Goal: Task Accomplishment & Management: Manage account settings

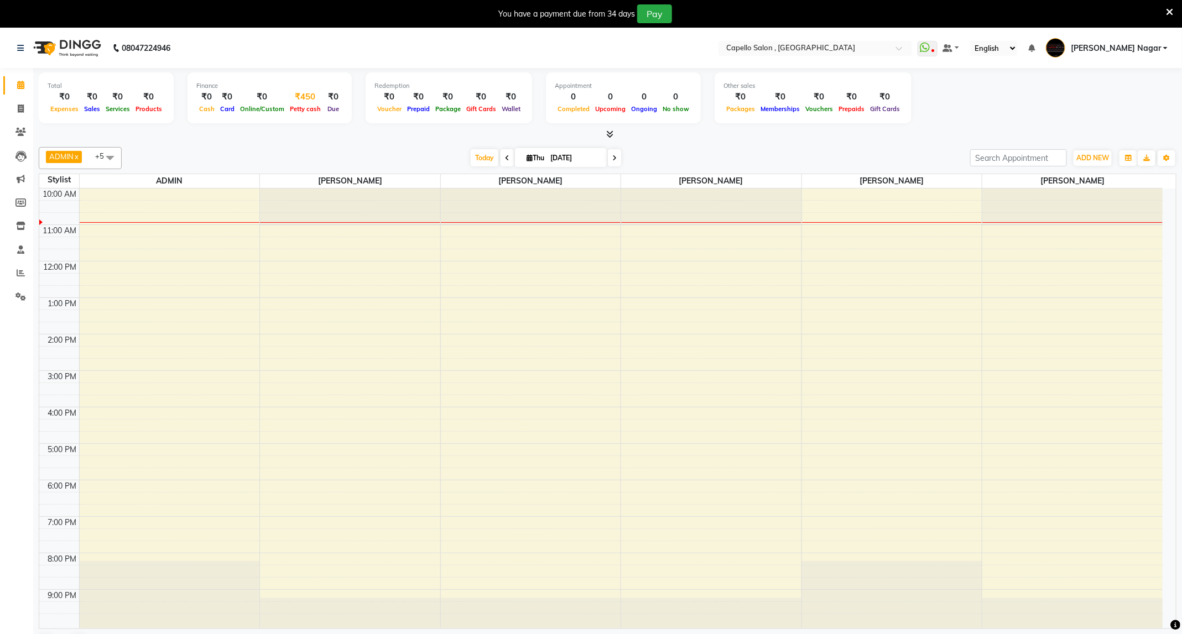
click at [298, 108] on span "Petty cash" at bounding box center [305, 109] width 37 height 8
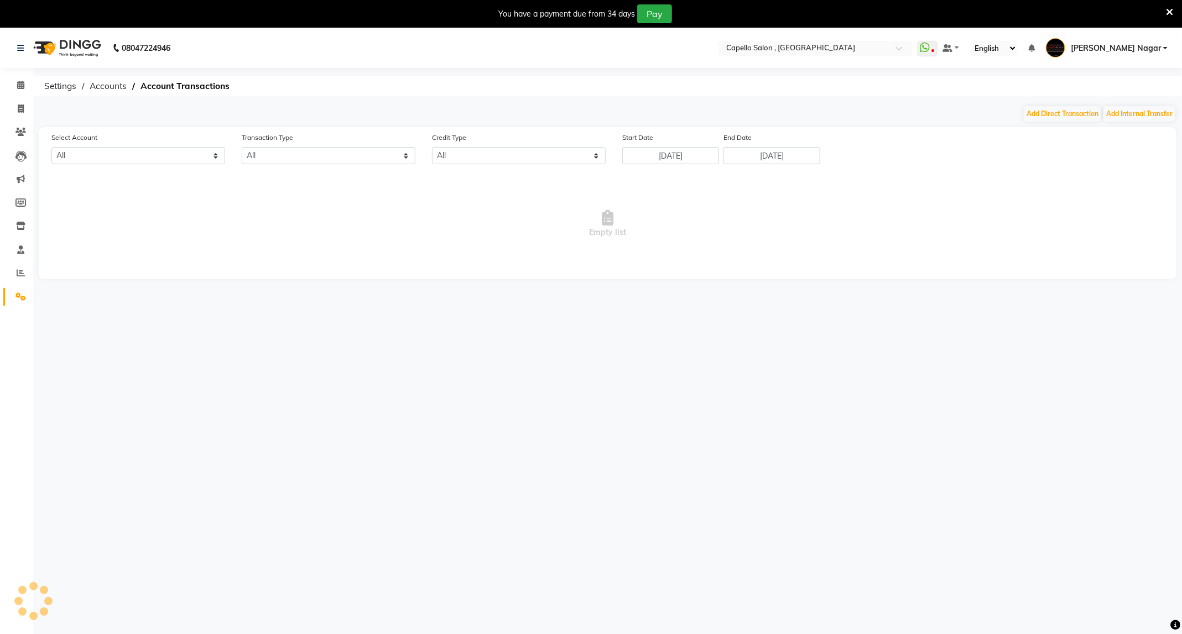
select select "2486"
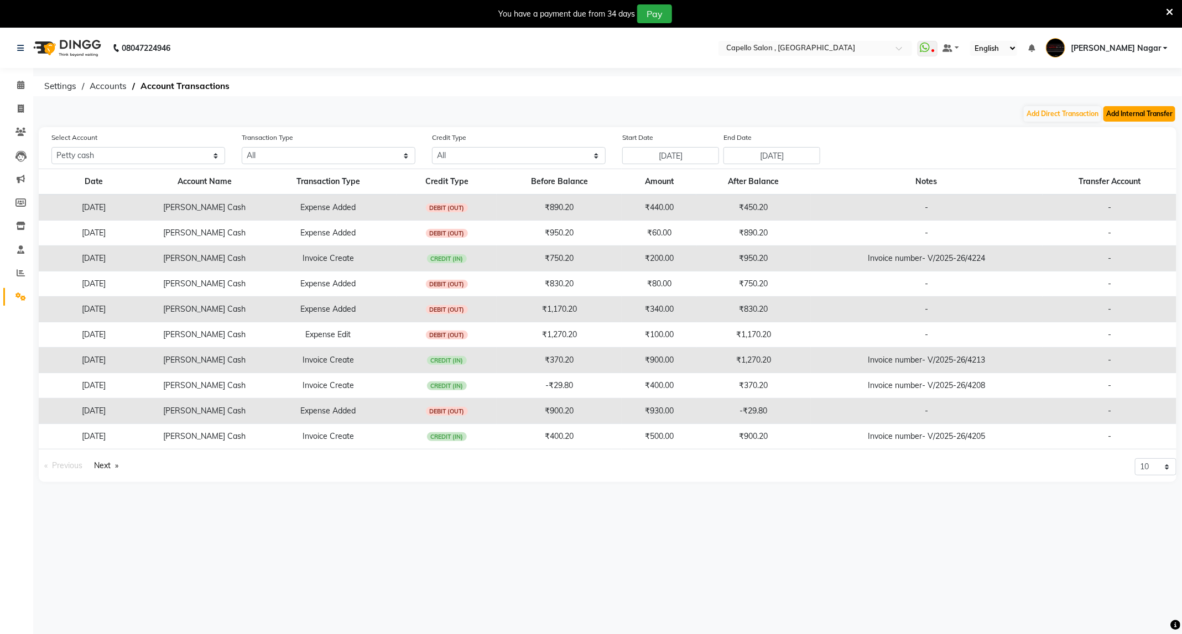
click at [1144, 118] on button "Add Internal Transfer" at bounding box center [1140, 113] width 72 height 15
select select "internal transfer"
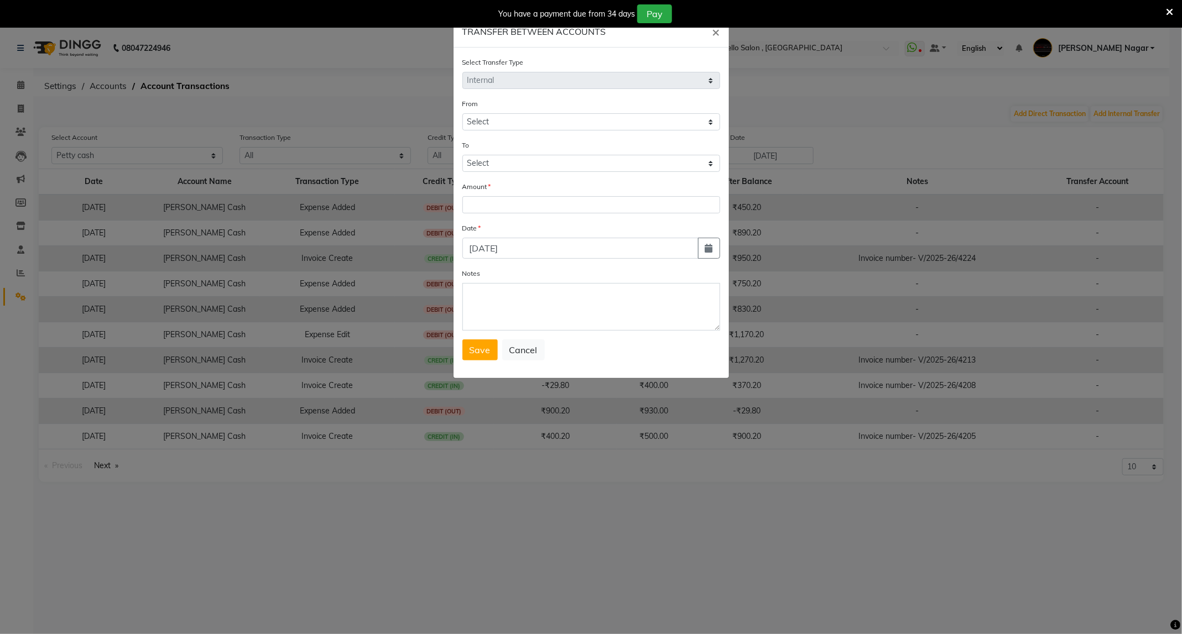
select select "2486"
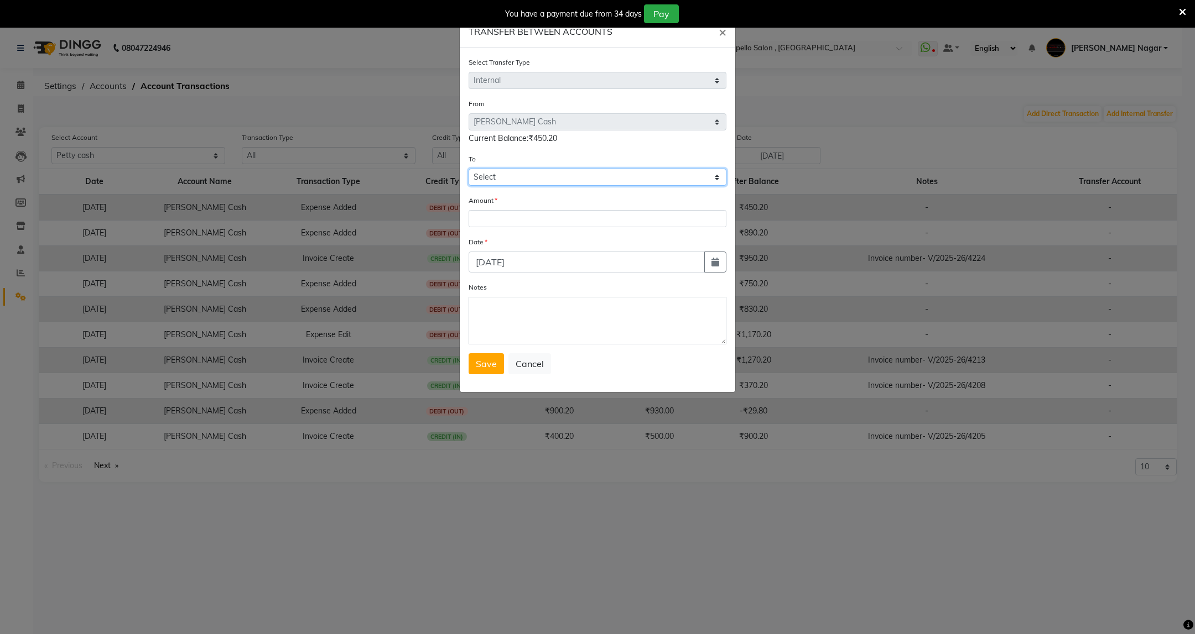
click at [504, 173] on select "Select Default Account Petty Cash" at bounding box center [598, 177] width 258 height 17
select select "875"
click at [469, 169] on select "Select Default Account Petty Cash" at bounding box center [598, 177] width 258 height 17
click at [518, 211] on input "number" at bounding box center [598, 218] width 258 height 17
type input "450.20"
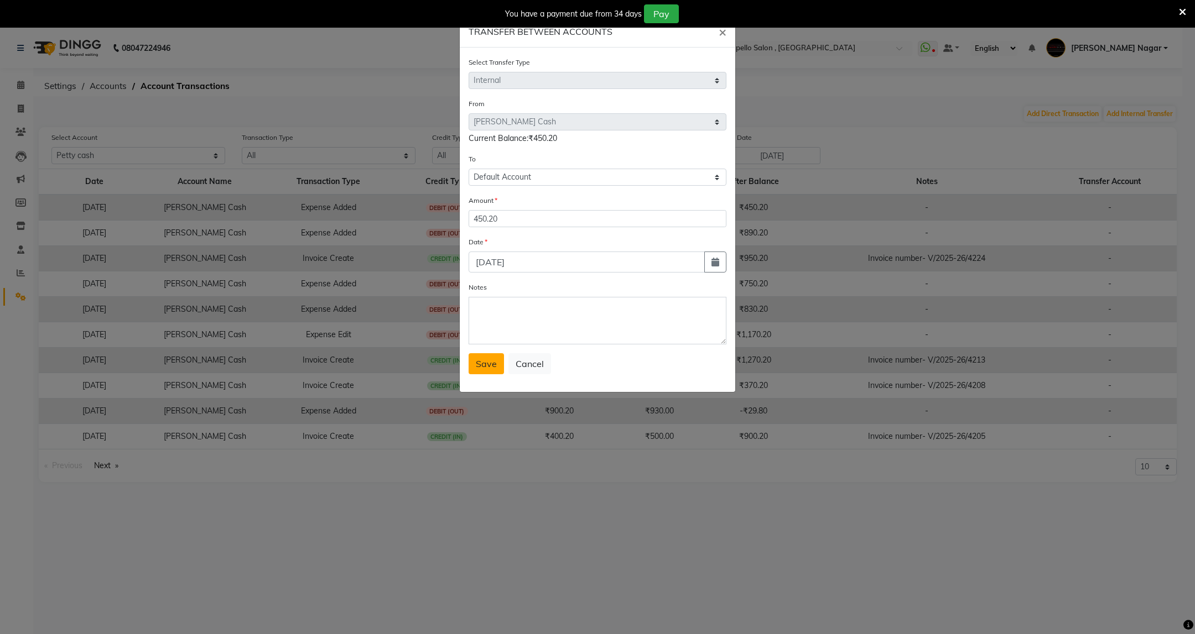
click at [482, 364] on span "Save" at bounding box center [486, 363] width 21 height 11
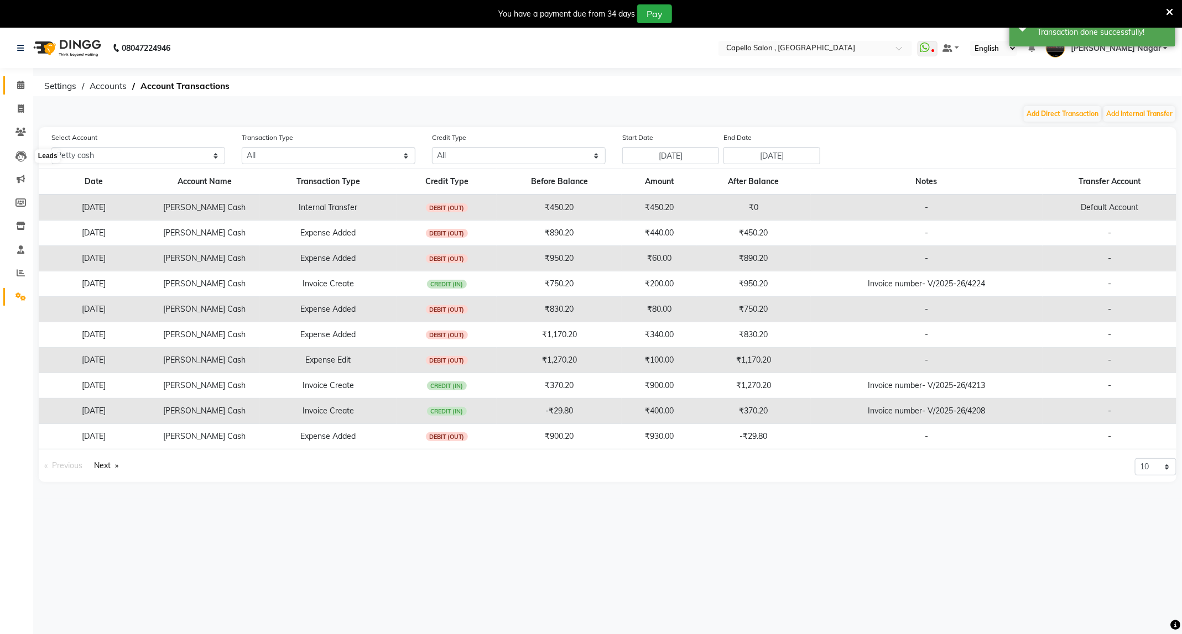
click at [20, 82] on icon at bounding box center [20, 85] width 7 height 8
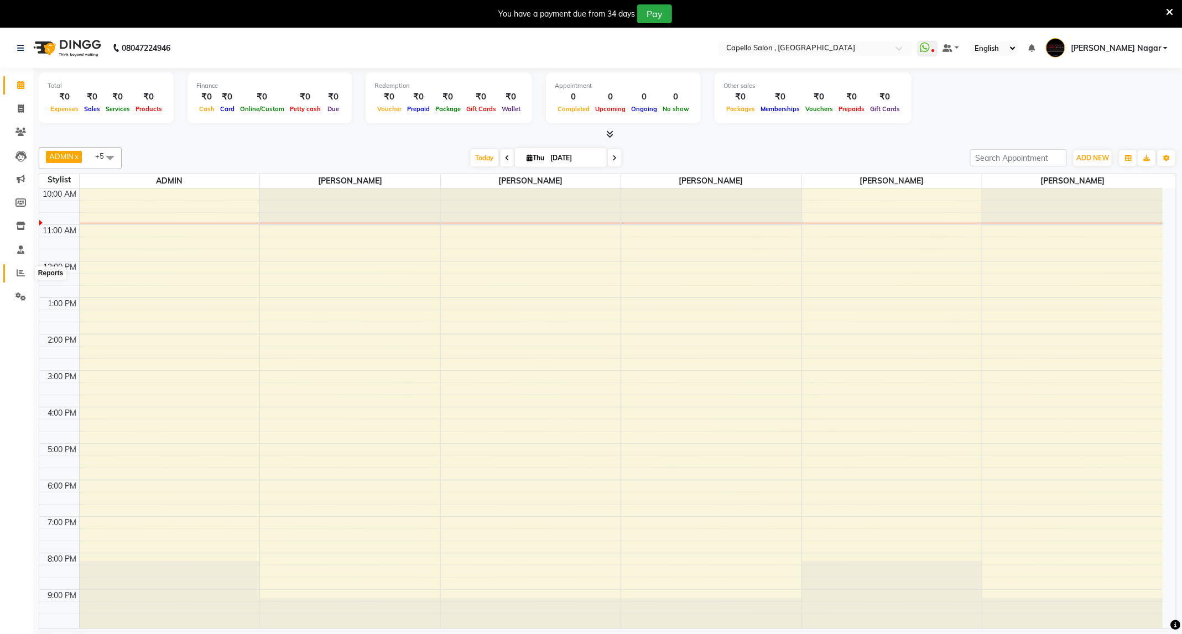
click at [11, 271] on span at bounding box center [20, 273] width 19 height 13
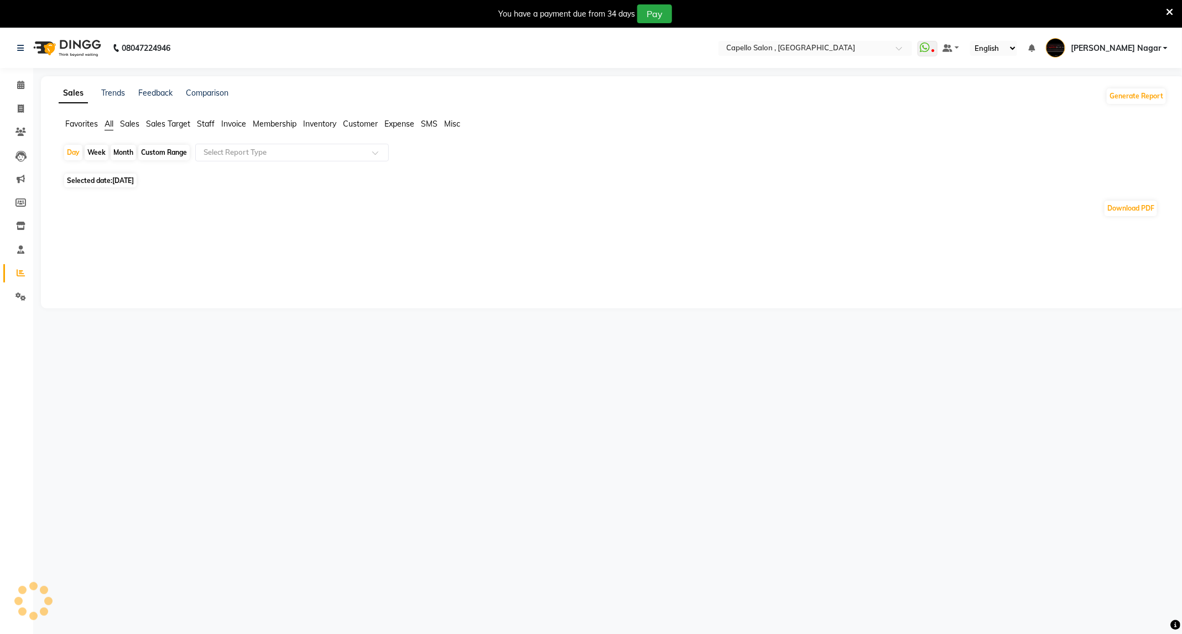
click at [125, 149] on div "Month" at bounding box center [123, 152] width 25 height 15
select select "9"
select select "2025"
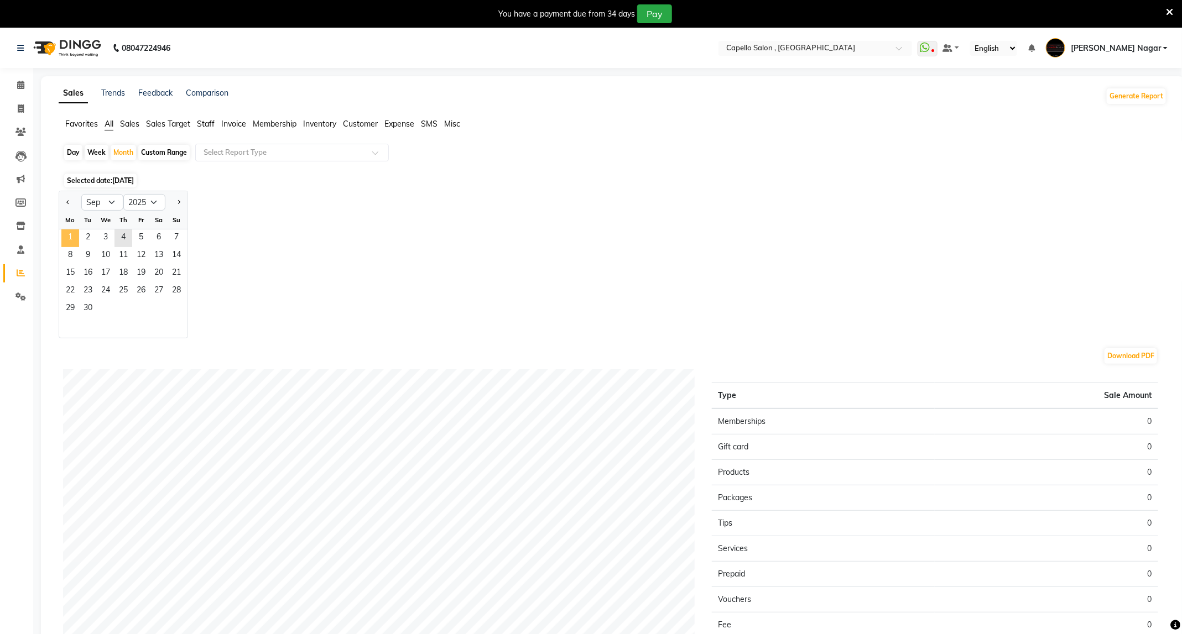
click at [72, 238] on span "1" at bounding box center [70, 239] width 18 height 18
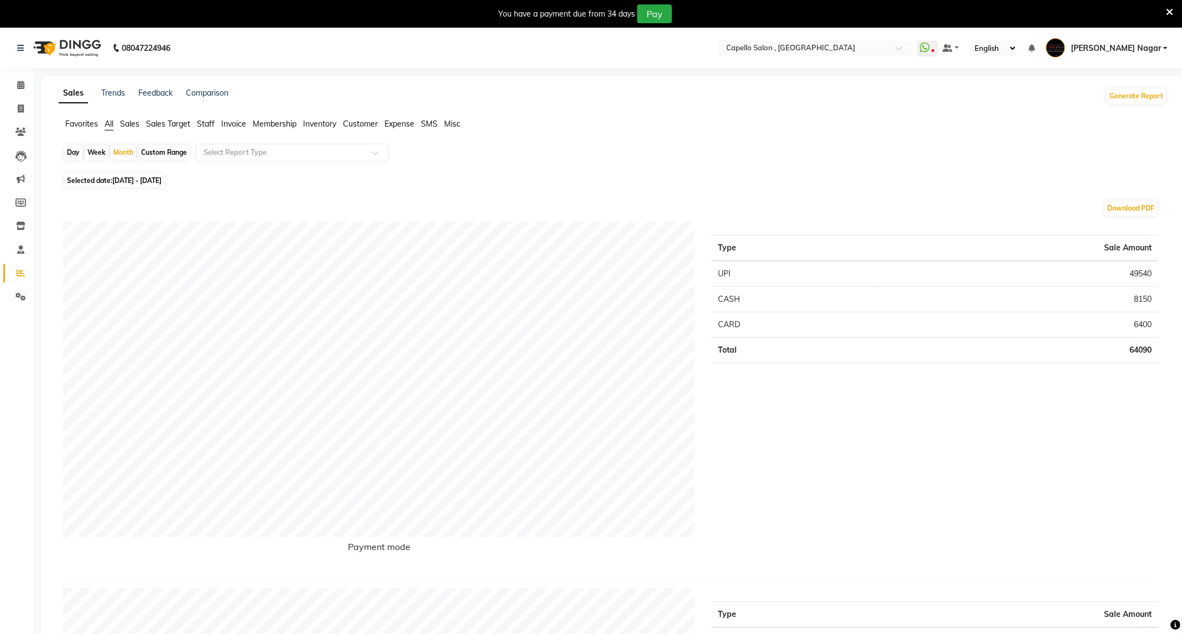
click at [203, 127] on span "Staff" at bounding box center [206, 124] width 18 height 10
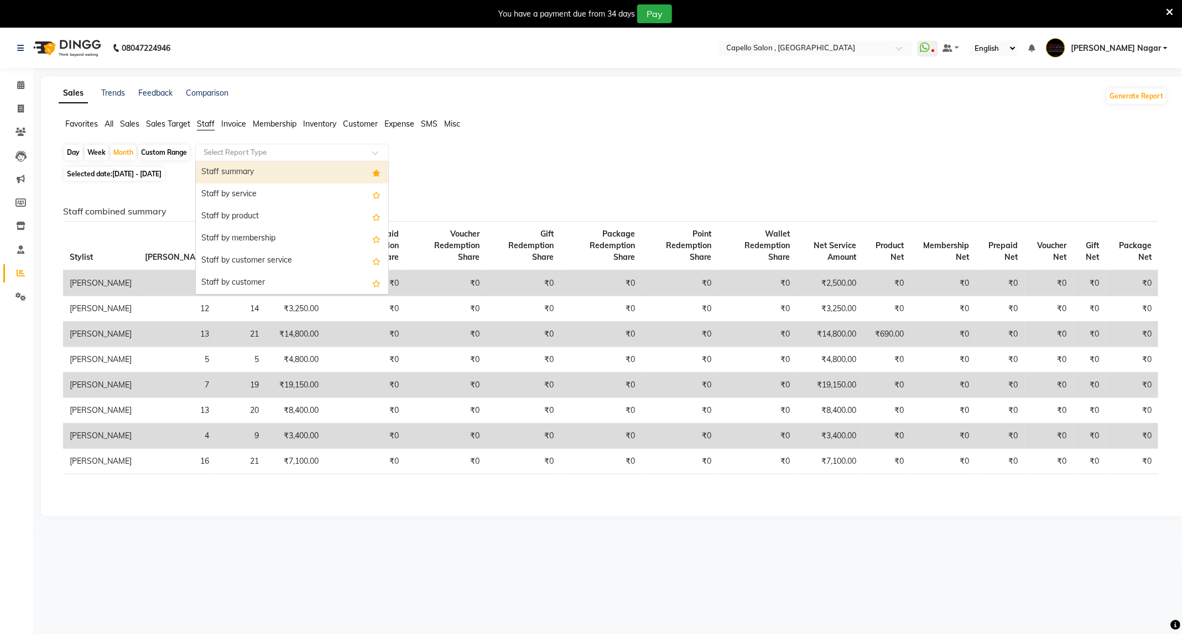
click at [216, 153] on input "text" at bounding box center [280, 152] width 159 height 11
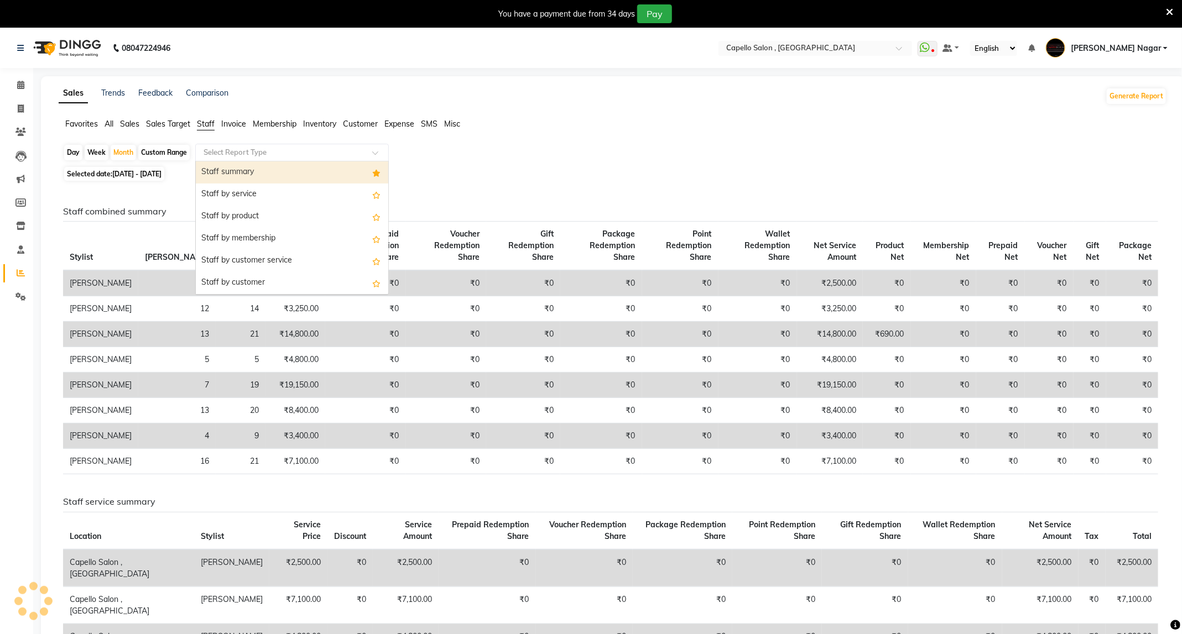
click at [247, 166] on div "Staff summary" at bounding box center [292, 173] width 192 height 22
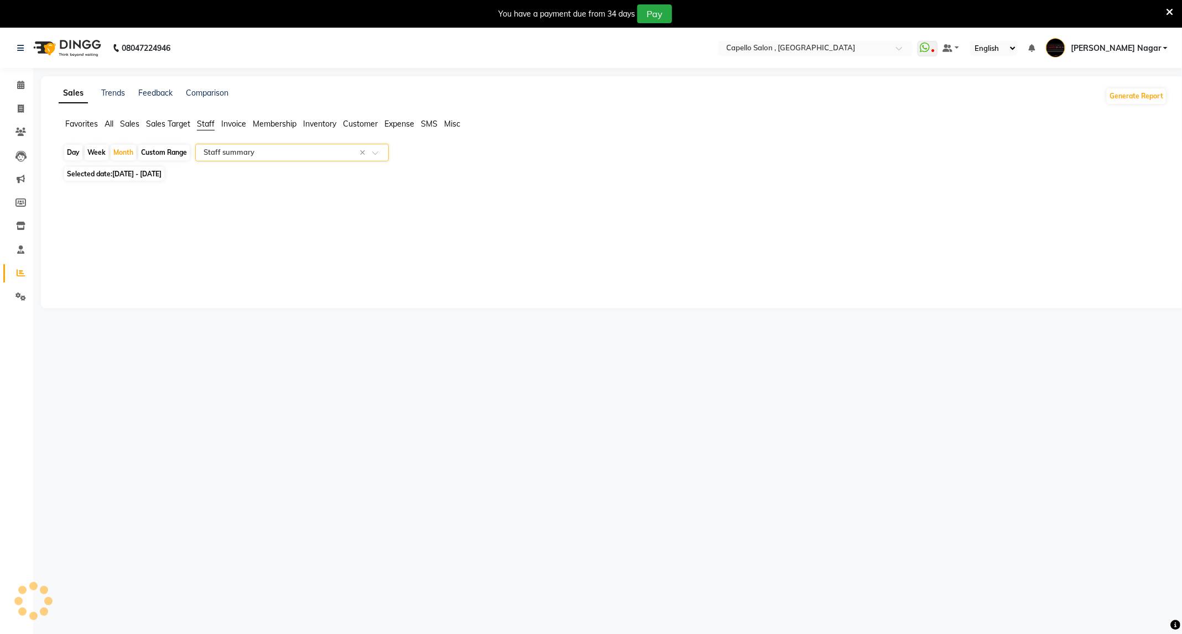
select select "full_report"
select select "csv"
click at [20, 88] on icon at bounding box center [20, 85] width 7 height 8
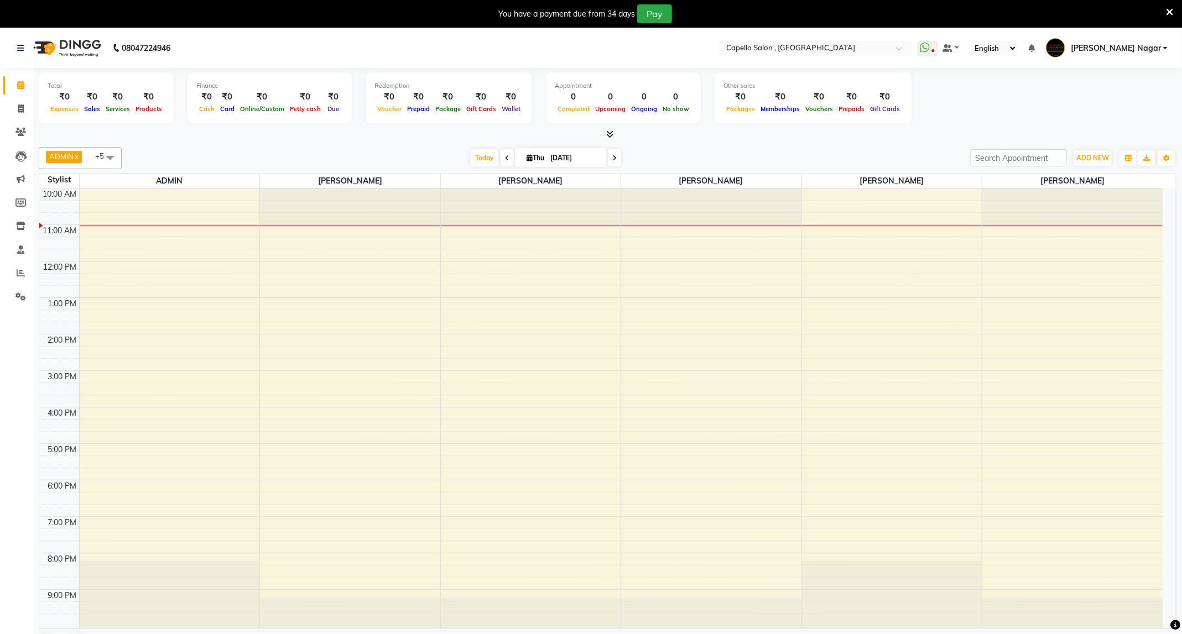
click at [504, 155] on span at bounding box center [507, 157] width 13 height 17
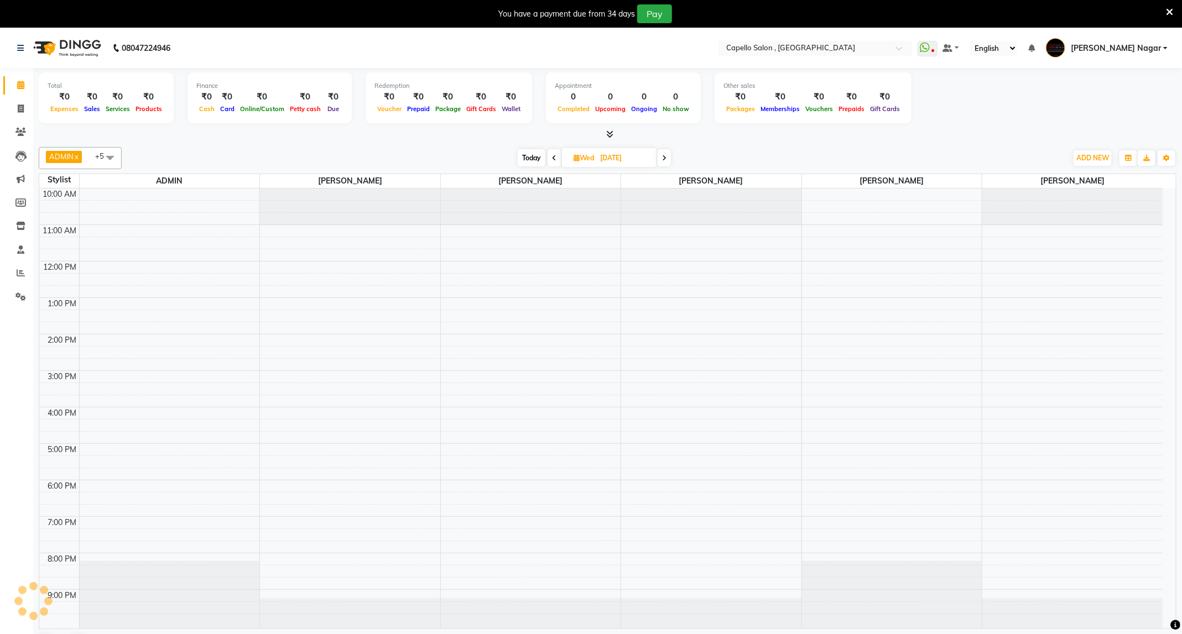
scroll to position [7, 0]
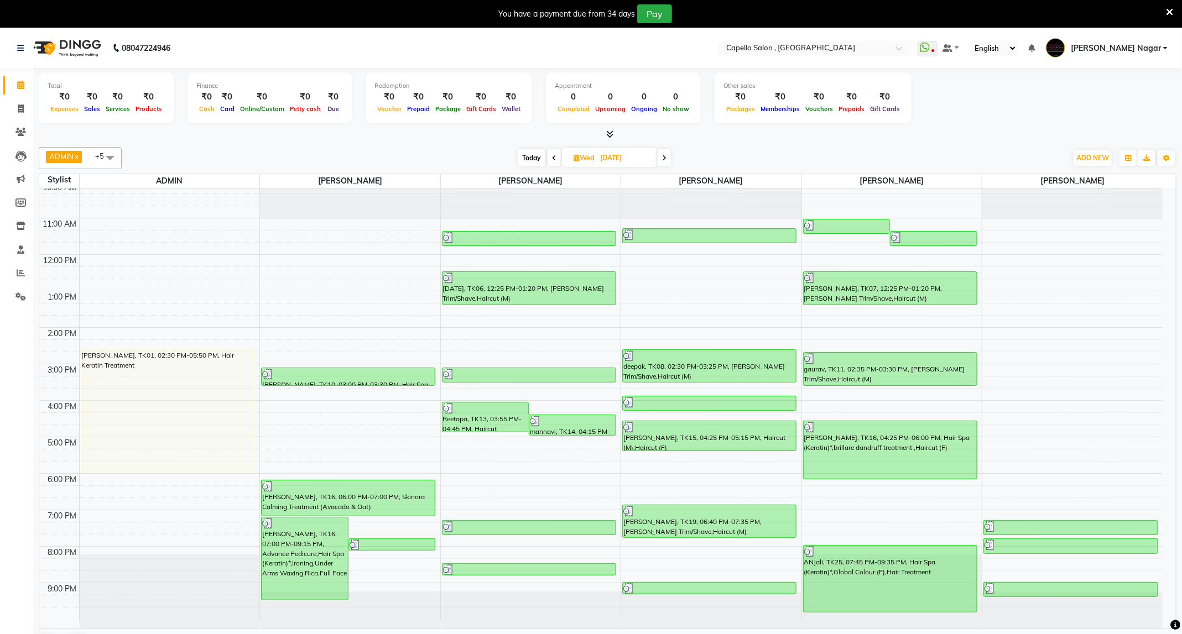
click at [553, 153] on span at bounding box center [554, 157] width 13 height 17
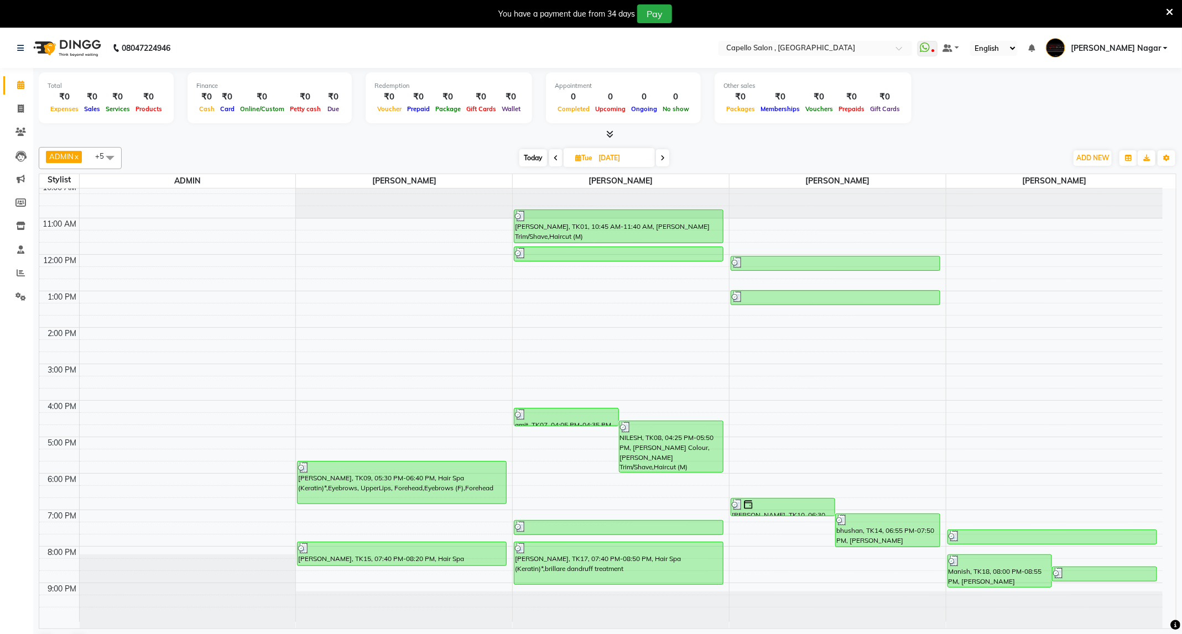
click at [556, 159] on icon at bounding box center [556, 158] width 4 height 7
type input "01-09-2025"
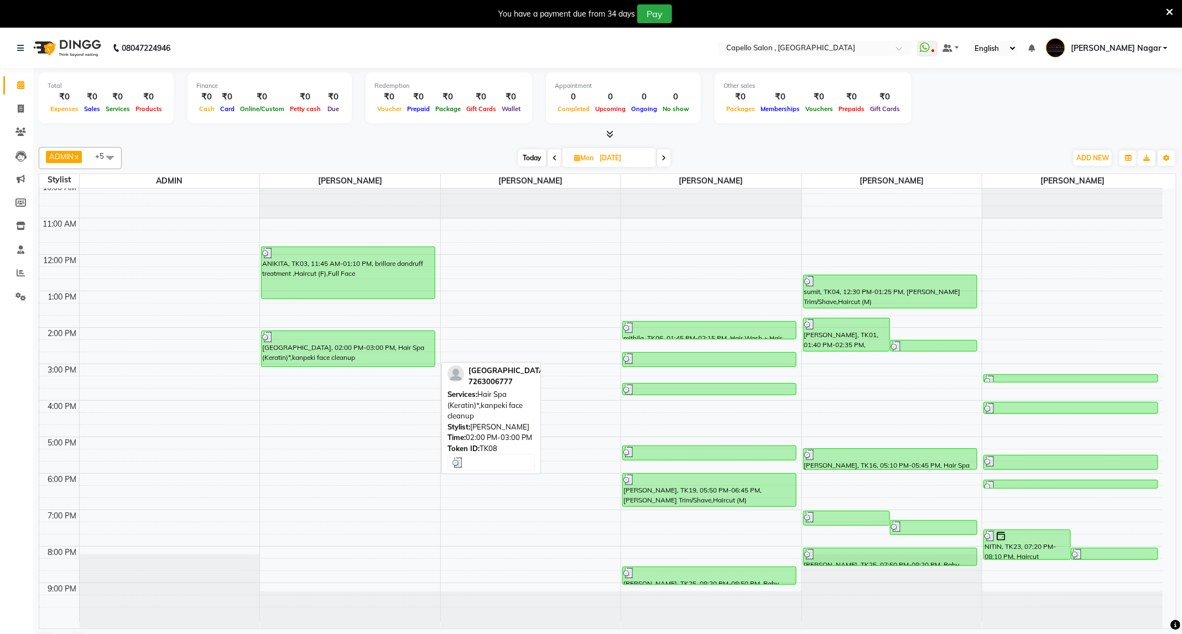
click at [375, 357] on div "MANISH NAGAR, TK08, 02:00 PM-03:00 PM, Hair Spa (Keratin)*,kanpeki face cleanup" at bounding box center [348, 348] width 173 height 35
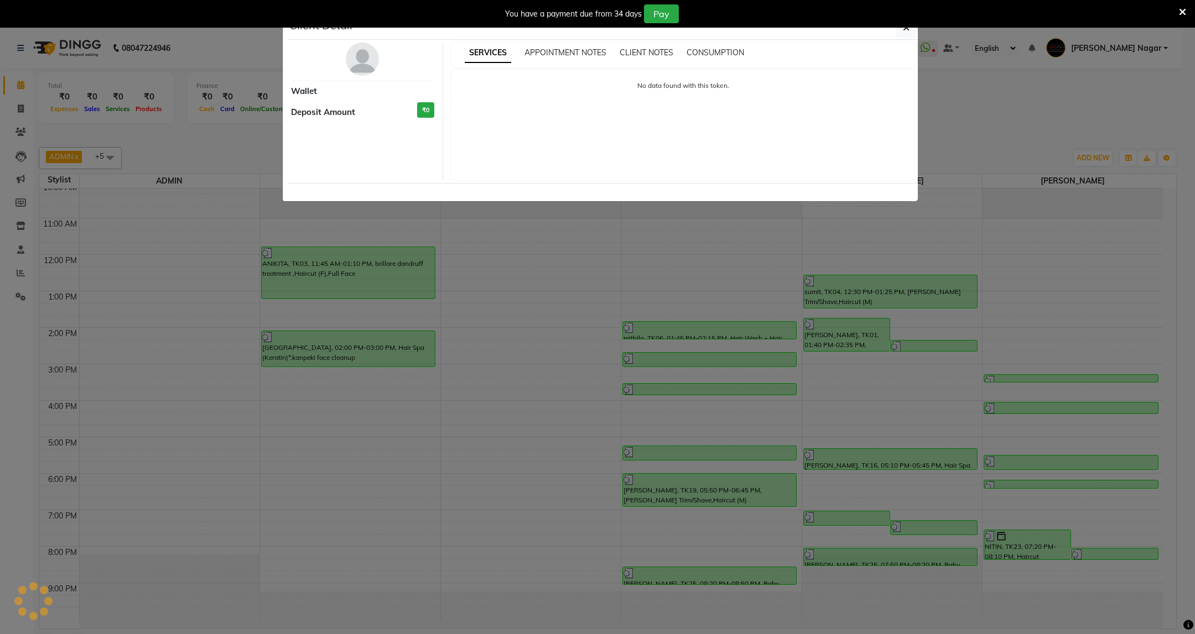
select select "3"
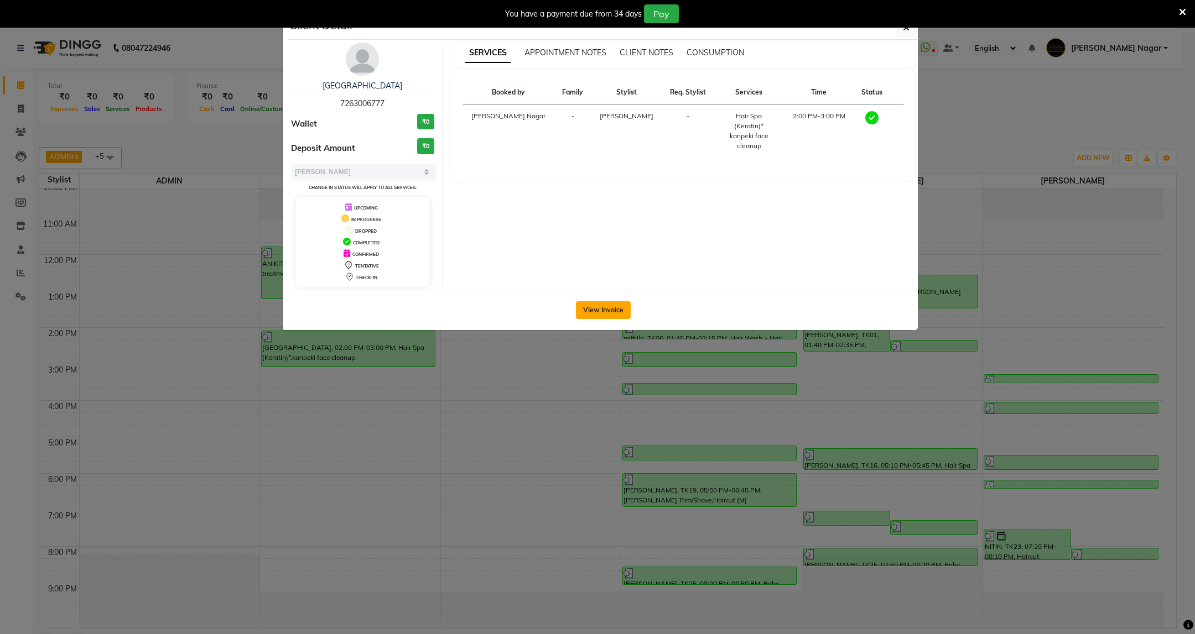
click at [618, 304] on button "View Invoice" at bounding box center [603, 310] width 55 height 18
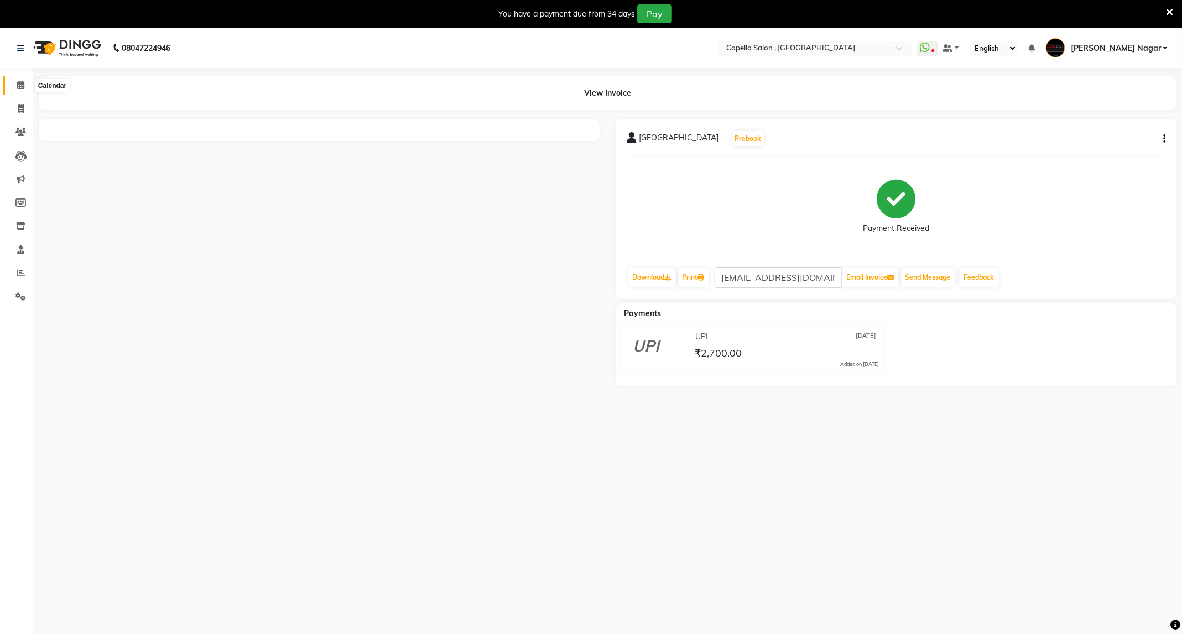
click at [17, 81] on icon at bounding box center [20, 85] width 7 height 8
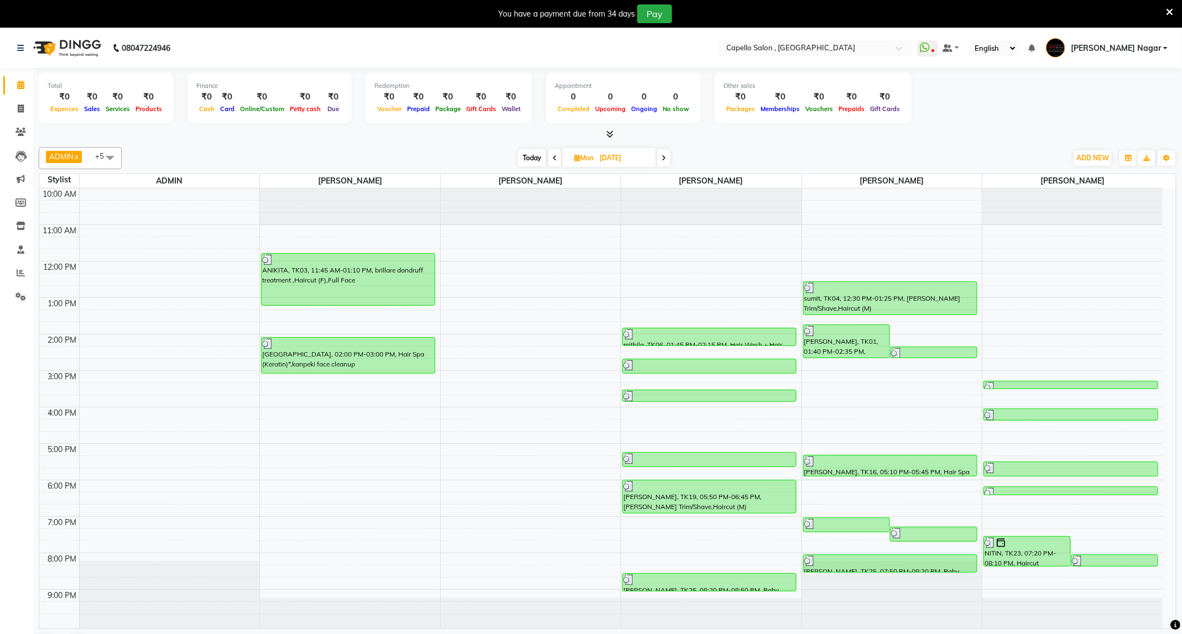
click at [662, 156] on icon at bounding box center [664, 158] width 4 height 7
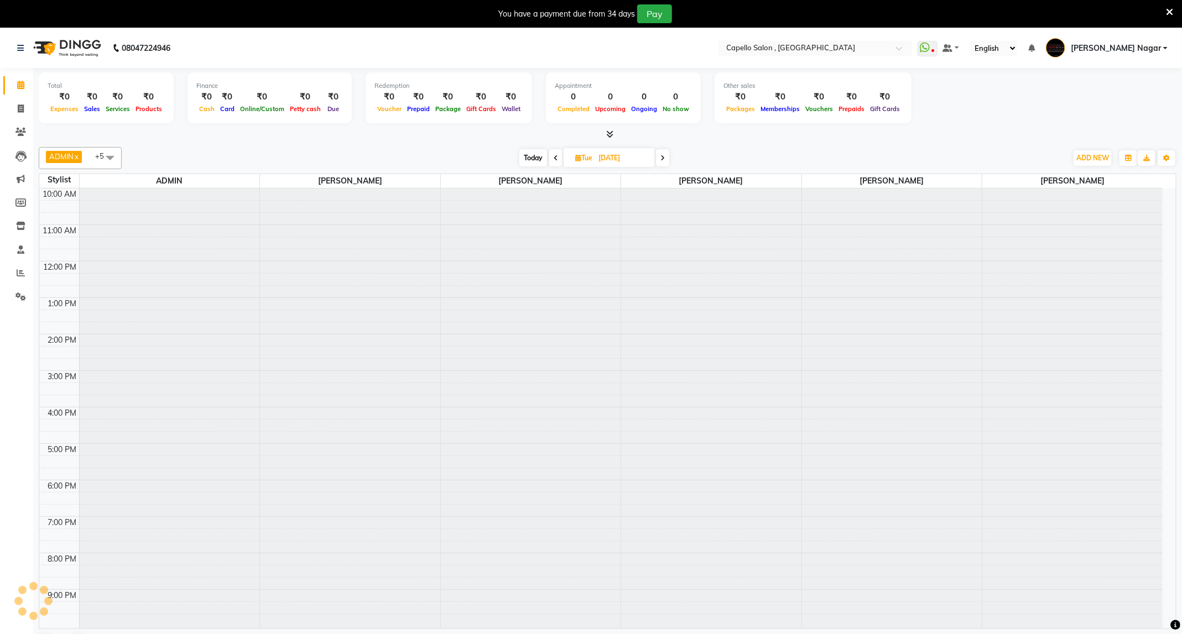
scroll to position [7, 0]
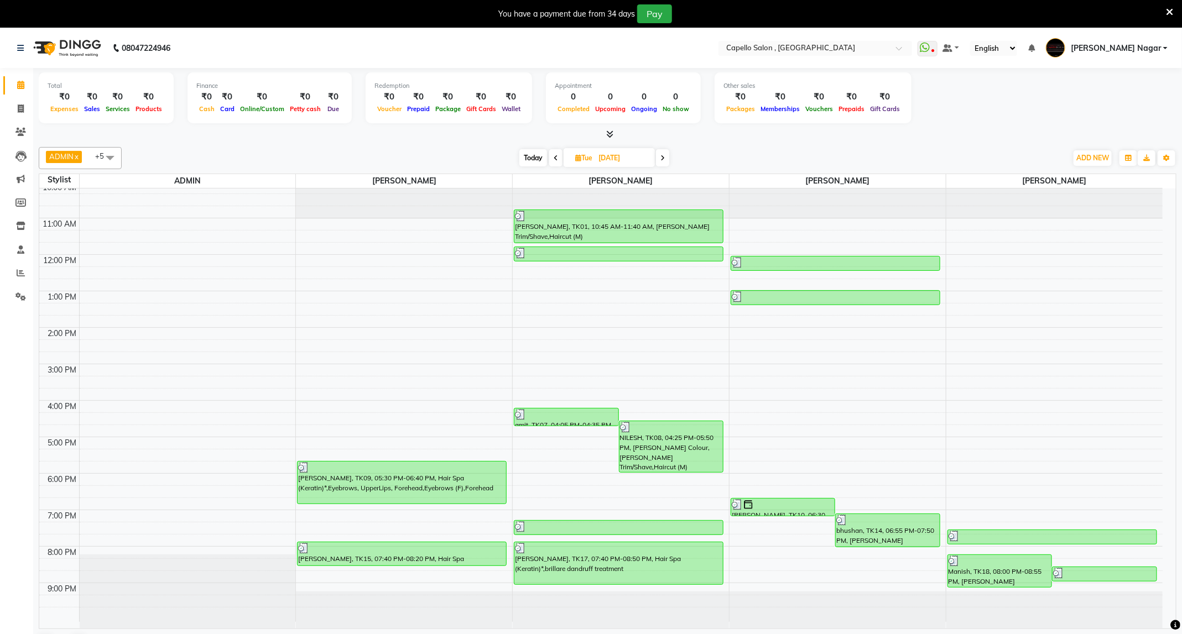
click at [663, 160] on icon at bounding box center [662, 158] width 4 height 7
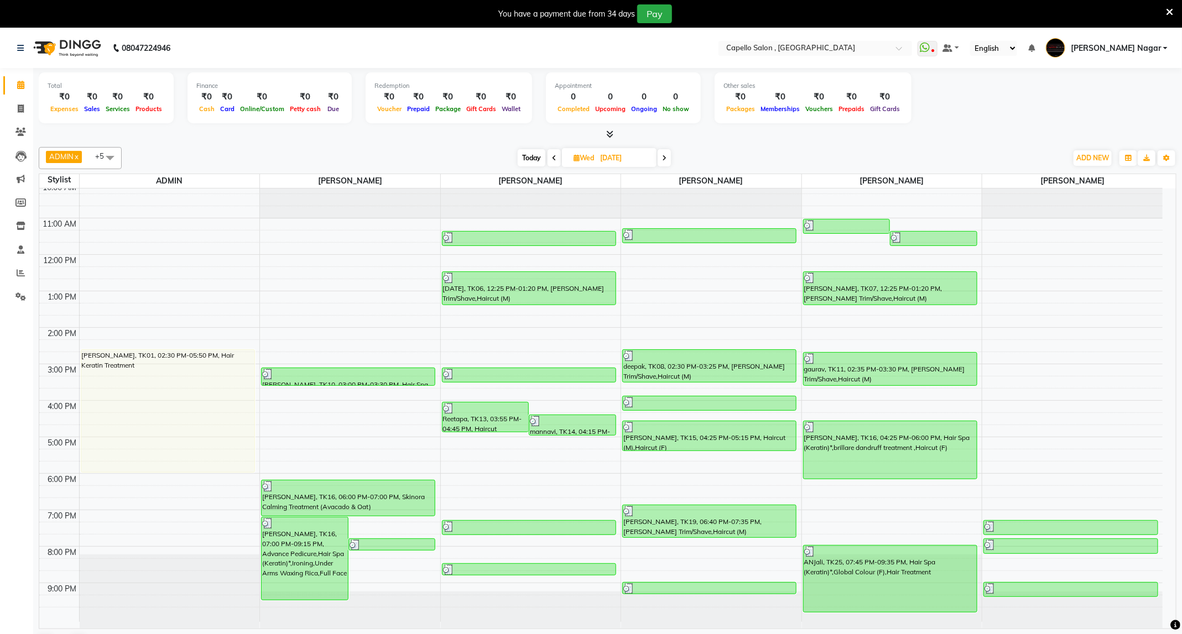
click at [664, 151] on span at bounding box center [664, 157] width 13 height 17
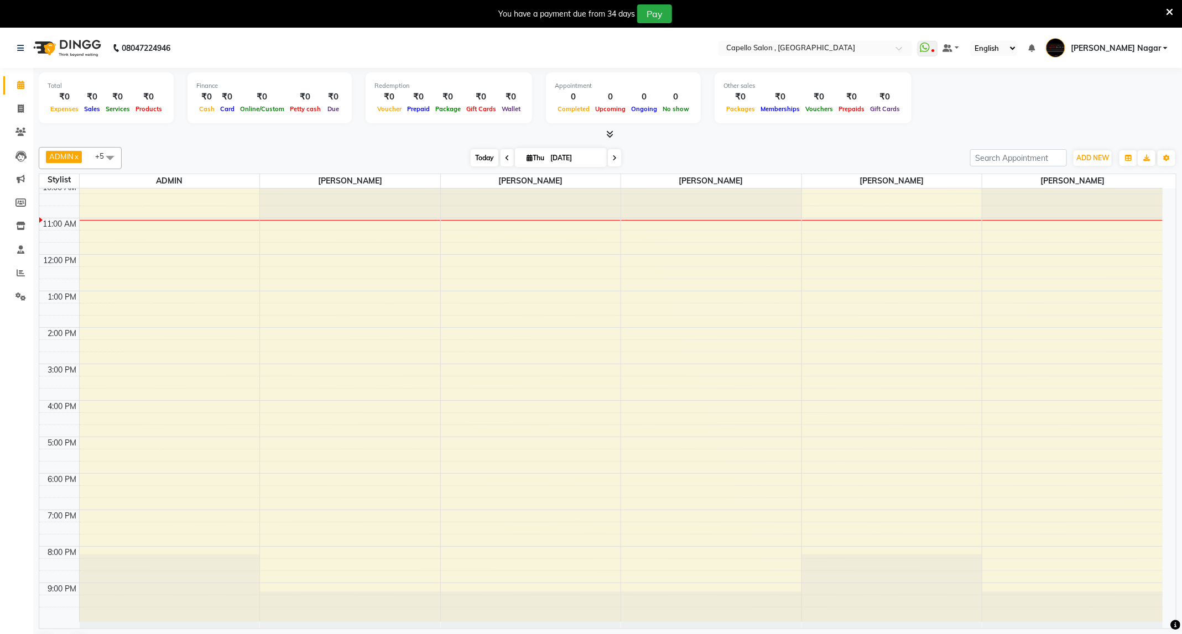
drag, startPoint x: 488, startPoint y: 160, endPoint x: 488, endPoint y: 151, distance: 8.9
click at [488, 160] on span "Today" at bounding box center [485, 157] width 28 height 17
click at [502, 154] on span at bounding box center [507, 157] width 13 height 17
type input "[DATE]"
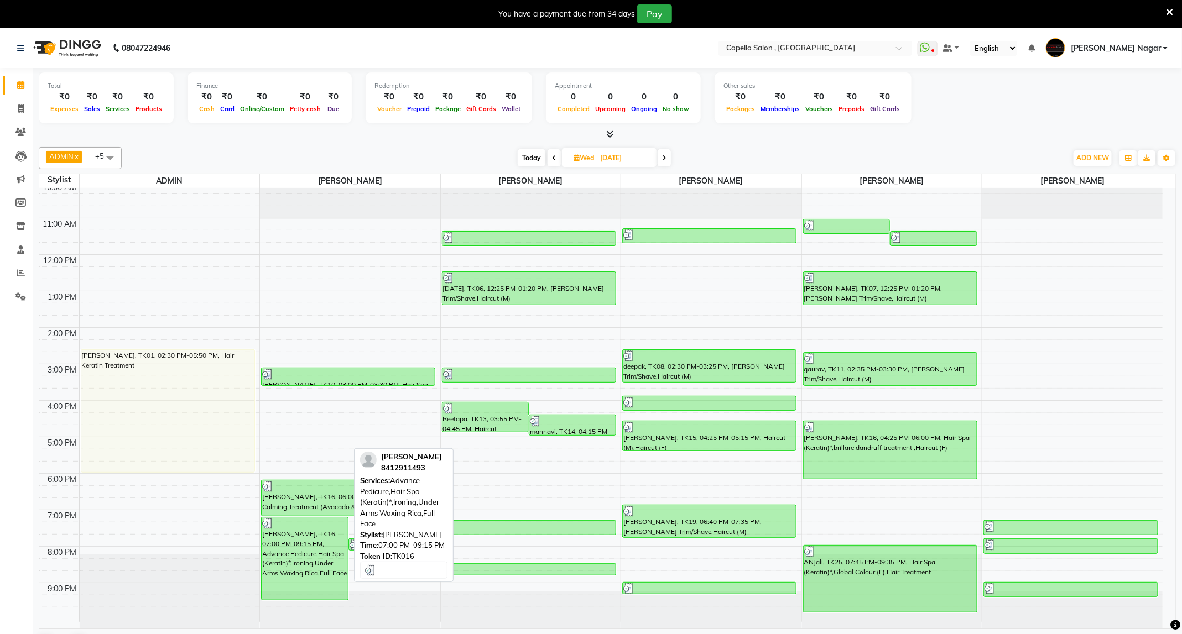
click at [293, 584] on div "[PERSON_NAME], TK16, 07:00 PM-09:15 PM, Advance Pedicure,Hair Spa (Keratin)*,Ir…" at bounding box center [305, 559] width 86 height 82
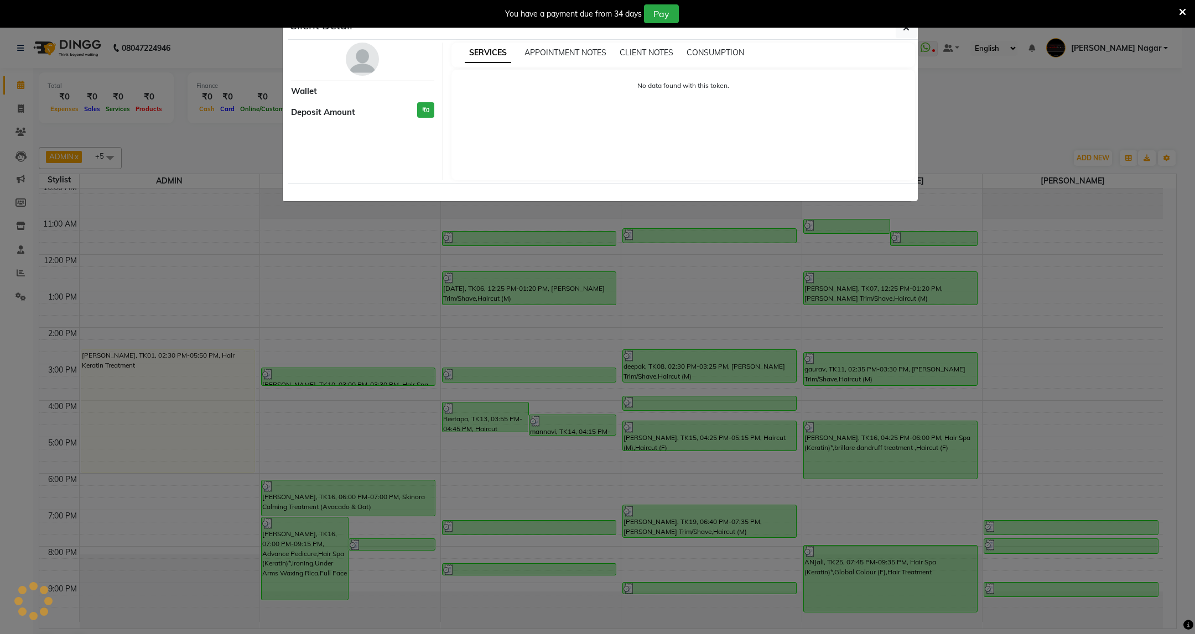
select select "3"
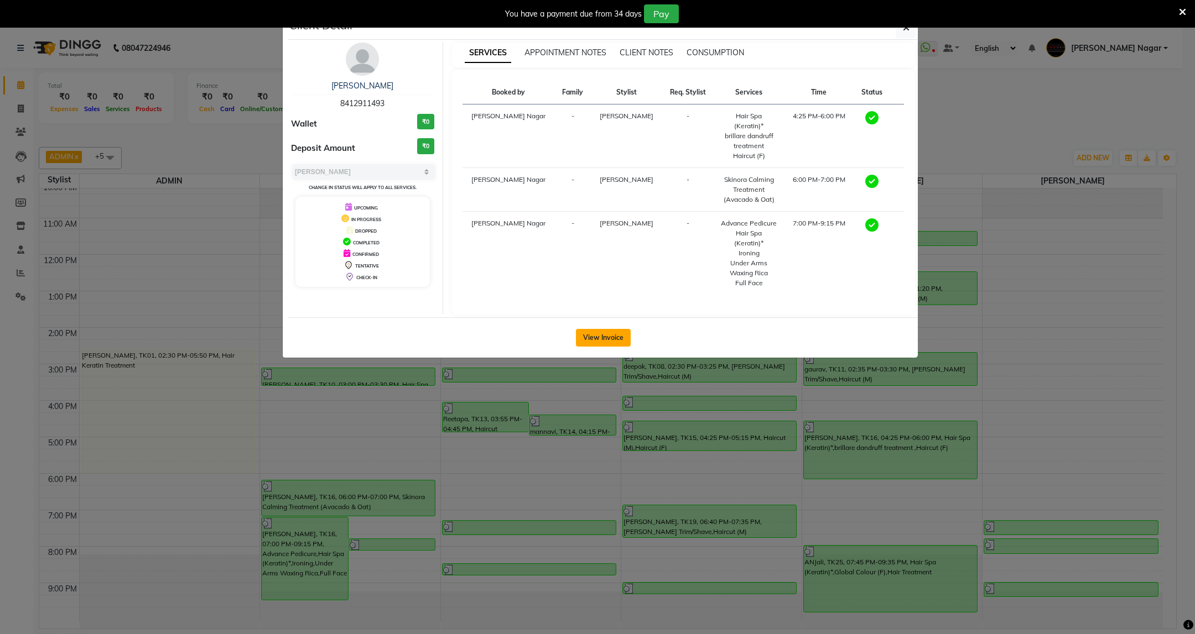
click at [614, 329] on button "View Invoice" at bounding box center [603, 338] width 55 height 18
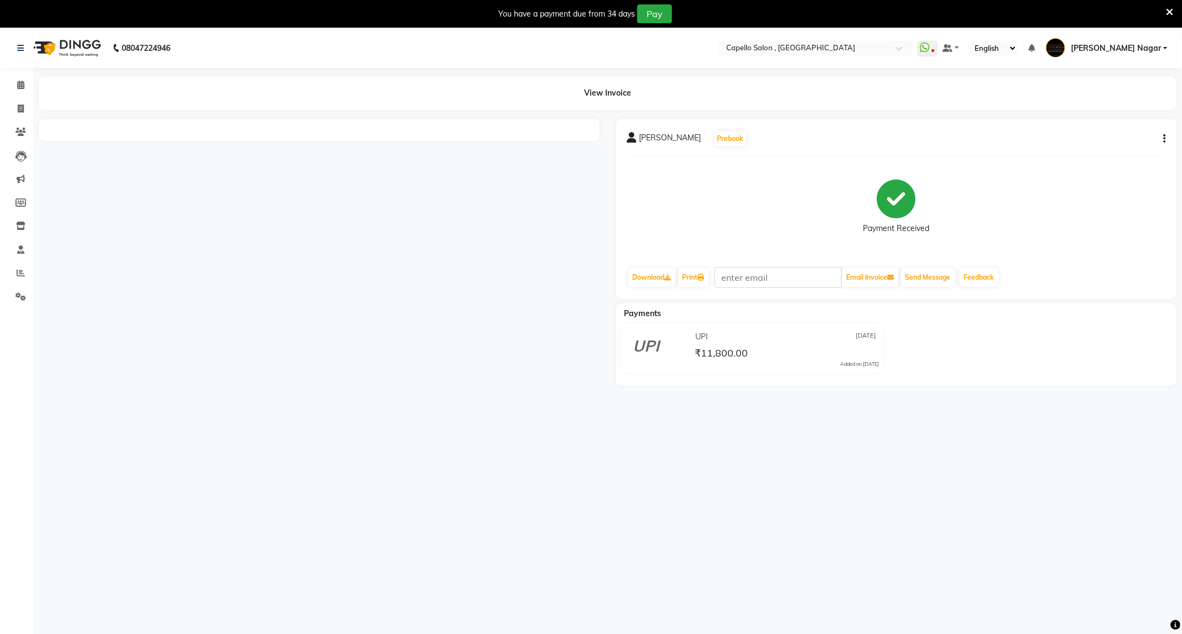
click at [19, 95] on li "Calendar" at bounding box center [16, 86] width 33 height 24
click at [20, 82] on icon at bounding box center [20, 85] width 7 height 8
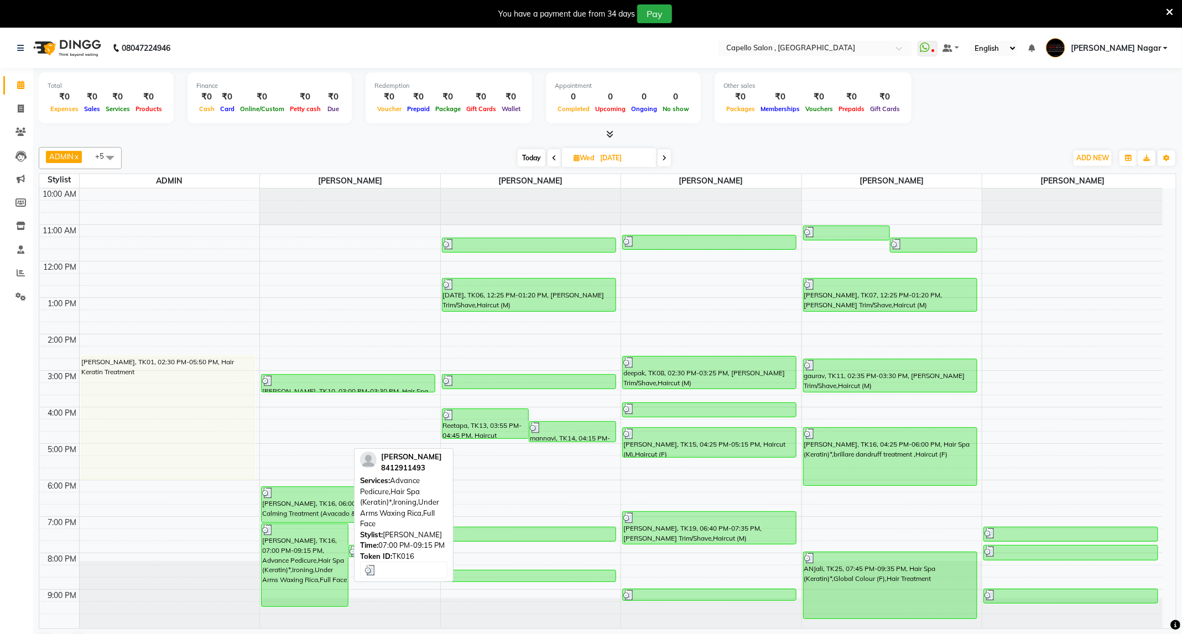
click at [319, 558] on div "[PERSON_NAME], TK16, 07:00 PM-09:15 PM, Advance Pedicure,Hair Spa (Keratin)*,Ir…" at bounding box center [305, 565] width 86 height 82
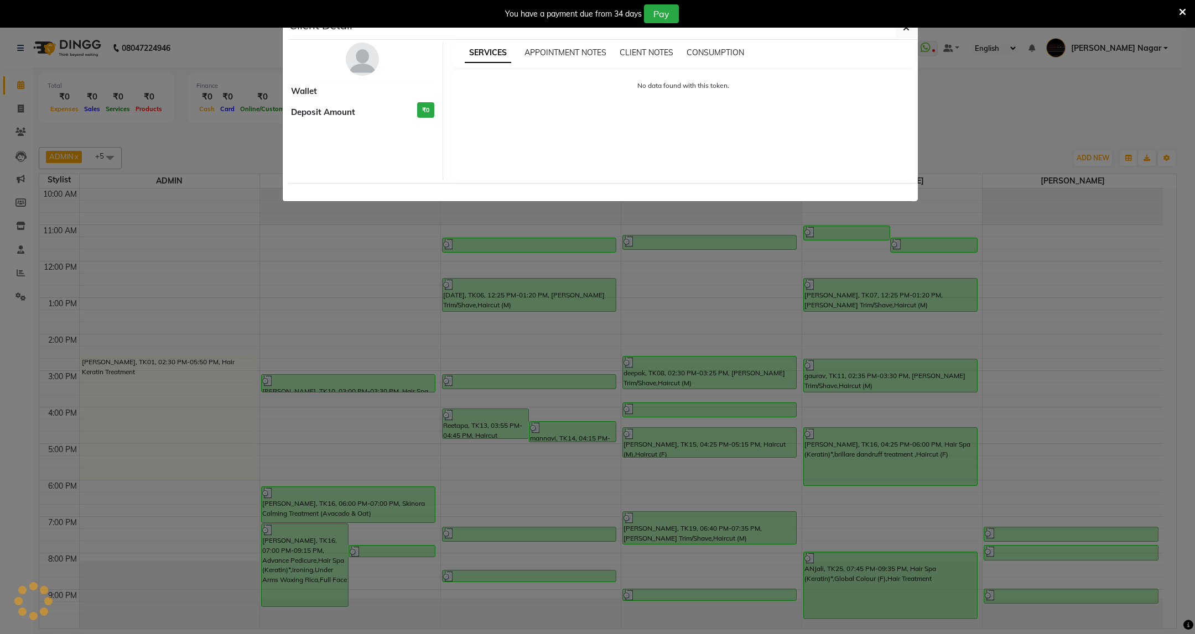
select select "3"
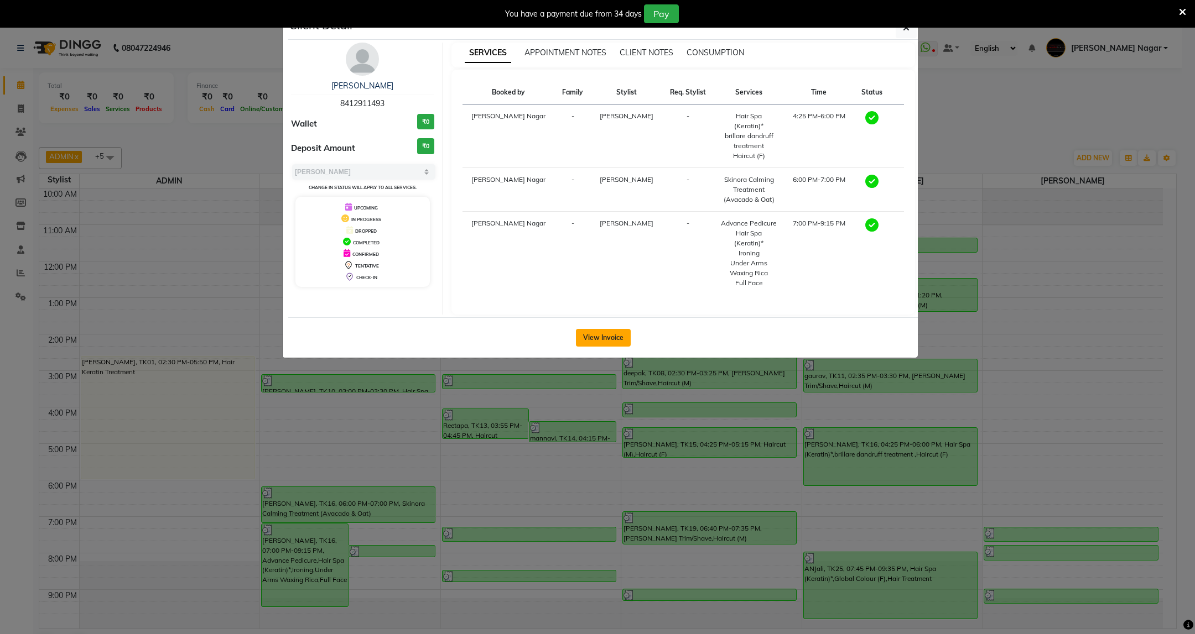
click at [588, 329] on button "View Invoice" at bounding box center [603, 338] width 55 height 18
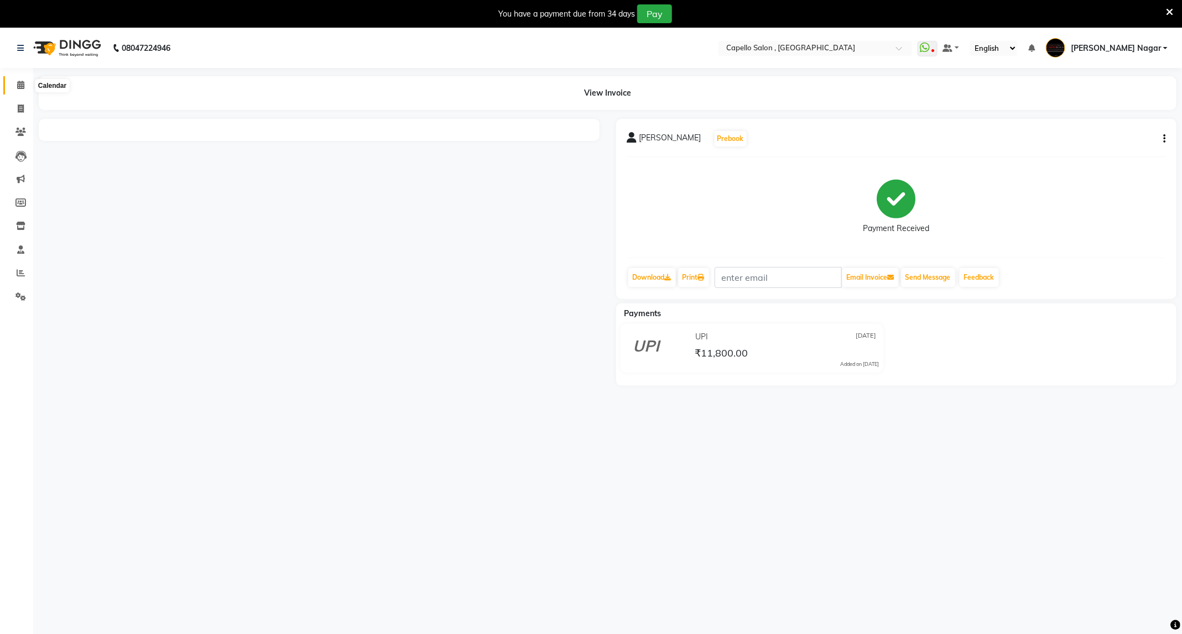
click at [23, 90] on span at bounding box center [20, 85] width 19 height 13
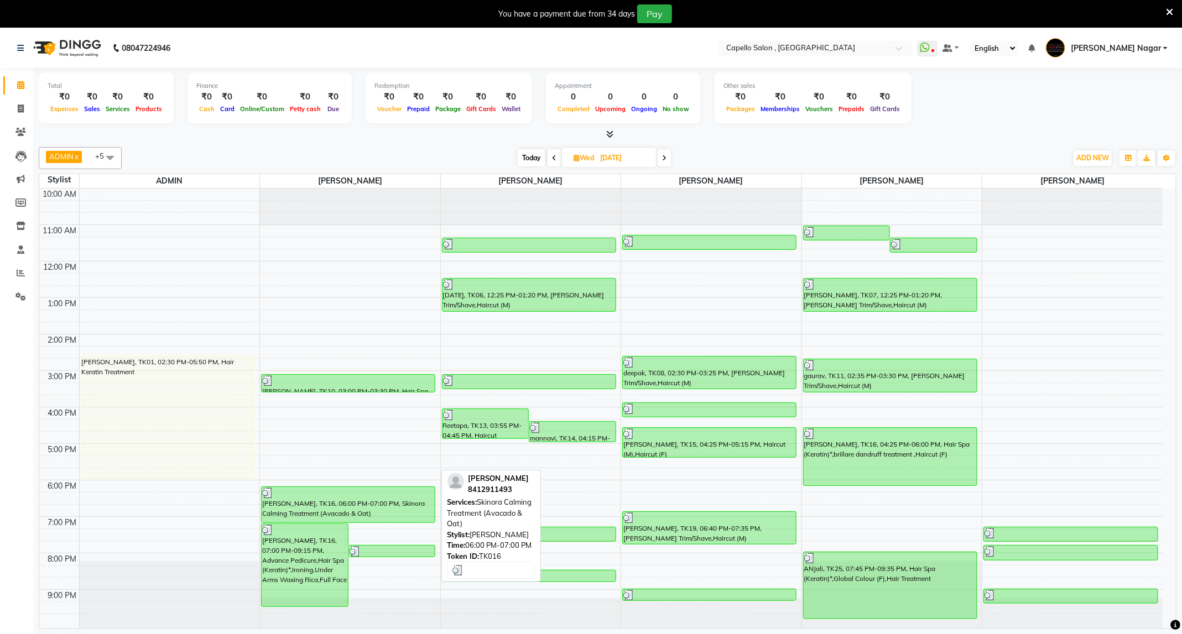
click at [351, 495] on div at bounding box center [348, 493] width 172 height 11
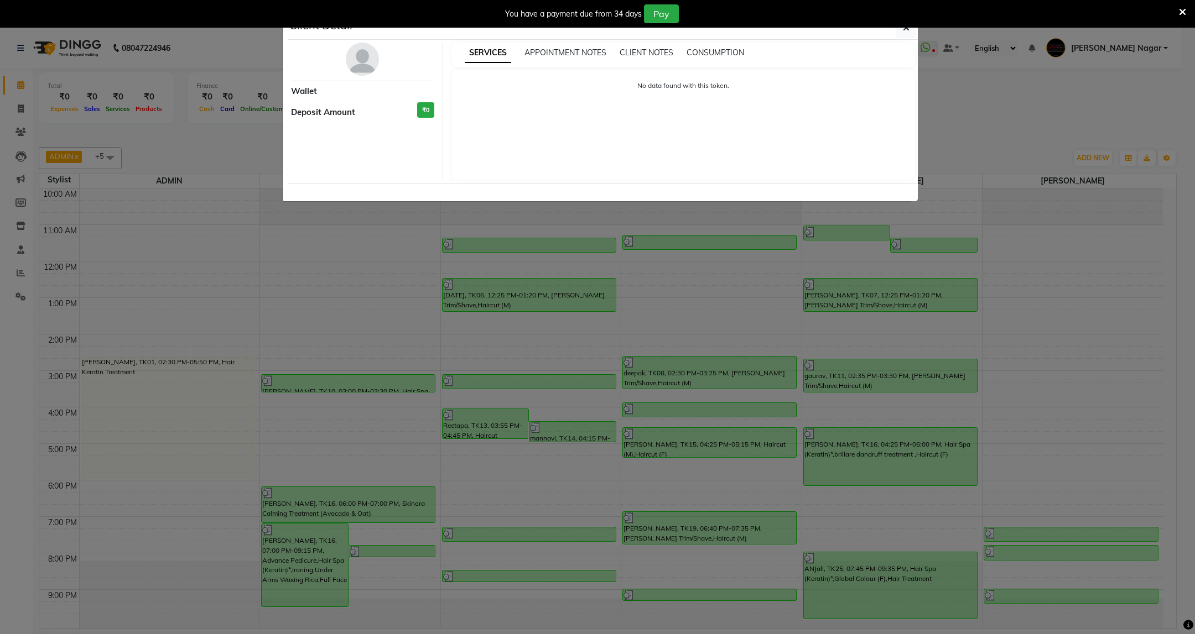
select select "3"
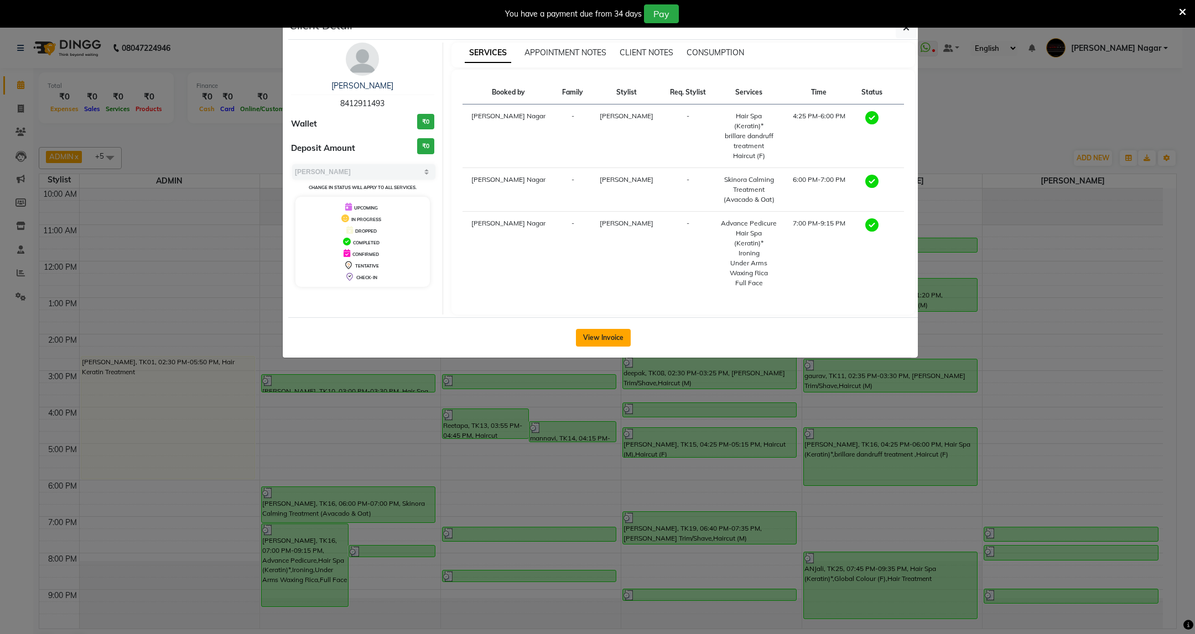
click at [586, 329] on button "View Invoice" at bounding box center [603, 338] width 55 height 18
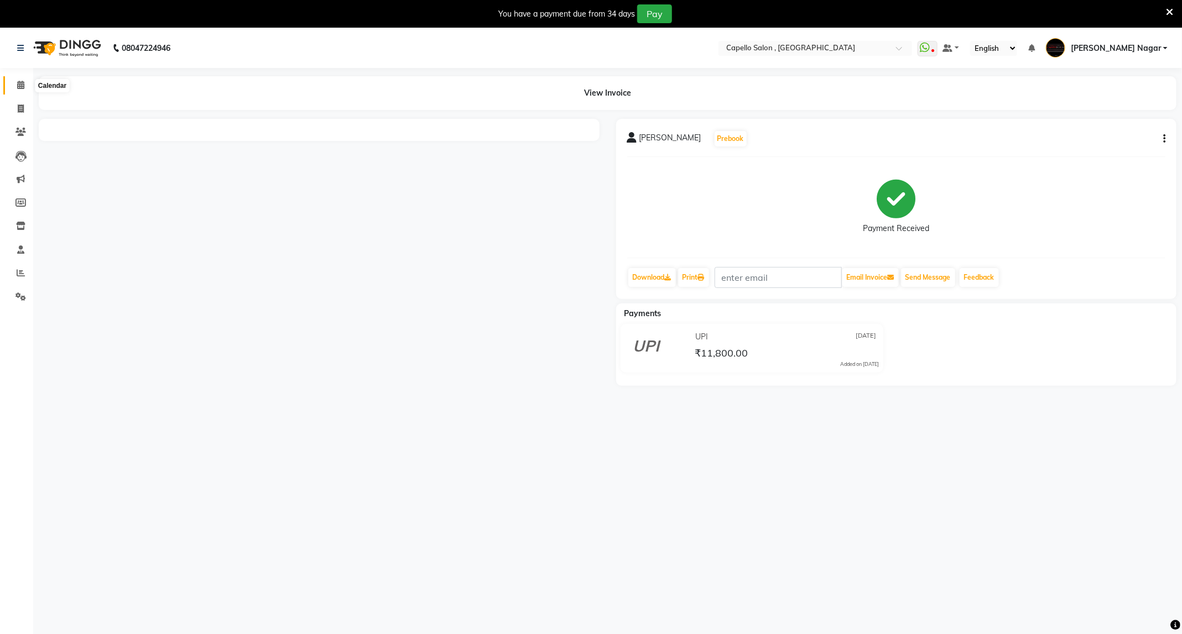
click at [18, 85] on icon at bounding box center [20, 85] width 7 height 8
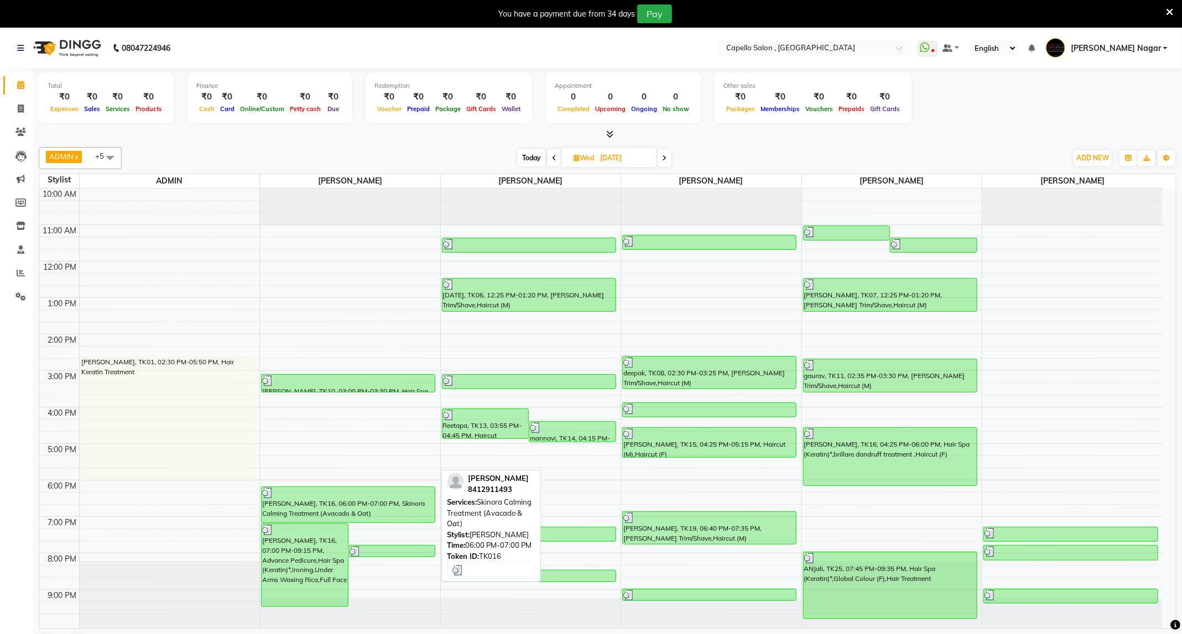
click at [339, 506] on div "Bindu, TK16, 06:00 PM-07:00 PM, Skinora Calming Treatment (Avacado & Oat)" at bounding box center [348, 504] width 173 height 35
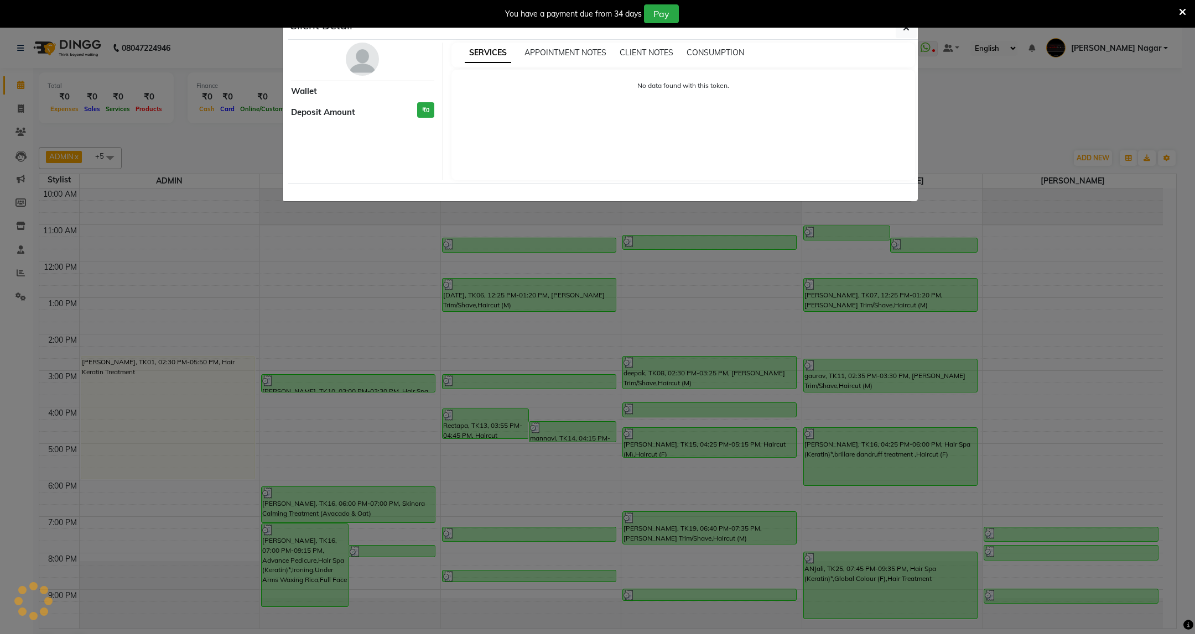
select select "3"
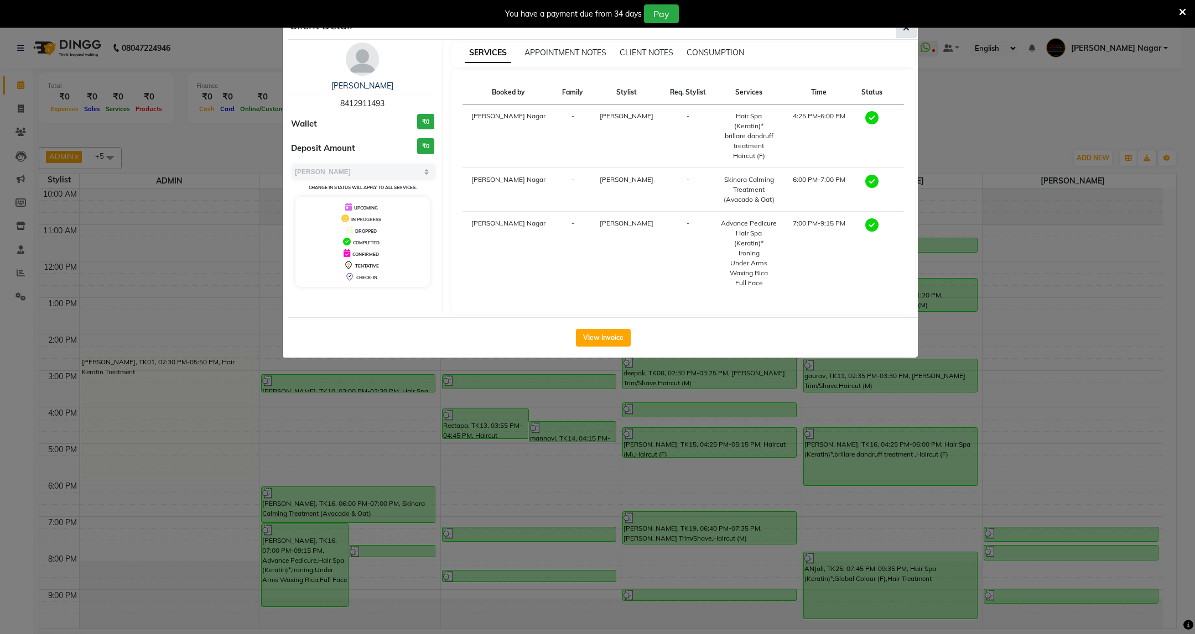
click at [898, 30] on button "button" at bounding box center [906, 27] width 21 height 21
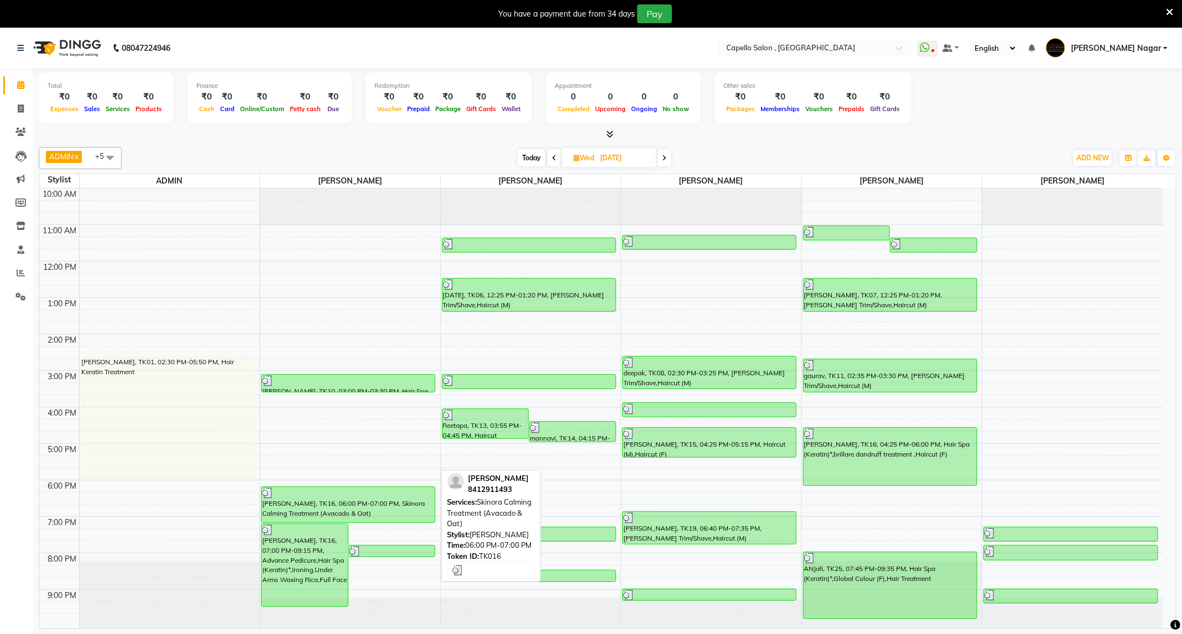
click at [376, 512] on div "Bindu, TK16, 06:00 PM-07:00 PM, Skinora Calming Treatment (Avacado & Oat)" at bounding box center [348, 504] width 173 height 35
select select "3"
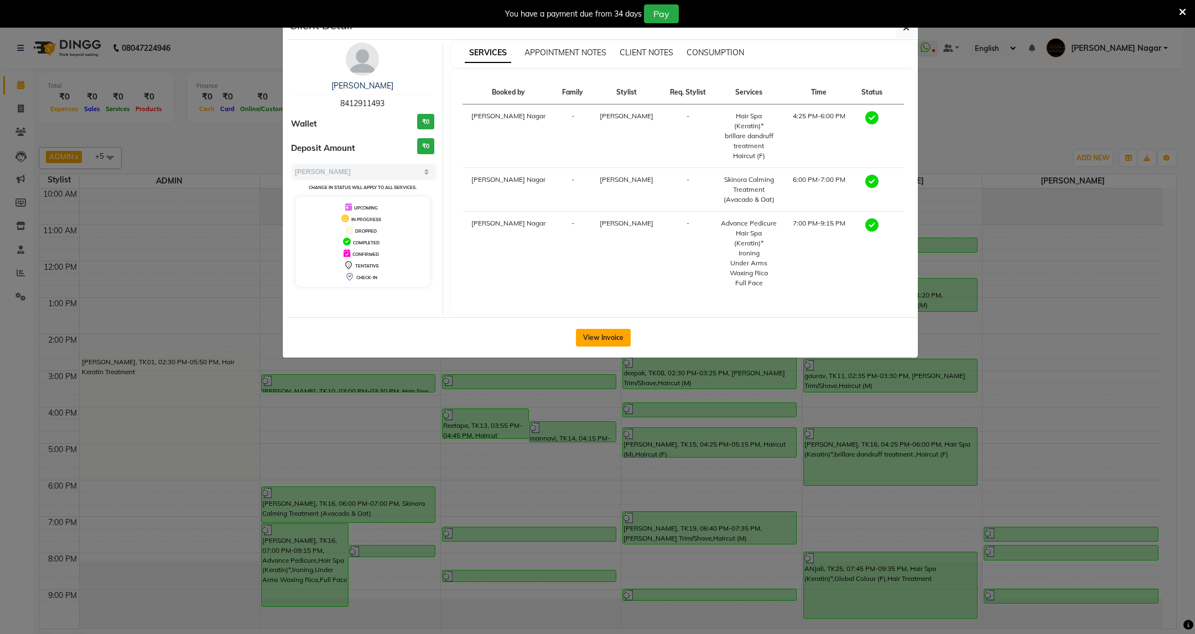
click at [604, 329] on button "View Invoice" at bounding box center [603, 338] width 55 height 18
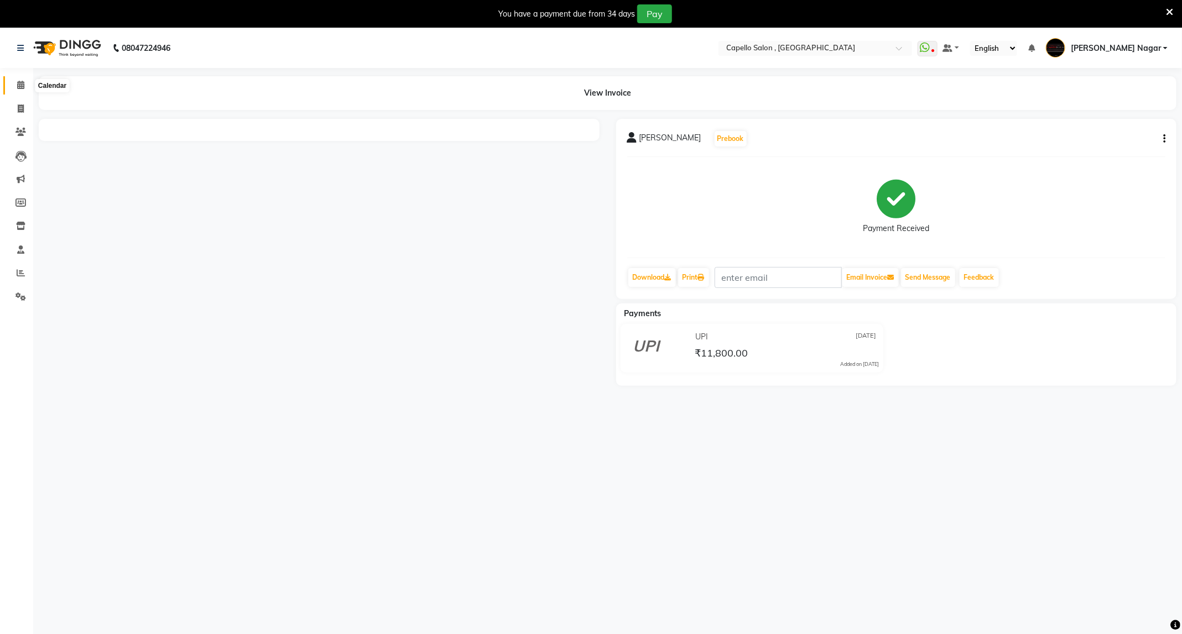
click at [20, 83] on icon at bounding box center [20, 85] width 7 height 8
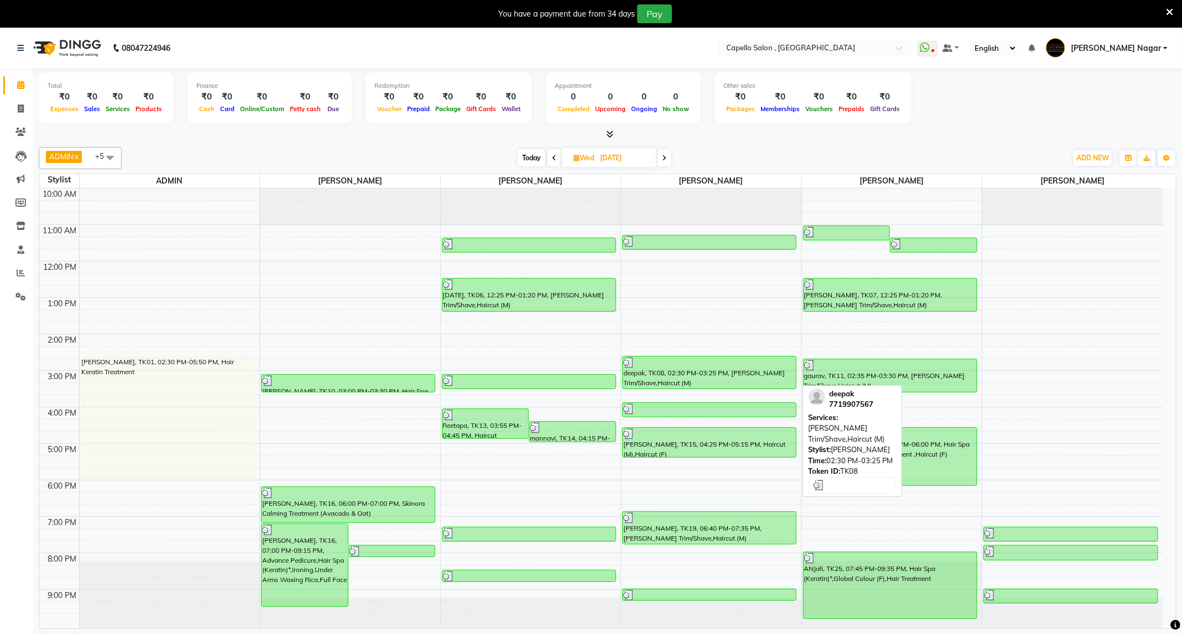
scroll to position [7, 0]
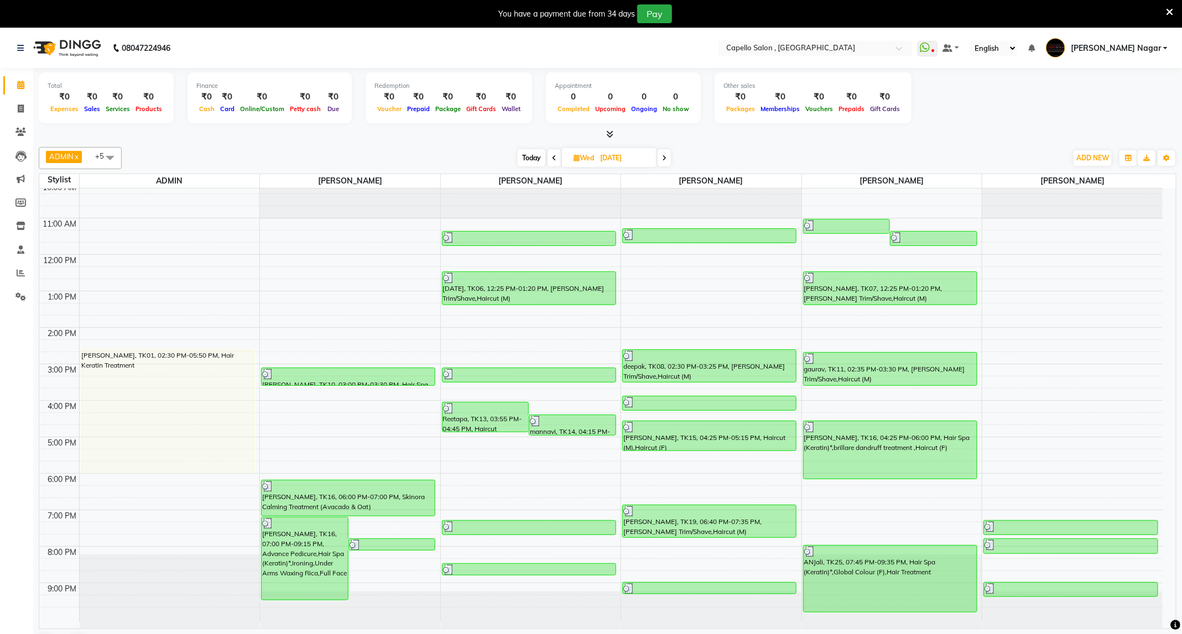
click at [536, 153] on span "Today" at bounding box center [532, 157] width 28 height 17
type input "04-09-2025"
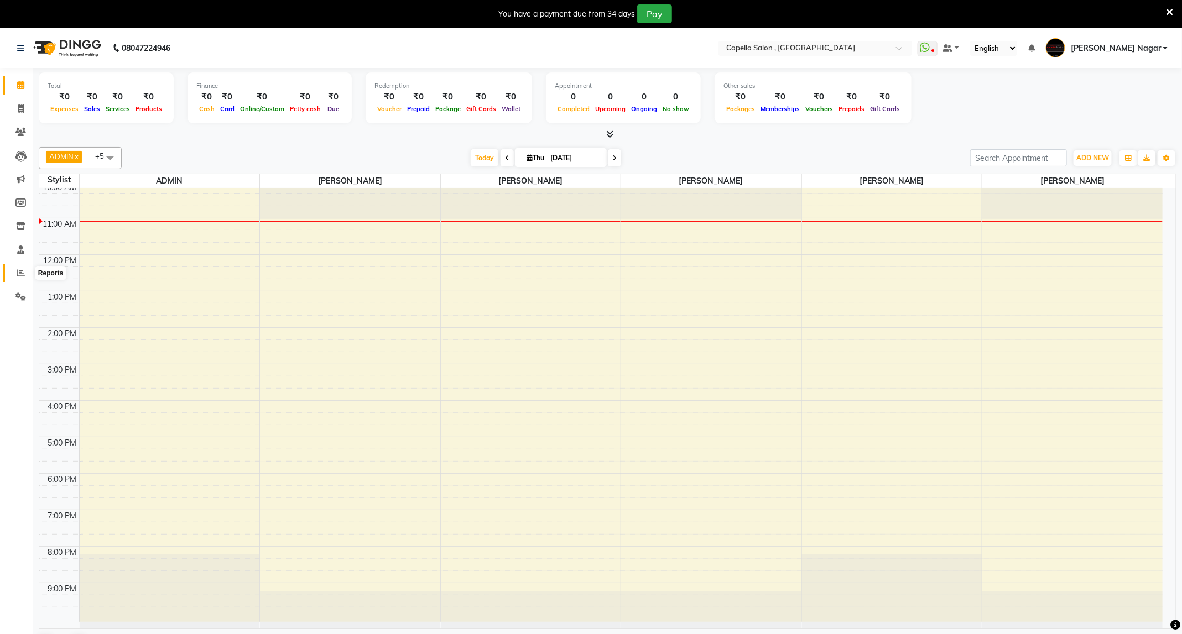
click at [23, 275] on icon at bounding box center [21, 273] width 8 height 8
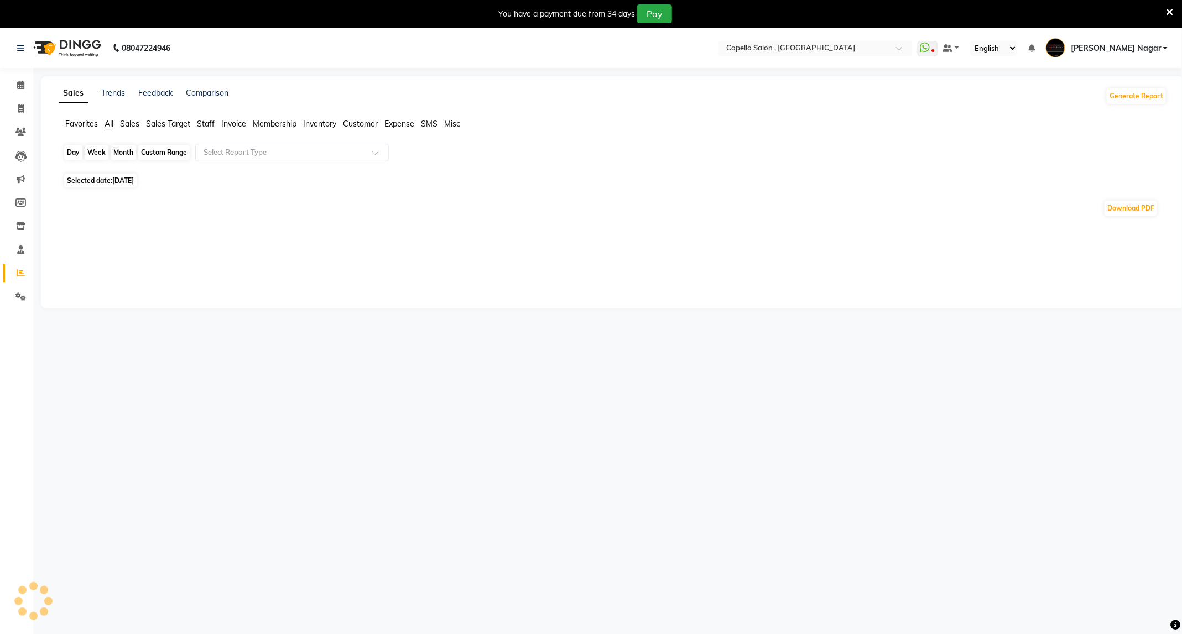
click at [73, 152] on div "Day" at bounding box center [73, 152] width 18 height 15
select select "9"
select select "2025"
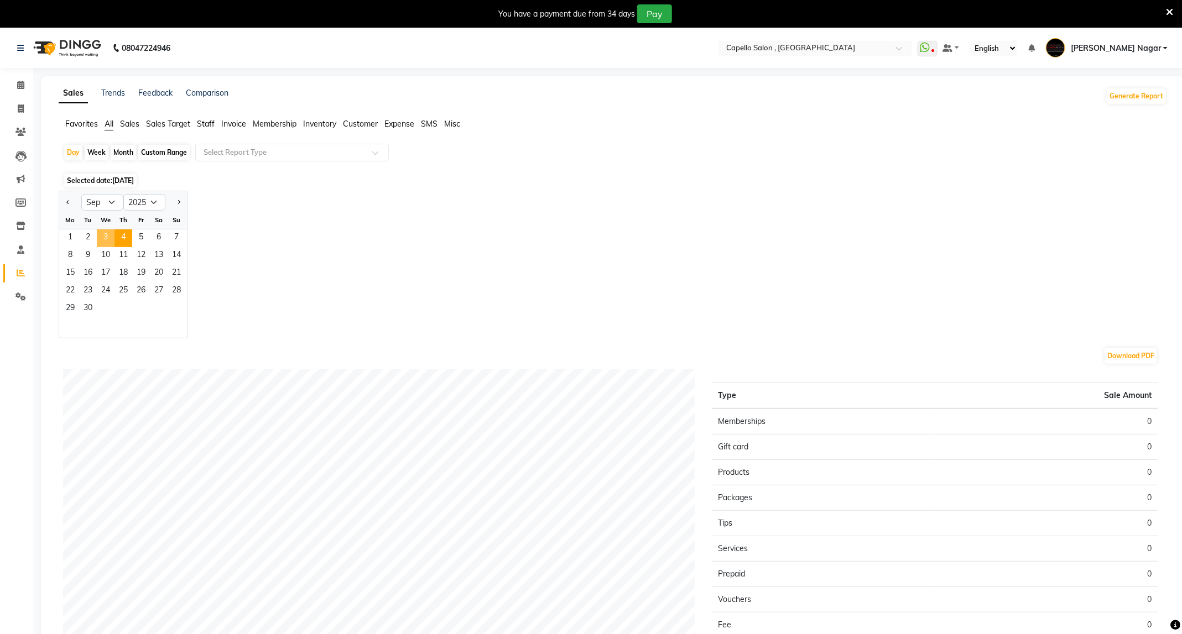
click at [107, 236] on span "3" at bounding box center [106, 239] width 18 height 18
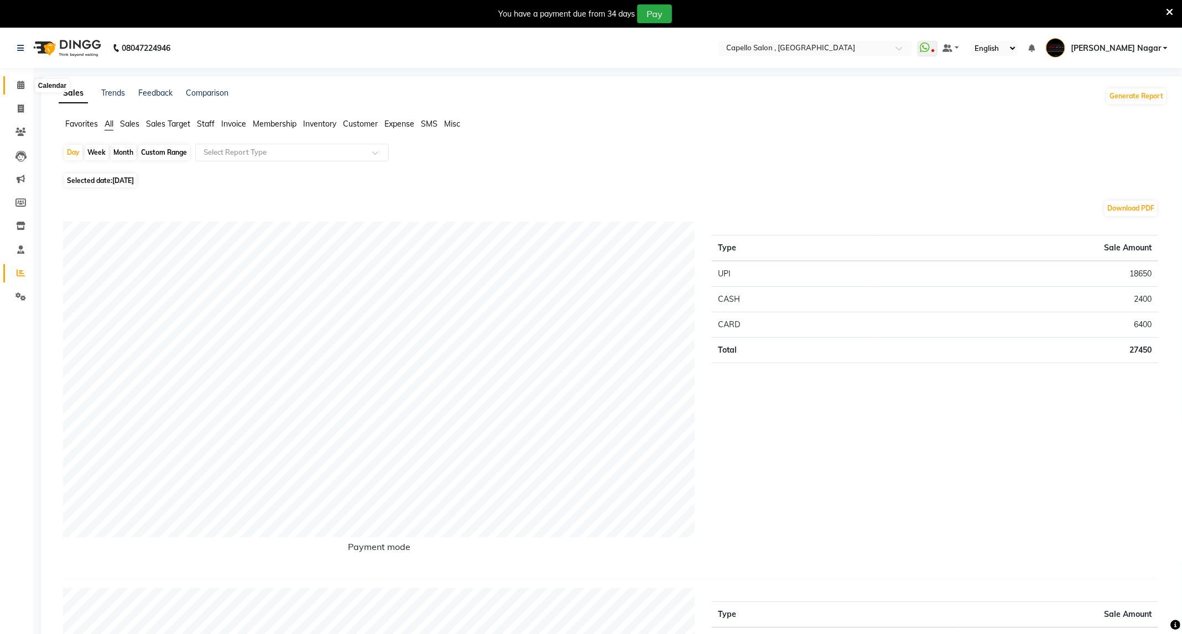
click at [20, 90] on span at bounding box center [20, 85] width 19 height 13
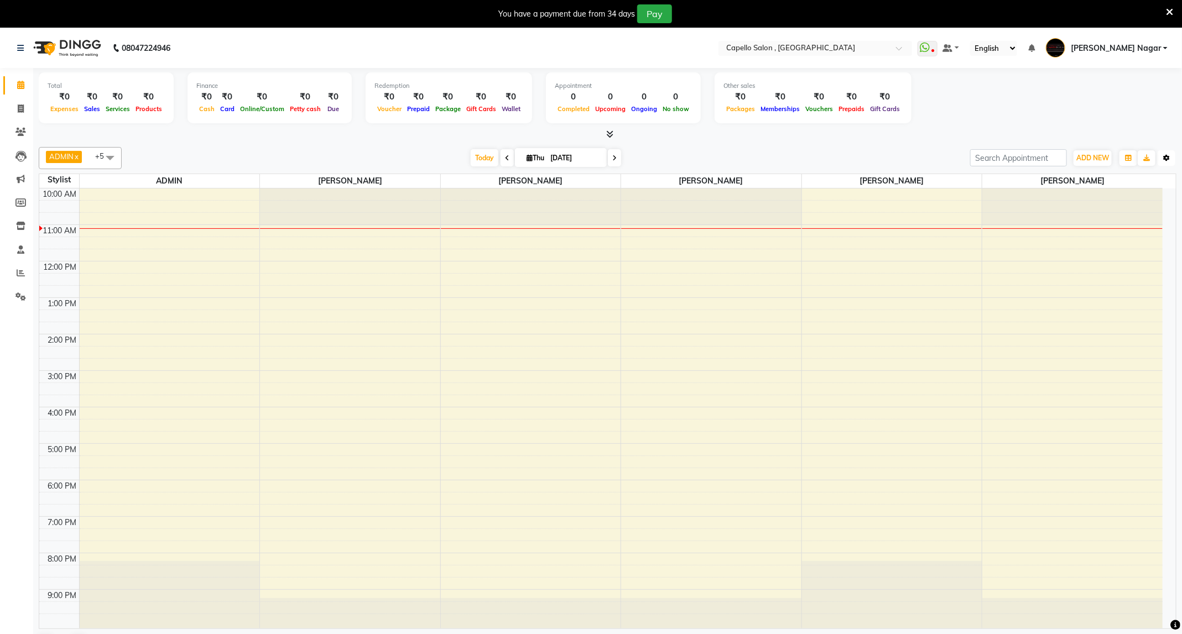
click at [1167, 156] on icon "button" at bounding box center [1166, 158] width 7 height 7
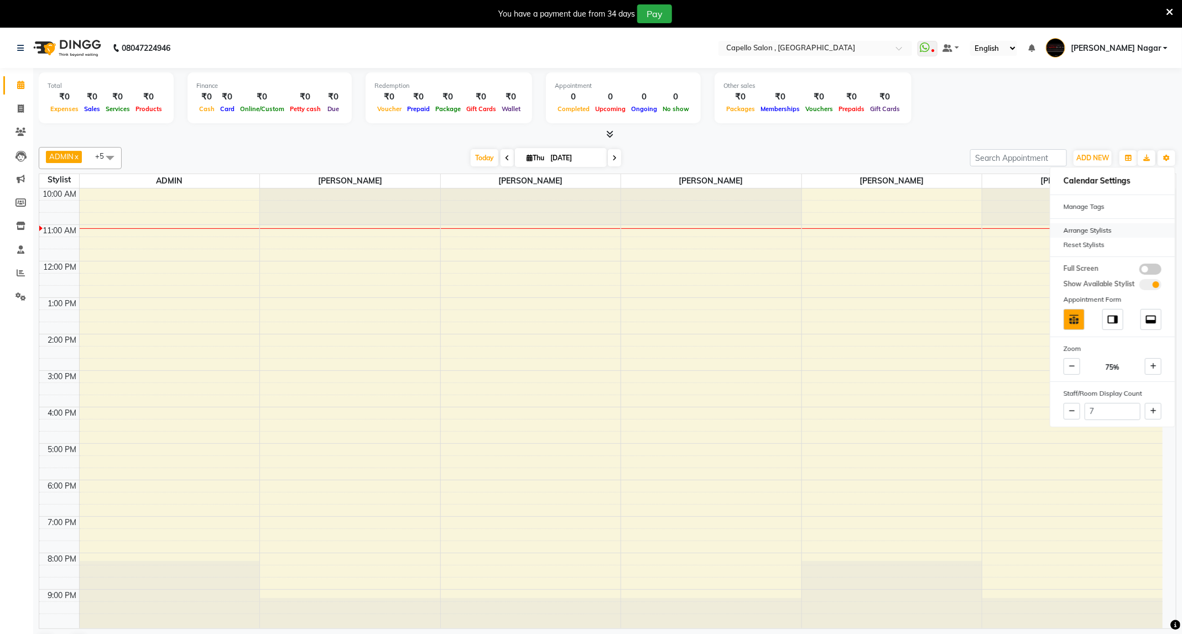
click at [1087, 231] on div "Arrange Stylists" at bounding box center [1112, 230] width 124 height 14
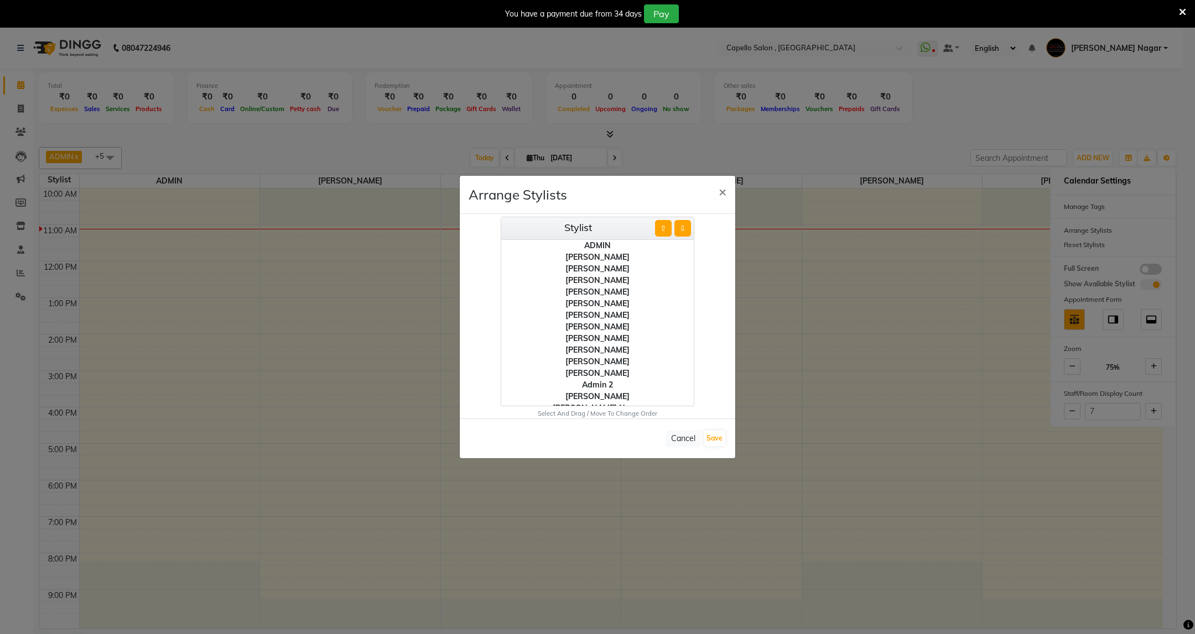
click at [589, 325] on div "[PERSON_NAME]" at bounding box center [597, 327] width 192 height 12
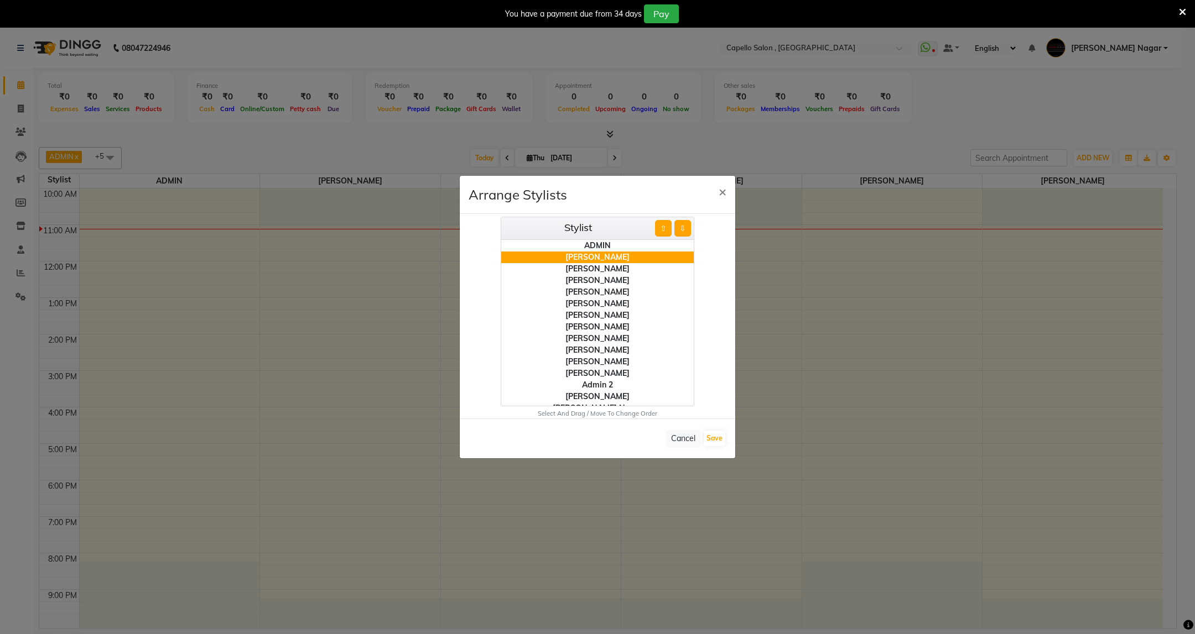
click at [591, 276] on div "[PERSON_NAME]" at bounding box center [597, 281] width 192 height 12
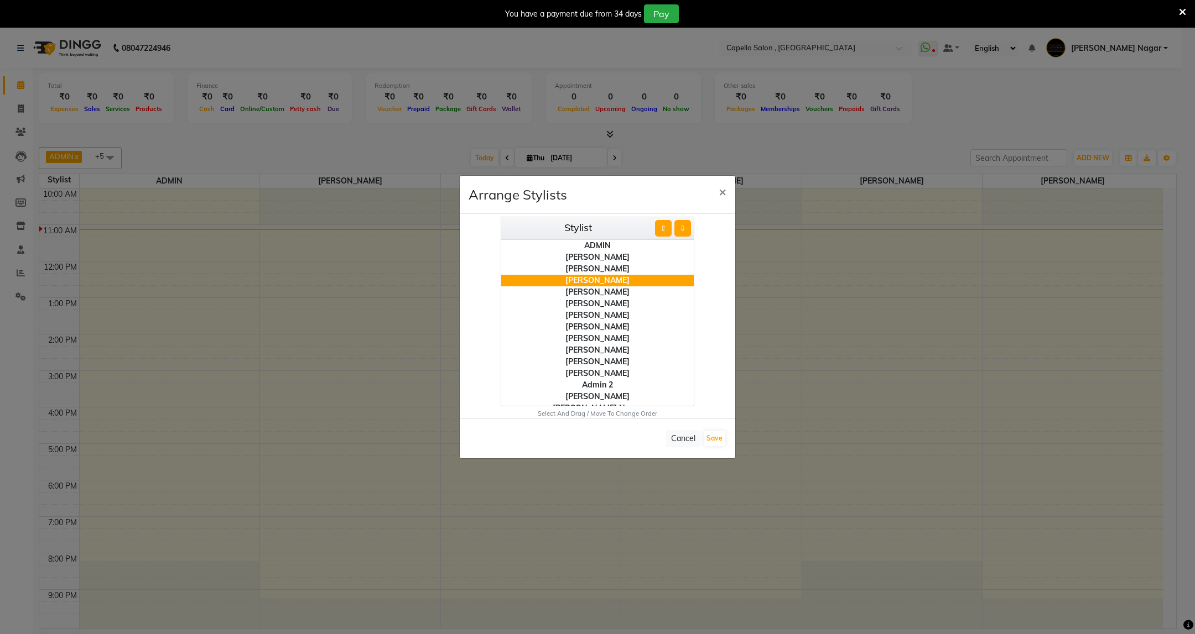
click at [594, 350] on div "[PERSON_NAME]" at bounding box center [597, 351] width 192 height 12
click at [588, 300] on div "[PERSON_NAME]" at bounding box center [597, 304] width 192 height 12
click at [591, 354] on div "[PERSON_NAME]" at bounding box center [597, 351] width 192 height 12
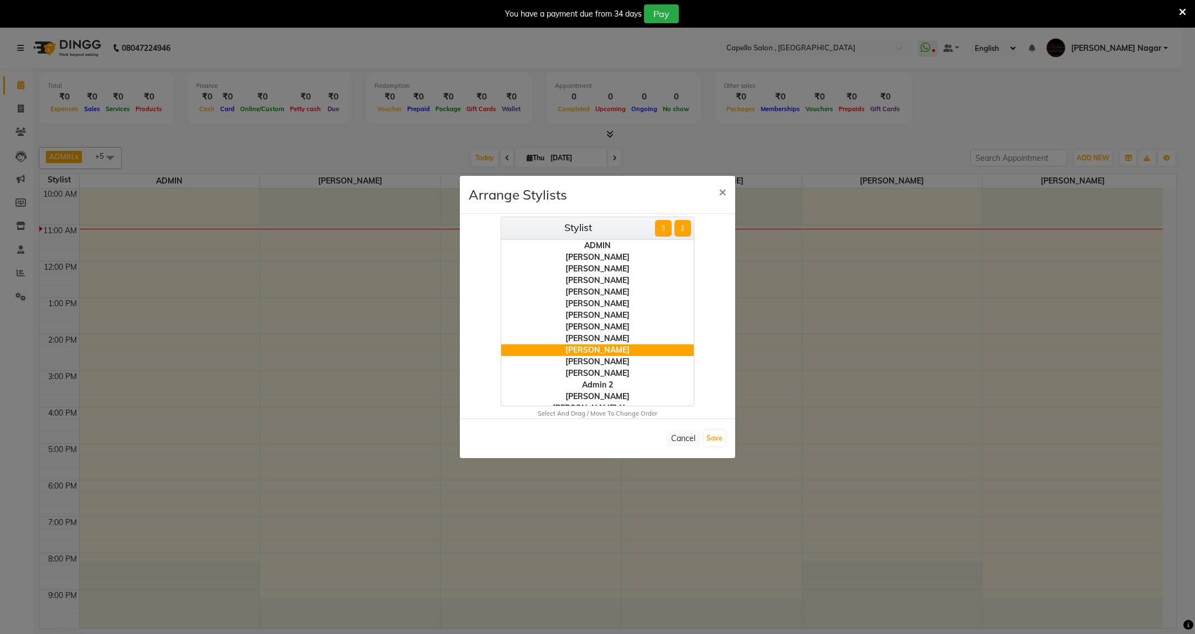
click at [594, 352] on div "[PERSON_NAME]" at bounding box center [597, 351] width 192 height 12
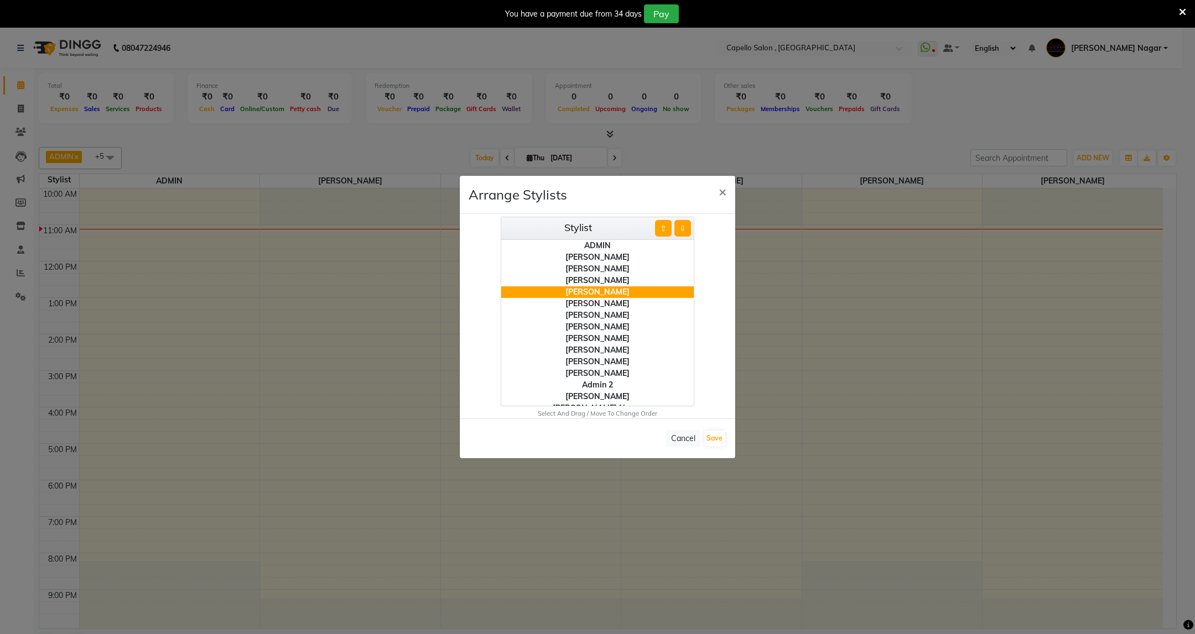
click at [591, 336] on div "[PERSON_NAME]" at bounding box center [597, 339] width 192 height 12
click at [598, 303] on div "[PERSON_NAME]" at bounding box center [597, 304] width 192 height 12
click at [603, 329] on div "[PERSON_NAME]" at bounding box center [597, 327] width 192 height 12
click at [623, 290] on div "[PERSON_NAME]" at bounding box center [597, 293] width 192 height 12
click at [594, 349] on div "[PERSON_NAME]" at bounding box center [597, 351] width 192 height 12
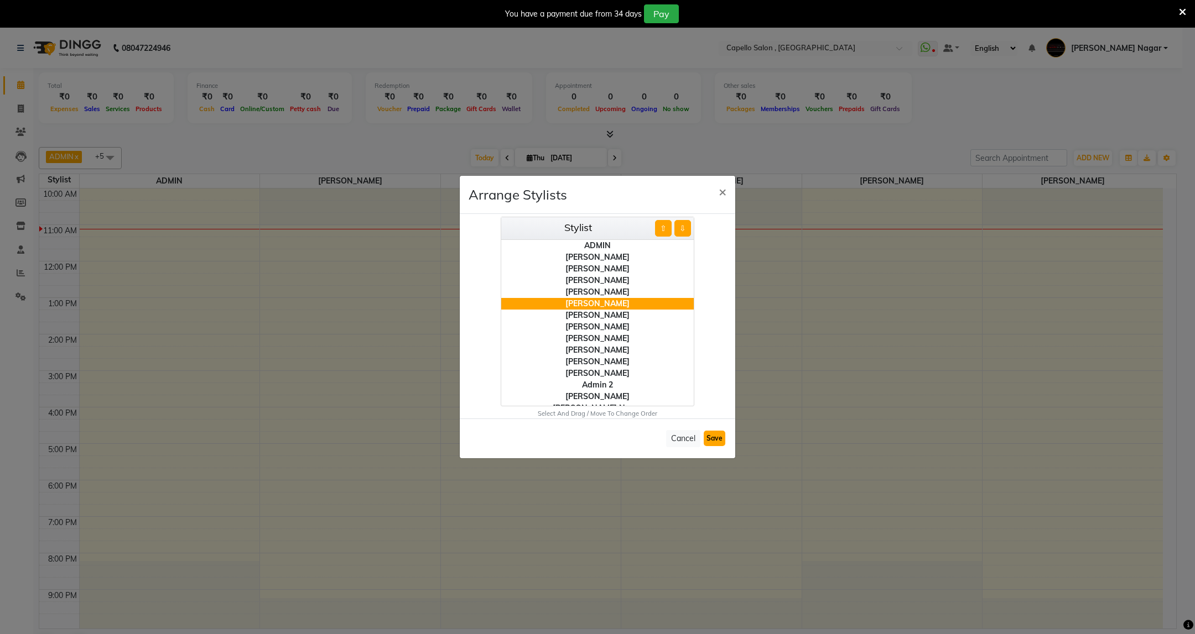
click at [719, 441] on button "Save" at bounding box center [715, 438] width 22 height 15
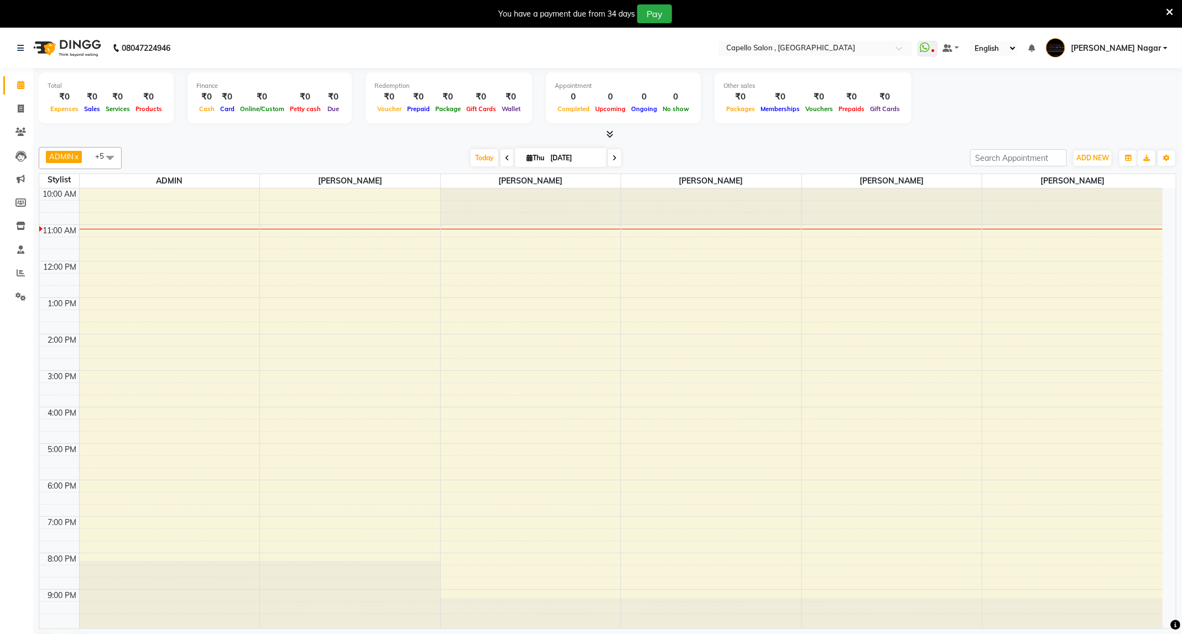
click at [51, 156] on span "ADMIN" at bounding box center [61, 156] width 24 height 9
click at [43, 234] on li "[PERSON_NAME]" at bounding box center [80, 229] width 82 height 18
checkbox input "false"
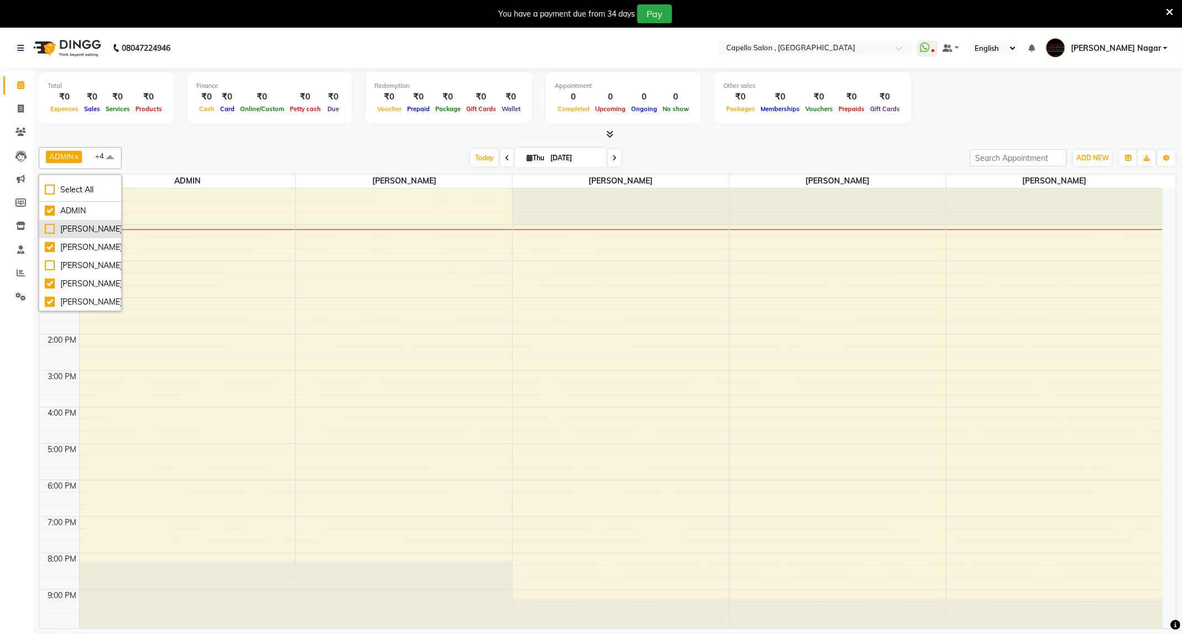
scroll to position [83, 0]
click at [48, 207] on div "[PERSON_NAME]" at bounding box center [80, 201] width 71 height 12
checkbox input "false"
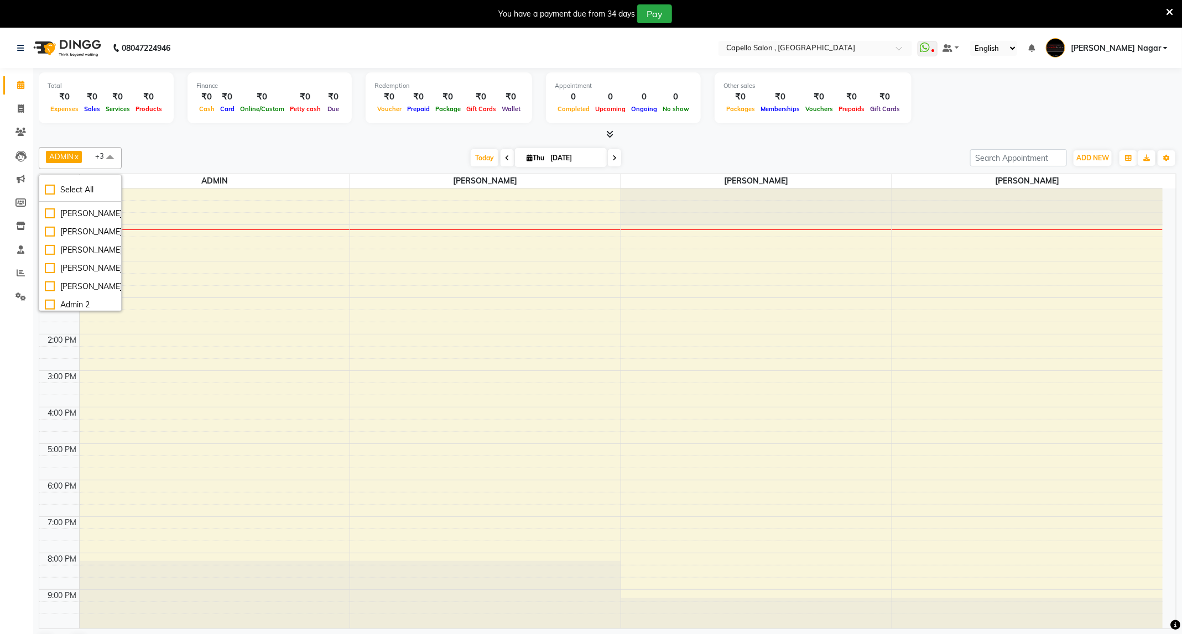
scroll to position [166, 0]
click at [48, 179] on div "[PERSON_NAME]" at bounding box center [80, 173] width 71 height 12
checkbox input "true"
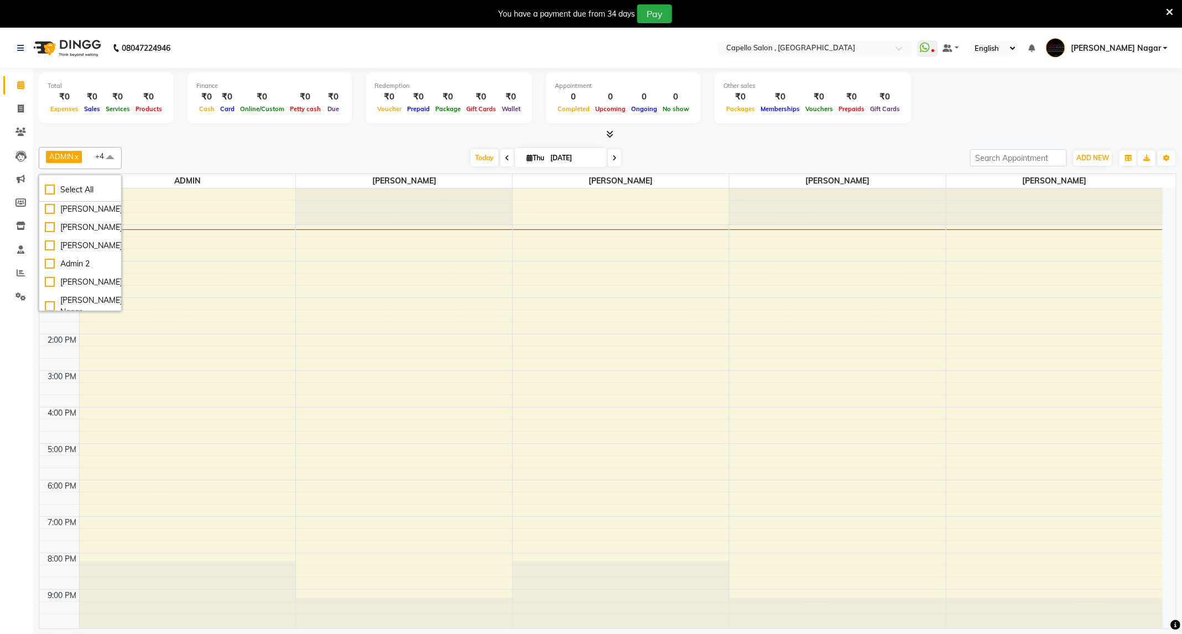
click at [50, 197] on div "[PERSON_NAME]" at bounding box center [80, 191] width 71 height 12
checkbox input "true"
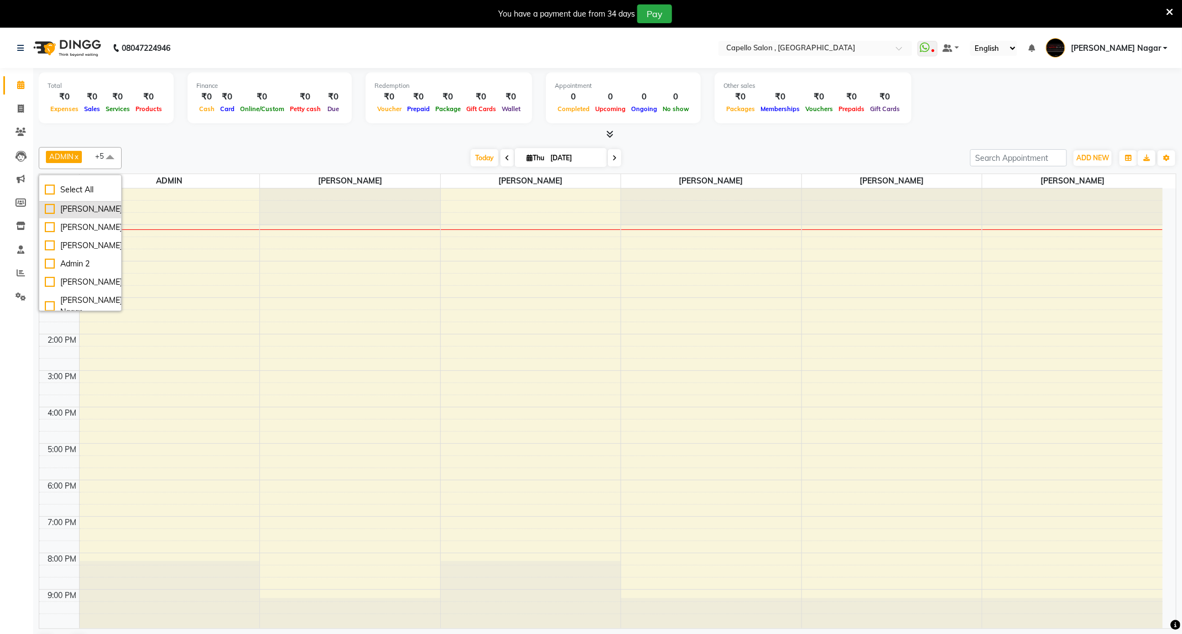
click at [50, 215] on div "[PERSON_NAME]" at bounding box center [80, 210] width 71 height 12
checkbox input "true"
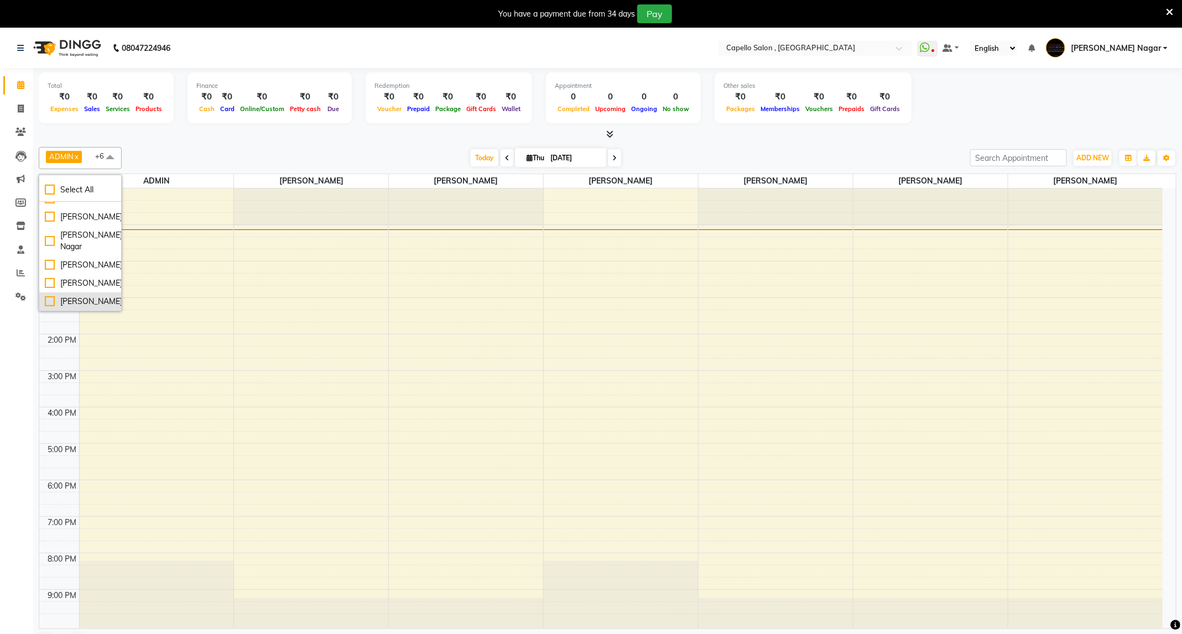
scroll to position [28, 0]
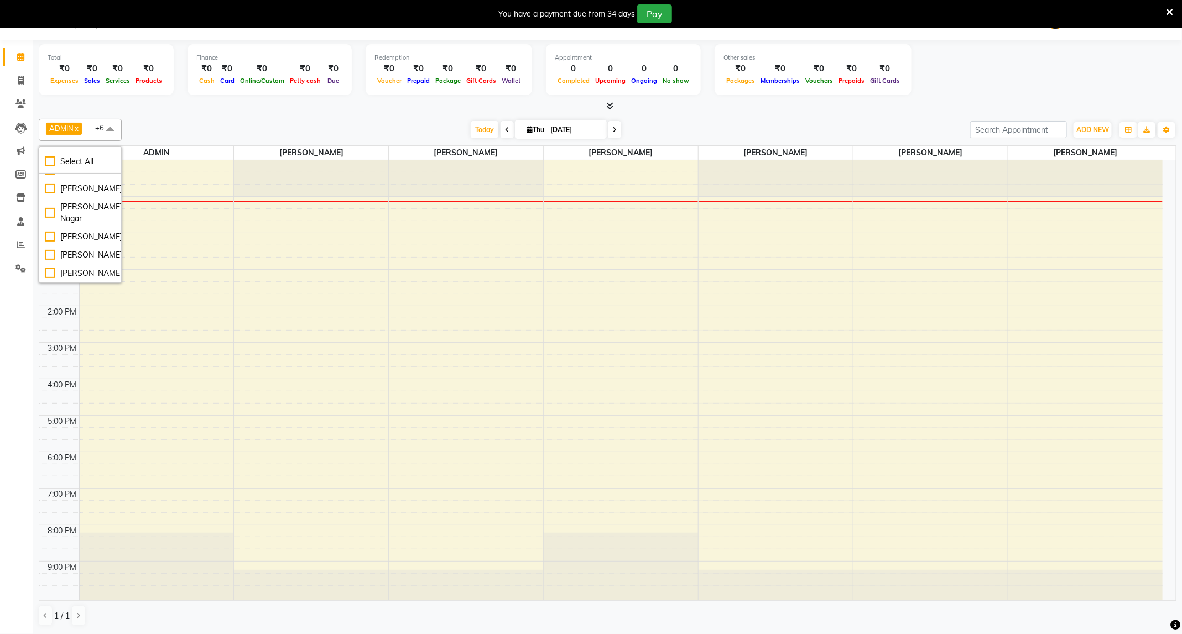
click at [64, 120] on span "ADMIN x prabhat x SHIV KUMAR SEN x RAHUL NAXANE x Rahul shrivas x Sonali x SHIV…" at bounding box center [80, 130] width 83 height 22
click at [1161, 126] on button "Toggle Dropdown" at bounding box center [1167, 129] width 18 height 15
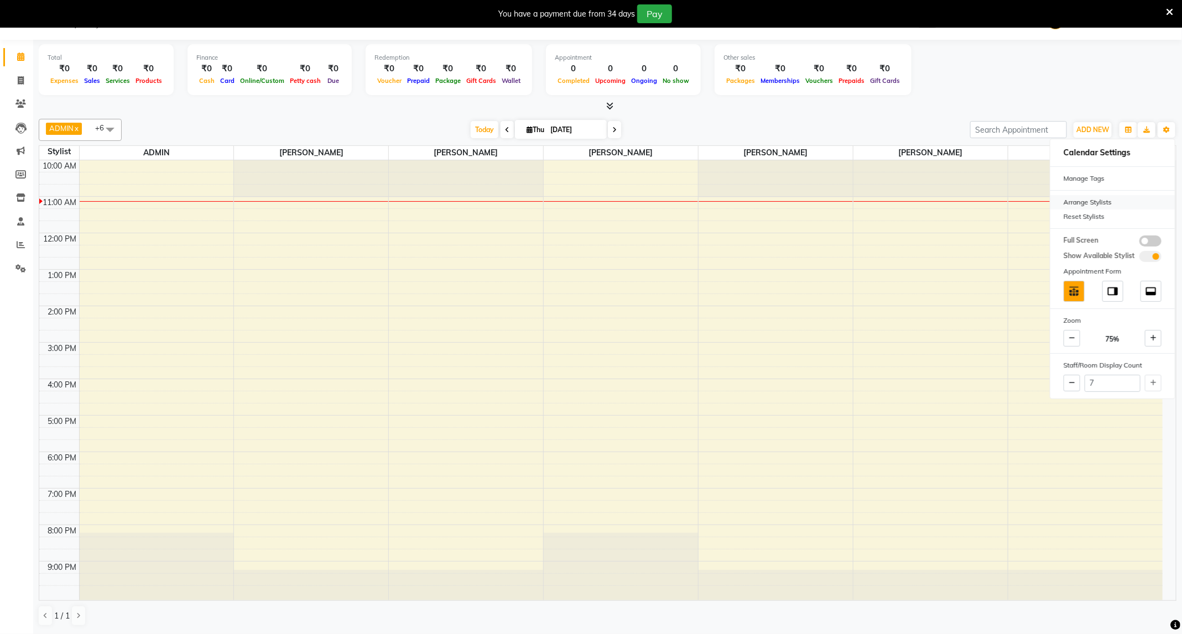
click at [1085, 205] on div "Arrange Stylists" at bounding box center [1112, 202] width 124 height 14
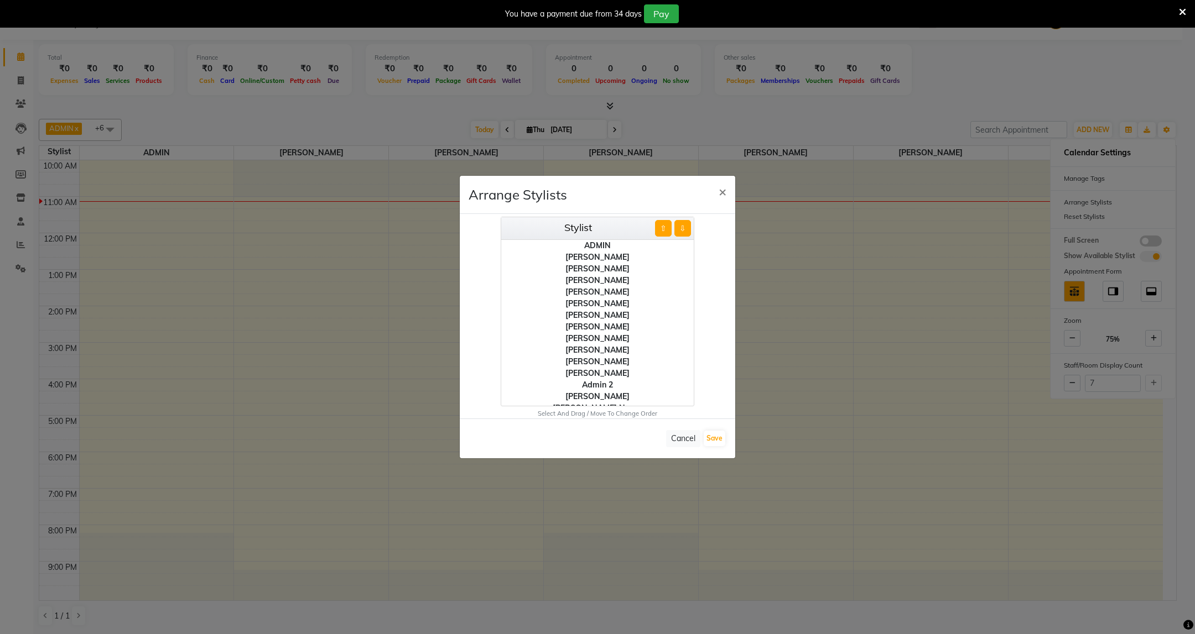
click at [601, 318] on div "[PERSON_NAME]" at bounding box center [597, 316] width 192 height 12
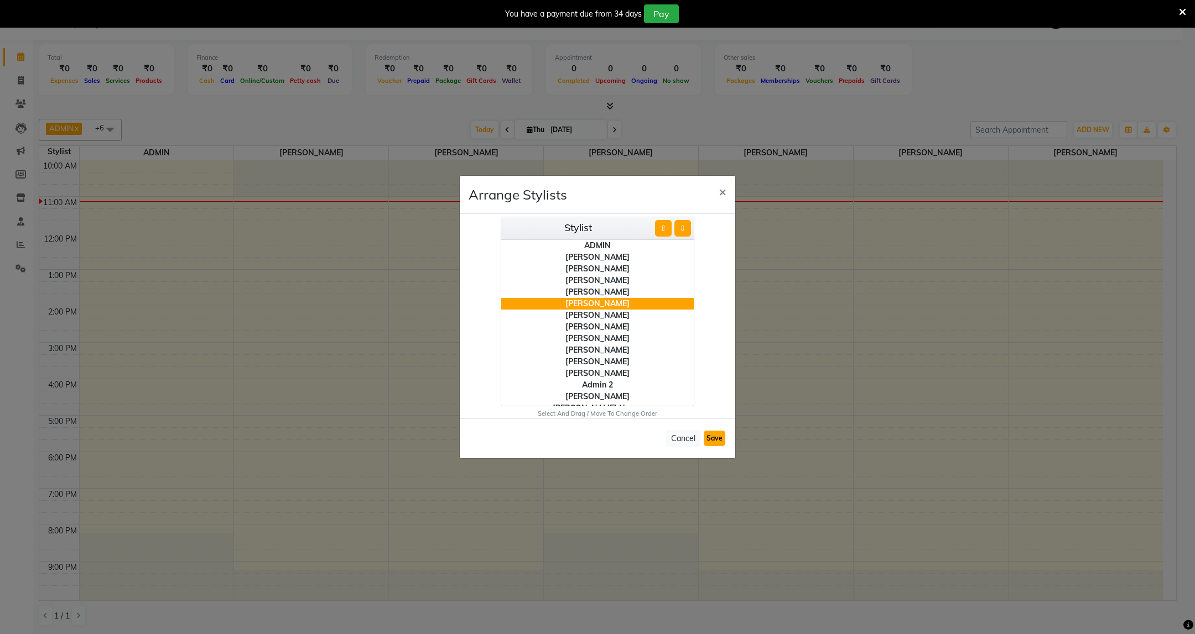
click at [711, 440] on button "Save" at bounding box center [715, 438] width 22 height 15
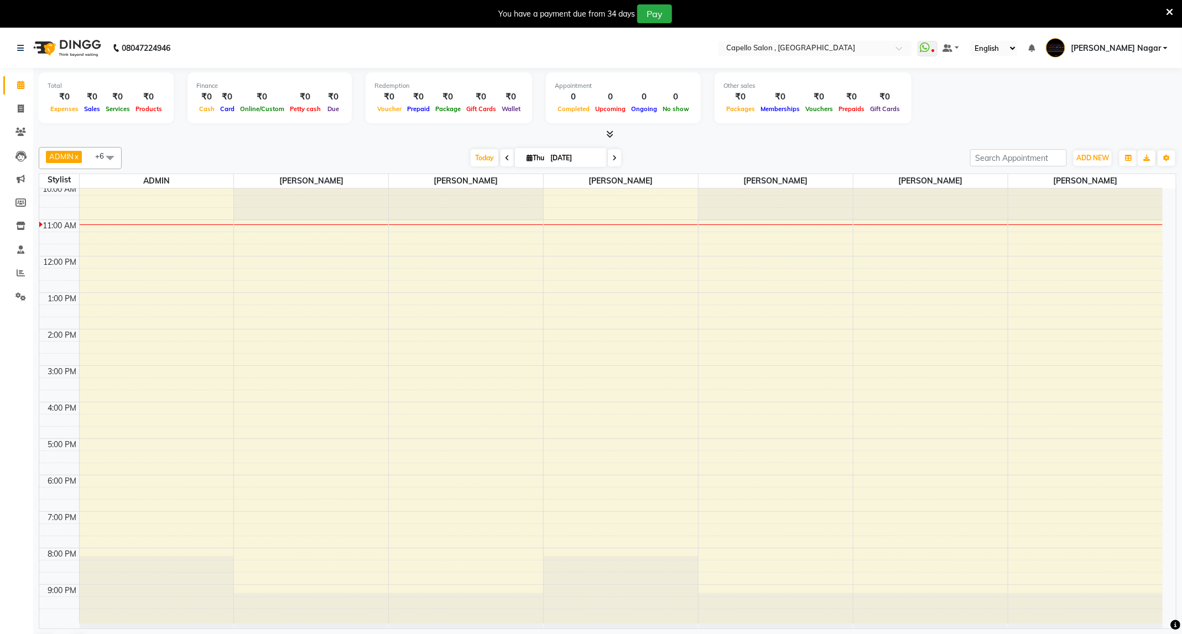
scroll to position [7, 0]
click at [1096, 160] on span "ADD NEW" at bounding box center [1092, 158] width 33 height 8
click at [1088, 222] on link "Add Attendance" at bounding box center [1067, 223] width 87 height 14
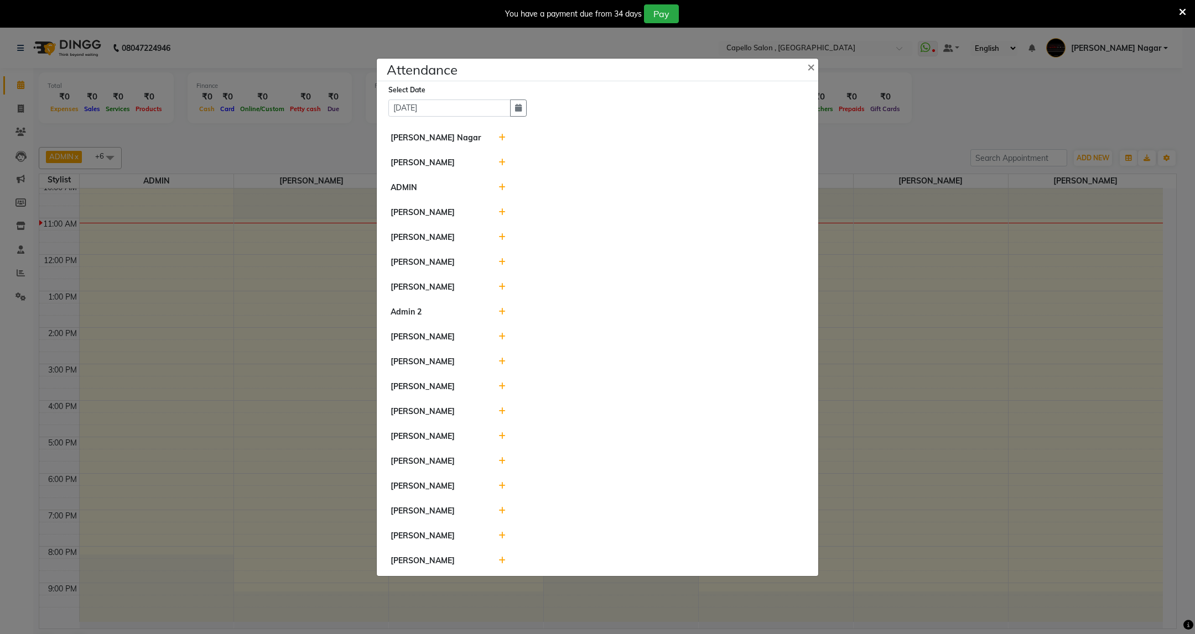
click at [504, 134] on icon at bounding box center [501, 138] width 7 height 8
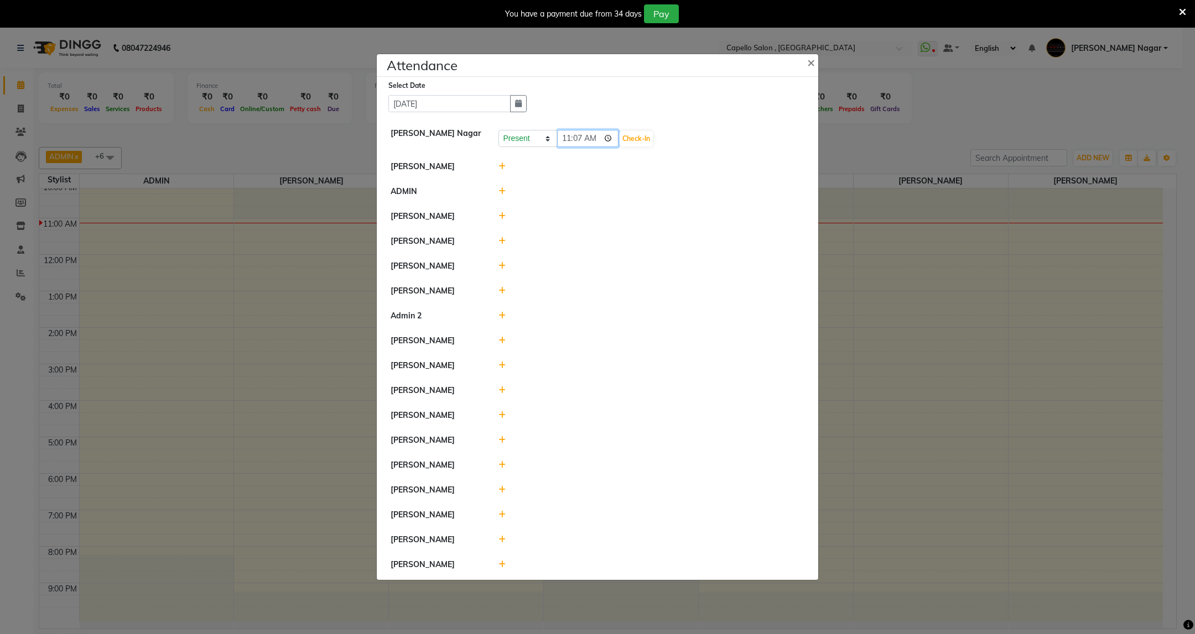
click at [578, 134] on input "11:07" at bounding box center [588, 138] width 62 height 17
click at [564, 130] on input "11:07" at bounding box center [588, 138] width 62 height 17
type input "10:46"
click at [625, 131] on button "Check-In" at bounding box center [636, 138] width 33 height 15
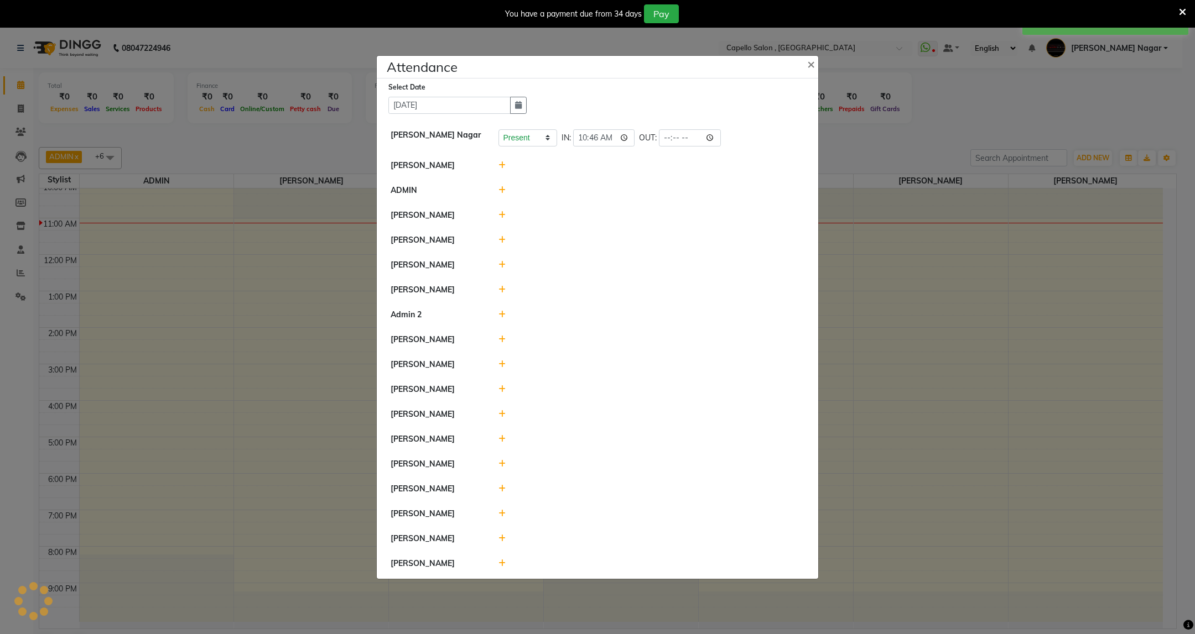
click at [501, 162] on icon at bounding box center [501, 166] width 7 height 8
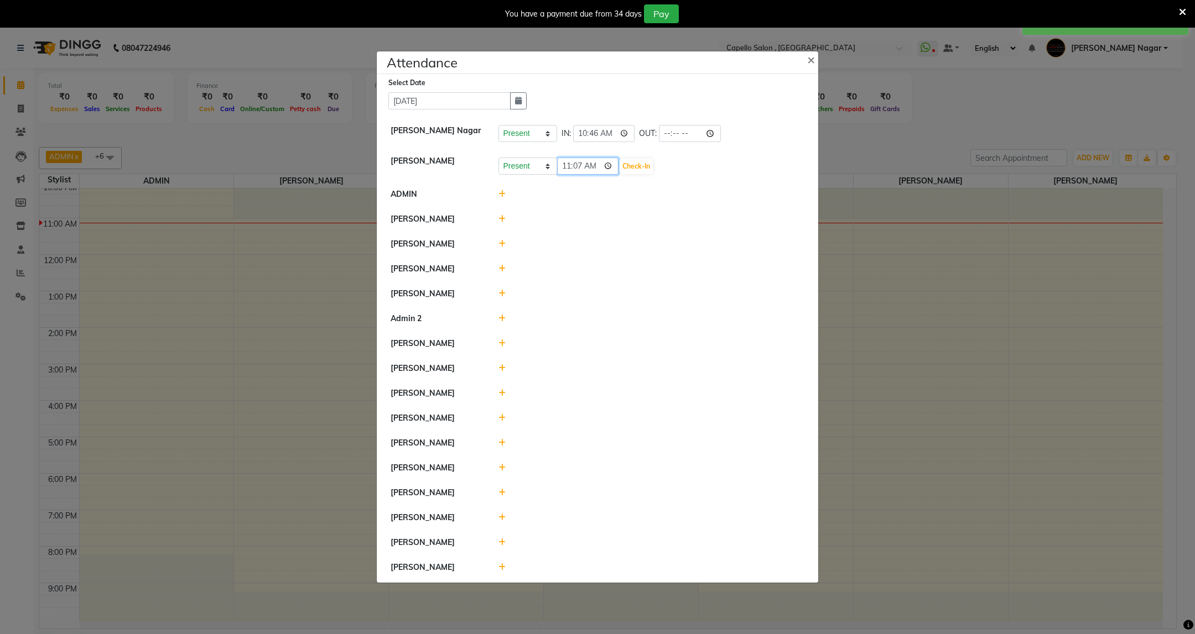
click at [566, 158] on input "11:07" at bounding box center [588, 166] width 62 height 17
type input "10:58"
click at [639, 159] on button "Check-In" at bounding box center [636, 166] width 33 height 15
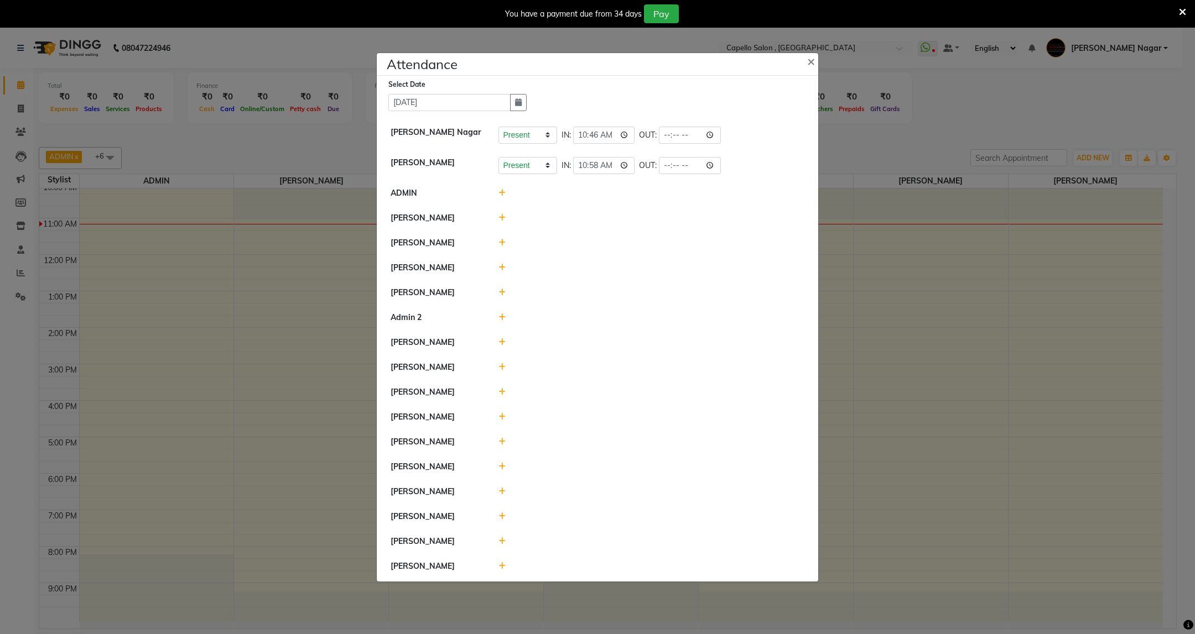
click at [502, 239] on icon at bounding box center [501, 243] width 7 height 8
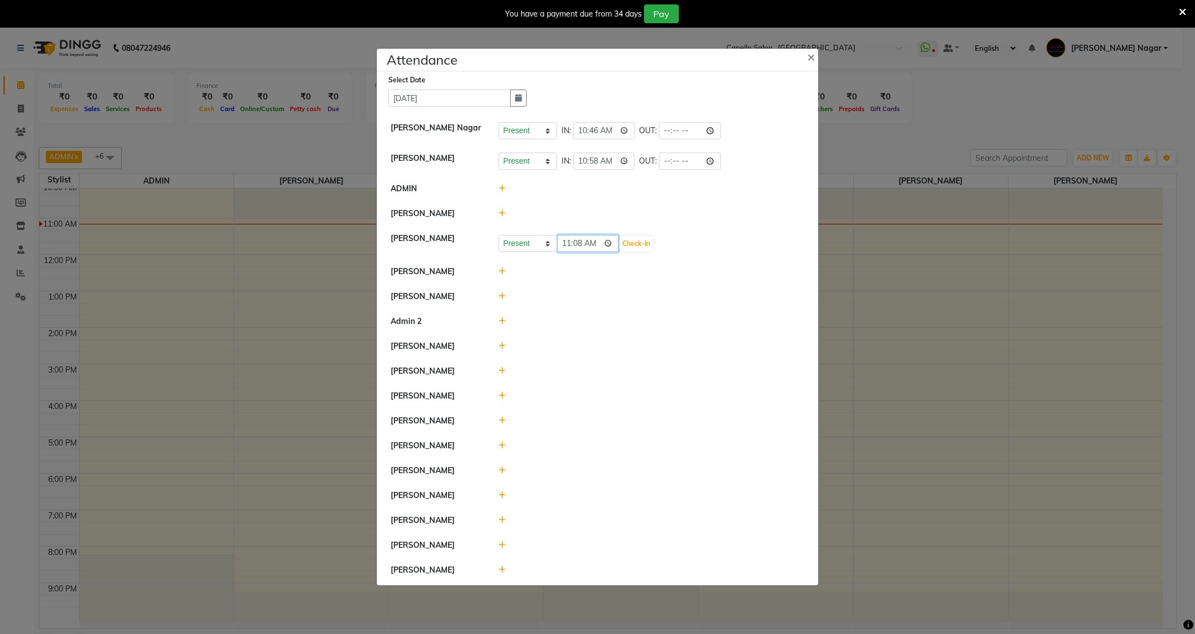
click at [575, 236] on input "11:08" at bounding box center [588, 243] width 62 height 17
type input "11:00"
click at [653, 244] on button "Check-In" at bounding box center [636, 243] width 33 height 15
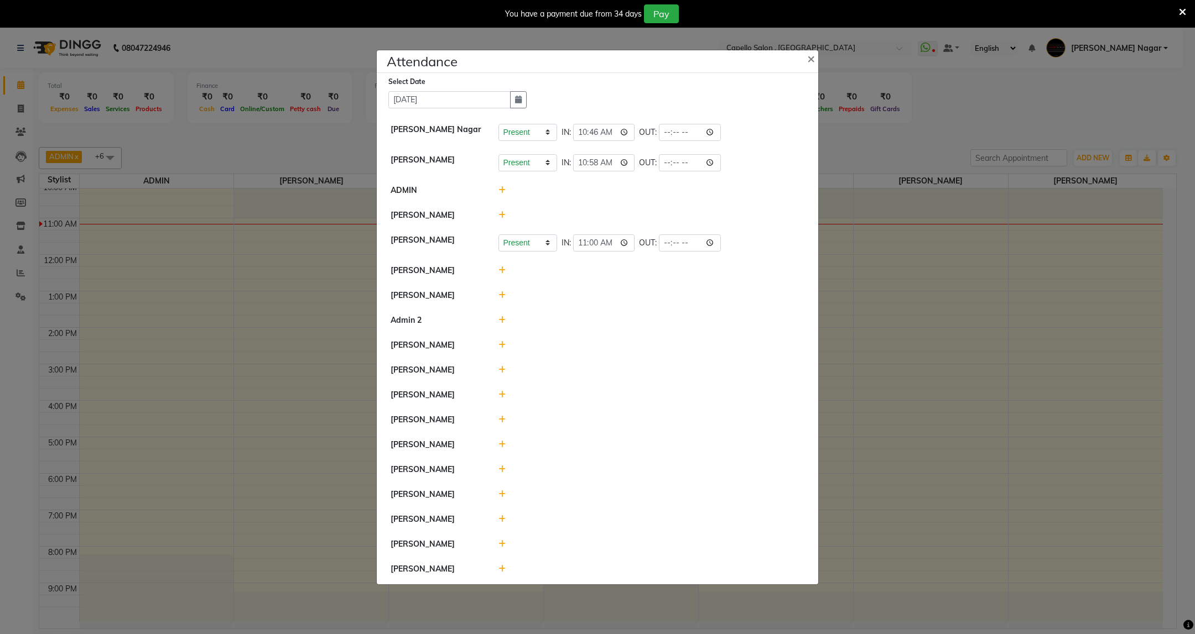
click at [503, 391] on icon at bounding box center [501, 395] width 7 height 8
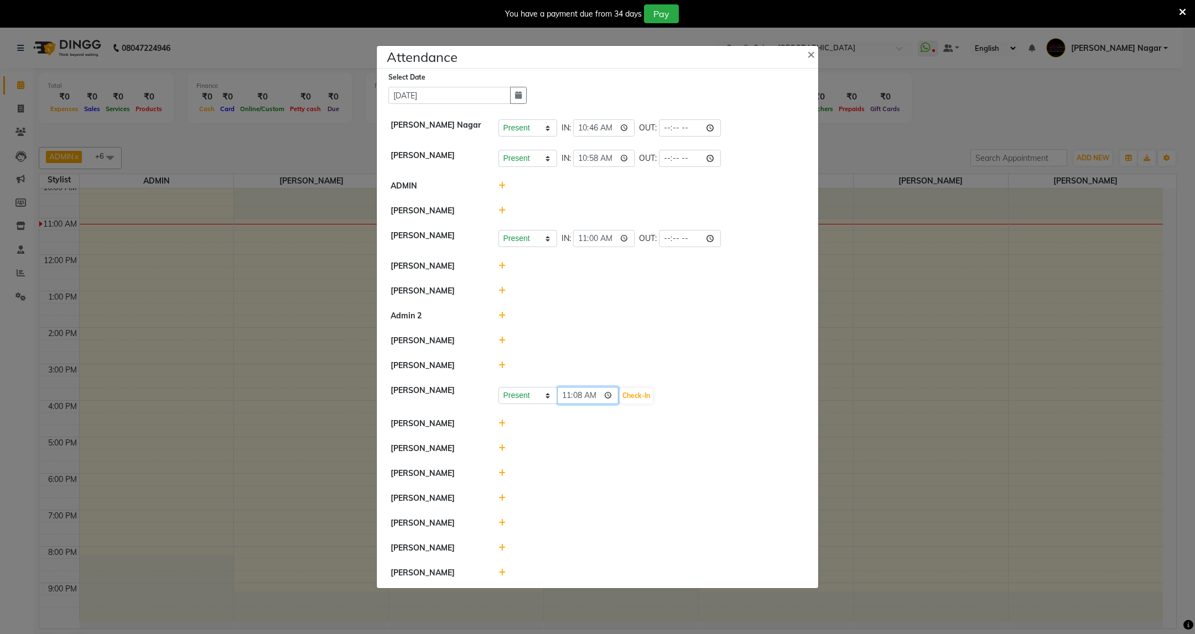
click at [570, 391] on input "11:08" at bounding box center [588, 395] width 62 height 17
type input "10:54"
click at [637, 389] on button "Check-In" at bounding box center [636, 395] width 33 height 15
click at [500, 444] on icon at bounding box center [501, 448] width 7 height 8
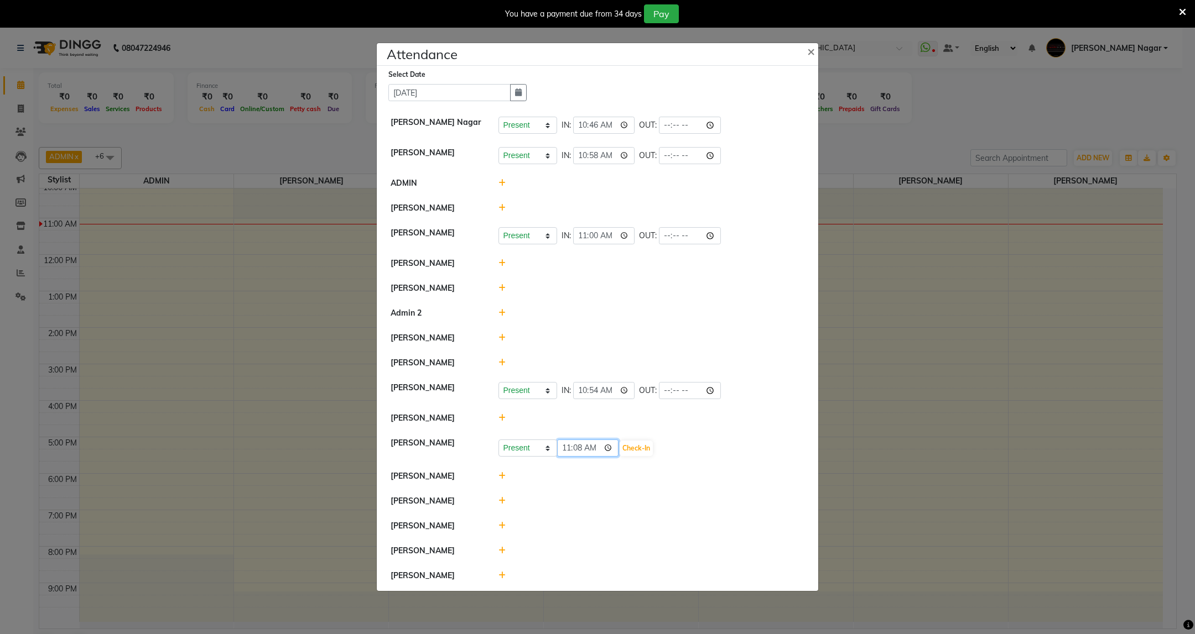
click at [579, 442] on input "11:08" at bounding box center [588, 448] width 62 height 17
type input "11:56"
click at [648, 445] on button "Check-In" at bounding box center [636, 448] width 33 height 15
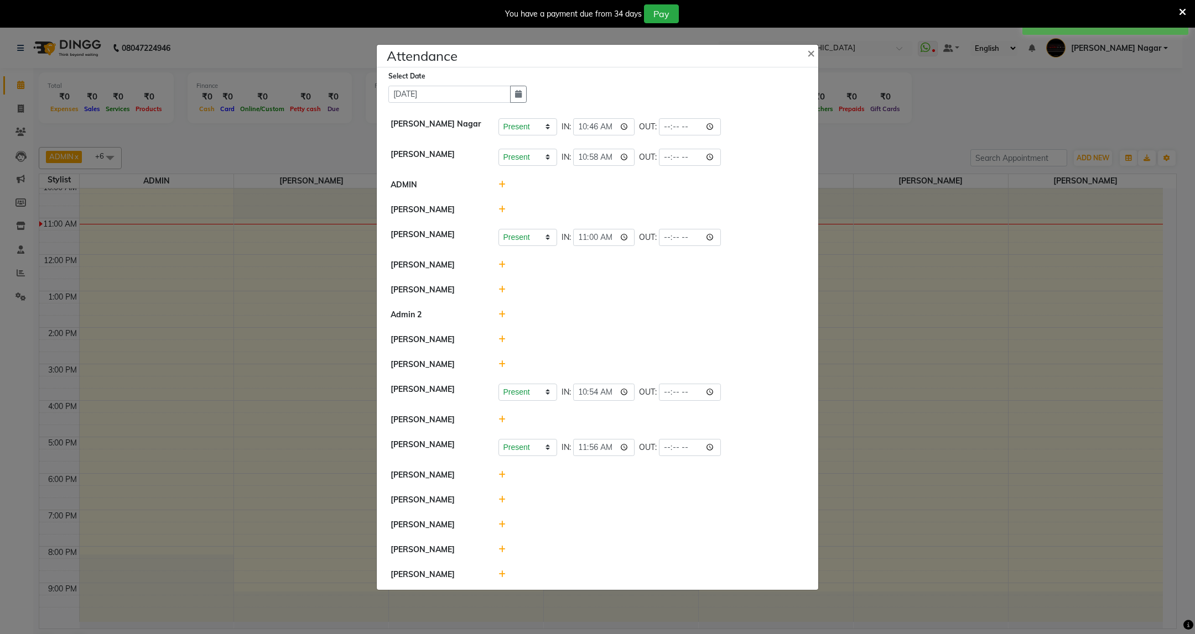
click at [504, 497] on icon at bounding box center [501, 500] width 7 height 8
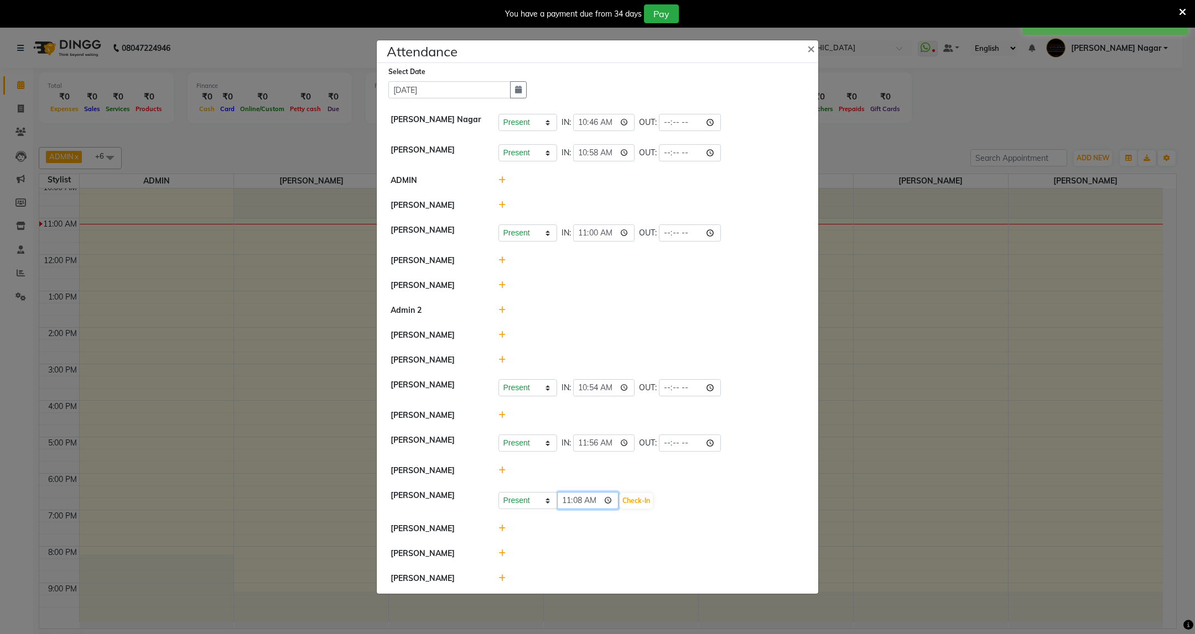
click at [566, 500] on input "11:08" at bounding box center [588, 500] width 62 height 17
type input "10:46"
click at [636, 502] on button "Check-In" at bounding box center [636, 500] width 33 height 15
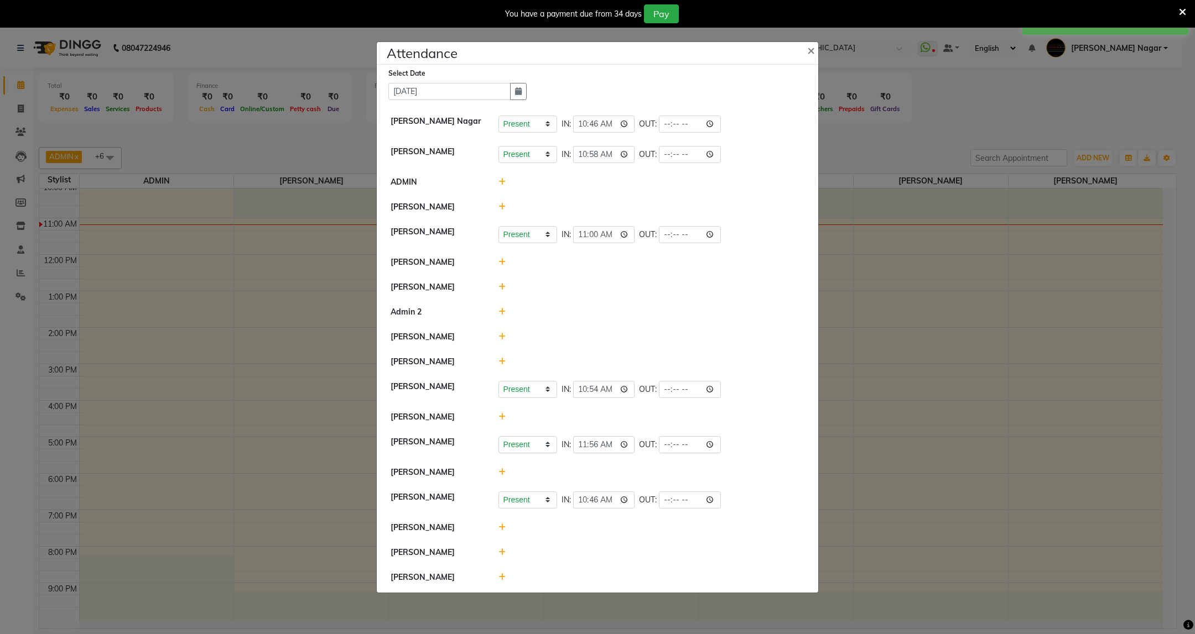
click at [503, 581] on icon at bounding box center [501, 578] width 7 height 8
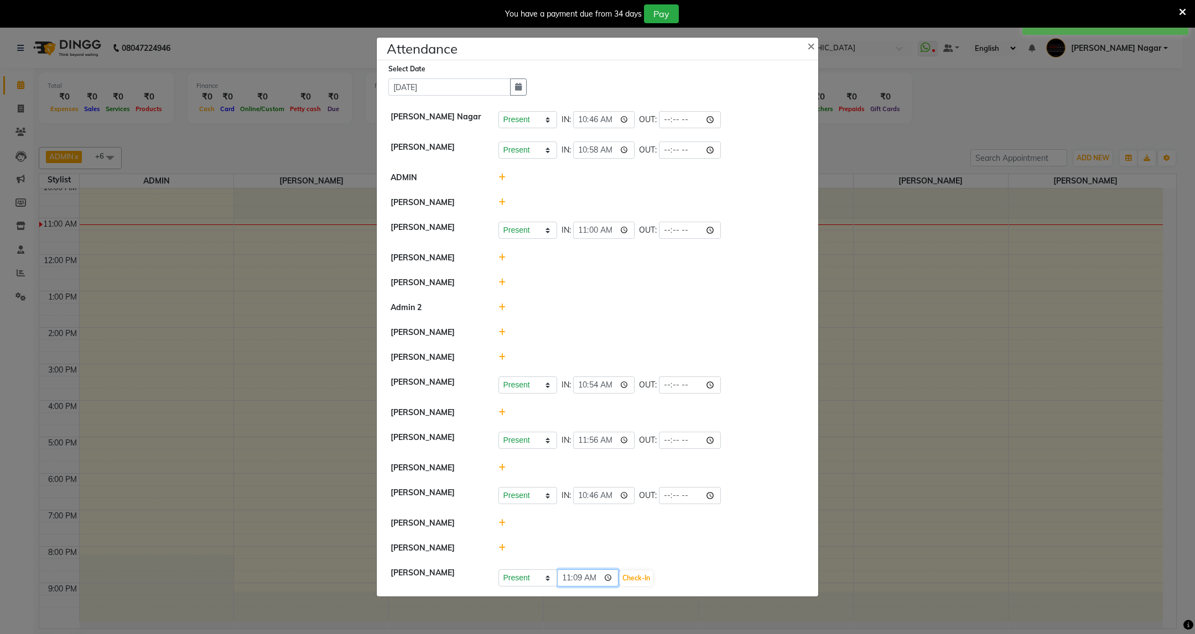
click at [568, 581] on input "11:09" at bounding box center [588, 578] width 62 height 17
type input "10:57"
click at [641, 584] on button "Check-In" at bounding box center [636, 578] width 33 height 15
click at [810, 41] on span "×" at bounding box center [811, 47] width 8 height 17
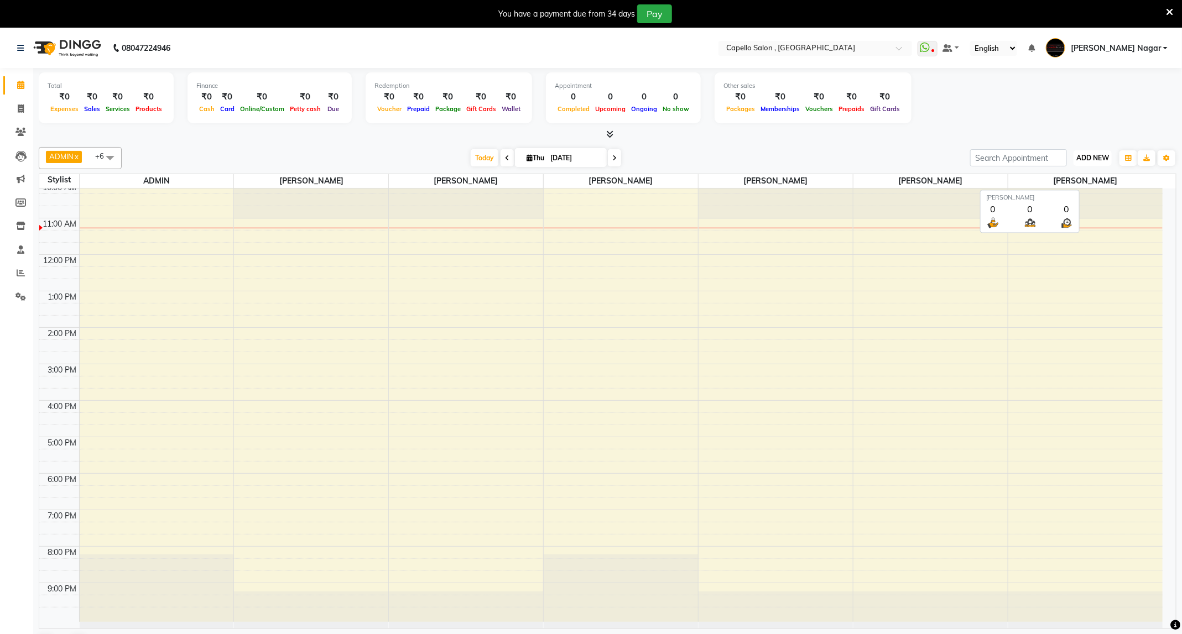
click at [1097, 161] on span "ADD NEW" at bounding box center [1092, 158] width 33 height 8
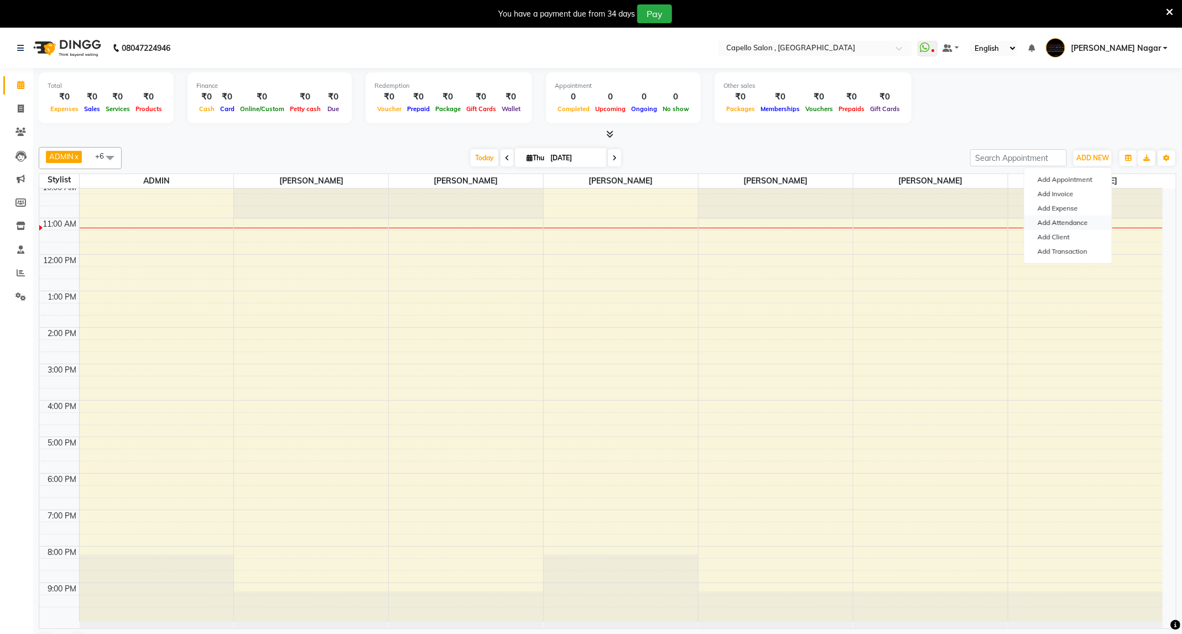
click at [1077, 225] on link "Add Attendance" at bounding box center [1067, 223] width 87 height 14
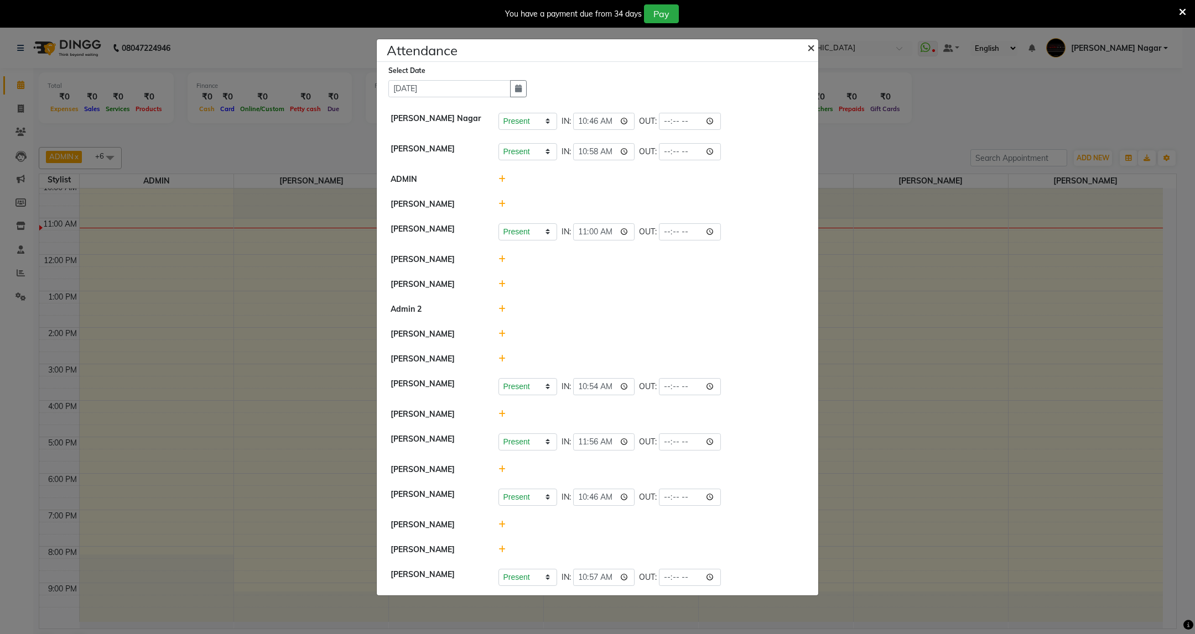
click at [811, 39] on span "×" at bounding box center [811, 47] width 8 height 17
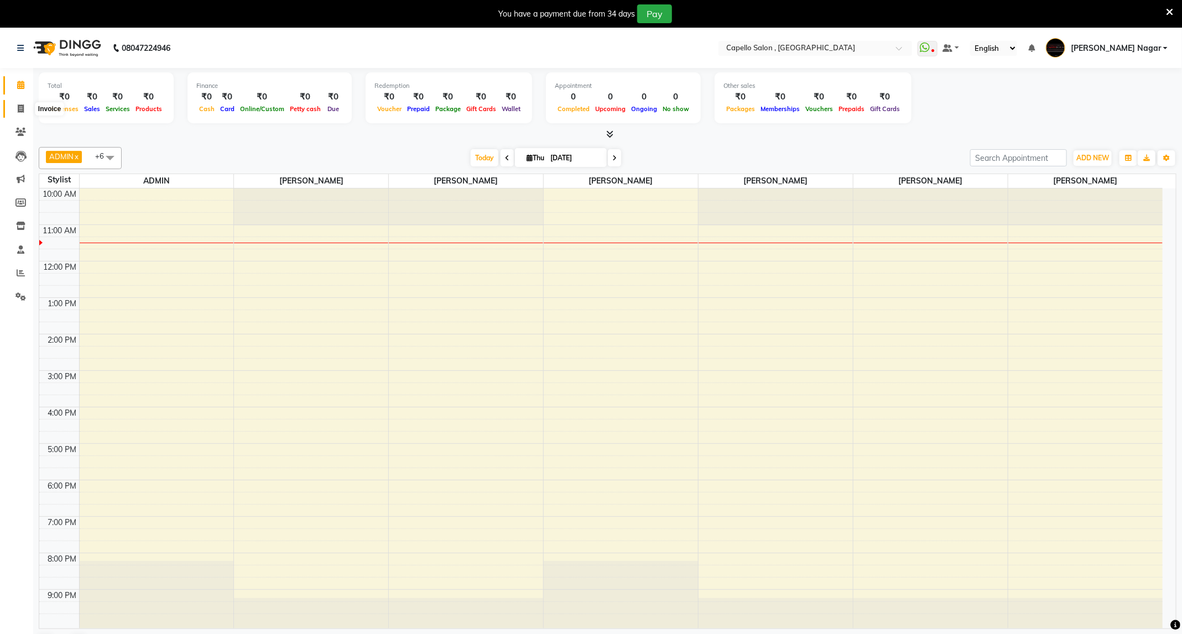
click at [19, 107] on icon at bounding box center [21, 109] width 6 height 8
select select "service"
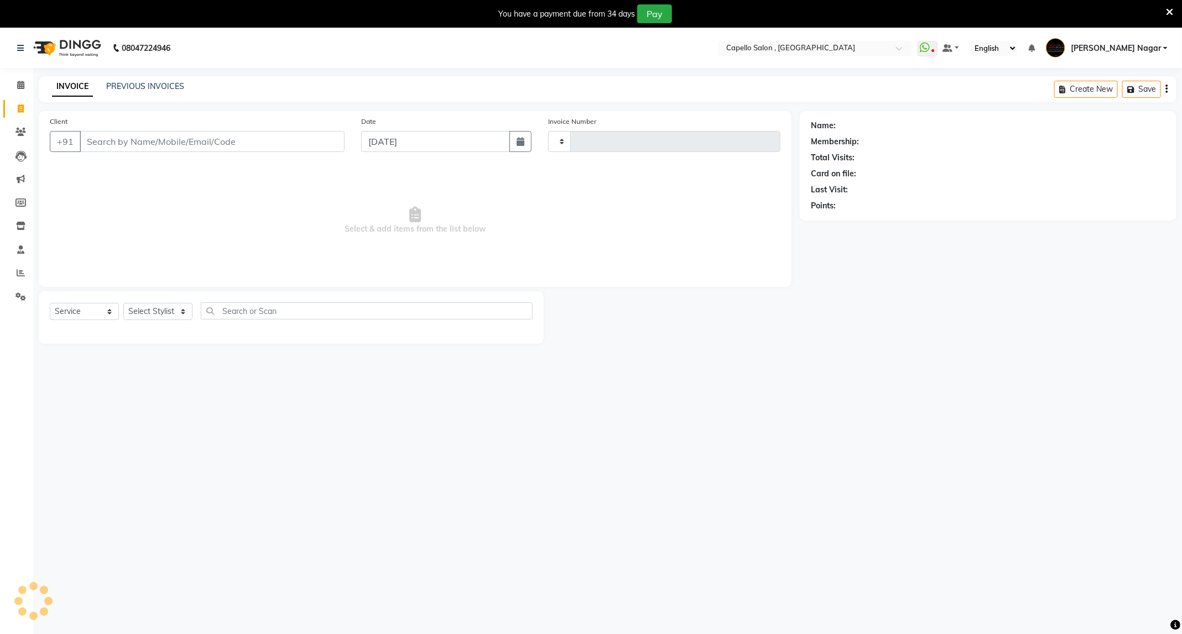
type input "4226"
select select "833"
type input "8237369107"
click at [303, 139] on span "Add Client" at bounding box center [316, 141] width 44 height 11
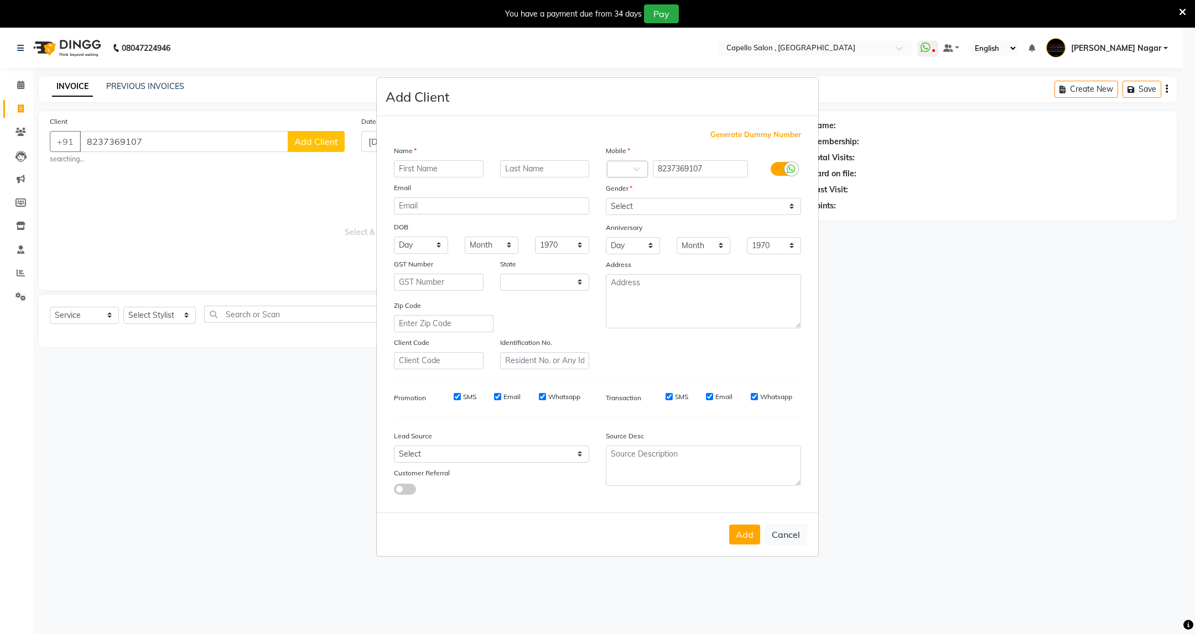
select select "22"
type input "[PERSON_NAME]"
click at [711, 201] on select "Select Male Female Other Prefer Not To Say" at bounding box center [703, 206] width 195 height 17
select select "[DEMOGRAPHIC_DATA]"
click at [606, 199] on select "Select Male Female Other Prefer Not To Say" at bounding box center [703, 206] width 195 height 17
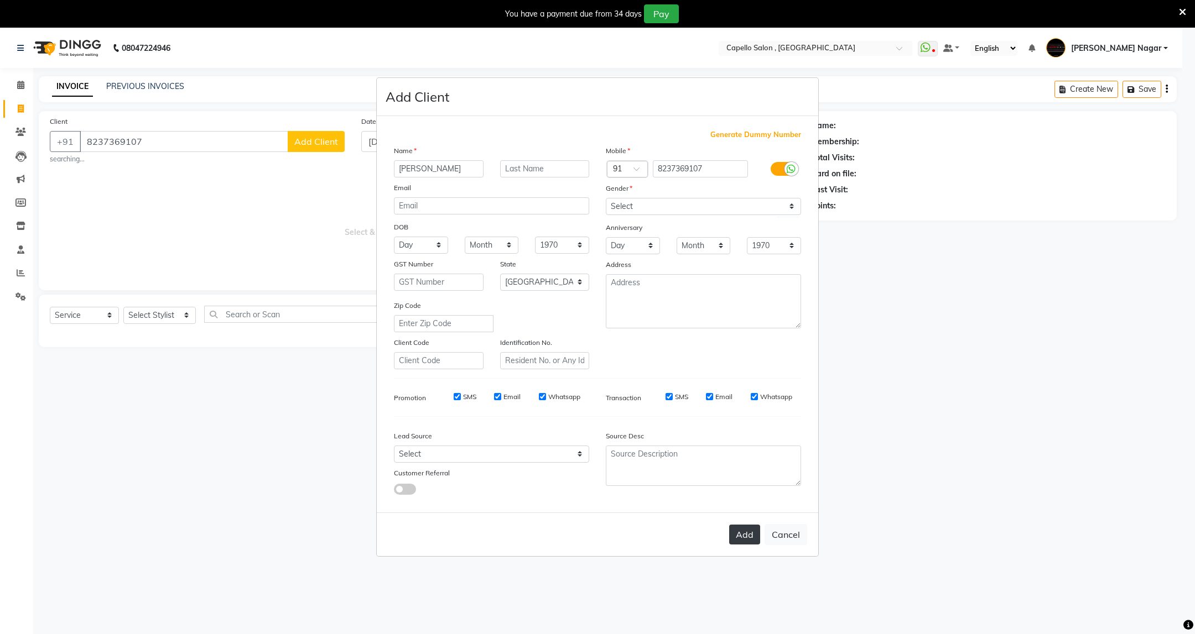
click at [756, 529] on button "Add" at bounding box center [744, 535] width 31 height 20
select select
select select "null"
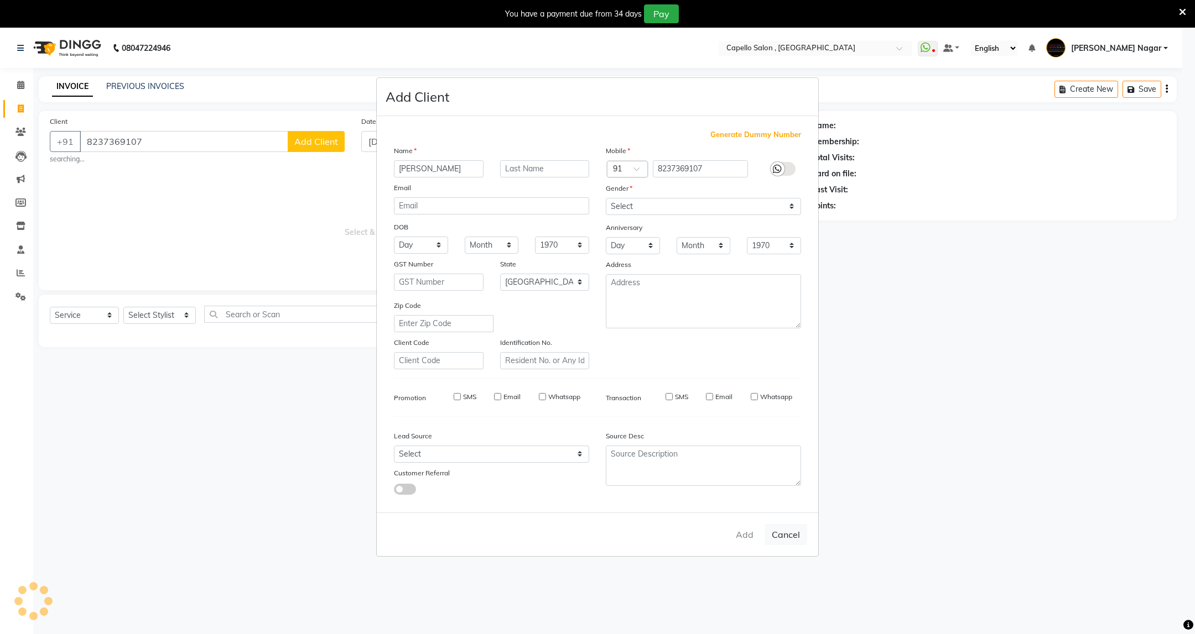
select select
checkbox input "false"
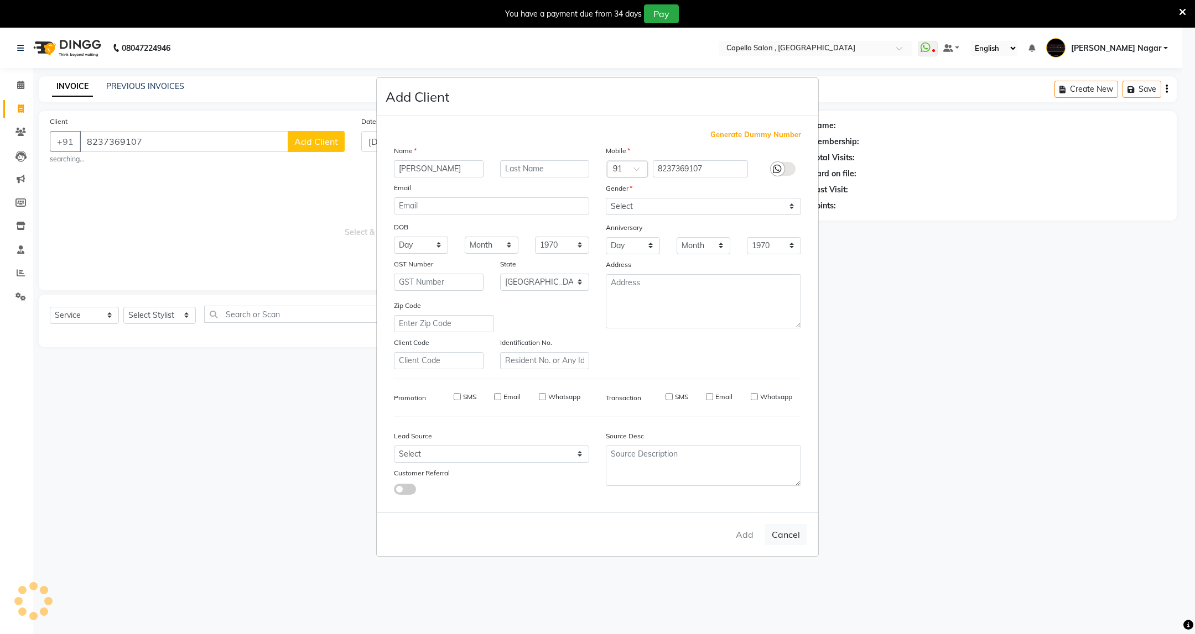
checkbox input "false"
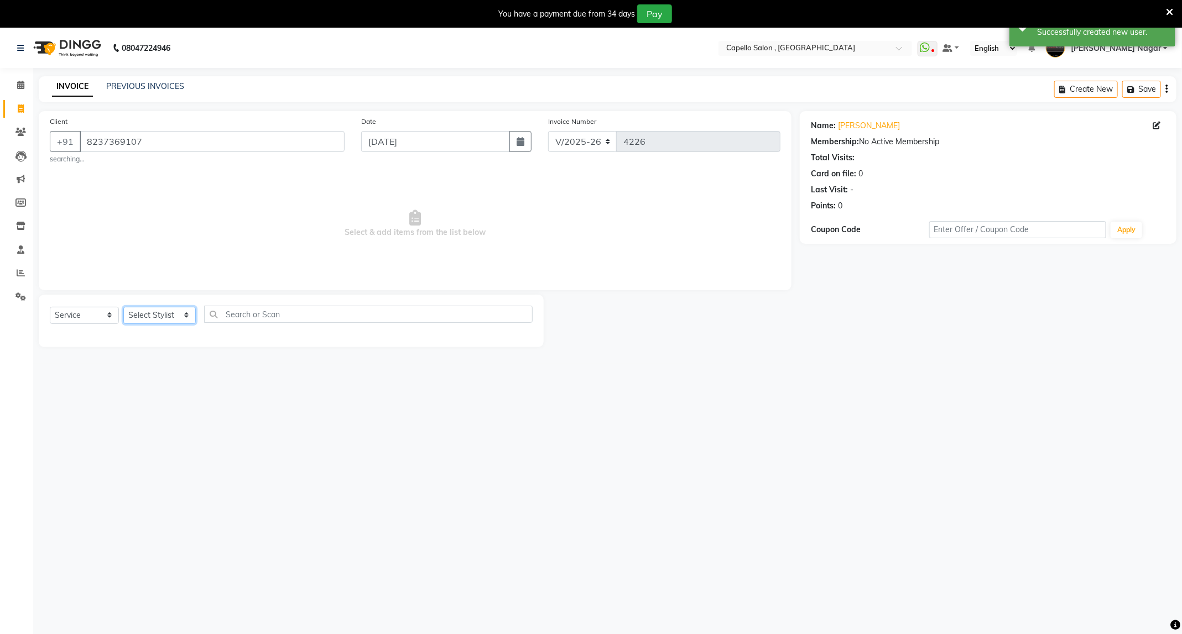
click at [146, 316] on select "Select Stylist ADMIN Admin 2 ANKITA PUND Capello Manish Nagar GAUSHIYA QURESHI …" at bounding box center [159, 315] width 72 height 17
select select "68046"
click at [123, 308] on select "Select Stylist ADMIN Admin 2 ANKITA PUND Capello Manish Nagar GAUSHIYA QURESHI …" at bounding box center [159, 315] width 72 height 17
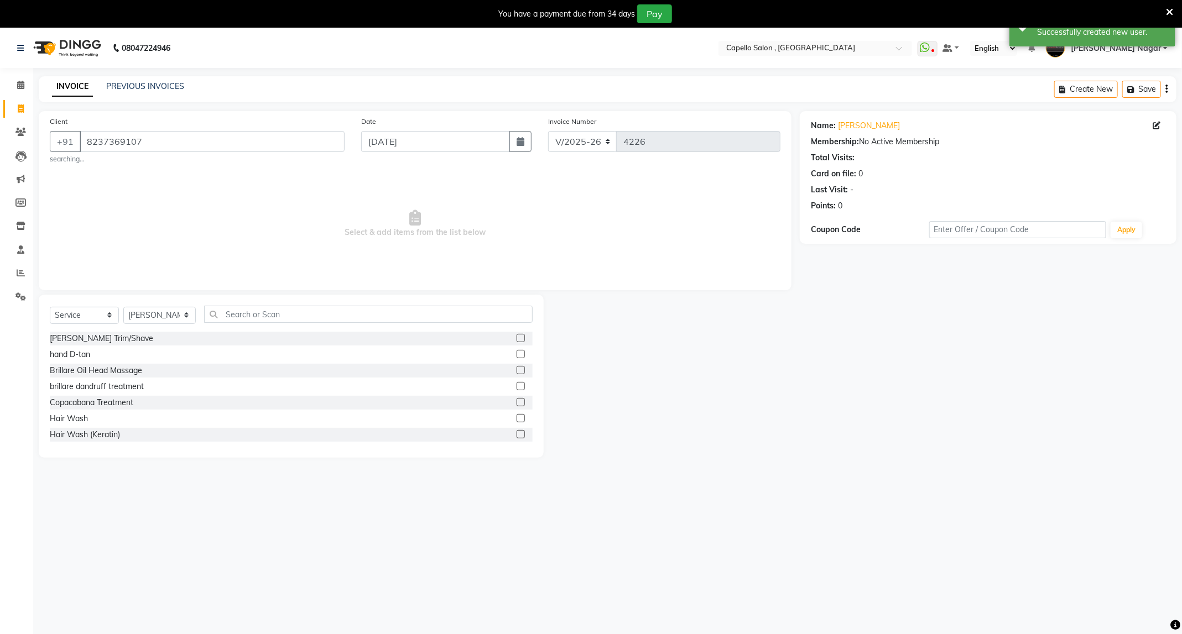
click at [258, 326] on div "Select Service Product Membership Package Voucher Prepaid Gift Card Select Styl…" at bounding box center [291, 319] width 483 height 26
click at [263, 311] on input "text" at bounding box center [368, 314] width 329 height 17
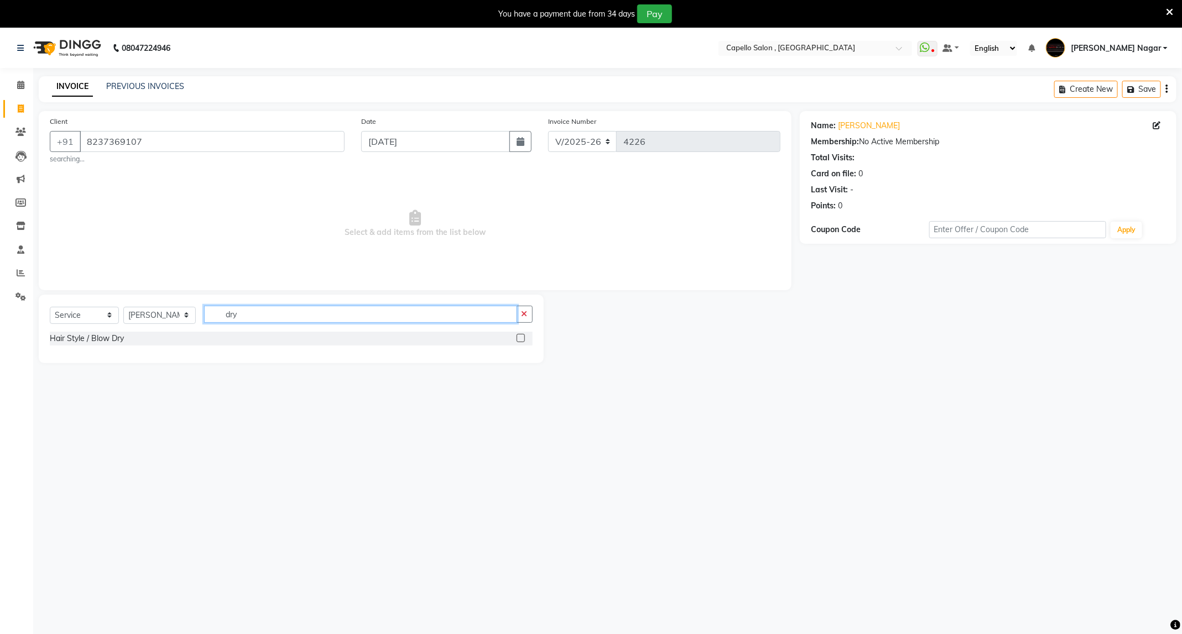
type input "dry"
click at [524, 339] on label at bounding box center [521, 338] width 8 height 8
click at [524, 339] on input "checkbox" at bounding box center [520, 338] width 7 height 7
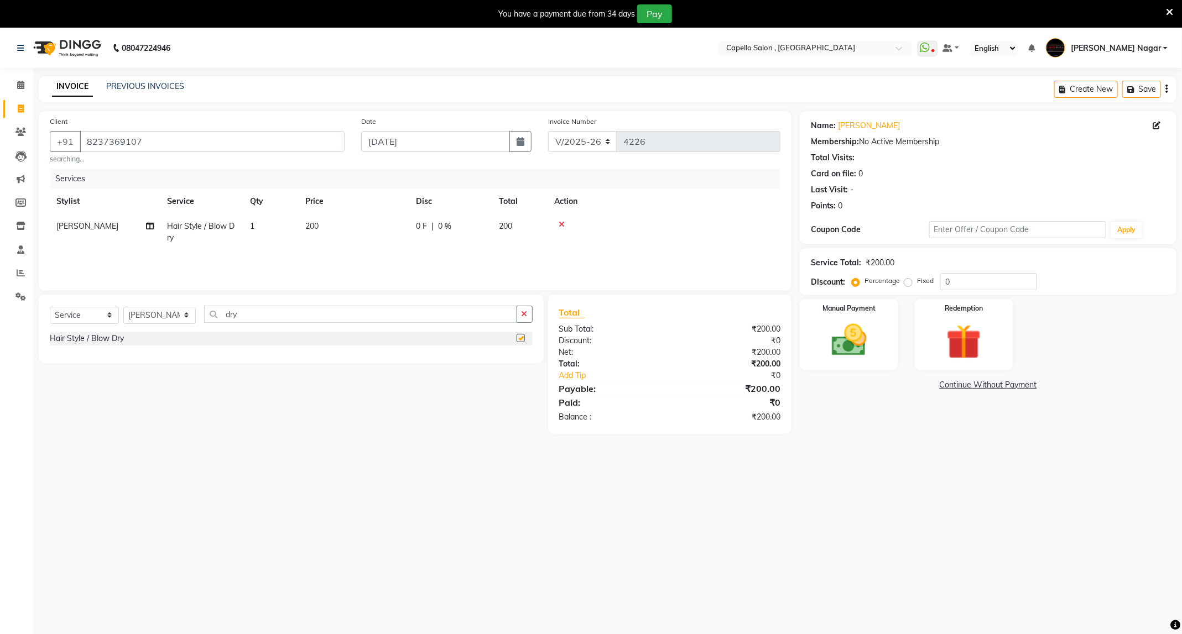
checkbox input "false"
click at [829, 357] on img at bounding box center [848, 341] width 59 height 42
click at [917, 388] on span "UPI" at bounding box center [916, 385] width 17 height 13
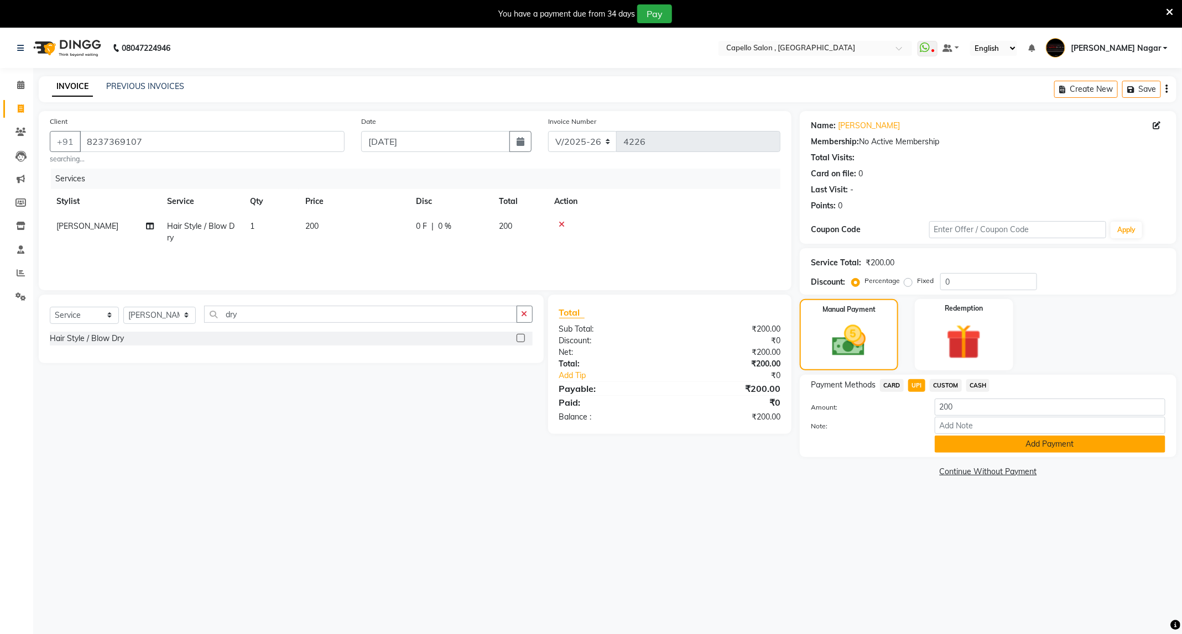
click at [940, 442] on button "Add Payment" at bounding box center [1050, 444] width 231 height 17
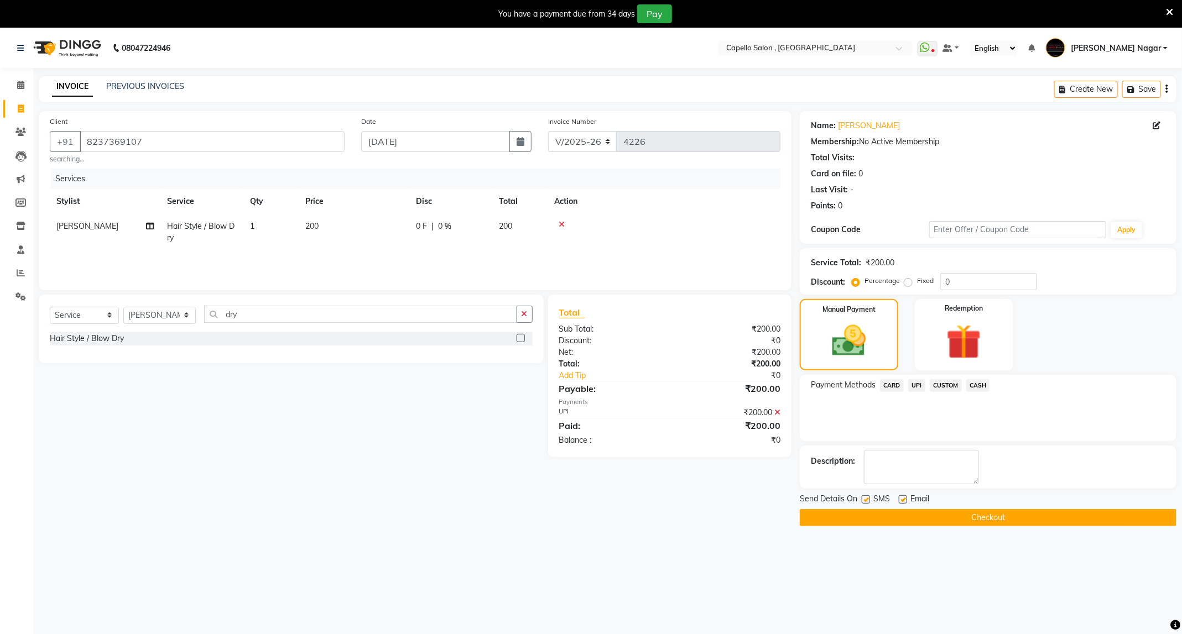
click at [971, 515] on button "Checkout" at bounding box center [988, 517] width 377 height 17
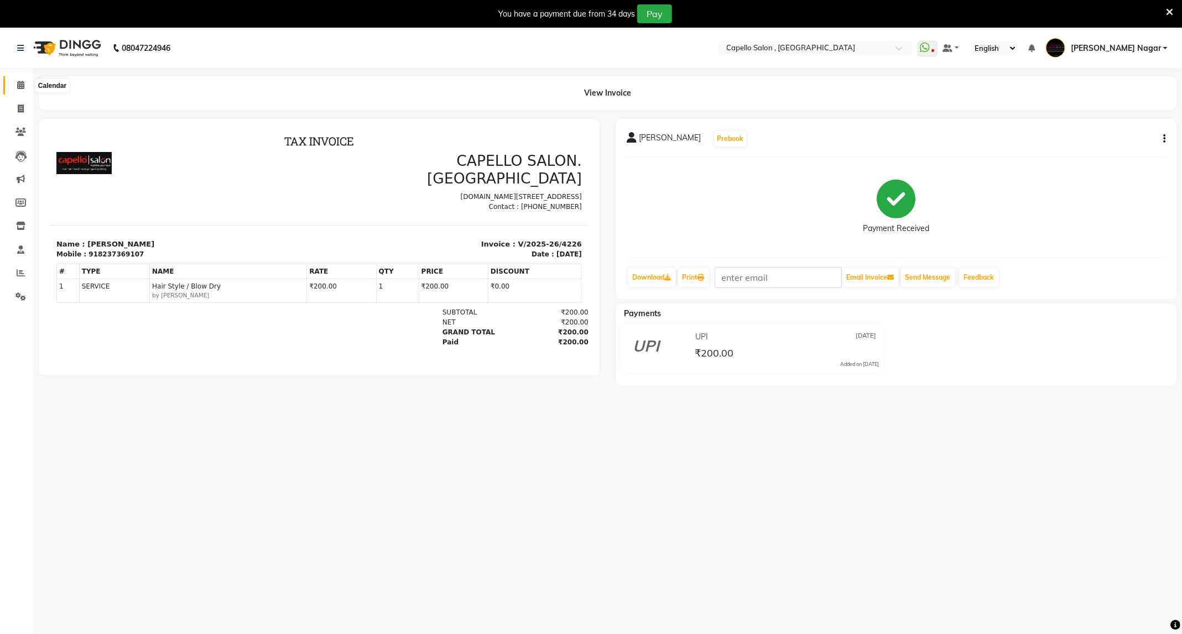
click at [22, 90] on span at bounding box center [20, 85] width 19 height 13
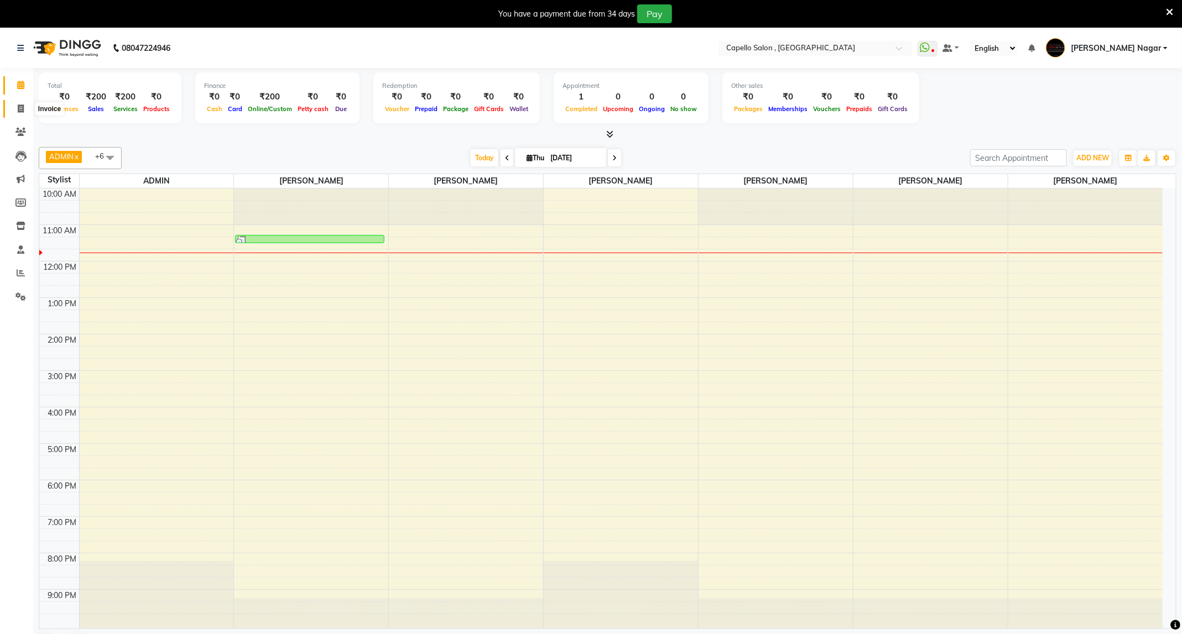
click at [25, 115] on span at bounding box center [20, 109] width 19 height 13
select select "service"
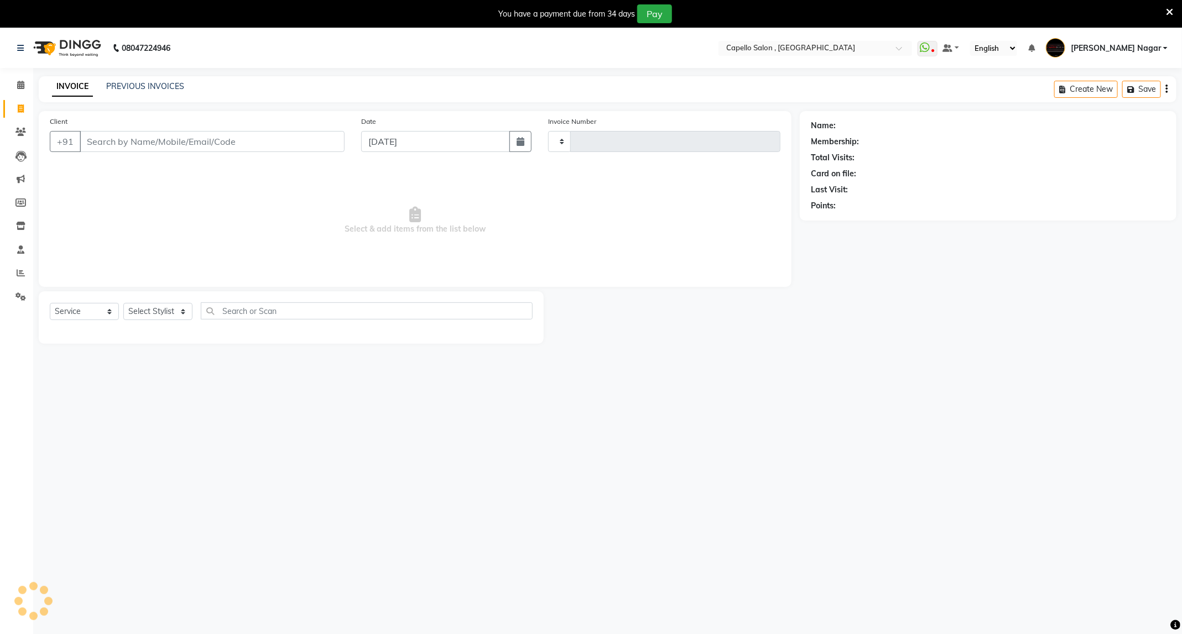
type input "4227"
select select "833"
click at [98, 141] on input "Client" at bounding box center [212, 141] width 265 height 21
type input "9028760723"
click at [163, 305] on div "Select Service Product Membership Package Voucher Prepaid Gift Card Select Styl…" at bounding box center [291, 321] width 505 height 53
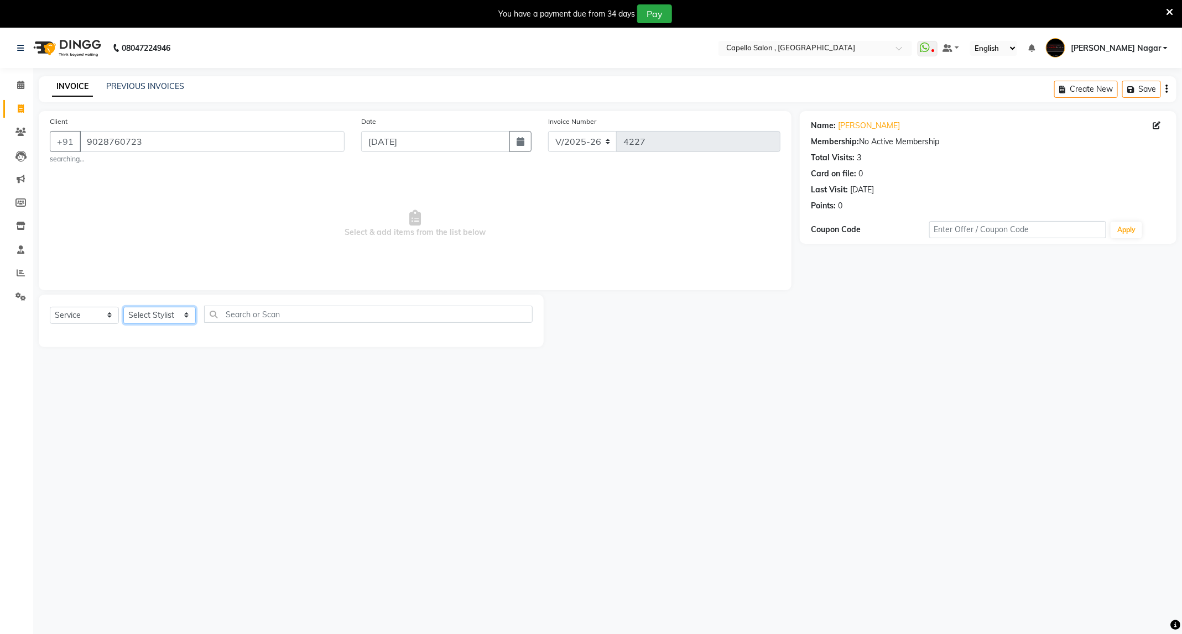
click at [163, 314] on select "Select Stylist ADMIN Admin 2 ANKITA PUND Capello Manish Nagar GAUSHIYA QURESHI …" at bounding box center [159, 315] width 72 height 17
select select "77241"
click at [123, 308] on select "Select Stylist ADMIN Admin 2 ANKITA PUND Capello Manish Nagar GAUSHIYA QURESHI …" at bounding box center [159, 315] width 72 height 17
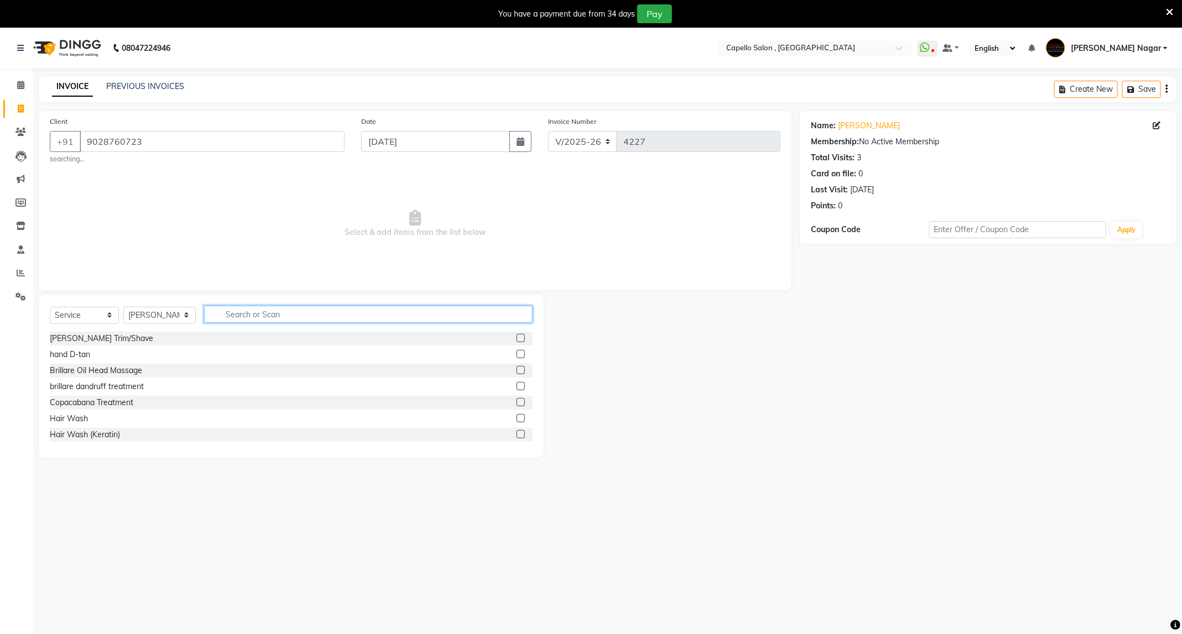
click at [248, 319] on input "text" at bounding box center [368, 314] width 329 height 17
type input "i"
type input "n"
type input "ni"
click at [517, 335] on label at bounding box center [521, 338] width 8 height 8
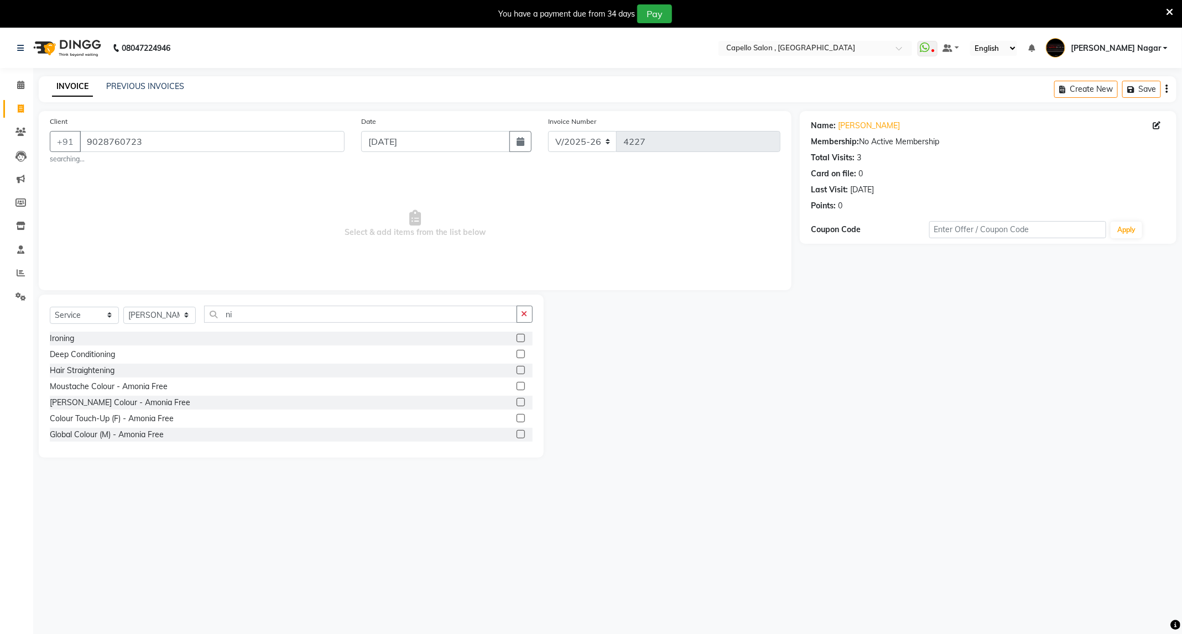
click at [517, 335] on input "checkbox" at bounding box center [520, 338] width 7 height 7
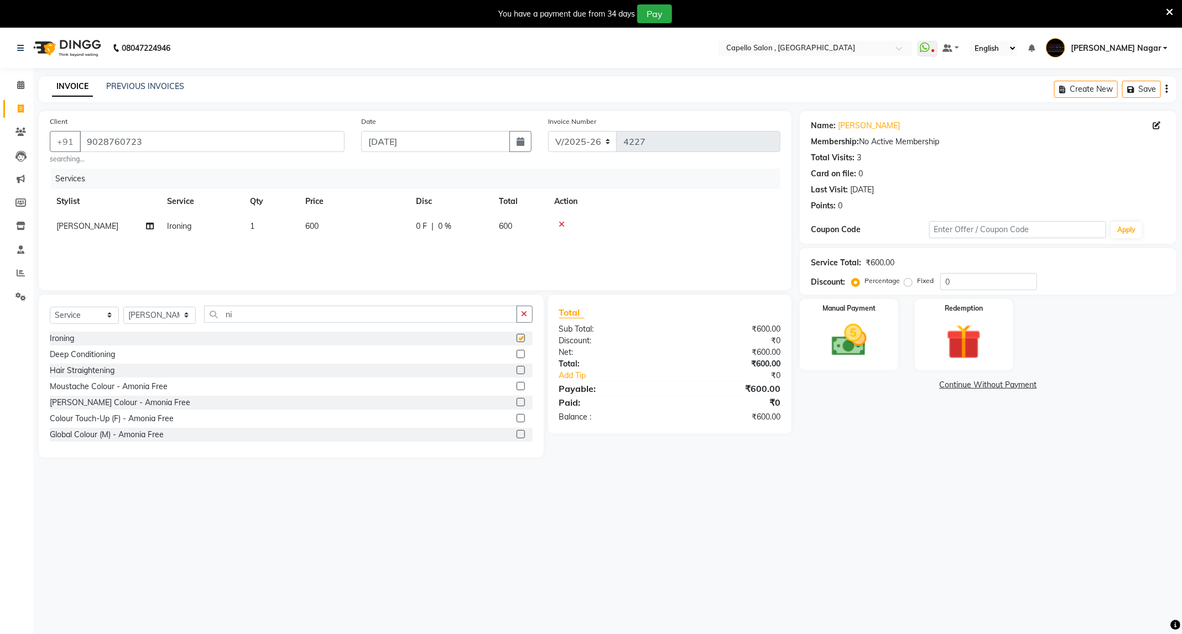
checkbox input "false"
click at [322, 228] on td "600" at bounding box center [354, 226] width 111 height 25
select select "77241"
drag, startPoint x: 414, startPoint y: 241, endPoint x: 340, endPoint y: 232, distance: 74.1
click at [340, 232] on tr "ADMIN Admin 2 ANKITA PUND Capello Manish Nagar GAUSHIYA QURESHI Manisha Nimbadk…" at bounding box center [415, 235] width 731 height 42
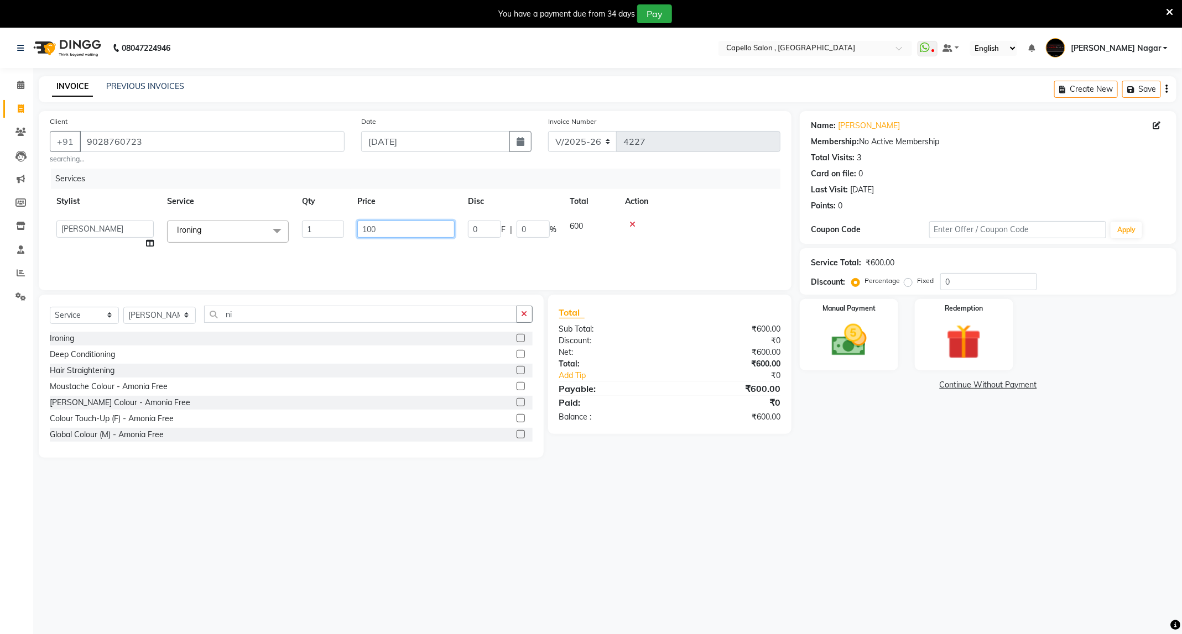
type input "1000"
click at [877, 342] on img at bounding box center [848, 341] width 59 height 42
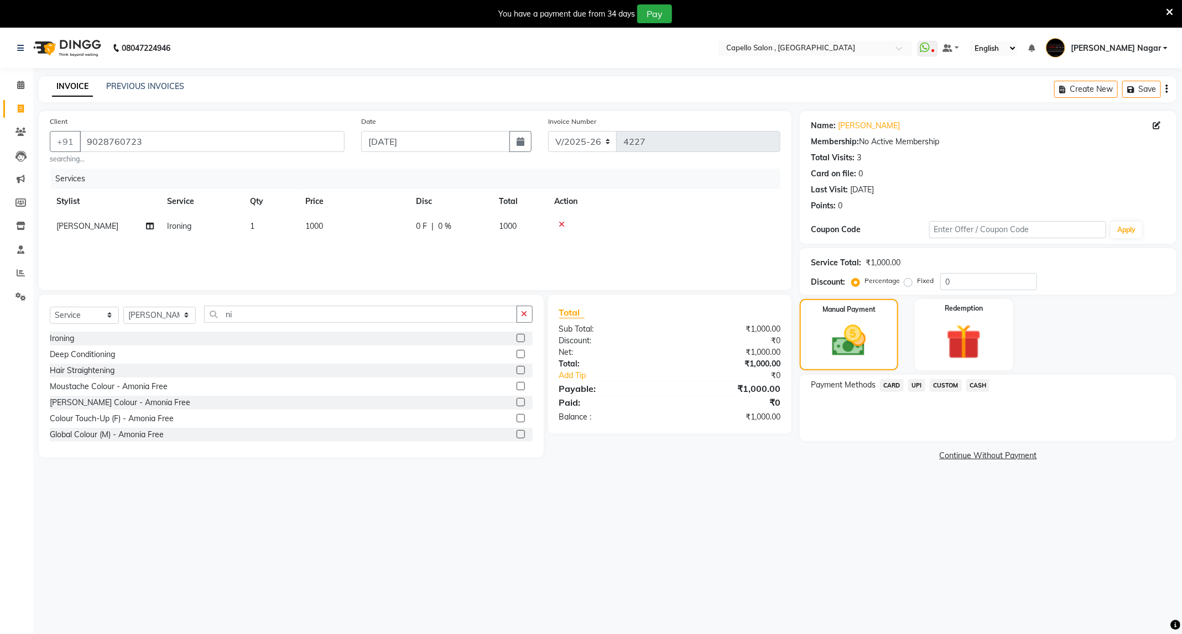
click at [912, 382] on span "UPI" at bounding box center [916, 385] width 17 height 13
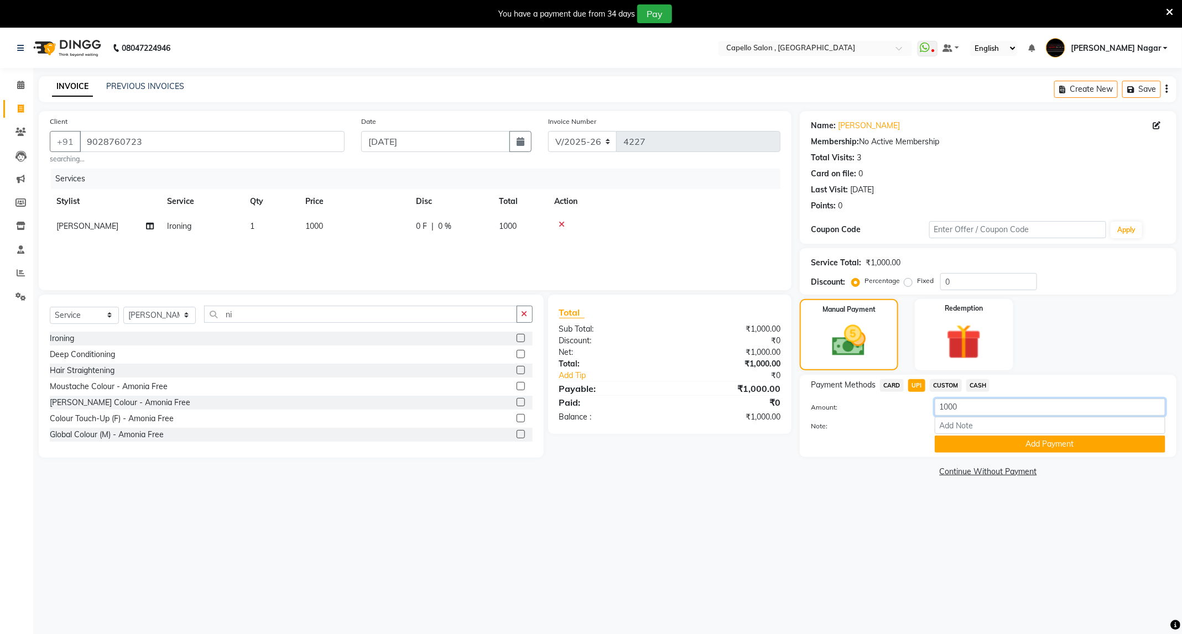
drag, startPoint x: 1000, startPoint y: 413, endPoint x: 907, endPoint y: 412, distance: 92.9
click at [907, 412] on div "Amount: 1000" at bounding box center [988, 408] width 371 height 19
type input "5"
type input "700"
click at [164, 320] on select "Select Stylist ADMIN Admin 2 ANKITA PUND Capello Manish Nagar GAUSHIYA QURESHI …" at bounding box center [159, 315] width 72 height 17
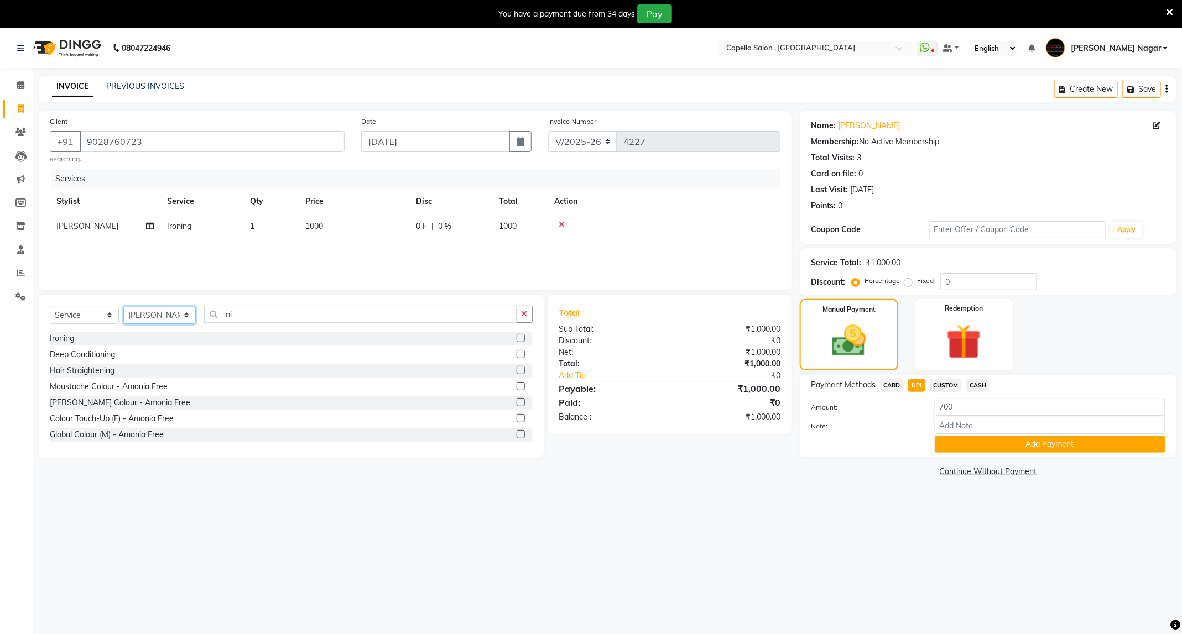
select select "25736"
click at [123, 308] on select "Select Stylist ADMIN Admin 2 ANKITA PUND Capello Manish Nagar GAUSHIYA QURESHI …" at bounding box center [159, 315] width 72 height 17
click at [256, 319] on input "ni" at bounding box center [360, 314] width 313 height 17
type input "n"
click at [517, 334] on label at bounding box center [521, 338] width 8 height 8
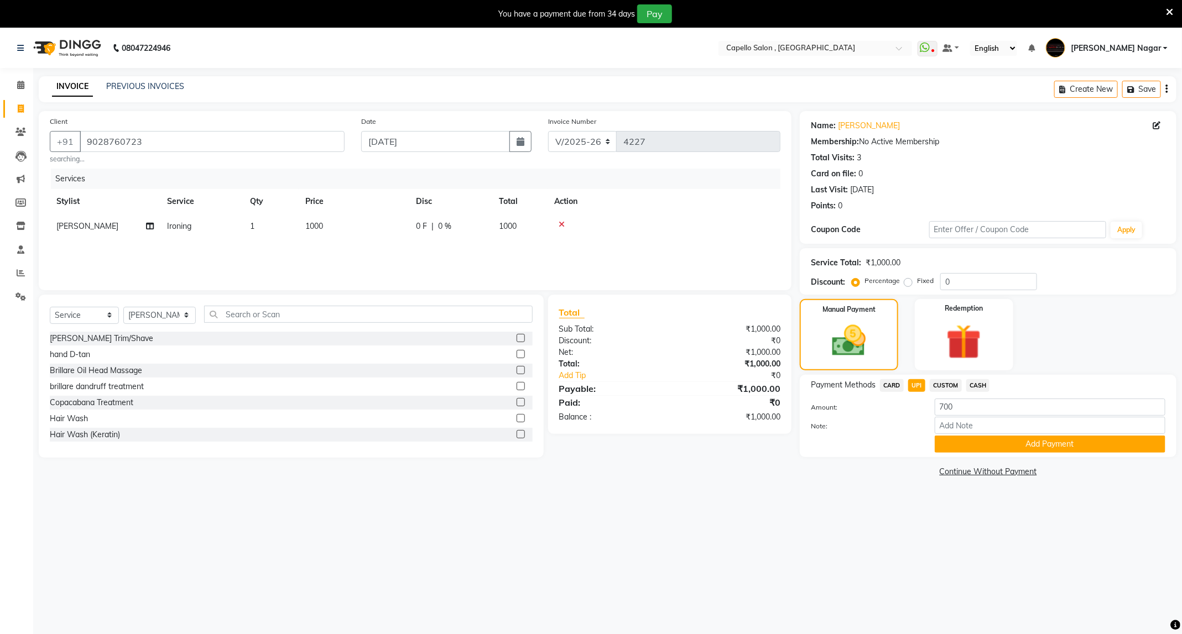
click at [517, 335] on input "checkbox" at bounding box center [520, 338] width 7 height 7
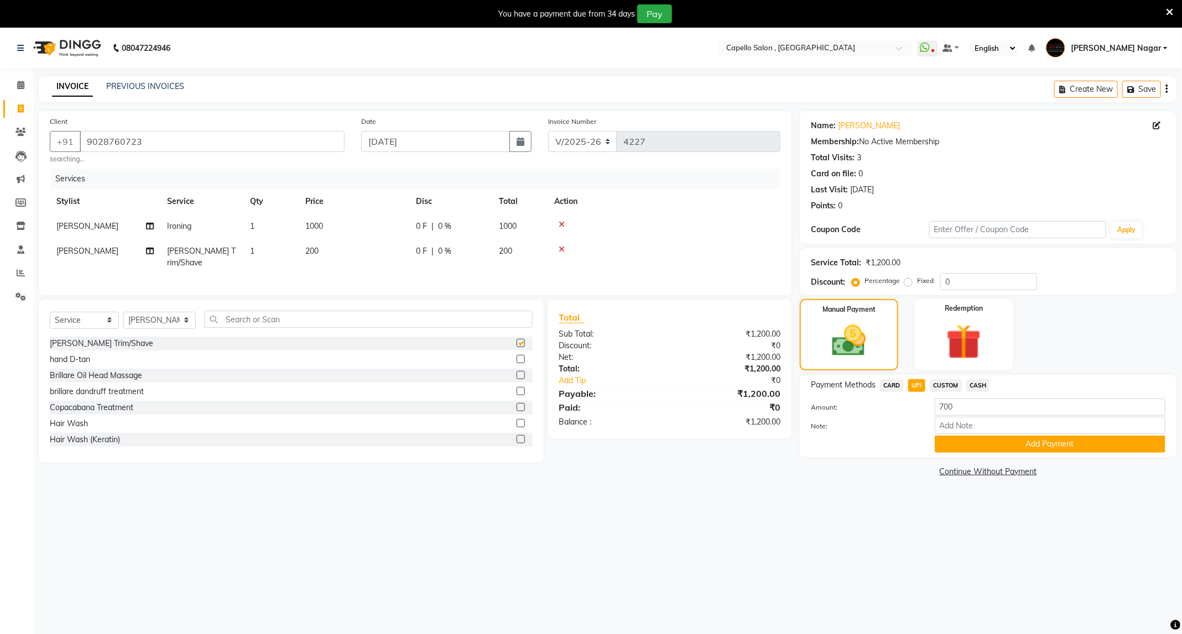
checkbox input "false"
click at [1041, 450] on button "Add Payment" at bounding box center [1050, 444] width 231 height 17
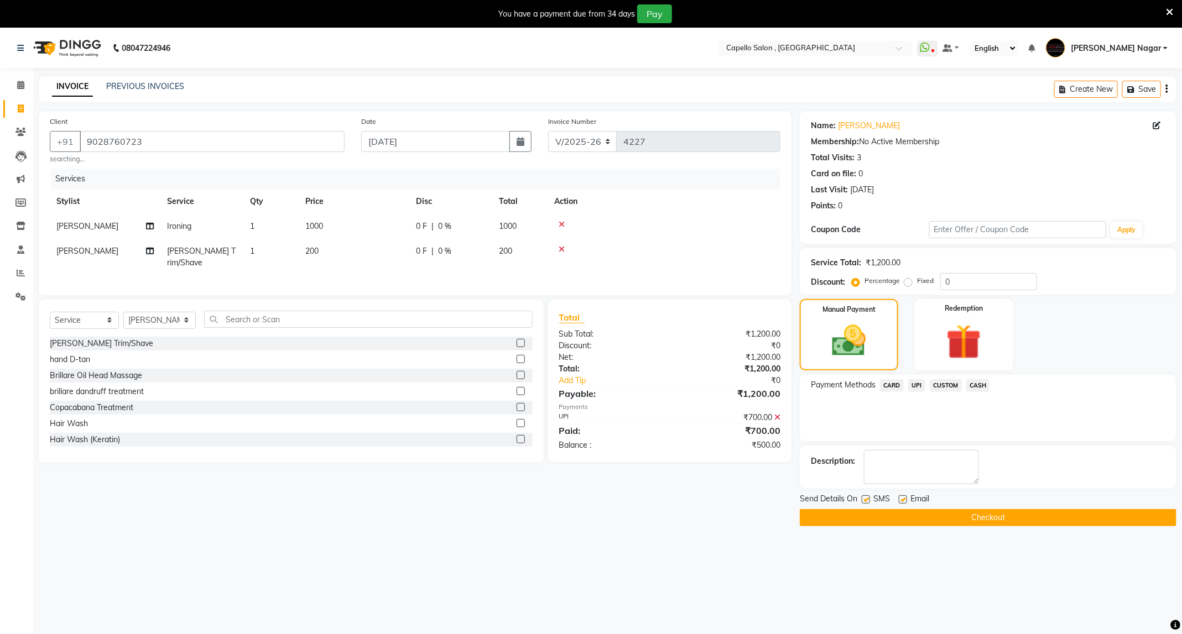
click at [987, 382] on span "CASH" at bounding box center [978, 385] width 24 height 13
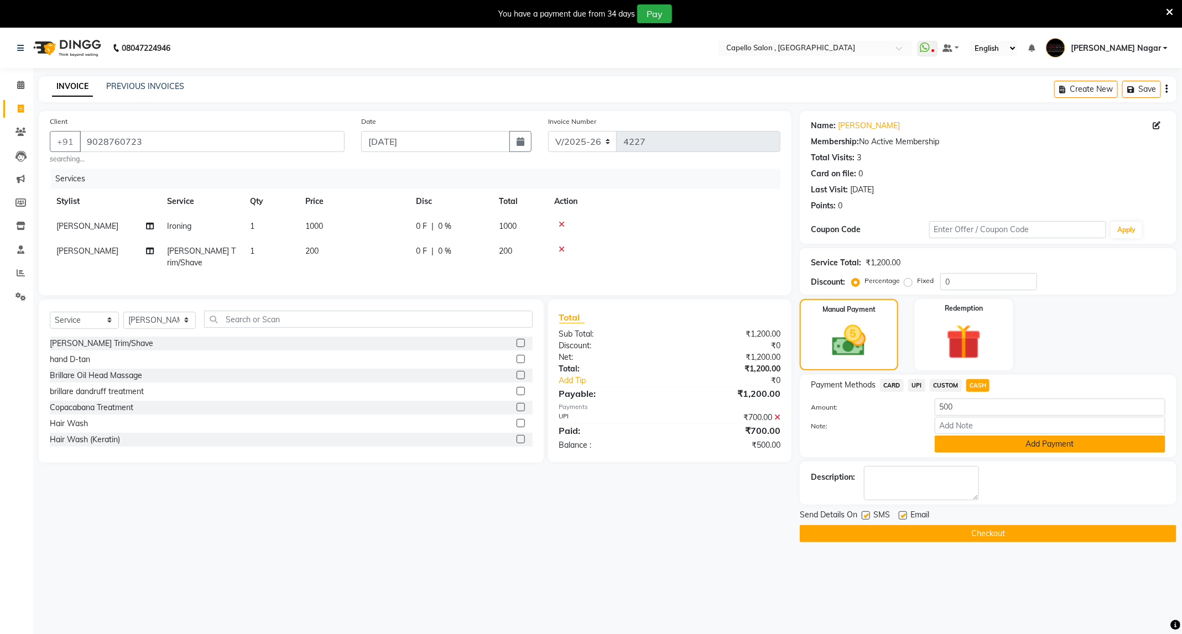
click at [1004, 445] on button "Add Payment" at bounding box center [1050, 444] width 231 height 17
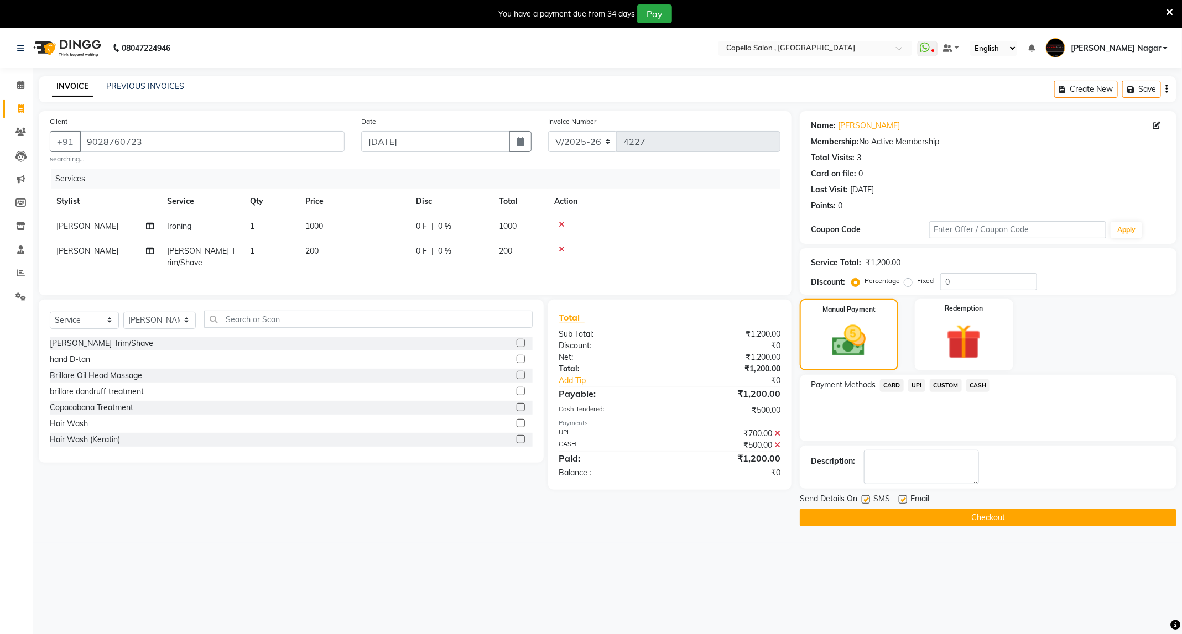
click at [983, 524] on button "Checkout" at bounding box center [988, 517] width 377 height 17
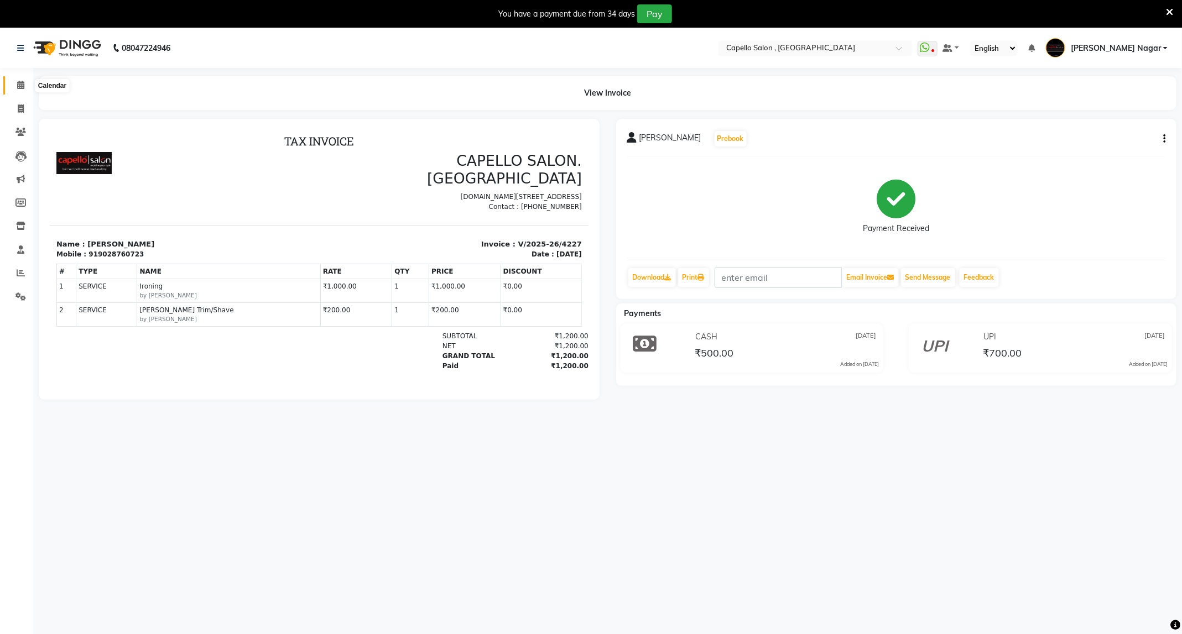
click at [13, 87] on span at bounding box center [20, 85] width 19 height 13
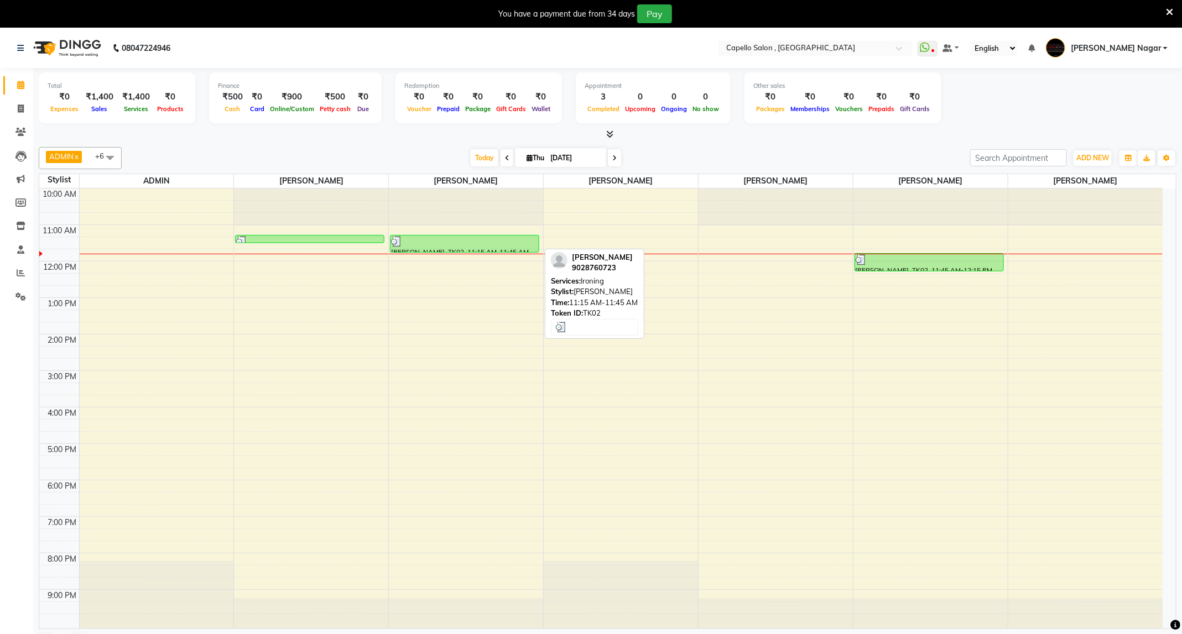
click at [430, 252] on div "[PERSON_NAME], TK02, 11:15 AM-11:45 AM, Ironing" at bounding box center [465, 244] width 148 height 17
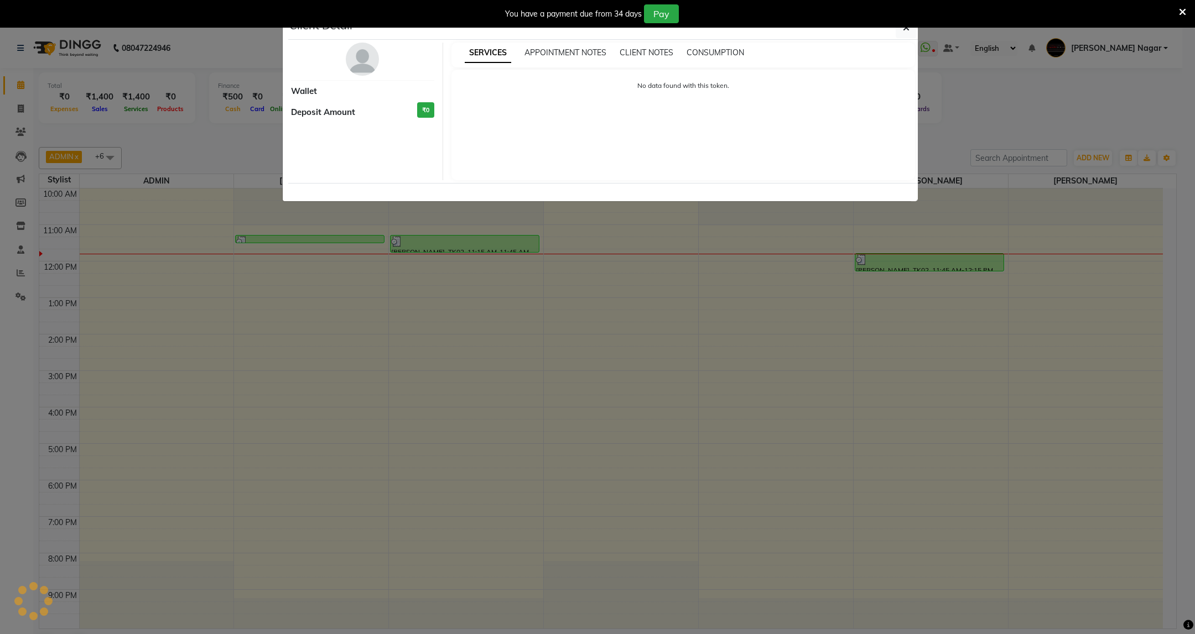
select select "3"
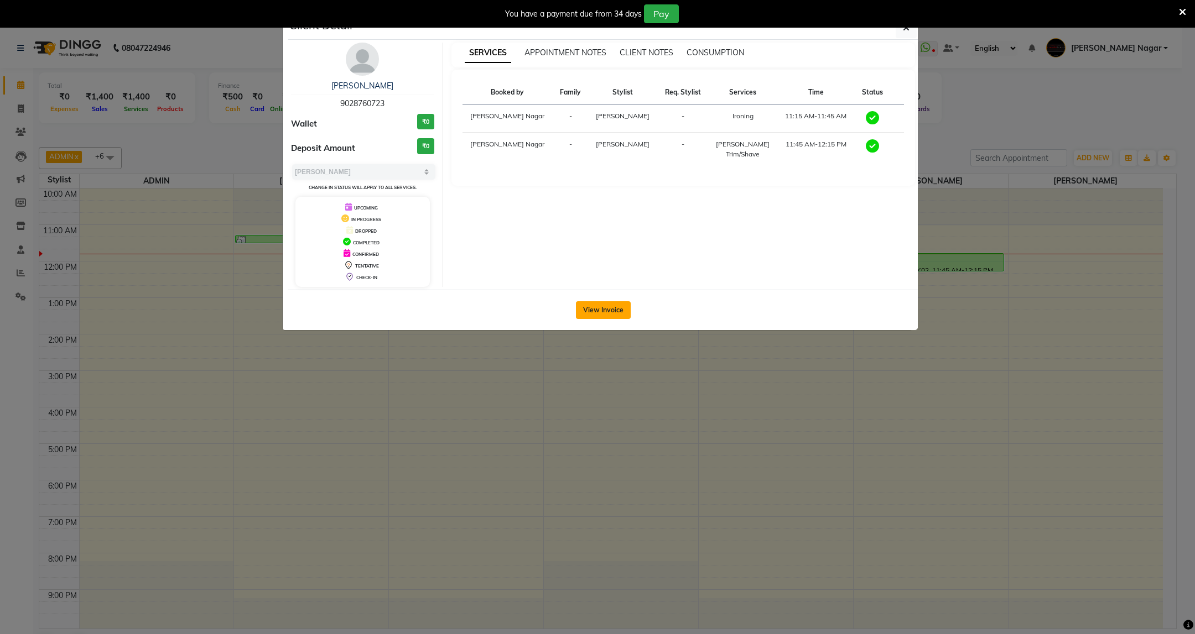
click at [610, 311] on button "View Invoice" at bounding box center [603, 310] width 55 height 18
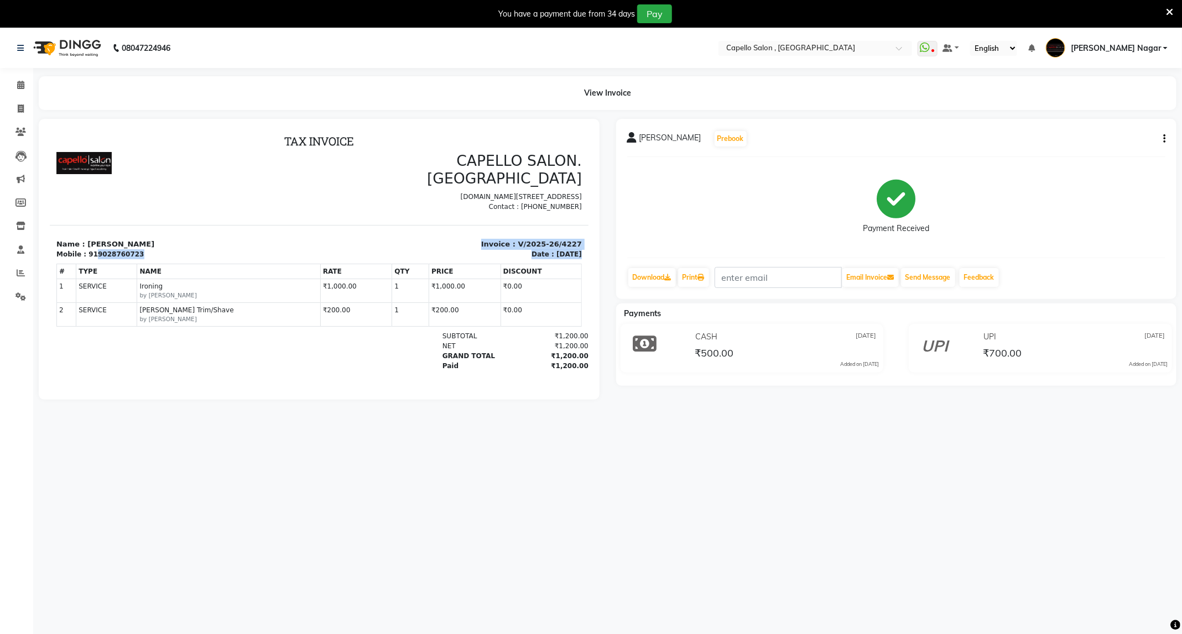
drag, startPoint x: 90, startPoint y: 237, endPoint x: 136, endPoint y: 244, distance: 47.0
click at [132, 244] on div "TAX INVOICE CAPELLO SALON. MANISH NAGAR P.no 3, RJ Tower, Nr UCO Bank, Besa Roa…" at bounding box center [318, 270] width 539 height 272
copy div "9028760723 Invoice : V/2025-26/4227 Date : 04/09/2025"
click at [22, 110] on icon at bounding box center [21, 109] width 6 height 8
select select "service"
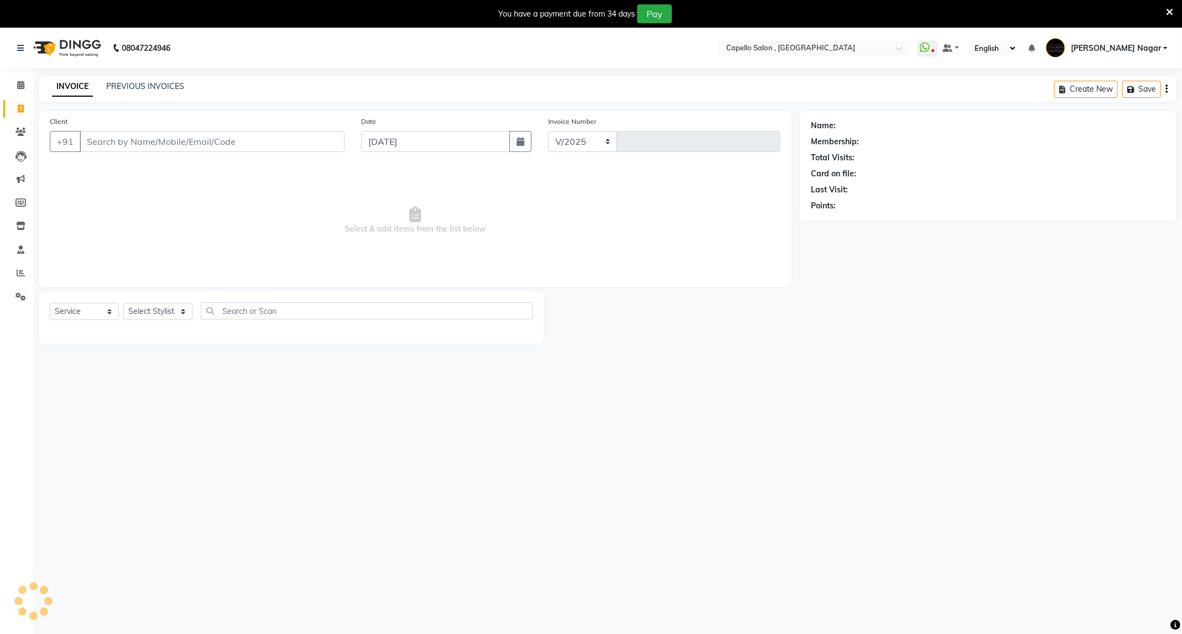
select select "833"
type input "4228"
type input "9028760723"
click at [841, 124] on link "Sayali" at bounding box center [869, 126] width 62 height 12
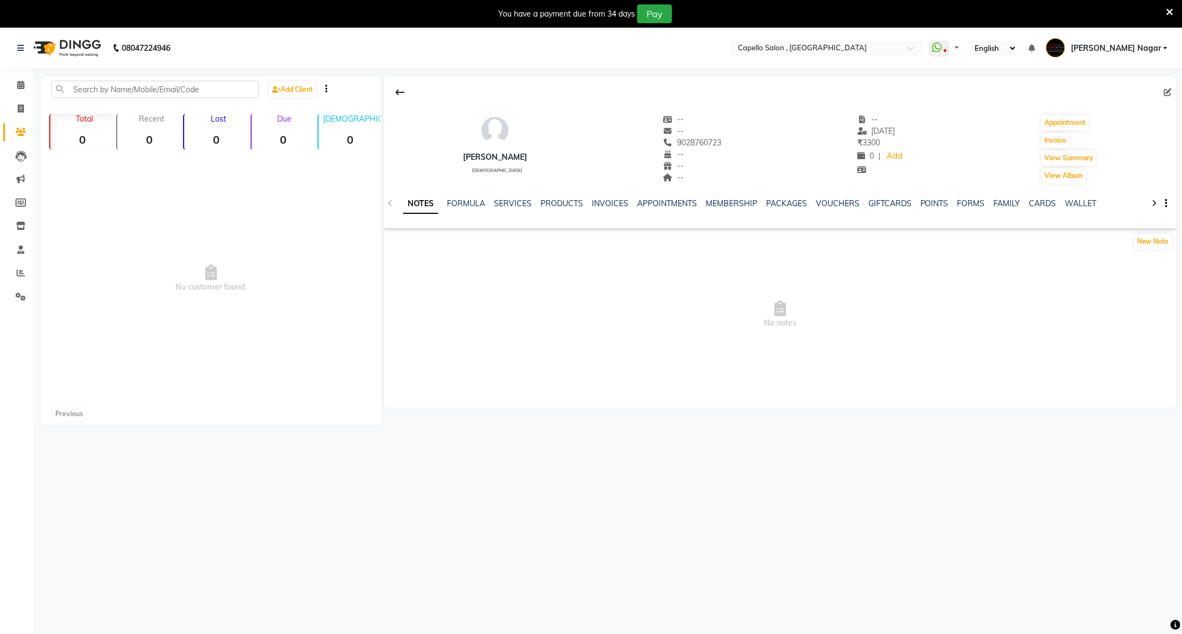
select select "en"
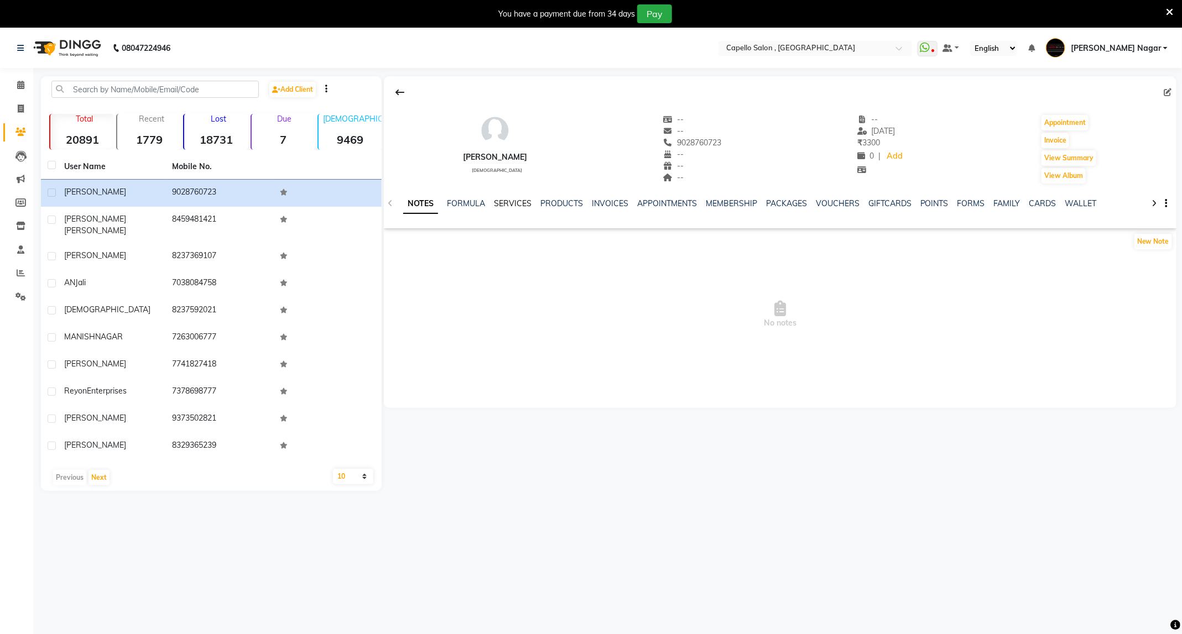
click at [505, 203] on link "SERVICES" at bounding box center [513, 204] width 38 height 10
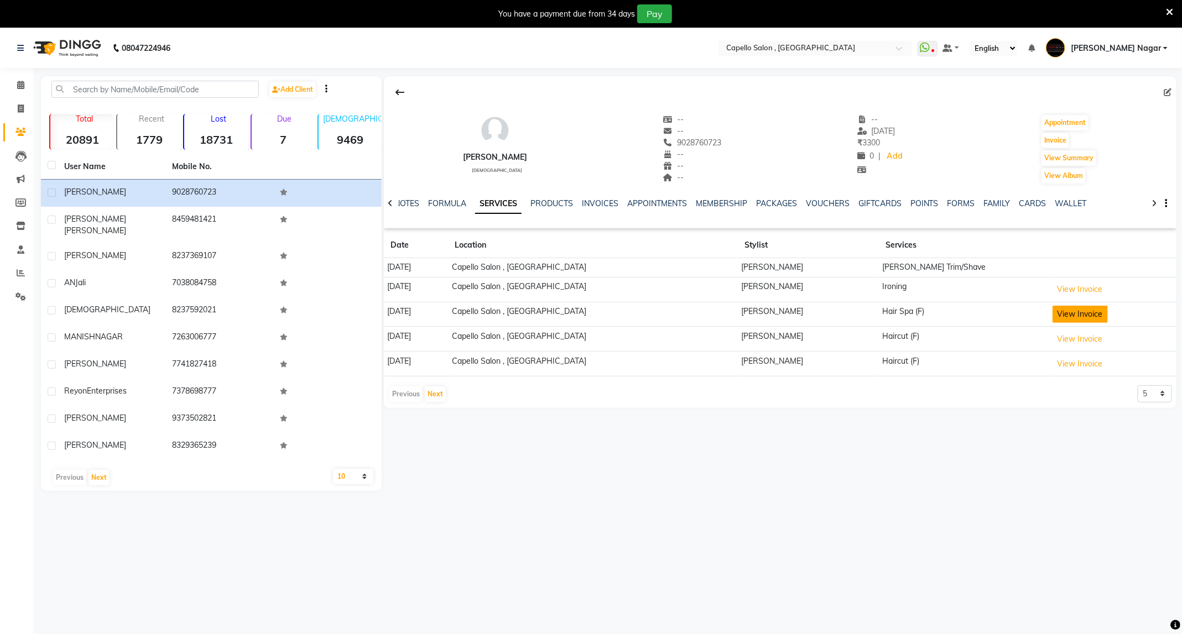
click at [1058, 314] on button "View Invoice" at bounding box center [1080, 314] width 55 height 17
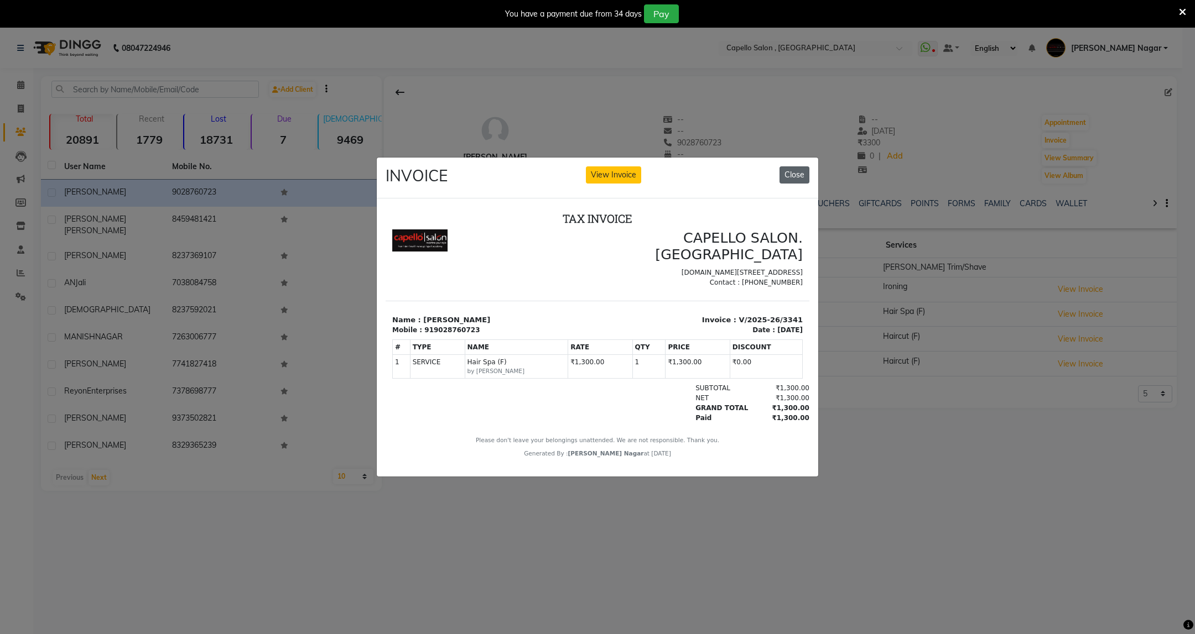
click at [799, 171] on button "Close" at bounding box center [794, 175] width 30 height 17
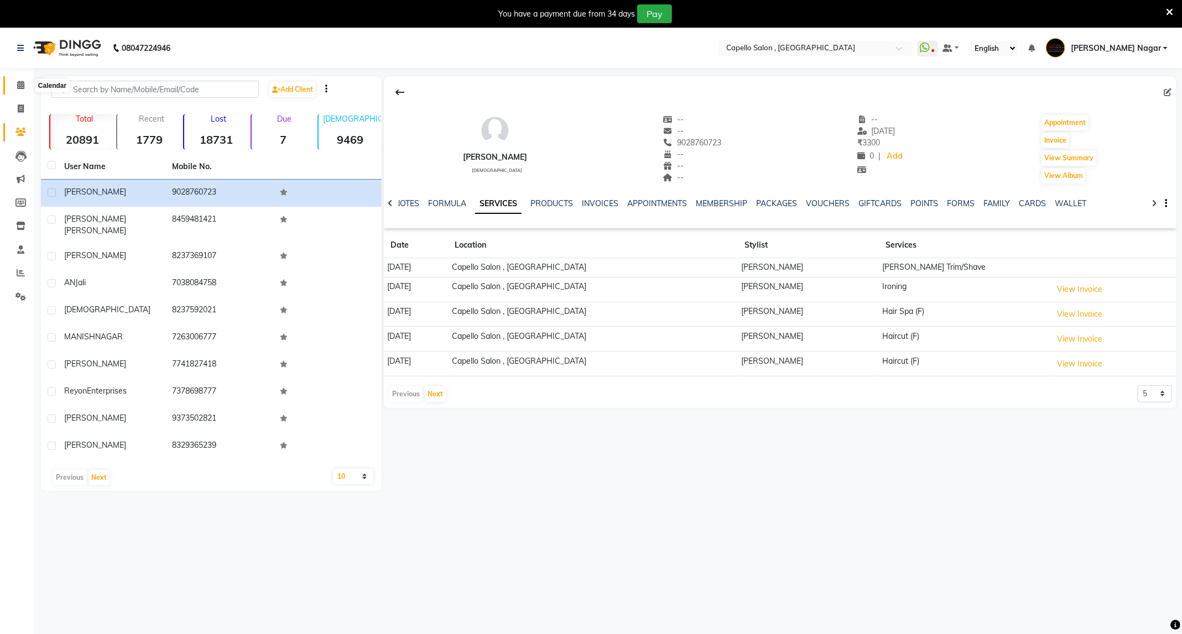
click at [17, 88] on icon at bounding box center [20, 85] width 7 height 8
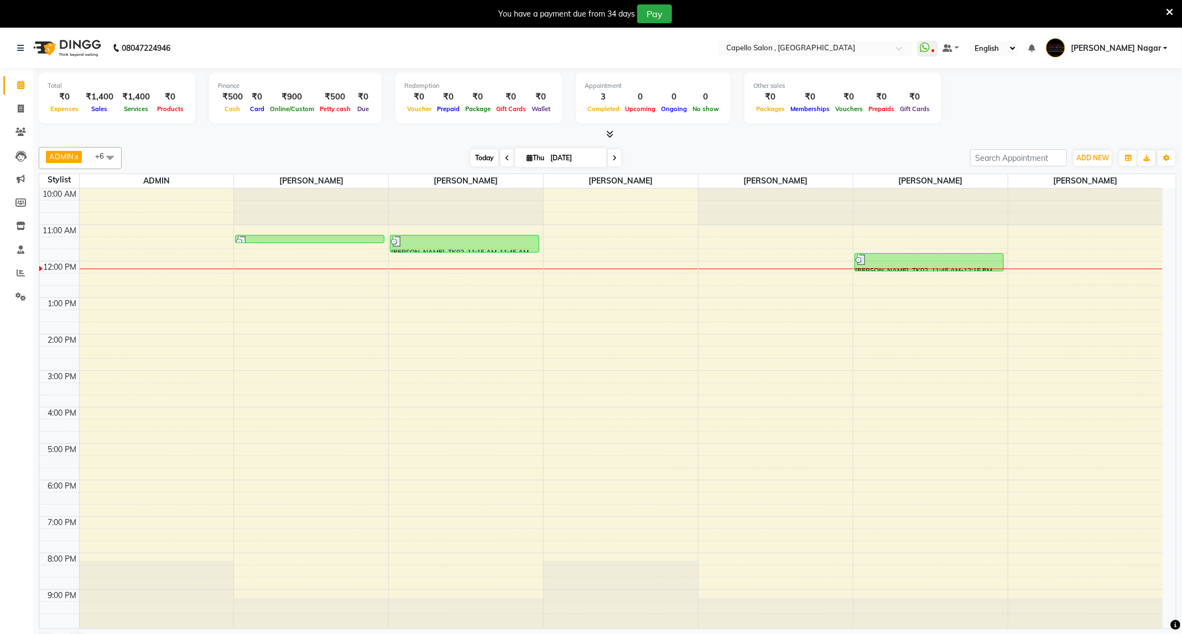
click at [485, 153] on span "Today" at bounding box center [485, 157] width 28 height 17
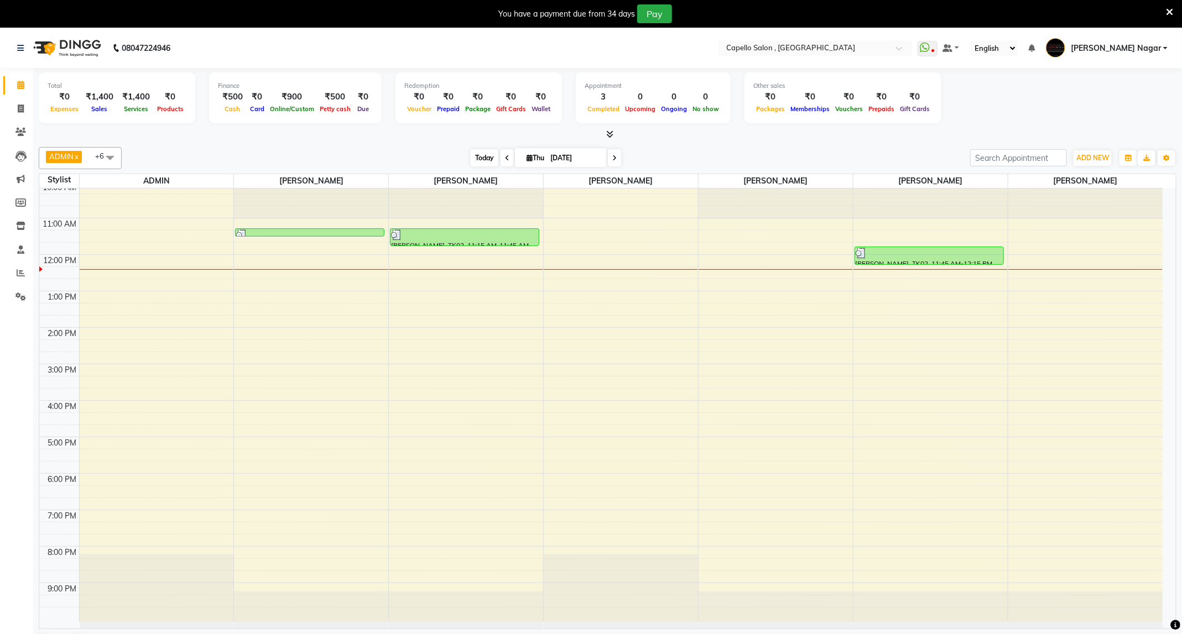
click at [483, 164] on span "Today" at bounding box center [485, 157] width 28 height 17
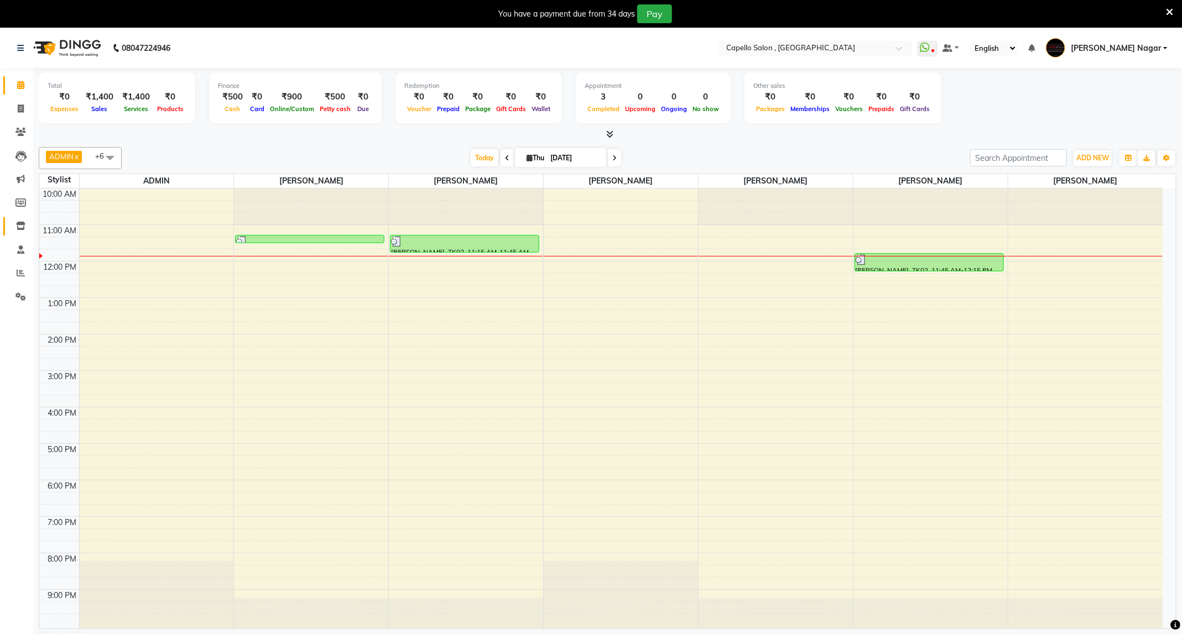
click at [17, 218] on link "Inventory" at bounding box center [16, 226] width 27 height 18
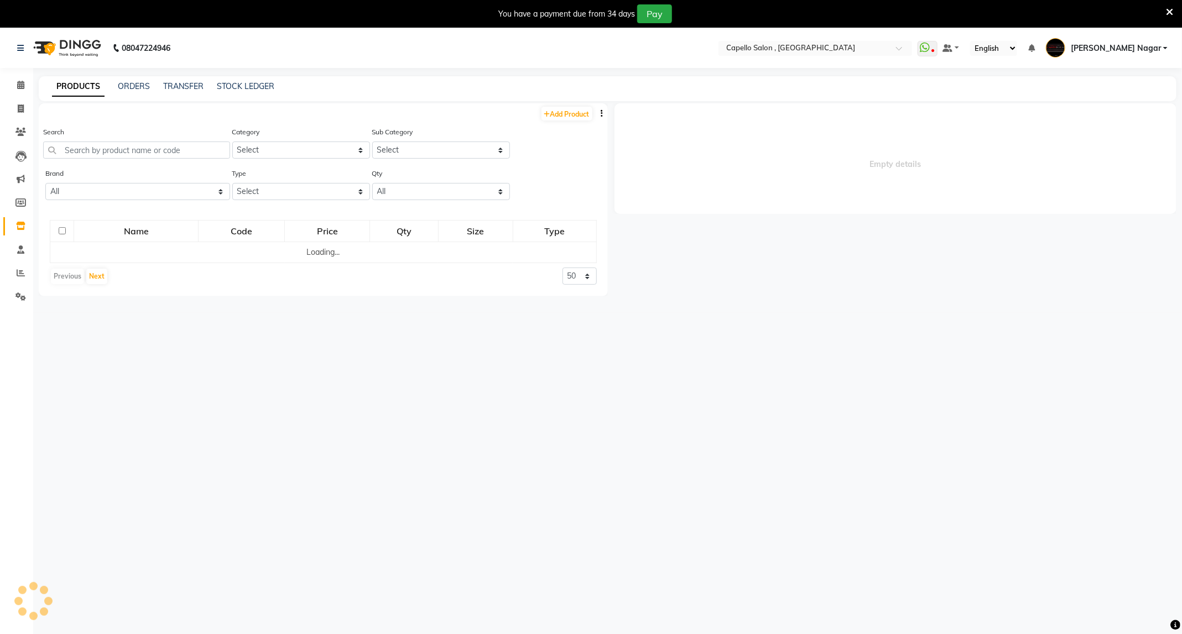
select select
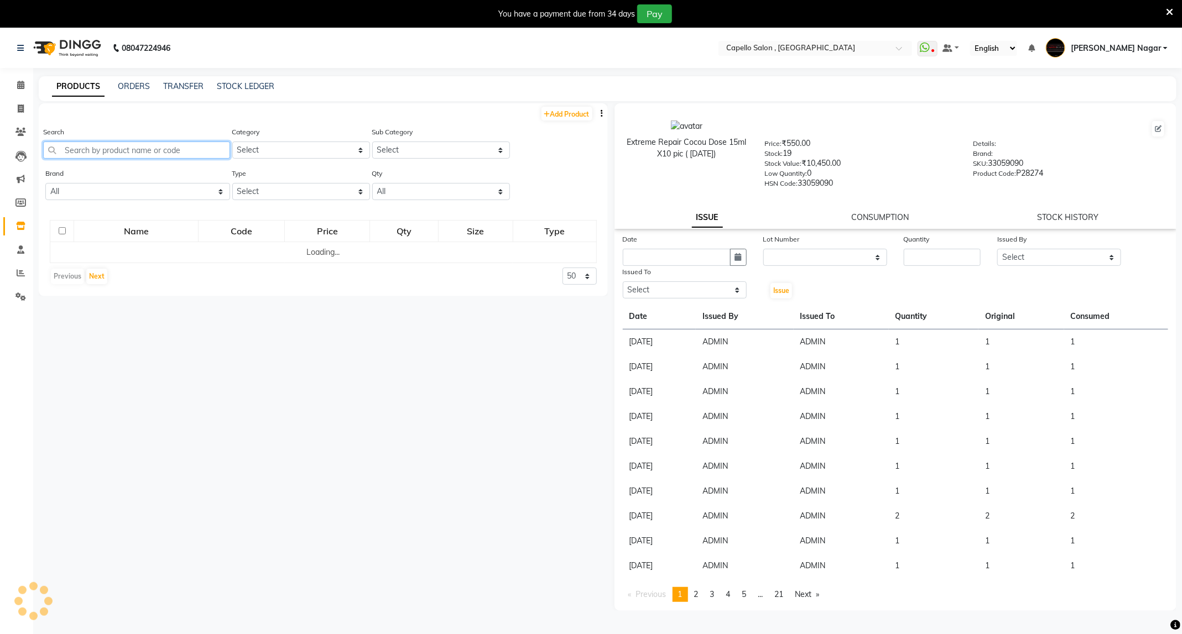
click at [142, 148] on input "text" at bounding box center [136, 150] width 187 height 17
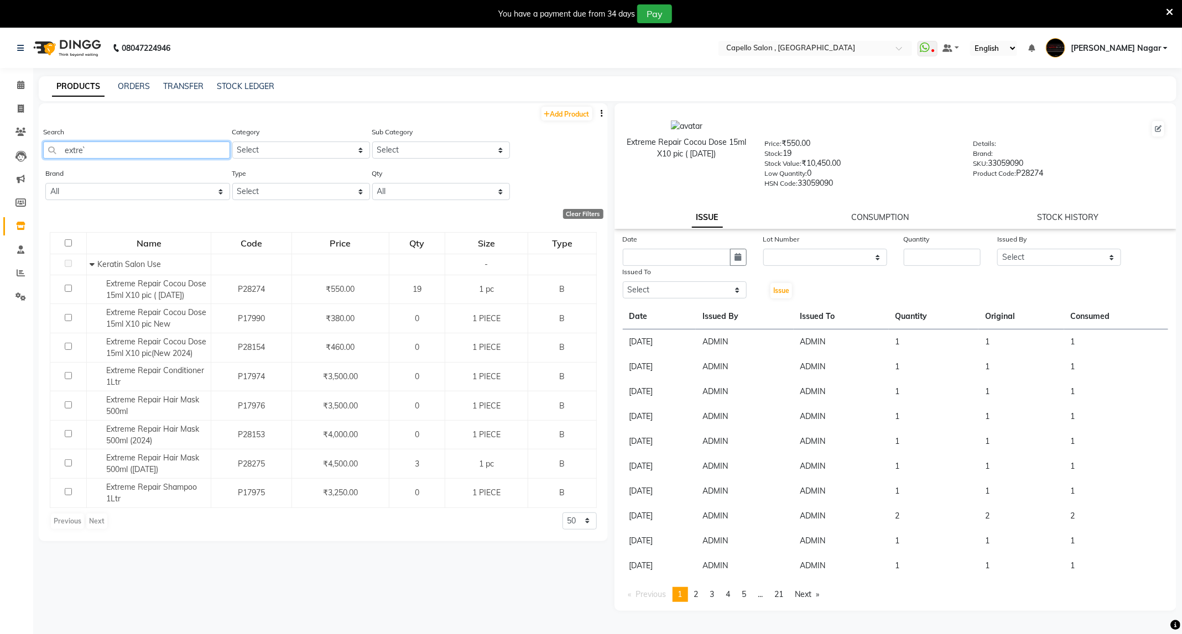
type input "extre`"
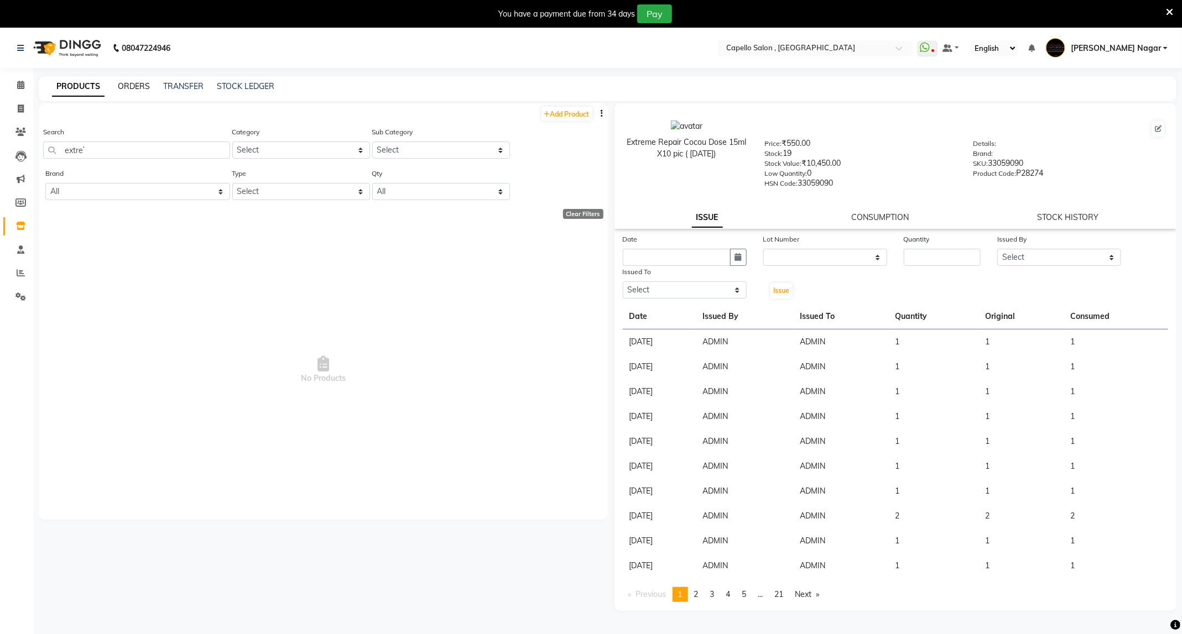
click at [143, 87] on link "ORDERS" at bounding box center [134, 86] width 32 height 10
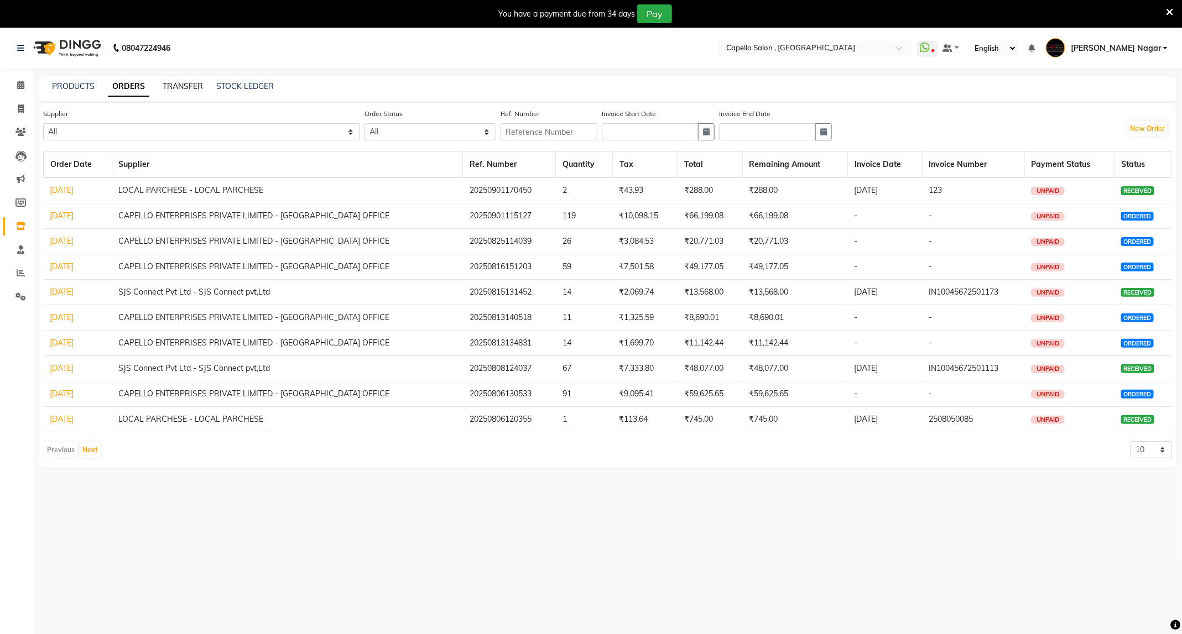
click at [196, 88] on link "TRANSFER" at bounding box center [183, 86] width 40 height 10
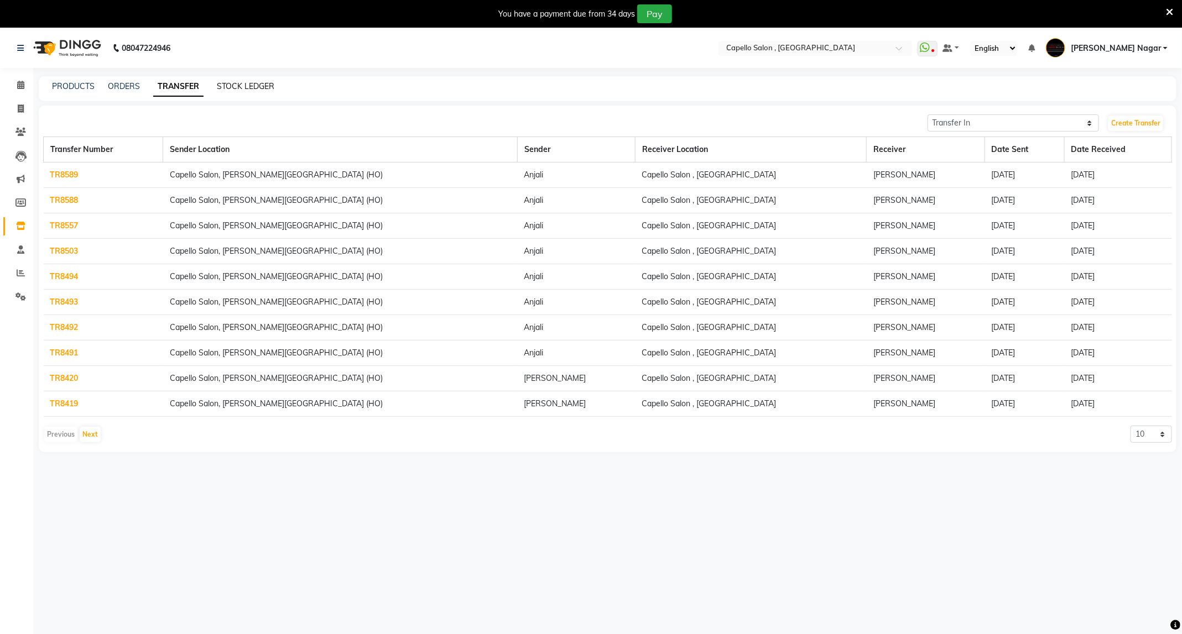
click at [231, 89] on link "STOCK LEDGER" at bounding box center [246, 86] width 58 height 10
select select "all"
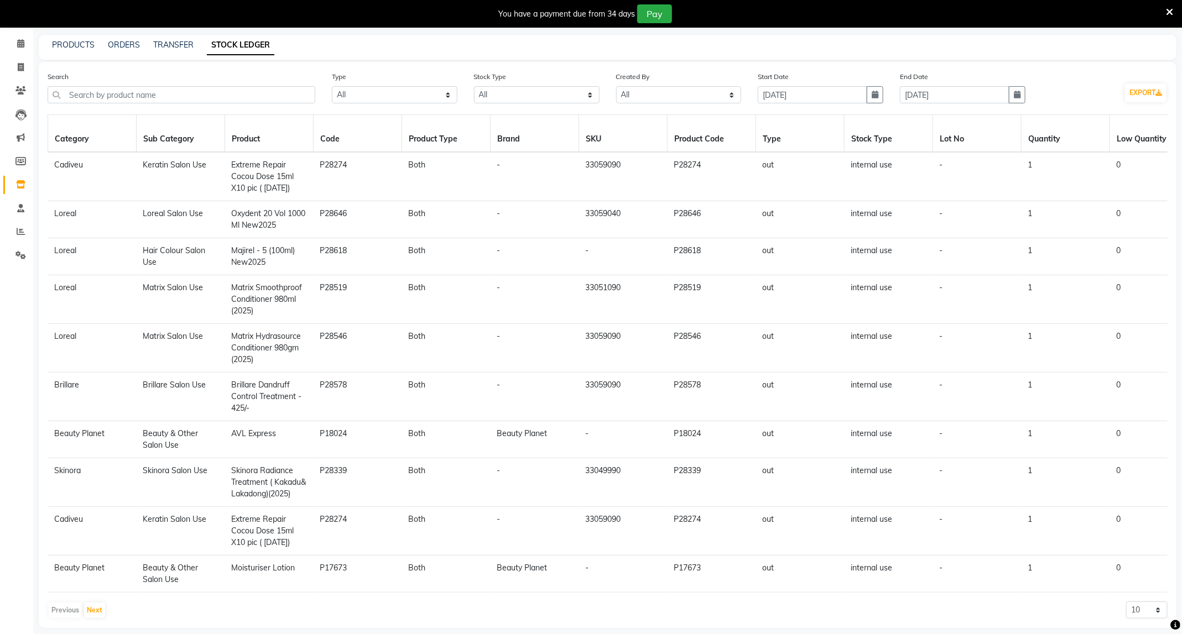
scroll to position [78, 0]
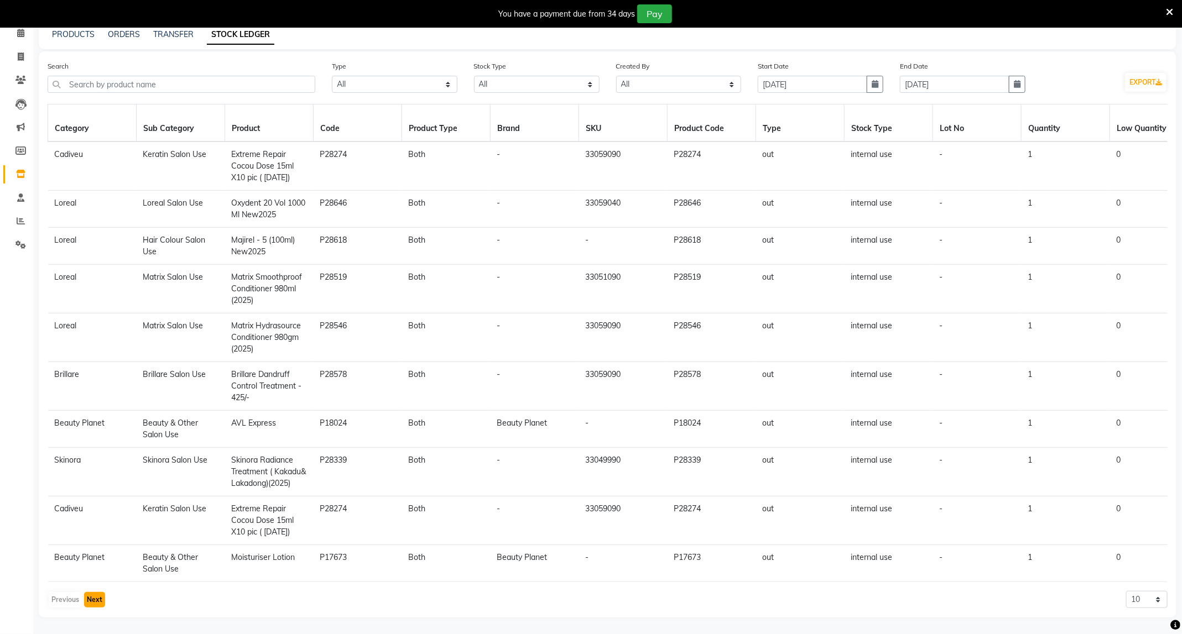
click at [93, 601] on button "Next" at bounding box center [94, 599] width 21 height 15
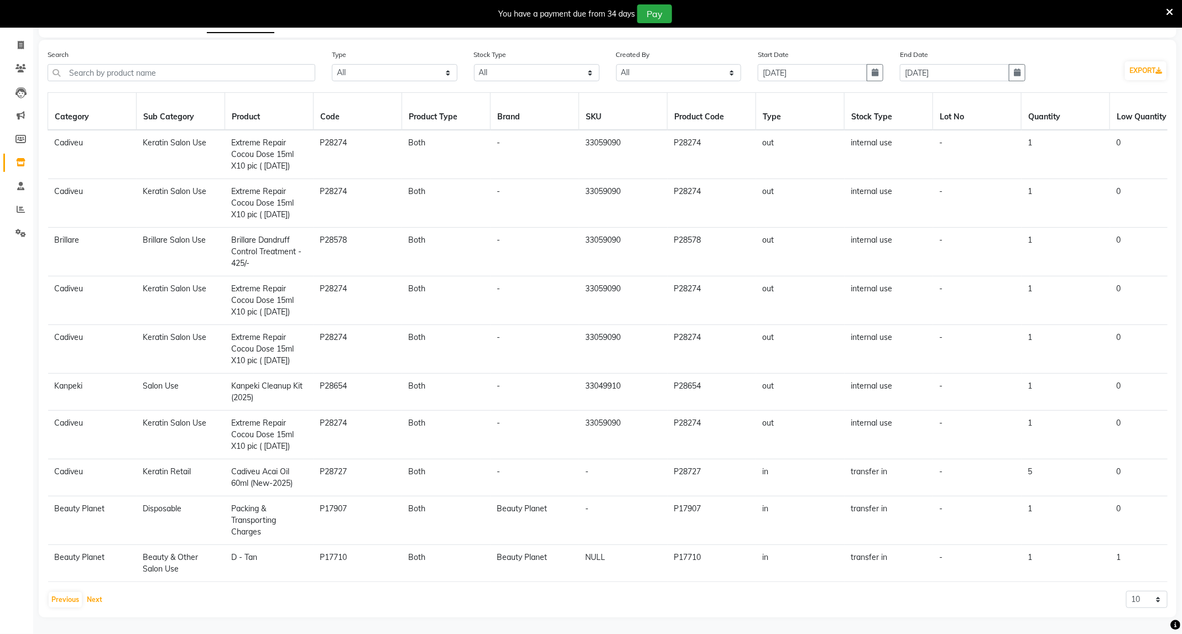
scroll to position [0, 0]
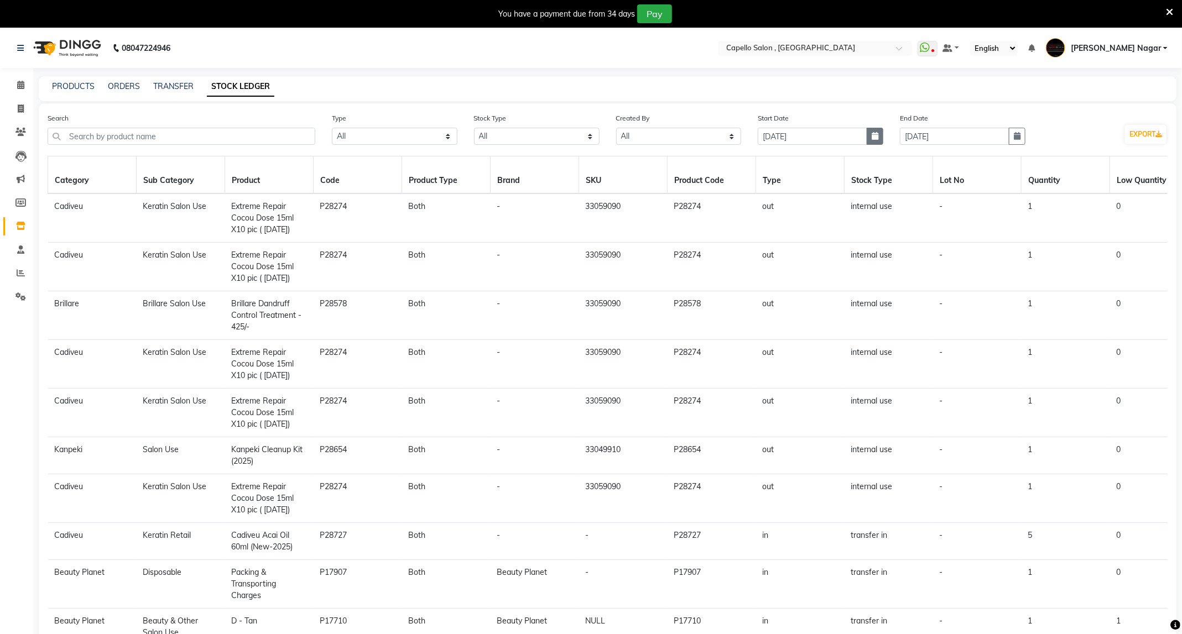
click at [872, 137] on icon "button" at bounding box center [875, 136] width 7 height 8
select select "9"
select select "2025"
click at [809, 191] on div "3" at bounding box center [805, 194] width 18 height 18
type input "[DATE]"
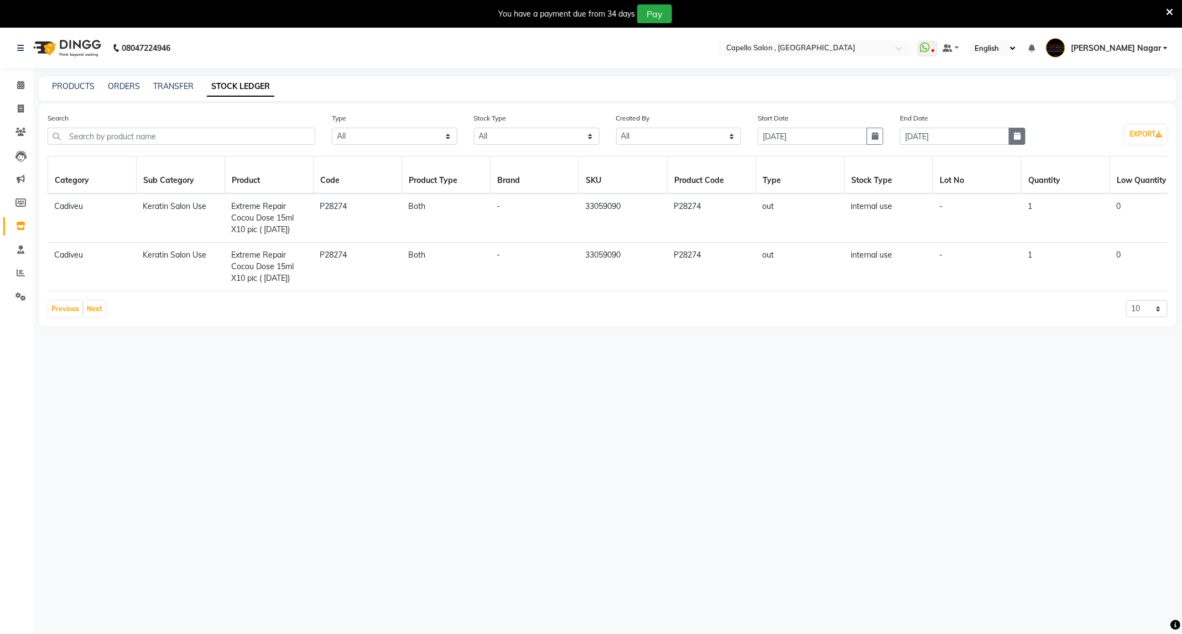
click at [1011, 137] on button "button" at bounding box center [1017, 136] width 17 height 17
select select "9"
select select "2025"
click at [945, 188] on div "3" at bounding box center [947, 194] width 18 height 18
type input "03-09-2025"
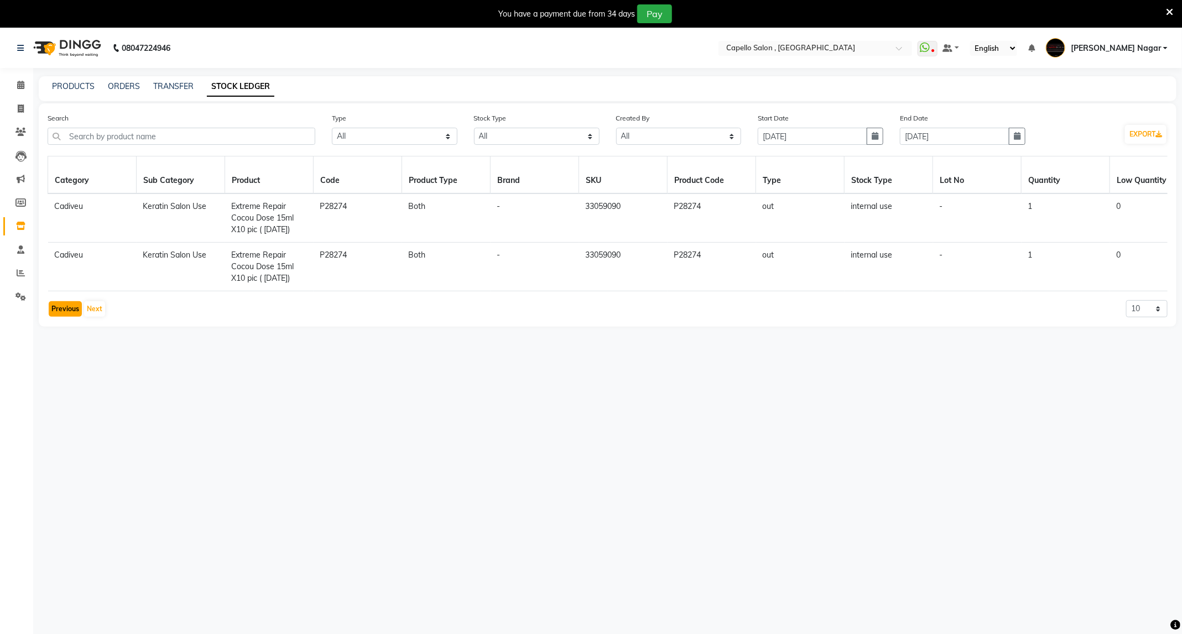
click at [54, 316] on button "Previous" at bounding box center [65, 308] width 33 height 15
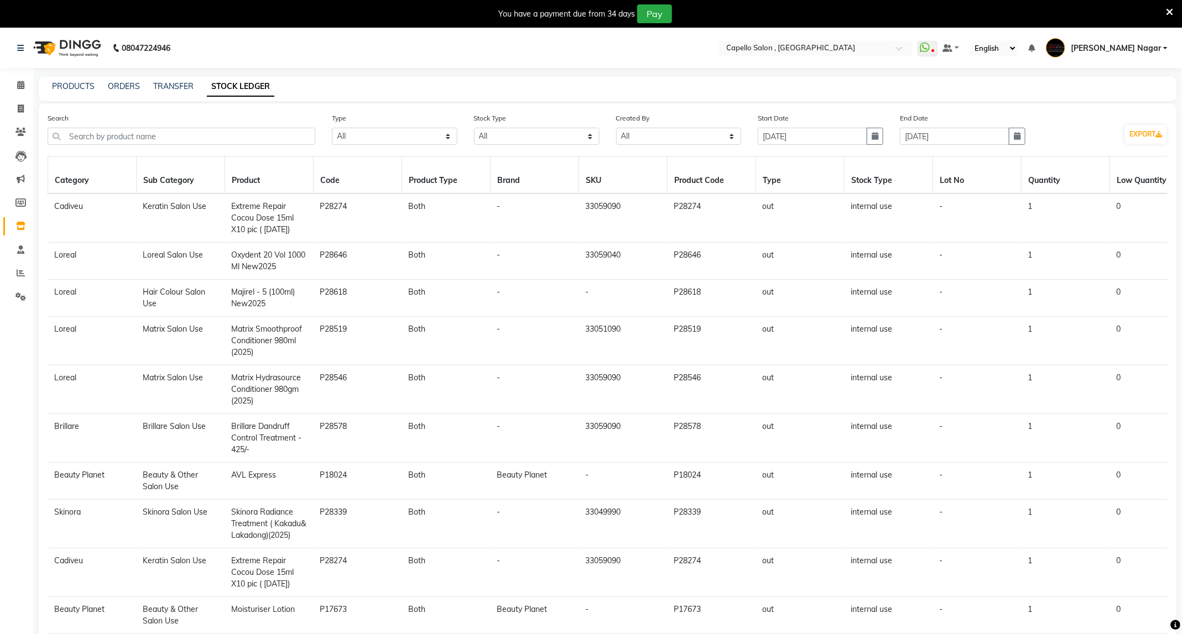
scroll to position [78, 0]
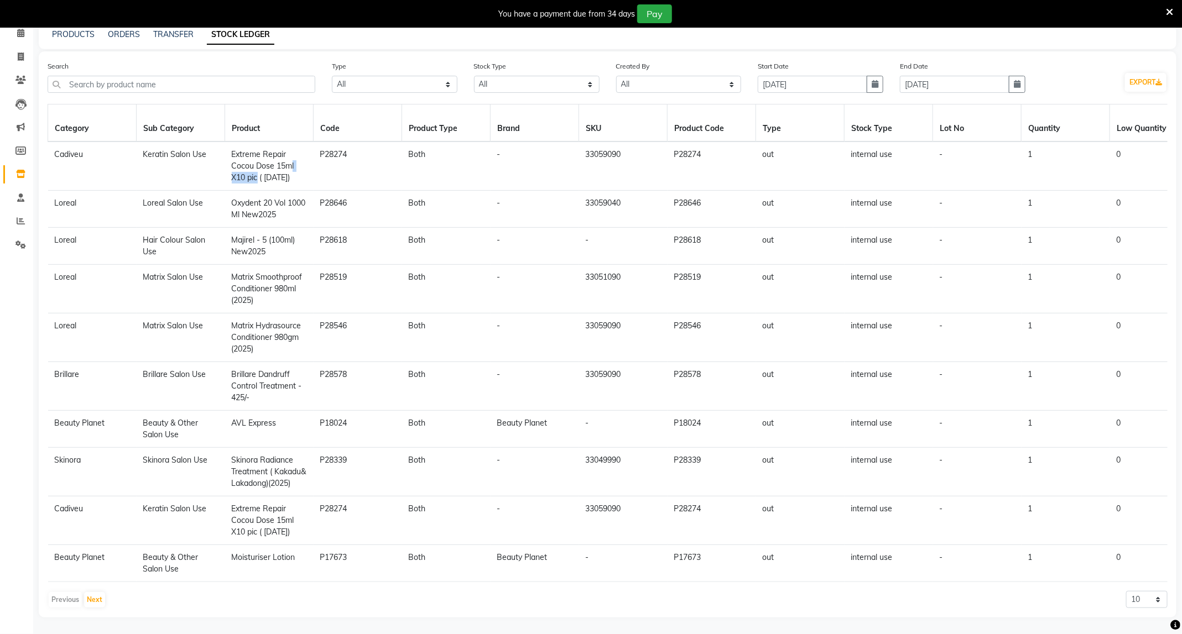
drag, startPoint x: 258, startPoint y: 147, endPoint x: 290, endPoint y: 146, distance: 32.6
click at [290, 146] on td "Extreme Repair Cocou Dose 15ml X10 pic ( Dec 2024)" at bounding box center [269, 166] width 89 height 49
drag, startPoint x: 247, startPoint y: 514, endPoint x: 271, endPoint y: 512, distance: 23.9
click at [271, 512] on span "Extreme Repair Cocou Dose 15ml X10 pic ( Dec 2024)" at bounding box center [263, 520] width 63 height 33
click at [100, 600] on button "Next" at bounding box center [94, 599] width 21 height 15
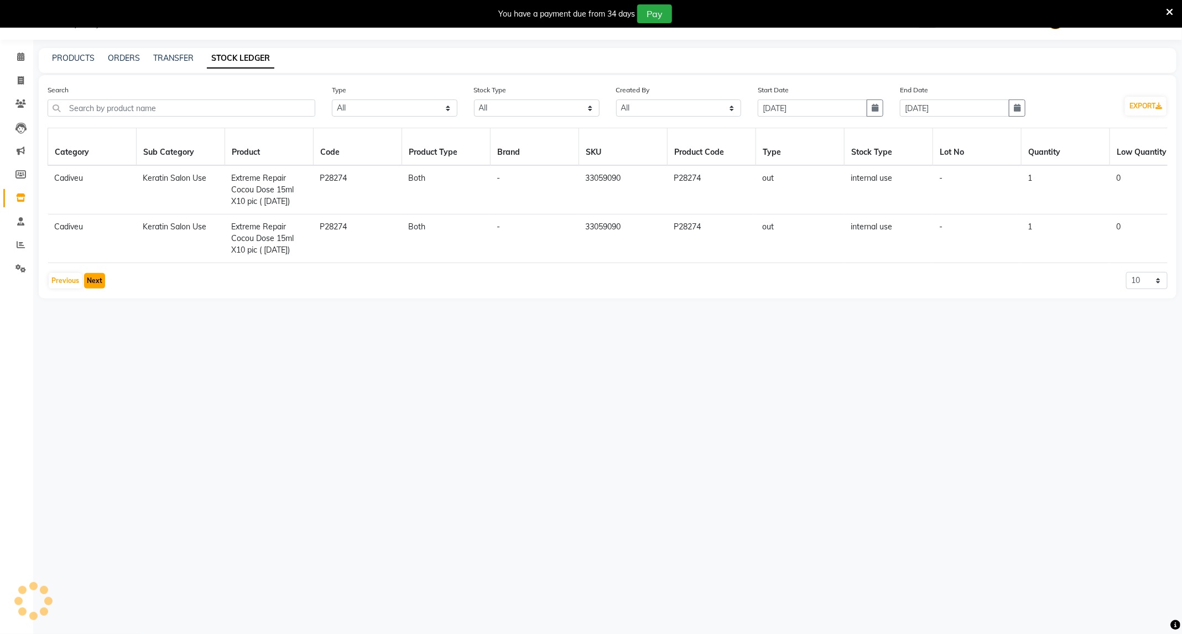
scroll to position [28, 0]
drag, startPoint x: 256, startPoint y: 197, endPoint x: 284, endPoint y: 196, distance: 27.7
click at [281, 196] on span "Extreme Repair Cocou Dose 15ml X10 pic ( Dec 2024)" at bounding box center [263, 189] width 63 height 33
drag, startPoint x: 254, startPoint y: 242, endPoint x: 285, endPoint y: 242, distance: 31.5
click at [285, 242] on span "Extreme Repair Cocou Dose 15ml X10 pic ( Dec 2024)" at bounding box center [263, 238] width 63 height 33
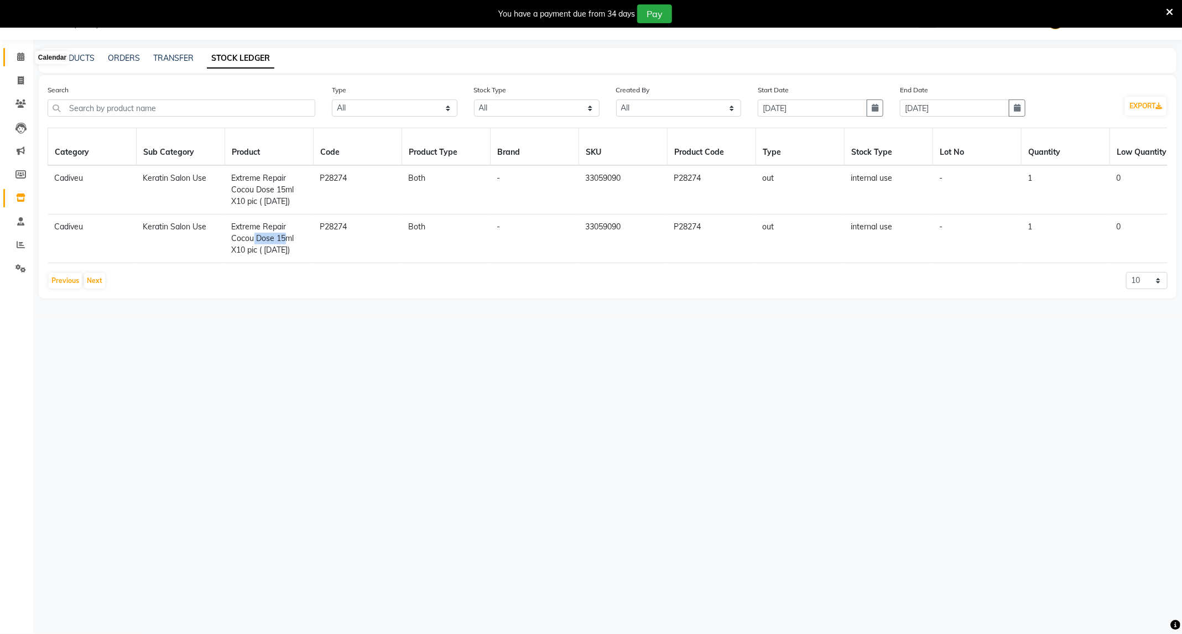
click at [15, 51] on span at bounding box center [20, 57] width 19 height 13
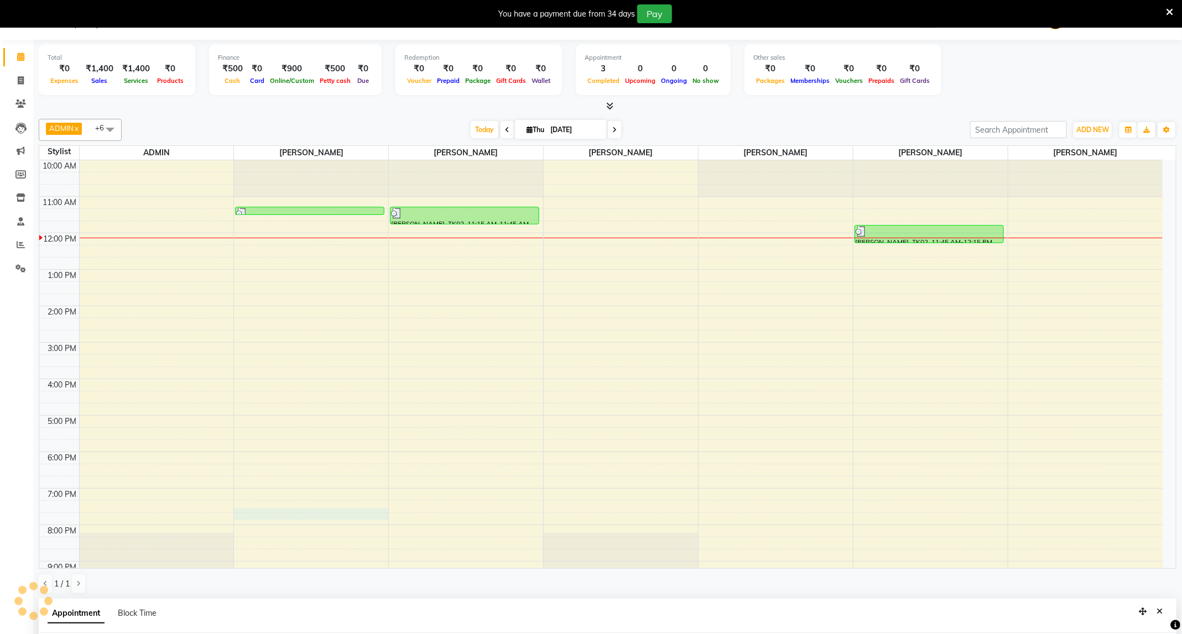
scroll to position [246, 0]
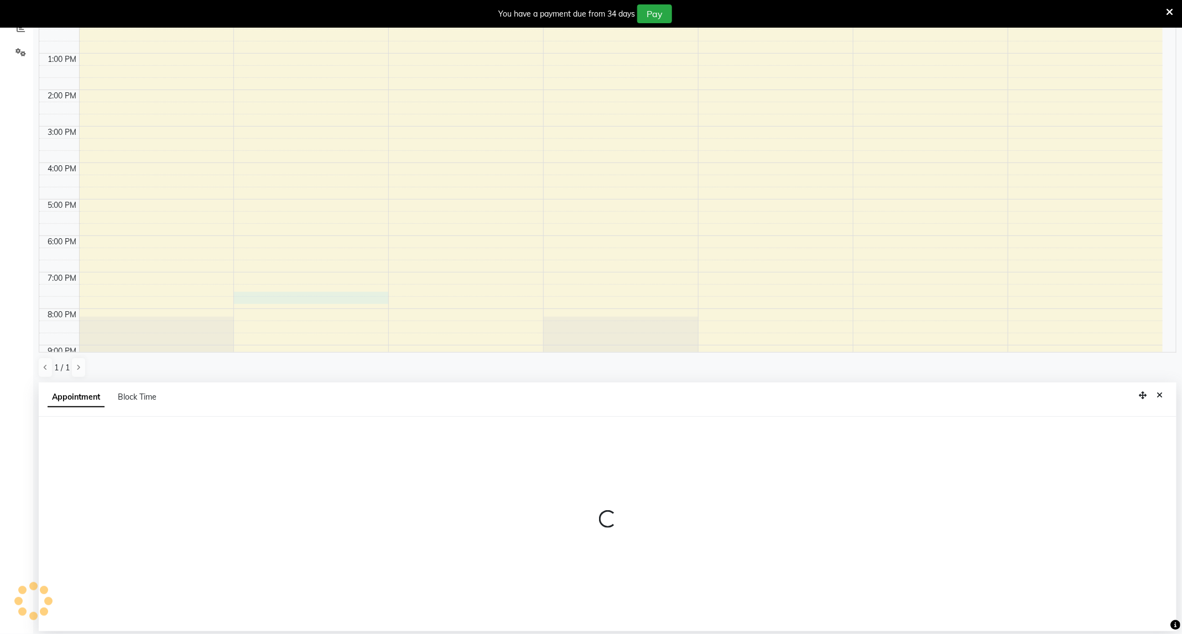
select select "68046"
select select "tentative"
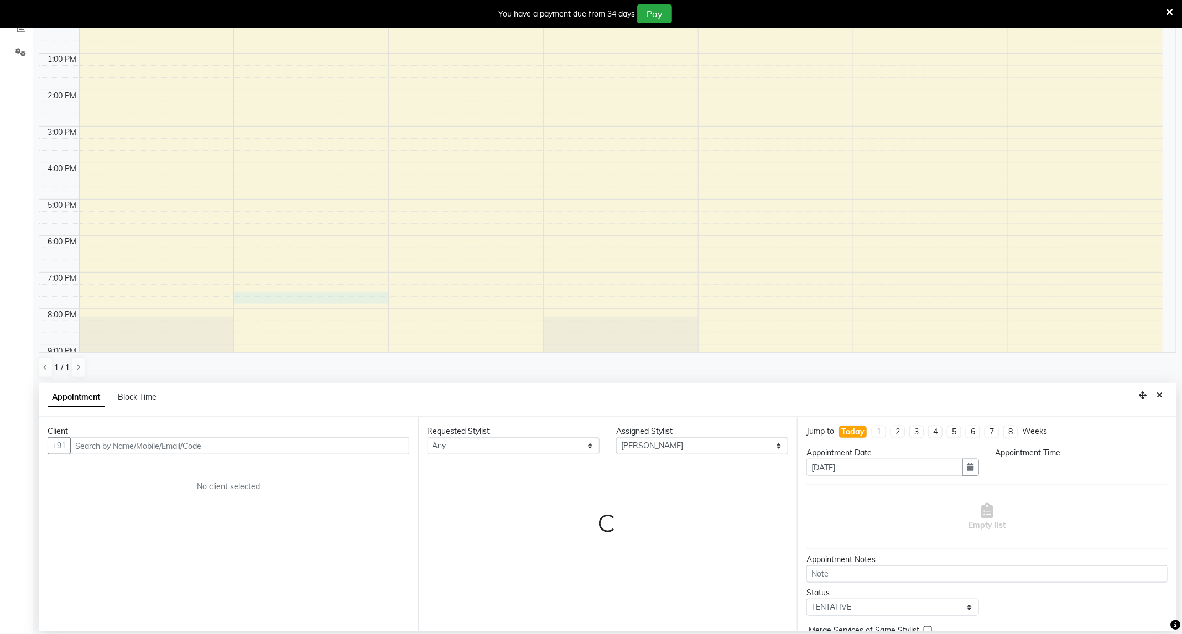
scroll to position [0, 0]
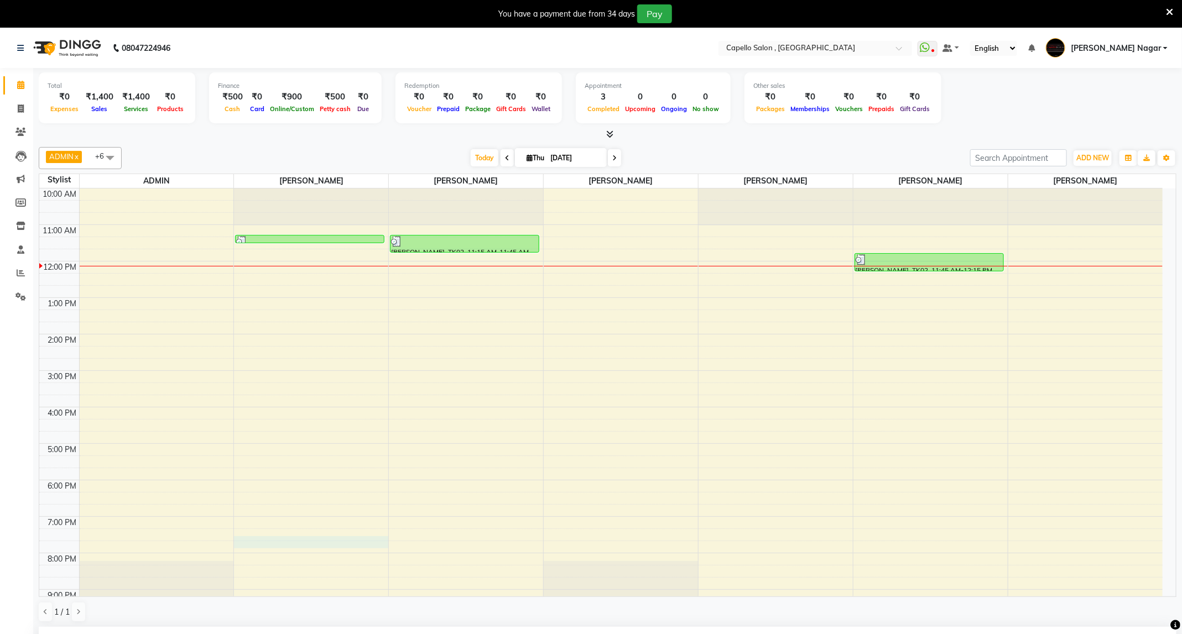
select select "1155"
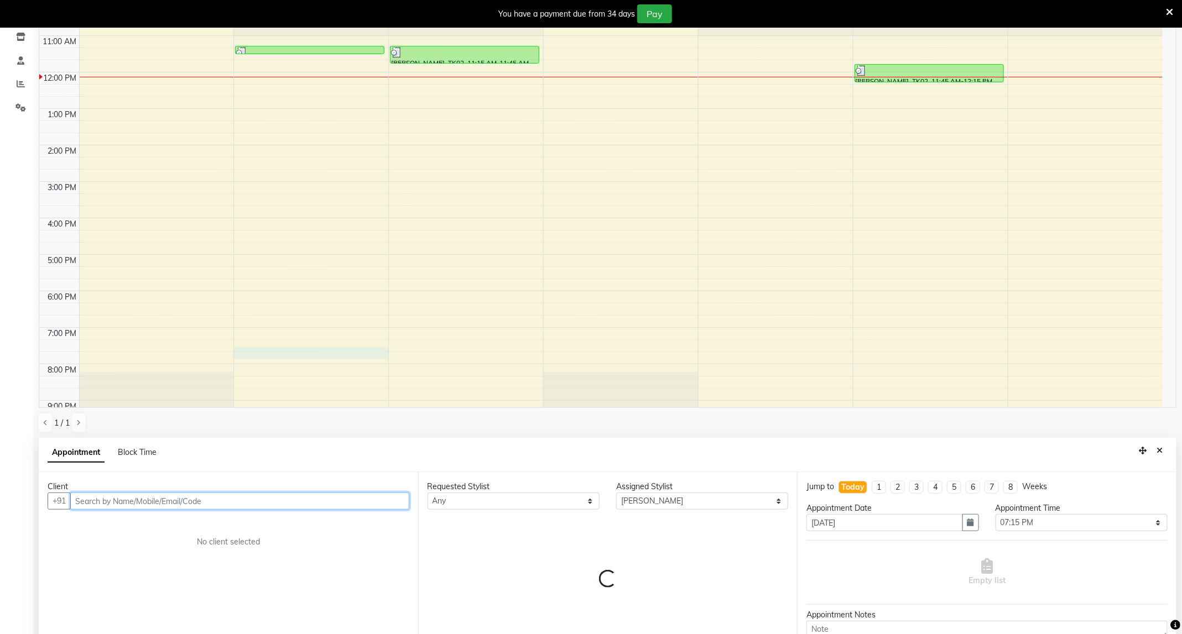
scroll to position [246, 0]
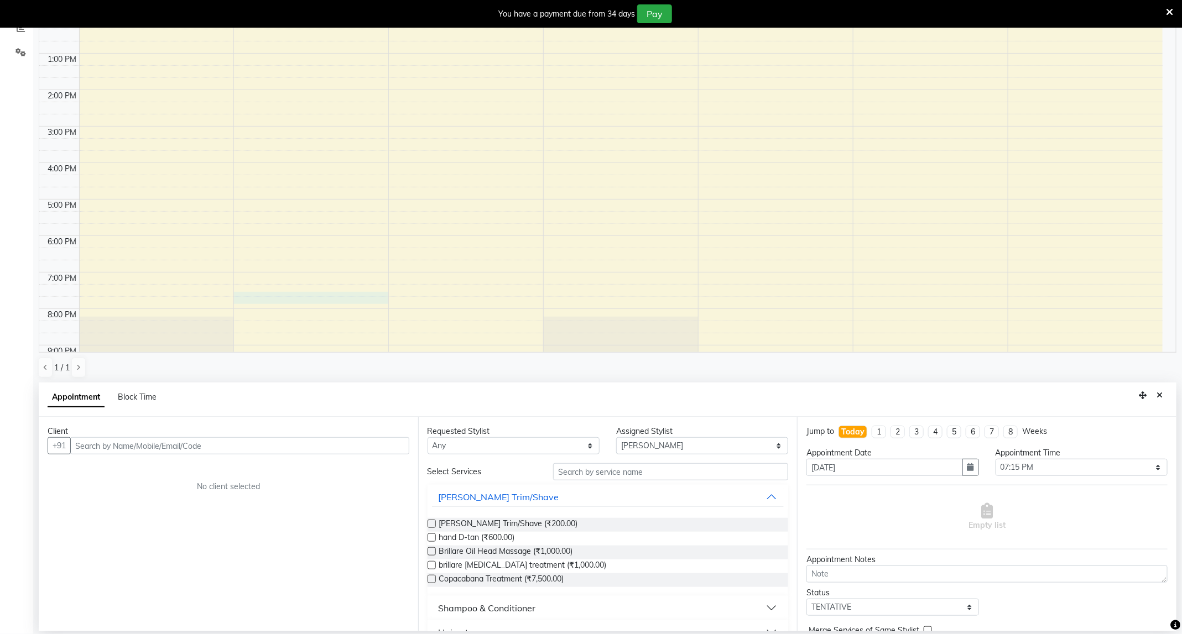
click at [1163, 400] on button "Close" at bounding box center [1160, 395] width 16 height 17
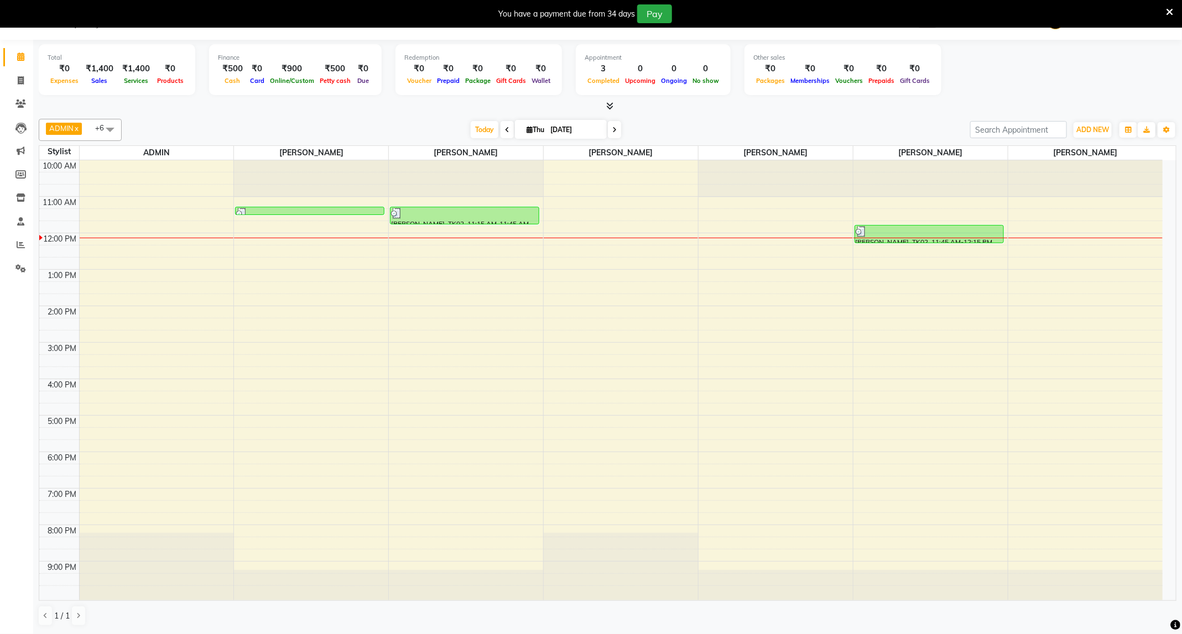
scroll to position [28, 0]
click at [9, 242] on link "Reports" at bounding box center [16, 245] width 27 height 18
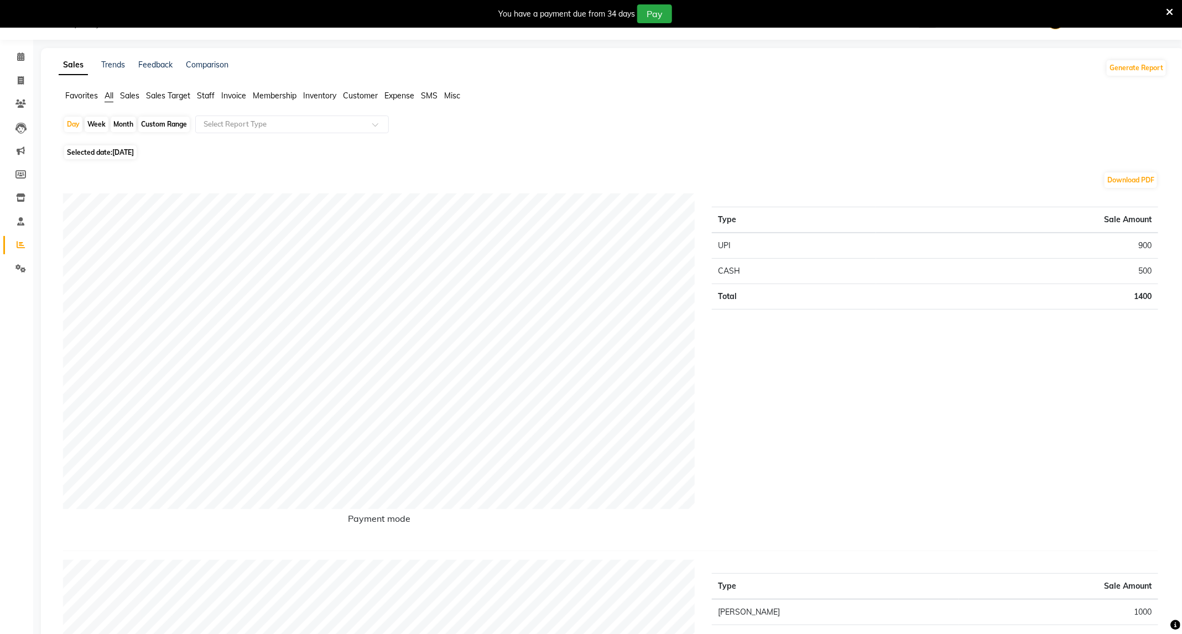
click at [132, 127] on div "Month" at bounding box center [123, 124] width 25 height 15
select select "9"
select select "2025"
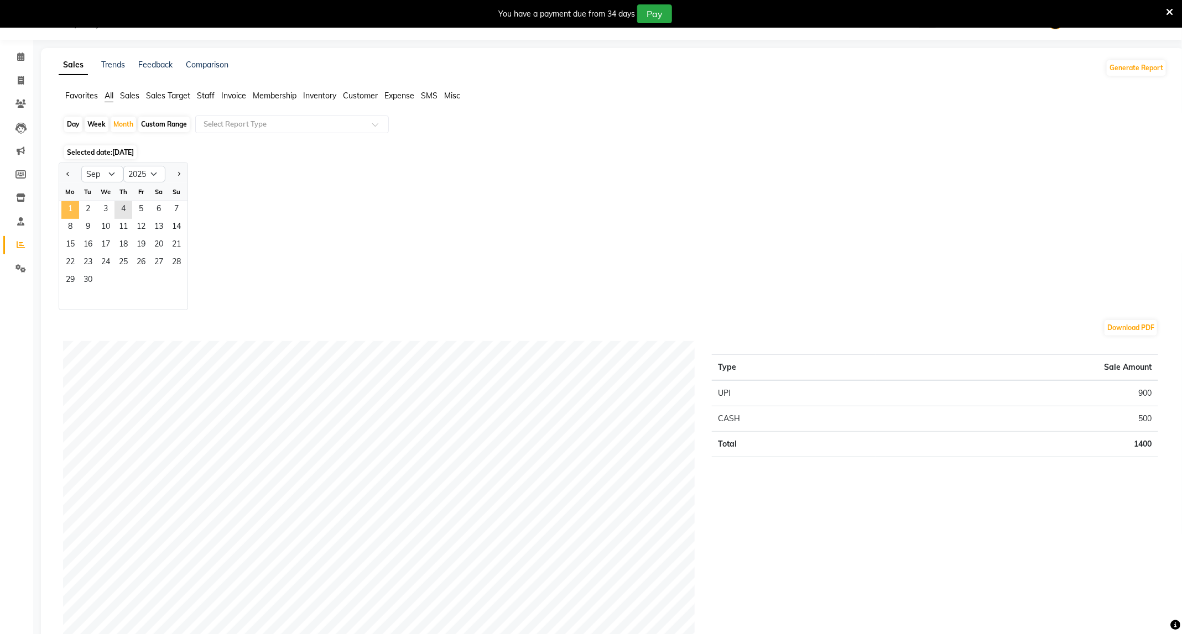
click at [74, 207] on span "1" at bounding box center [70, 210] width 18 height 18
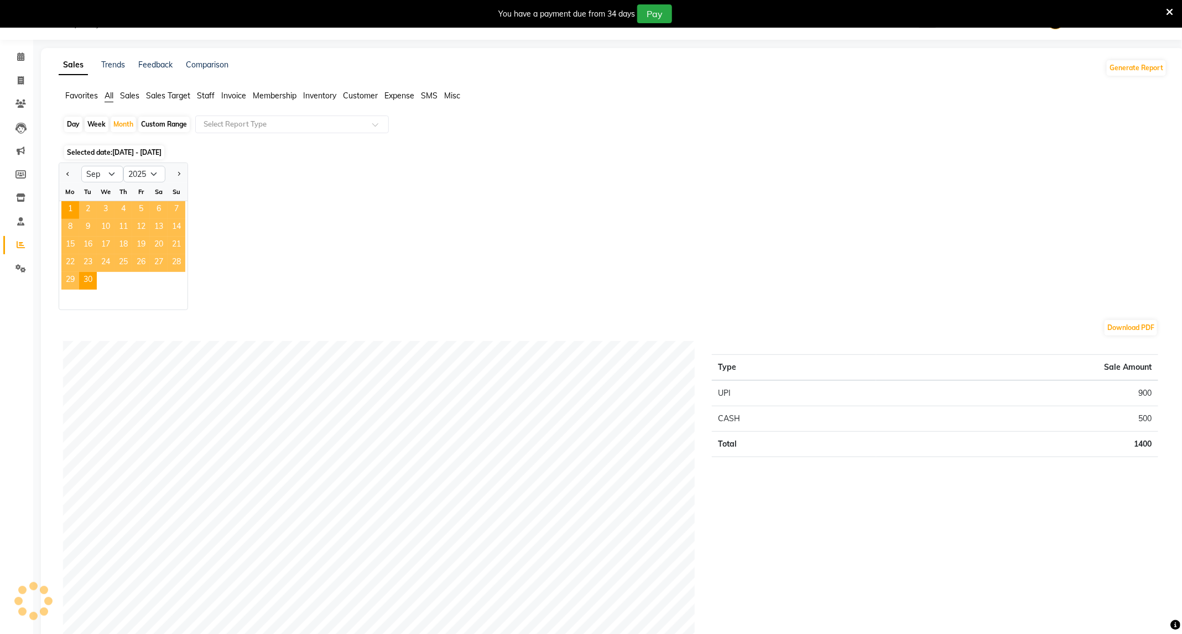
click at [211, 100] on span "Staff" at bounding box center [206, 96] width 18 height 10
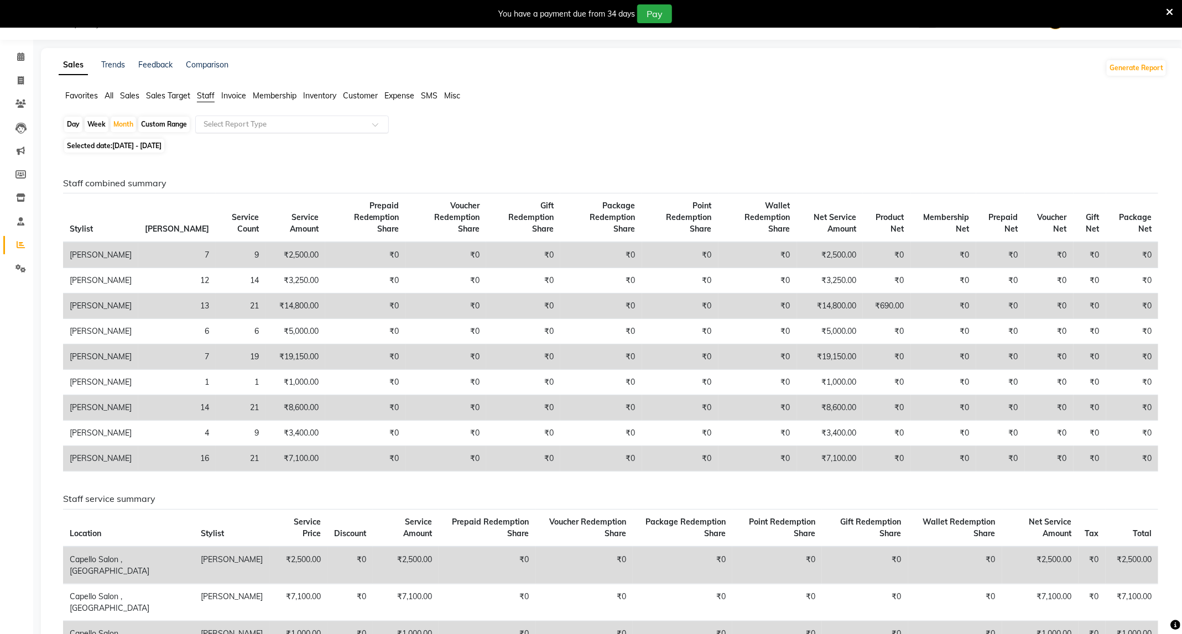
click at [246, 130] on input "text" at bounding box center [280, 124] width 159 height 11
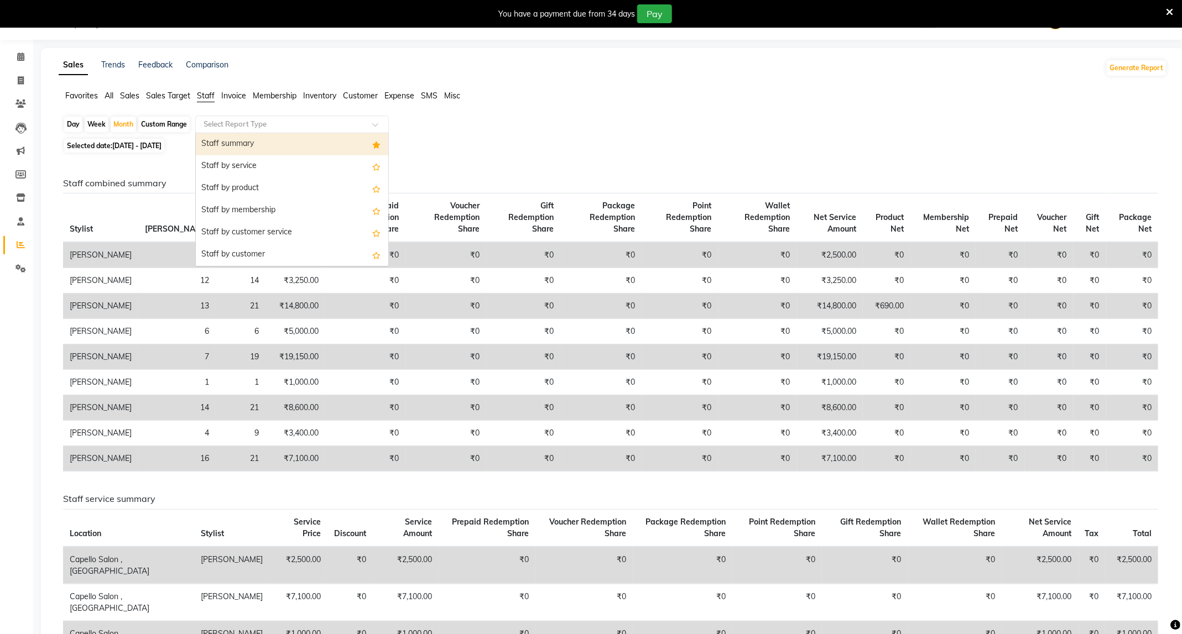
click at [283, 143] on div "Staff summary" at bounding box center [292, 144] width 192 height 22
select select "full_report"
select select "csv"
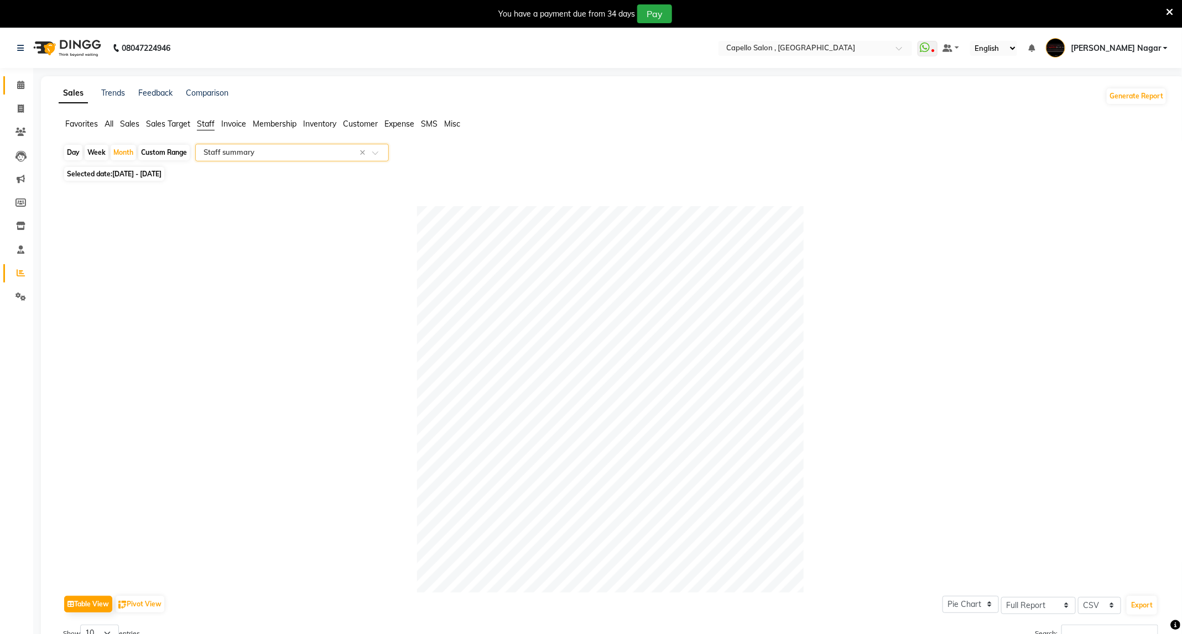
click at [17, 76] on link "Calendar" at bounding box center [16, 85] width 27 height 18
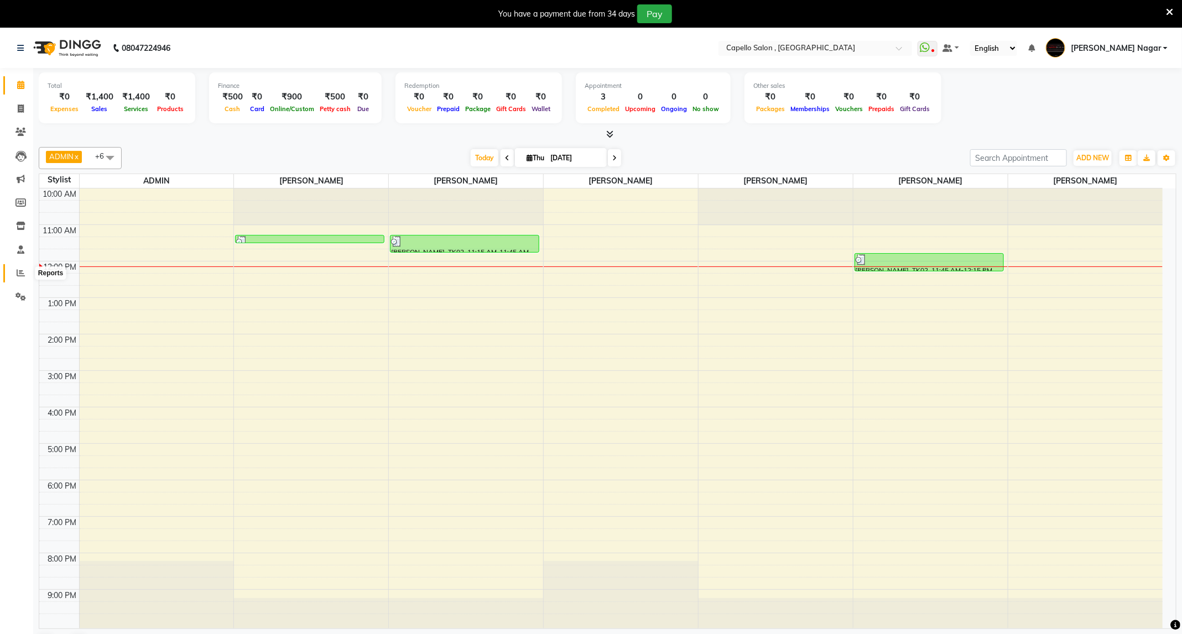
click at [15, 269] on span at bounding box center [20, 273] width 19 height 13
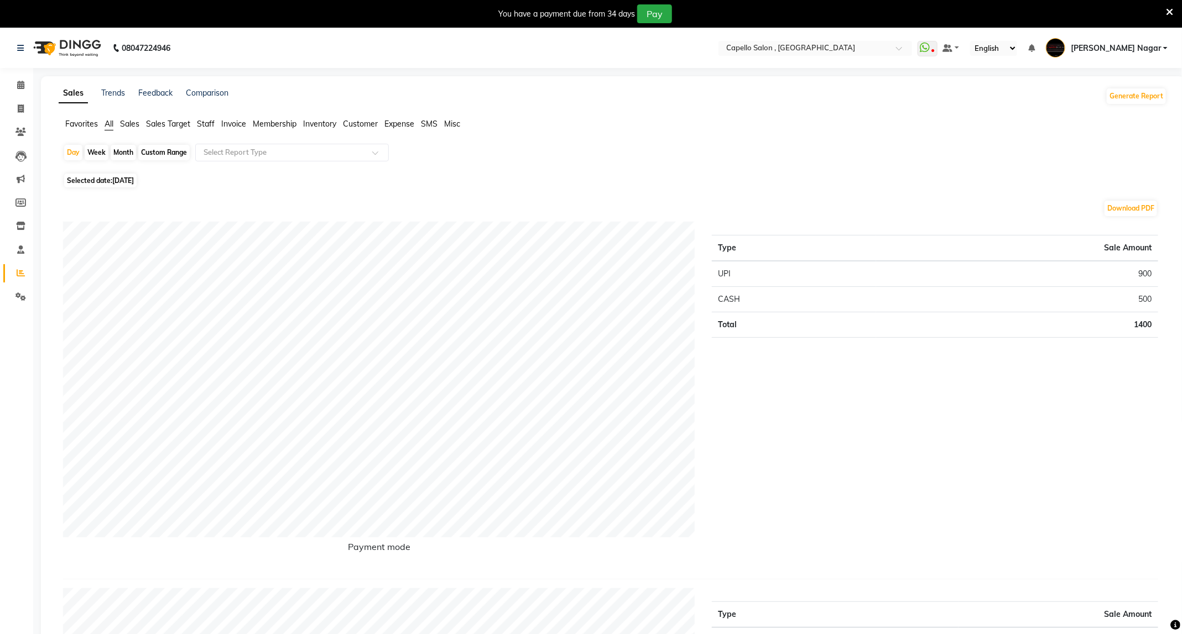
click at [119, 153] on div "Month" at bounding box center [123, 152] width 25 height 15
select select "9"
select select "2025"
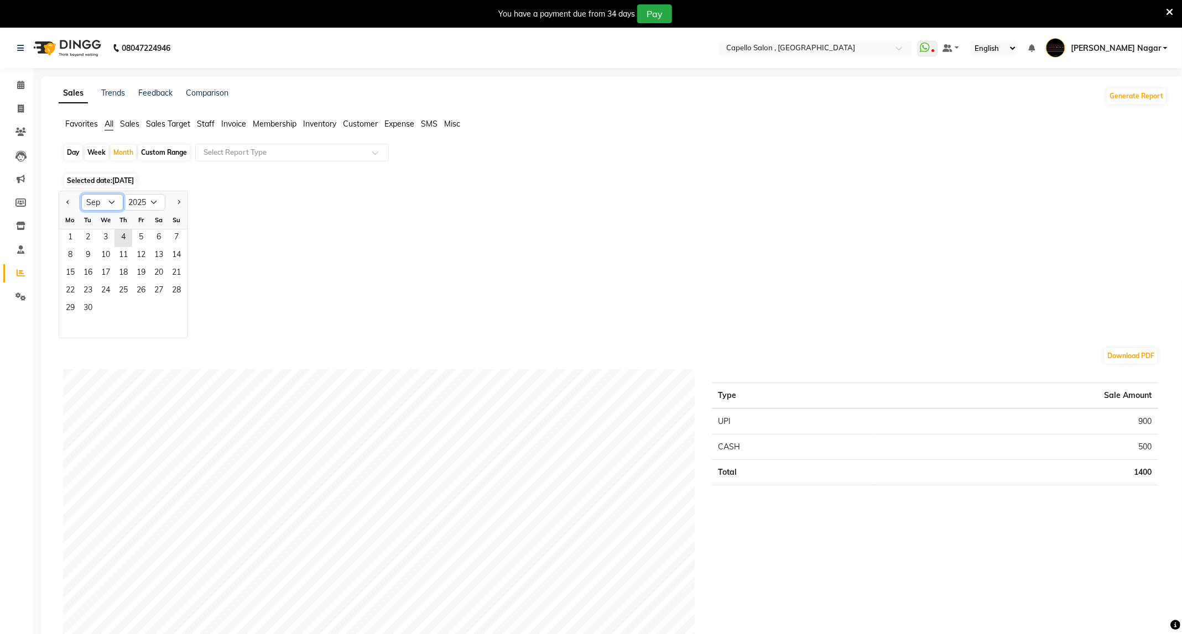
click at [88, 196] on select "Jan Feb Mar Apr May Jun Jul Aug Sep Oct Nov Dec" at bounding box center [102, 202] width 42 height 17
select select "8"
click at [81, 195] on select "Jan Feb Mar Apr May Jun Jul Aug Sep Oct Nov Dec" at bounding box center [102, 202] width 42 height 17
click at [141, 238] on span "1" at bounding box center [141, 239] width 18 height 18
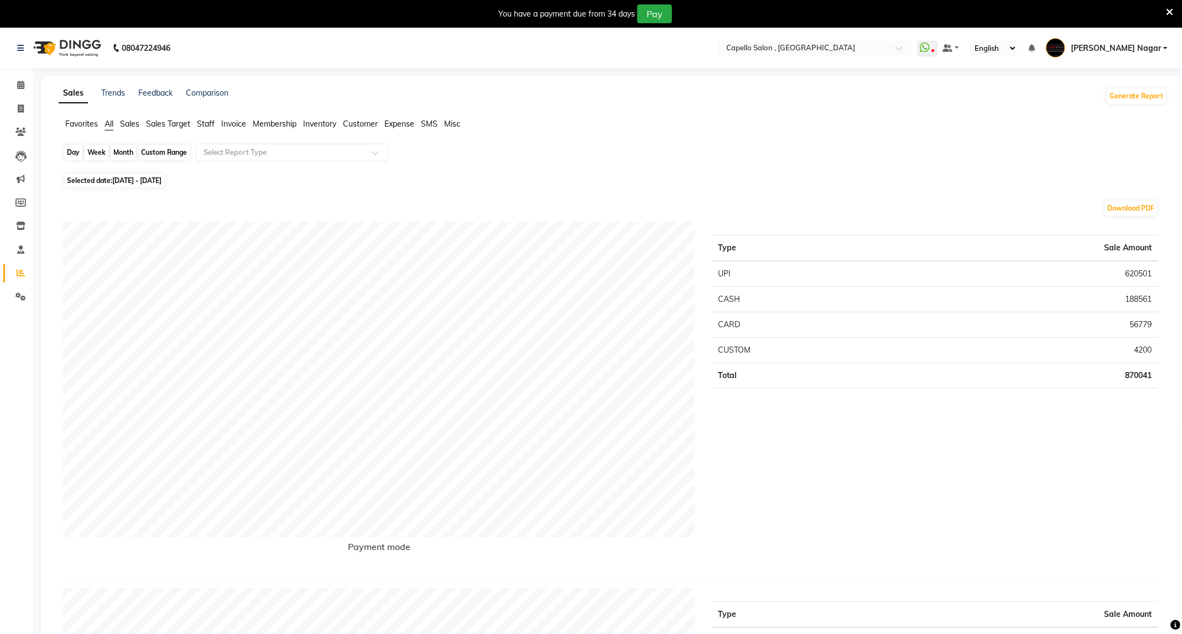
click at [125, 158] on div "Month" at bounding box center [123, 152] width 25 height 15
select select "8"
select select "2025"
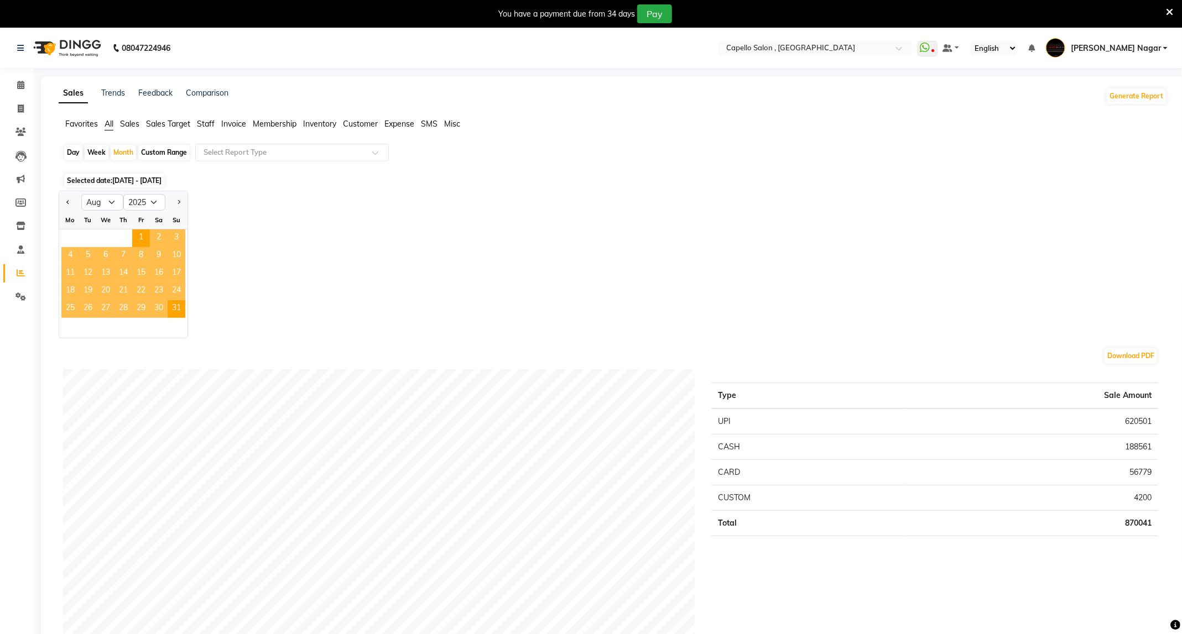
click at [206, 121] on span "Staff" at bounding box center [206, 124] width 18 height 10
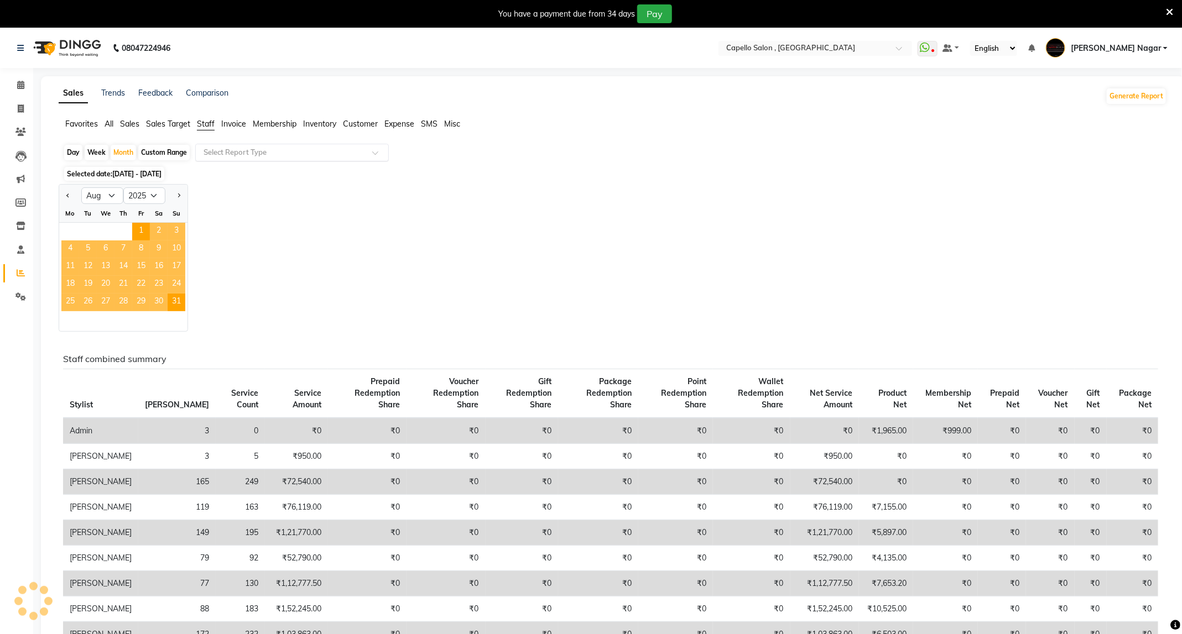
click at [247, 150] on input "text" at bounding box center [280, 152] width 159 height 11
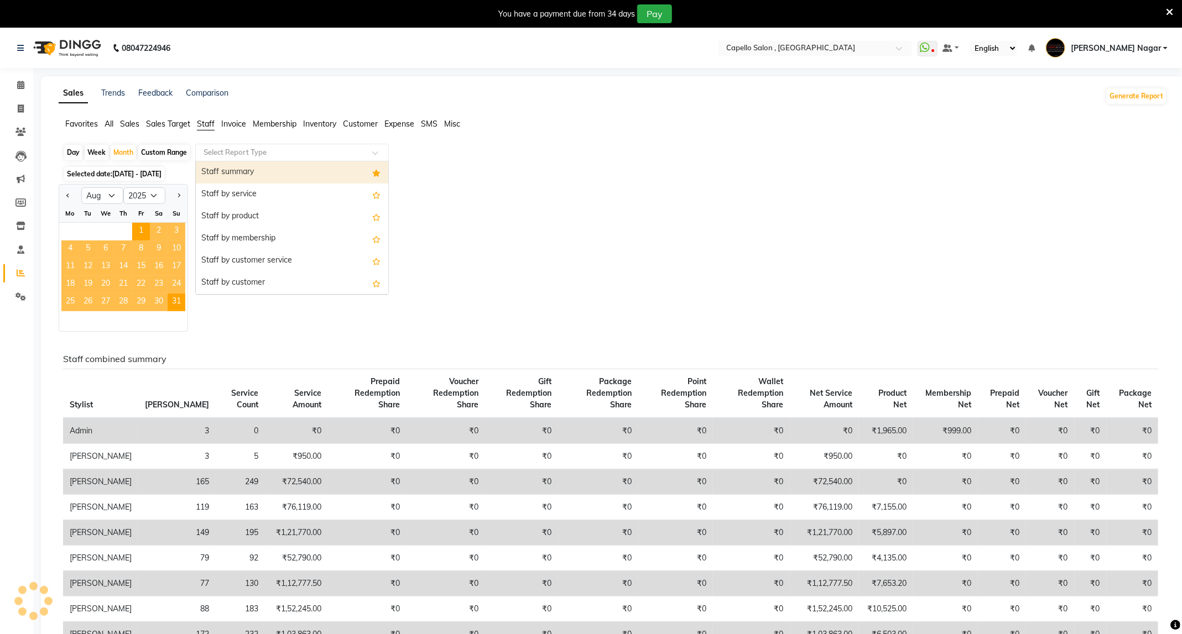
click at [274, 171] on div "Staff summary" at bounding box center [292, 173] width 192 height 22
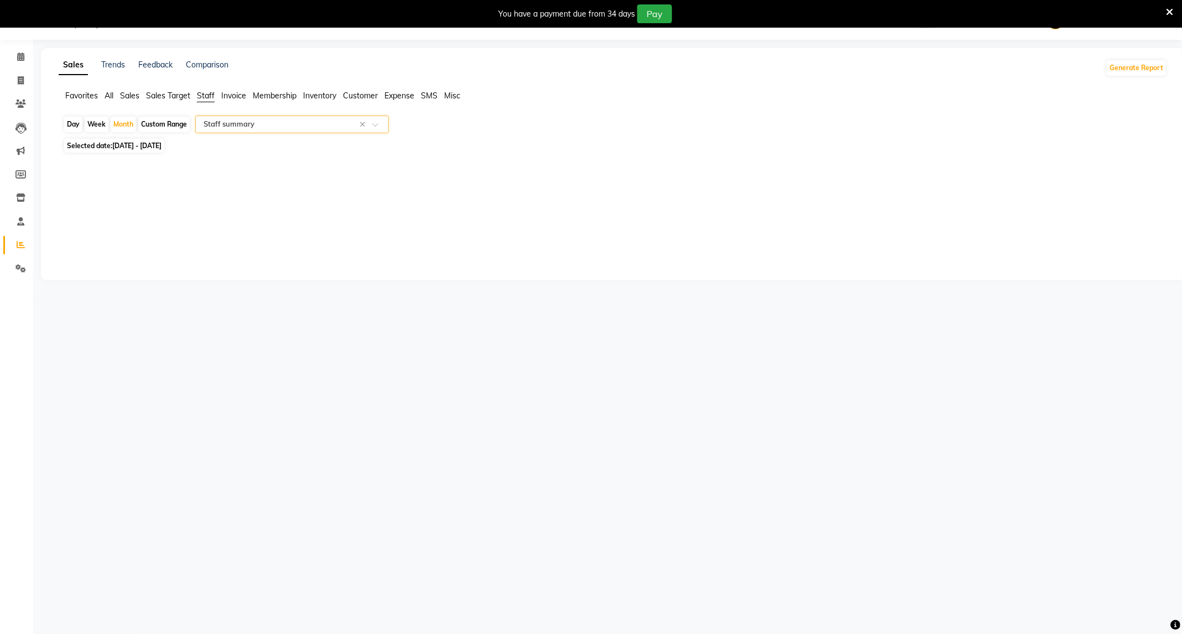
select select "full_report"
select select "csv"
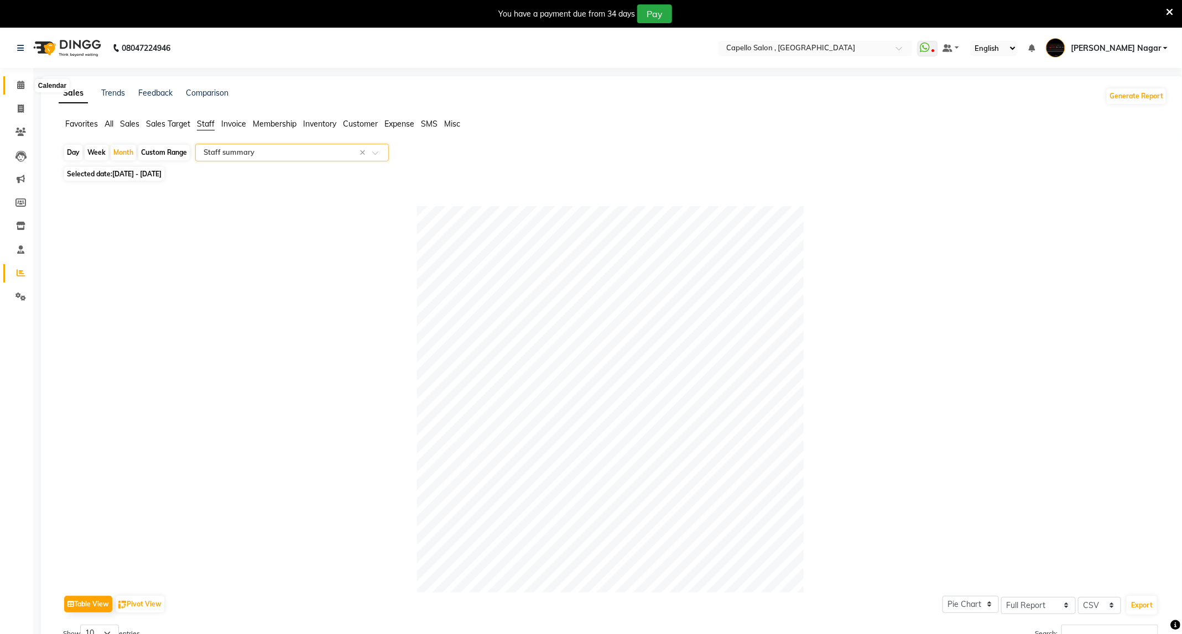
click at [24, 85] on icon at bounding box center [20, 85] width 7 height 8
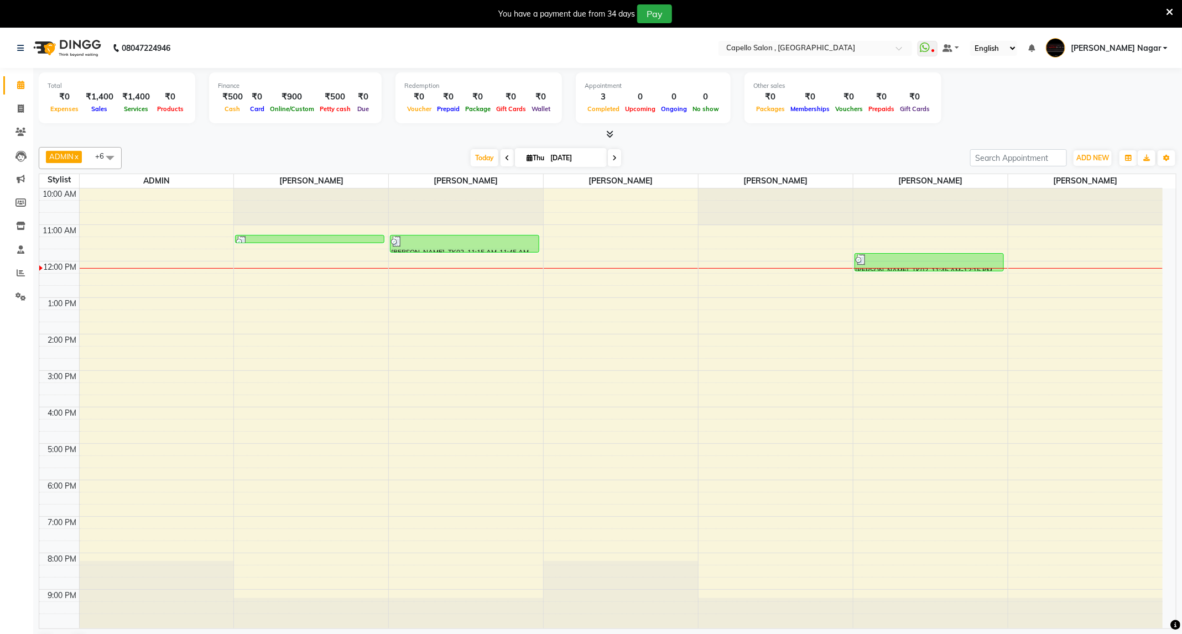
click at [507, 158] on span at bounding box center [507, 157] width 13 height 17
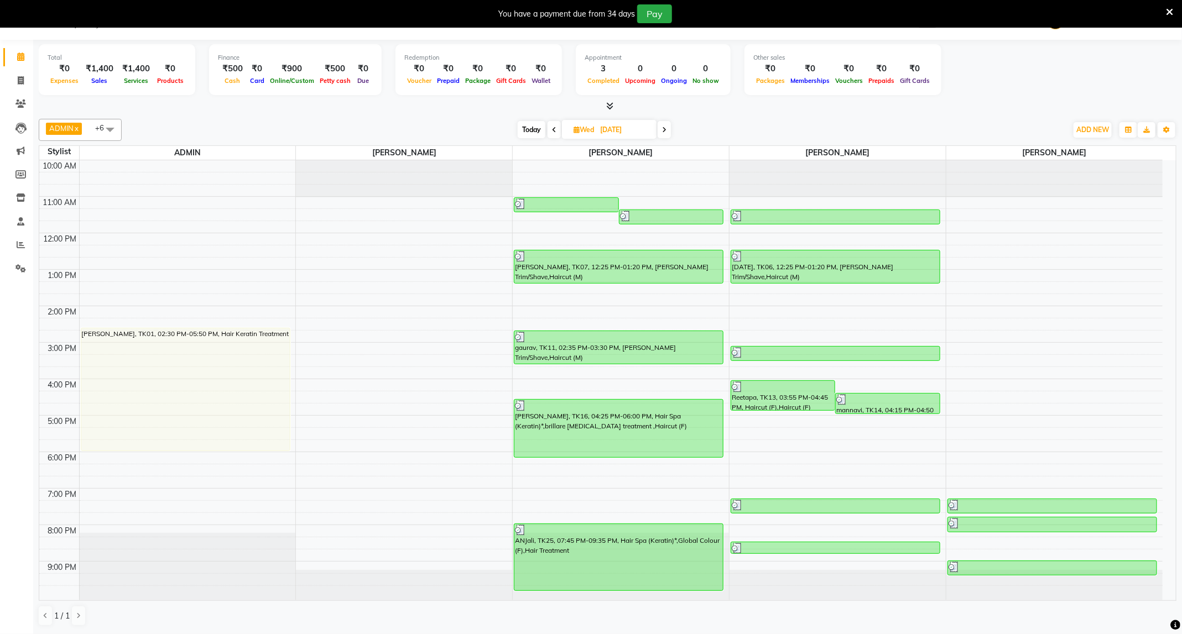
scroll to position [7, 0]
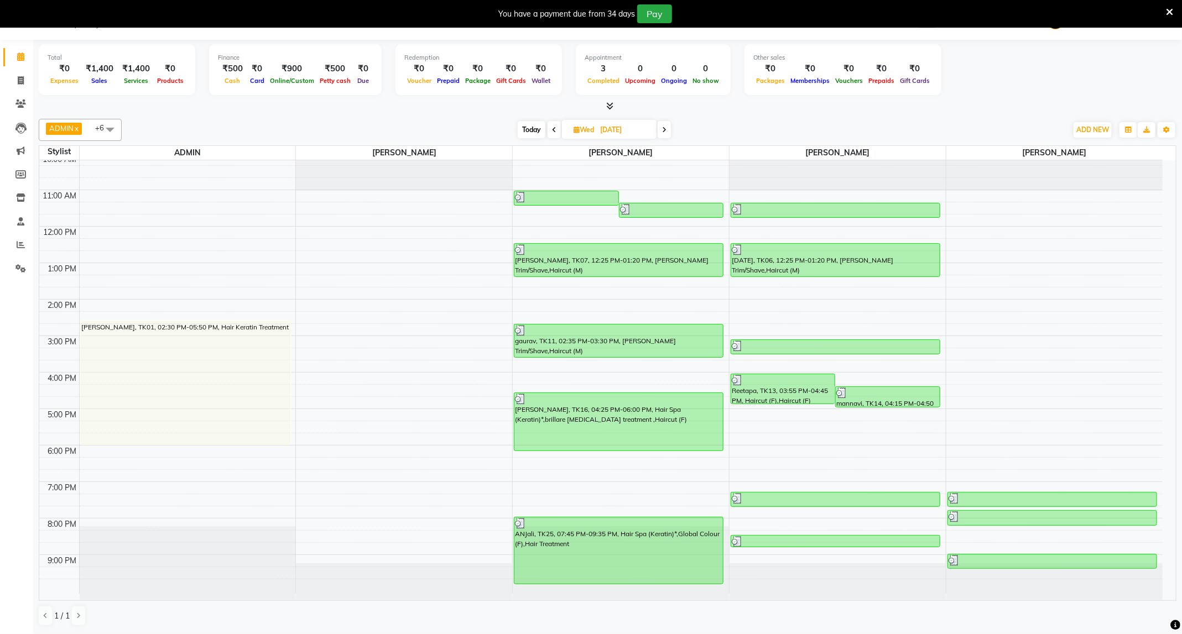
click at [528, 123] on span "Today" at bounding box center [532, 129] width 28 height 17
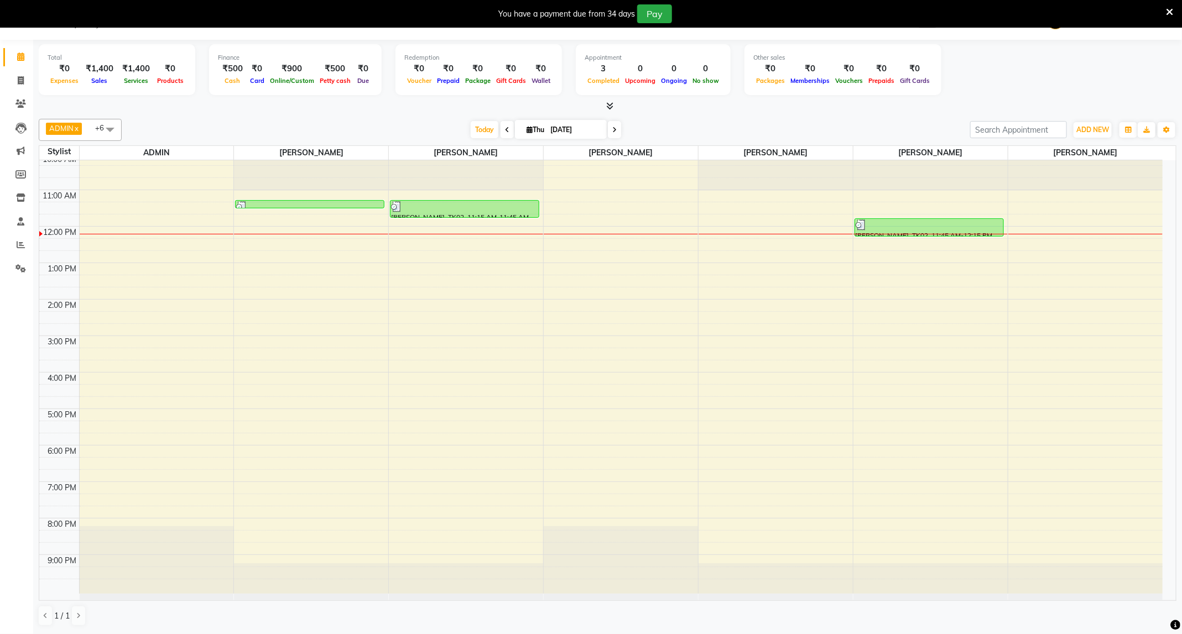
click at [505, 133] on icon at bounding box center [507, 130] width 4 height 7
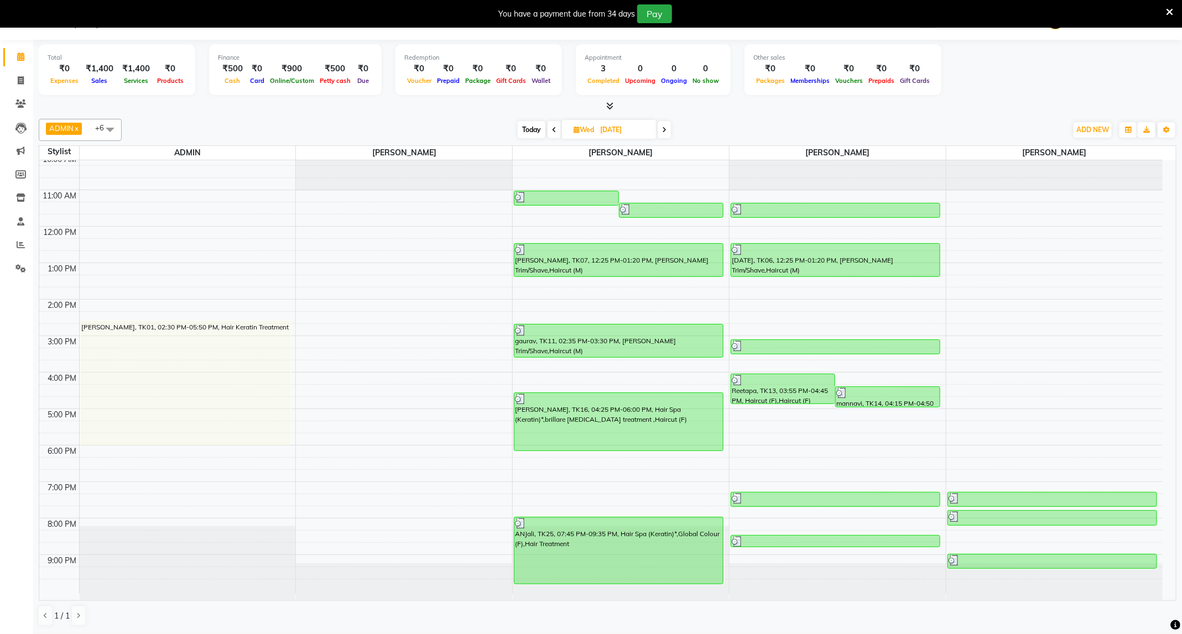
click at [531, 130] on span "Today" at bounding box center [532, 129] width 28 height 17
type input "[DATE]"
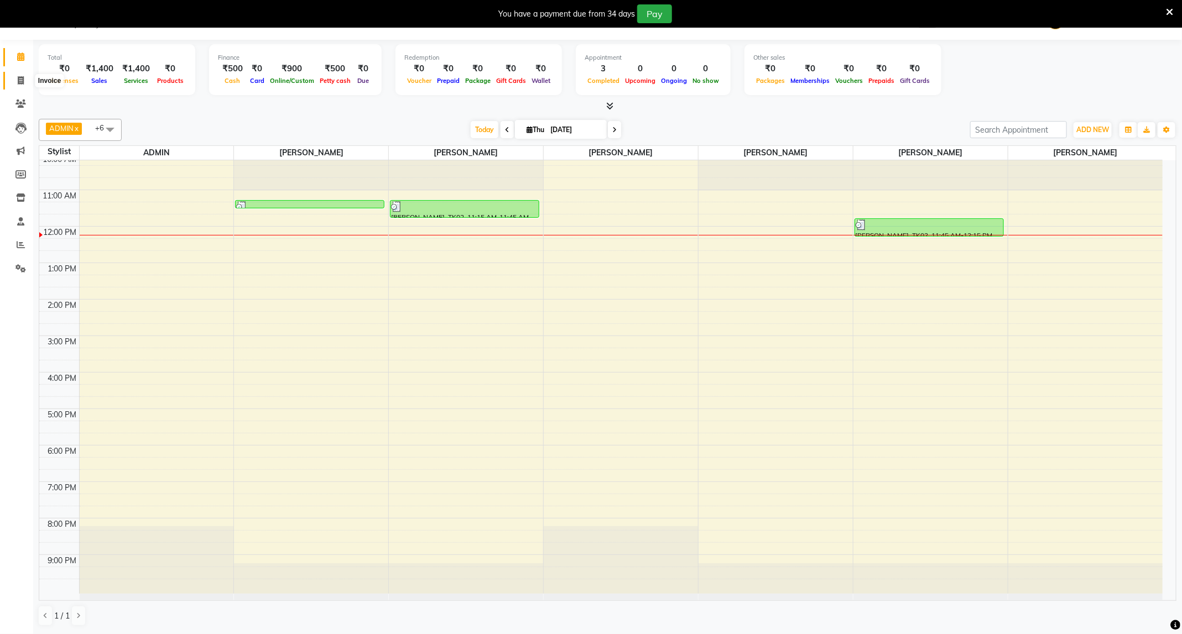
click at [18, 85] on span at bounding box center [20, 81] width 19 height 13
select select "service"
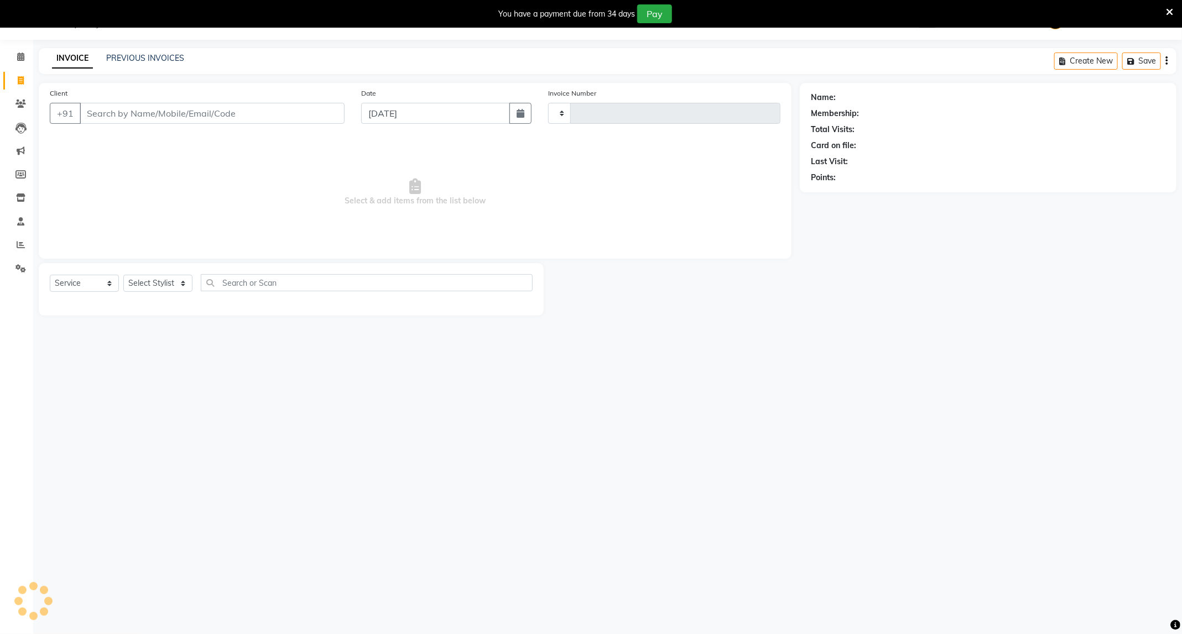
type input "4228"
select select "833"
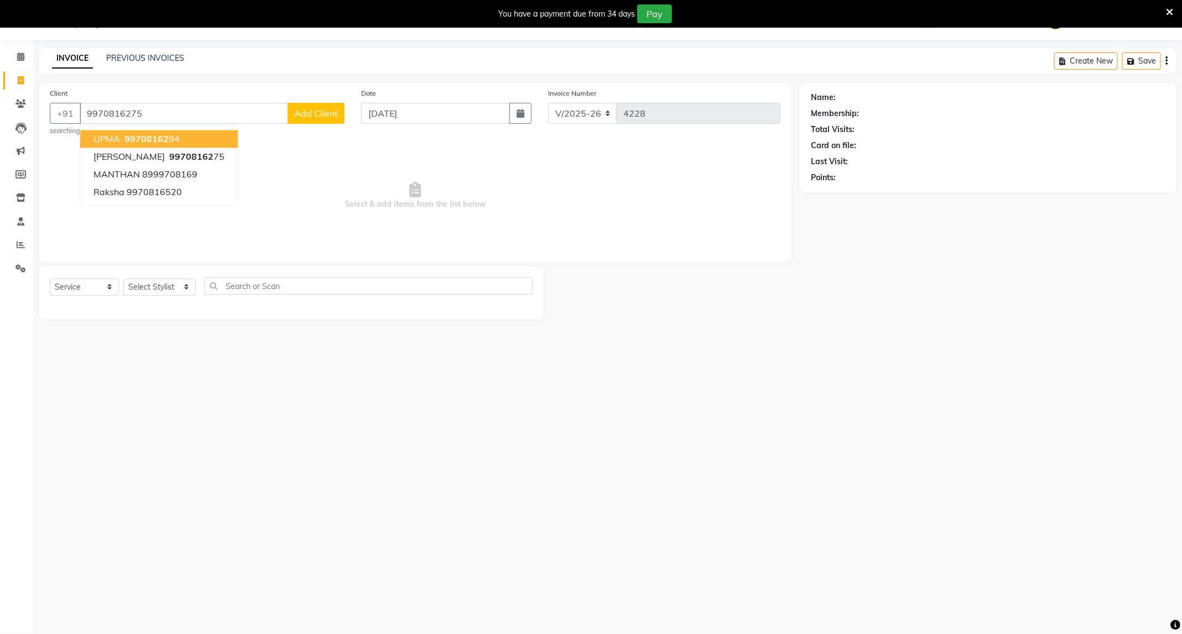
type input "9970816275"
click at [873, 95] on link "Sangita Mohatkar" at bounding box center [869, 98] width 62 height 12
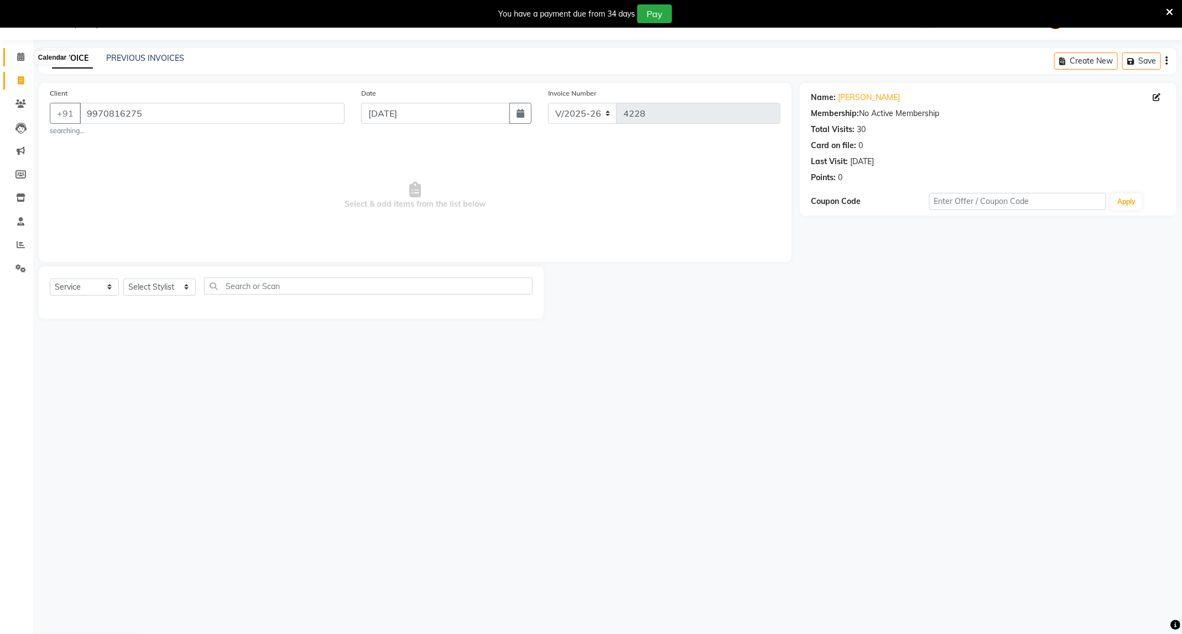
click at [22, 58] on icon at bounding box center [20, 57] width 7 height 8
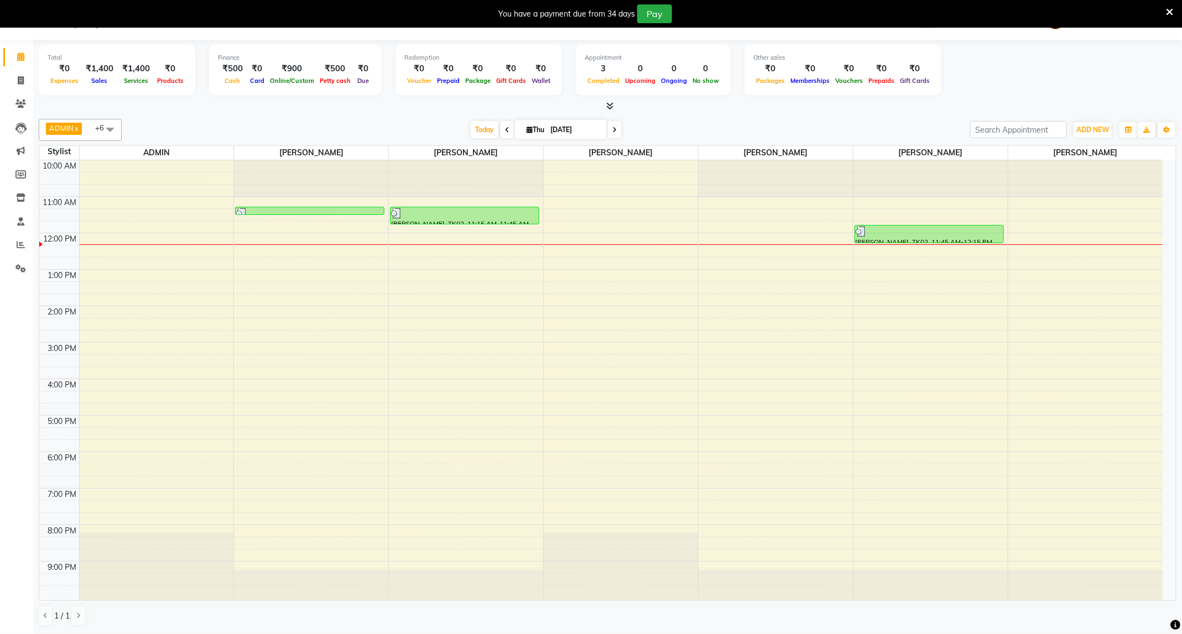
click at [558, 126] on input "[DATE]" at bounding box center [574, 130] width 55 height 17
select select "9"
select select "2025"
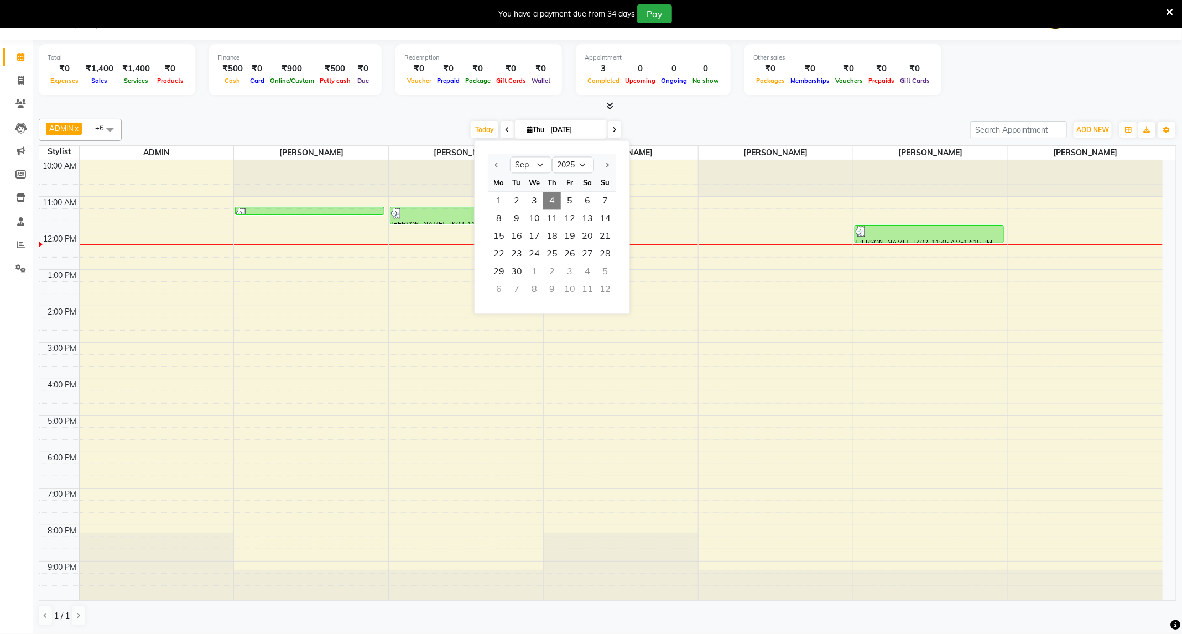
click at [506, 127] on icon at bounding box center [507, 130] width 4 height 7
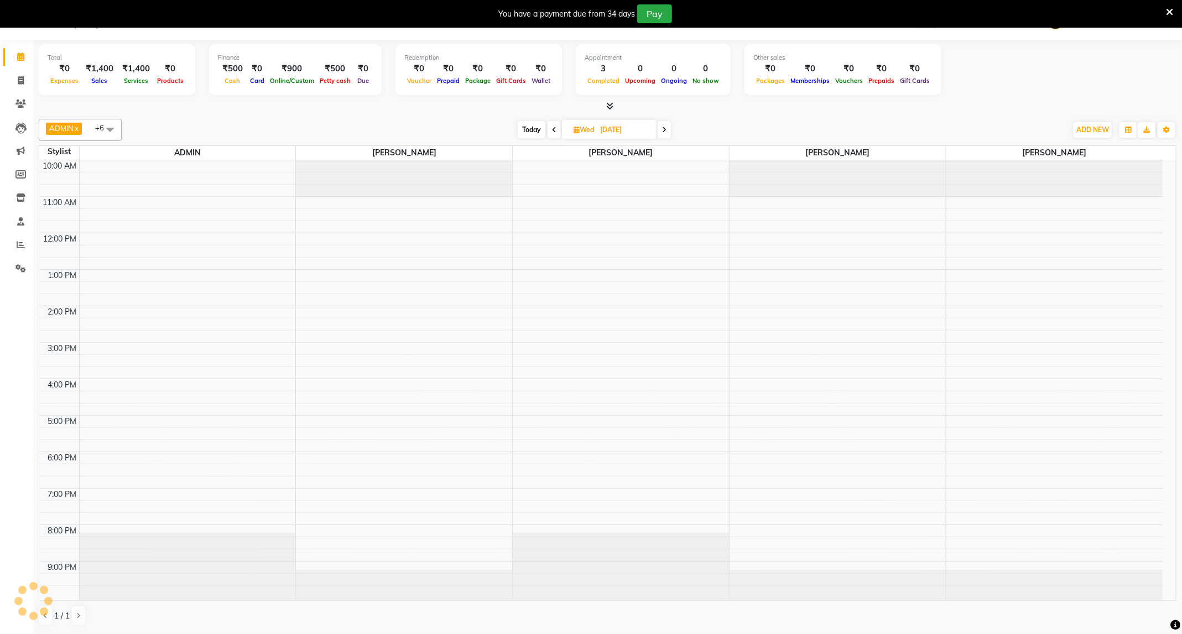
scroll to position [7, 0]
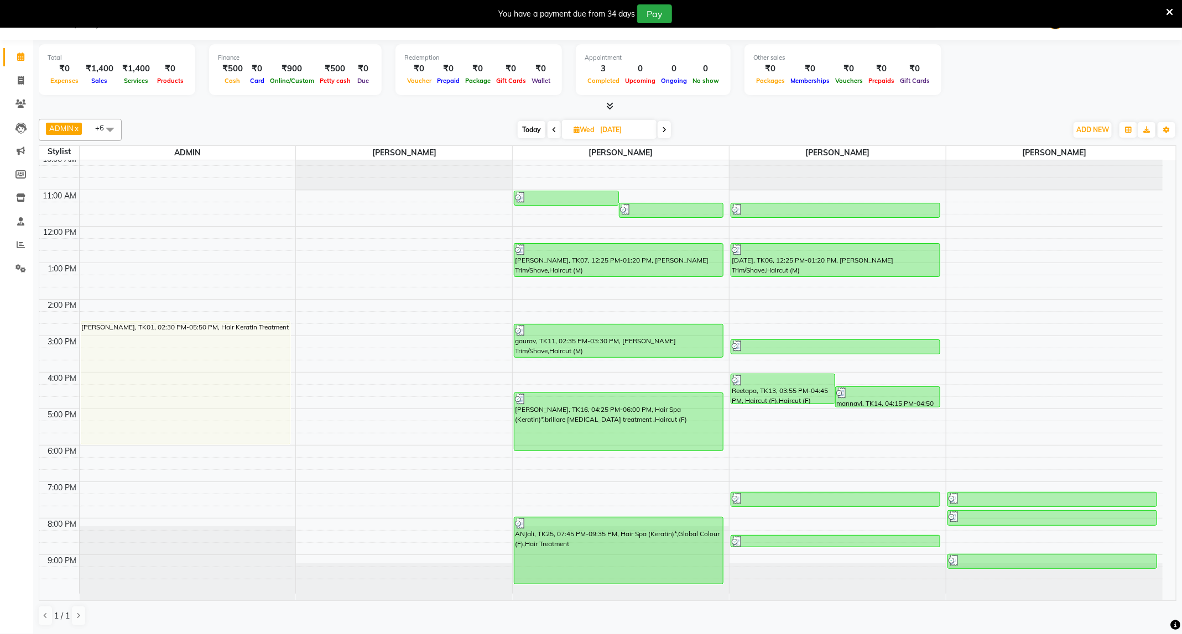
click at [553, 127] on icon at bounding box center [554, 130] width 4 height 7
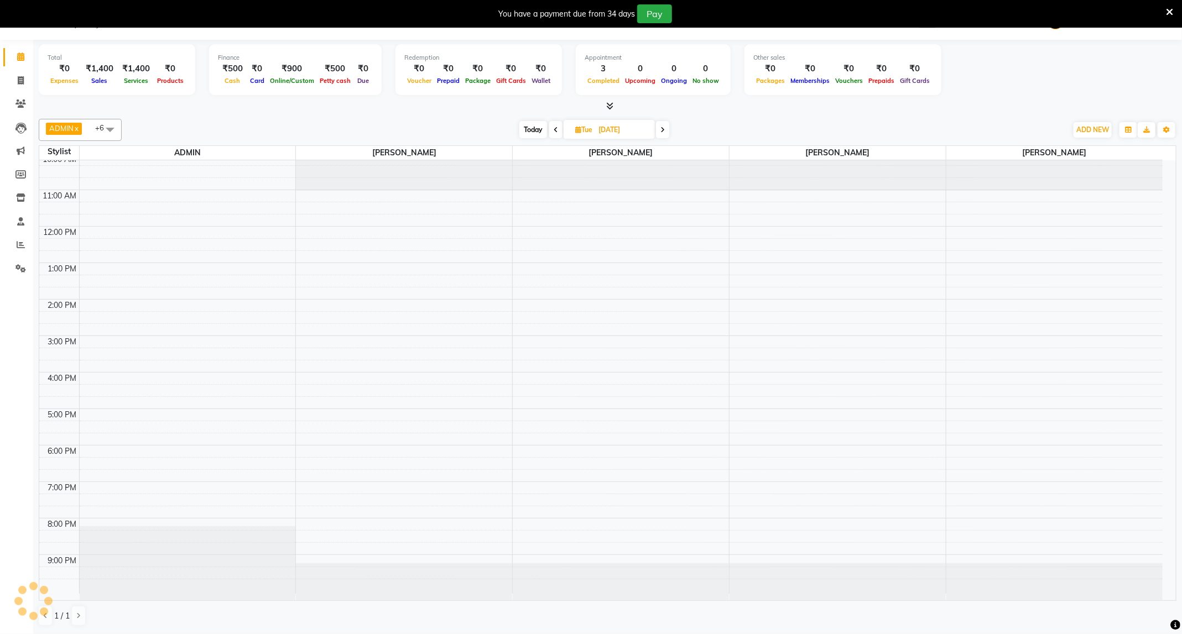
click at [554, 127] on icon at bounding box center [556, 130] width 4 height 7
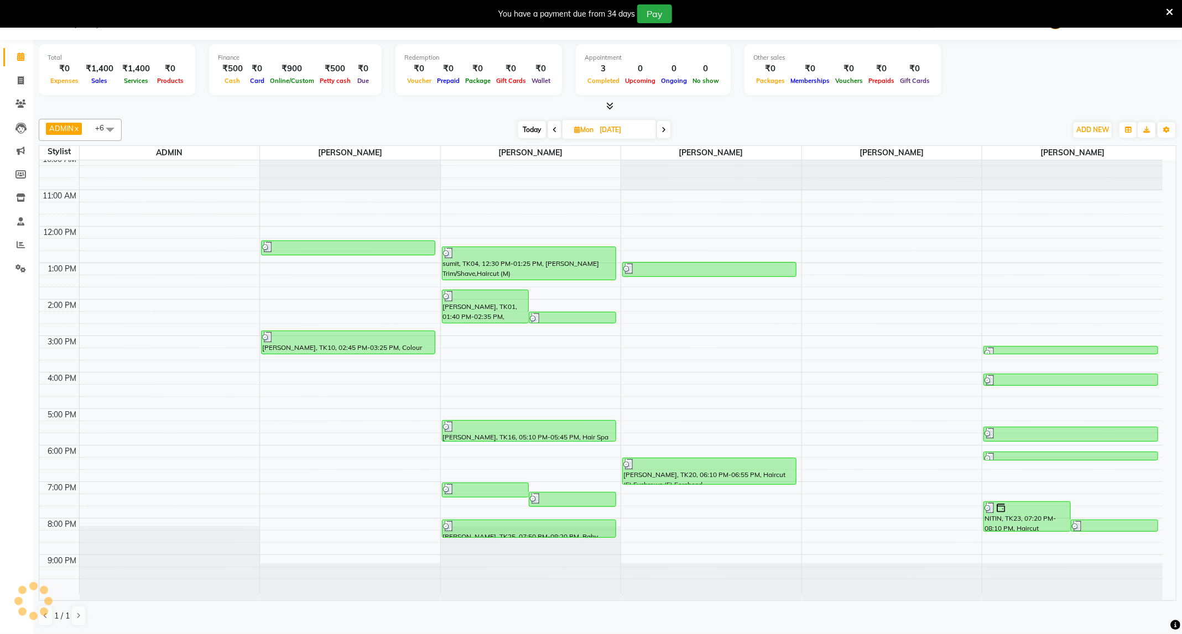
click at [553, 127] on icon at bounding box center [555, 130] width 4 height 7
type input "31-08-2025"
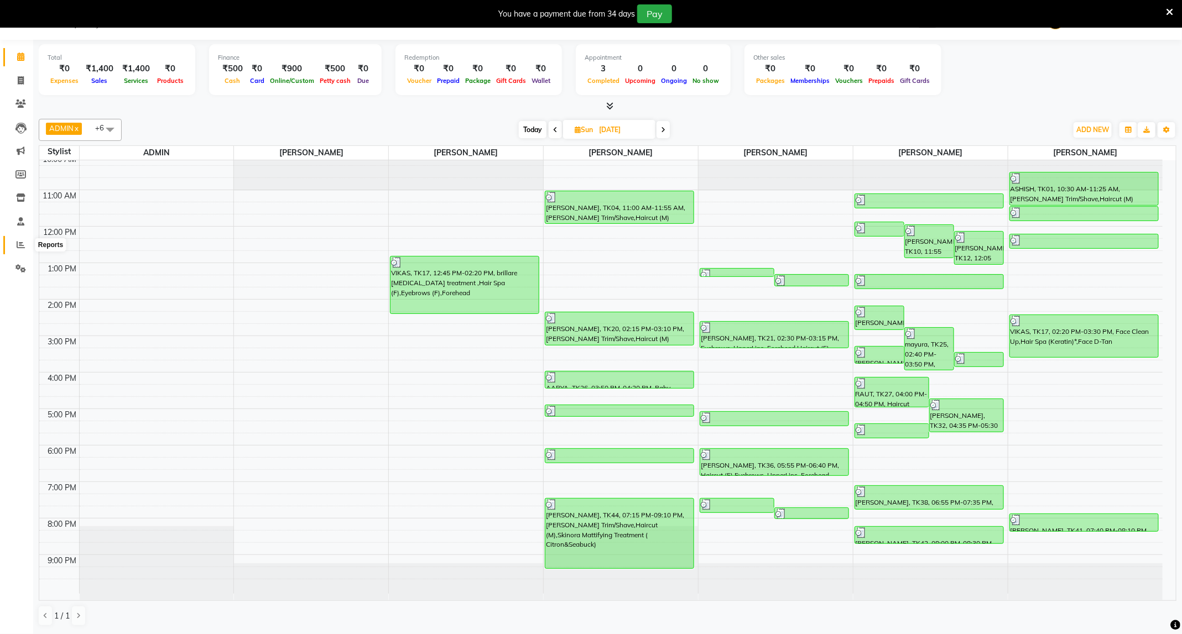
click at [14, 241] on span at bounding box center [20, 245] width 19 height 13
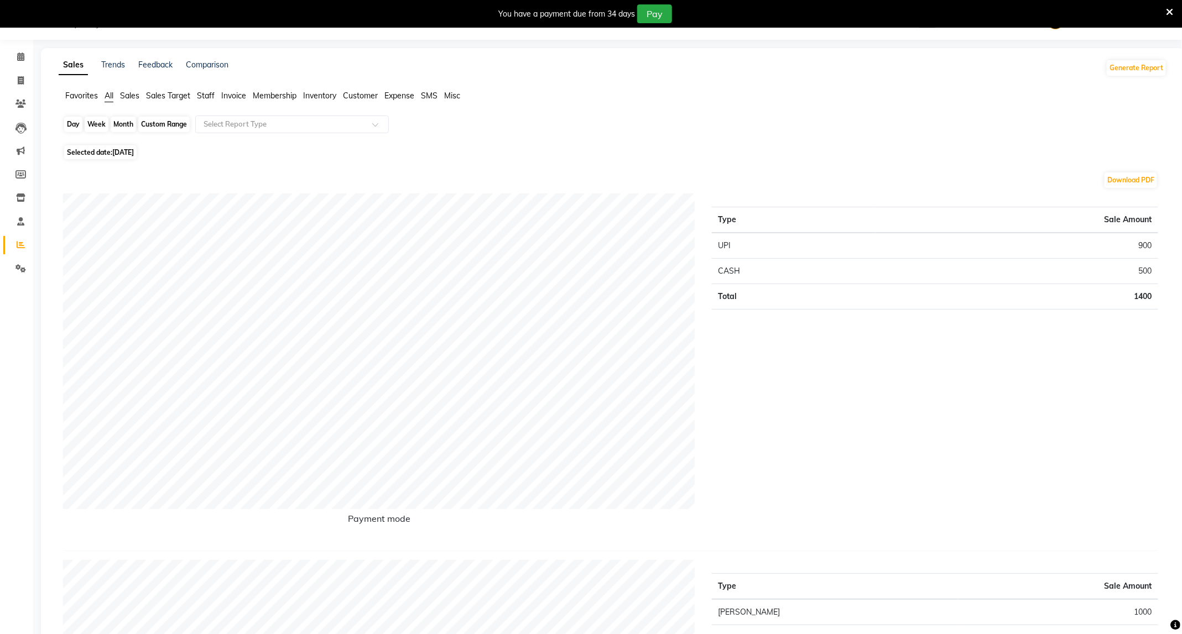
drag, startPoint x: 76, startPoint y: 123, endPoint x: 75, endPoint y: 128, distance: 5.6
click at [75, 123] on div "Day" at bounding box center [73, 124] width 18 height 15
select select "9"
select select "2025"
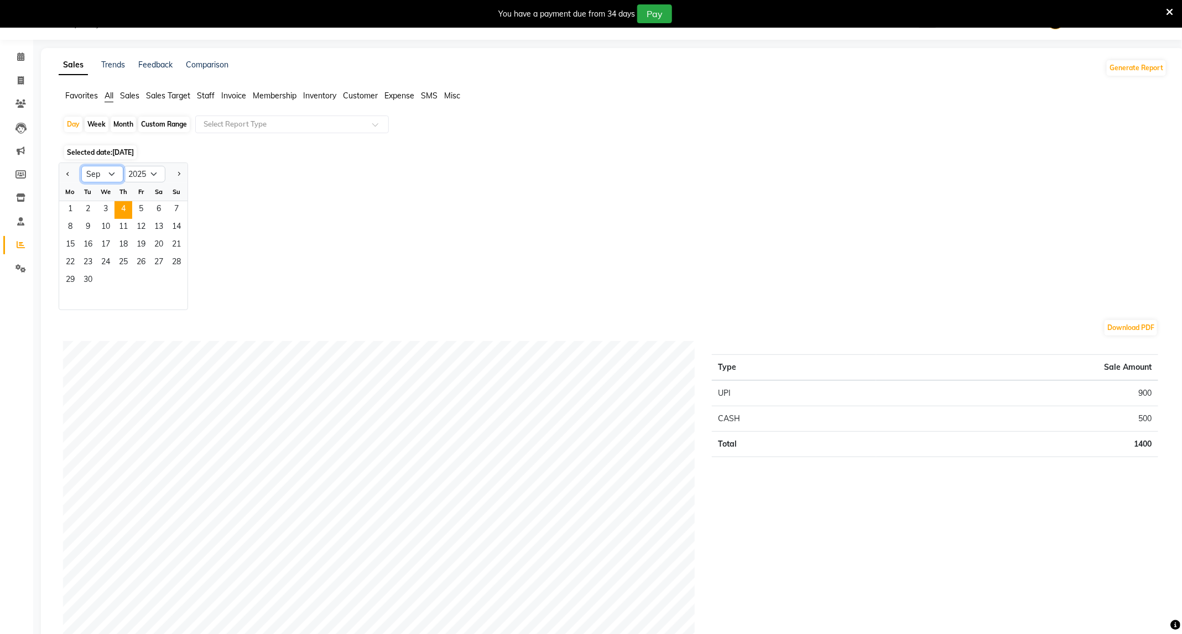
click at [115, 174] on select "Jan Feb Mar Apr May Jun Jul Aug Sep Oct Nov Dec" at bounding box center [102, 174] width 42 height 17
select select "8"
click at [81, 167] on select "Jan Feb Mar Apr May Jun Jul Aug Sep Oct Nov Dec" at bounding box center [102, 174] width 42 height 17
click at [179, 284] on span "31" at bounding box center [177, 281] width 18 height 18
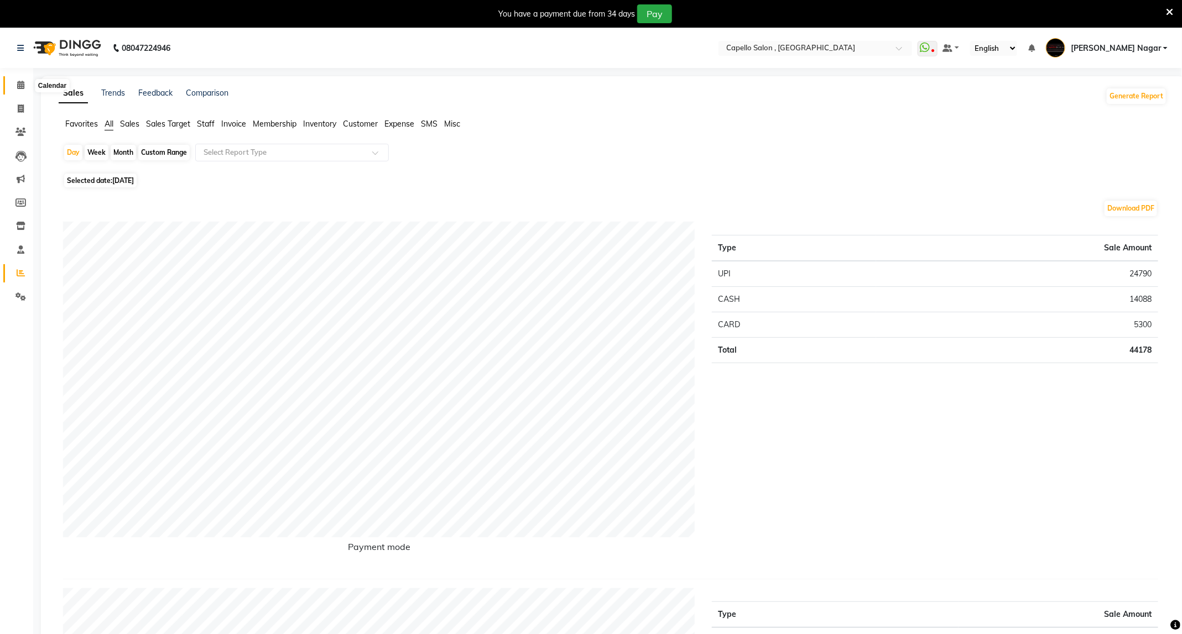
click at [25, 87] on span at bounding box center [20, 85] width 19 height 13
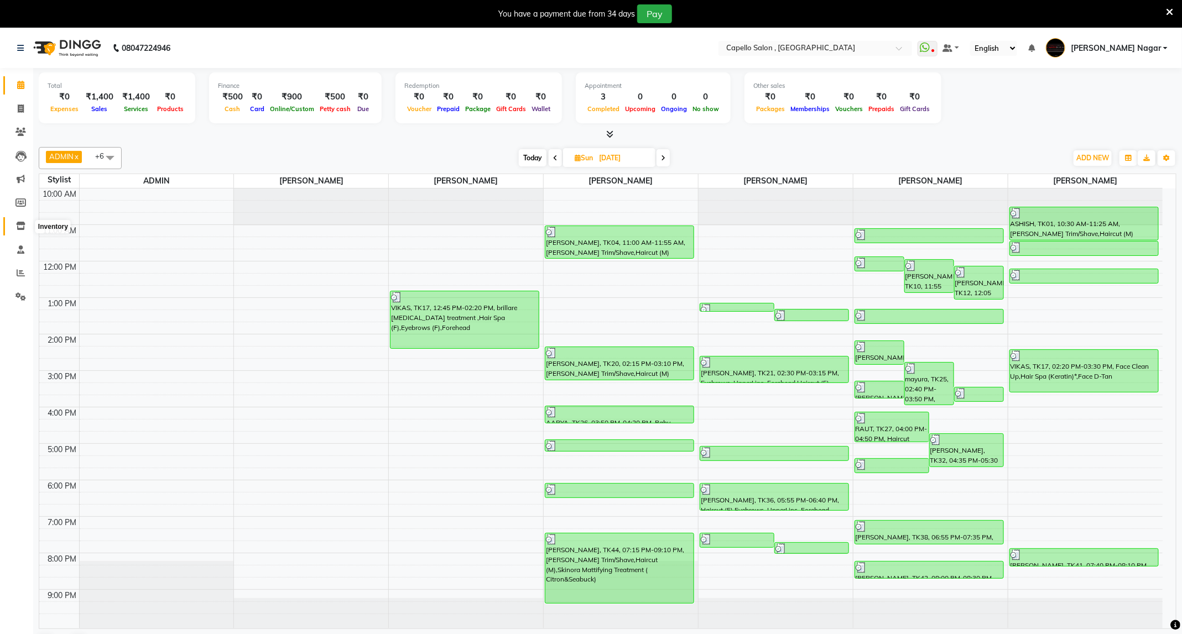
click at [22, 226] on icon at bounding box center [20, 226] width 9 height 8
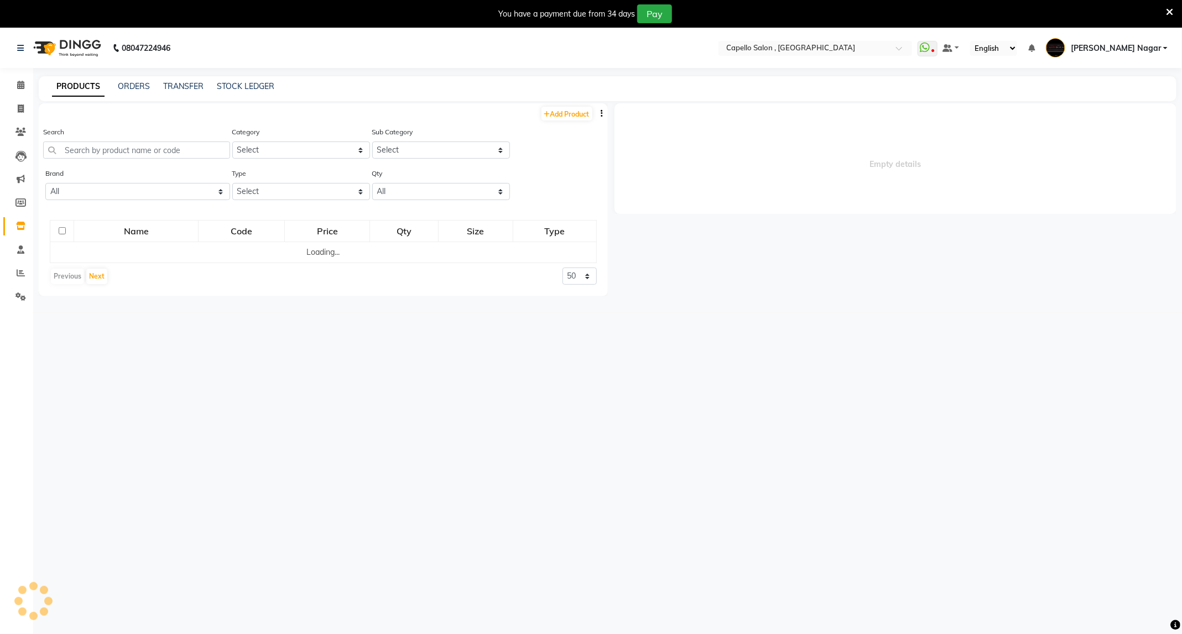
select select
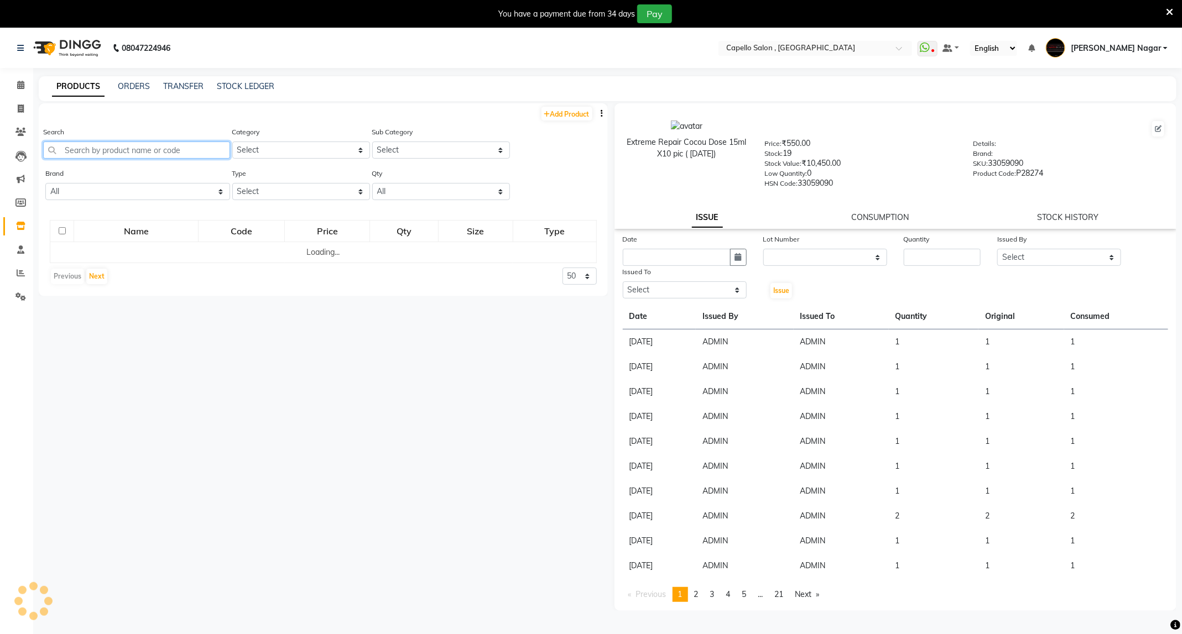
click at [174, 151] on input "text" at bounding box center [136, 150] width 187 height 17
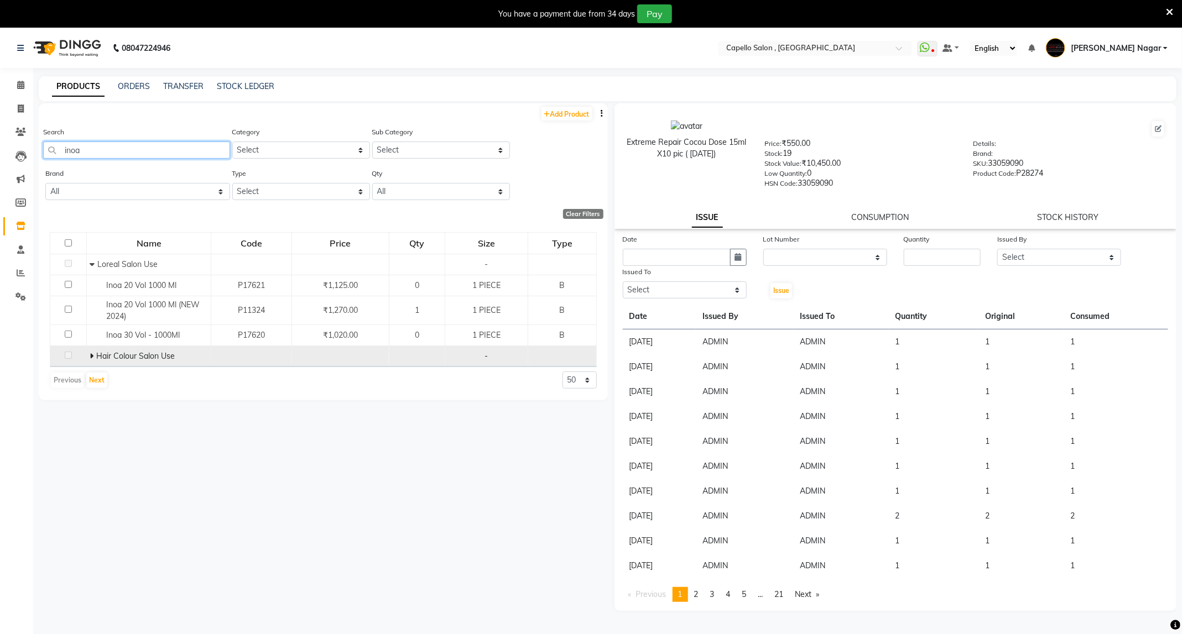
type input "inoa"
click at [87, 358] on td "Hair Colour Salon Use" at bounding box center [149, 356] width 124 height 21
click at [93, 354] on span at bounding box center [93, 356] width 7 height 10
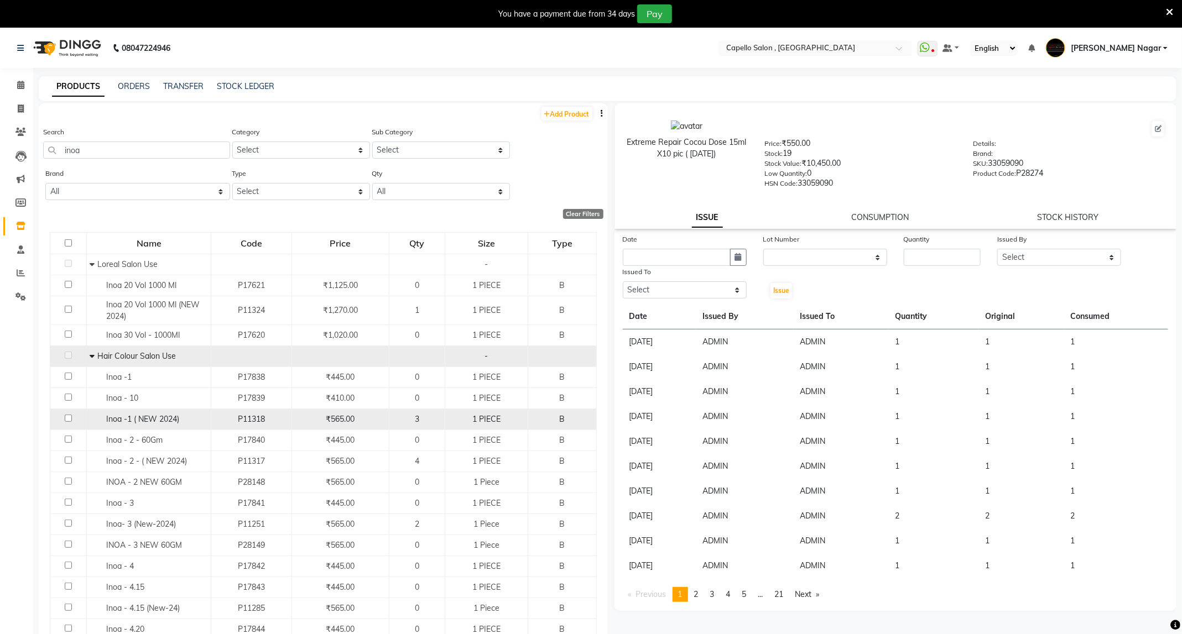
click at [68, 420] on input "checkbox" at bounding box center [68, 418] width 7 height 7
checkbox input "true"
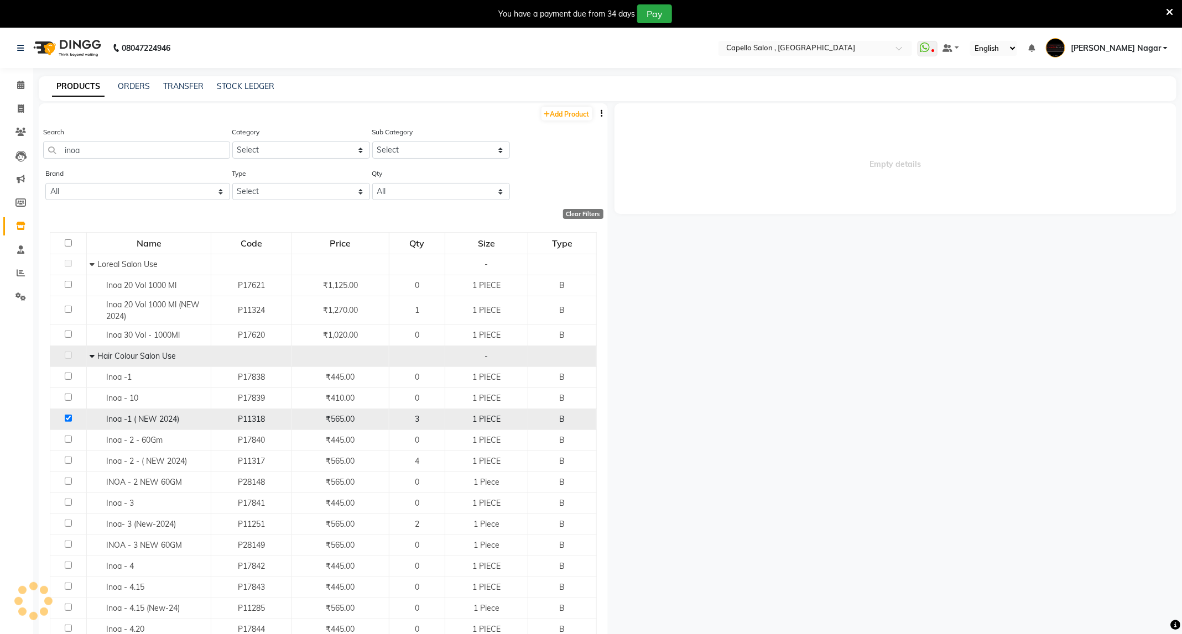
select select
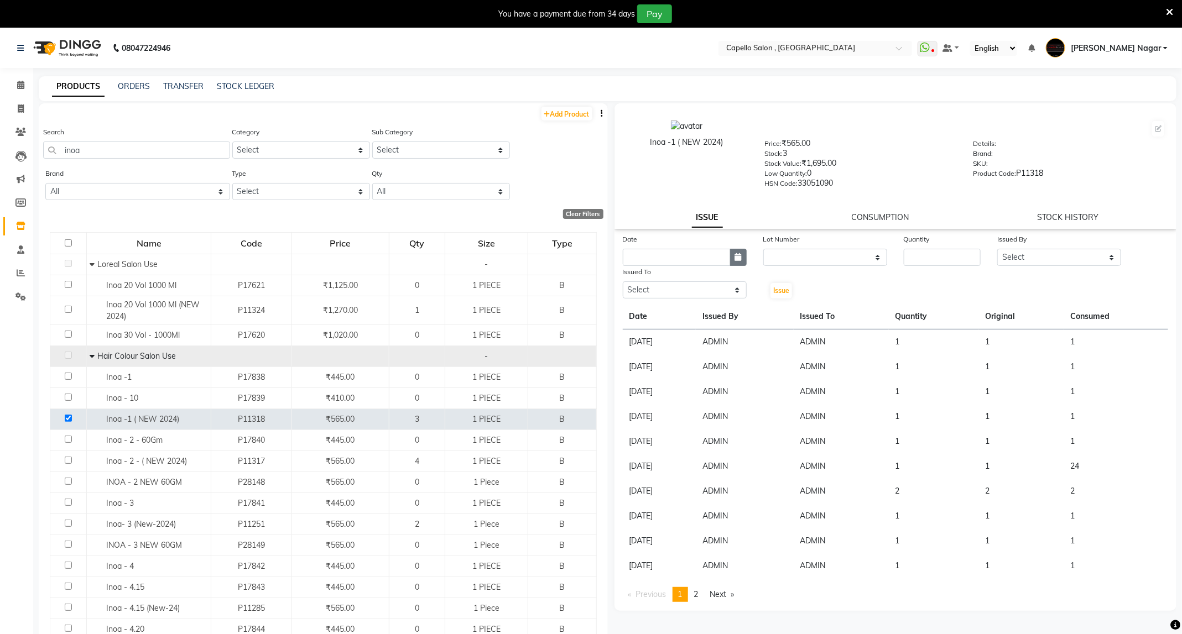
click at [741, 258] on icon "button" at bounding box center [738, 257] width 7 height 8
select select "9"
select select "2025"
click at [687, 313] on div "4" at bounding box center [688, 315] width 18 height 18
type input "[DATE]"
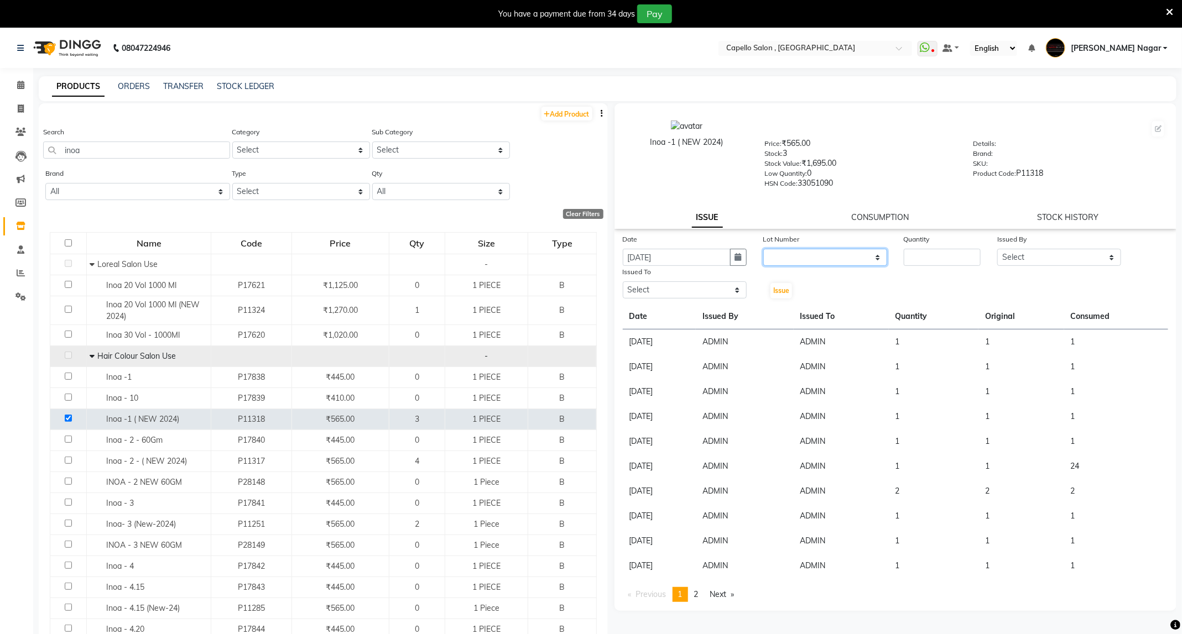
click at [793, 252] on select "None" at bounding box center [825, 257] width 124 height 17
select select "0: null"
click at [763, 249] on select "None" at bounding box center [825, 257] width 124 height 17
click at [921, 259] on input "number" at bounding box center [942, 257] width 77 height 17
type input "1"
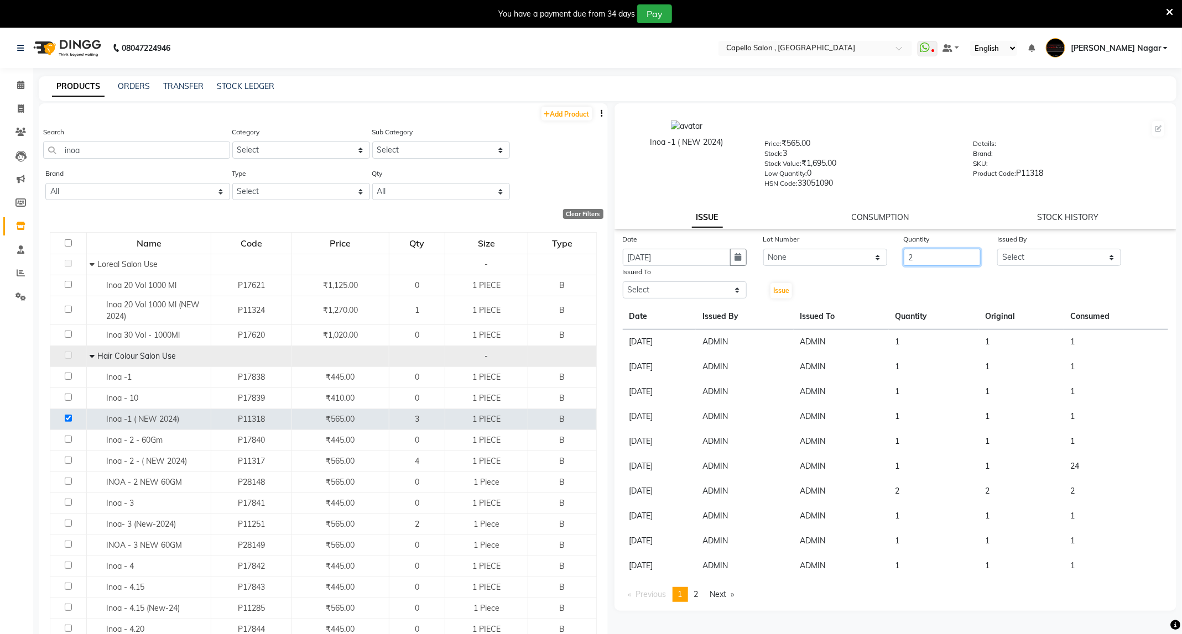
type input "2"
click at [1031, 252] on select "Select ADMIN Admin 2 ANKITA PUND Capello Manish Nagar GAUSHIYA QURESHI Manisha …" at bounding box center [1059, 257] width 124 height 17
select select "14668"
click at [997, 249] on select "Select ADMIN Admin 2 ANKITA PUND Capello Manish Nagar GAUSHIYA QURESHI Manisha …" at bounding box center [1059, 257] width 124 height 17
click at [687, 288] on select "Select ADMIN Admin 2 ANKITA PUND Capello Manish Nagar GAUSHIYA QURESHI Manisha …" at bounding box center [685, 290] width 124 height 17
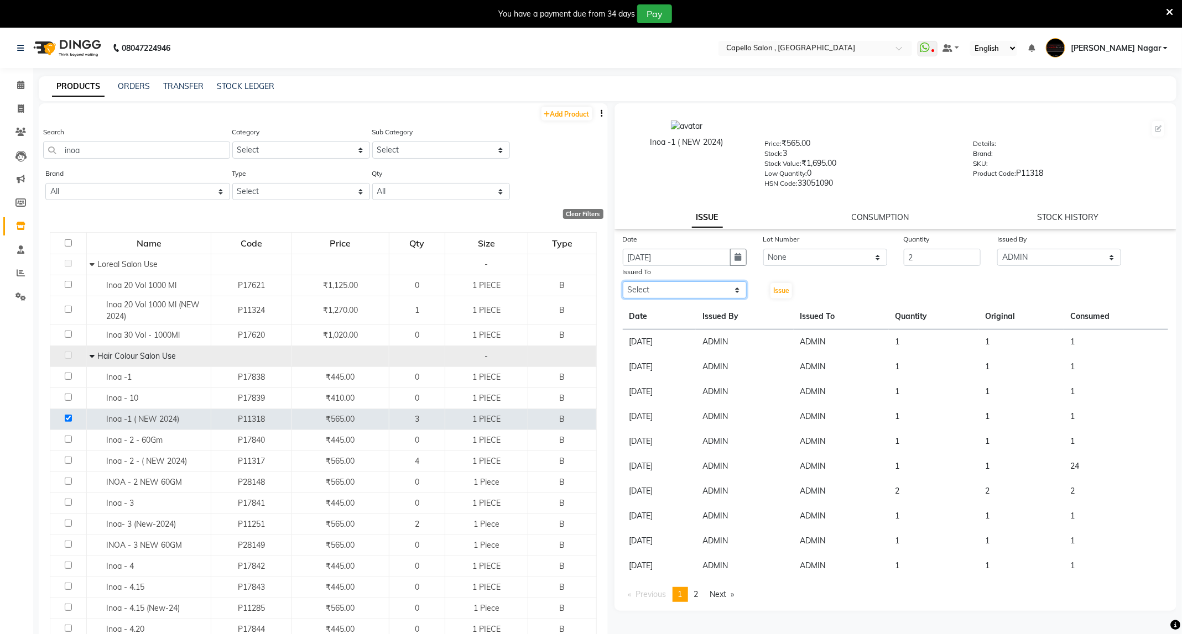
select select "14668"
click at [623, 282] on select "Select ADMIN Admin 2 ANKITA PUND Capello Manish Nagar GAUSHIYA QURESHI Manisha …" at bounding box center [685, 290] width 124 height 17
click at [790, 293] on button "Issue" at bounding box center [782, 290] width 22 height 15
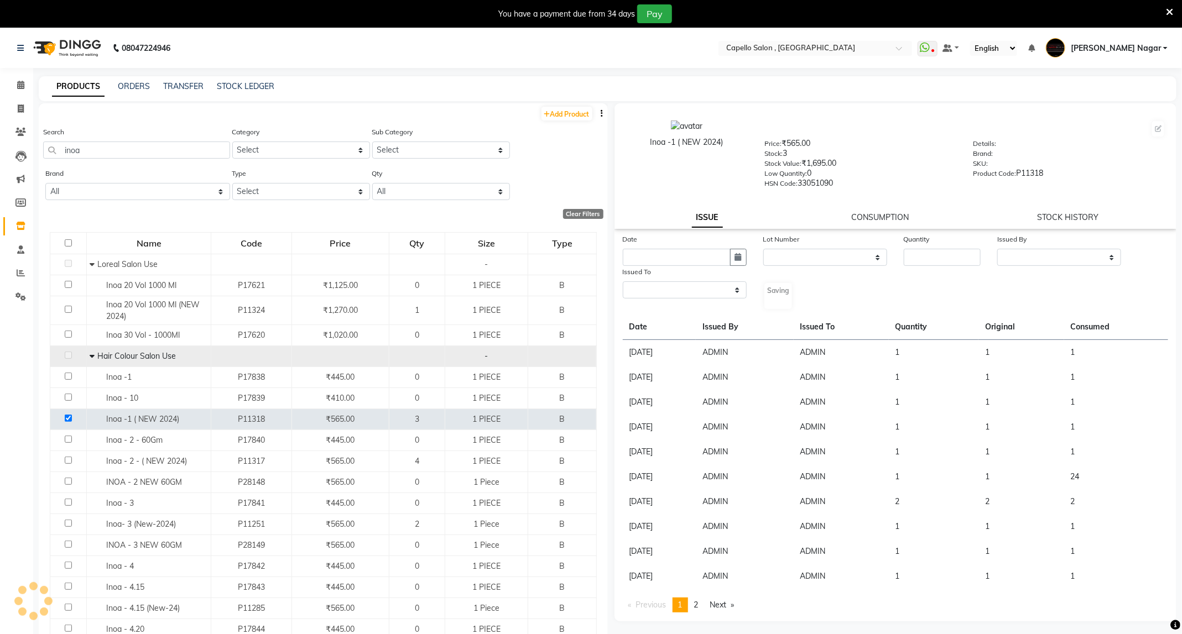
select select
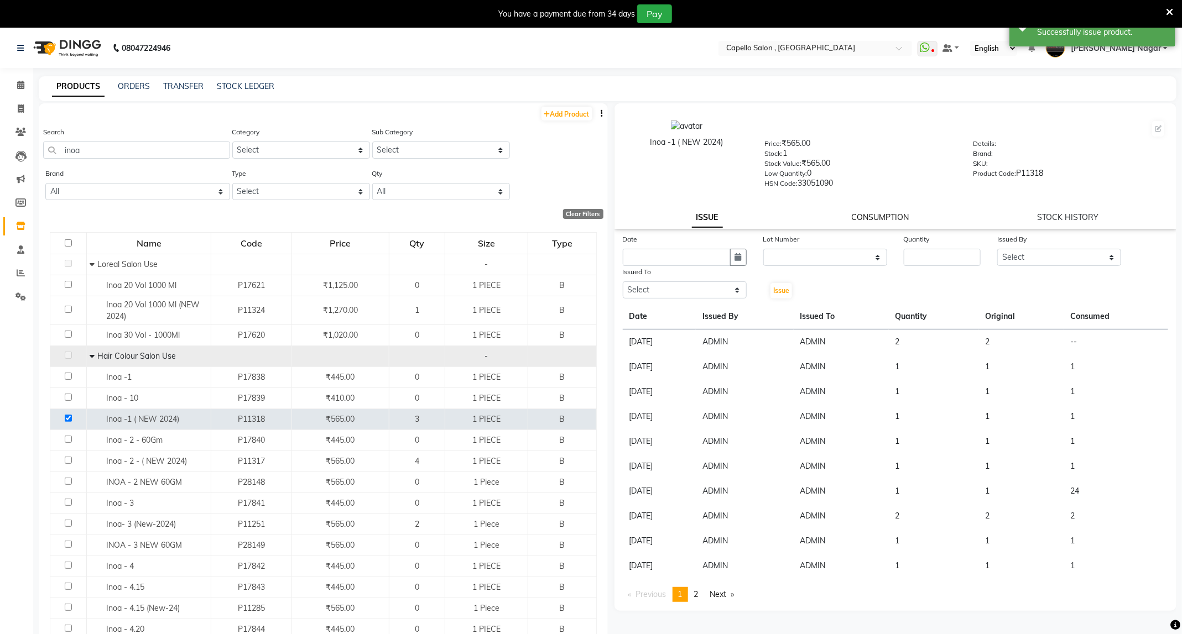
click at [882, 216] on link "CONSUMPTION" at bounding box center [880, 217] width 58 height 10
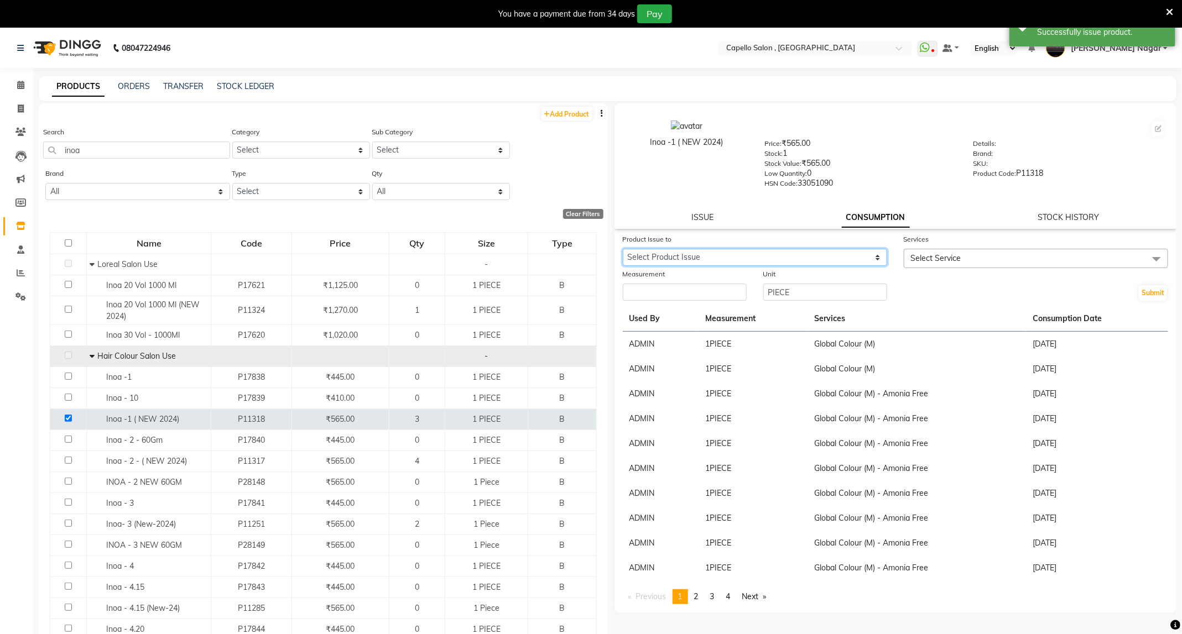
click at [828, 261] on select "Select Product Issue 2025-09-04, Issued to: ADMIN, Balance: 2" at bounding box center [755, 257] width 264 height 17
select select "1203750"
click at [623, 249] on select "Select Product Issue 2025-09-04, Issued to: ADMIN, Balance: 2" at bounding box center [755, 257] width 264 height 17
click at [999, 251] on span "Select Service" at bounding box center [1036, 258] width 264 height 19
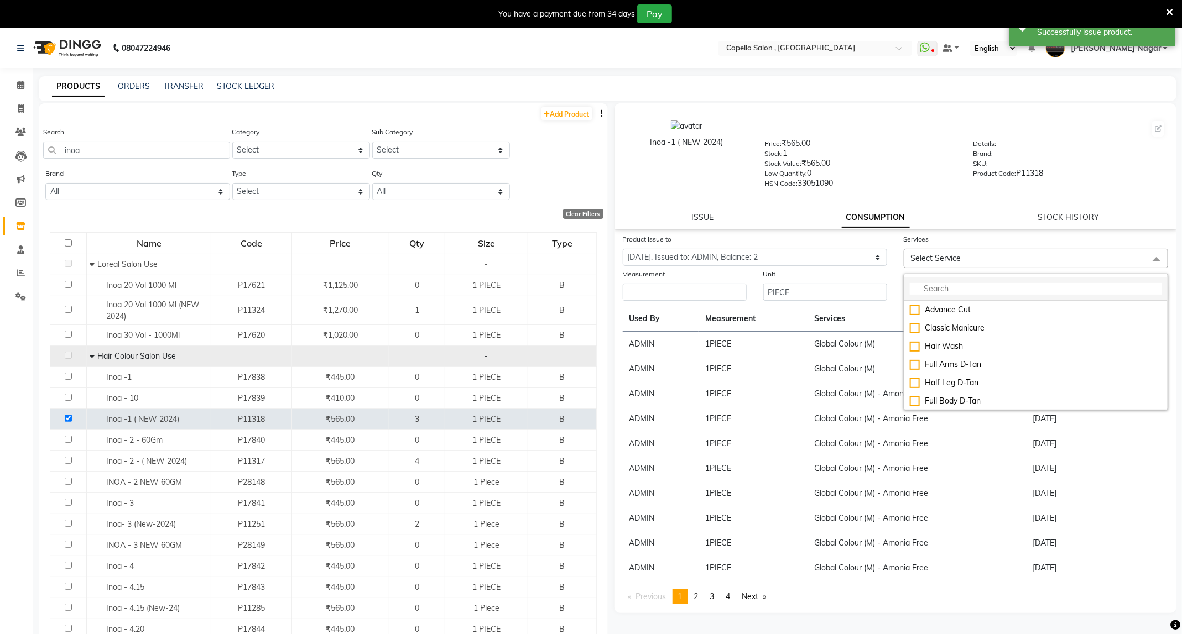
click at [959, 287] on input "multiselect-search" at bounding box center [1036, 289] width 252 height 12
type input "glo"
click at [941, 405] on div "Global Colour (F)" at bounding box center [1036, 402] width 252 height 12
checkbox input "true"
click at [654, 288] on input "number" at bounding box center [685, 295] width 124 height 17
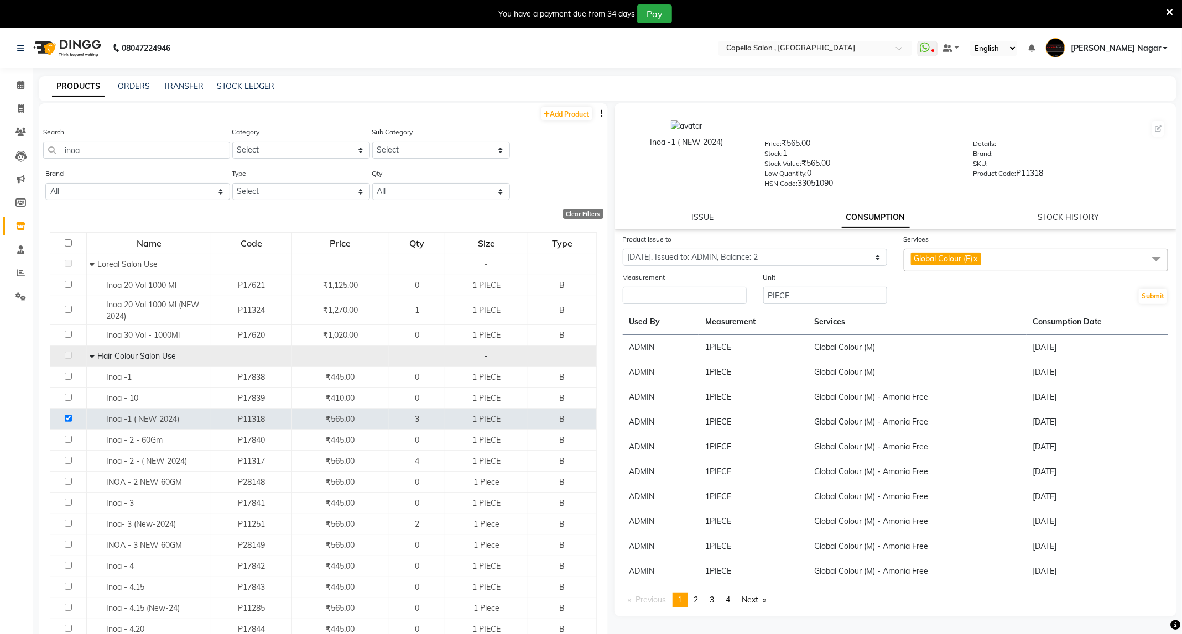
click at [1002, 259] on span "Global Colour (F) x" at bounding box center [1036, 260] width 264 height 23
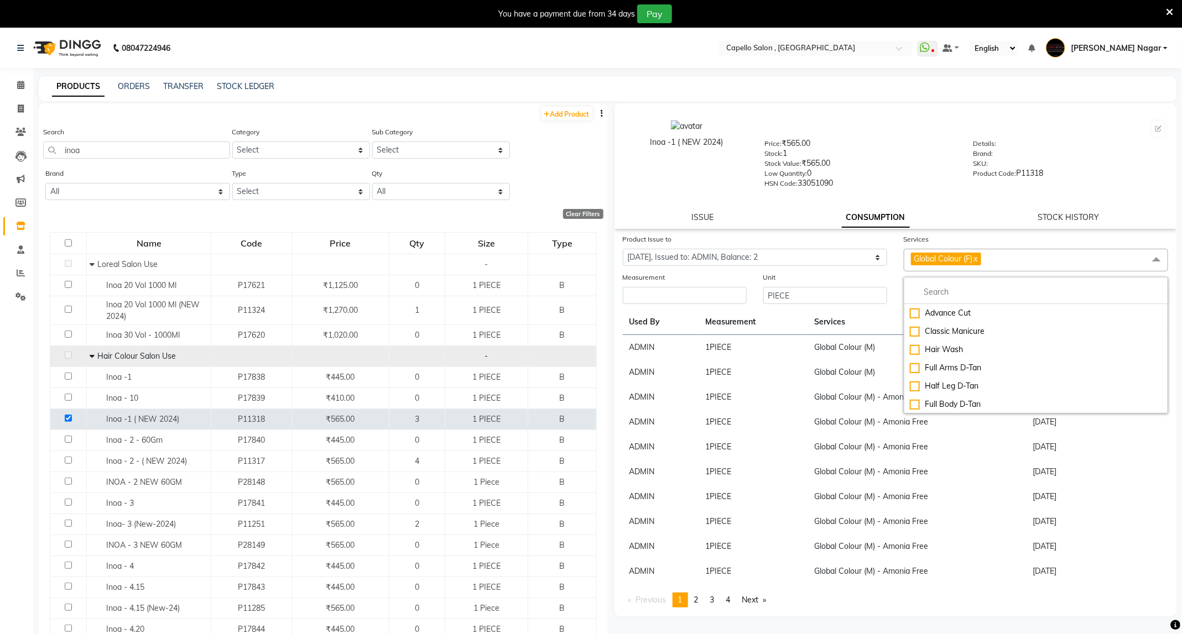
click at [981, 256] on span "Global Colour (F) x" at bounding box center [946, 259] width 70 height 13
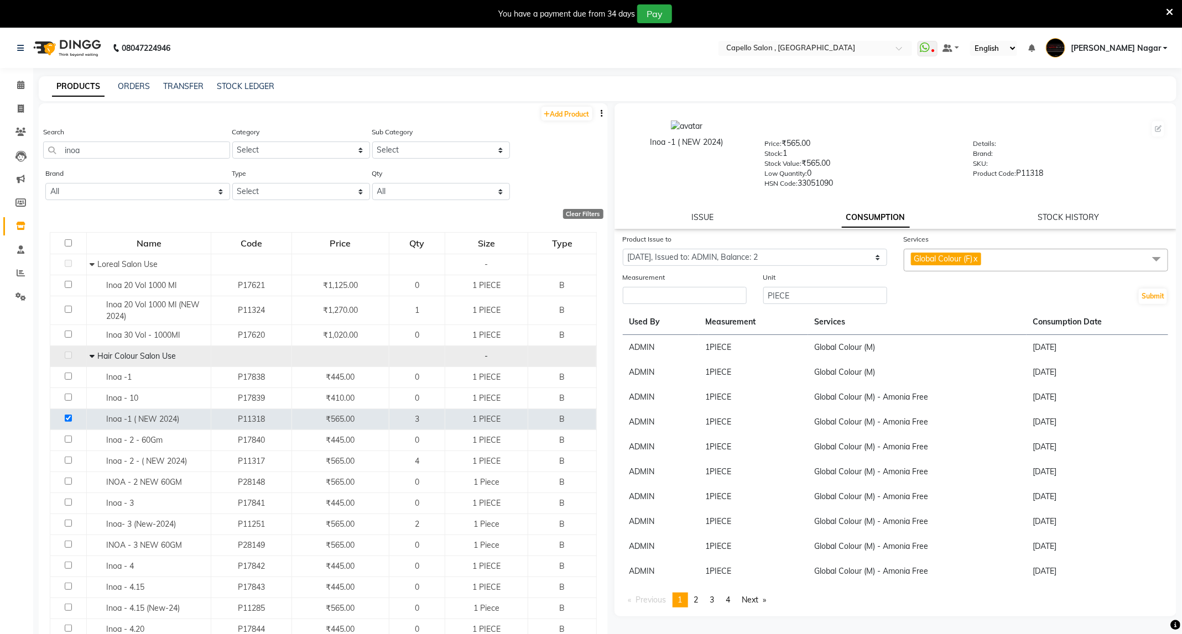
click at [981, 256] on span "Global Colour (F) x" at bounding box center [946, 259] width 70 height 13
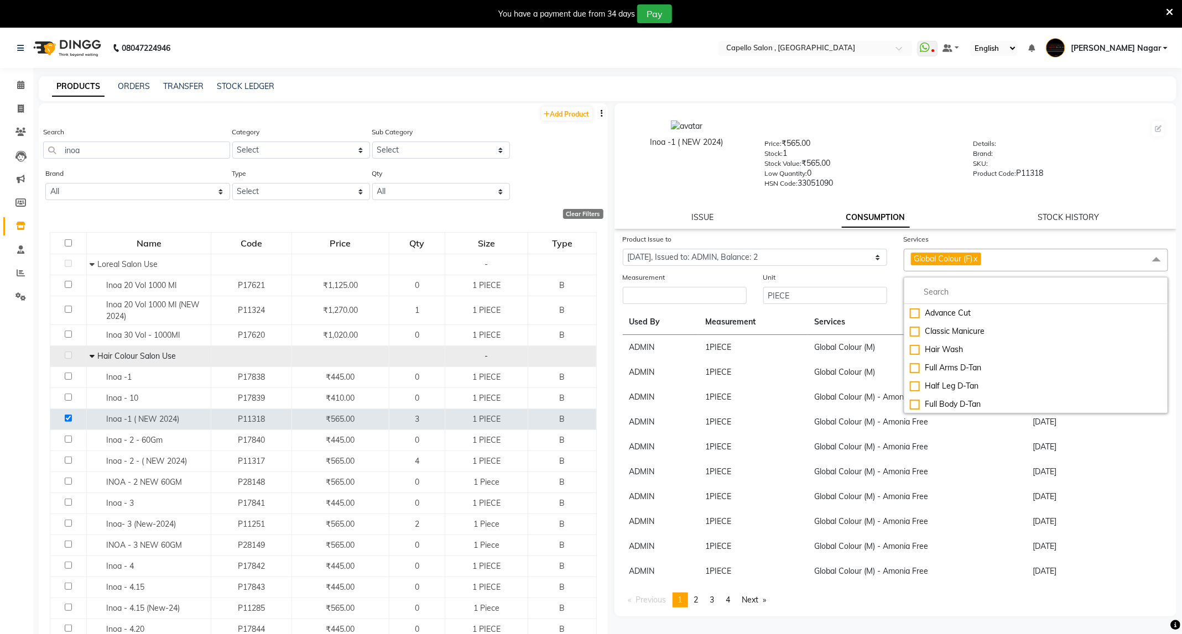
click at [981, 256] on span "Global Colour (F) x" at bounding box center [946, 259] width 70 height 13
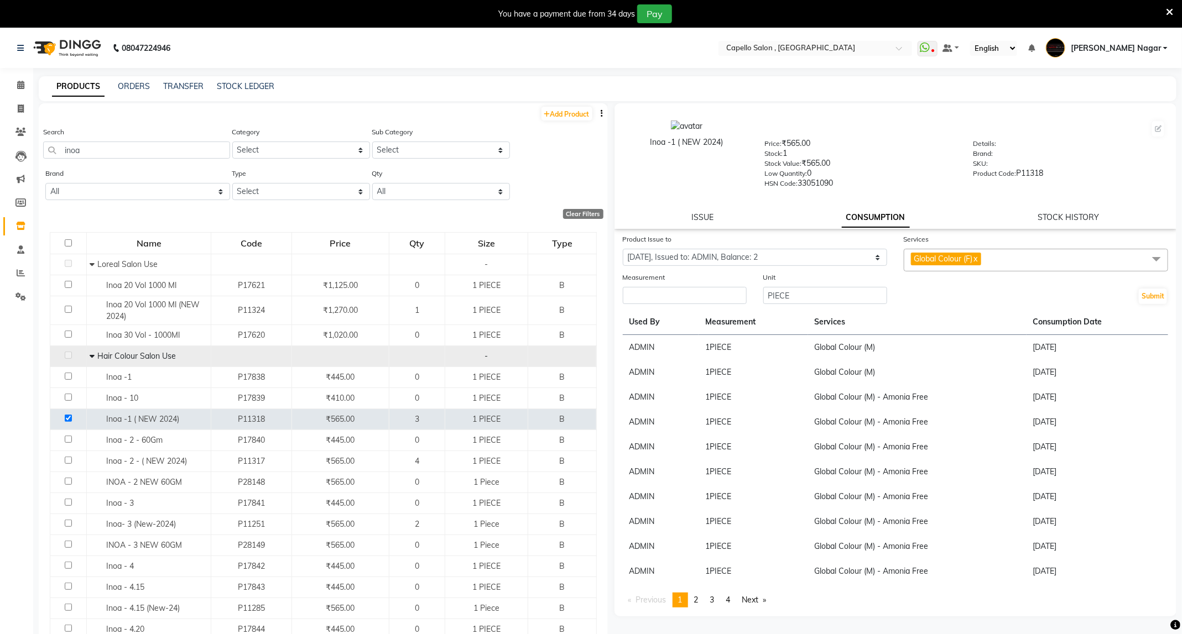
click at [978, 257] on link "x" at bounding box center [975, 259] width 5 height 10
click at [977, 257] on span "Select Service" at bounding box center [1036, 258] width 264 height 19
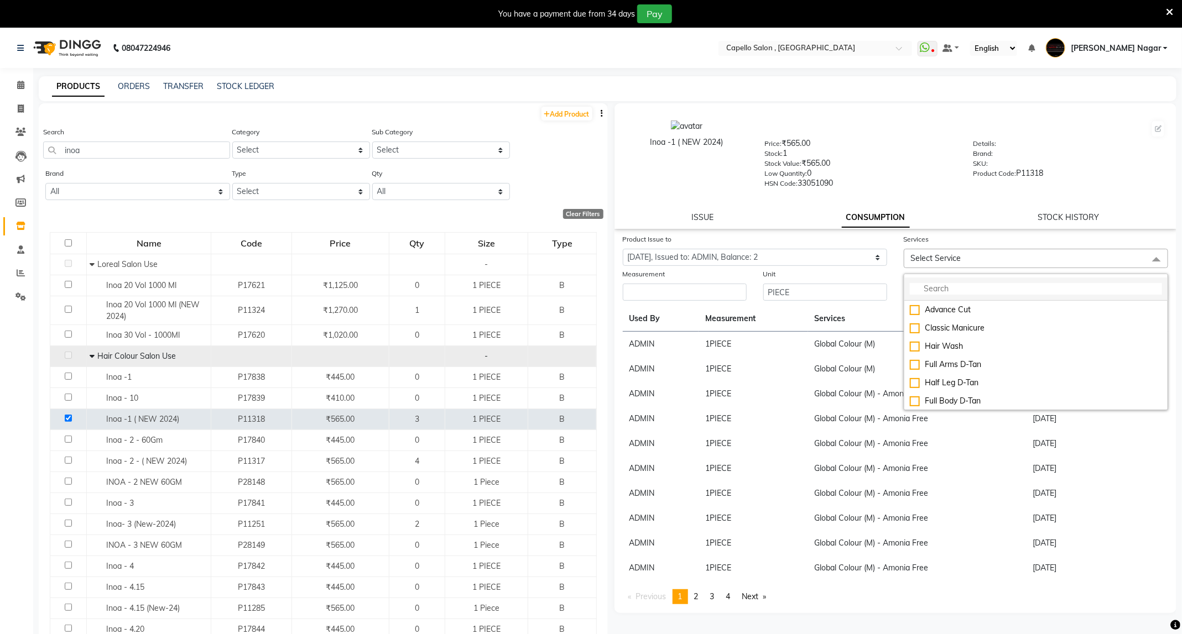
click at [941, 287] on input "multiselect-search" at bounding box center [1036, 289] width 252 height 12
type input "glo"
click at [961, 380] on div "Global Colour (F) - Amonia Free" at bounding box center [1036, 383] width 252 height 12
checkbox input "true"
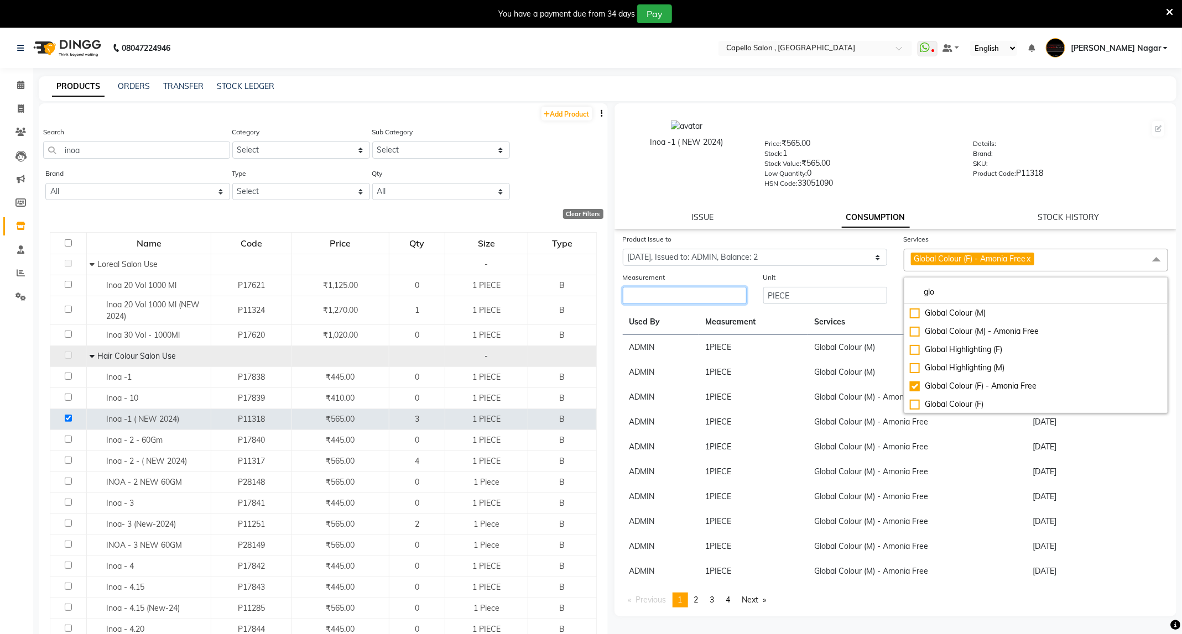
click at [722, 287] on input "number" at bounding box center [685, 295] width 124 height 17
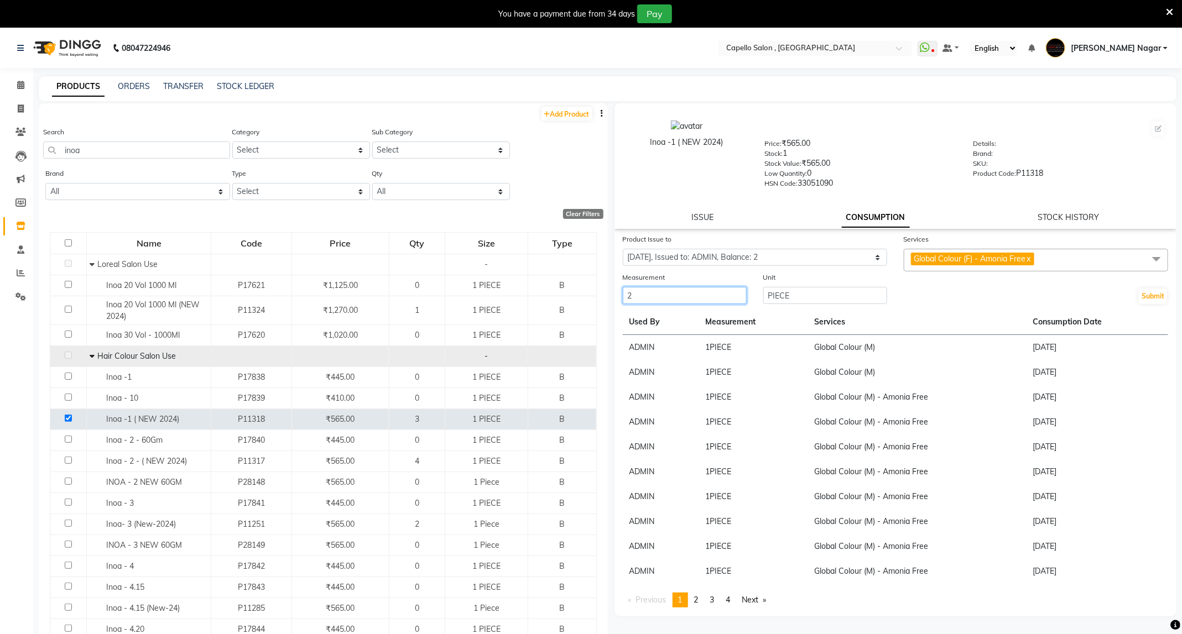
type input "2"
click at [1169, 299] on div "Submit" at bounding box center [1036, 289] width 281 height 34
click at [1162, 298] on button "Submit" at bounding box center [1153, 296] width 28 height 15
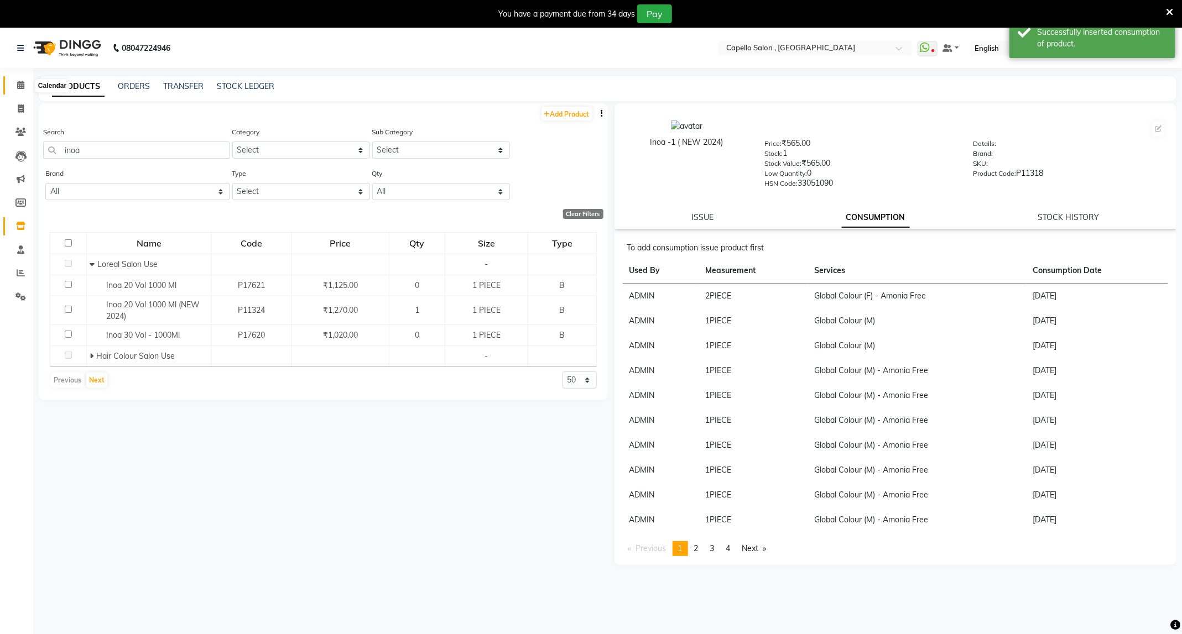
click at [19, 92] on link "Calendar" at bounding box center [16, 85] width 27 height 18
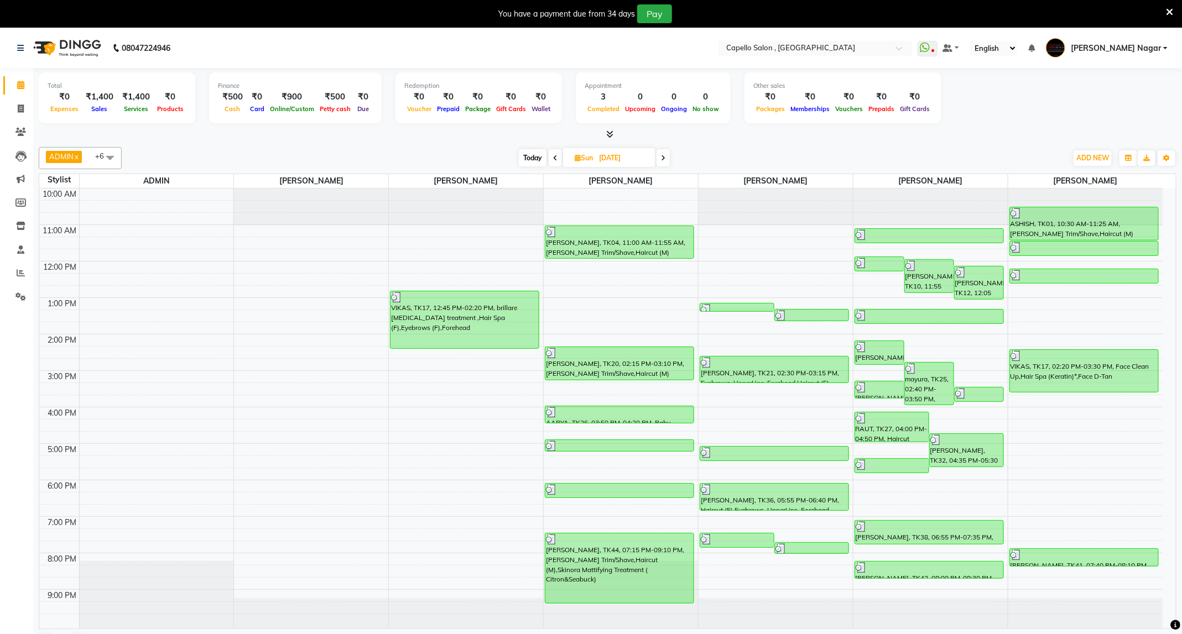
click at [538, 156] on span "Today" at bounding box center [533, 157] width 28 height 17
type input "[DATE]"
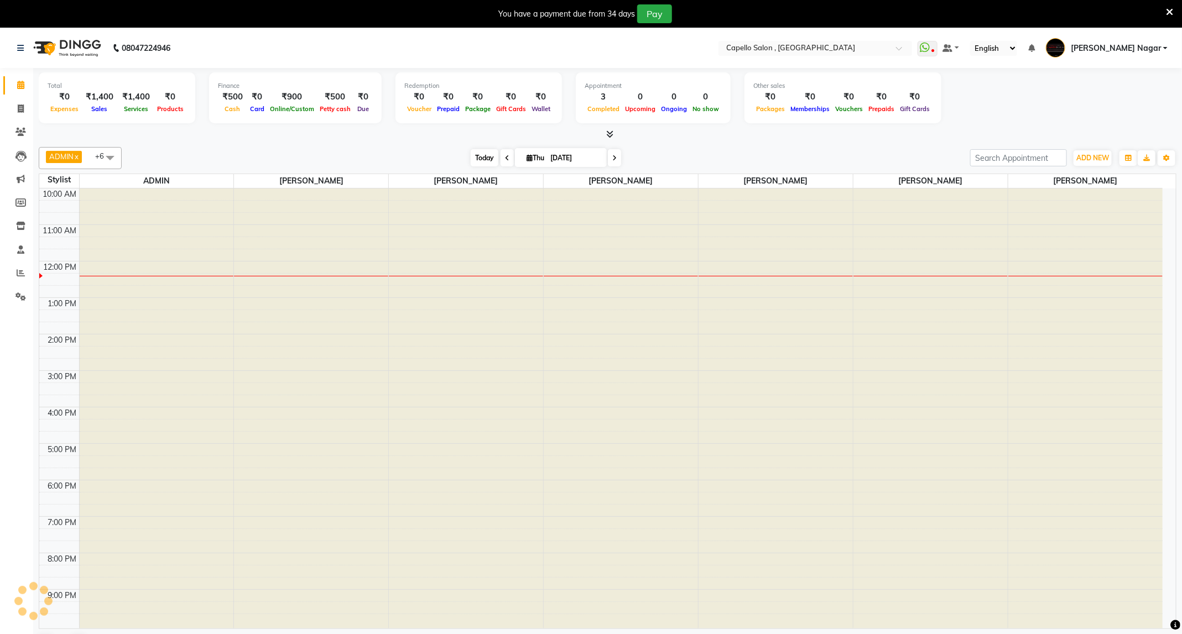
scroll to position [7, 0]
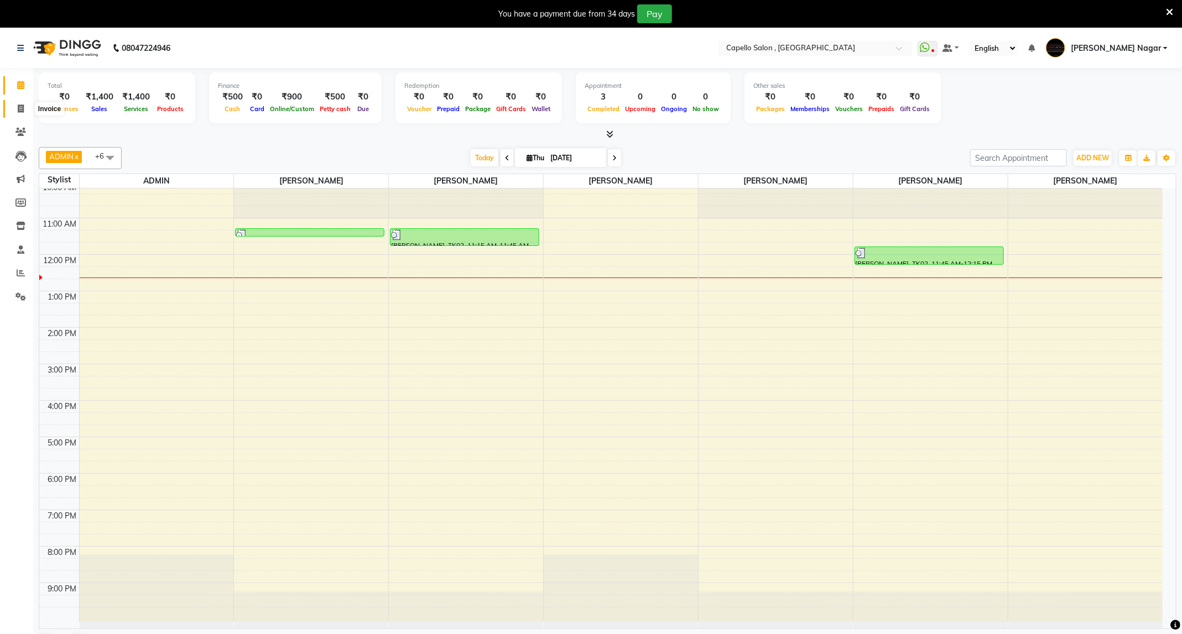
drag, startPoint x: 263, startPoint y: 7, endPoint x: 15, endPoint y: 103, distance: 265.1
click at [15, 103] on span at bounding box center [20, 109] width 19 height 13
select select "service"
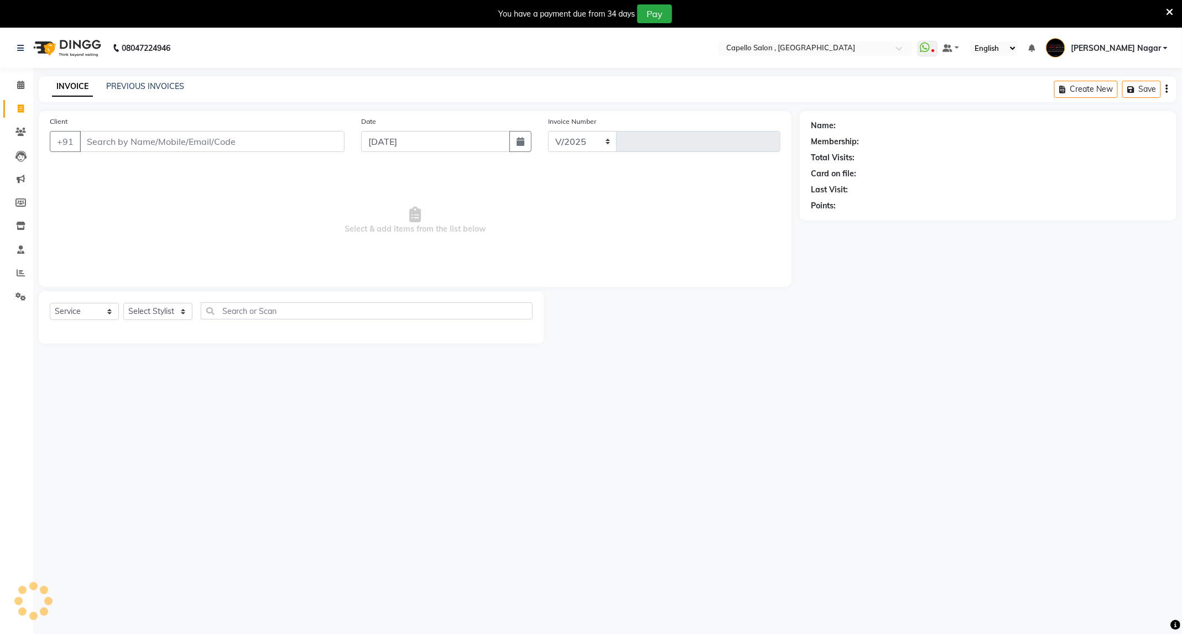
select select "833"
type input "4228"
click at [169, 308] on select "Select Stylist" at bounding box center [157, 311] width 69 height 17
select select "25736"
click at [123, 304] on select "Select Stylist ADMIN Admin 2 [PERSON_NAME] [PERSON_NAME] Nagar GAUSHIYA [PERSON…" at bounding box center [159, 311] width 72 height 17
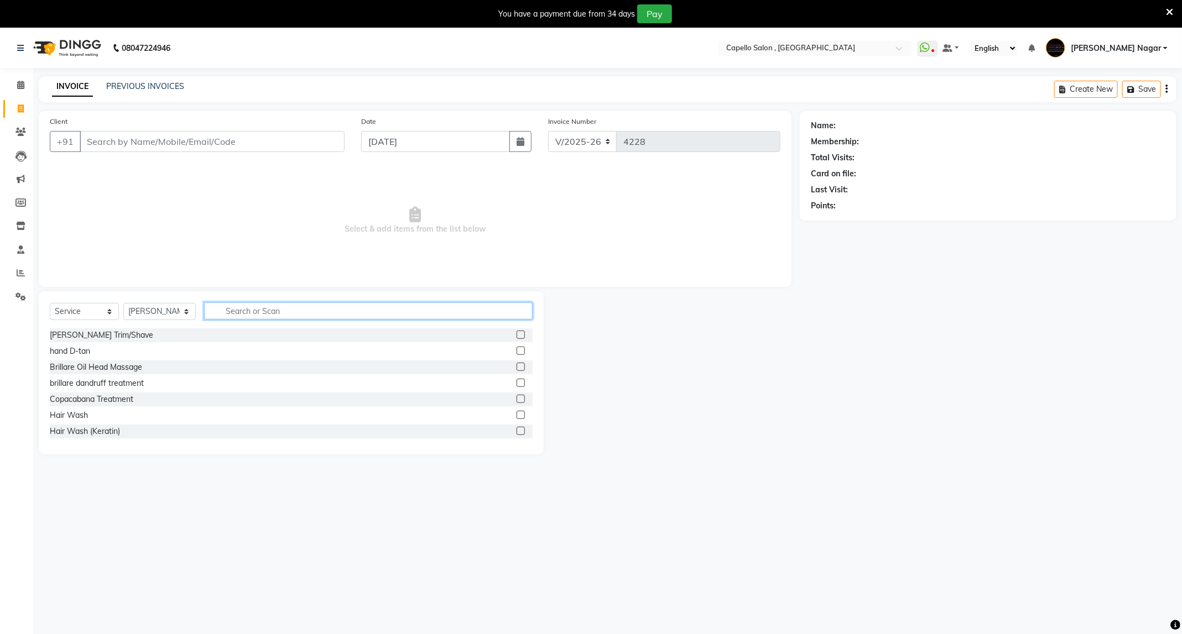
click at [246, 308] on input "text" at bounding box center [368, 311] width 329 height 17
click at [517, 332] on label at bounding box center [521, 335] width 8 height 8
click at [517, 332] on input "checkbox" at bounding box center [520, 335] width 7 height 7
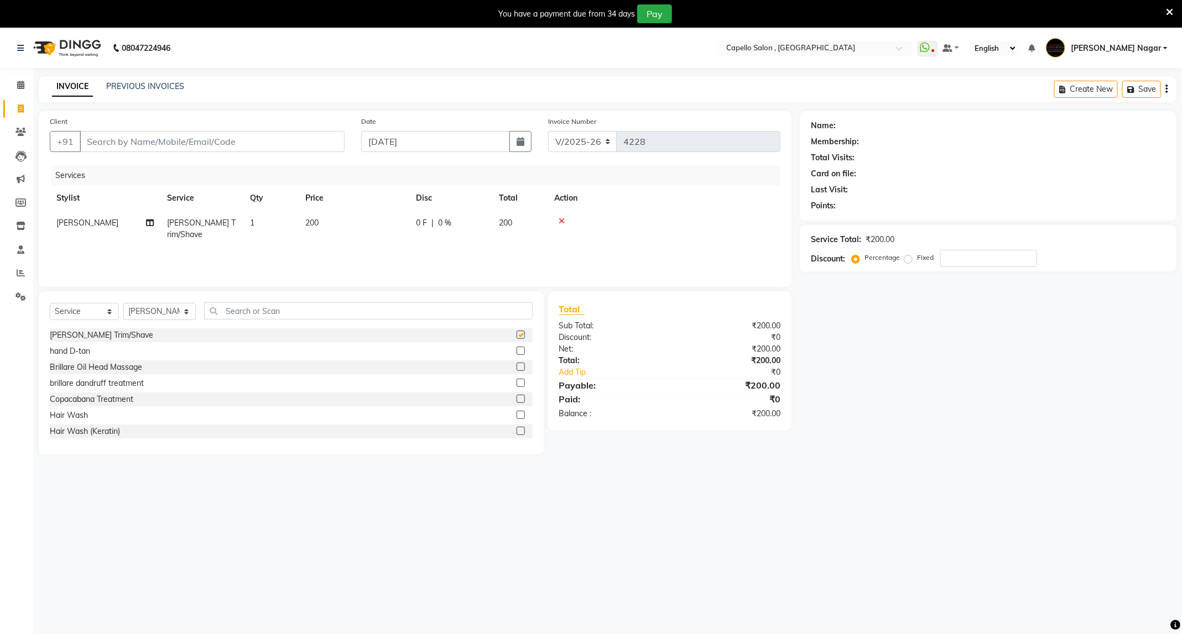
checkbox input "false"
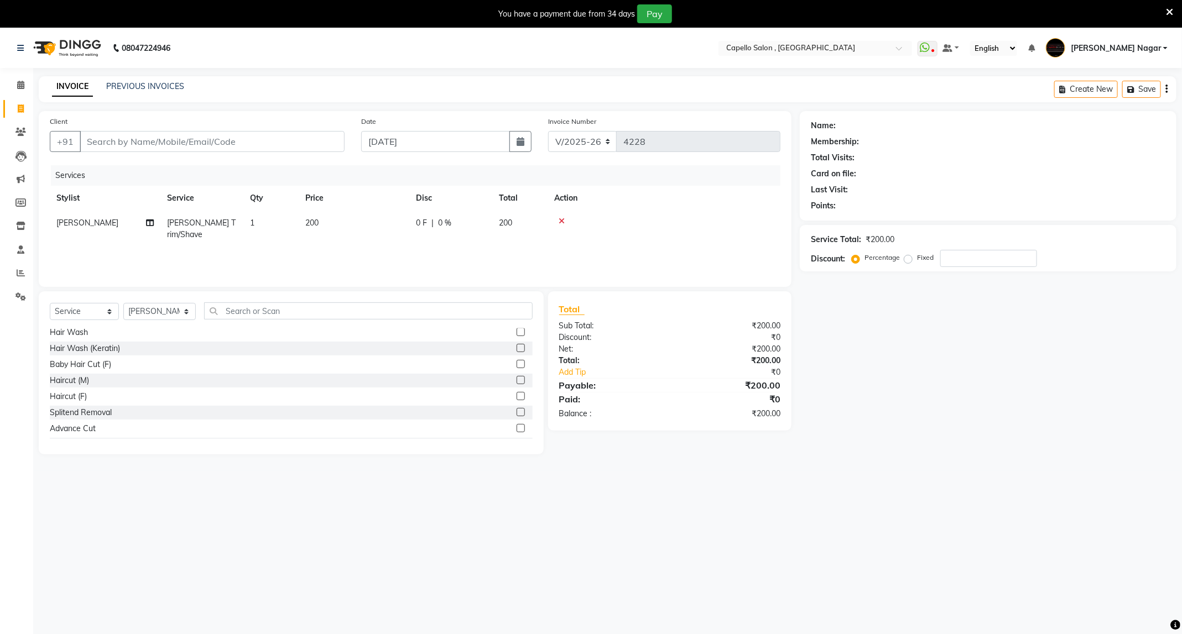
click at [517, 380] on label at bounding box center [521, 380] width 8 height 8
click at [517, 380] on input "checkbox" at bounding box center [520, 380] width 7 height 7
checkbox input "false"
click at [324, 143] on input "Client" at bounding box center [212, 141] width 265 height 21
type input "7"
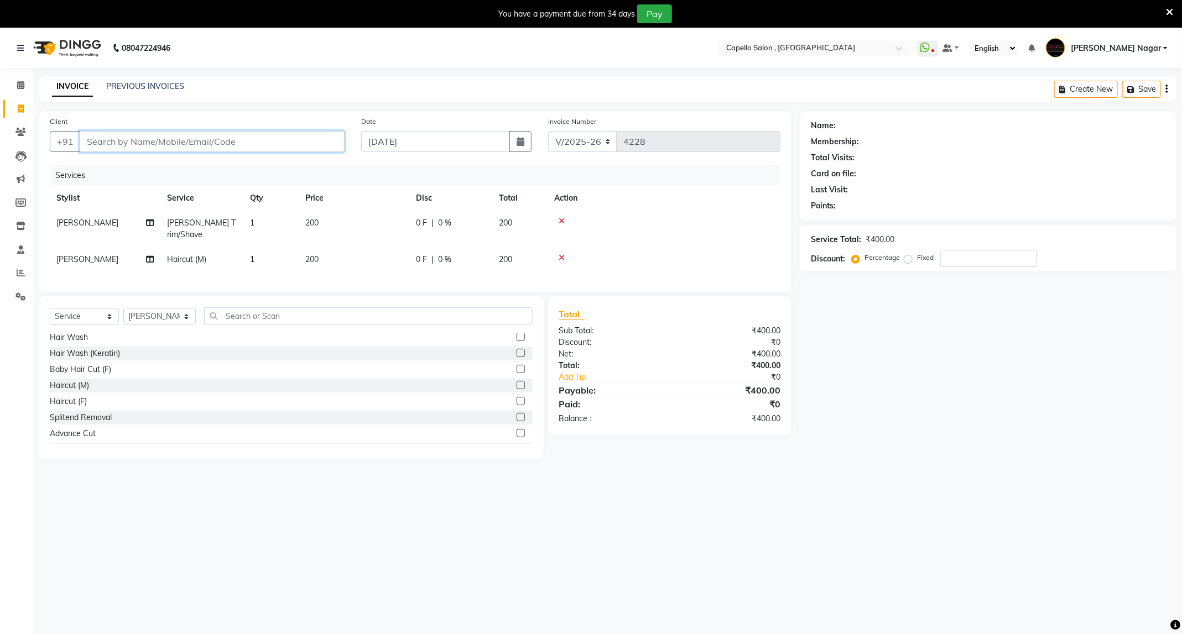
type input "0"
type input "7830646573"
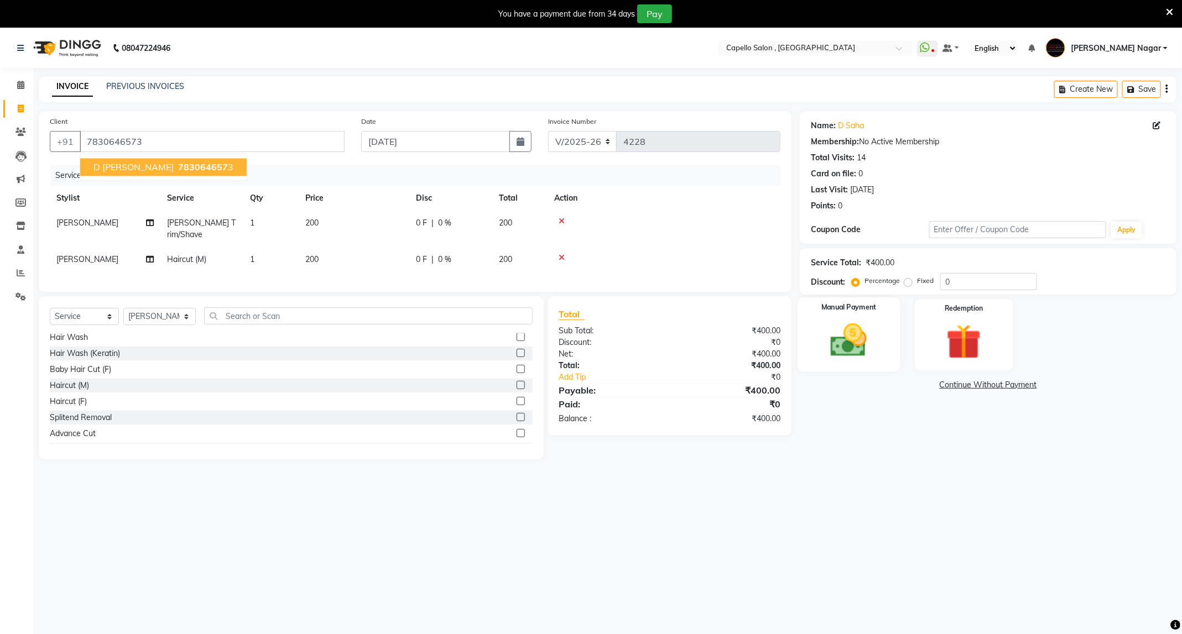
click at [871, 329] on img at bounding box center [848, 341] width 59 height 42
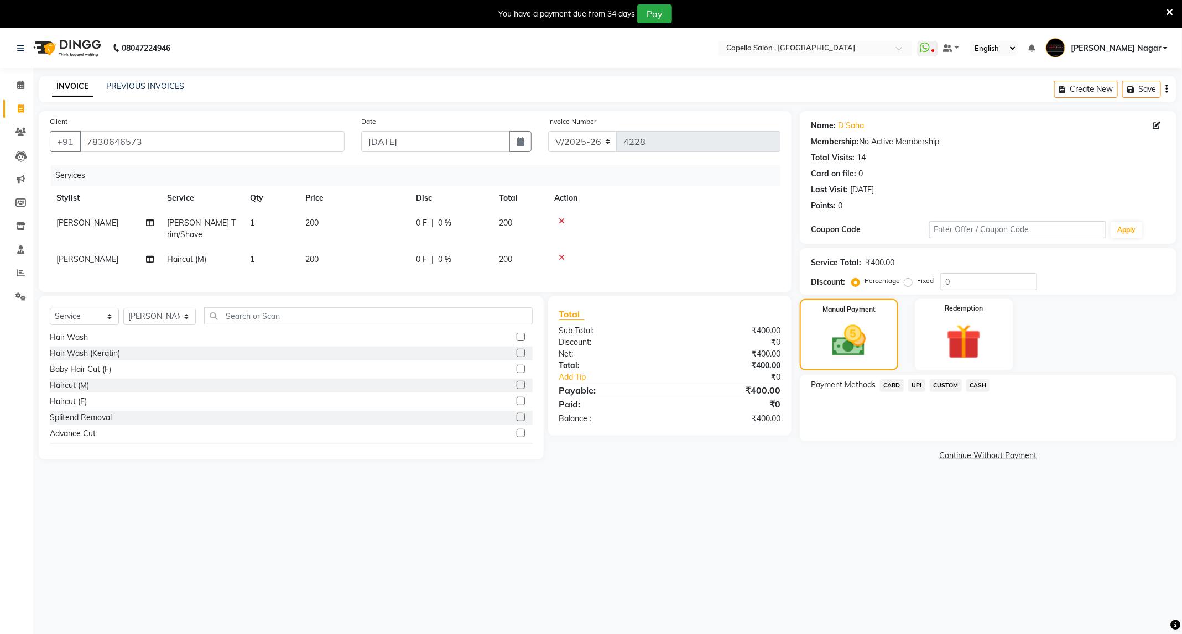
click at [918, 388] on span "UPI" at bounding box center [916, 385] width 17 height 13
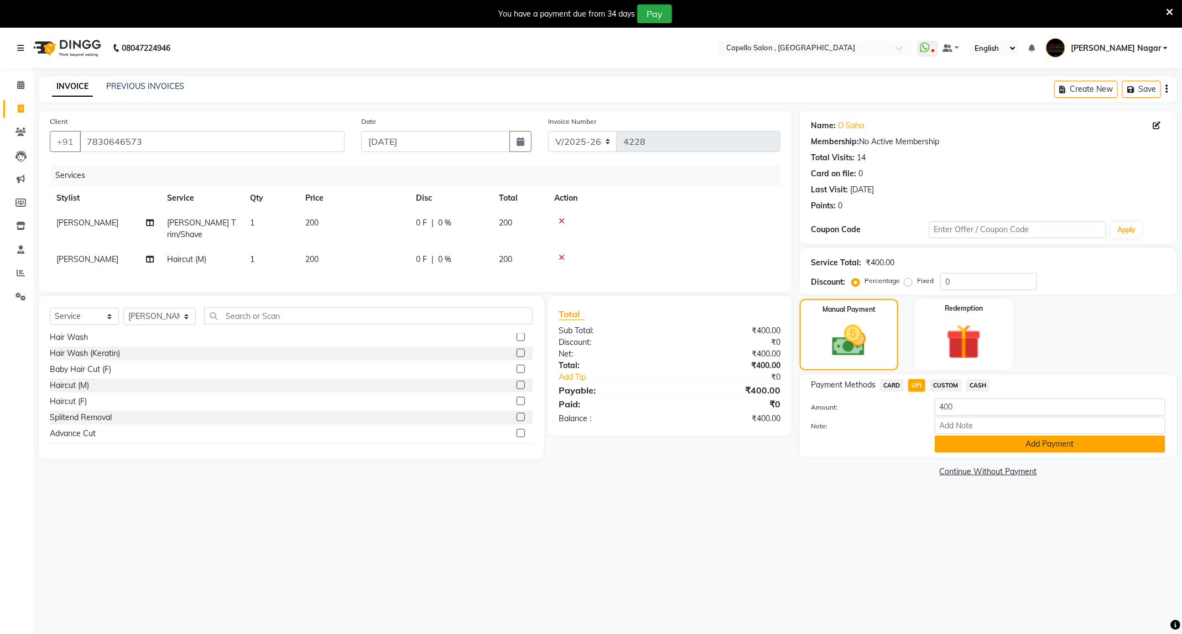
click at [979, 447] on button "Add Payment" at bounding box center [1050, 444] width 231 height 17
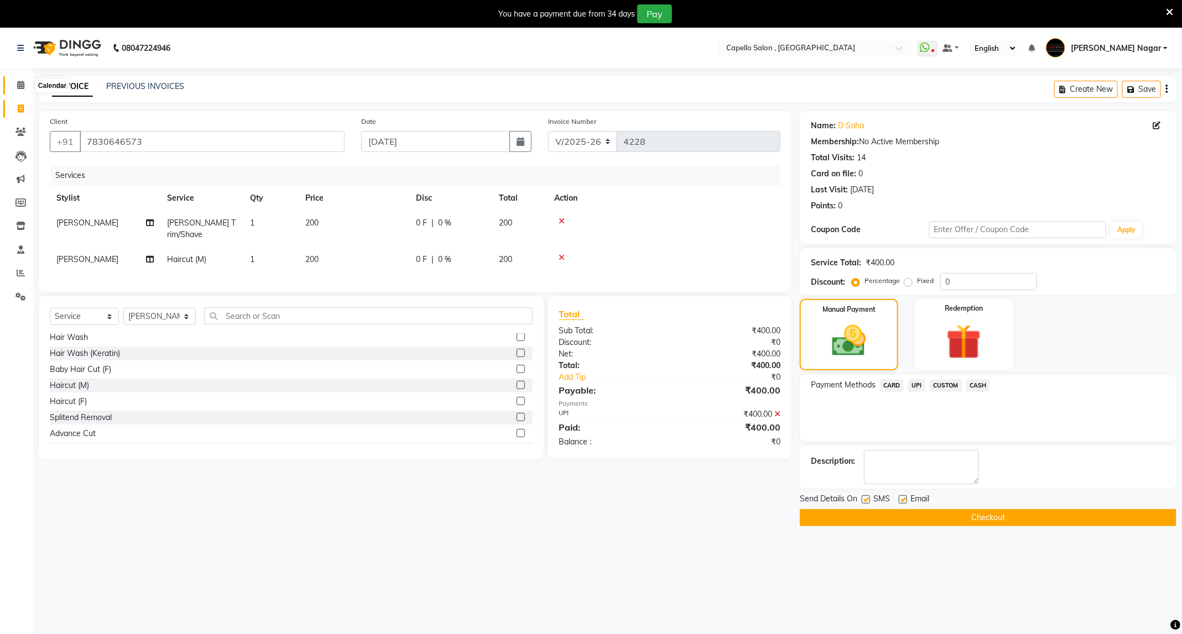
click at [25, 84] on span at bounding box center [20, 85] width 19 height 13
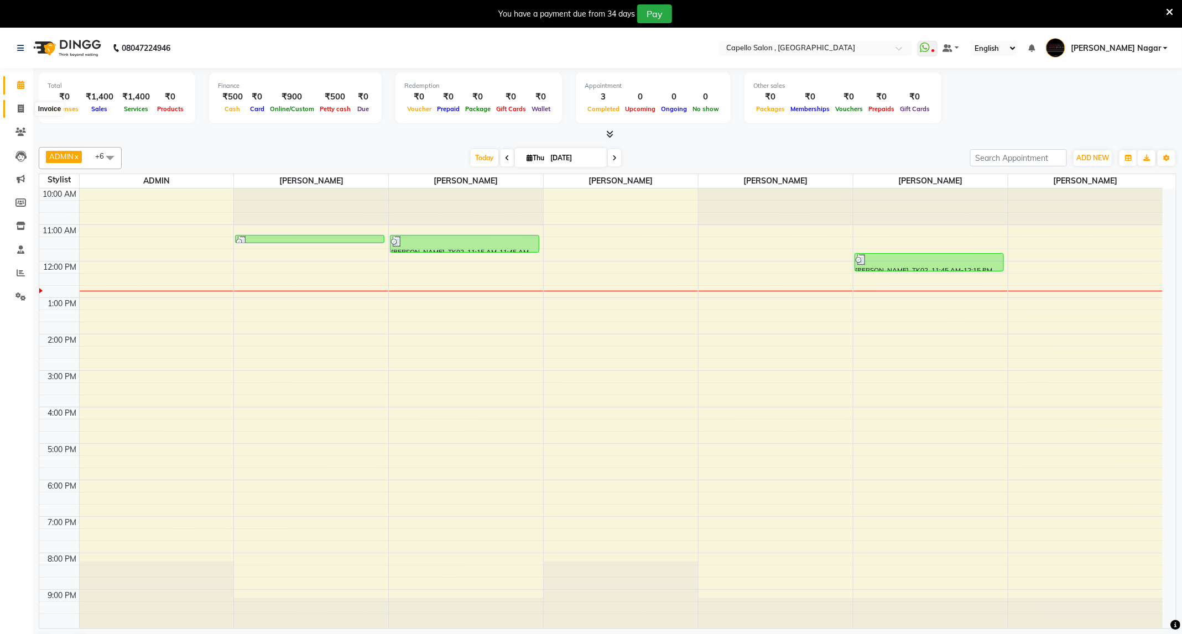
click at [22, 110] on icon at bounding box center [21, 109] width 6 height 8
select select "service"
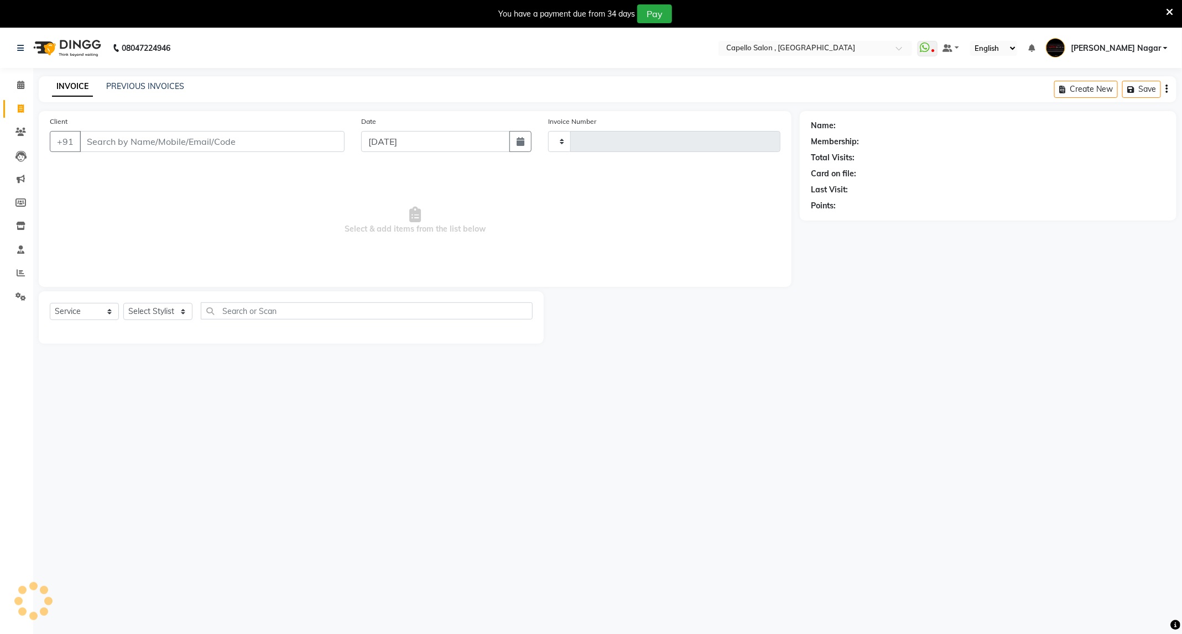
type input "4228"
select select "833"
click at [180, 143] on input "Client" at bounding box center [212, 141] width 265 height 21
type input "7843018651"
click at [151, 319] on select "Select Stylist ADMIN Admin 2 [PERSON_NAME] [PERSON_NAME] Nagar GAUSHIYA [PERSON…" at bounding box center [159, 315] width 72 height 17
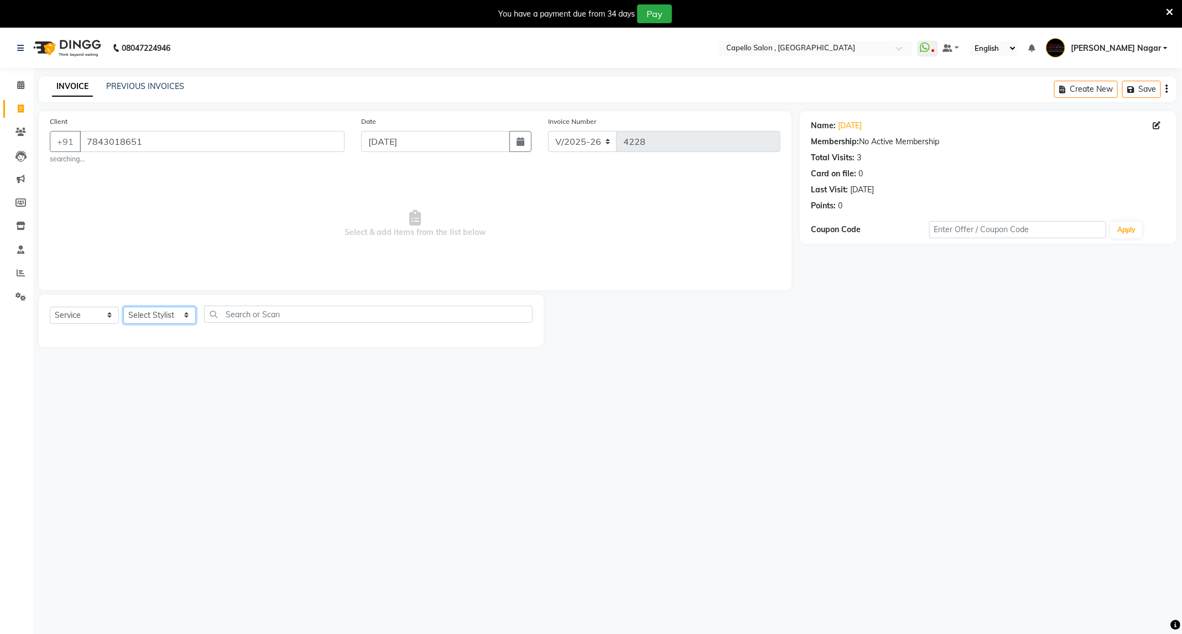
select select "14415"
click at [123, 308] on select "Select Stylist ADMIN Admin 2 [PERSON_NAME] [PERSON_NAME] Nagar GAUSHIYA [PERSON…" at bounding box center [159, 315] width 72 height 17
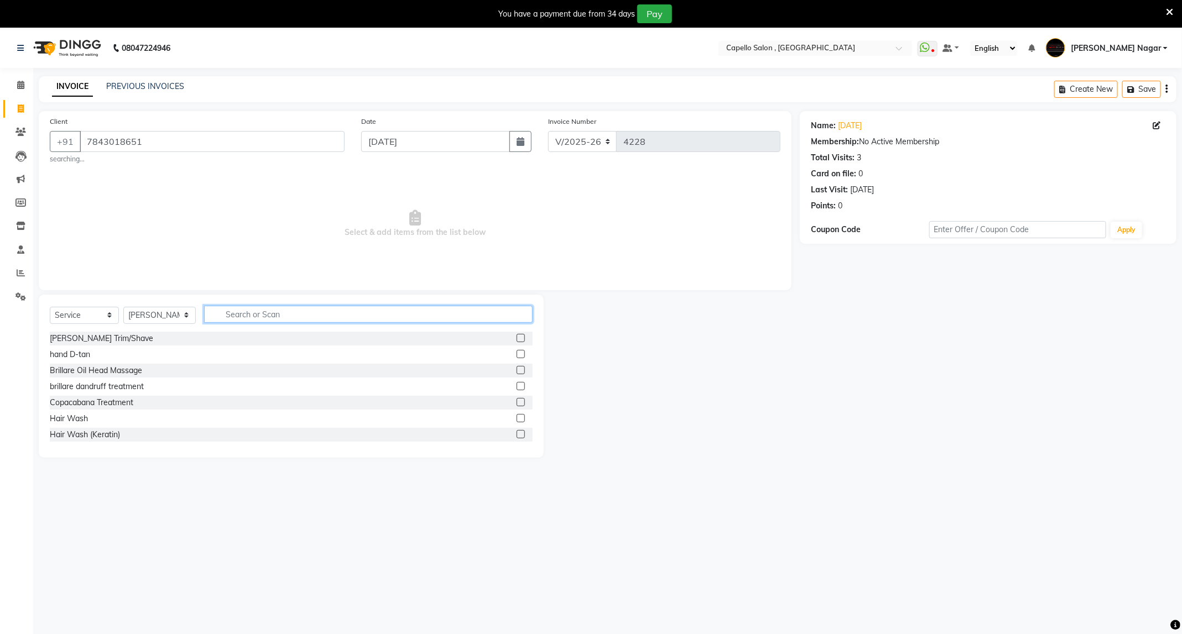
click at [254, 306] on input "text" at bounding box center [368, 314] width 329 height 17
type input "hair"
click at [517, 369] on label at bounding box center [521, 370] width 8 height 8
click at [517, 369] on input "checkbox" at bounding box center [520, 370] width 7 height 7
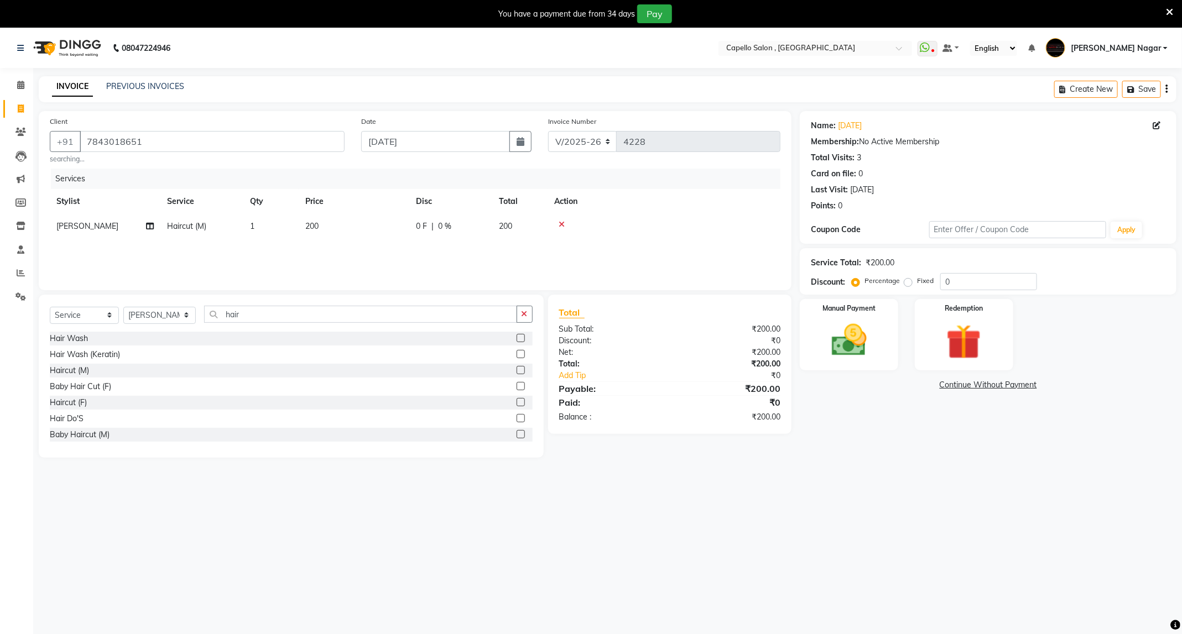
click at [517, 369] on label at bounding box center [521, 370] width 8 height 8
click at [517, 369] on input "checkbox" at bounding box center [520, 370] width 7 height 7
checkbox input "false"
click at [863, 332] on img at bounding box center [848, 341] width 59 height 42
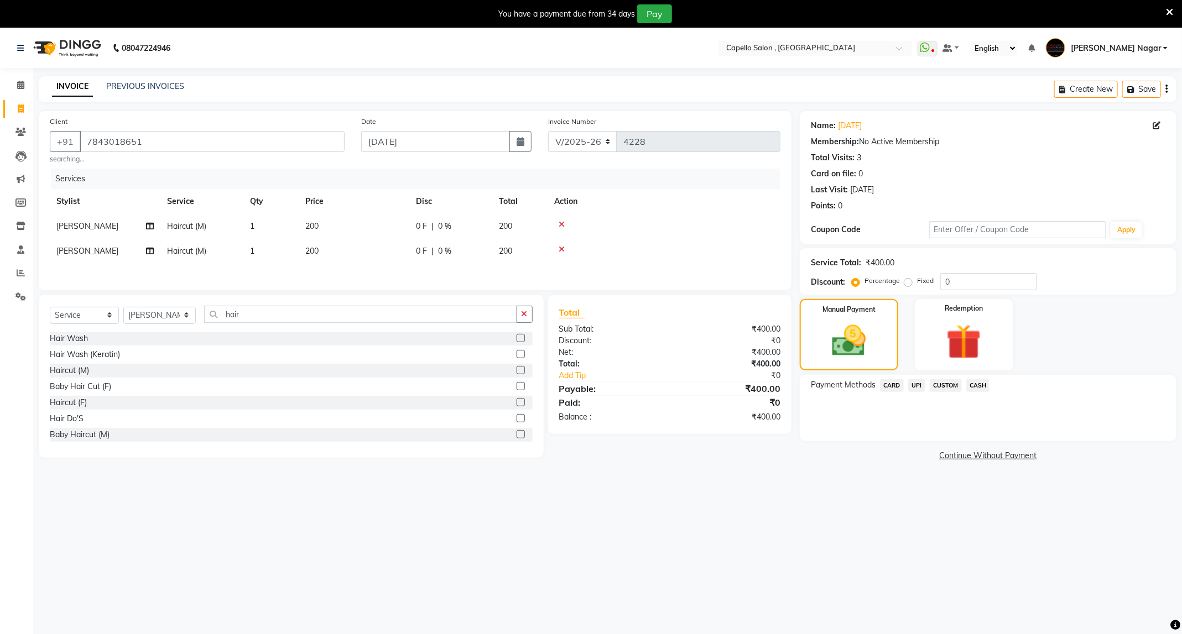
click at [980, 389] on span "CASH" at bounding box center [978, 385] width 24 height 13
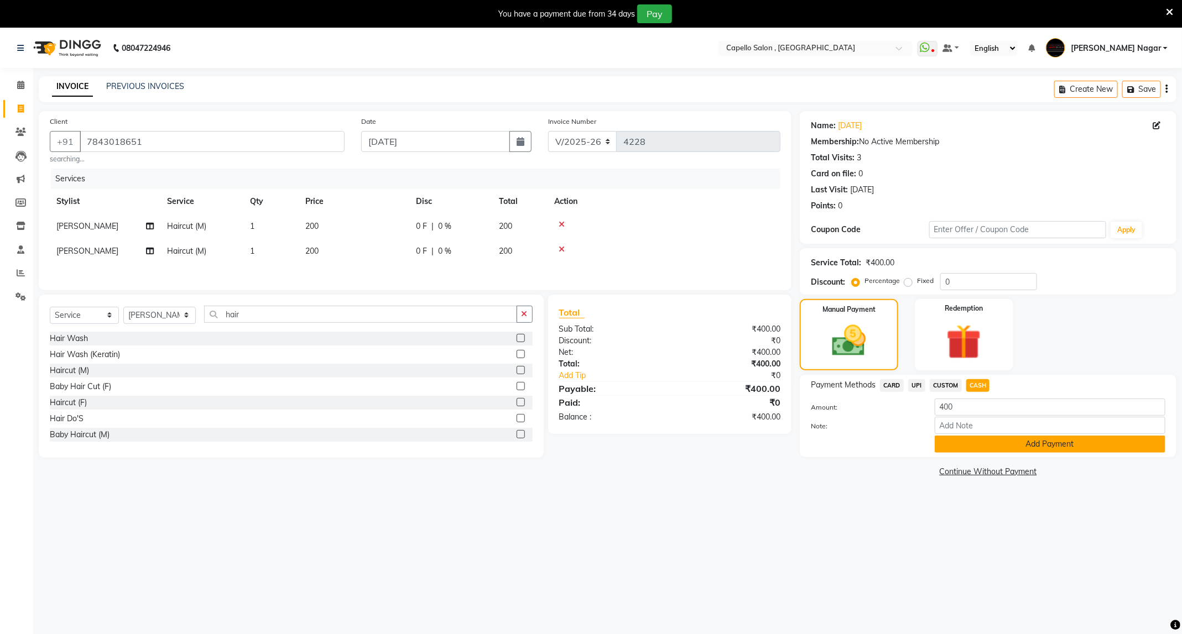
click at [979, 447] on button "Add Payment" at bounding box center [1050, 444] width 231 height 17
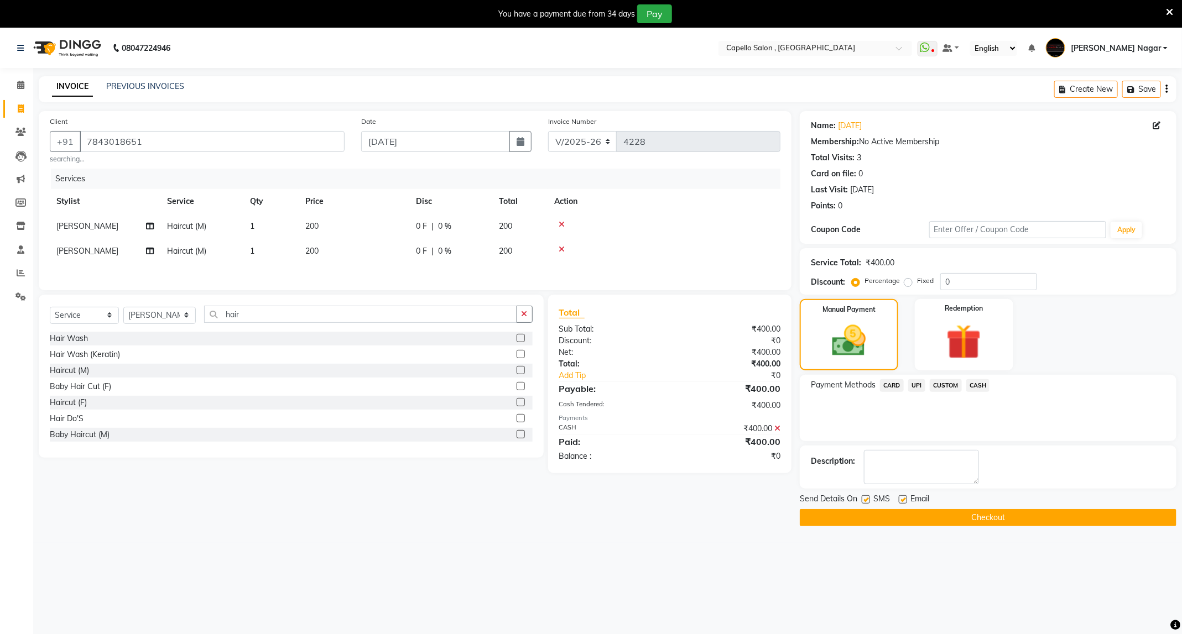
click at [956, 522] on button "Checkout" at bounding box center [988, 517] width 377 height 17
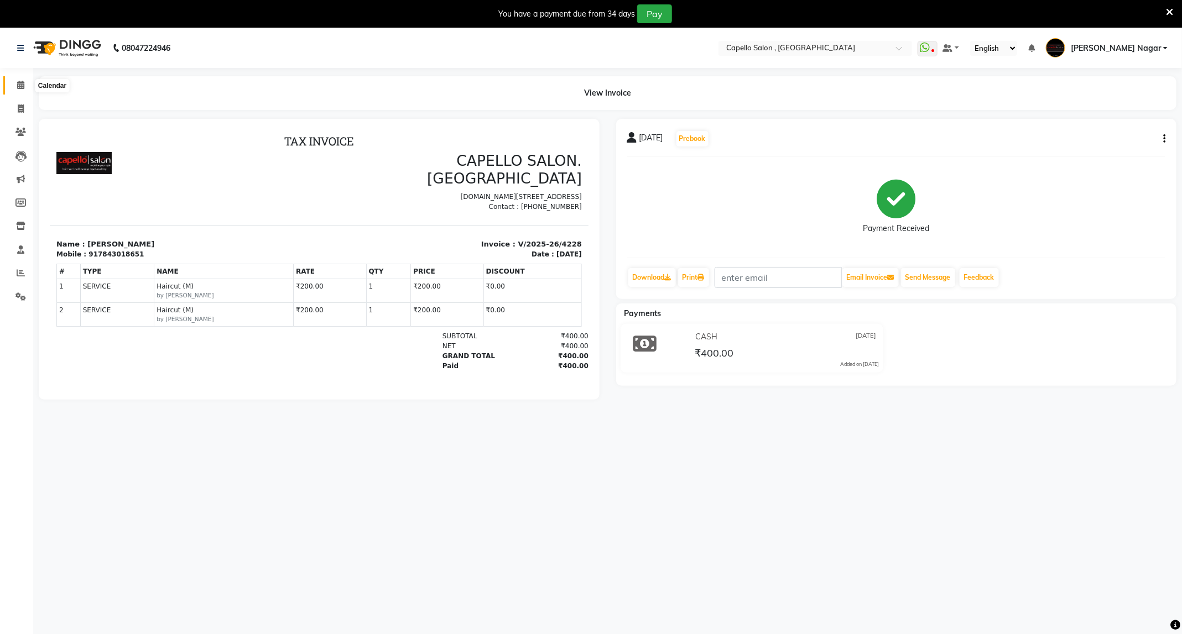
click at [28, 90] on span at bounding box center [20, 85] width 19 height 13
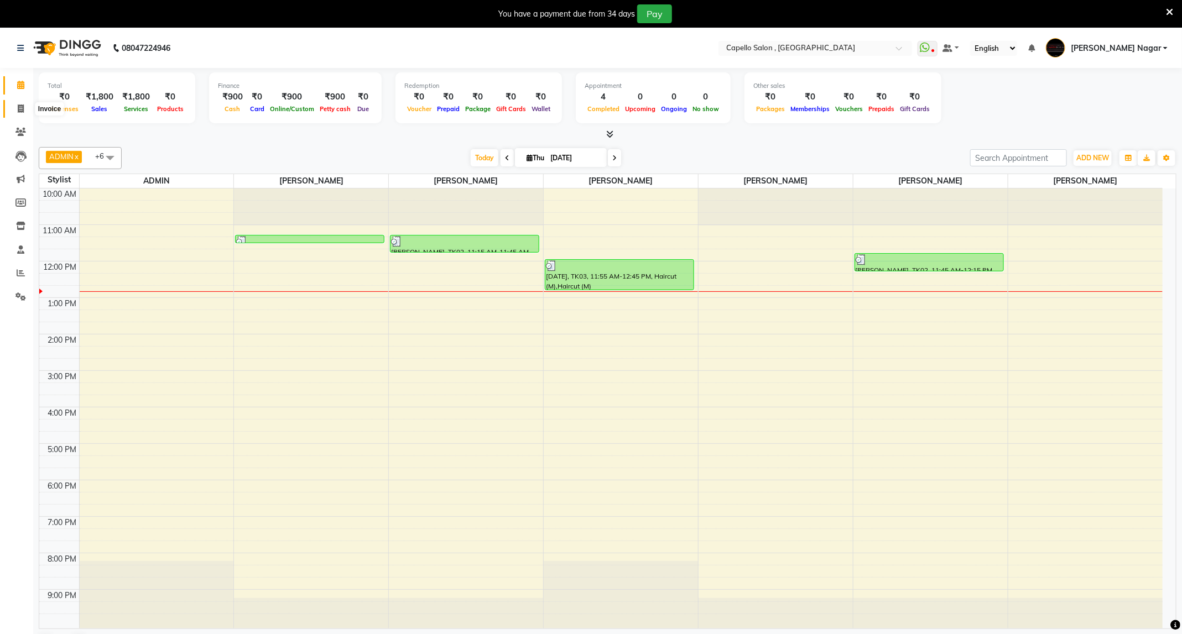
click at [20, 105] on icon at bounding box center [21, 109] width 6 height 8
select select "service"
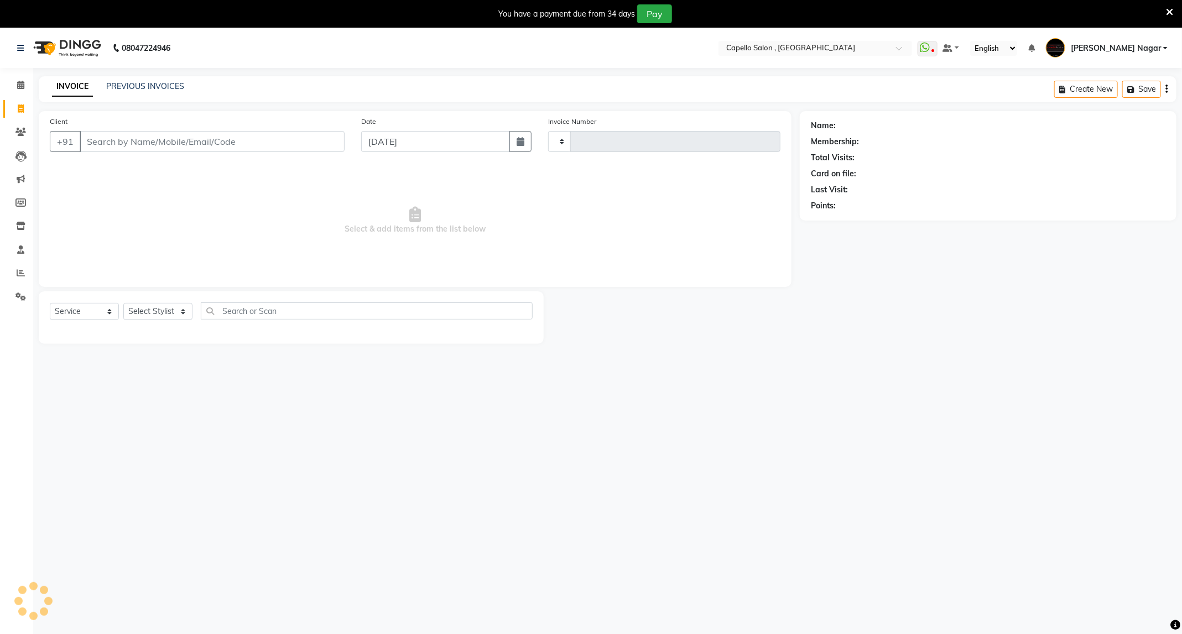
type input "4229"
select select "833"
click at [139, 148] on input "Client" at bounding box center [212, 141] width 265 height 21
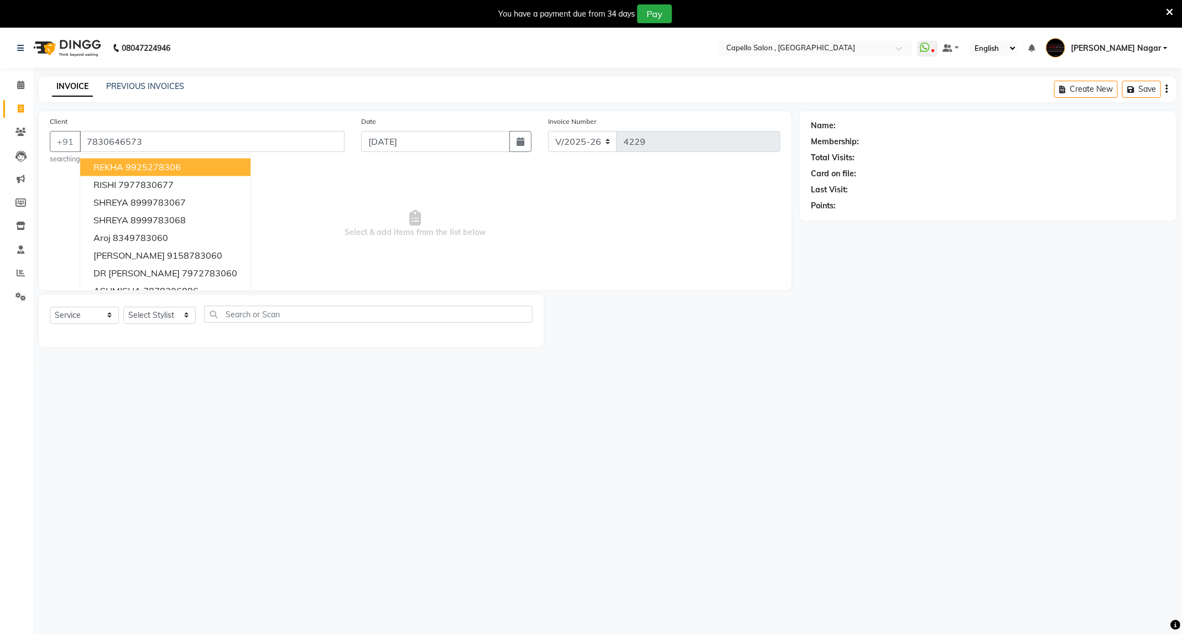
type input "7830646573"
click at [168, 319] on select "Select Stylist ADMIN Admin 2 [PERSON_NAME] [PERSON_NAME] Nagar GAUSHIYA [PERSON…" at bounding box center [159, 315] width 72 height 17
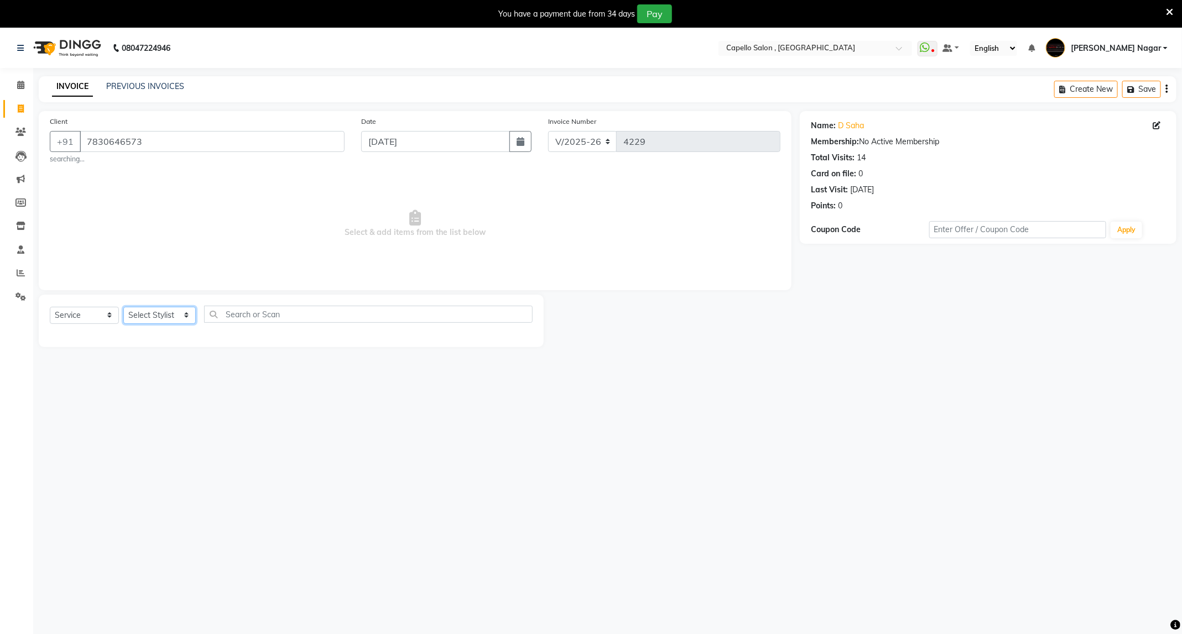
select select "25736"
click at [123, 308] on select "Select Stylist ADMIN Admin 2 [PERSON_NAME] [PERSON_NAME] Nagar GAUSHIYA [PERSON…" at bounding box center [159, 315] width 72 height 17
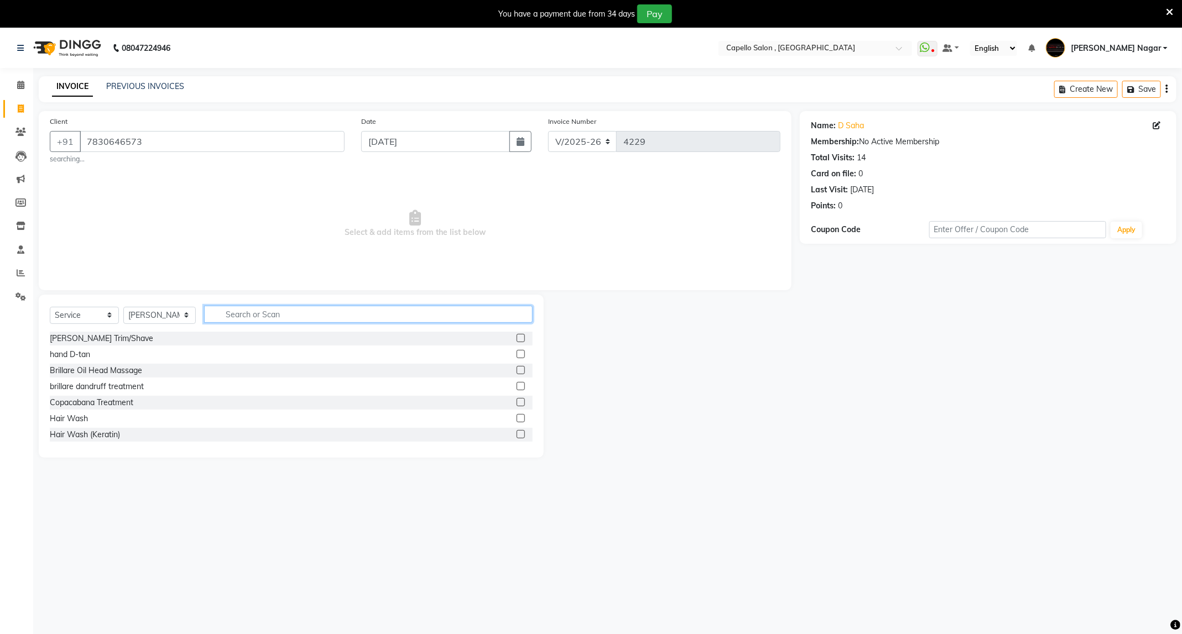
click at [336, 311] on input "text" at bounding box center [368, 314] width 329 height 17
click at [517, 334] on label at bounding box center [521, 338] width 8 height 8
click at [517, 335] on input "checkbox" at bounding box center [520, 338] width 7 height 7
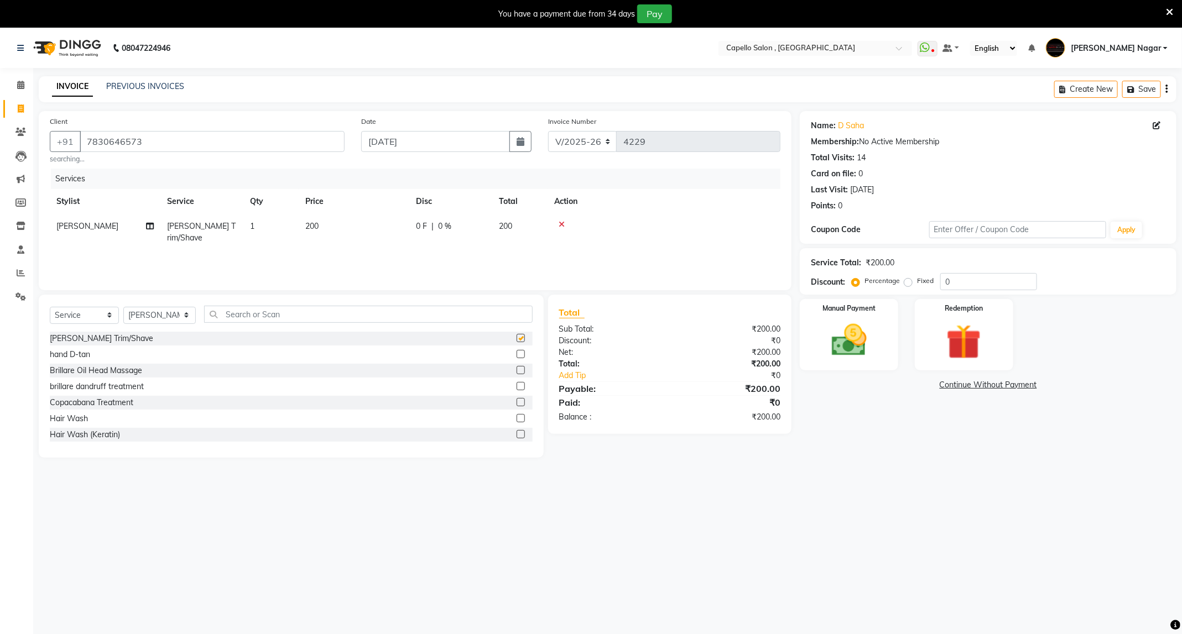
checkbox input "false"
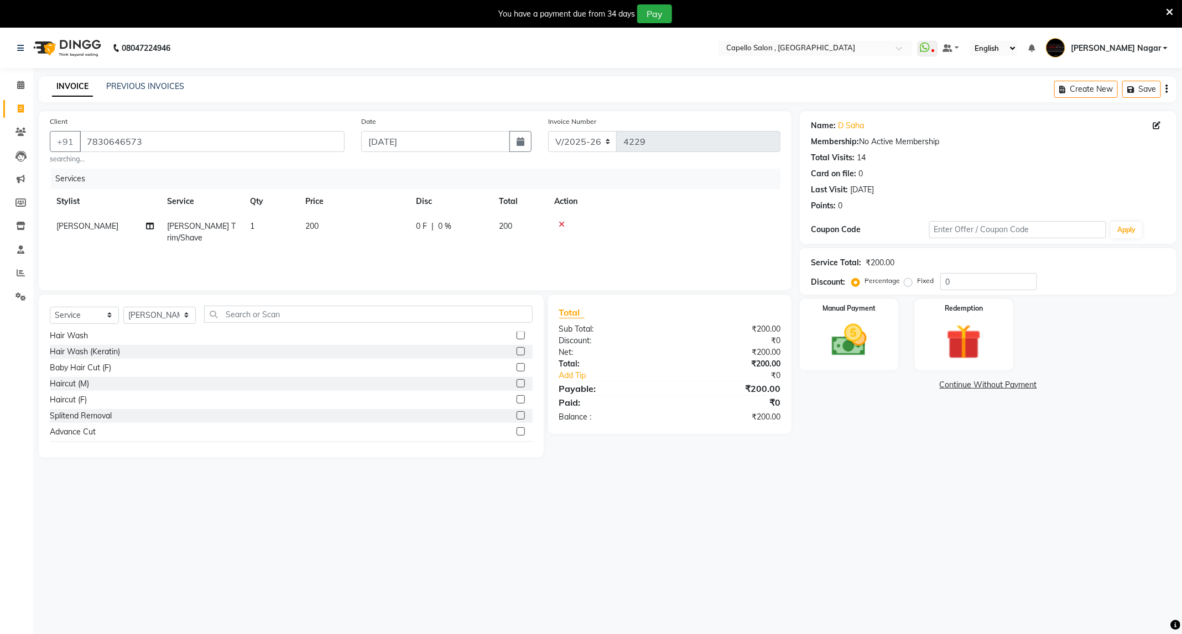
click at [517, 384] on label at bounding box center [521, 383] width 8 height 8
click at [517, 384] on input "checkbox" at bounding box center [520, 384] width 7 height 7
checkbox input "false"
click at [840, 336] on img at bounding box center [848, 341] width 59 height 42
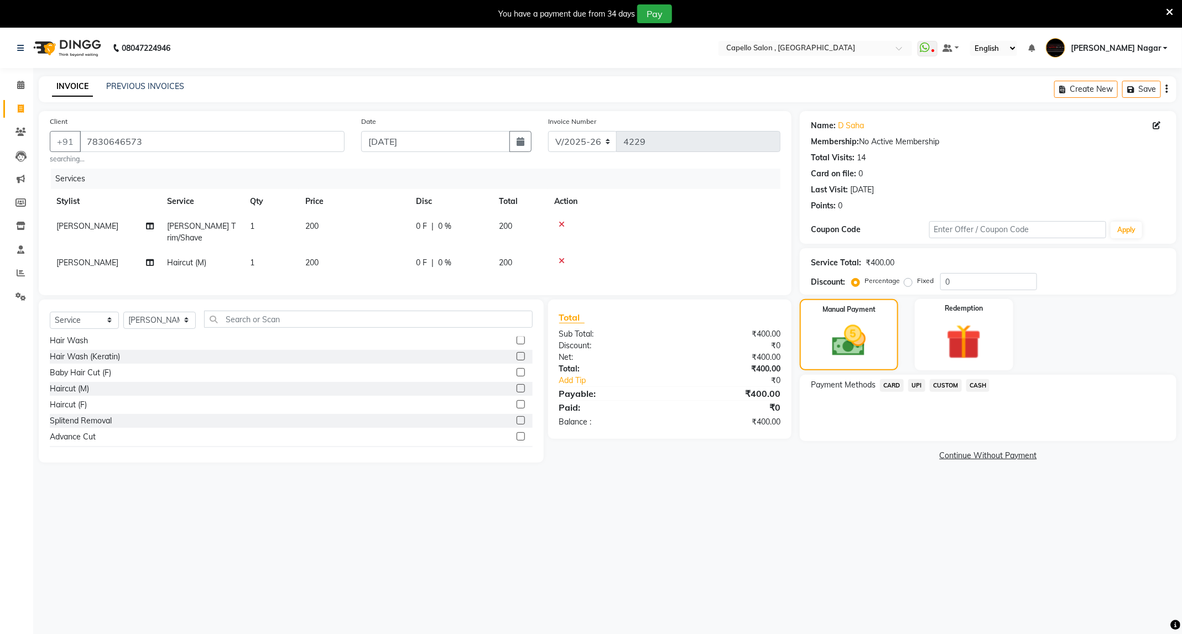
click at [919, 388] on span "UPI" at bounding box center [916, 385] width 17 height 13
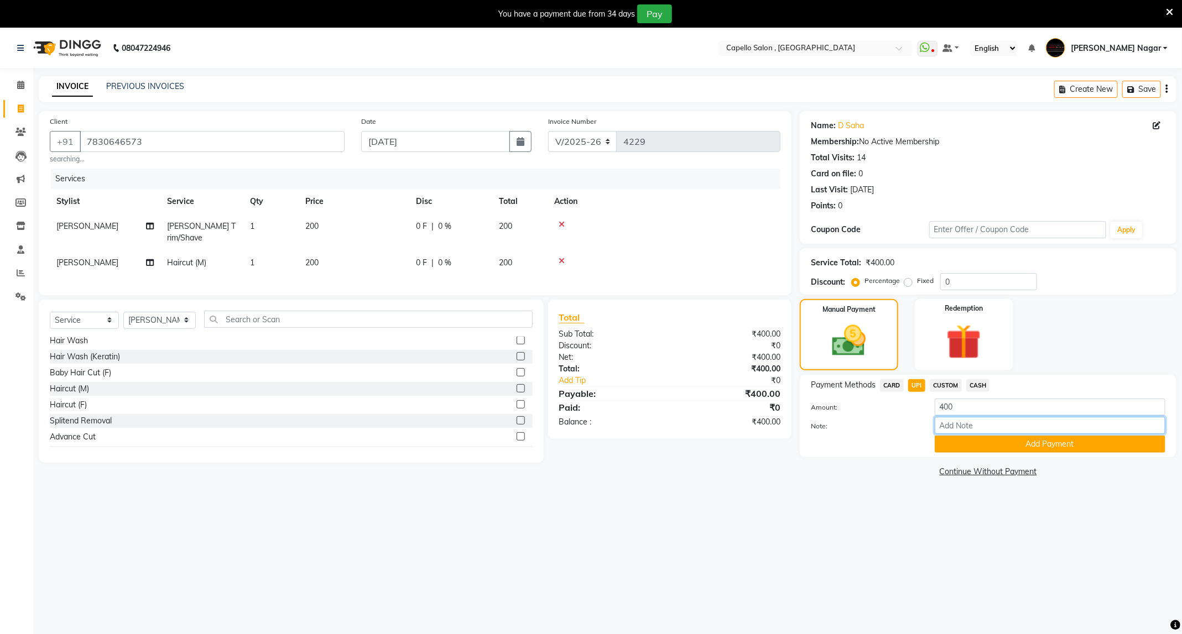
click at [954, 434] on input "Note:" at bounding box center [1050, 425] width 231 height 17
click at [955, 445] on button "Add Payment" at bounding box center [1050, 444] width 231 height 17
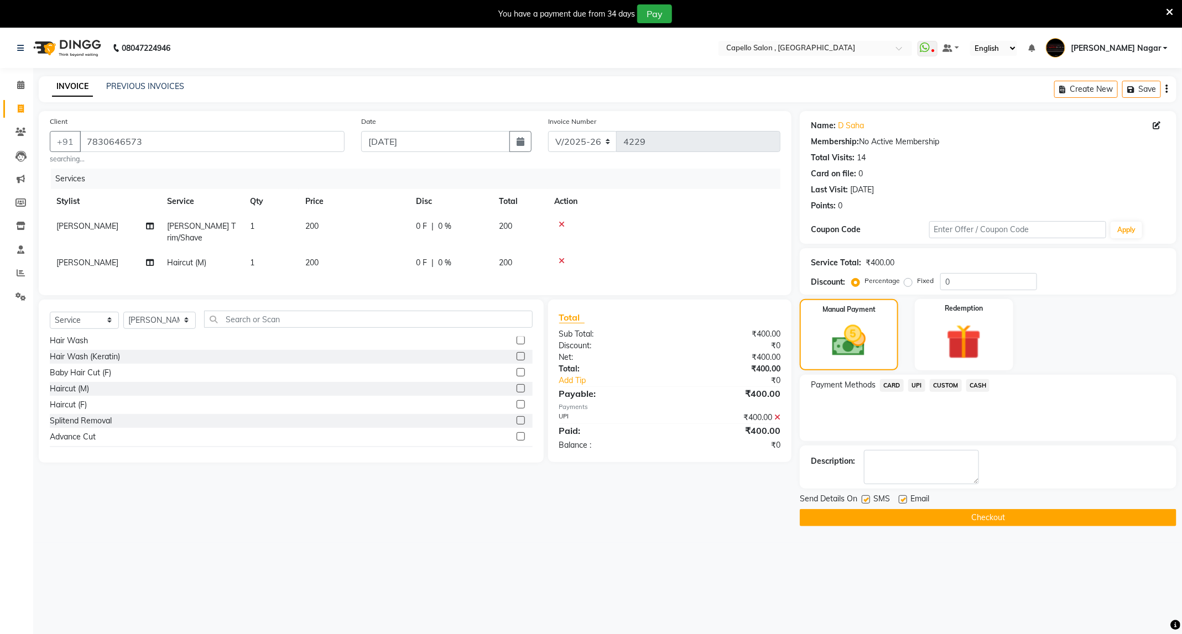
click at [910, 513] on button "Checkout" at bounding box center [988, 517] width 377 height 17
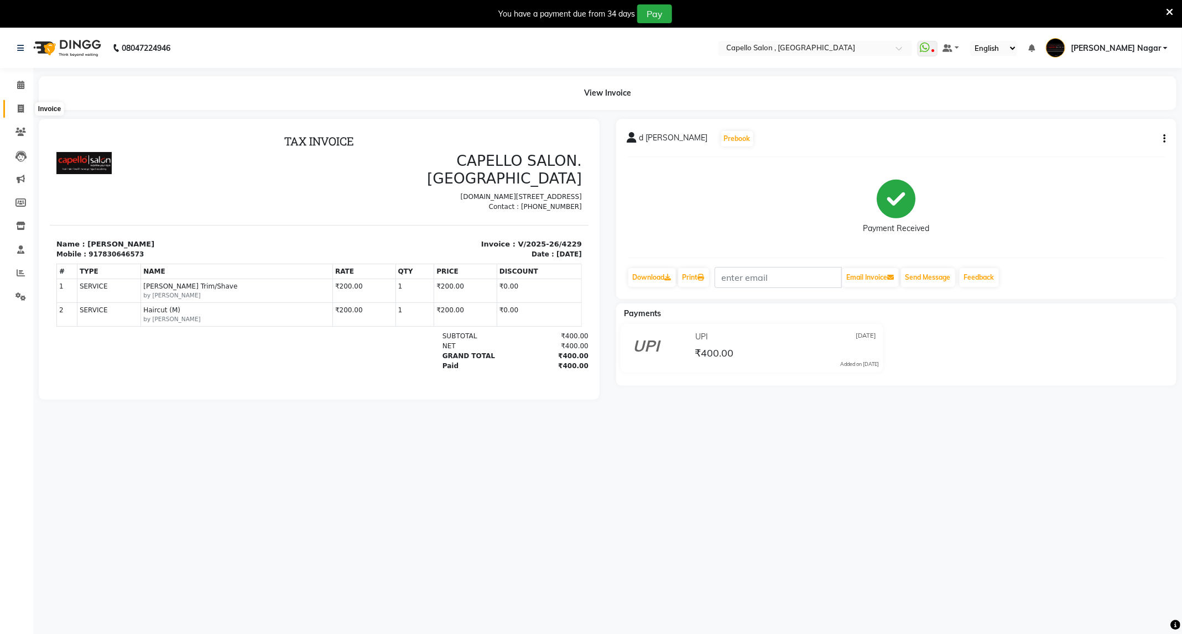
click at [22, 108] on icon at bounding box center [21, 109] width 6 height 8
select select "service"
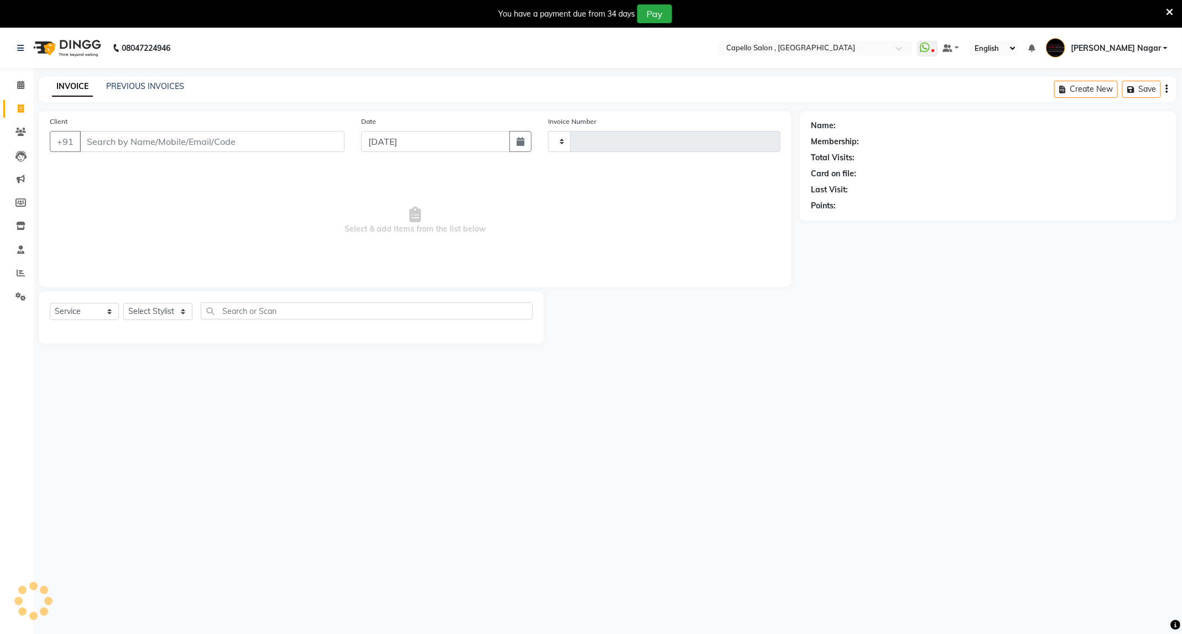
type input "4230"
select select "833"
click at [138, 141] on input "Client" at bounding box center [212, 141] width 265 height 21
type input "7602625737"
click at [860, 126] on link "Dr Archandas" at bounding box center [874, 126] width 72 height 12
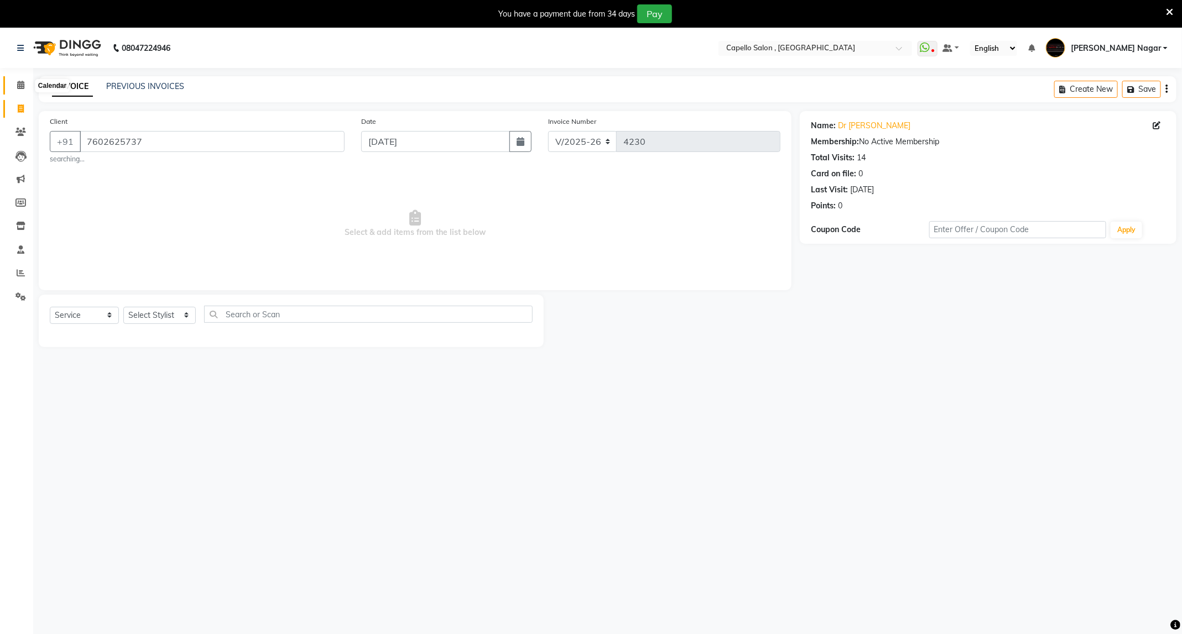
click at [17, 87] on icon at bounding box center [20, 85] width 7 height 8
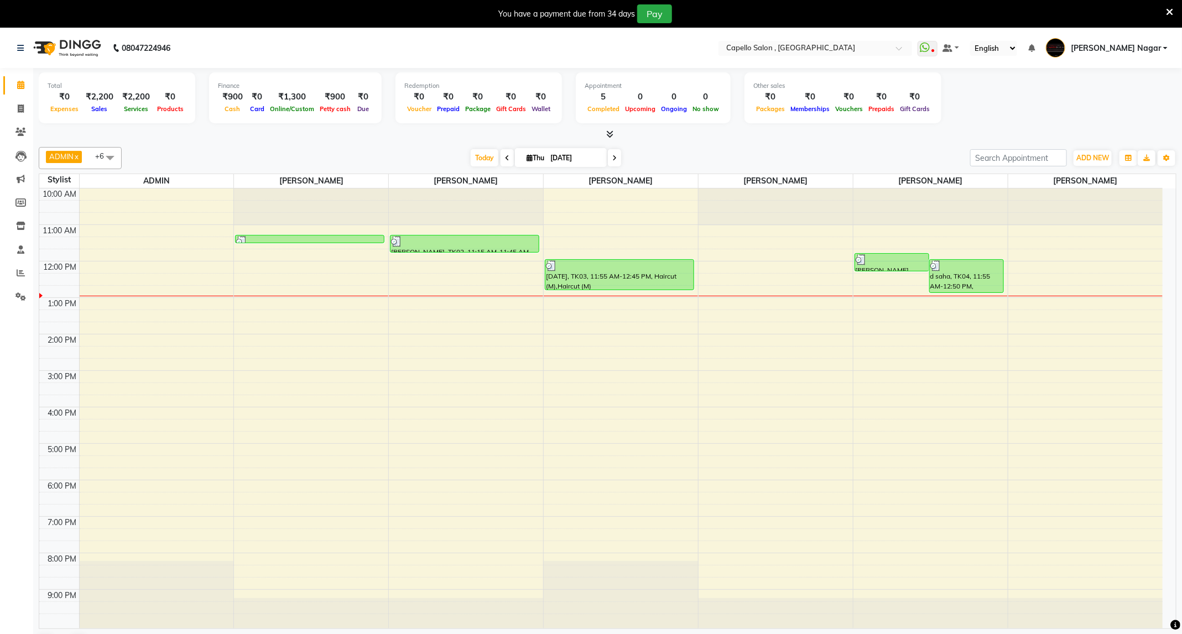
click at [616, 153] on span at bounding box center [614, 157] width 13 height 17
type input "05-09-2025"
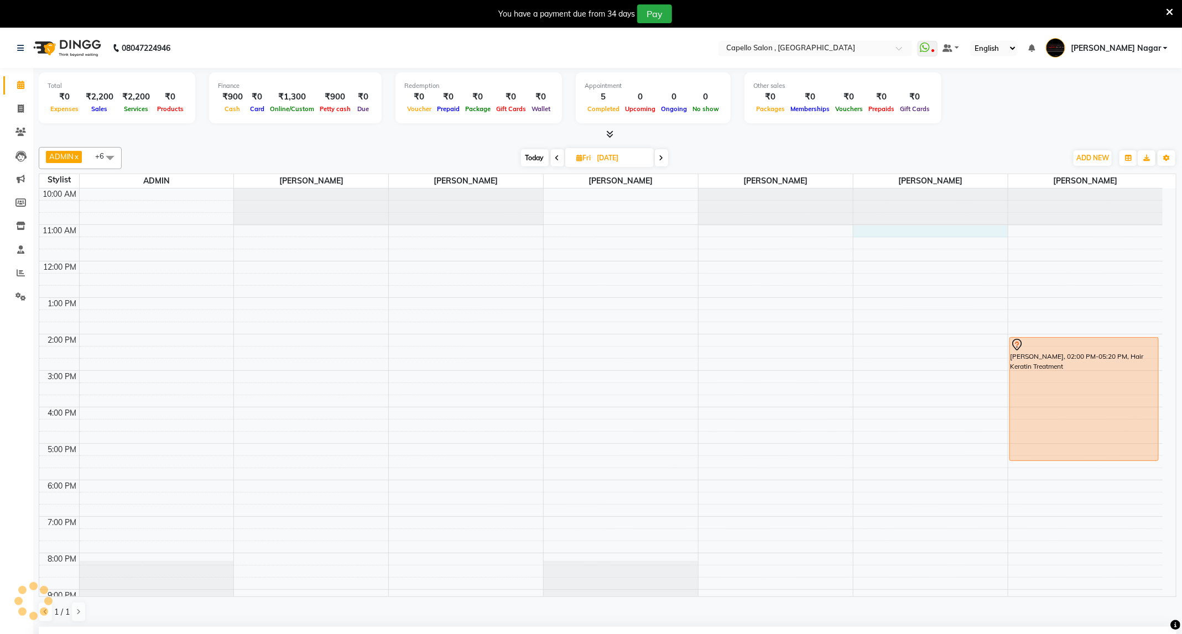
scroll to position [246, 0]
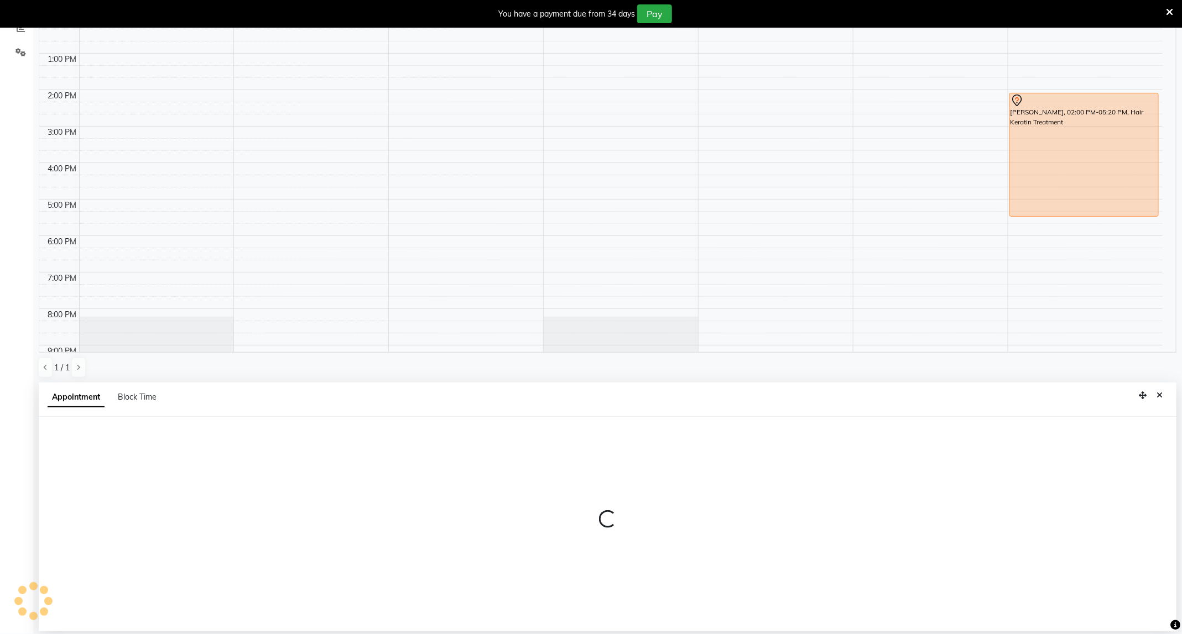
select select "25736"
select select "tentative"
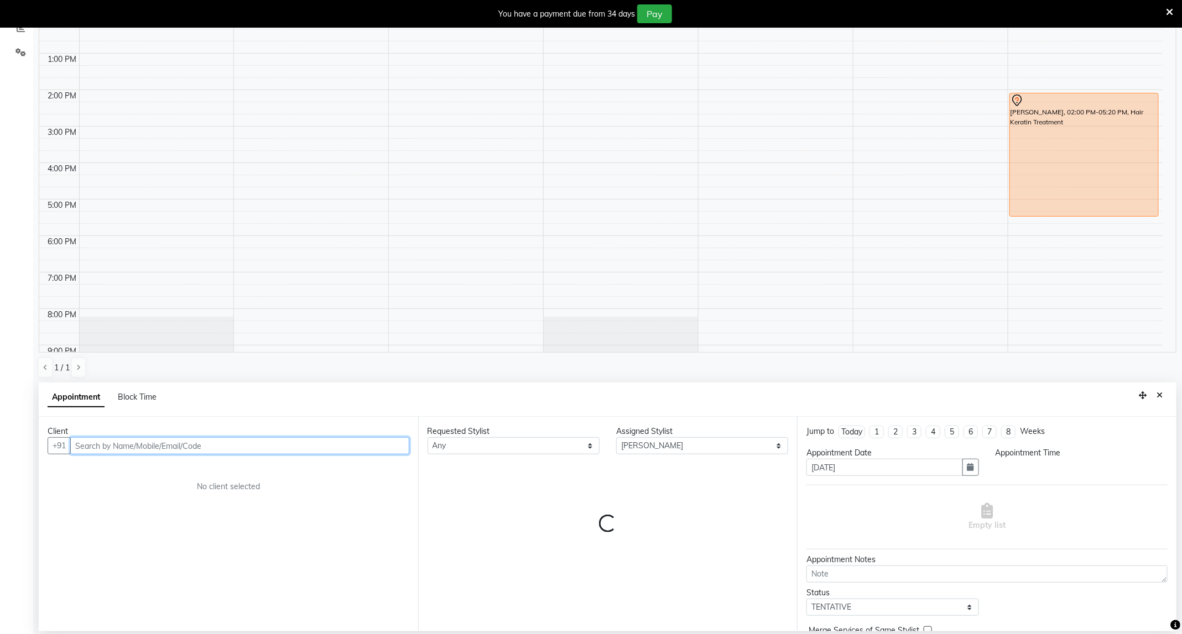
select select "660"
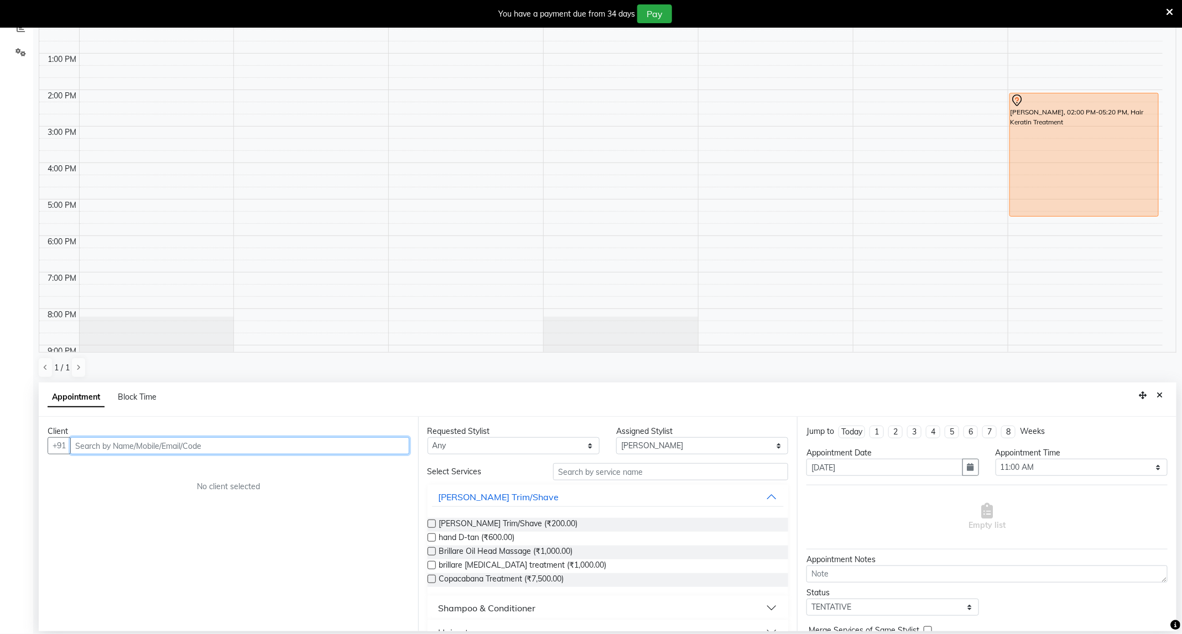
click at [160, 448] on input "text" at bounding box center [239, 446] width 339 height 17
click at [660, 474] on input "text" at bounding box center [670, 472] width 235 height 17
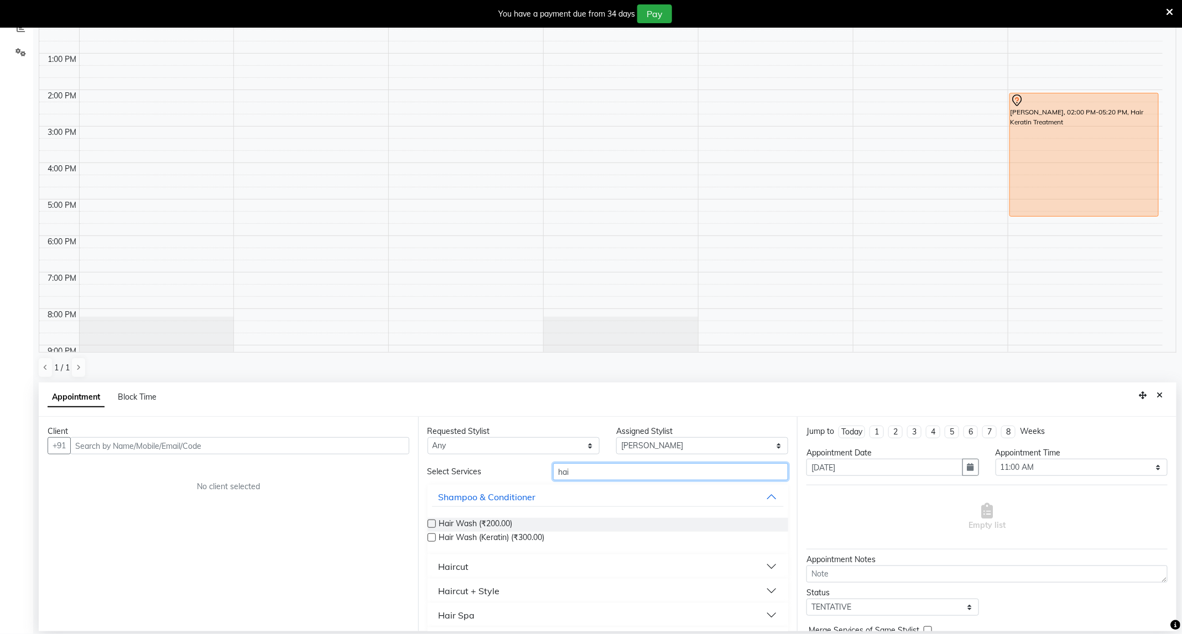
type input "hai"
click at [505, 568] on button "Haircut" at bounding box center [608, 567] width 352 height 20
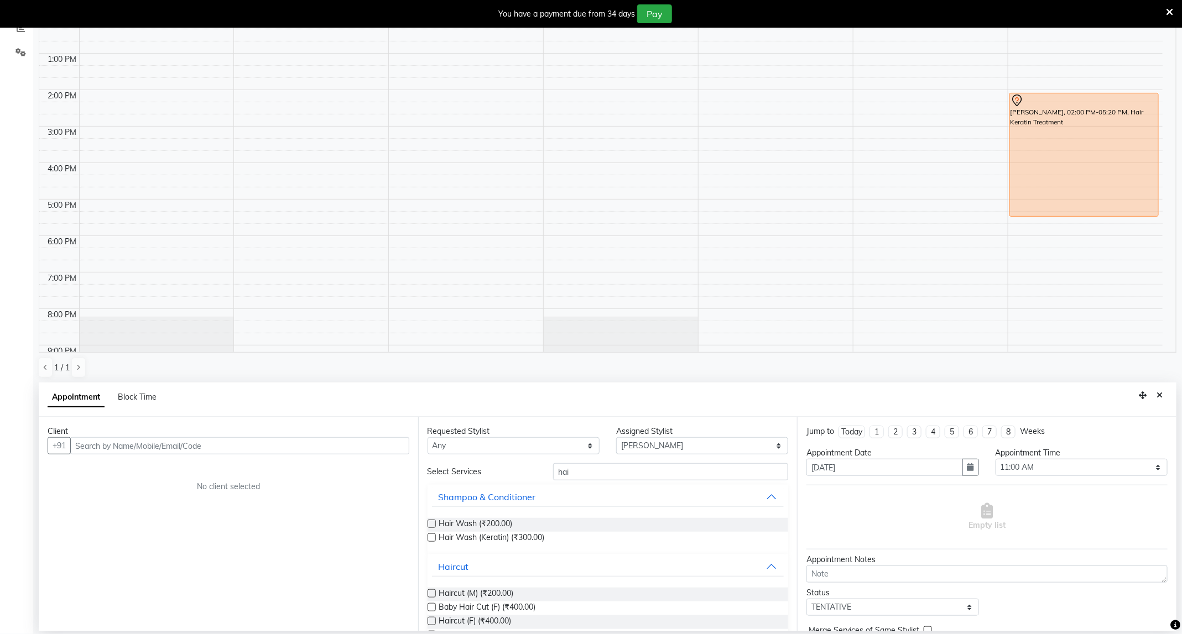
click at [434, 593] on label at bounding box center [432, 594] width 8 height 8
click at [434, 593] on input "checkbox" at bounding box center [431, 594] width 7 height 7
checkbox input "false"
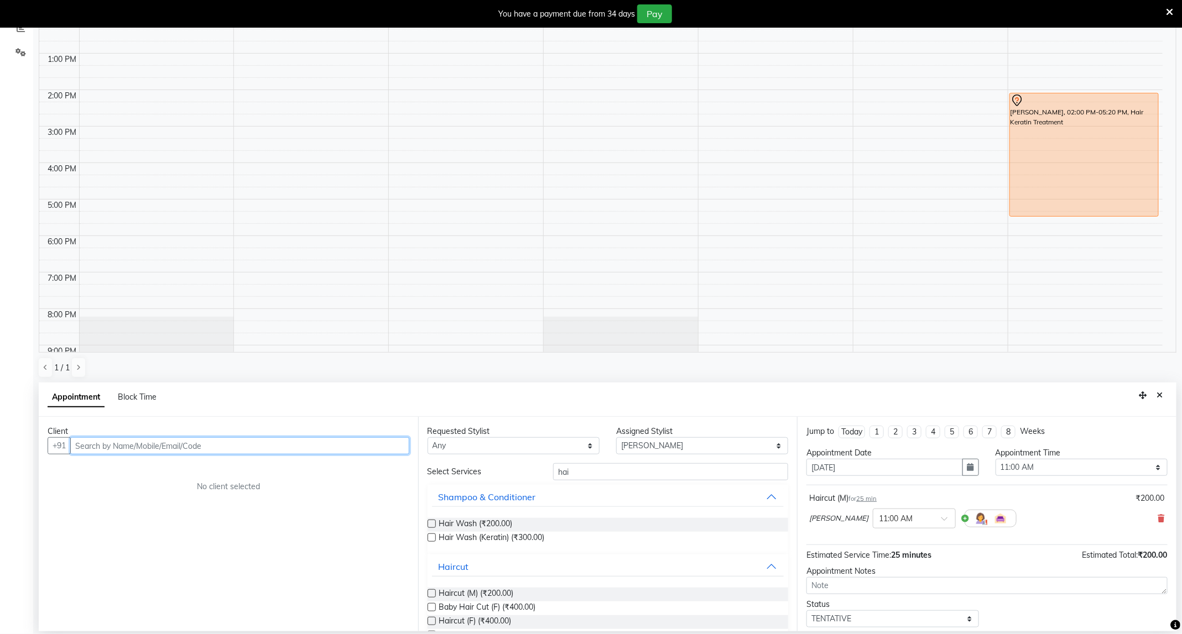
click at [213, 449] on input "text" at bounding box center [239, 446] width 339 height 17
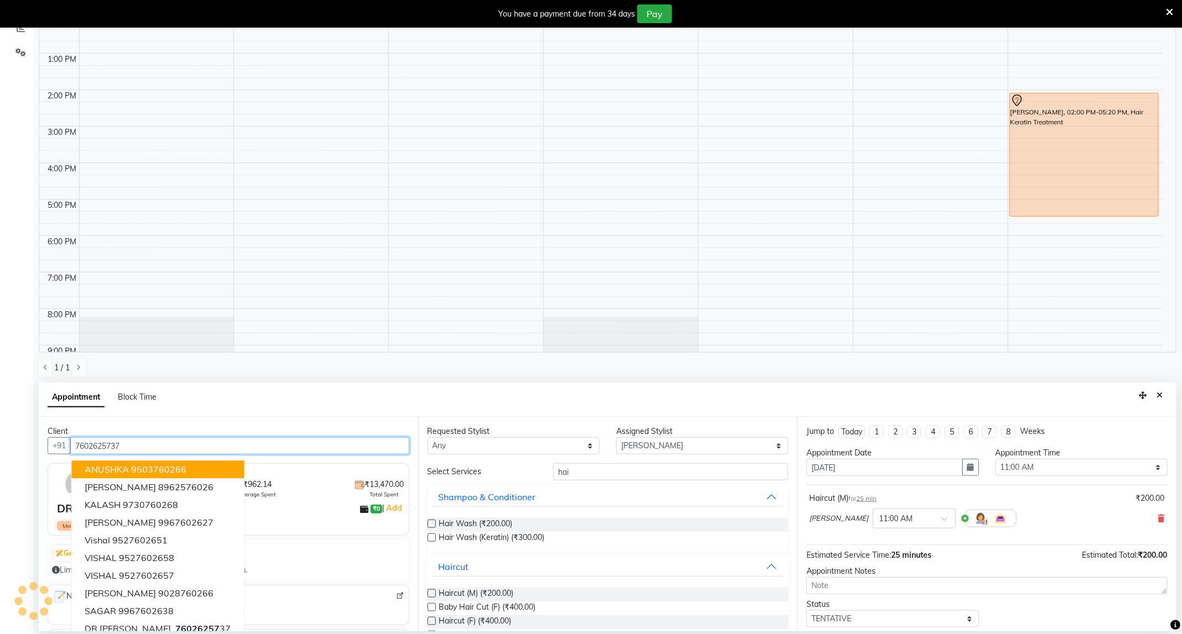
type input "7602625737"
click at [307, 518] on div "14 Visits ₹962.14 Average Spent ₹13,470.00 Total Spent DR ARCHANDAS ₹0 | Add Me…" at bounding box center [229, 500] width 362 height 72
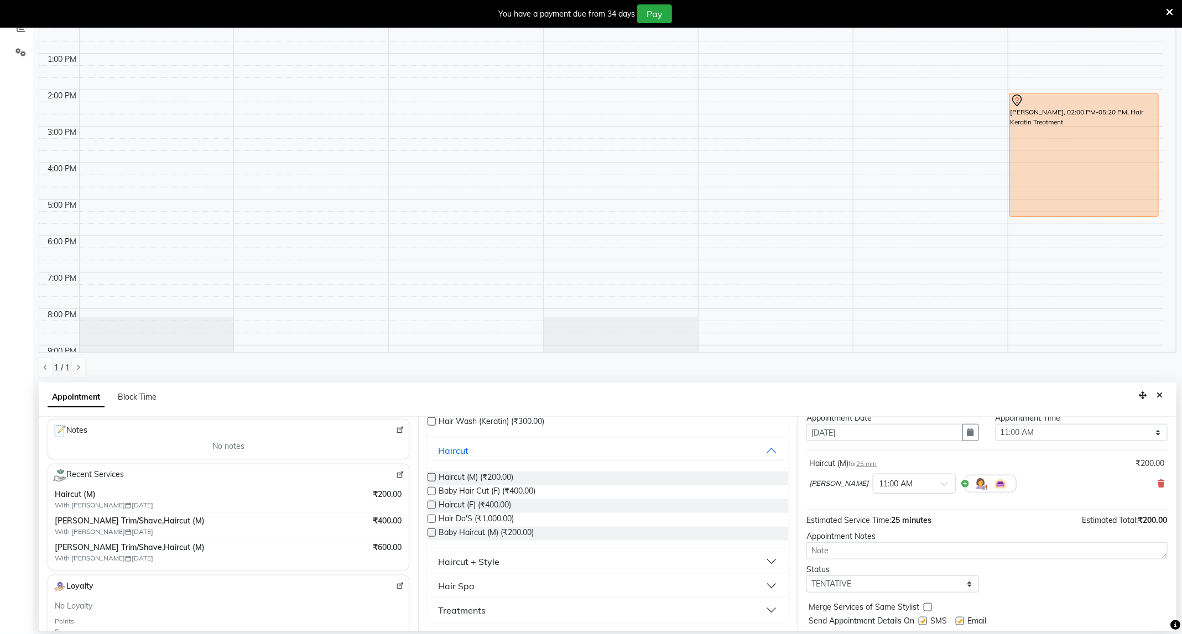
scroll to position [68, 0]
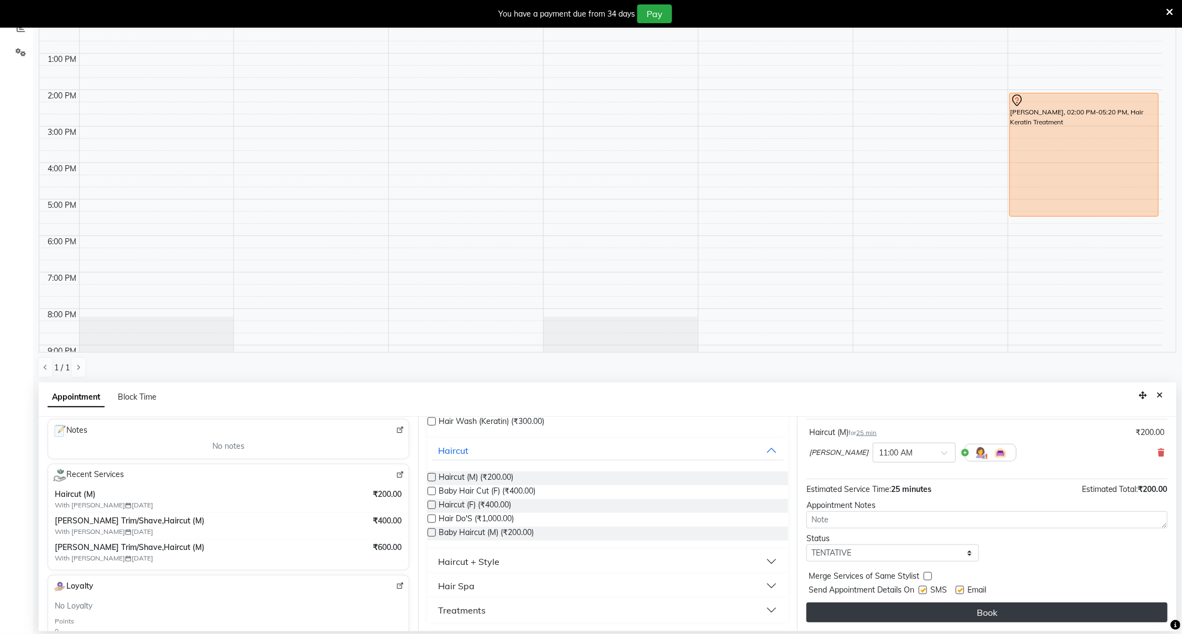
click at [990, 615] on button "Book" at bounding box center [987, 613] width 361 height 20
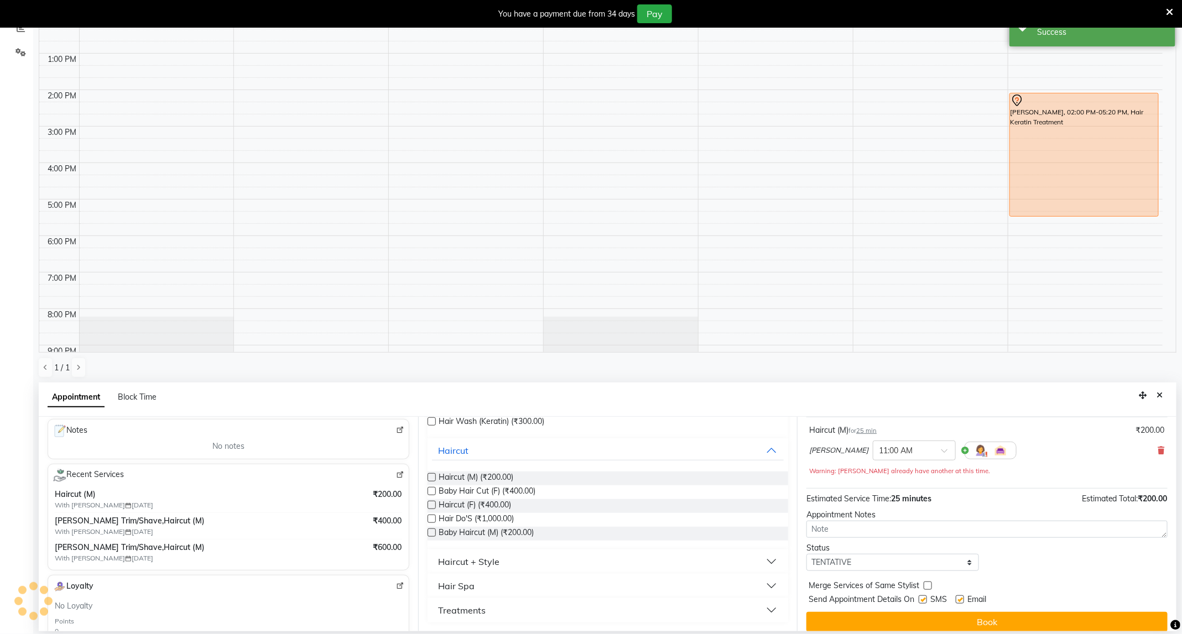
scroll to position [0, 0]
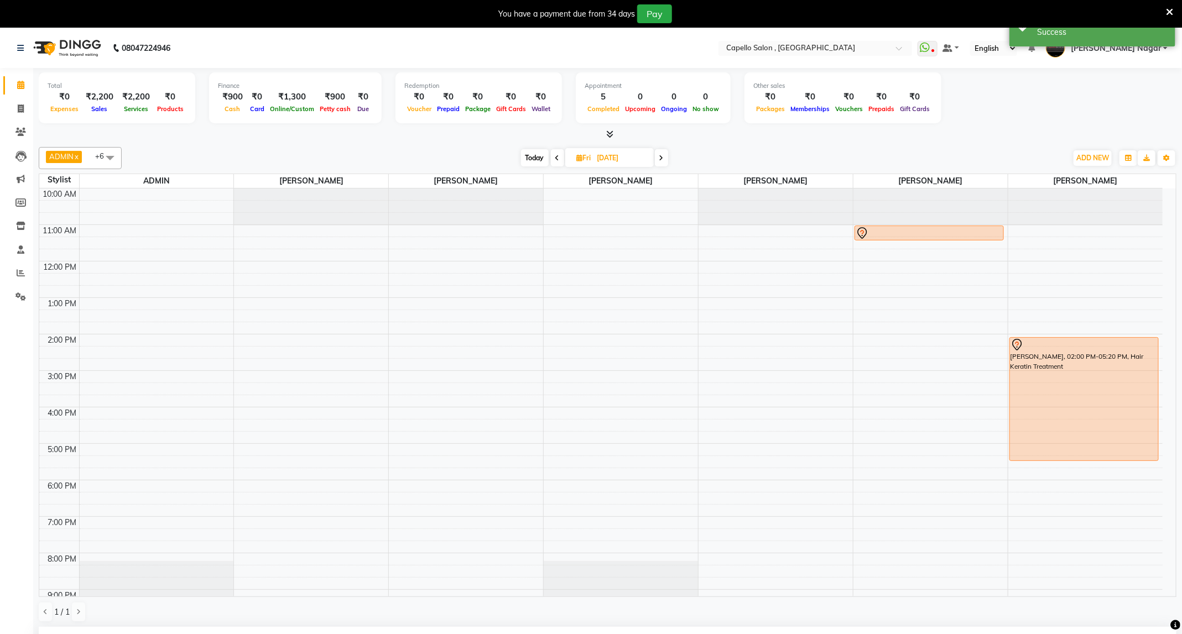
click at [558, 156] on icon at bounding box center [557, 158] width 4 height 7
type input "[DATE]"
select select "660"
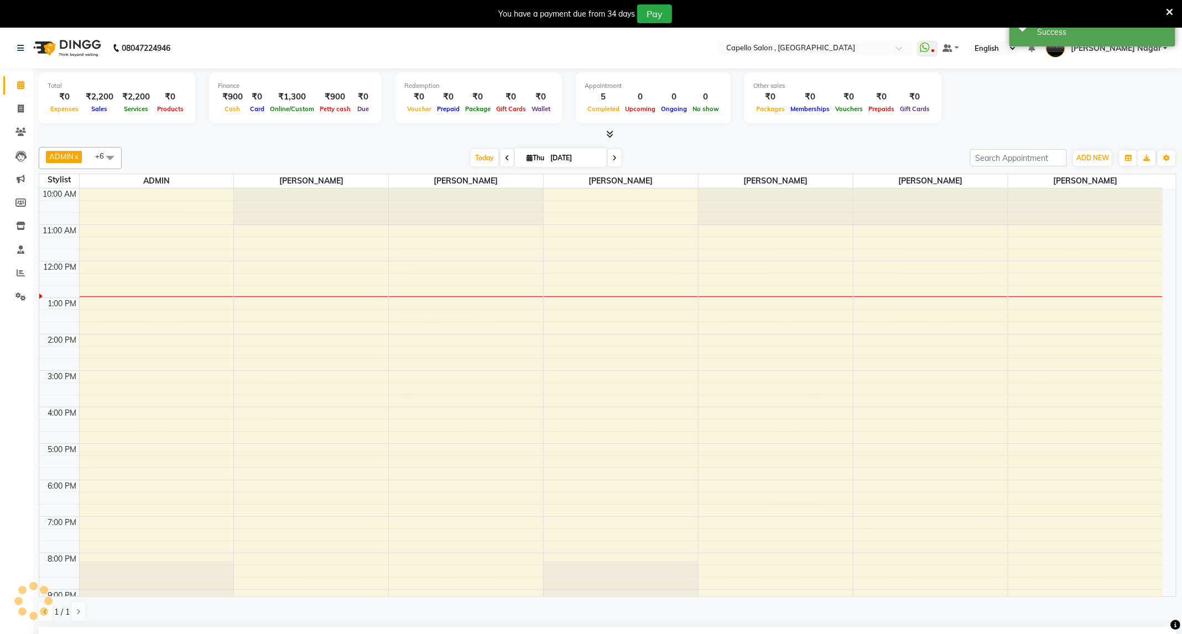
scroll to position [40, 0]
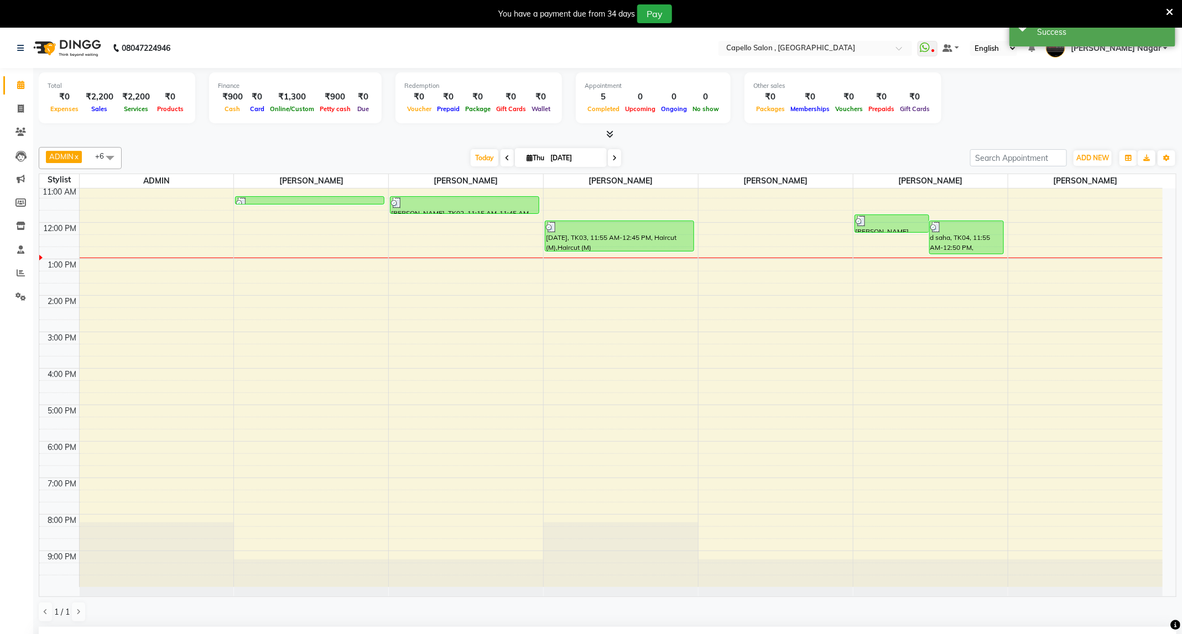
click at [503, 154] on span at bounding box center [507, 157] width 13 height 17
type input "[DATE]"
select select "660"
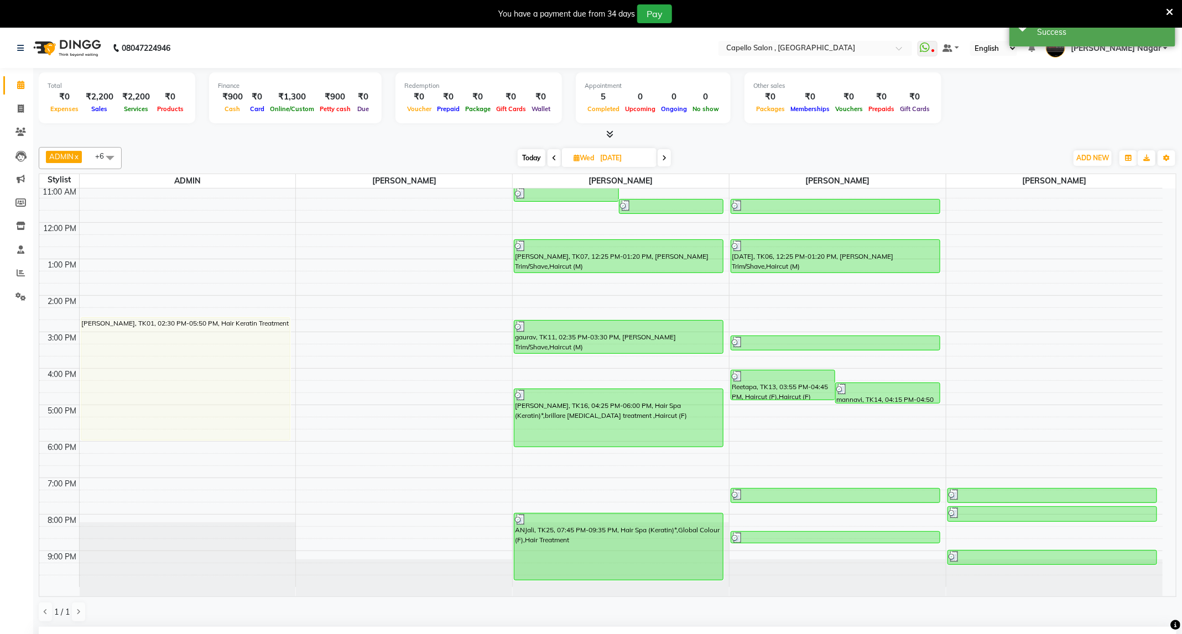
click at [665, 158] on icon at bounding box center [664, 158] width 4 height 7
type input "[DATE]"
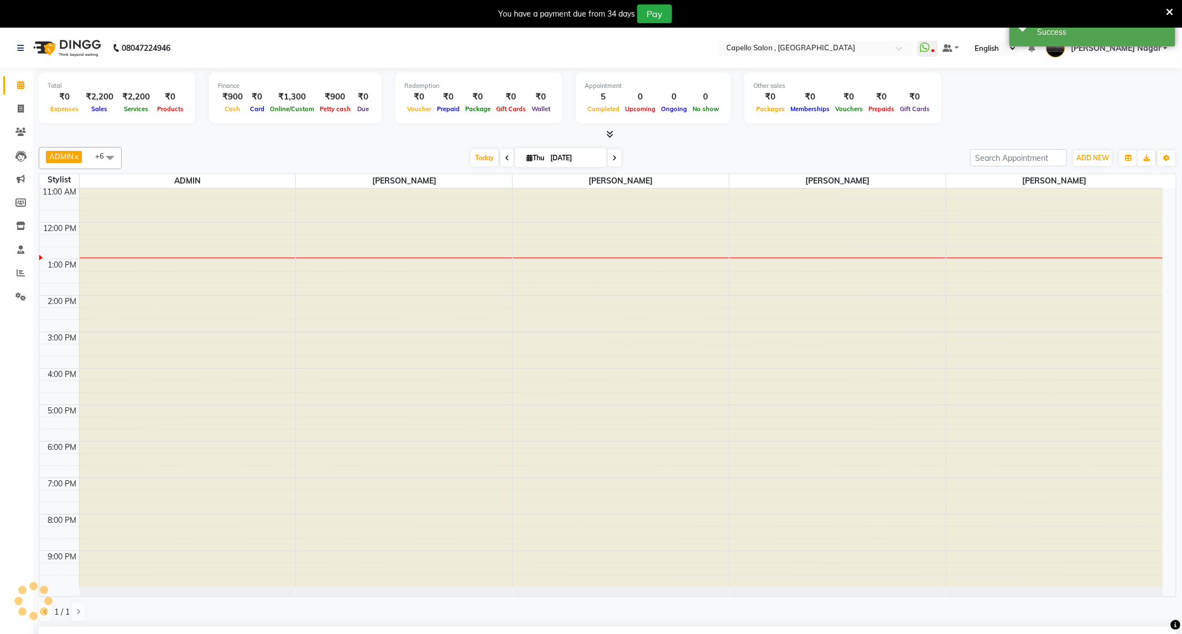
scroll to position [0, 0]
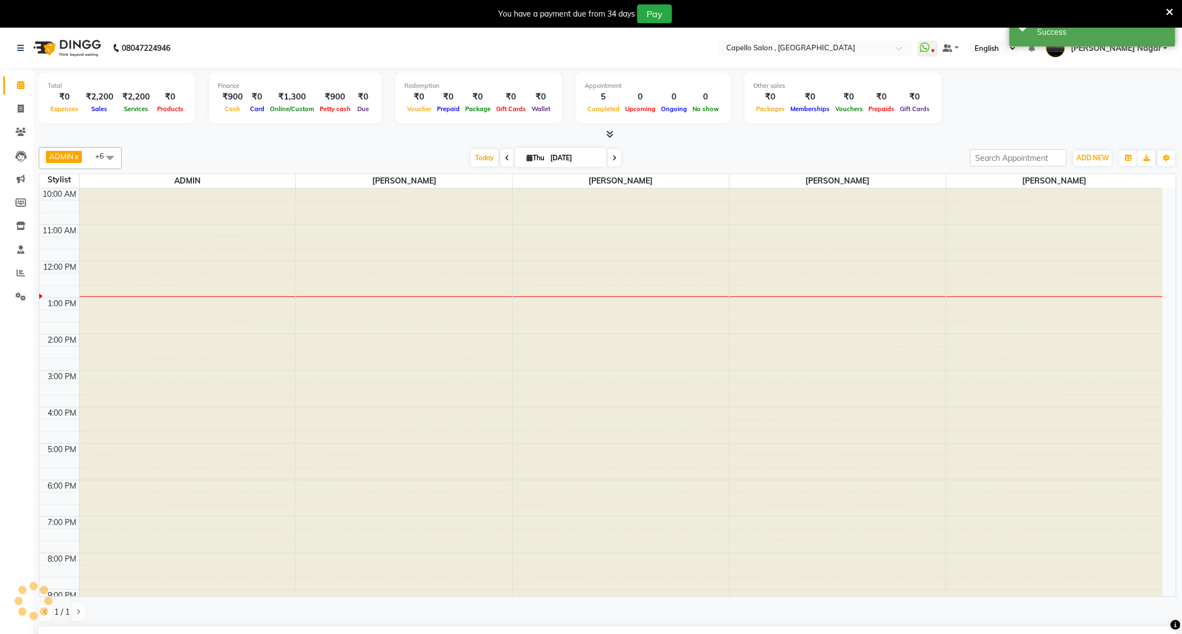
select select "660"
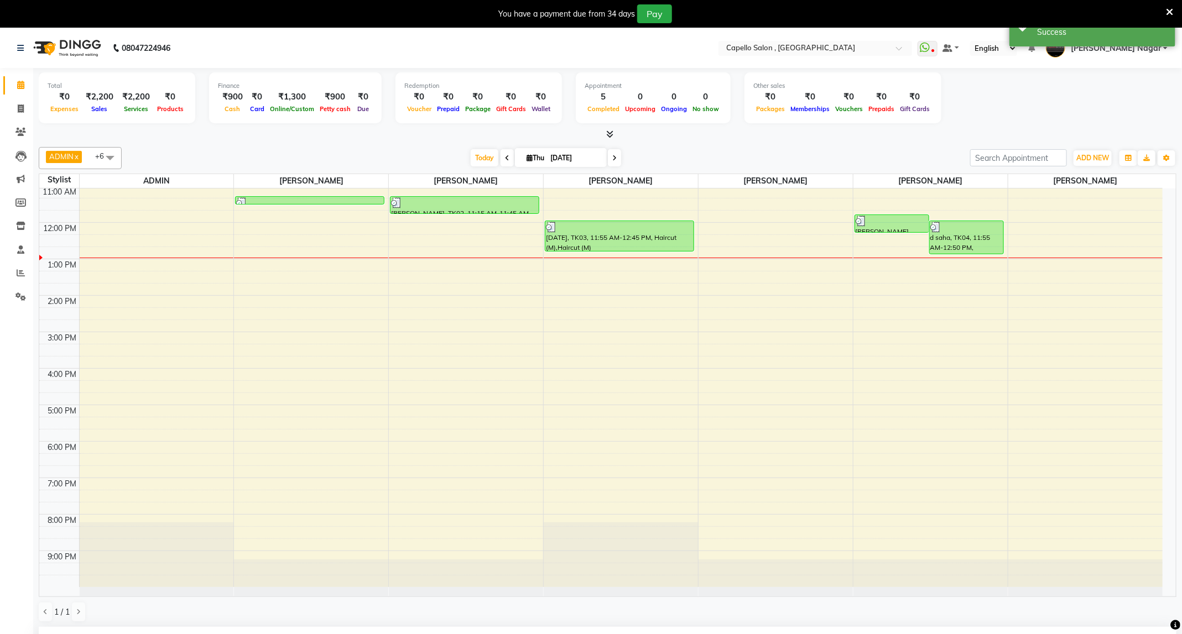
click at [610, 162] on span at bounding box center [614, 157] width 13 height 17
type input "05-09-2025"
select select "660"
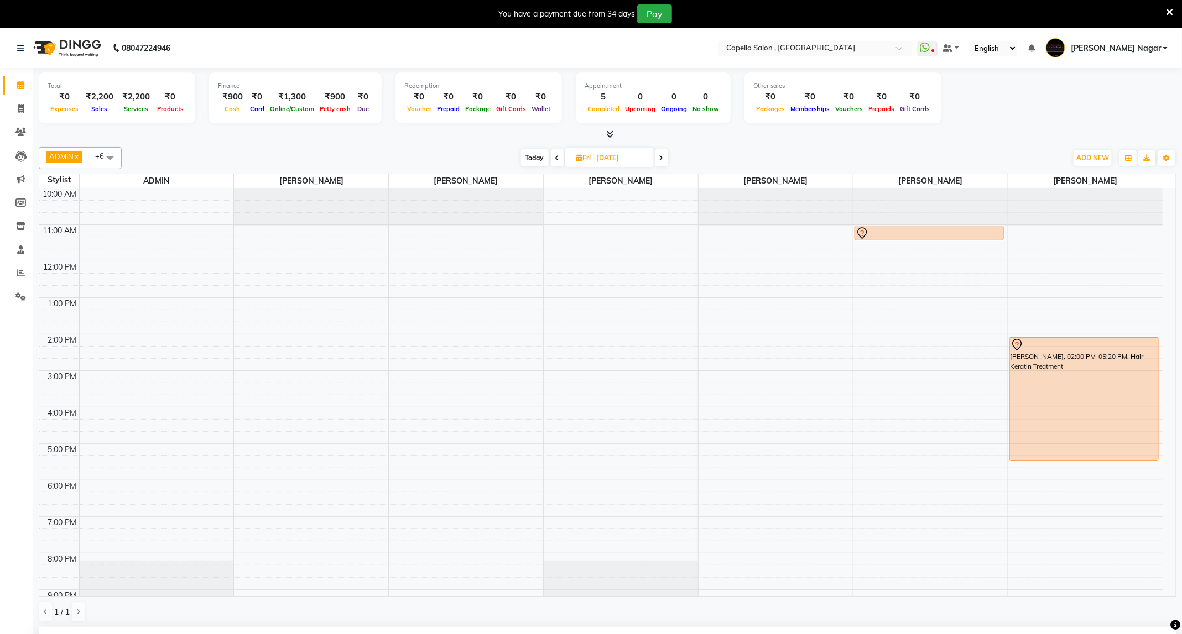
click at [556, 153] on span at bounding box center [557, 157] width 13 height 17
type input "[DATE]"
select select "660"
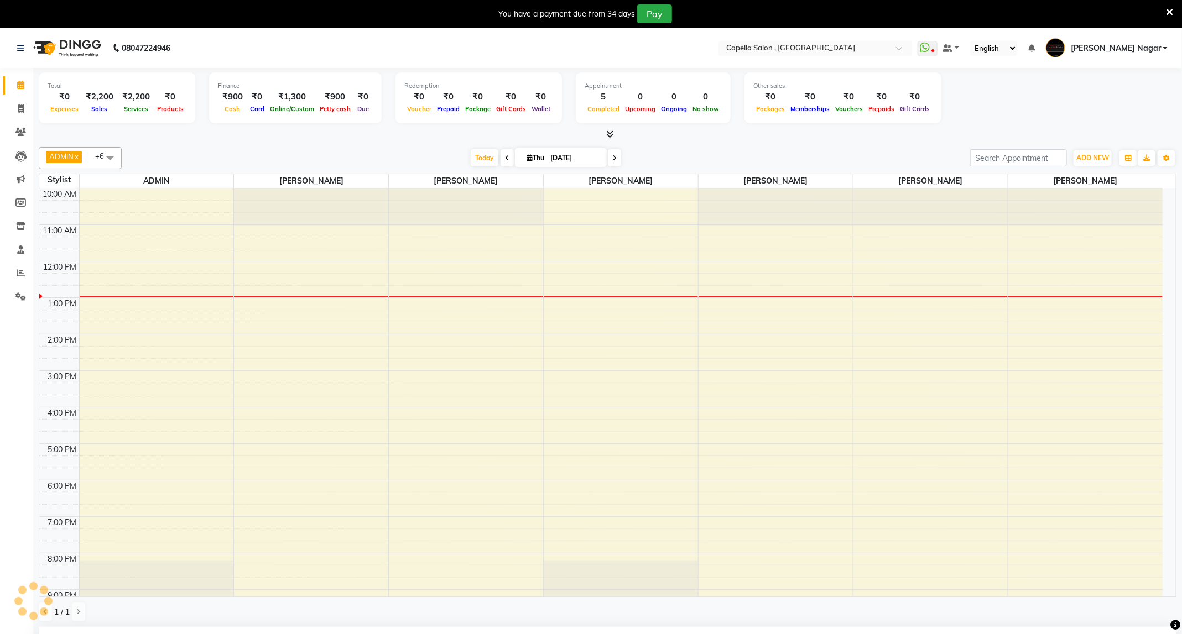
scroll to position [40, 0]
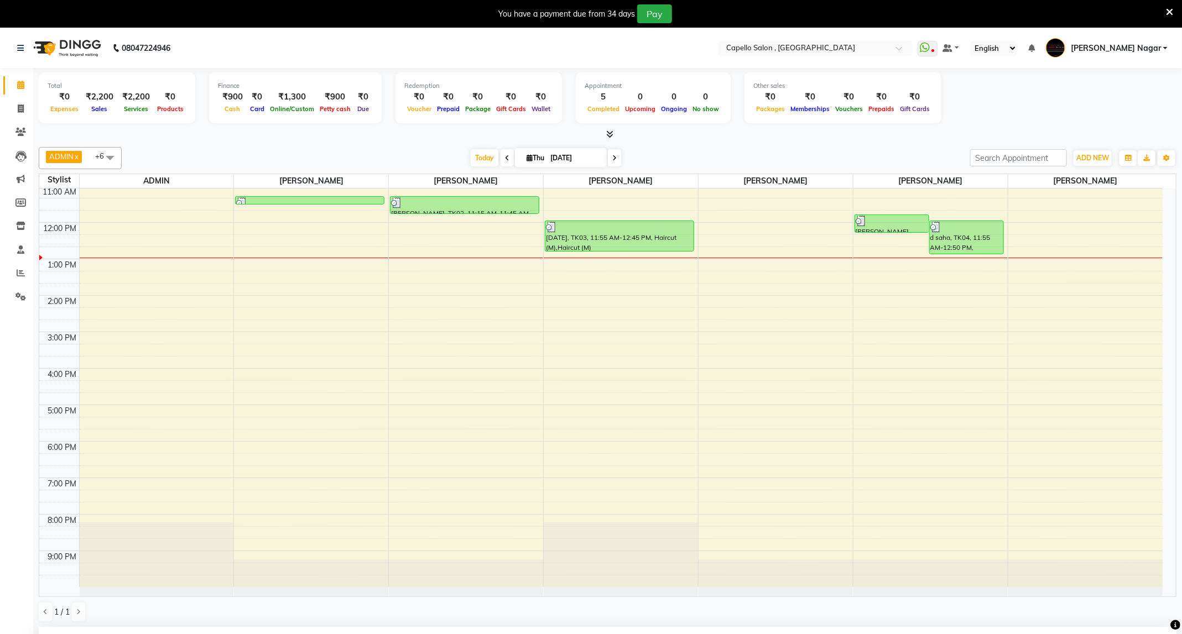
click at [505, 160] on icon at bounding box center [507, 158] width 4 height 7
type input "[DATE]"
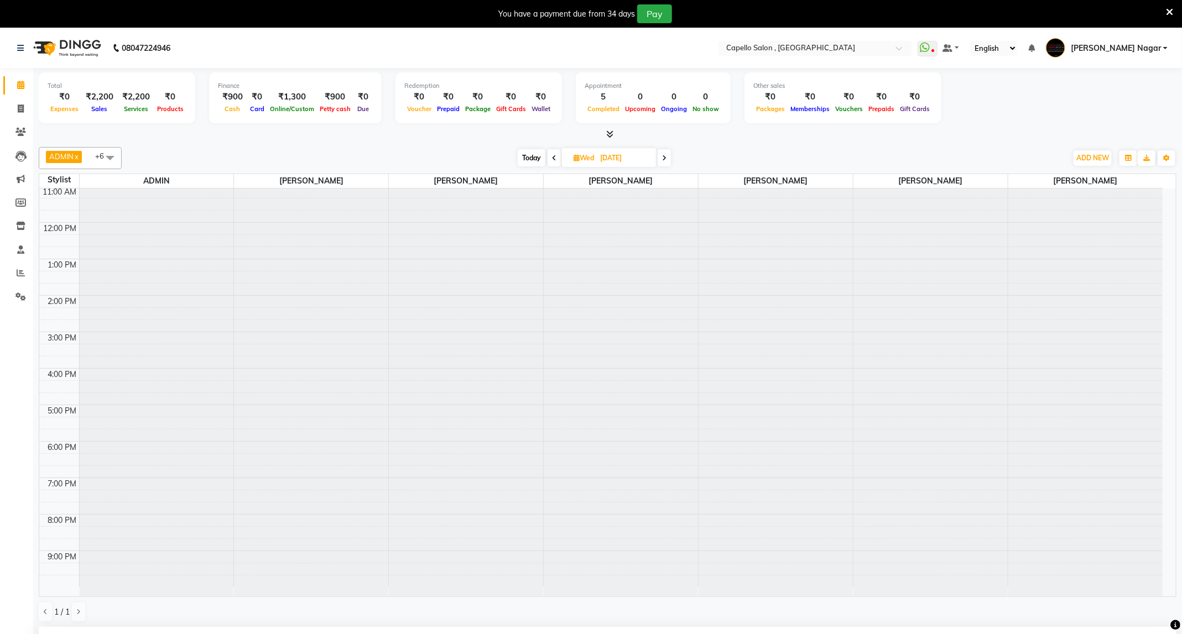
scroll to position [0, 0]
select select "660"
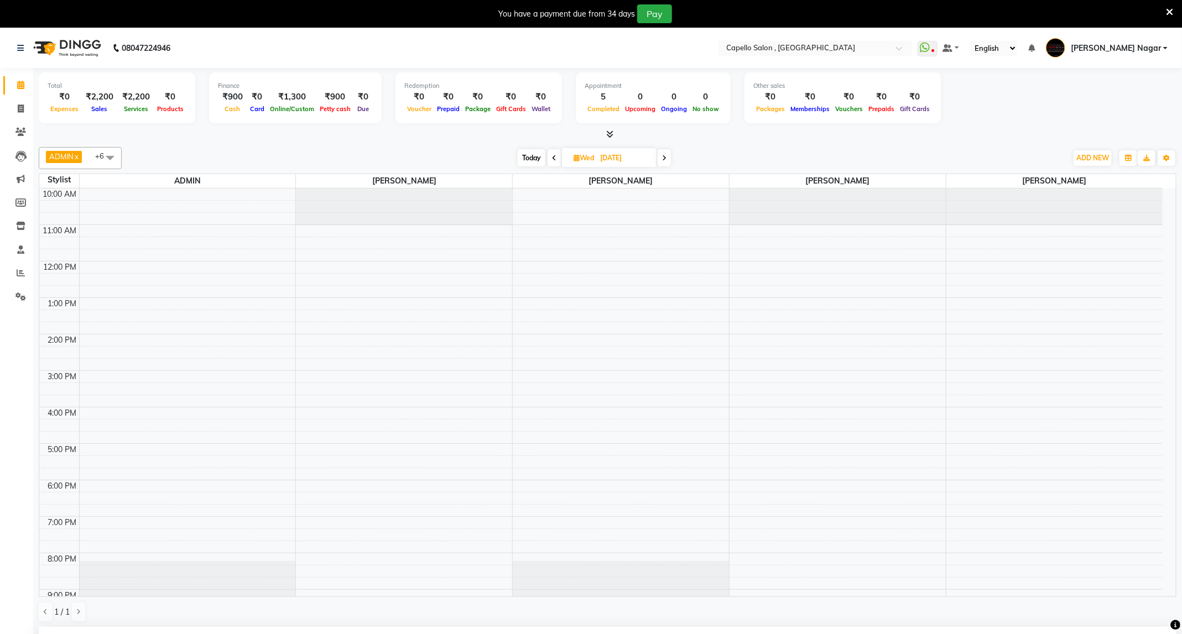
scroll to position [40, 0]
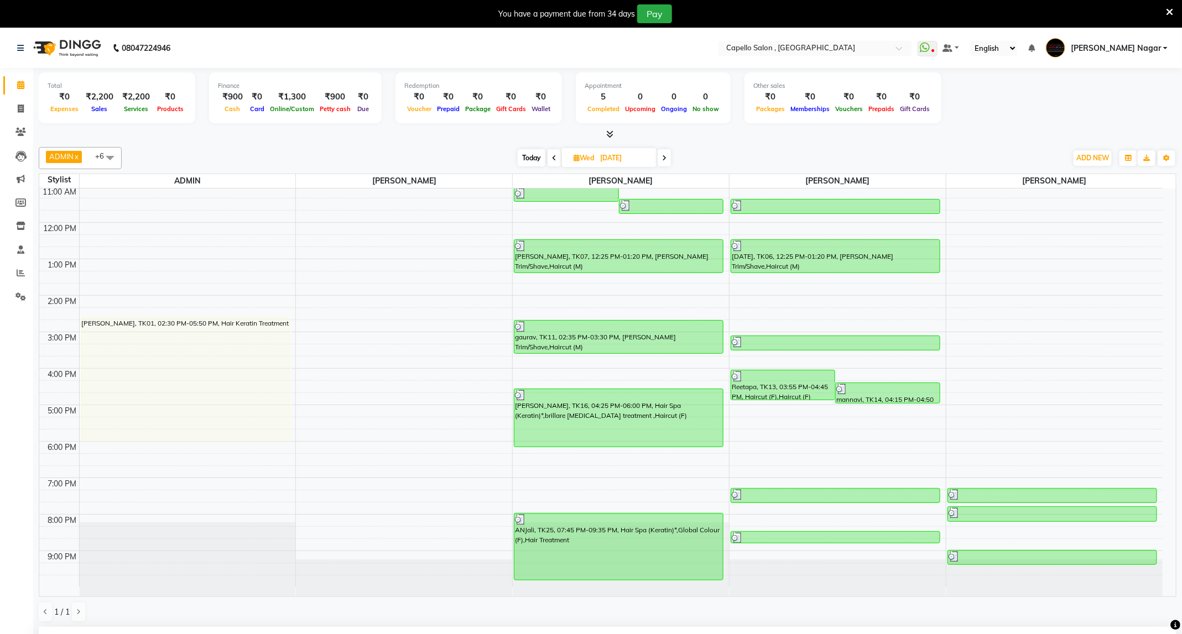
click at [548, 157] on span at bounding box center [554, 157] width 13 height 17
type input "[DATE]"
select select "660"
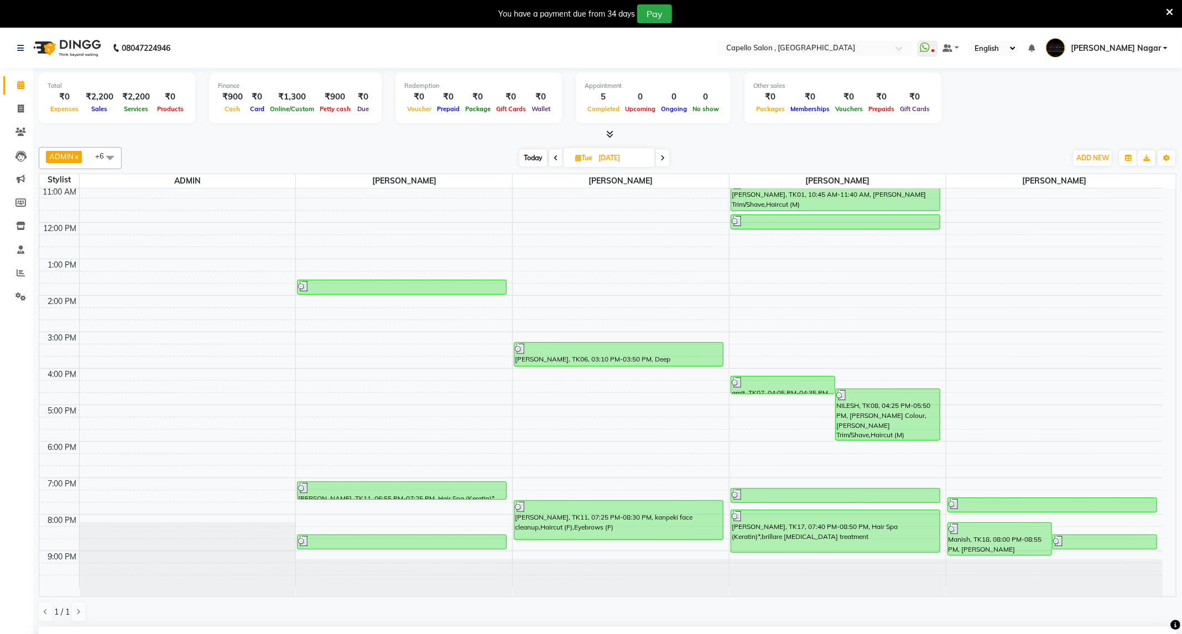
click at [662, 160] on icon at bounding box center [662, 158] width 4 height 7
type input "[DATE]"
select select "660"
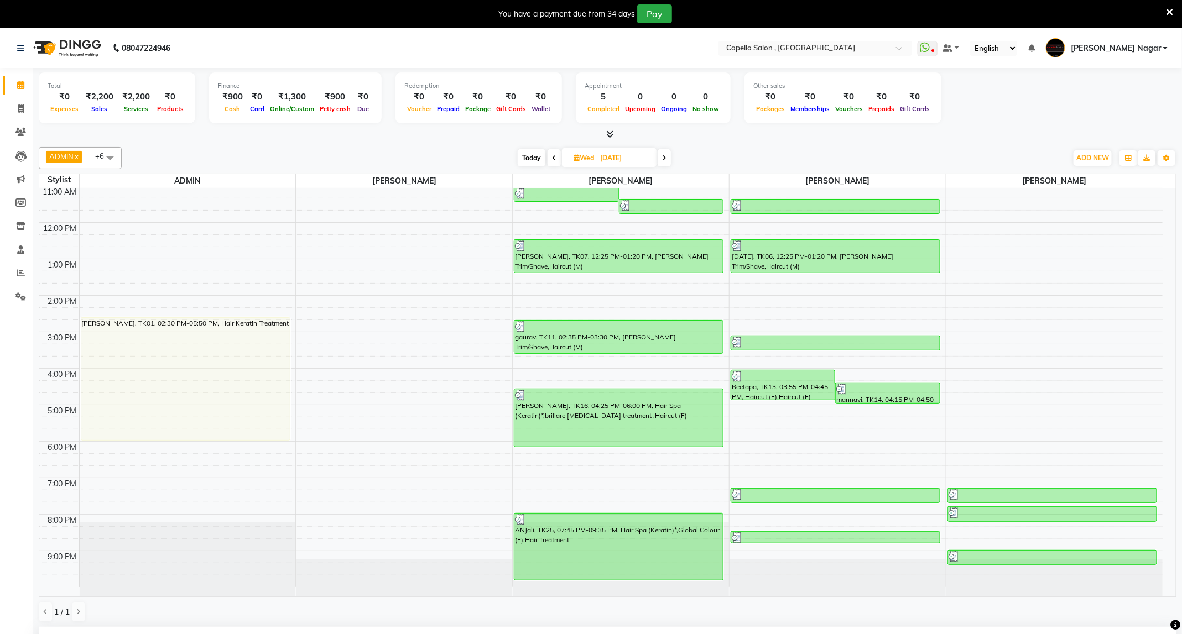
click at [527, 157] on span "Today" at bounding box center [532, 157] width 28 height 17
type input "[DATE]"
select select "660"
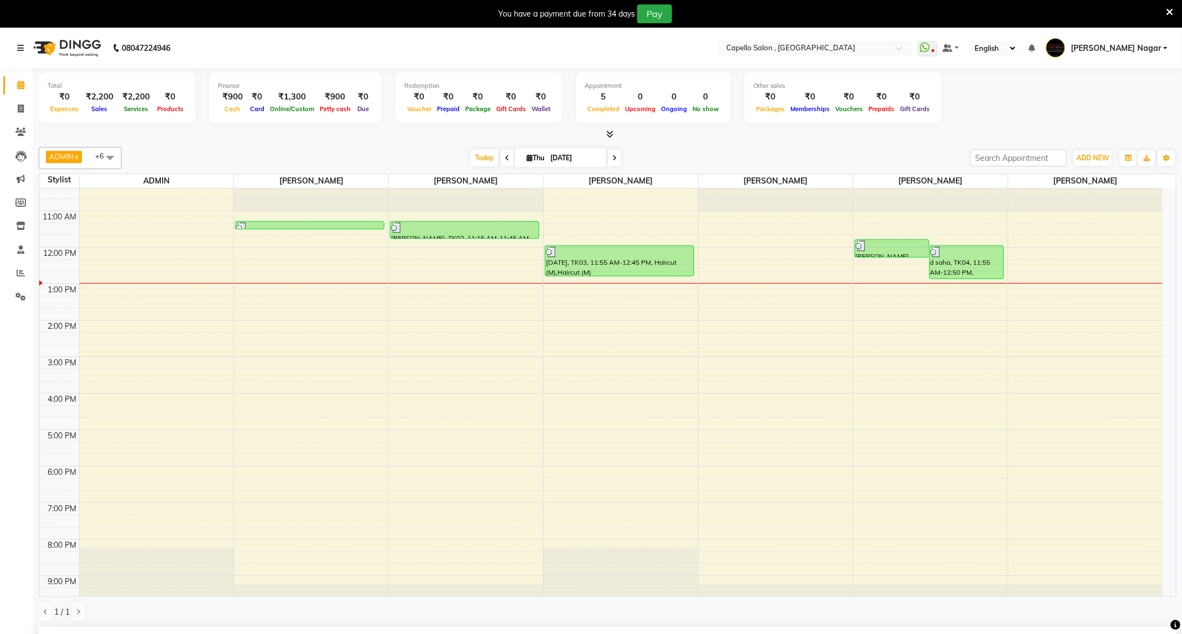
scroll to position [0, 0]
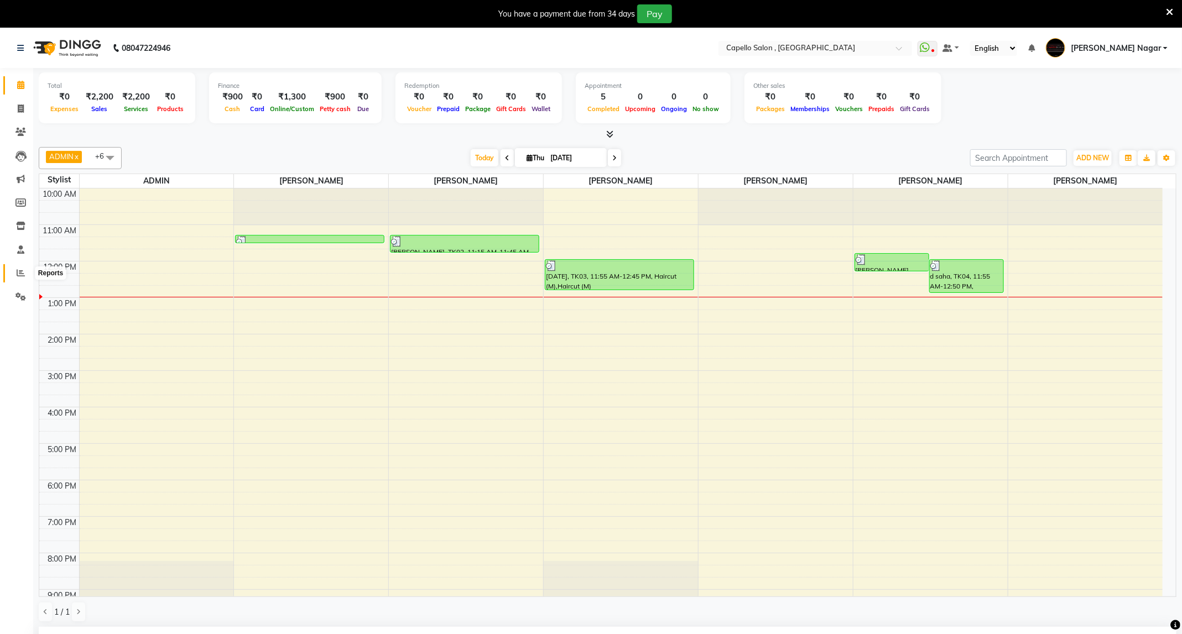
click at [12, 268] on span at bounding box center [20, 273] width 19 height 13
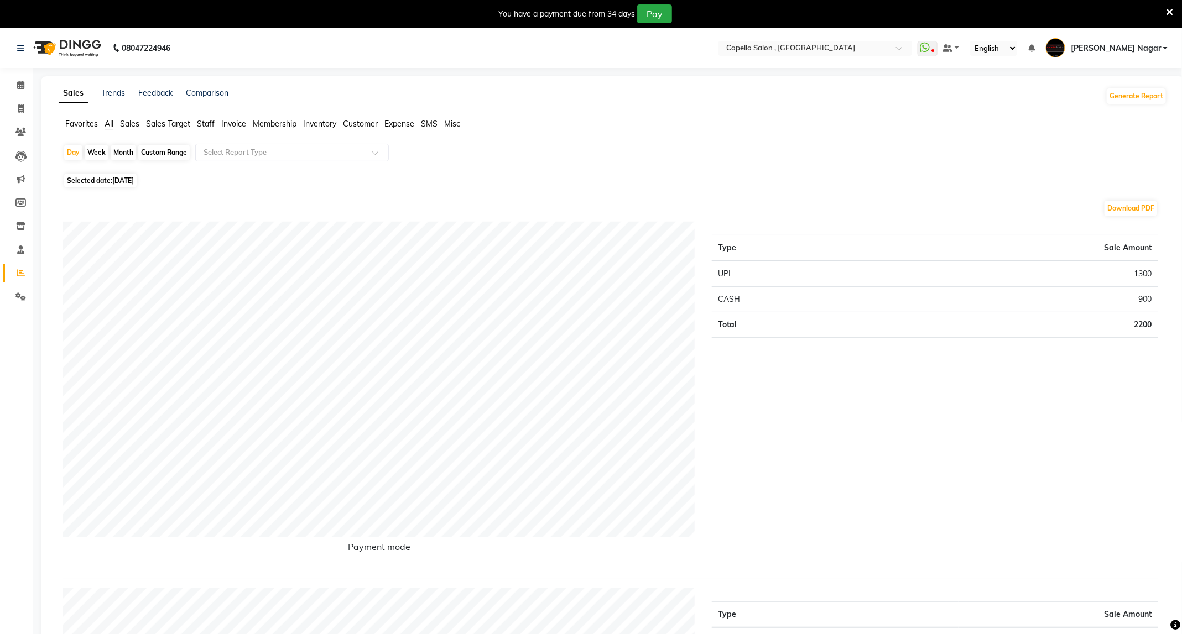
click at [123, 157] on div "Month" at bounding box center [123, 152] width 25 height 15
select select "9"
select select "2025"
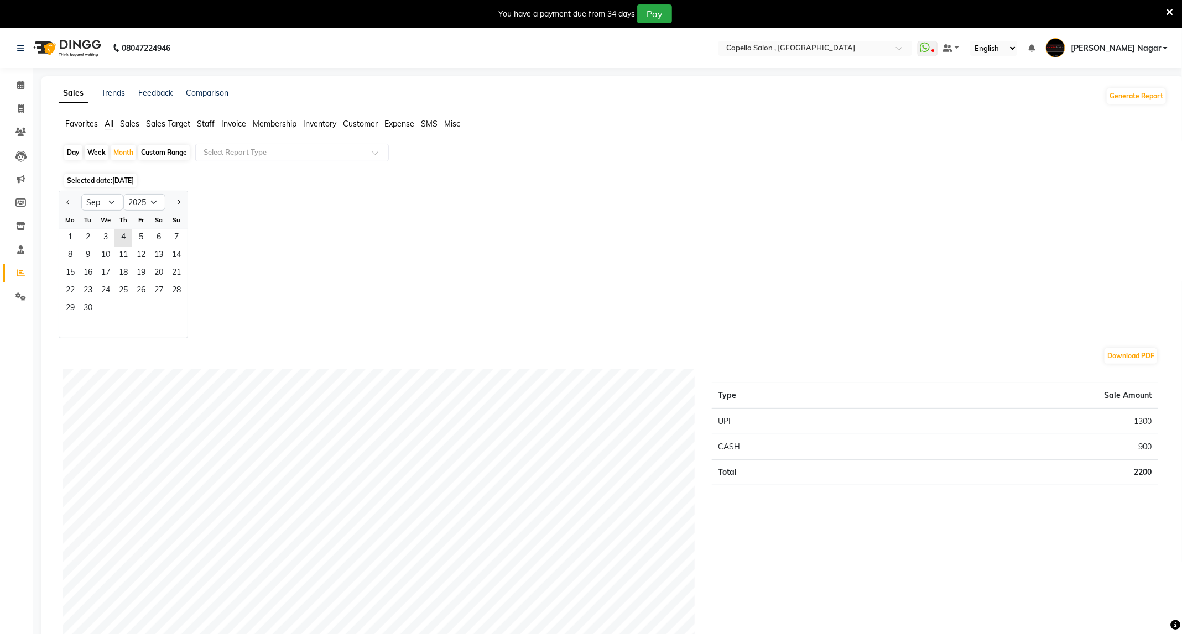
click at [78, 154] on div "Day" at bounding box center [73, 152] width 18 height 15
select select "9"
select select "2025"
click at [110, 237] on span "3" at bounding box center [106, 239] width 18 height 18
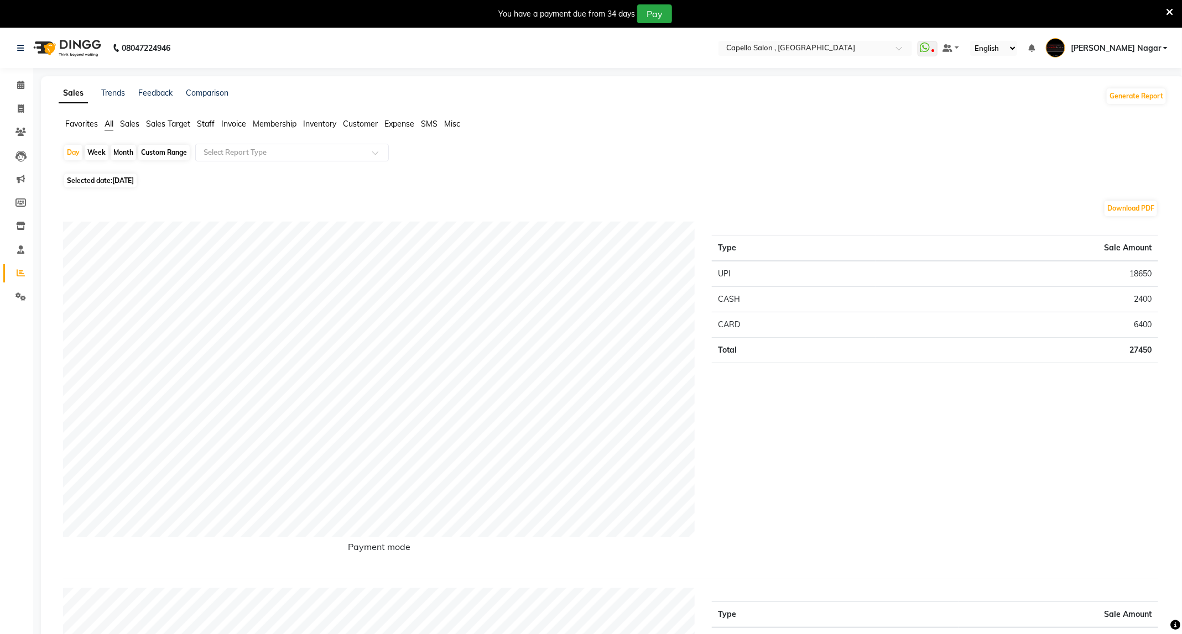
scroll to position [166, 0]
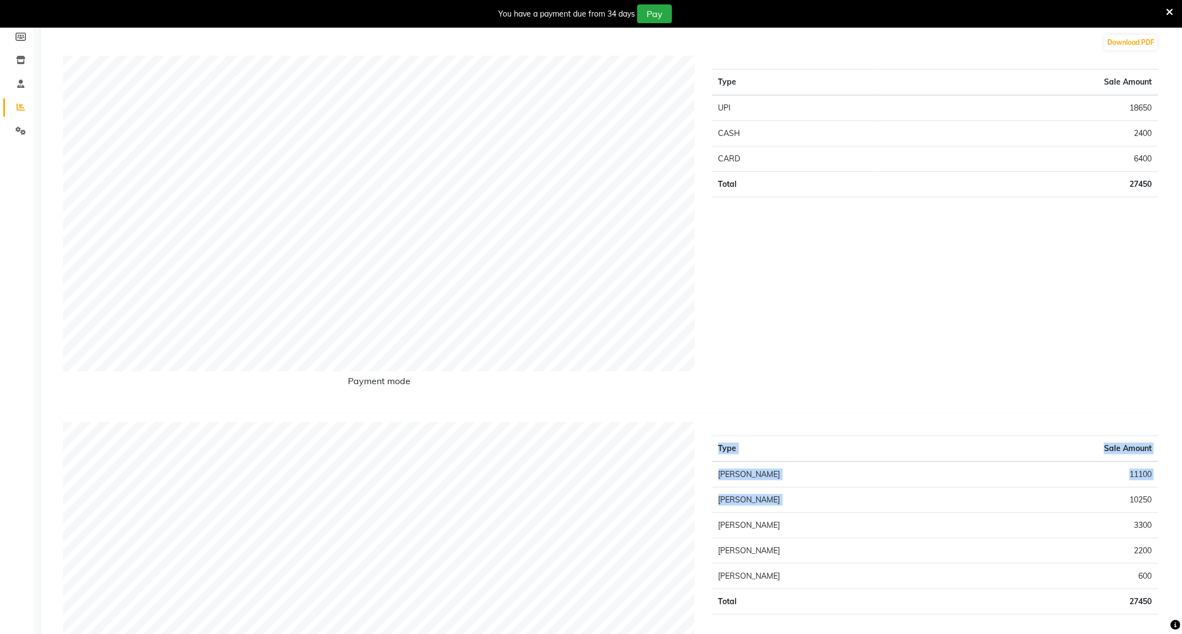
drag, startPoint x: 1117, startPoint y: 503, endPoint x: 1194, endPoint y: 500, distance: 76.4
click at [1182, 469] on html "08047224946 Select Location × Capello Salon , Manish Nagar WhatsApp Status ✕ St…" at bounding box center [591, 151] width 1182 height 634
click at [1124, 503] on td "10250" at bounding box center [1059, 500] width 200 height 25
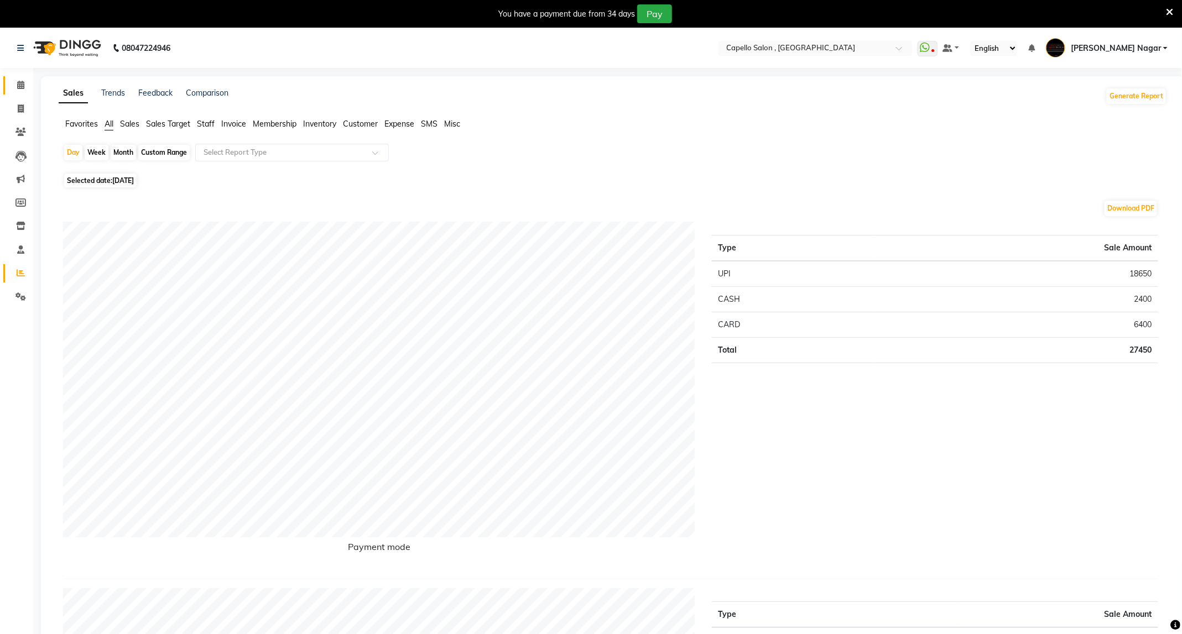
click at [11, 88] on link "Calendar" at bounding box center [16, 85] width 27 height 18
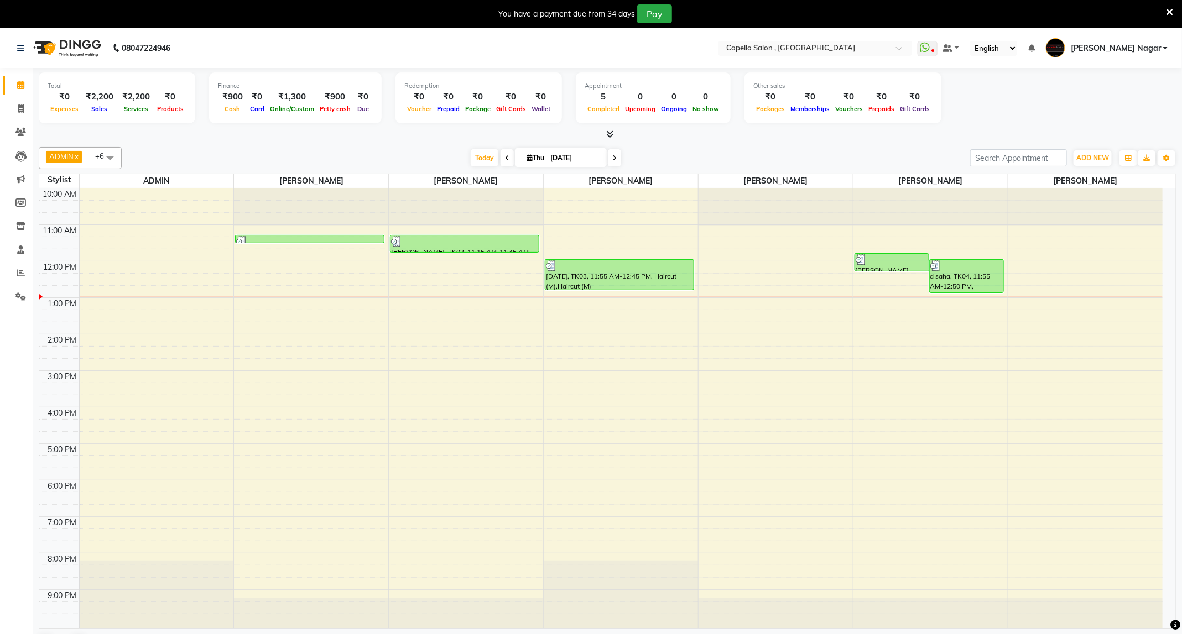
click at [505, 158] on icon at bounding box center [507, 158] width 4 height 7
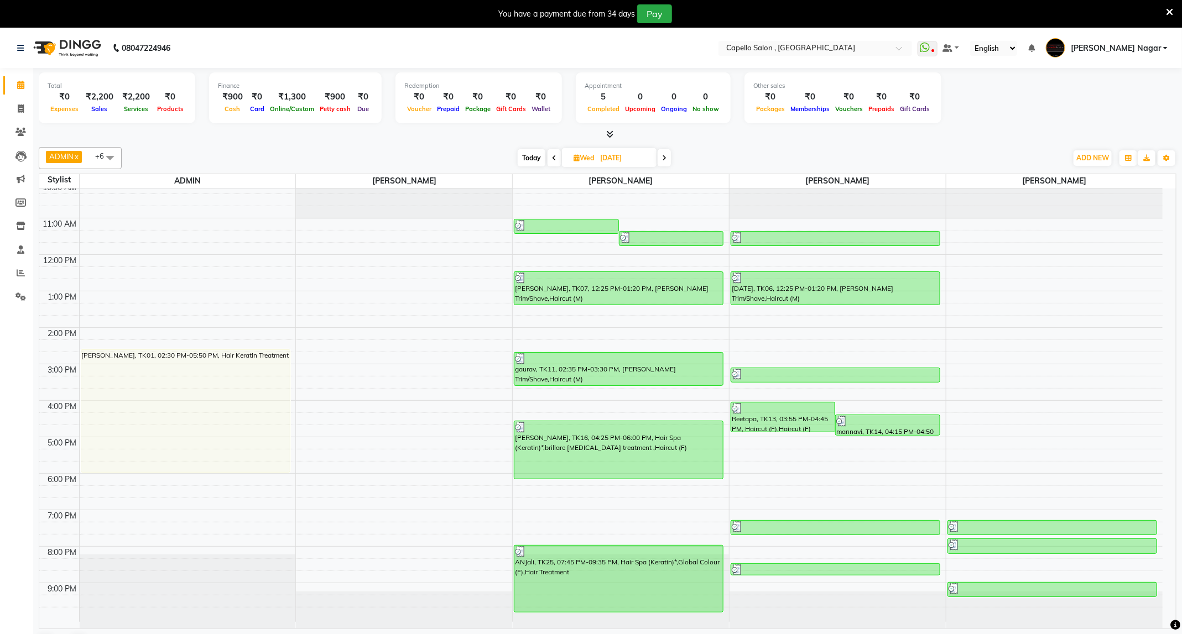
scroll to position [28, 0]
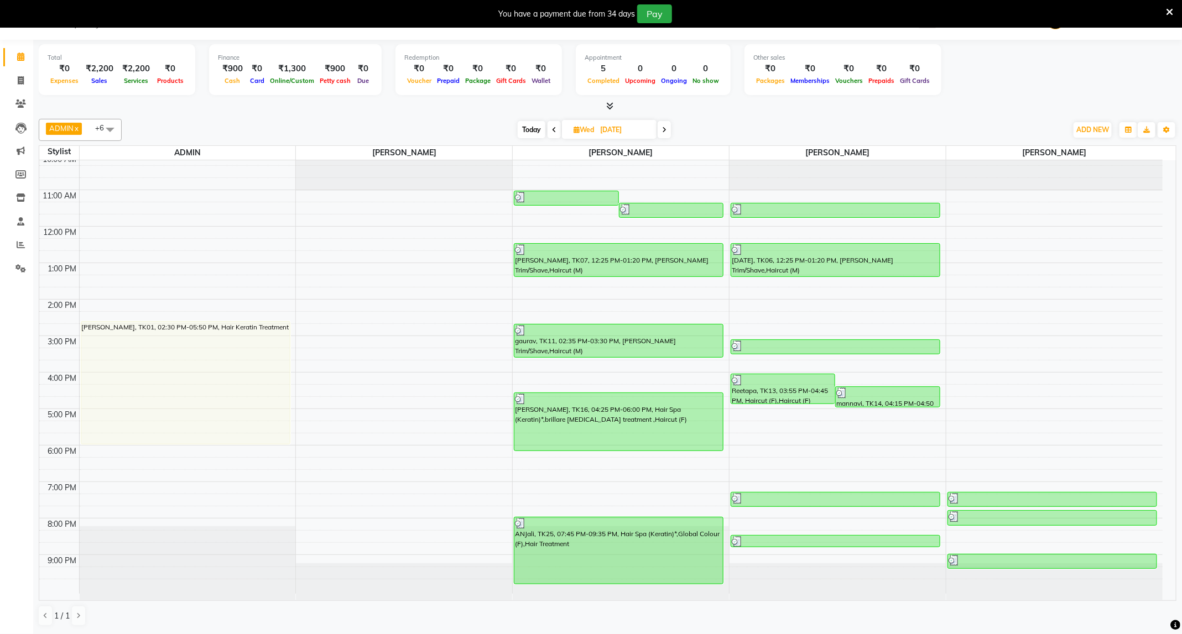
click at [538, 129] on span "Today" at bounding box center [532, 129] width 28 height 17
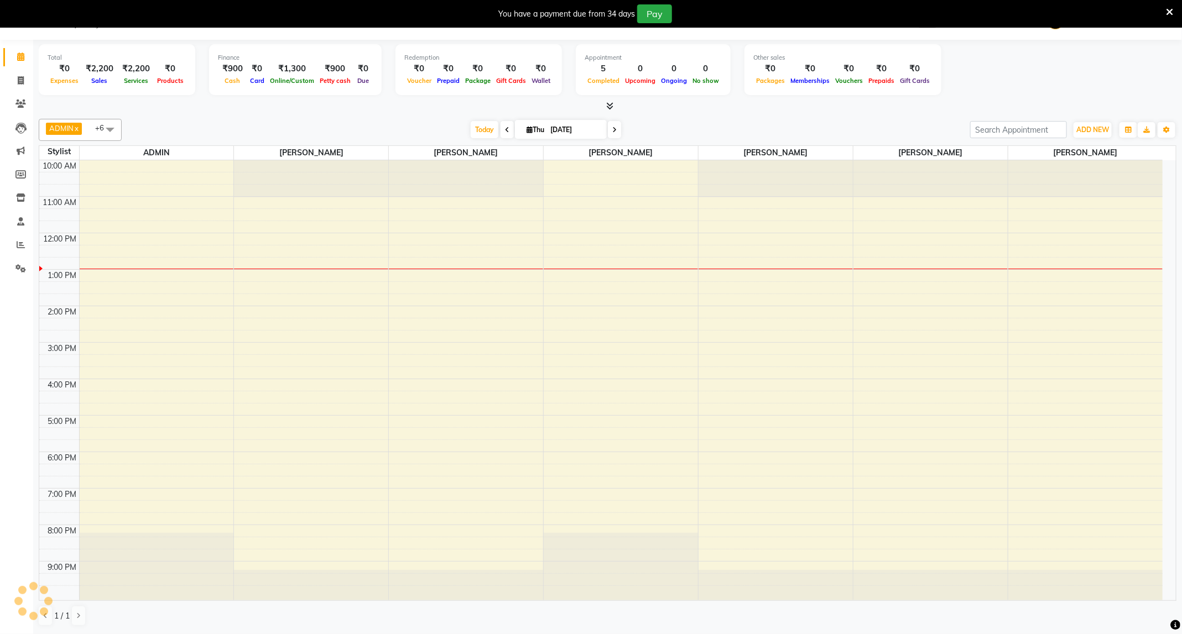
scroll to position [7, 0]
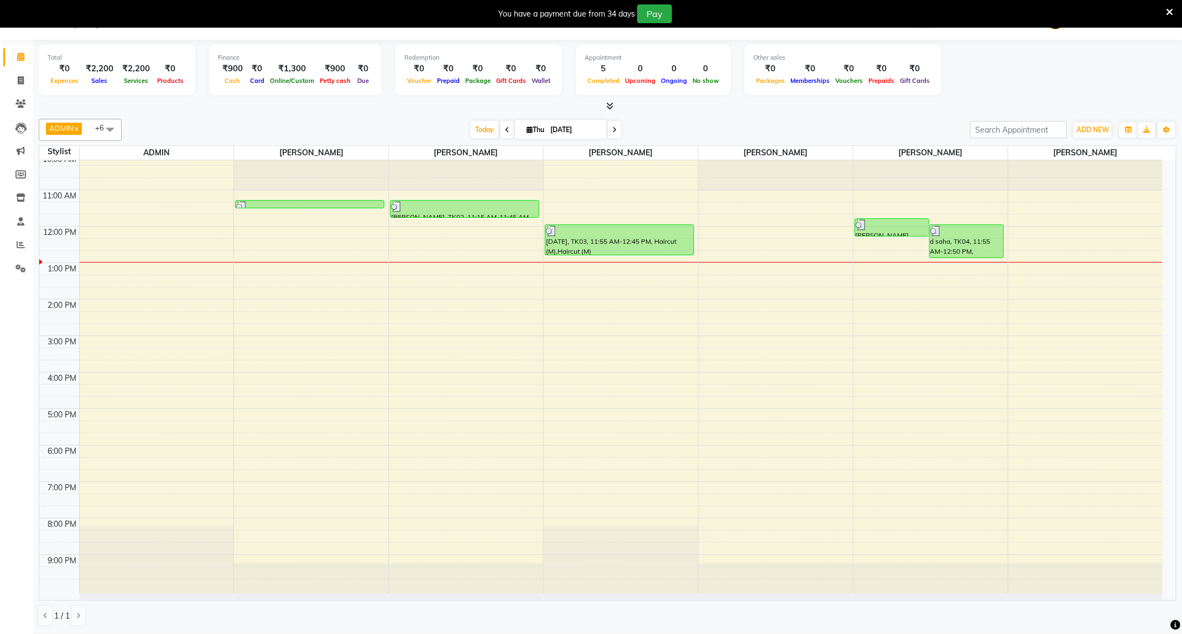
click at [505, 128] on icon at bounding box center [507, 130] width 4 height 7
type input "[DATE]"
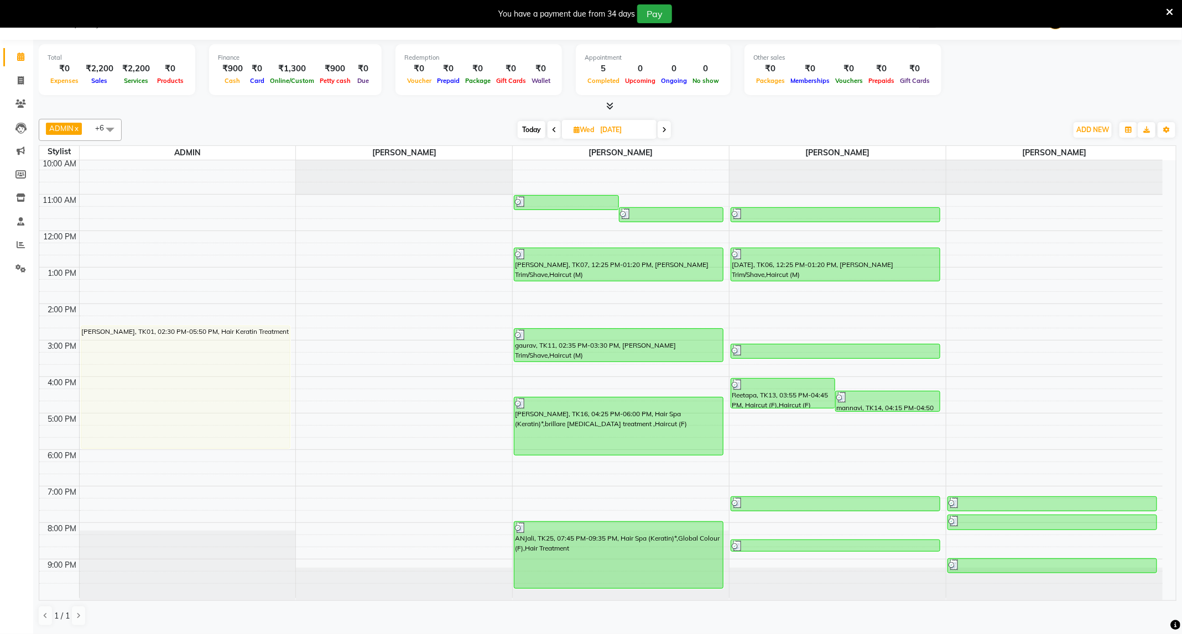
scroll to position [0, 0]
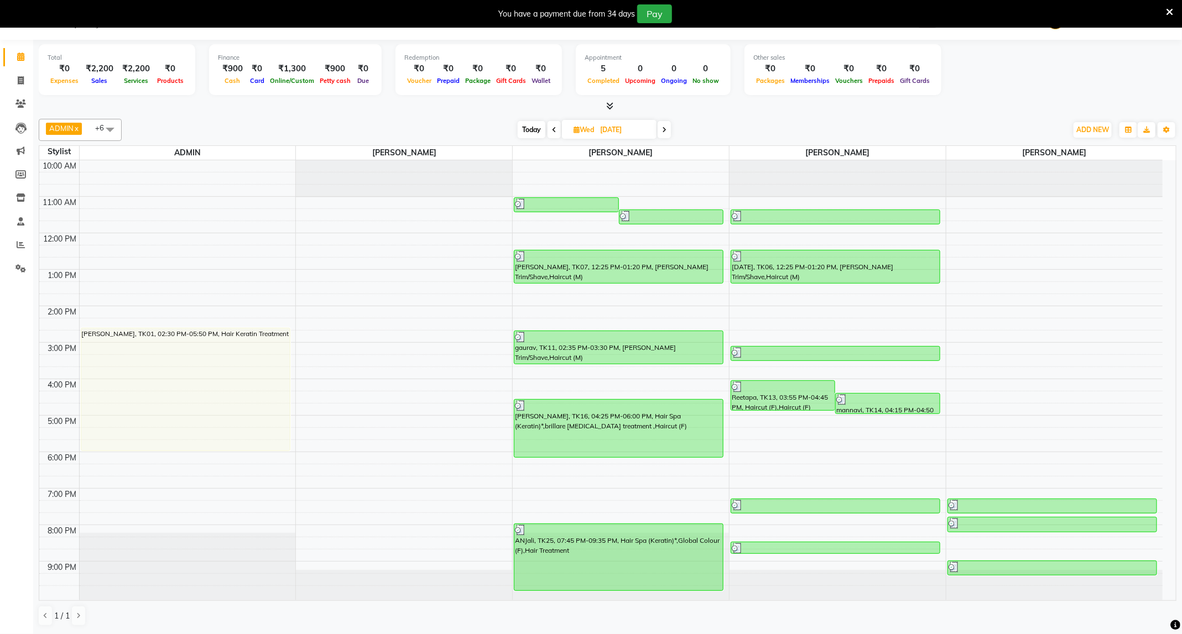
click at [60, 128] on span "ADMIN" at bounding box center [61, 128] width 24 height 9
click at [48, 160] on div "[PERSON_NAME]" at bounding box center [80, 154] width 71 height 12
checkbox input "true"
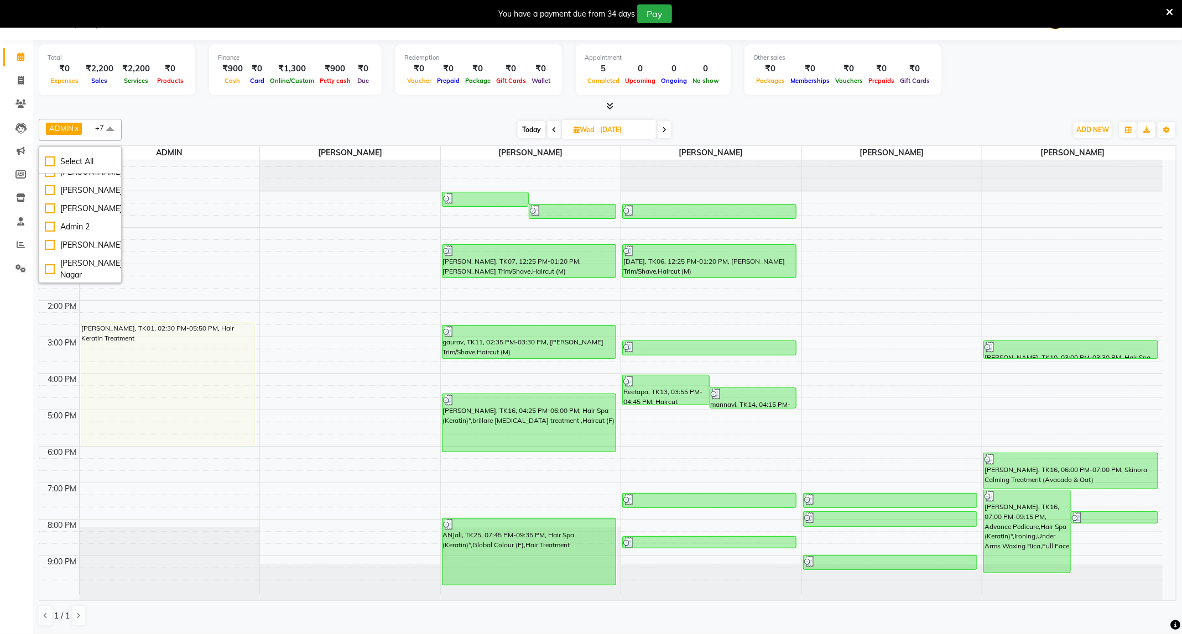
scroll to position [7, 0]
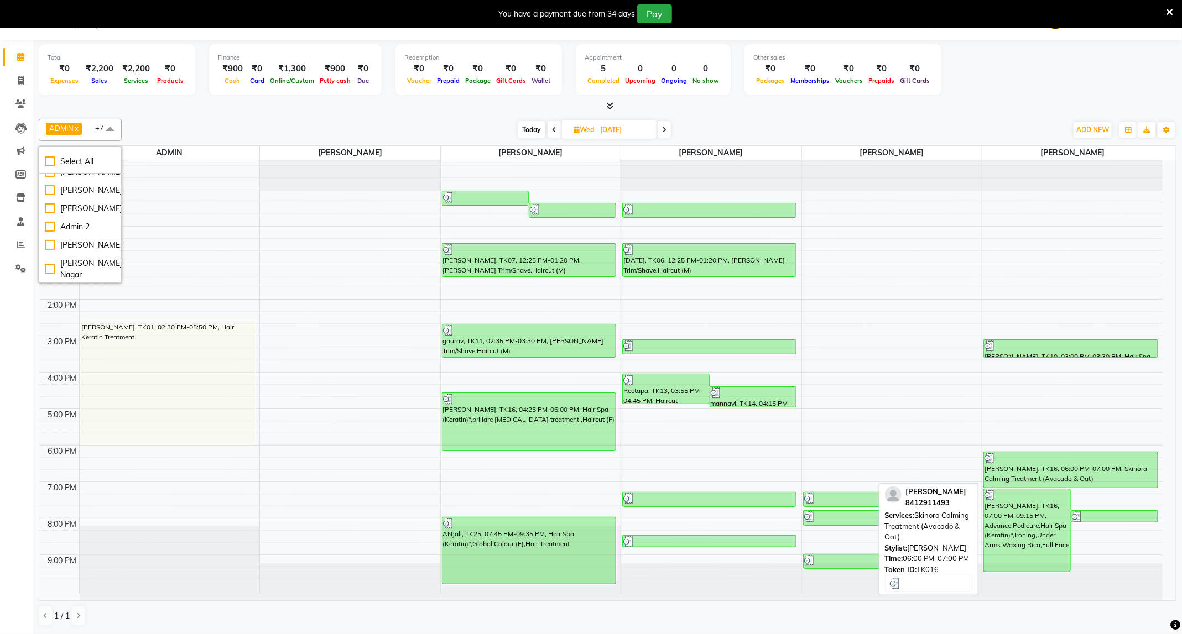
click at [1072, 464] on div at bounding box center [1071, 458] width 173 height 11
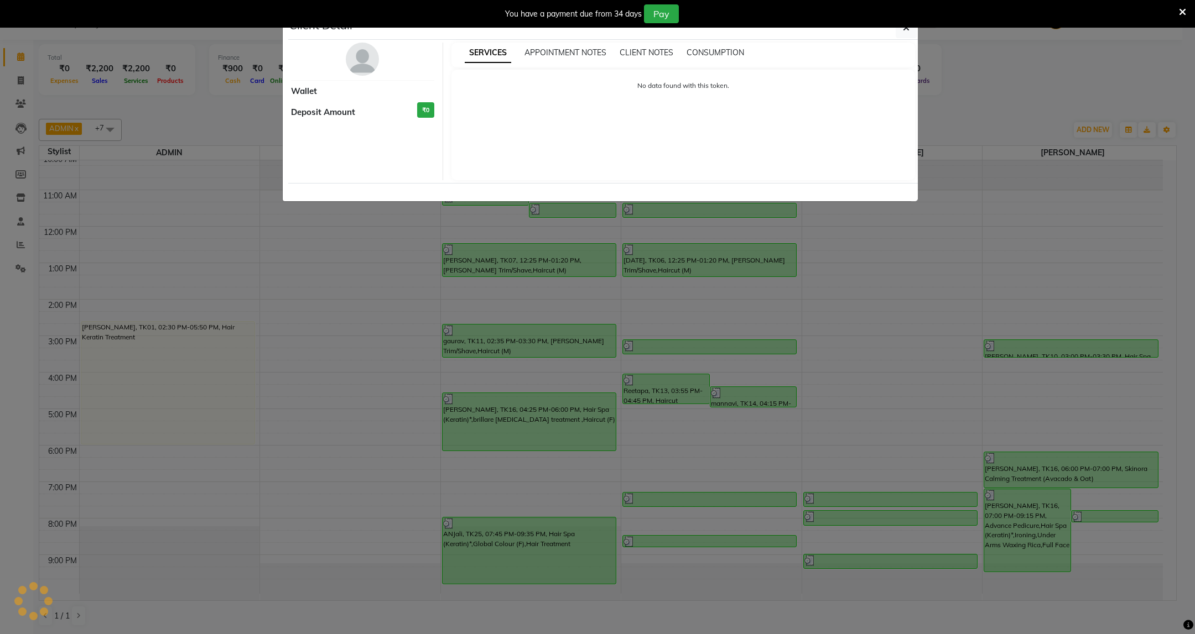
select select "3"
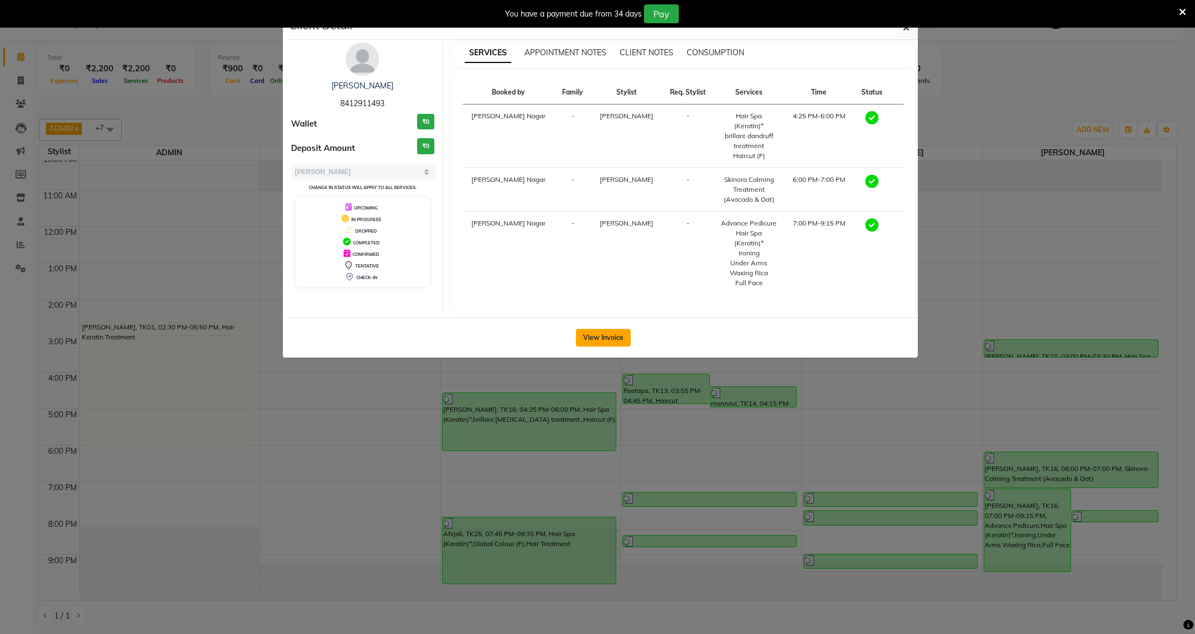
click at [584, 329] on button "View Invoice" at bounding box center [603, 338] width 55 height 18
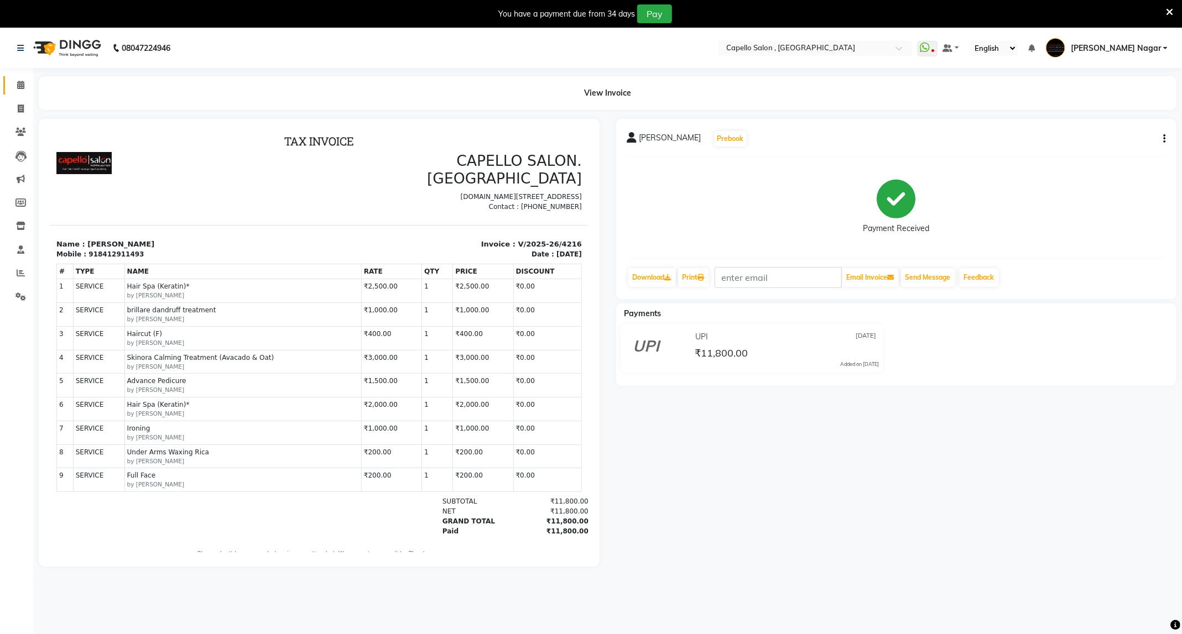
click at [15, 80] on span at bounding box center [20, 85] width 19 height 13
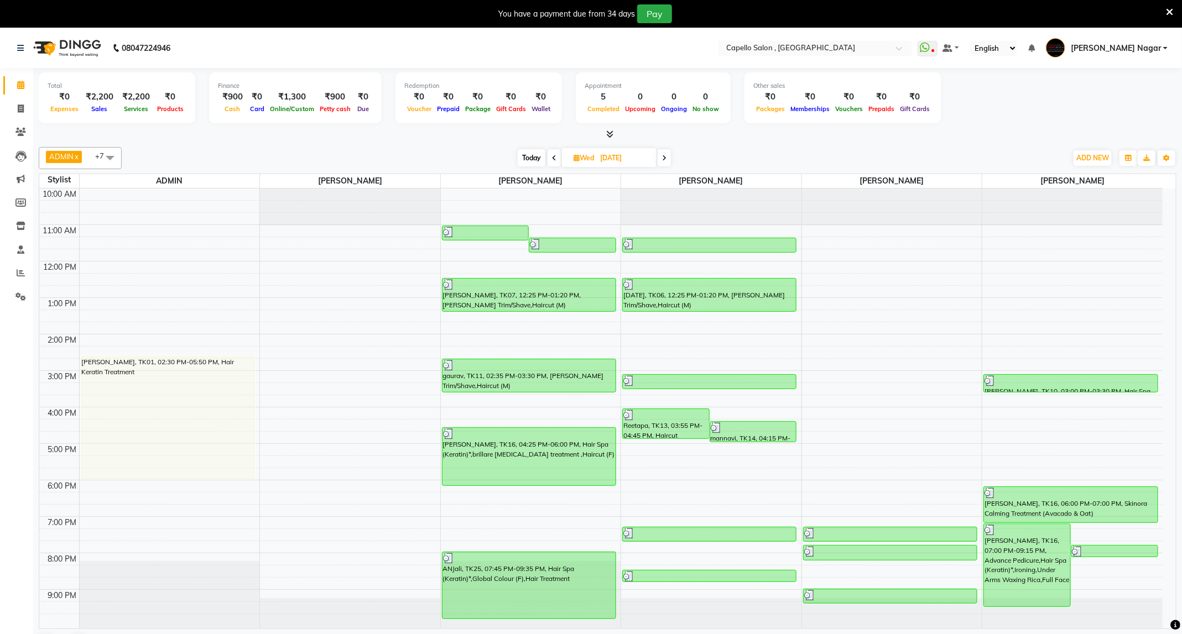
click at [553, 158] on icon at bounding box center [554, 158] width 4 height 7
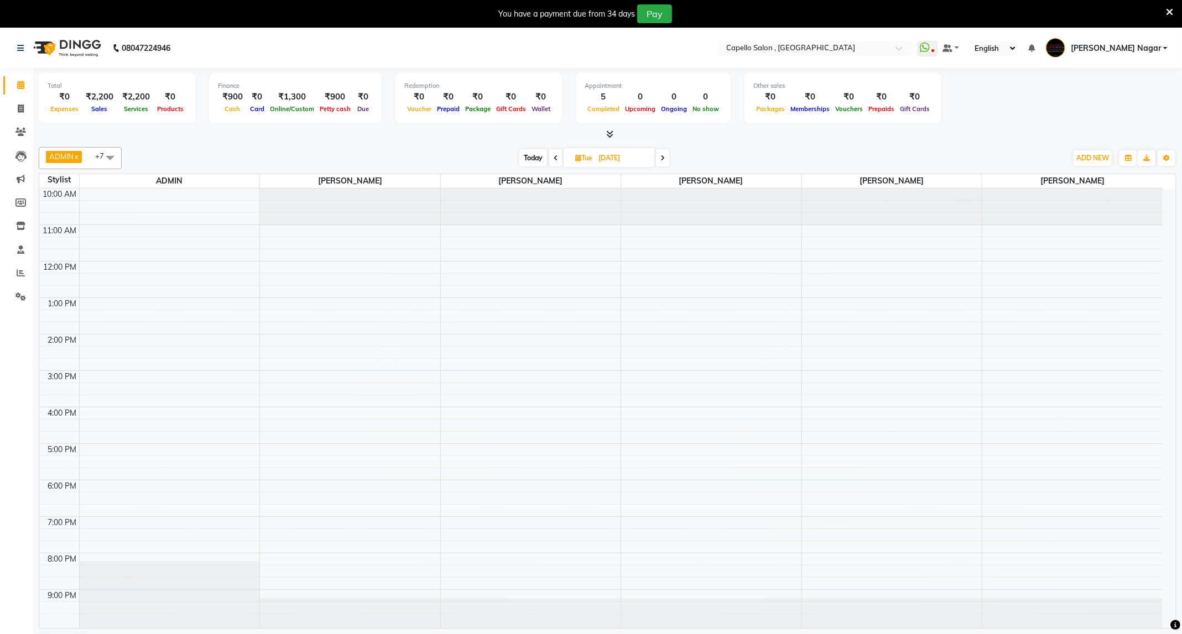
scroll to position [7, 0]
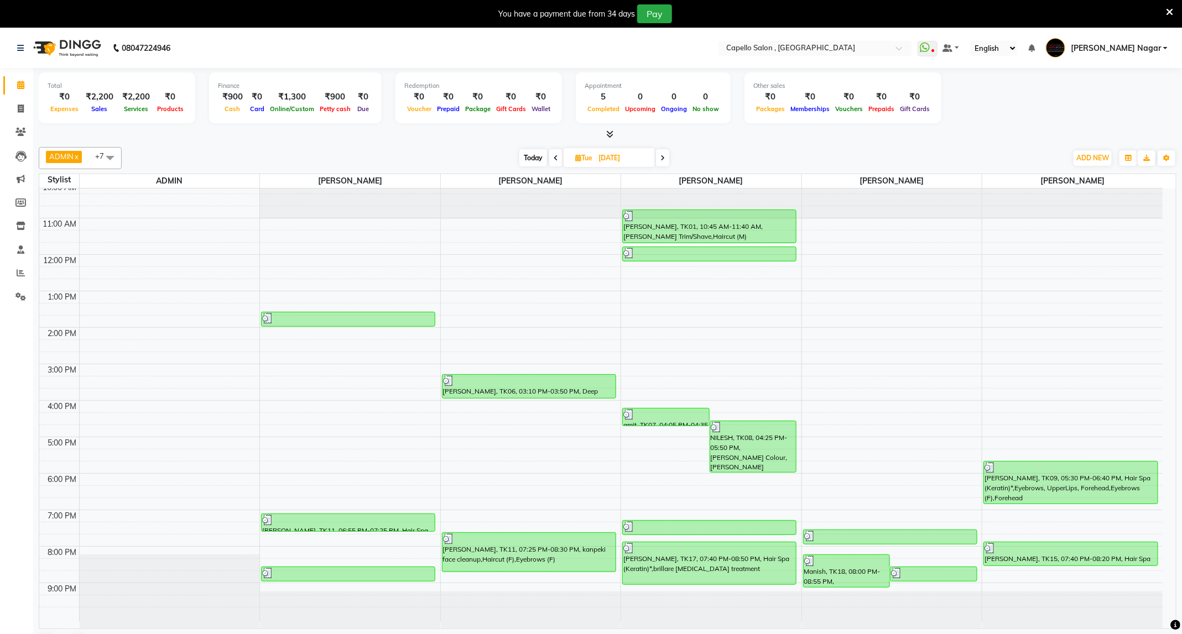
click at [665, 163] on span at bounding box center [662, 157] width 13 height 17
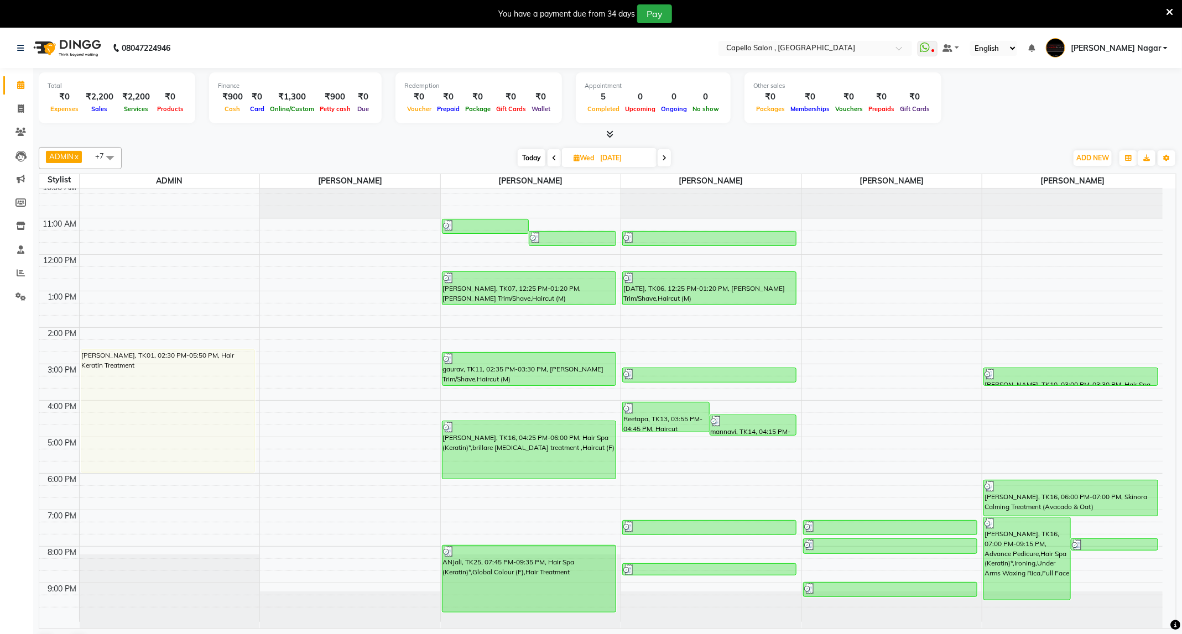
click at [553, 151] on span at bounding box center [554, 157] width 13 height 17
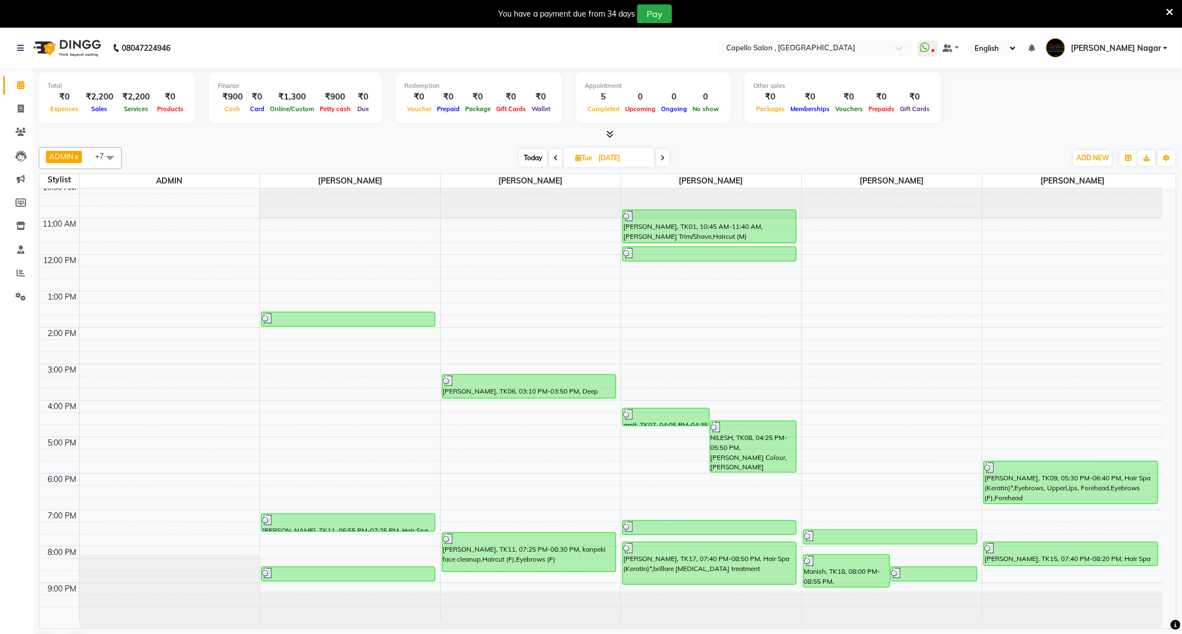
click at [528, 153] on span "Today" at bounding box center [533, 157] width 28 height 17
type input "[DATE]"
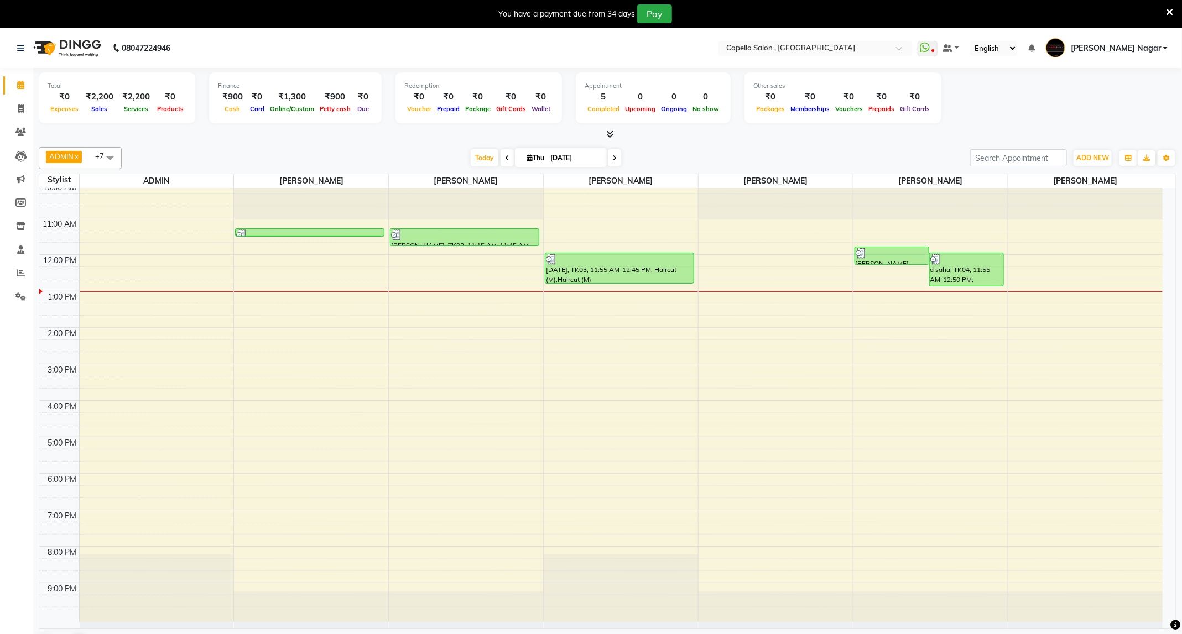
scroll to position [0, 0]
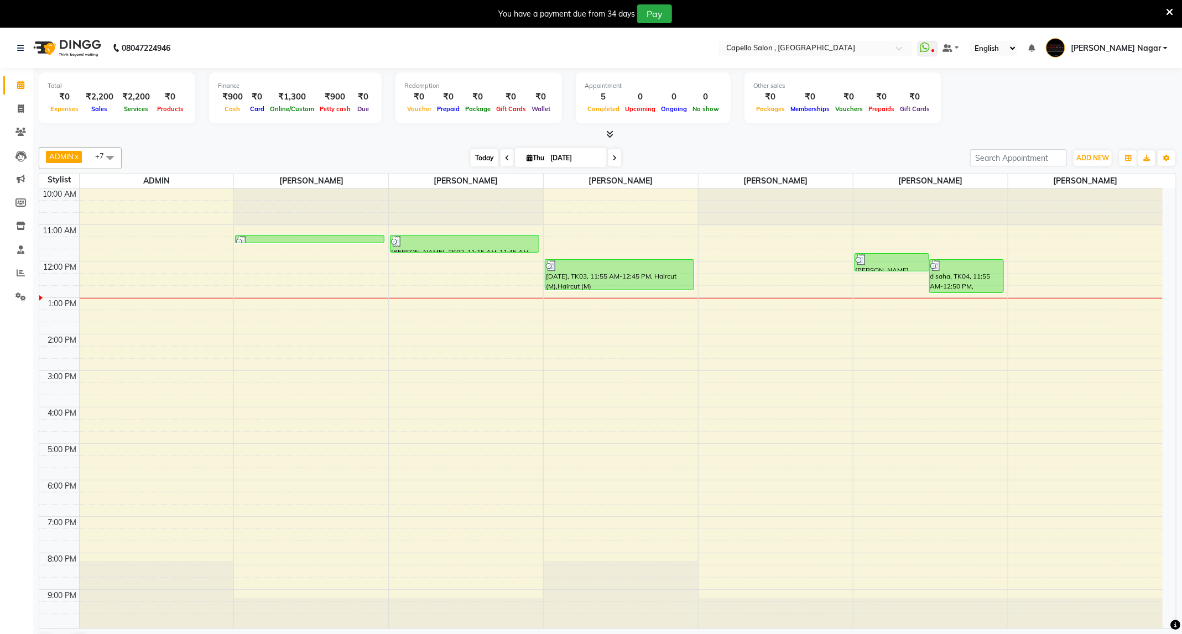
click at [477, 154] on span "Today" at bounding box center [485, 157] width 28 height 17
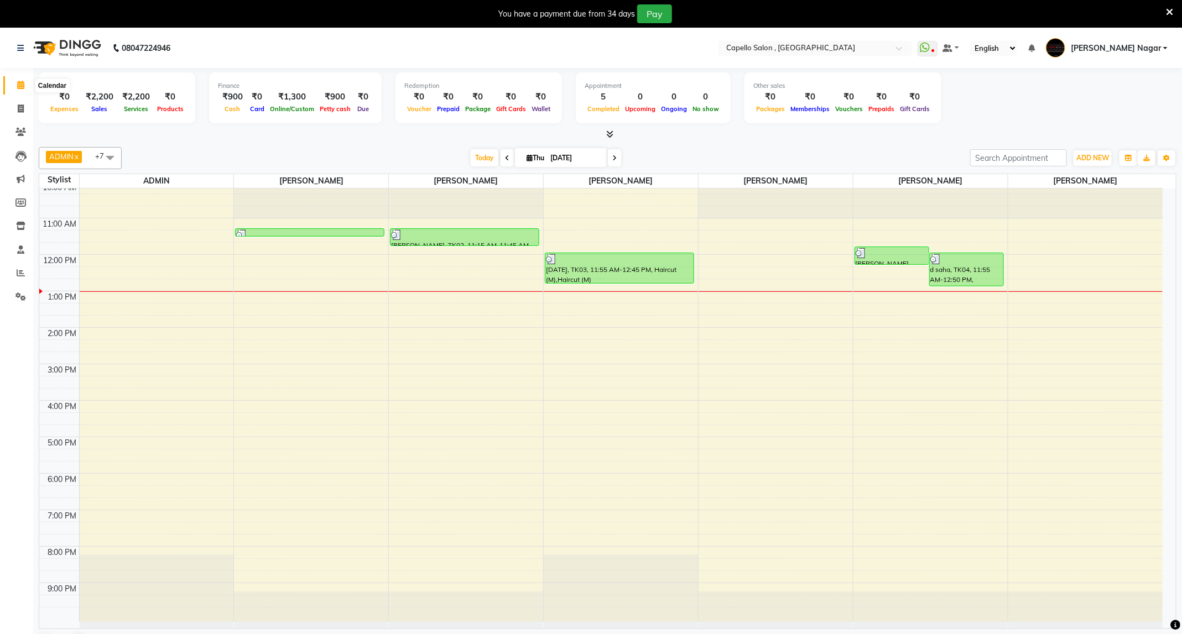
click at [17, 85] on icon at bounding box center [20, 85] width 7 height 8
click at [24, 107] on span at bounding box center [20, 109] width 19 height 13
select select "service"
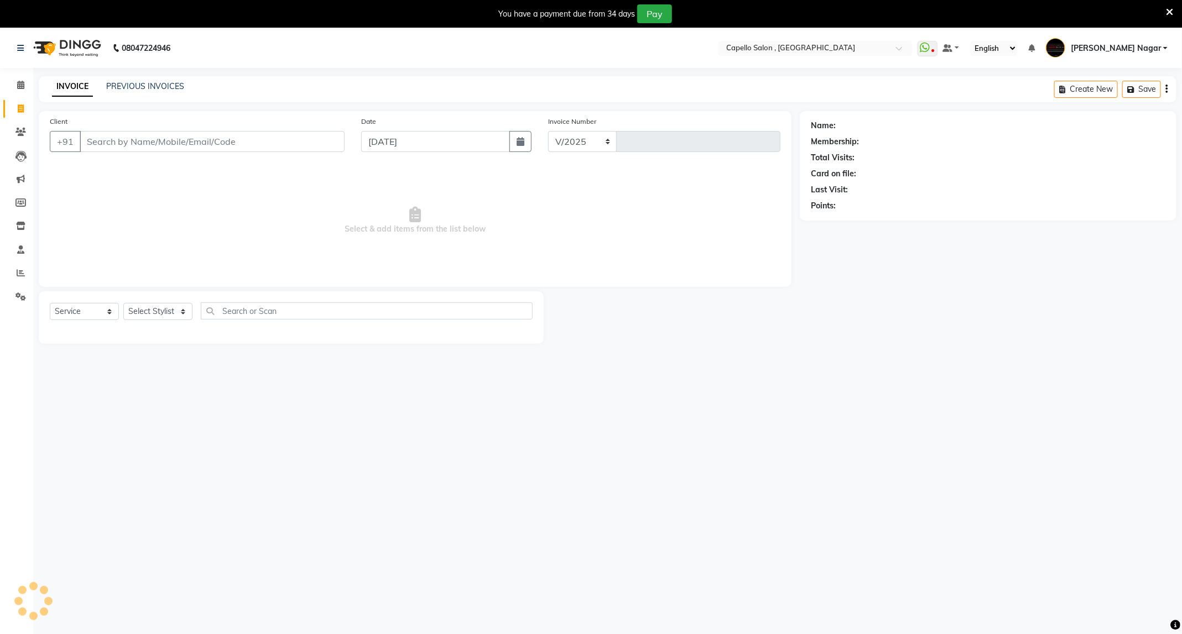
select select "833"
type input "4230"
click at [22, 90] on span at bounding box center [20, 85] width 19 height 13
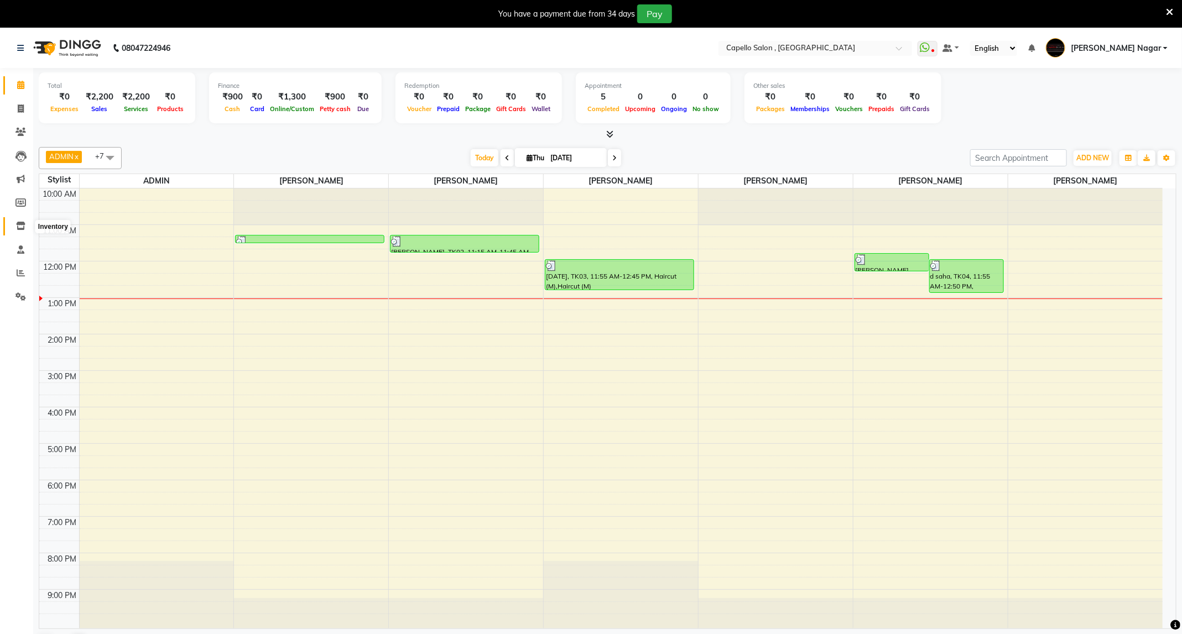
click at [25, 228] on icon at bounding box center [20, 226] width 9 height 8
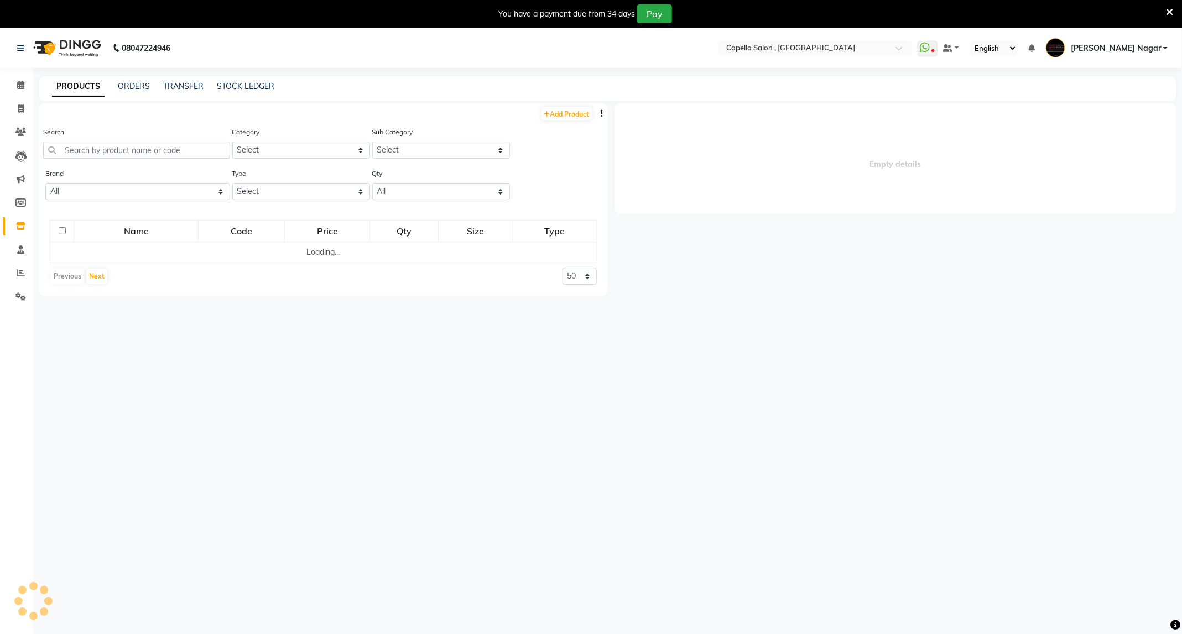
select select
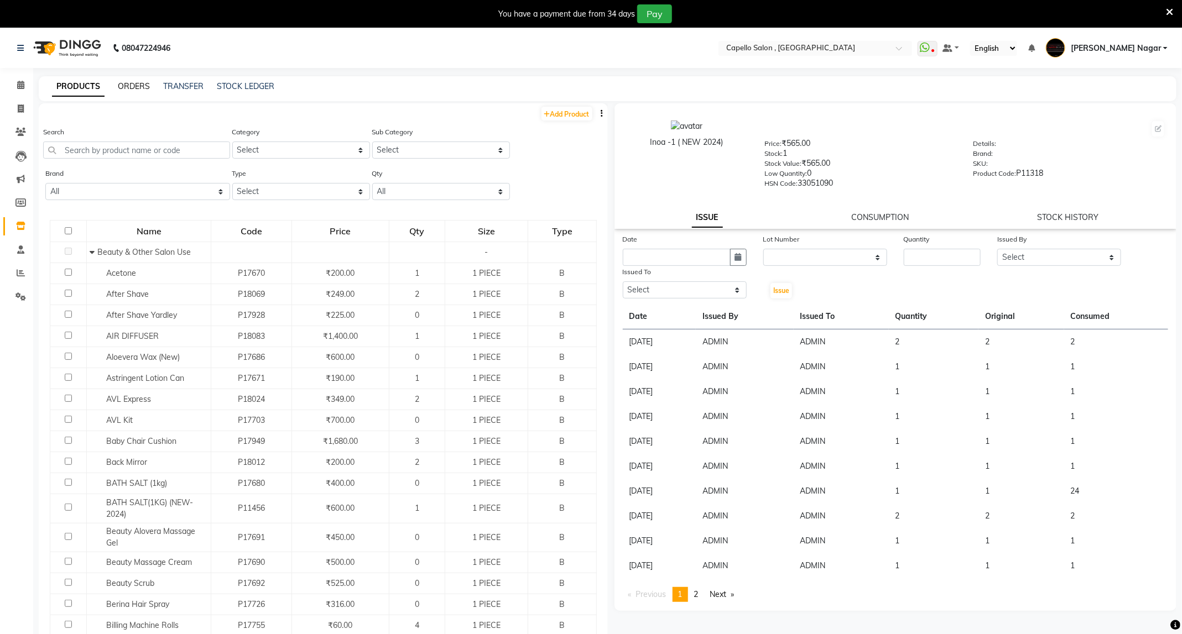
click at [137, 86] on link "ORDERS" at bounding box center [134, 86] width 32 height 10
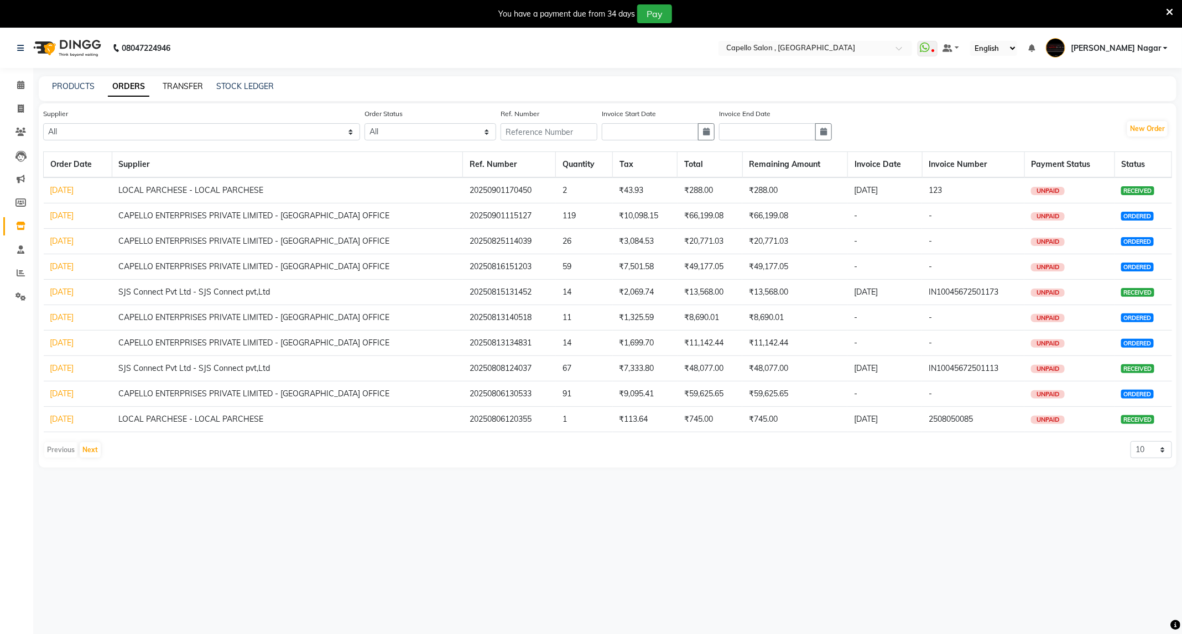
click at [181, 85] on link "TRANSFER" at bounding box center [183, 86] width 40 height 10
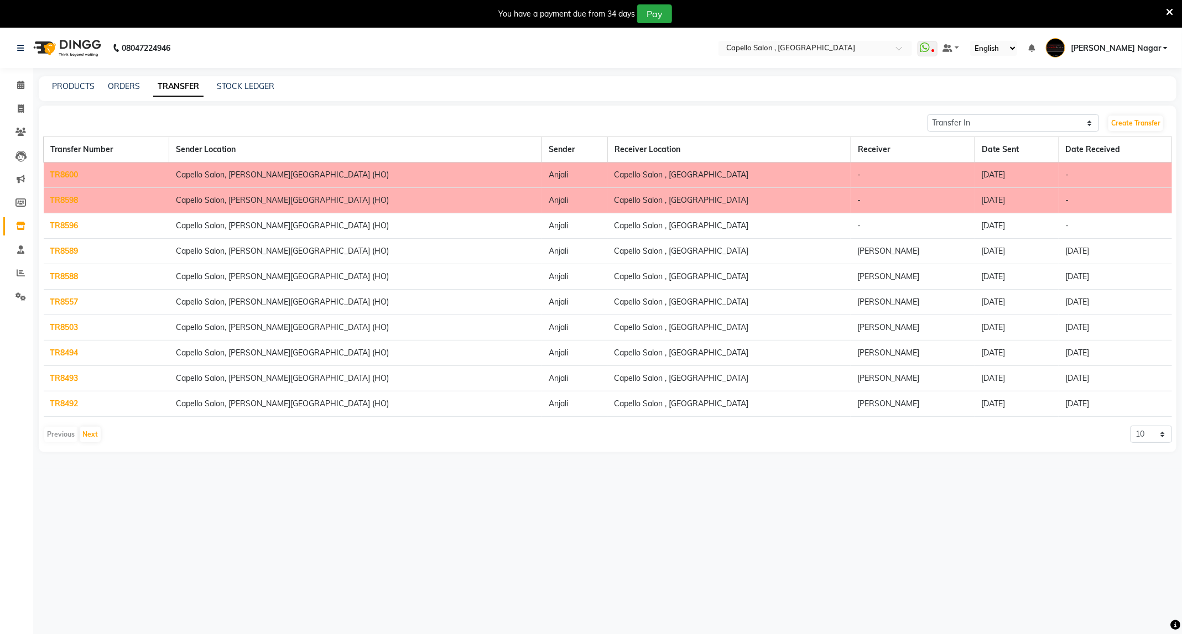
click at [143, 173] on td "TR8600" at bounding box center [107, 175] width 126 height 25
click at [885, 200] on td "-" at bounding box center [913, 200] width 124 height 25
click at [61, 202] on link "TR8598" at bounding box center [64, 200] width 28 height 10
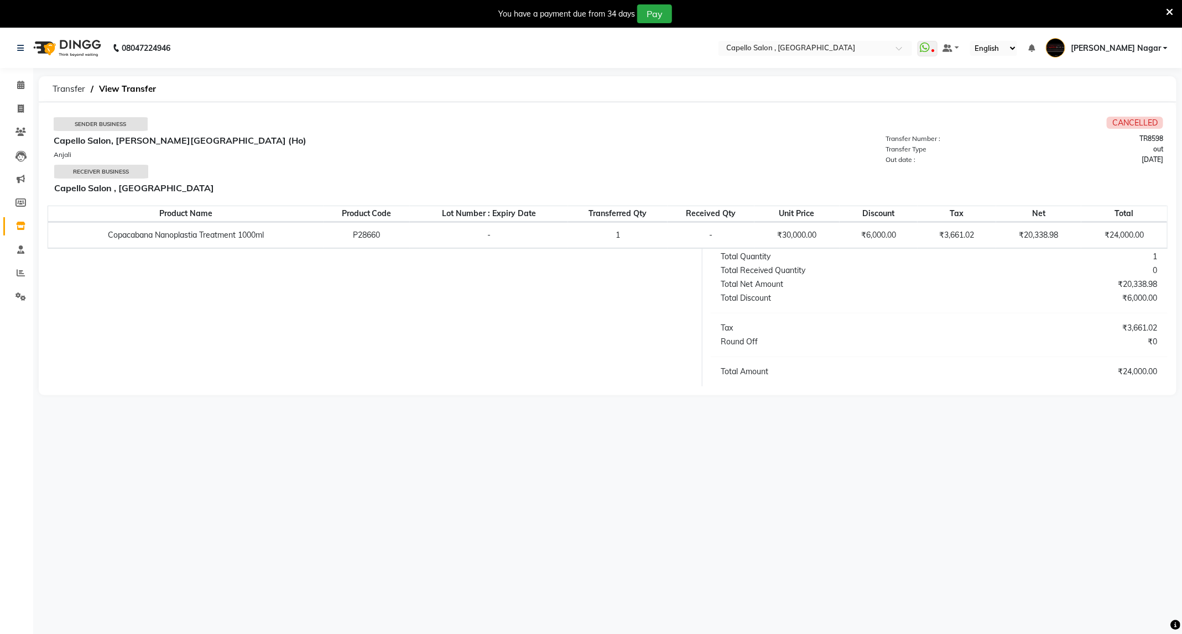
click at [1128, 122] on span "CANCELLED" at bounding box center [1135, 123] width 56 height 12
click at [1134, 123] on span "CANCELLED" at bounding box center [1135, 123] width 56 height 12
click at [17, 223] on icon at bounding box center [20, 226] width 9 height 8
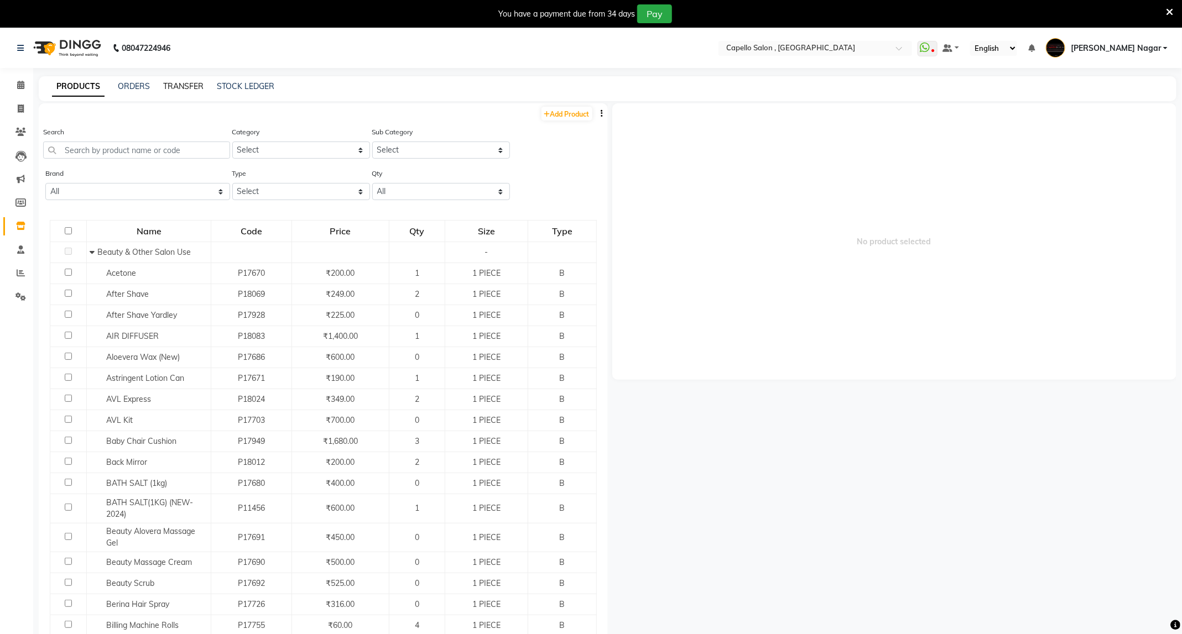
click at [196, 84] on link "TRANSFER" at bounding box center [183, 86] width 40 height 10
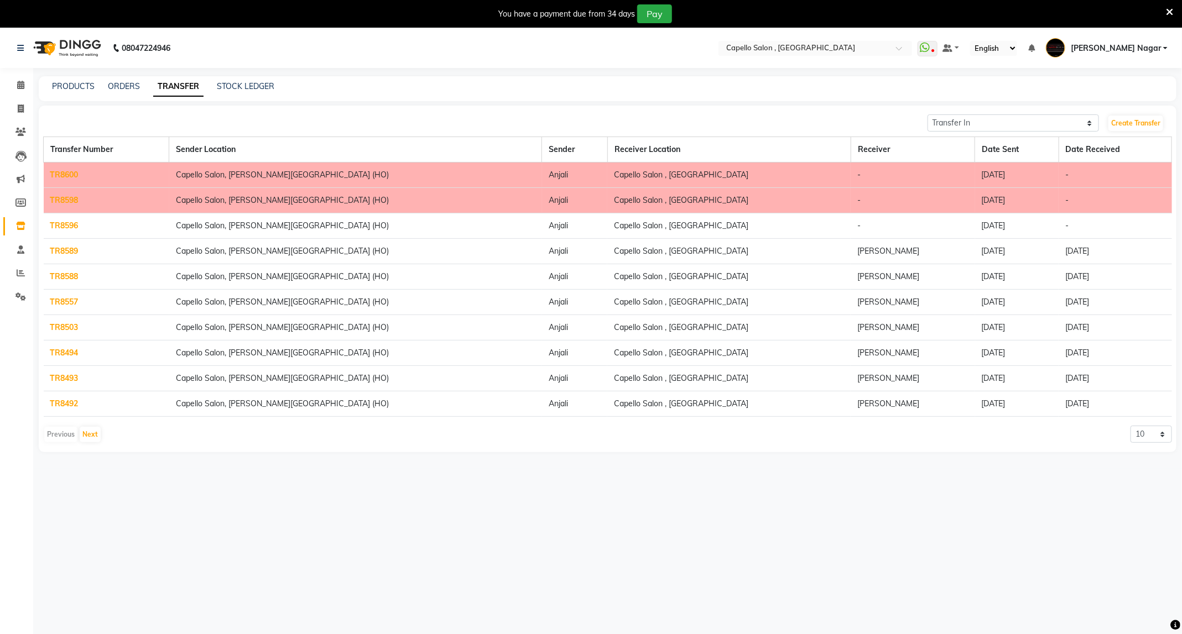
click at [49, 171] on td "TR8600" at bounding box center [107, 175] width 126 height 25
click at [66, 178] on link "TR8600" at bounding box center [64, 175] width 28 height 10
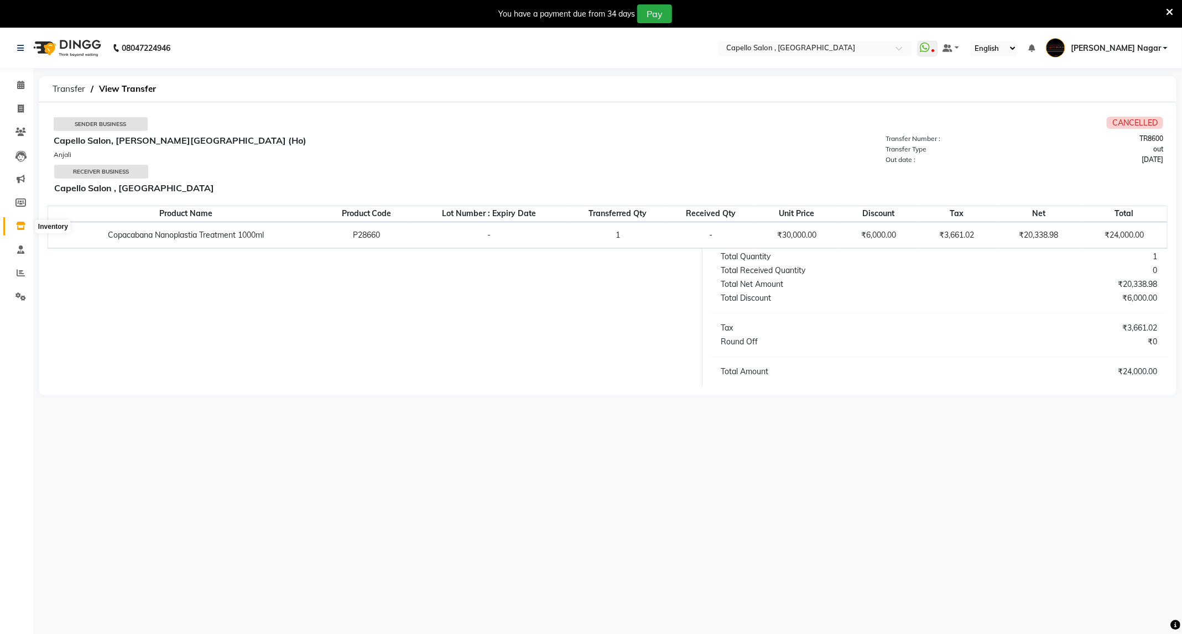
click at [20, 228] on icon at bounding box center [20, 226] width 9 height 8
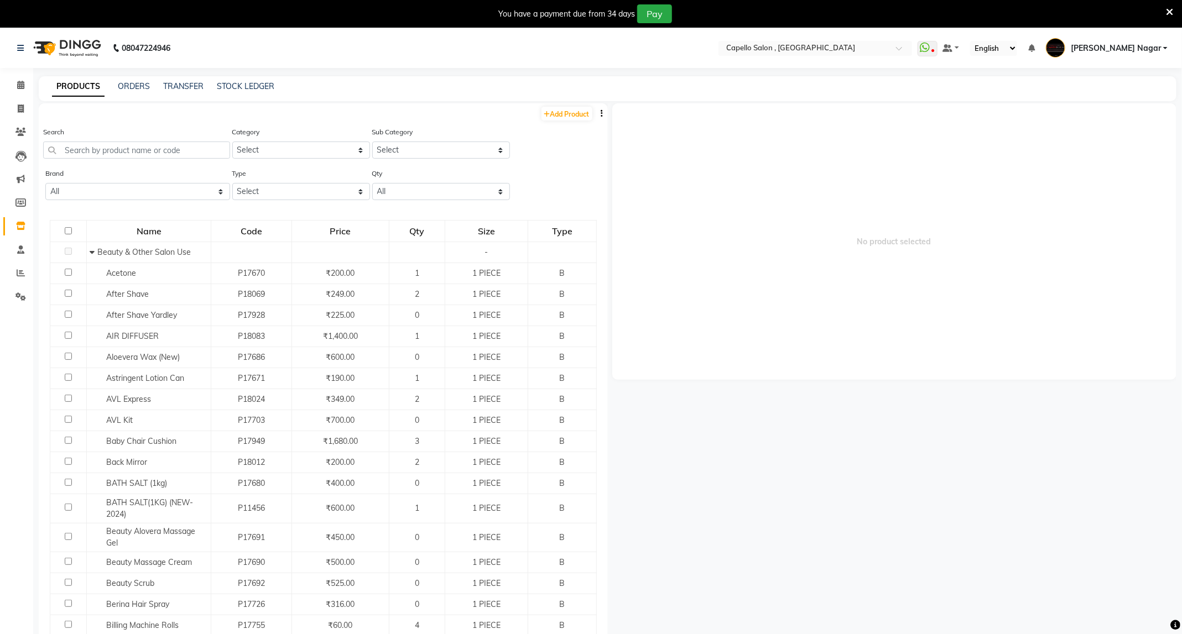
click at [165, 81] on div "TRANSFER" at bounding box center [183, 87] width 40 height 12
click at [184, 86] on link "TRANSFER" at bounding box center [183, 86] width 40 height 10
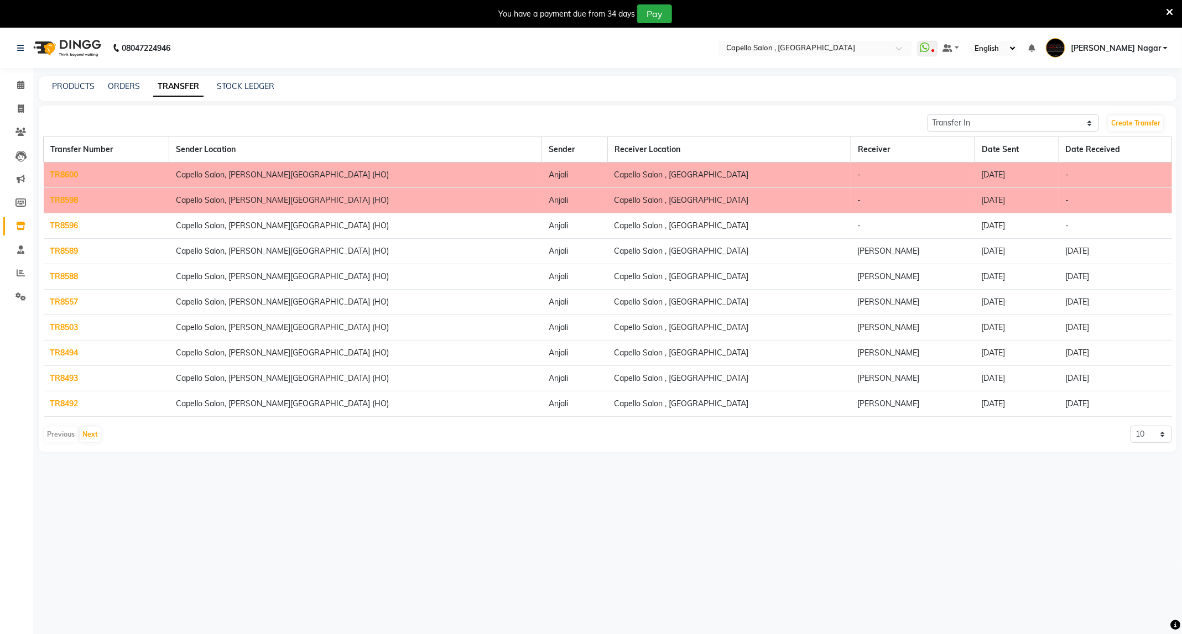
click at [66, 225] on link "TR8596" at bounding box center [64, 226] width 28 height 10
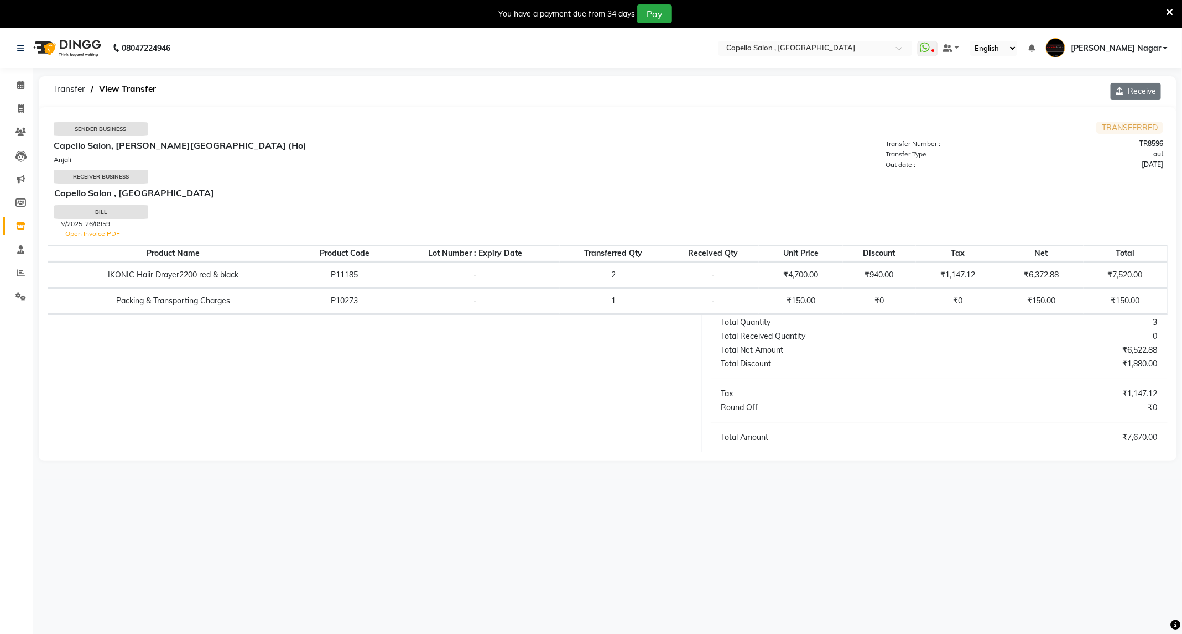
click at [1138, 89] on button "Receive" at bounding box center [1136, 91] width 50 height 17
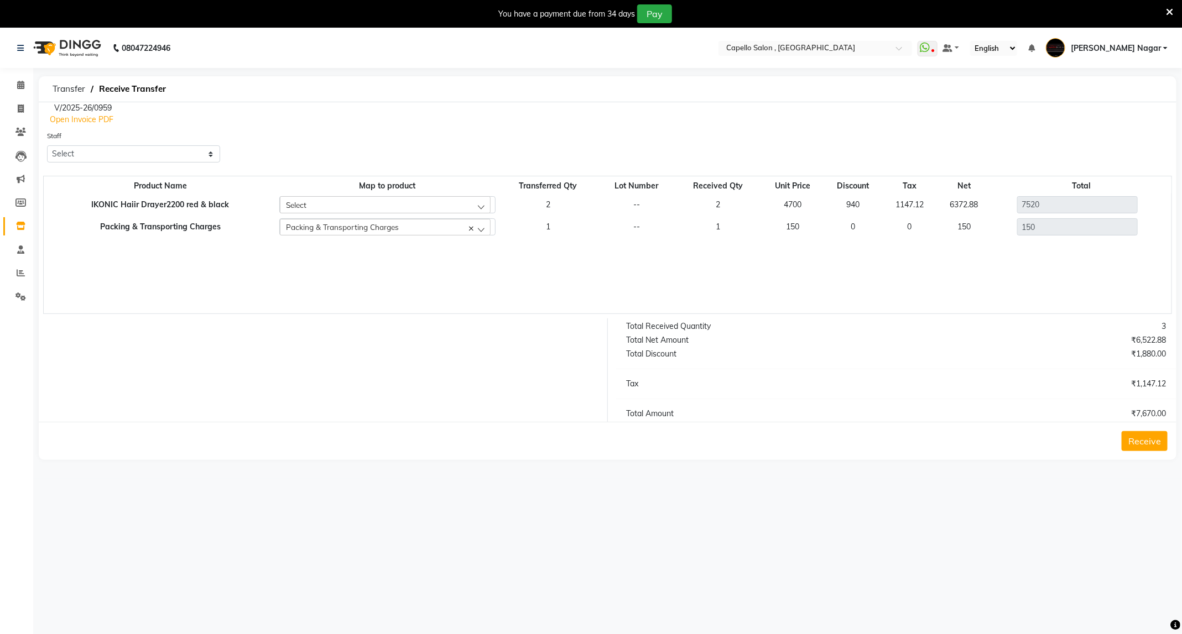
click at [1144, 450] on button "Receive" at bounding box center [1145, 441] width 46 height 20
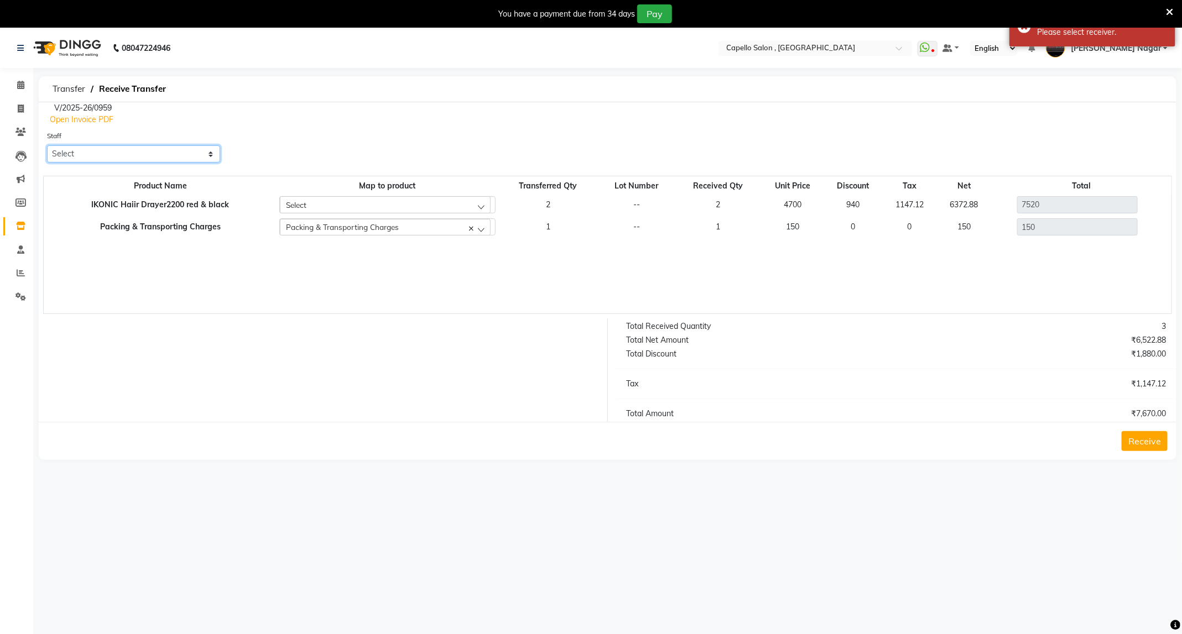
click at [156, 153] on select "Select ADMIN Admin 2 [PERSON_NAME] [PERSON_NAME] Nagar GAUSHIYA [PERSON_NAME] […" at bounding box center [133, 153] width 173 height 17
select select "86600"
click at [47, 145] on select "Select ADMIN Admin 2 [PERSON_NAME] [PERSON_NAME] Nagar GAUSHIYA [PERSON_NAME] […" at bounding box center [133, 153] width 173 height 17
click at [1156, 445] on button "Receive" at bounding box center [1145, 441] width 46 height 20
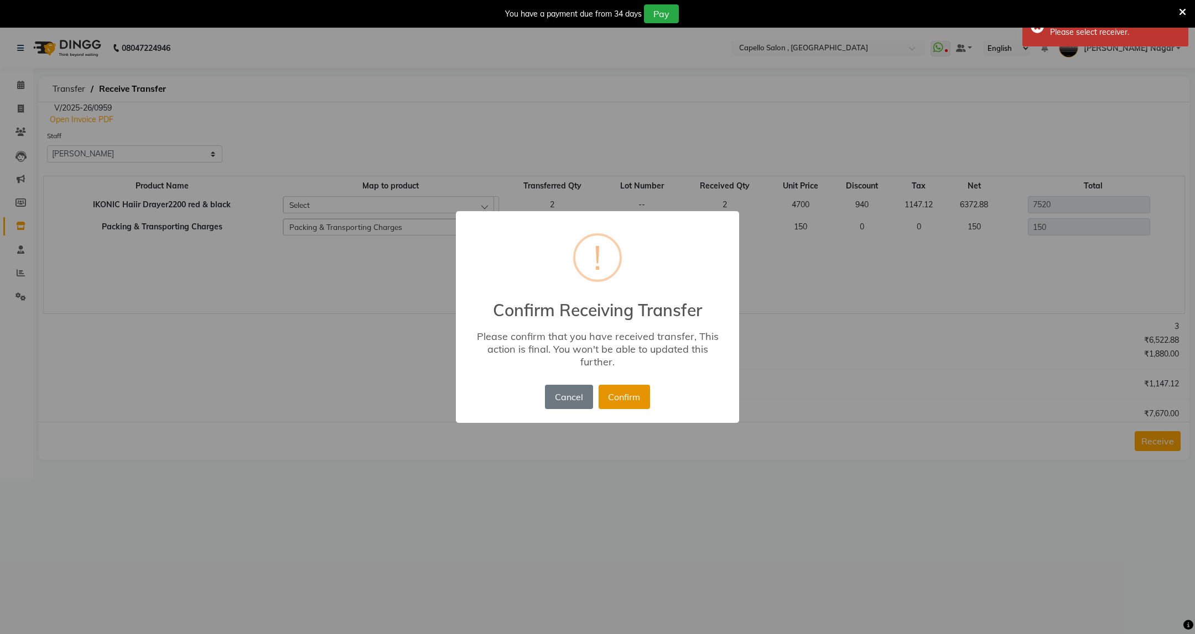
click at [629, 400] on button "Confirm" at bounding box center [624, 397] width 51 height 24
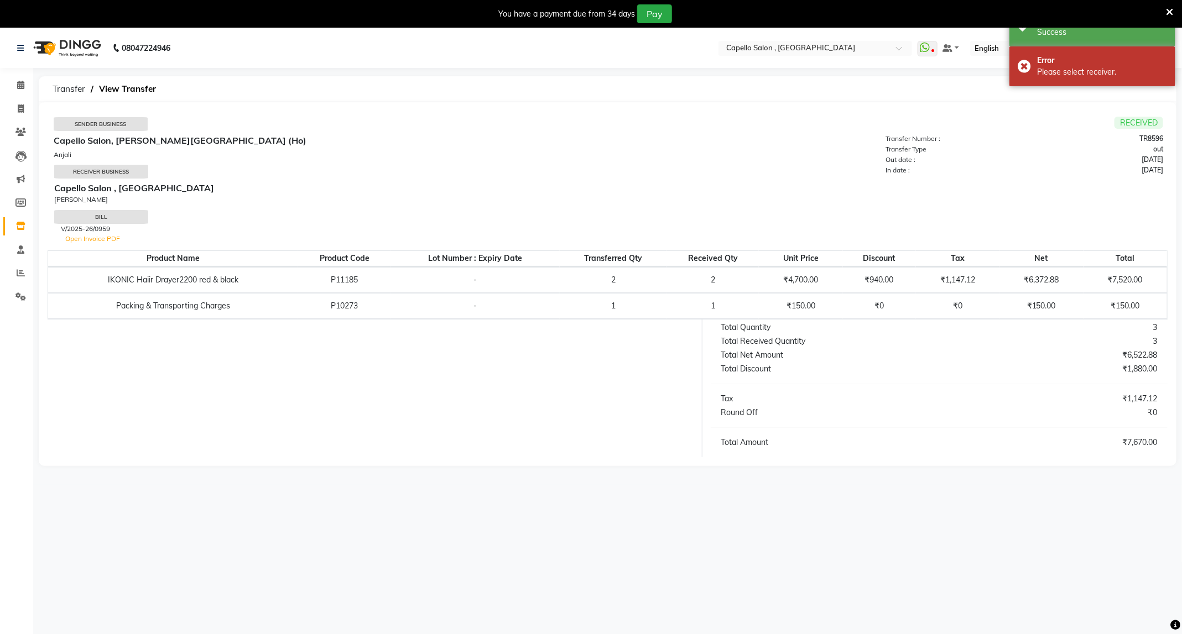
click at [1169, 11] on icon at bounding box center [1169, 12] width 7 height 10
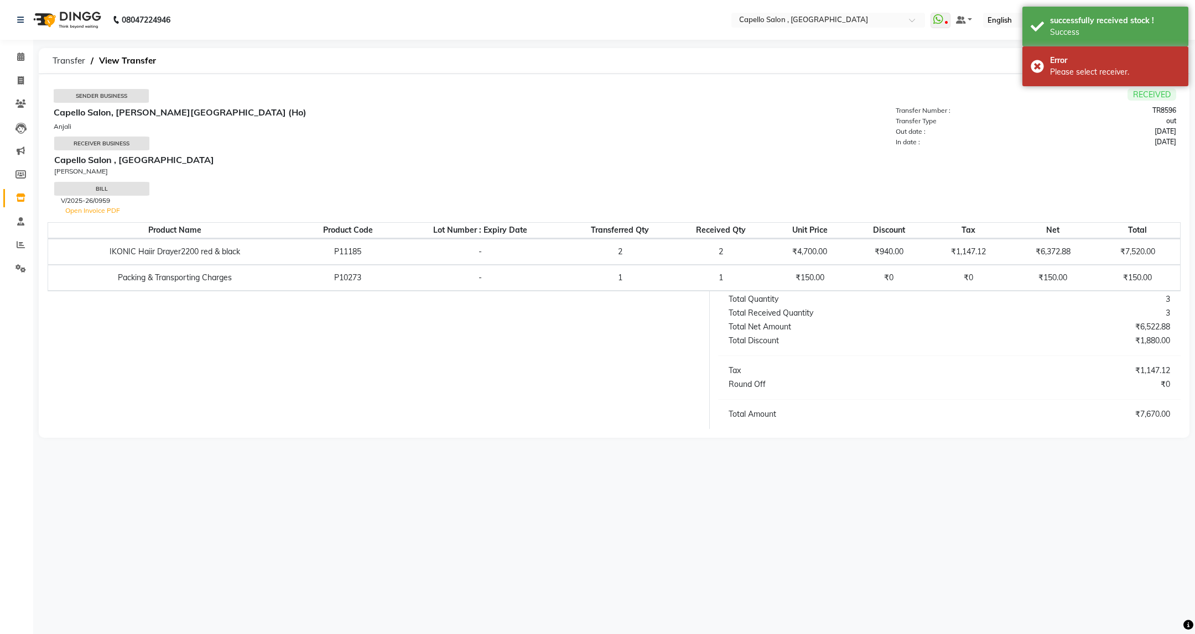
click at [407, 171] on div "Suryakant Sonwane" at bounding box center [333, 172] width 559 height 10
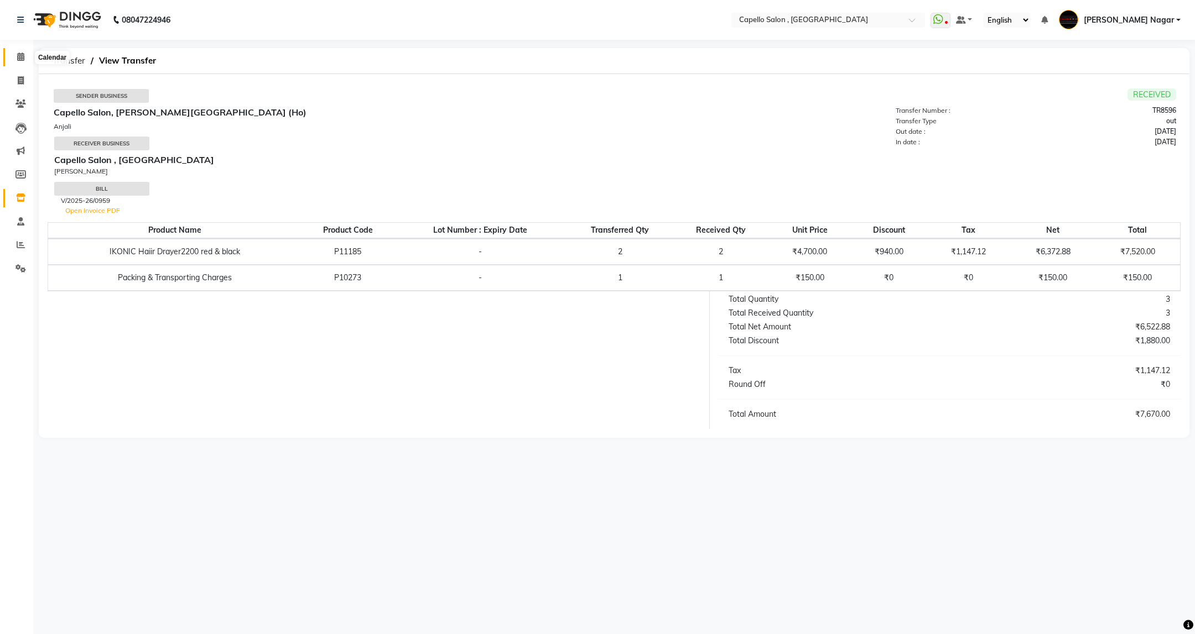
click at [20, 60] on icon at bounding box center [20, 57] width 7 height 8
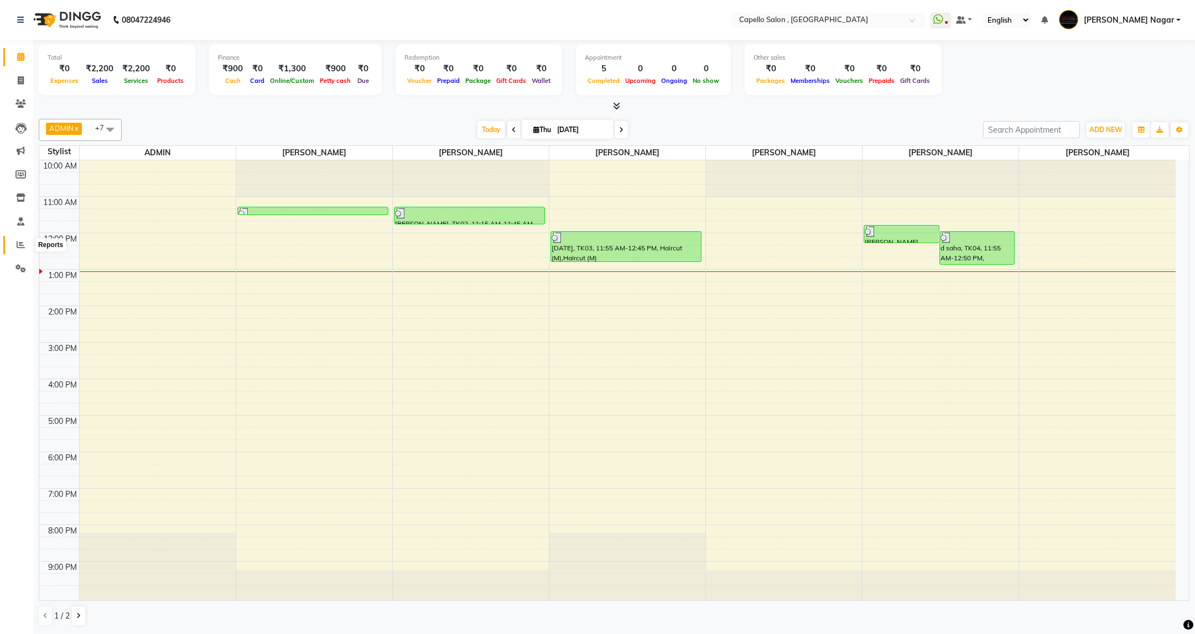
click at [17, 248] on icon at bounding box center [21, 245] width 8 height 8
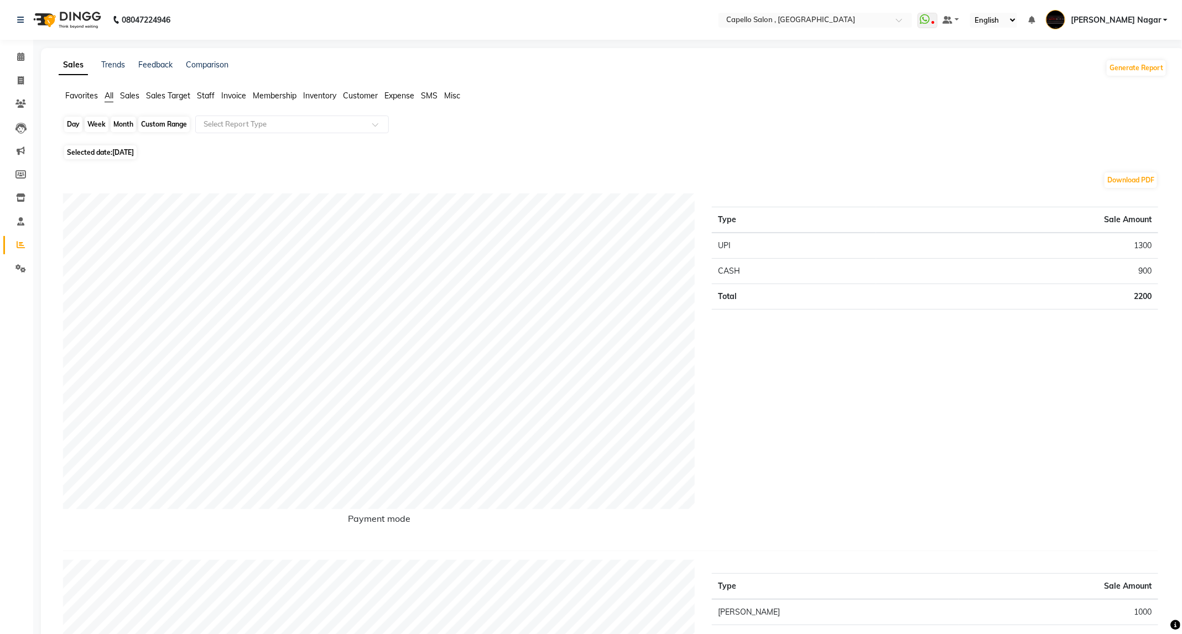
click at [78, 123] on div "Day" at bounding box center [73, 124] width 18 height 15
select select "9"
select select "2025"
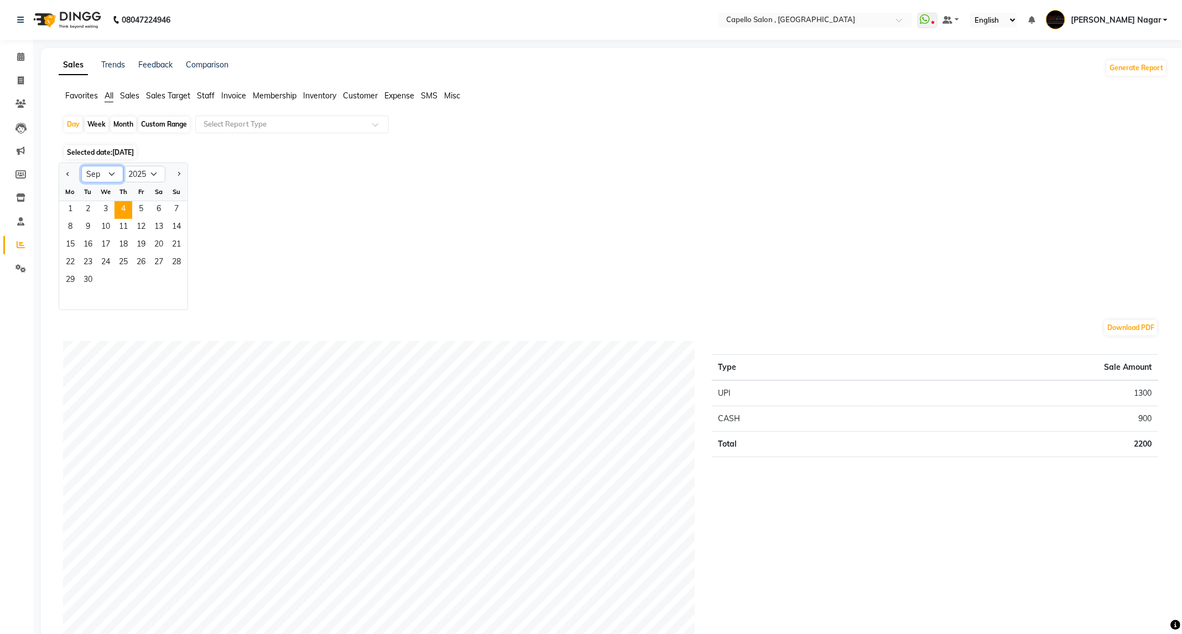
click at [100, 175] on select "Jan Feb Mar Apr May Jun [DATE] Aug Sep Oct Nov Dec" at bounding box center [102, 174] width 42 height 17
click at [424, 184] on div "Jan Feb Mar Apr May Jun Jul Aug Sep Oct Nov Dec 2015 2016 2017 2018 2019 2020 2…" at bounding box center [613, 237] width 1109 height 148
click at [19, 59] on icon at bounding box center [20, 57] width 7 height 8
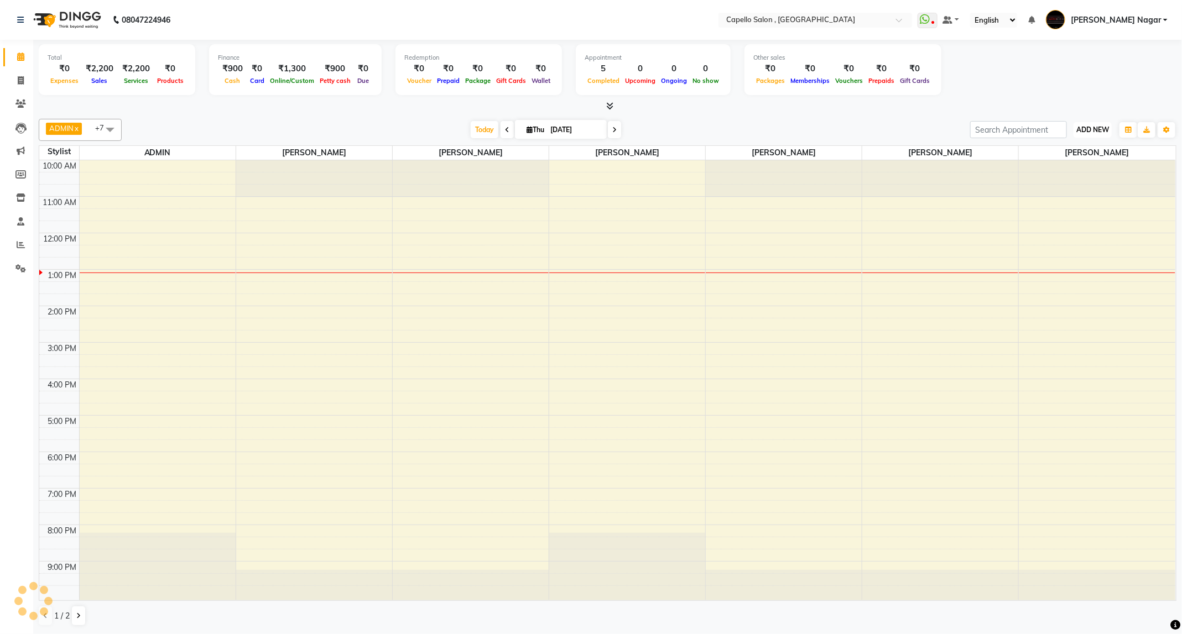
click at [1096, 133] on span "ADD NEW" at bounding box center [1092, 130] width 33 height 8
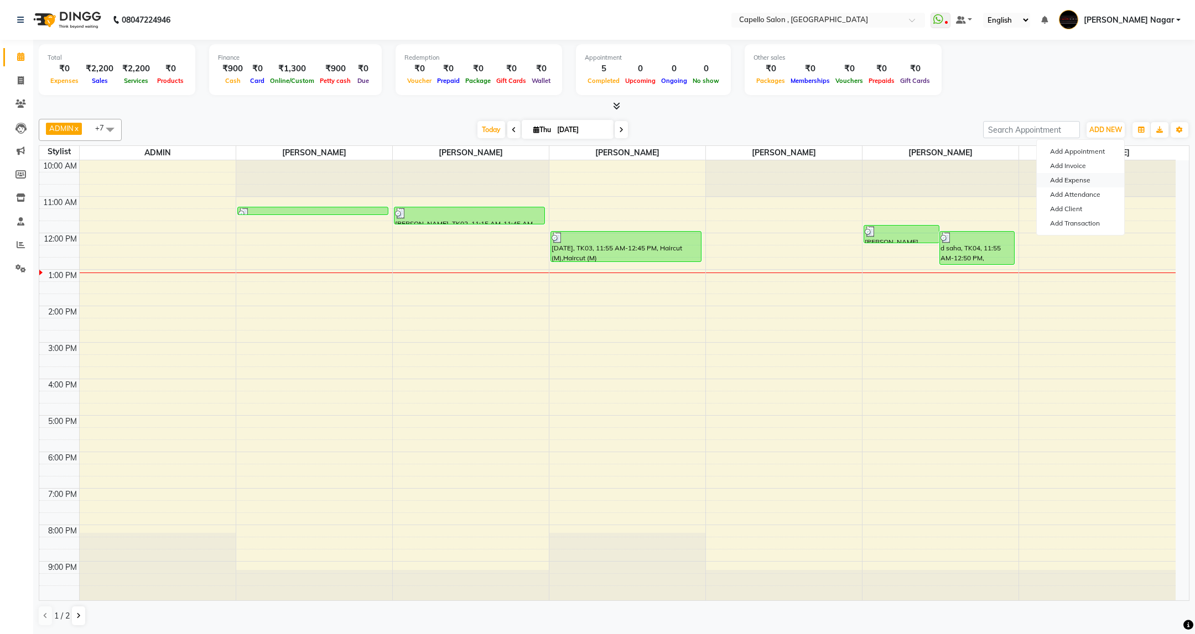
click at [1084, 180] on link "Add Expense" at bounding box center [1080, 180] width 87 height 14
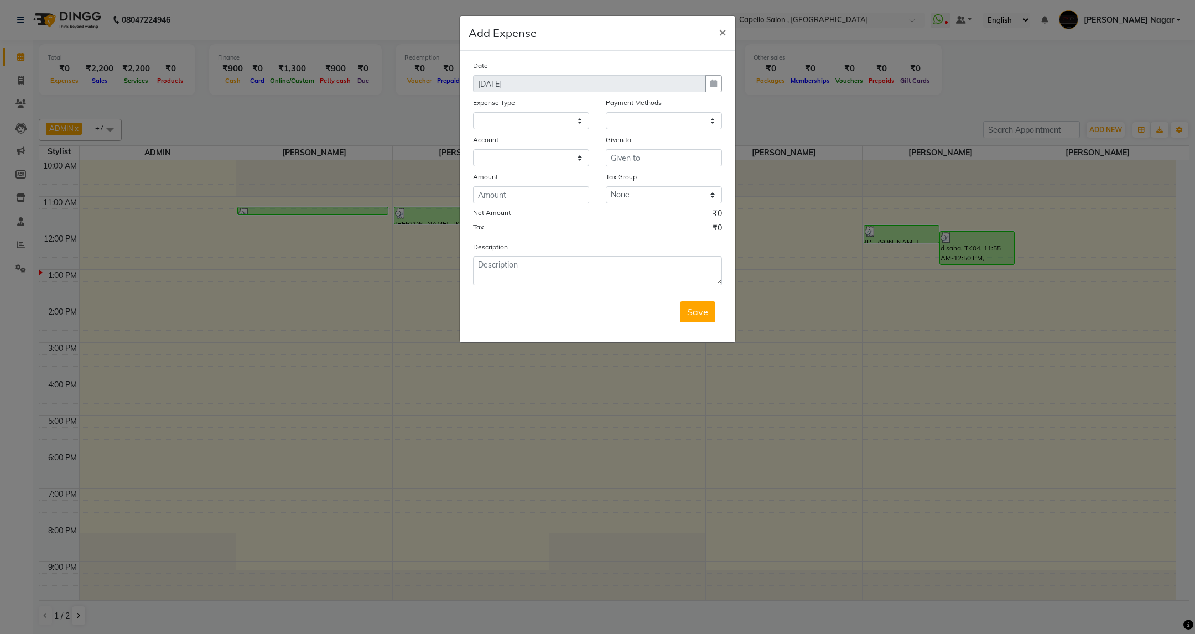
select select
select select "1"
select select "2486"
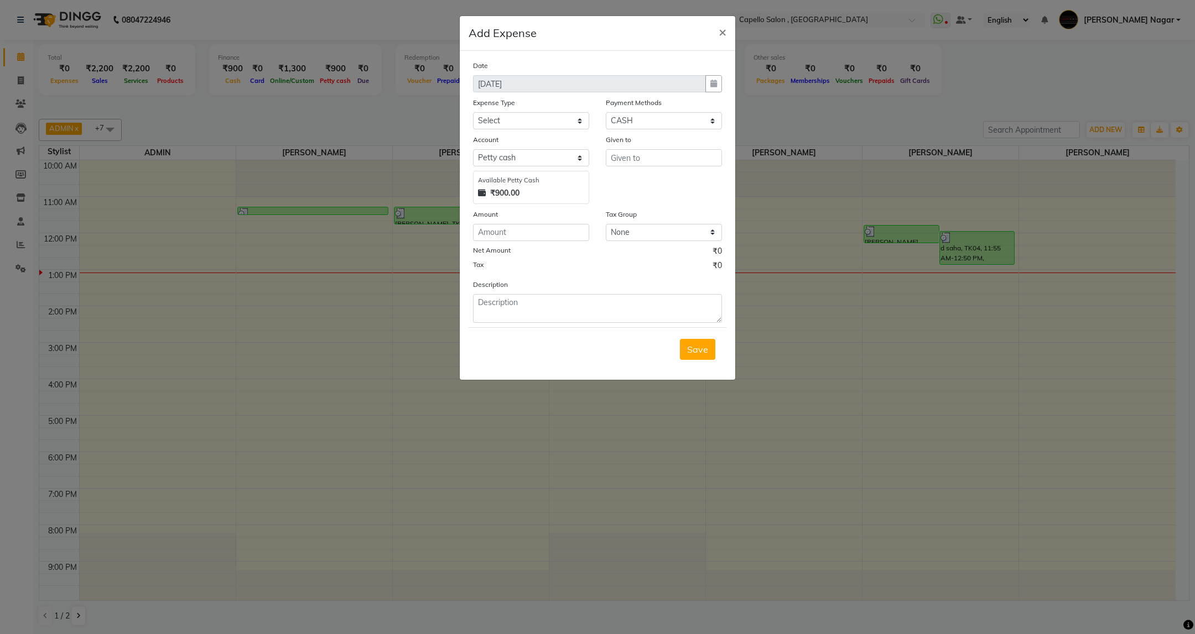
click at [719, 82] on div at bounding box center [713, 83] width 17 height 17
click at [711, 82] on div at bounding box center [713, 83] width 17 height 17
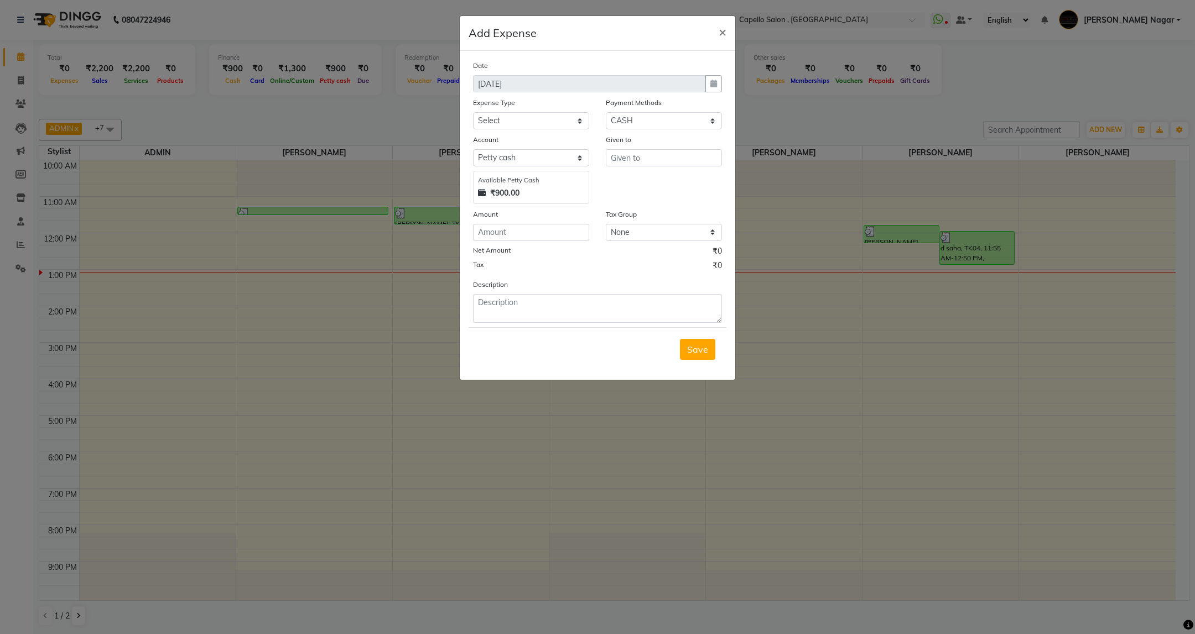
click at [711, 82] on div at bounding box center [713, 83] width 17 height 17
click at [722, 34] on span "×" at bounding box center [723, 31] width 8 height 17
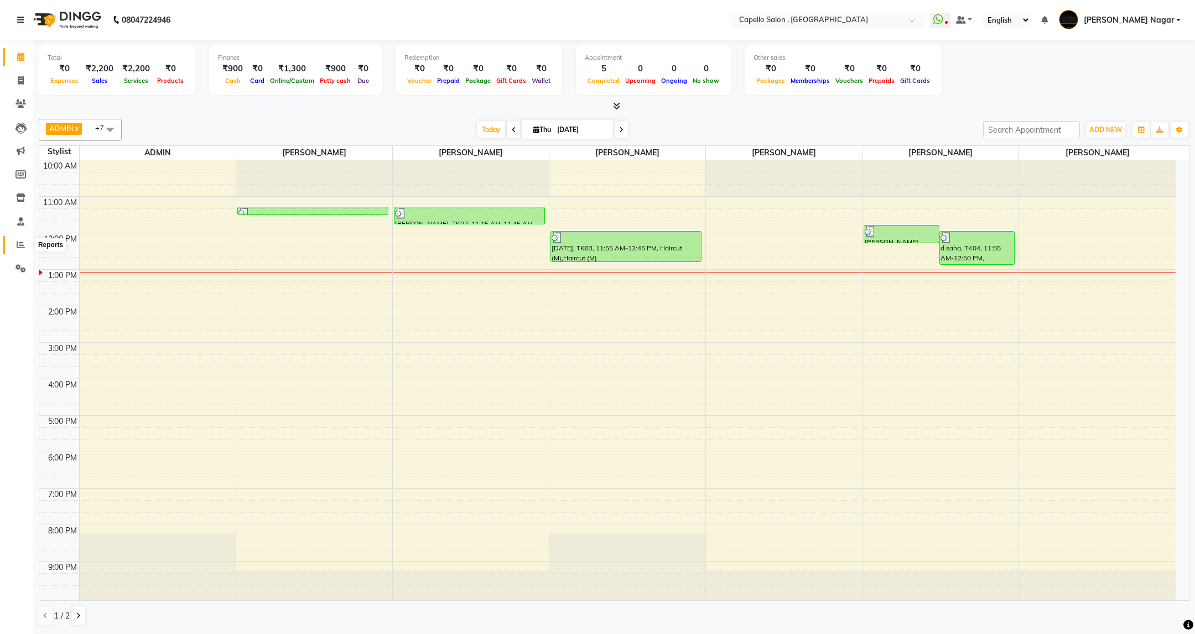
click at [17, 244] on icon at bounding box center [21, 245] width 8 height 8
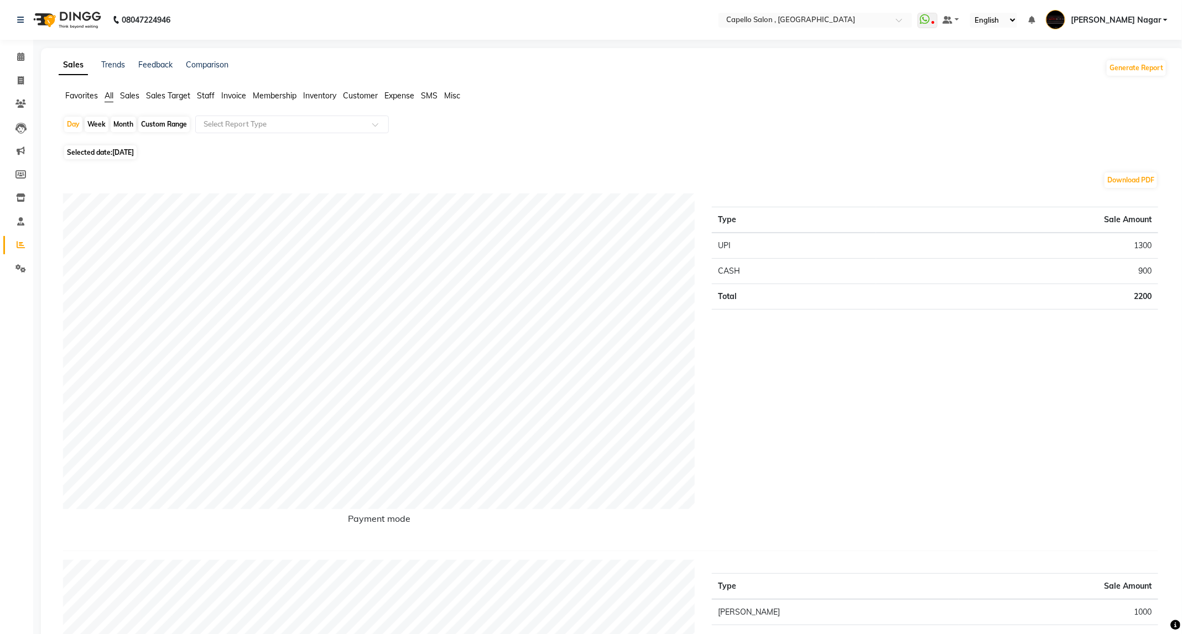
click at [148, 125] on div "Custom Range" at bounding box center [163, 124] width 51 height 15
select select "9"
select select "2025"
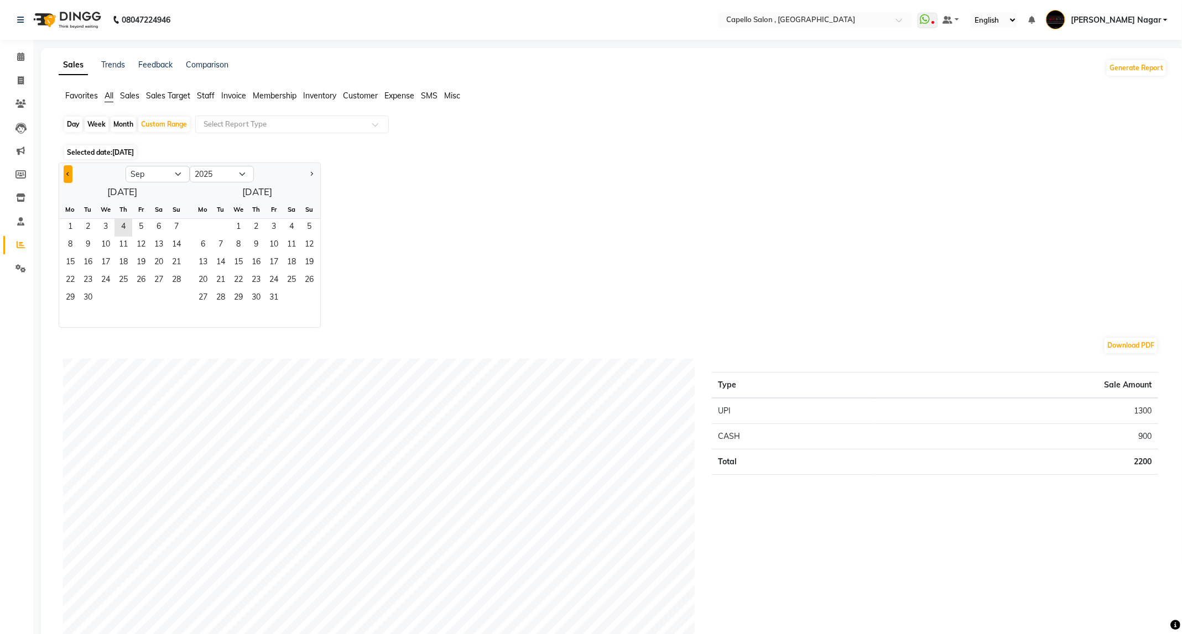
click at [65, 178] on button "Previous month" at bounding box center [68, 174] width 9 height 18
select select "8"
click at [137, 223] on span "1" at bounding box center [141, 228] width 18 height 18
click at [179, 294] on span "31" at bounding box center [177, 299] width 18 height 18
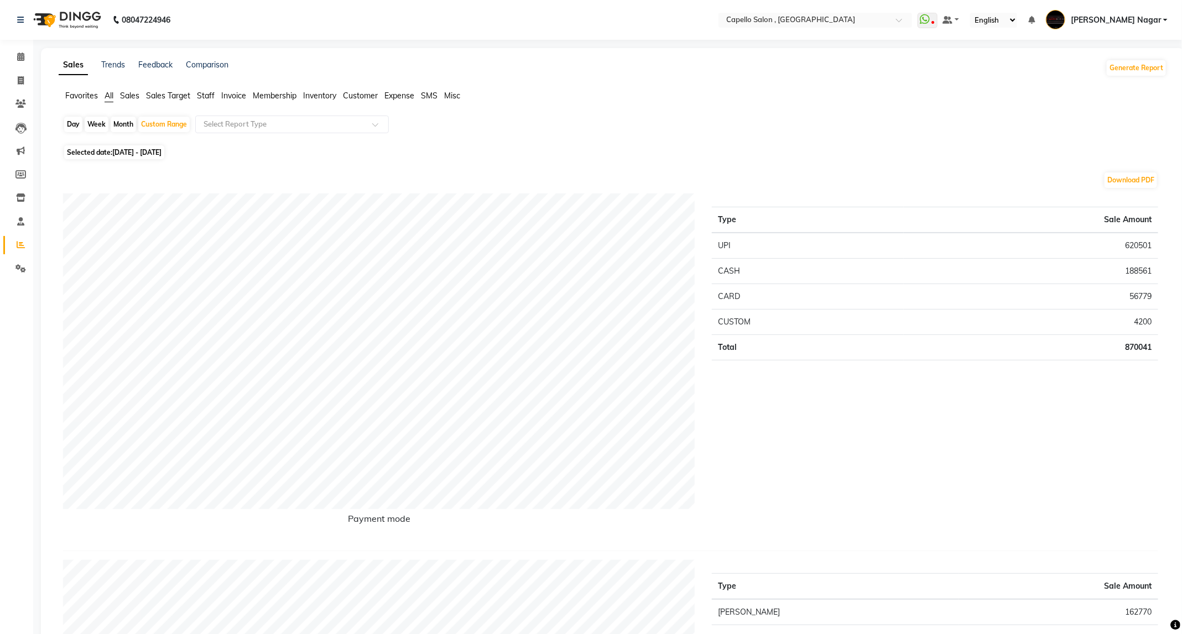
click at [208, 96] on span "Staff" at bounding box center [206, 96] width 18 height 10
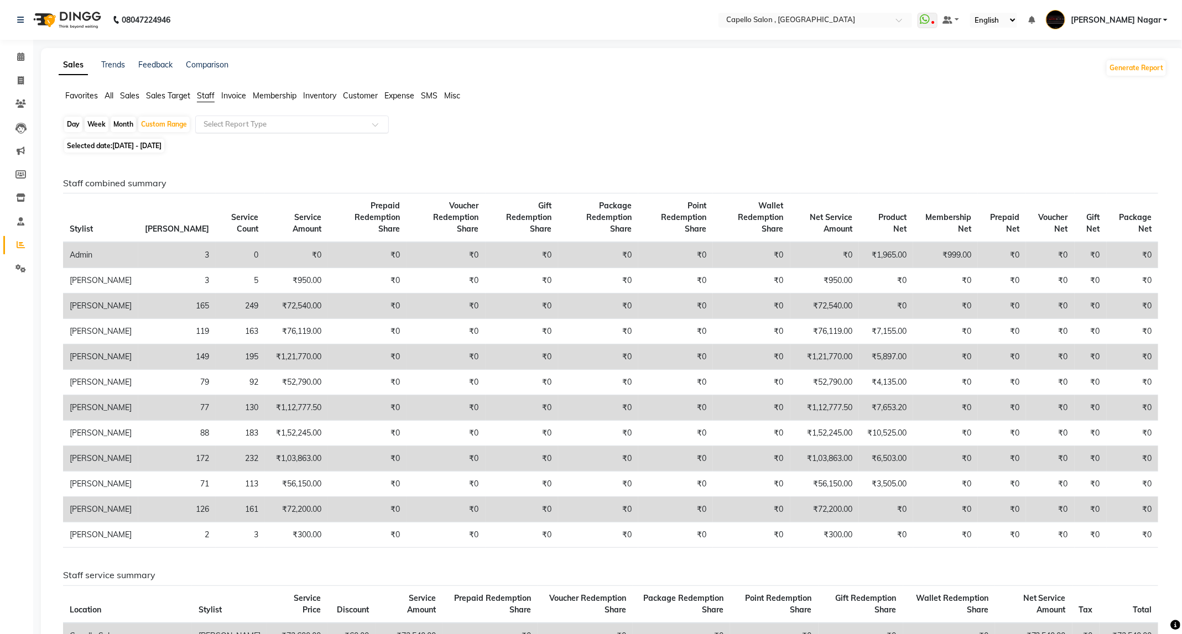
click at [289, 128] on input "text" at bounding box center [280, 124] width 159 height 11
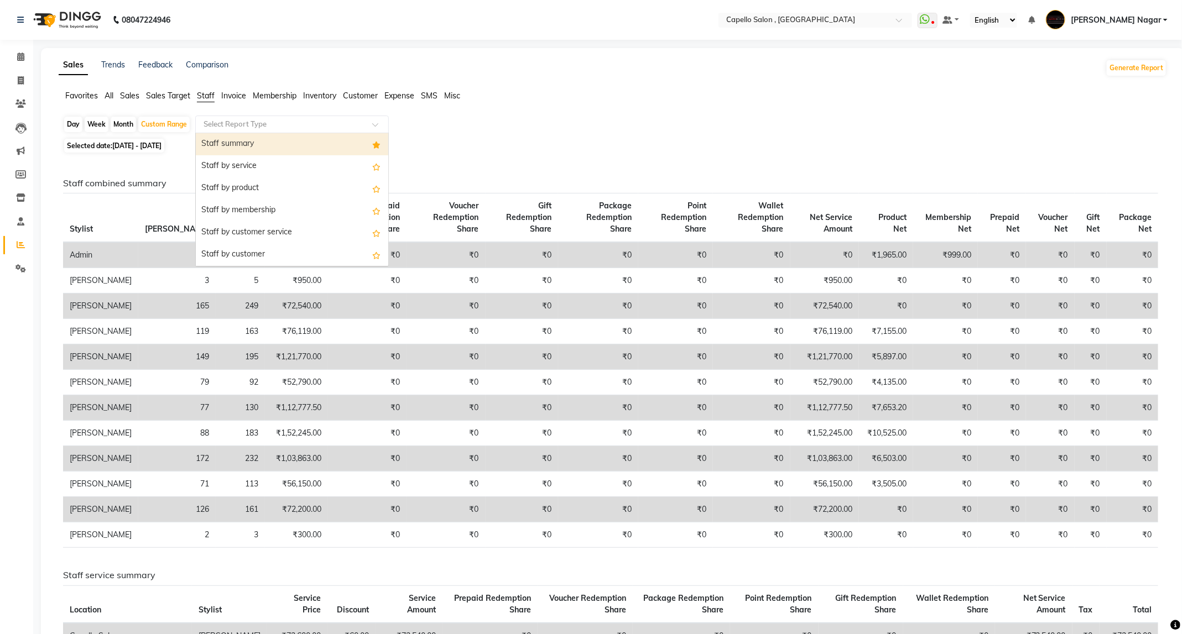
click at [392, 100] on li "Expense" at bounding box center [399, 96] width 30 height 12
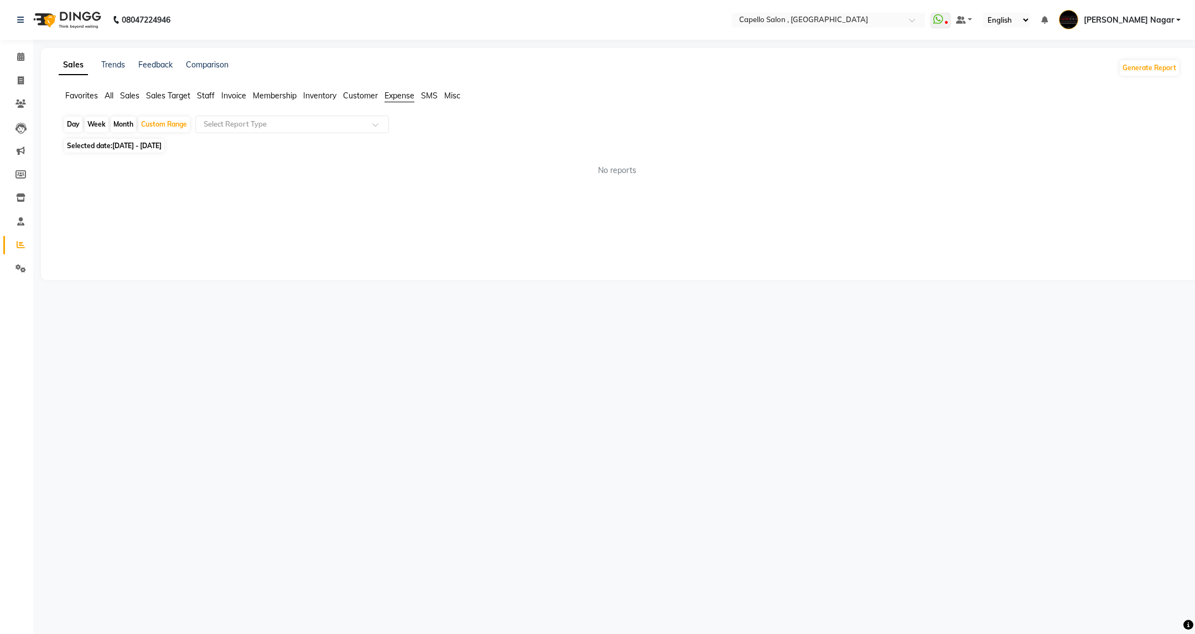
click at [392, 100] on li "Expense" at bounding box center [399, 96] width 30 height 12
click at [398, 97] on span "Expense" at bounding box center [399, 96] width 30 height 10
click at [200, 91] on span "Staff" at bounding box center [206, 96] width 18 height 10
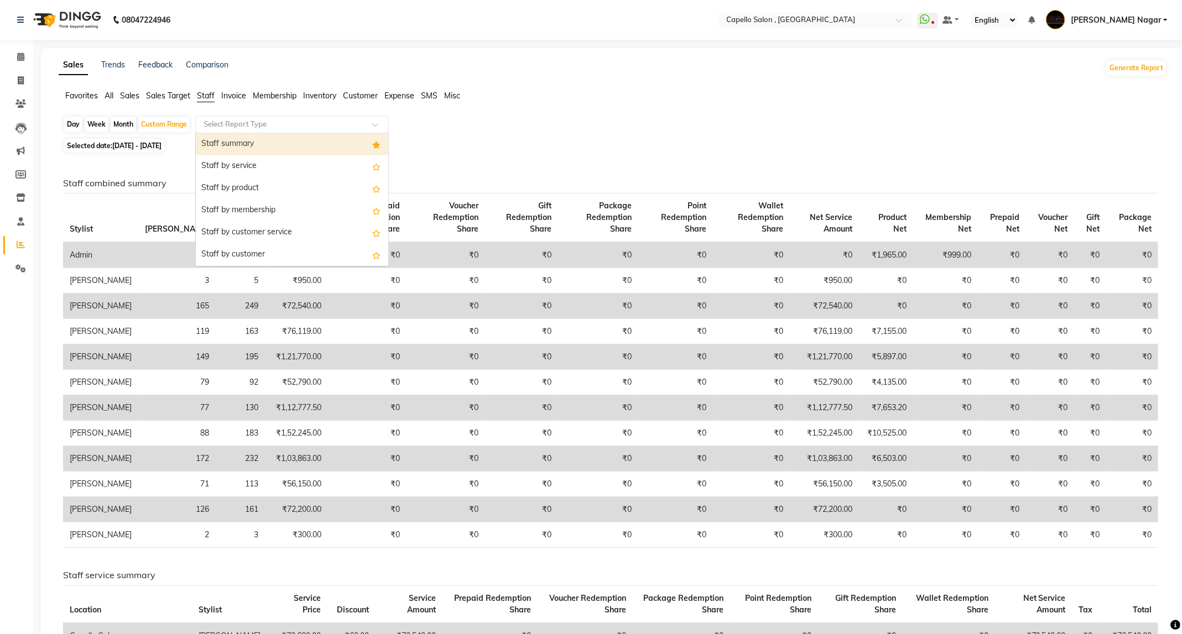
click at [306, 124] on input "text" at bounding box center [280, 124] width 159 height 11
click at [294, 144] on div "Staff summary" at bounding box center [292, 144] width 192 height 22
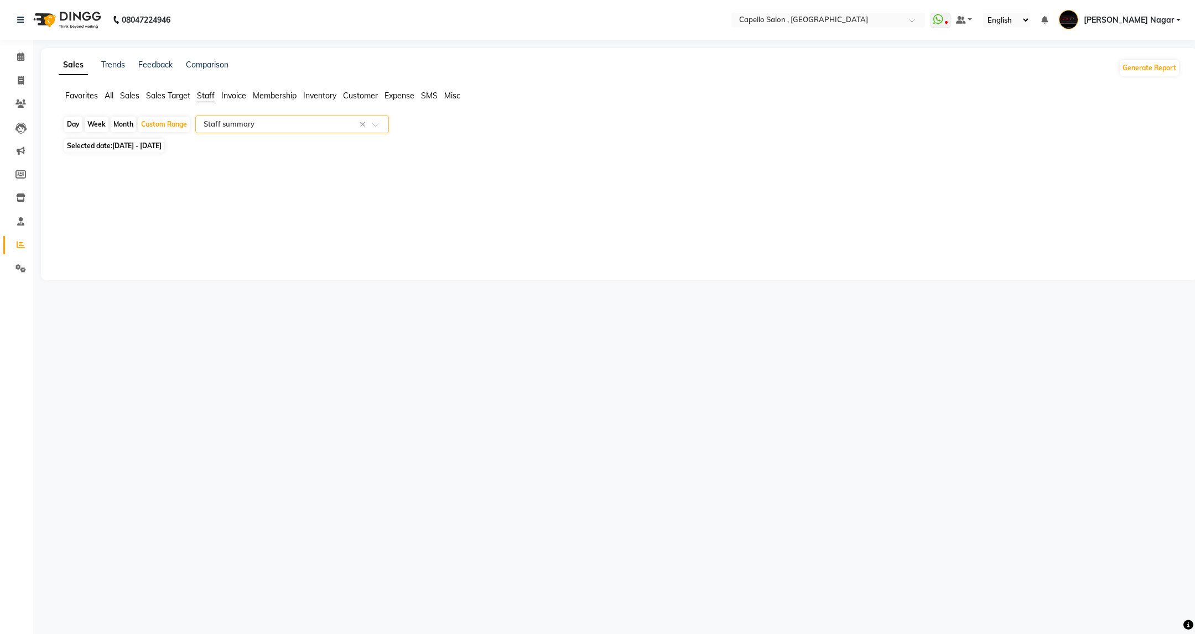
select select "full_report"
select select "csv"
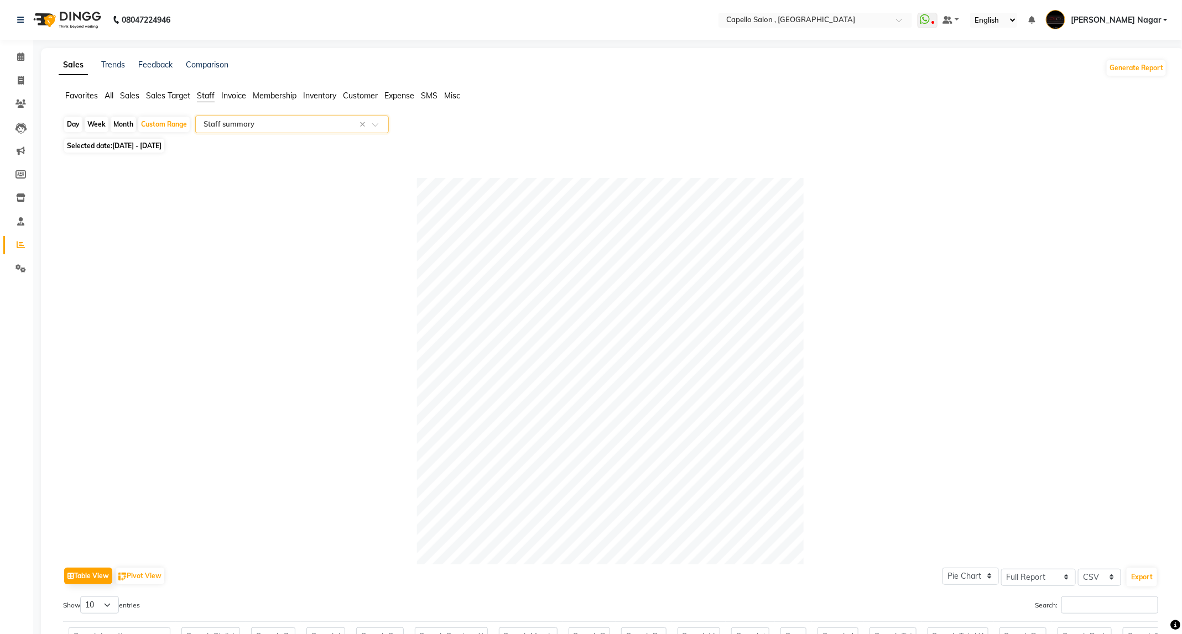
click at [354, 123] on input "text" at bounding box center [280, 124] width 159 height 11
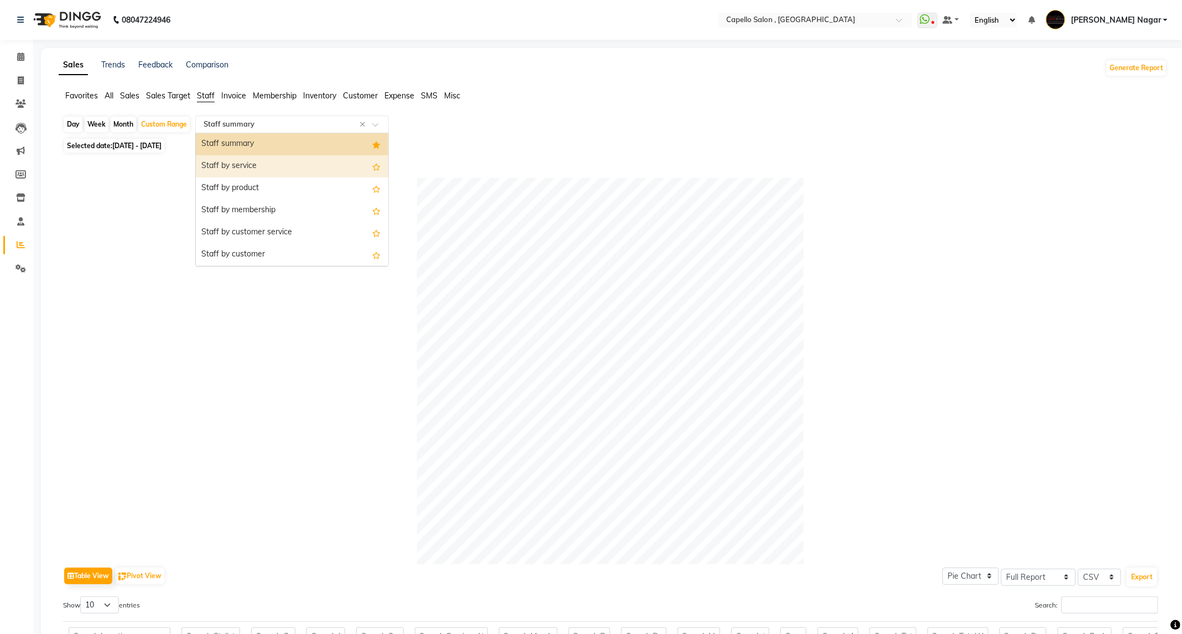
click at [322, 169] on div "Staff by service" at bounding box center [292, 166] width 192 height 22
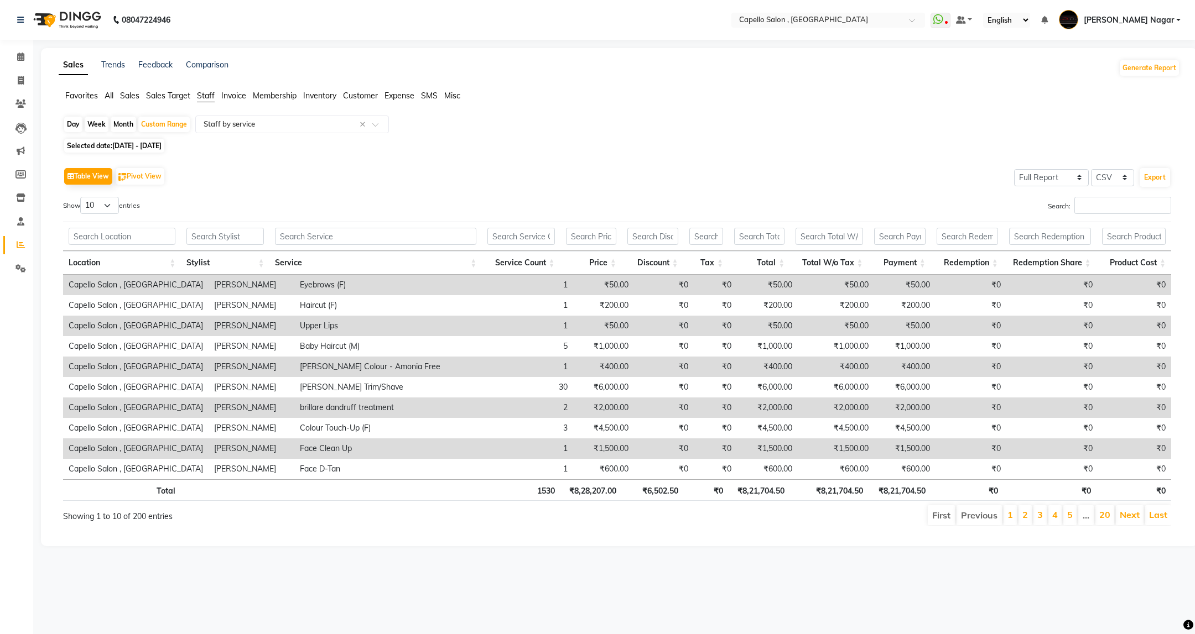
click at [397, 97] on span "Expense" at bounding box center [399, 96] width 30 height 10
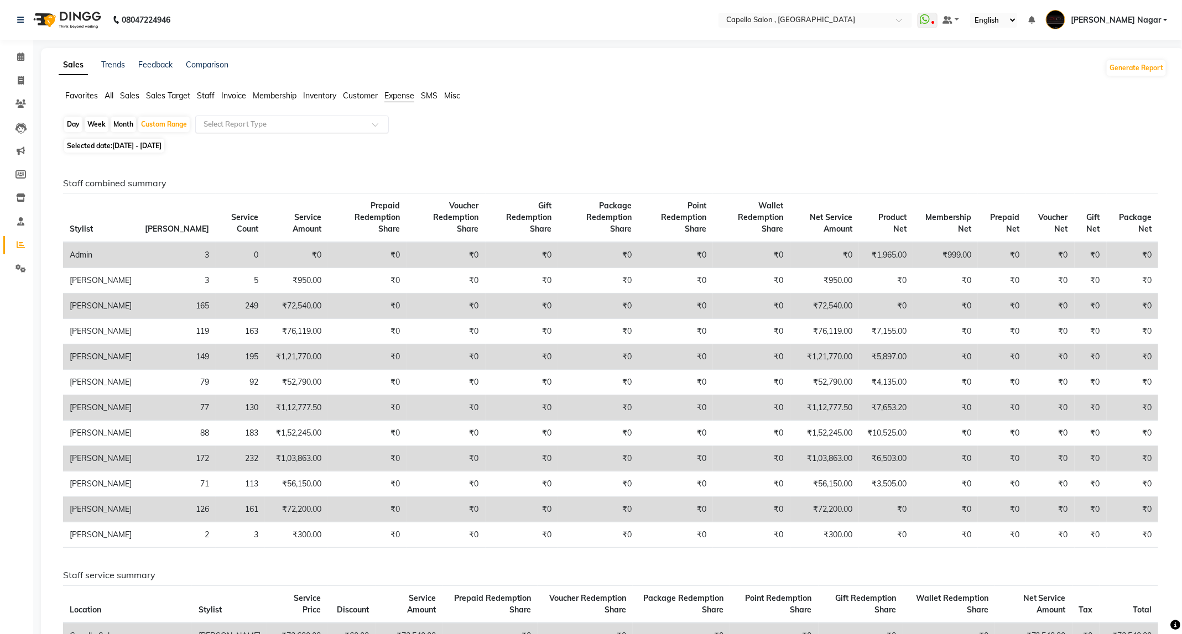
click at [263, 130] on input "text" at bounding box center [280, 124] width 159 height 11
click at [326, 126] on input "text" at bounding box center [280, 124] width 159 height 11
click at [517, 106] on div "Favorites All Sales Sales Target Staff Invoice Membership Inventory Customer Ex…" at bounding box center [612, 100] width 1125 height 21
click at [75, 127] on div "Day" at bounding box center [73, 124] width 18 height 15
select select "8"
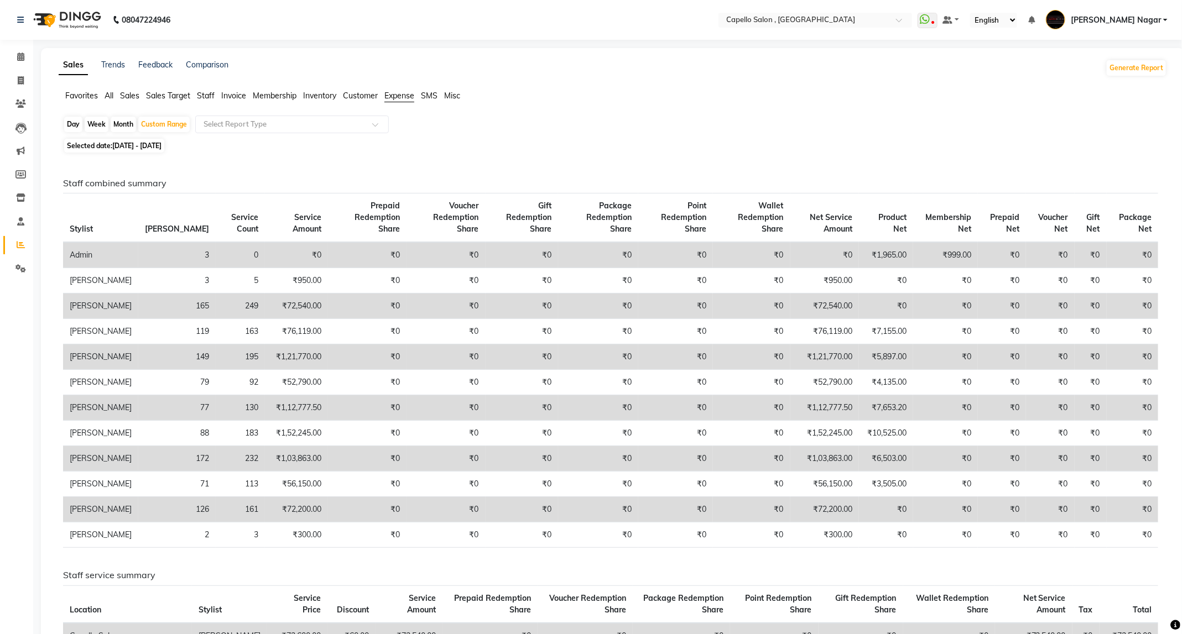
select select "2025"
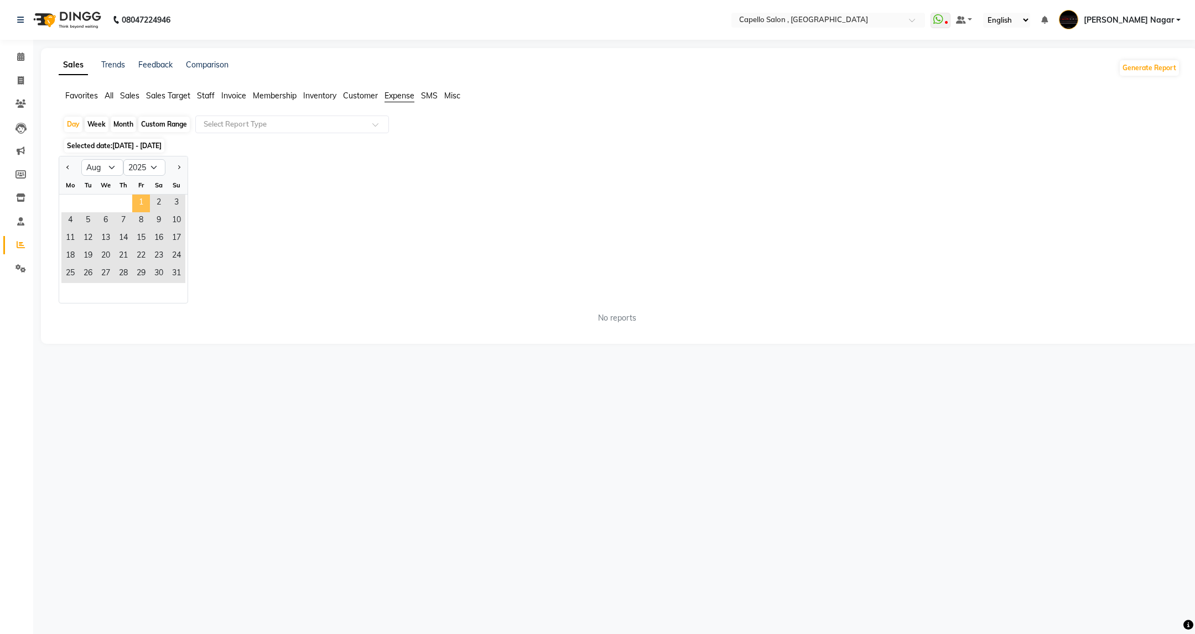
click at [139, 203] on span "1" at bounding box center [141, 204] width 18 height 18
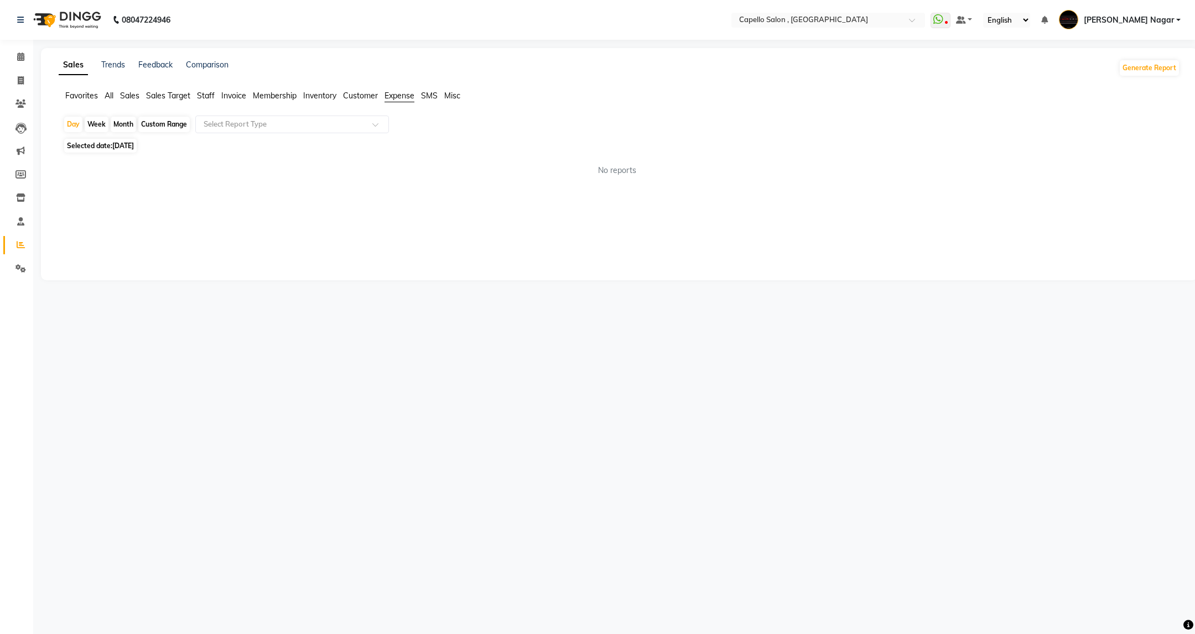
click at [116, 148] on span "01-08-2025" at bounding box center [123, 146] width 22 height 8
select select "8"
select select "2025"
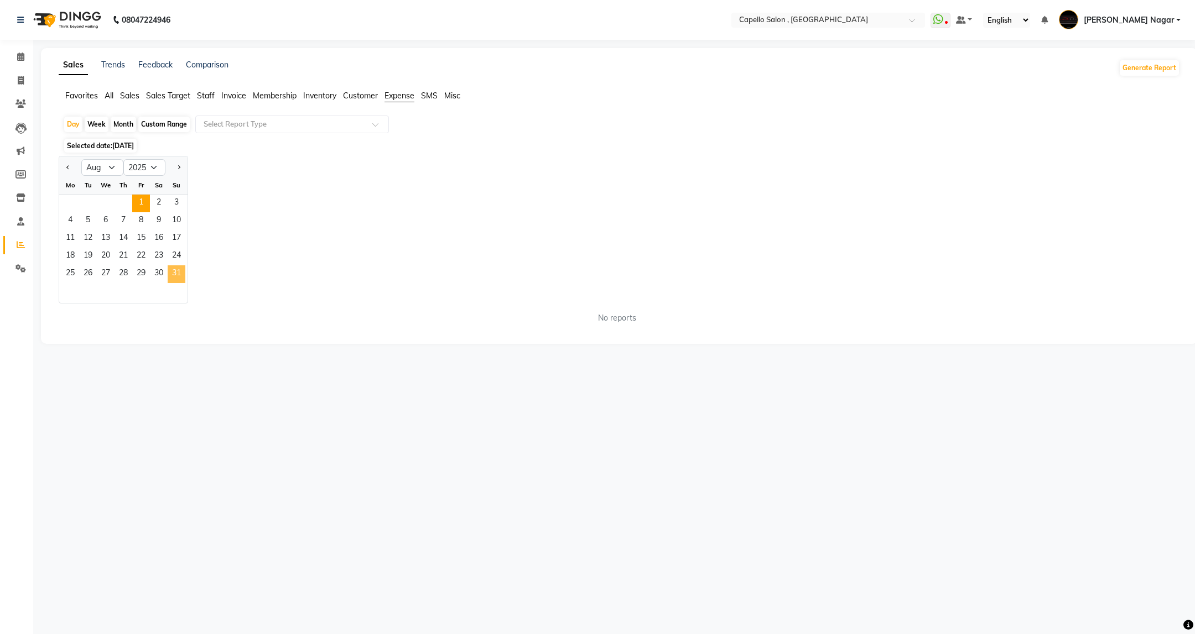
click at [170, 271] on span "31" at bounding box center [177, 275] width 18 height 18
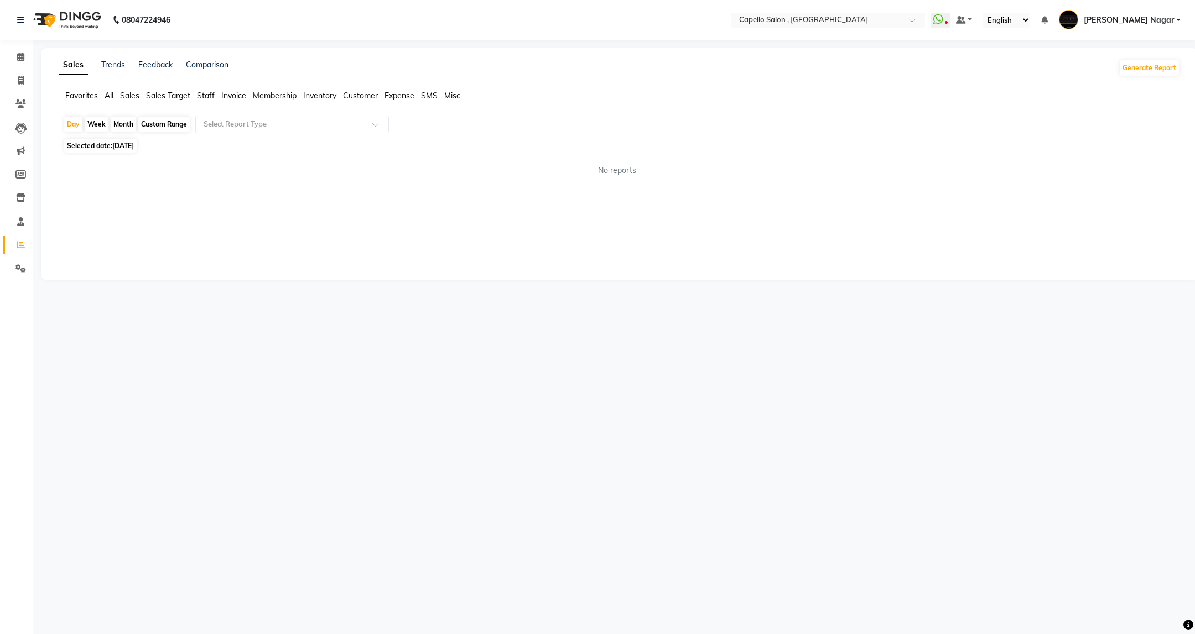
click at [395, 97] on span "Expense" at bounding box center [399, 96] width 30 height 10
drag, startPoint x: 17, startPoint y: 269, endPoint x: 27, endPoint y: 266, distance: 9.8
click at [17, 269] on icon at bounding box center [20, 268] width 11 height 8
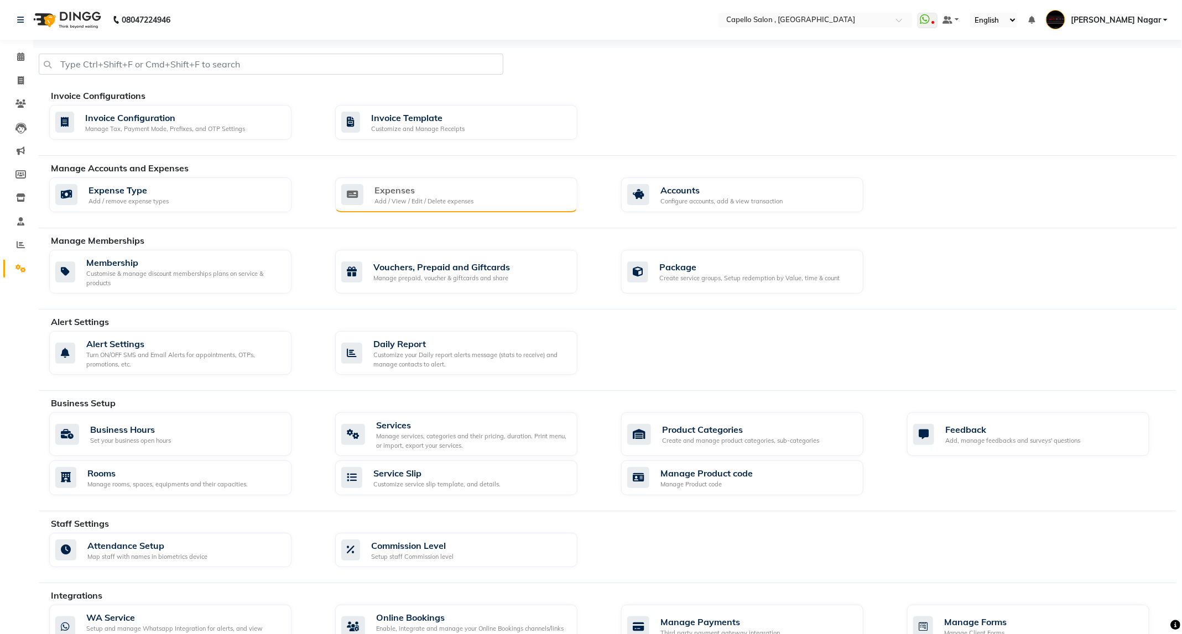
click at [502, 201] on div "Expenses Add / View / Edit / Delete expenses" at bounding box center [454, 195] width 227 height 23
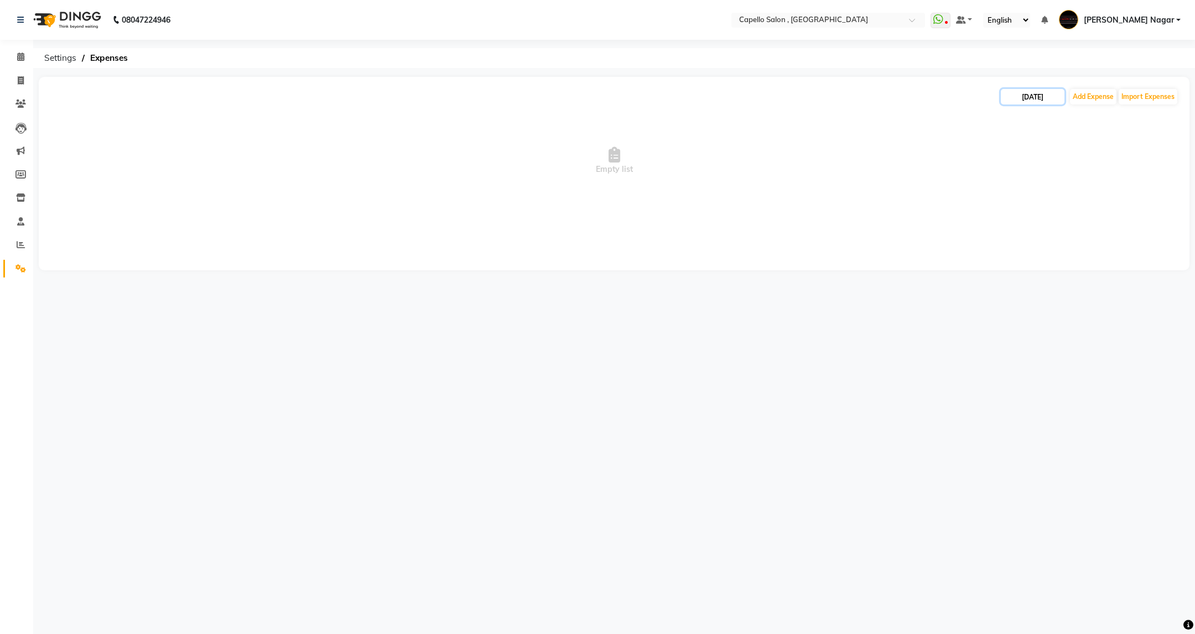
click at [1031, 97] on input "[DATE]" at bounding box center [1033, 96] width 64 height 15
select select "9"
select select "2025"
click at [1051, 116] on select "Jan Feb Mar Apr May Jun [DATE] Aug Sep Oct Nov Dec" at bounding box center [1044, 118] width 42 height 17
select select "8"
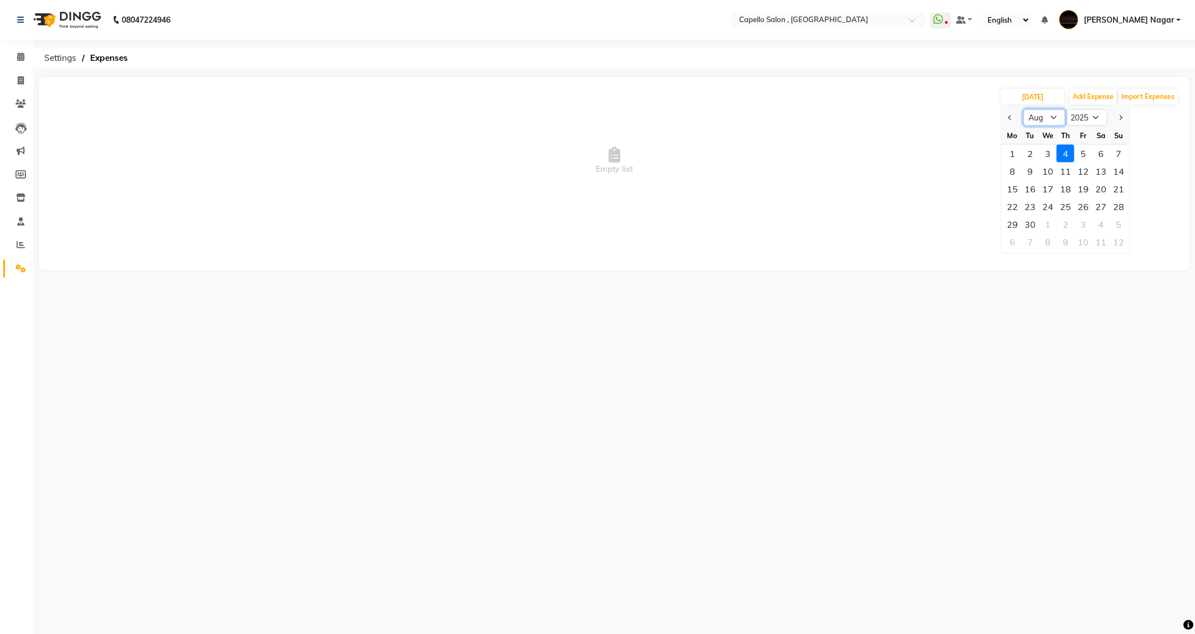
click at [1023, 110] on select "Jan Feb Mar Apr May Jun [DATE] Aug Sep Oct Nov Dec" at bounding box center [1044, 118] width 42 height 17
click at [1099, 102] on button "Add Expense" at bounding box center [1093, 96] width 46 height 15
select select "1"
select select "2486"
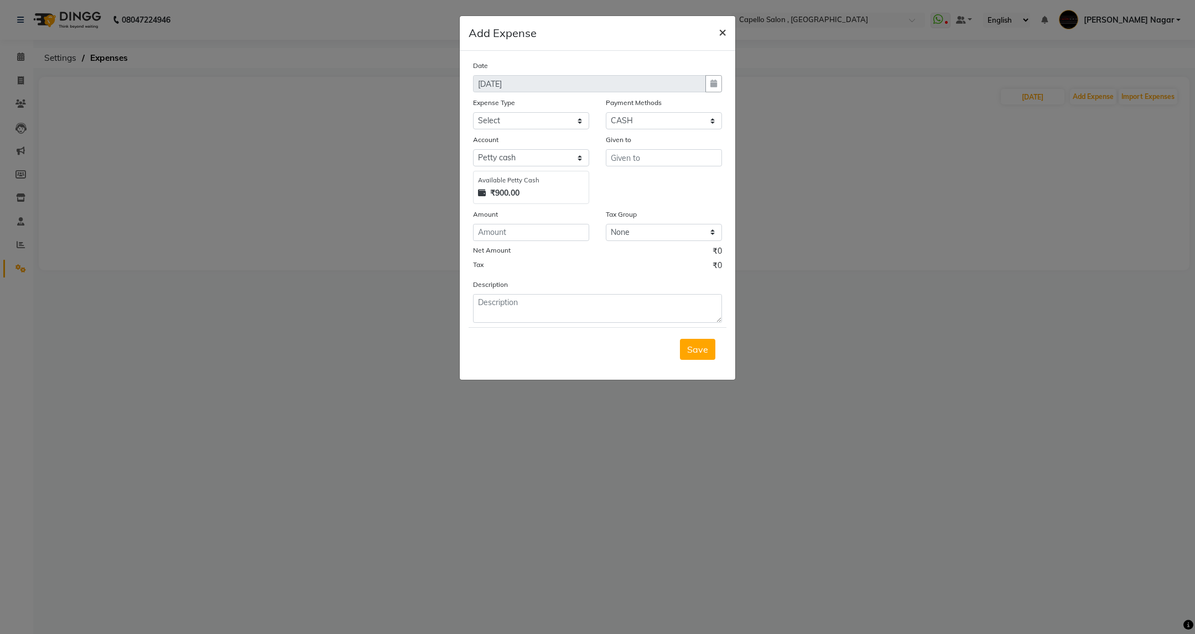
click at [722, 35] on span "×" at bounding box center [723, 31] width 8 height 17
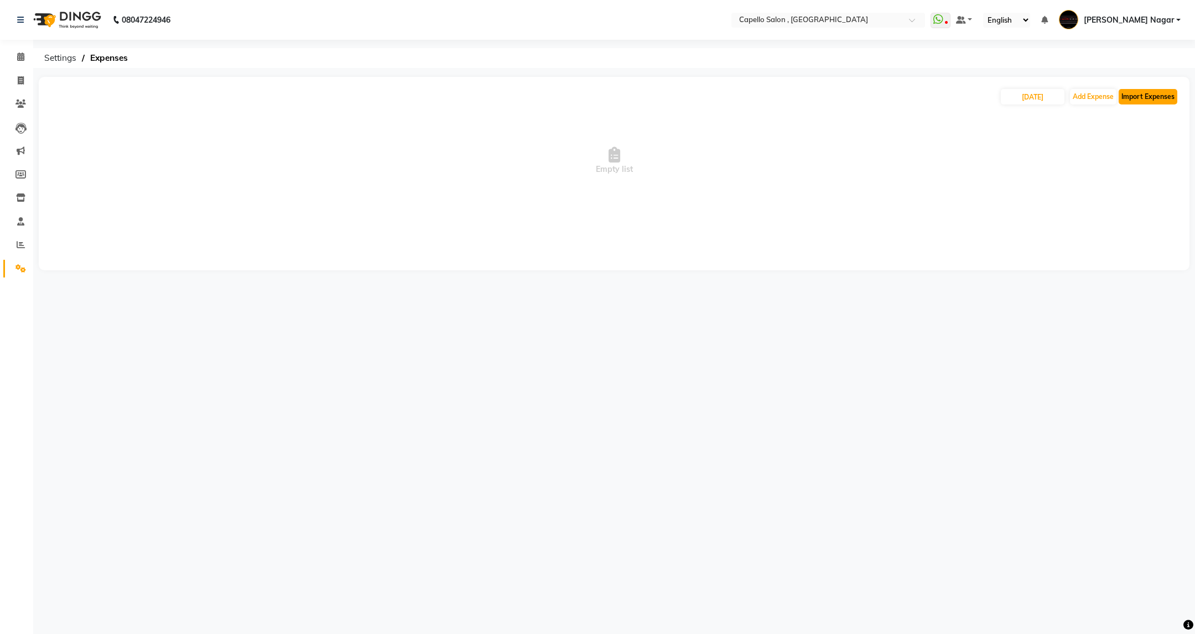
click at [1136, 95] on button "Import Expenses" at bounding box center [1147, 96] width 59 height 15
click at [25, 241] on span at bounding box center [20, 245] width 19 height 13
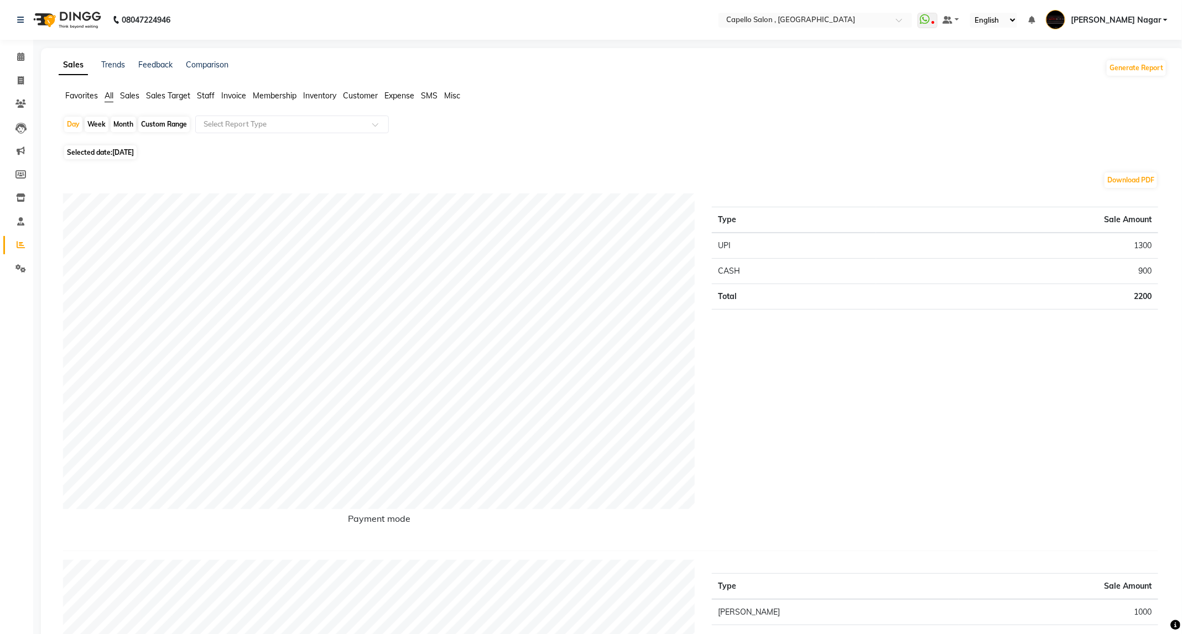
click at [162, 128] on div "Custom Range" at bounding box center [163, 124] width 51 height 15
select select "9"
select select "2025"
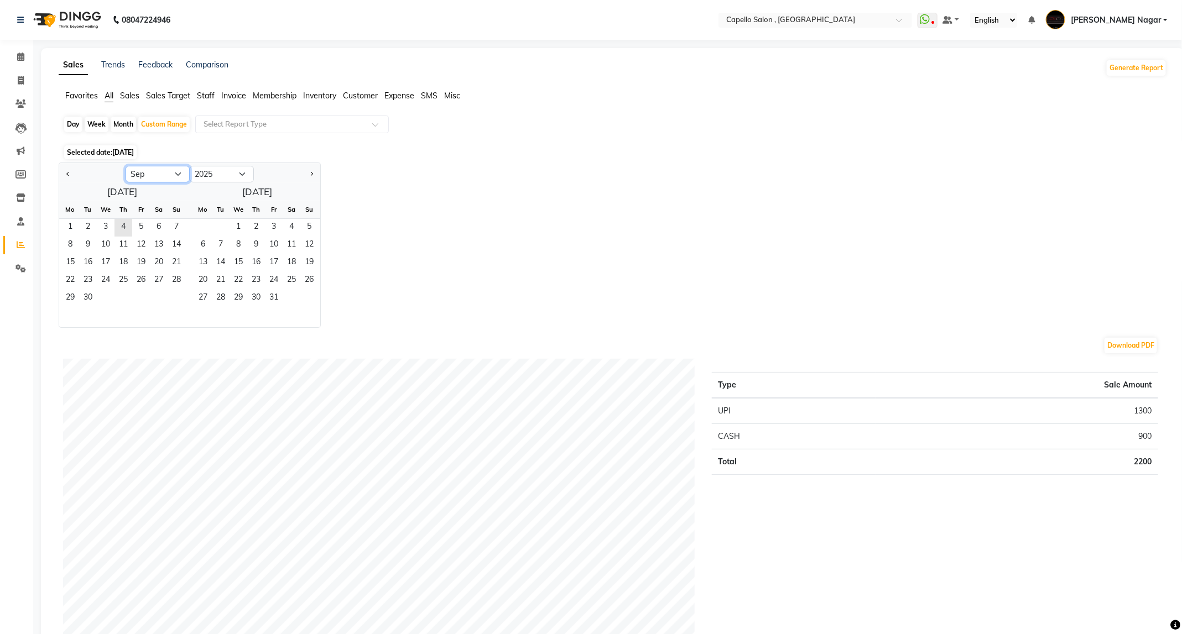
click at [160, 169] on select "Jan Feb Mar Apr May Jun [DATE] Aug Sep Oct Nov Dec" at bounding box center [158, 174] width 64 height 17
click at [71, 175] on button "Previous month" at bounding box center [68, 174] width 9 height 18
select select "8"
click at [138, 223] on span "1" at bounding box center [141, 228] width 18 height 18
click at [142, 268] on span "15" at bounding box center [141, 263] width 18 height 18
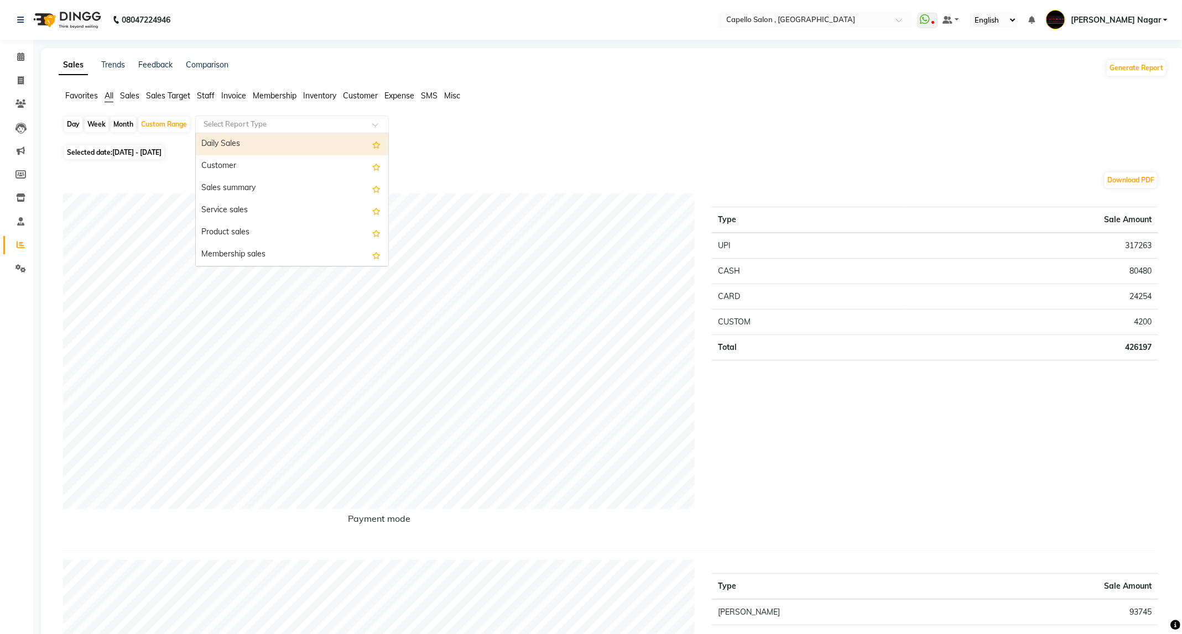
click at [242, 128] on input "text" at bounding box center [280, 124] width 159 height 11
click at [207, 96] on span "Staff" at bounding box center [206, 96] width 18 height 10
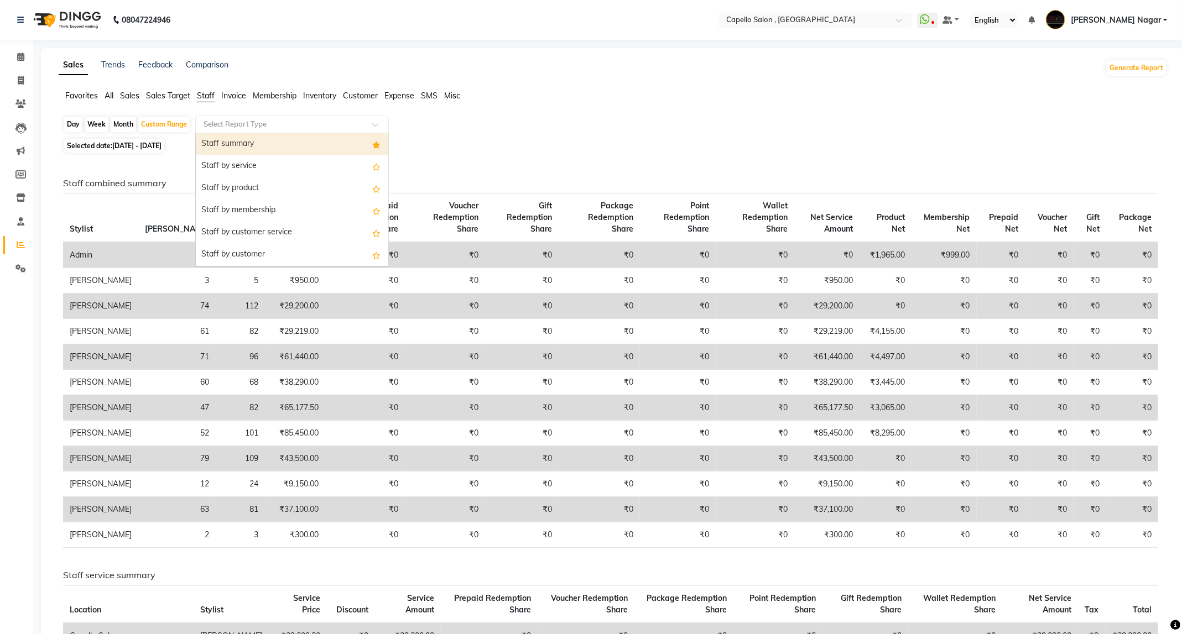
click at [231, 122] on input "text" at bounding box center [280, 124] width 159 height 11
click at [246, 165] on div "Staff by service" at bounding box center [292, 166] width 192 height 22
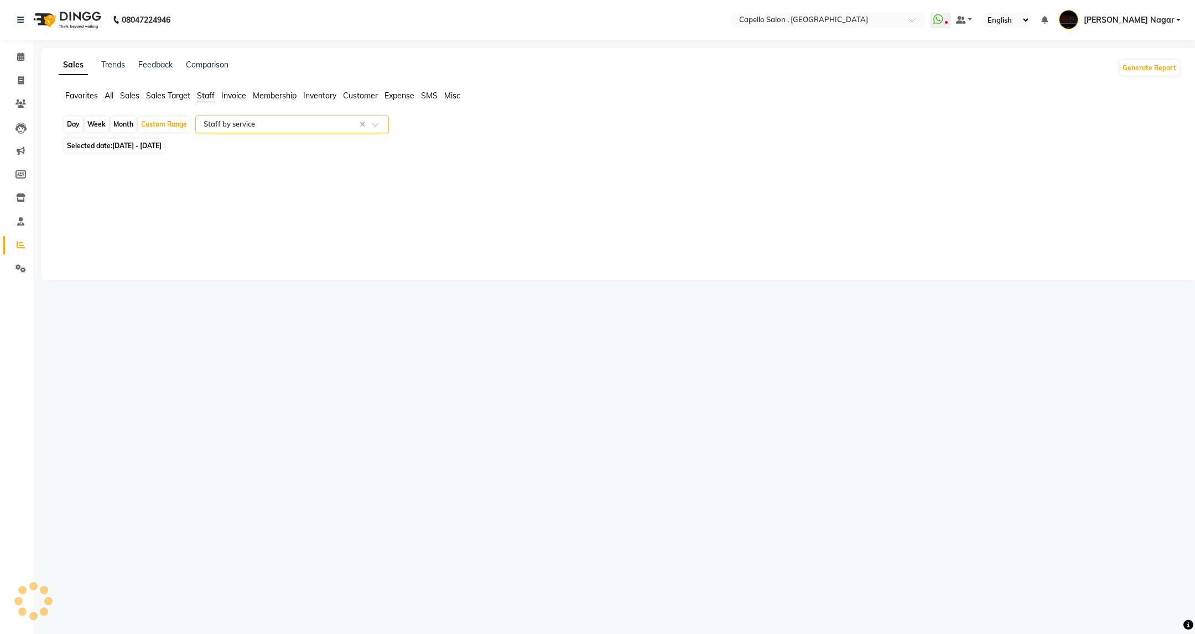
select select "full_report"
select select "csv"
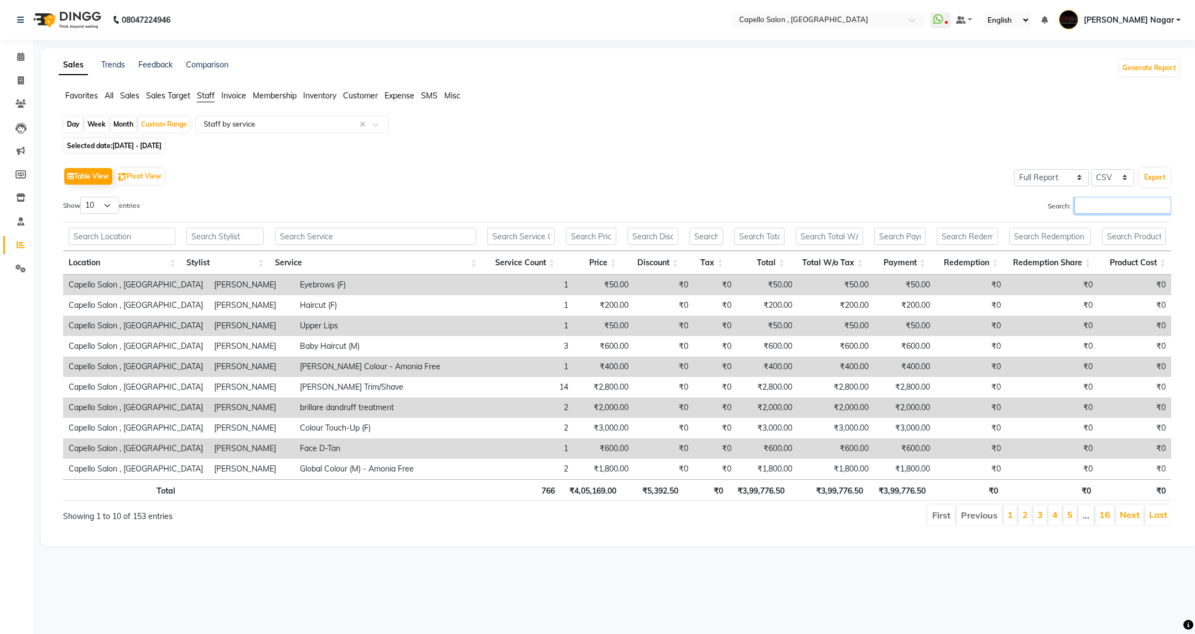
click at [1115, 207] on input "Search:" at bounding box center [1122, 205] width 97 height 17
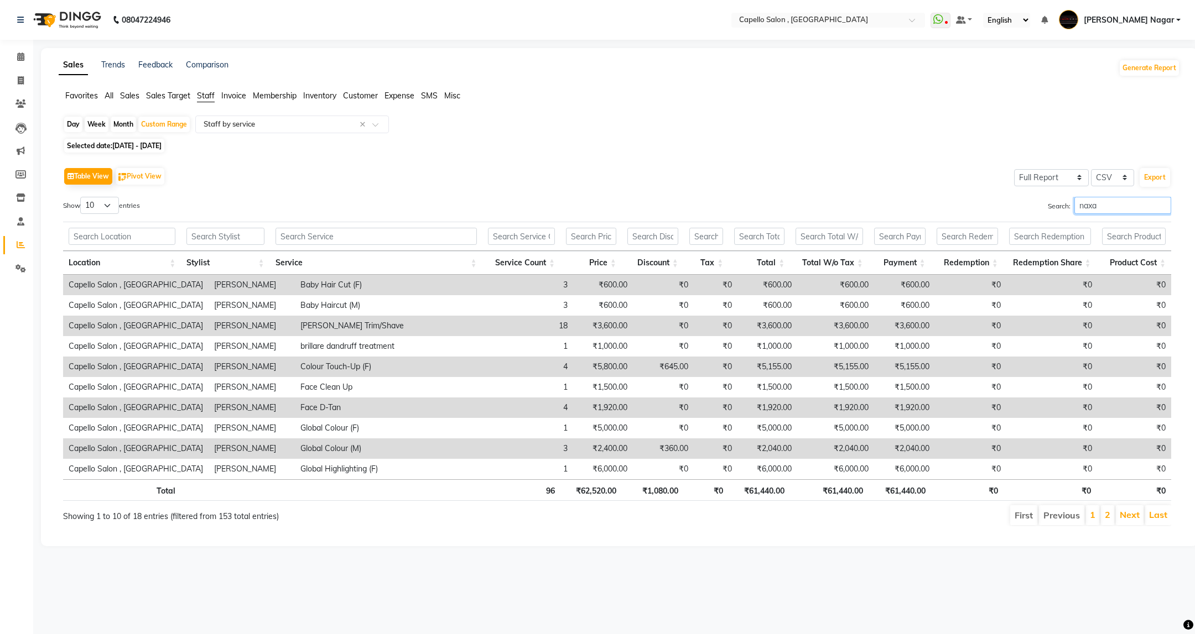
type input "naxa"
click at [231, 95] on span "Invoice" at bounding box center [233, 96] width 25 height 10
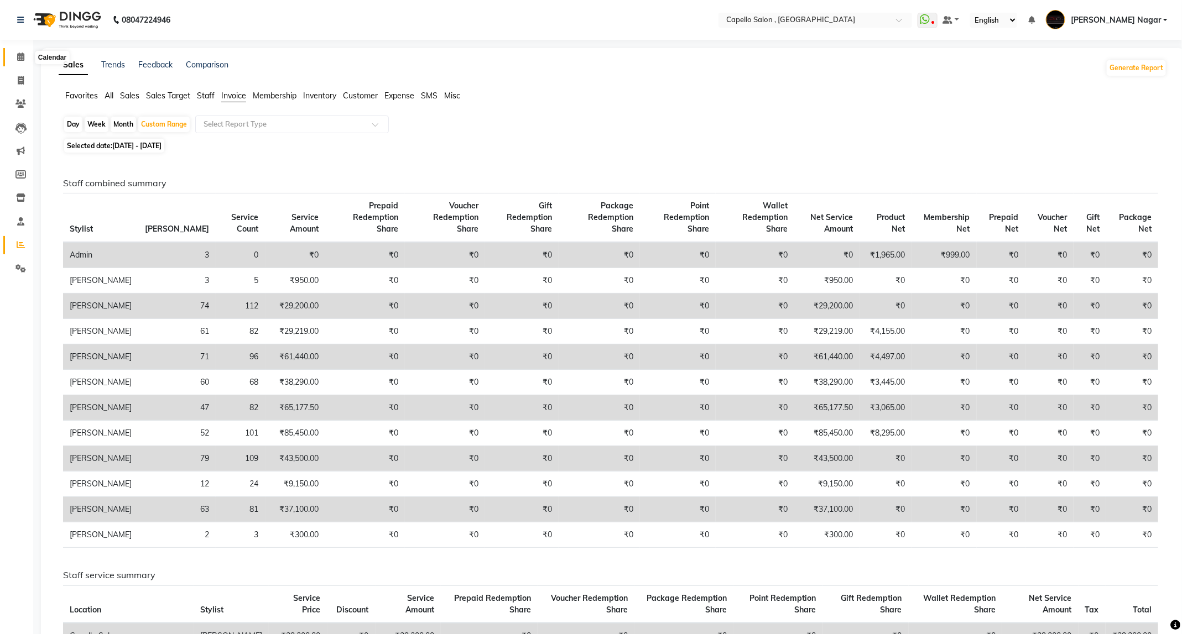
click at [15, 55] on span at bounding box center [20, 57] width 19 height 13
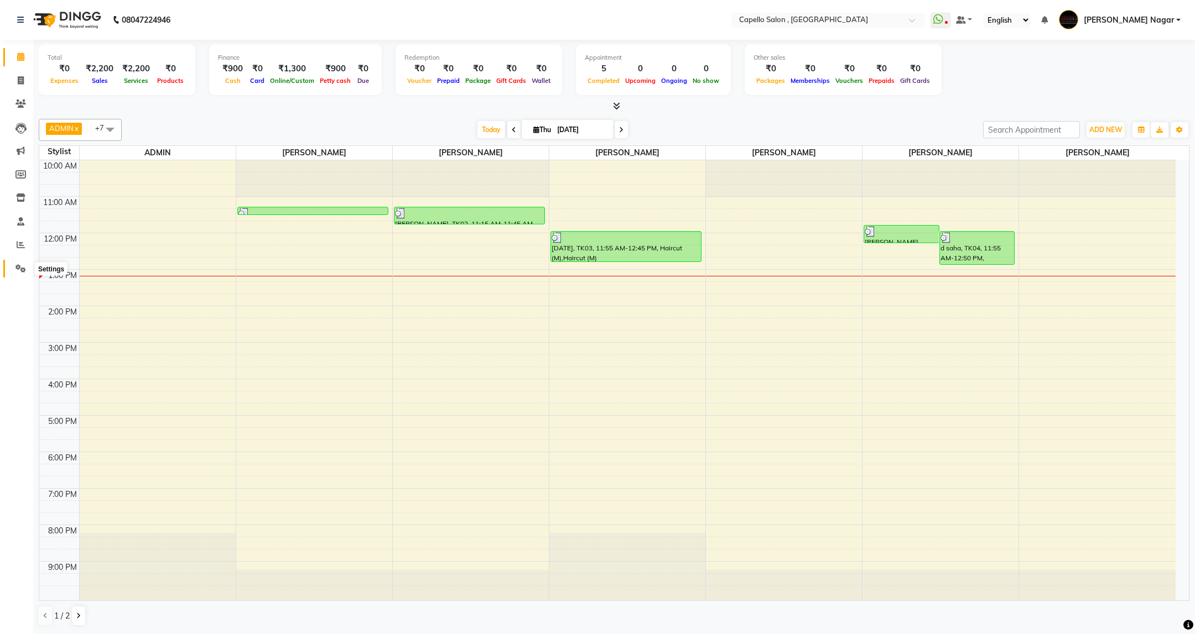
click at [23, 274] on span at bounding box center [20, 269] width 19 height 13
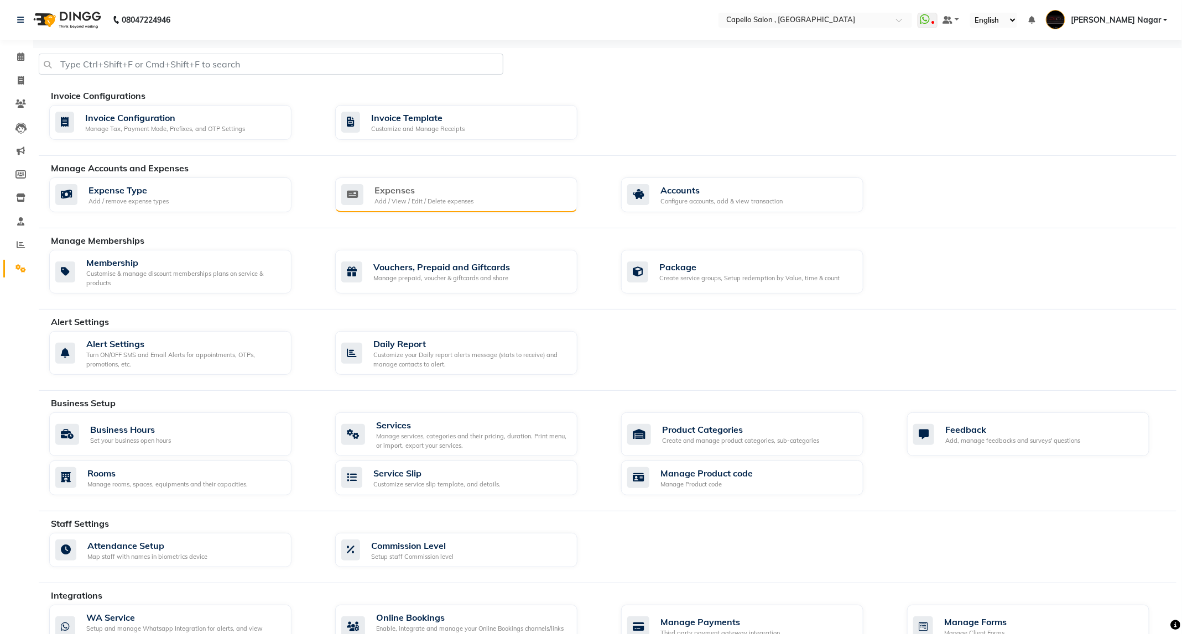
click at [481, 206] on div "Expenses Add / View / Edit / Delete expenses" at bounding box center [454, 195] width 227 height 23
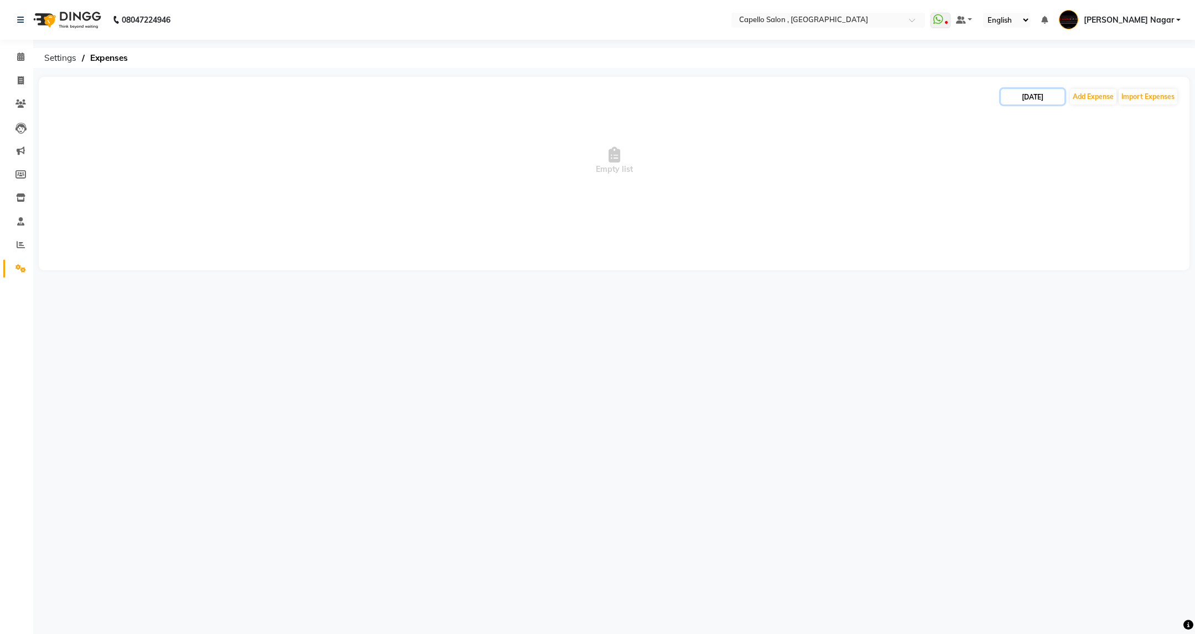
click at [1021, 89] on input "[DATE]" at bounding box center [1033, 96] width 64 height 15
select select "9"
select select "2025"
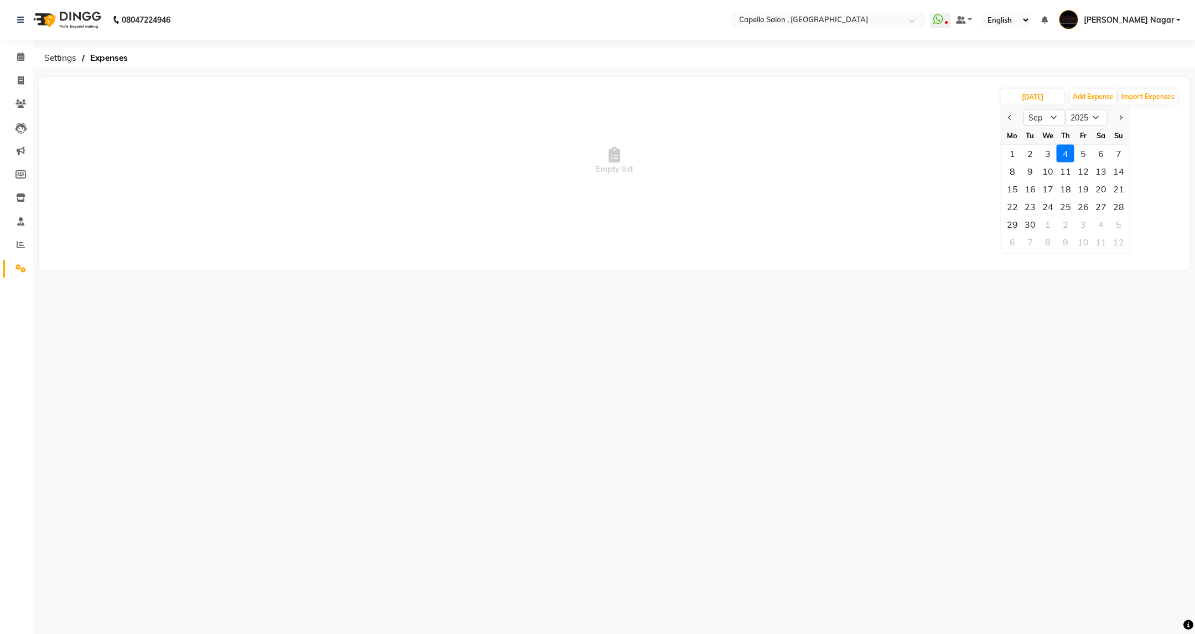
click at [1048, 128] on div "We" at bounding box center [1048, 136] width 18 height 18
click at [1052, 113] on select "Jan Feb Mar Apr May Jun [DATE] Aug Sep Oct Nov Dec" at bounding box center [1044, 118] width 42 height 17
select select "8"
click at [1023, 110] on select "Jan Feb Mar Apr May Jun [DATE] Aug Sep Oct Nov Dec" at bounding box center [1044, 118] width 42 height 17
click at [1082, 149] on div "1" at bounding box center [1083, 154] width 18 height 18
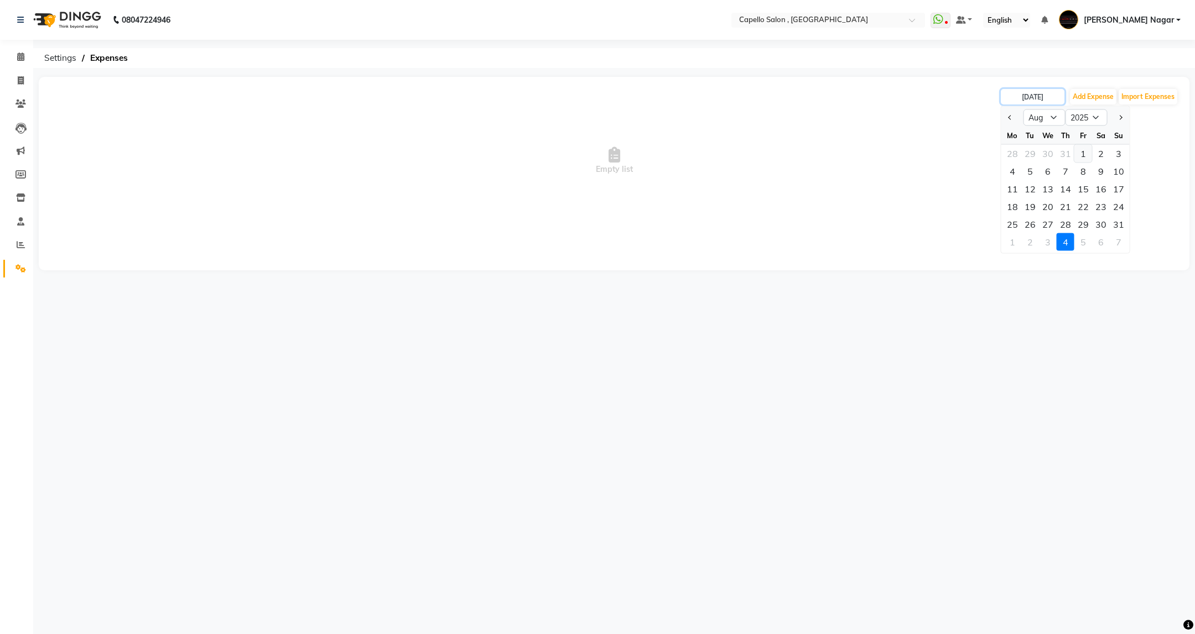
type input "01-08-2025"
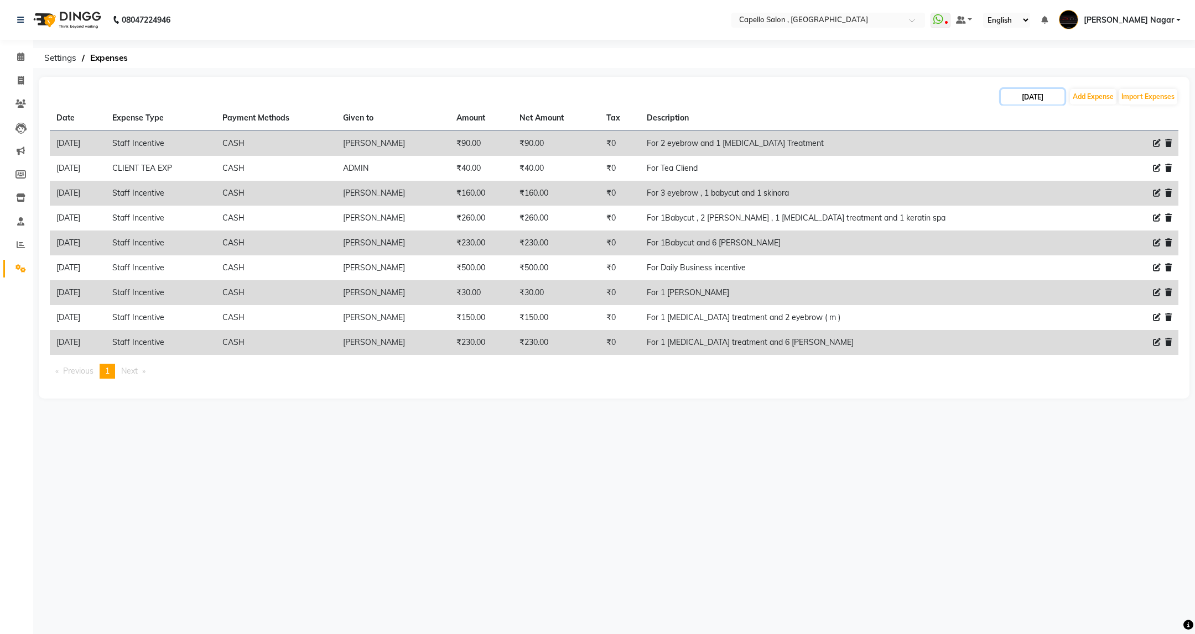
click at [1052, 93] on input "01-08-2025" at bounding box center [1033, 96] width 64 height 15
select select "8"
select select "2025"
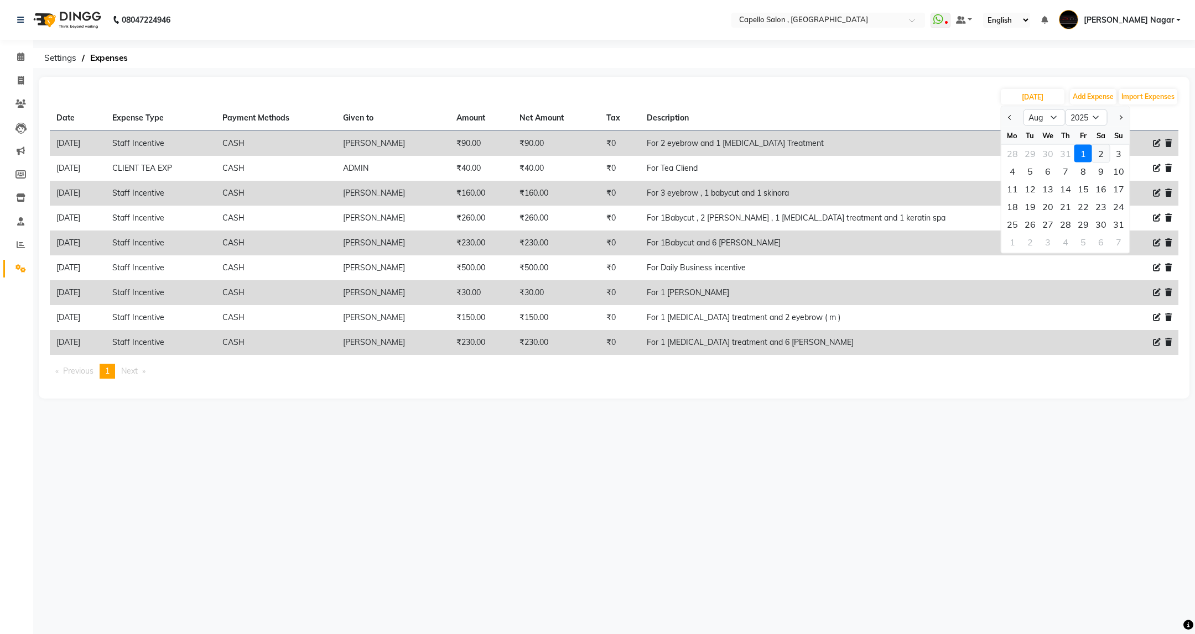
click at [1102, 151] on div "2" at bounding box center [1101, 154] width 18 height 18
type input "02-08-2025"
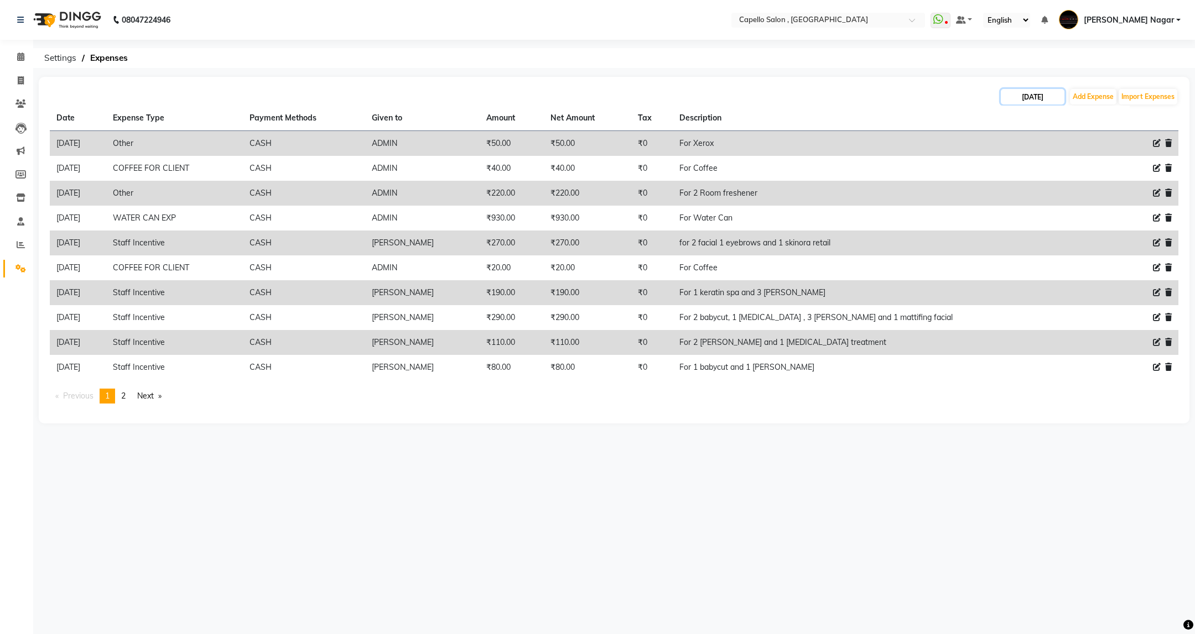
click at [1055, 100] on input "02-08-2025" at bounding box center [1033, 96] width 64 height 15
select select "8"
select select "2025"
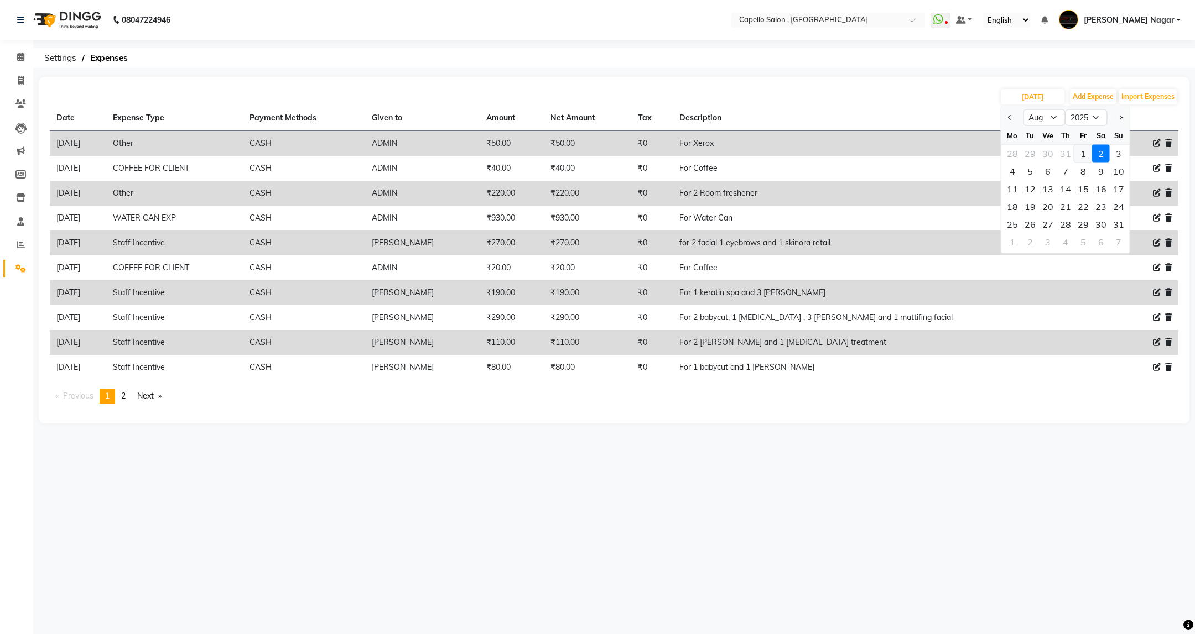
click at [1086, 152] on div "1" at bounding box center [1083, 154] width 18 height 18
type input "01-08-2025"
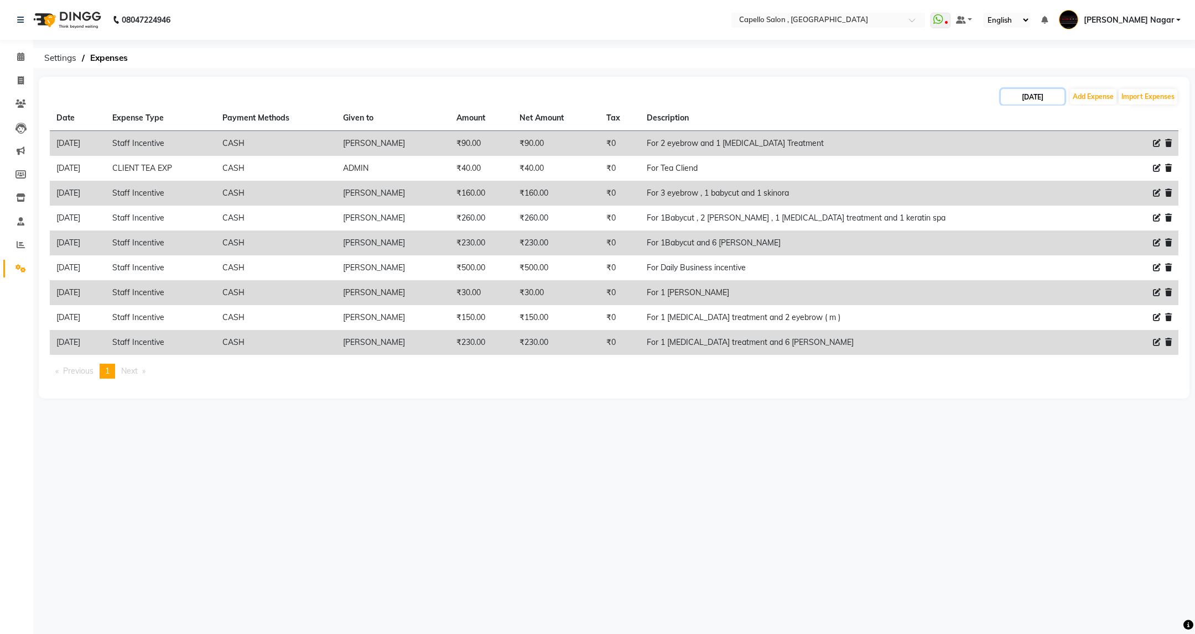
click at [1017, 102] on input "01-08-2025" at bounding box center [1033, 96] width 64 height 15
select select "8"
select select "2025"
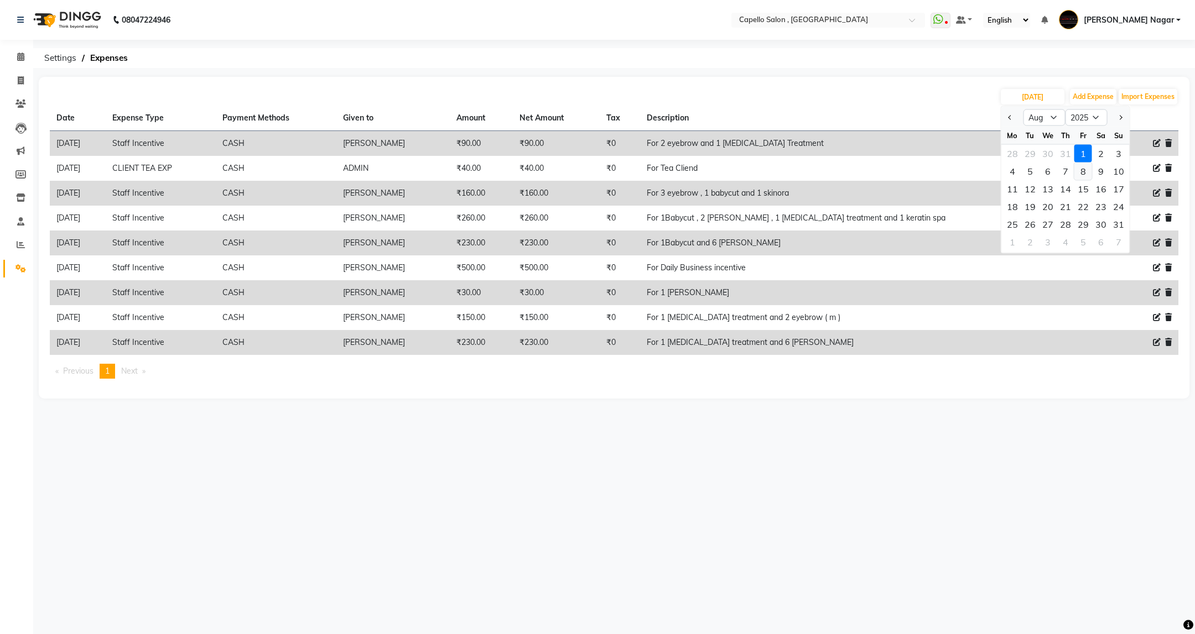
click at [1083, 179] on div "8" at bounding box center [1083, 172] width 18 height 18
type input "[DATE]"
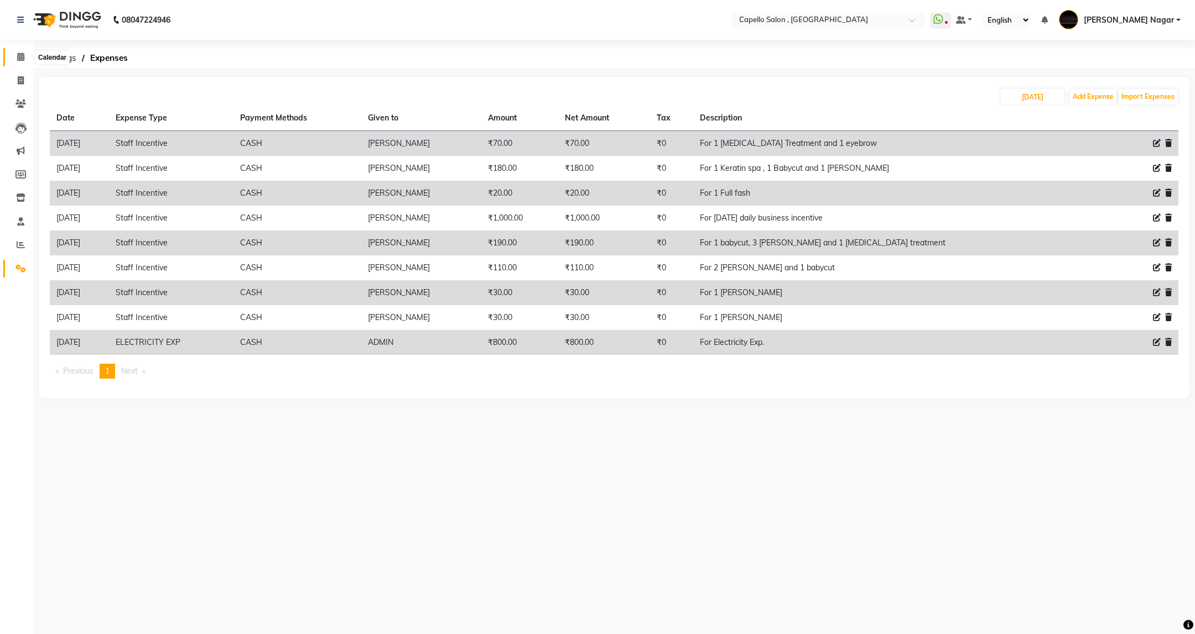
click at [15, 51] on span at bounding box center [20, 57] width 19 height 13
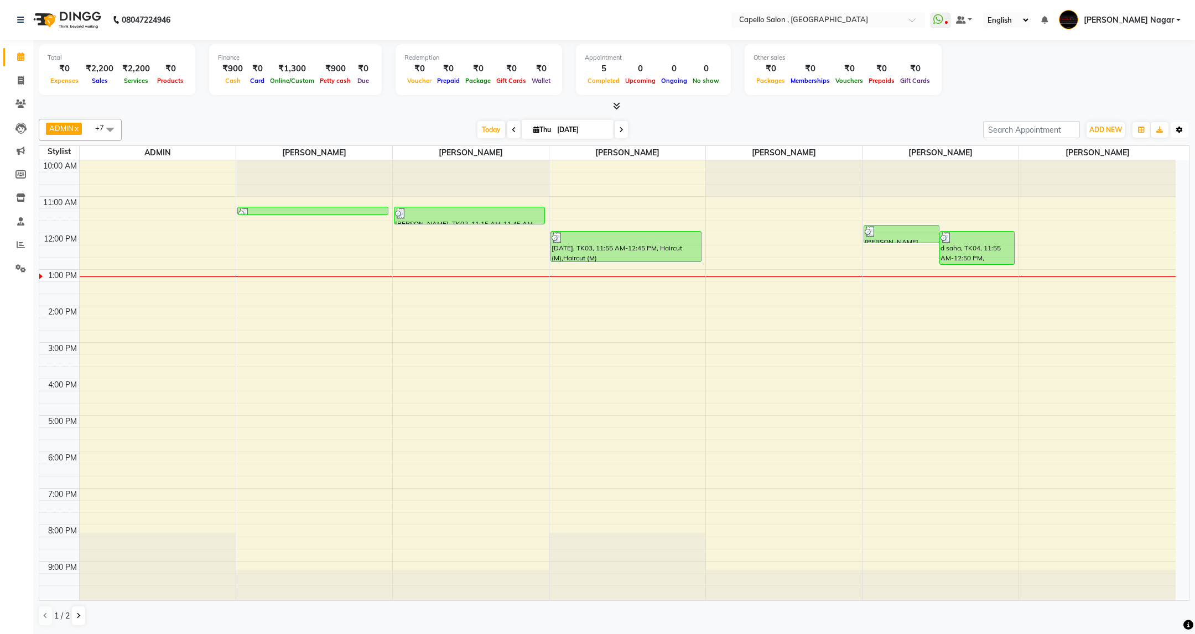
click at [1180, 132] on icon "button" at bounding box center [1179, 130] width 7 height 7
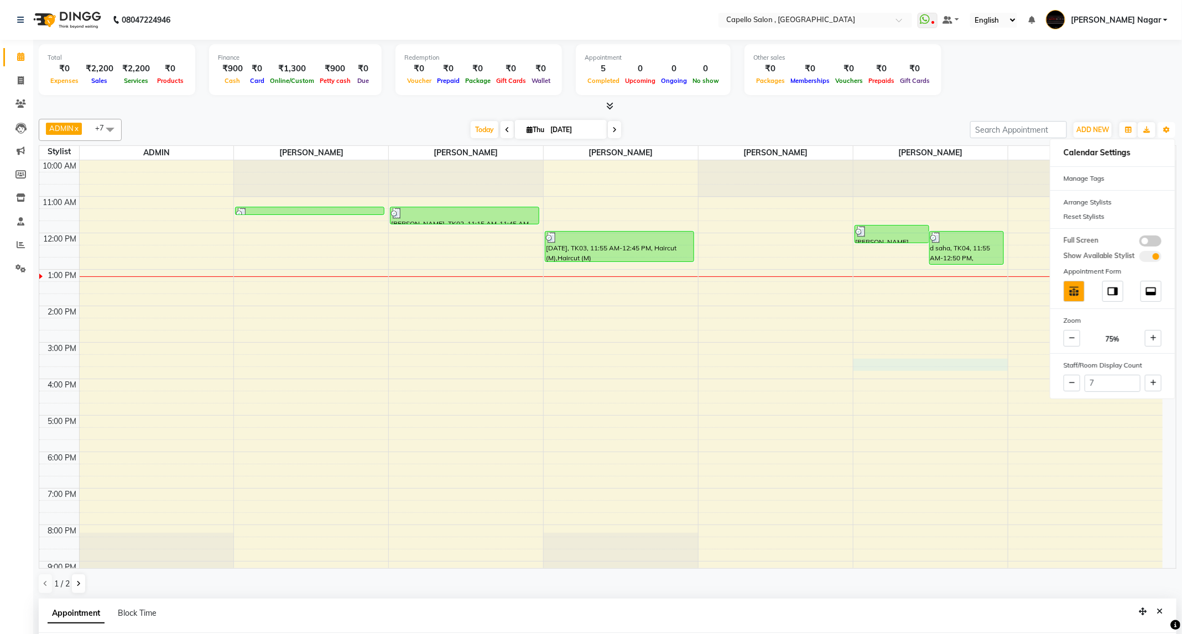
select select "25736"
select select "tentative"
select select "915"
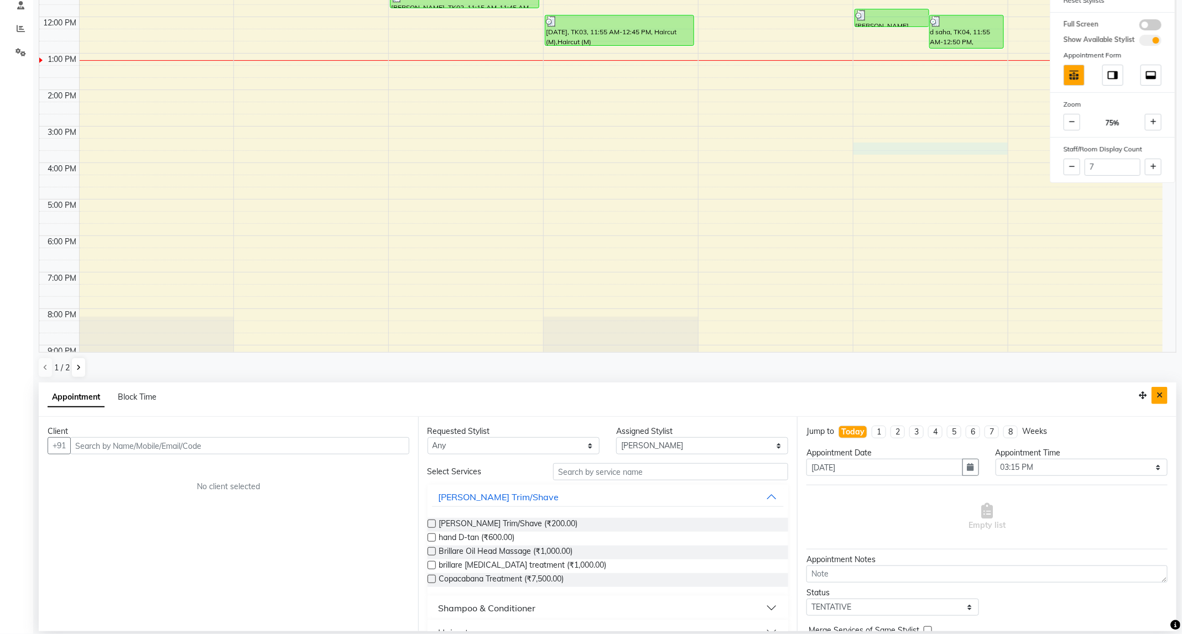
click at [1159, 396] on icon "Close" at bounding box center [1160, 396] width 6 height 8
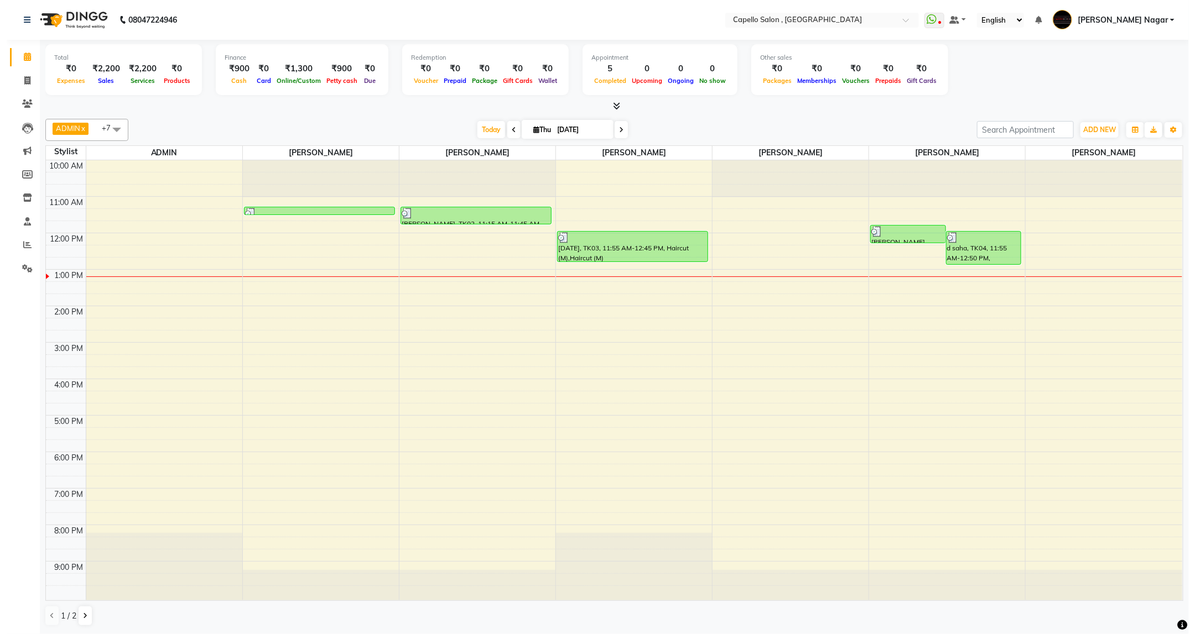
scroll to position [0, 0]
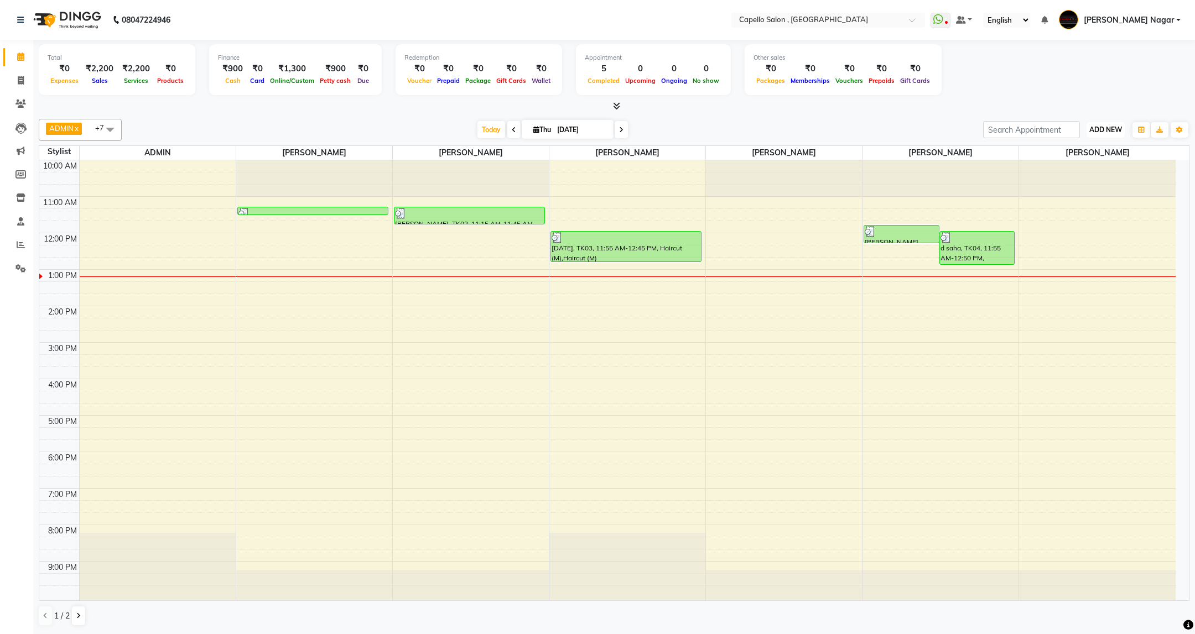
click at [1102, 127] on span "ADD NEW" at bounding box center [1105, 130] width 33 height 8
click at [1077, 185] on link "Add Expense" at bounding box center [1080, 180] width 87 height 14
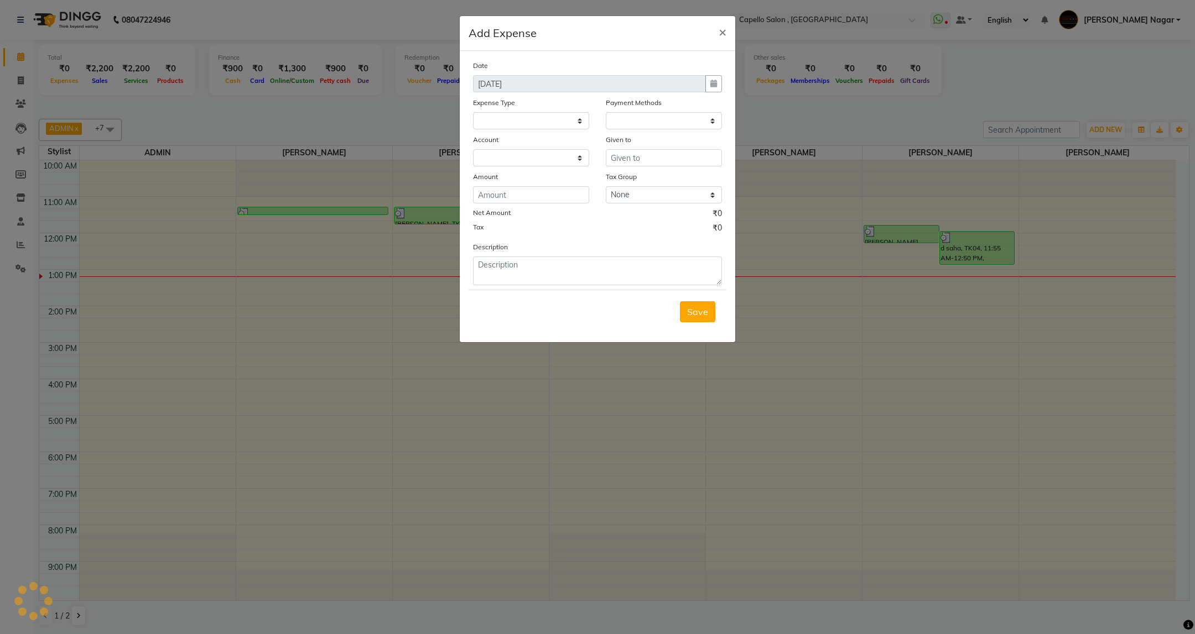
select select
select select "1"
select select "2486"
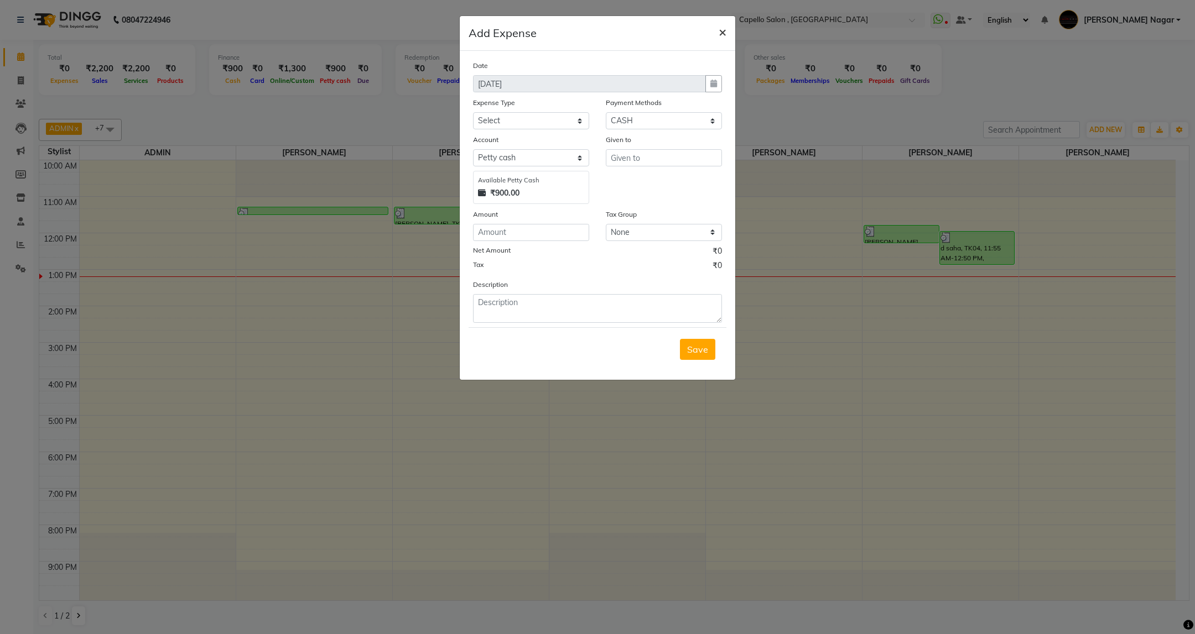
click at [727, 30] on button "×" at bounding box center [722, 31] width 25 height 31
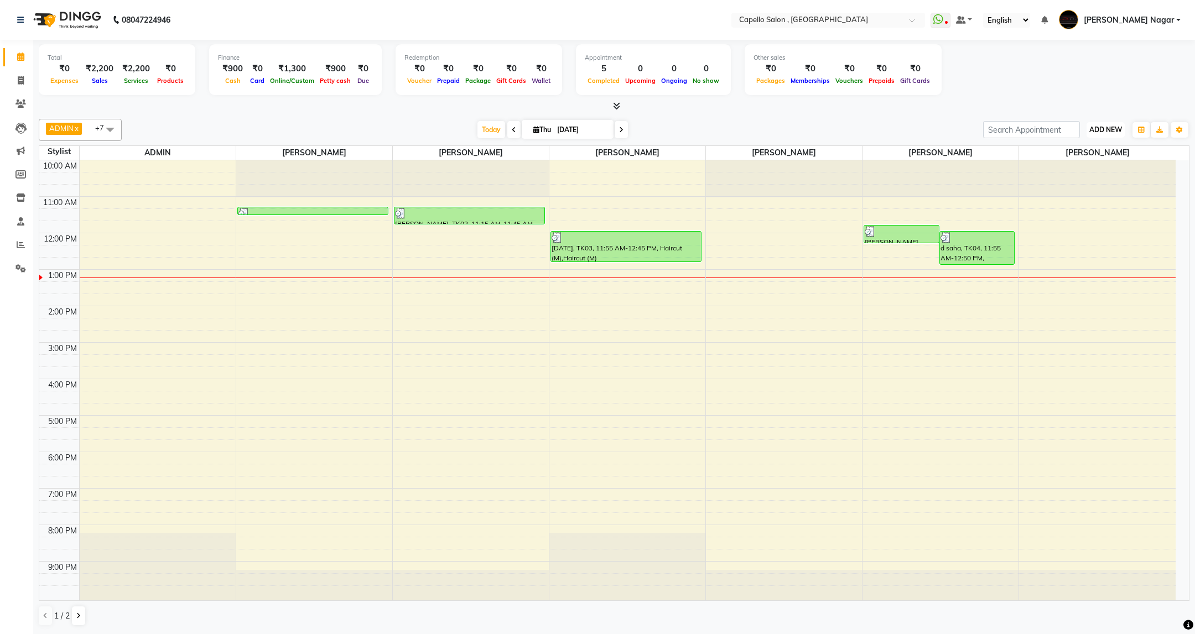
click at [1107, 128] on span "ADD NEW" at bounding box center [1105, 130] width 33 height 8
click at [1084, 180] on link "Add Expense" at bounding box center [1080, 180] width 87 height 14
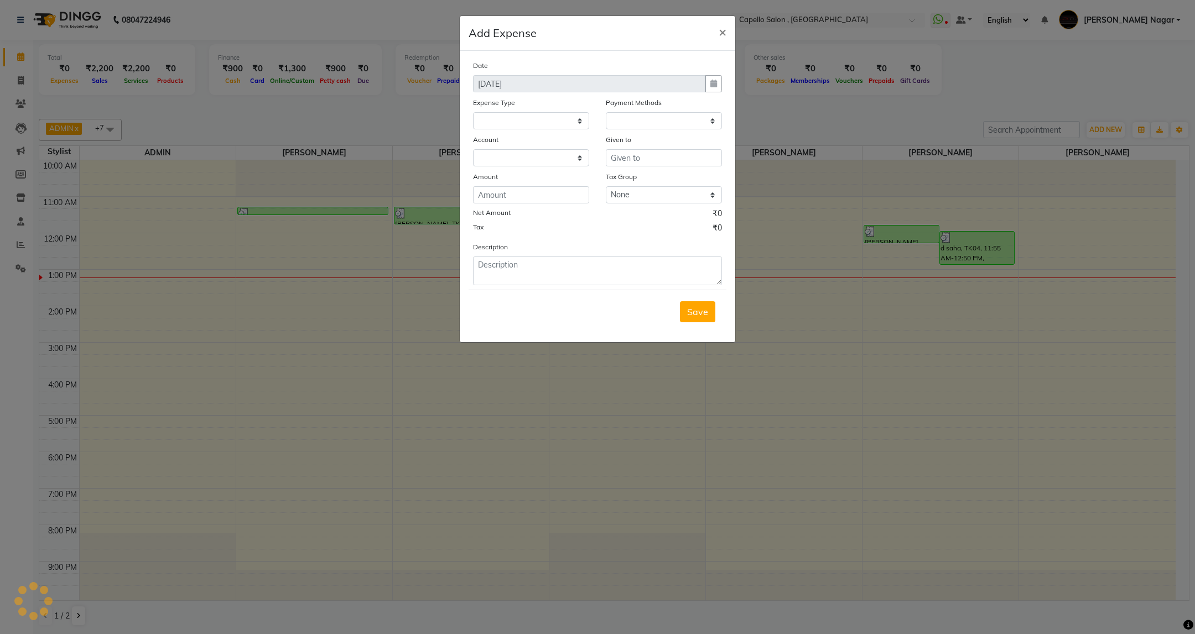
select select
select select "1"
select select "2486"
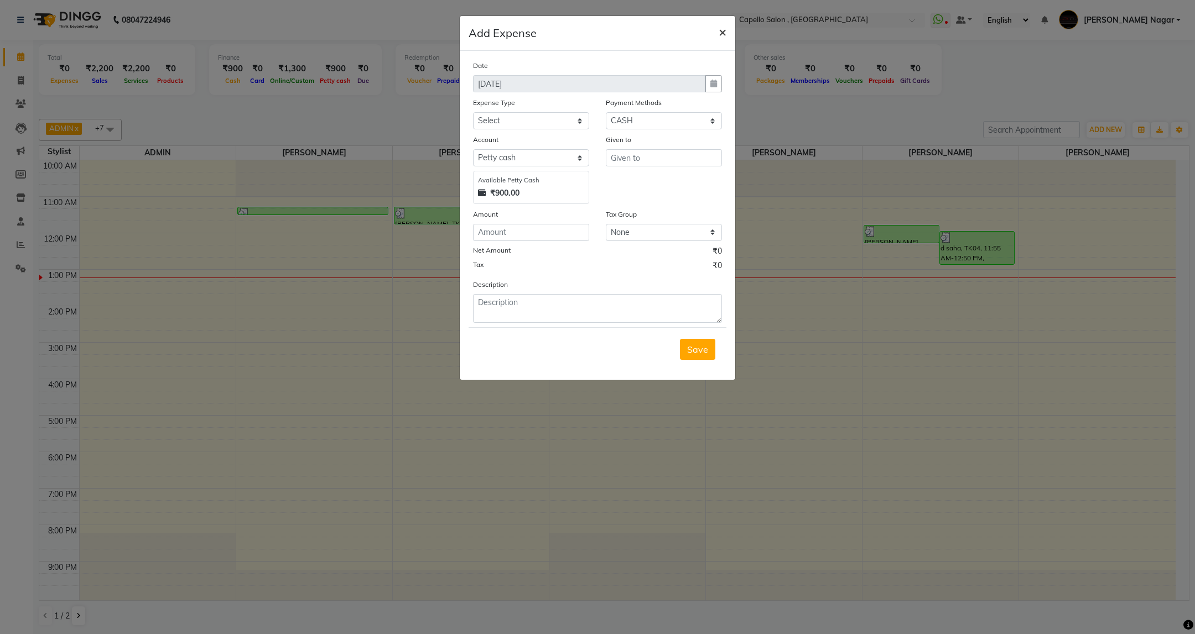
click at [724, 35] on span "×" at bounding box center [723, 31] width 8 height 17
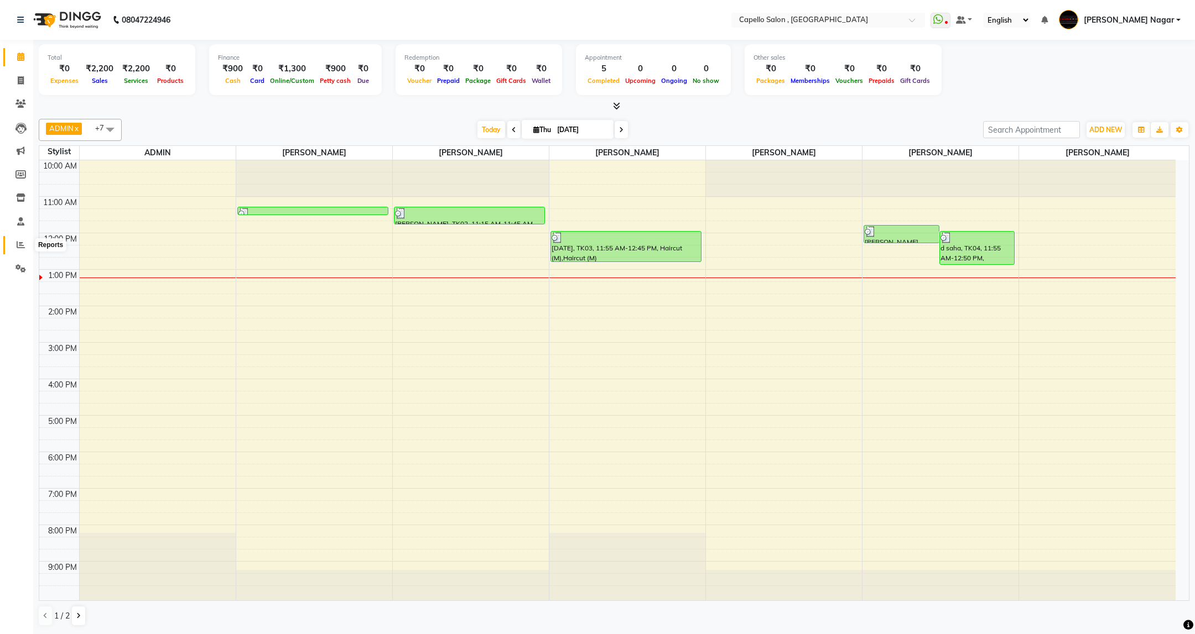
click at [24, 243] on icon at bounding box center [21, 245] width 8 height 8
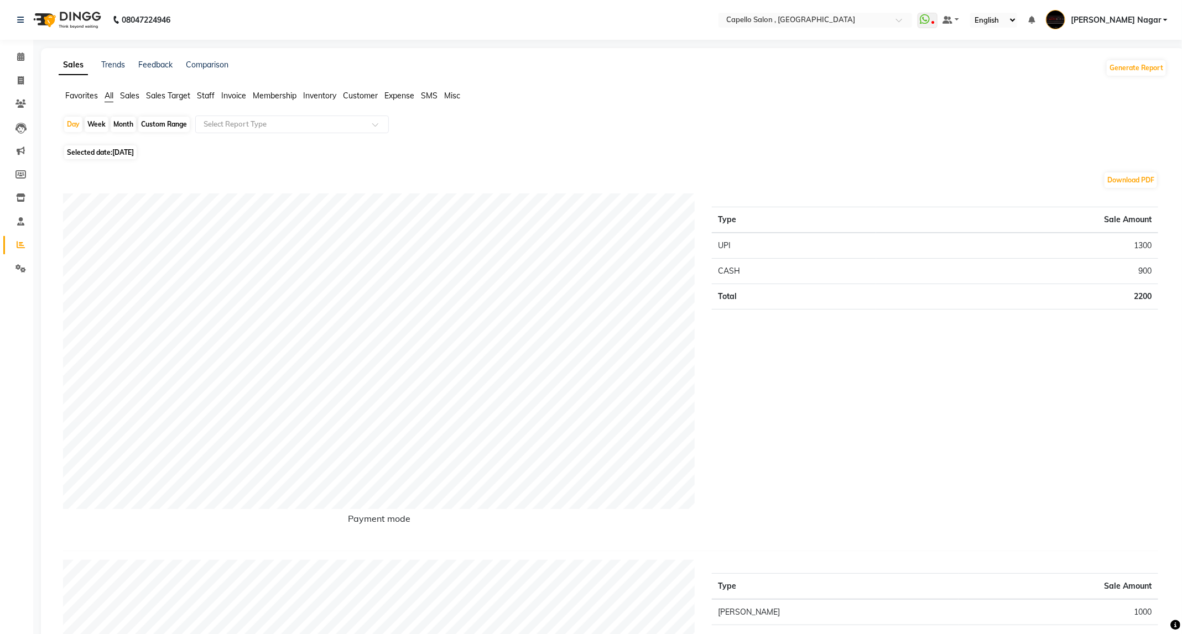
click at [122, 128] on div "Month" at bounding box center [123, 124] width 25 height 15
select select "9"
select select "2025"
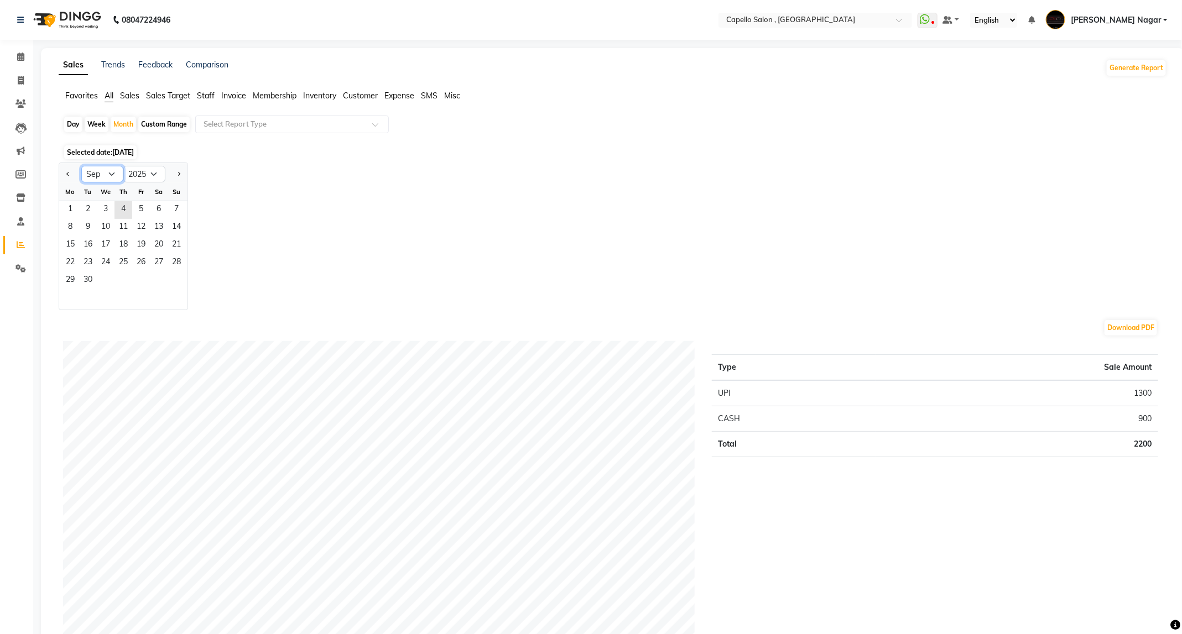
click at [100, 169] on select "Jan Feb Mar Apr May Jun [DATE] Aug Sep Oct Nov Dec" at bounding box center [102, 174] width 42 height 17
select select "8"
click at [81, 167] on select "Jan Feb Mar Apr May Jun [DATE] Aug Sep Oct Nov Dec" at bounding box center [102, 174] width 42 height 17
click at [156, 171] on select "2015 2016 2017 2018 2019 2020 2021 2022 2023 2024 2025 2026 2027 2028 2029 2030…" at bounding box center [144, 174] width 42 height 17
click at [123, 167] on select "2015 2016 2017 2018 2019 2020 2021 2022 2023 2024 2025 2026 2027 2028 2029 2030…" at bounding box center [144, 174] width 42 height 17
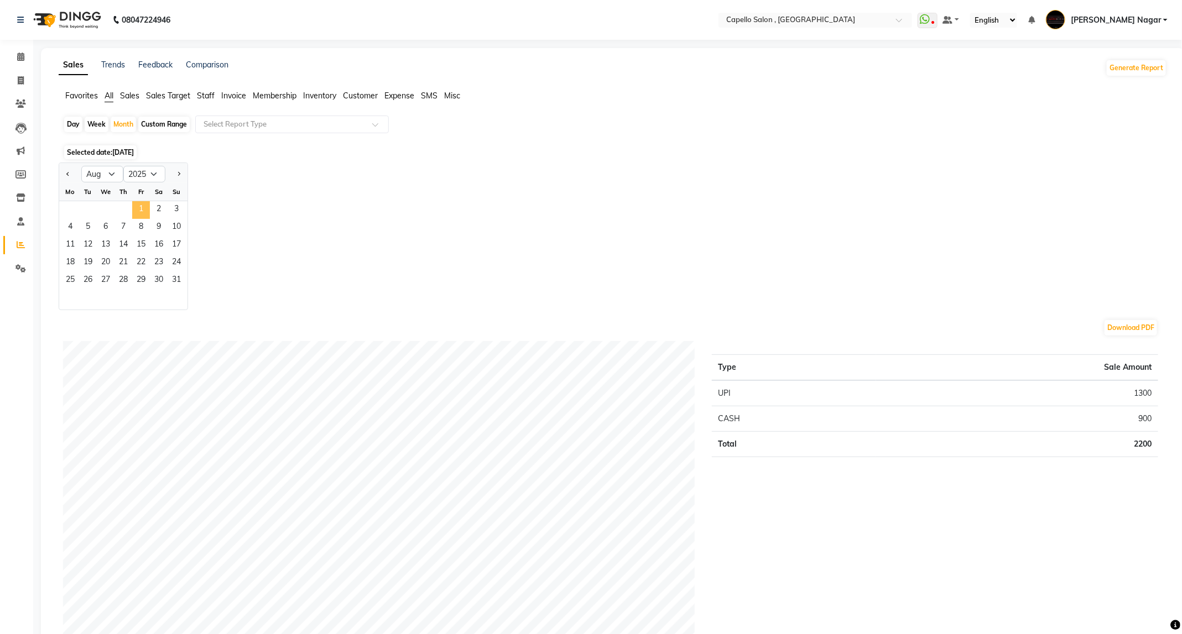
click at [146, 206] on span "1" at bounding box center [141, 210] width 18 height 18
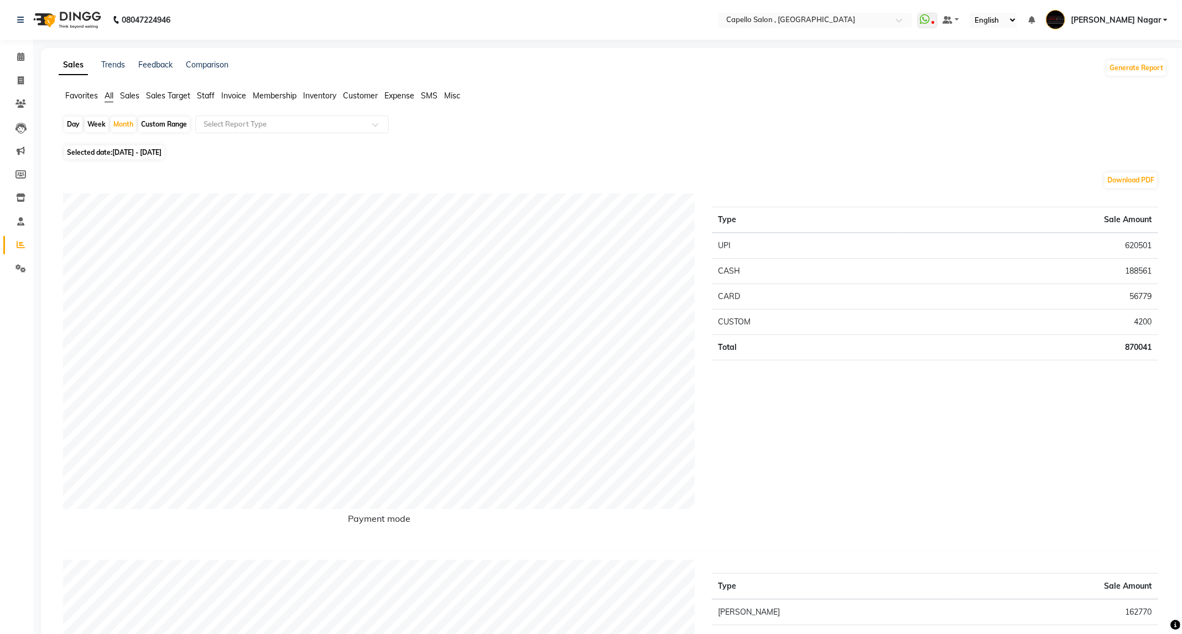
drag, startPoint x: 394, startPoint y: 102, endPoint x: 390, endPoint y: 96, distance: 6.8
click at [390, 96] on ul "Favorites All Sales Sales Target Staff Invoice Membership Inventory Customer Ex…" at bounding box center [613, 96] width 1109 height 12
click at [385, 93] on span "Expense" at bounding box center [399, 96] width 30 height 10
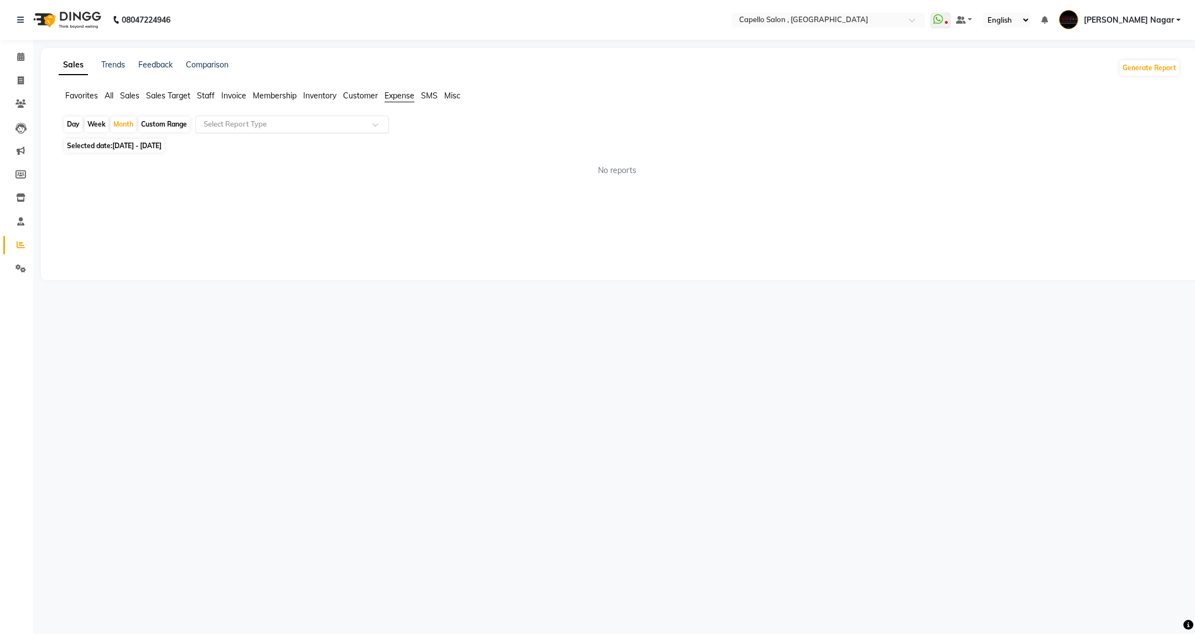
click at [373, 122] on span at bounding box center [379, 127] width 14 height 11
click at [357, 160] on div "Expense" at bounding box center [292, 166] width 192 height 22
select select "full_report"
select select "csv"
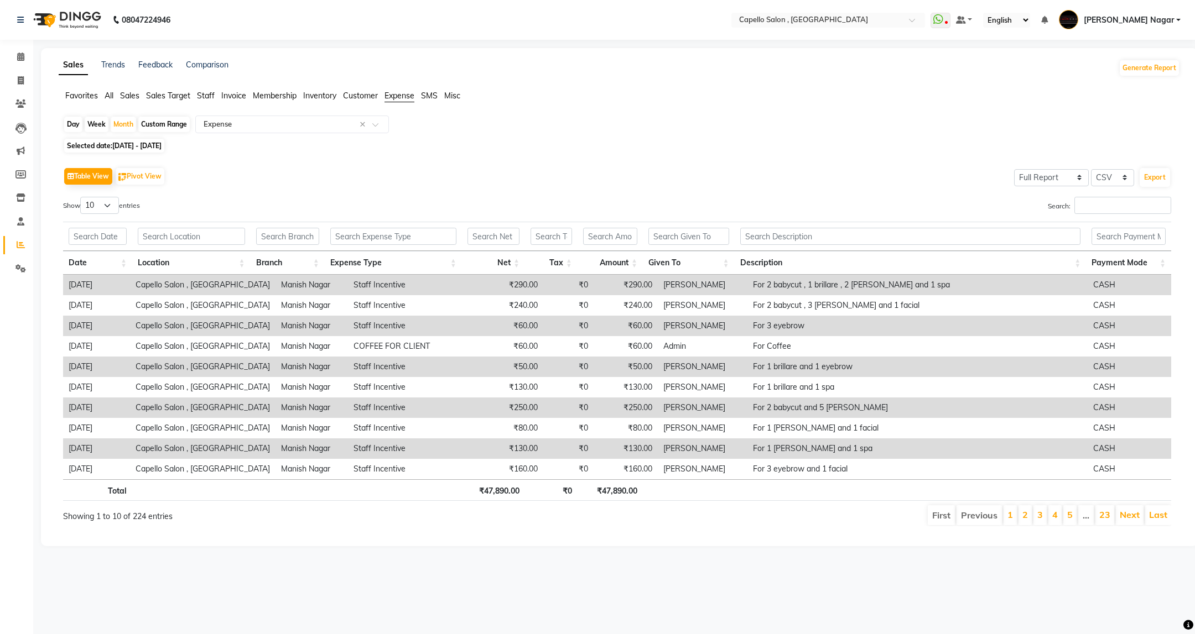
click at [84, 196] on div "Table View Pivot View Select Full Report Filtered Report Select CSV PDF Export …" at bounding box center [617, 346] width 1108 height 362
click at [108, 202] on select "10 25 50 100" at bounding box center [99, 205] width 39 height 17
select select "100"
click at [82, 197] on select "10 25 50 100" at bounding box center [99, 205] width 39 height 17
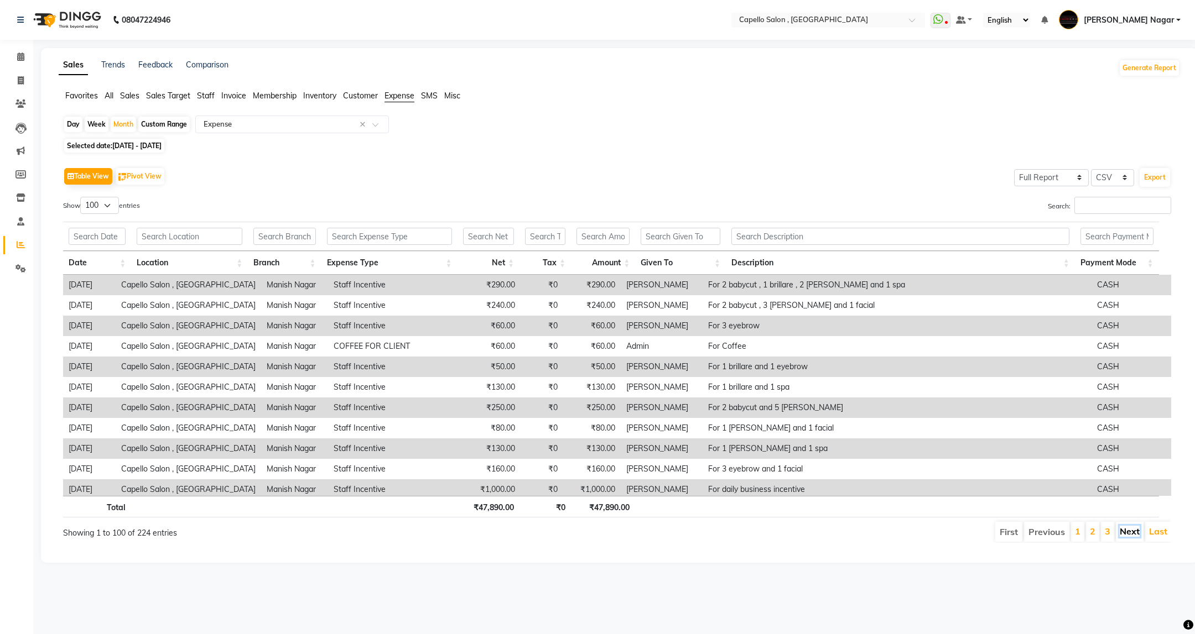
click at [1130, 536] on link "Next" at bounding box center [1130, 531] width 20 height 11
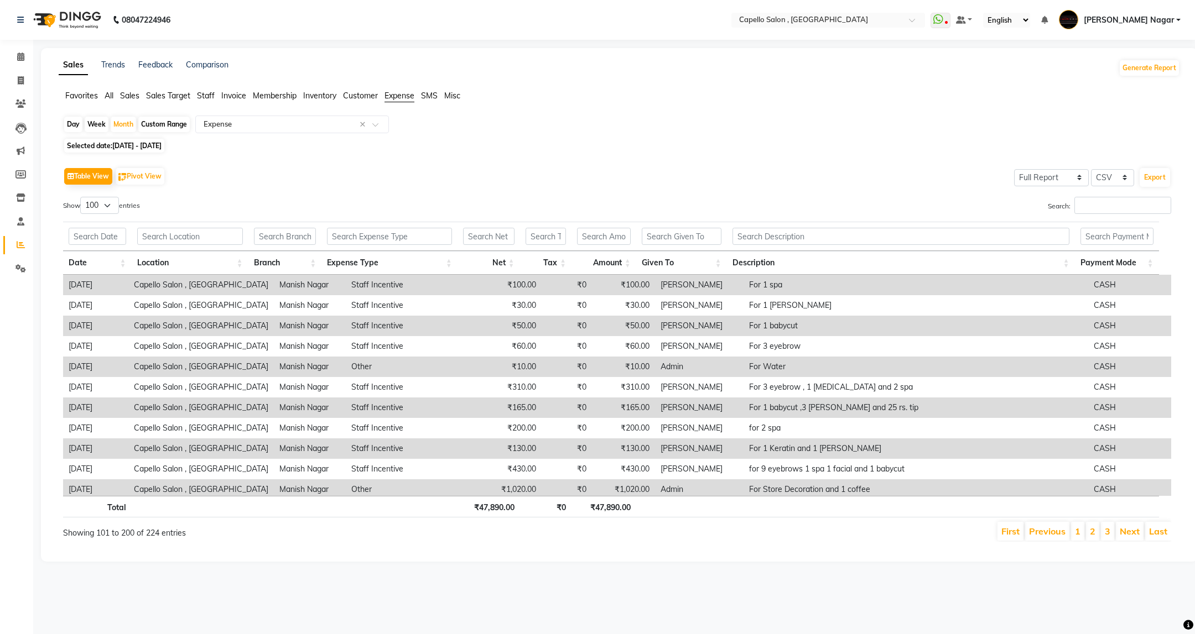
click at [1130, 536] on link "Next" at bounding box center [1130, 531] width 20 height 11
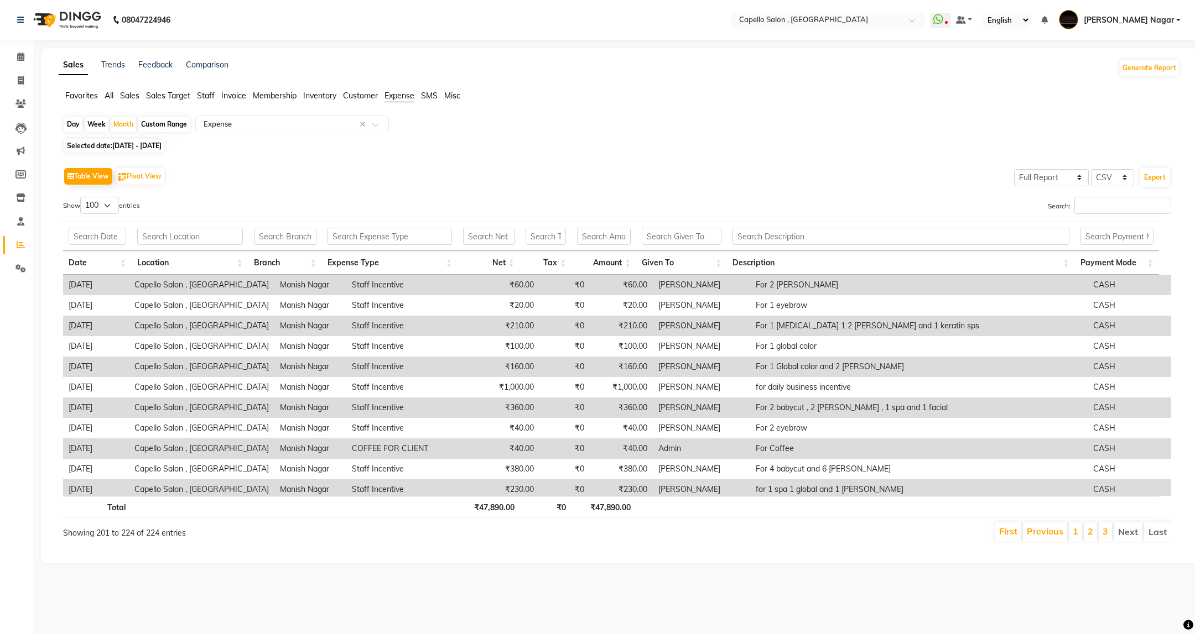
click at [1130, 536] on li "Next" at bounding box center [1128, 532] width 29 height 20
click at [20, 65] on link "Calendar" at bounding box center [16, 57] width 27 height 18
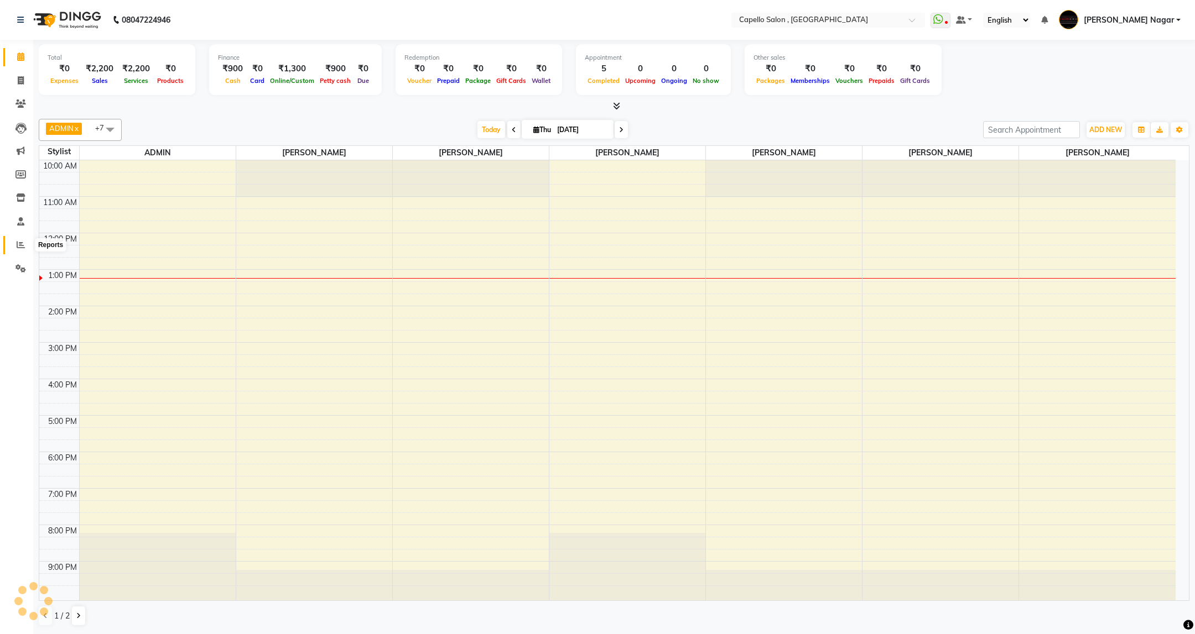
drag, startPoint x: 29, startPoint y: 247, endPoint x: 20, endPoint y: 246, distance: 8.5
click at [28, 246] on span at bounding box center [20, 245] width 19 height 13
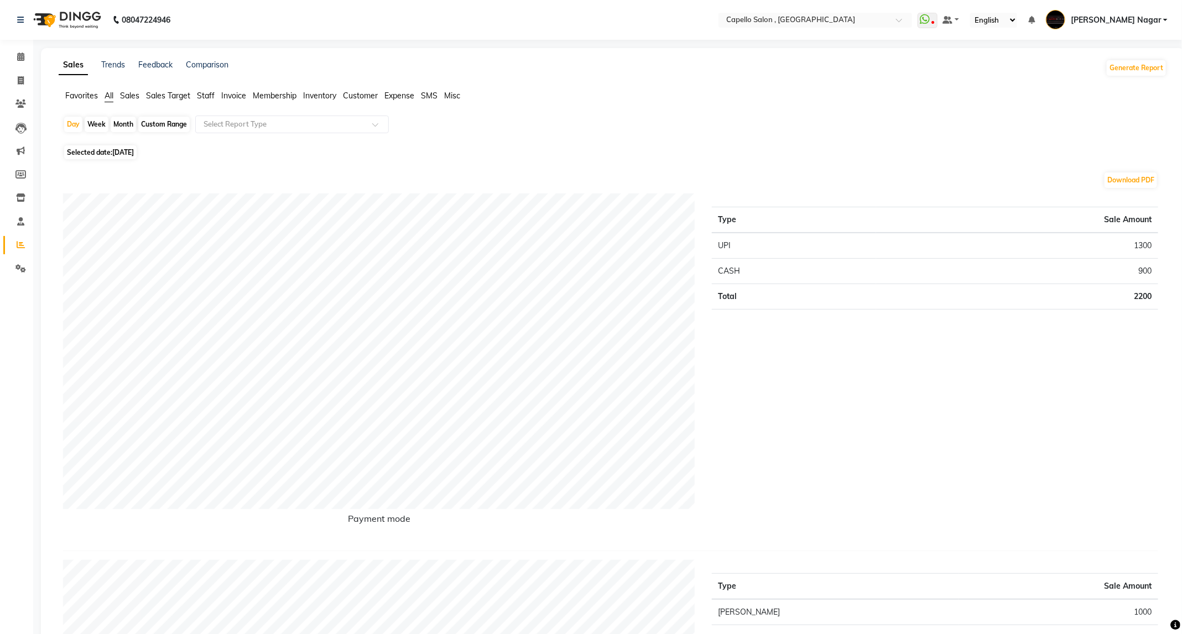
click at [101, 121] on div "Week" at bounding box center [97, 124] width 24 height 15
select select "9"
select select "2025"
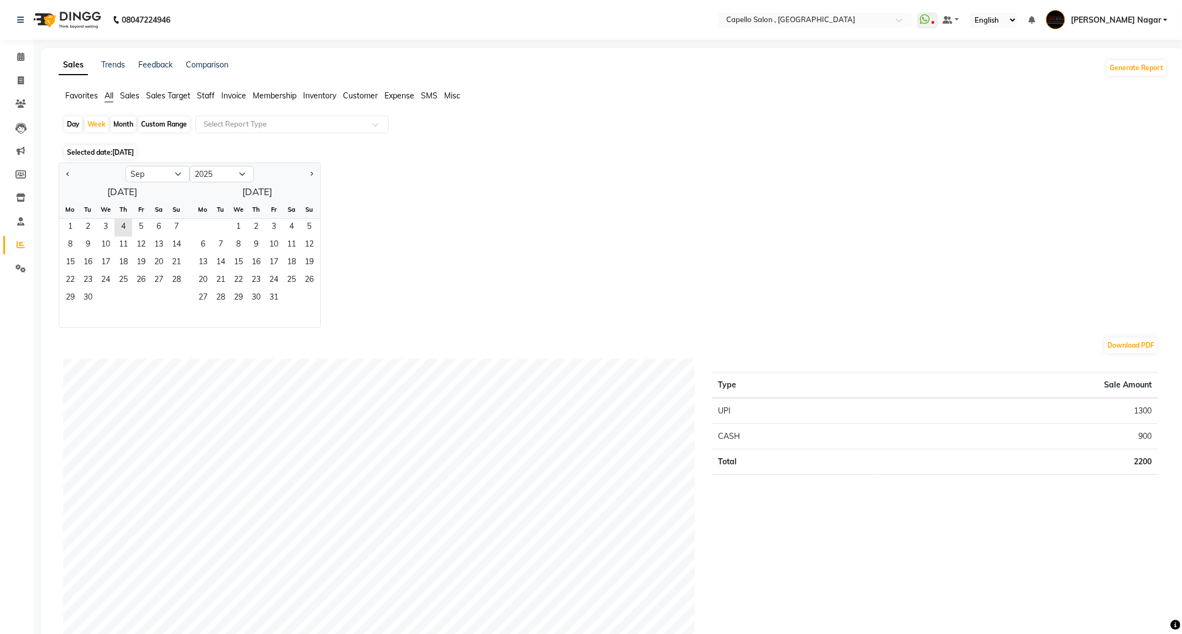
click at [124, 128] on div "Month" at bounding box center [123, 124] width 25 height 15
select select "9"
select select "2025"
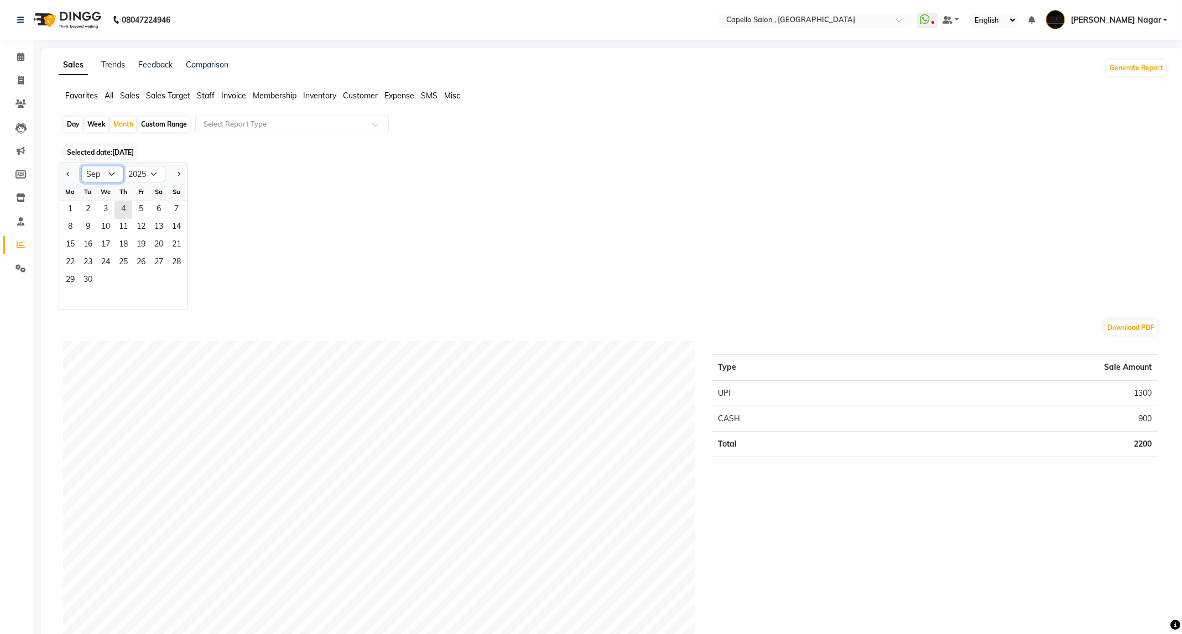
drag, startPoint x: 107, startPoint y: 174, endPoint x: 110, endPoint y: 181, distance: 7.9
click at [107, 174] on select "Jan Feb Mar Apr May Jun [DATE] Aug Sep Oct Nov Dec" at bounding box center [102, 174] width 42 height 17
select select "8"
click at [81, 167] on select "Jan Feb Mar Apr May Jun [DATE] Aug Sep Oct Nov Dec" at bounding box center [102, 174] width 42 height 17
click at [146, 210] on span "1" at bounding box center [141, 210] width 18 height 18
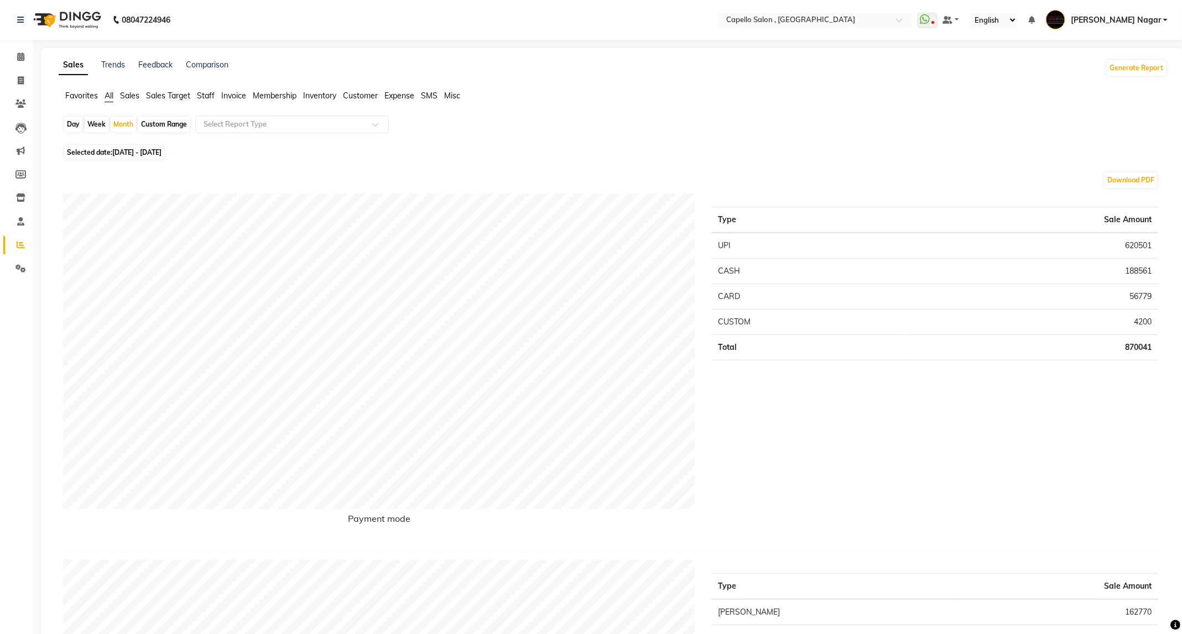
click at [393, 93] on span "Expense" at bounding box center [399, 96] width 30 height 10
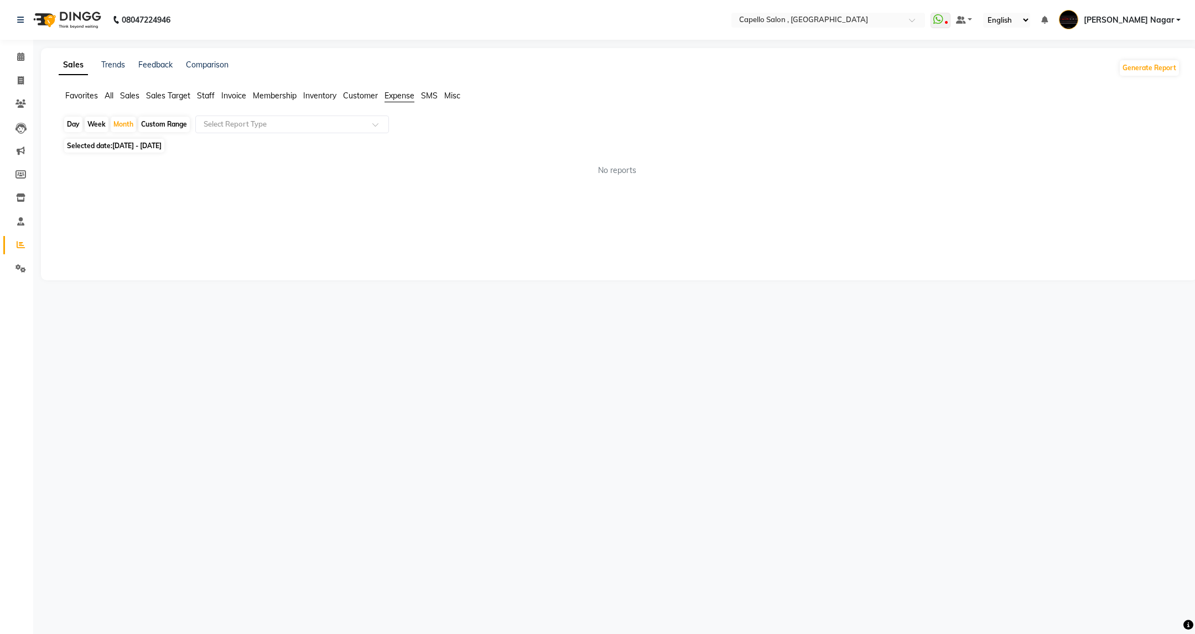
click at [337, 134] on div "Day Week Month Custom Range Select Report Type" at bounding box center [619, 126] width 1112 height 20
click at [334, 128] on input "text" at bounding box center [280, 124] width 159 height 11
click at [342, 168] on div "Expense" at bounding box center [292, 166] width 192 height 22
select select "full_report"
select select "csv"
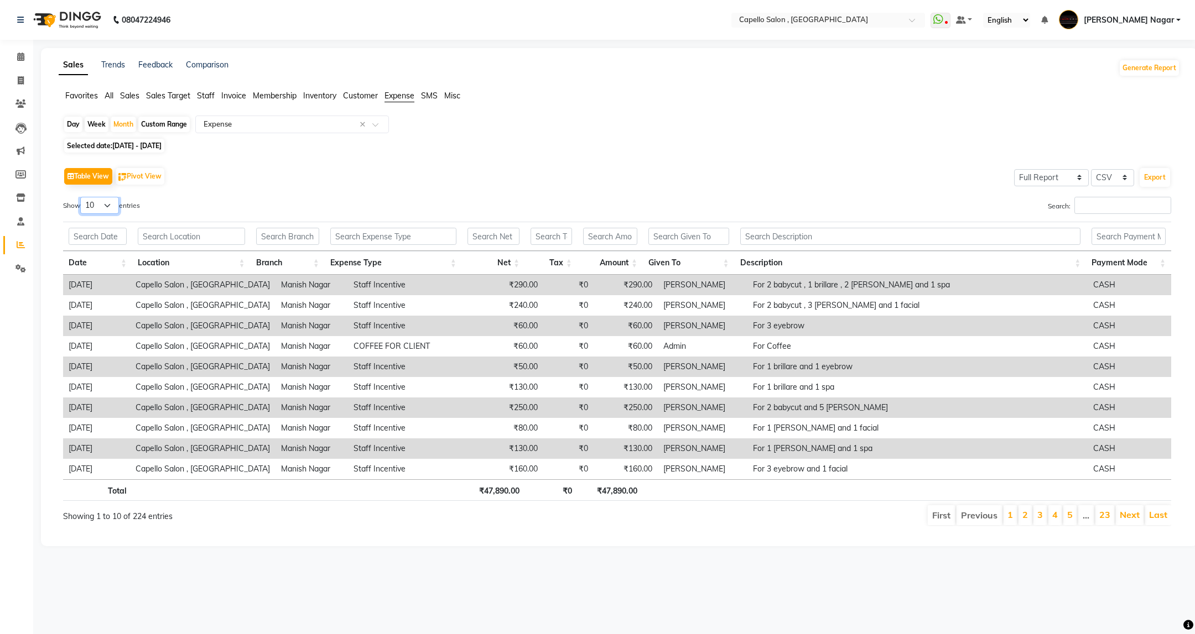
click at [116, 206] on select "10 25 50 100" at bounding box center [99, 205] width 39 height 17
select select "100"
click at [82, 197] on select "10 25 50 100" at bounding box center [99, 205] width 39 height 17
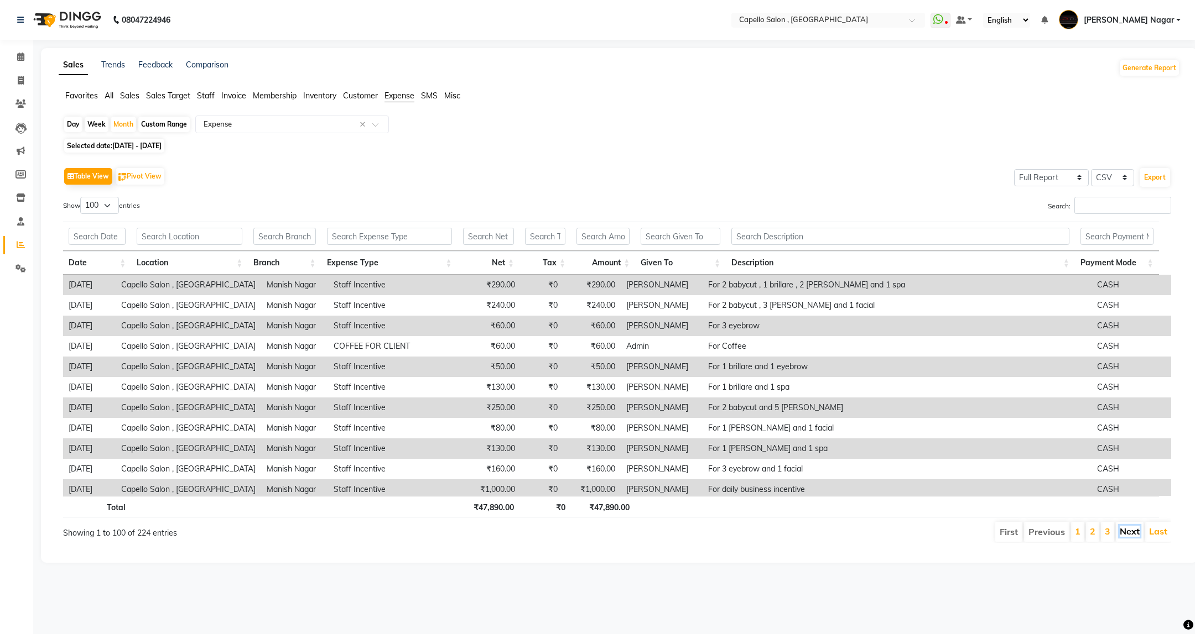
click at [1132, 534] on link "Next" at bounding box center [1130, 531] width 20 height 11
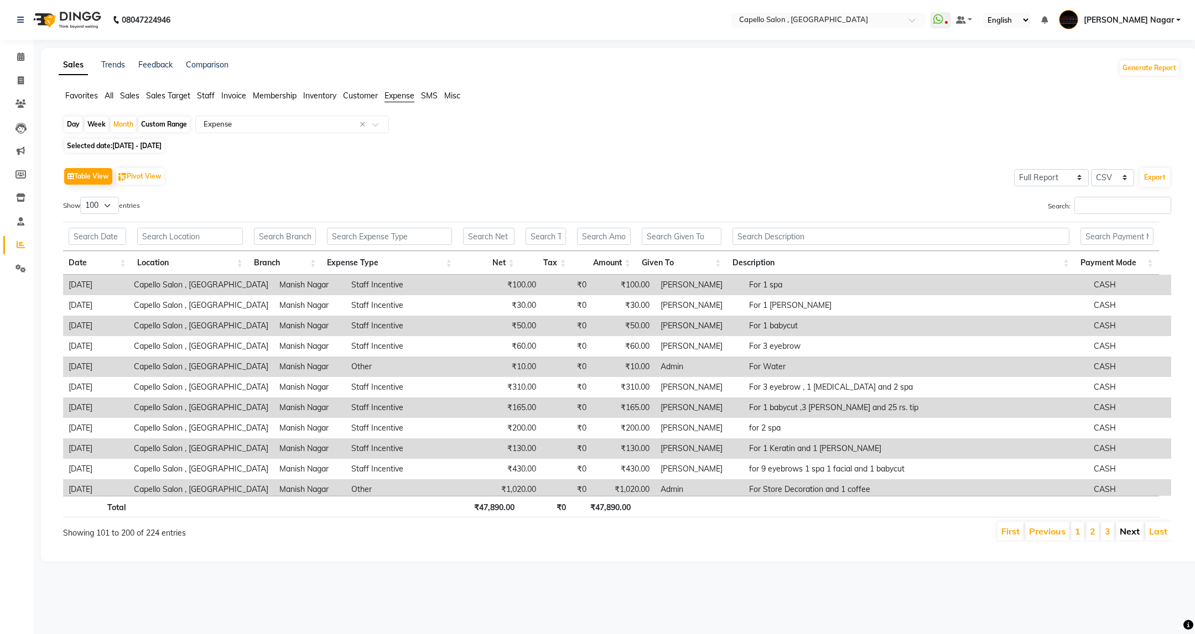
click at [1122, 534] on link "Next" at bounding box center [1130, 531] width 20 height 11
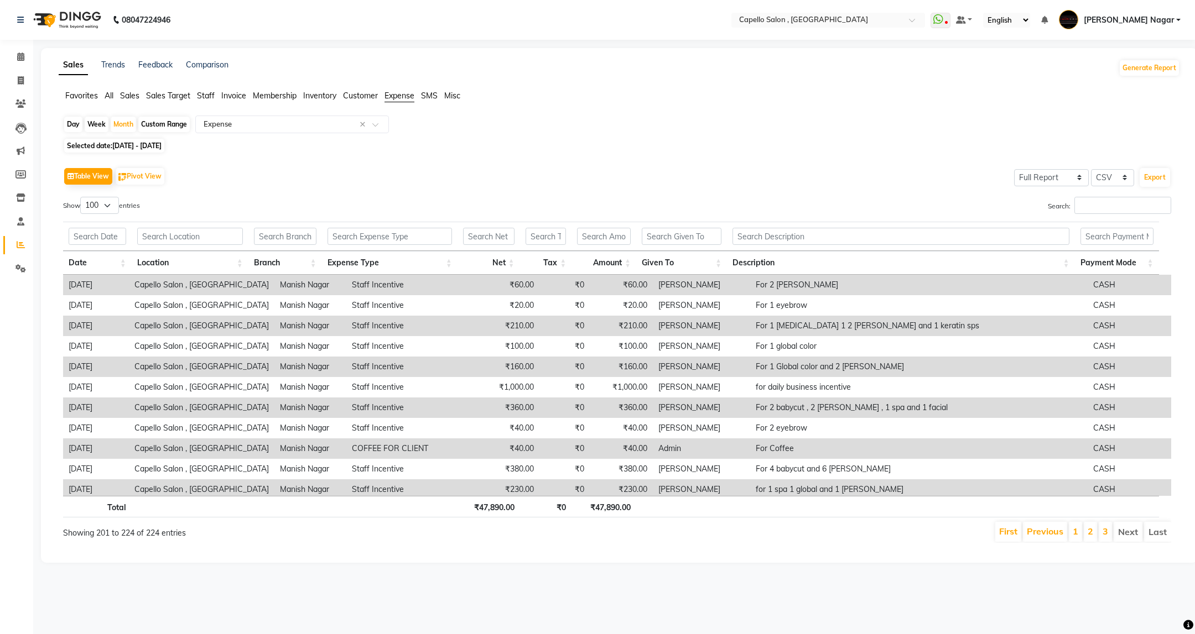
click at [1123, 534] on li "Next" at bounding box center [1128, 532] width 29 height 20
click at [132, 126] on div "Month" at bounding box center [123, 124] width 25 height 15
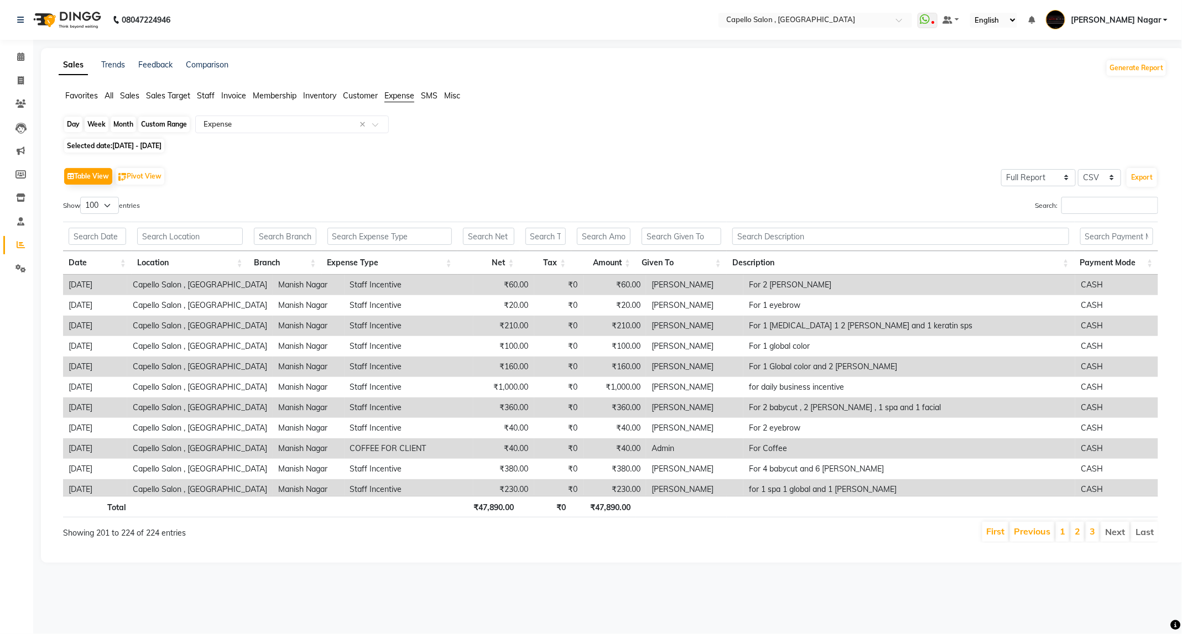
select select "8"
select select "2025"
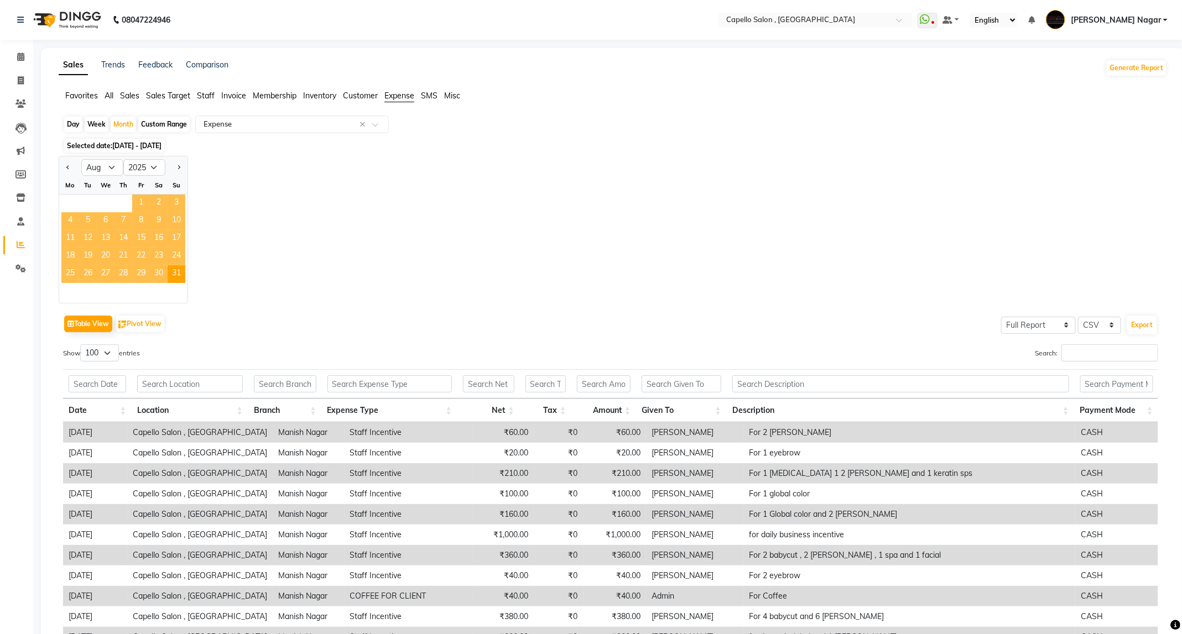
click at [137, 203] on span "1" at bounding box center [141, 204] width 18 height 18
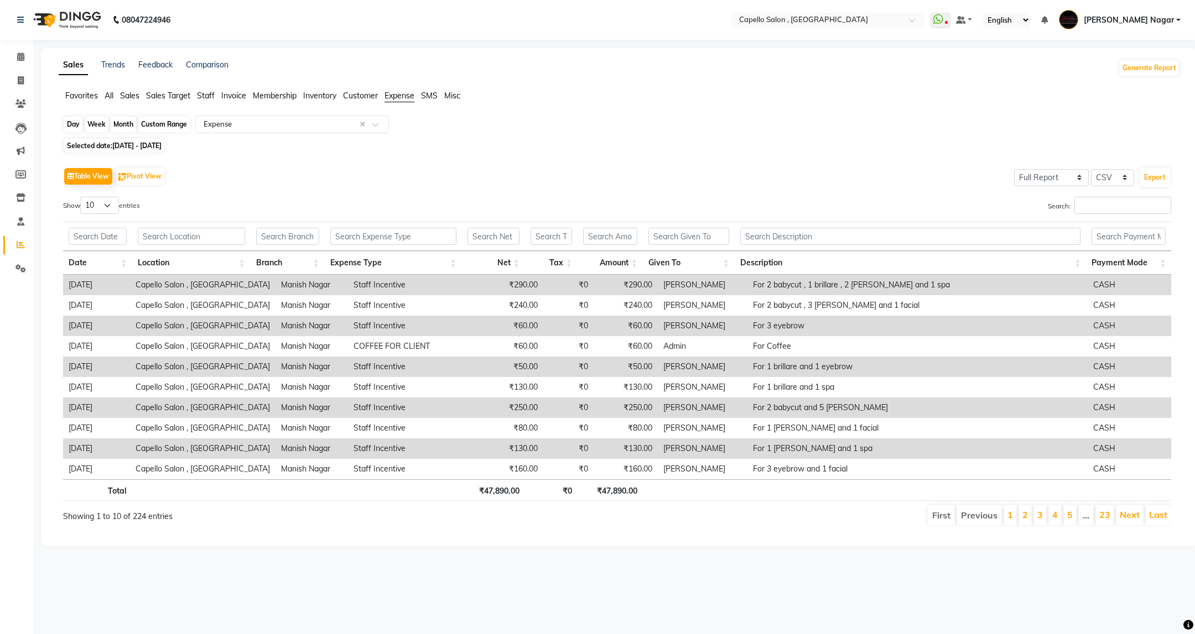
click at [115, 124] on div "Month" at bounding box center [123, 124] width 25 height 15
select select "8"
select select "2025"
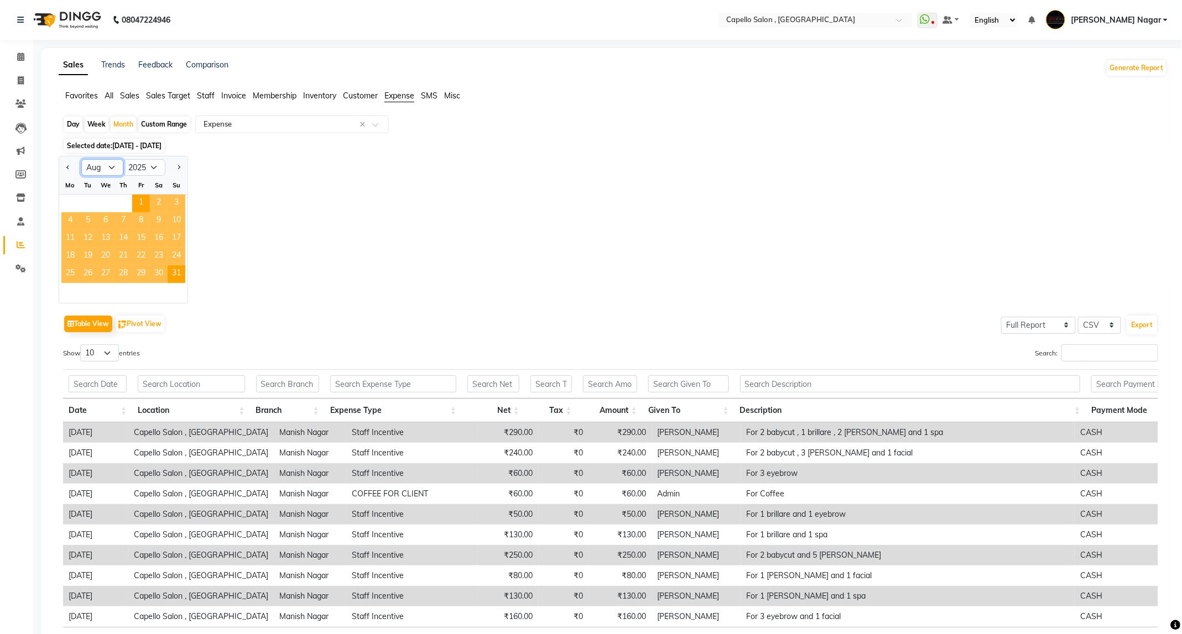
click at [105, 168] on select "Jan Feb Mar Apr May Jun [DATE] Aug Sep Oct Nov Dec" at bounding box center [102, 167] width 42 height 17
click at [81, 160] on select "Jan Feb Mar Apr May Jun [DATE] Aug Sep Oct Nov Dec" at bounding box center [102, 167] width 42 height 17
click at [141, 240] on span "15" at bounding box center [141, 239] width 18 height 18
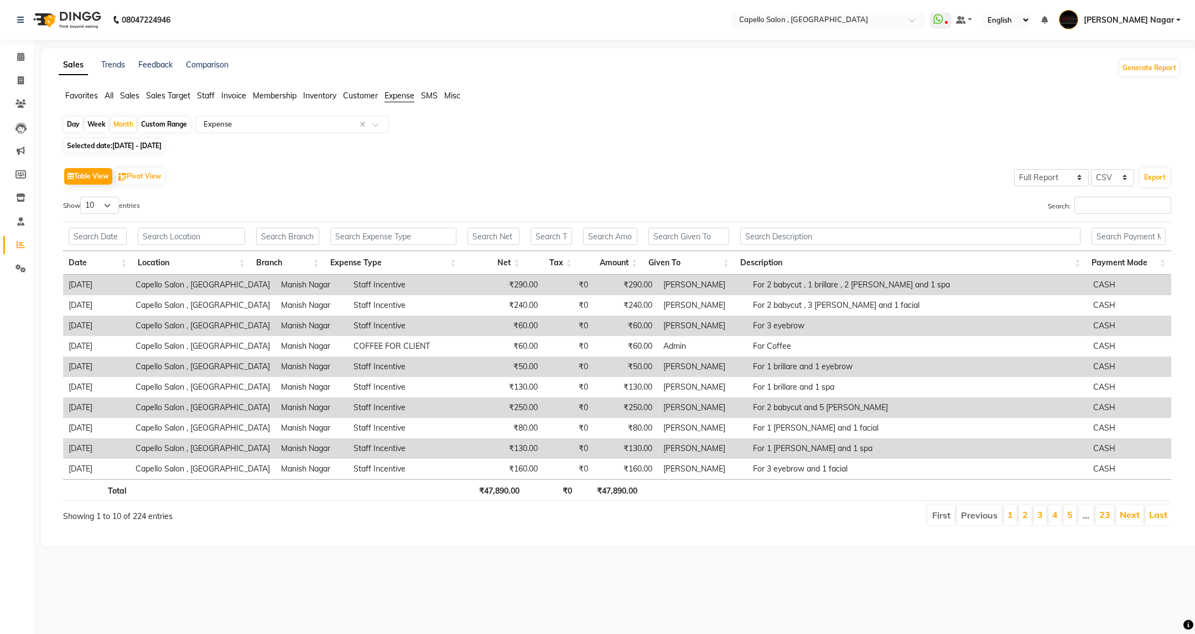
click at [128, 144] on span "[DATE] - [DATE]" at bounding box center [136, 146] width 49 height 8
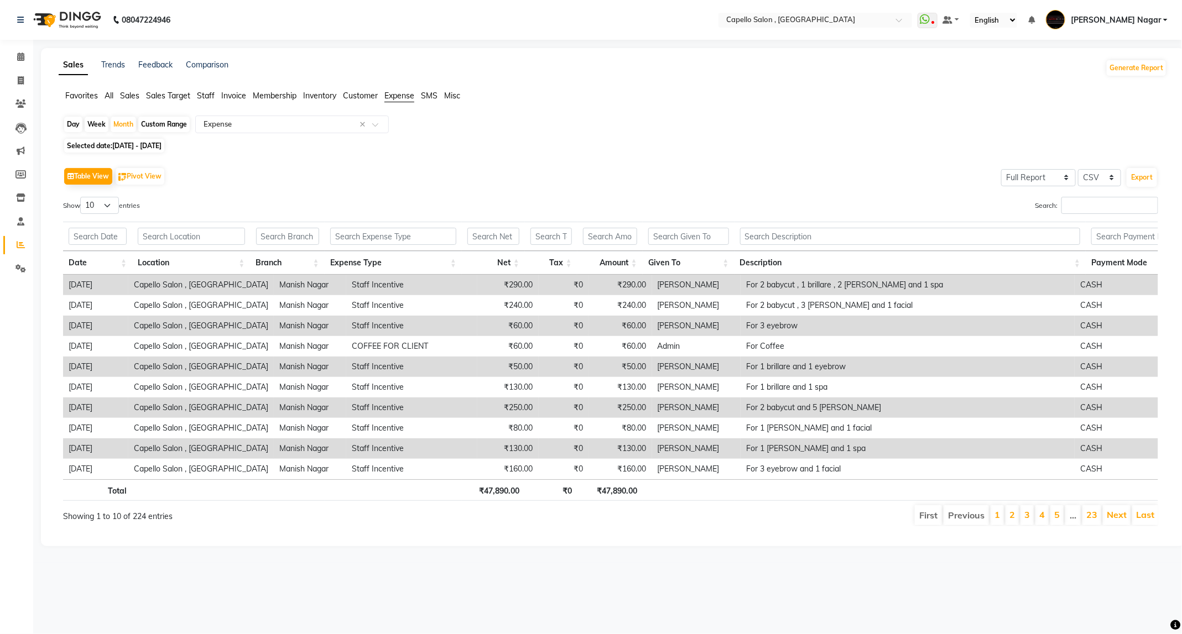
select select "8"
select select "2025"
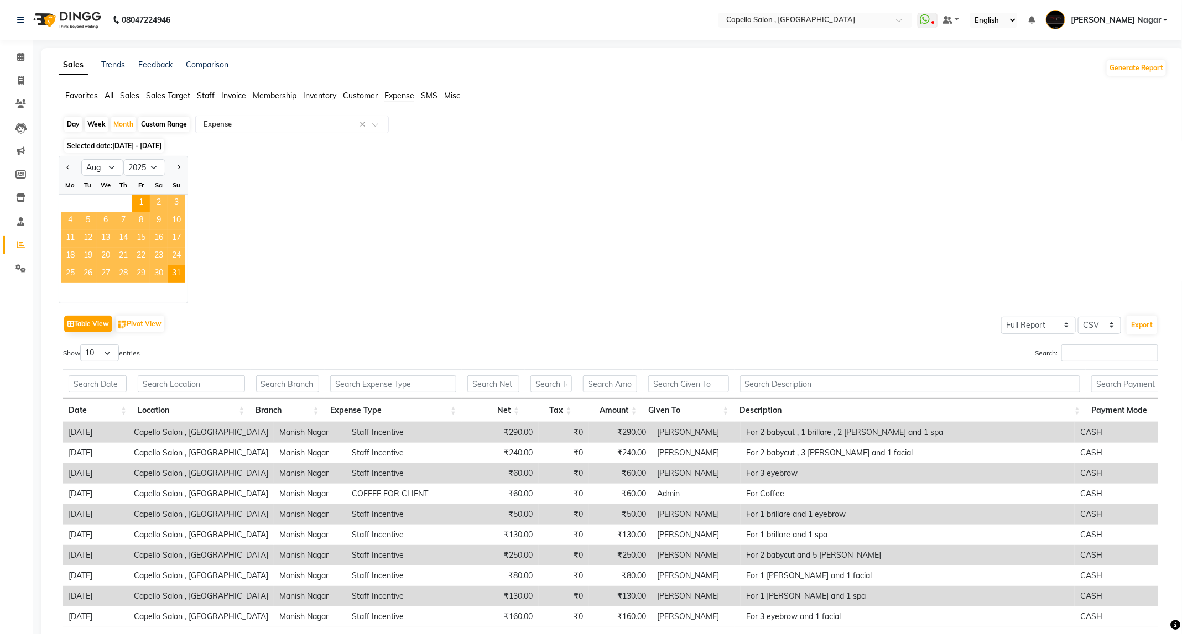
click at [160, 238] on span "16" at bounding box center [159, 239] width 18 height 18
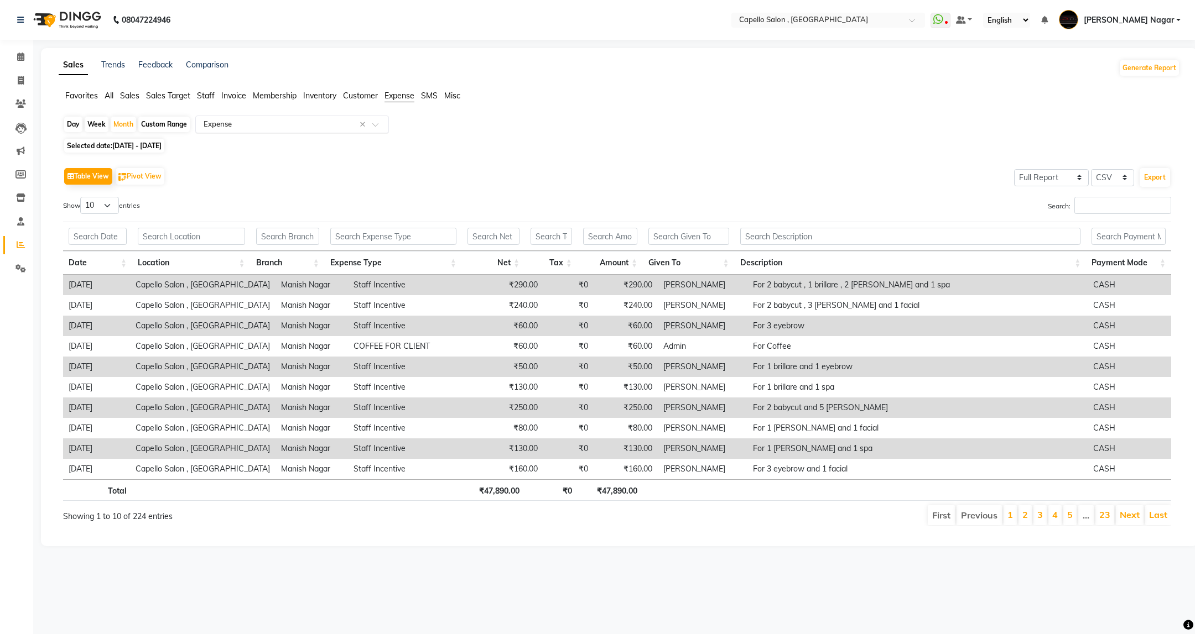
click at [283, 123] on input "text" at bounding box center [280, 124] width 159 height 11
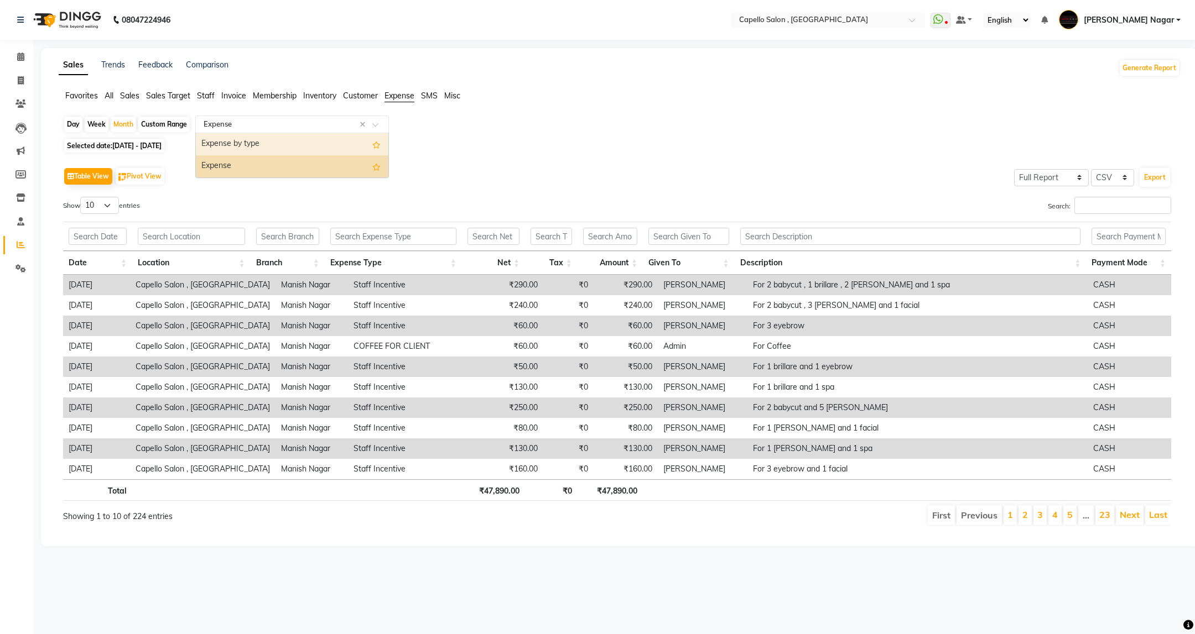
click at [261, 149] on div "Expense by type" at bounding box center [292, 144] width 192 height 22
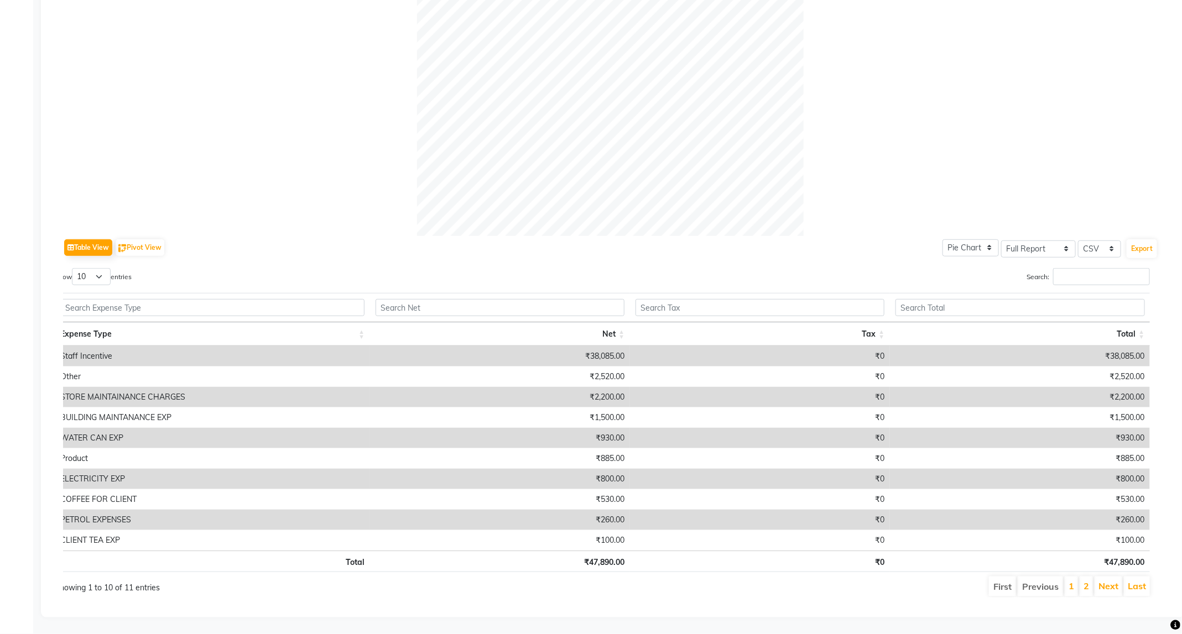
scroll to position [83, 0]
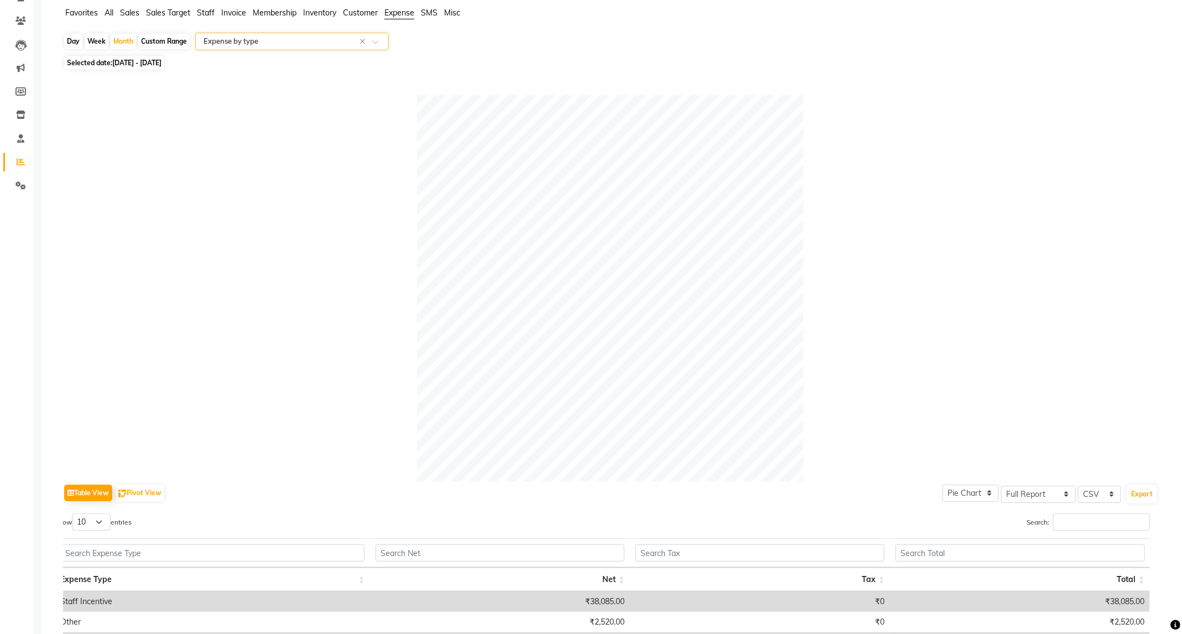
click at [298, 36] on div at bounding box center [292, 41] width 192 height 11
click at [277, 90] on div "Expense" at bounding box center [292, 83] width 192 height 22
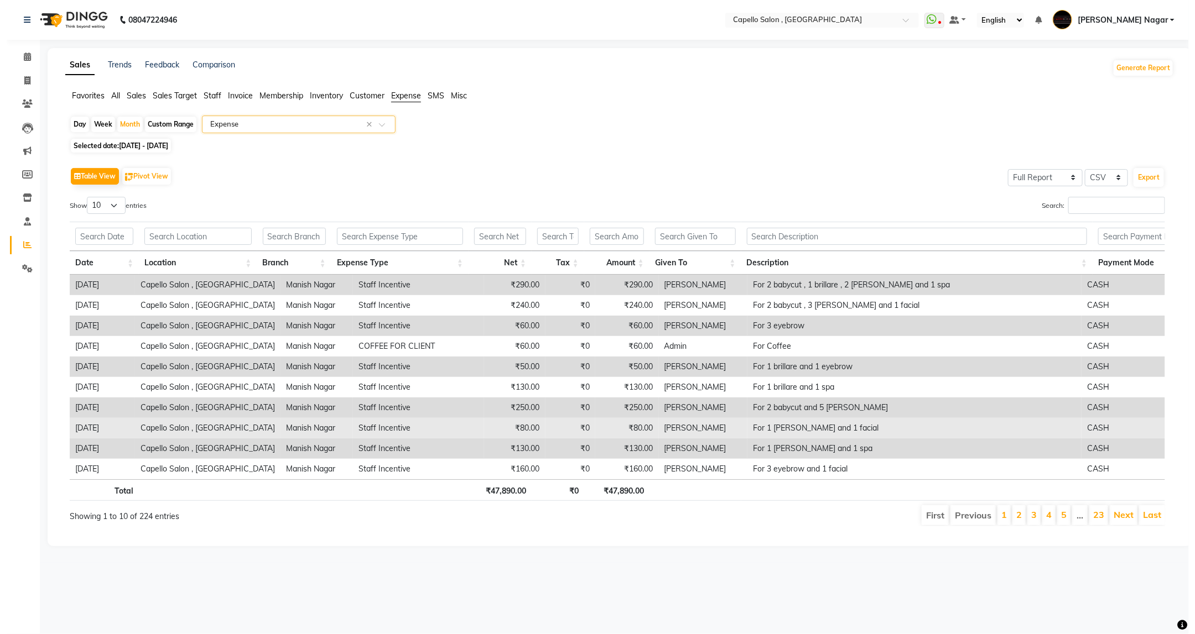
scroll to position [0, 0]
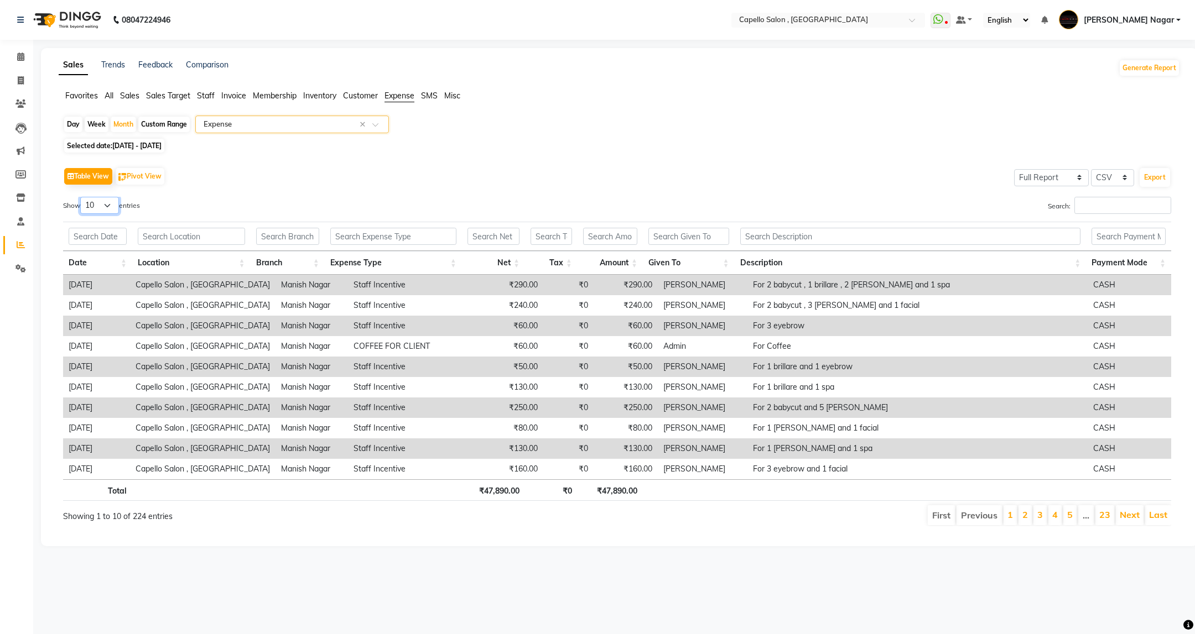
click at [107, 201] on select "10 25 50 100" at bounding box center [99, 205] width 39 height 17
select select "100"
click at [82, 197] on select "10 25 50 100" at bounding box center [99, 205] width 39 height 17
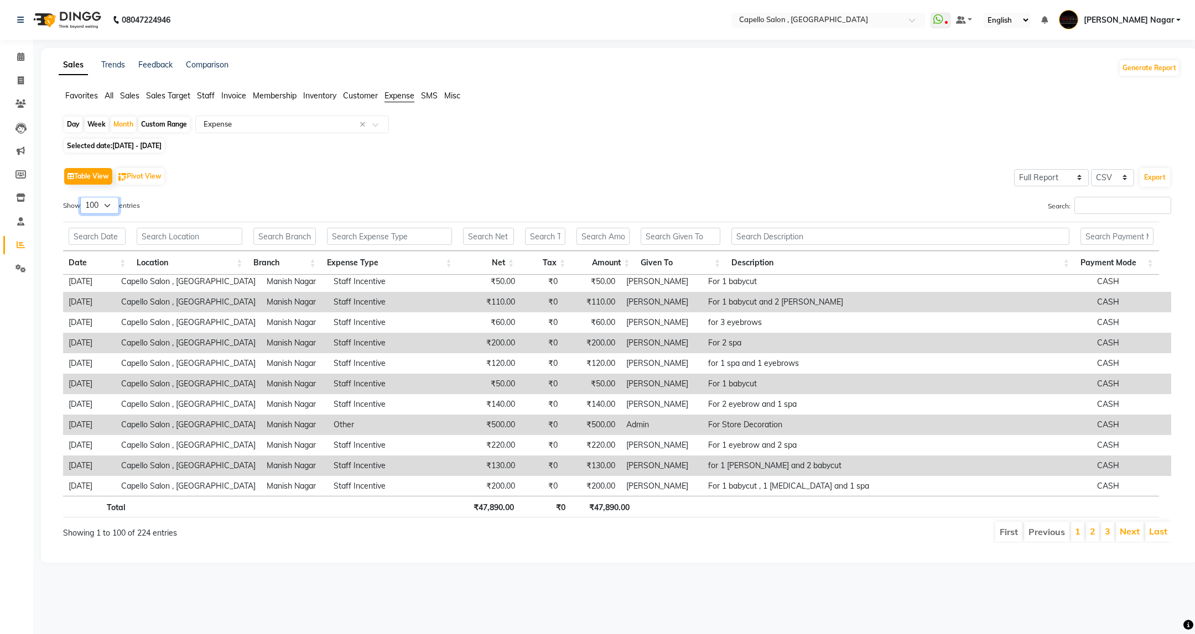
scroll to position [1823, 0]
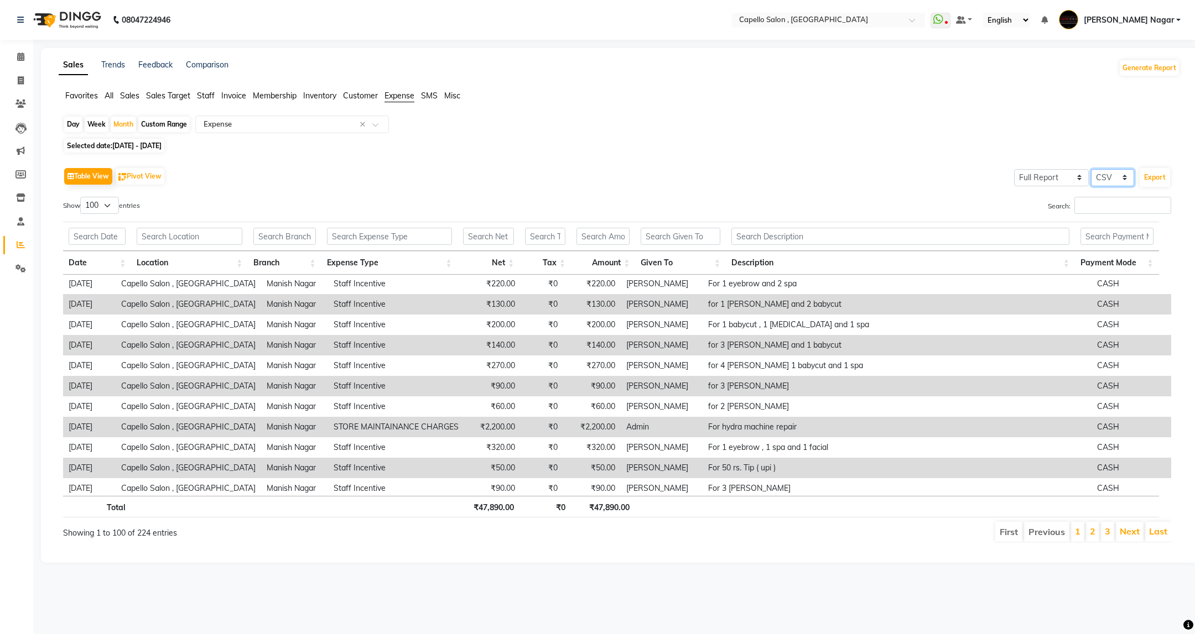
click at [1112, 181] on select "Select CSV PDF" at bounding box center [1112, 177] width 43 height 17
click at [1091, 170] on select "Select CSV PDF" at bounding box center [1112, 177] width 43 height 17
click at [1122, 175] on select "Select CSV PDF" at bounding box center [1112, 177] width 43 height 17
select select "pdf"
click at [1091, 170] on select "Select CSV PDF" at bounding box center [1112, 177] width 43 height 17
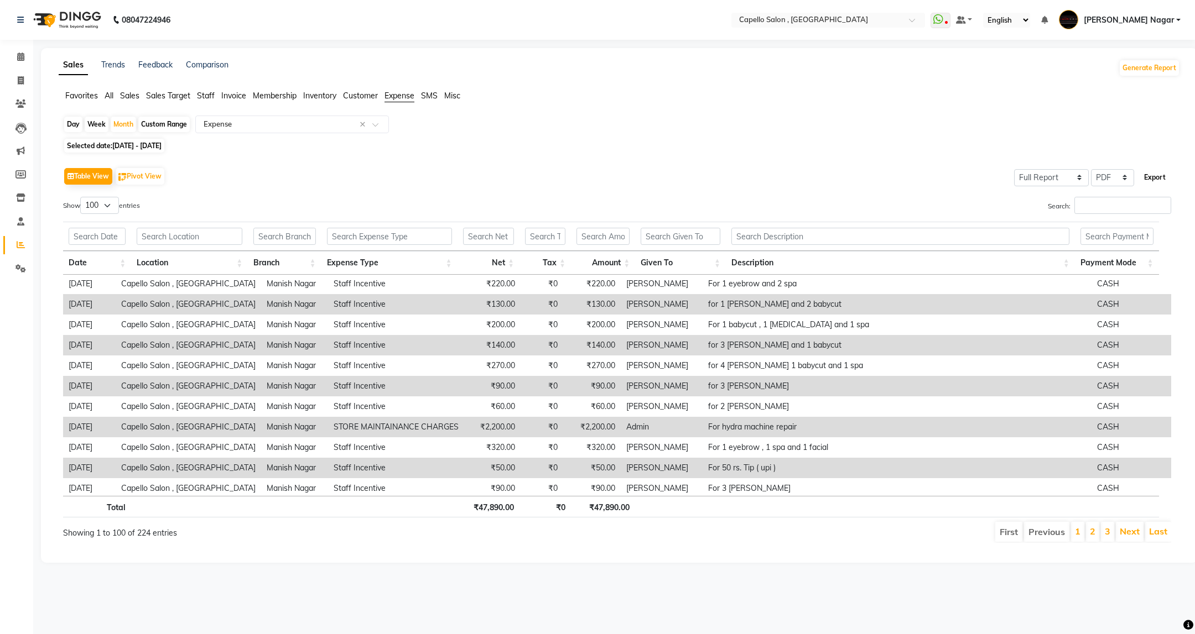
click at [1148, 178] on button "Export" at bounding box center [1155, 177] width 30 height 19
select select "monospace"
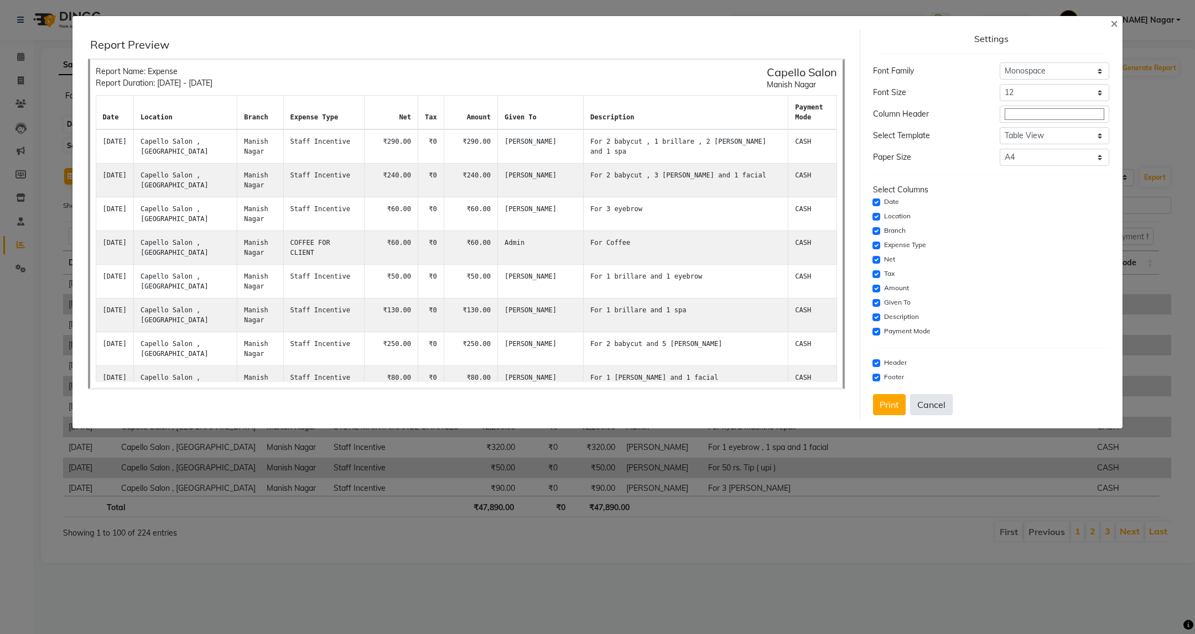
click at [931, 410] on button "Cancel" at bounding box center [931, 404] width 43 height 21
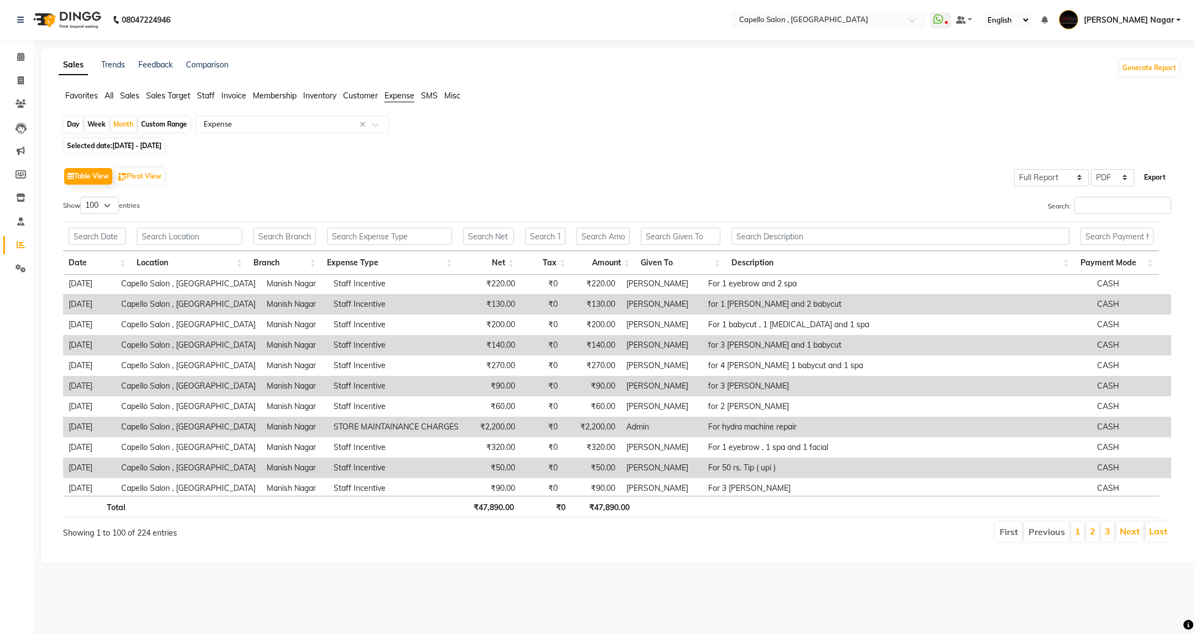
click at [1158, 178] on button "Export" at bounding box center [1155, 177] width 30 height 19
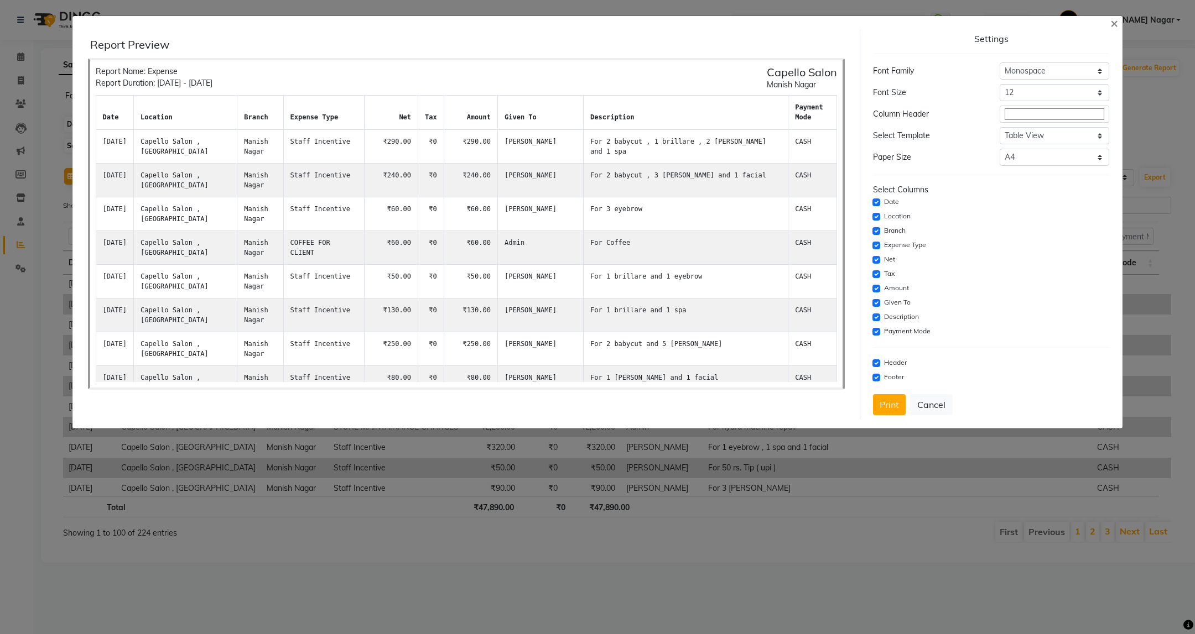
click at [1111, 22] on span "×" at bounding box center [1114, 22] width 8 height 17
click at [1112, 27] on span "×" at bounding box center [1114, 22] width 8 height 17
click at [1112, 20] on span "×" at bounding box center [1114, 22] width 8 height 17
click at [925, 402] on button "Cancel" at bounding box center [931, 404] width 43 height 21
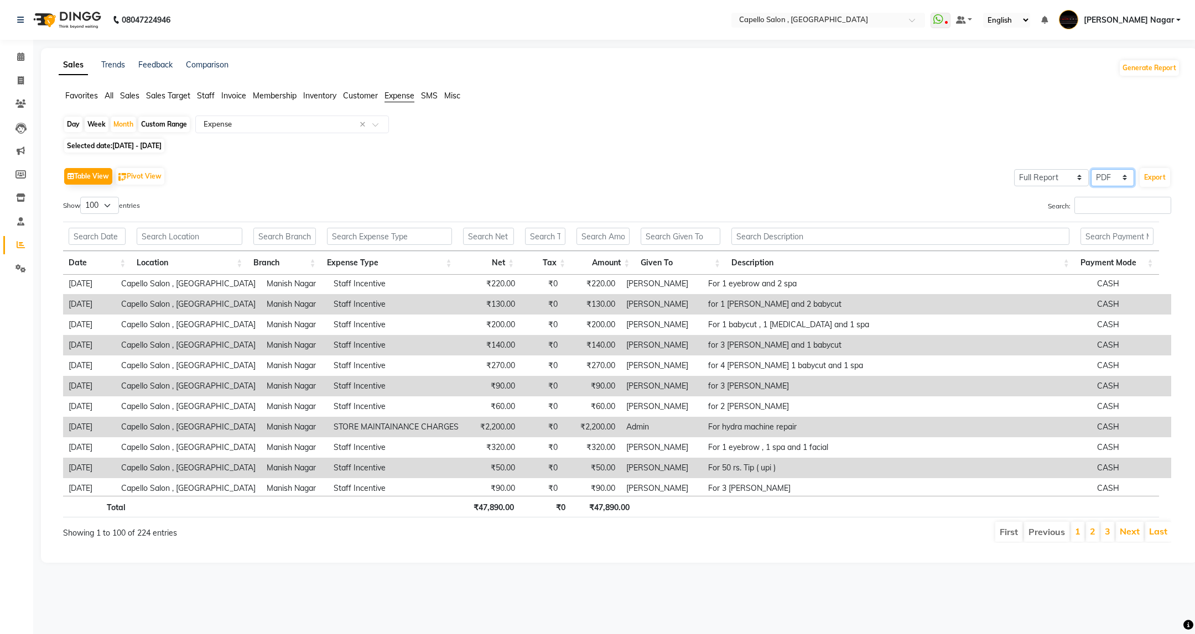
click at [1092, 171] on select "Select CSV PDF" at bounding box center [1112, 177] width 43 height 17
click at [1104, 175] on select "Select CSV PDF" at bounding box center [1112, 177] width 43 height 17
click at [1122, 178] on select "Select CSV PDF" at bounding box center [1112, 177] width 43 height 17
click at [1091, 170] on select "Select CSV PDF" at bounding box center [1112, 177] width 43 height 17
click at [1092, 202] on input "Search:" at bounding box center [1122, 205] width 97 height 17
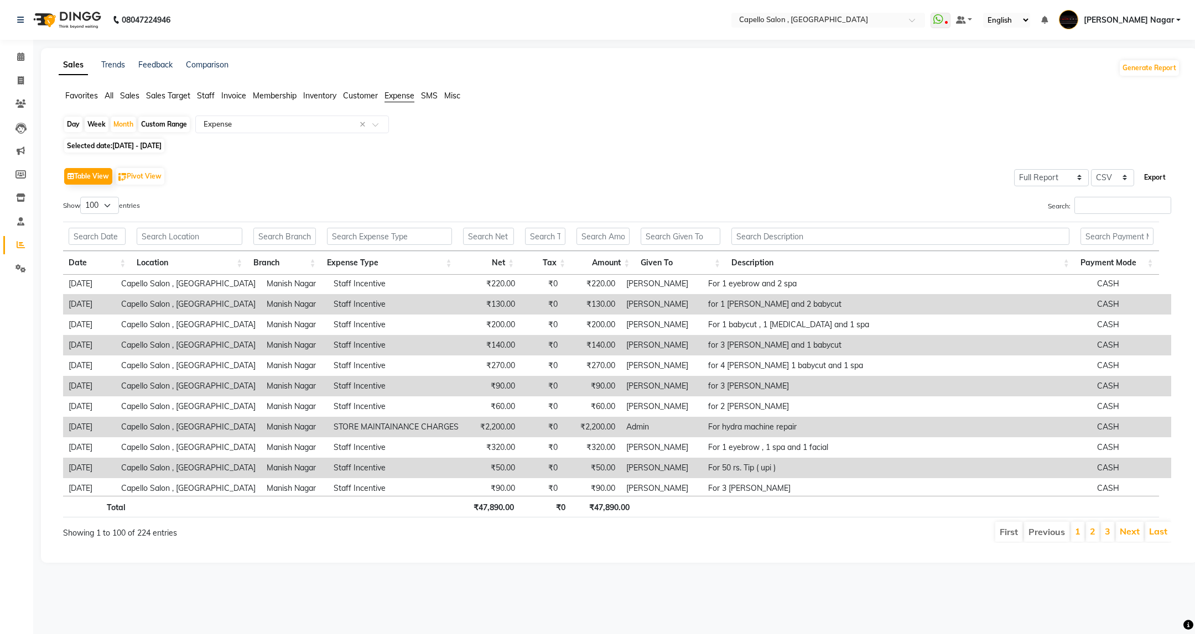
click at [1152, 181] on button "Export" at bounding box center [1155, 177] width 30 height 19
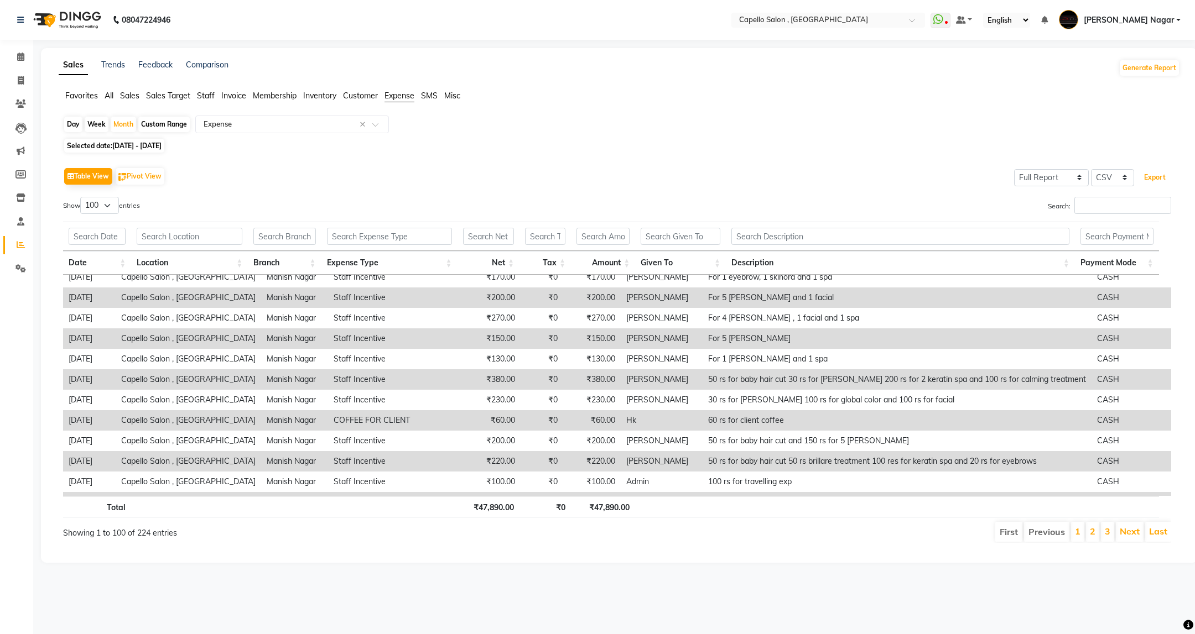
scroll to position [0, 0]
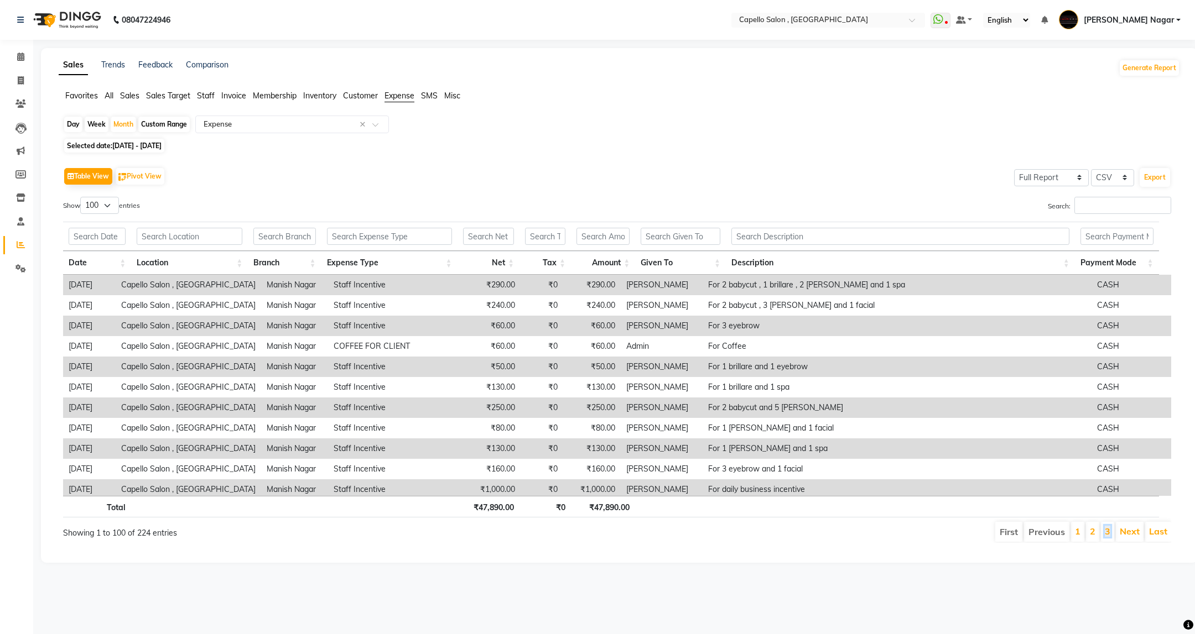
drag, startPoint x: 1107, startPoint y: 533, endPoint x: 814, endPoint y: 591, distance: 298.9
click at [1107, 533] on link "3" at bounding box center [1108, 531] width 6 height 11
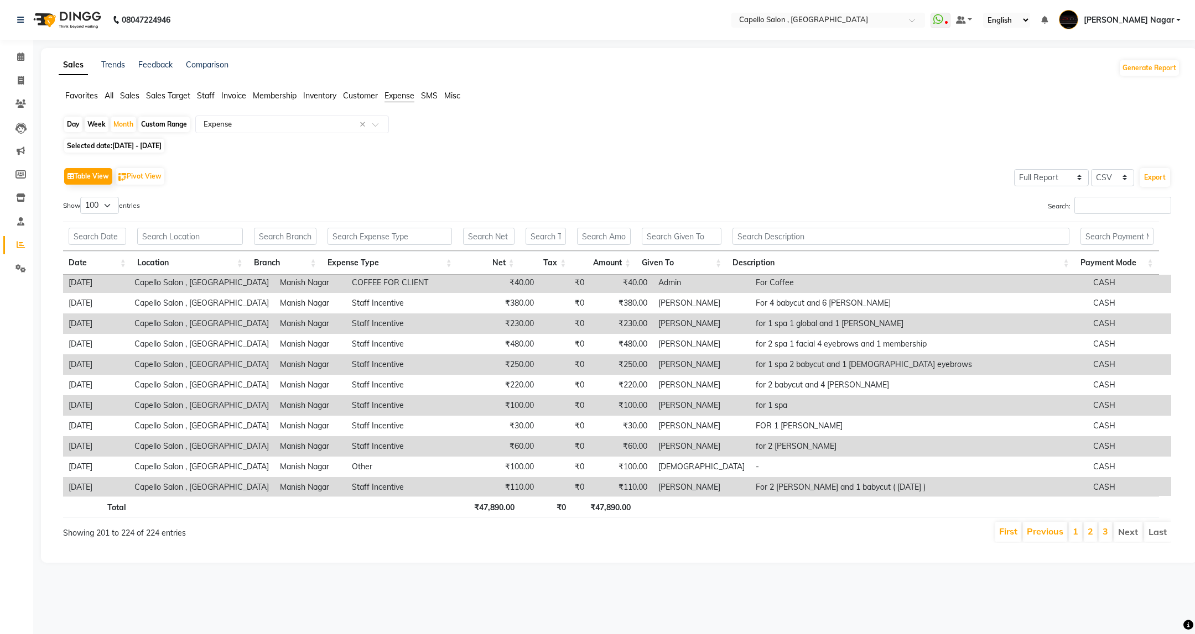
scroll to position [269, 0]
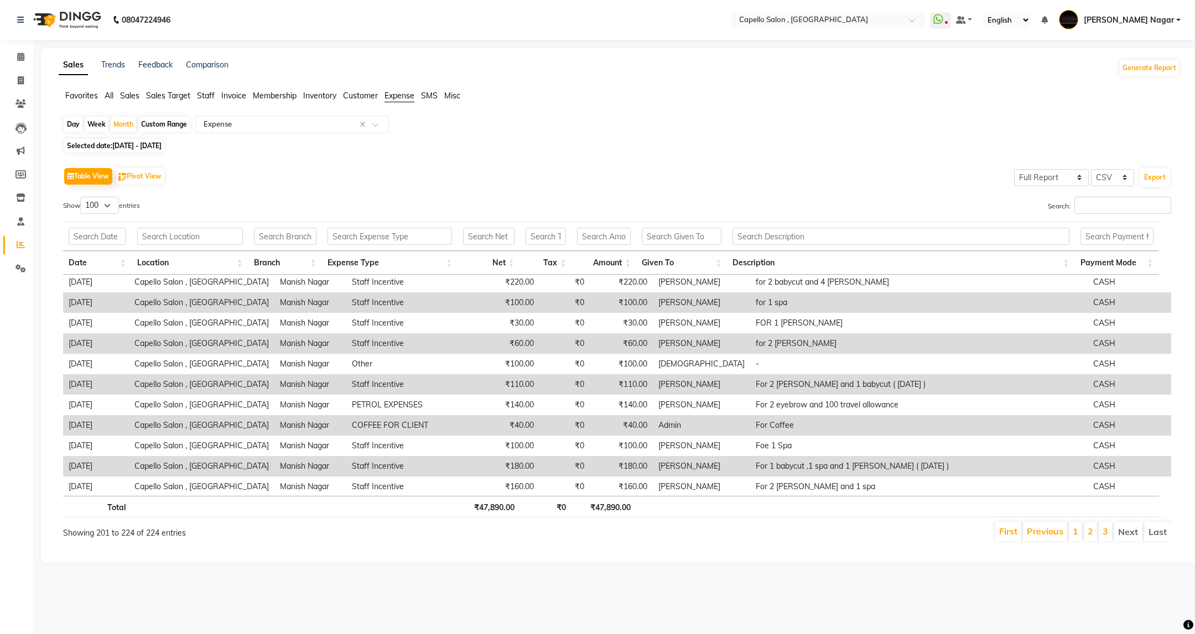
click at [663, 163] on div "Table View Pivot View Select Full Report Filtered Report Select CSV PDF Export …" at bounding box center [617, 354] width 1126 height 396
click at [17, 61] on span at bounding box center [20, 57] width 19 height 13
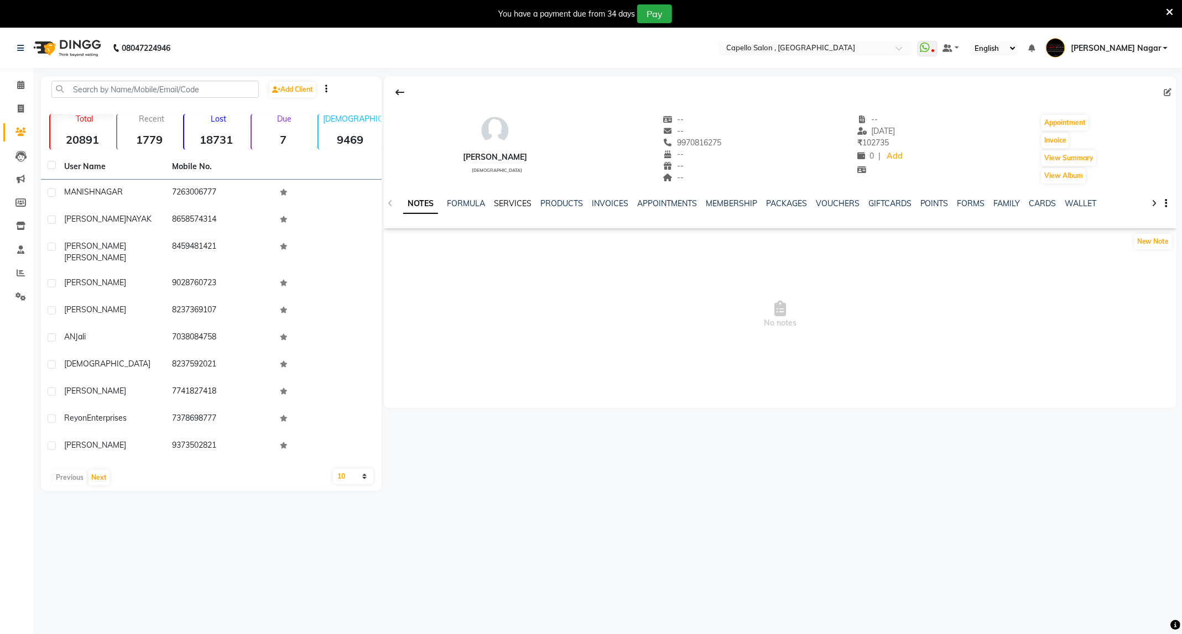
click at [511, 206] on link "SERVICES" at bounding box center [513, 204] width 38 height 10
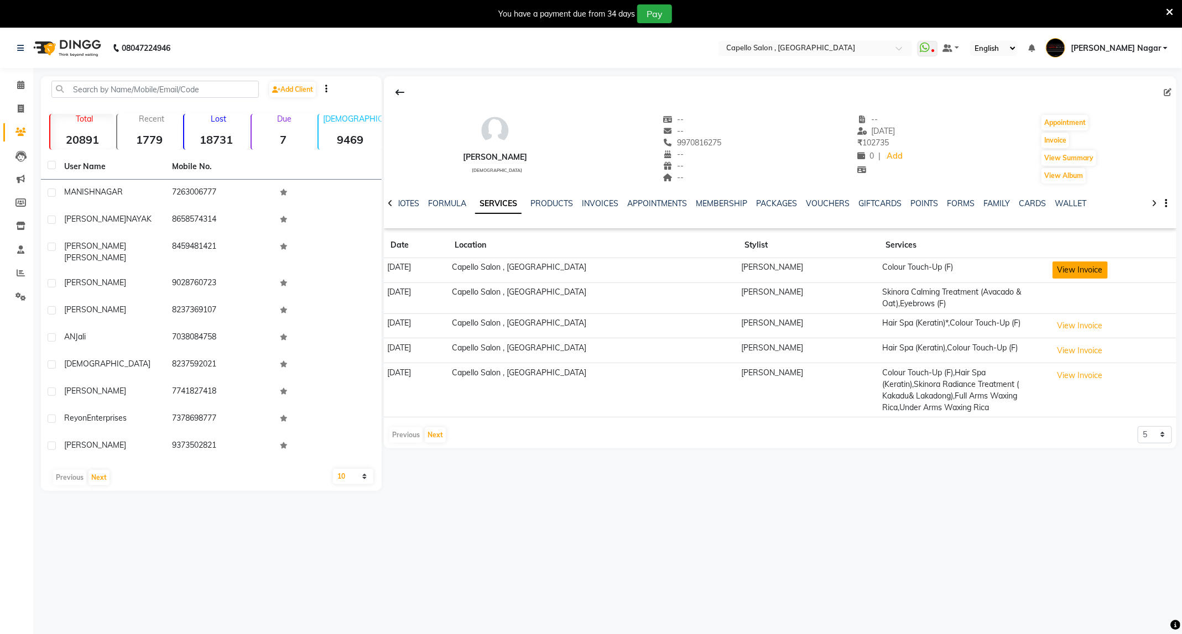
click at [1078, 266] on button "View Invoice" at bounding box center [1080, 270] width 55 height 17
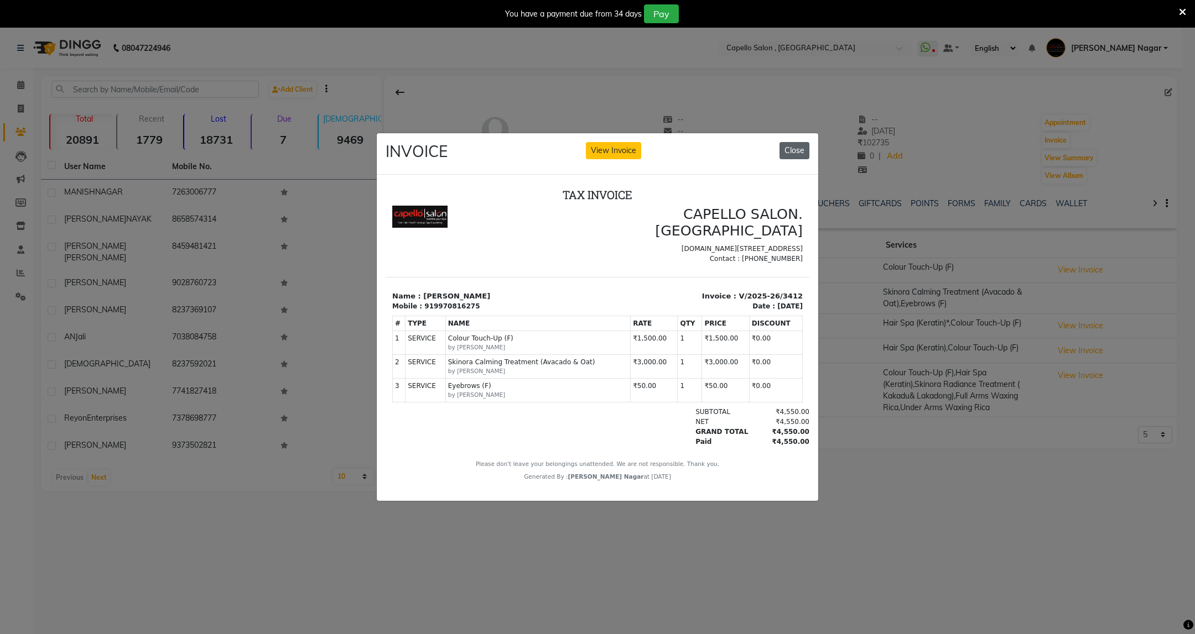
click at [798, 143] on button "Close" at bounding box center [794, 150] width 30 height 17
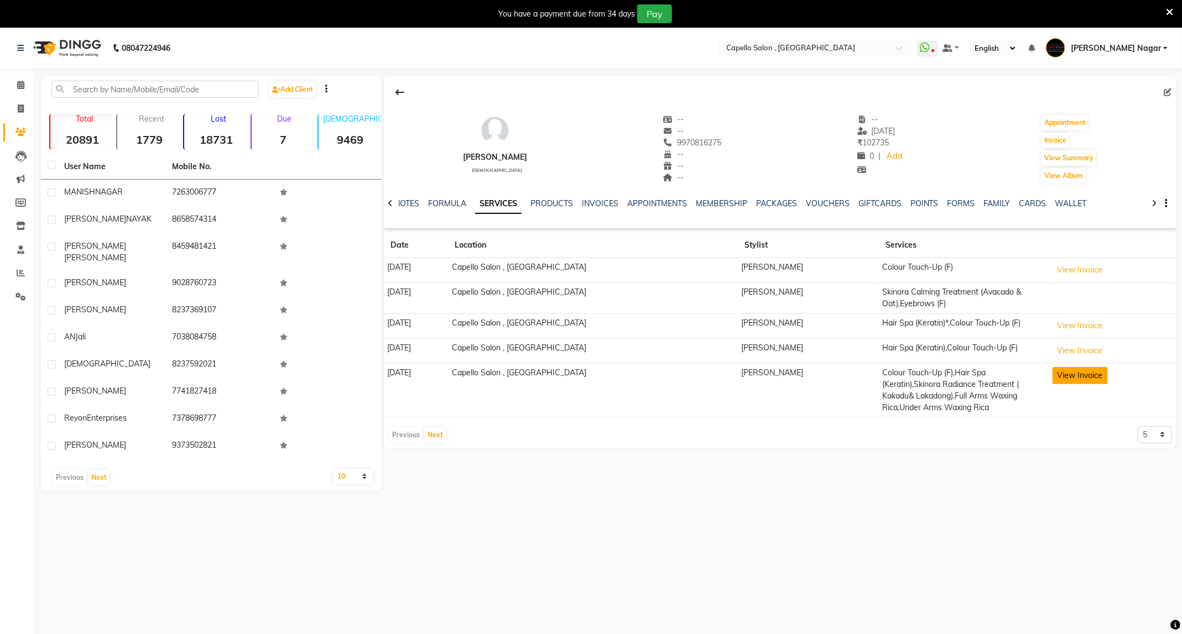
click at [1085, 374] on button "View Invoice" at bounding box center [1080, 375] width 55 height 17
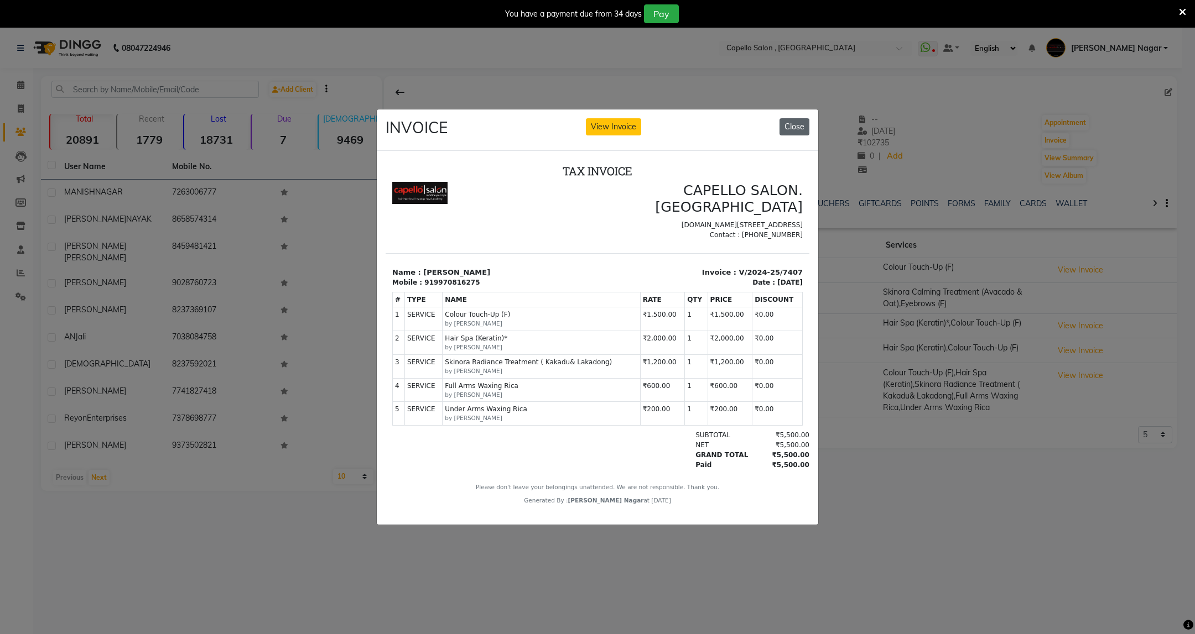
click at [794, 123] on button "Close" at bounding box center [794, 126] width 30 height 17
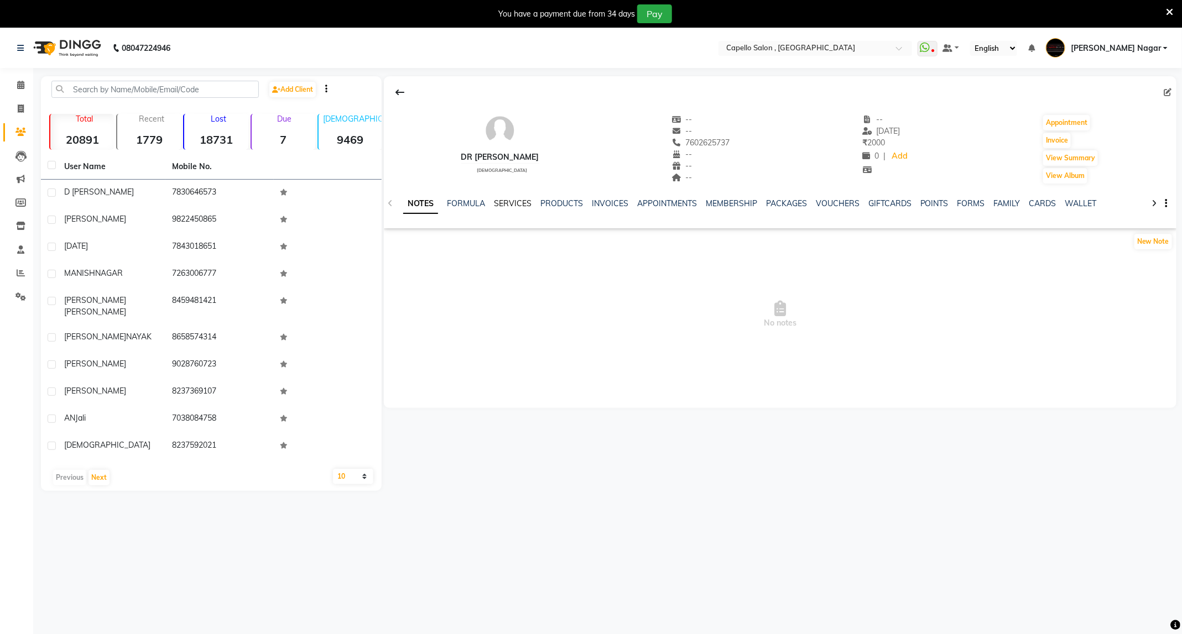
click at [518, 205] on link "SERVICES" at bounding box center [513, 204] width 38 height 10
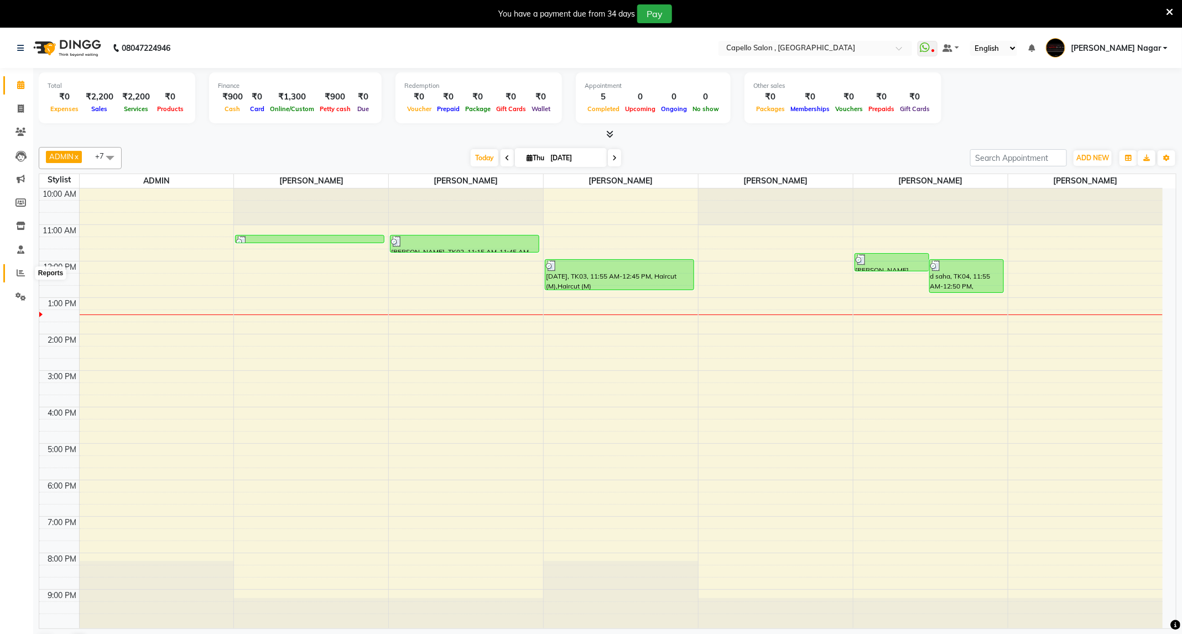
click at [14, 274] on span at bounding box center [20, 273] width 19 height 13
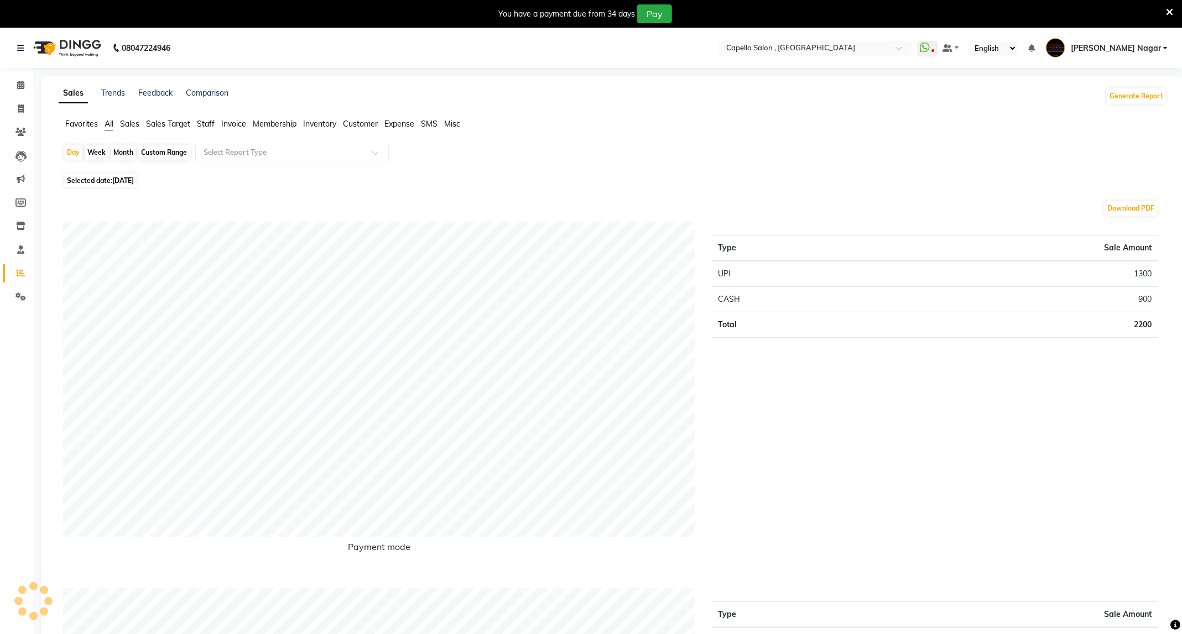
click at [128, 153] on div "Month" at bounding box center [123, 152] width 25 height 15
select select "9"
select select "2025"
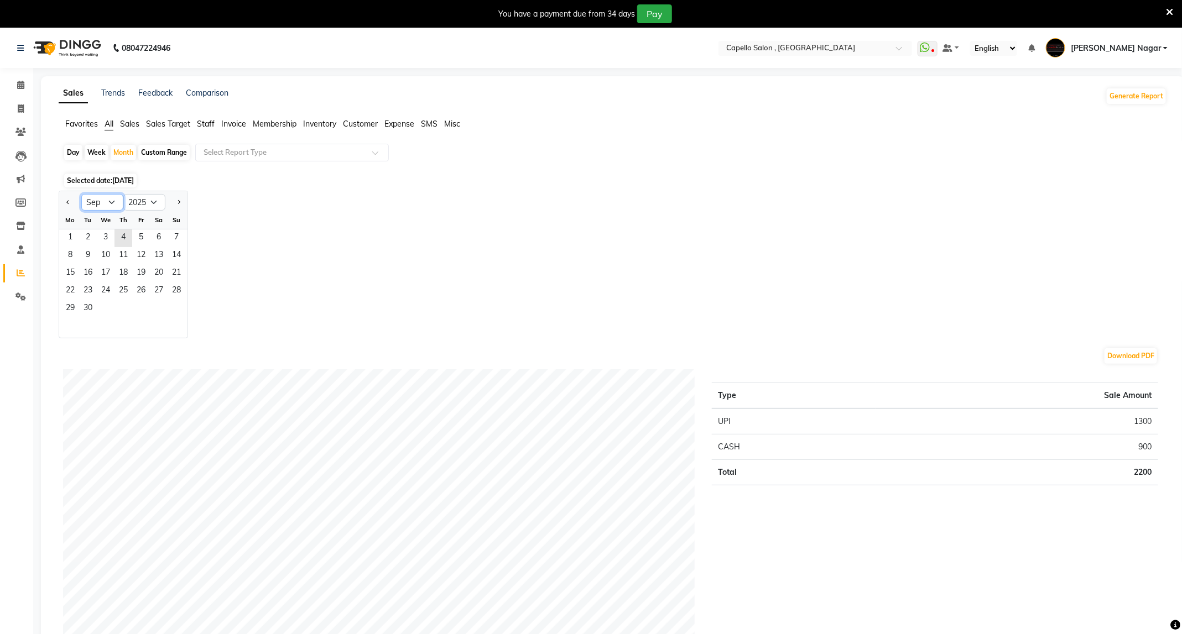
click at [107, 203] on select "Jan Feb Mar Apr May Jun [DATE] Aug Sep Oct Nov Dec" at bounding box center [102, 202] width 42 height 17
select select "8"
click at [81, 195] on select "Jan Feb Mar Apr May Jun [DATE] Aug Sep Oct Nov Dec" at bounding box center [102, 202] width 42 height 17
click at [146, 241] on span "1" at bounding box center [141, 239] width 18 height 18
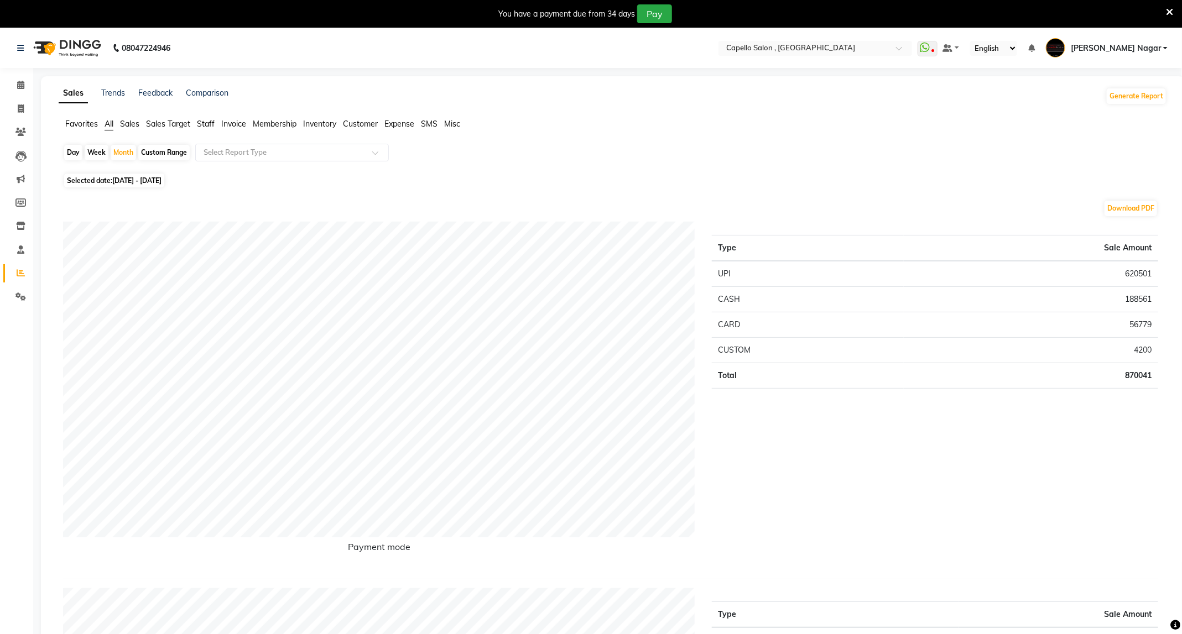
click at [395, 120] on span "Expense" at bounding box center [399, 124] width 30 height 10
click at [347, 151] on input "text" at bounding box center [280, 152] width 159 height 11
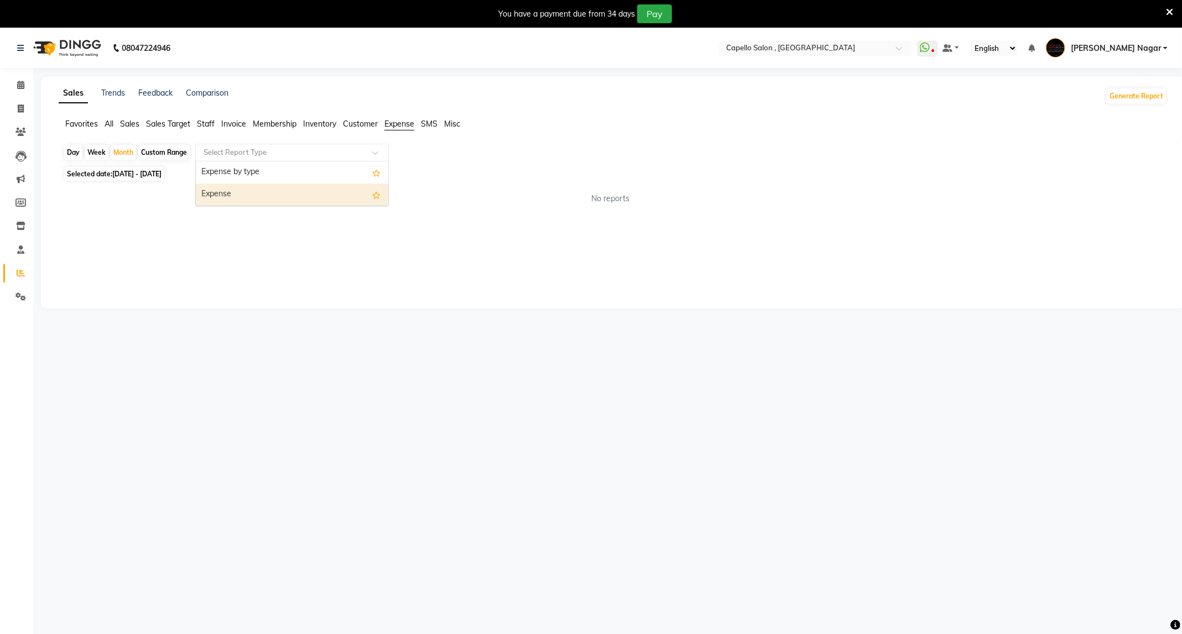
click at [249, 196] on div "Expense" at bounding box center [292, 195] width 192 height 22
select select "full_report"
select select "csv"
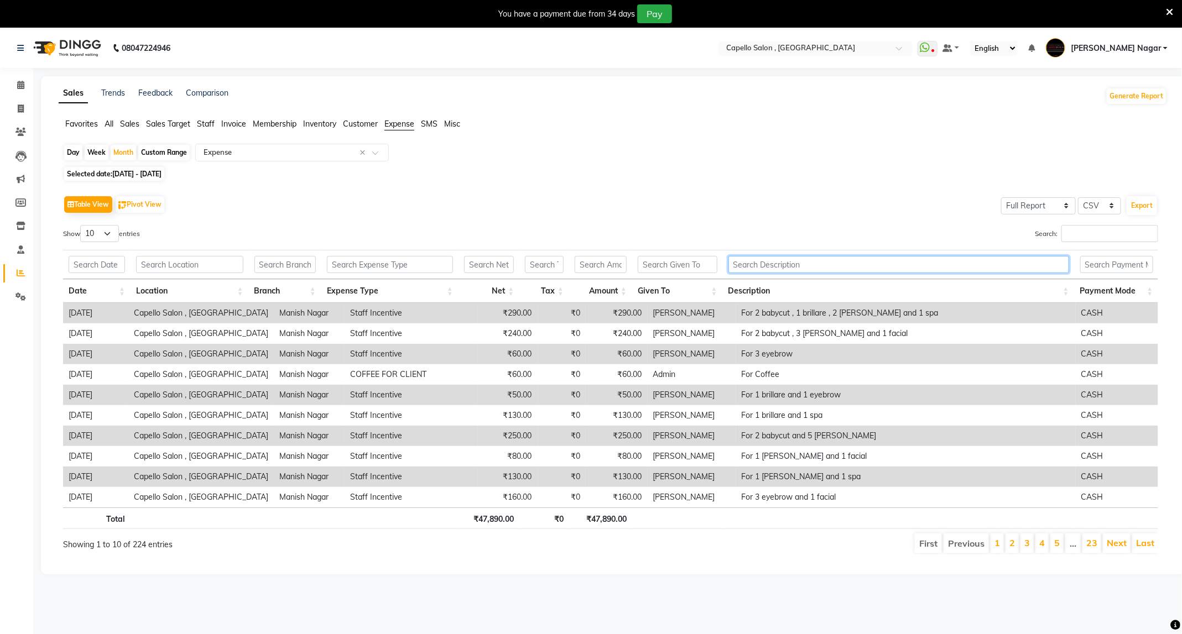
click at [792, 269] on input "text" at bounding box center [899, 264] width 341 height 17
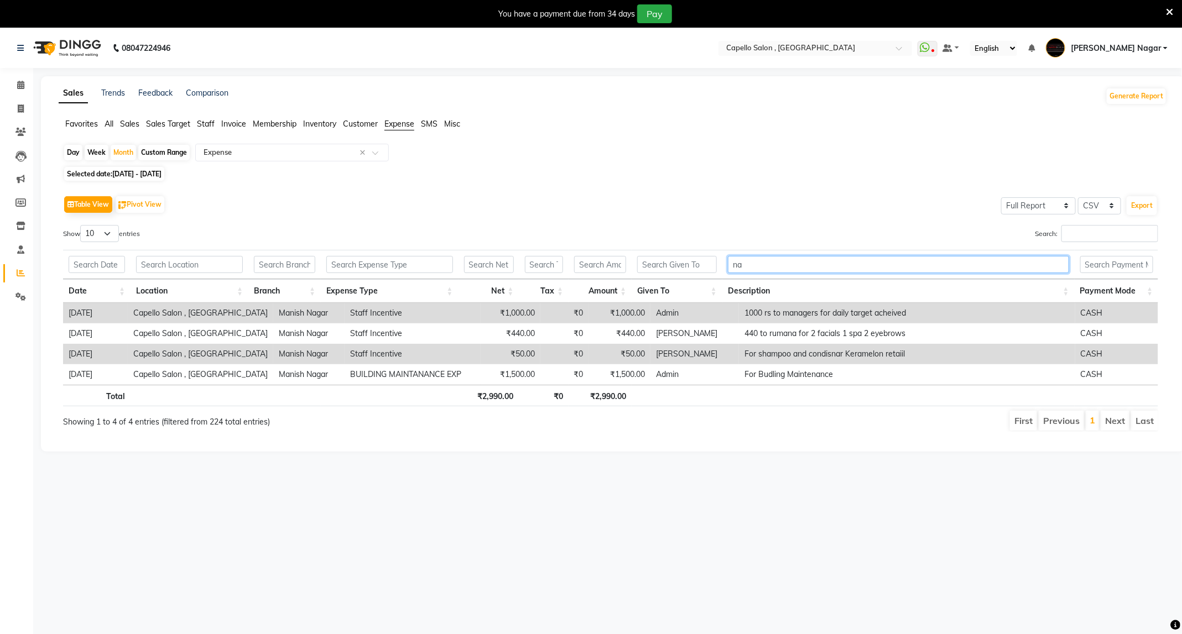
type input "n"
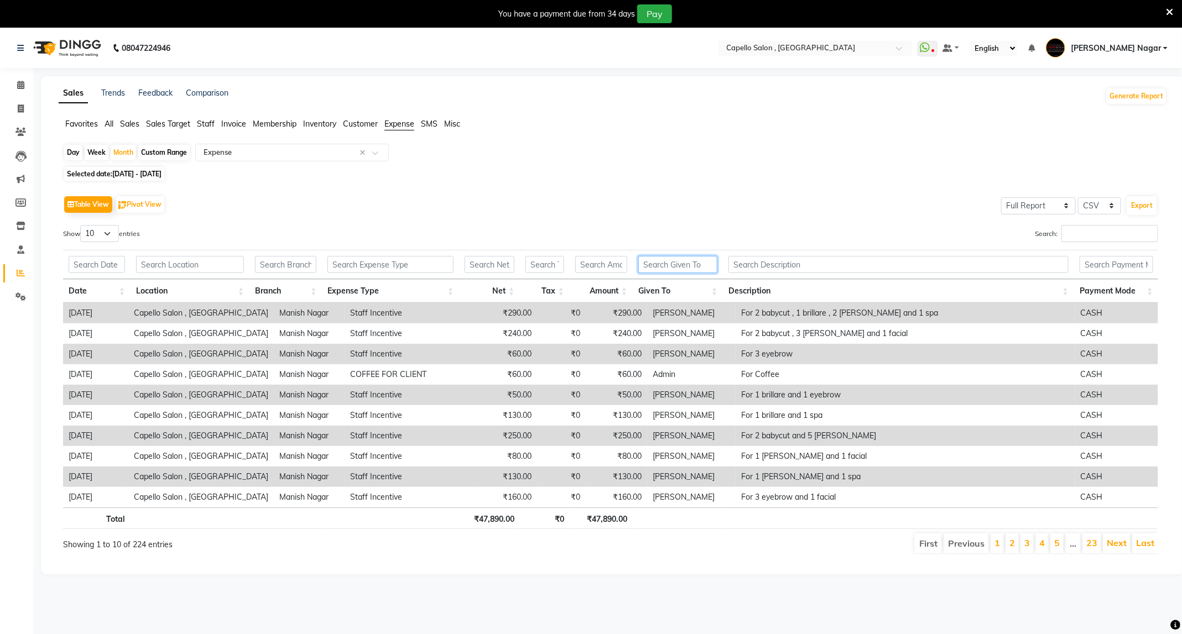
click at [671, 270] on input "text" at bounding box center [677, 264] width 79 height 17
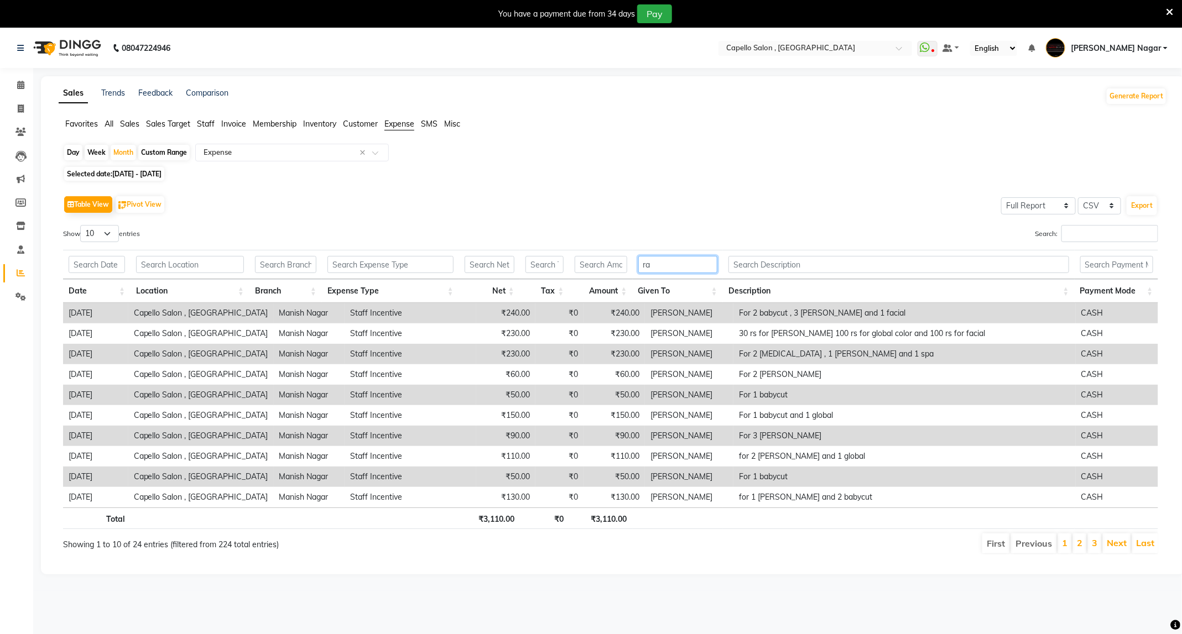
type input "r"
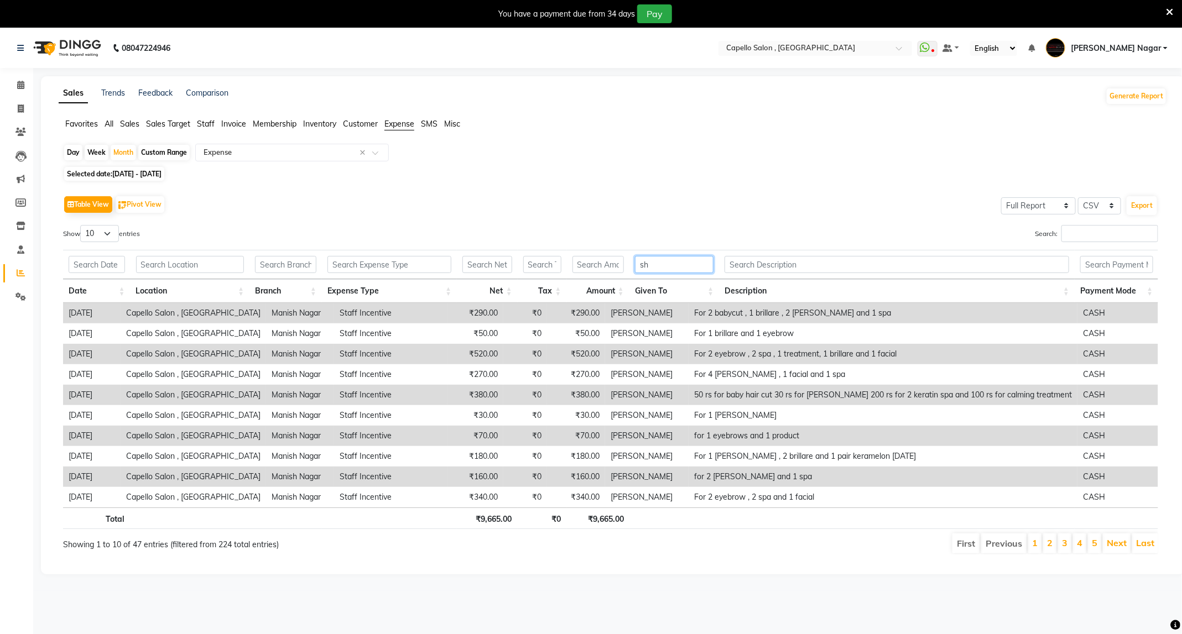
type input "s"
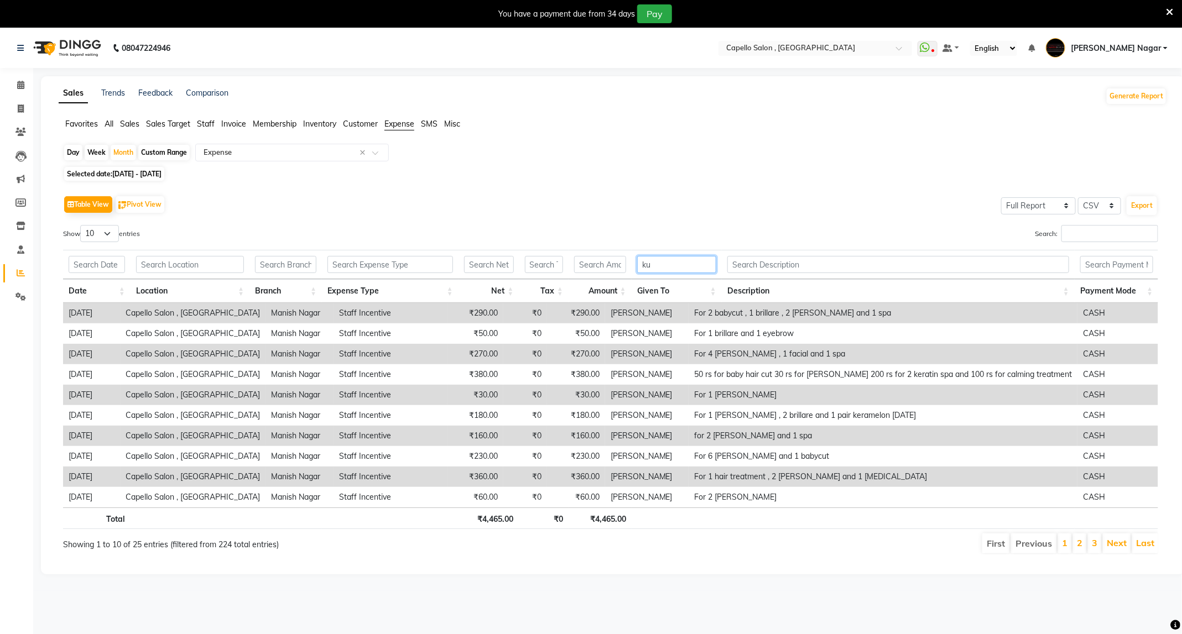
type input "k"
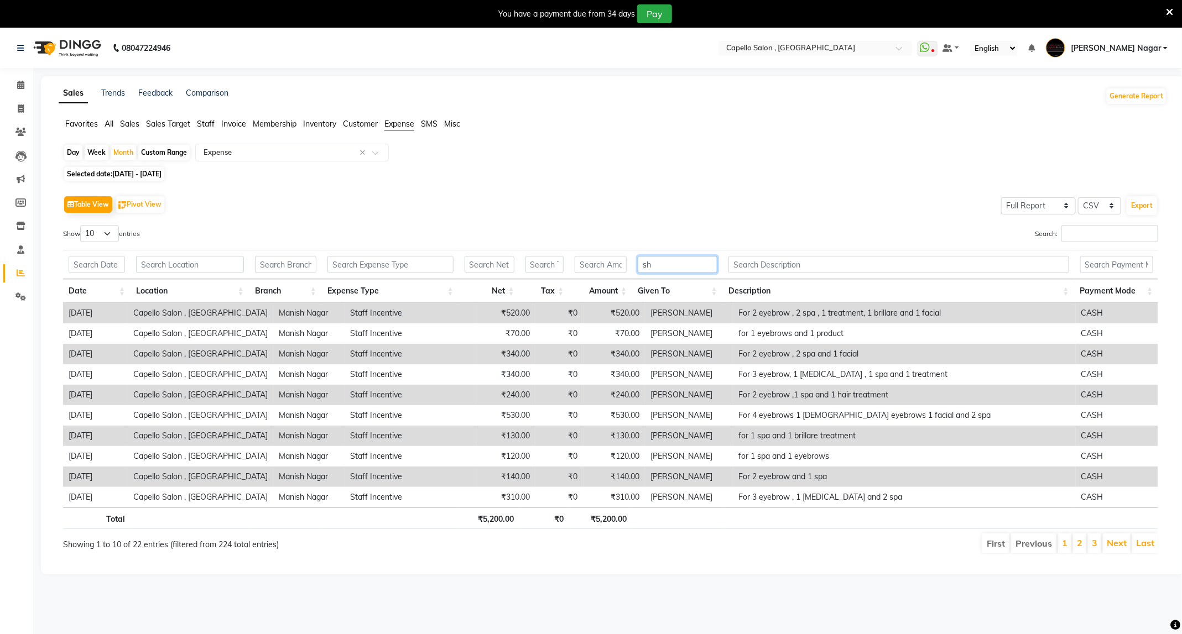
type input "s"
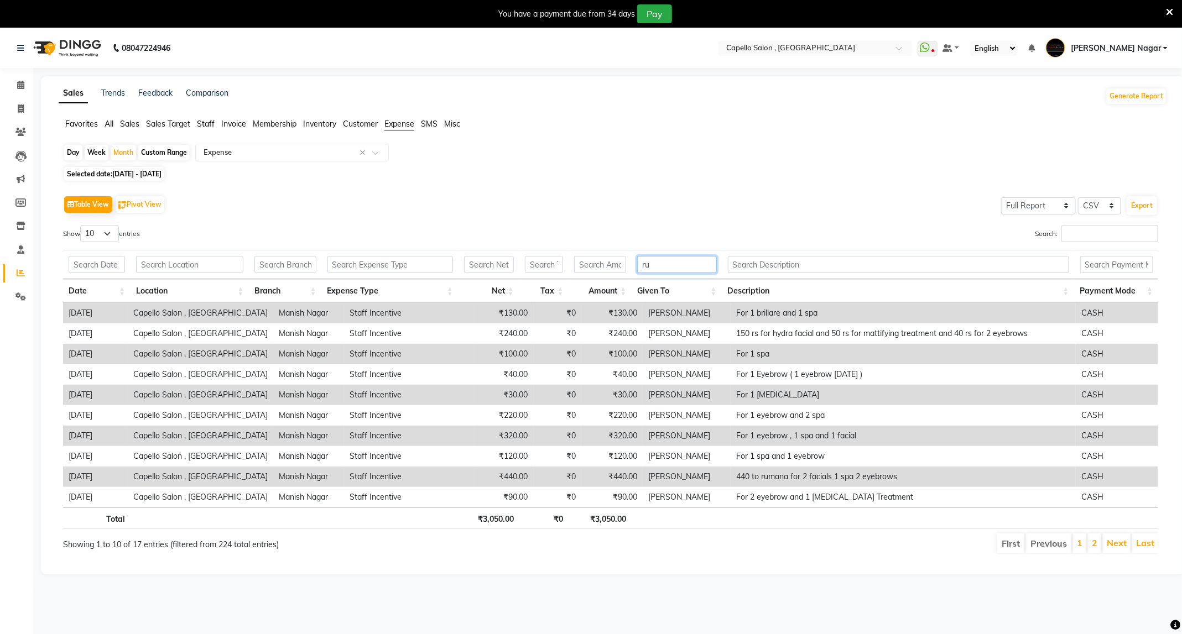
type input "r"
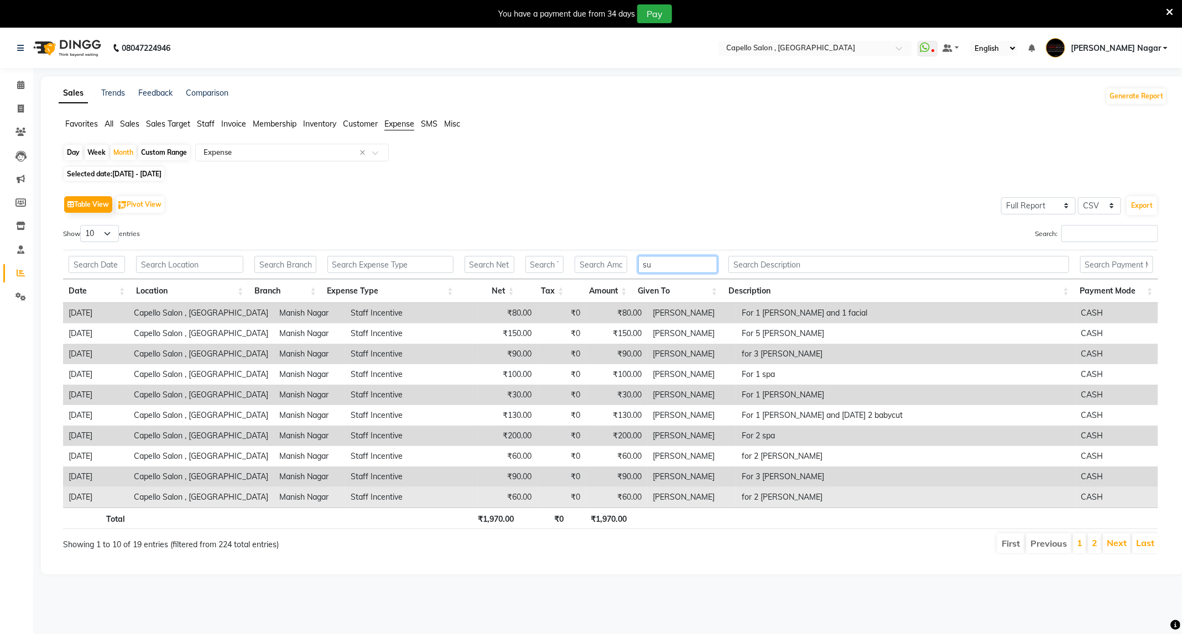
type input "s"
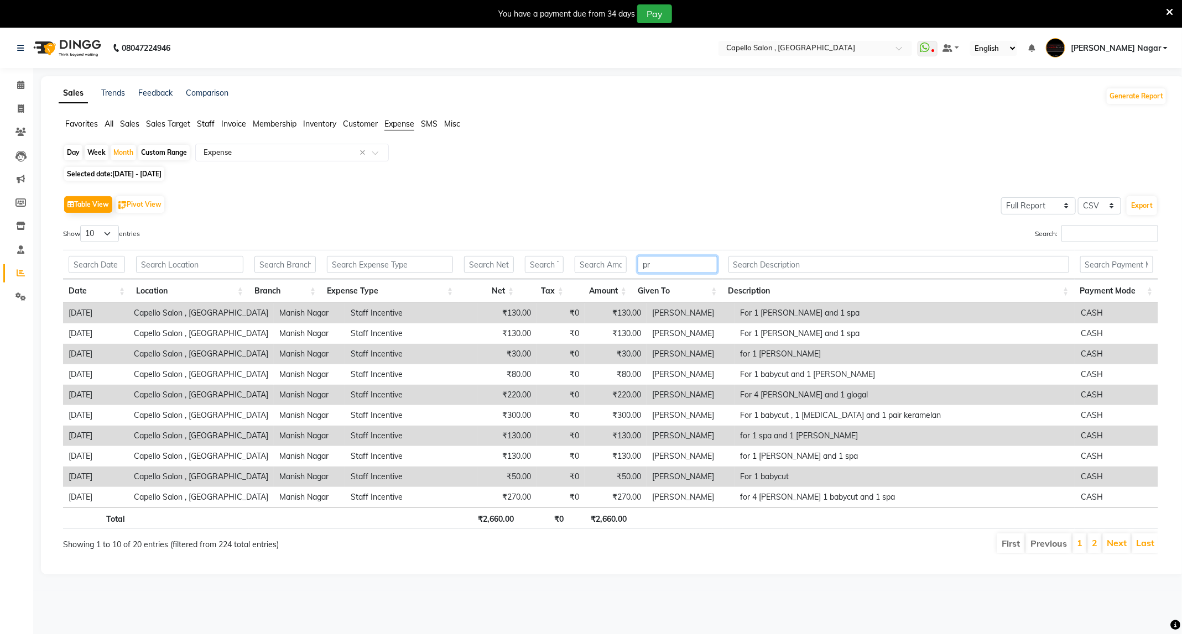
type input "p"
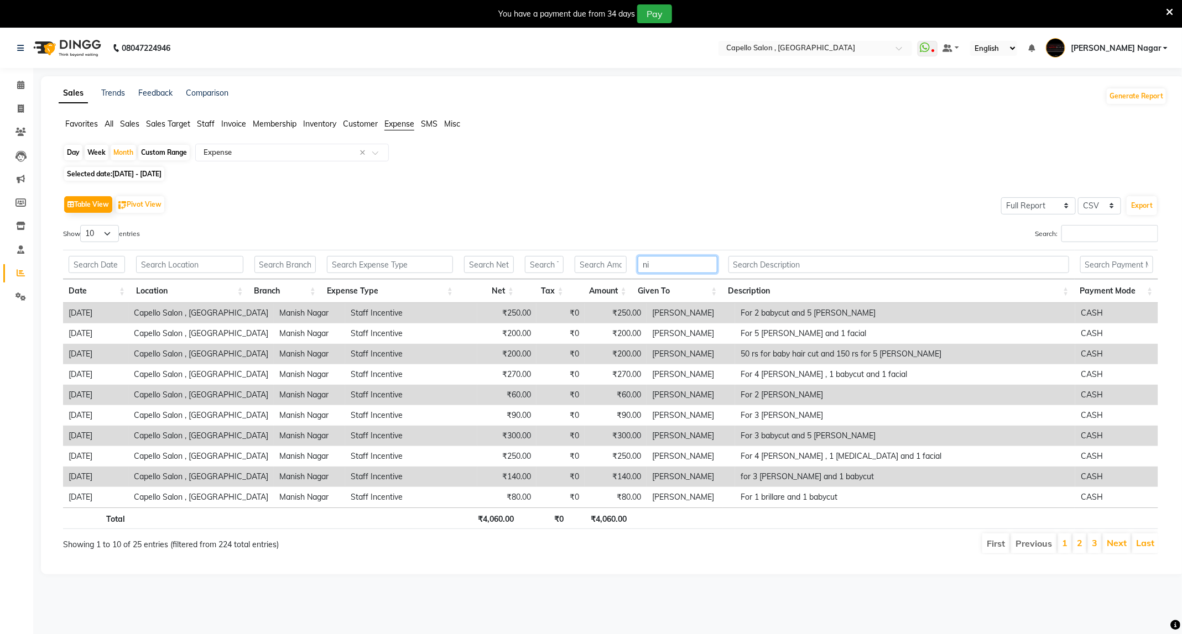
type input "n"
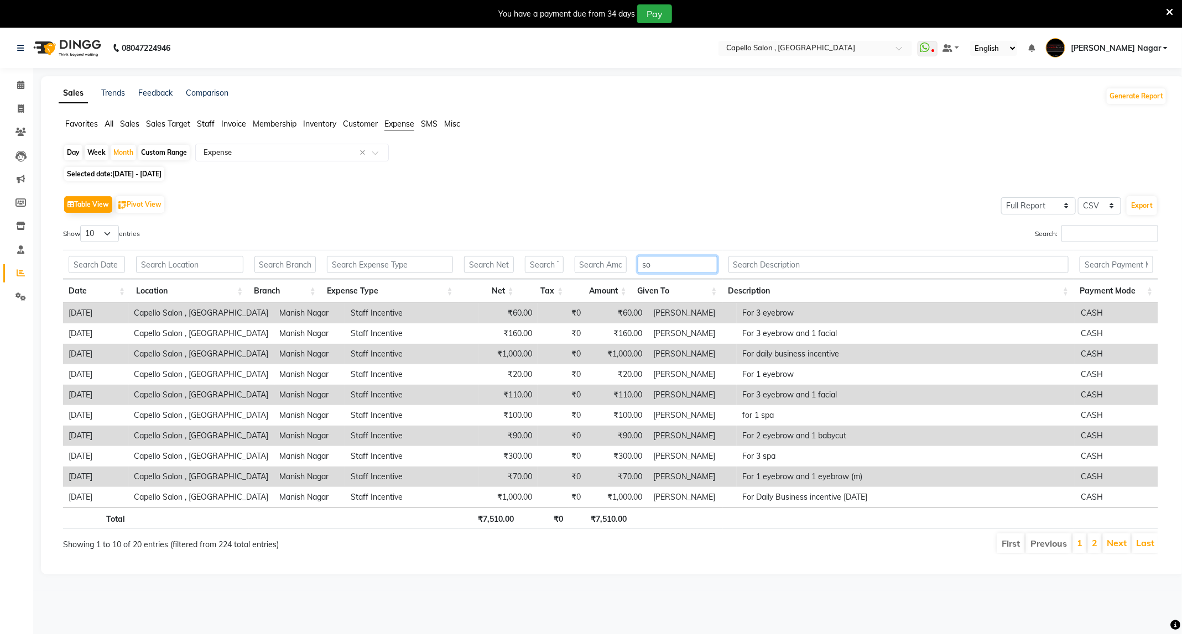
type input "s"
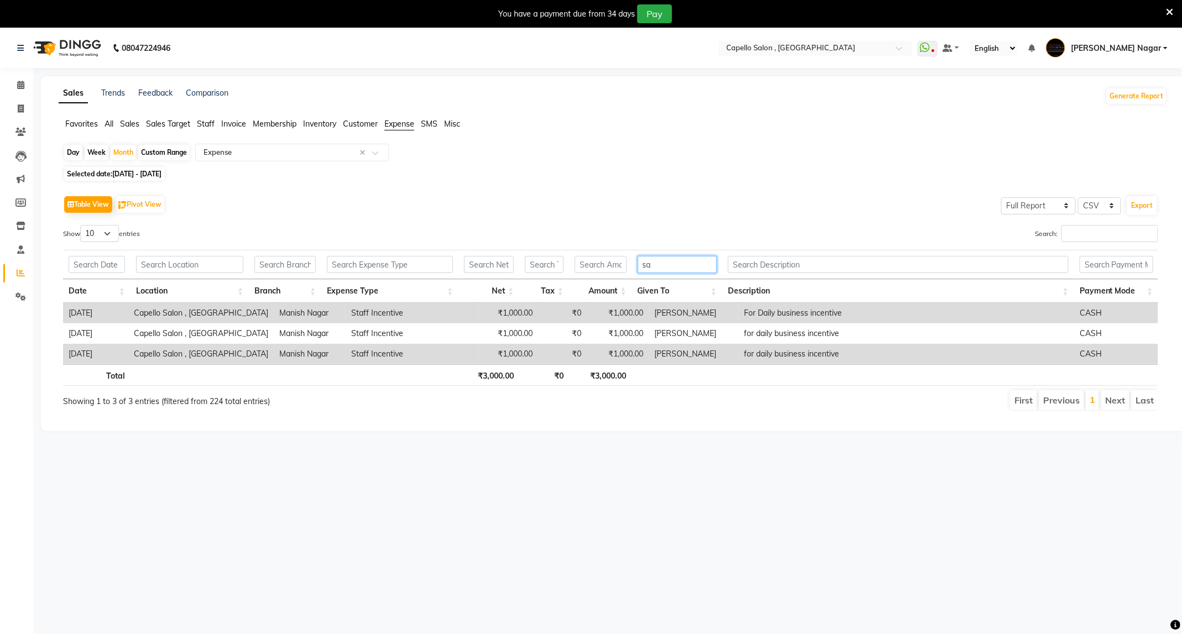
type input "s"
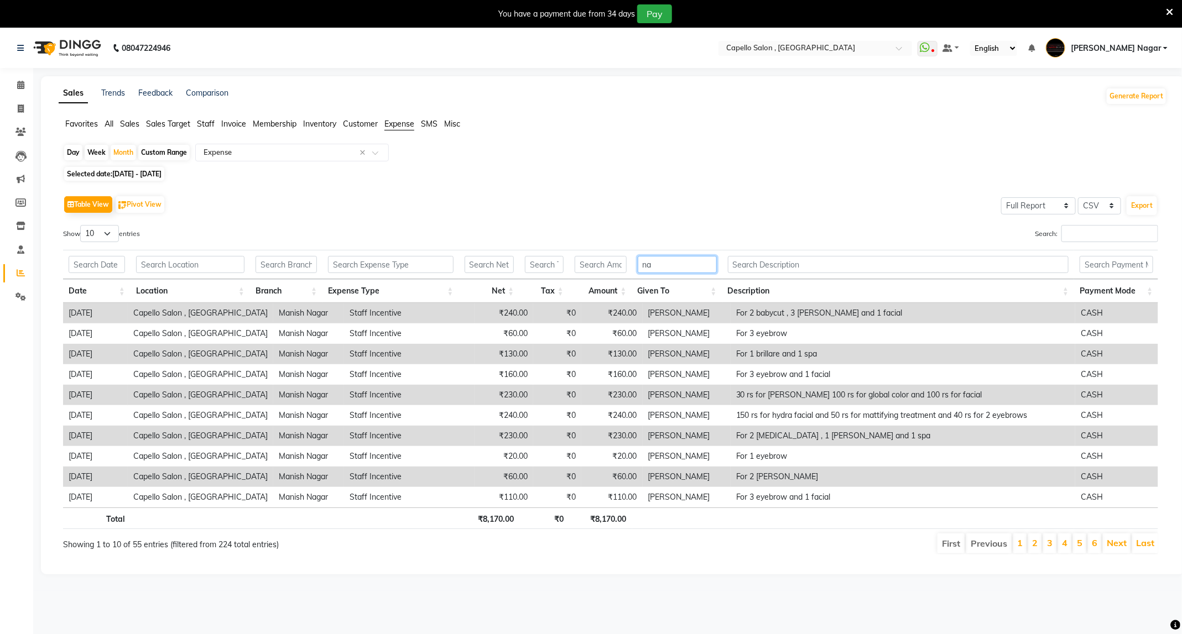
type input "n"
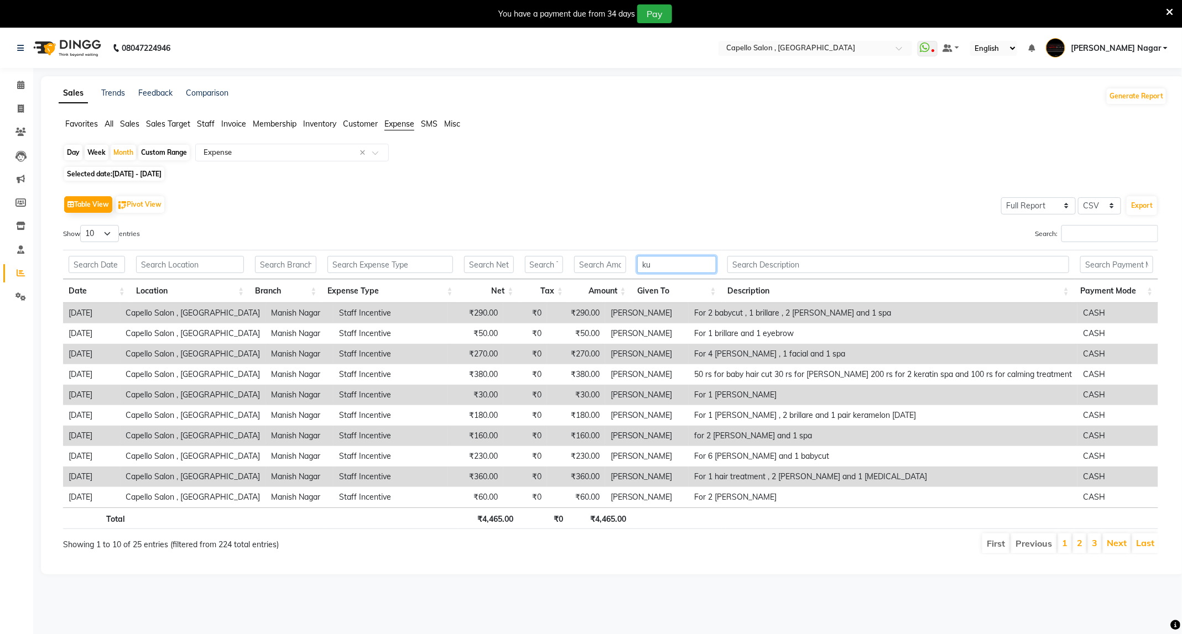
type input "k"
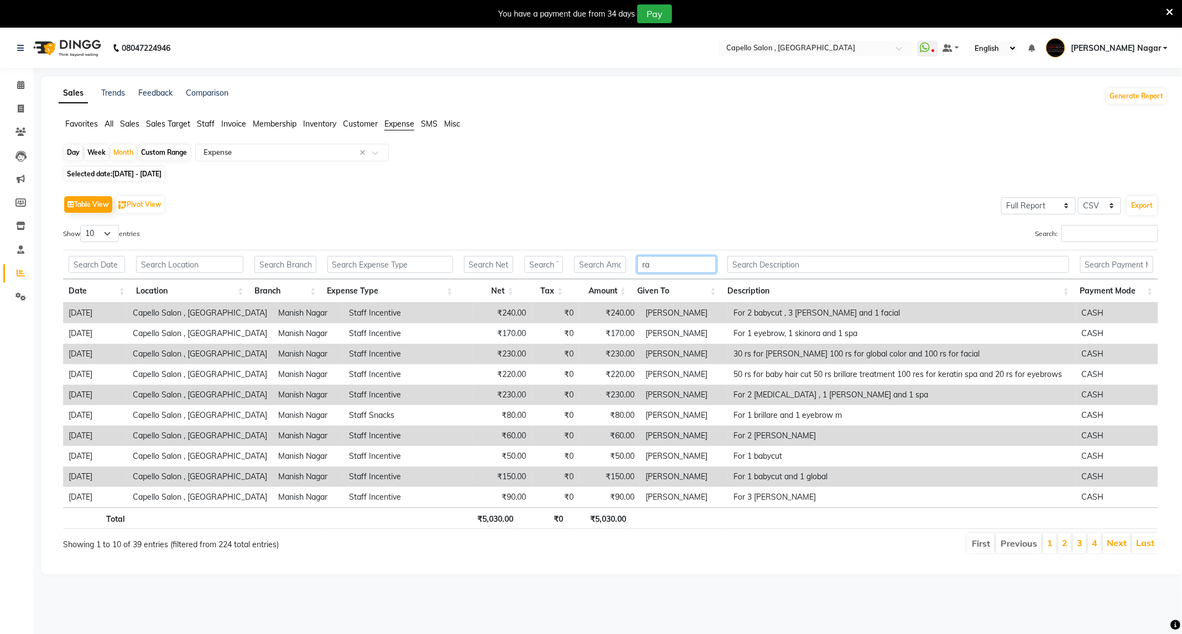
type input "r"
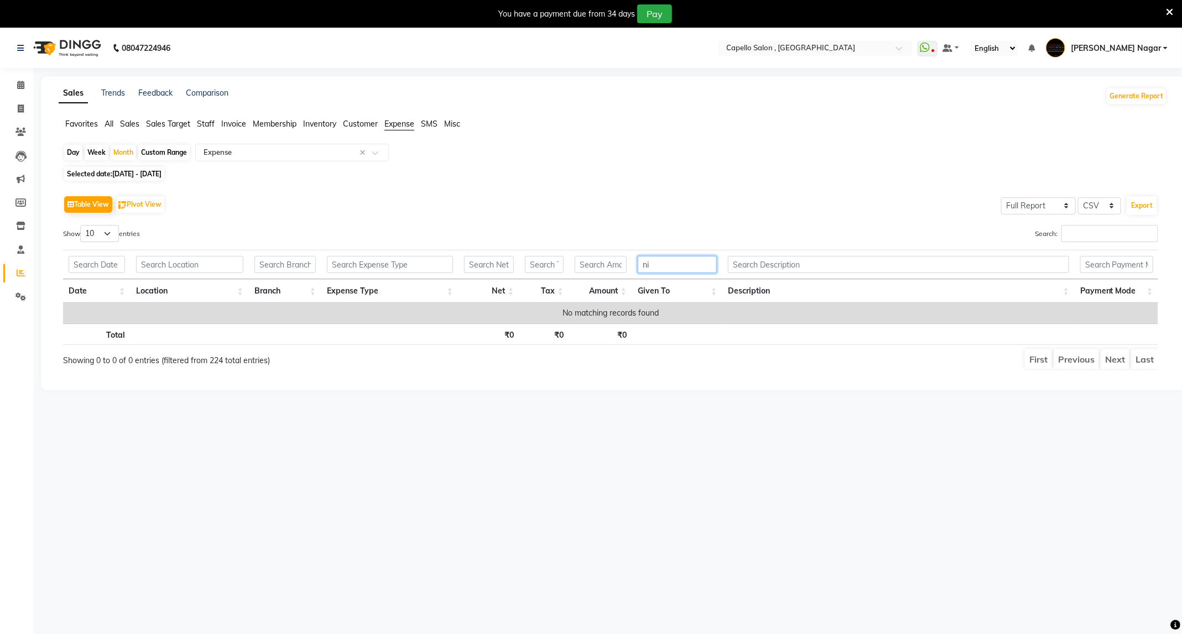
type input "n"
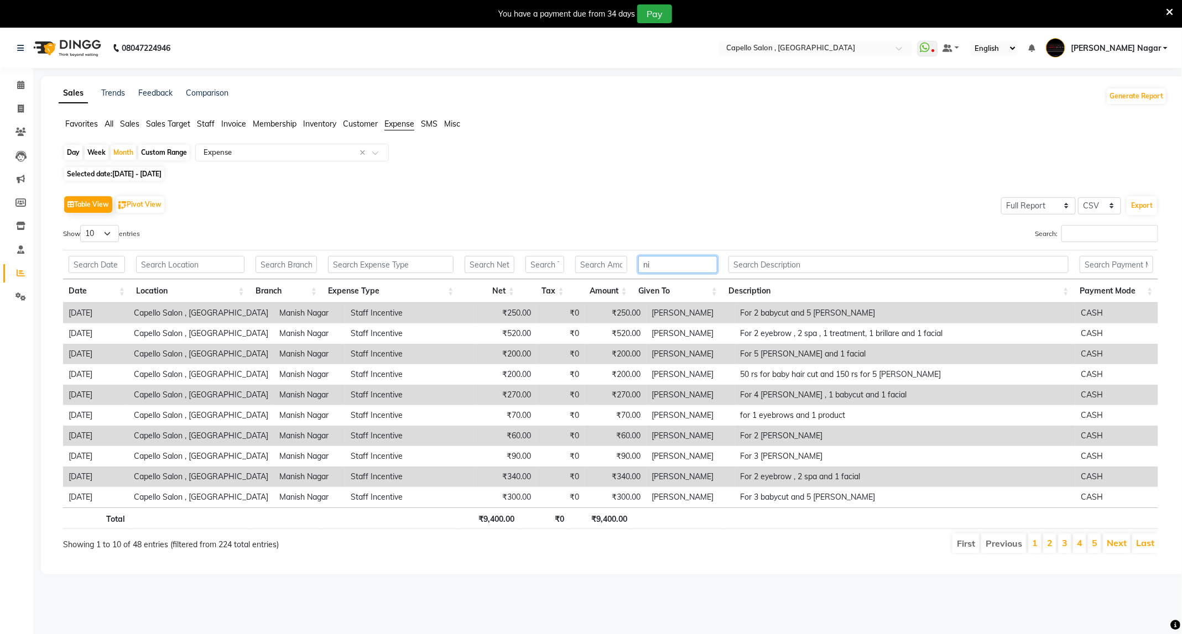
type input "n"
type input "s"
type input "p"
type input "s"
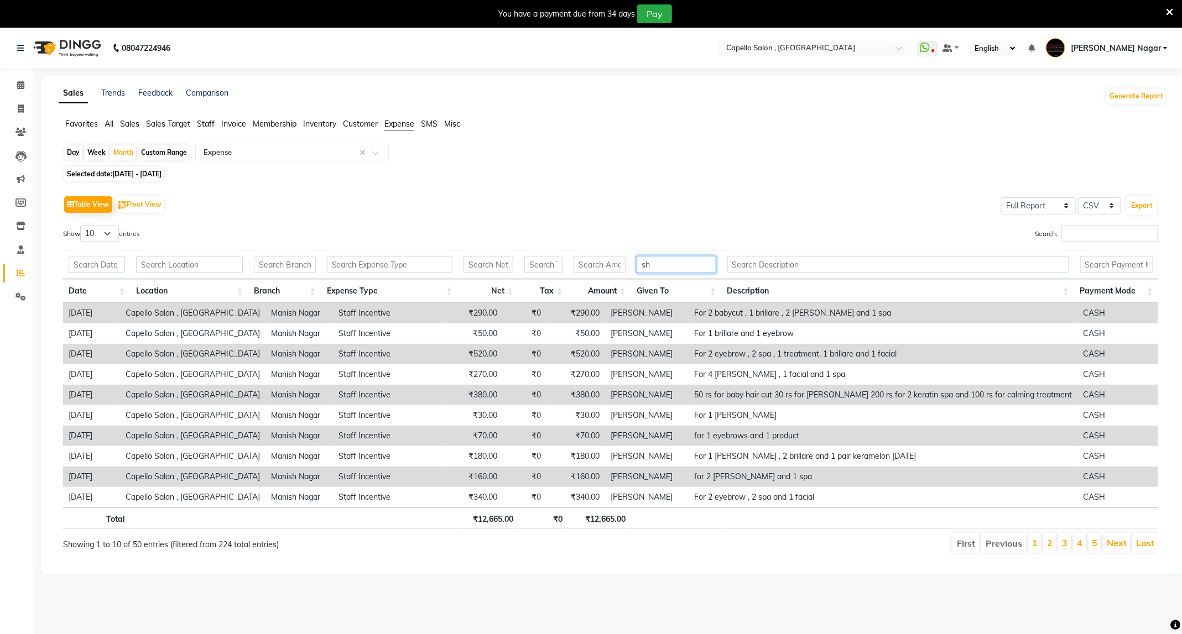
type input "s"
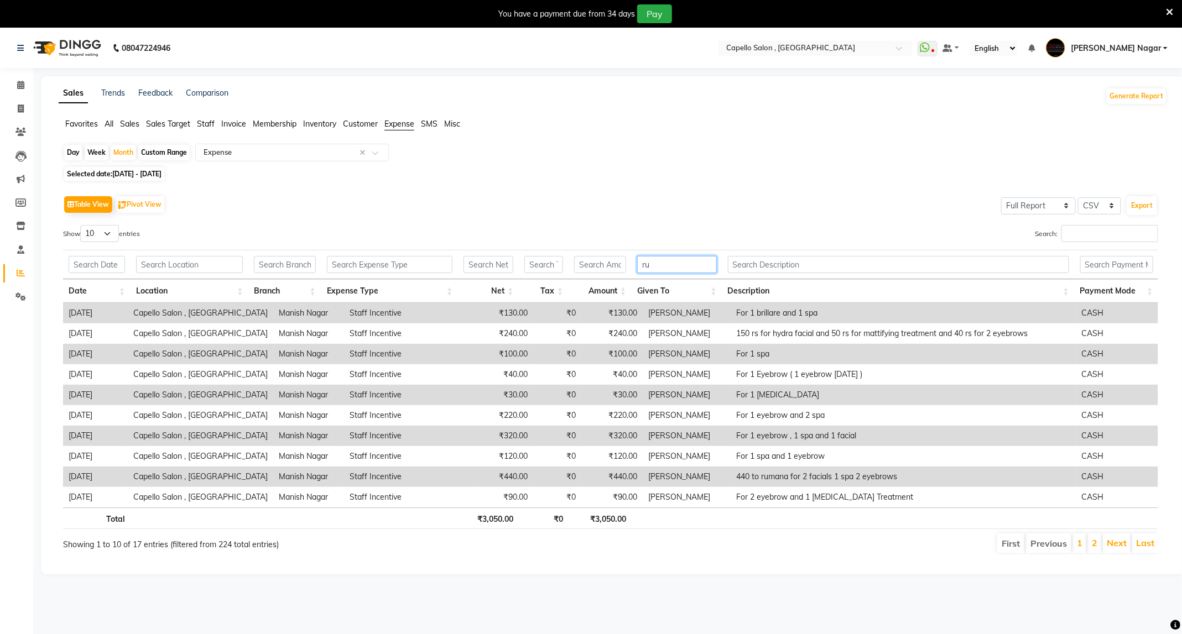
type input "r"
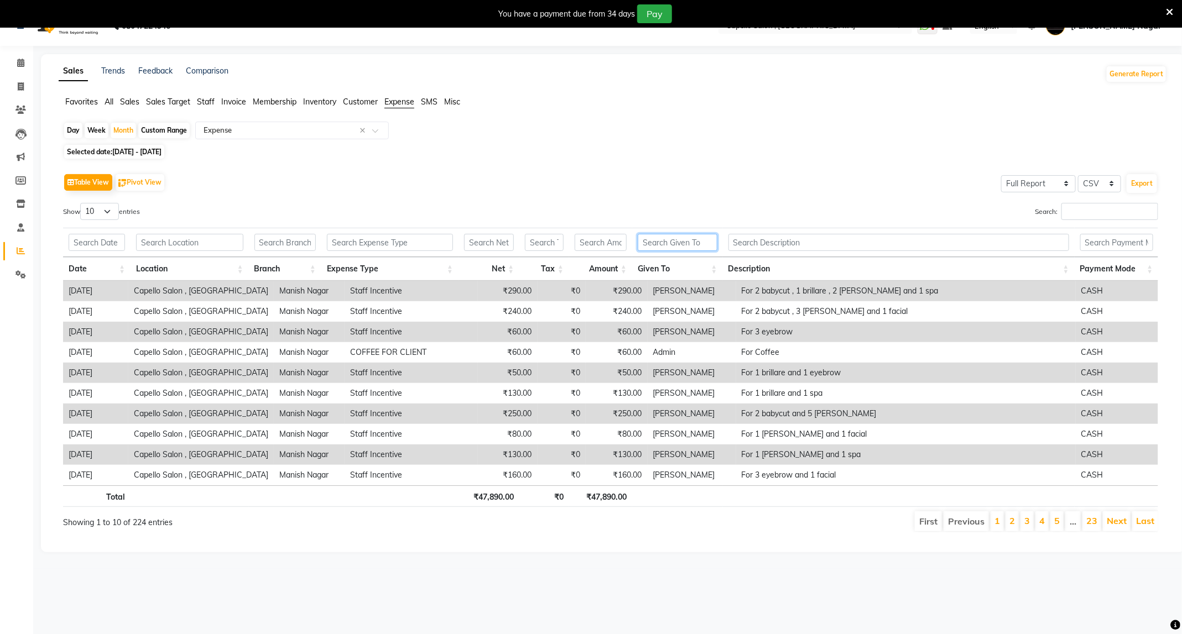
scroll to position [28, 0]
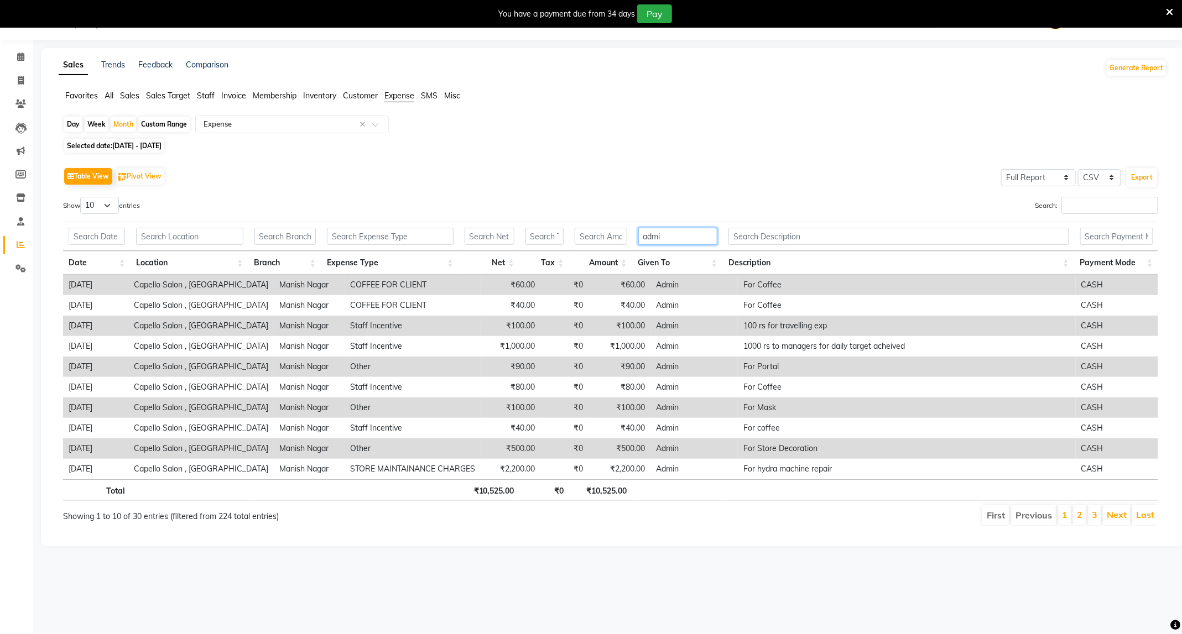
type input "admi"
click at [113, 209] on select "10 25 50 100" at bounding box center [99, 205] width 39 height 17
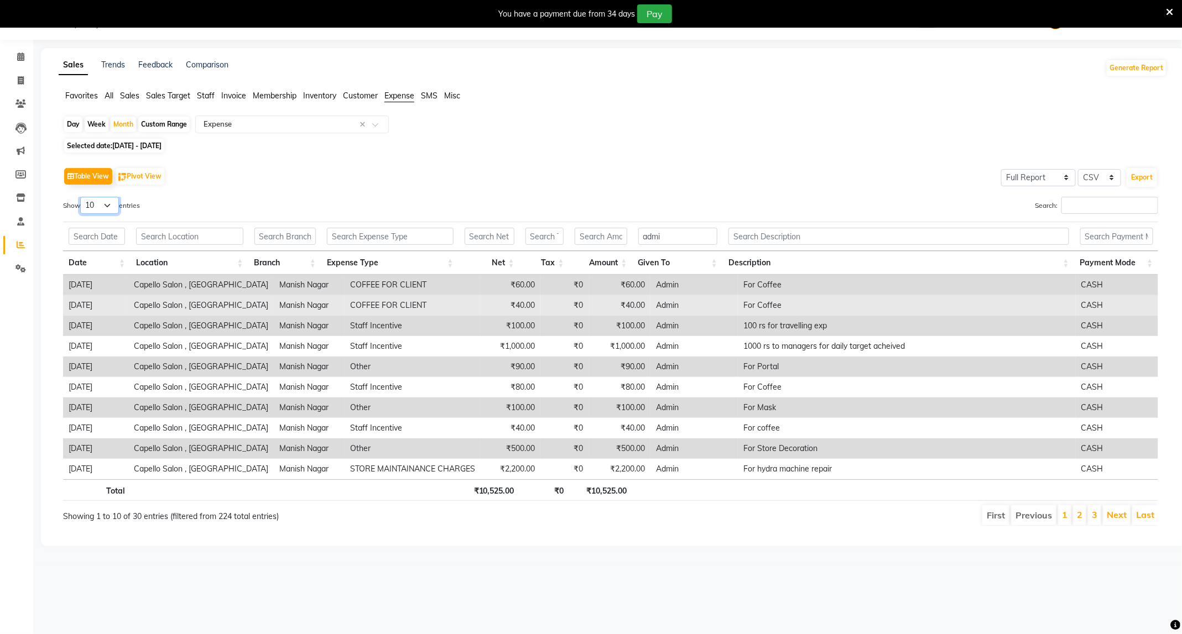
select select "100"
click at [82, 197] on select "10 25 50 100" at bounding box center [99, 205] width 39 height 17
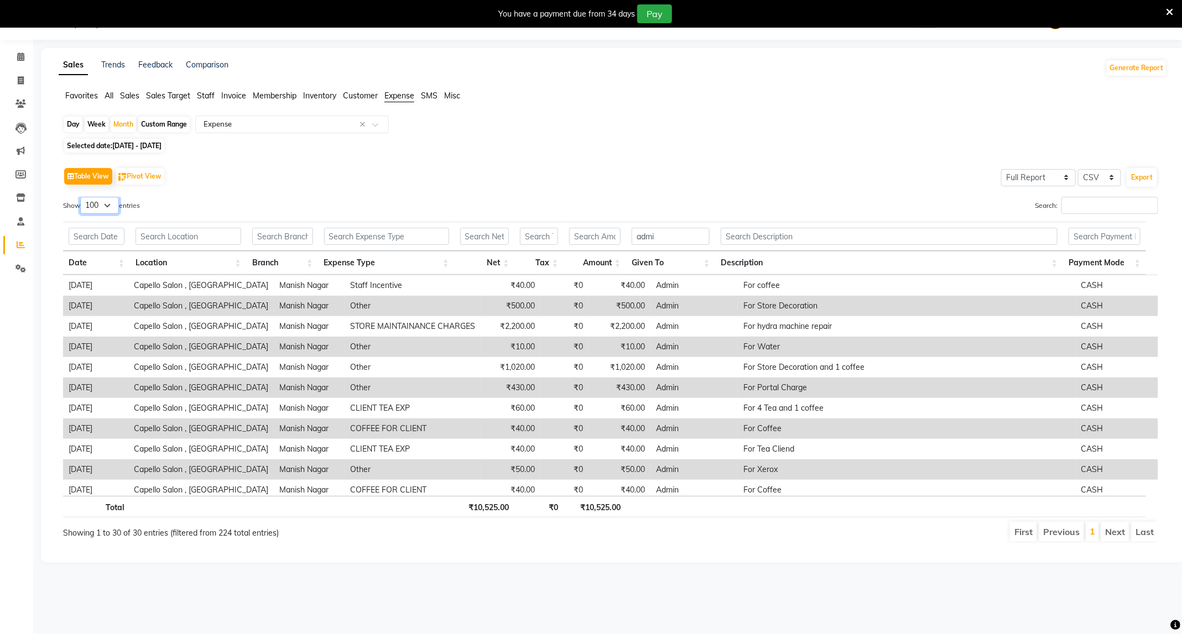
scroll to position [0, 0]
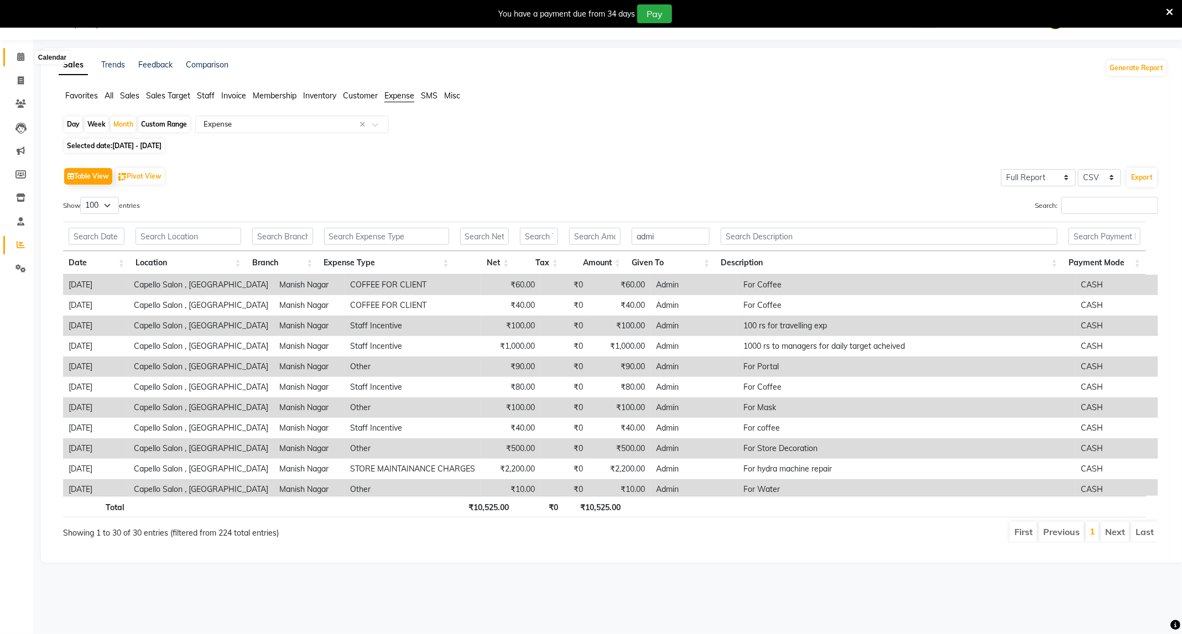
click at [22, 58] on icon at bounding box center [20, 57] width 7 height 8
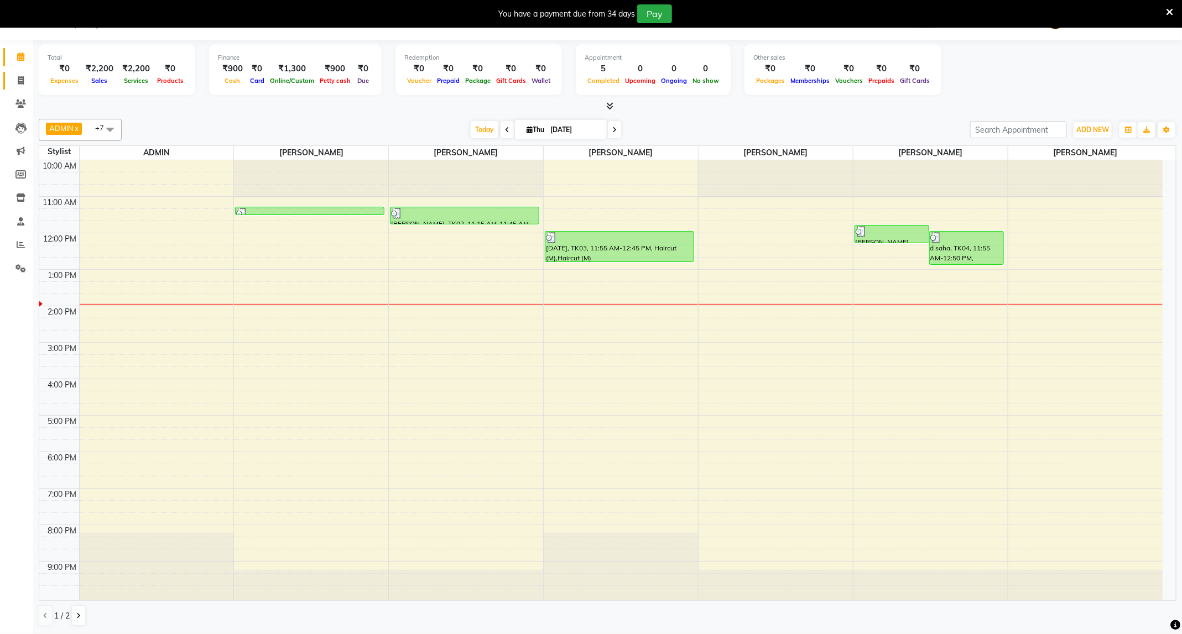
click at [18, 67] on li "Calendar" at bounding box center [16, 57] width 33 height 24
click at [22, 84] on icon at bounding box center [21, 80] width 6 height 8
select select "service"
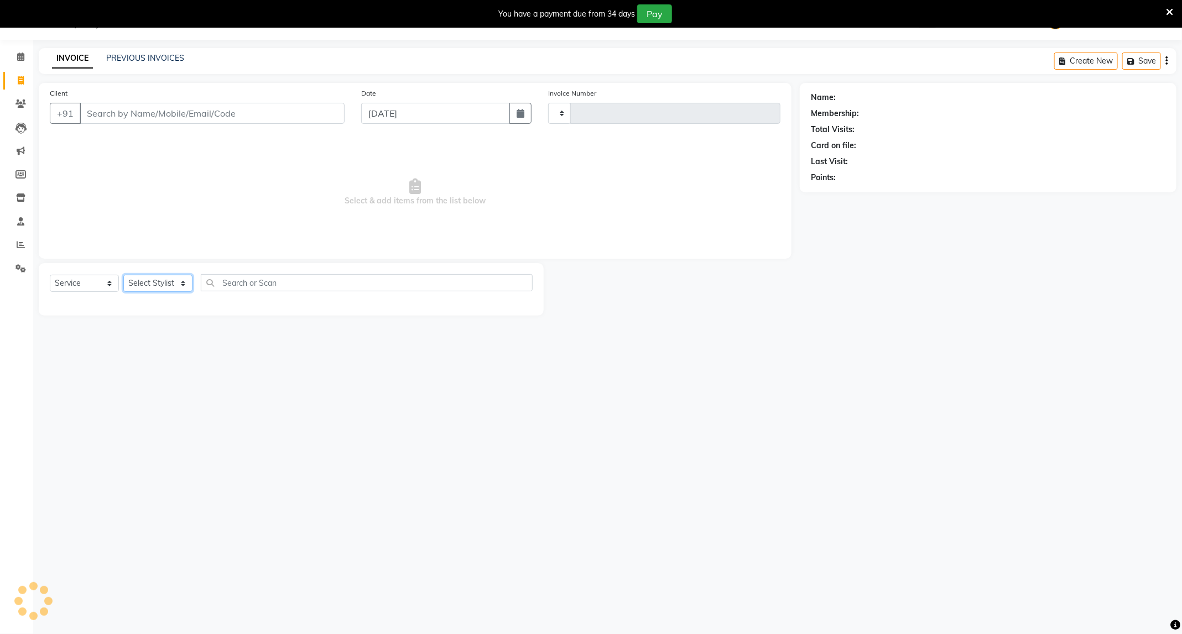
click at [181, 285] on select "Select Stylist" at bounding box center [157, 283] width 69 height 17
type input "4230"
select select "833"
select select "88868"
click at [123, 275] on select "Select Stylist ADMIN Admin 2 [PERSON_NAME] [PERSON_NAME] Nagar GAUSHIYA [PERSON…" at bounding box center [159, 283] width 72 height 17
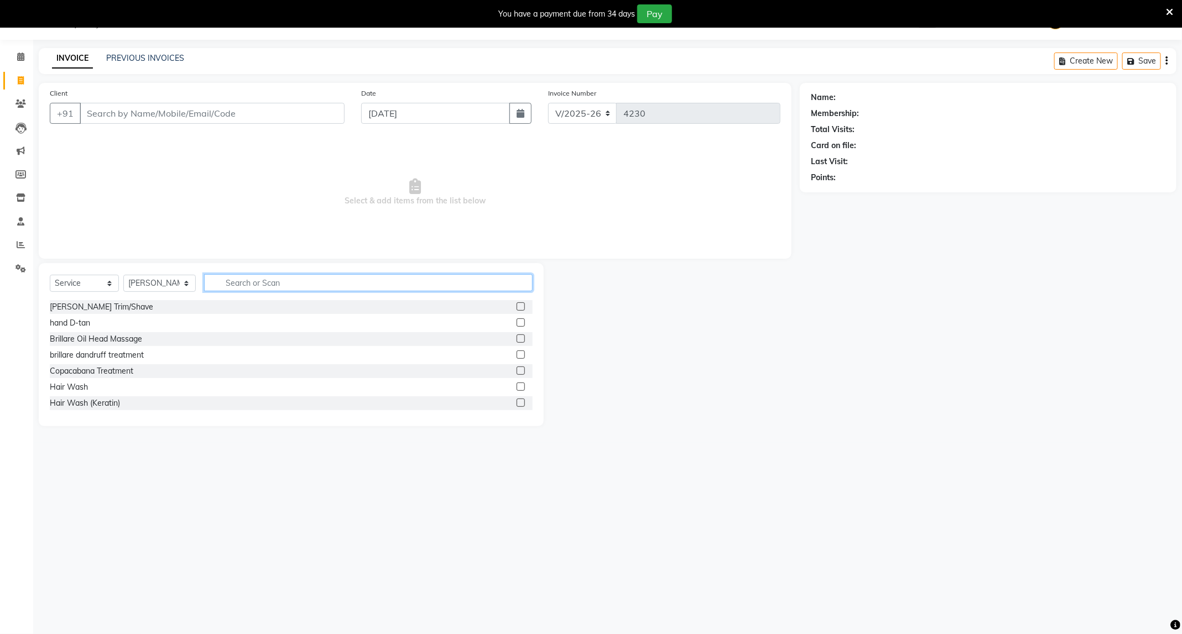
click at [261, 274] on input "text" at bounding box center [368, 282] width 329 height 17
type input "t"
type input "c"
type input "amo"
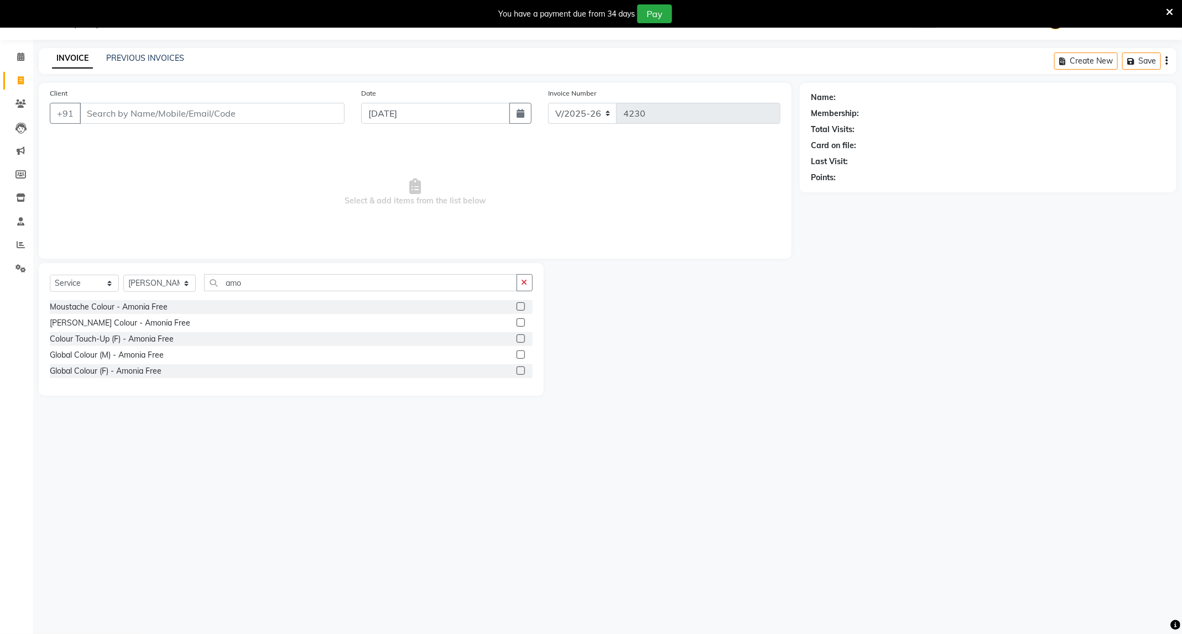
click at [519, 342] on label at bounding box center [521, 339] width 8 height 8
click at [519, 342] on input "checkbox" at bounding box center [520, 339] width 7 height 7
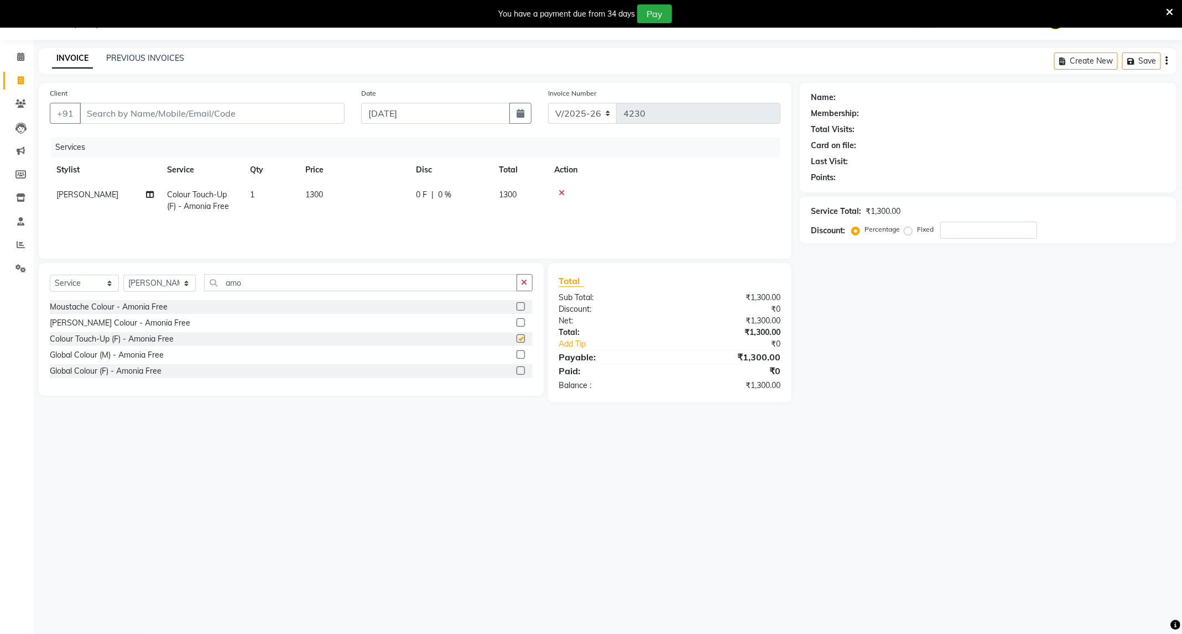
checkbox input "false"
click at [347, 186] on td "1300" at bounding box center [354, 201] width 111 height 37
select select "88868"
click at [395, 199] on input "1300" at bounding box center [405, 197] width 97 height 17
type input "1500"
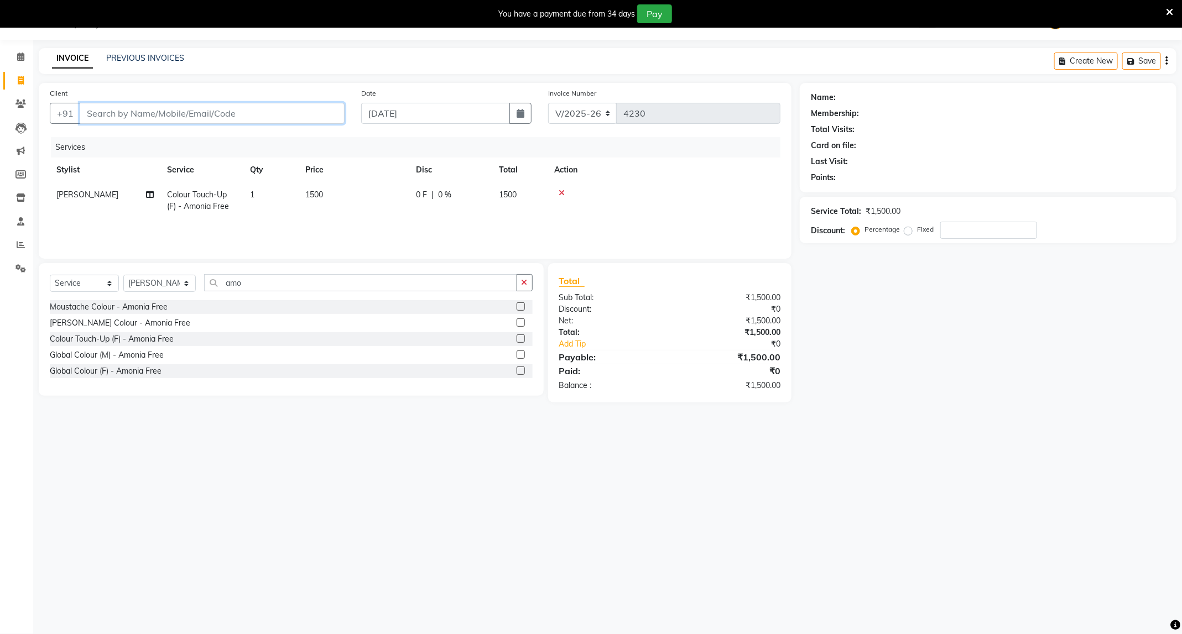
click at [299, 111] on input "Client" at bounding box center [212, 113] width 265 height 21
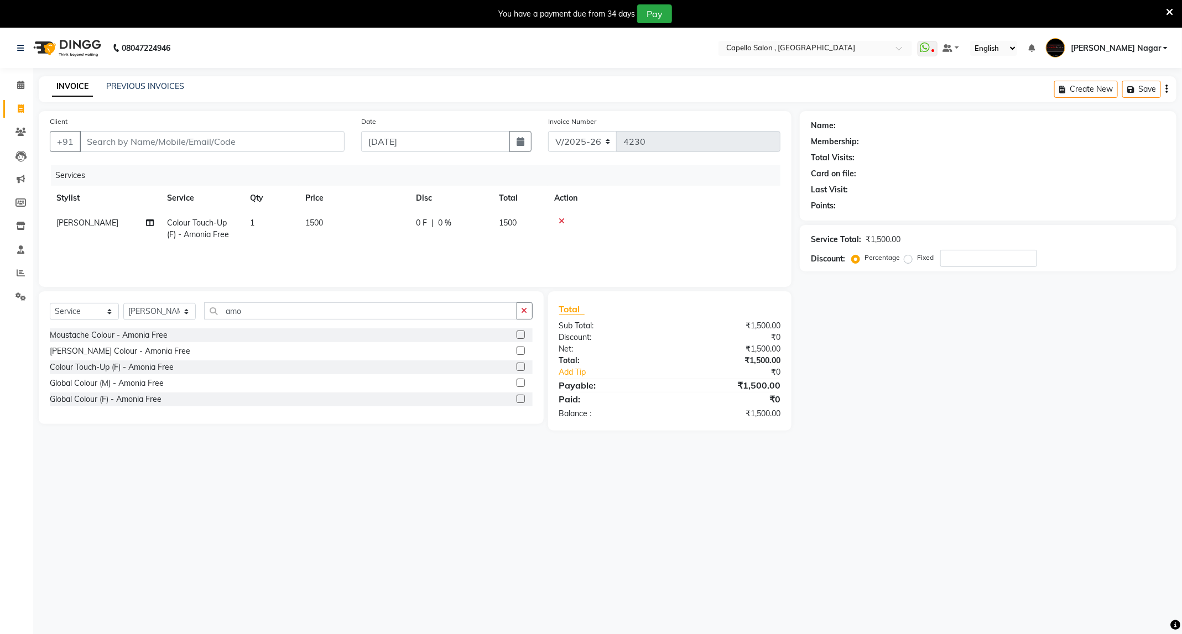
click at [249, 128] on div "Client +91" at bounding box center [196, 138] width 311 height 45
click at [266, 146] on input "Client" at bounding box center [212, 141] width 265 height 21
click at [264, 317] on input "amo" at bounding box center [360, 311] width 313 height 17
type input "a"
type input "eye"
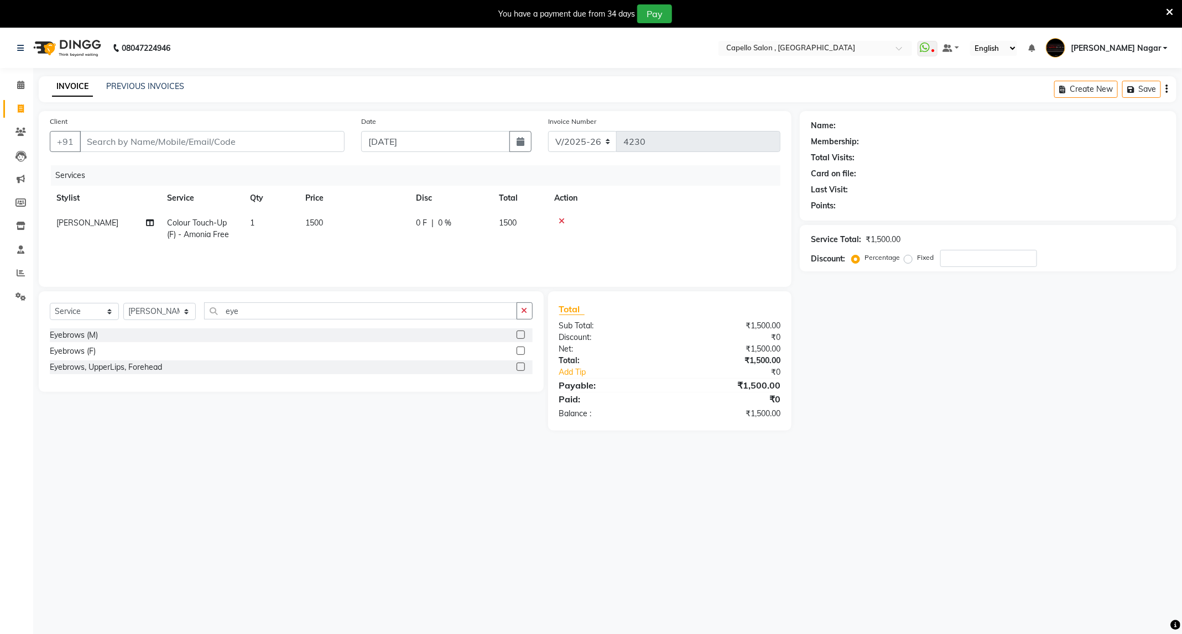
click at [518, 350] on label at bounding box center [521, 351] width 8 height 8
click at [518, 350] on input "checkbox" at bounding box center [520, 351] width 7 height 7
checkbox input "false"
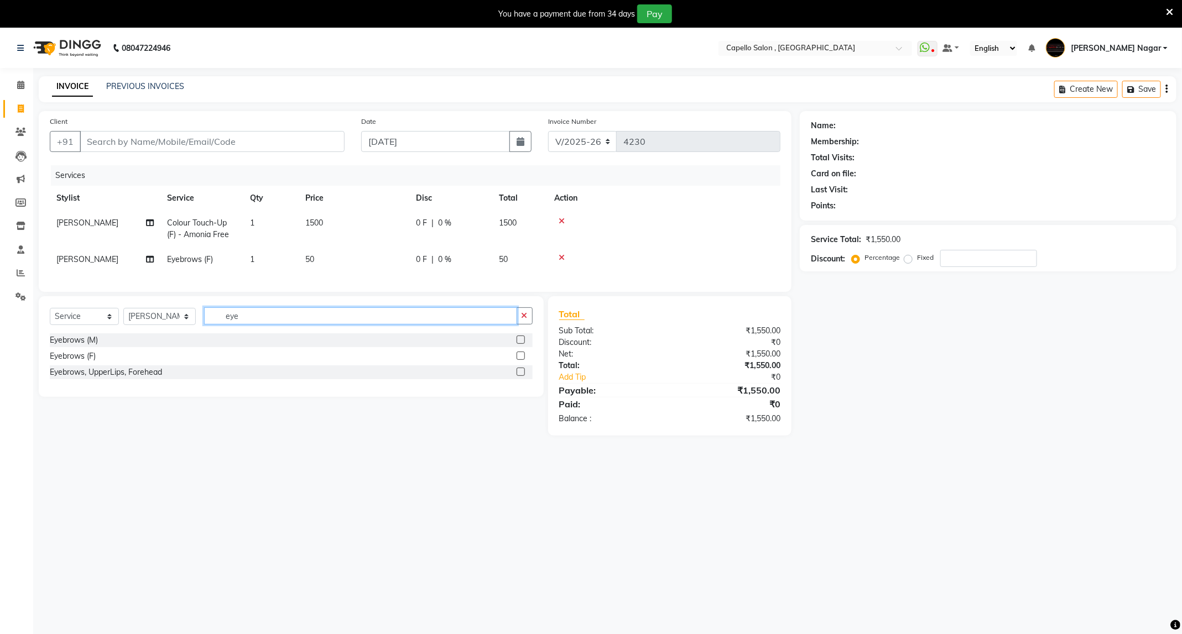
click at [346, 325] on input "eye" at bounding box center [360, 316] width 313 height 17
type input "e"
type input "upp"
click at [524, 363] on div at bounding box center [525, 357] width 16 height 14
click at [518, 360] on label at bounding box center [521, 356] width 8 height 8
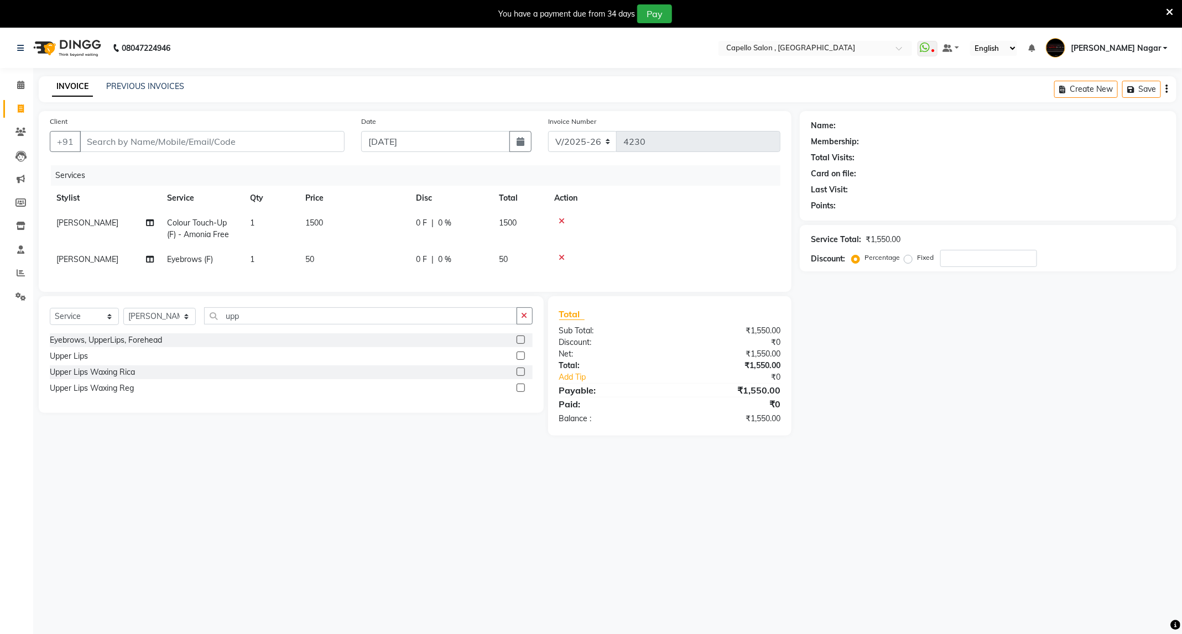
click at [518, 360] on input "checkbox" at bounding box center [520, 356] width 7 height 7
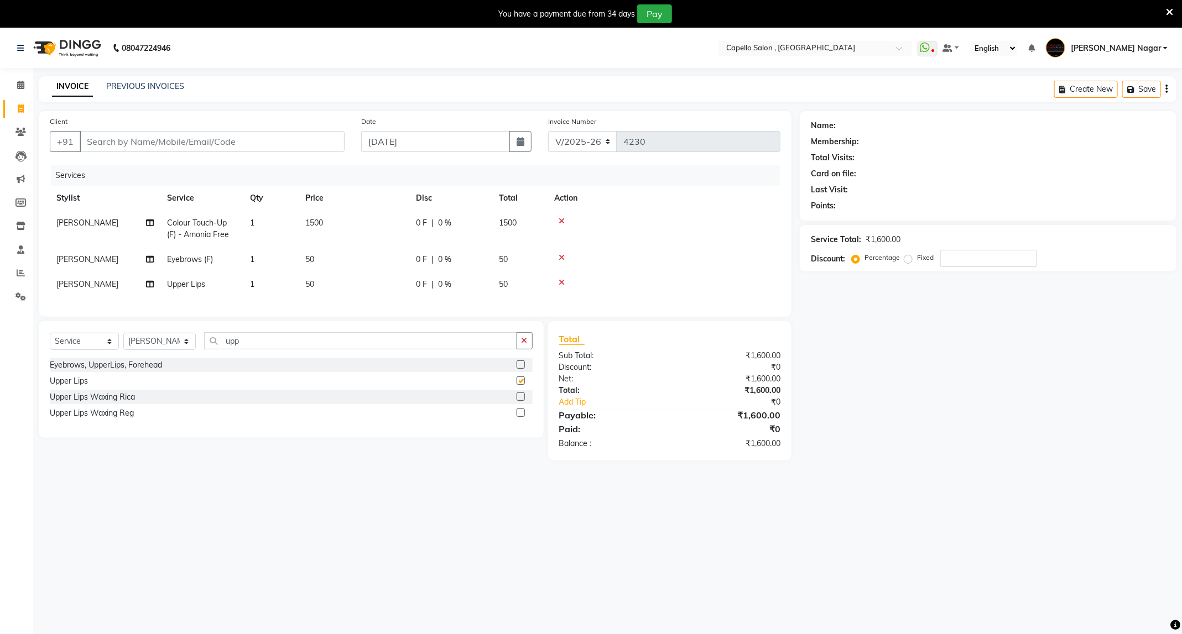
checkbox input "false"
click at [204, 136] on input "Client" at bounding box center [212, 141] width 265 height 21
click at [561, 284] on icon at bounding box center [562, 283] width 6 height 8
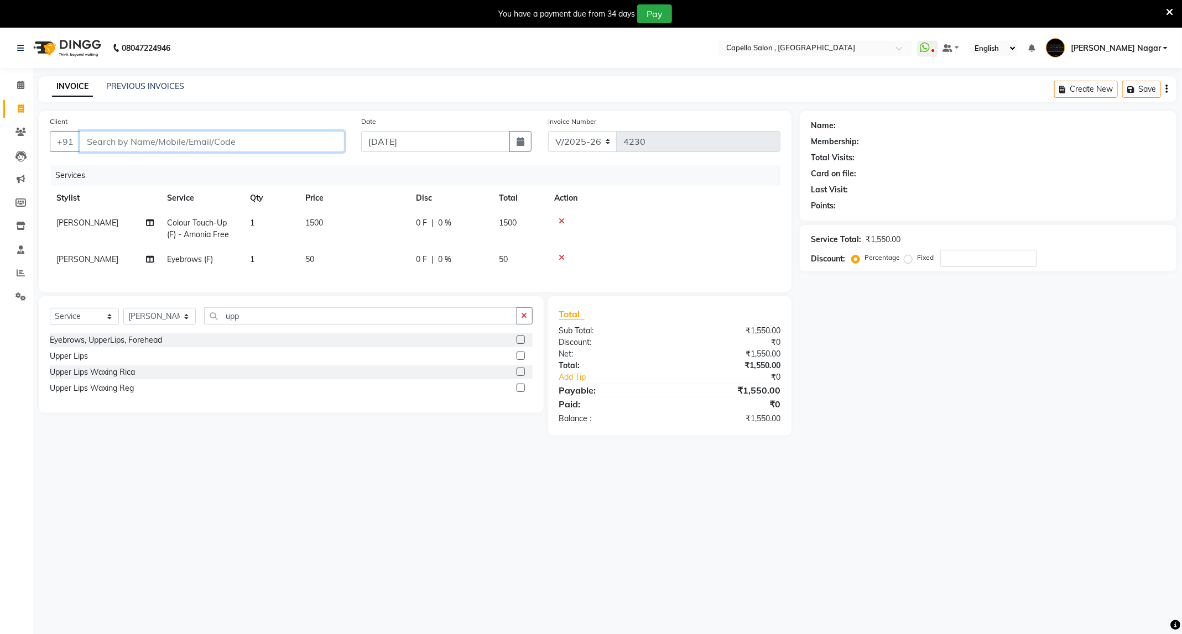
click at [261, 148] on input "Client" at bounding box center [212, 141] width 265 height 21
click at [101, 325] on select "Select Service Product Membership Package Voucher Prepaid Gift Card" at bounding box center [84, 316] width 69 height 17
select select "product"
click at [50, 321] on select "Select Service Product Membership Package Voucher Prepaid Gift Card" at bounding box center [84, 316] width 69 height 17
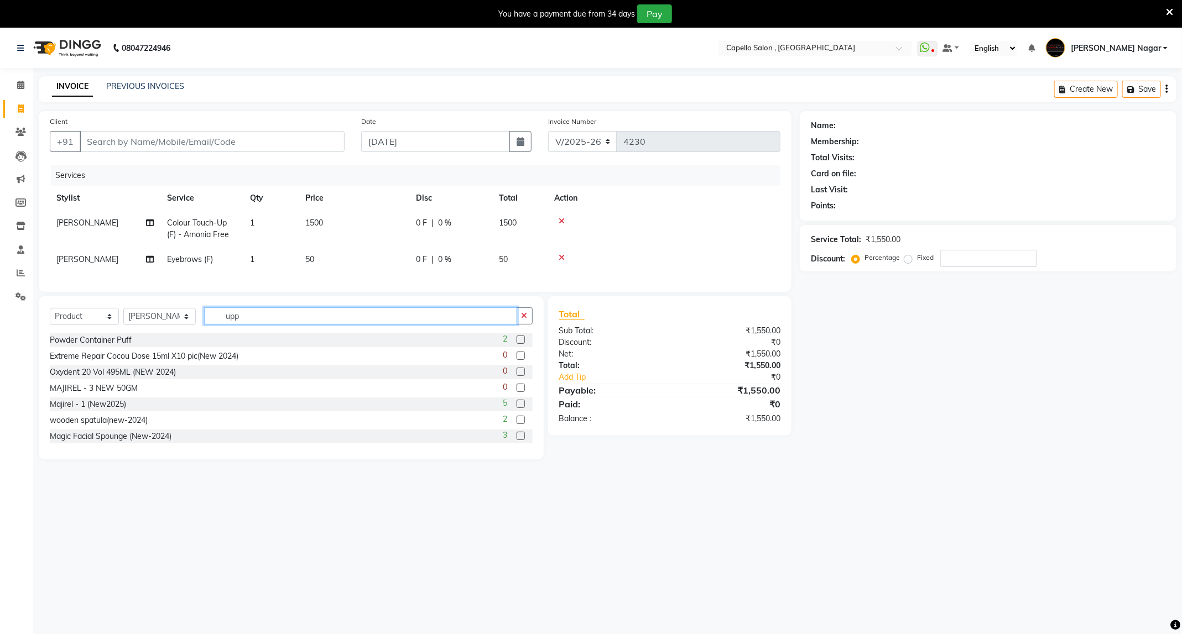
click at [279, 325] on input "upp" at bounding box center [360, 316] width 313 height 17
type input "u"
type input "abs"
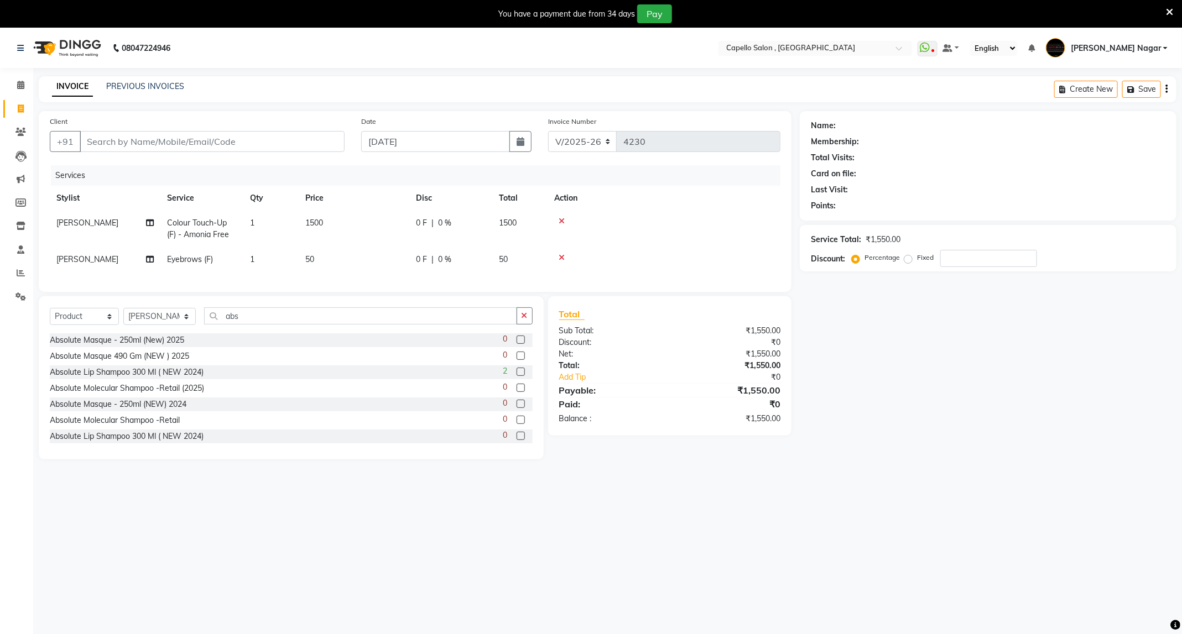
click at [517, 376] on label at bounding box center [521, 372] width 8 height 8
click at [517, 376] on input "checkbox" at bounding box center [520, 372] width 7 height 7
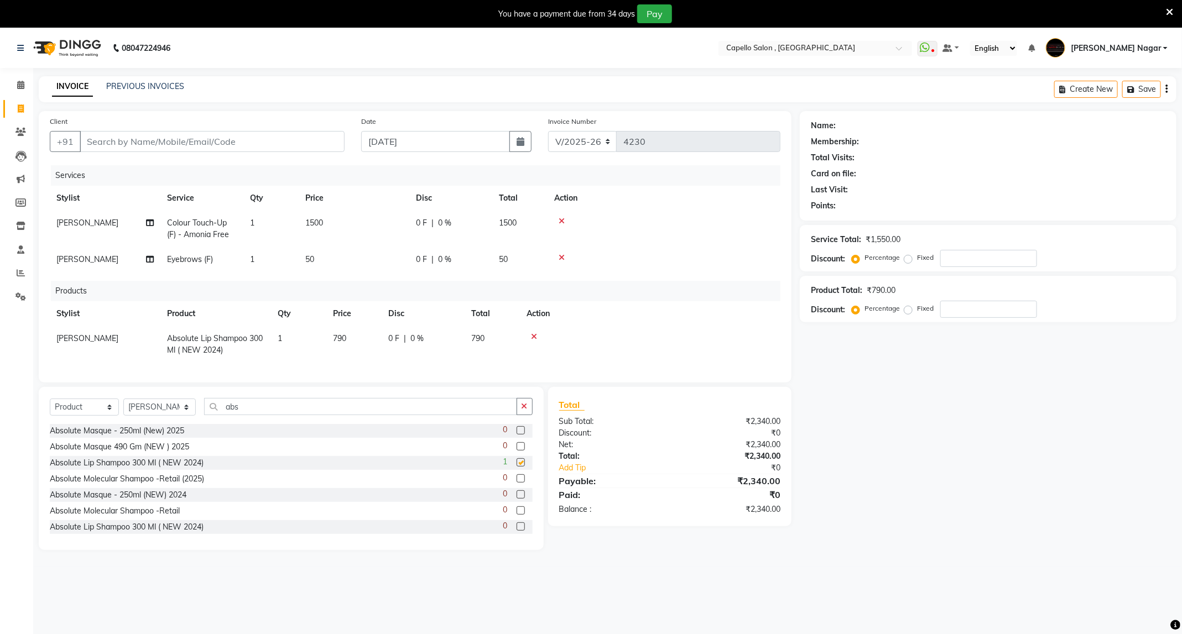
checkbox input "false"
click at [216, 144] on input "Client" at bounding box center [212, 141] width 265 height 21
type input "9"
type input "0"
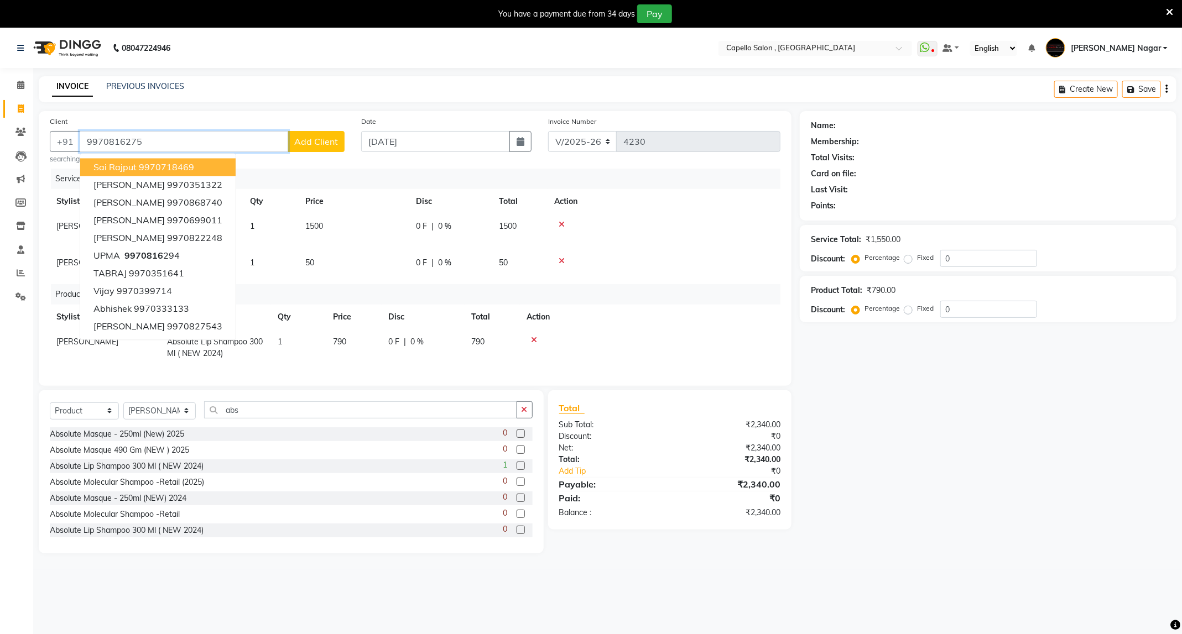
type input "9970816275"
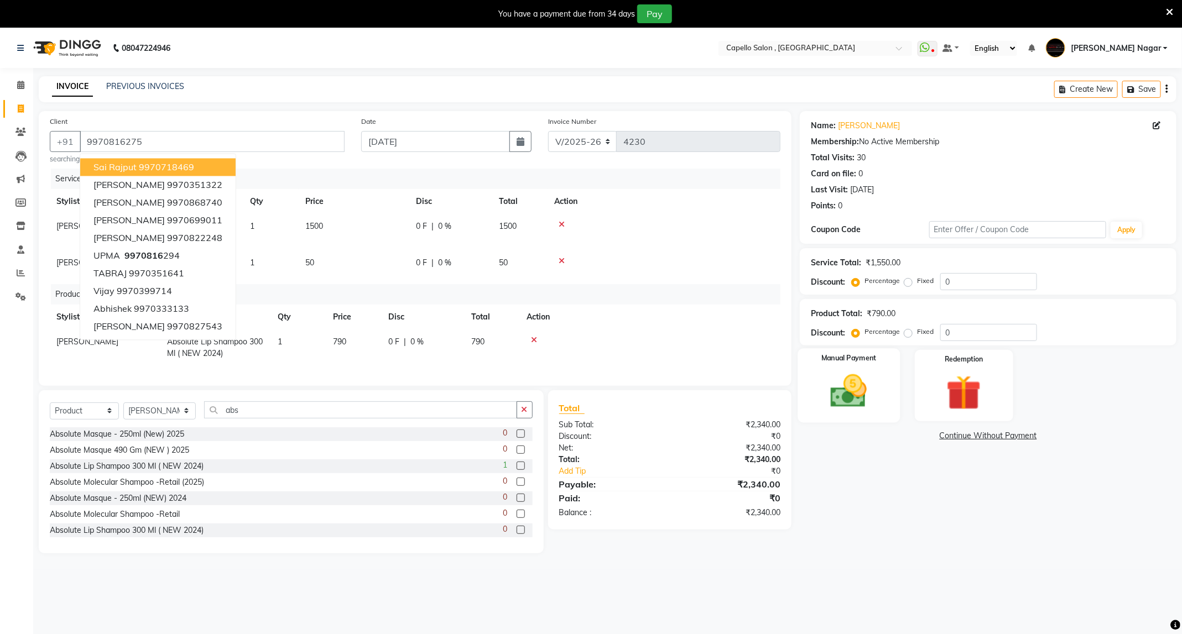
click at [840, 380] on img at bounding box center [848, 392] width 59 height 42
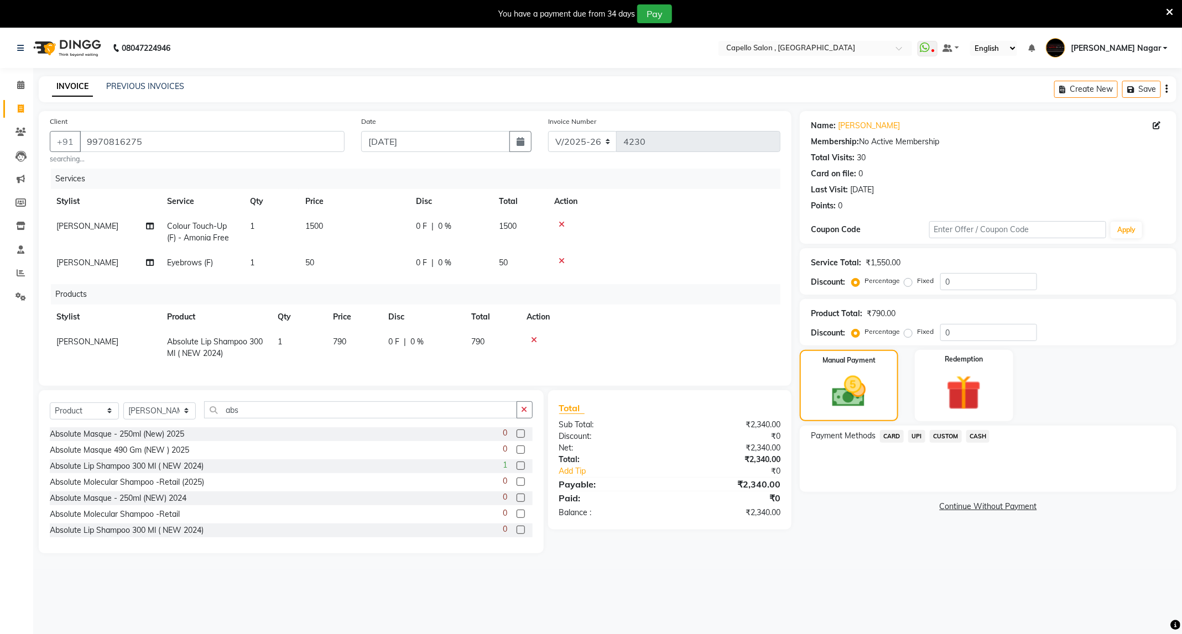
click at [916, 438] on span "UPI" at bounding box center [916, 436] width 17 height 13
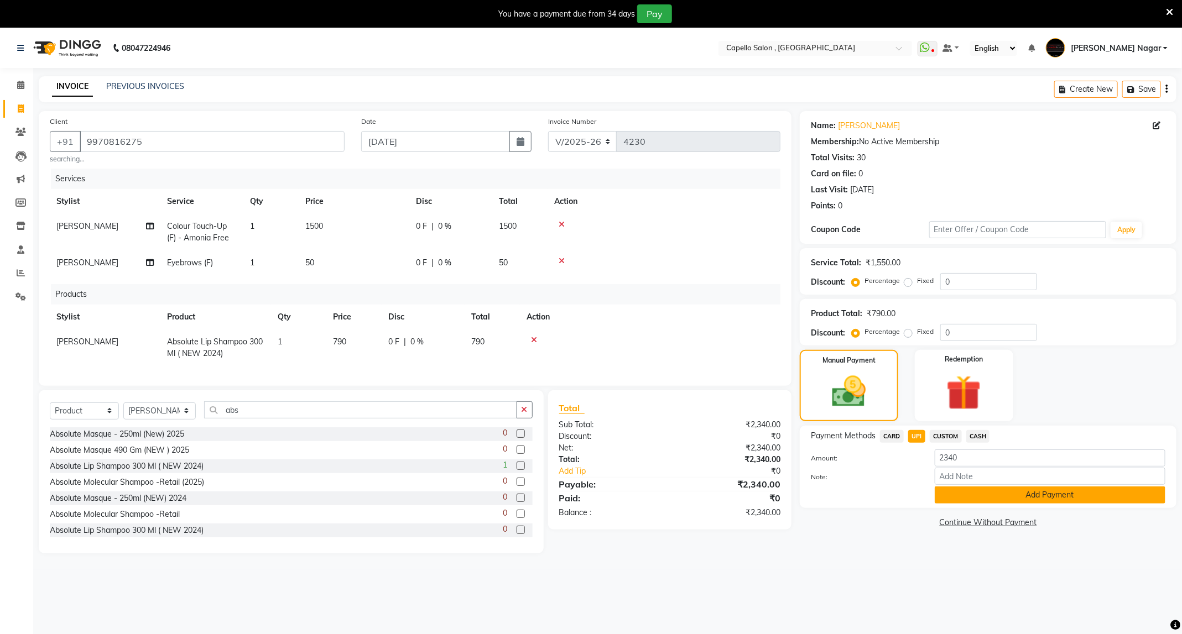
click at [1012, 493] on button "Add Payment" at bounding box center [1050, 495] width 231 height 17
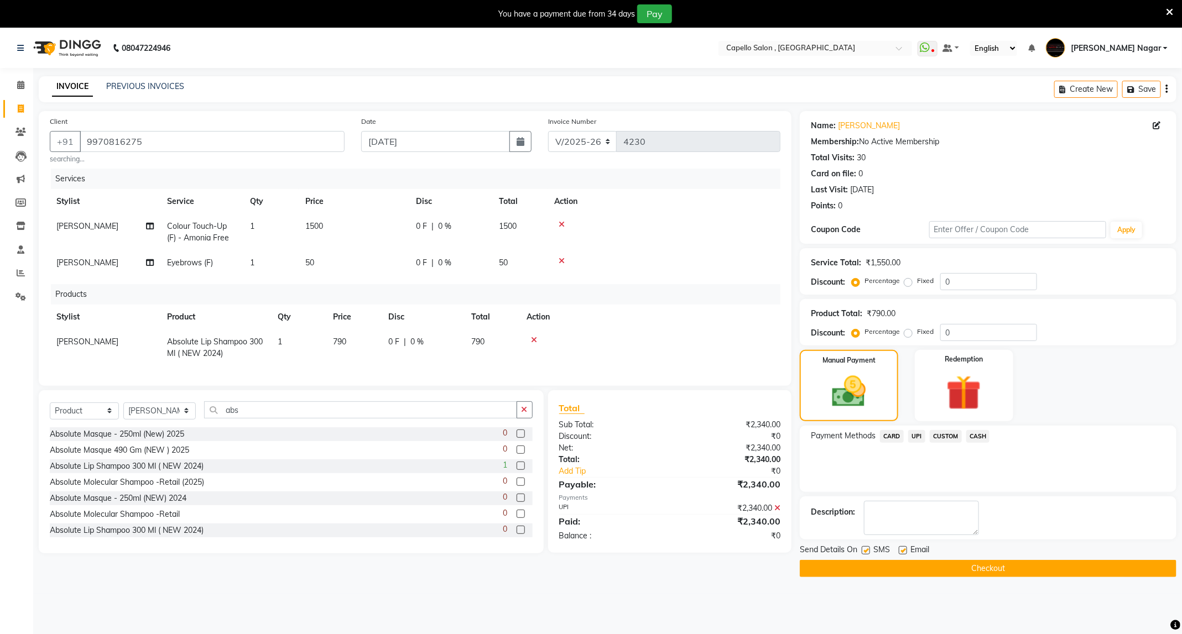
click at [911, 573] on button "Checkout" at bounding box center [988, 568] width 377 height 17
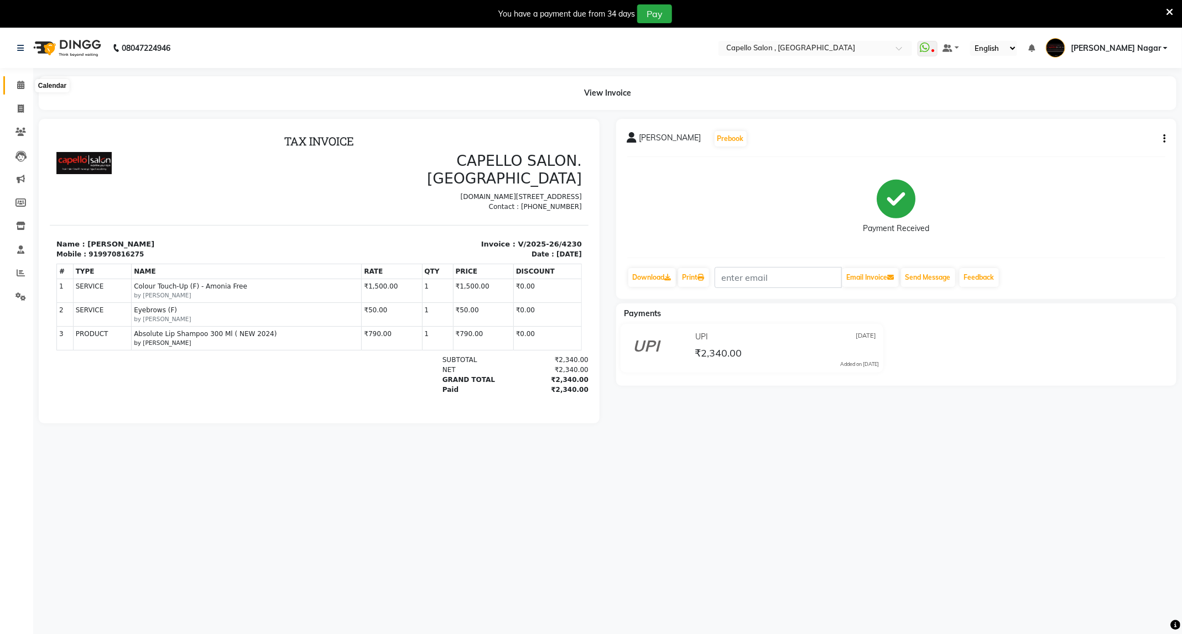
click at [19, 90] on span at bounding box center [20, 85] width 19 height 13
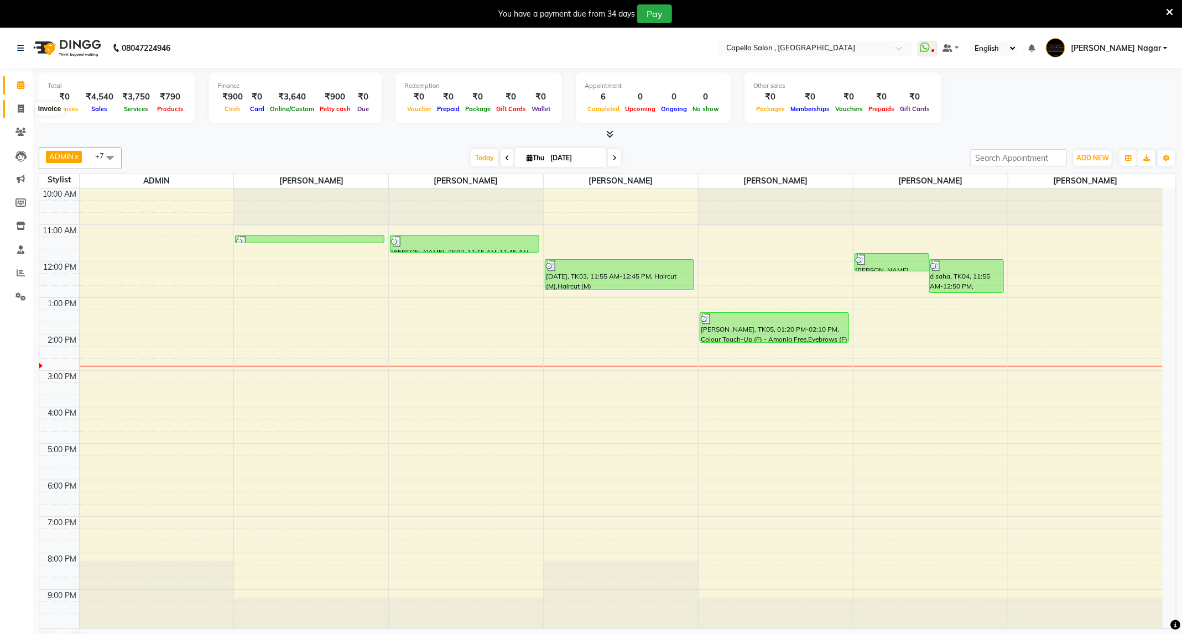
click at [23, 113] on span at bounding box center [20, 109] width 19 height 13
select select "service"
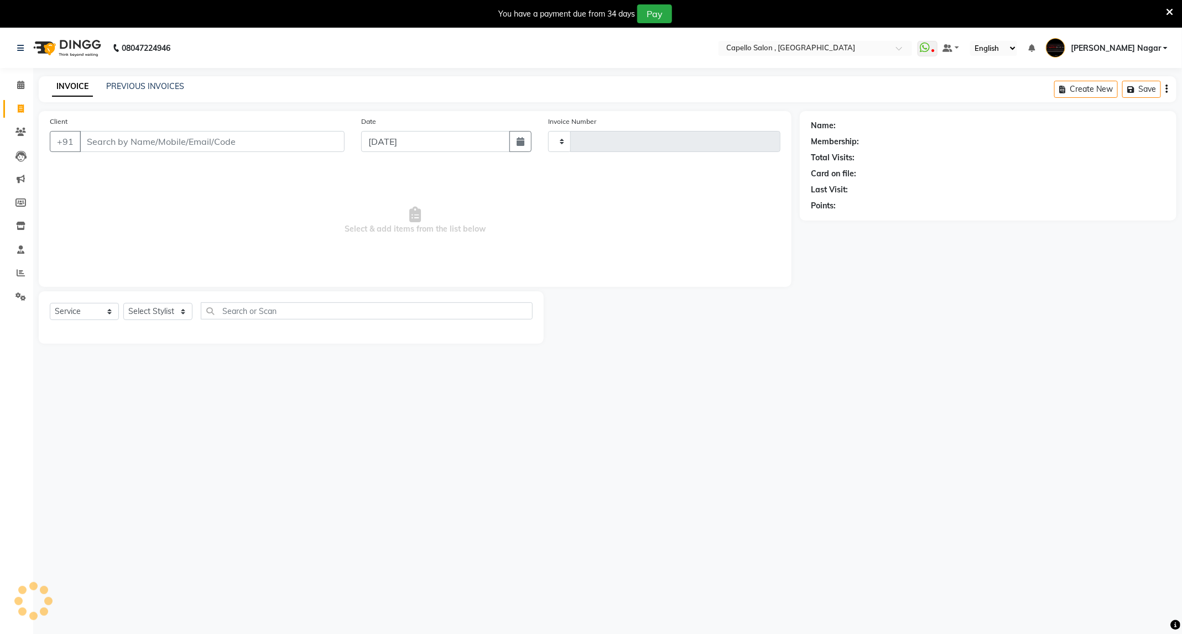
type input "4231"
select select "833"
click at [155, 308] on select "Select Stylist ADMIN Admin 2 ANKITA PUND Capello Manish Nagar GAUSHIYA QURESHI …" at bounding box center [159, 311] width 72 height 17
select select "14415"
click at [123, 304] on select "Select Stylist ADMIN Admin 2 ANKITA PUND Capello Manish Nagar GAUSHIYA QURESHI …" at bounding box center [159, 311] width 72 height 17
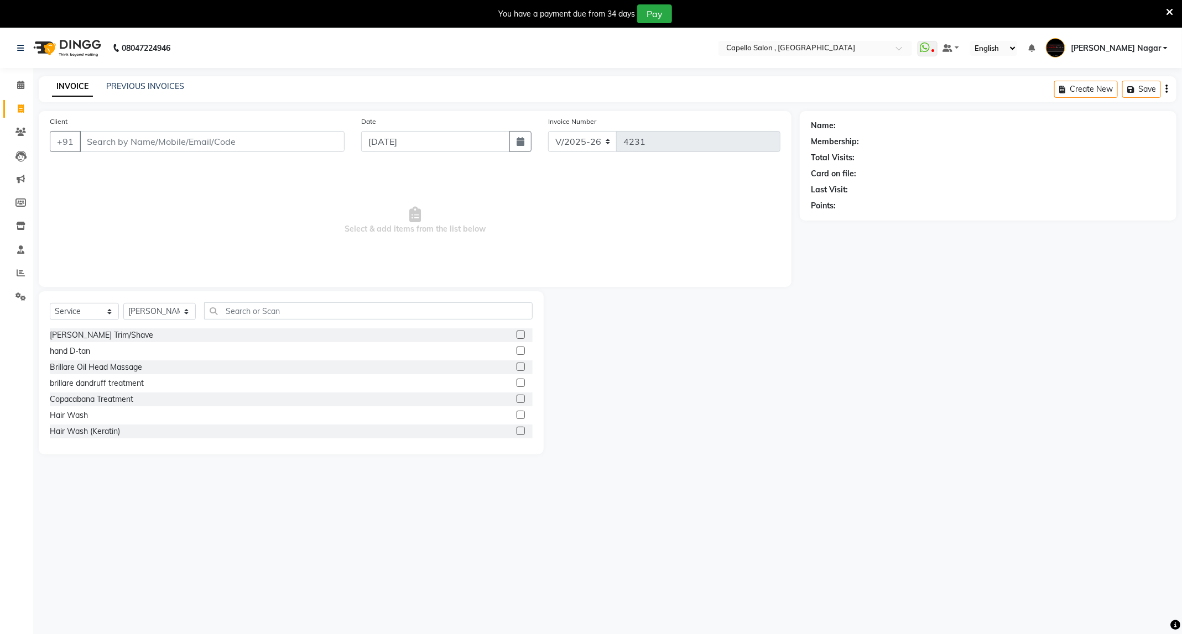
click at [517, 334] on label at bounding box center [521, 335] width 8 height 8
click at [517, 334] on input "checkbox" at bounding box center [520, 335] width 7 height 7
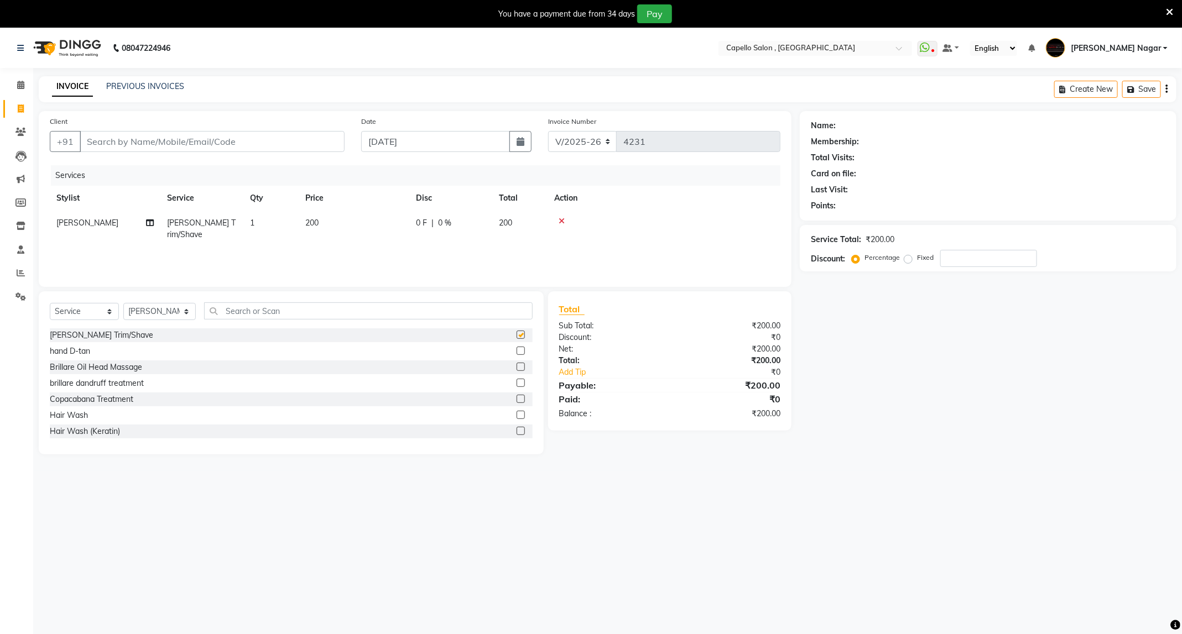
checkbox input "false"
click at [289, 146] on input "Client" at bounding box center [212, 141] width 265 height 21
type input "8"
type input "0"
type input "8303487117"
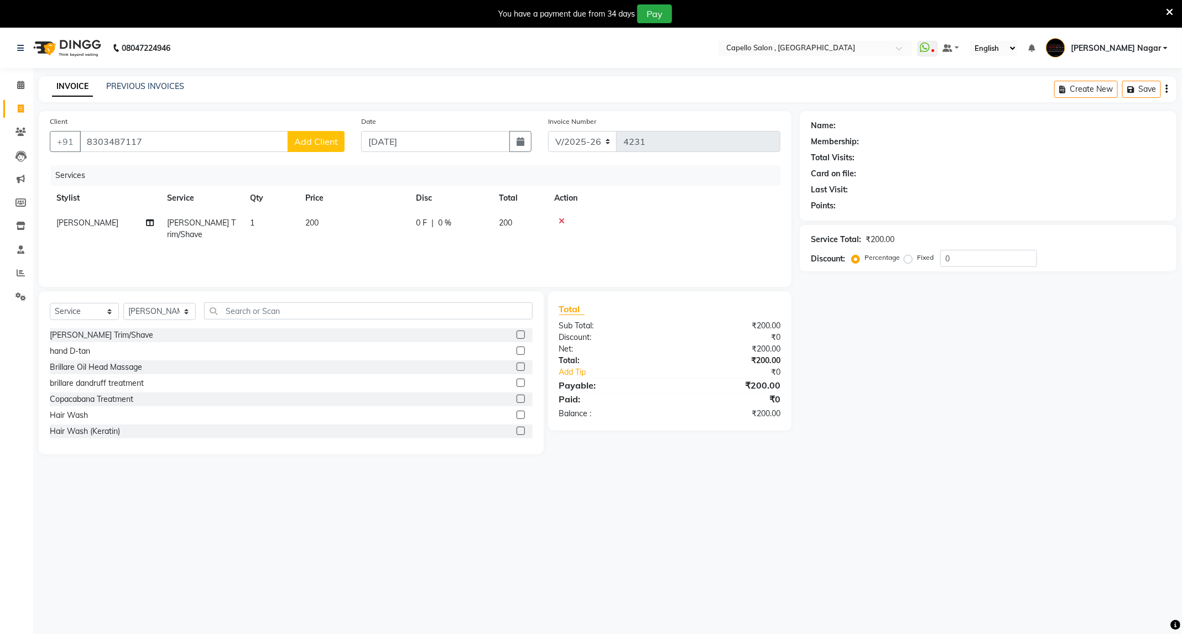
click at [337, 143] on span "Add Client" at bounding box center [316, 141] width 44 height 11
select select "22"
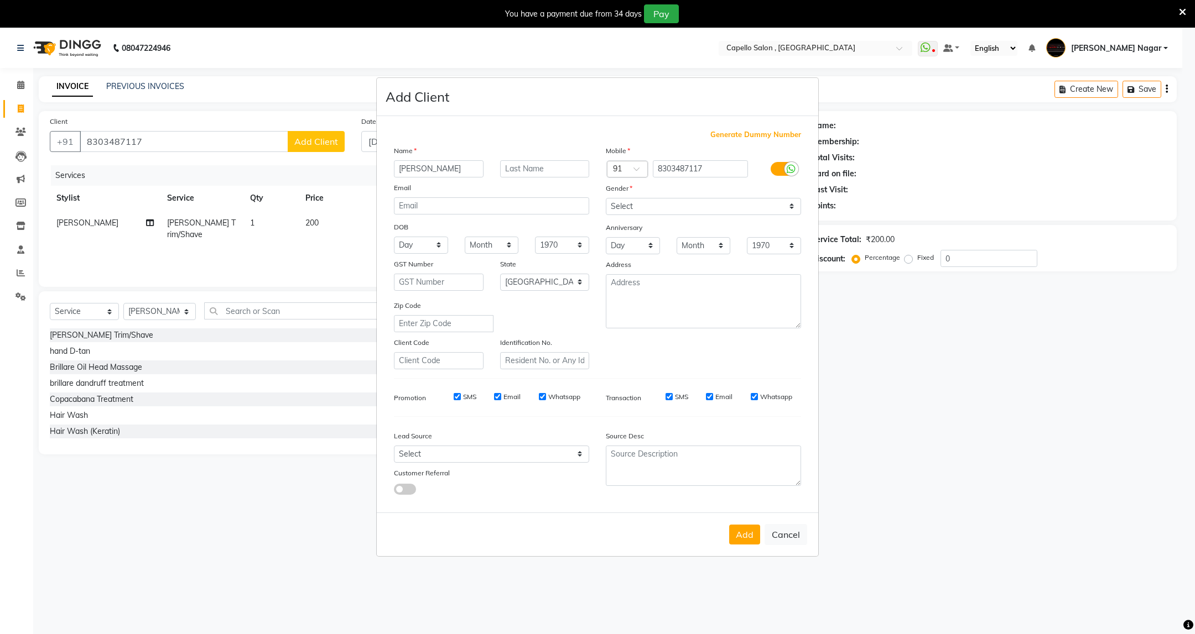
type input "[PERSON_NAME]"
click at [631, 204] on select "Select [DEMOGRAPHIC_DATA] [DEMOGRAPHIC_DATA] Other Prefer Not To Say" at bounding box center [703, 206] width 195 height 17
select select "[DEMOGRAPHIC_DATA]"
click at [606, 199] on select "Select [DEMOGRAPHIC_DATA] [DEMOGRAPHIC_DATA] Other Prefer Not To Say" at bounding box center [703, 206] width 195 height 17
click at [750, 532] on button "Add" at bounding box center [744, 535] width 31 height 20
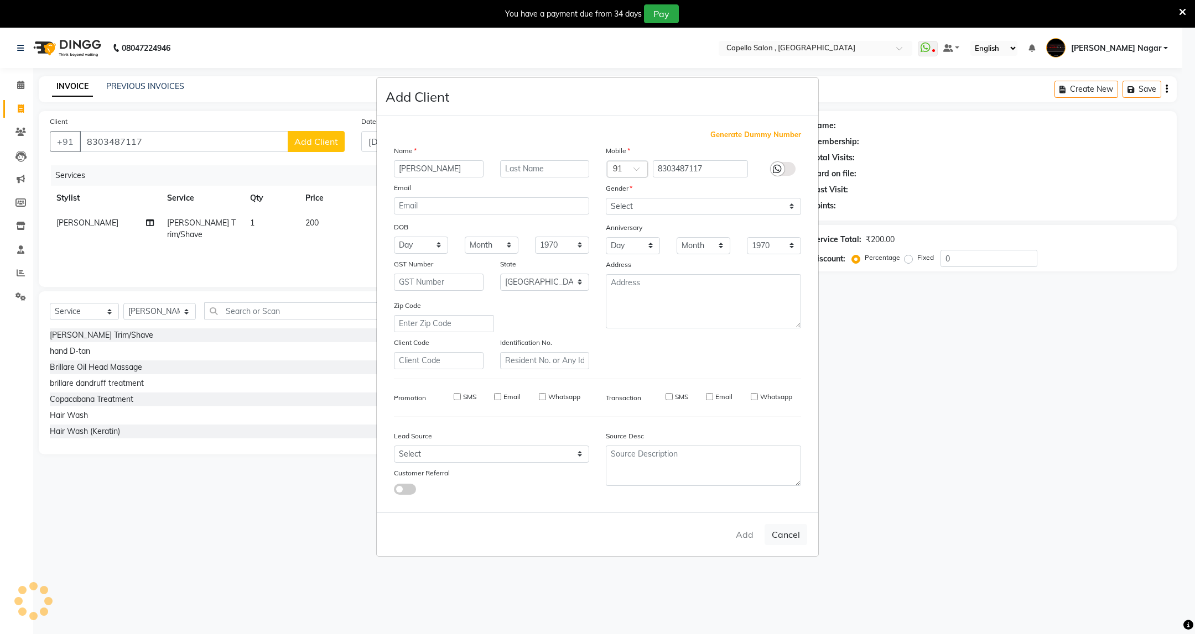
select select
select select "null"
select select
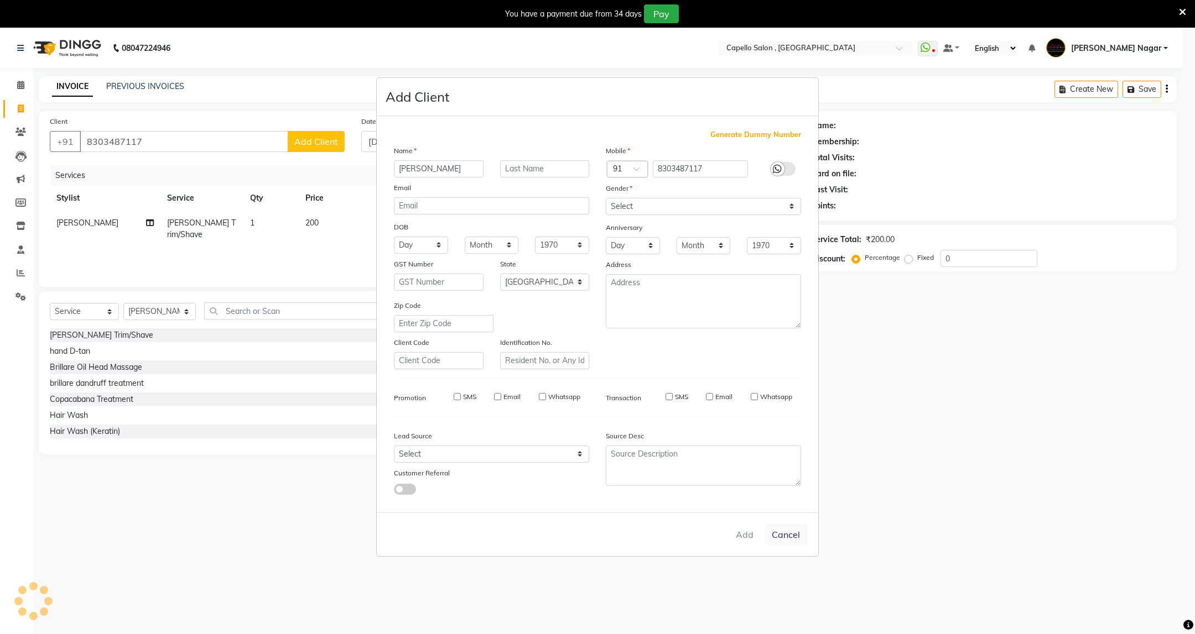
select select
checkbox input "false"
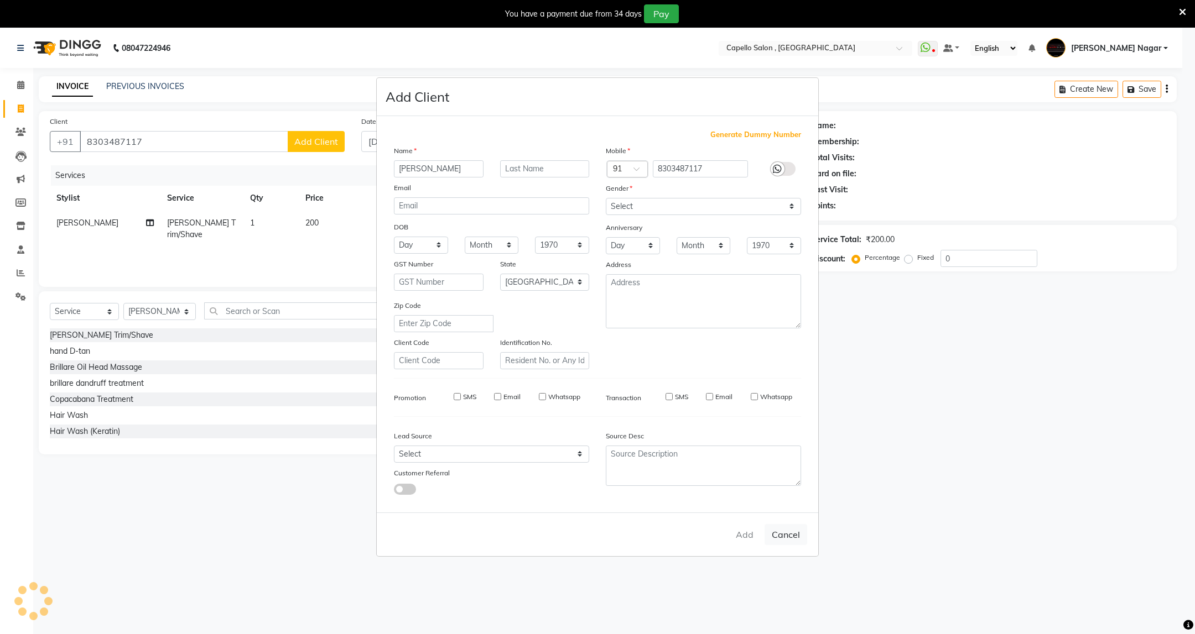
checkbox input "false"
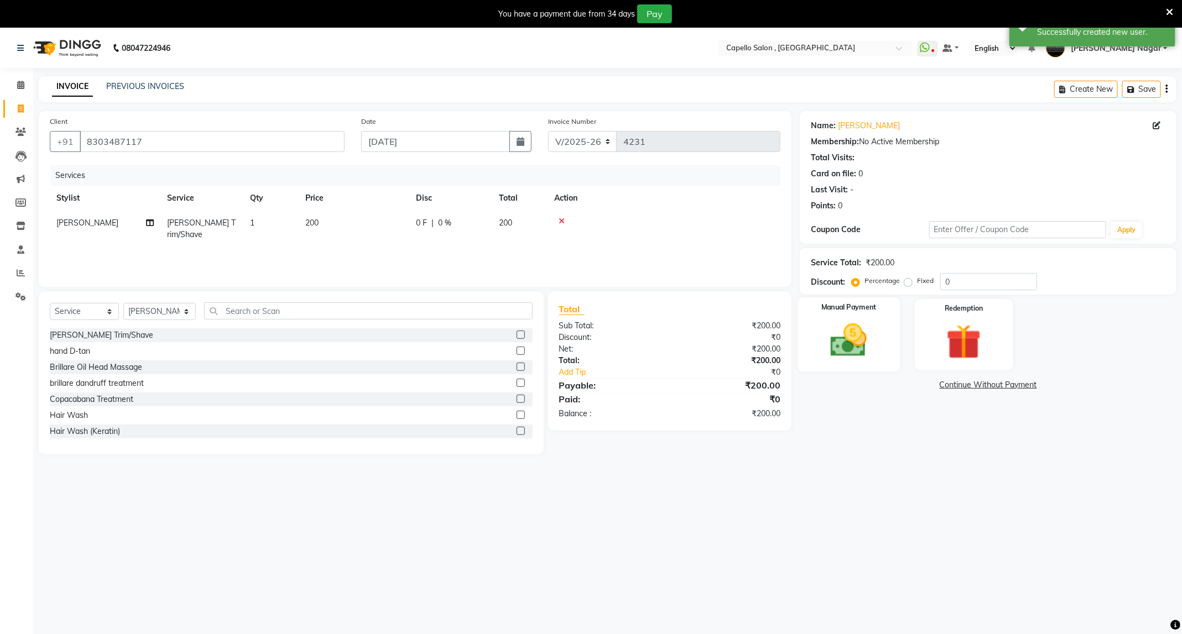
click at [870, 349] on img at bounding box center [848, 341] width 59 height 42
click at [922, 387] on span "UPI" at bounding box center [916, 385] width 17 height 13
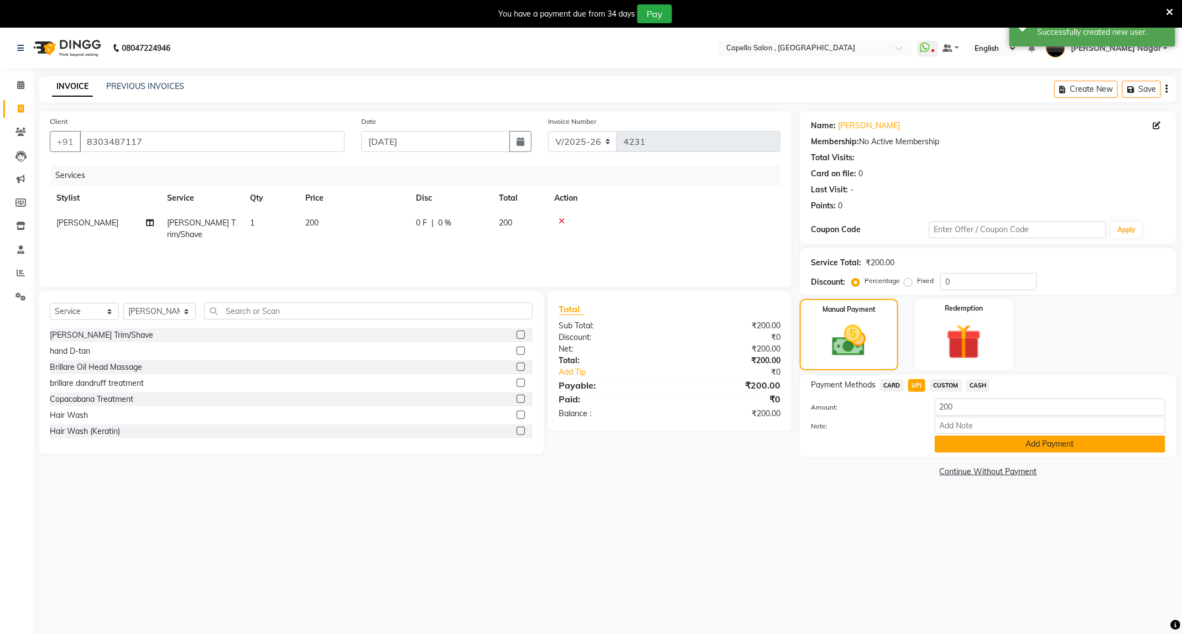
click at [1033, 446] on button "Add Payment" at bounding box center [1050, 444] width 231 height 17
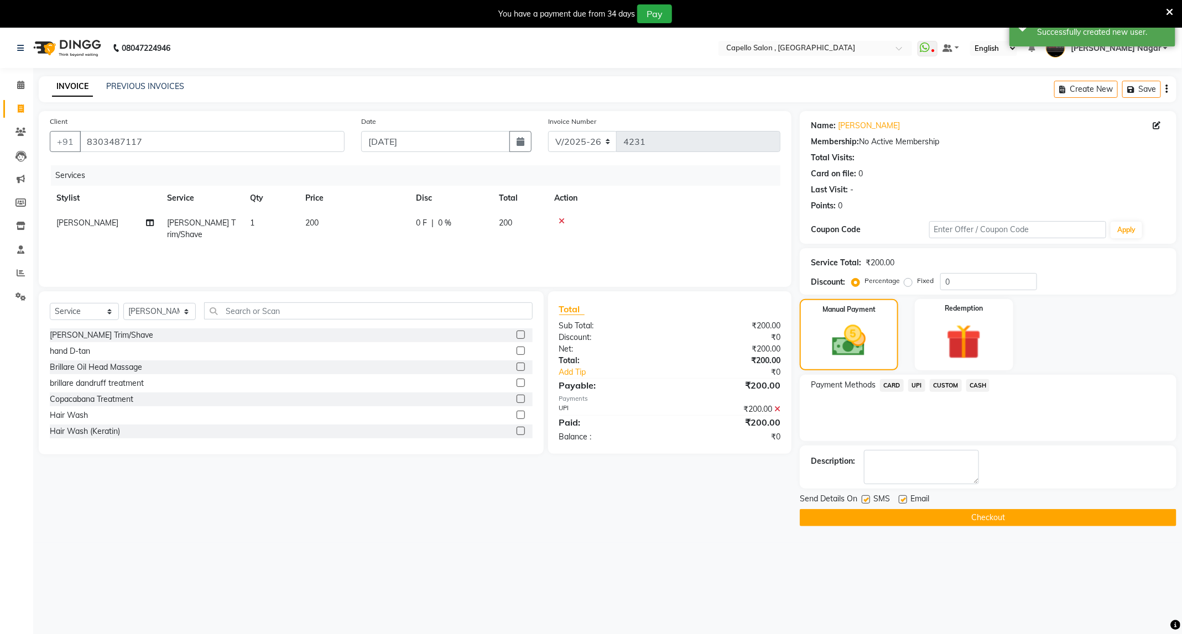
click at [908, 523] on button "Checkout" at bounding box center [988, 517] width 377 height 17
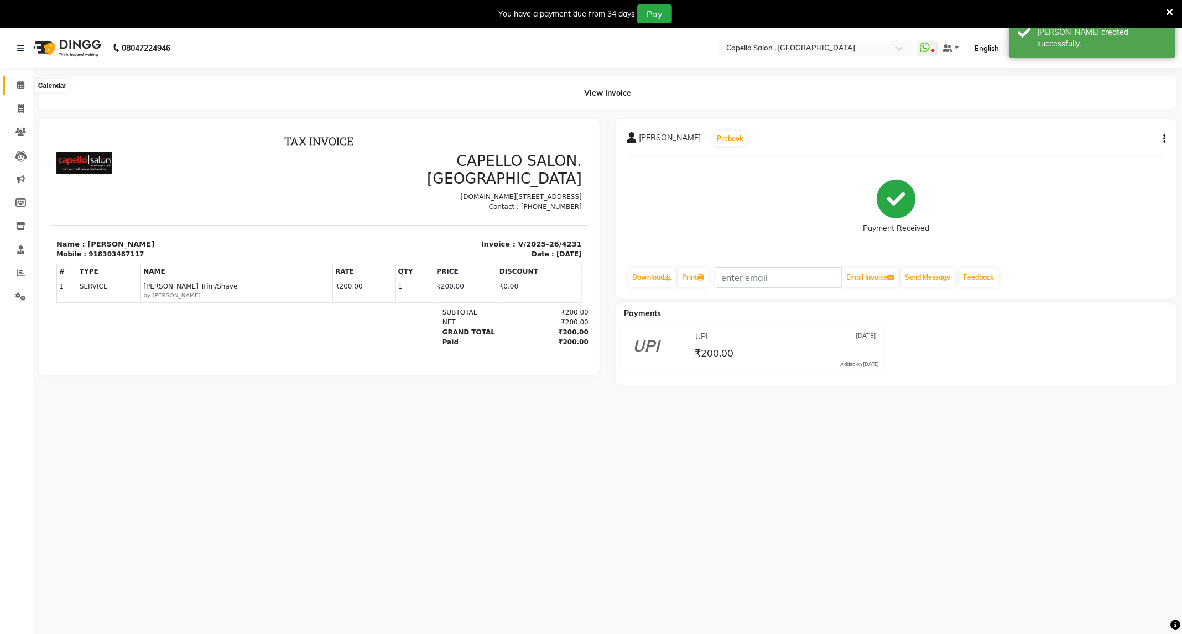
click at [20, 82] on icon at bounding box center [20, 85] width 7 height 8
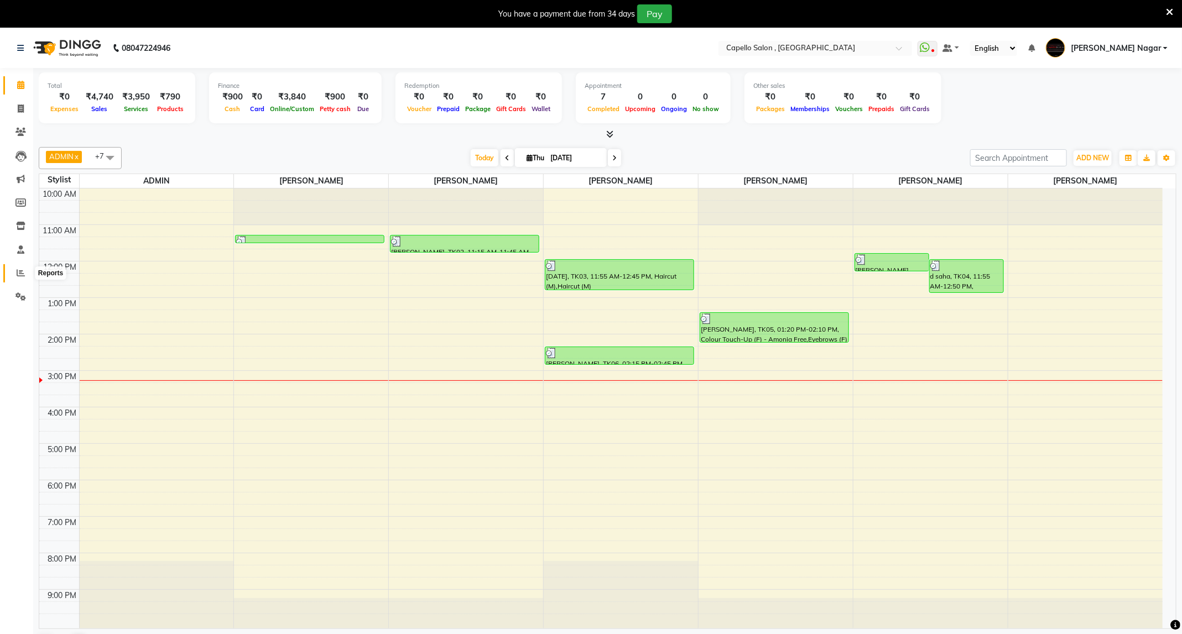
click at [13, 275] on span at bounding box center [20, 273] width 19 height 13
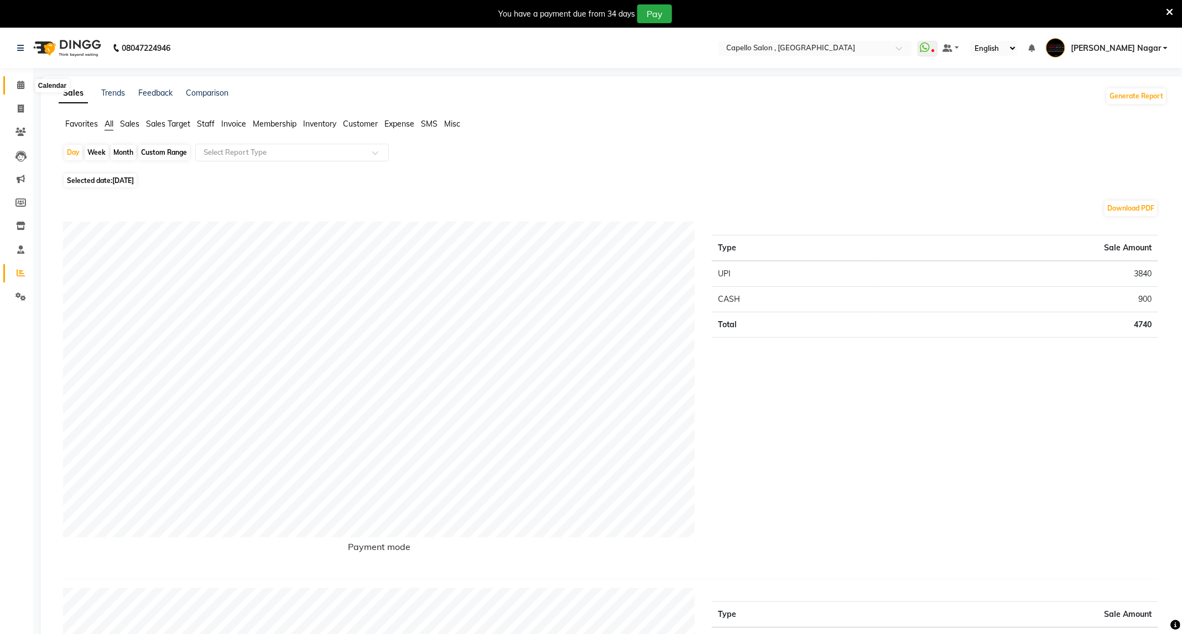
drag, startPoint x: 22, startPoint y: 80, endPoint x: 0, endPoint y: 83, distance: 22.4
click at [22, 80] on span at bounding box center [20, 85] width 19 height 13
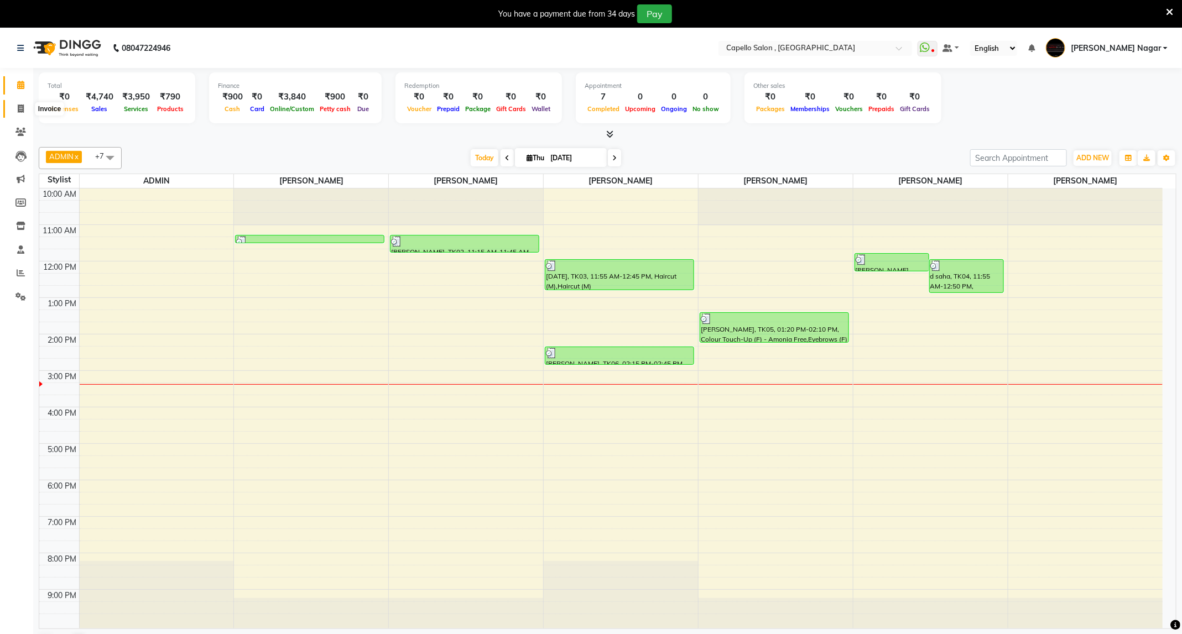
click at [23, 105] on icon at bounding box center [21, 109] width 6 height 8
select select "service"
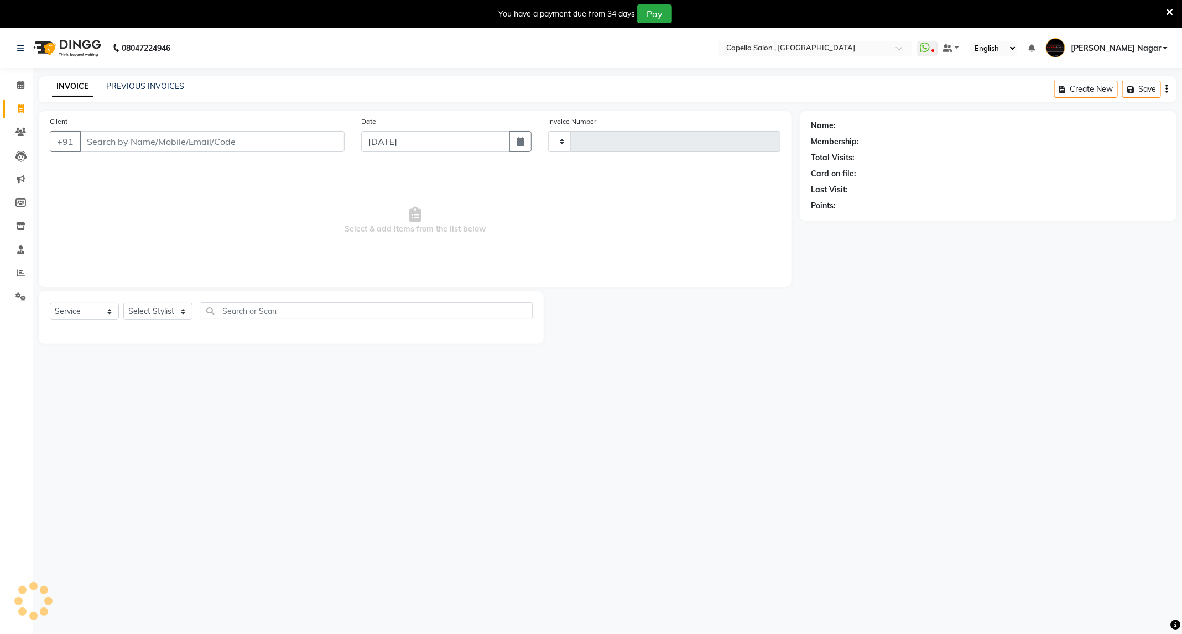
type input "4232"
select select "833"
click at [248, 143] on input "Client" at bounding box center [212, 141] width 265 height 21
type input "9699395830"
click at [324, 139] on span "Add Client" at bounding box center [316, 141] width 44 height 11
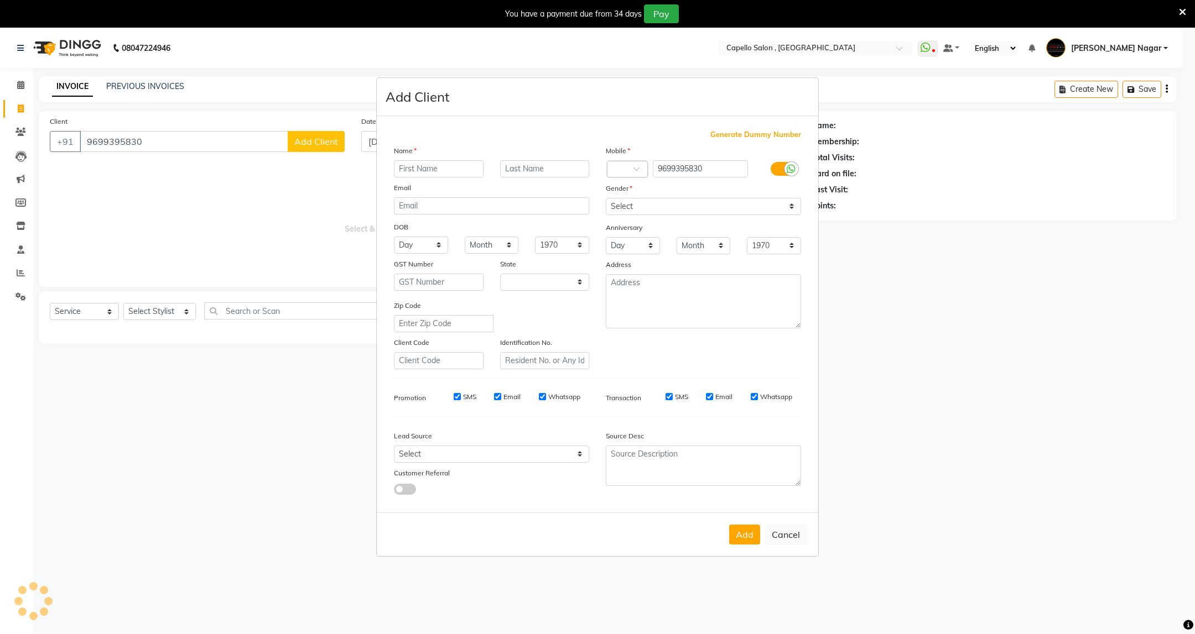
select select "22"
click at [435, 168] on input "text" at bounding box center [439, 168] width 90 height 17
type input "Bhavana"
click at [726, 198] on select "Select [DEMOGRAPHIC_DATA] [DEMOGRAPHIC_DATA] Other Prefer Not To Say" at bounding box center [703, 206] width 195 height 17
click at [606, 199] on select "Select [DEMOGRAPHIC_DATA] [DEMOGRAPHIC_DATA] Other Prefer Not To Say" at bounding box center [703, 206] width 195 height 17
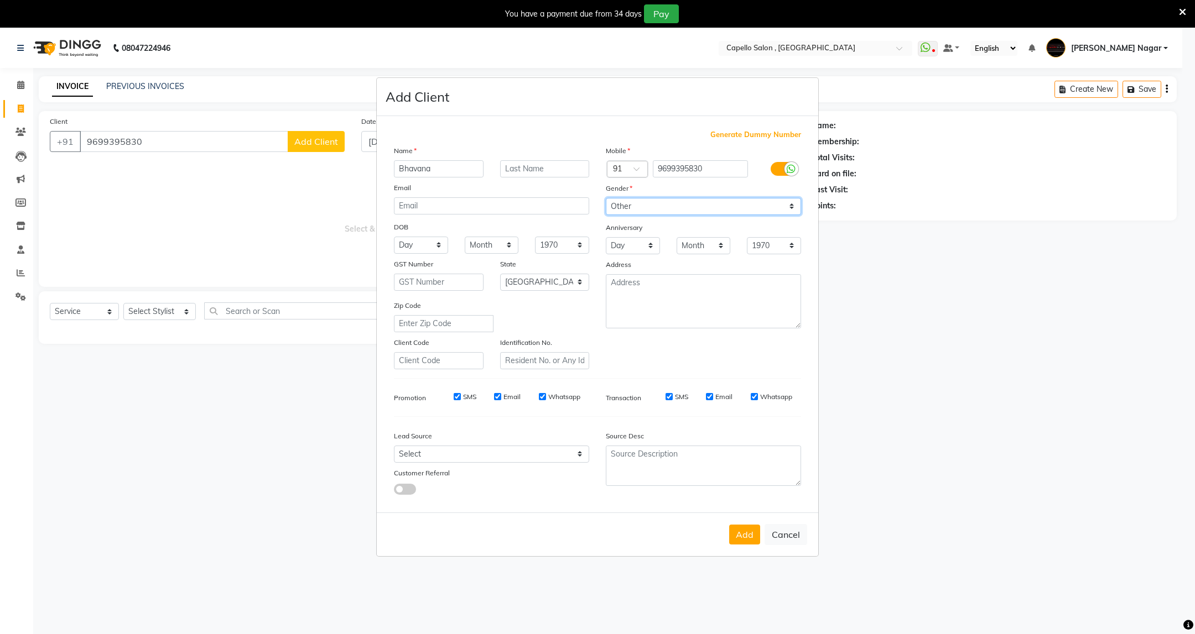
click at [683, 203] on select "Select [DEMOGRAPHIC_DATA] [DEMOGRAPHIC_DATA] Other Prefer Not To Say" at bounding box center [703, 206] width 195 height 17
select select "female"
click at [606, 199] on select "Select [DEMOGRAPHIC_DATA] [DEMOGRAPHIC_DATA] Other Prefer Not To Say" at bounding box center [703, 206] width 195 height 17
click at [756, 532] on button "Add" at bounding box center [744, 535] width 31 height 20
select select
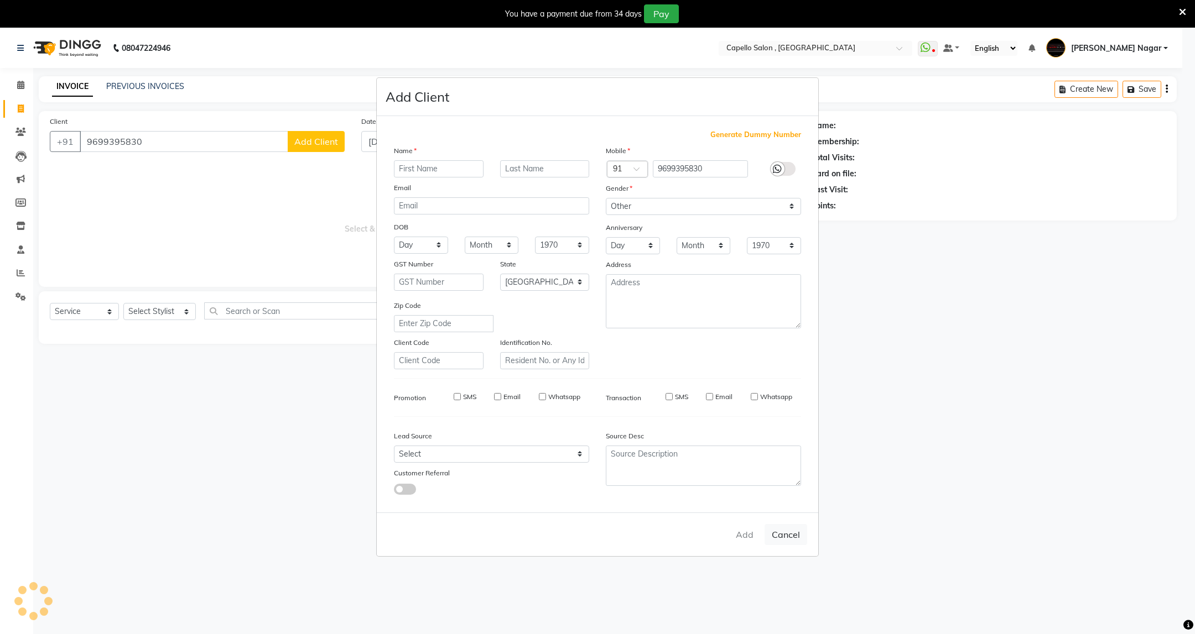
select select
select select "null"
select select
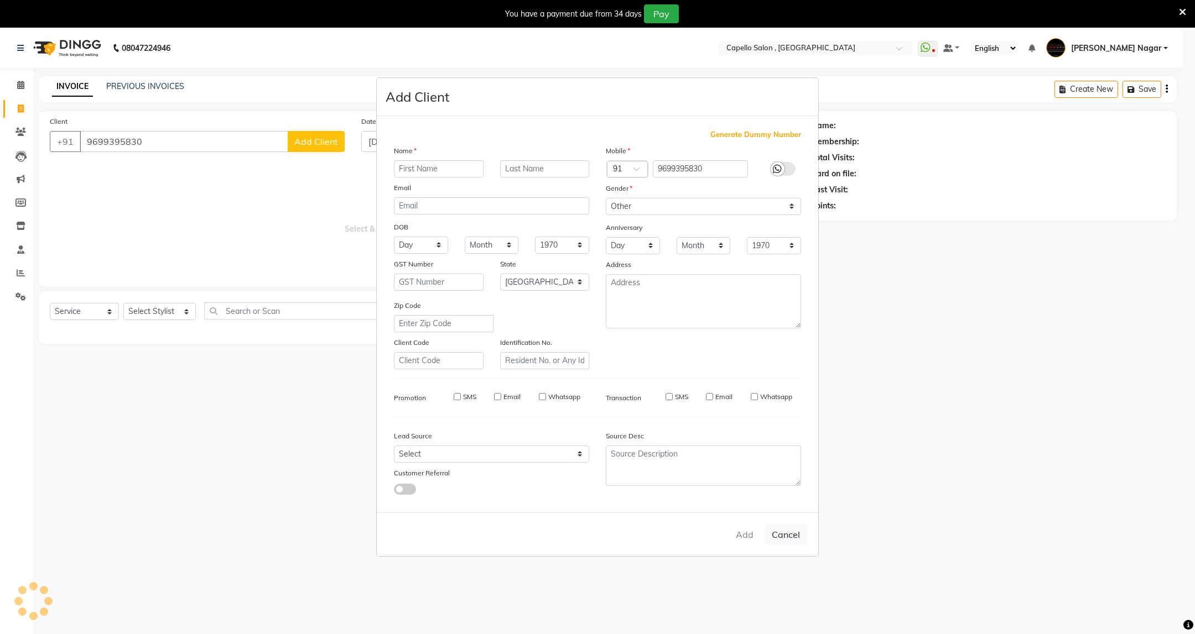
select select
checkbox input "false"
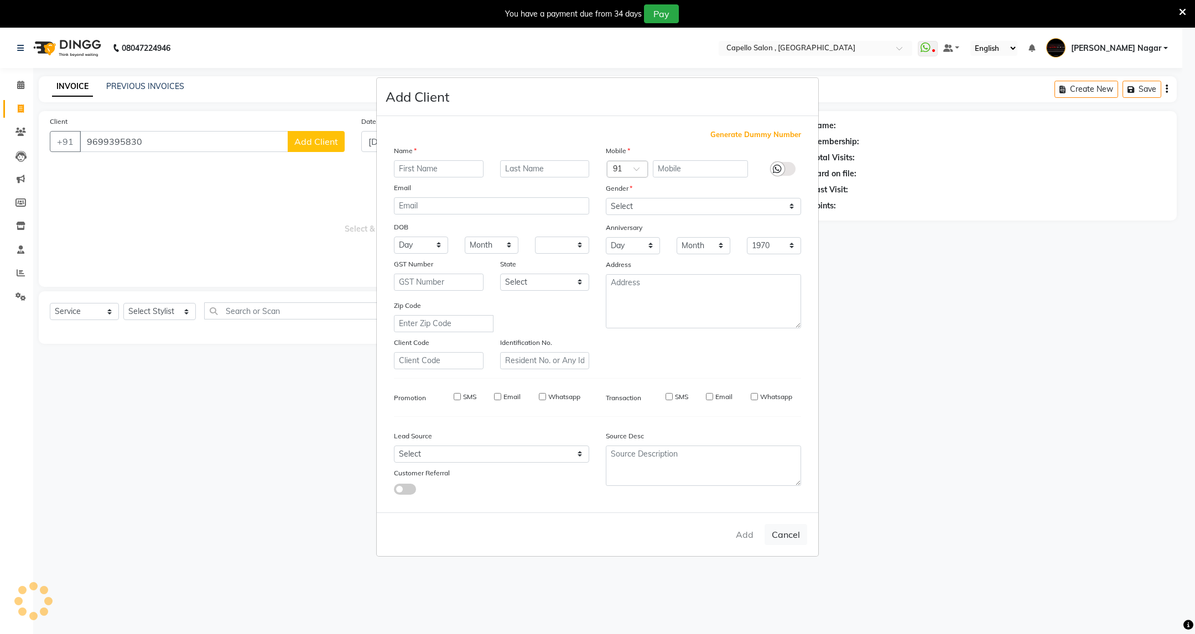
checkbox input "false"
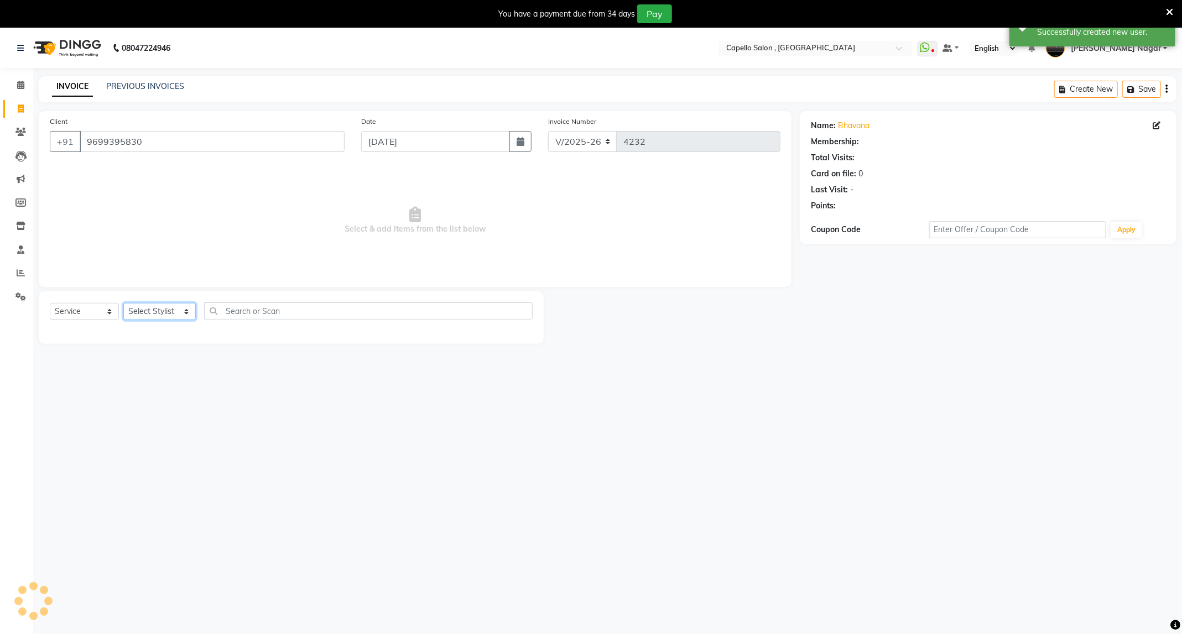
click at [146, 307] on select "Select Stylist ADMIN Admin 2 [PERSON_NAME] [PERSON_NAME] Nagar GAUSHIYA [PERSON…" at bounding box center [159, 311] width 72 height 17
select select "25736"
click at [123, 304] on select "Select Stylist ADMIN Admin 2 [PERSON_NAME] [PERSON_NAME] Nagar GAUSHIYA [PERSON…" at bounding box center [159, 311] width 72 height 17
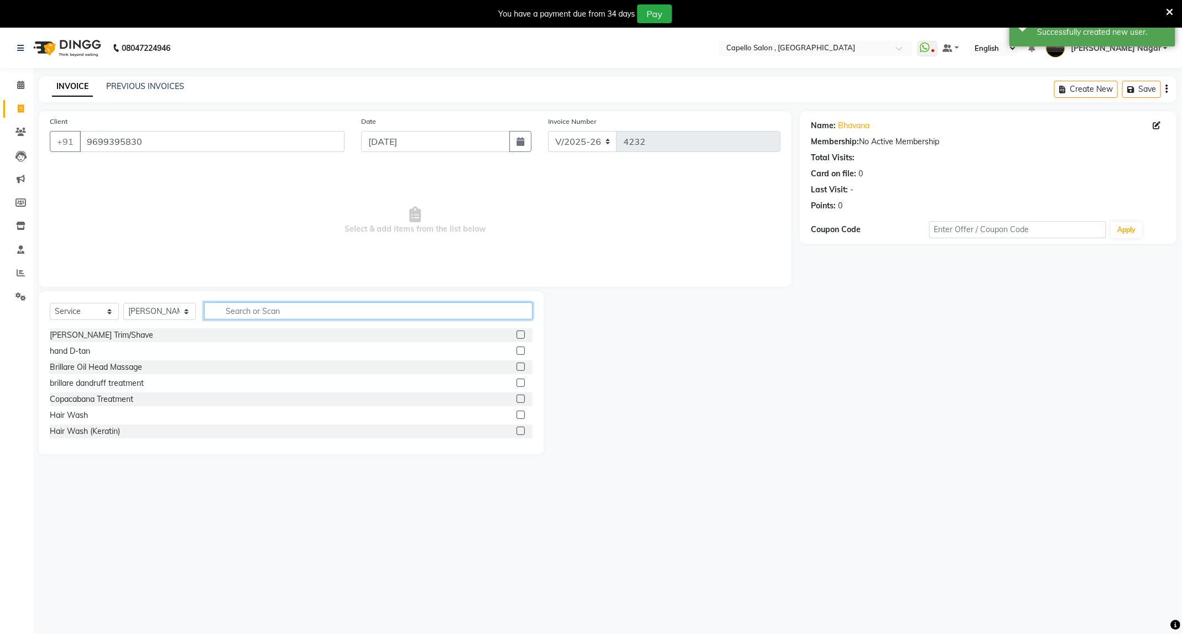
click at [329, 311] on input "text" at bounding box center [368, 311] width 329 height 17
type input "hair"
click at [517, 397] on label at bounding box center [521, 399] width 8 height 8
click at [517, 397] on input "checkbox" at bounding box center [520, 399] width 7 height 7
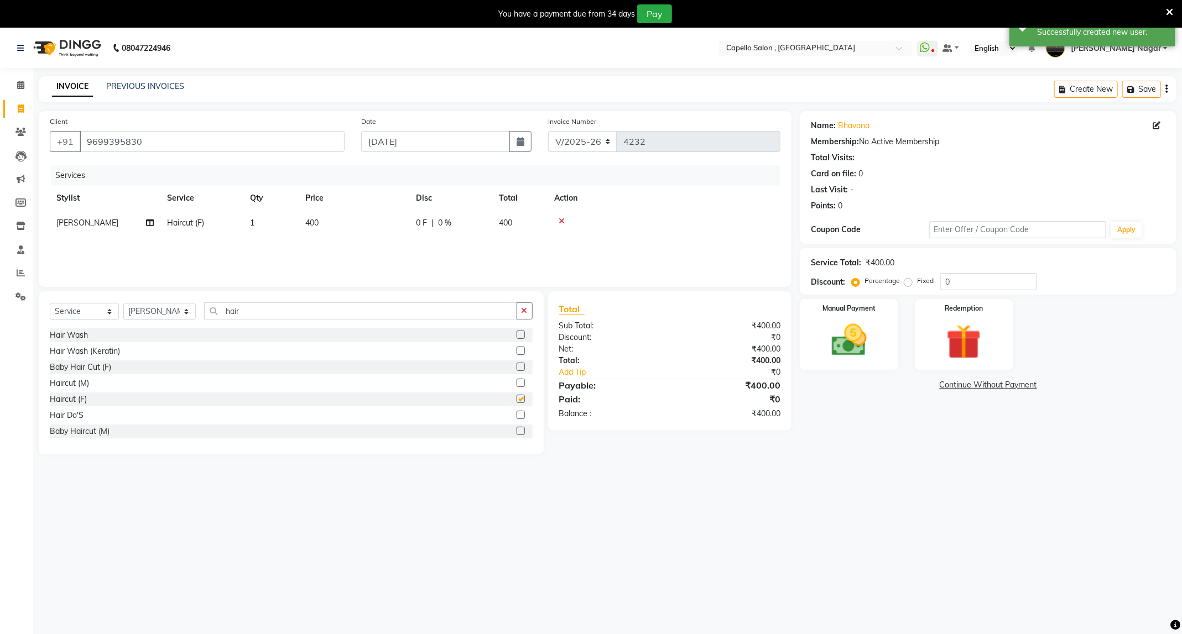
checkbox input "false"
click at [319, 211] on td "400" at bounding box center [354, 223] width 111 height 25
select select "25736"
drag, startPoint x: 389, startPoint y: 229, endPoint x: 322, endPoint y: 234, distance: 66.6
click at [322, 234] on tr "ADMIN Admin 2 [PERSON_NAME] [PERSON_NAME] Nagar GAUSHIYA [PERSON_NAME] [PERSON_…" at bounding box center [415, 232] width 731 height 42
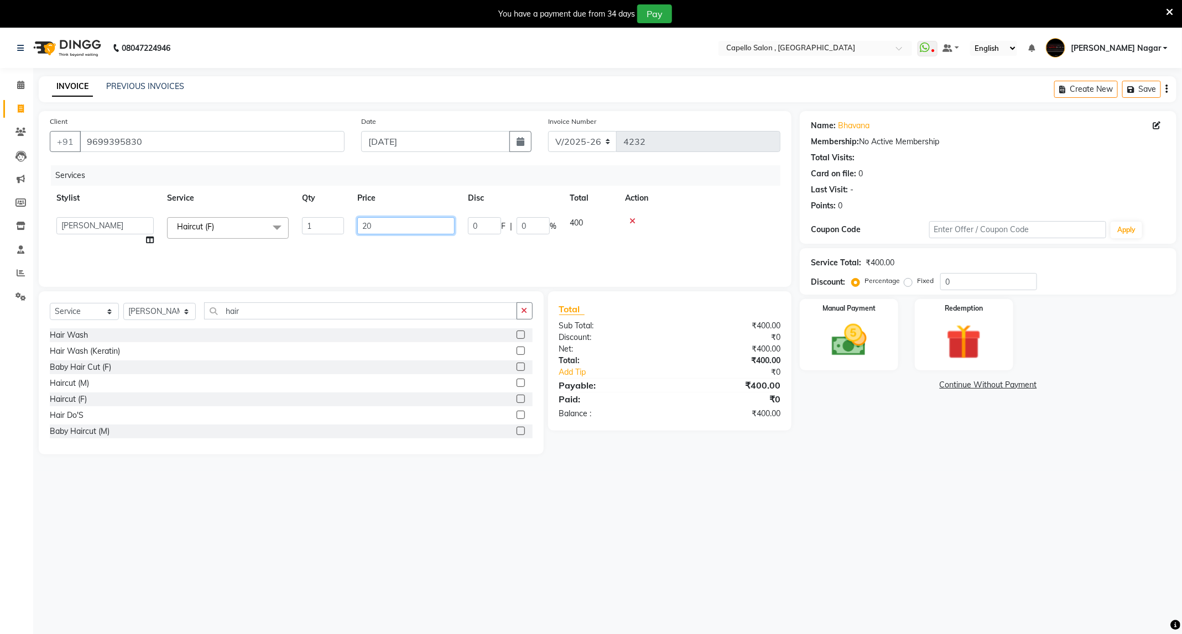
type input "200"
click at [865, 362] on img at bounding box center [848, 341] width 59 height 42
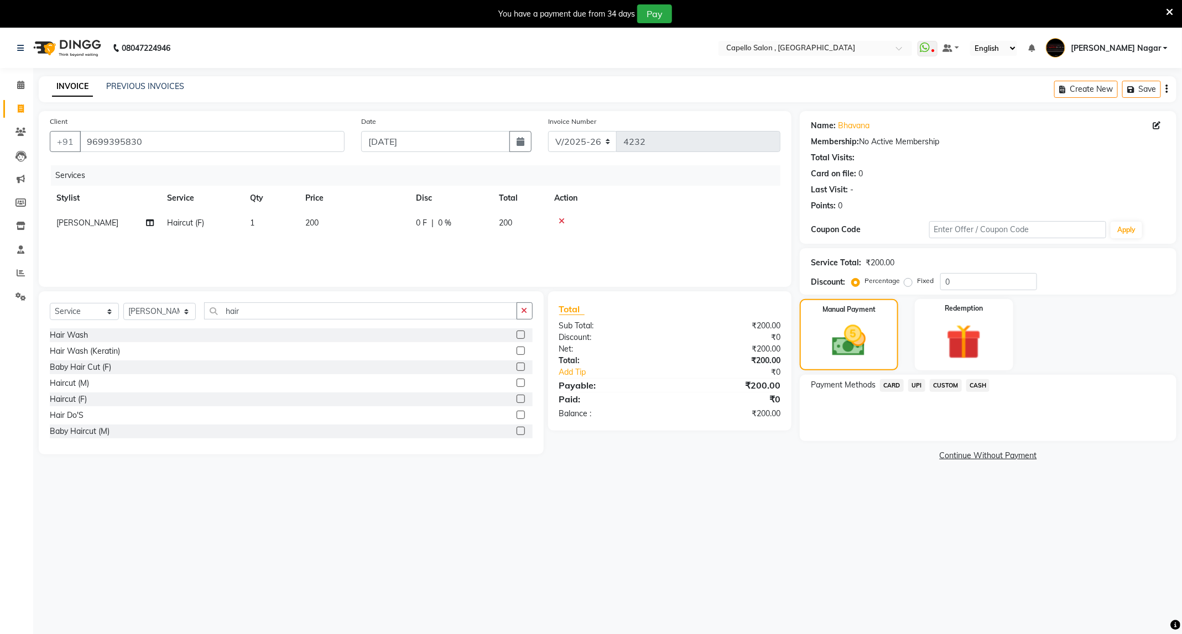
click at [922, 388] on span "UPI" at bounding box center [916, 385] width 17 height 13
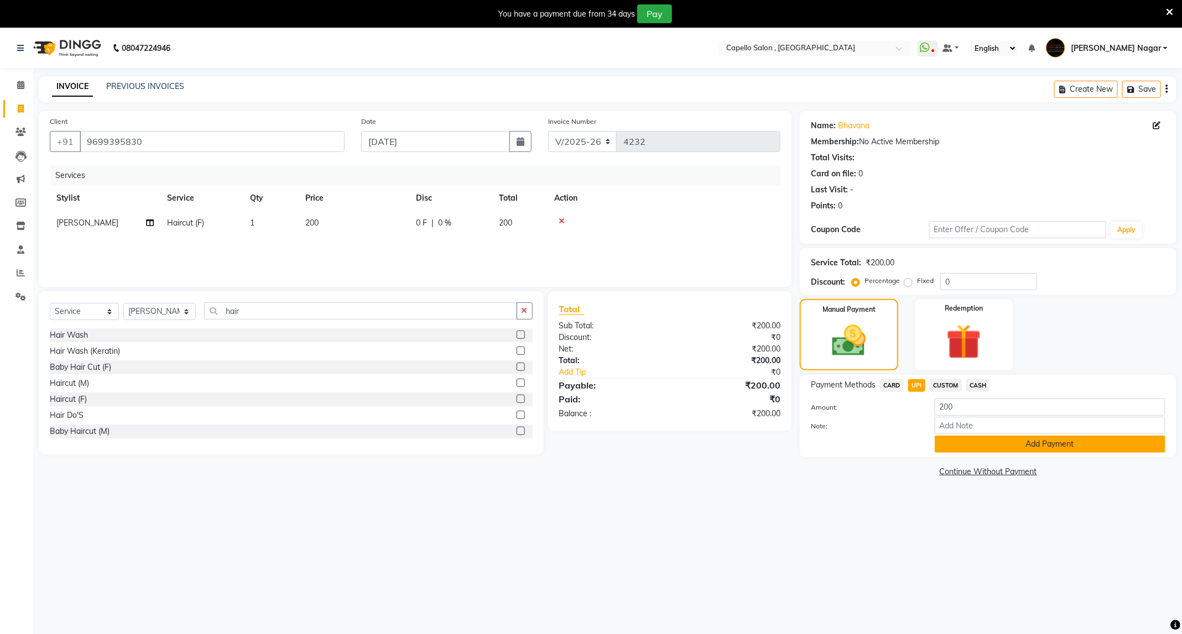
click at [1038, 440] on button "Add Payment" at bounding box center [1050, 444] width 231 height 17
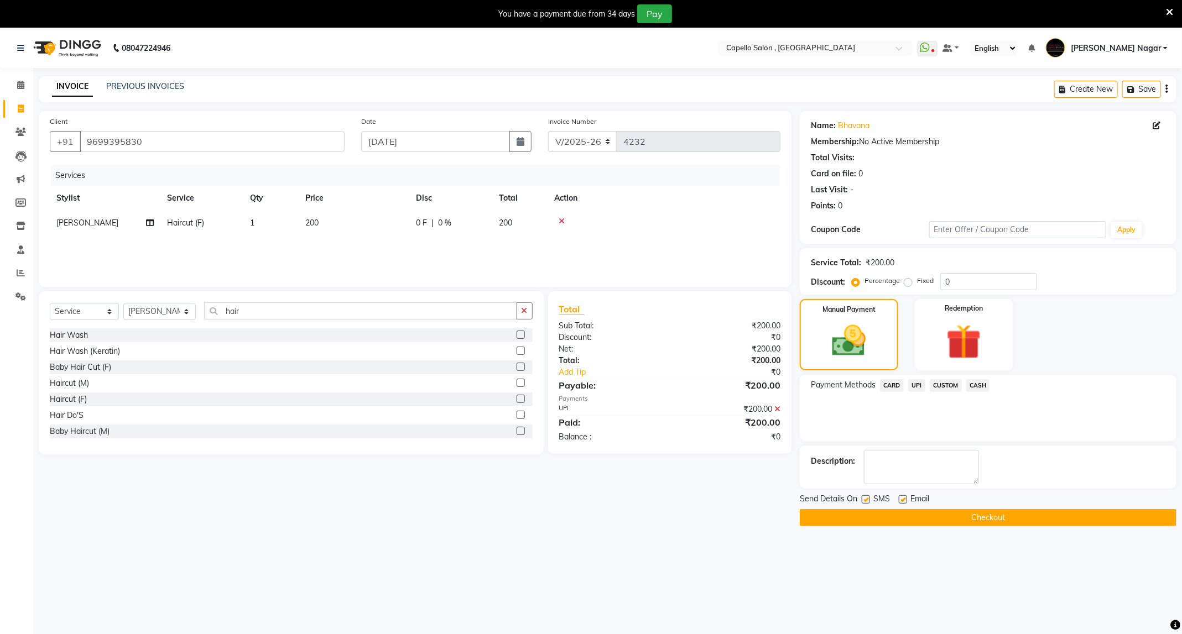
click at [990, 517] on button "Checkout" at bounding box center [988, 517] width 377 height 17
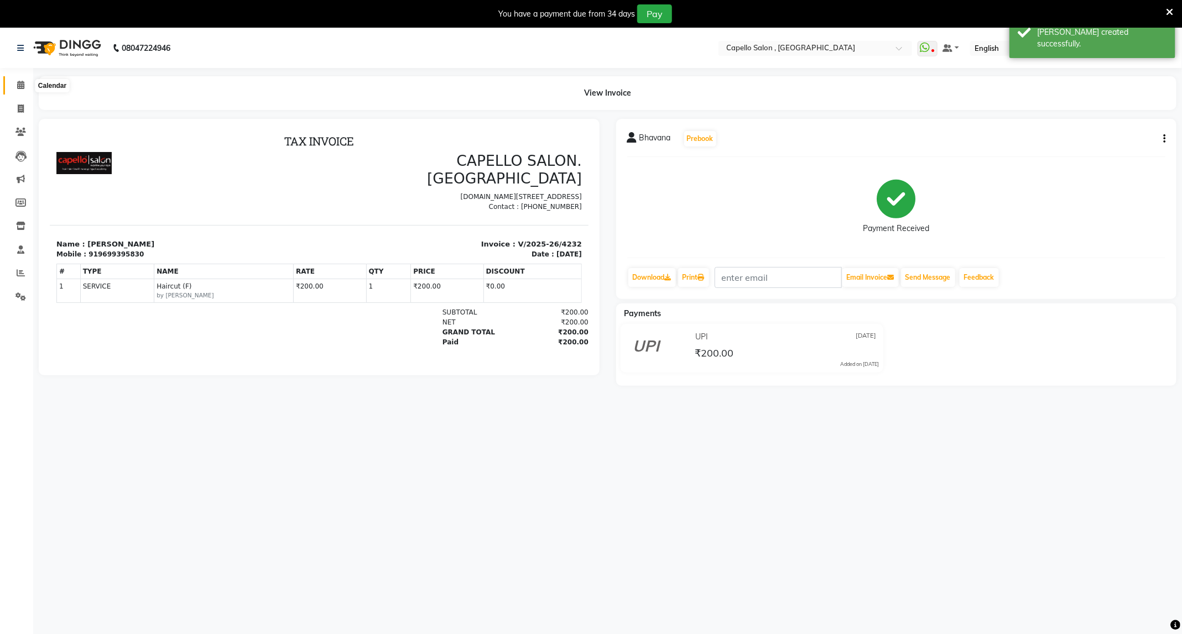
click at [20, 90] on span at bounding box center [20, 85] width 19 height 13
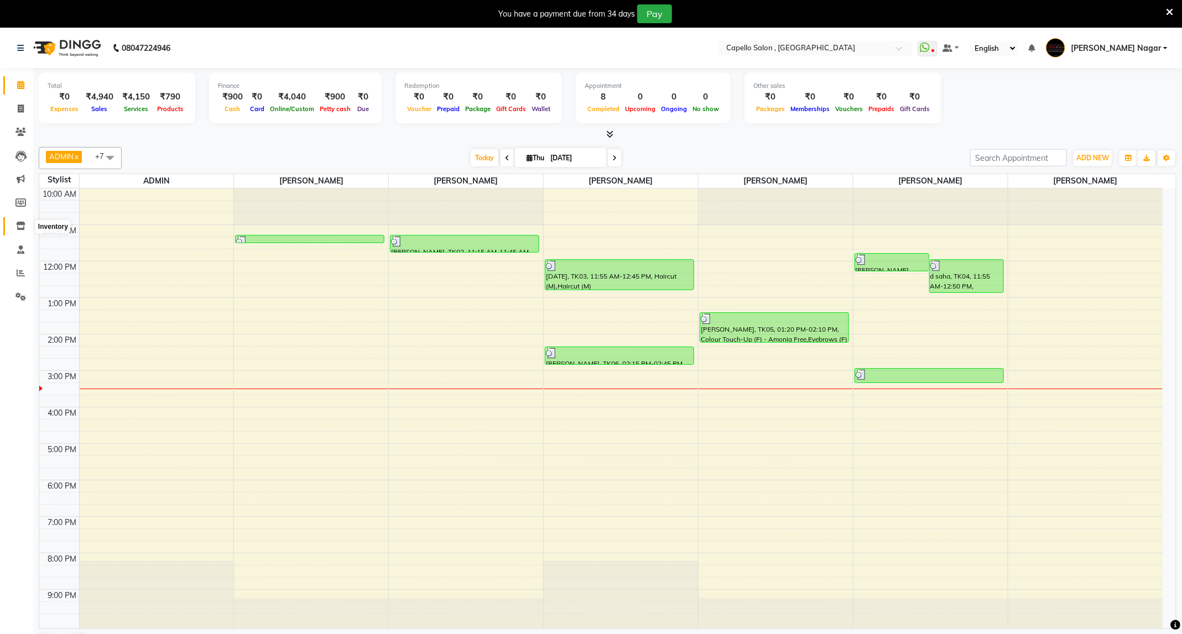
click at [19, 222] on icon at bounding box center [20, 226] width 9 height 8
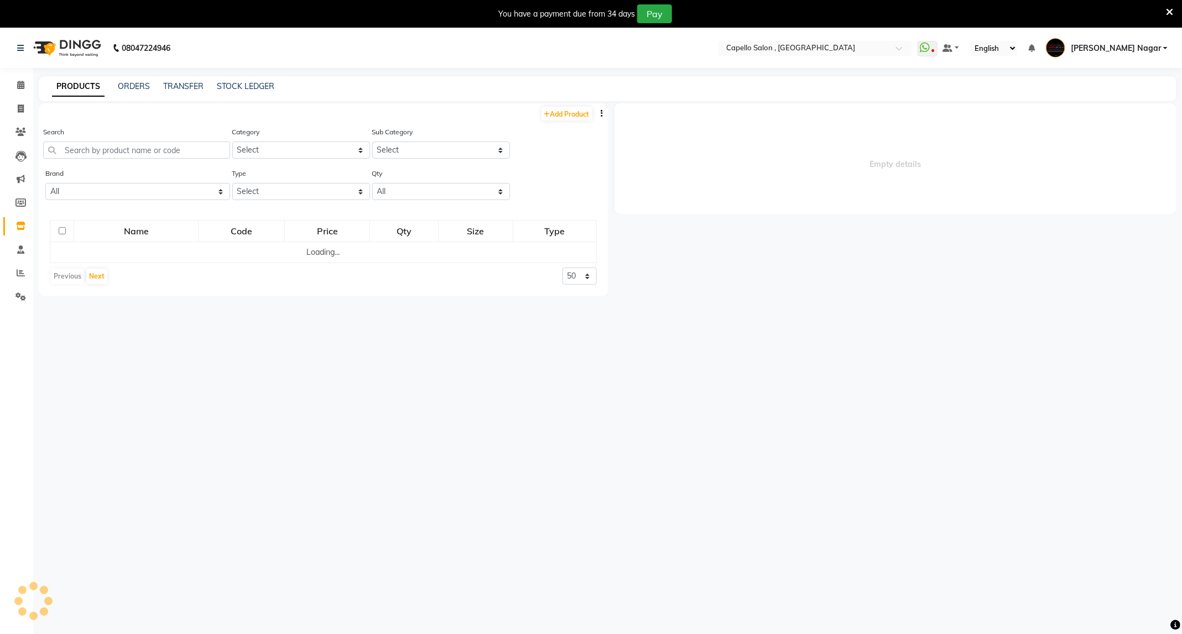
select select
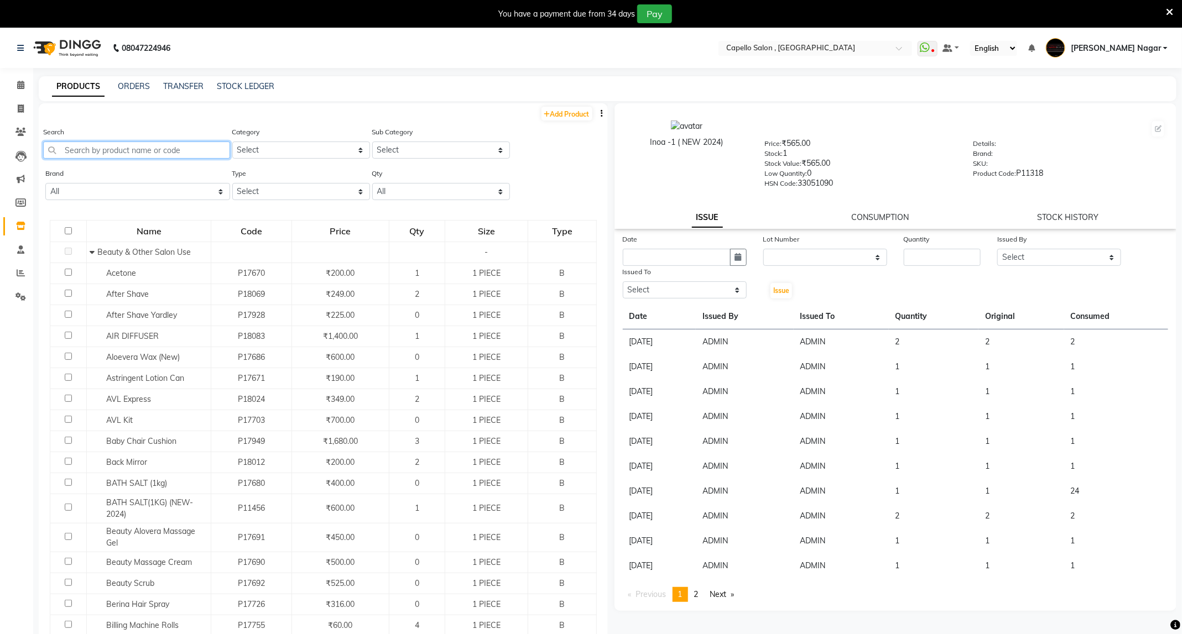
click at [143, 155] on input "text" at bounding box center [136, 150] width 187 height 17
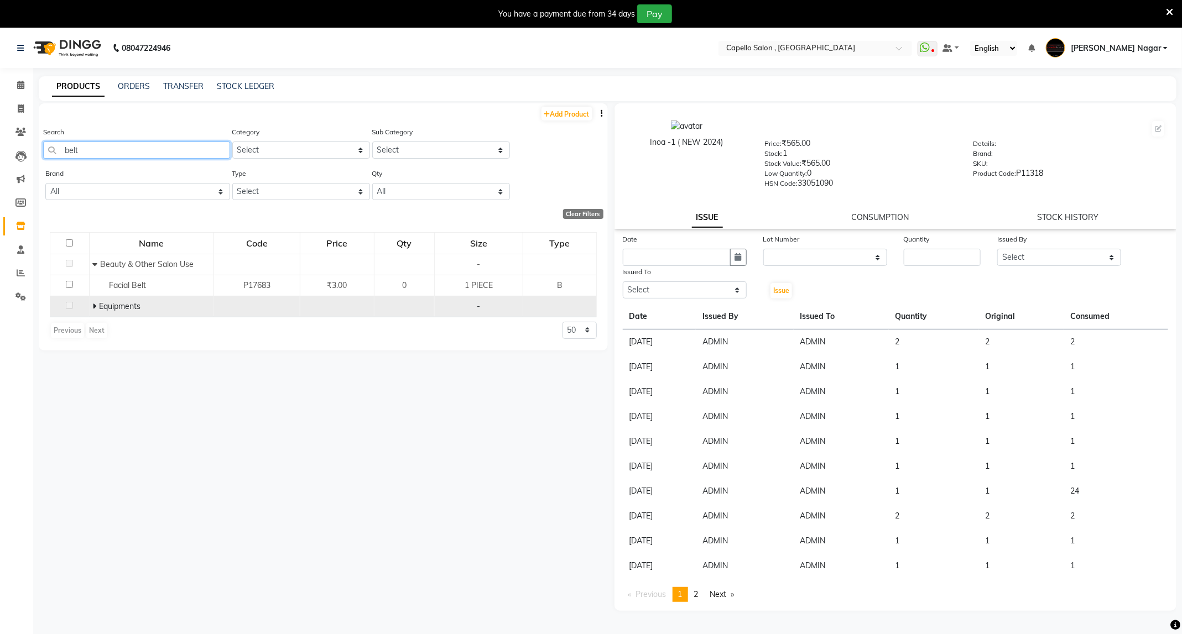
type input "belt"
click at [92, 306] on icon at bounding box center [94, 307] width 4 height 8
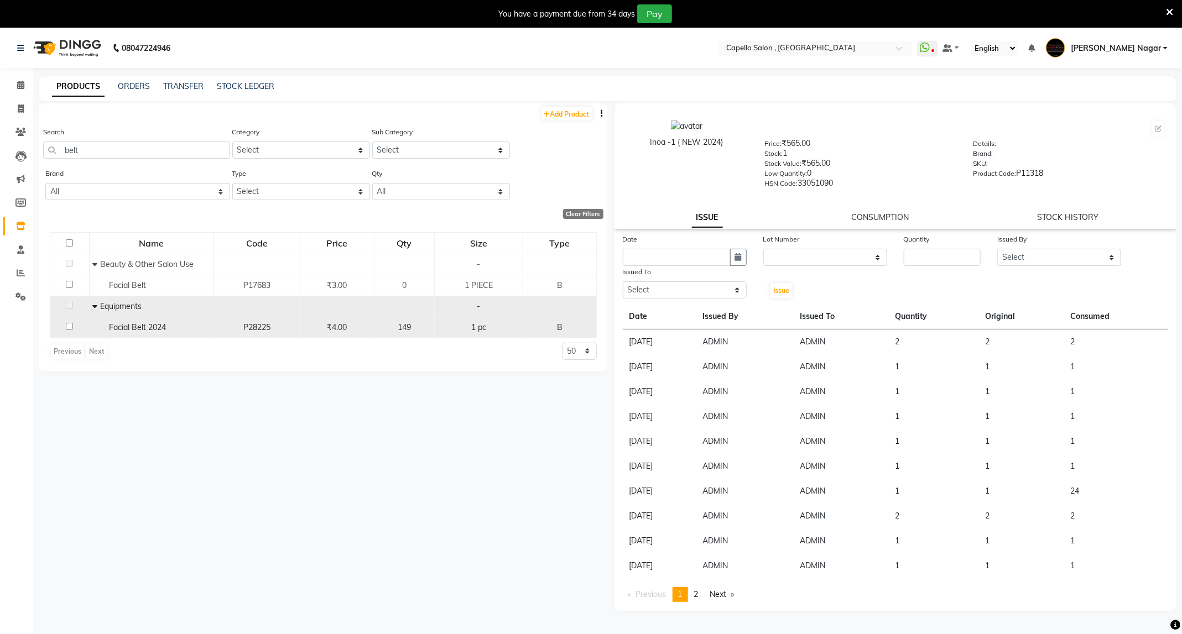
click at [69, 326] on input "checkbox" at bounding box center [69, 326] width 7 height 7
checkbox input "true"
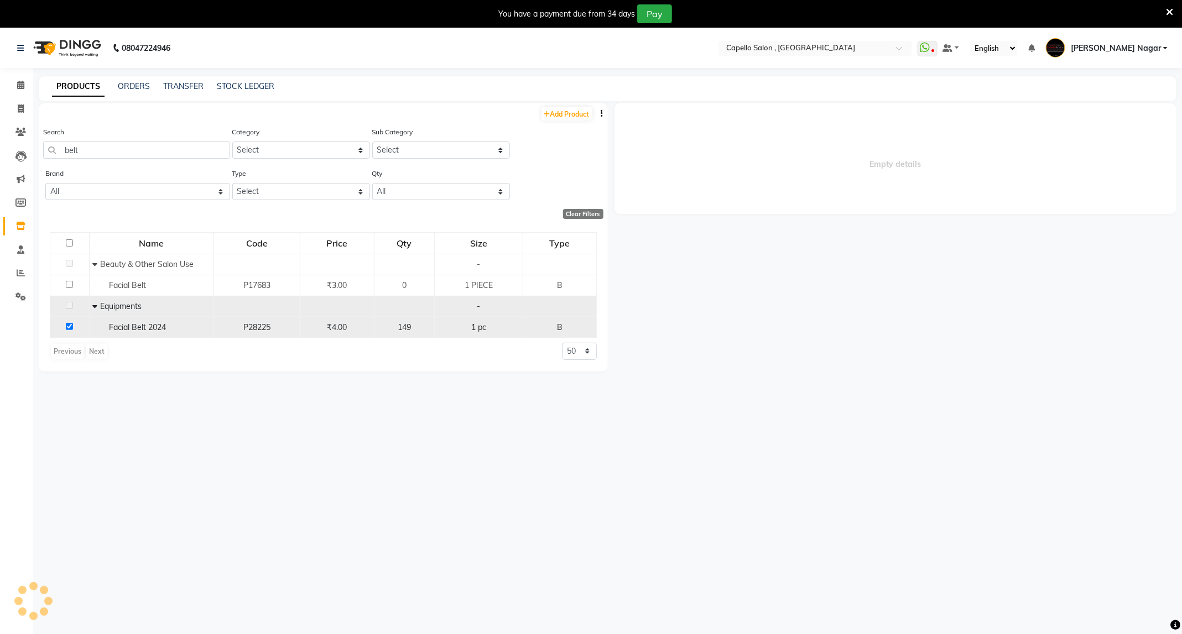
select select
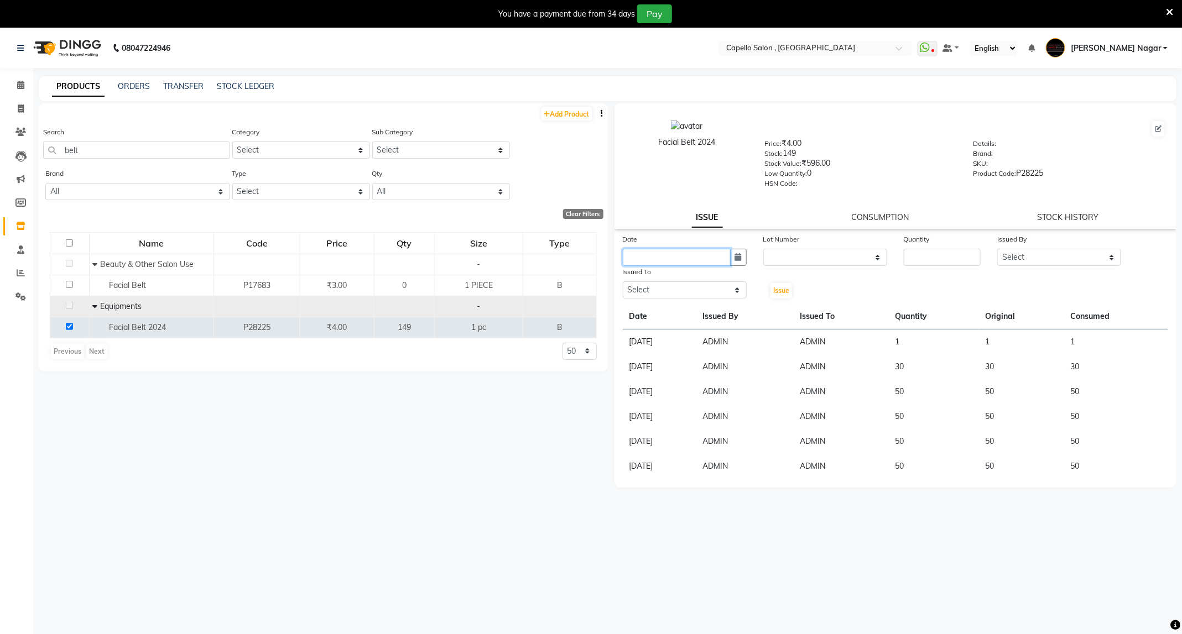
click at [725, 256] on input "text" at bounding box center [677, 257] width 108 height 17
select select "9"
select select "2025"
click at [734, 267] on ngb-datepicker "Jan Feb Mar Apr May Jun Jul Aug Sep Oct Nov Dec 2015 2016 2017 2018 2019 2020 2…" at bounding box center [687, 341] width 129 height 148
click at [687, 312] on div "4" at bounding box center [688, 315] width 18 height 18
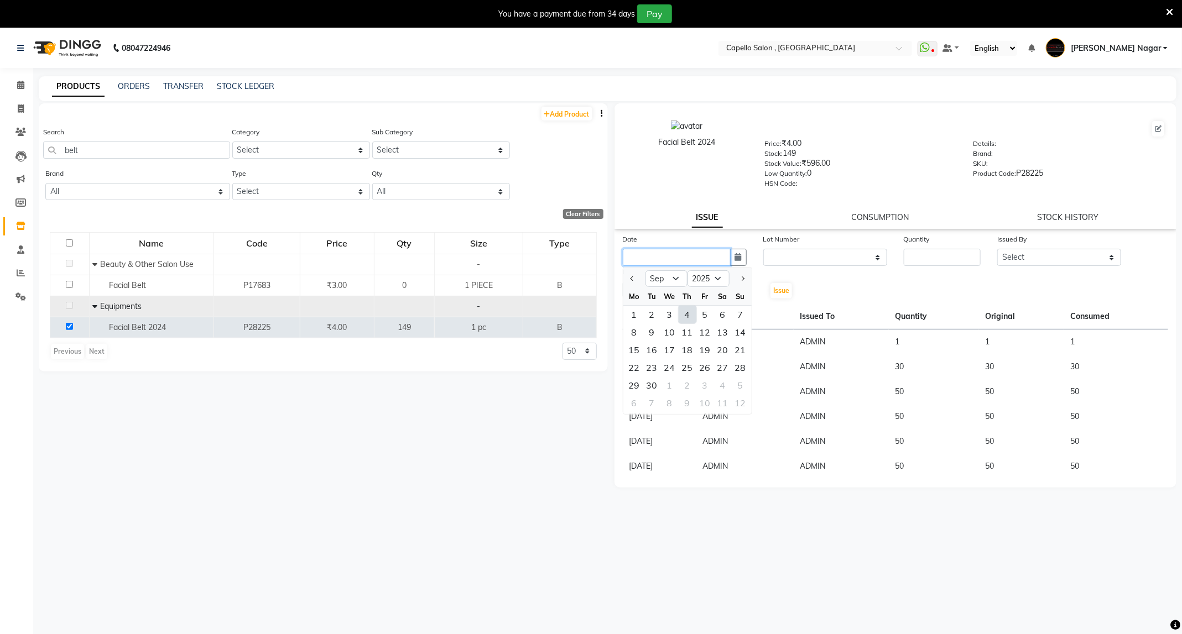
type input "[DATE]"
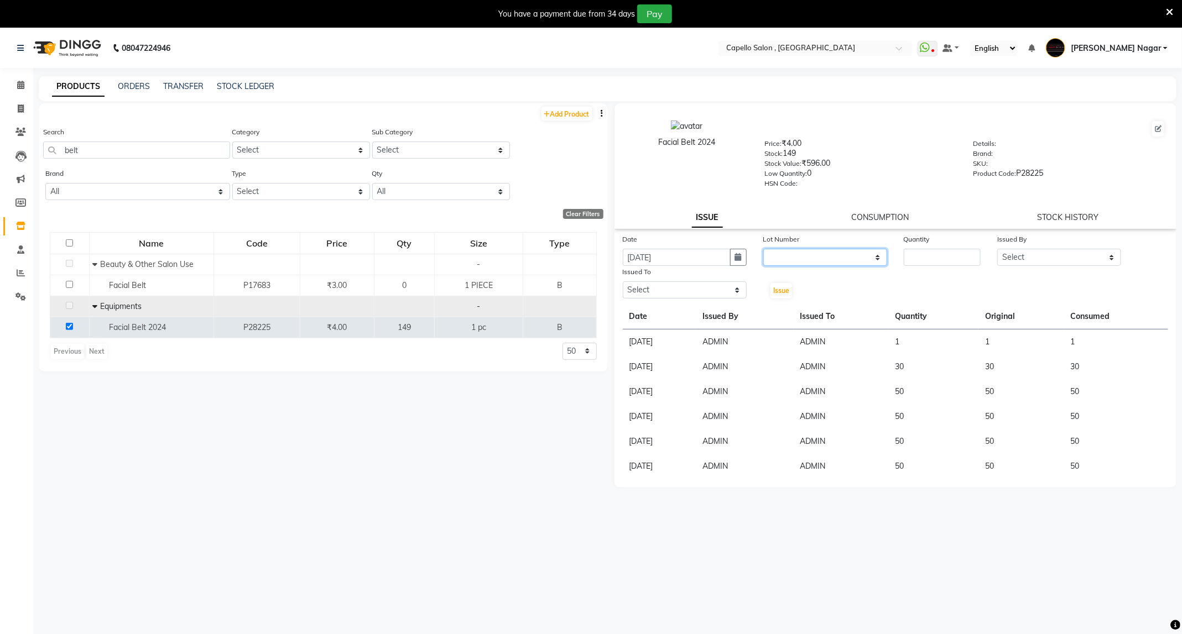
click at [792, 253] on select "None" at bounding box center [825, 257] width 124 height 17
select select "0: null"
click at [763, 249] on select "None" at bounding box center [825, 257] width 124 height 17
click at [912, 261] on input "number" at bounding box center [942, 257] width 77 height 17
type input "49"
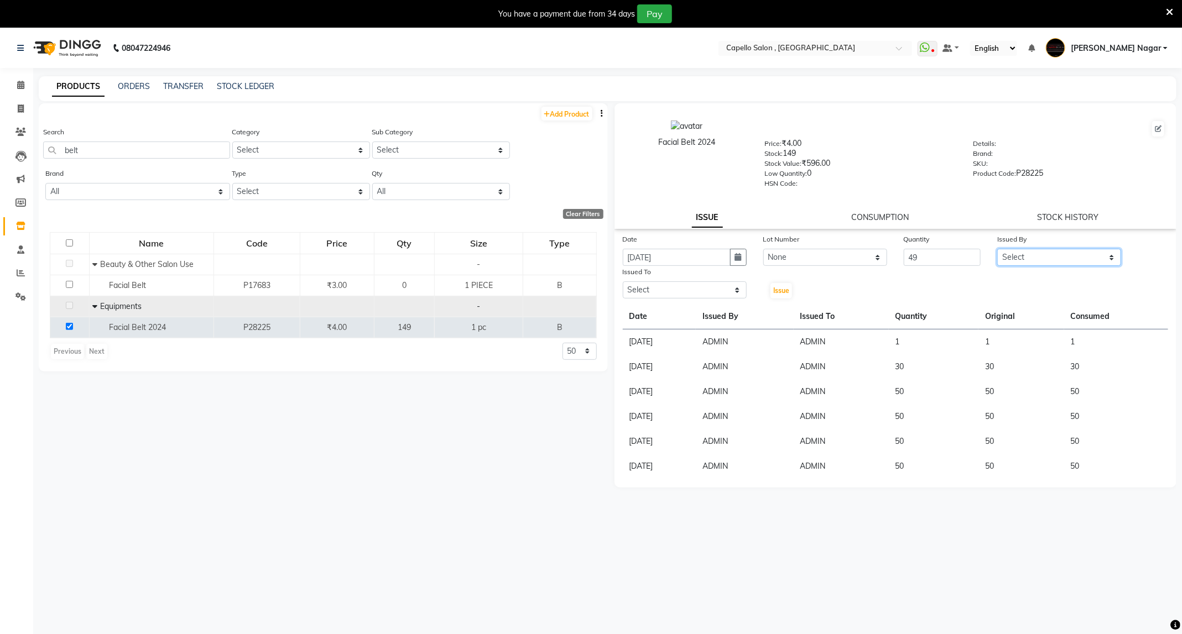
click at [1044, 254] on select "Select ADMIN Admin 2 [PERSON_NAME] [PERSON_NAME] Nagar GAUSHIYA [PERSON_NAME] […" at bounding box center [1059, 257] width 124 height 17
select select "14668"
click at [997, 249] on select "Select ADMIN Admin 2 [PERSON_NAME] [PERSON_NAME] Nagar GAUSHIYA [PERSON_NAME] […" at bounding box center [1059, 257] width 124 height 17
click at [707, 289] on select "Select ADMIN Admin 2 [PERSON_NAME] [PERSON_NAME] Nagar GAUSHIYA [PERSON_NAME] […" at bounding box center [685, 290] width 124 height 17
select select "14668"
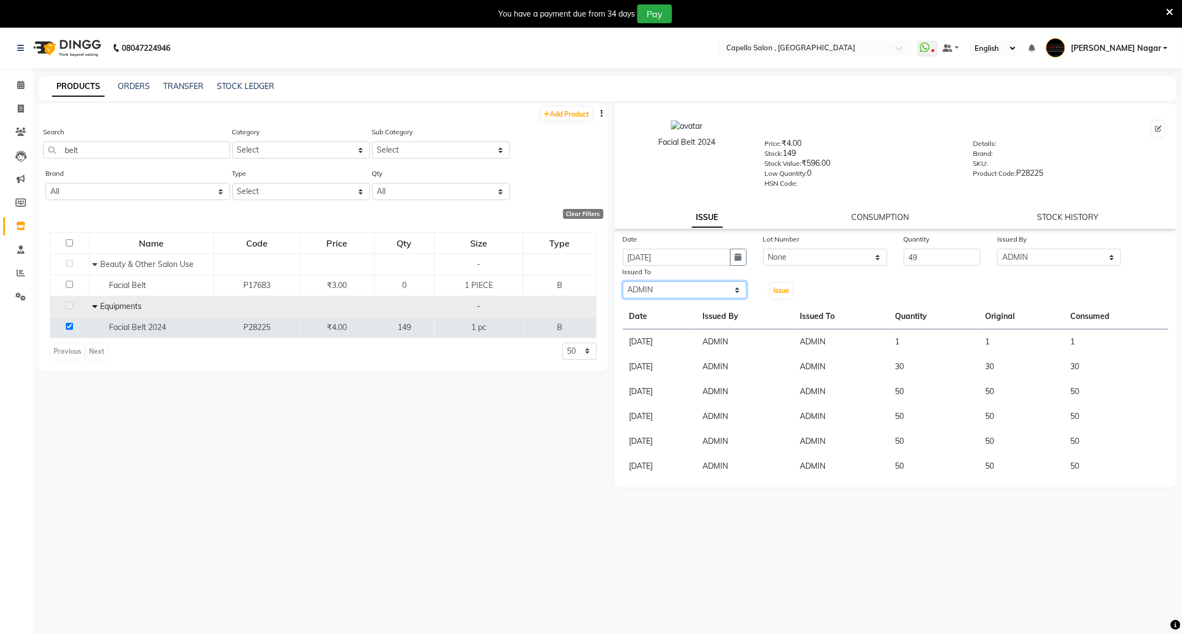
click at [623, 282] on select "Select ADMIN Admin 2 [PERSON_NAME] [PERSON_NAME] Nagar GAUSHIYA [PERSON_NAME] […" at bounding box center [685, 290] width 124 height 17
click at [785, 299] on div "Date 04-09-2025 Lot Number None Quantity 49 Issued By Select ADMIN Admin 2 ANKI…" at bounding box center [896, 356] width 563 height 246
click at [787, 293] on span "Issue" at bounding box center [781, 291] width 16 height 8
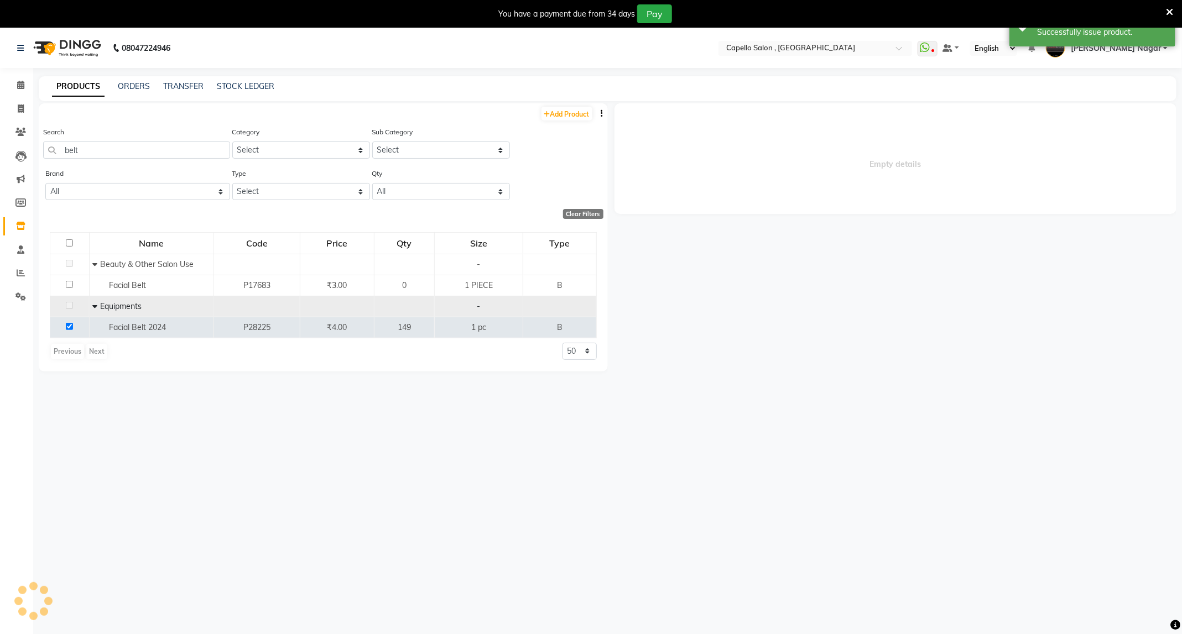
select select
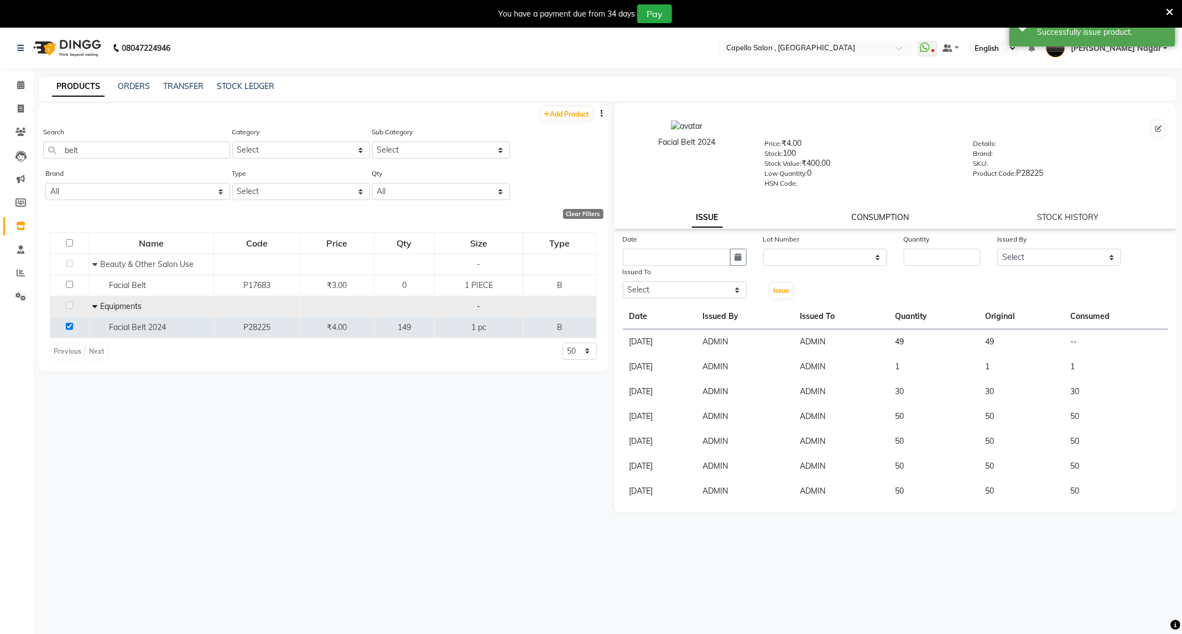
drag, startPoint x: 885, startPoint y: 216, endPoint x: 863, endPoint y: 216, distance: 22.1
click at [886, 216] on link "CONSUMPTION" at bounding box center [880, 217] width 58 height 10
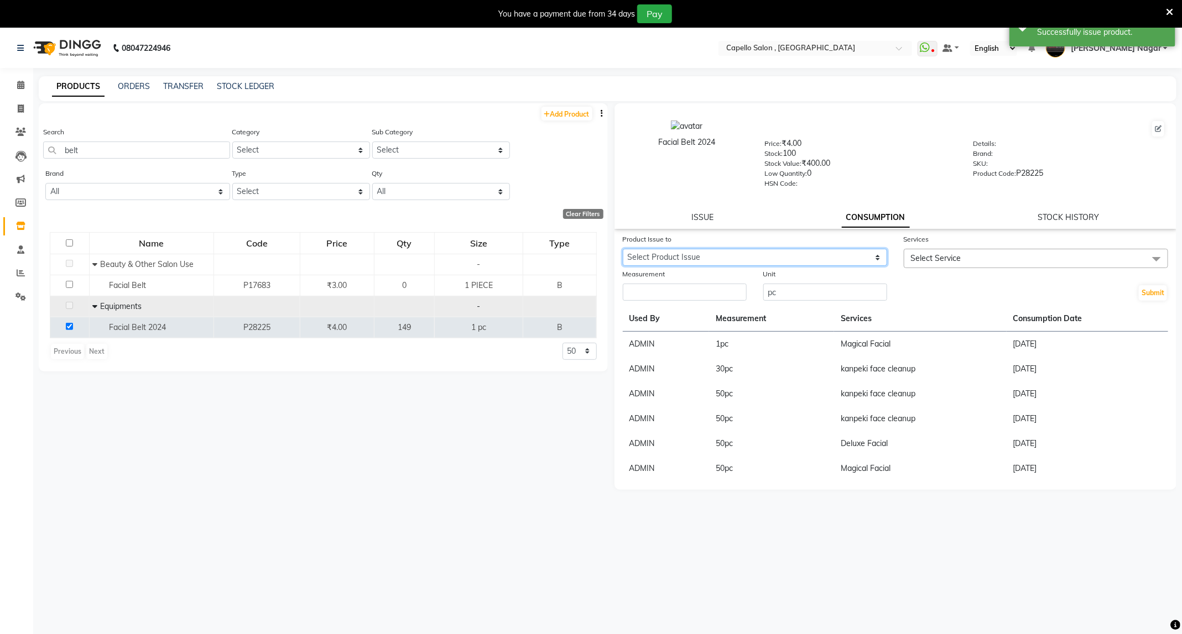
click at [776, 259] on select "Select Product Issue 2025-09-04, Issued to: ADMIN, Balance: 49" at bounding box center [755, 257] width 264 height 17
select select "1204320"
click at [623, 249] on select "Select Product Issue 2025-09-04, Issued to: ADMIN, Balance: 49" at bounding box center [755, 257] width 264 height 17
click at [985, 249] on span "Select Service" at bounding box center [1036, 258] width 264 height 19
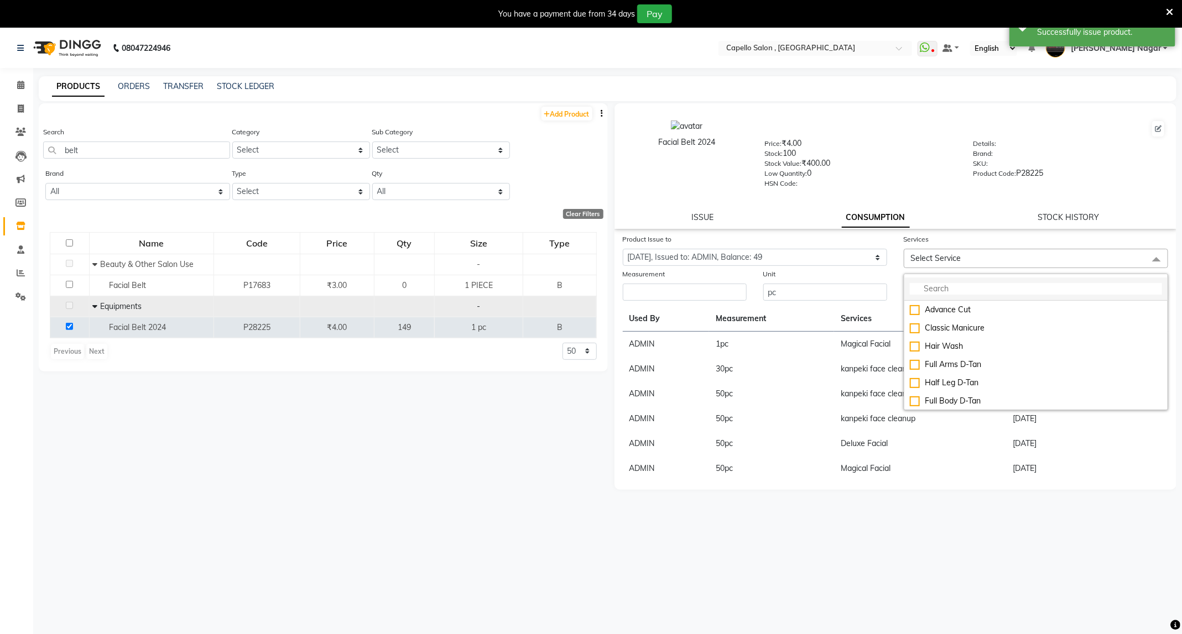
click at [961, 289] on input "multiselect-search" at bounding box center [1036, 289] width 252 height 12
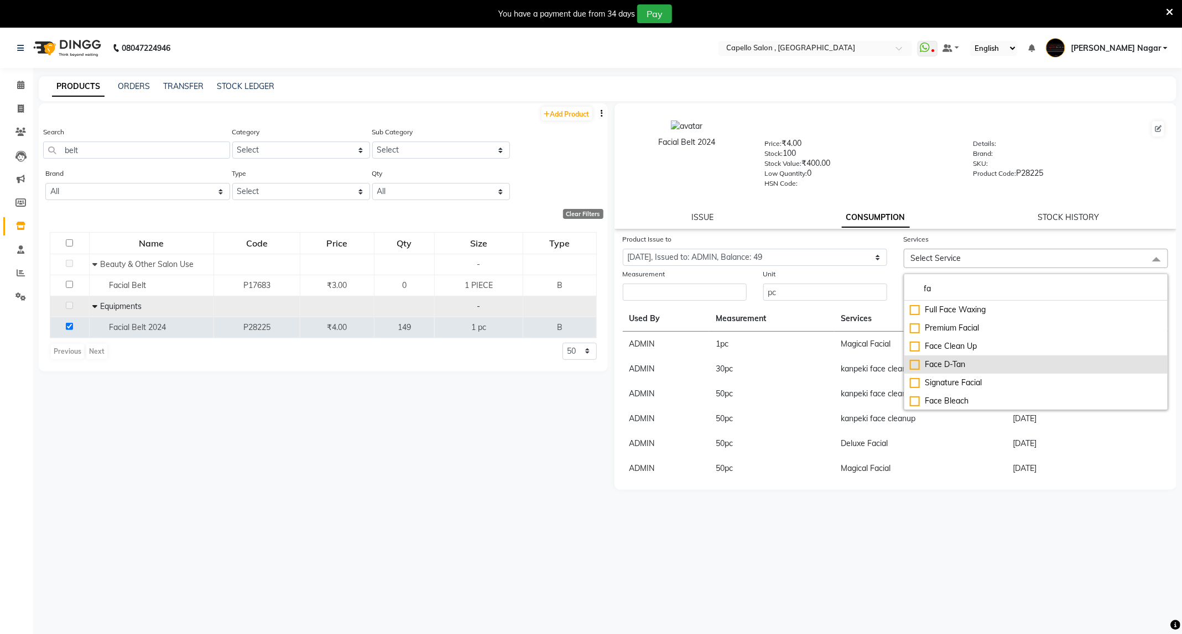
type input "fa"
click at [918, 363] on div "Face D-Tan" at bounding box center [1036, 365] width 252 height 12
checkbox input "true"
click at [724, 300] on input "number" at bounding box center [685, 295] width 124 height 17
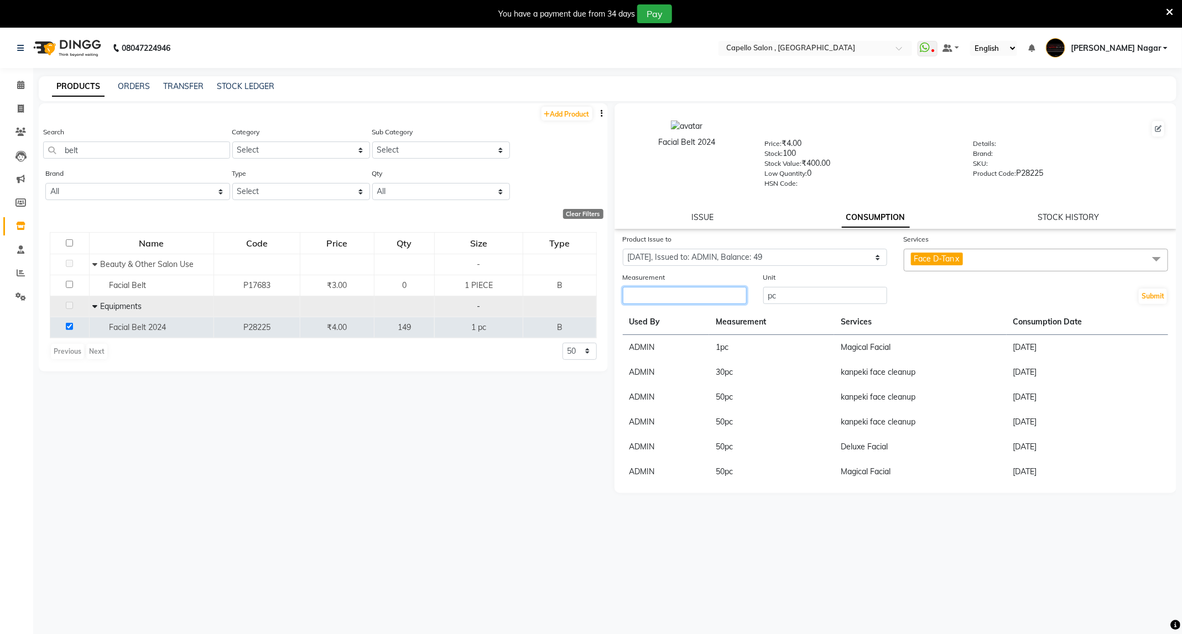
type input "1"
type input "49"
click at [1160, 295] on button "Submit" at bounding box center [1153, 296] width 28 height 15
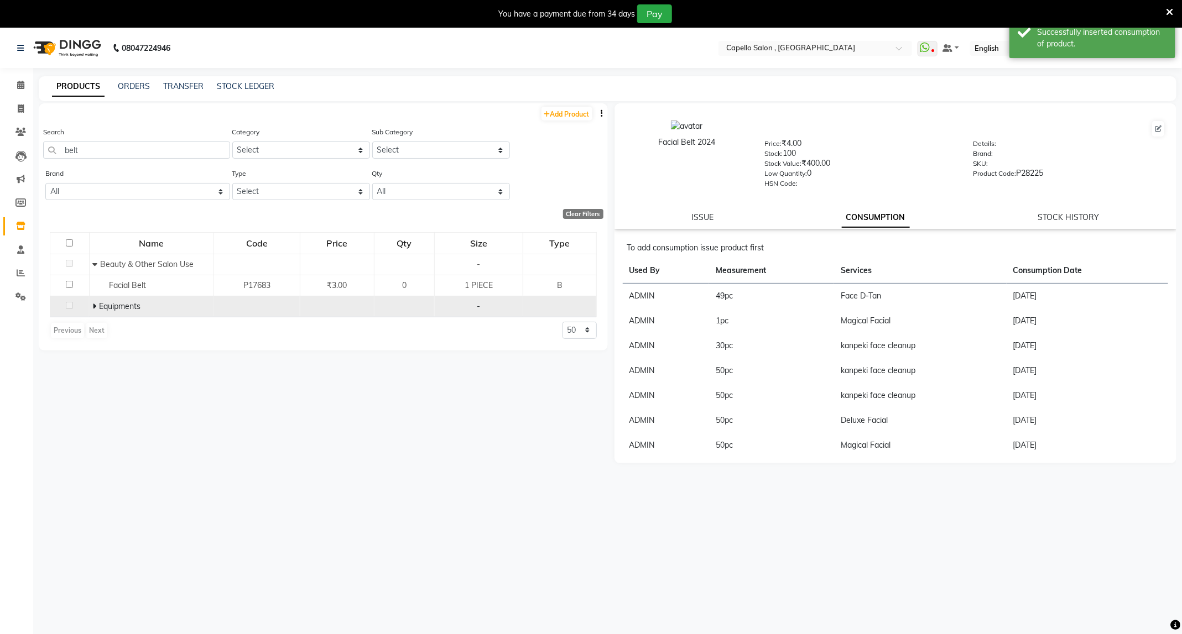
click at [95, 307] on icon at bounding box center [94, 307] width 4 height 8
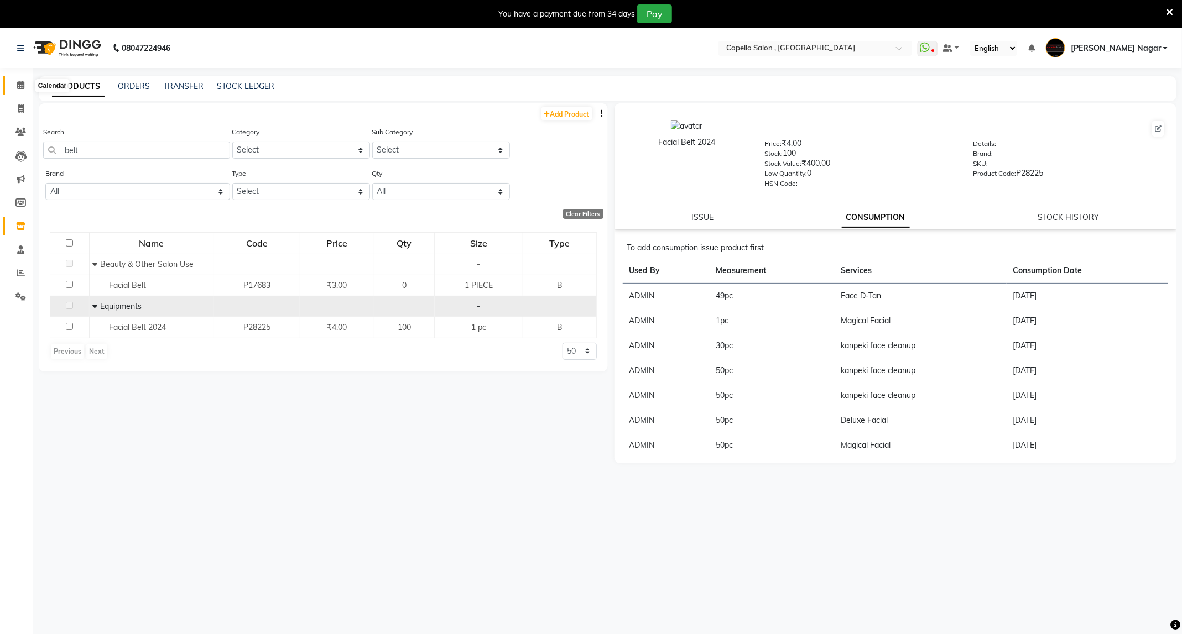
click at [19, 84] on icon at bounding box center [20, 85] width 7 height 8
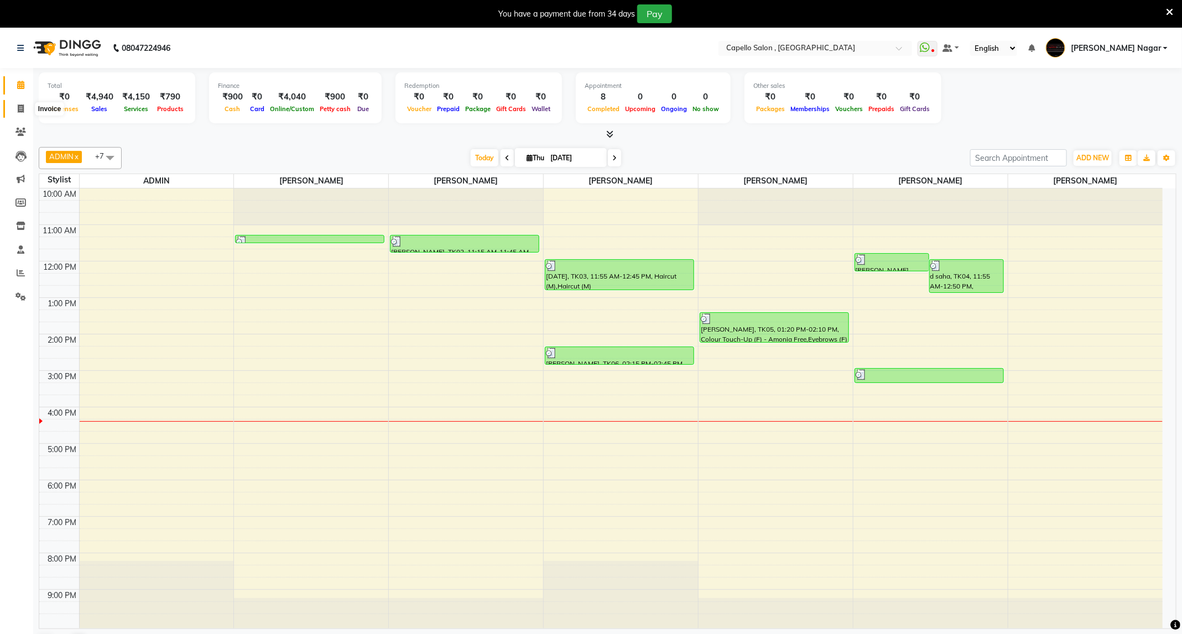
click at [27, 111] on span at bounding box center [20, 109] width 19 height 13
select select "service"
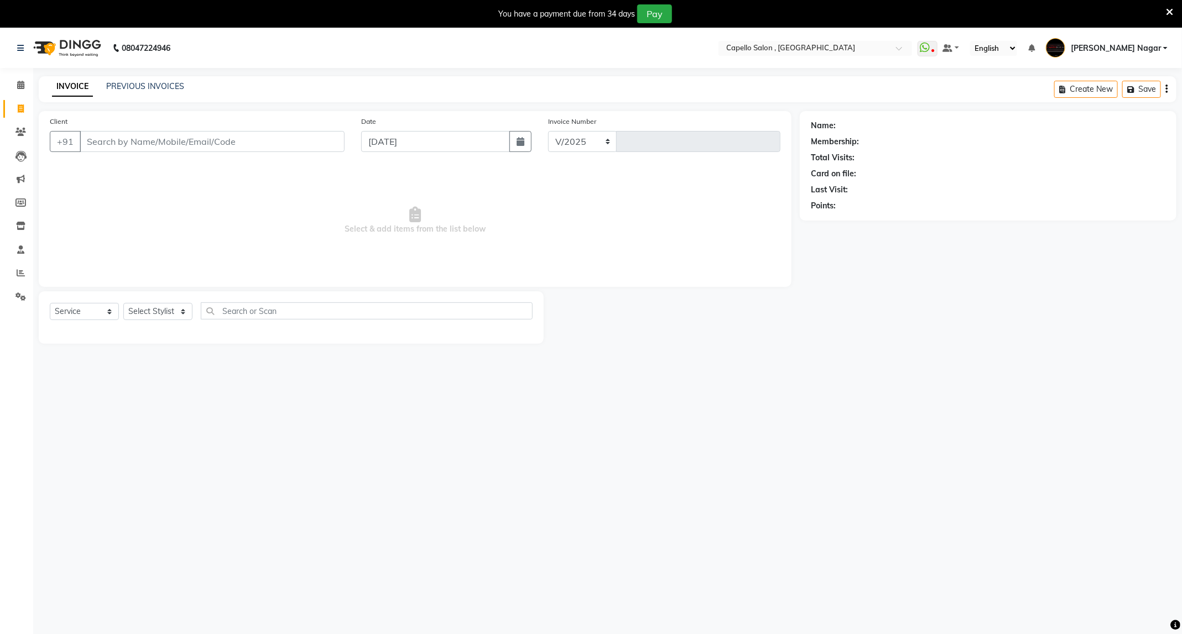
select select "833"
type input "4233"
click at [216, 139] on input "Client" at bounding box center [212, 141] width 265 height 21
click at [163, 310] on select "Select Stylist ADMIN Admin 2 [PERSON_NAME] [PERSON_NAME] Nagar GAUSHIYA [PERSON…" at bounding box center [159, 311] width 72 height 17
select select "68046"
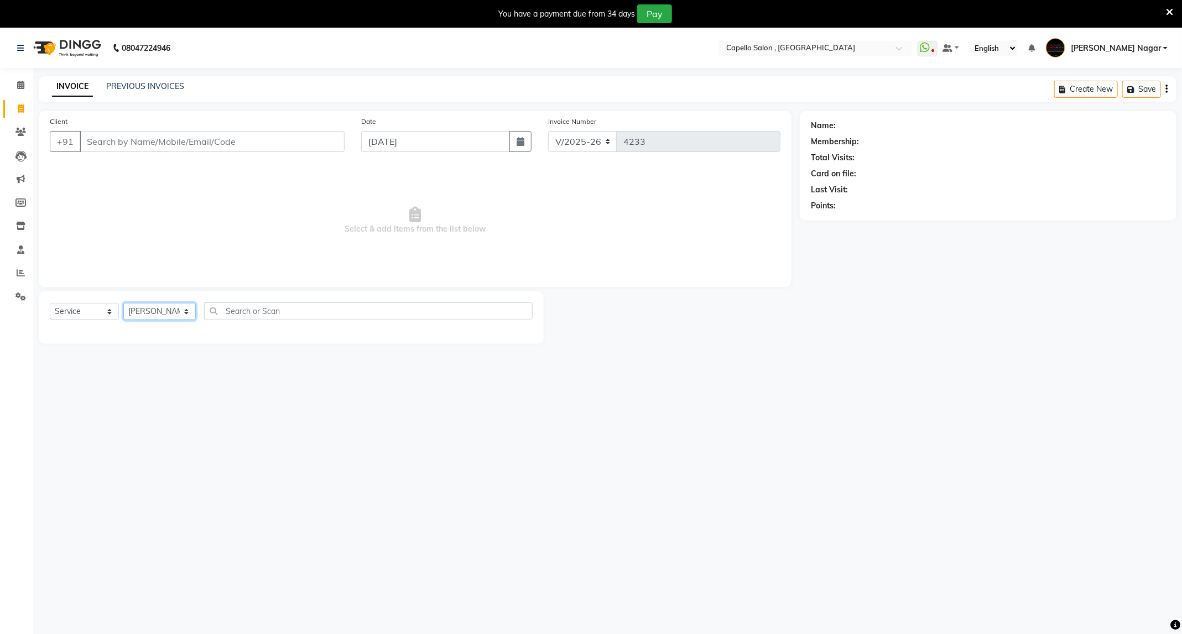
click at [123, 304] on select "Select Stylist ADMIN Admin 2 [PERSON_NAME] [PERSON_NAME] Nagar GAUSHIYA [PERSON…" at bounding box center [159, 311] width 72 height 17
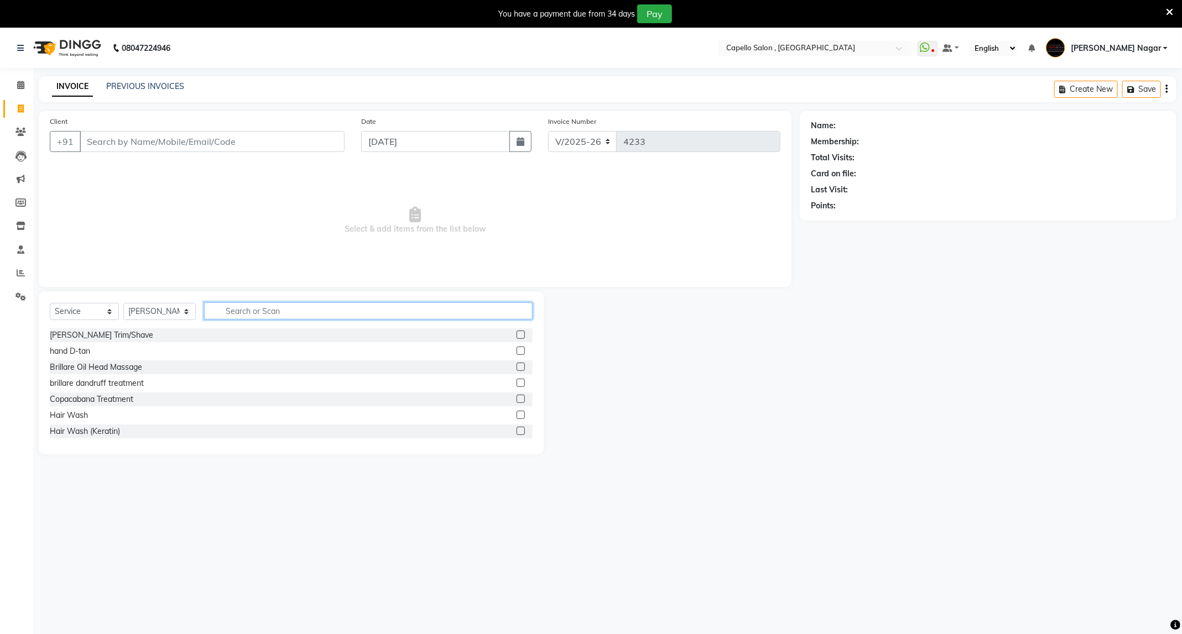
click at [270, 314] on input "text" at bounding box center [368, 311] width 329 height 17
type input "hair"
click at [517, 398] on label at bounding box center [521, 399] width 8 height 8
click at [517, 398] on input "checkbox" at bounding box center [520, 399] width 7 height 7
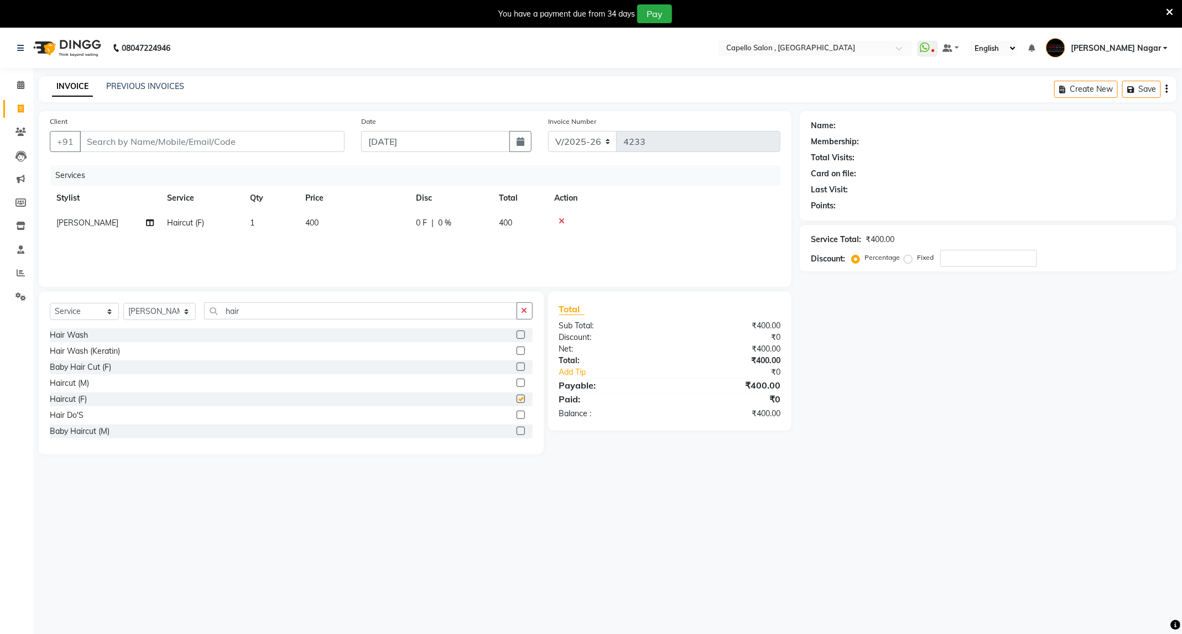
checkbox input "false"
click at [326, 236] on td "400" at bounding box center [354, 223] width 111 height 25
select select "68046"
drag, startPoint x: 399, startPoint y: 226, endPoint x: 236, endPoint y: 230, distance: 162.7
click at [236, 230] on tr "ADMIN Admin 2 [PERSON_NAME] [PERSON_NAME] Nagar GAUSHIYA [PERSON_NAME] [PERSON_…" at bounding box center [415, 232] width 731 height 42
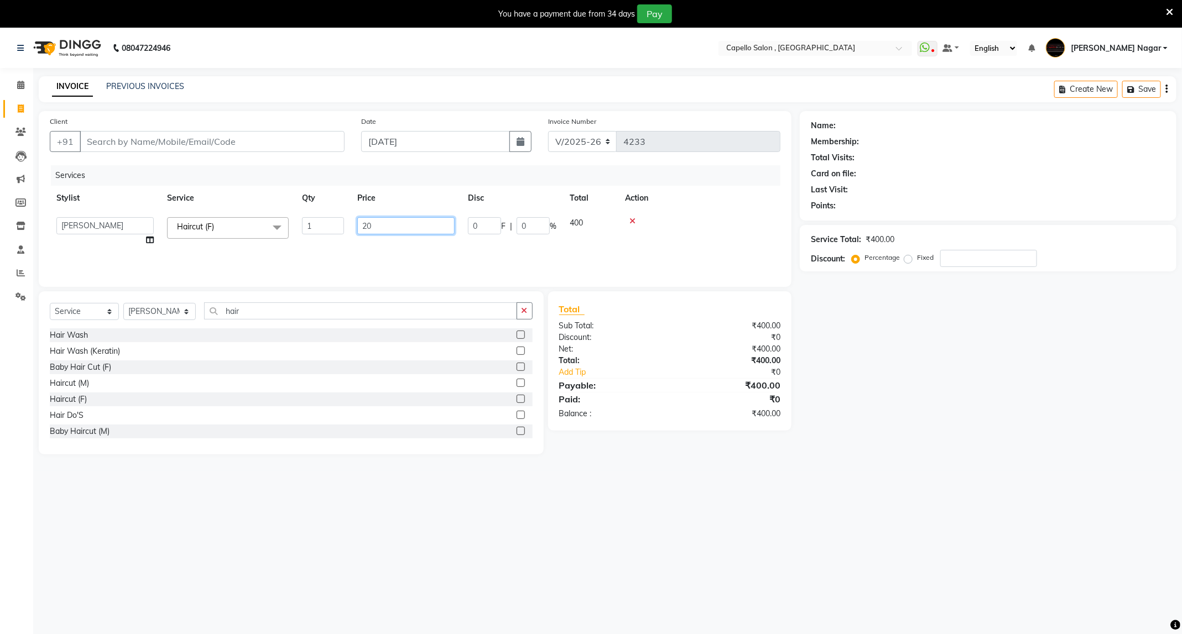
type input "200"
click at [105, 314] on select "Select Service Product Membership Package Voucher Prepaid Gift Card" at bounding box center [84, 311] width 69 height 17
select select "product"
click at [50, 304] on select "Select Service Product Membership Package Voucher Prepaid Gift Card" at bounding box center [84, 311] width 69 height 17
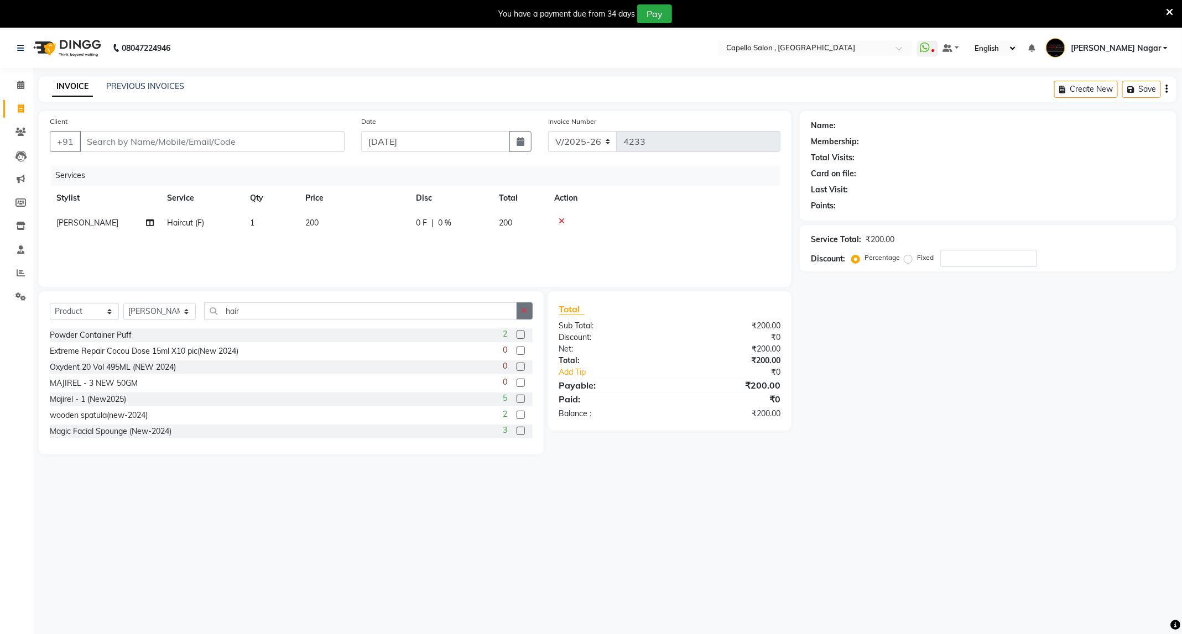
click at [526, 311] on icon "button" at bounding box center [525, 311] width 6 height 8
click at [396, 311] on input "text" at bounding box center [368, 311] width 329 height 17
click at [278, 144] on input "Client" at bounding box center [212, 141] width 265 height 21
type input "8"
type input "0"
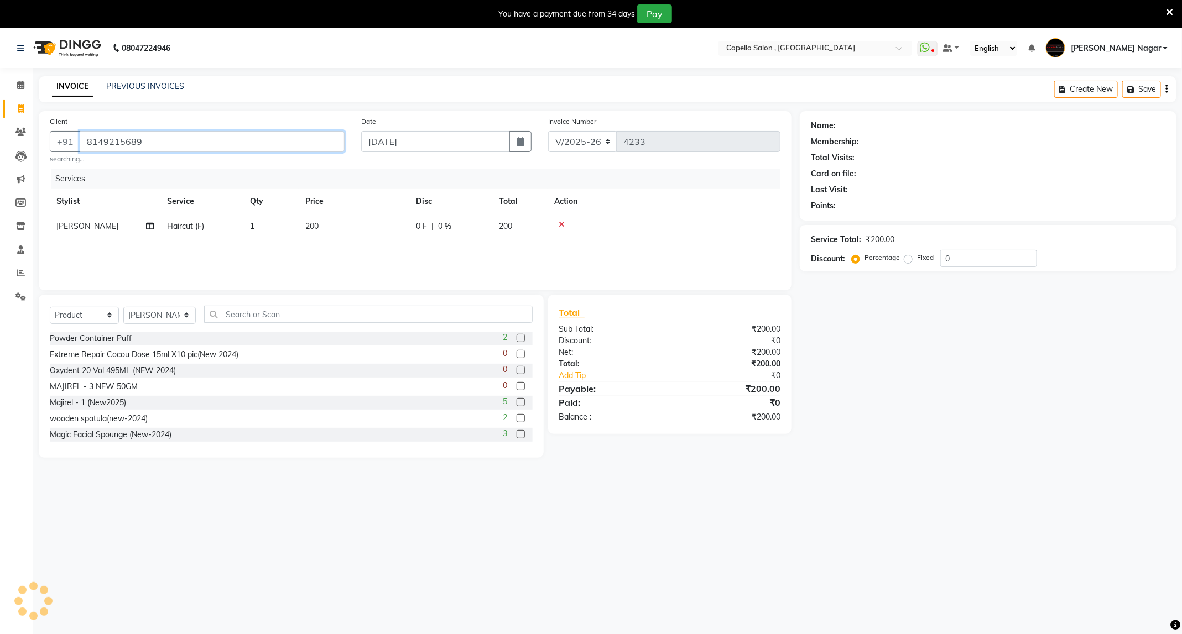
type input "8149215689"
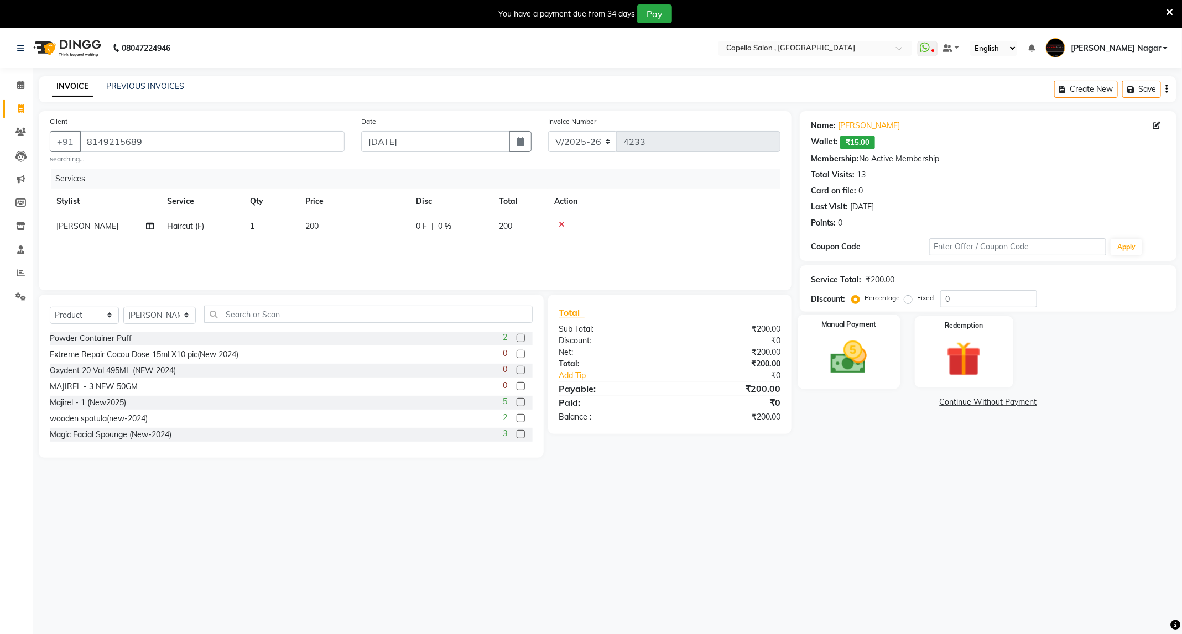
click at [824, 377] on img at bounding box center [848, 358] width 59 height 42
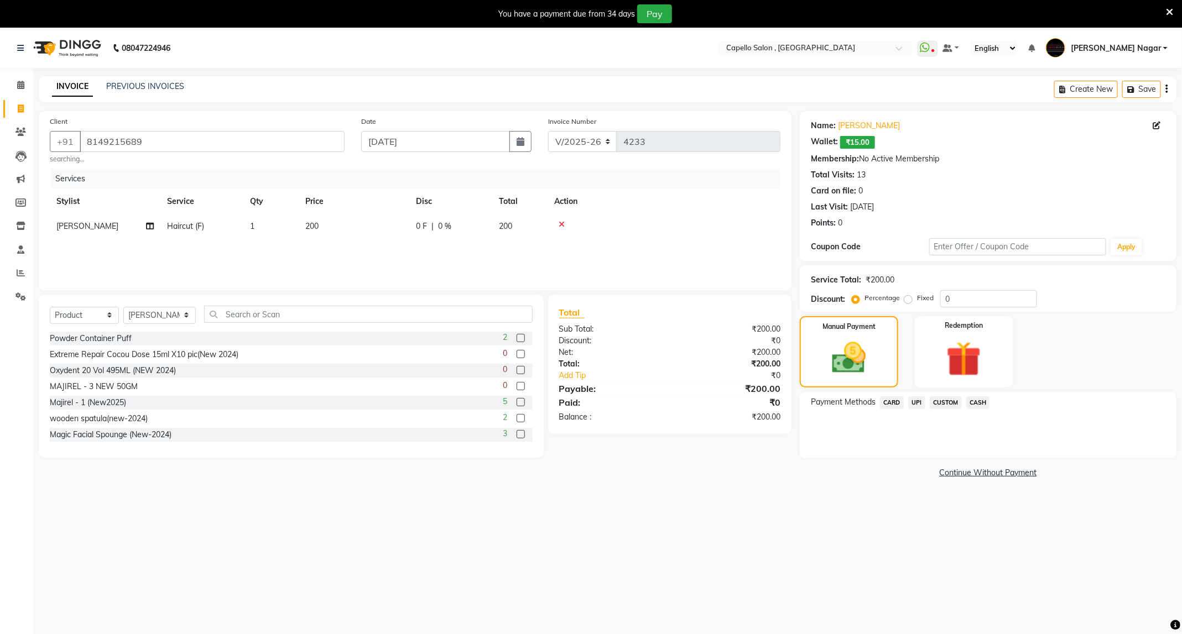
click at [975, 402] on span "CASH" at bounding box center [978, 403] width 24 height 13
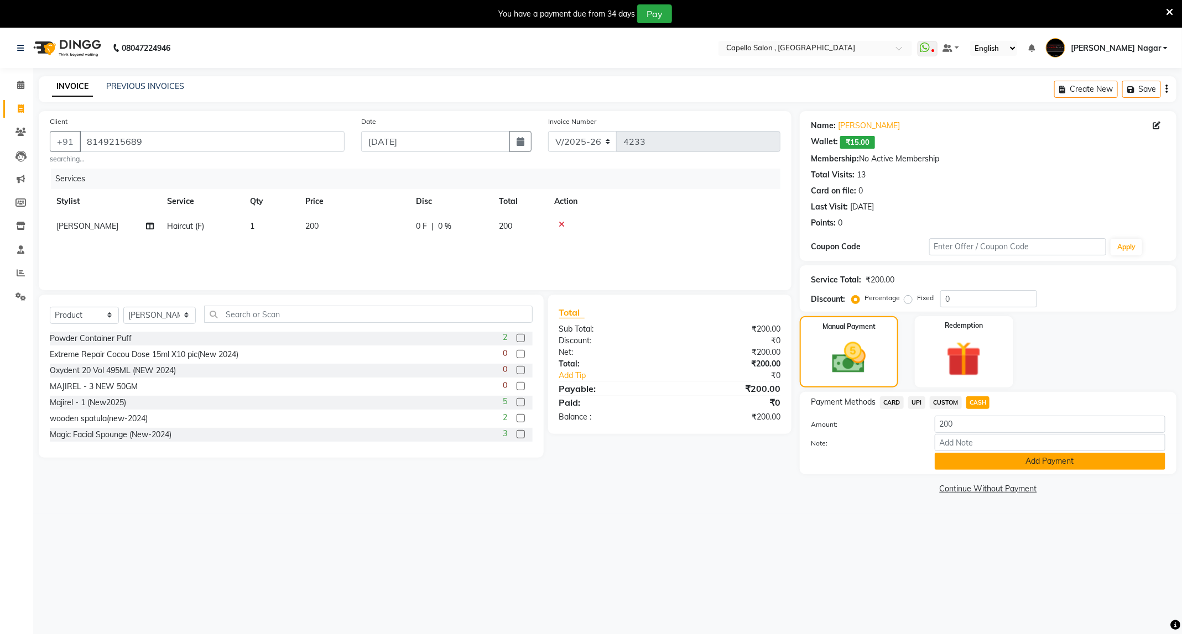
click at [981, 467] on button "Add Payment" at bounding box center [1050, 461] width 231 height 17
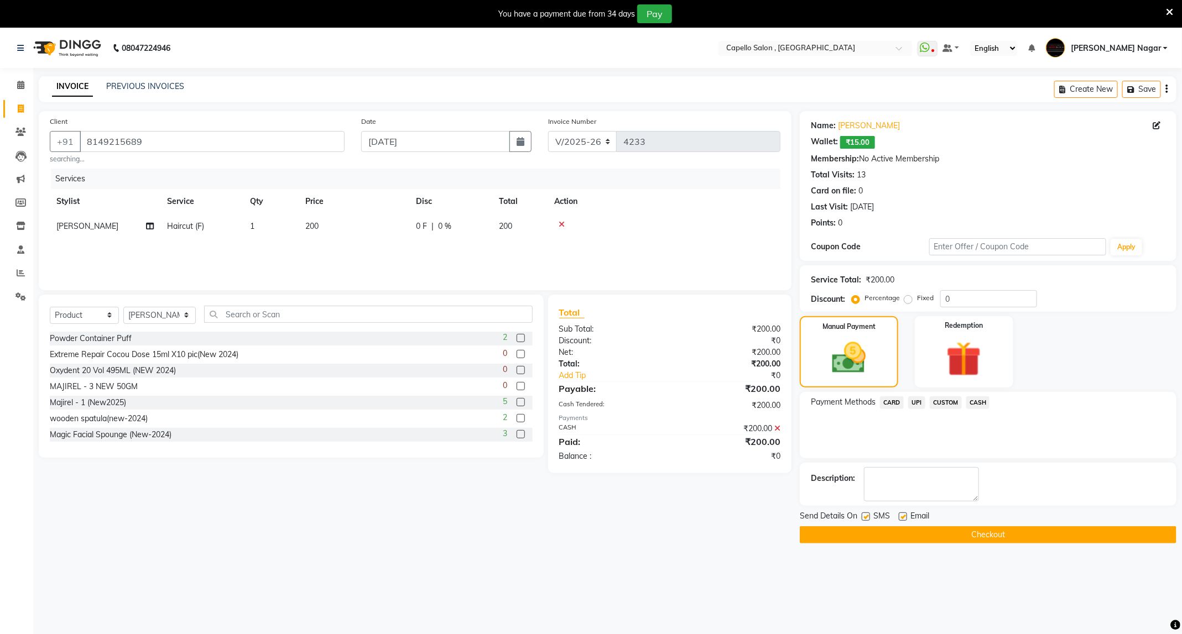
click at [895, 540] on button "Checkout" at bounding box center [988, 535] width 377 height 17
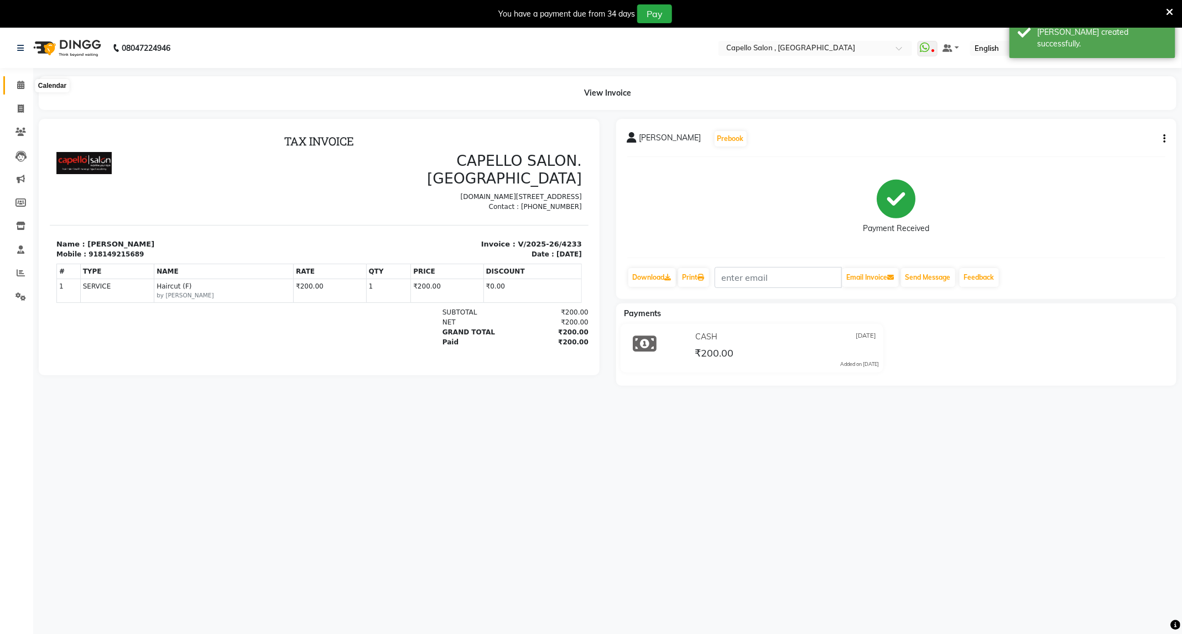
click at [20, 85] on icon at bounding box center [20, 85] width 7 height 8
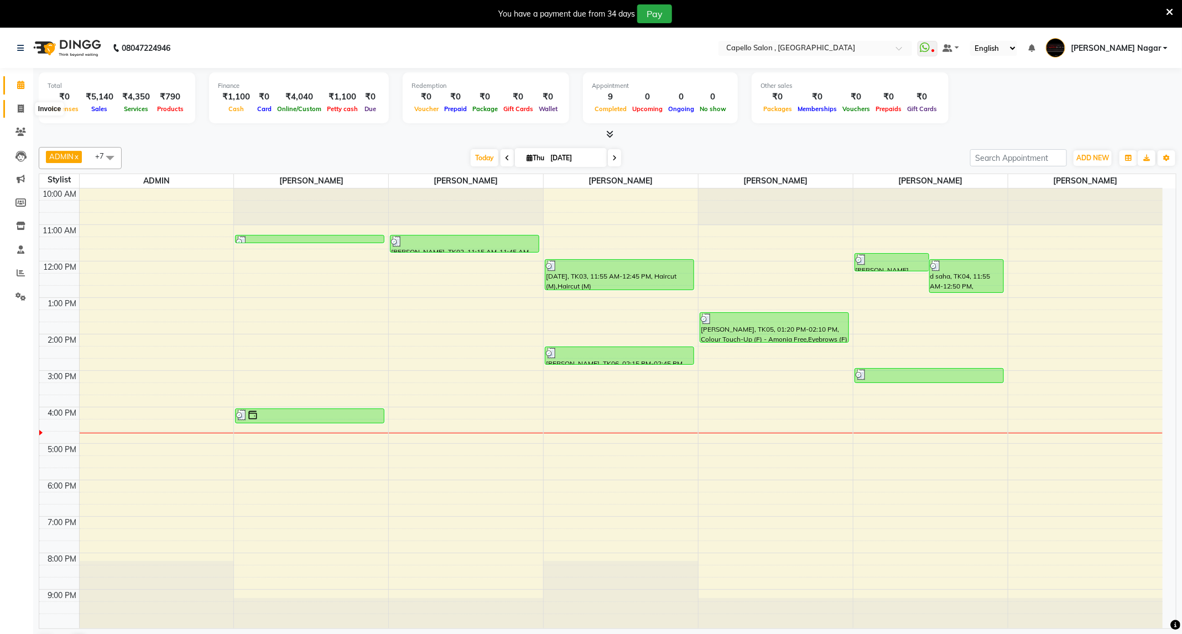
click at [25, 110] on span at bounding box center [20, 109] width 19 height 13
select select "service"
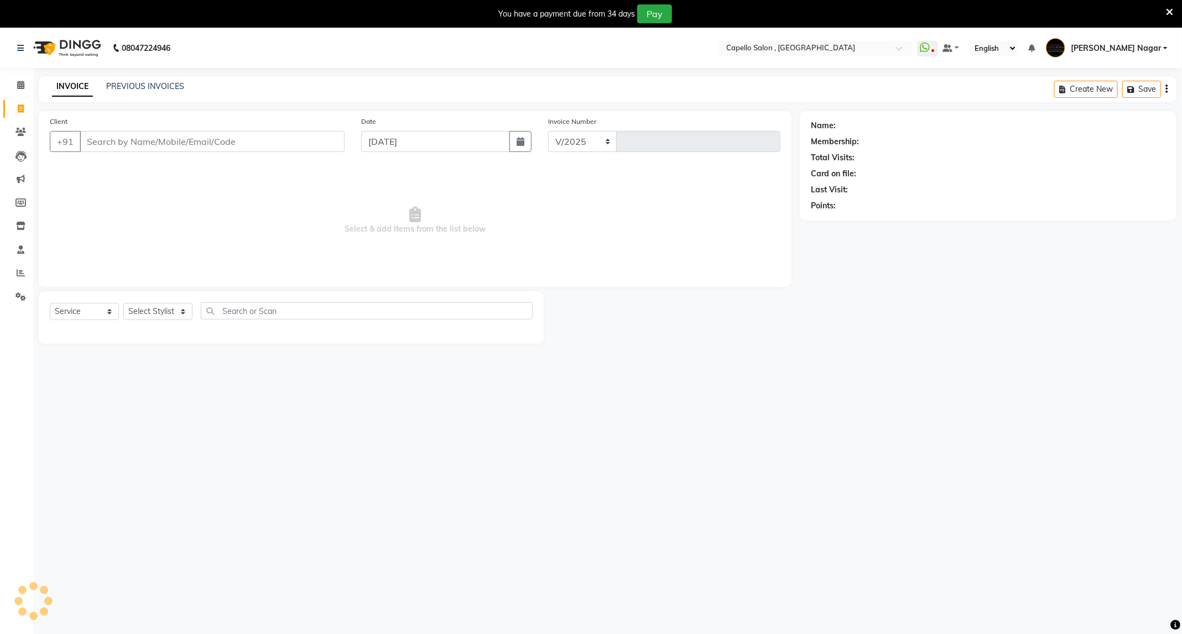
select select "833"
type input "4234"
click at [163, 309] on select "Select Stylist ADMIN Admin 2 [PERSON_NAME] [PERSON_NAME] Nagar GAUSHIYA [PERSON…" at bounding box center [159, 311] width 72 height 17
select select "77241"
click at [123, 304] on select "Select Stylist ADMIN Admin 2 [PERSON_NAME] [PERSON_NAME] Nagar GAUSHIYA [PERSON…" at bounding box center [159, 311] width 72 height 17
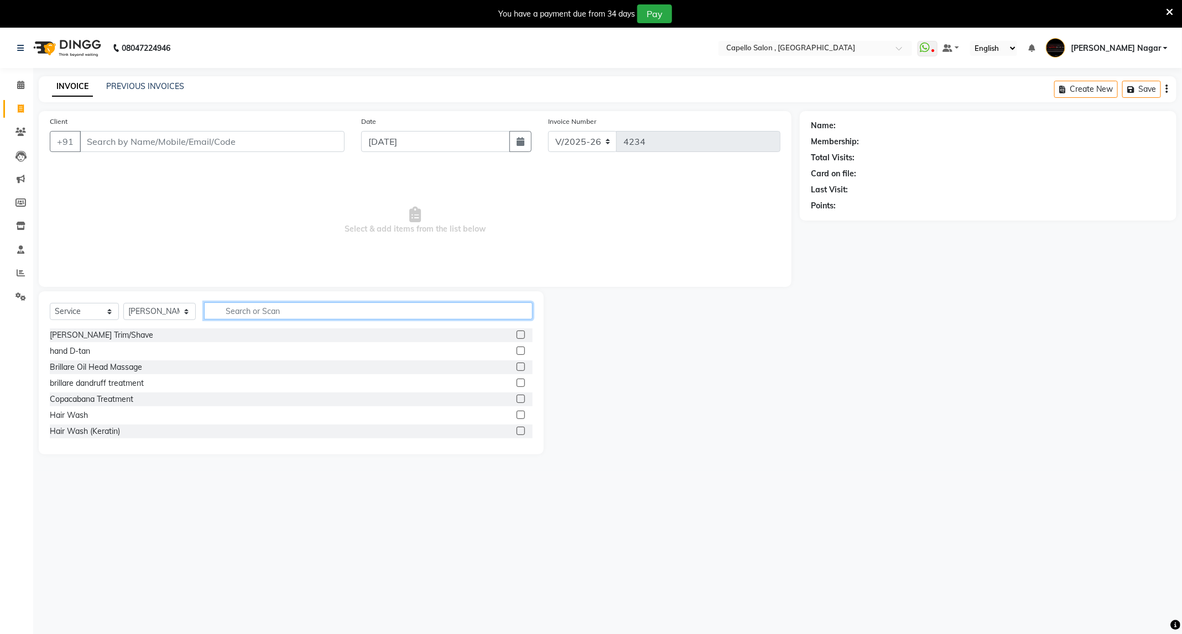
click at [379, 314] on input "text" at bounding box center [368, 311] width 329 height 17
type input "hair"
click at [517, 400] on label at bounding box center [521, 399] width 8 height 8
click at [517, 400] on input "checkbox" at bounding box center [520, 399] width 7 height 7
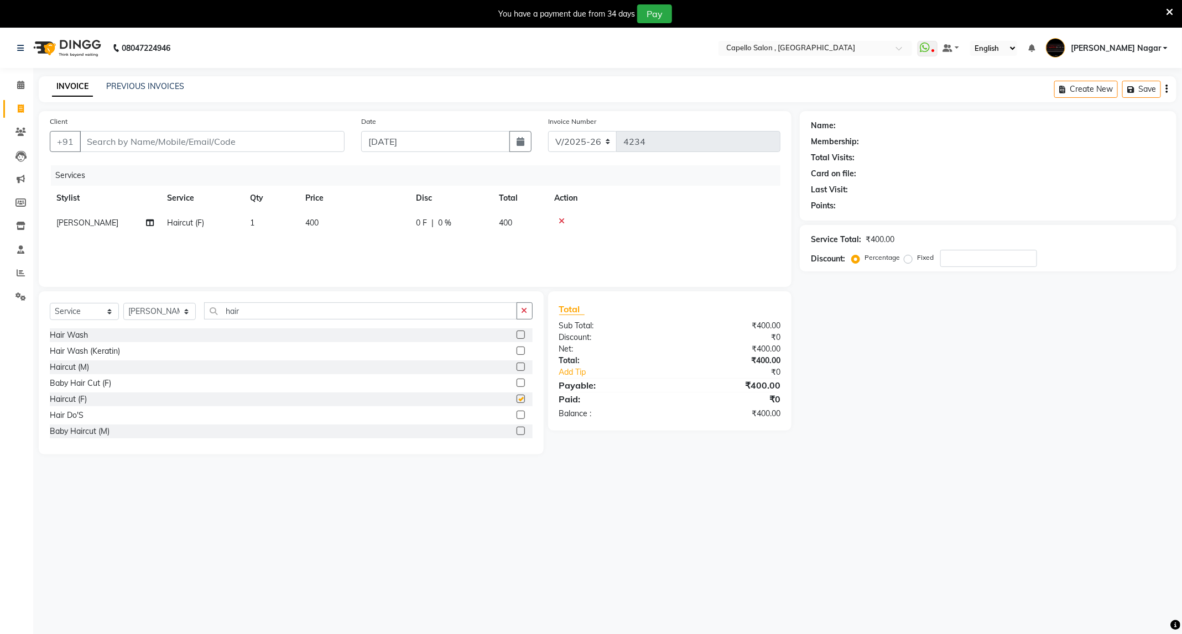
checkbox input "false"
click at [318, 225] on span "400" at bounding box center [311, 223] width 13 height 10
select select "77241"
drag, startPoint x: 402, startPoint y: 216, endPoint x: 341, endPoint y: 216, distance: 61.4
click at [341, 216] on tr "ADMIN Admin 2 [PERSON_NAME] [PERSON_NAME] Nagar GAUSHIYA [PERSON_NAME] [PERSON_…" at bounding box center [415, 232] width 731 height 42
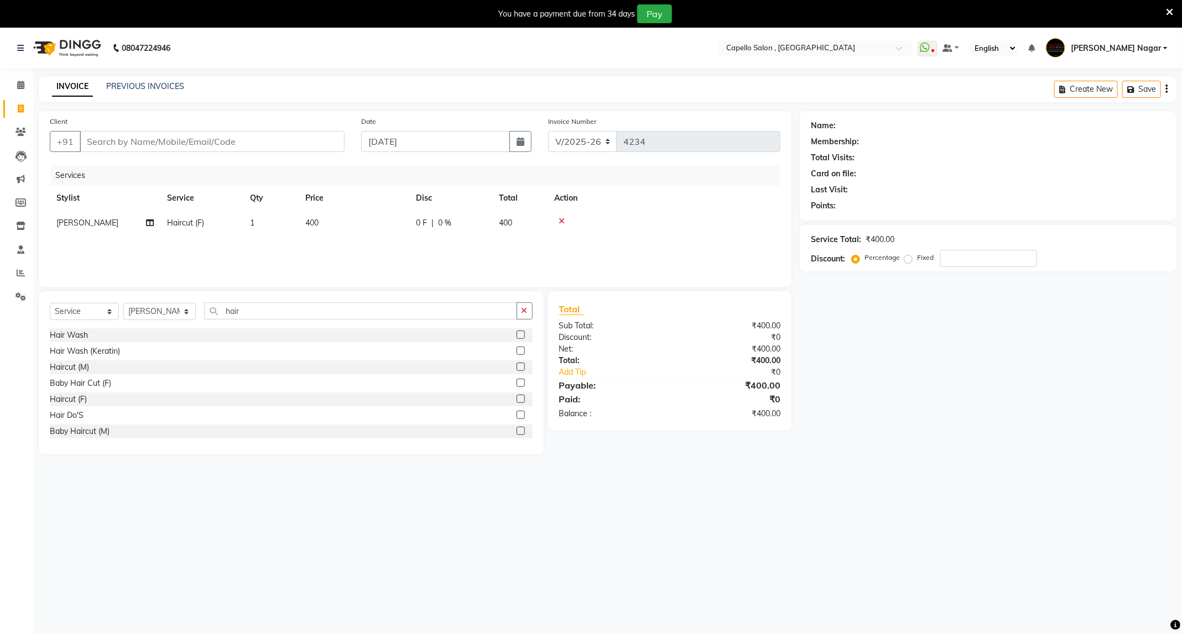
drag, startPoint x: 392, startPoint y: 222, endPoint x: 370, endPoint y: 222, distance: 22.1
click at [339, 223] on td "400" at bounding box center [354, 223] width 111 height 25
select select "77241"
drag, startPoint x: 413, startPoint y: 242, endPoint x: 403, endPoint y: 238, distance: 10.9
click at [403, 238] on td "400" at bounding box center [406, 232] width 111 height 42
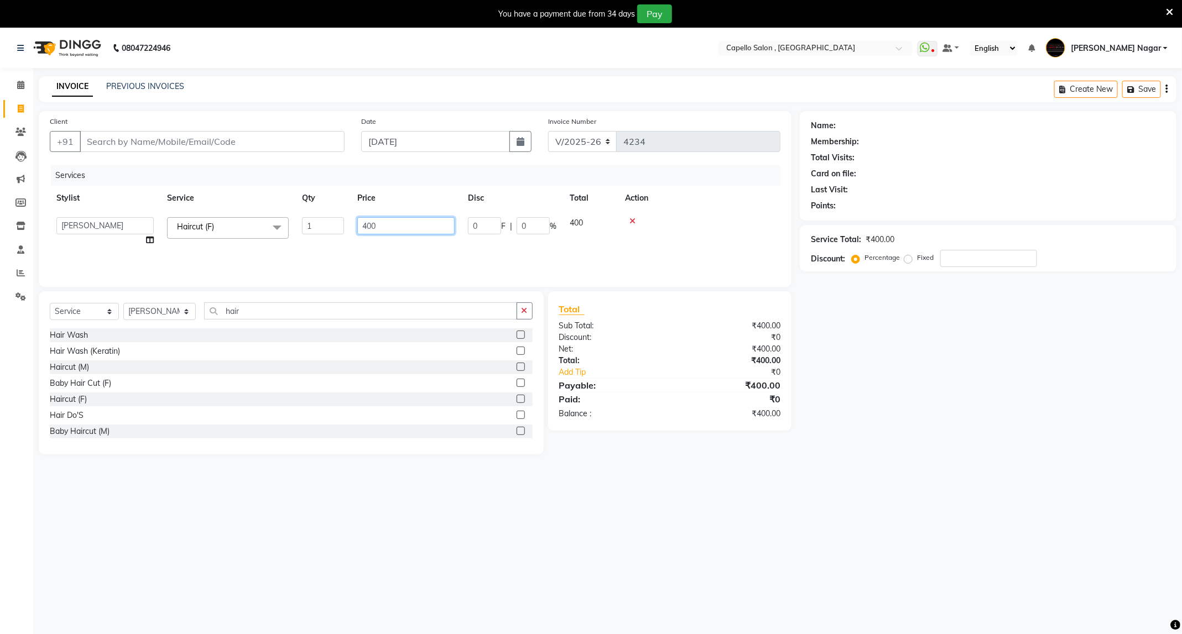
drag, startPoint x: 402, startPoint y: 228, endPoint x: 355, endPoint y: 226, distance: 47.0
click at [355, 226] on td "400" at bounding box center [406, 232] width 111 height 42
type input "200"
click at [244, 133] on input "Client" at bounding box center [212, 141] width 265 height 21
type input "8"
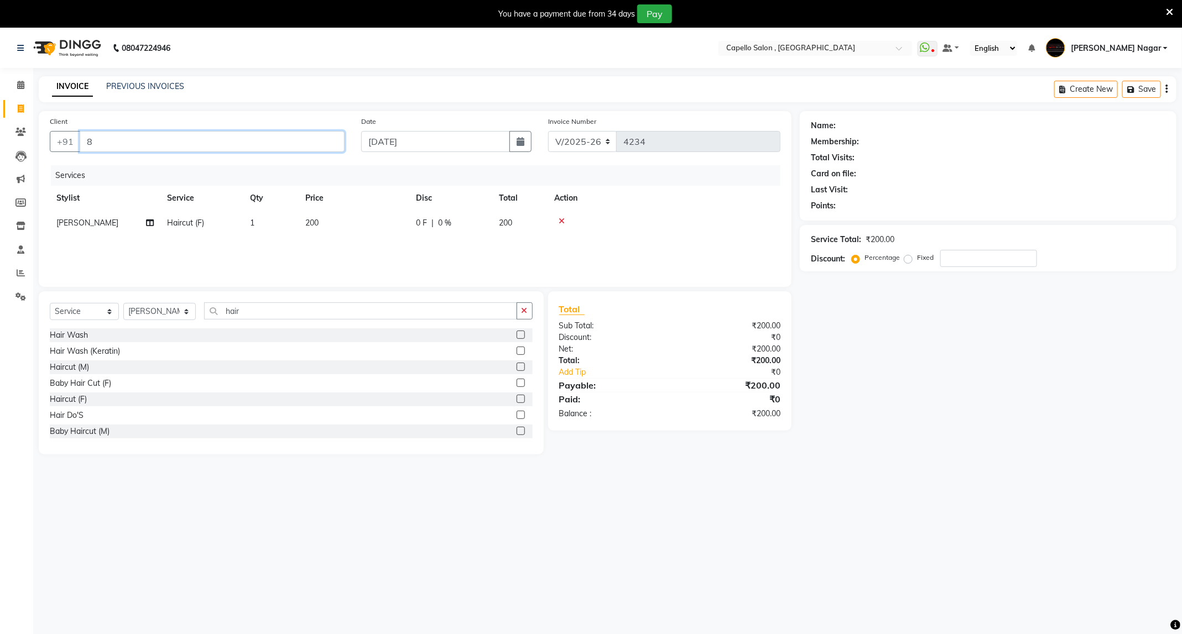
type input "0"
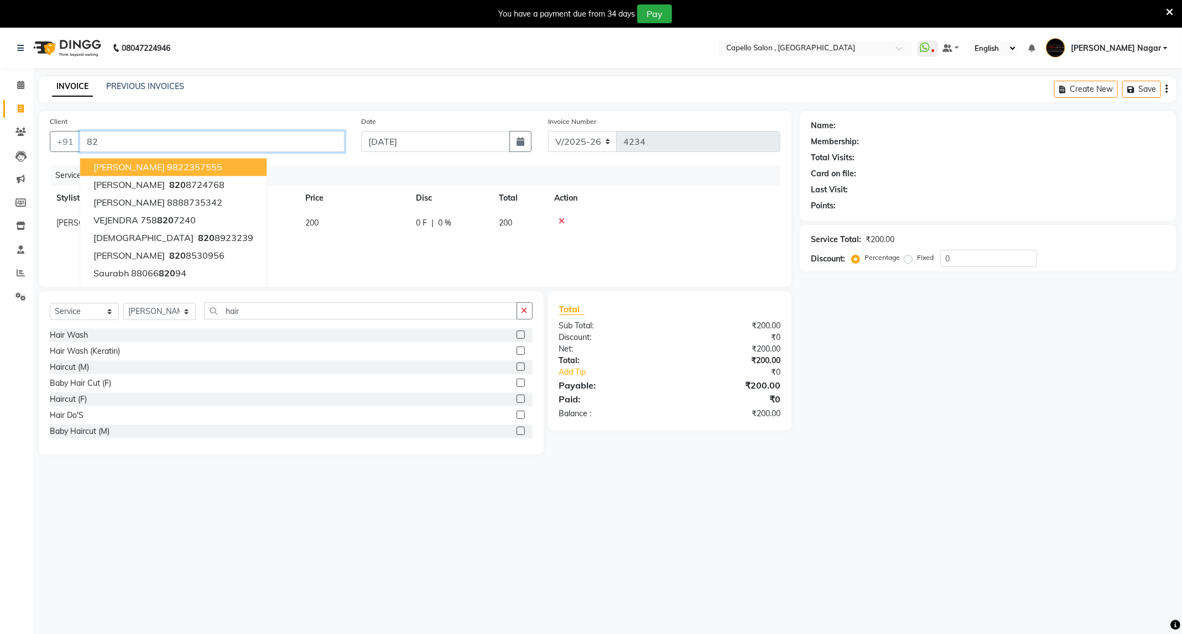
type input "8"
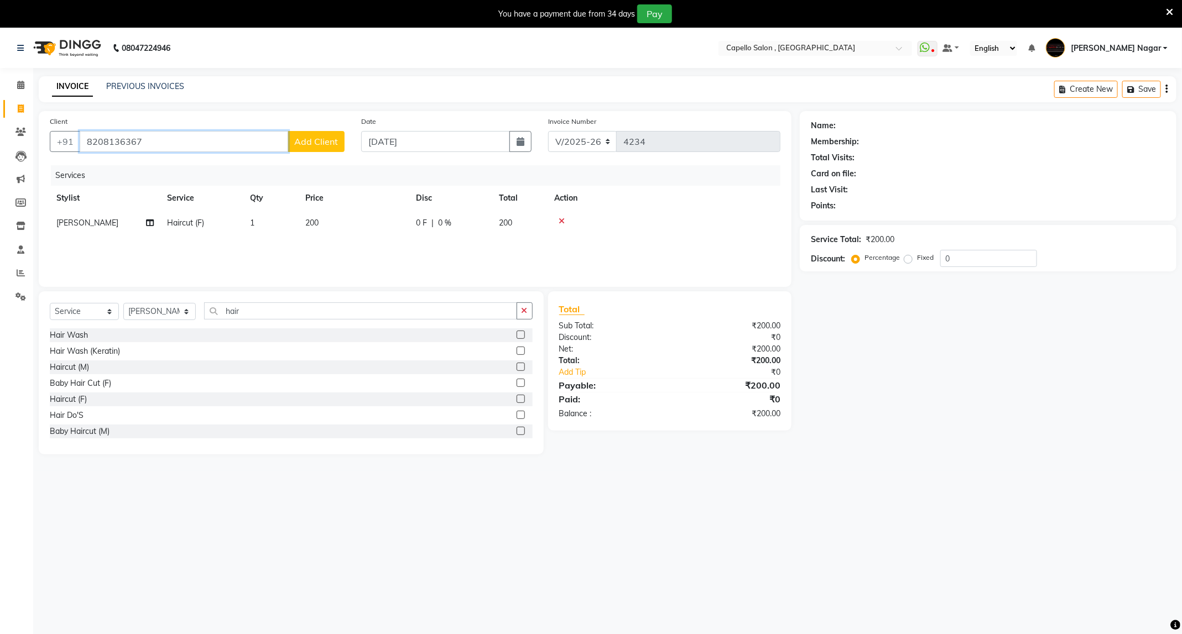
type input "8208136367"
click at [304, 132] on button "Add Client" at bounding box center [316, 141] width 57 height 21
select select "22"
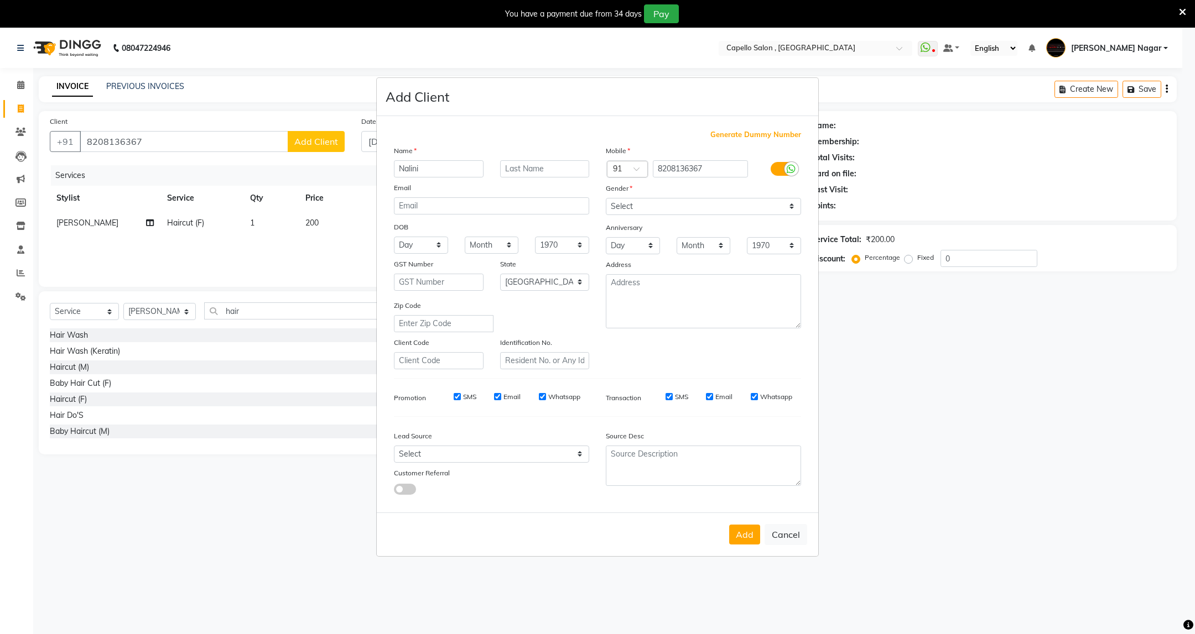
type input "Nalini"
click at [737, 204] on select "Select [DEMOGRAPHIC_DATA] [DEMOGRAPHIC_DATA] Other Prefer Not To Say" at bounding box center [703, 206] width 195 height 17
select select "[DEMOGRAPHIC_DATA]"
click at [606, 199] on select "Select [DEMOGRAPHIC_DATA] [DEMOGRAPHIC_DATA] Other Prefer Not To Say" at bounding box center [703, 206] width 195 height 17
click at [740, 541] on button "Add" at bounding box center [744, 535] width 31 height 20
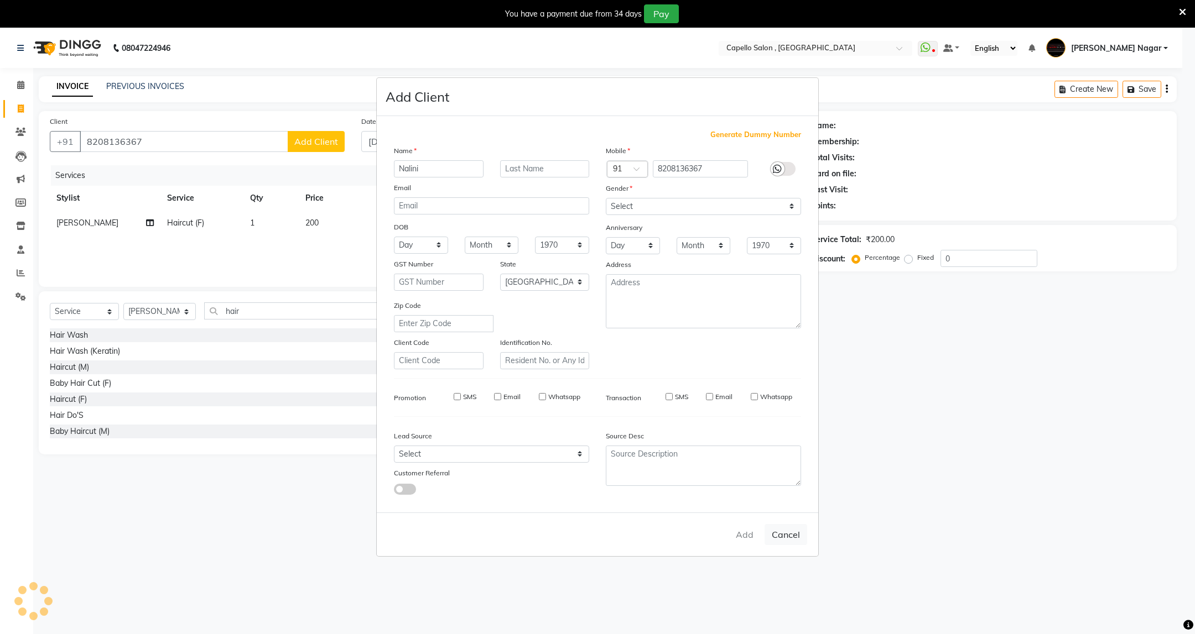
select select
select select "null"
select select
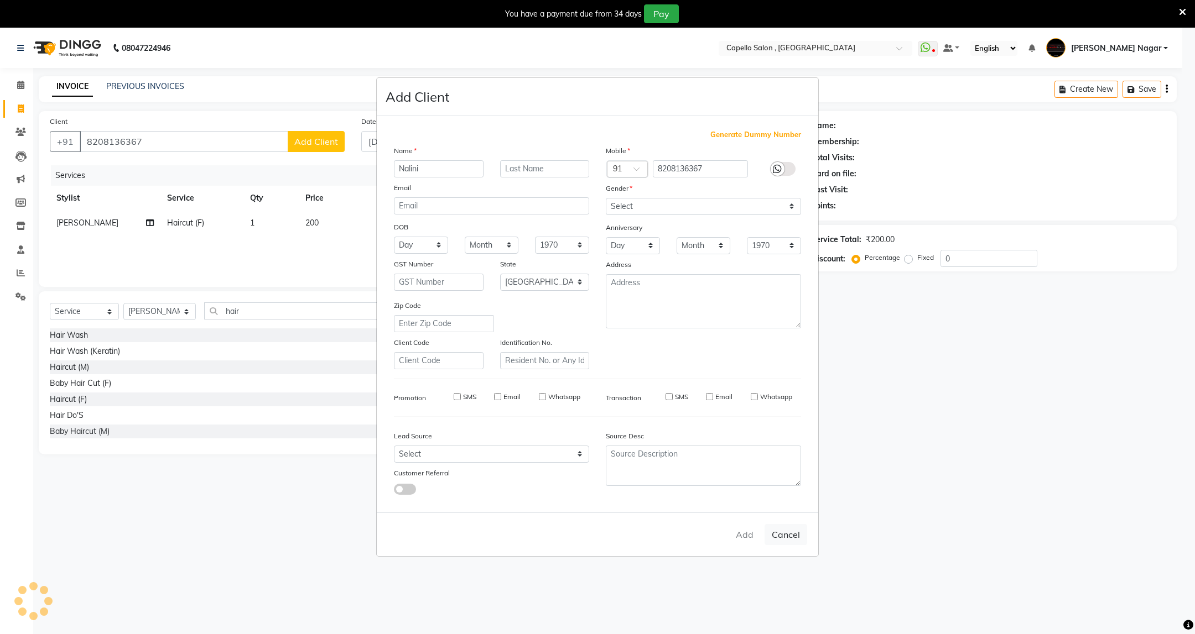
select select
checkbox input "false"
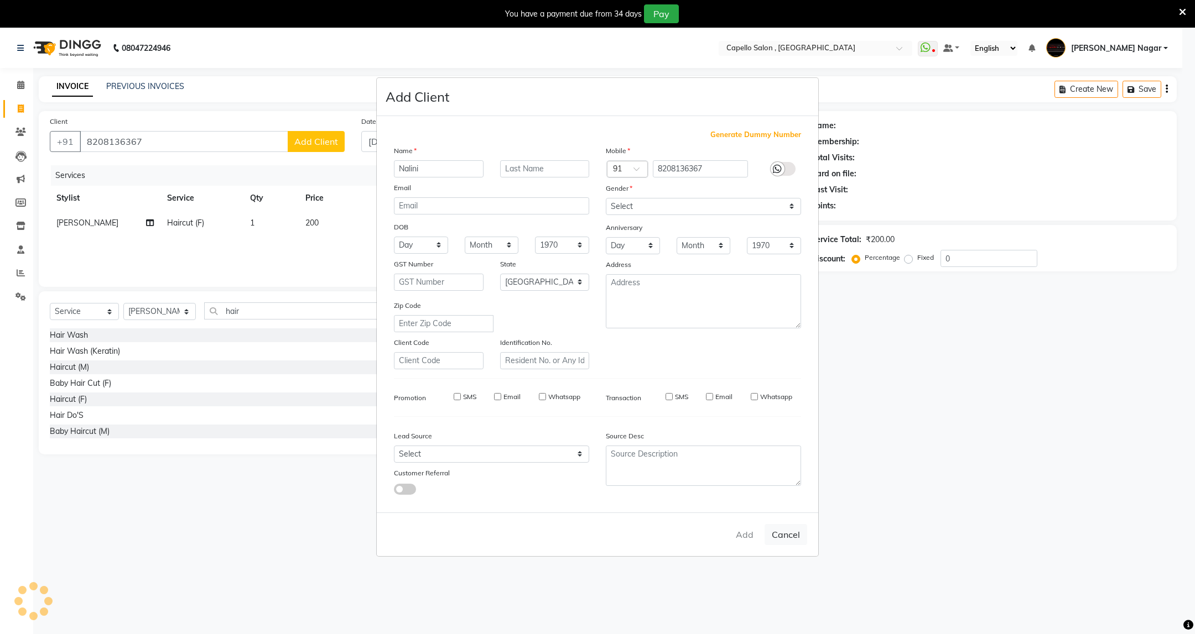
checkbox input "false"
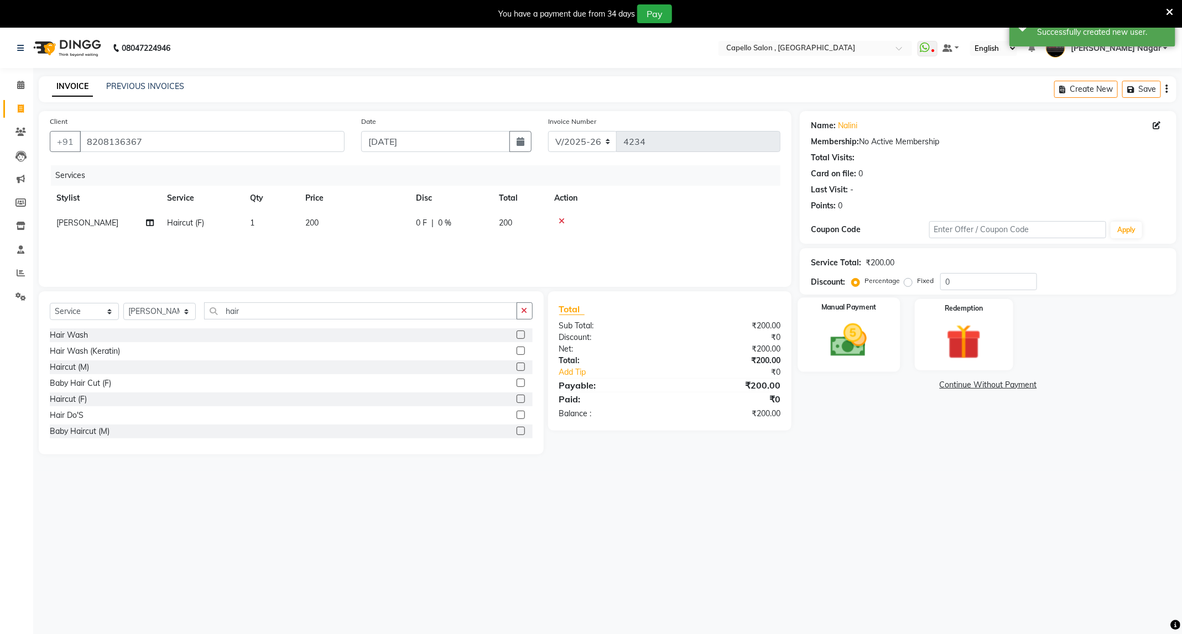
click at [883, 352] on div "Manual Payment" at bounding box center [849, 335] width 102 height 74
click at [986, 387] on span "CASH" at bounding box center [978, 385] width 24 height 13
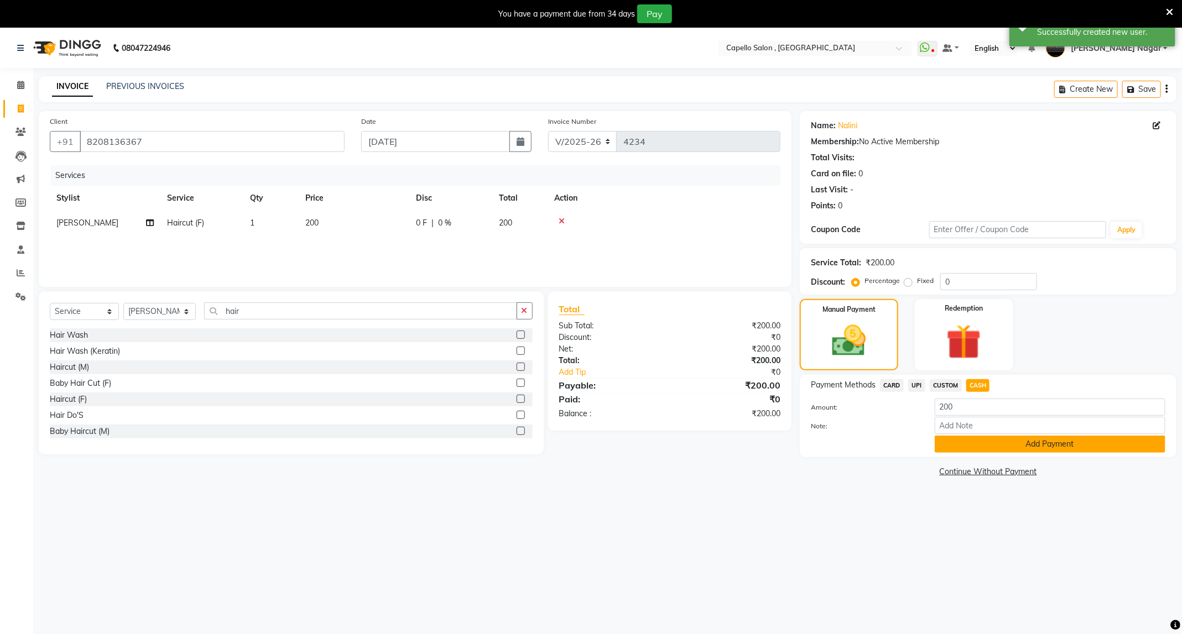
click at [986, 450] on button "Add Payment" at bounding box center [1050, 444] width 231 height 17
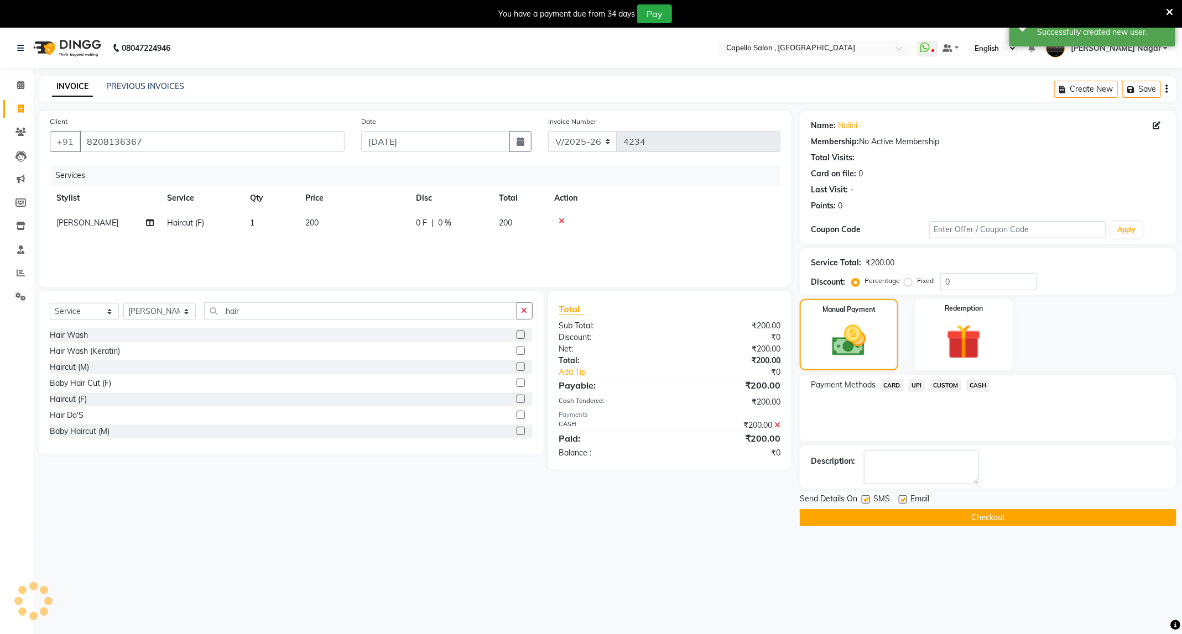
click at [935, 513] on button "Checkout" at bounding box center [988, 517] width 377 height 17
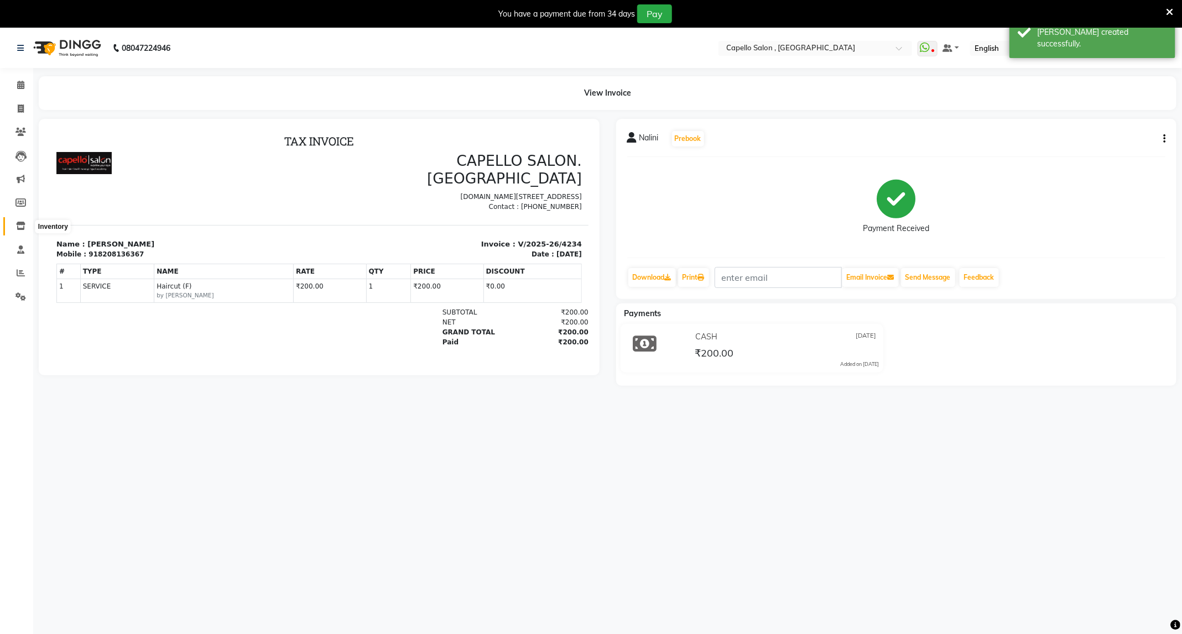
drag, startPoint x: 503, startPoint y: 392, endPoint x: 19, endPoint y: 226, distance: 512.0
click at [22, 226] on icon at bounding box center [20, 226] width 9 height 8
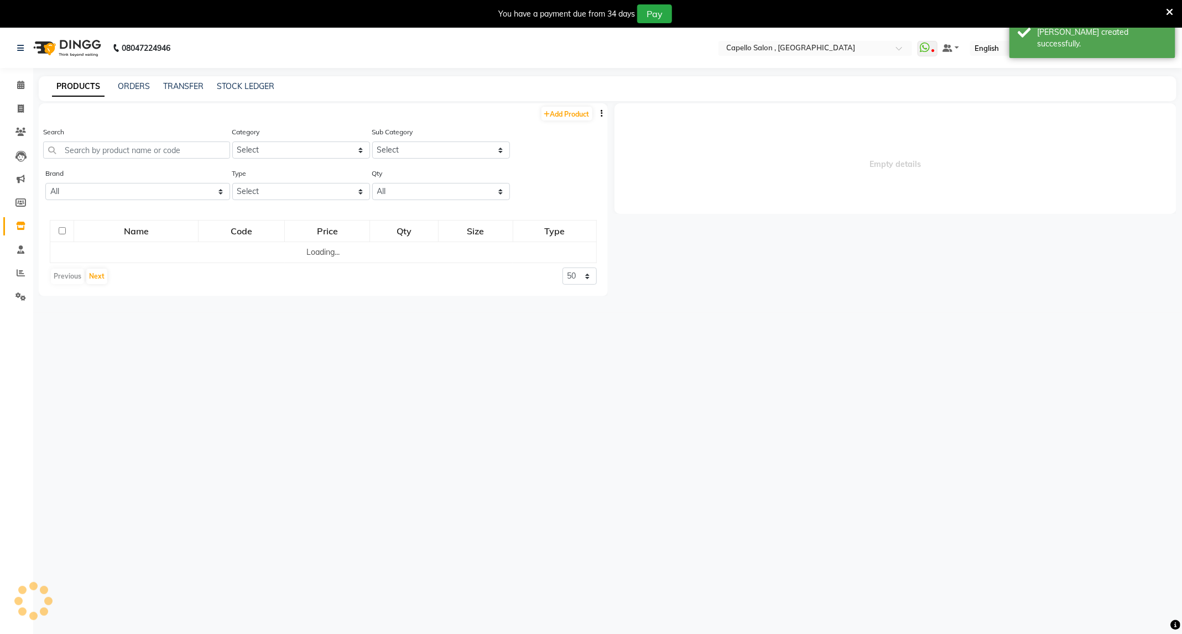
select select
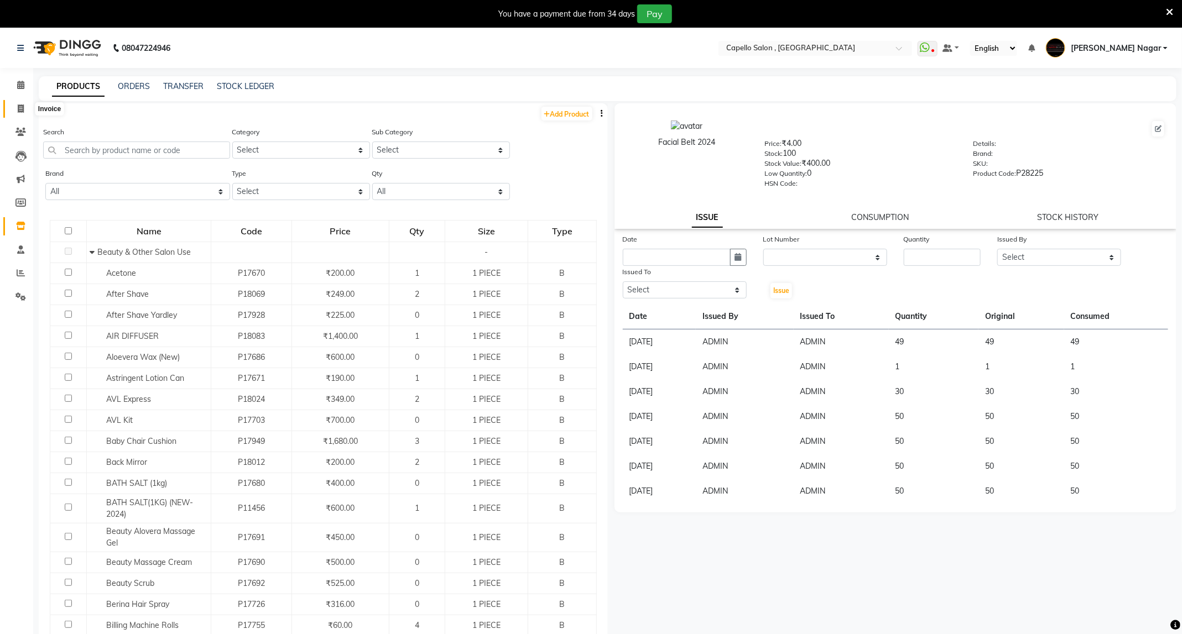
click at [19, 111] on icon at bounding box center [21, 109] width 6 height 8
select select "service"
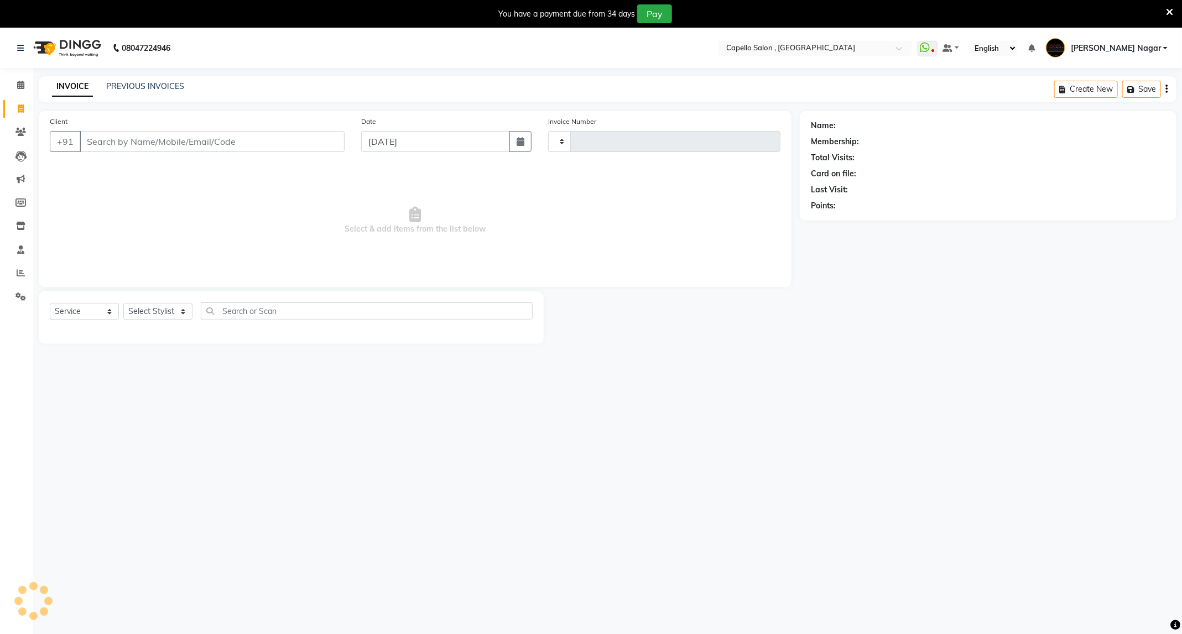
scroll to position [28, 0]
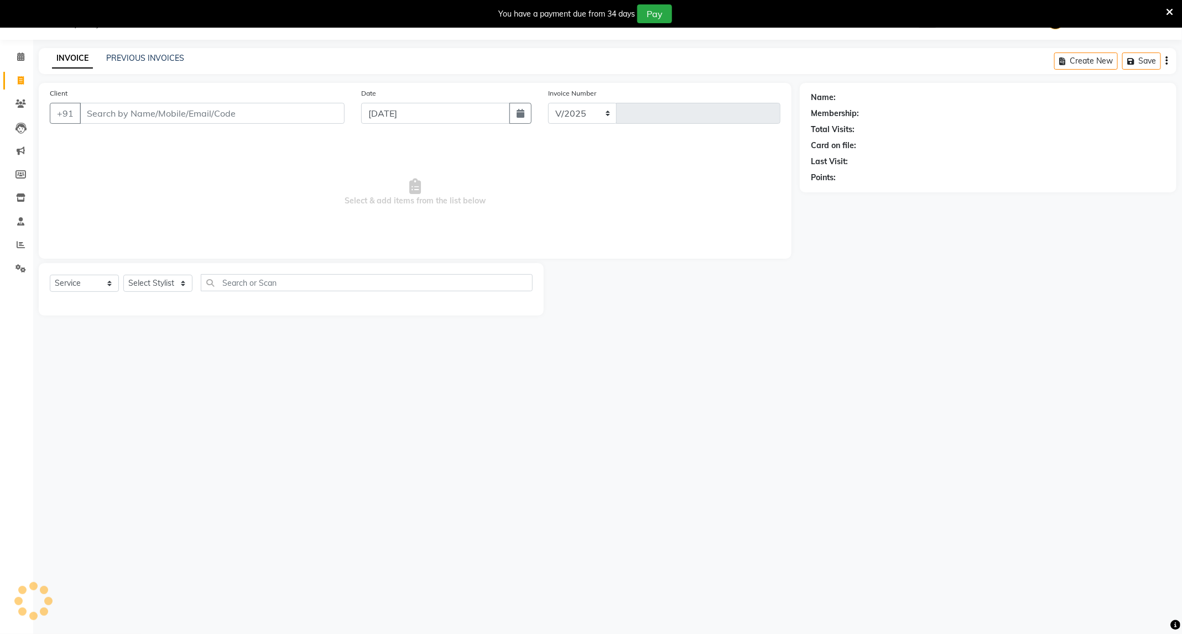
select select "833"
type input "4235"
click at [155, 286] on select "Select Stylist ADMIN Admin 2 ANKITA PUND Capello Manish Nagar GAUSHIYA QURESHI …" at bounding box center [159, 283] width 72 height 17
select select "25736"
click at [123, 275] on select "Select Stylist ADMIN Admin 2 ANKITA PUND Capello Manish Nagar GAUSHIYA QURESHI …" at bounding box center [159, 283] width 72 height 17
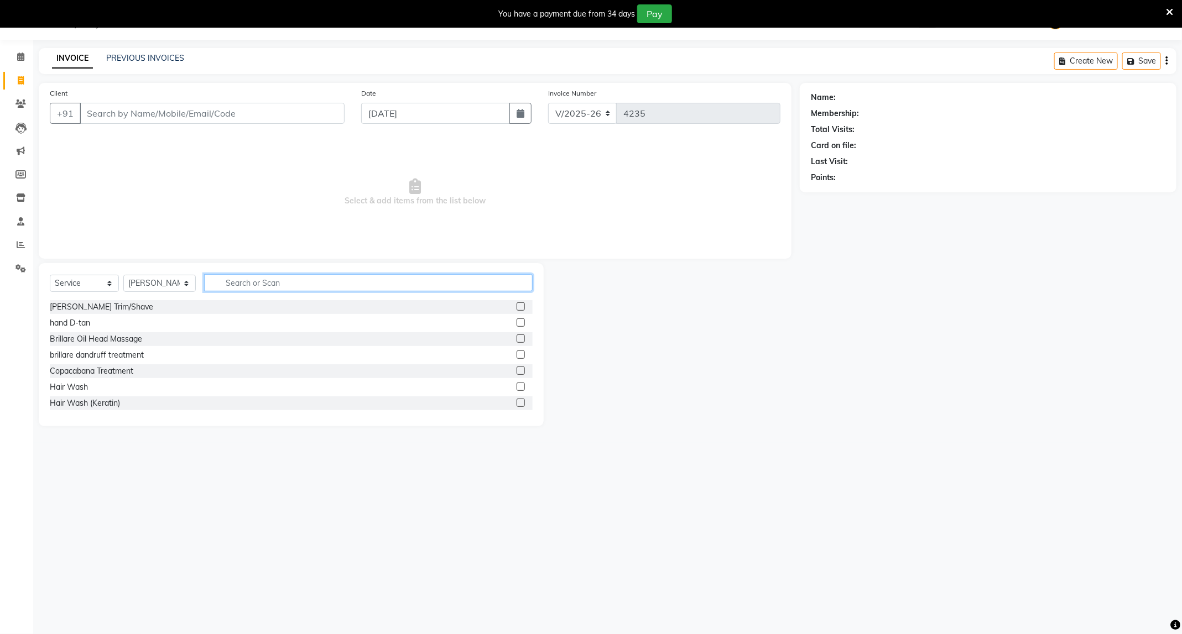
click at [252, 280] on input "text" at bounding box center [368, 282] width 329 height 17
type input "hair"
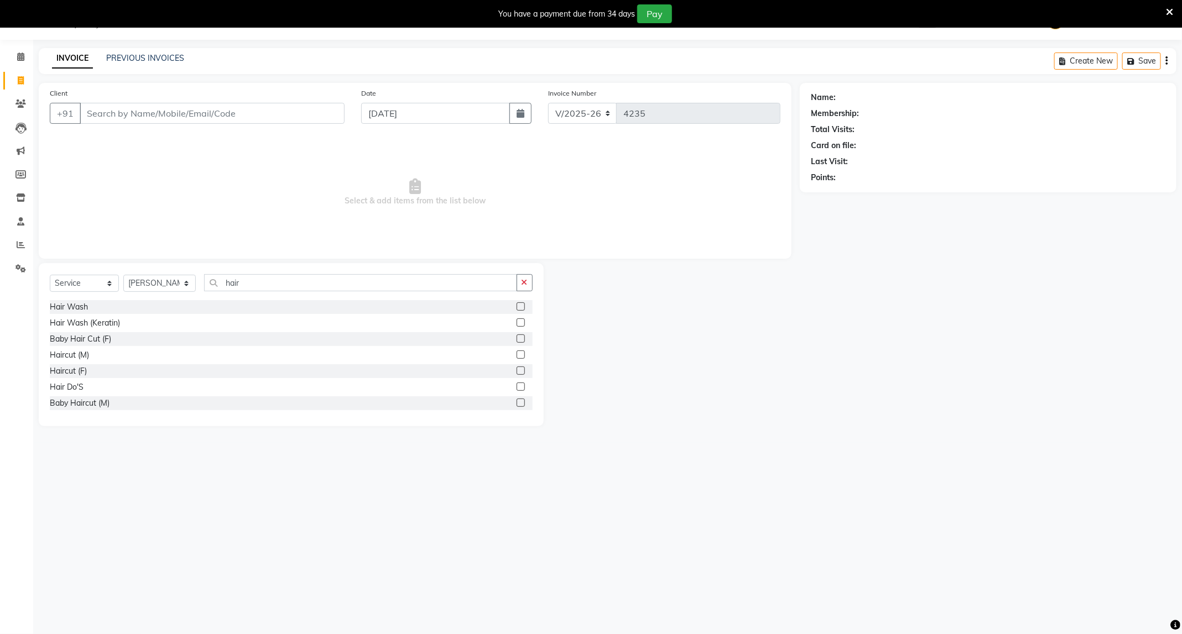
click at [517, 354] on label at bounding box center [521, 355] width 8 height 8
click at [517, 354] on input "checkbox" at bounding box center [520, 355] width 7 height 7
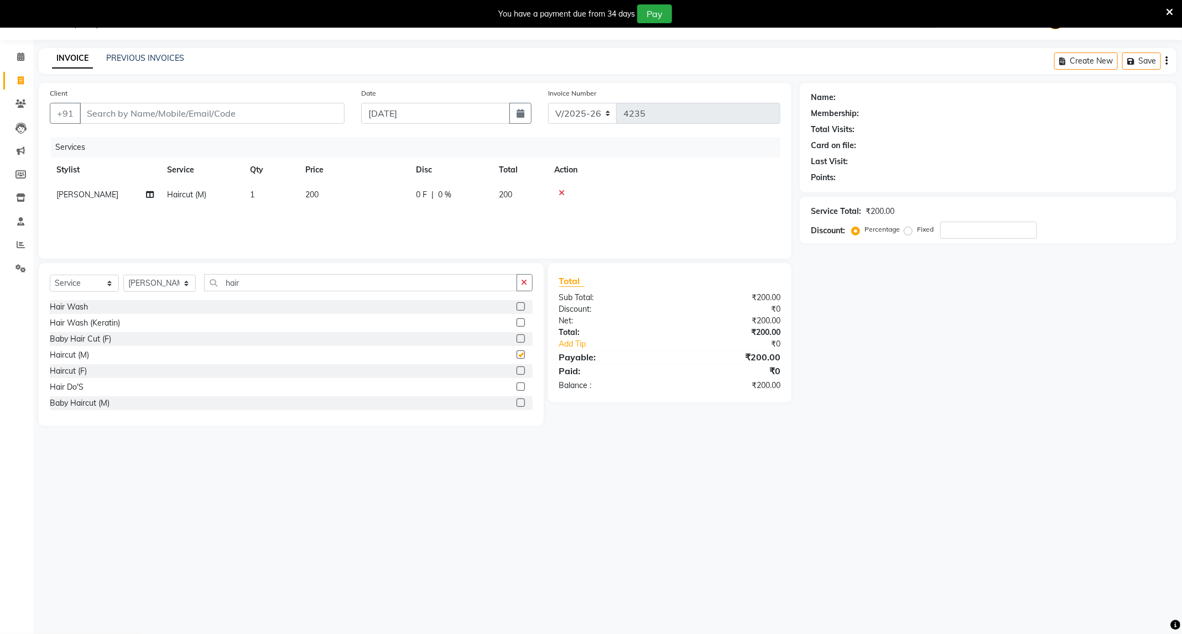
checkbox input "false"
click at [526, 281] on icon "button" at bounding box center [525, 283] width 6 height 8
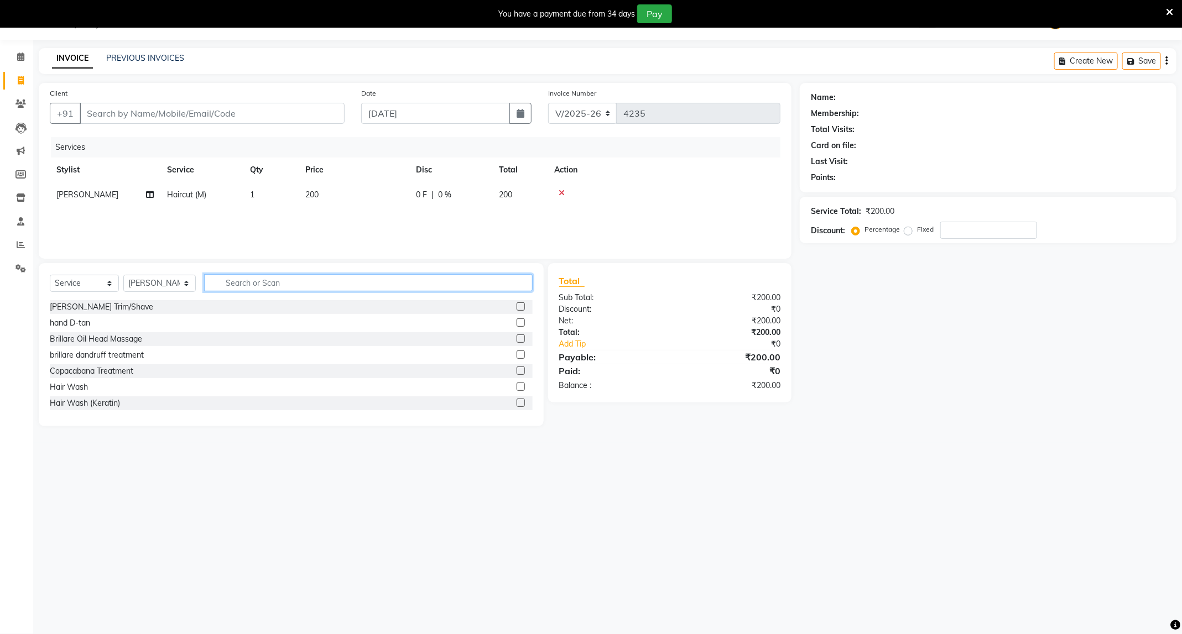
click at [436, 289] on input "text" at bounding box center [368, 282] width 329 height 17
type input "radi"
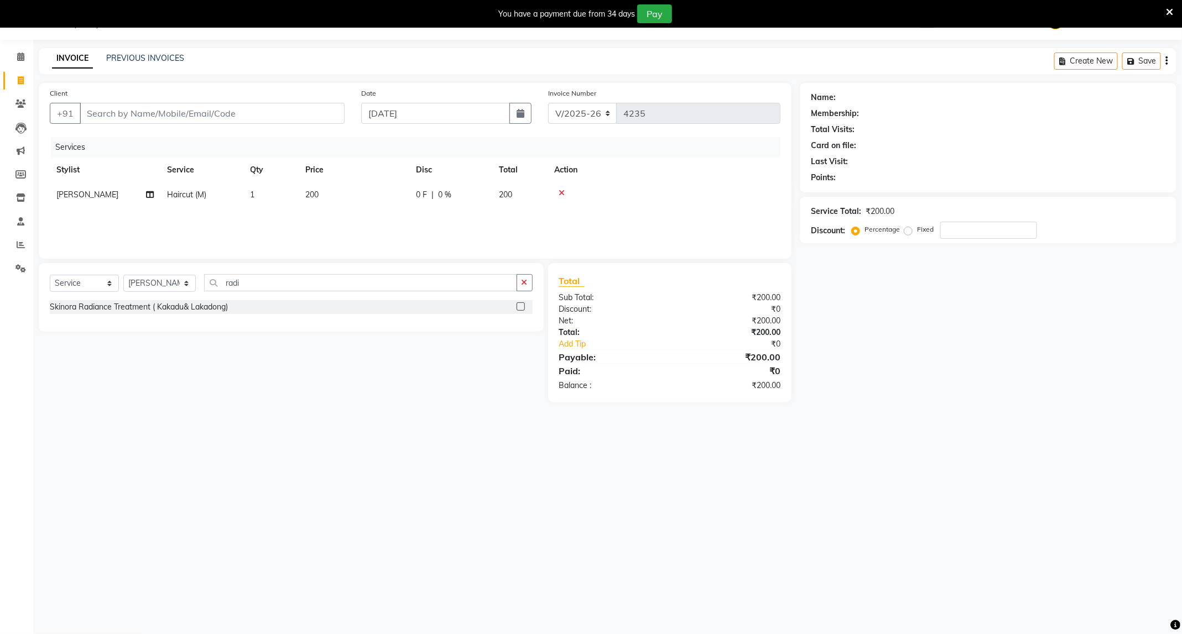
click at [519, 304] on label at bounding box center [521, 307] width 8 height 8
click at [519, 304] on input "checkbox" at bounding box center [520, 307] width 7 height 7
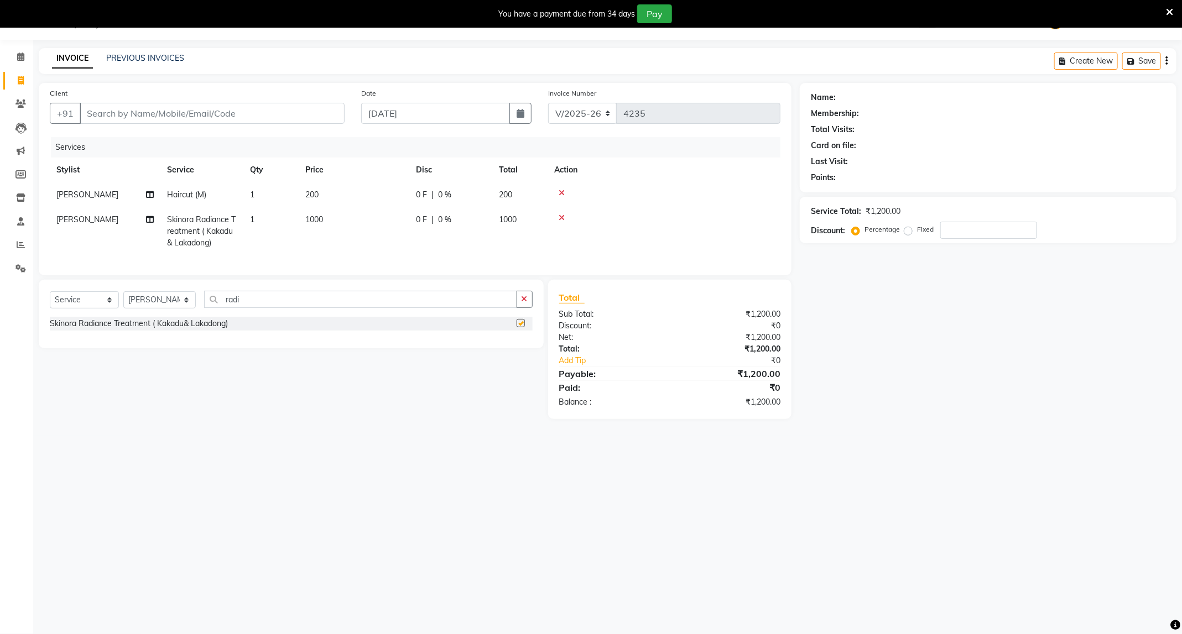
checkbox input "false"
click at [159, 309] on select "Select Stylist ADMIN Admin 2 [PERSON_NAME] [PERSON_NAME] Nagar GAUSHIYA [PERSON…" at bounding box center [159, 300] width 72 height 17
select select "14415"
click at [123, 304] on select "Select Stylist ADMIN Admin 2 [PERSON_NAME] [PERSON_NAME] Nagar GAUSHIYA [PERSON…" at bounding box center [159, 300] width 72 height 17
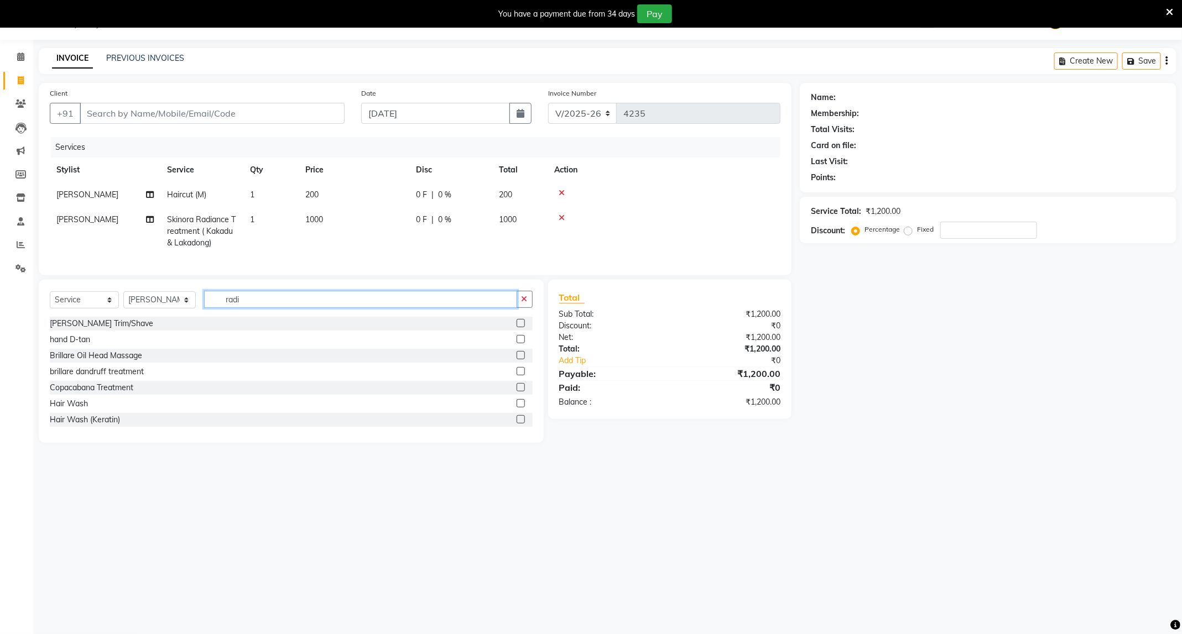
click at [380, 308] on input "radi" at bounding box center [360, 299] width 313 height 17
type input "rad"
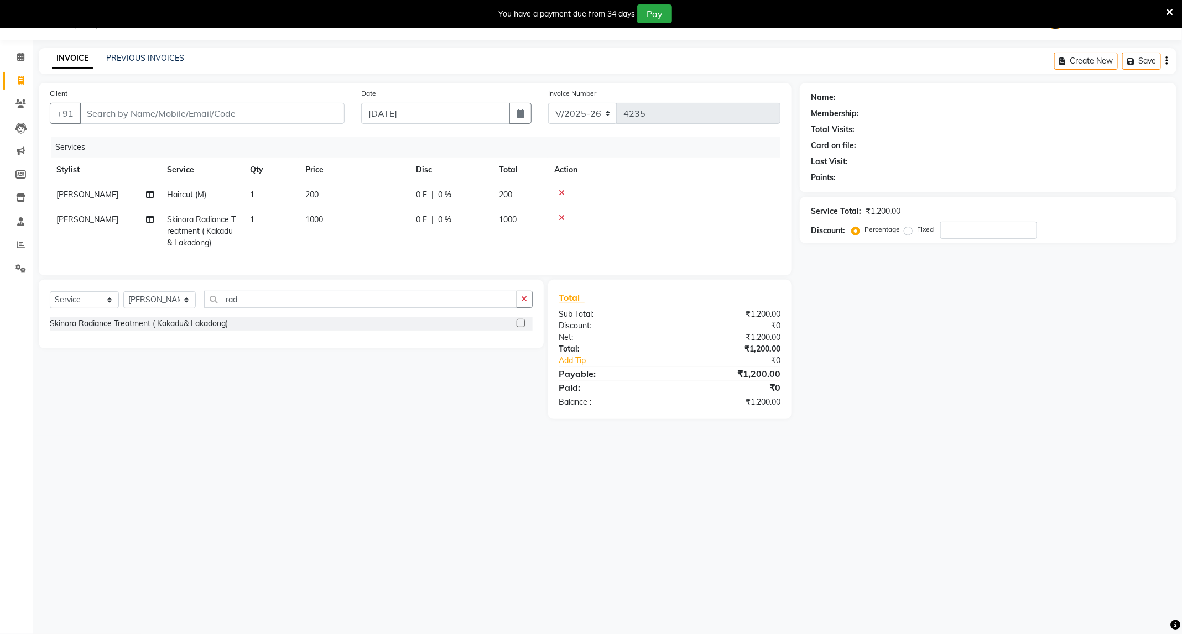
click at [519, 327] on label at bounding box center [521, 323] width 8 height 8
click at [519, 327] on input "checkbox" at bounding box center [520, 323] width 7 height 7
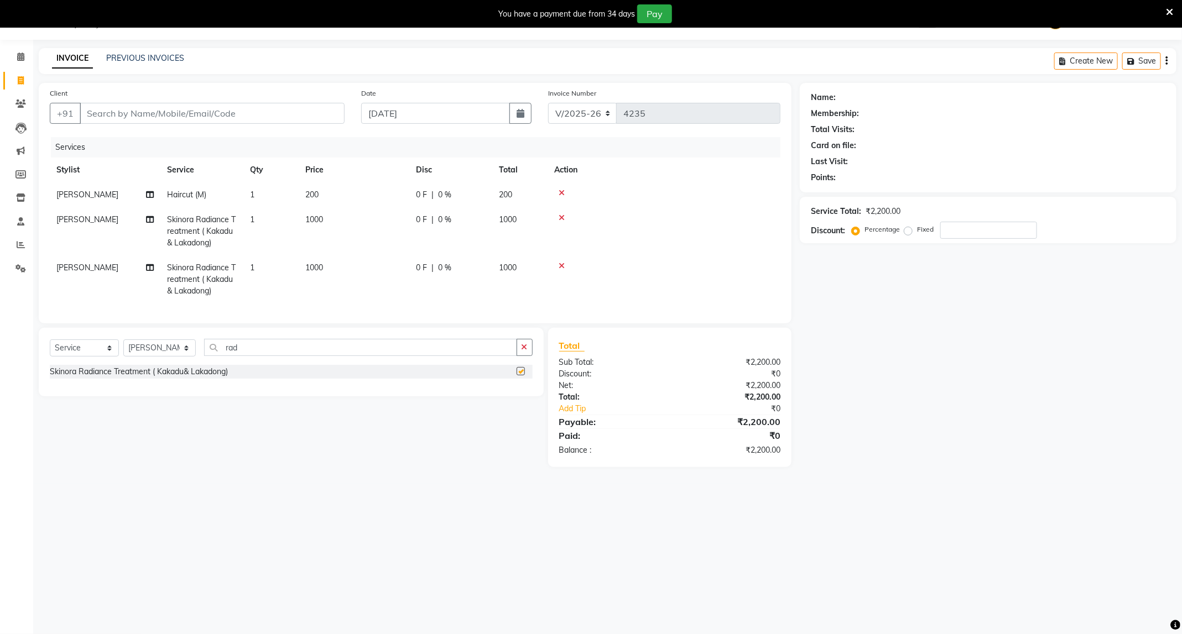
checkbox input "false"
click at [322, 356] on input "rad" at bounding box center [360, 347] width 313 height 17
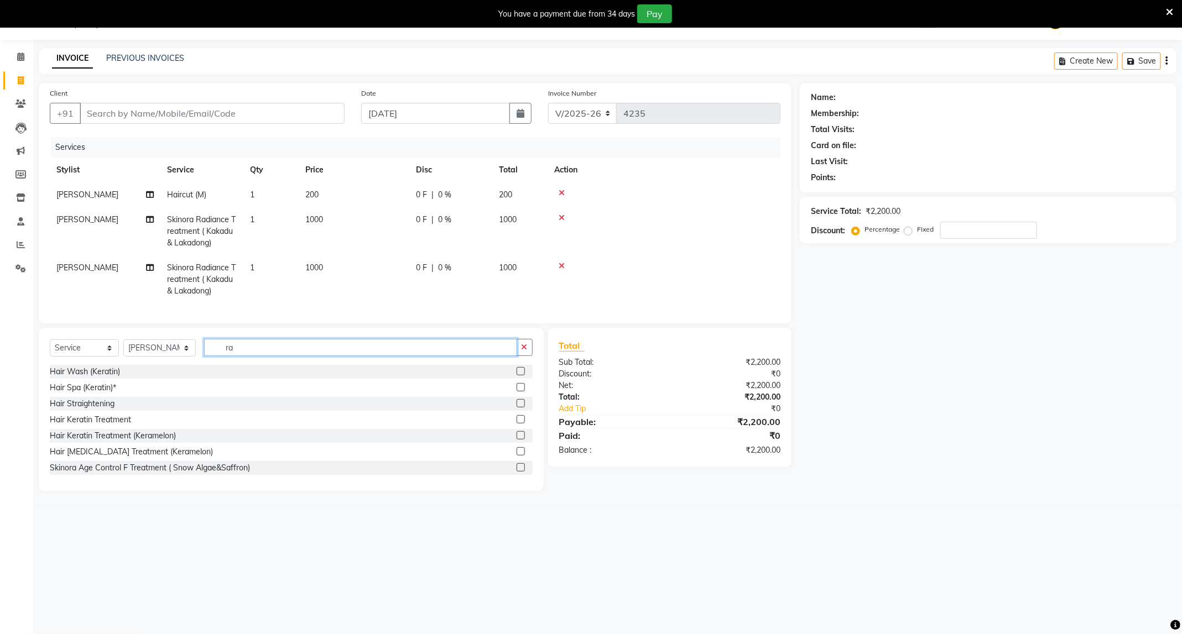
type input "r"
type input "hai"
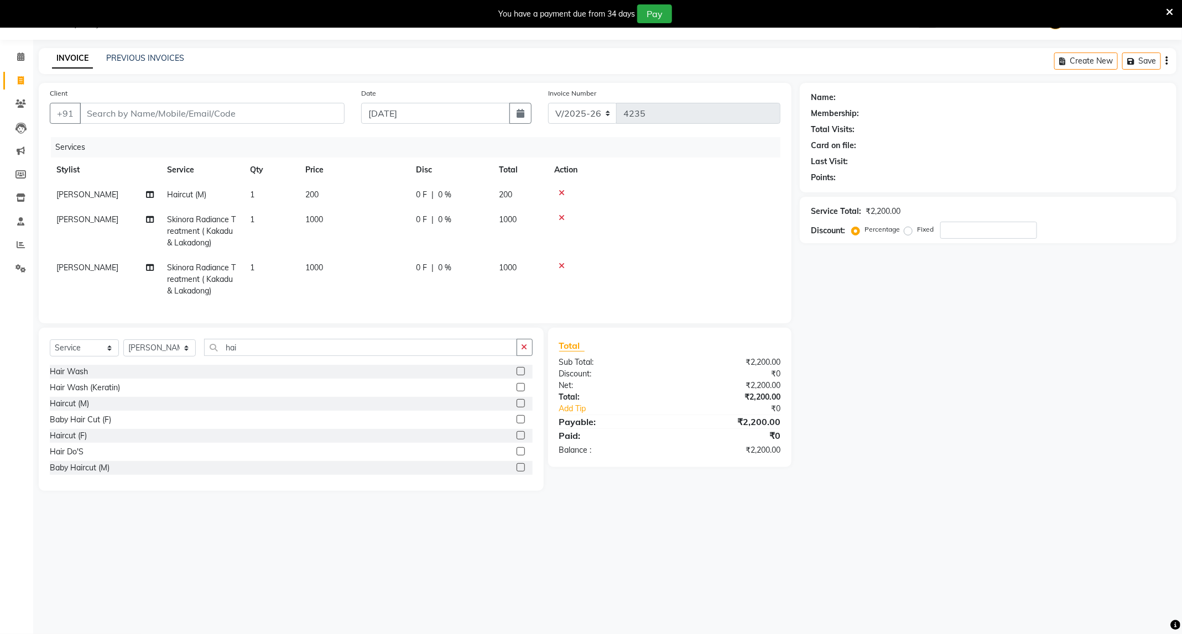
click at [517, 408] on label at bounding box center [521, 403] width 8 height 8
click at [517, 408] on input "checkbox" at bounding box center [520, 403] width 7 height 7
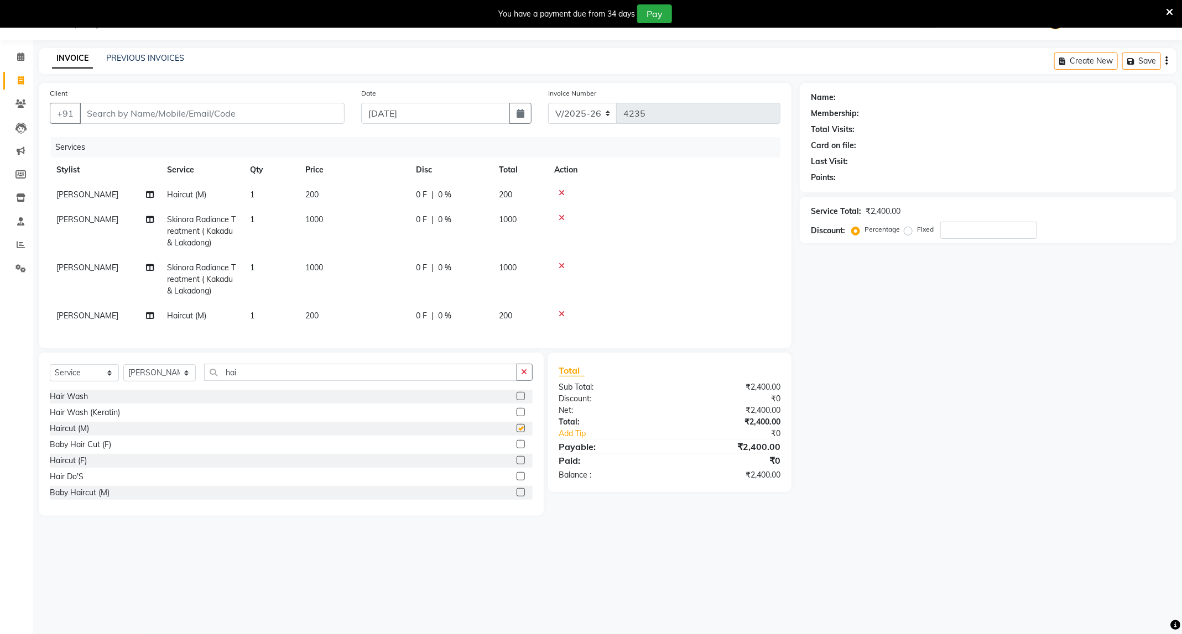
checkbox input "false"
click at [278, 102] on div "Client +91" at bounding box center [196, 109] width 311 height 45
click at [258, 106] on input "Client" at bounding box center [212, 113] width 265 height 21
click at [522, 376] on icon "button" at bounding box center [525, 372] width 6 height 8
click at [517, 400] on label at bounding box center [521, 396] width 8 height 8
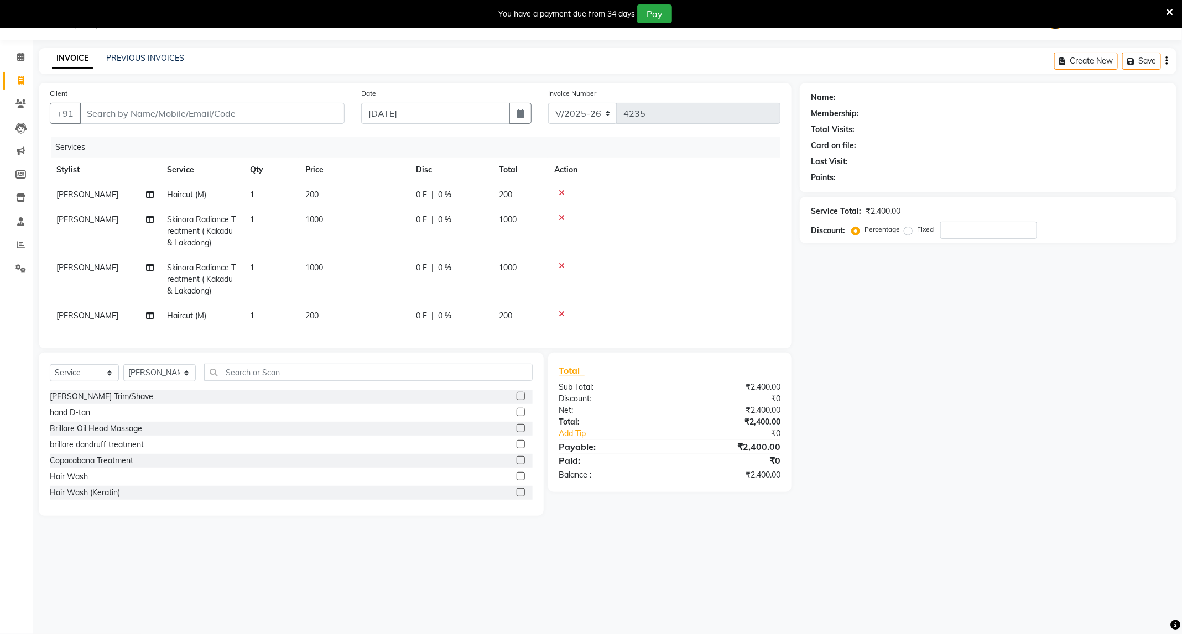
click at [517, 400] on input "checkbox" at bounding box center [520, 396] width 7 height 7
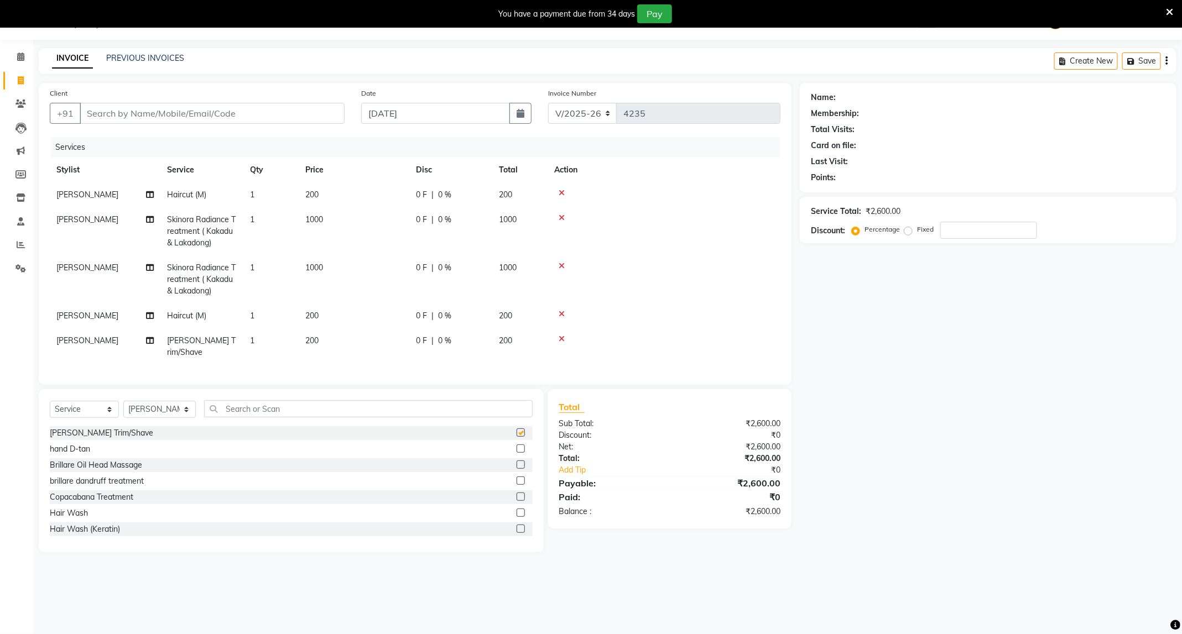
checkbox input "false"
click at [302, 120] on input "Client" at bounding box center [212, 113] width 265 height 21
type input "9"
type input "0"
type input "9145307421"
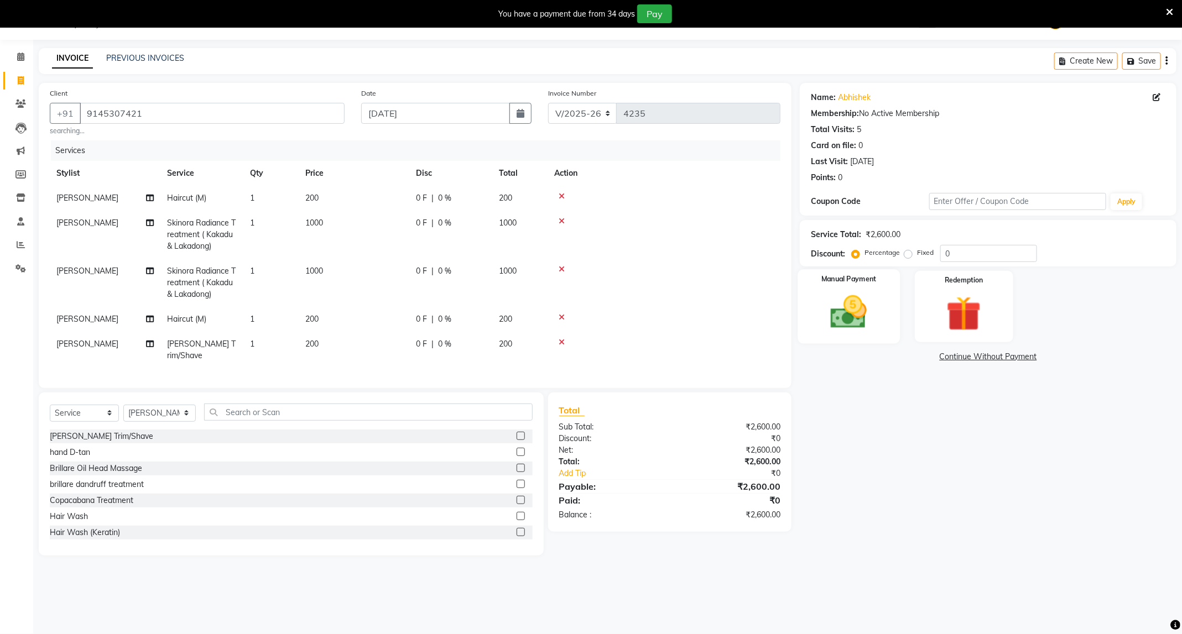
click at [849, 293] on img at bounding box center [848, 313] width 59 height 42
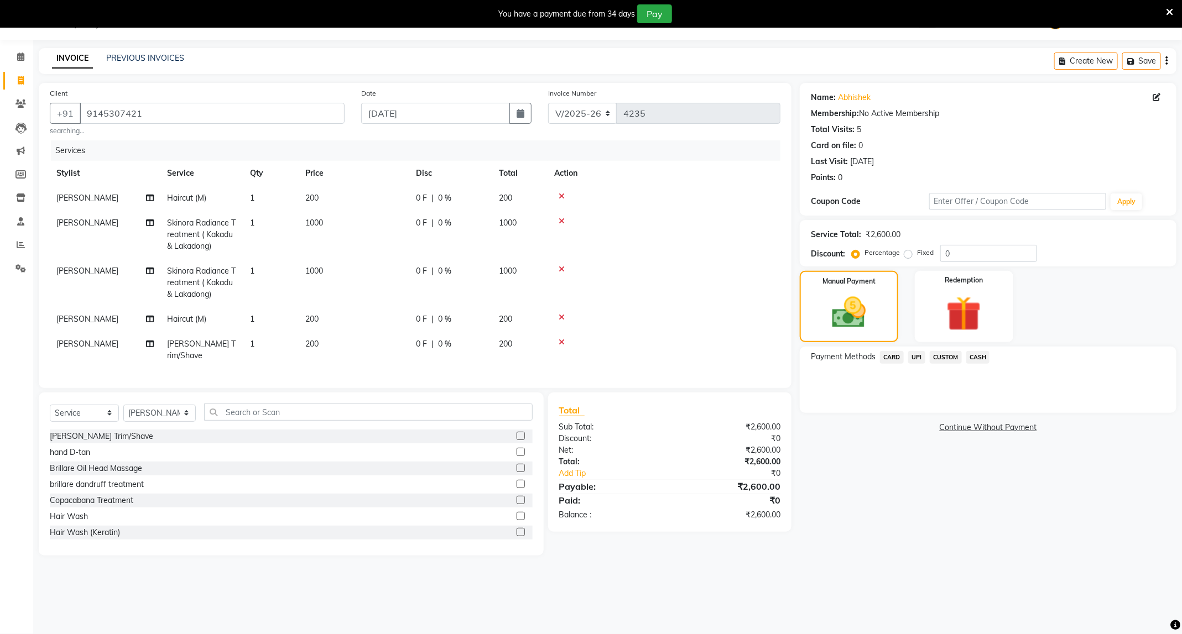
click at [913, 356] on span "UPI" at bounding box center [916, 357] width 17 height 13
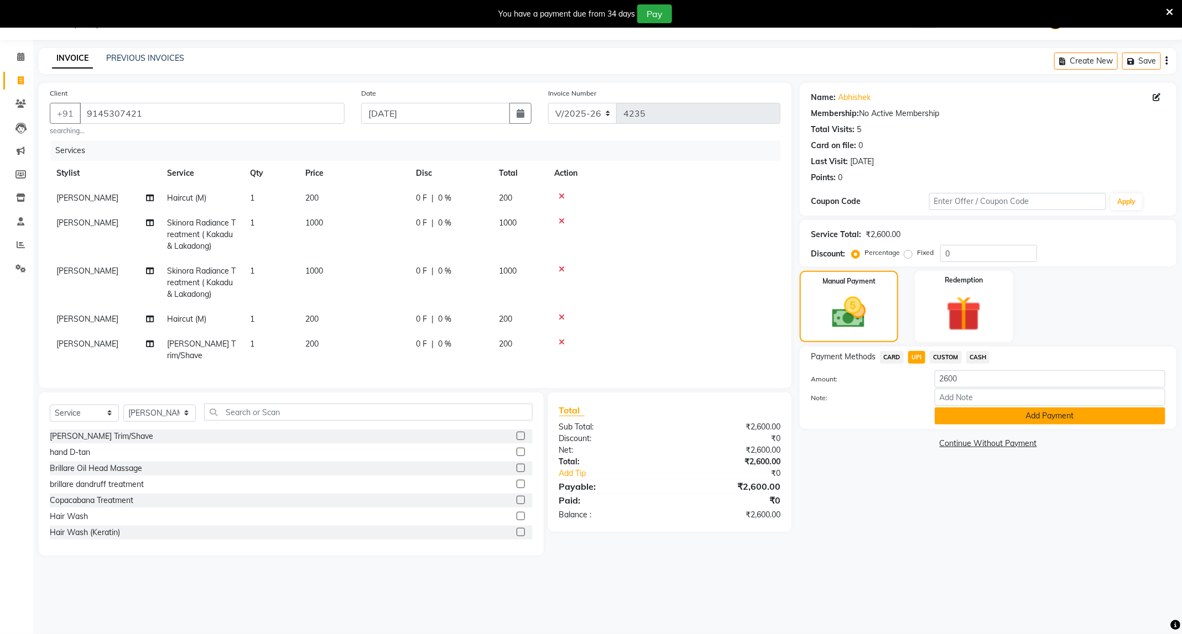
click at [1054, 425] on button "Add Payment" at bounding box center [1050, 416] width 231 height 17
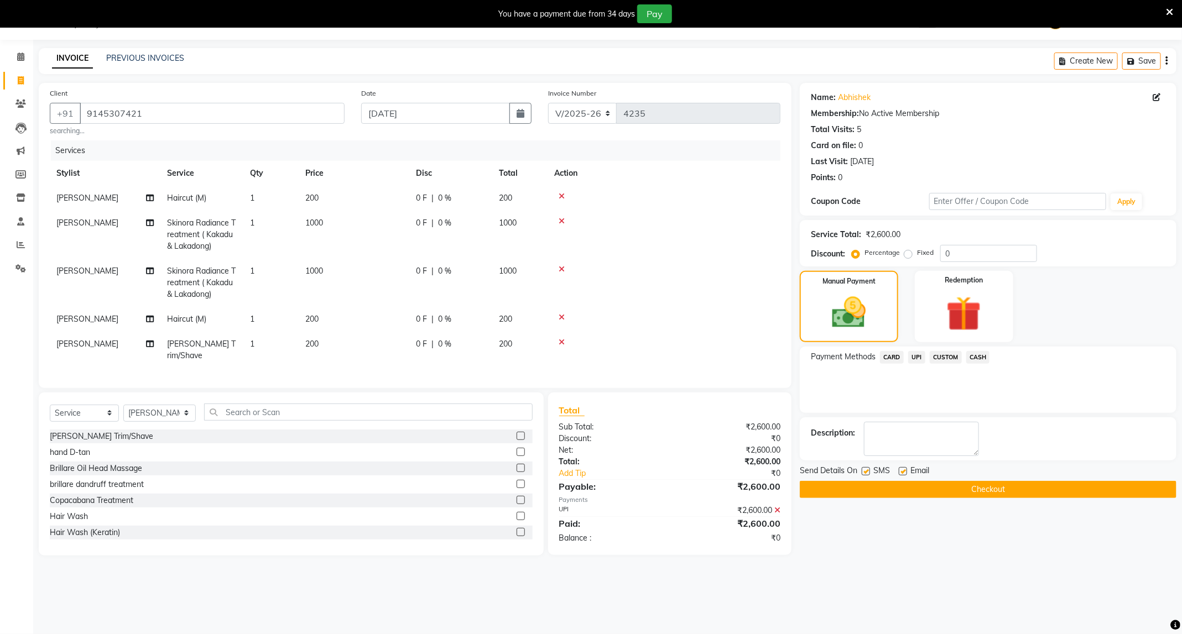
click at [981, 485] on button "Checkout" at bounding box center [988, 489] width 377 height 17
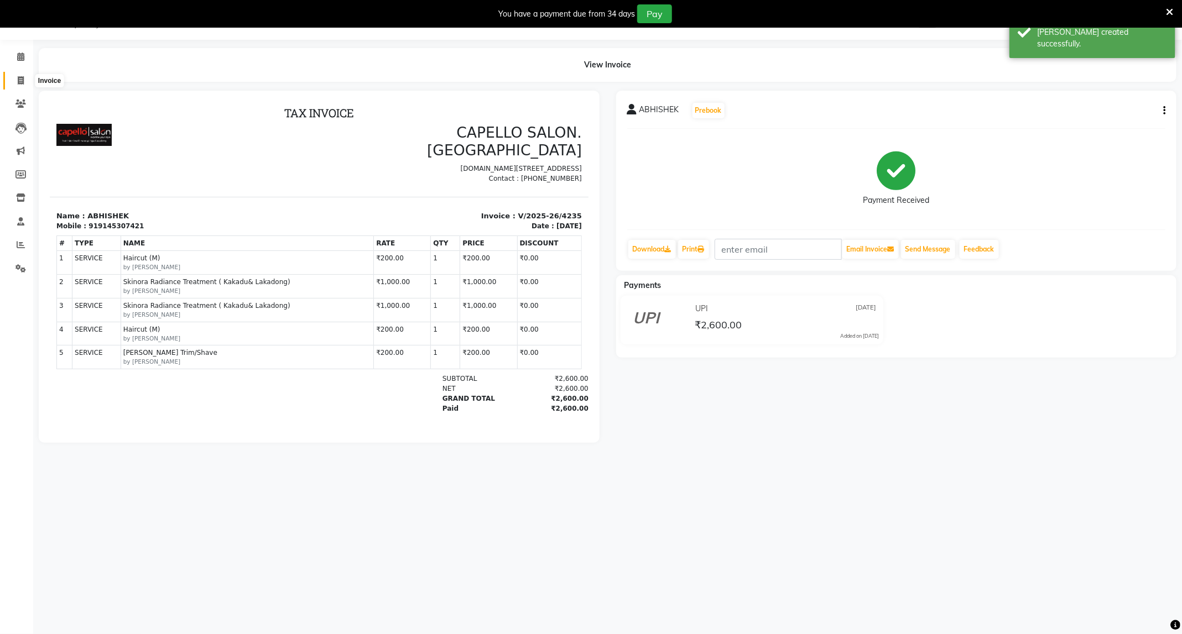
click at [28, 85] on span at bounding box center [20, 81] width 19 height 13
select select "service"
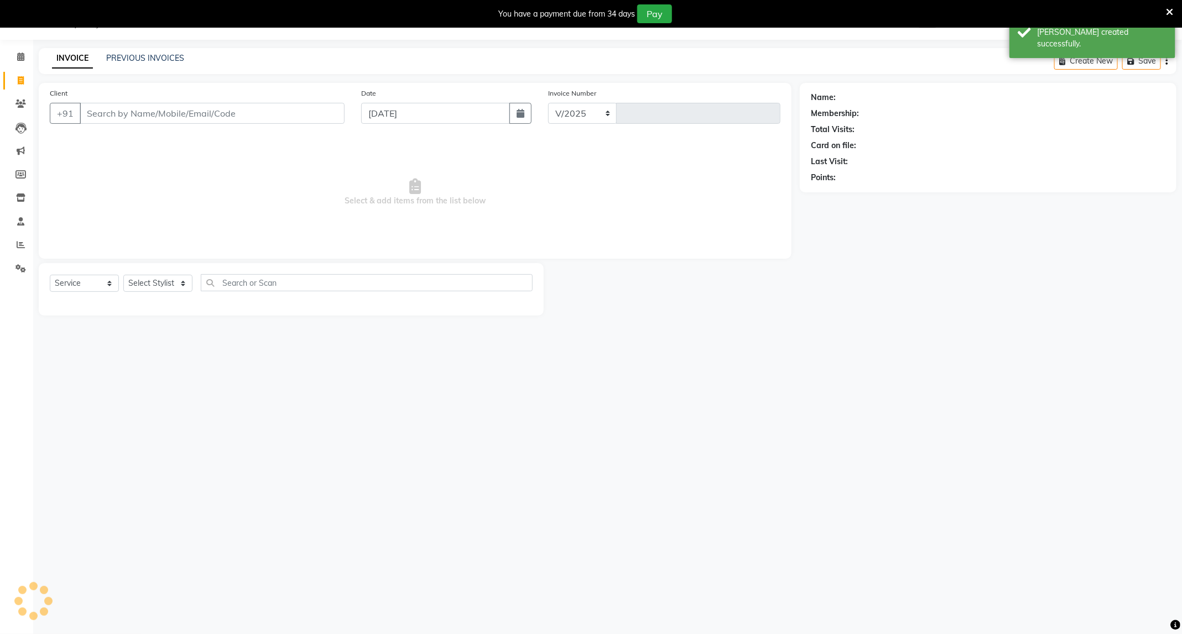
select select "833"
type input "4236"
click at [25, 199] on icon at bounding box center [20, 198] width 9 height 8
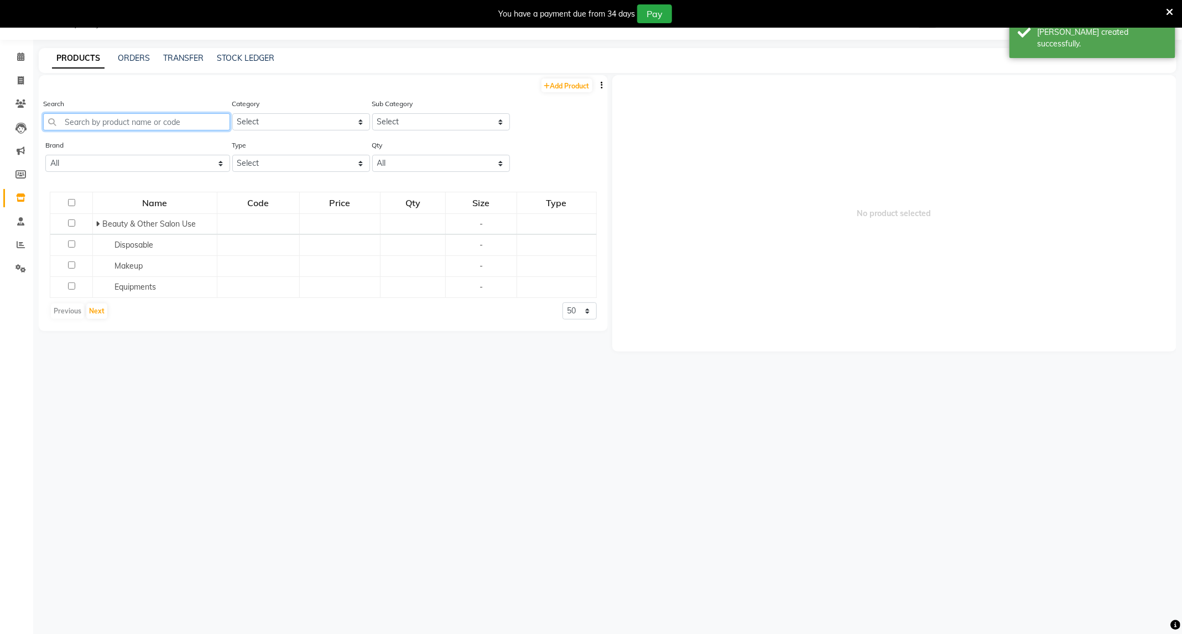
click at [207, 115] on input "text" at bounding box center [136, 121] width 187 height 17
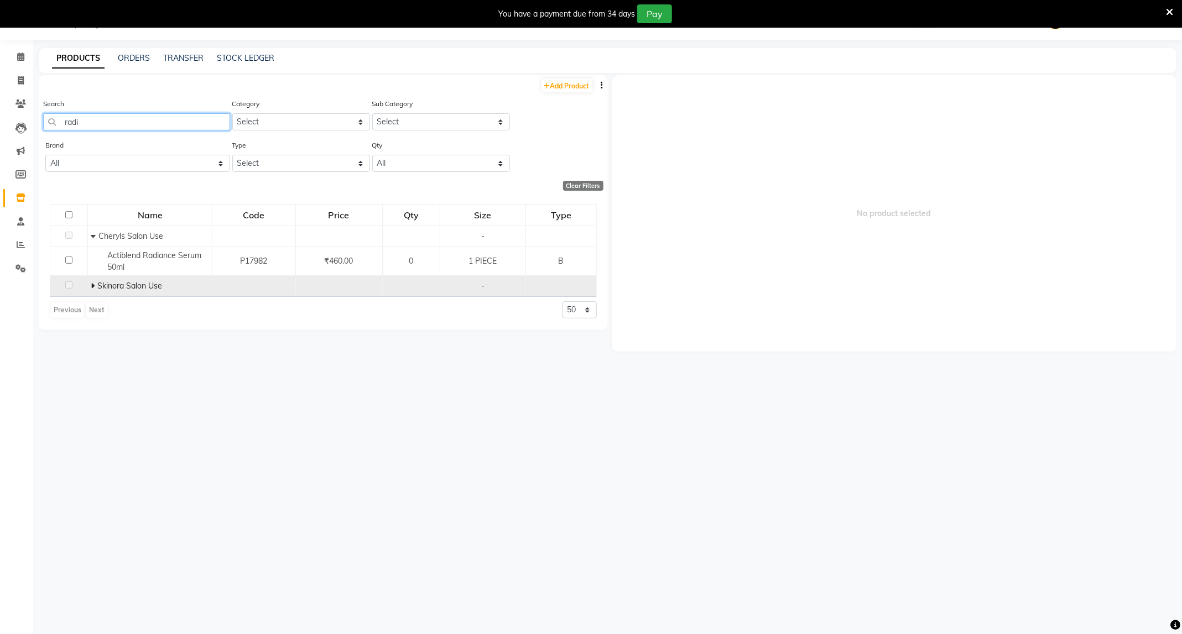
type input "radi"
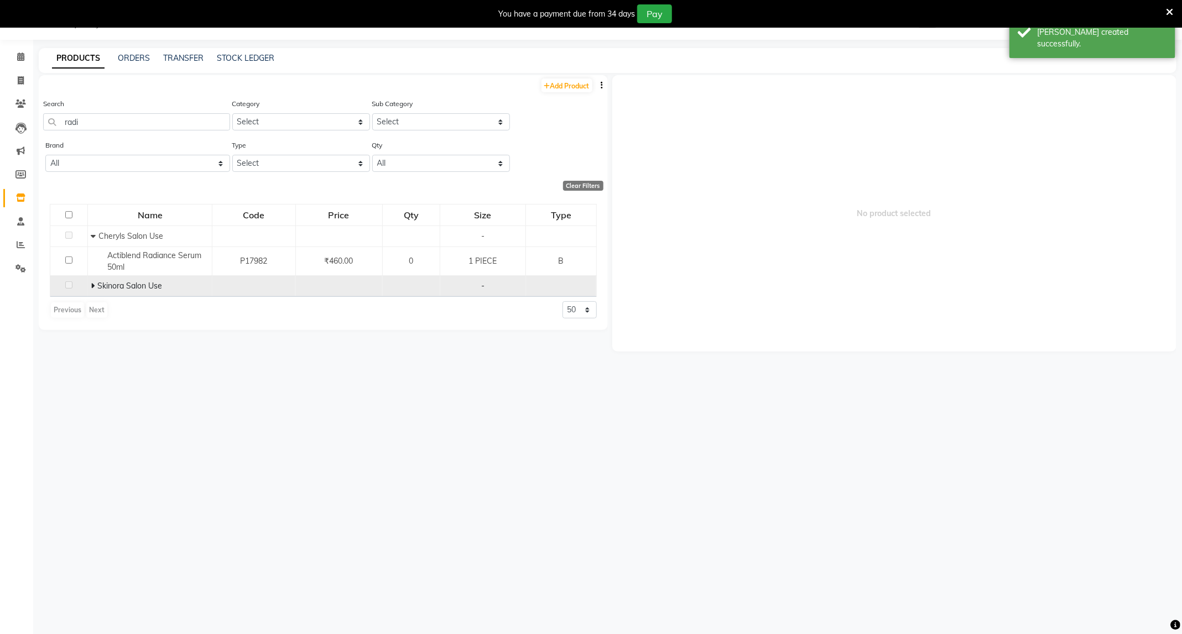
click at [93, 288] on icon at bounding box center [93, 286] width 4 height 8
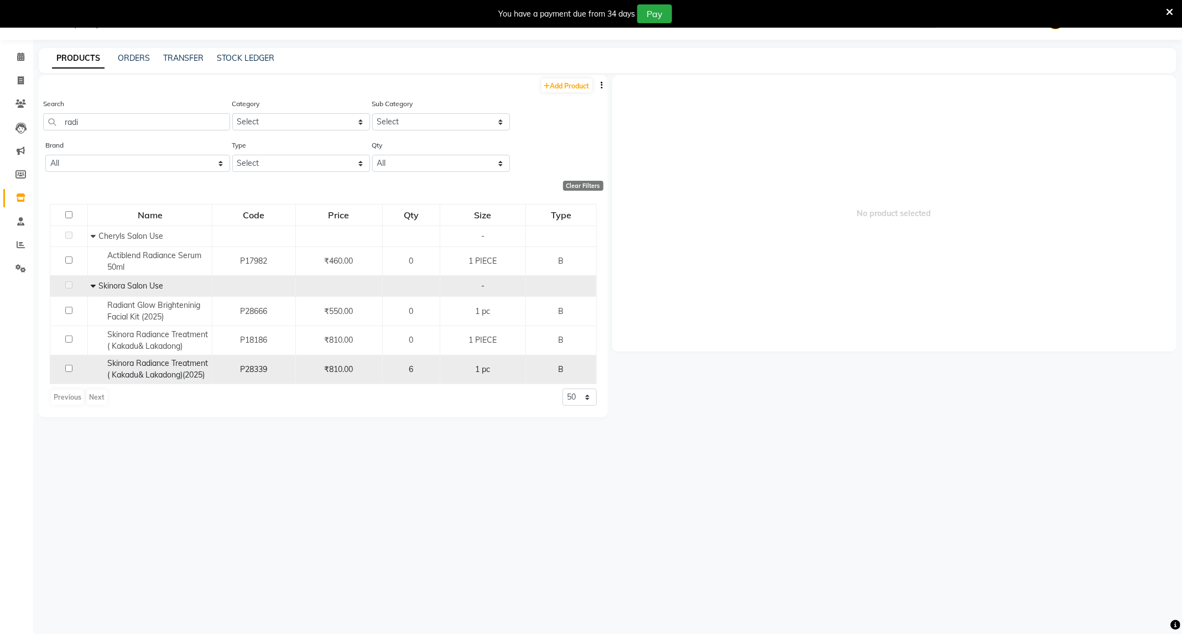
click at [70, 367] on input "checkbox" at bounding box center [68, 368] width 7 height 7
checkbox input "true"
select select
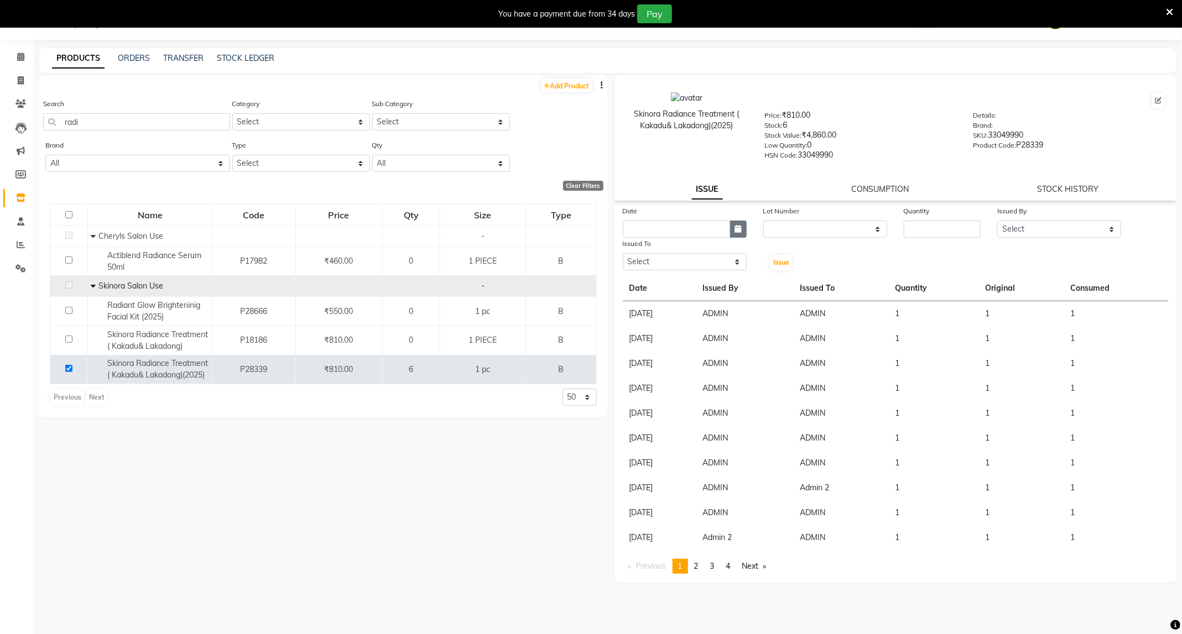
click at [735, 226] on icon "button" at bounding box center [738, 229] width 7 height 8
select select "9"
select select "2025"
click at [687, 291] on div "4" at bounding box center [688, 287] width 18 height 18
type input "[DATE]"
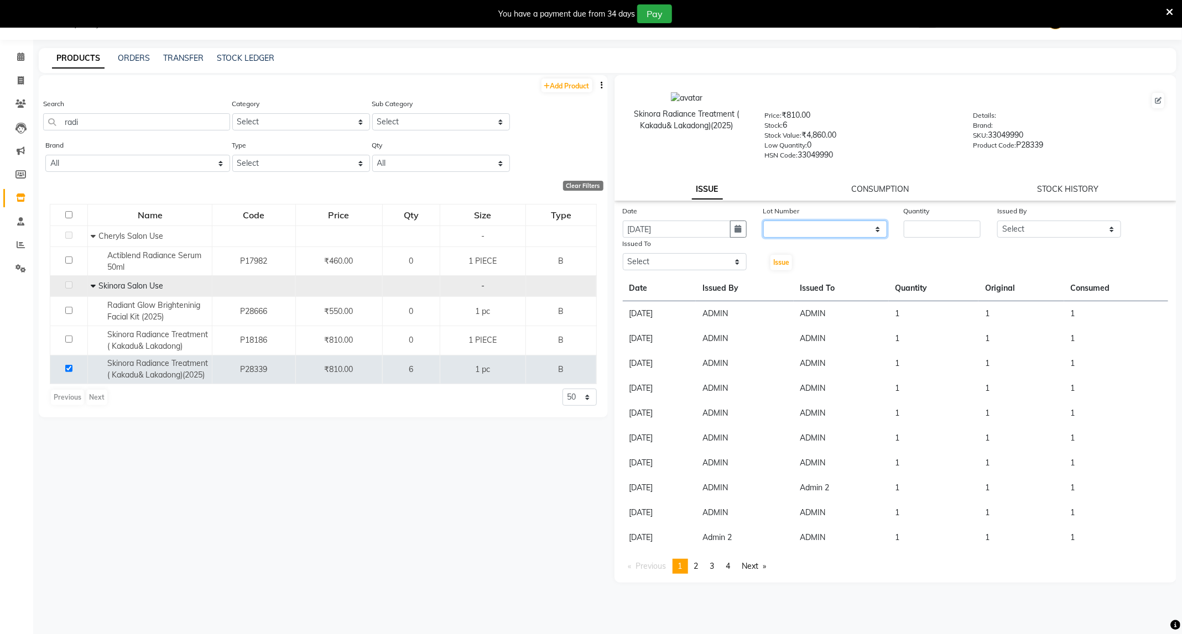
click at [810, 224] on select "None" at bounding box center [825, 229] width 124 height 17
select select "0: null"
click at [763, 221] on select "None" at bounding box center [825, 229] width 124 height 17
click at [932, 221] on input "number" at bounding box center [942, 229] width 77 height 17
type input "2"
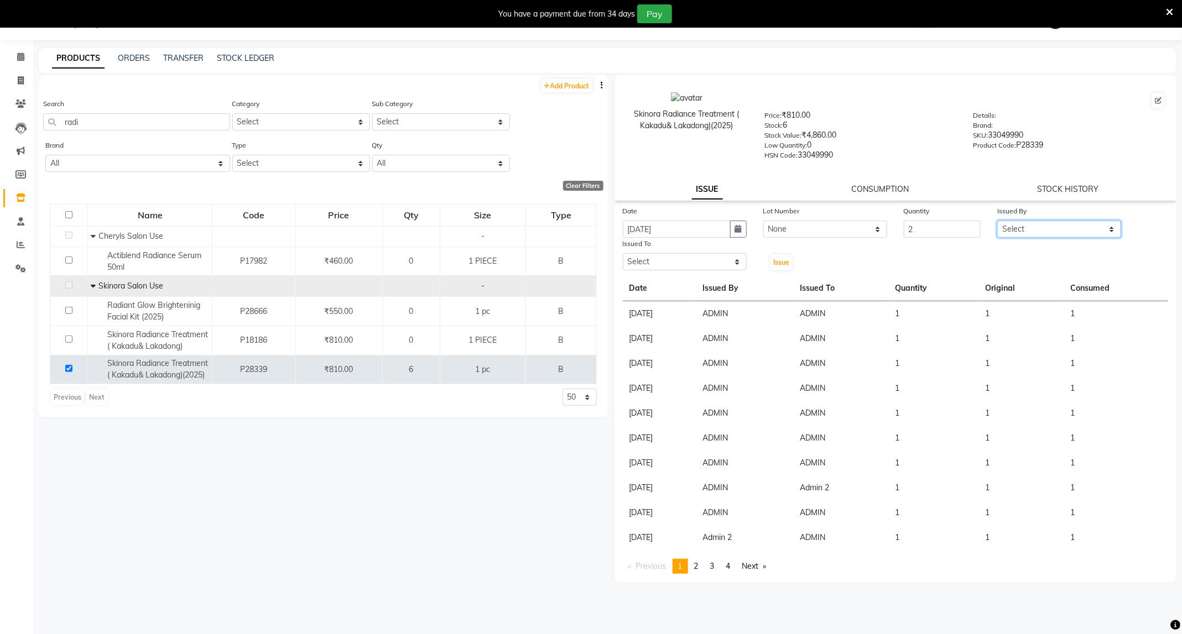
click at [1044, 225] on select "Select ADMIN Admin 2 [PERSON_NAME] [PERSON_NAME] Nagar GAUSHIYA [PERSON_NAME] […" at bounding box center [1059, 229] width 124 height 17
select select "14668"
click at [997, 221] on select "Select ADMIN Admin 2 [PERSON_NAME] [PERSON_NAME] Nagar GAUSHIYA [PERSON_NAME] […" at bounding box center [1059, 229] width 124 height 17
click at [669, 254] on select "Select ADMIN Admin 2 [PERSON_NAME] [PERSON_NAME] Nagar GAUSHIYA [PERSON_NAME] […" at bounding box center [685, 261] width 124 height 17
select select "14668"
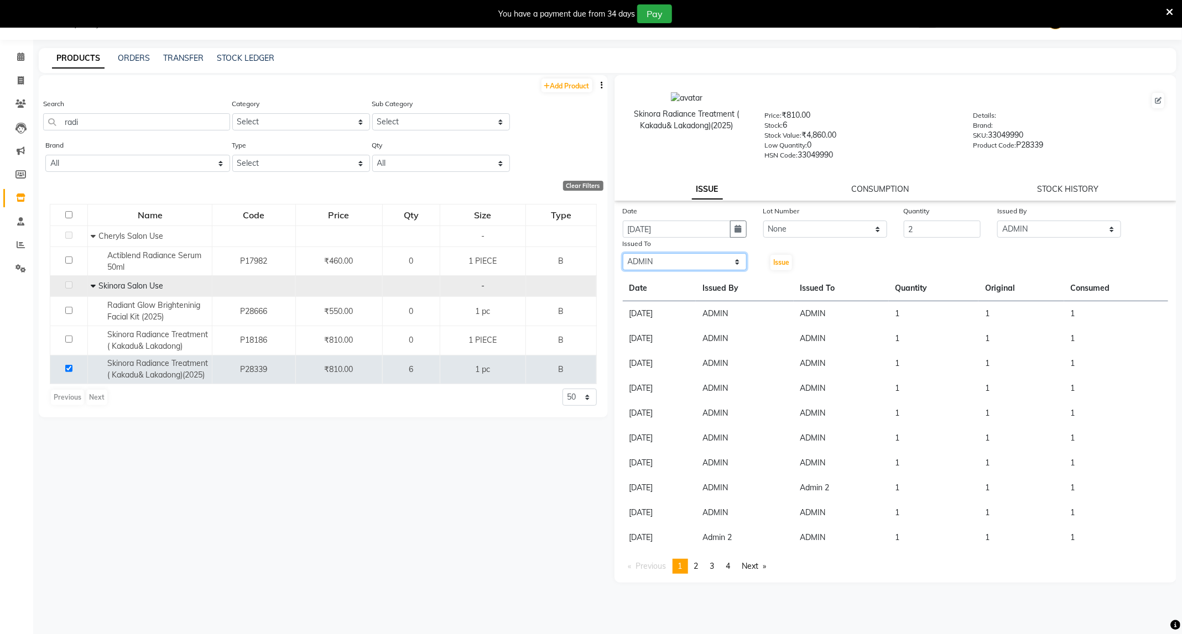
click at [623, 253] on select "Select ADMIN Admin 2 [PERSON_NAME] [PERSON_NAME] Nagar GAUSHIYA [PERSON_NAME] […" at bounding box center [685, 261] width 124 height 17
click at [785, 258] on span "Issue" at bounding box center [781, 262] width 16 height 8
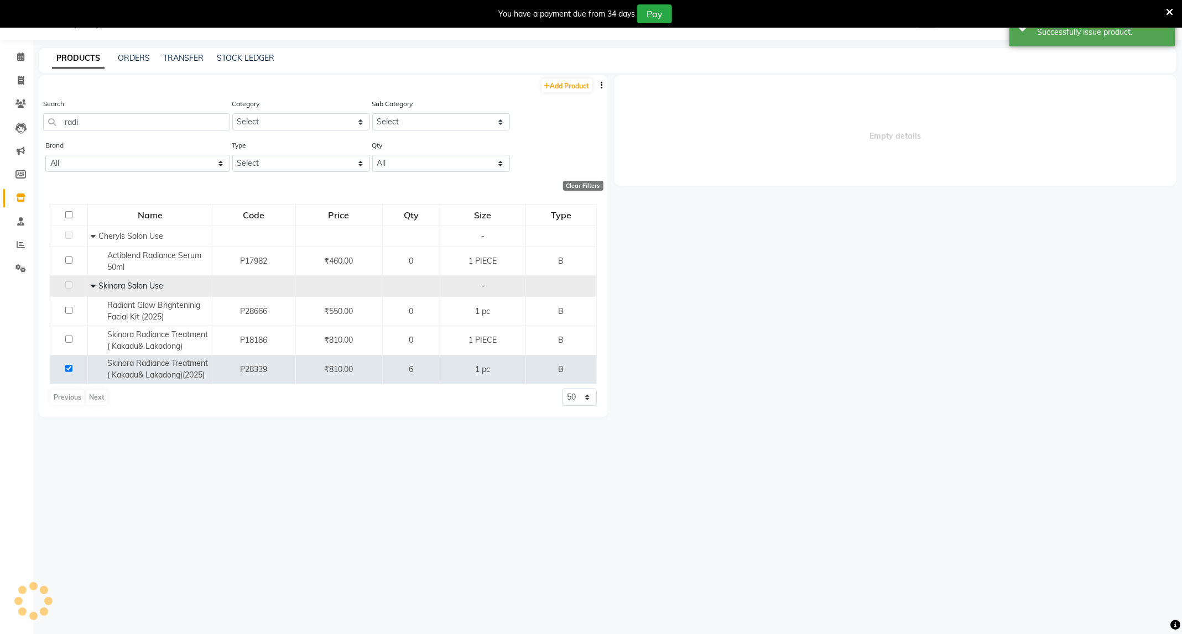
select select
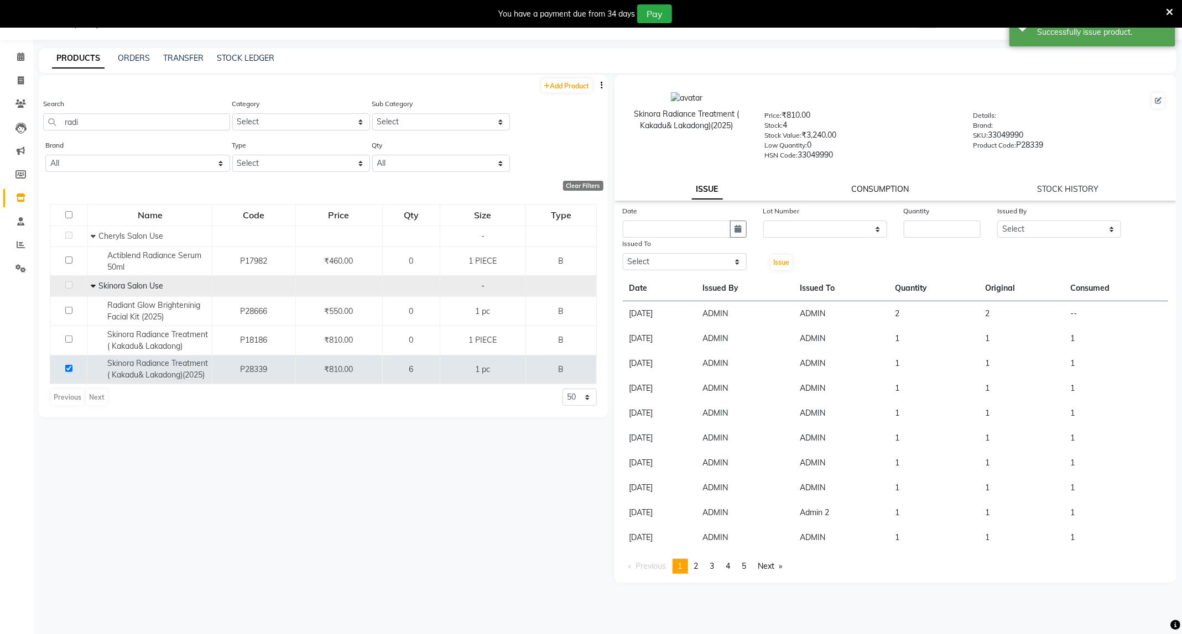
click at [877, 188] on link "CONSUMPTION" at bounding box center [880, 189] width 58 height 10
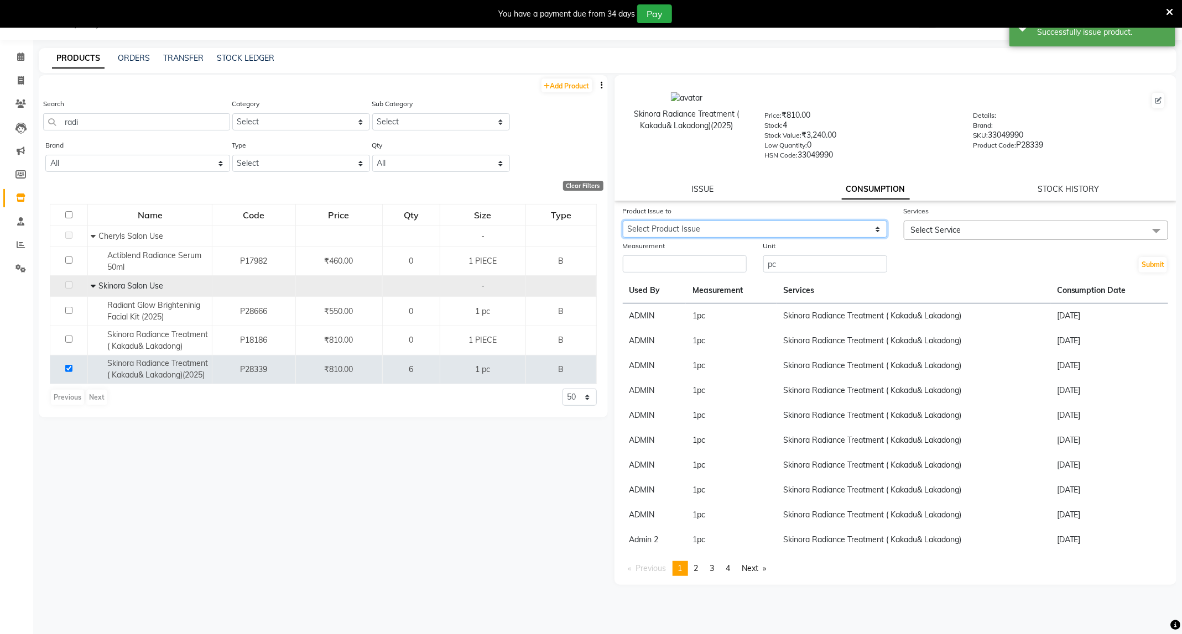
click at [792, 225] on select "Select Product Issue 2025-09-04, Issued to: ADMIN, Balance: 2" at bounding box center [755, 229] width 264 height 17
select select "1204566"
click at [623, 221] on select "Select Product Issue 2025-09-04, Issued to: ADMIN, Balance: 2" at bounding box center [755, 229] width 264 height 17
click at [958, 225] on span "Select Service" at bounding box center [936, 230] width 50 height 10
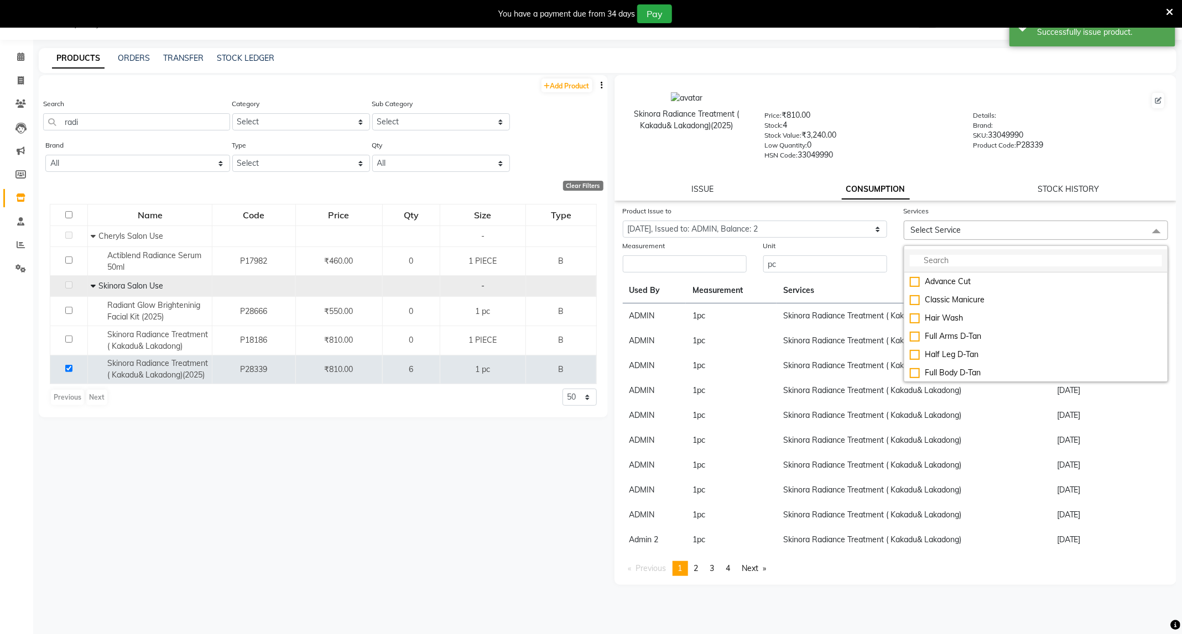
click at [943, 259] on input "multiselect-search" at bounding box center [1036, 261] width 252 height 12
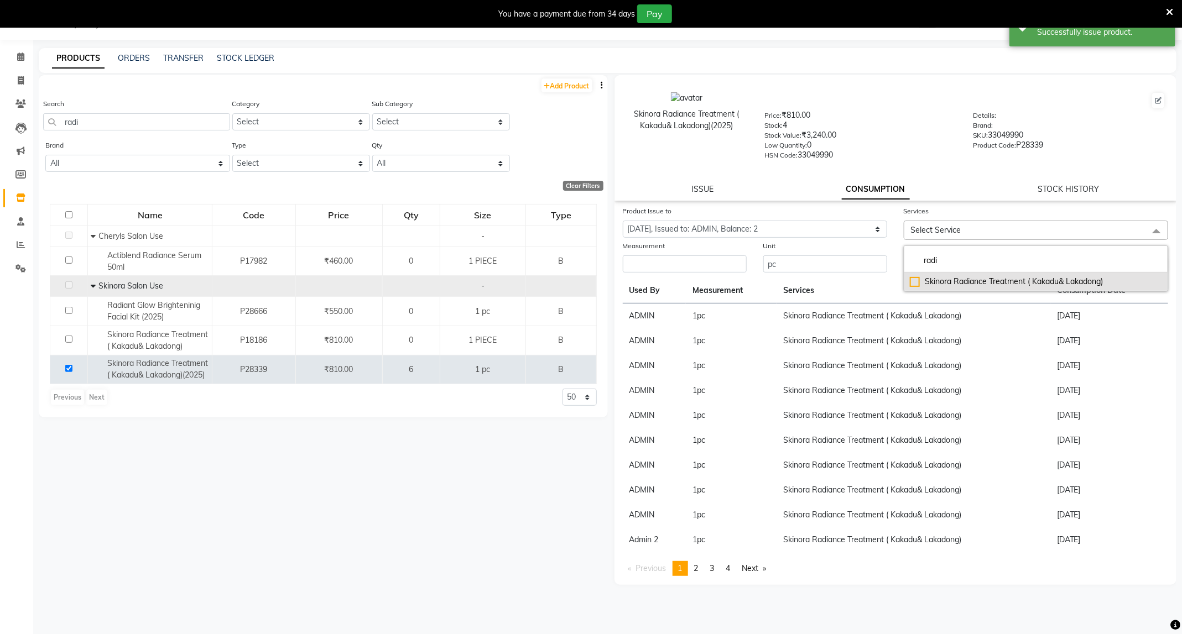
type input "radi"
click at [979, 276] on div "Skinora Radiance Treatment ( Kakadu& Lakadong)" at bounding box center [1036, 282] width 252 height 12
checkbox input "true"
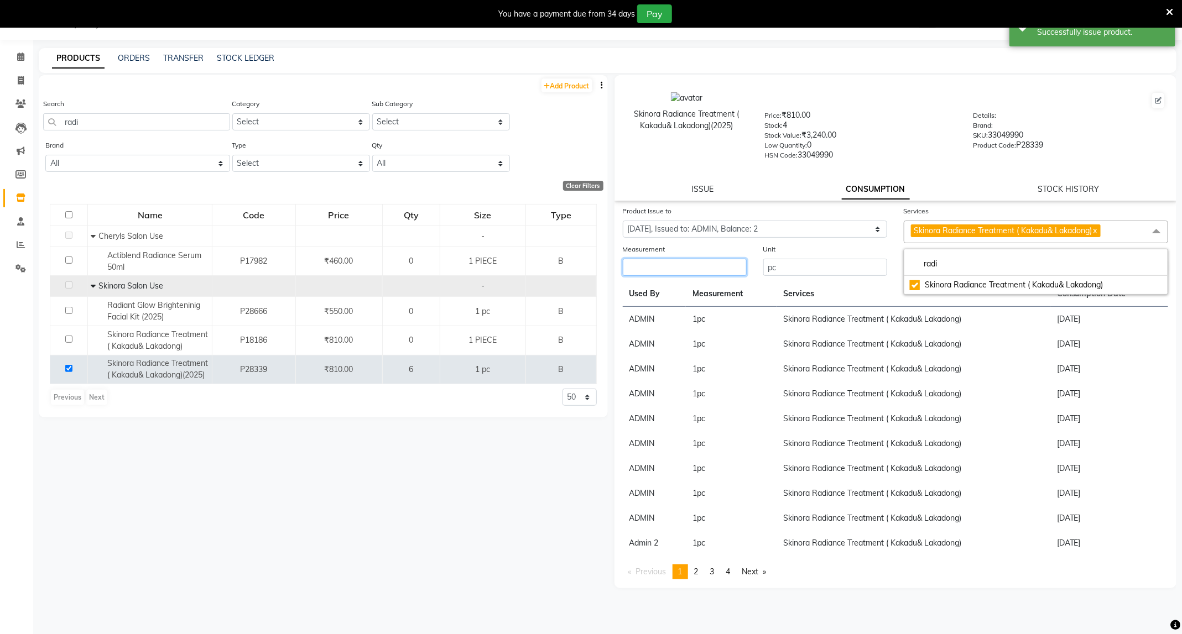
click at [659, 259] on input "number" at bounding box center [685, 267] width 124 height 17
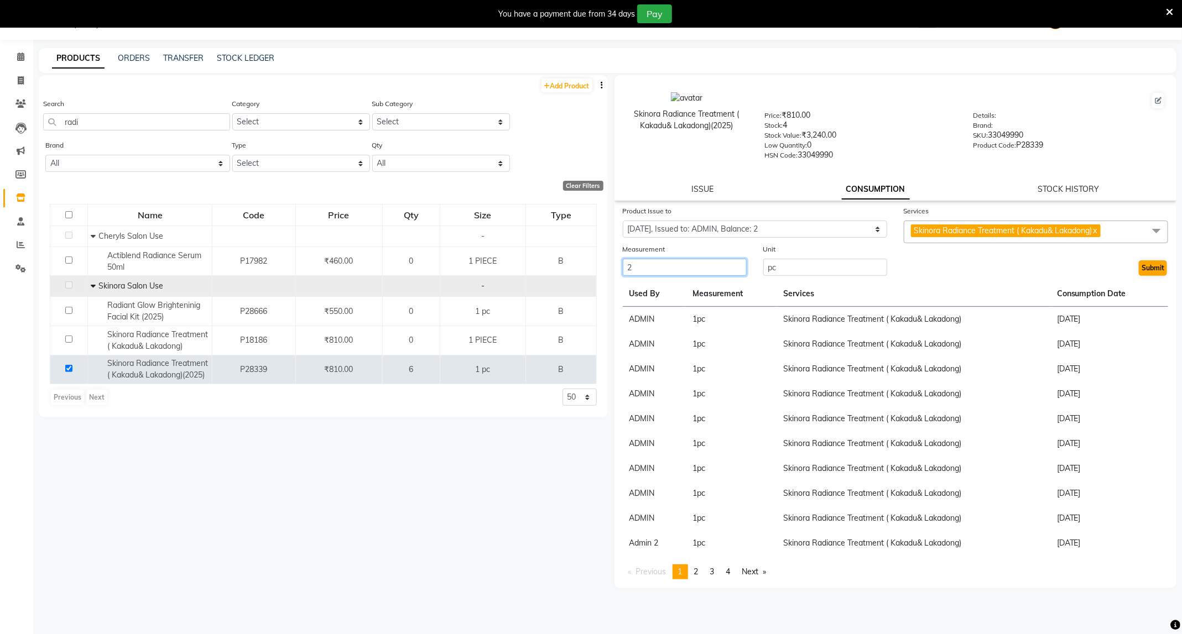
type input "2"
click at [1152, 271] on button "Submit" at bounding box center [1153, 268] width 28 height 15
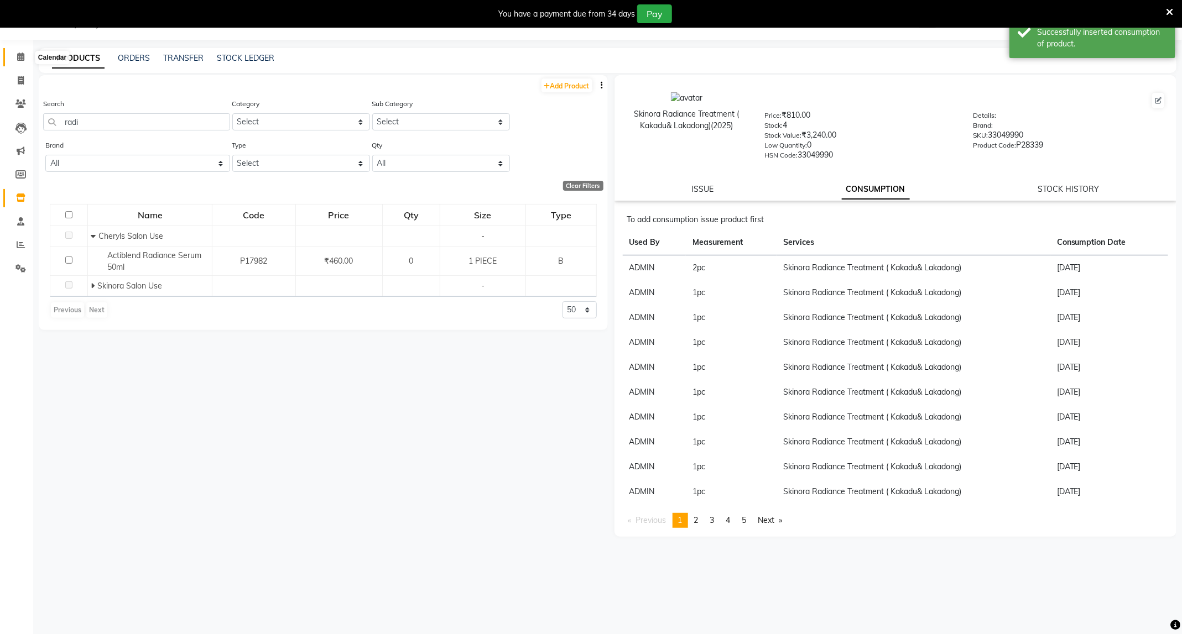
click at [28, 62] on span at bounding box center [20, 57] width 19 height 13
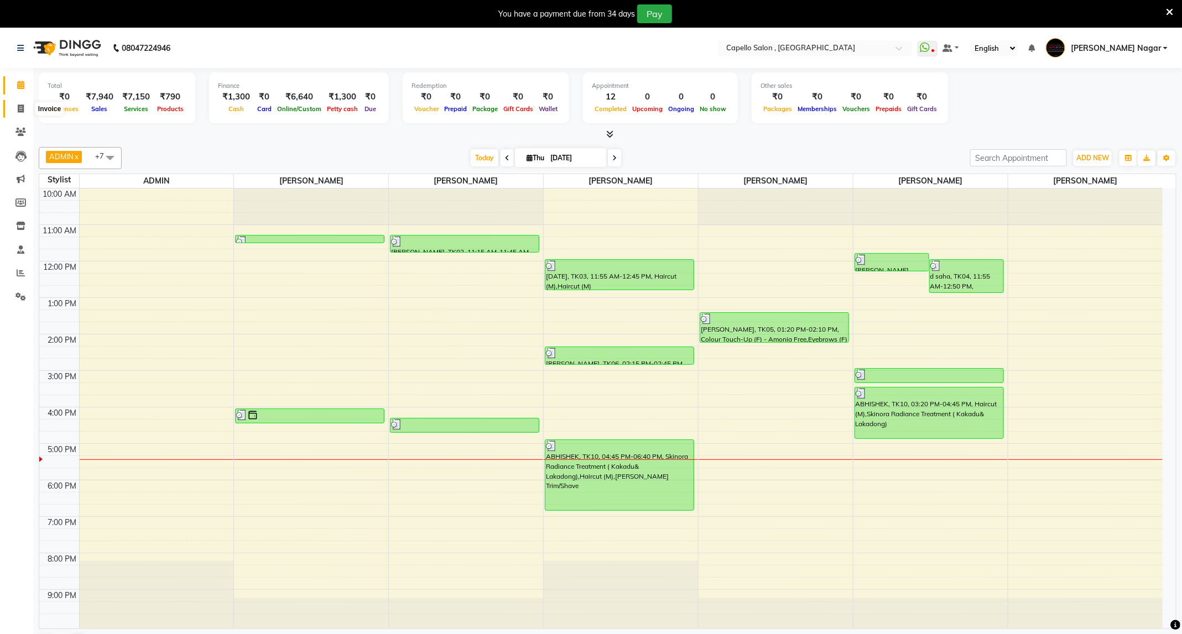
click at [24, 110] on span at bounding box center [20, 109] width 19 height 13
select select "service"
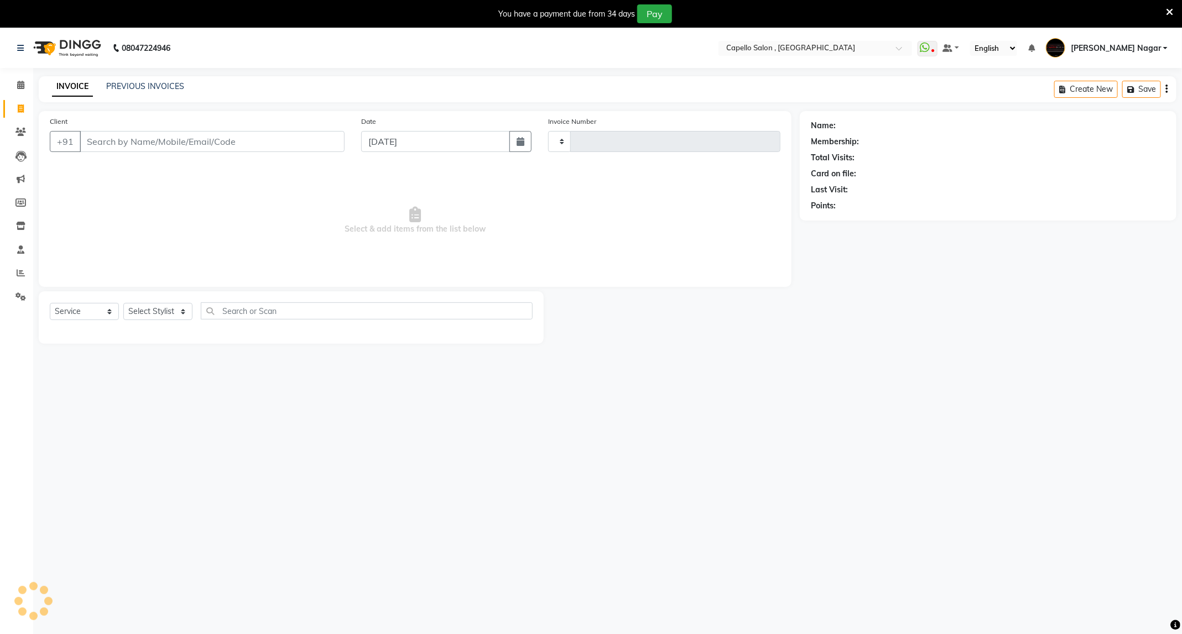
type input "4236"
select select "833"
click at [105, 140] on input "Client" at bounding box center [212, 141] width 265 height 21
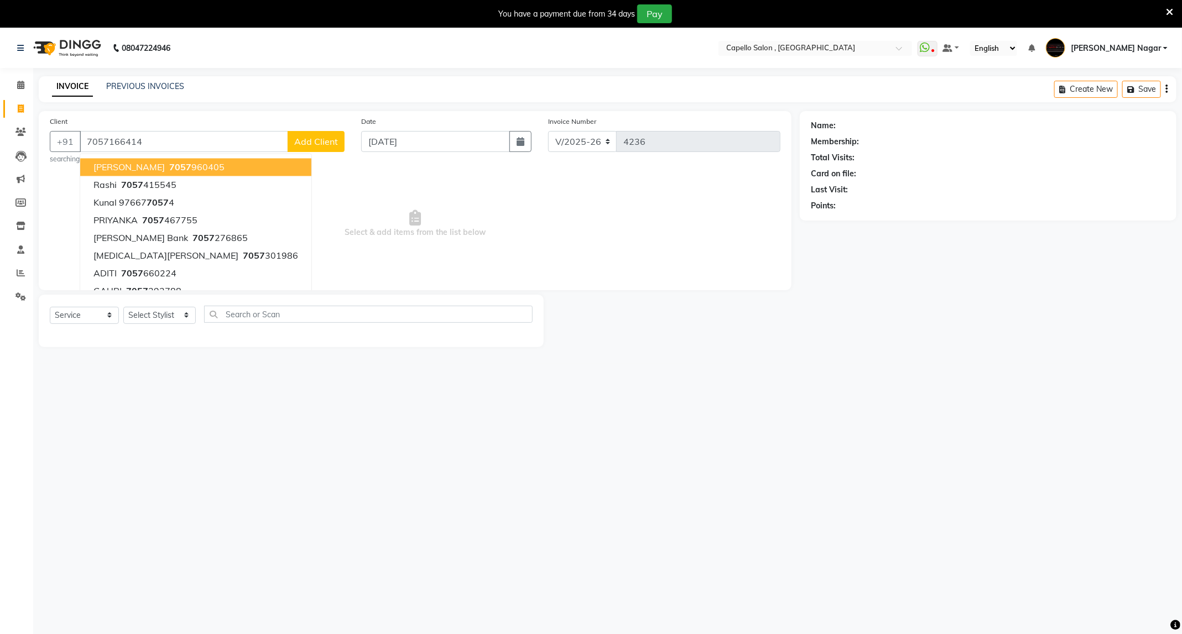
type input "7057166414"
click at [156, 313] on select "Select Stylist ADMIN Admin 2 [PERSON_NAME] [PERSON_NAME] Nagar GAUSHIYA [PERSON…" at bounding box center [159, 315] width 72 height 17
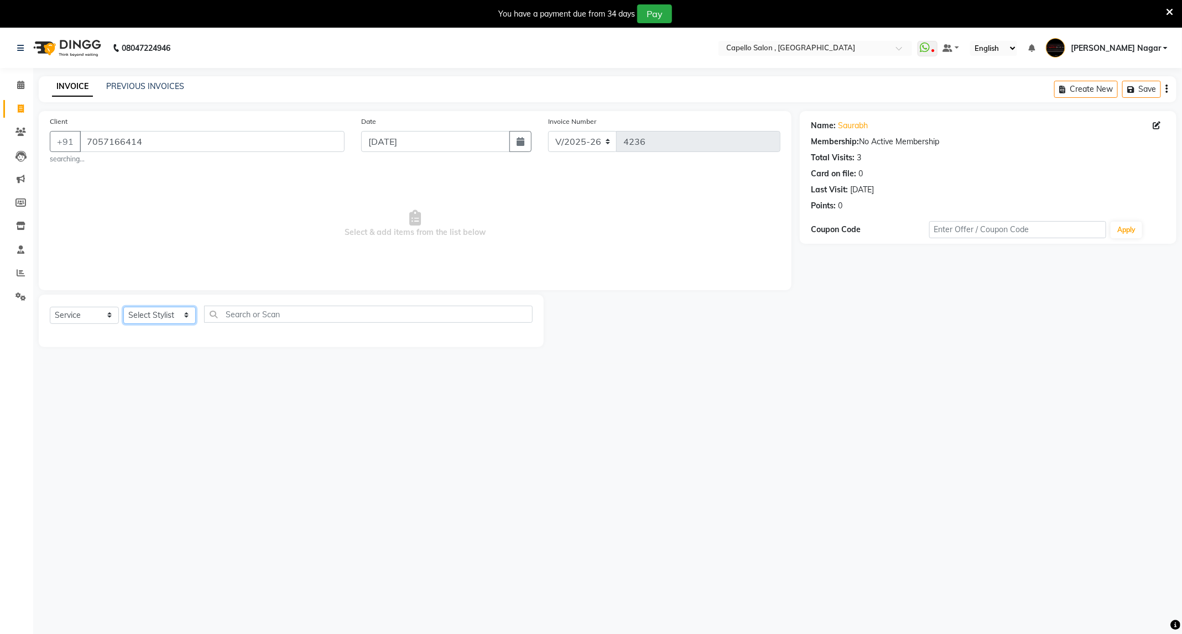
select select "25736"
click at [123, 308] on select "Select Stylist ADMIN Admin 2 [PERSON_NAME] [PERSON_NAME] Nagar GAUSHIYA [PERSON…" at bounding box center [159, 315] width 72 height 17
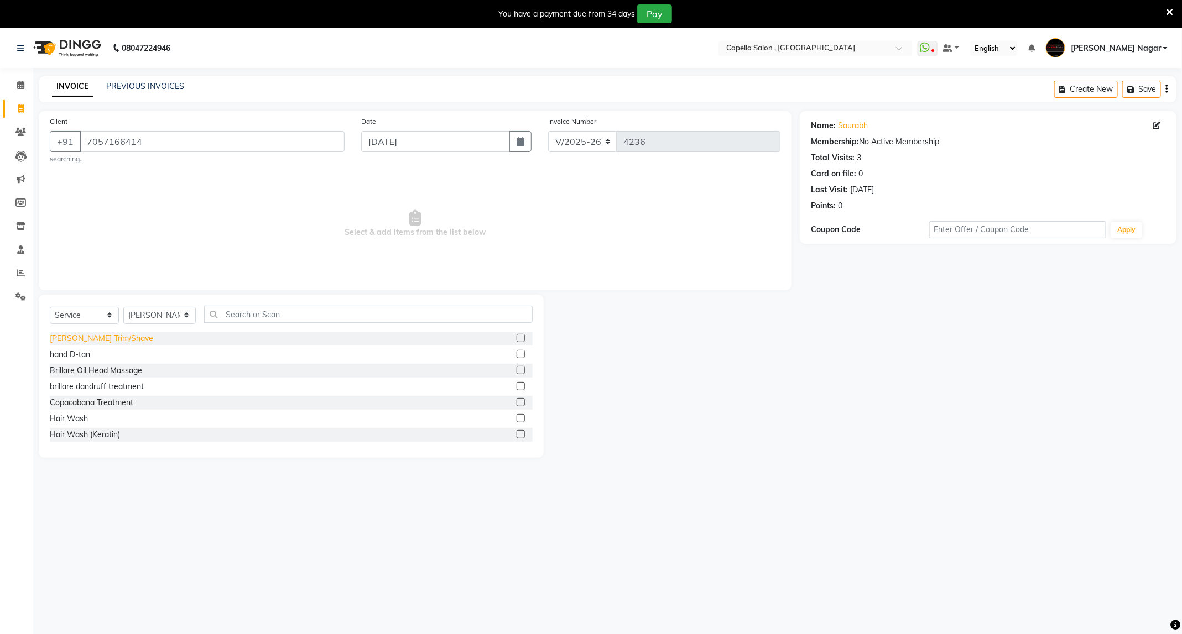
click at [78, 340] on div "[PERSON_NAME] Trim/Shave" at bounding box center [101, 339] width 103 height 12
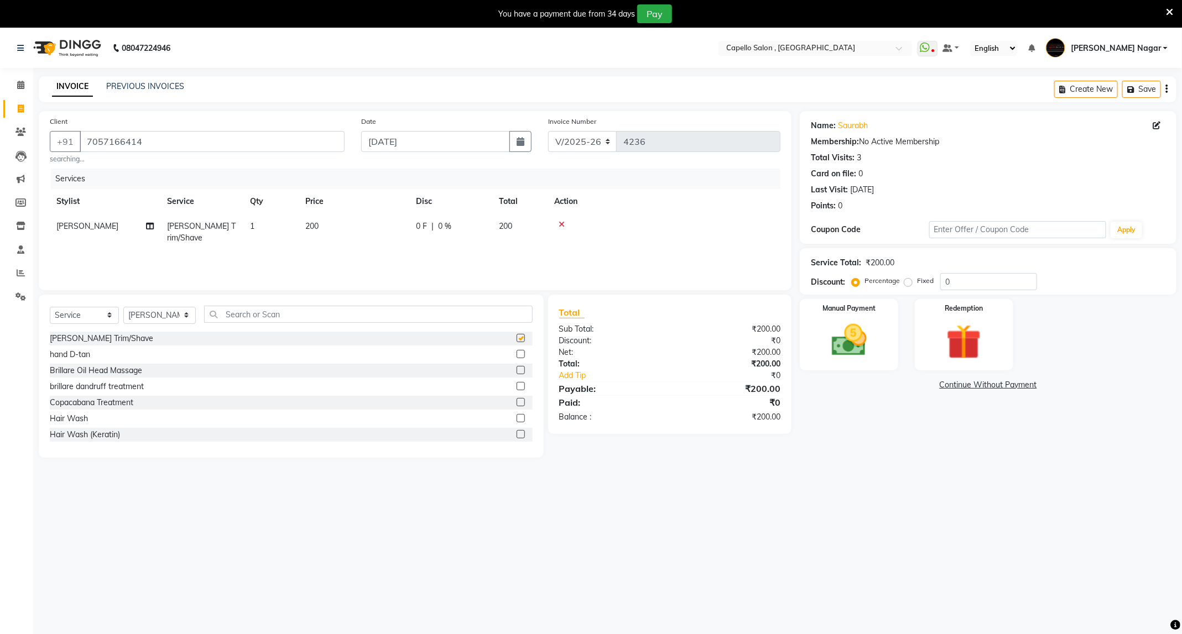
checkbox input "false"
click at [860, 352] on img at bounding box center [848, 341] width 59 height 42
click at [978, 386] on span "CASH" at bounding box center [978, 385] width 24 height 13
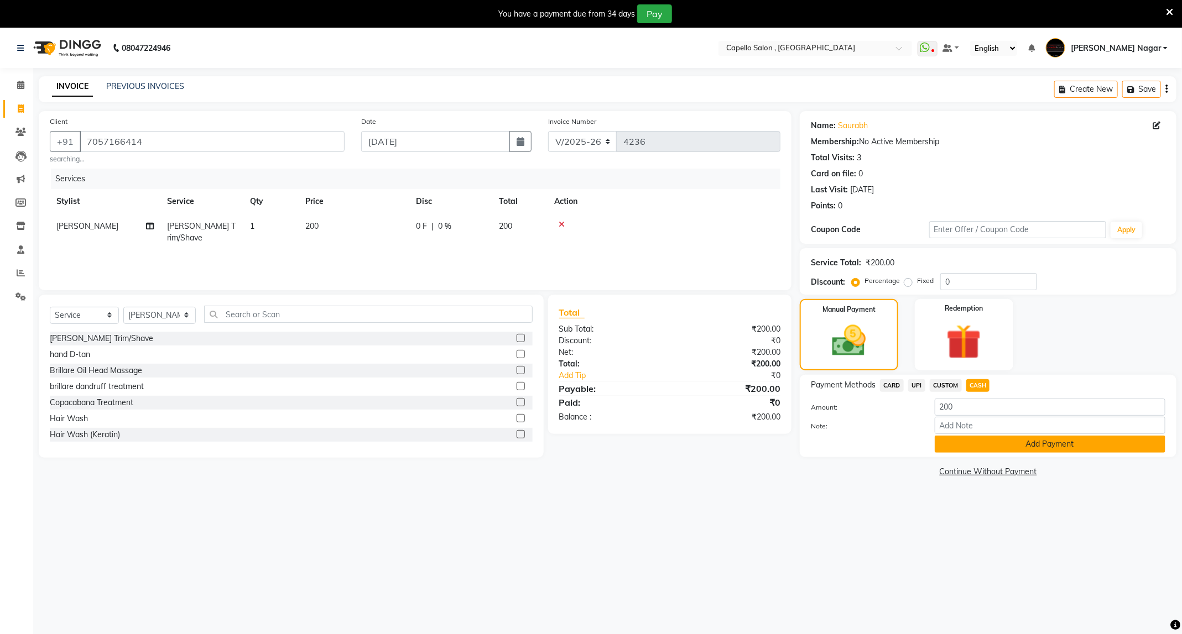
click at [1033, 452] on button "Add Payment" at bounding box center [1050, 444] width 231 height 17
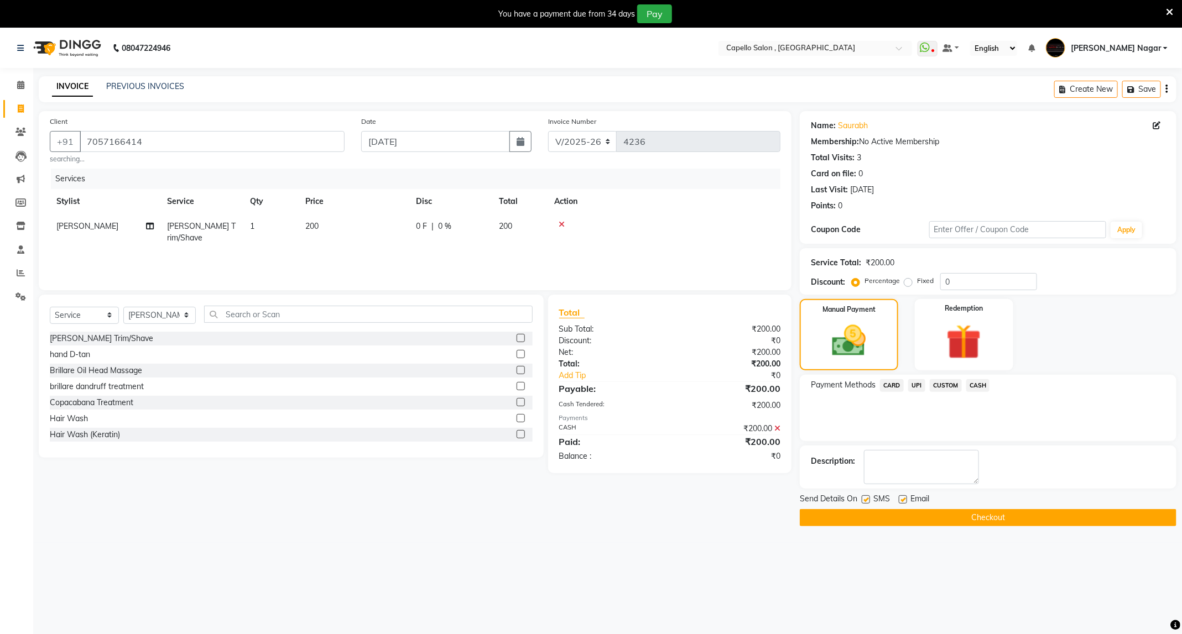
click at [963, 520] on button "Checkout" at bounding box center [988, 517] width 377 height 17
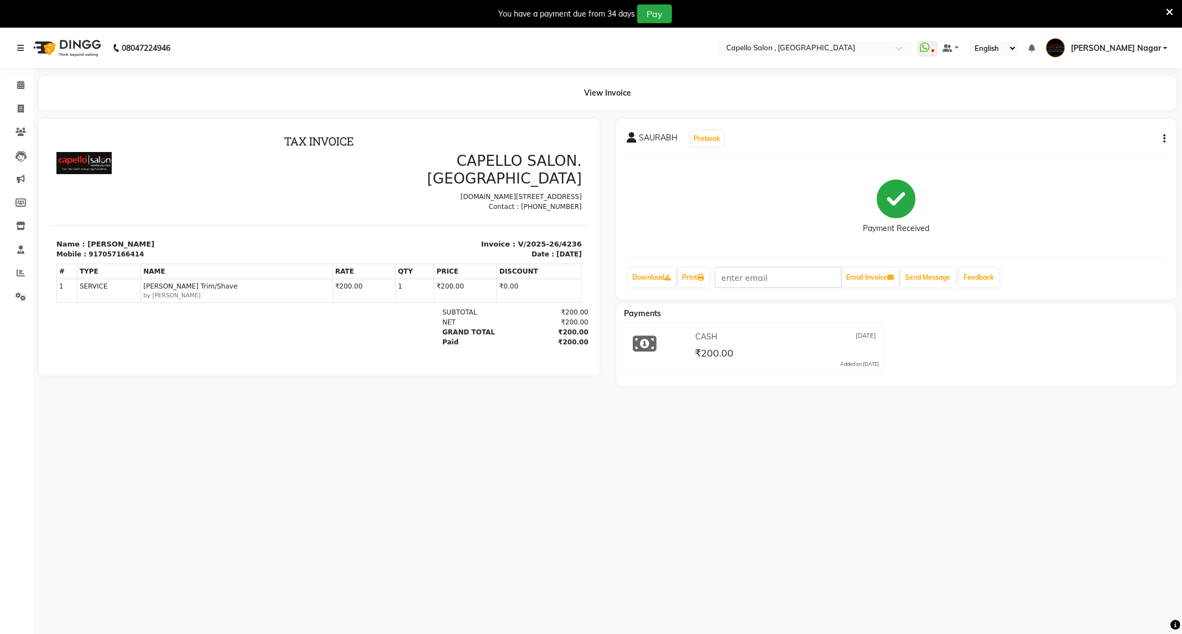
click at [87, 59] on img at bounding box center [66, 48] width 76 height 31
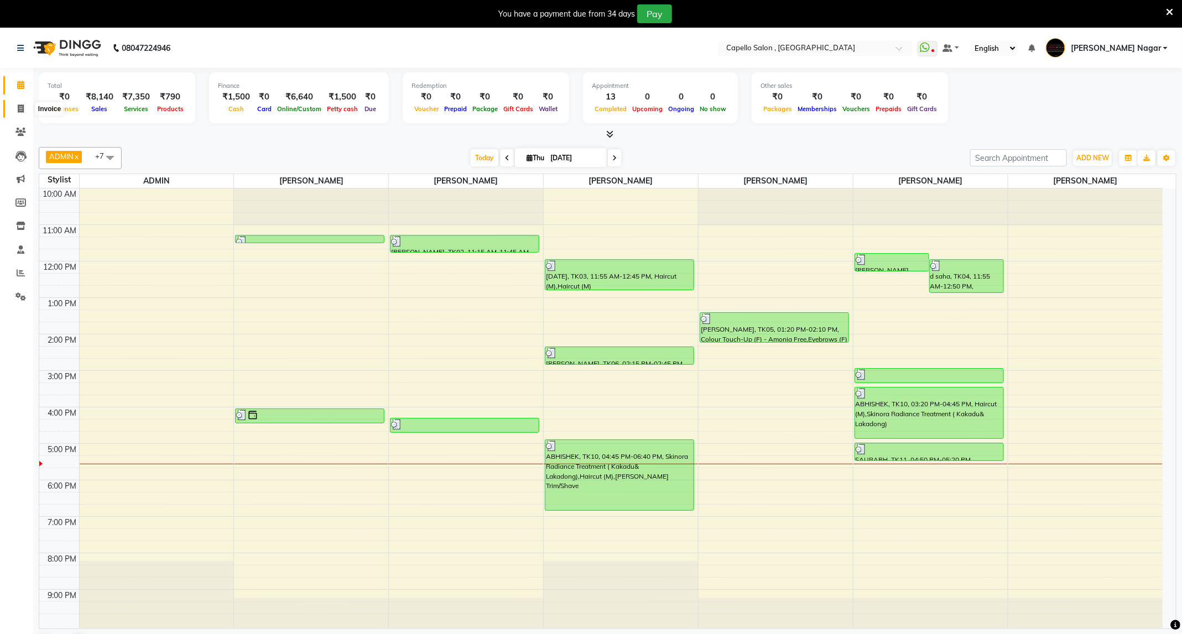
click at [18, 106] on icon at bounding box center [21, 109] width 6 height 8
select select "service"
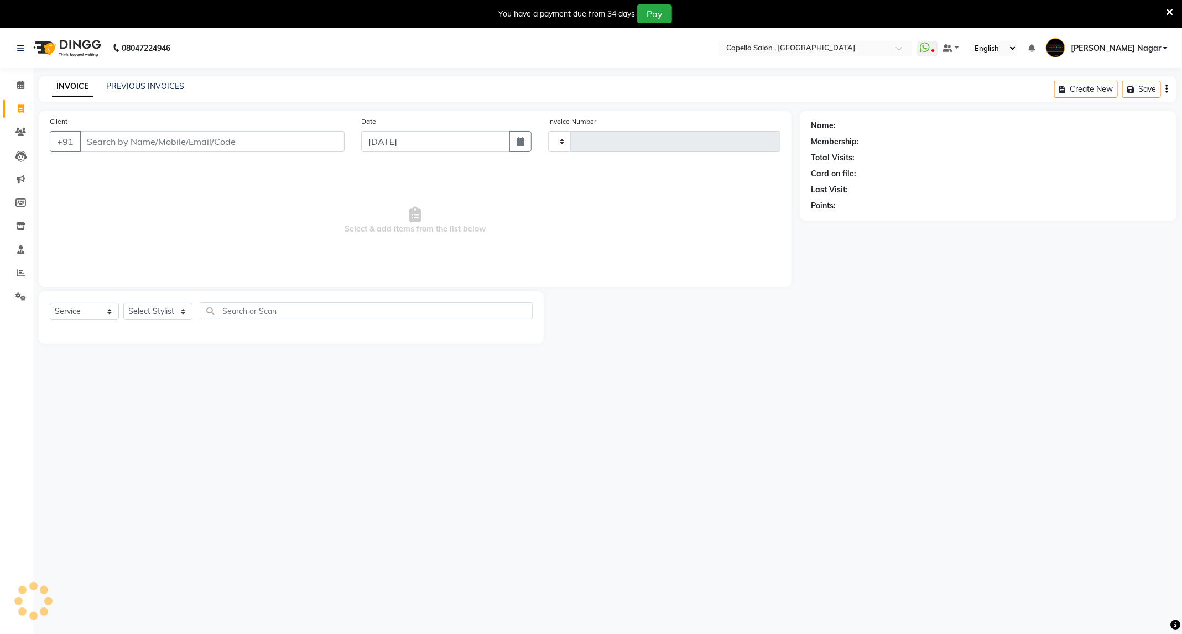
type input "4237"
select select "833"
click at [153, 145] on input "Client" at bounding box center [212, 141] width 265 height 21
click at [153, 144] on input "Client" at bounding box center [212, 141] width 265 height 21
type input "9665420826"
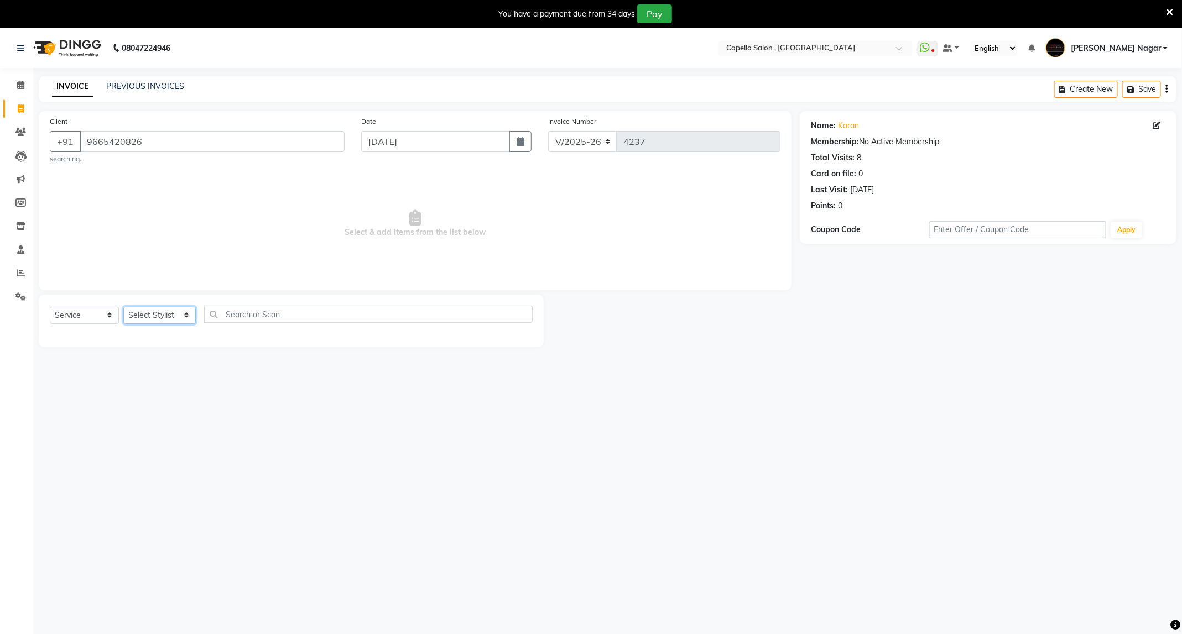
click at [158, 317] on select "Select Stylist ADMIN Admin 2 [PERSON_NAME] [PERSON_NAME] Nagar GAUSHIYA [PERSON…" at bounding box center [159, 315] width 72 height 17
select select "14415"
click at [123, 308] on select "Select Stylist ADMIN Admin 2 [PERSON_NAME] [PERSON_NAME] Nagar GAUSHIYA [PERSON…" at bounding box center [159, 315] width 72 height 17
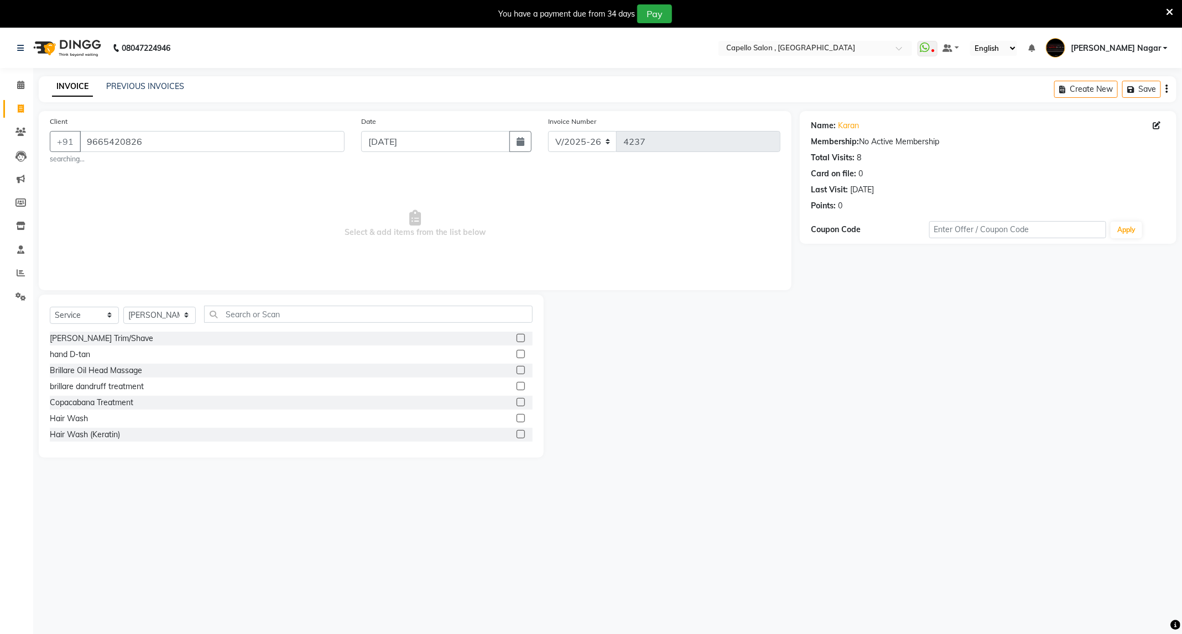
click at [517, 339] on label at bounding box center [521, 338] width 8 height 8
click at [517, 339] on input "checkbox" at bounding box center [520, 338] width 7 height 7
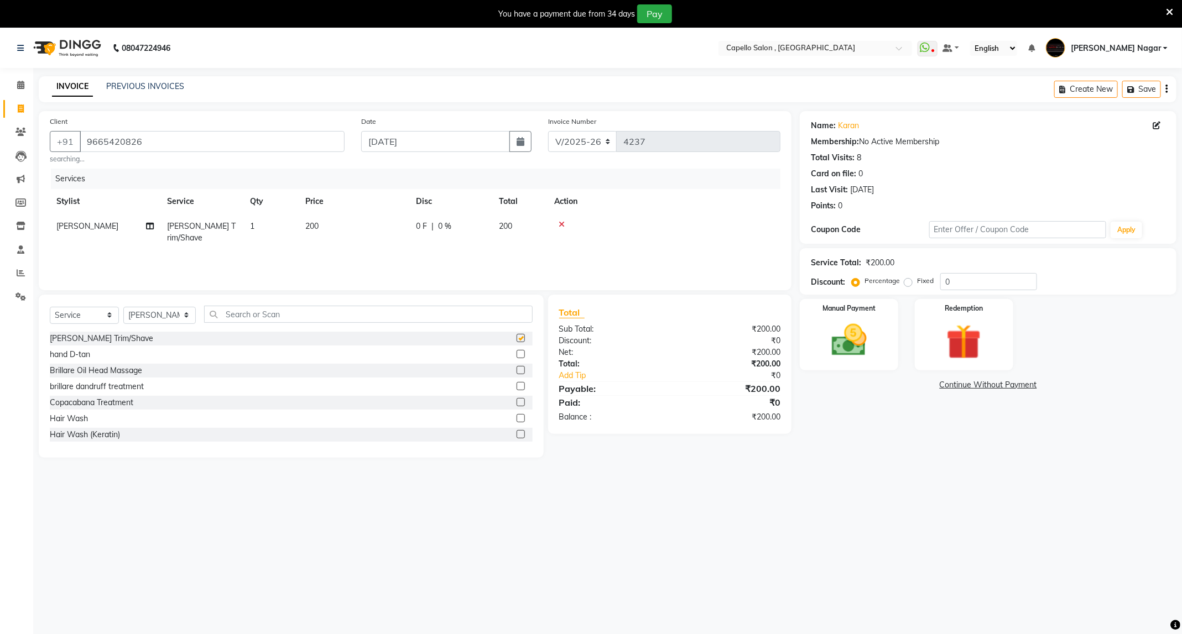
checkbox input "false"
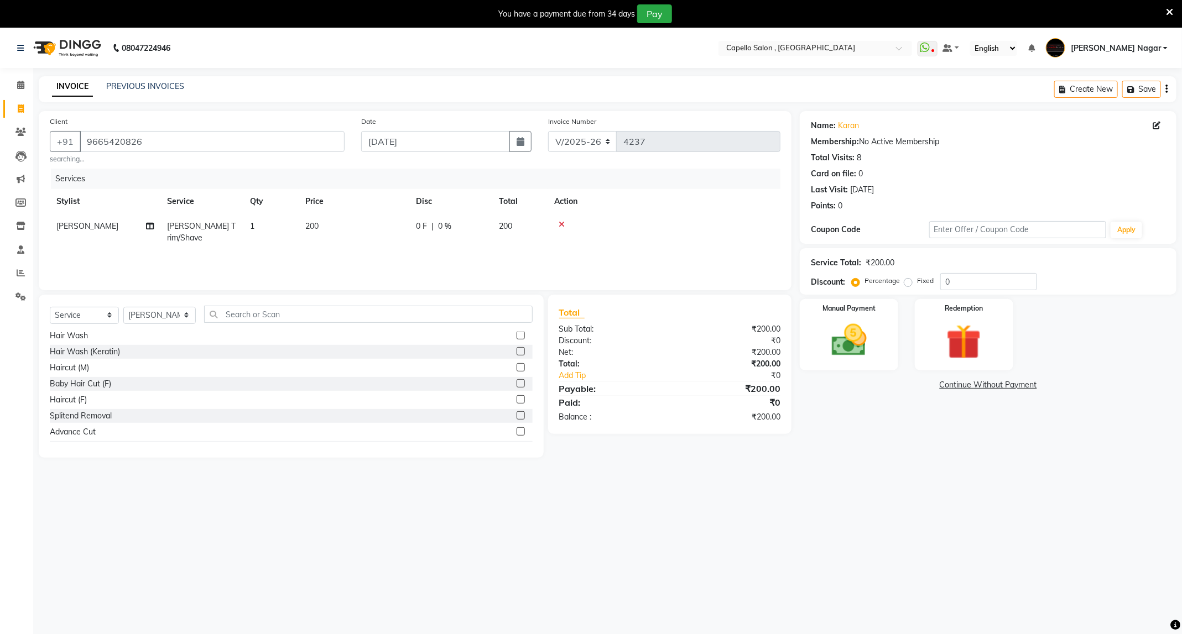
click at [517, 369] on label at bounding box center [521, 367] width 8 height 8
click at [517, 369] on input "checkbox" at bounding box center [520, 368] width 7 height 7
checkbox input "false"
click at [831, 340] on img at bounding box center [848, 341] width 59 height 42
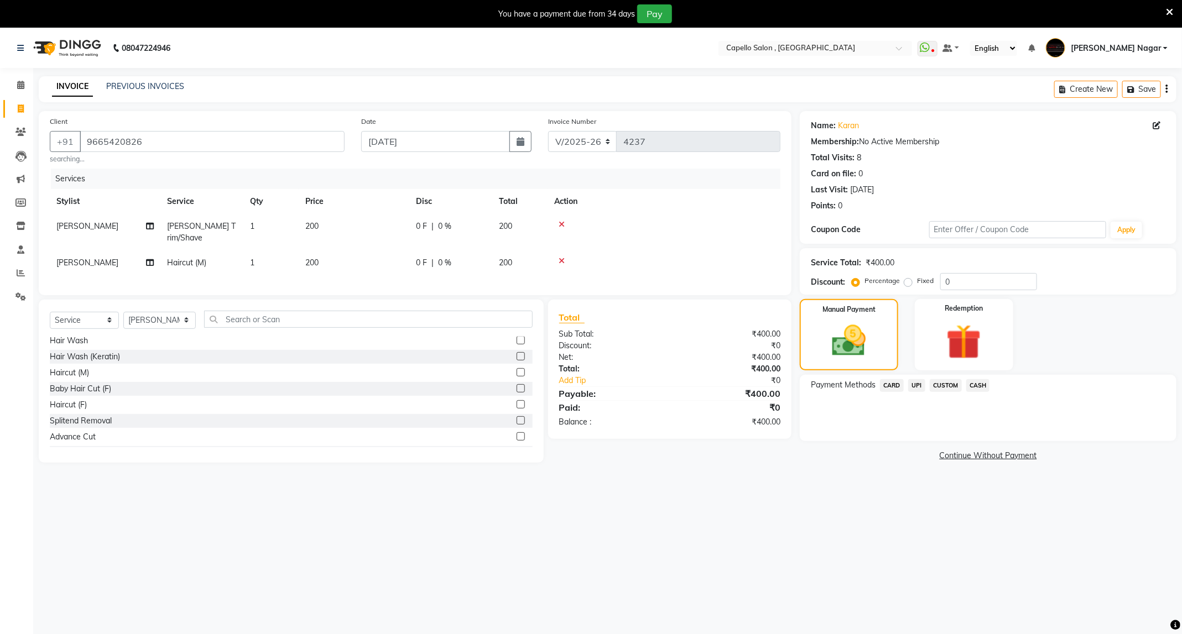
click at [917, 391] on span "UPI" at bounding box center [916, 385] width 17 height 13
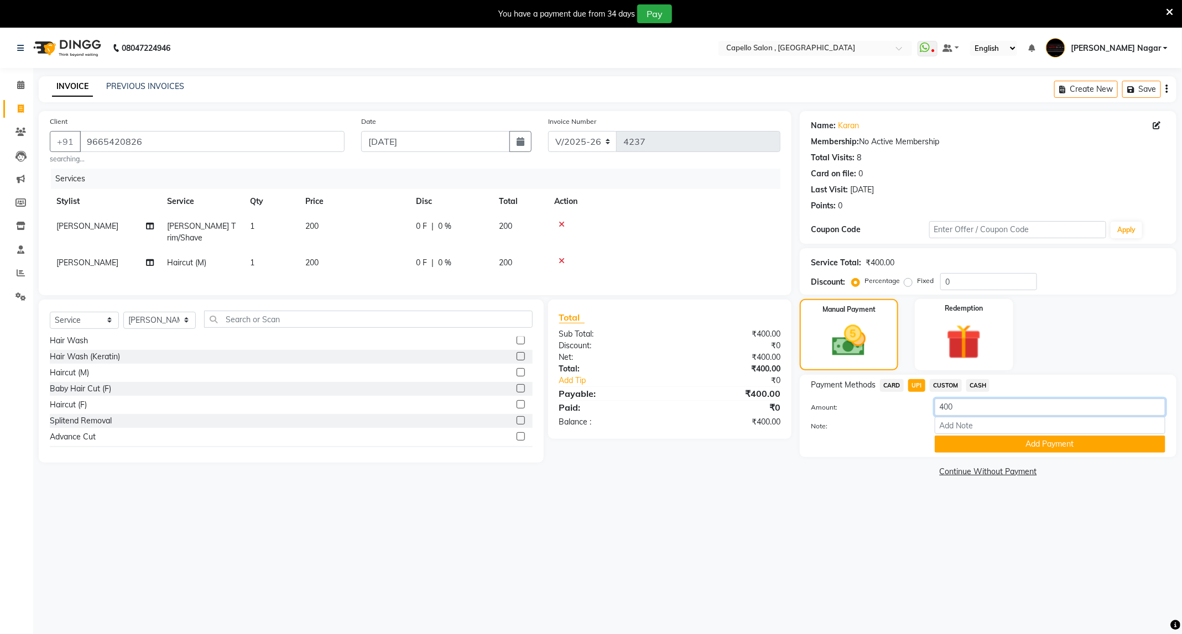
drag, startPoint x: 977, startPoint y: 412, endPoint x: 892, endPoint y: 412, distance: 85.7
click at [892, 412] on div "Amount: 400" at bounding box center [988, 408] width 371 height 19
type input "500"
click at [966, 447] on button "Add Payment" at bounding box center [1050, 444] width 231 height 17
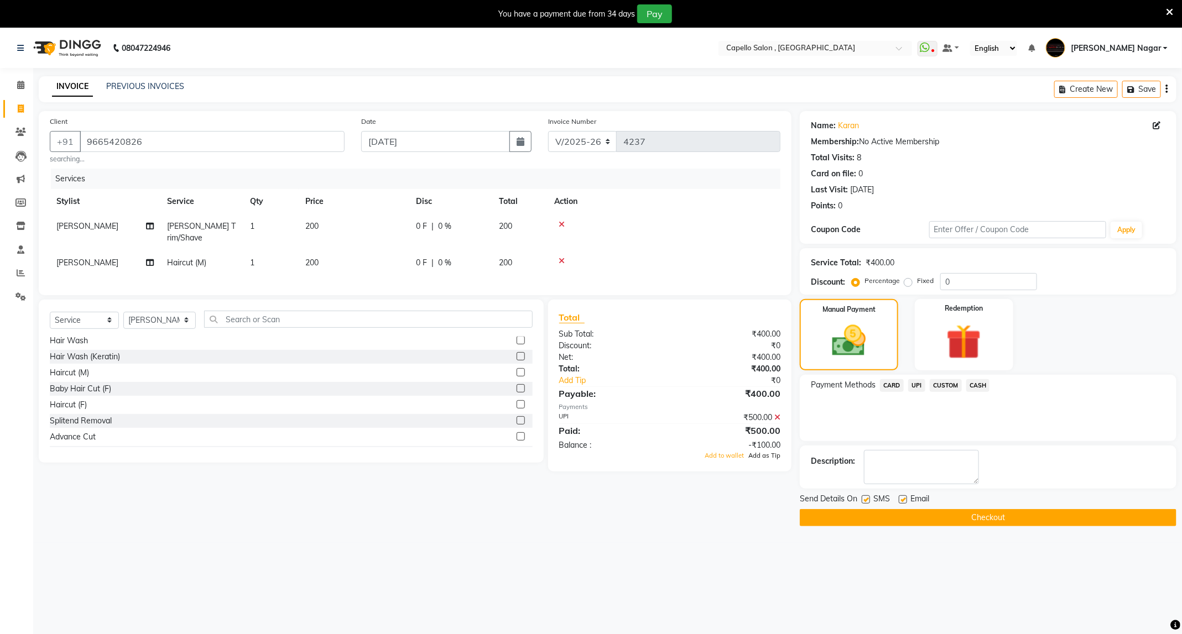
click at [772, 455] on span "Add as Tip" at bounding box center [764, 456] width 32 height 8
click at [954, 518] on button "Checkout" at bounding box center [988, 517] width 377 height 17
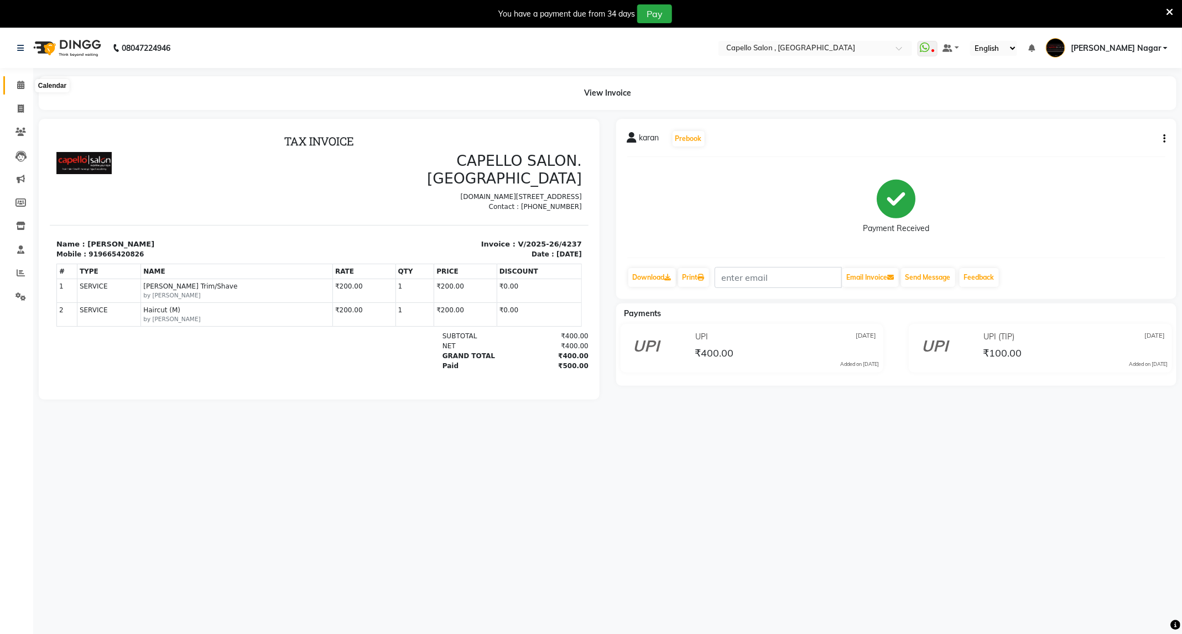
click at [20, 85] on icon at bounding box center [20, 85] width 7 height 8
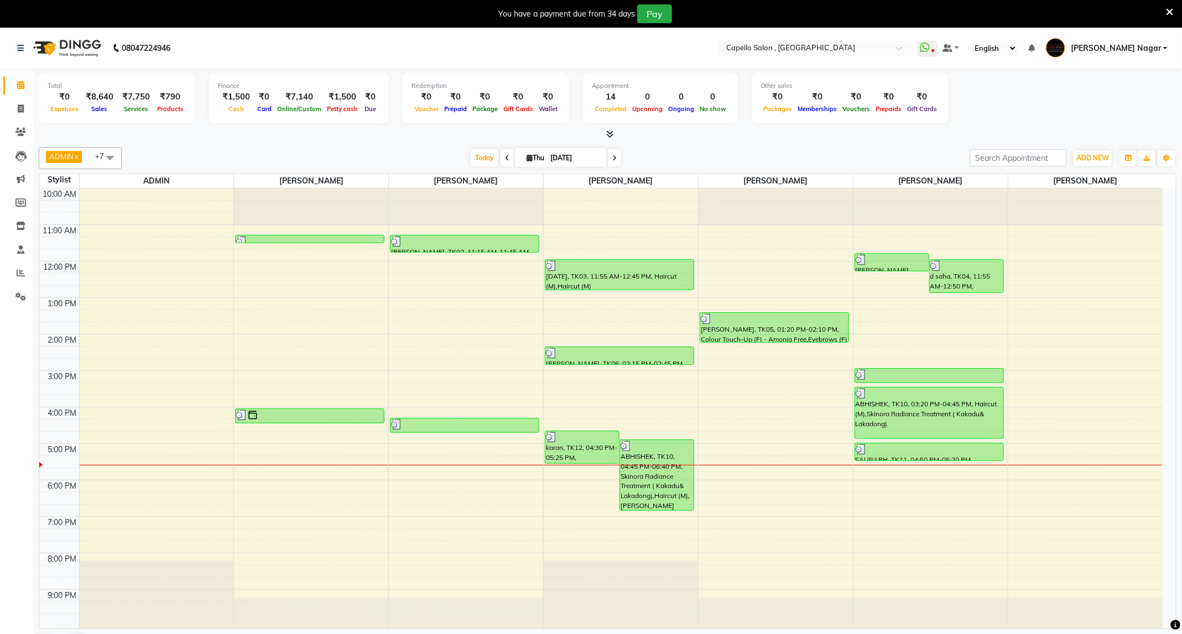
click at [611, 138] on icon at bounding box center [609, 134] width 7 height 8
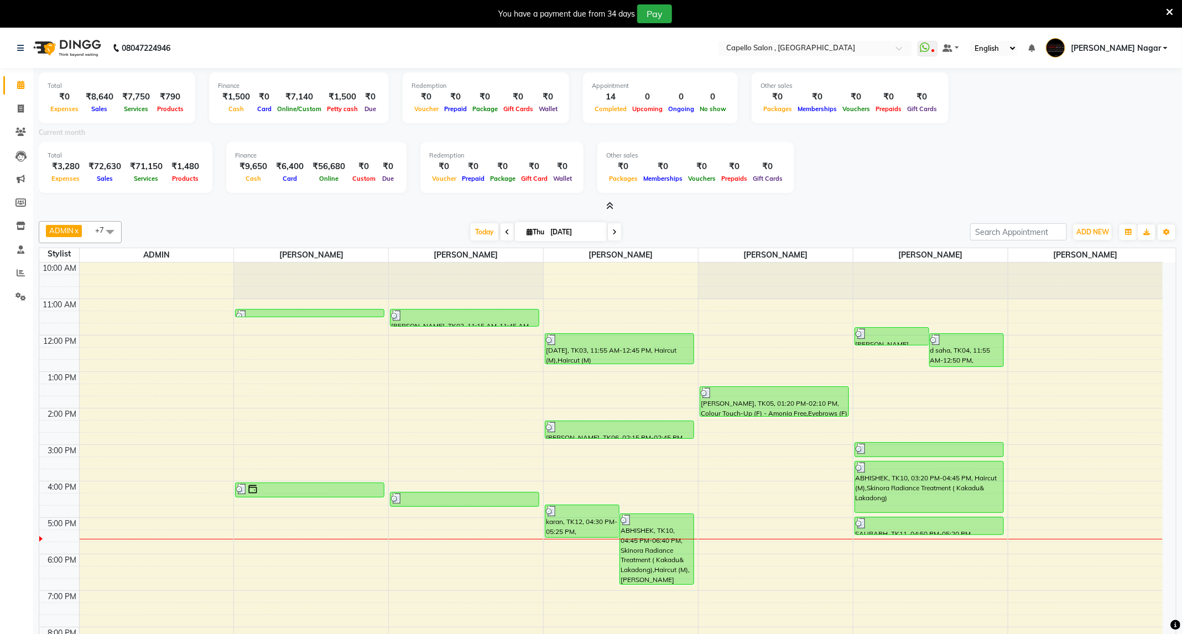
click at [608, 211] on span at bounding box center [608, 207] width 12 height 12
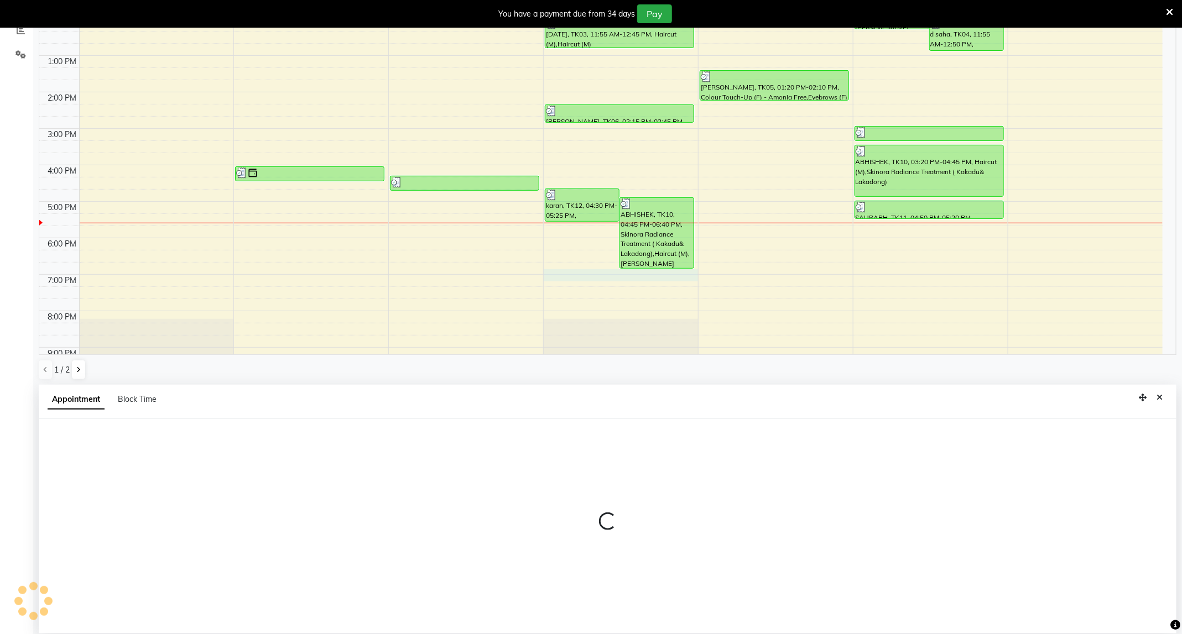
scroll to position [246, 0]
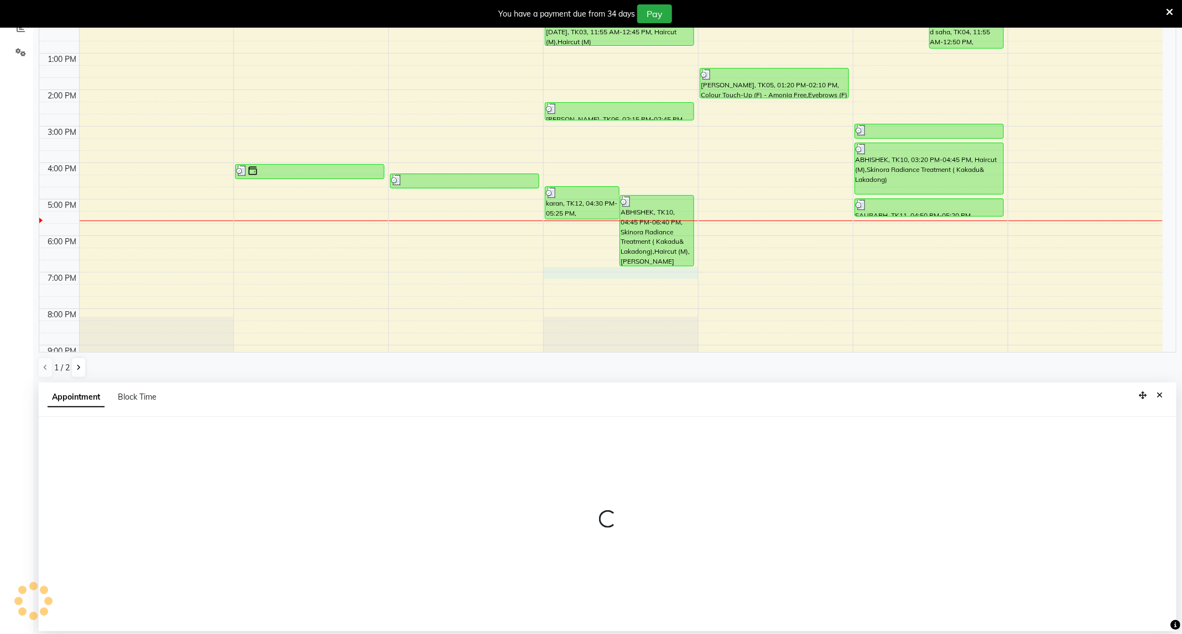
select select "14415"
select select "1125"
select select "tentative"
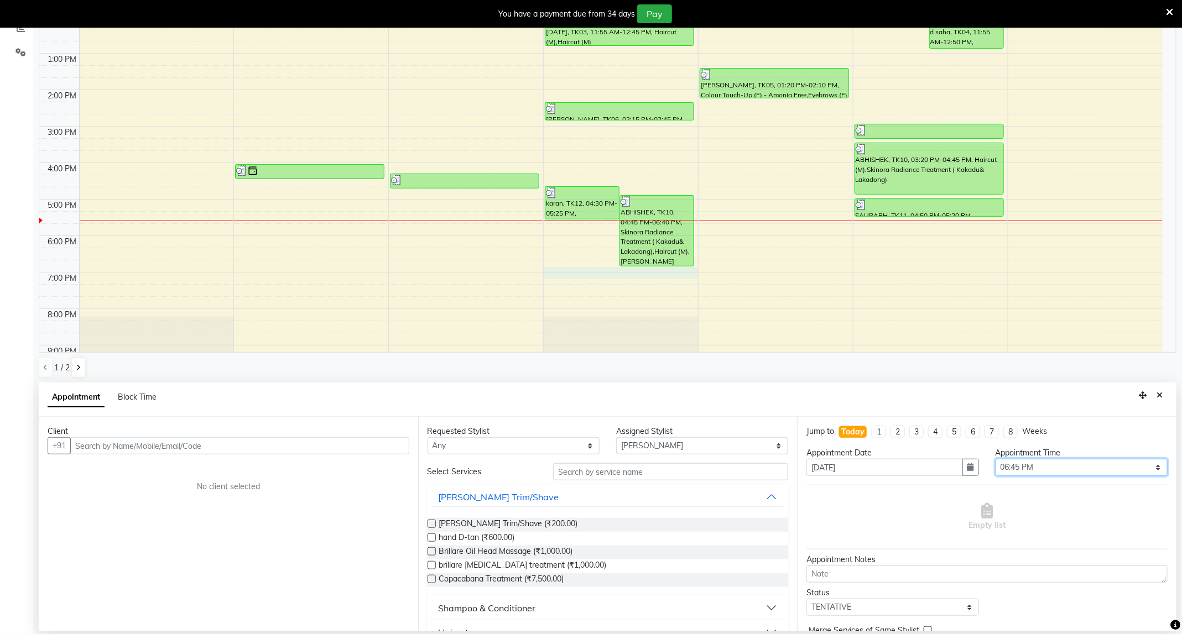
click at [1019, 471] on select "Select 11:00 AM 11:15 AM 11:30 AM 11:45 AM 12:00 PM 12:15 PM 12:30 PM 12:45 PM …" at bounding box center [1082, 467] width 172 height 17
select select "1050"
click at [996, 460] on select "Select 11:00 AM 11:15 AM 11:30 AM 11:45 AM 12:00 PM 12:15 PM 12:30 PM 12:45 PM …" at bounding box center [1082, 467] width 172 height 17
click at [299, 442] on input "text" at bounding box center [239, 446] width 339 height 17
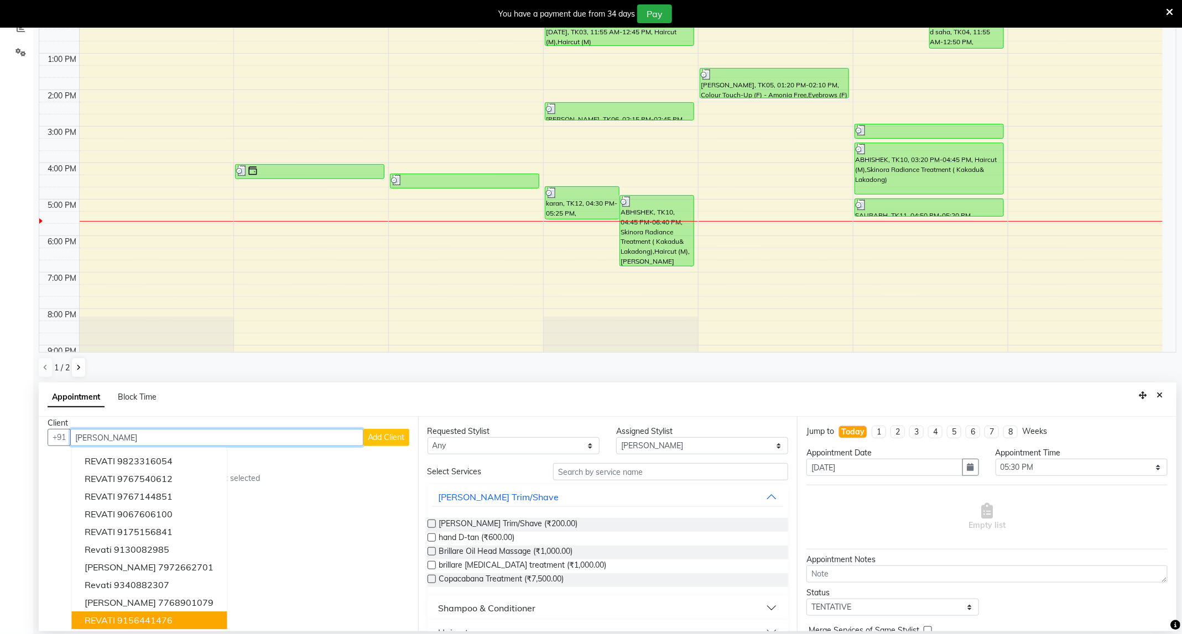
scroll to position [0, 0]
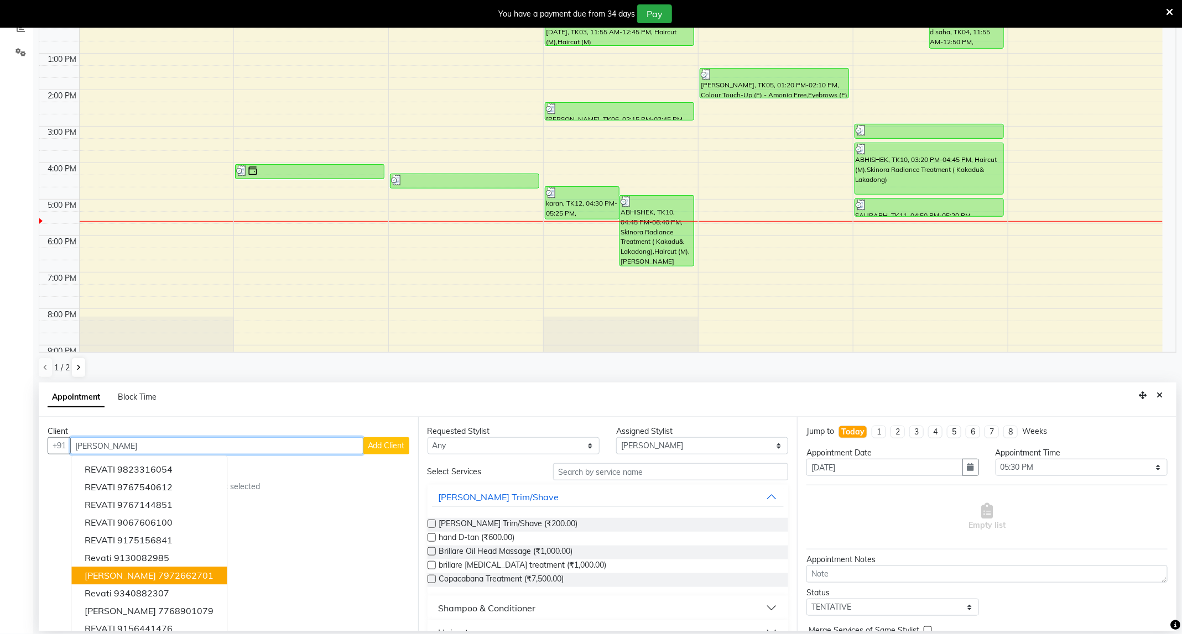
click at [304, 444] on input "[PERSON_NAME]" at bounding box center [216, 446] width 293 height 17
type input "r"
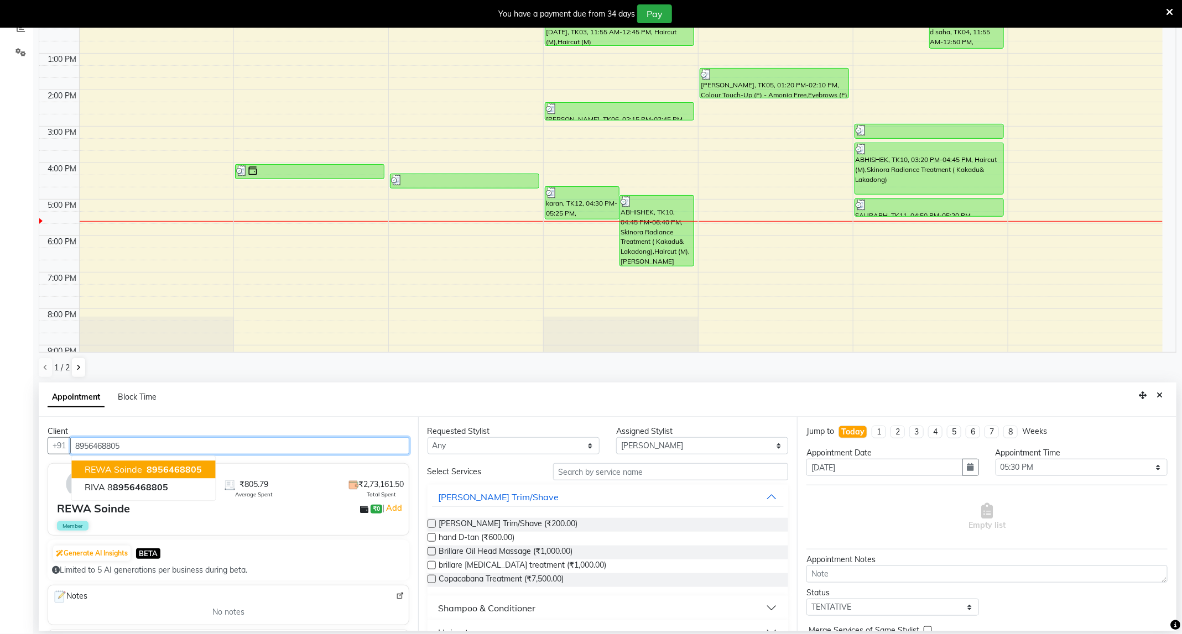
click at [183, 465] on span "8956468805" at bounding box center [174, 470] width 55 height 11
type input "8956468805"
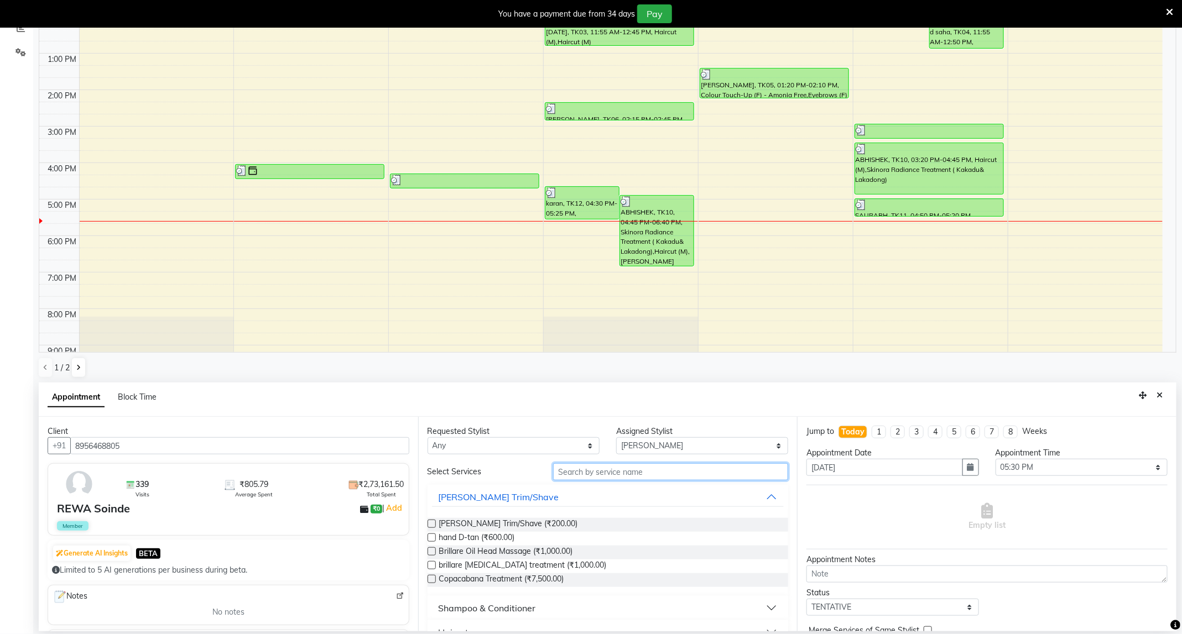
click at [625, 472] on input "text" at bounding box center [670, 472] width 235 height 17
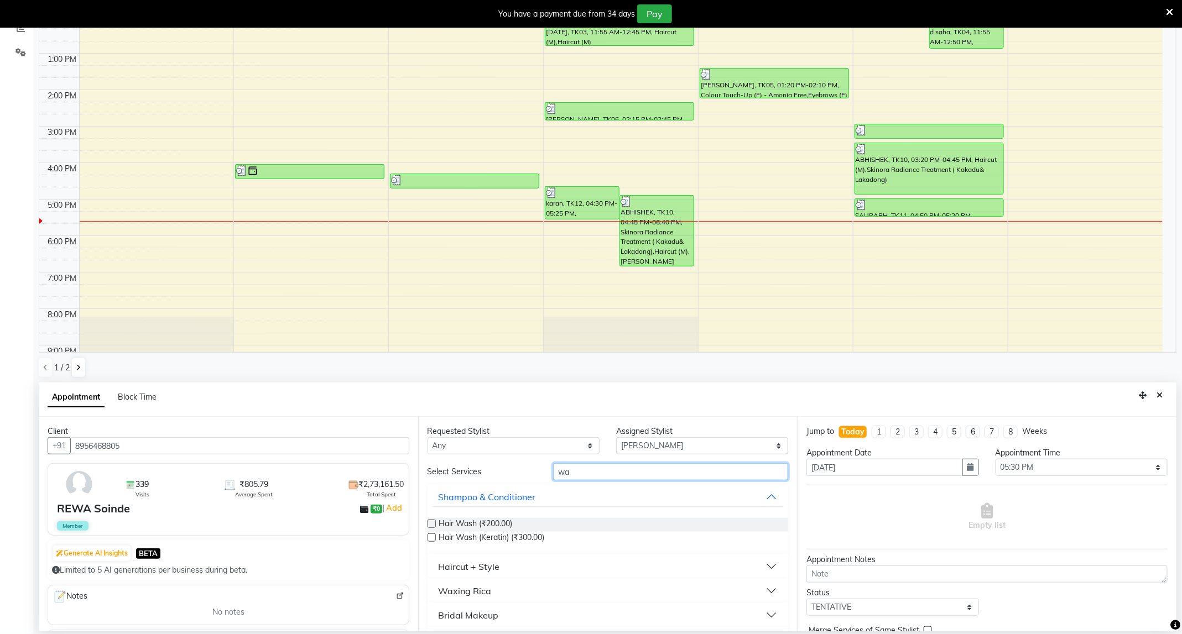
type input "w"
type input "hair"
click at [495, 565] on button "Haircut" at bounding box center [608, 567] width 352 height 20
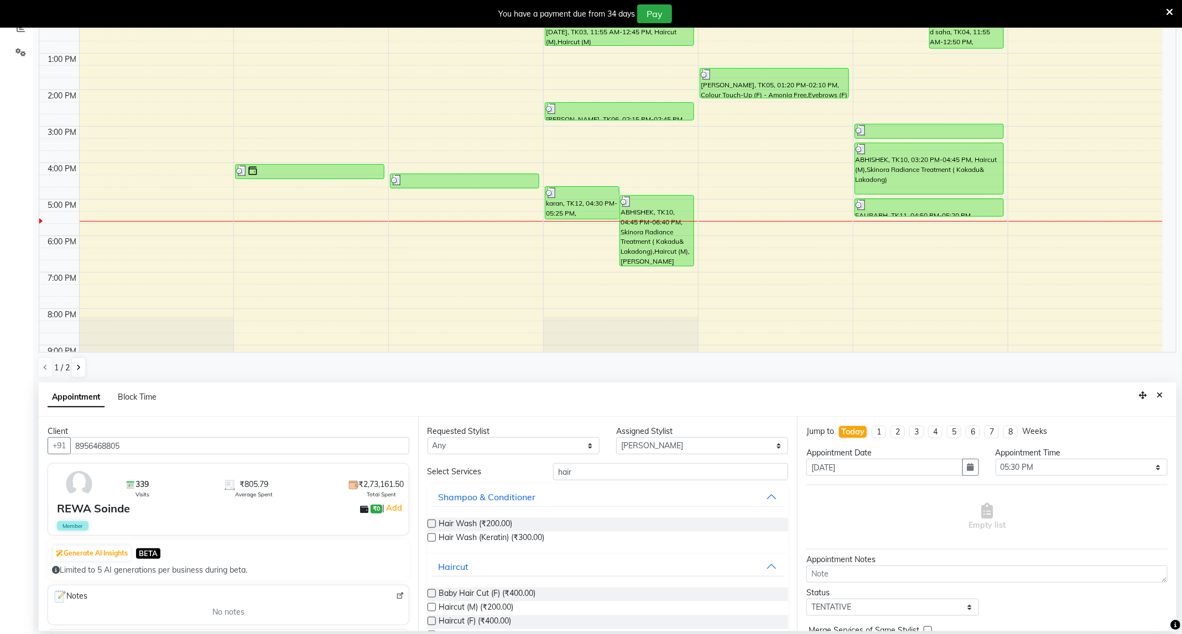
click at [430, 591] on label at bounding box center [432, 594] width 8 height 8
click at [430, 591] on input "checkbox" at bounding box center [431, 594] width 7 height 7
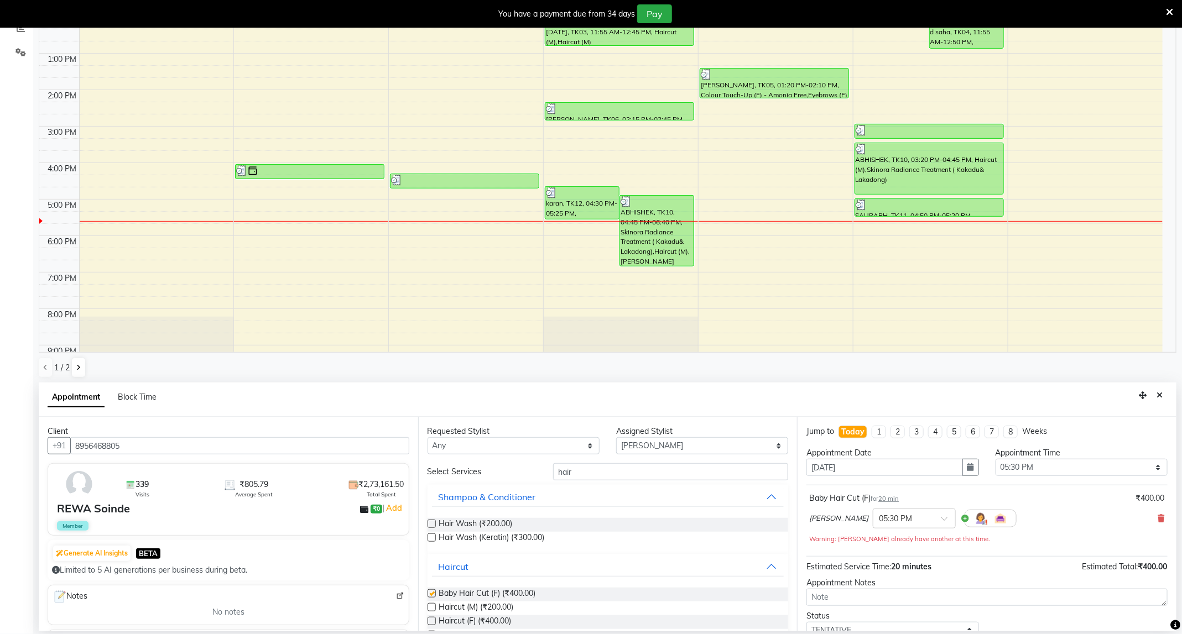
checkbox input "false"
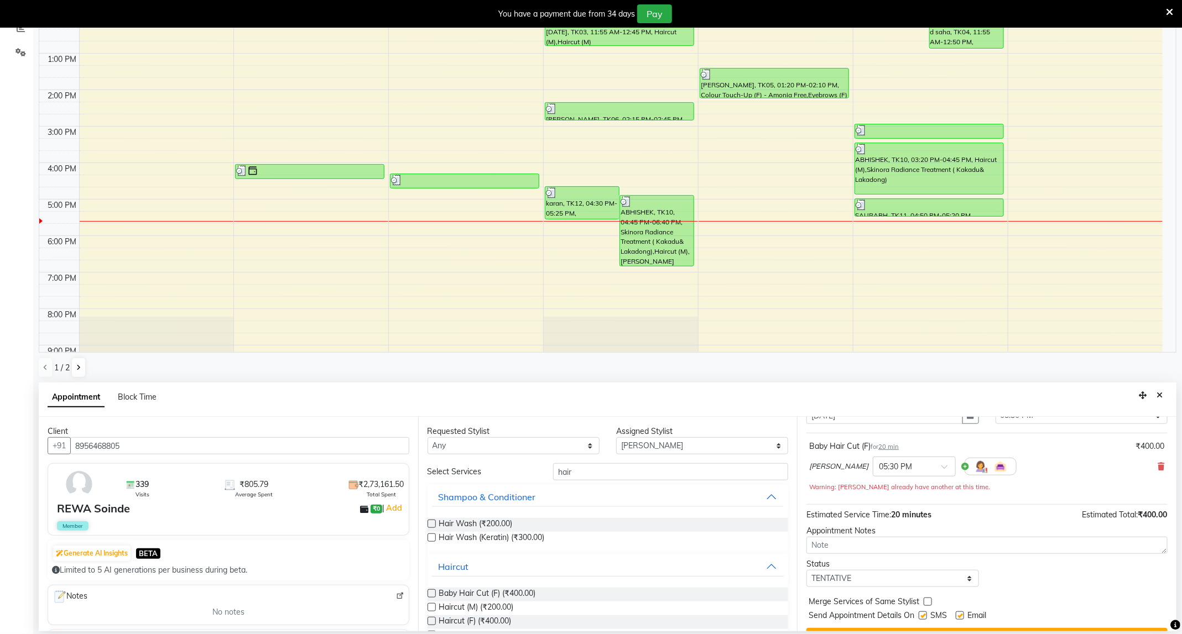
scroll to position [80, 0]
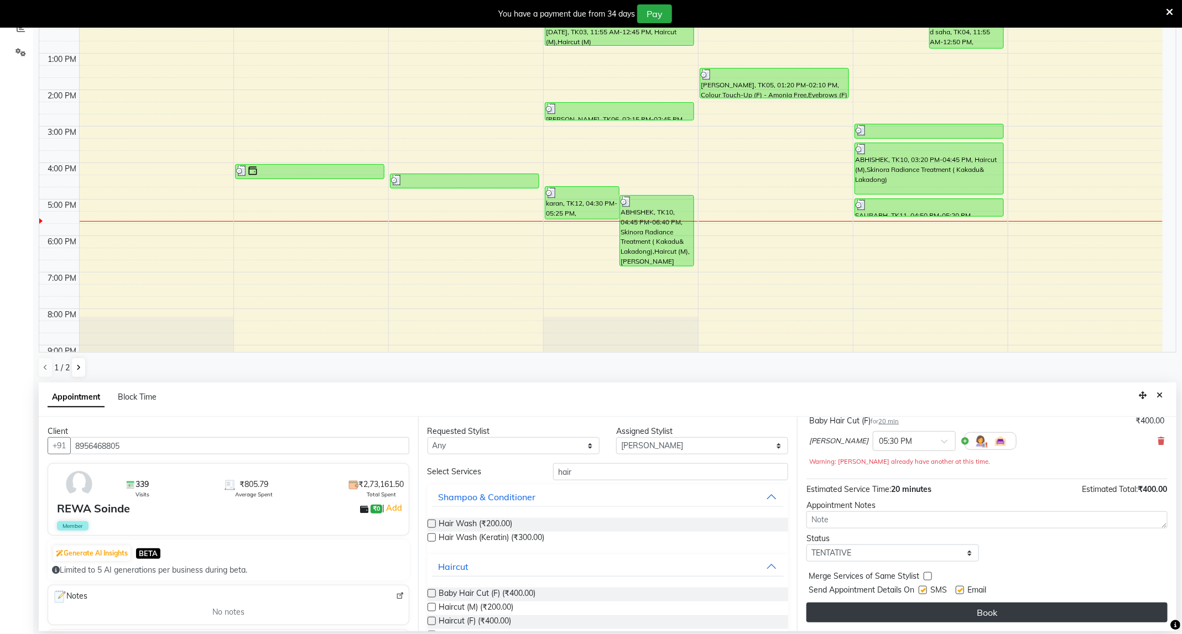
click at [1001, 612] on button "Book" at bounding box center [987, 613] width 361 height 20
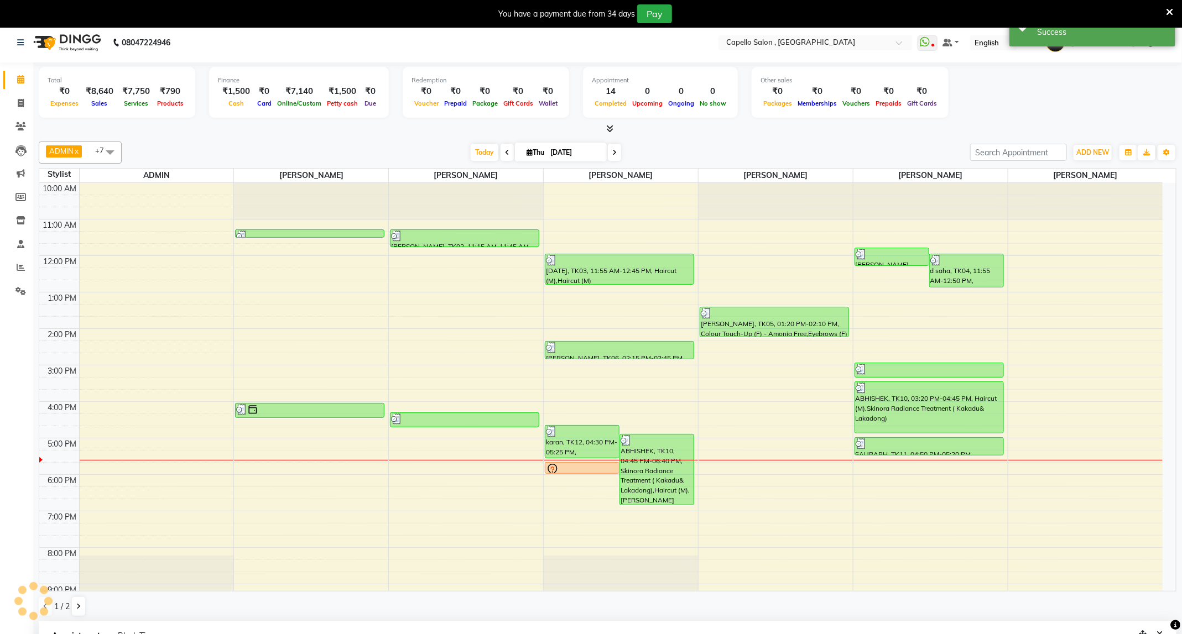
scroll to position [0, 0]
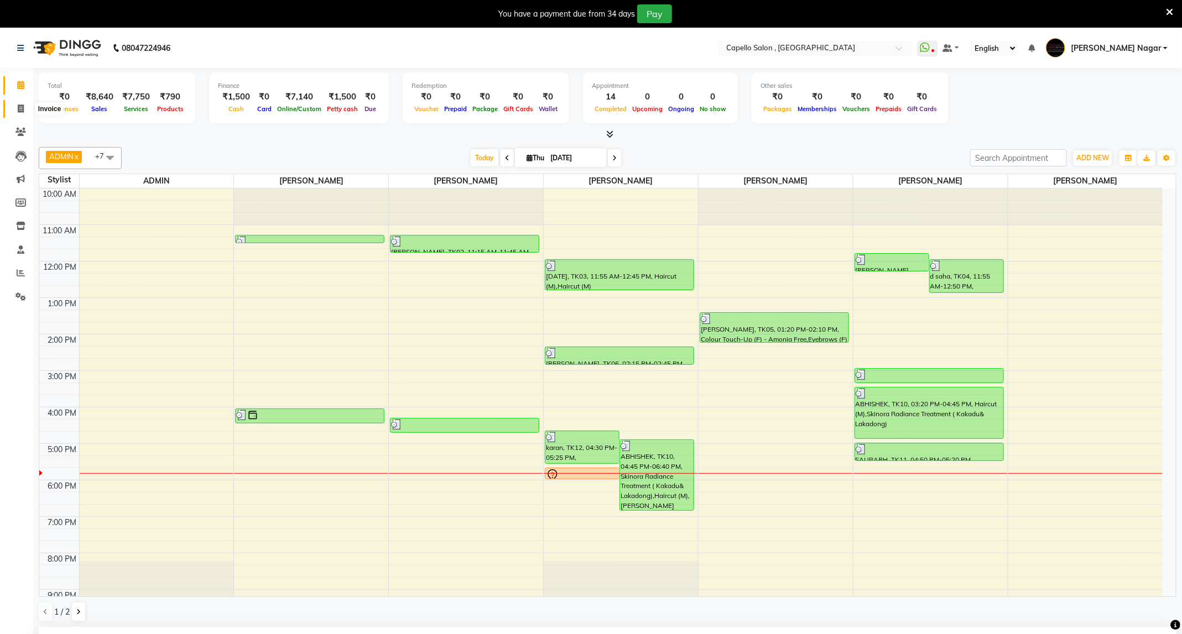
click at [25, 110] on span at bounding box center [20, 109] width 19 height 13
select select "service"
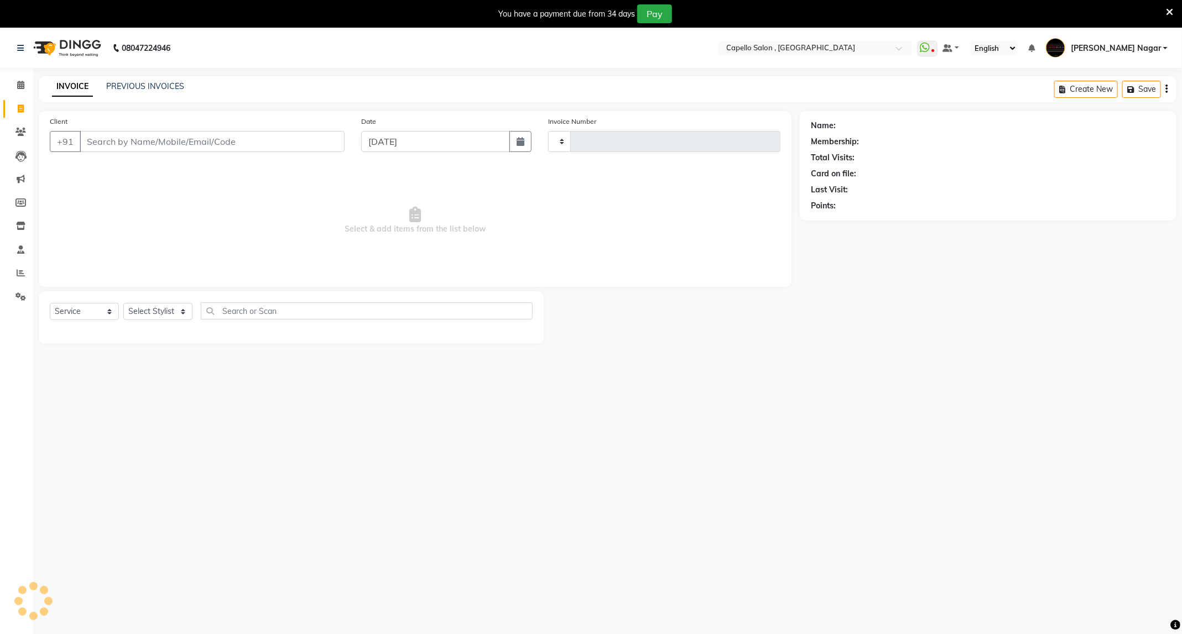
type input "4238"
select select "833"
click at [112, 147] on input "Client" at bounding box center [212, 141] width 265 height 21
type input "9772380174"
click at [331, 144] on span "Add Client" at bounding box center [316, 141] width 44 height 11
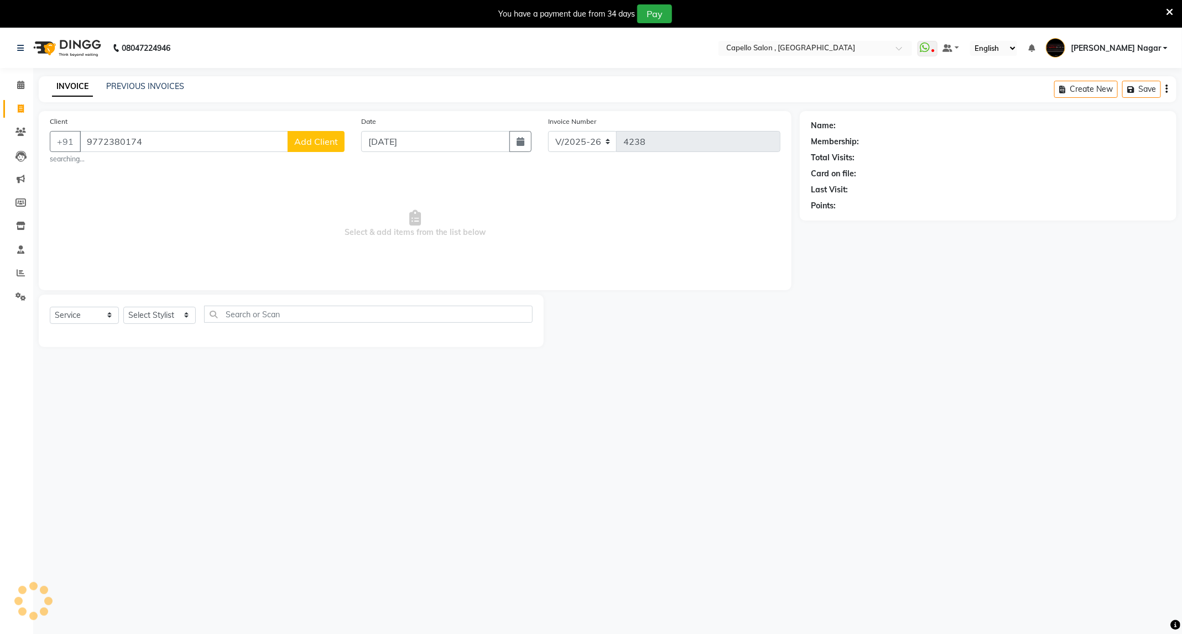
select select "22"
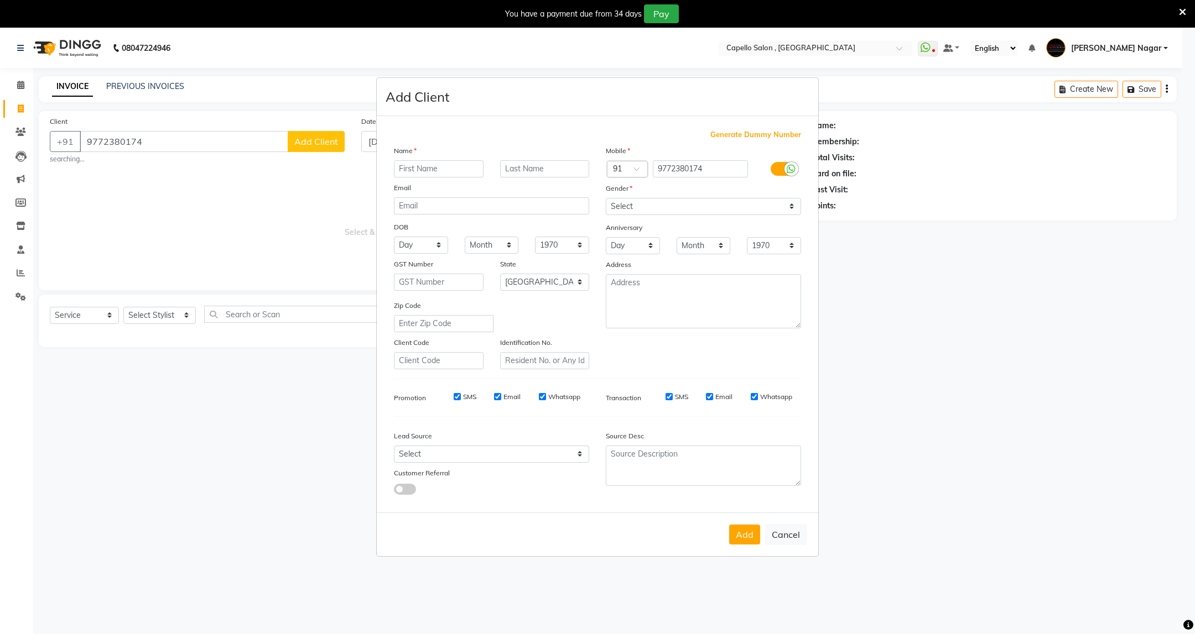
click at [409, 176] on input "text" at bounding box center [439, 168] width 90 height 17
type input "[PERSON_NAME]"
drag, startPoint x: 694, startPoint y: 201, endPoint x: 687, endPoint y: 202, distance: 7.4
click at [694, 201] on select "Select [DEMOGRAPHIC_DATA] [DEMOGRAPHIC_DATA] Other Prefer Not To Say" at bounding box center [703, 206] width 195 height 17
select select "[DEMOGRAPHIC_DATA]"
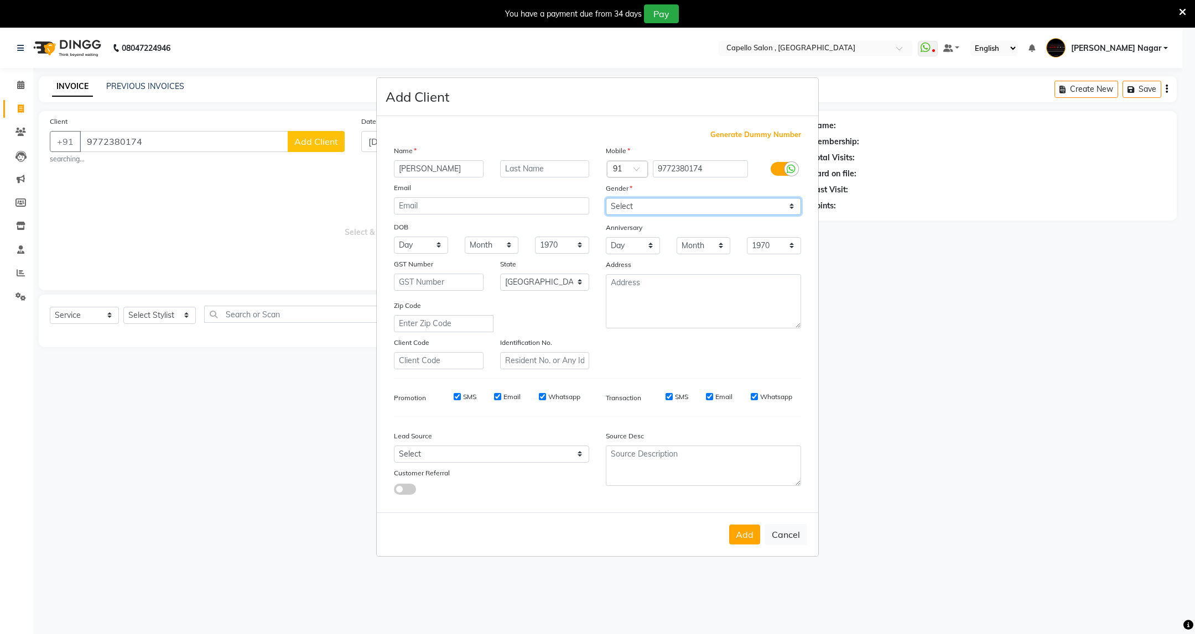
click at [606, 199] on select "Select [DEMOGRAPHIC_DATA] [DEMOGRAPHIC_DATA] Other Prefer Not To Say" at bounding box center [703, 206] width 195 height 17
click at [100, 143] on ngb-modal-window "Add Client Generate Dummy Number Name [PERSON_NAME] Email DOB Day 01 02 03 04 0…" at bounding box center [597, 317] width 1195 height 634
click at [785, 528] on button "Cancel" at bounding box center [785, 534] width 43 height 21
select select
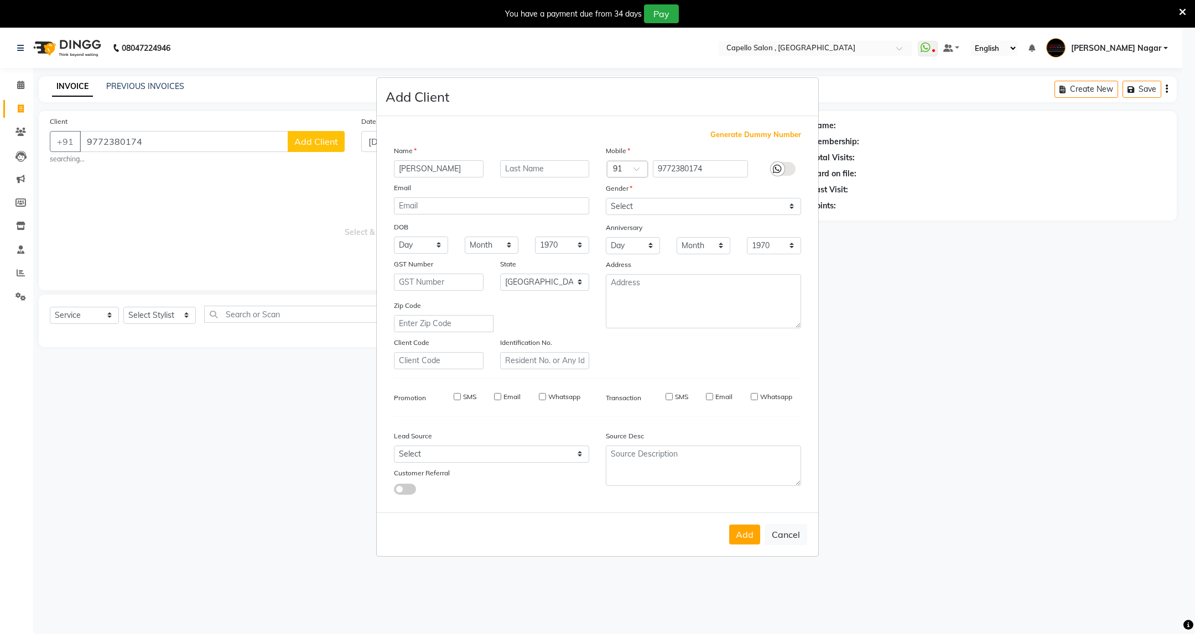
select select
select select "null"
select select
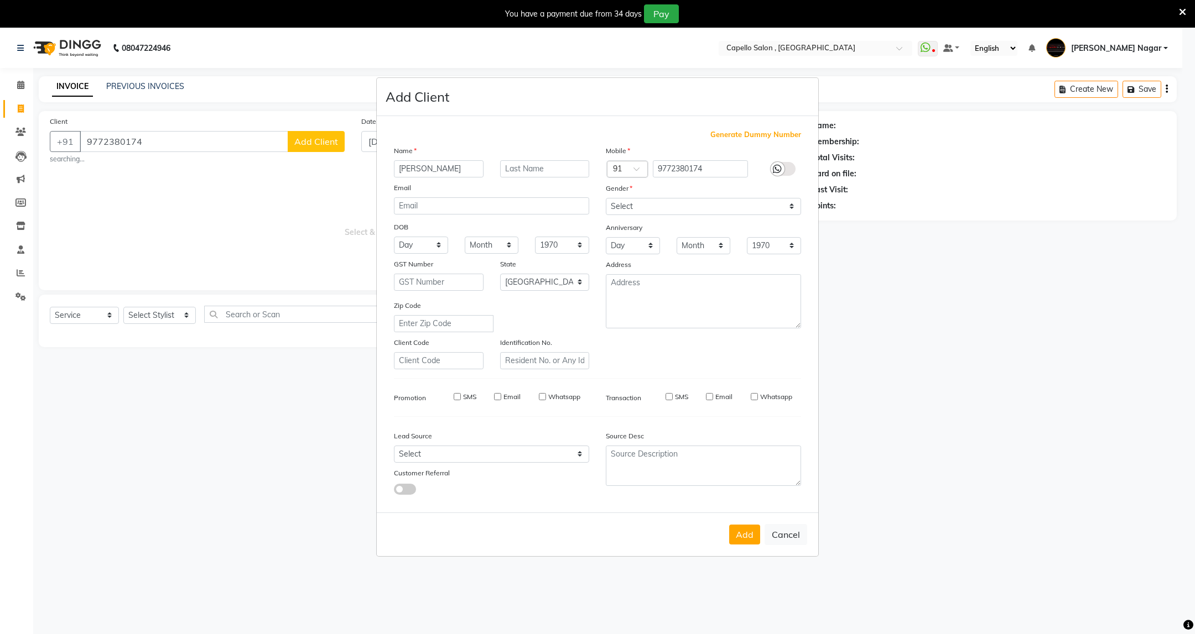
select select
checkbox input "false"
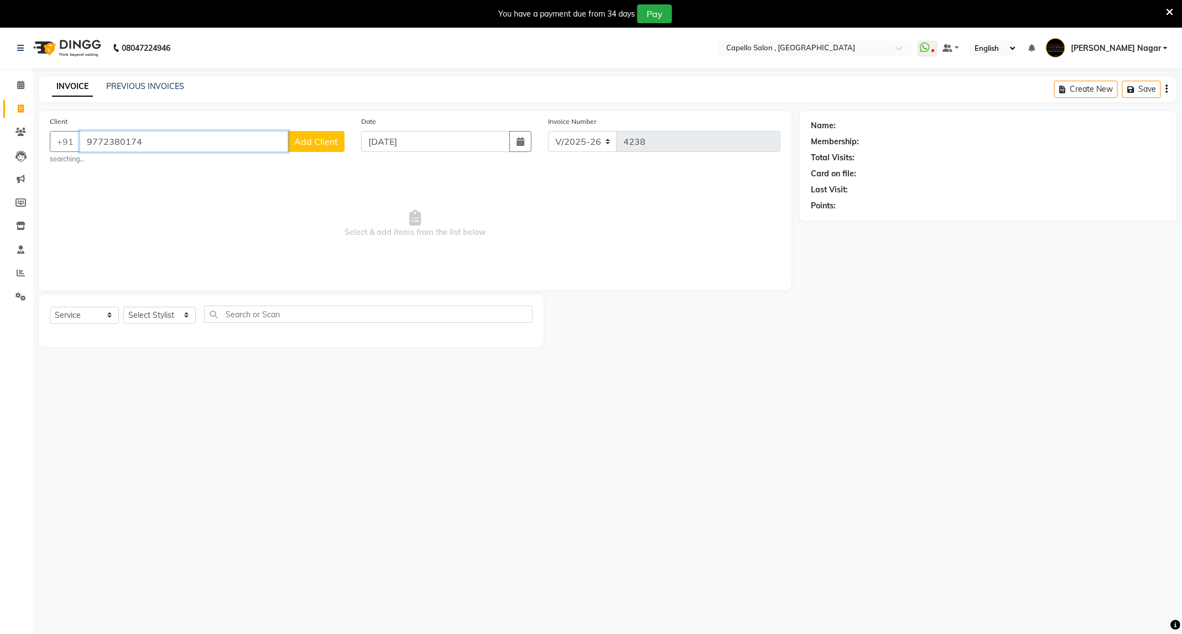
click at [100, 141] on input "9772380174" at bounding box center [184, 141] width 209 height 21
type input "7972380174"
click at [189, 315] on select "Select Stylist ADMIN Admin 2 [PERSON_NAME] [PERSON_NAME] Nagar GAUSHIYA [PERSON…" at bounding box center [159, 315] width 72 height 17
select select "25736"
click at [123, 308] on select "Select Stylist ADMIN Admin 2 [PERSON_NAME] [PERSON_NAME] Nagar GAUSHIYA [PERSON…" at bounding box center [159, 315] width 72 height 17
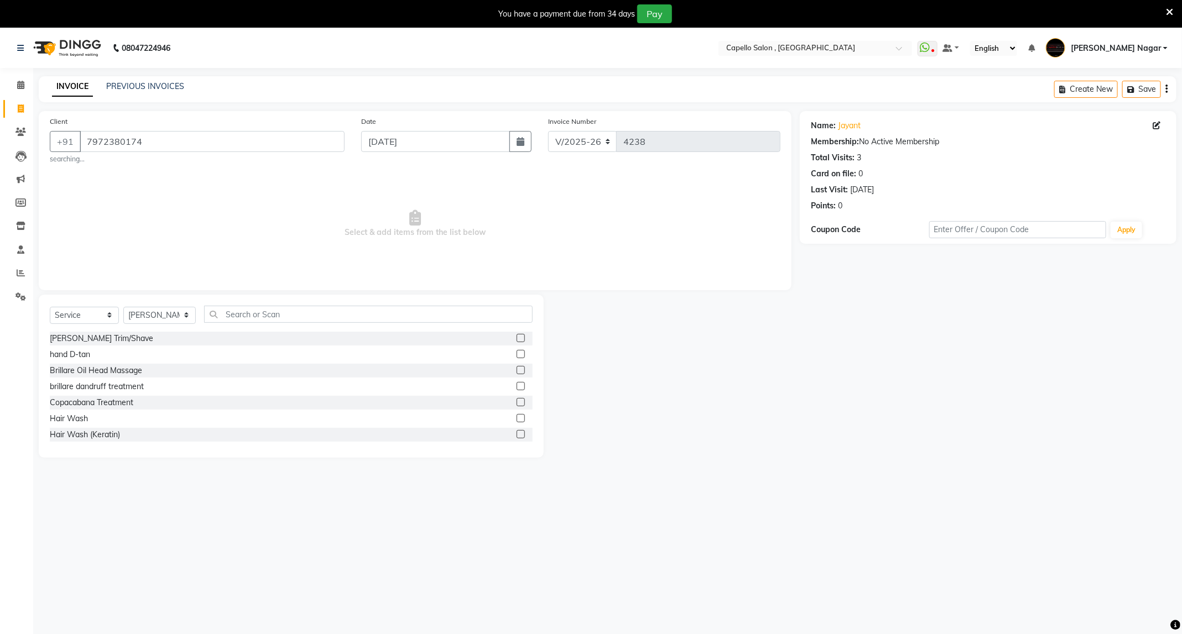
click at [279, 305] on div "Select Service Product Membership Package Voucher Prepaid Gift Card Select Styl…" at bounding box center [291, 376] width 505 height 163
click at [275, 312] on input "text" at bounding box center [368, 314] width 329 height 17
type input "hair"
click at [517, 384] on label at bounding box center [521, 386] width 8 height 8
click at [517, 384] on input "checkbox" at bounding box center [520, 386] width 7 height 7
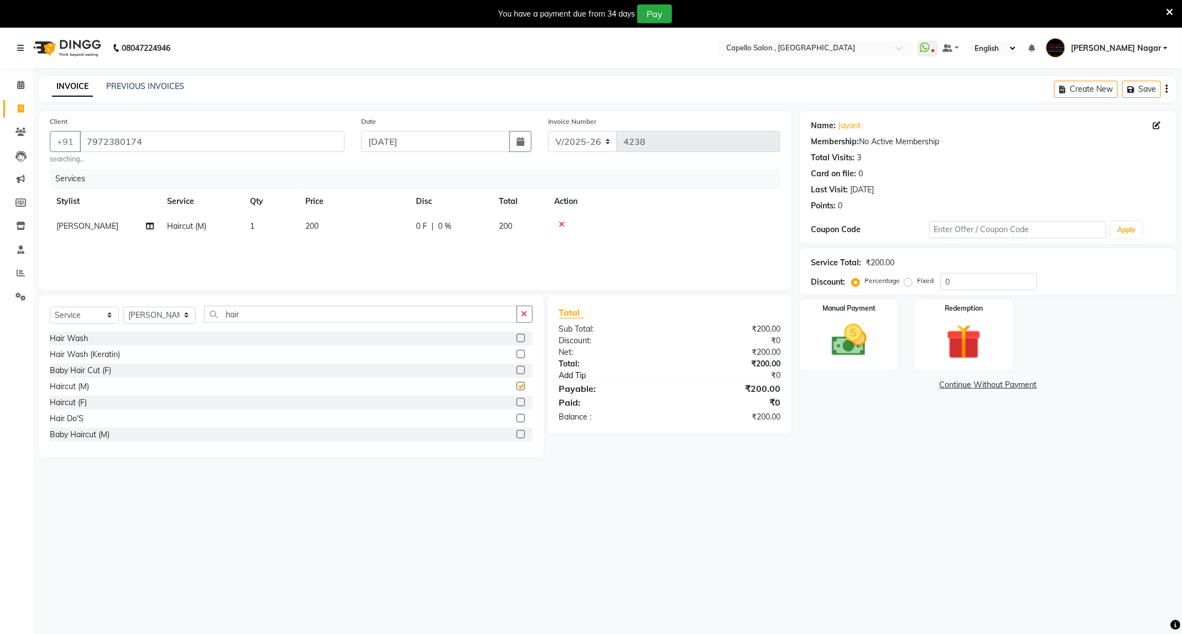
checkbox input "false"
click at [883, 352] on div "Manual Payment" at bounding box center [849, 335] width 102 height 74
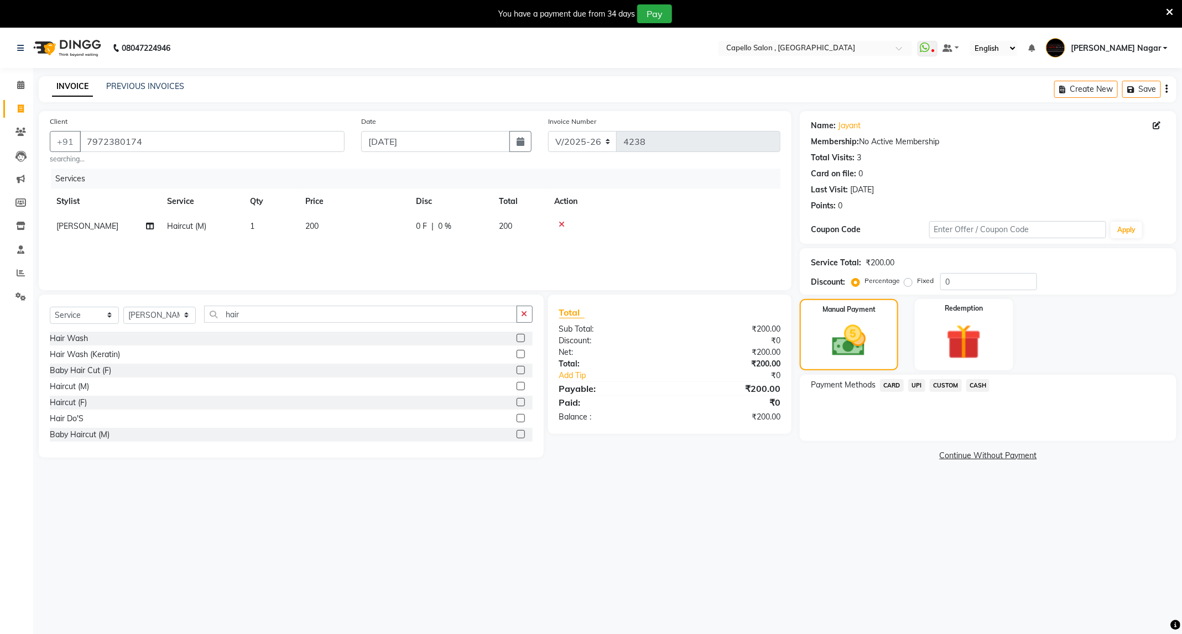
click at [981, 384] on span "CASH" at bounding box center [978, 385] width 24 height 13
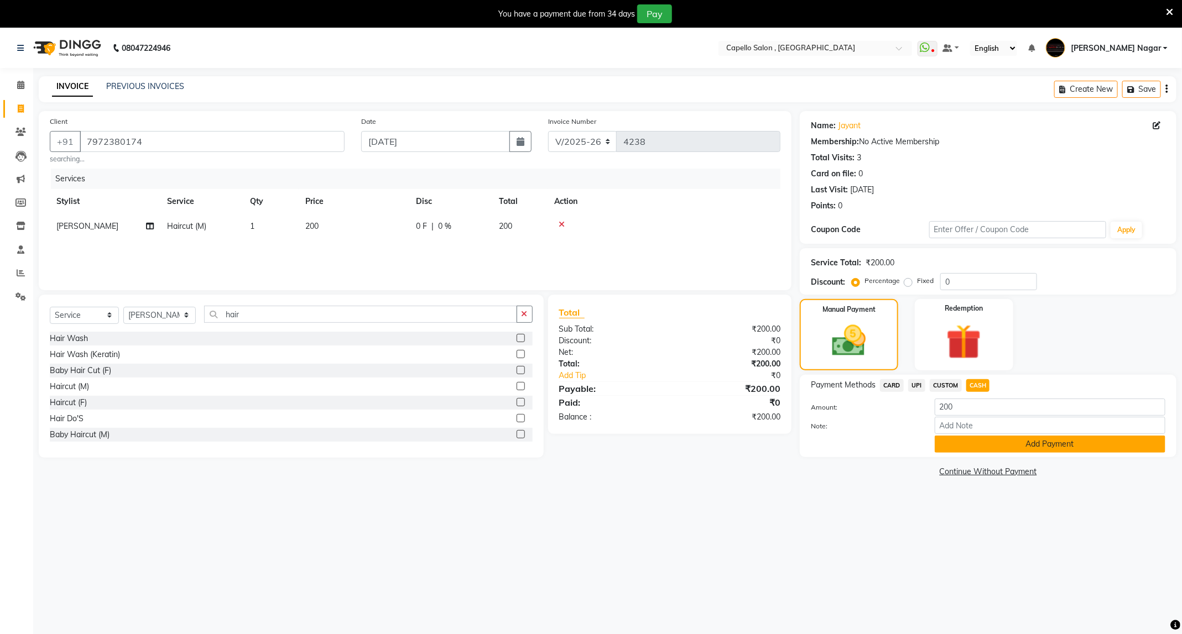
click at [987, 442] on button "Add Payment" at bounding box center [1050, 444] width 231 height 17
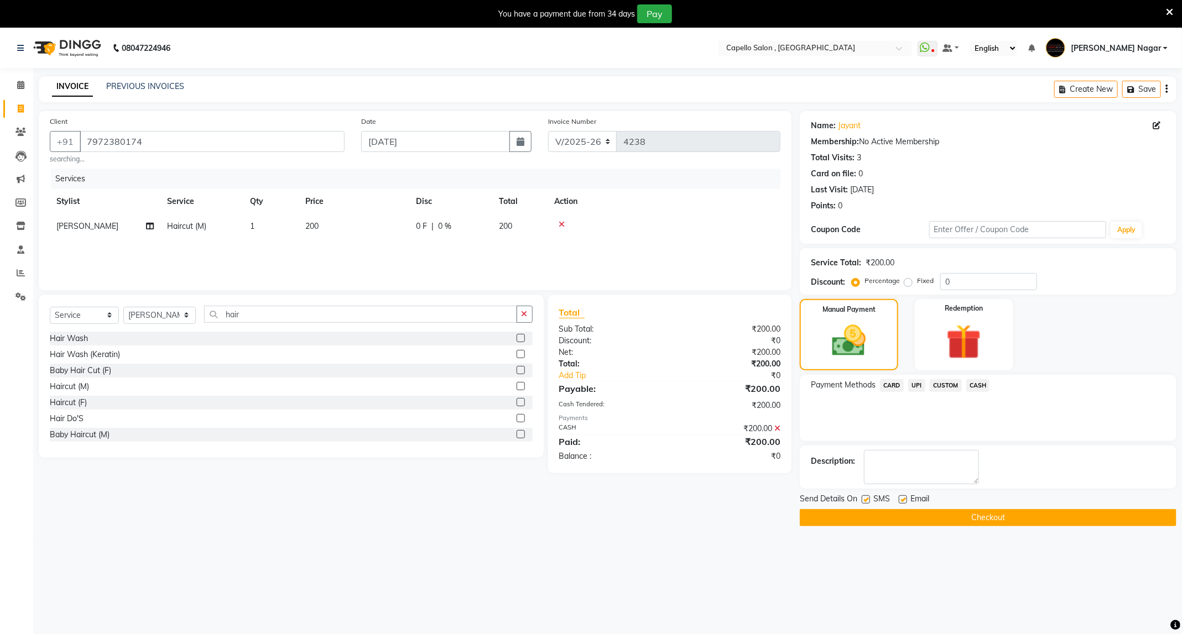
click at [914, 517] on button "Checkout" at bounding box center [988, 517] width 377 height 17
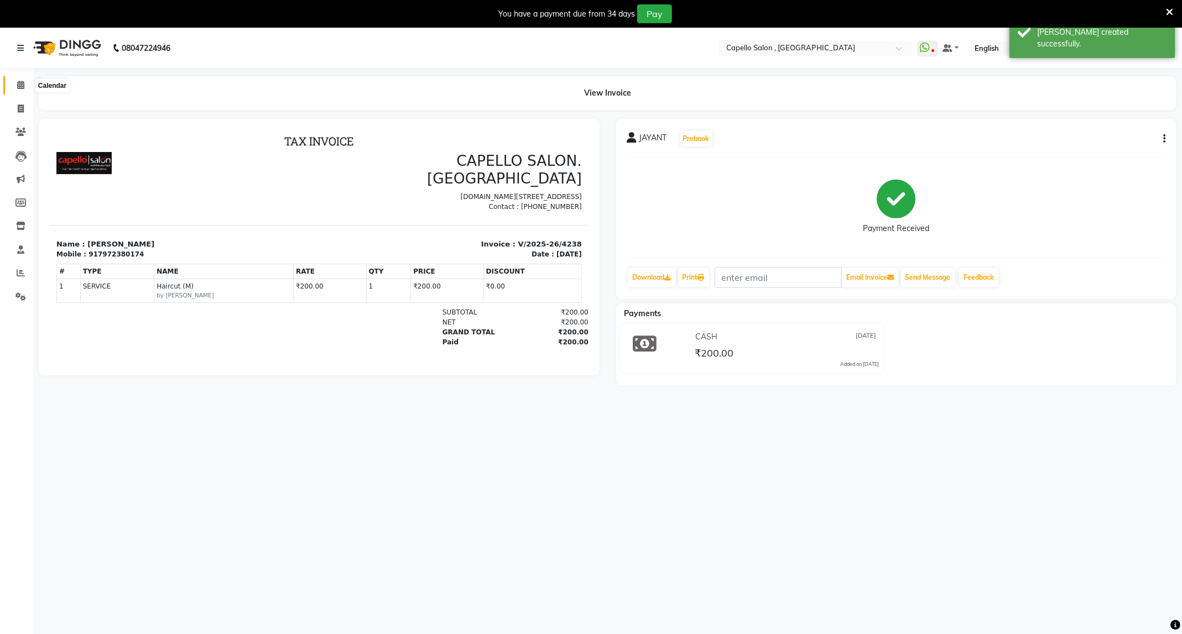
click at [20, 78] on link "Calendar" at bounding box center [16, 85] width 27 height 18
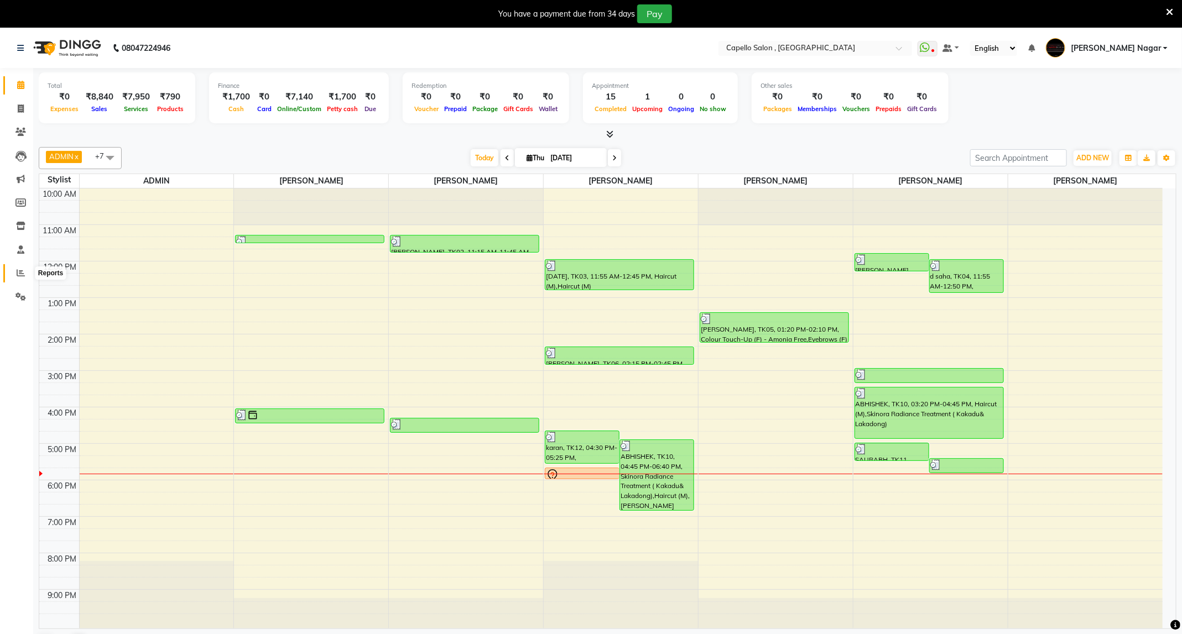
click at [24, 272] on icon at bounding box center [21, 273] width 8 height 8
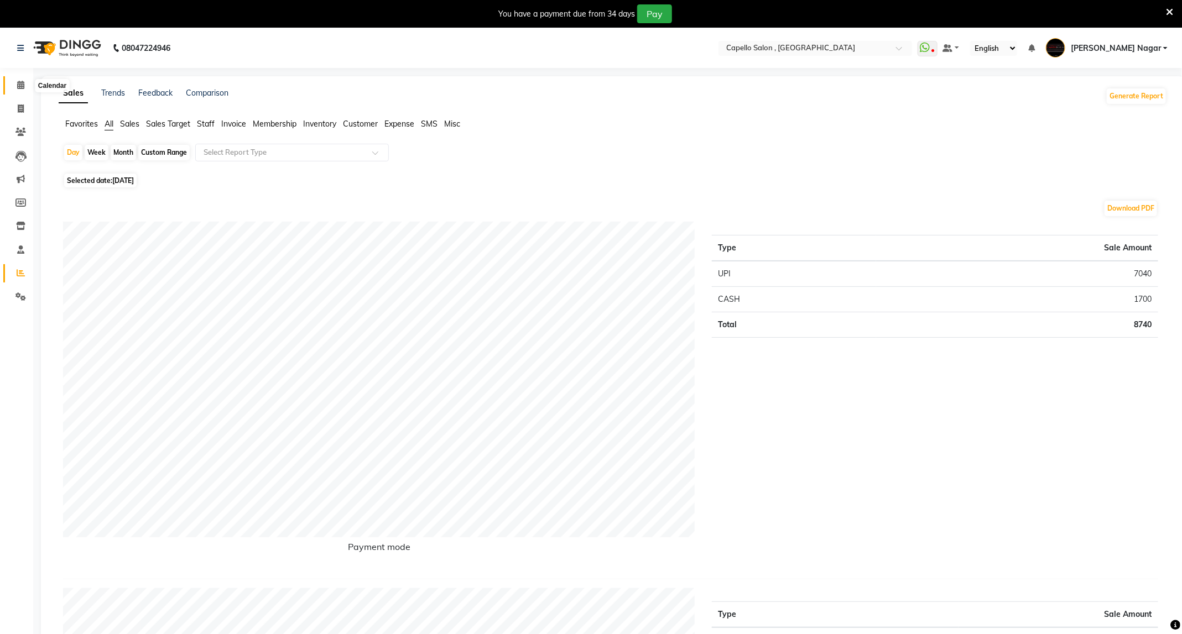
click at [17, 83] on icon at bounding box center [20, 85] width 7 height 8
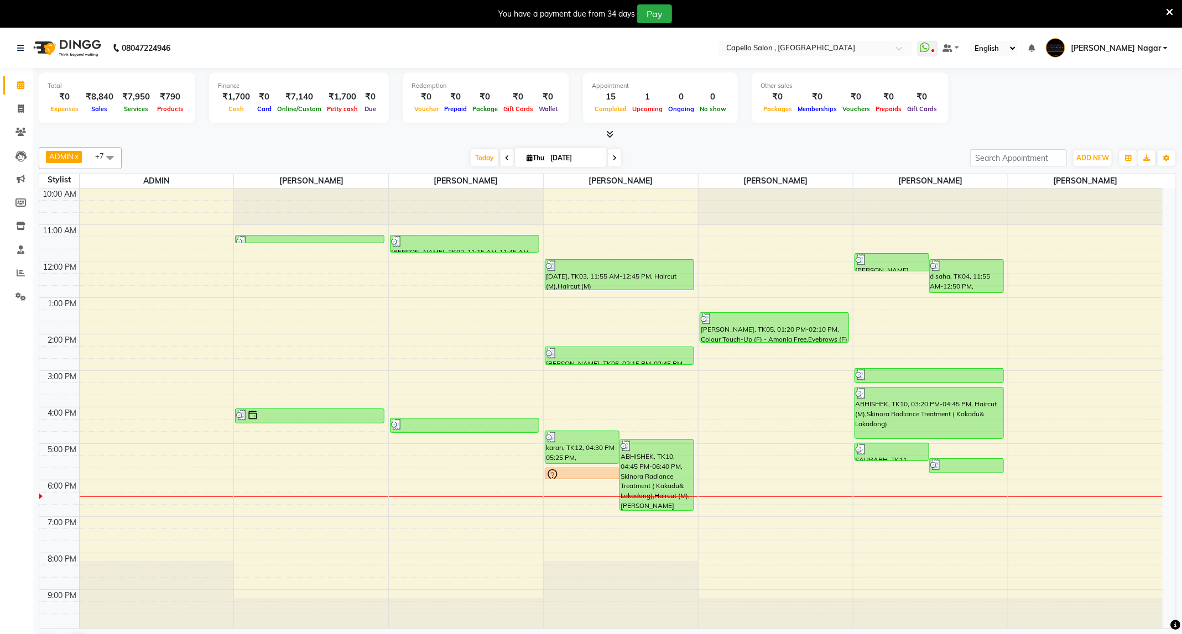
click at [563, 164] on input "[DATE]" at bounding box center [574, 158] width 55 height 17
select select "9"
select select "2025"
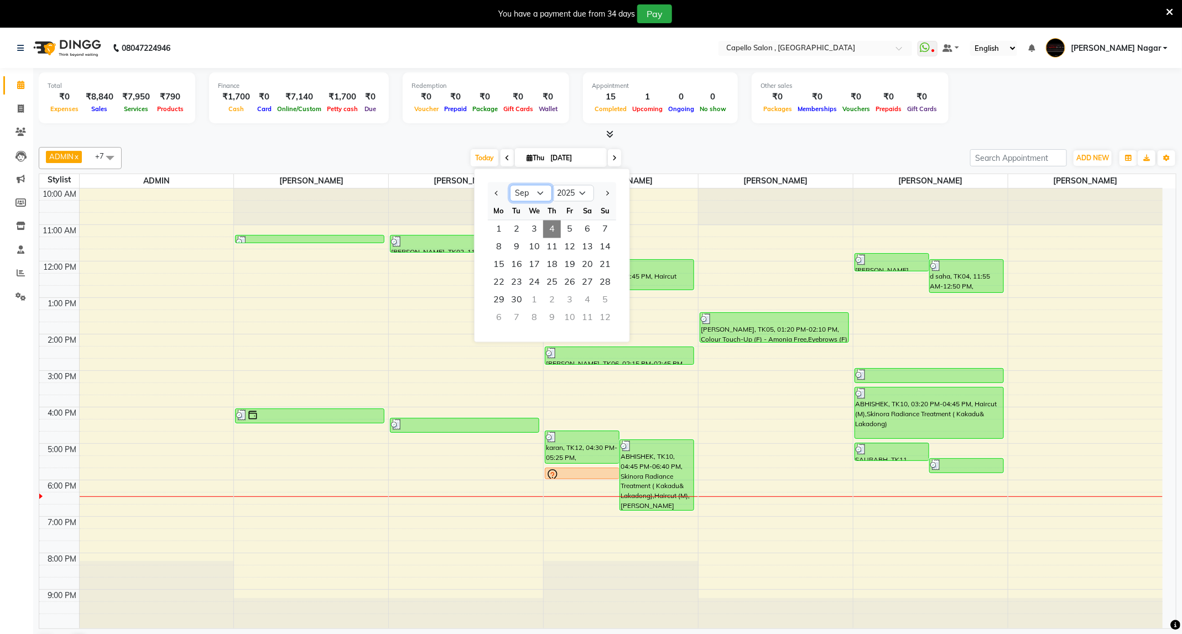
click at [538, 193] on select "Jan Feb Mar Apr May Jun [DATE] Aug Sep Oct Nov Dec" at bounding box center [531, 193] width 42 height 17
select select "8"
click at [510, 185] on select "Jan Feb Mar Apr May Jun [DATE] Aug Sep Oct Nov Dec" at bounding box center [531, 193] width 42 height 17
click at [519, 261] on span "12" at bounding box center [517, 265] width 18 height 18
type input "[DATE]"
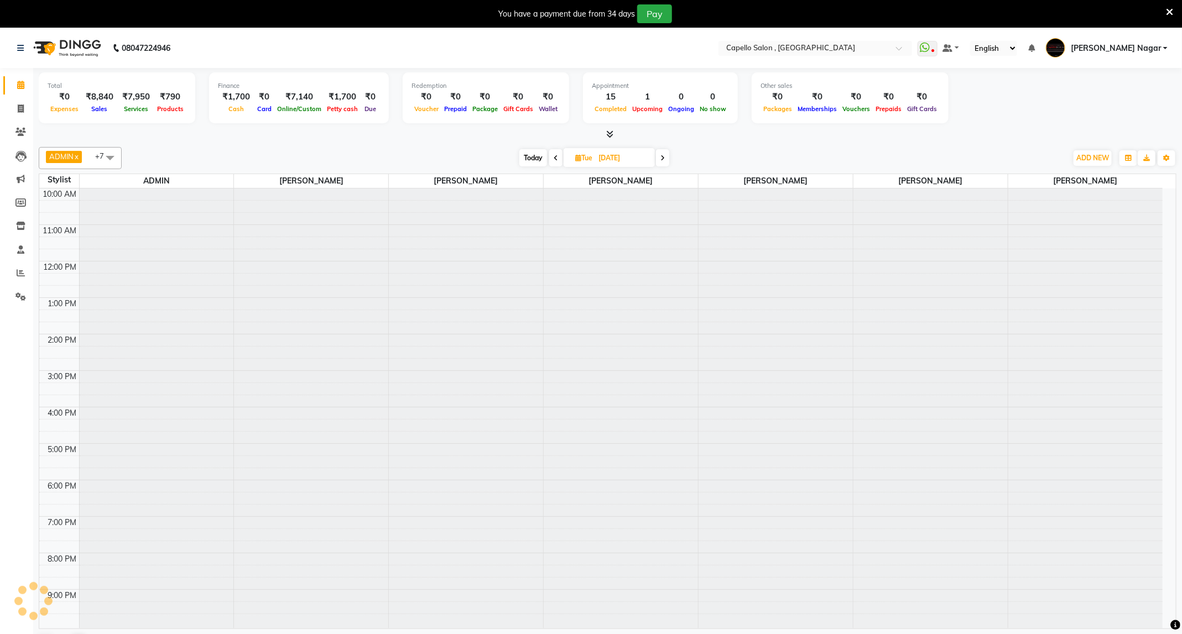
scroll to position [7, 0]
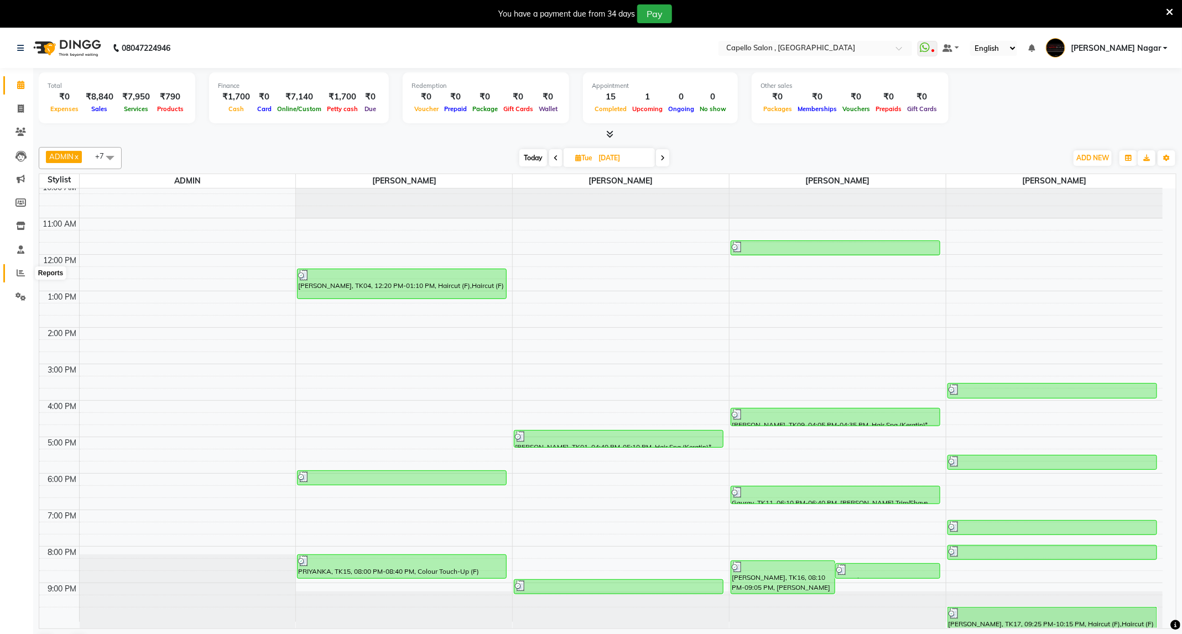
click at [19, 271] on icon at bounding box center [21, 273] width 8 height 8
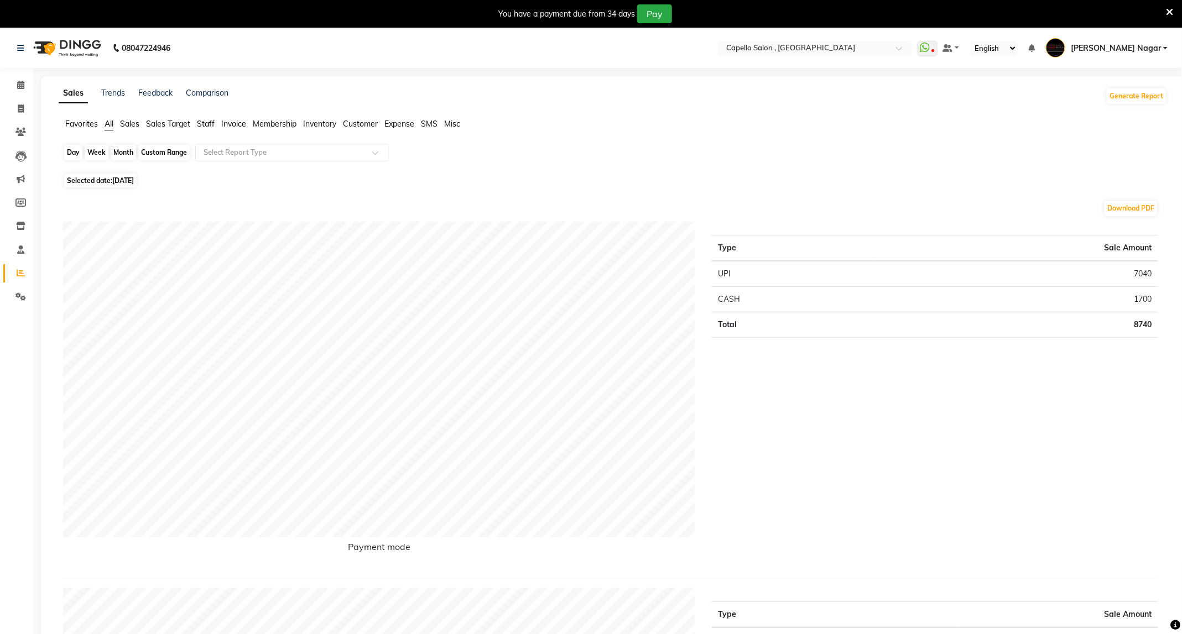
click at [78, 154] on div "Day" at bounding box center [73, 152] width 18 height 15
select select "9"
select select "2025"
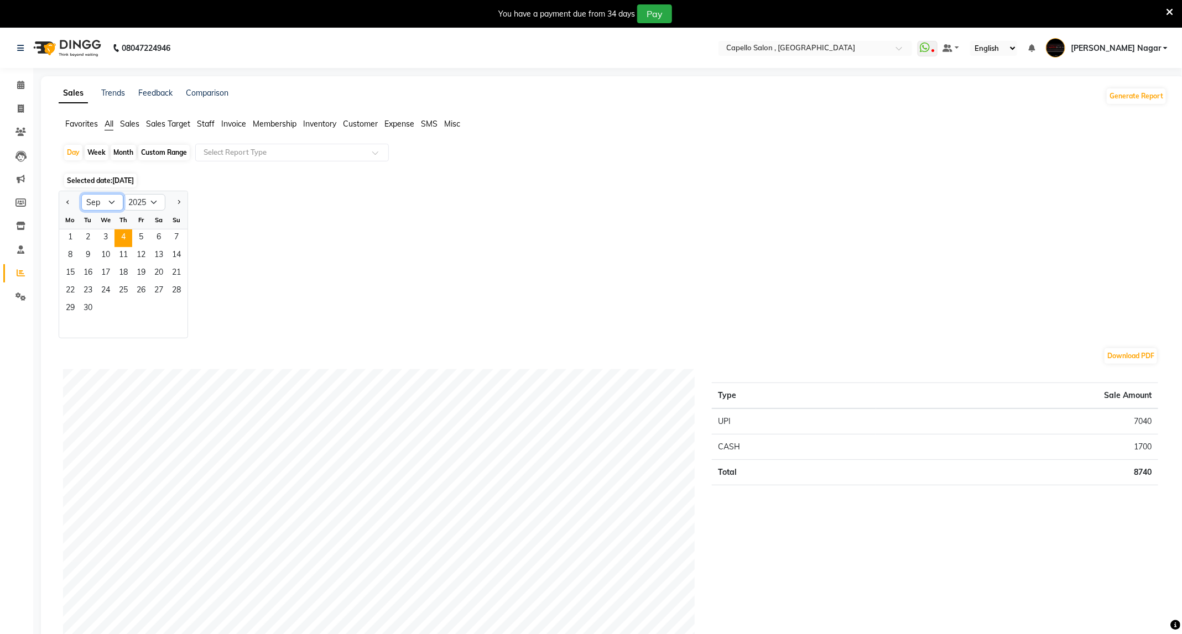
click at [107, 201] on select "Jan Feb Mar Apr May Jun [DATE] Aug Sep Oct Nov Dec" at bounding box center [102, 202] width 42 height 17
select select "8"
click at [81, 195] on select "Jan Feb Mar Apr May Jun [DATE] Aug Sep Oct Nov Dec" at bounding box center [102, 202] width 42 height 17
click at [92, 275] on span "12" at bounding box center [88, 274] width 18 height 18
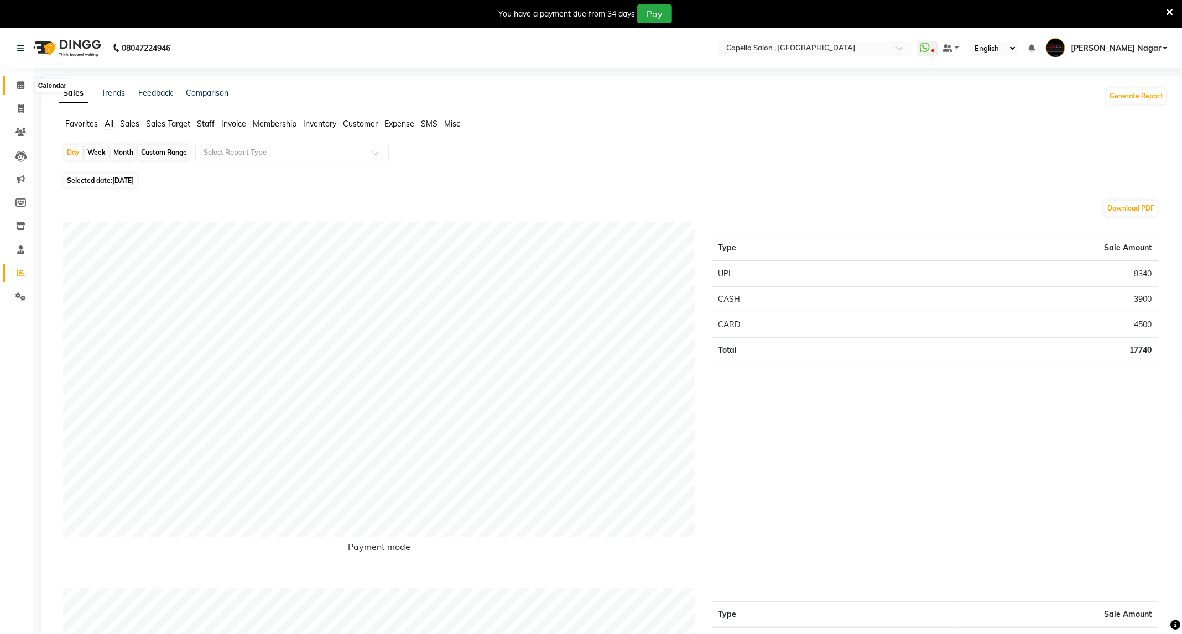
drag, startPoint x: 11, startPoint y: 81, endPoint x: 18, endPoint y: 88, distance: 10.2
click at [11, 81] on span at bounding box center [20, 85] width 19 height 13
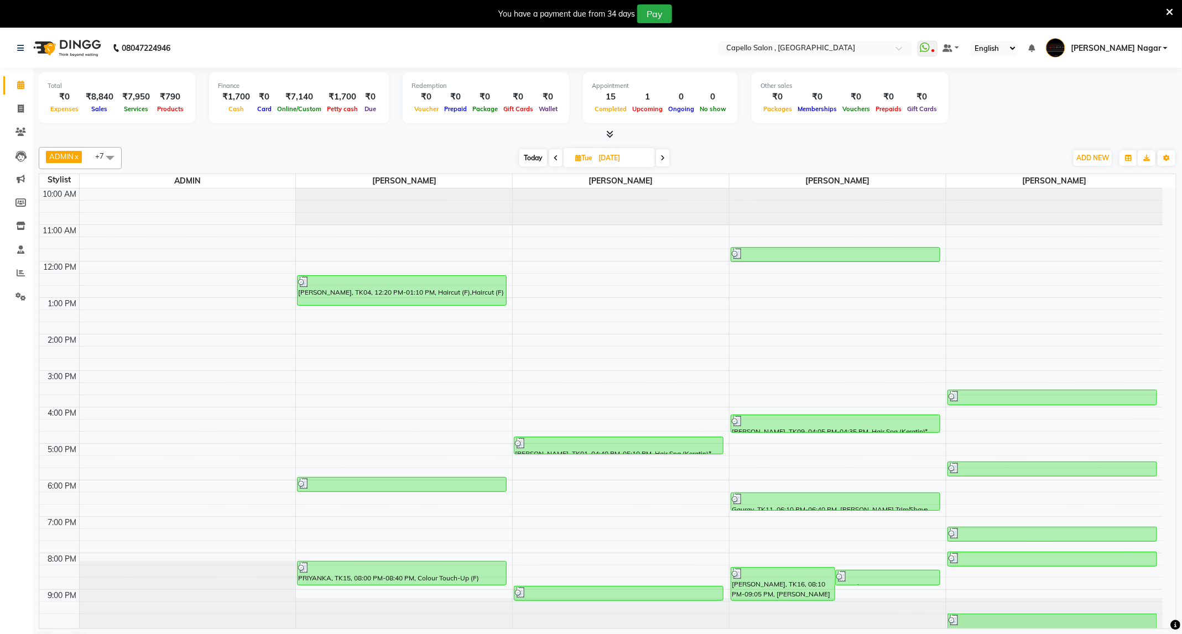
click at [543, 163] on span "Today" at bounding box center [533, 157] width 28 height 17
type input "[DATE]"
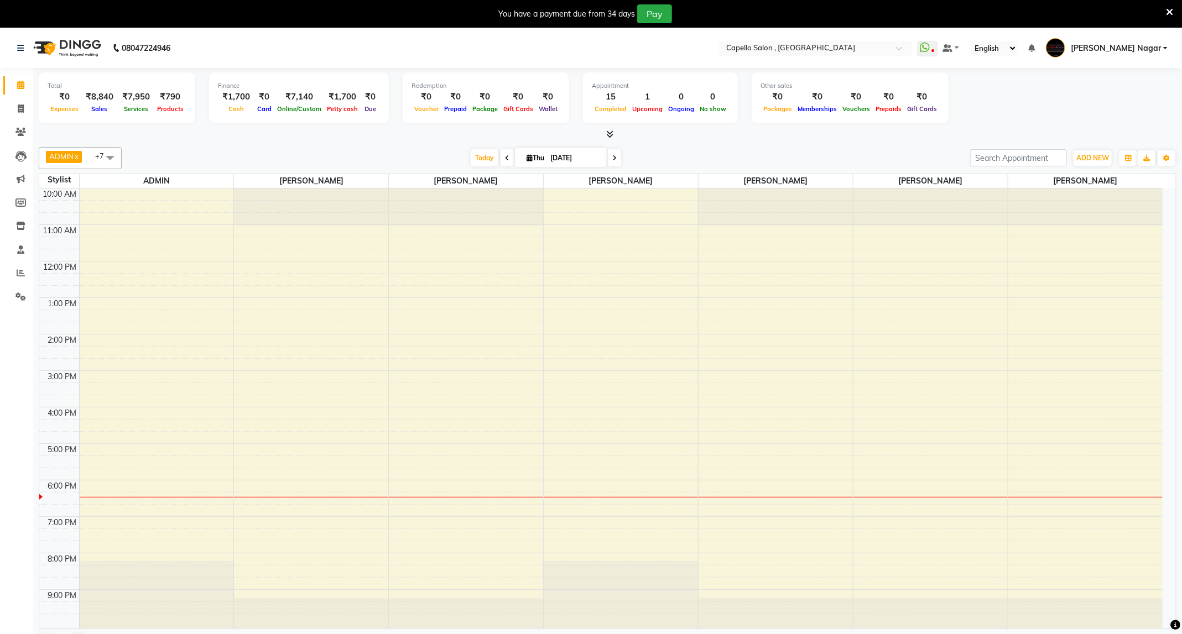
scroll to position [7, 0]
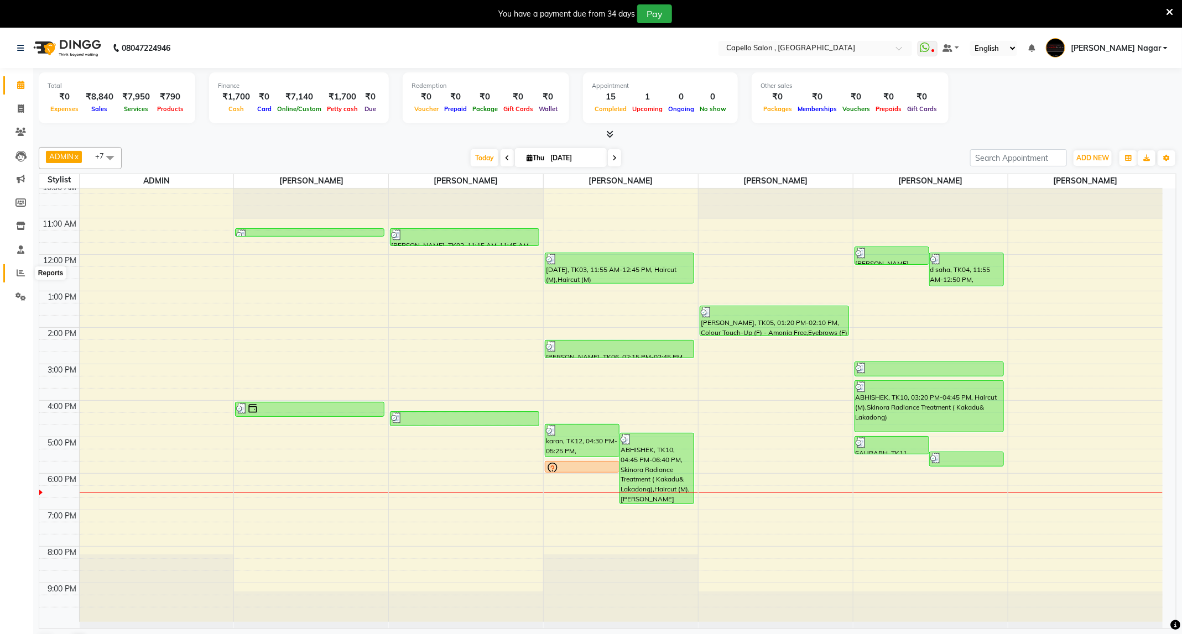
click at [20, 274] on icon at bounding box center [21, 273] width 8 height 8
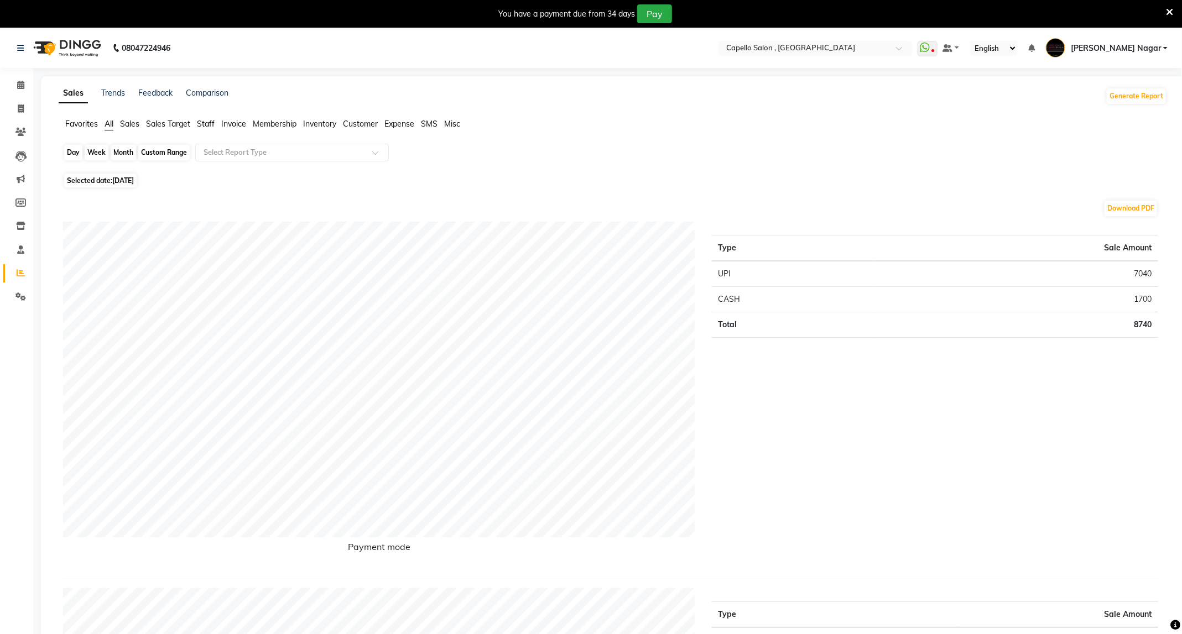
click at [78, 158] on div "Day" at bounding box center [73, 152] width 18 height 15
select select "9"
select select "2025"
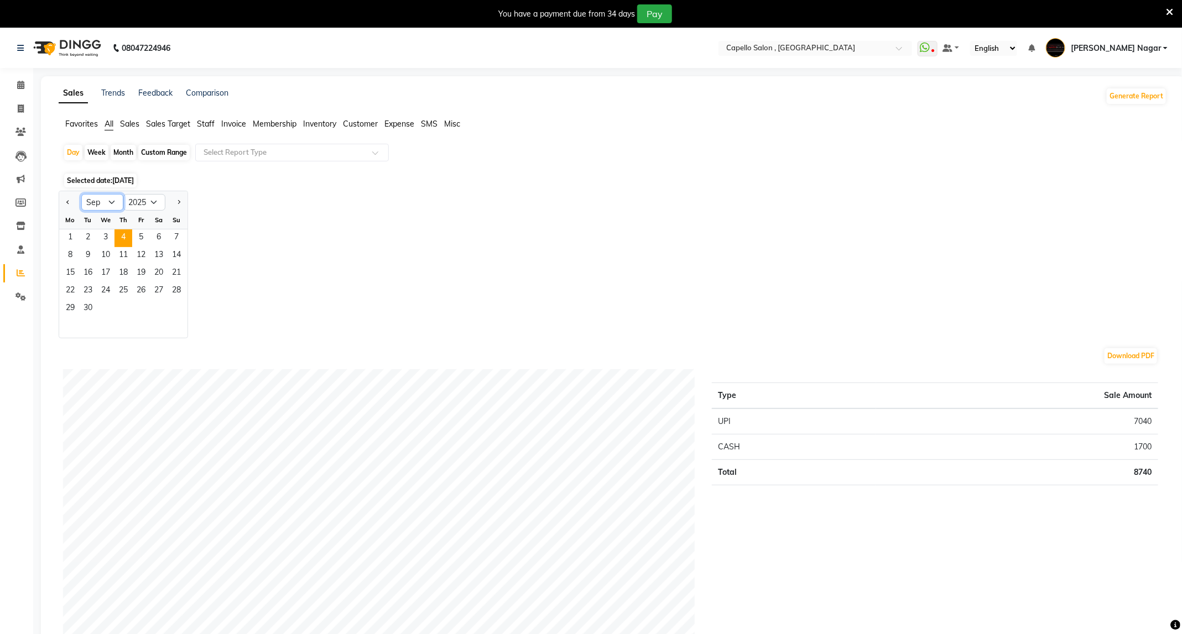
click at [102, 203] on select "Jan Feb Mar Apr May Jun [DATE] Aug Sep Oct Nov Dec" at bounding box center [102, 202] width 42 height 17
select select "8"
click at [81, 195] on select "Jan Feb Mar Apr May Jun [DATE] Aug Sep Oct Nov Dec" at bounding box center [102, 202] width 42 height 17
click at [123, 156] on div "Month" at bounding box center [123, 152] width 25 height 15
select select "9"
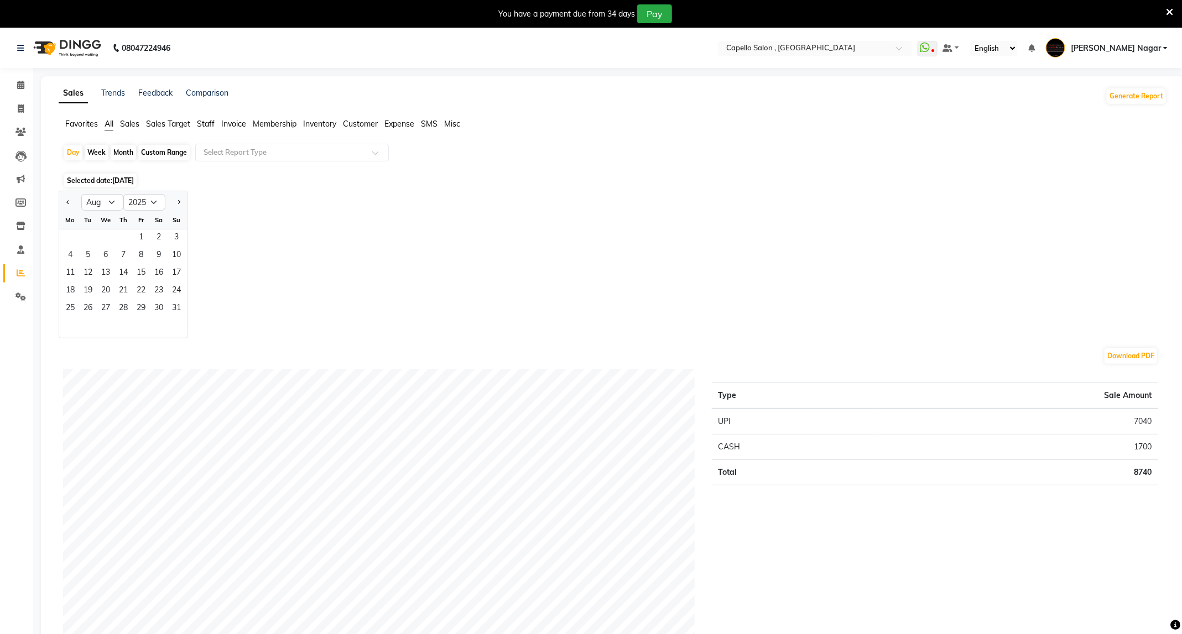
select select "2025"
click at [117, 202] on select "Jan Feb Mar Apr May Jun [DATE] Aug Sep Oct Nov Dec" at bounding box center [102, 202] width 42 height 17
select select "8"
click at [81, 195] on select "Jan Feb Mar Apr May Jun [DATE] Aug Sep Oct Nov Dec" at bounding box center [102, 202] width 42 height 17
click at [128, 291] on span "21" at bounding box center [124, 292] width 18 height 18
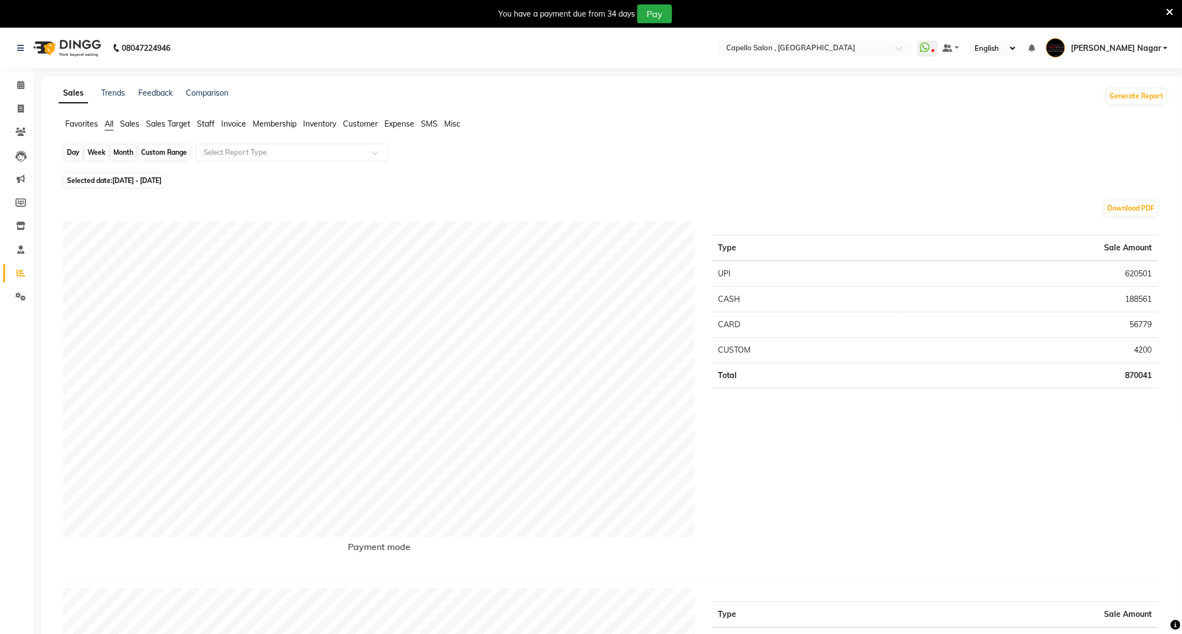
click at [130, 152] on div "Month" at bounding box center [123, 152] width 25 height 15
select select "8"
select select "2025"
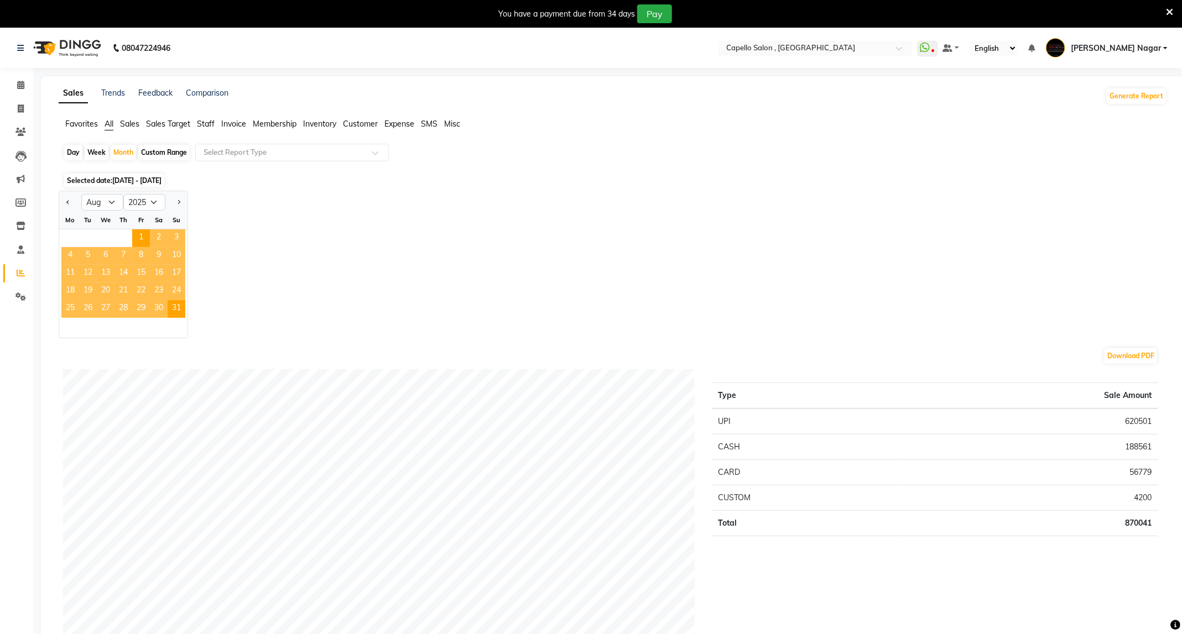
click at [211, 119] on span "Staff" at bounding box center [206, 124] width 18 height 10
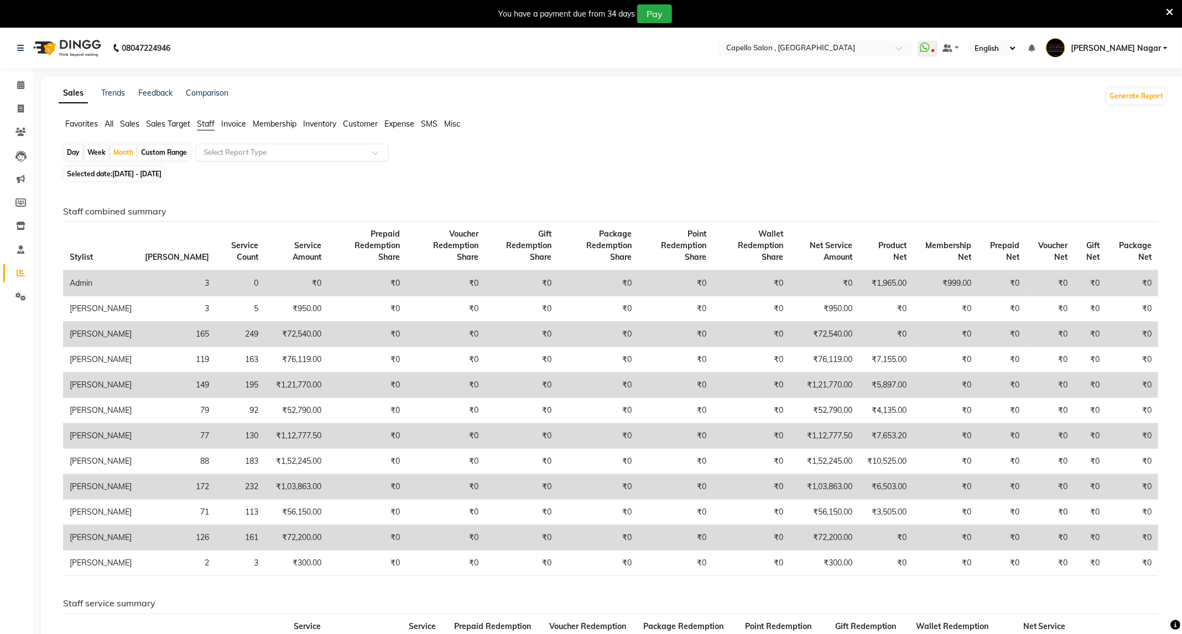
click at [254, 146] on div "Select Report Type" at bounding box center [292, 153] width 194 height 18
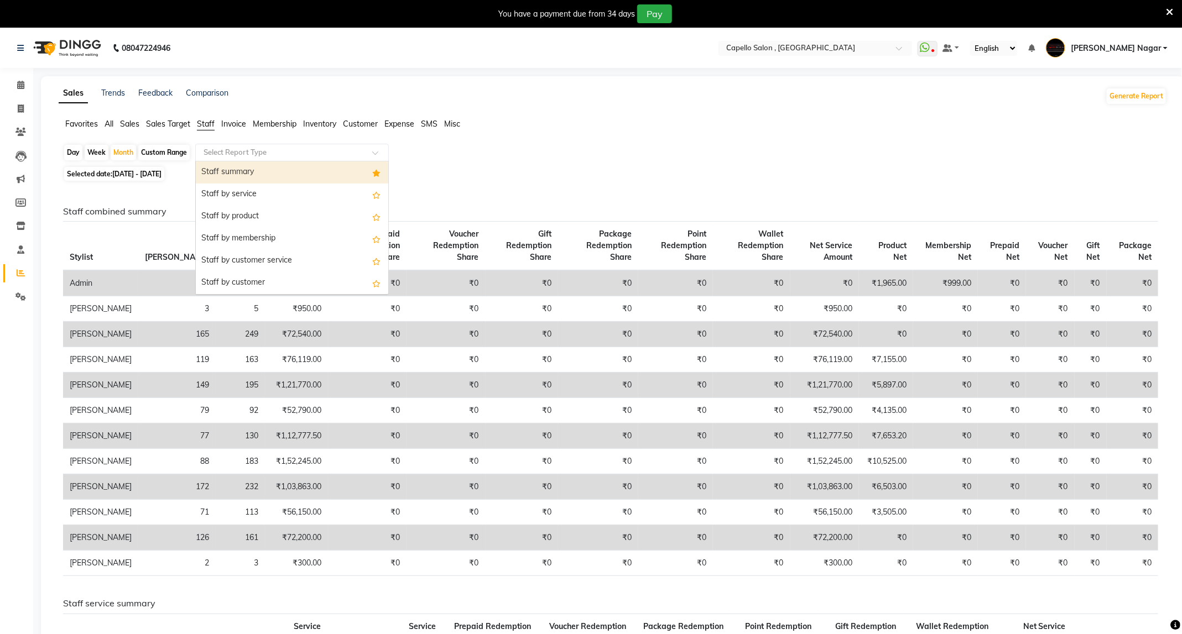
click at [308, 174] on div "Staff summary" at bounding box center [292, 173] width 192 height 22
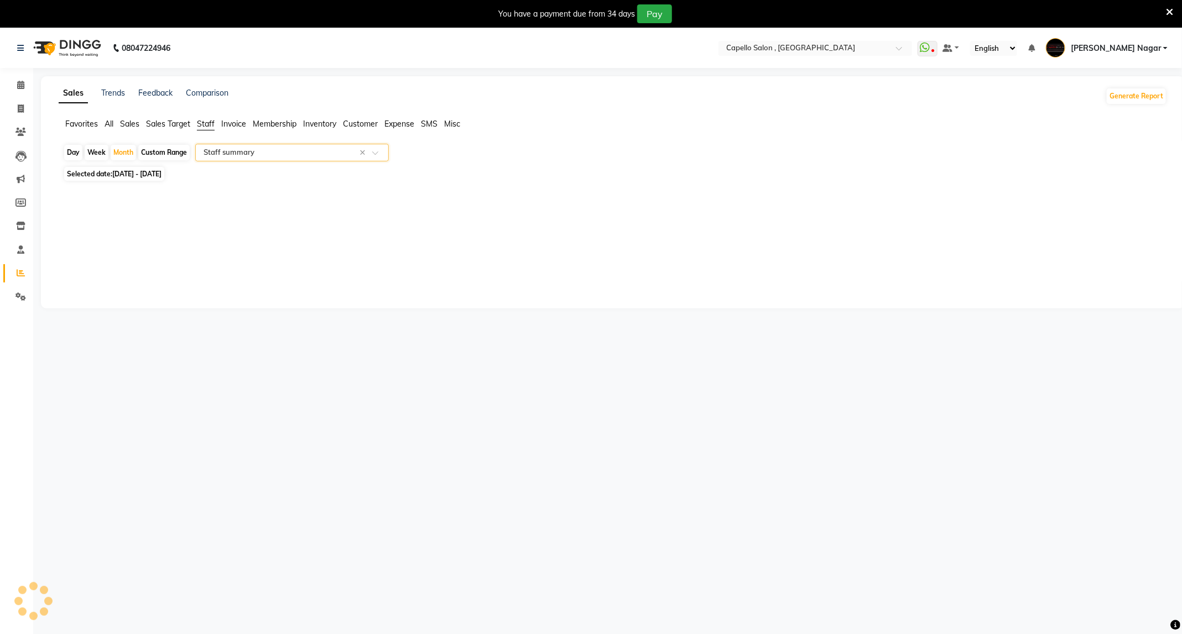
select select "full_report"
select select "csv"
click at [22, 281] on link "Reports" at bounding box center [16, 273] width 27 height 18
click at [120, 151] on div "Month" at bounding box center [123, 152] width 25 height 15
select select "8"
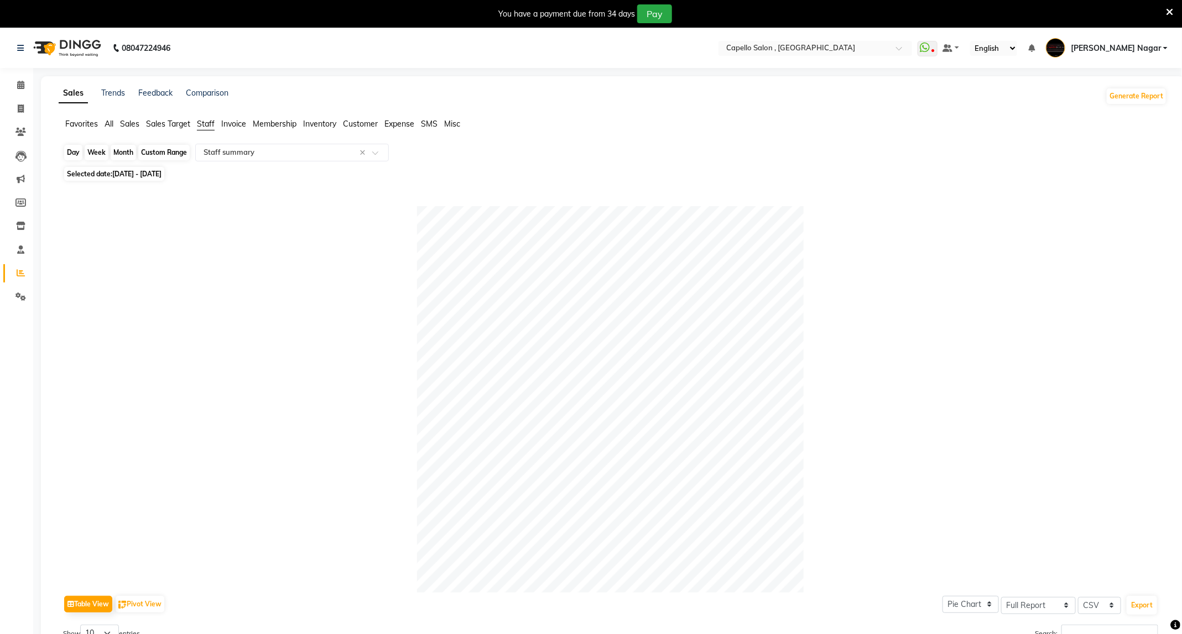
select select "2025"
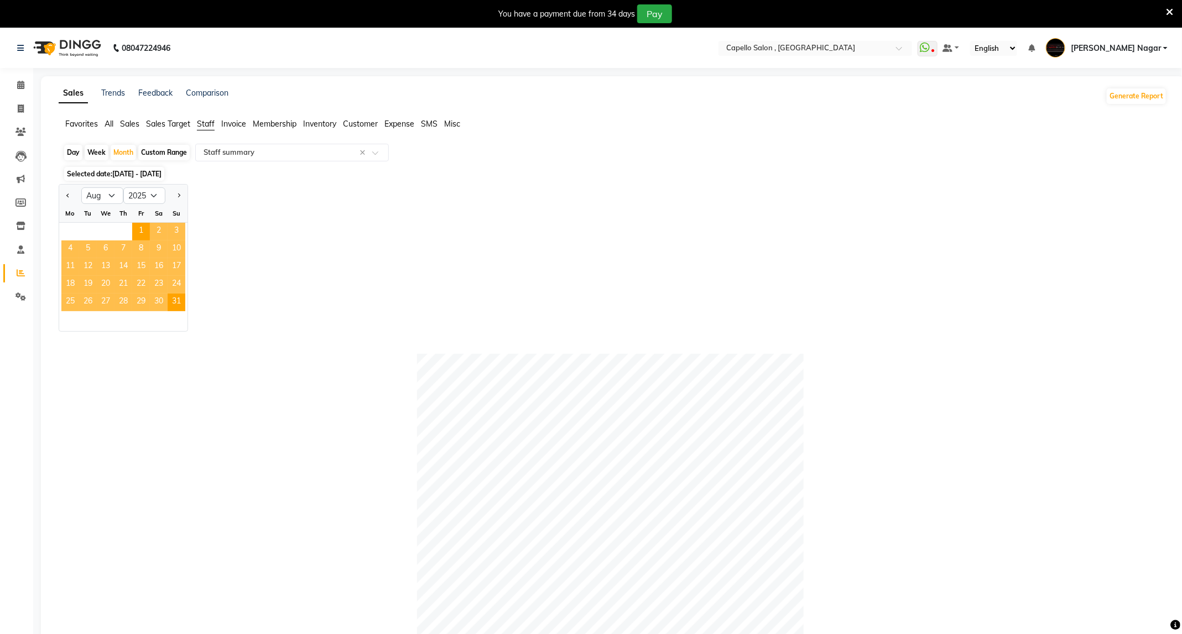
click at [141, 169] on span "Selected date: [DATE] - [DATE]" at bounding box center [114, 174] width 100 height 14
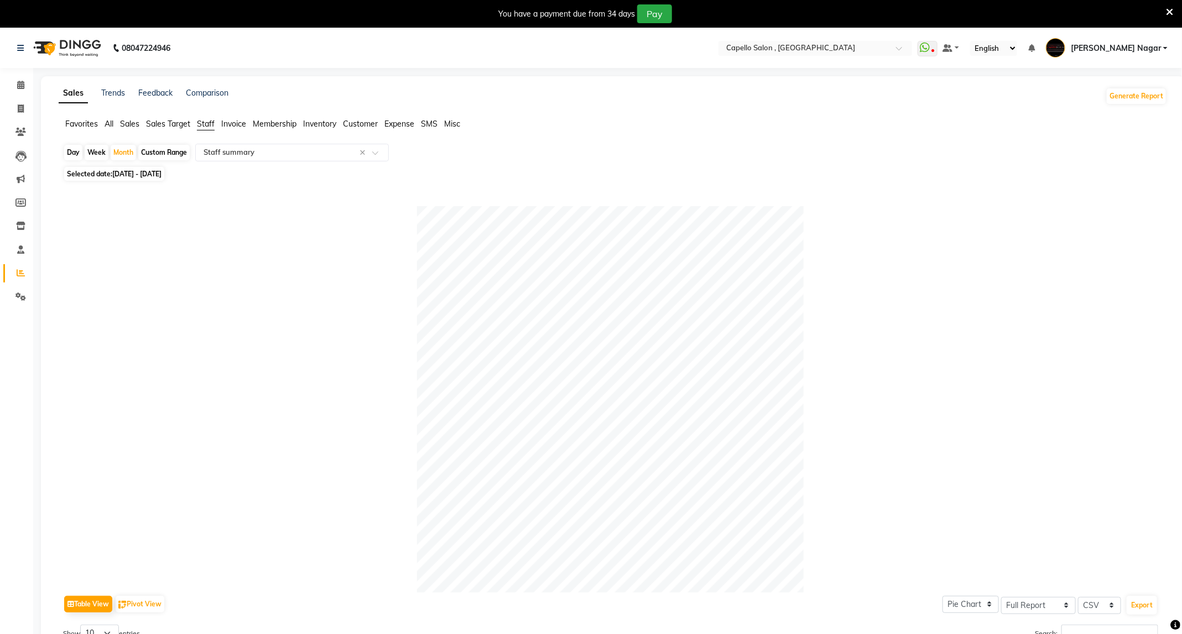
click at [145, 176] on span "[DATE] - [DATE]" at bounding box center [136, 174] width 49 height 8
select select "8"
select select "2025"
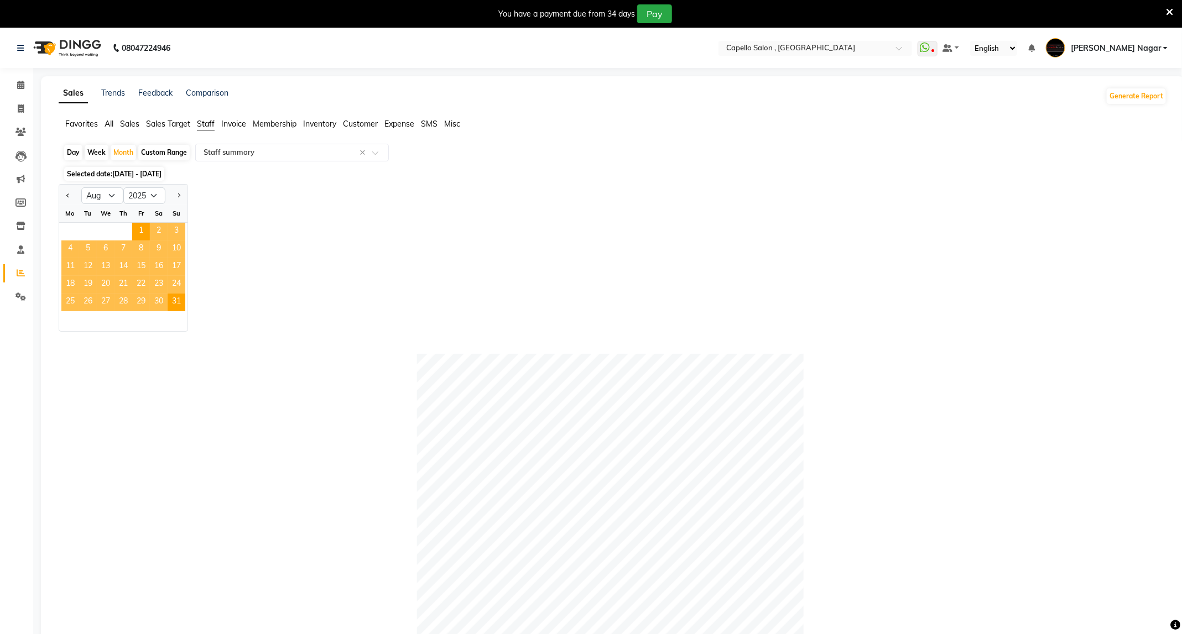
click at [318, 286] on div "Jan Feb Mar Apr May Jun [DATE] Aug Sep Oct Nov [DATE] 2016 2017 2018 2019 2020 …" at bounding box center [613, 258] width 1109 height 148
click at [205, 123] on span "Staff" at bounding box center [206, 124] width 18 height 10
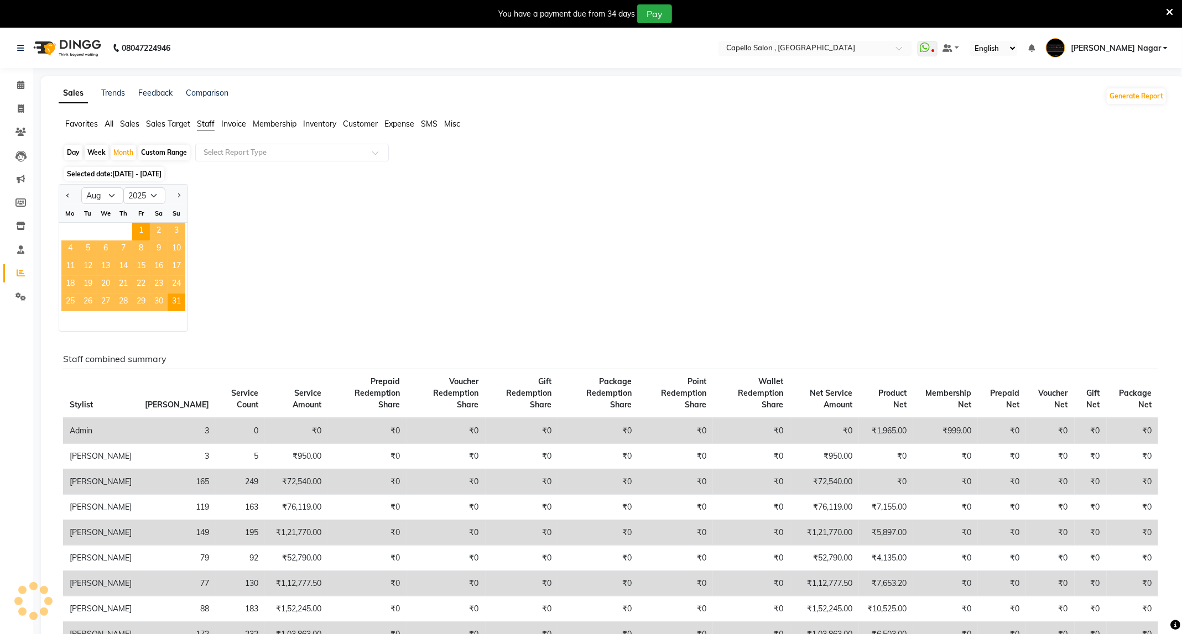
click at [110, 124] on span "All" at bounding box center [109, 124] width 9 height 10
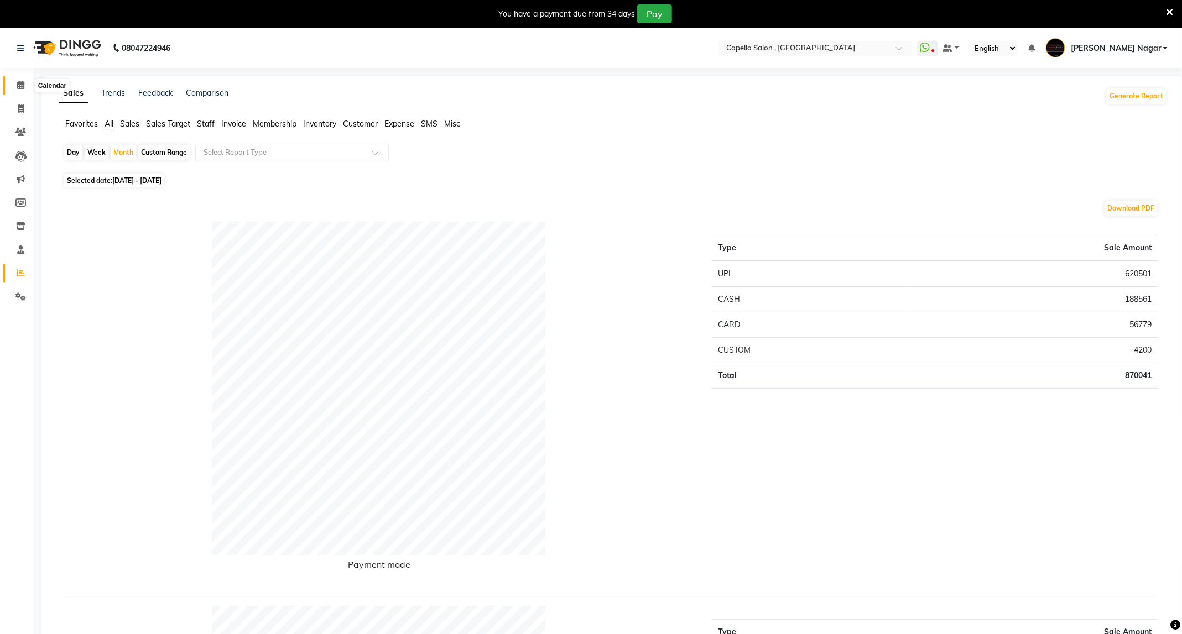
click at [17, 82] on icon at bounding box center [20, 85] width 7 height 8
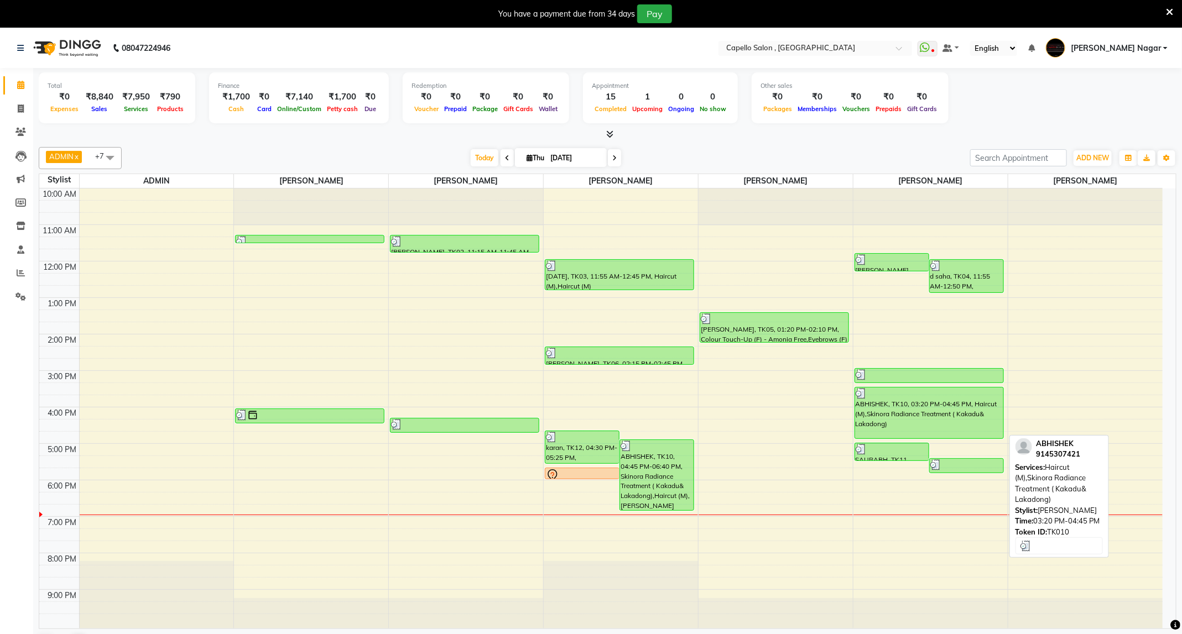
click at [922, 418] on div "ABHISHEK, TK10, 03:20 PM-04:45 PM, Haircut (M),Skinora Radiance Treatment ( Kak…" at bounding box center [929, 413] width 148 height 51
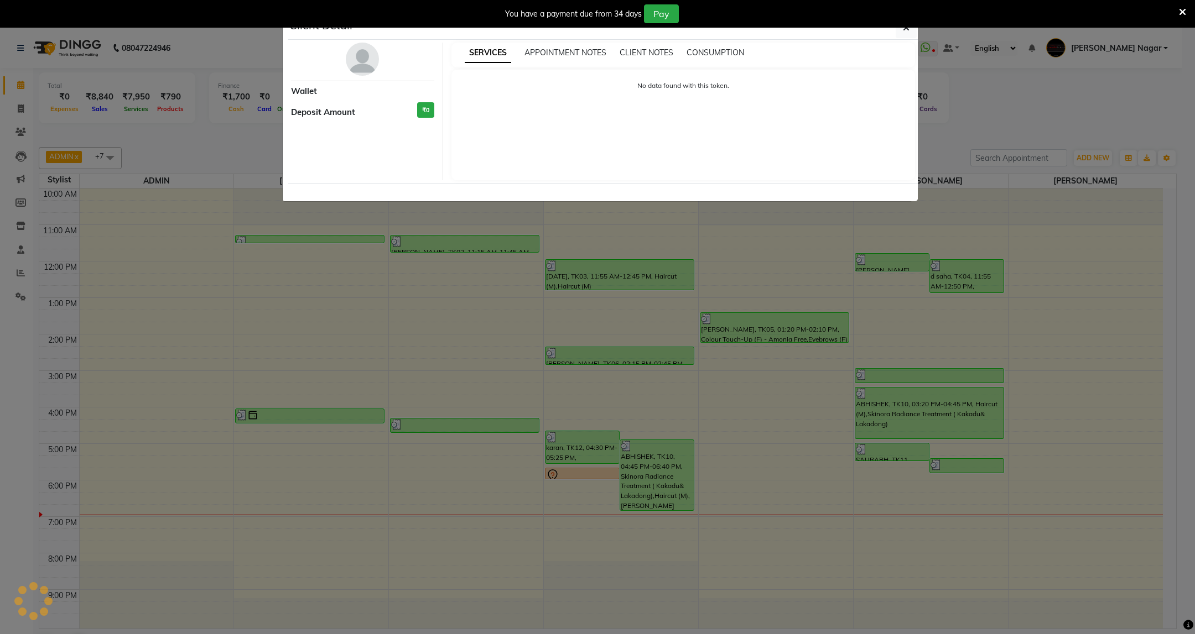
select select "3"
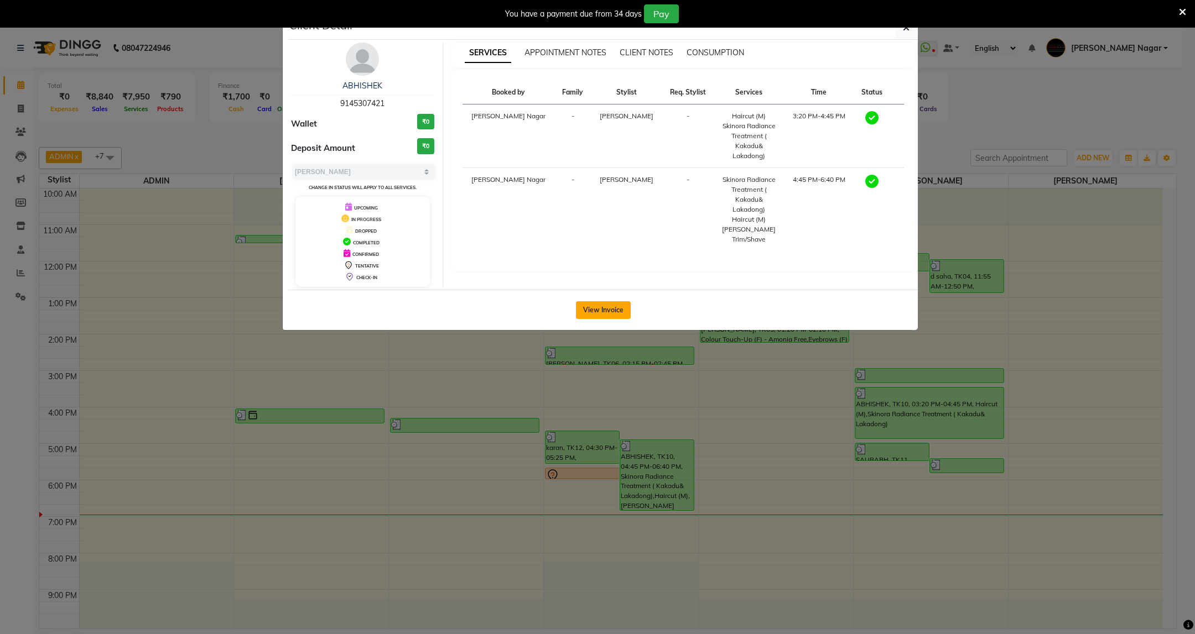
click at [610, 309] on button "View Invoice" at bounding box center [603, 310] width 55 height 18
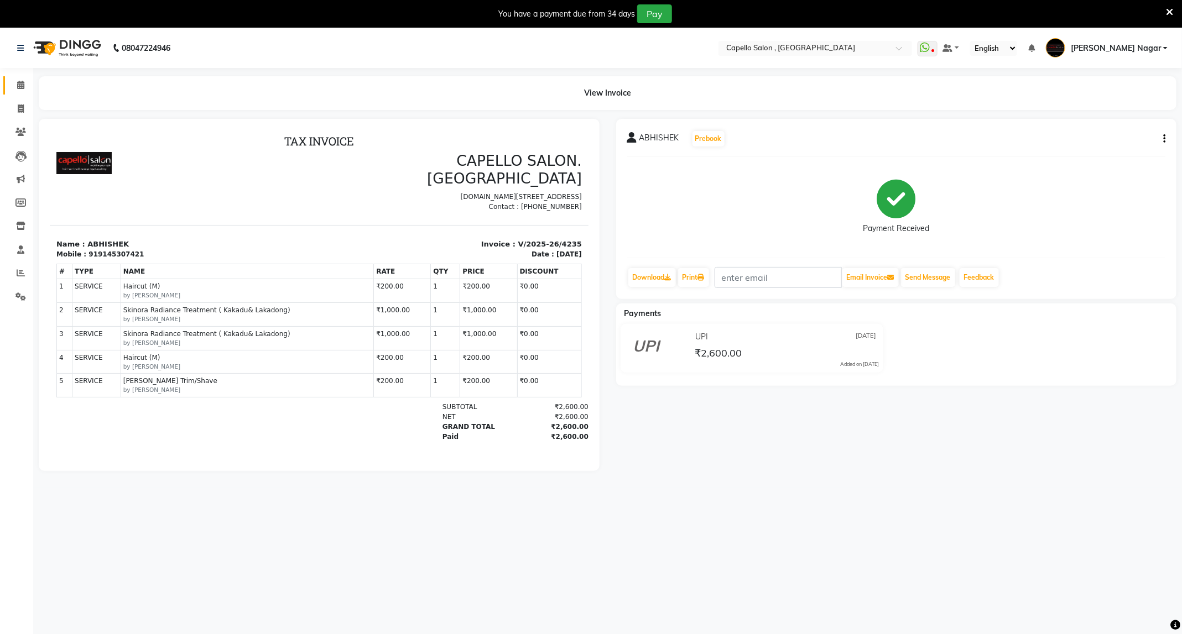
drag, startPoint x: 10, startPoint y: 88, endPoint x: 478, endPoint y: 20, distance: 472.8
click at [10, 88] on link "Calendar" at bounding box center [16, 85] width 27 height 18
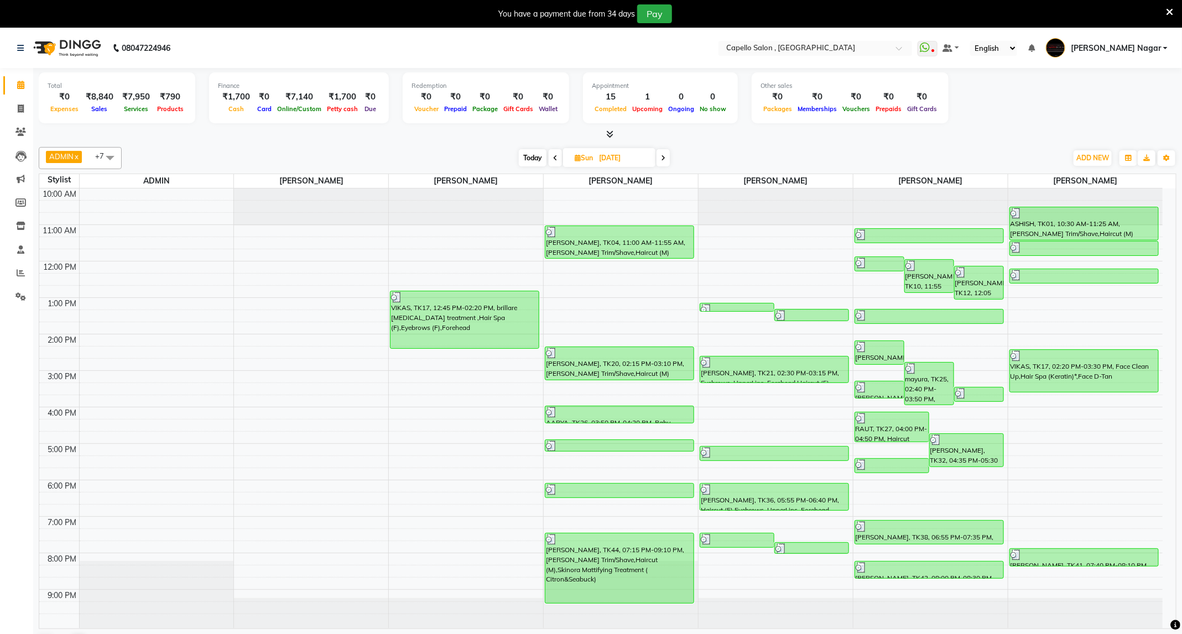
click at [535, 162] on span "Today" at bounding box center [533, 157] width 28 height 17
type input "[DATE]"
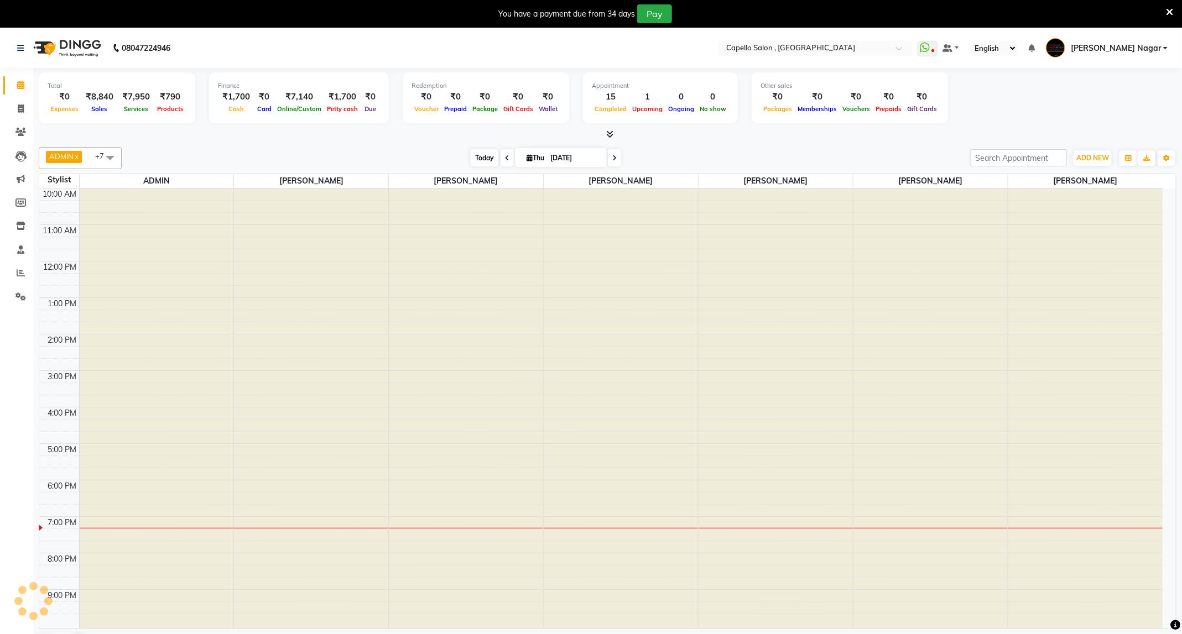
scroll to position [7, 0]
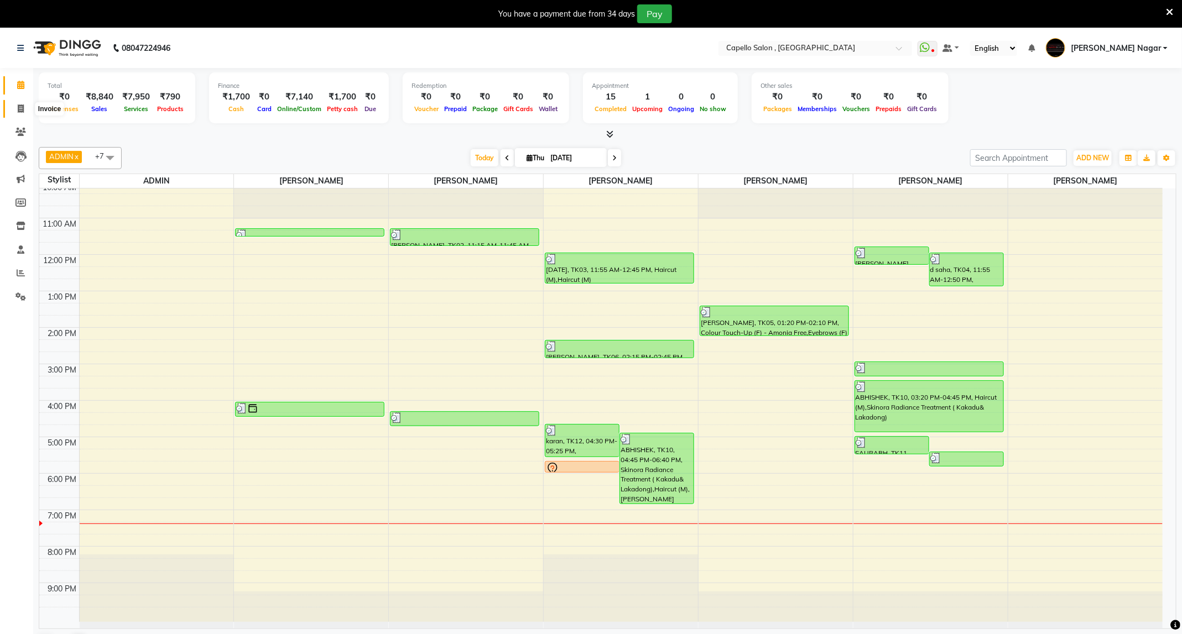
click at [14, 108] on span at bounding box center [20, 109] width 19 height 13
select select "service"
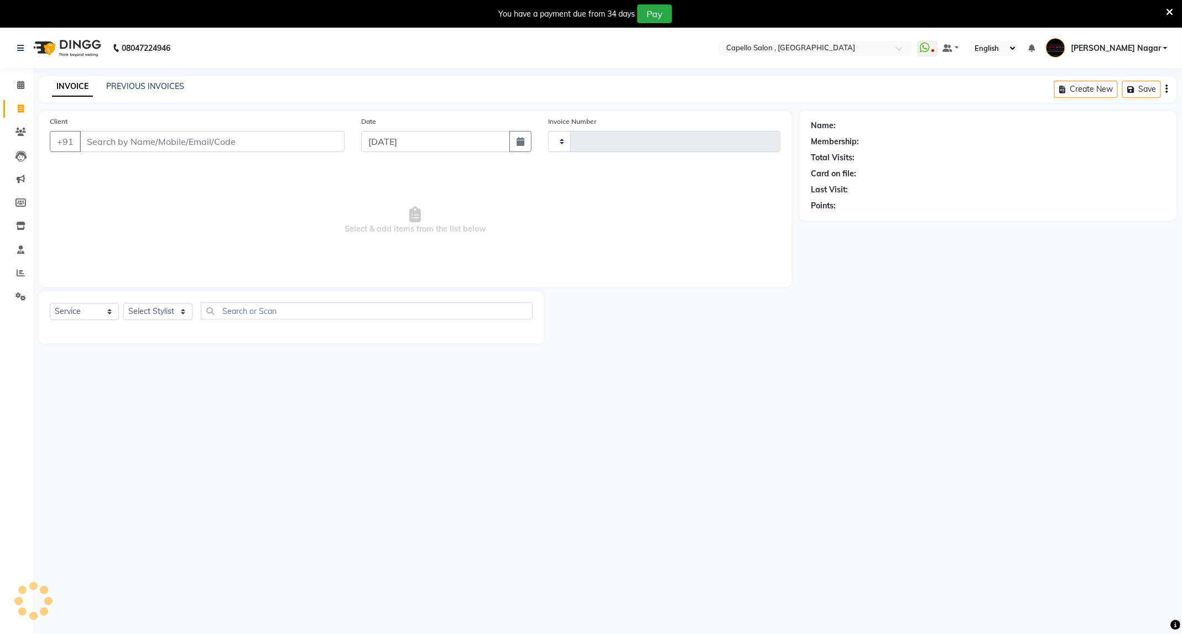
type input "4239"
select select "833"
click at [146, 308] on select "Select Stylist ADMIN Admin 2 [PERSON_NAME] [PERSON_NAME] Nagar GAUSHIYA [PERSON…" at bounding box center [159, 311] width 72 height 17
select select "68046"
click at [123, 304] on select "Select Stylist ADMIN Admin 2 [PERSON_NAME] [PERSON_NAME] Nagar GAUSHIYA [PERSON…" at bounding box center [159, 311] width 72 height 17
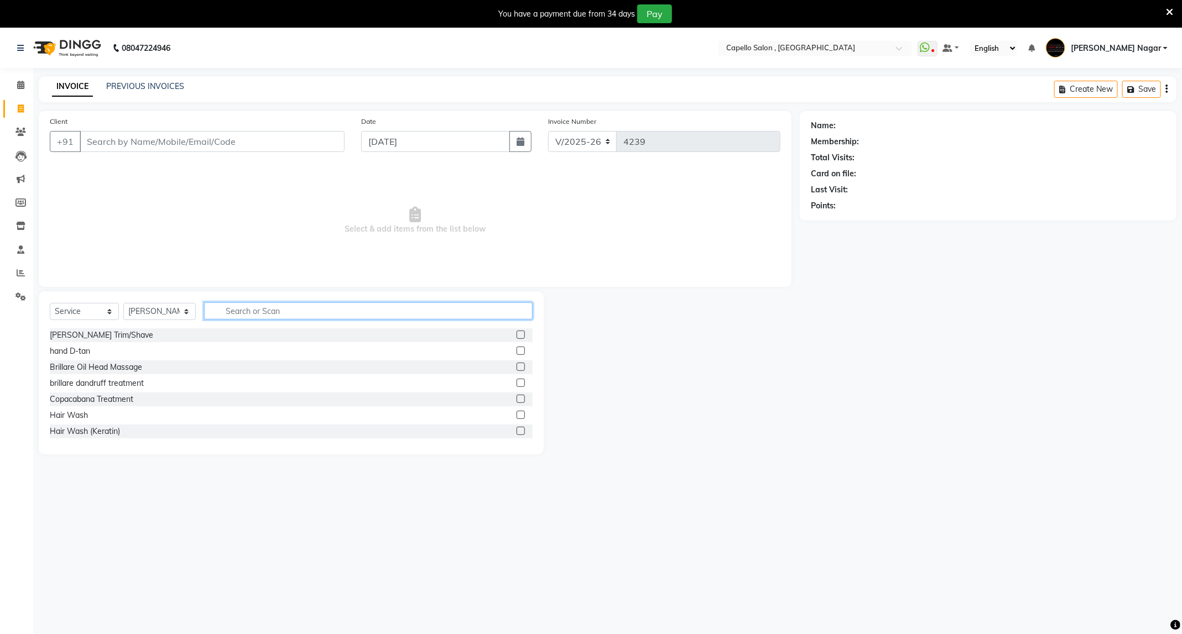
click at [306, 317] on input "text" at bounding box center [368, 311] width 329 height 17
type input "hair"
click at [517, 400] on label at bounding box center [521, 399] width 8 height 8
click at [517, 400] on input "checkbox" at bounding box center [520, 399] width 7 height 7
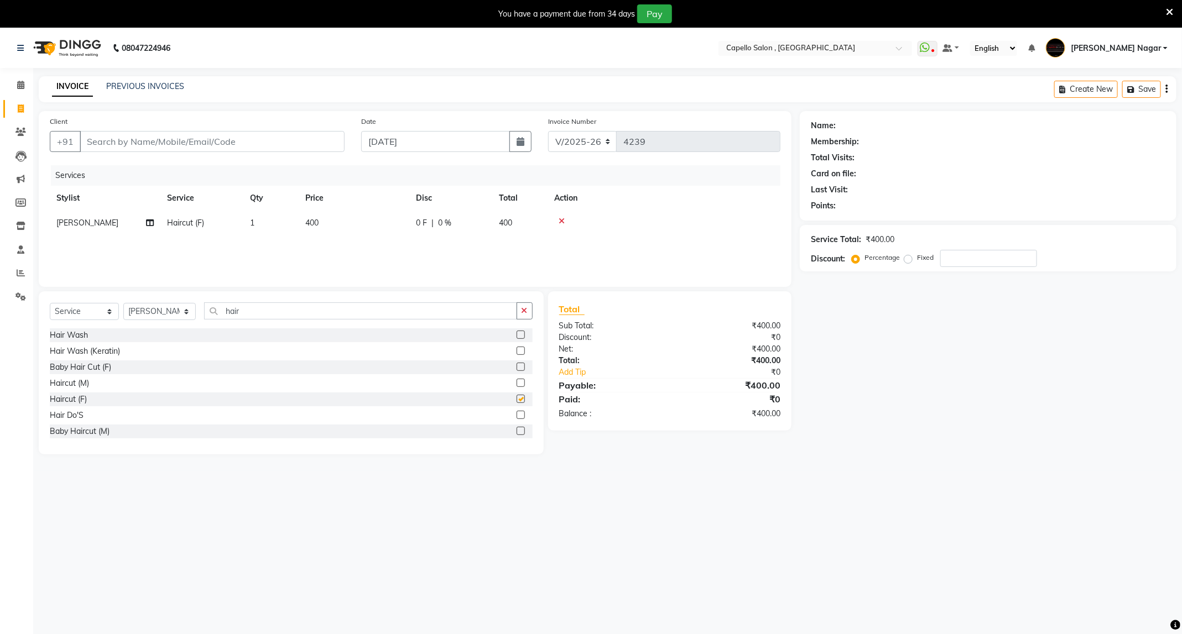
checkbox input "false"
click at [332, 218] on td "400" at bounding box center [354, 223] width 111 height 25
select select "68046"
drag, startPoint x: 447, startPoint y: 228, endPoint x: 87, endPoint y: 231, distance: 360.1
click at [87, 231] on tr "ADMIN Admin 2 [PERSON_NAME] [PERSON_NAME] Nagar GAUSHIYA [PERSON_NAME] [PERSON_…" at bounding box center [415, 232] width 731 height 42
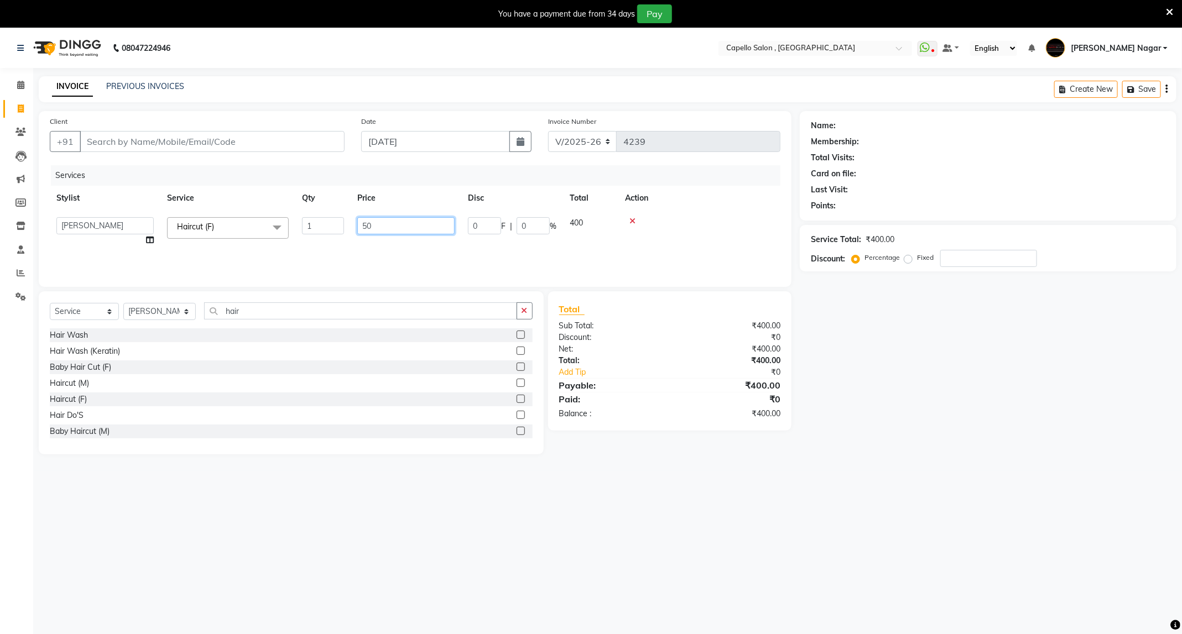
type input "500"
click at [213, 143] on input "Client" at bounding box center [212, 141] width 265 height 21
click at [212, 141] on input "Client" at bounding box center [212, 141] width 265 height 21
type input "8"
type input "0"
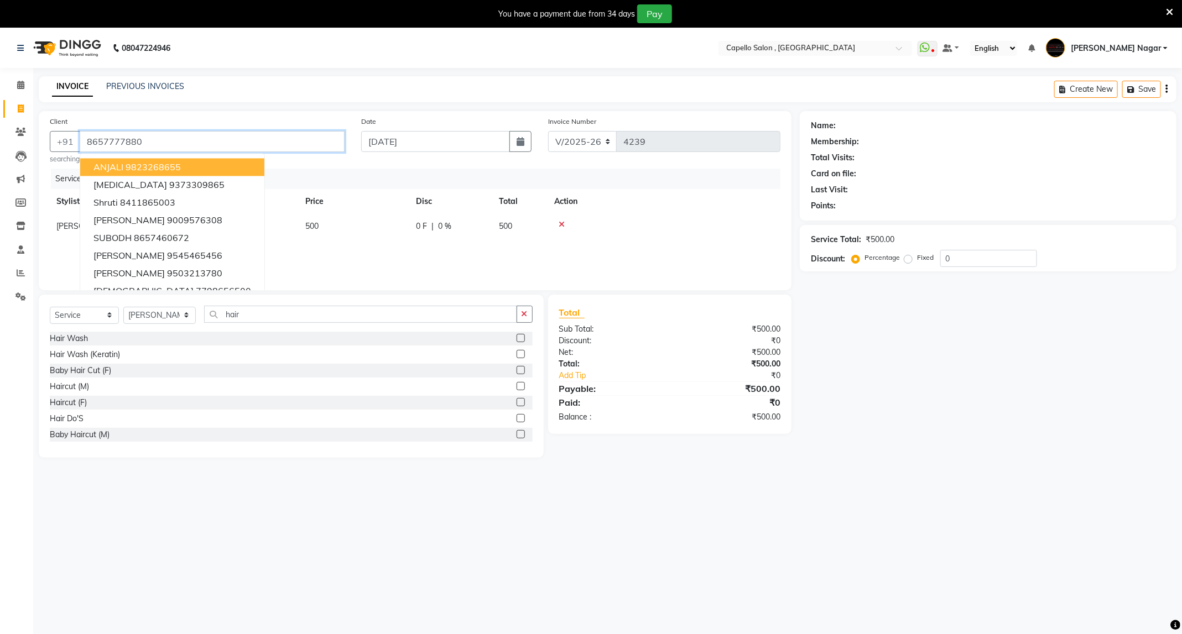
type input "8657777880"
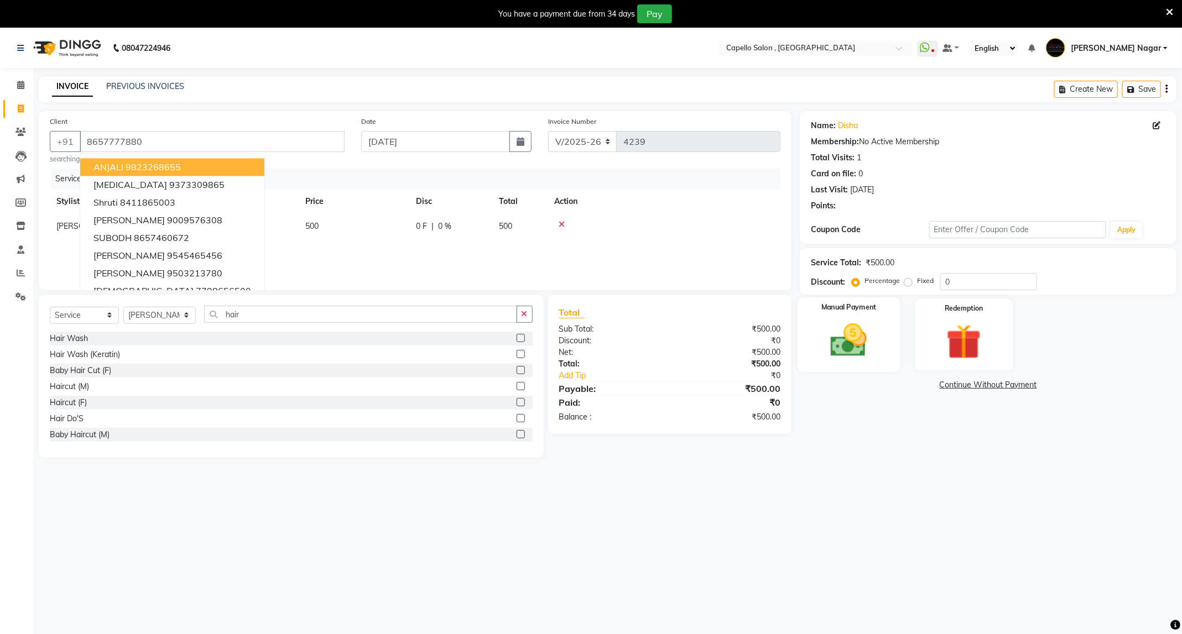
click at [867, 332] on img at bounding box center [848, 341] width 59 height 42
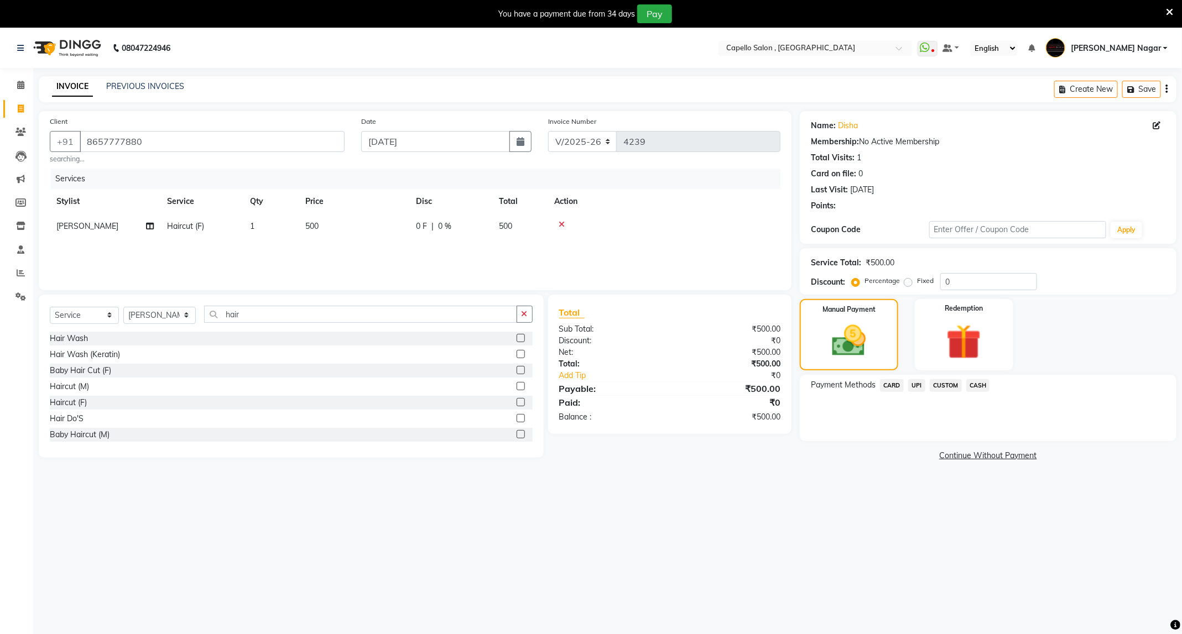
click at [921, 389] on span "UPI" at bounding box center [916, 385] width 17 height 13
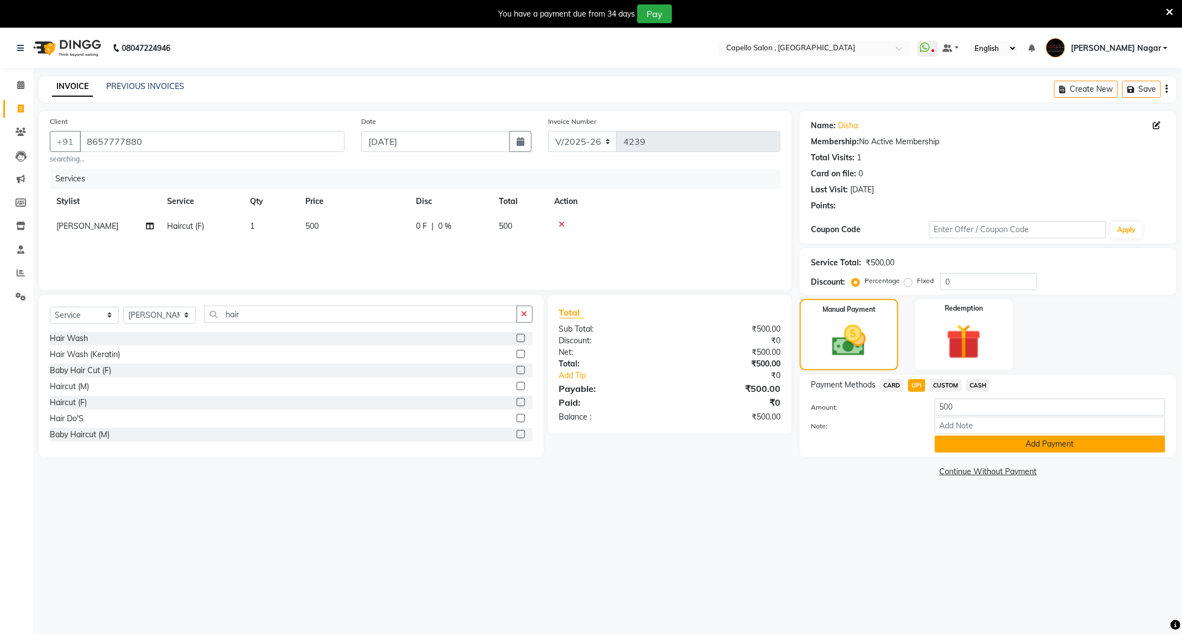
click at [976, 448] on button "Add Payment" at bounding box center [1050, 444] width 231 height 17
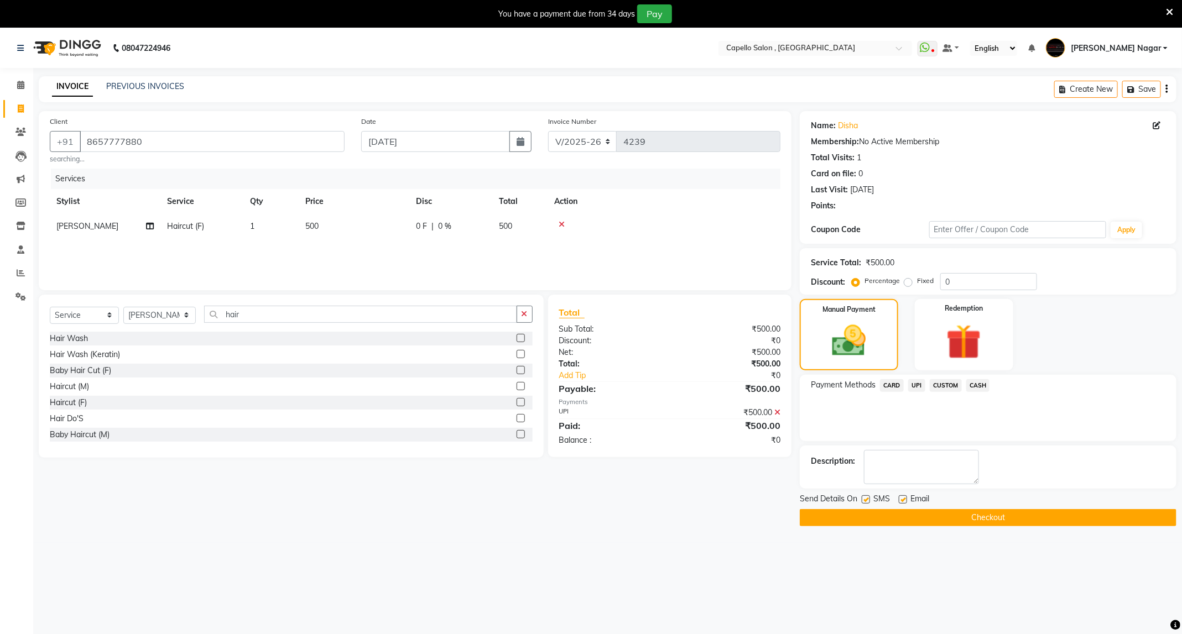
click at [962, 498] on div "Send Details On SMS Email" at bounding box center [988, 500] width 377 height 14
click at [958, 515] on button "Checkout" at bounding box center [988, 517] width 377 height 17
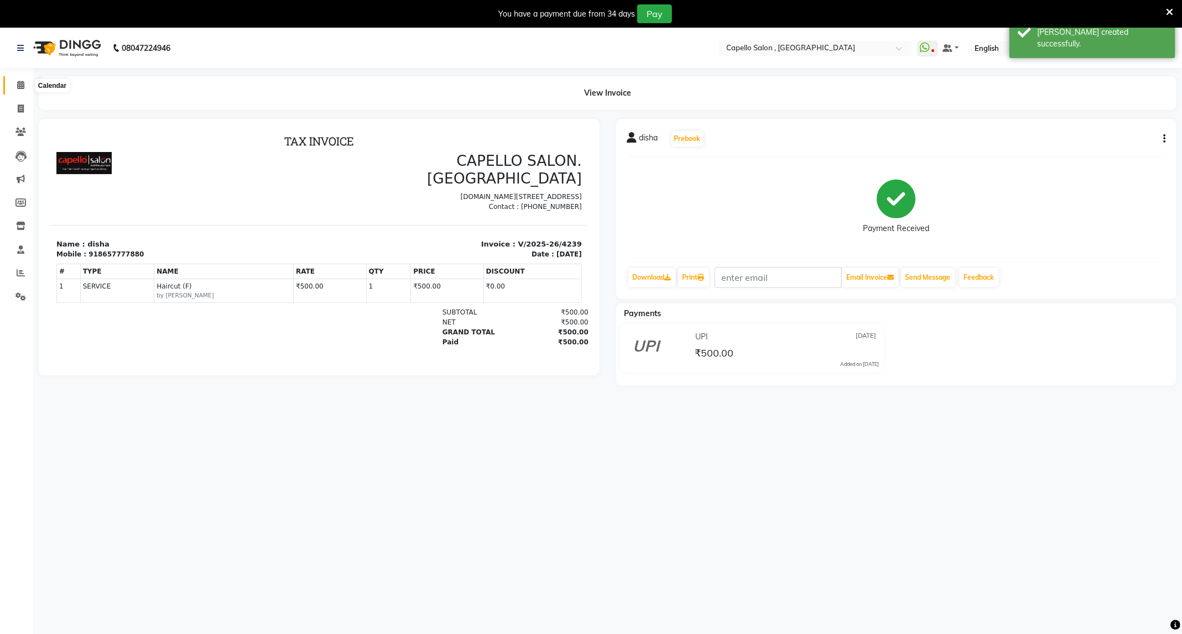
drag, startPoint x: 18, startPoint y: 84, endPoint x: 48, endPoint y: 88, distance: 30.2
click at [18, 84] on icon at bounding box center [20, 85] width 7 height 8
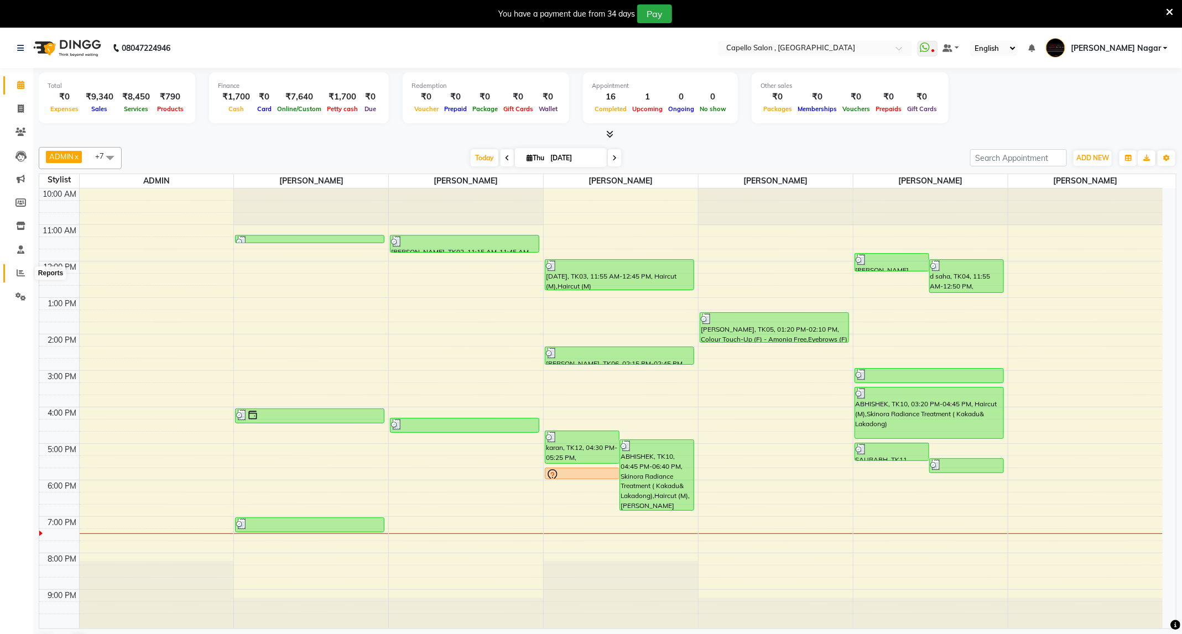
click at [22, 269] on icon at bounding box center [21, 273] width 8 height 8
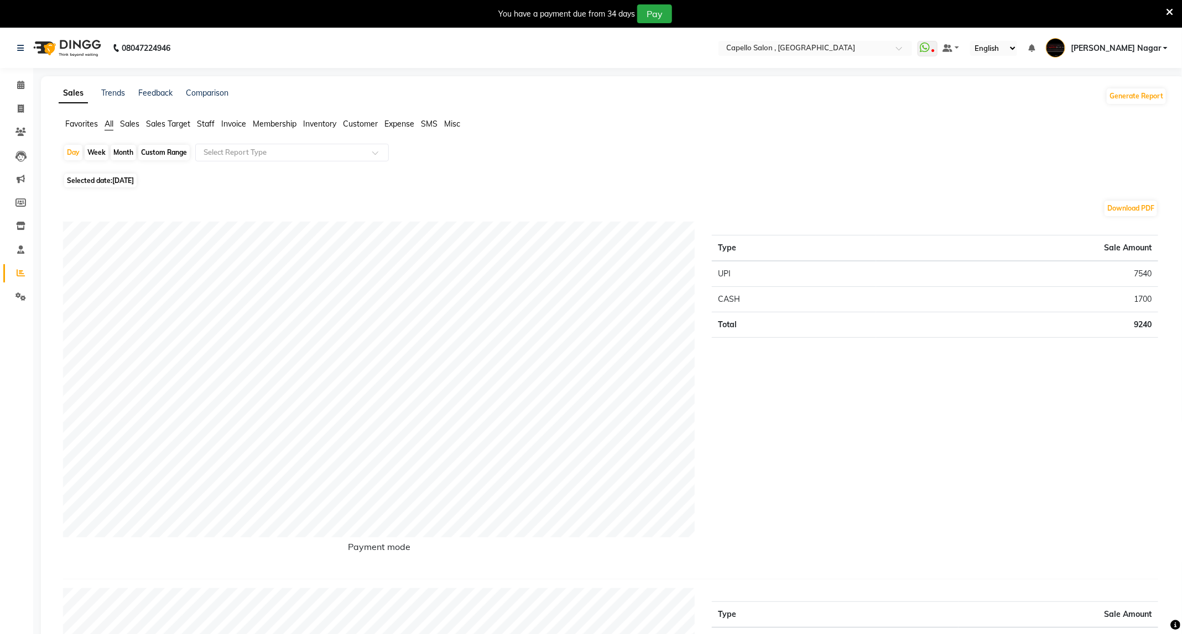
click at [121, 153] on div "Month" at bounding box center [123, 152] width 25 height 15
select select "9"
select select "2025"
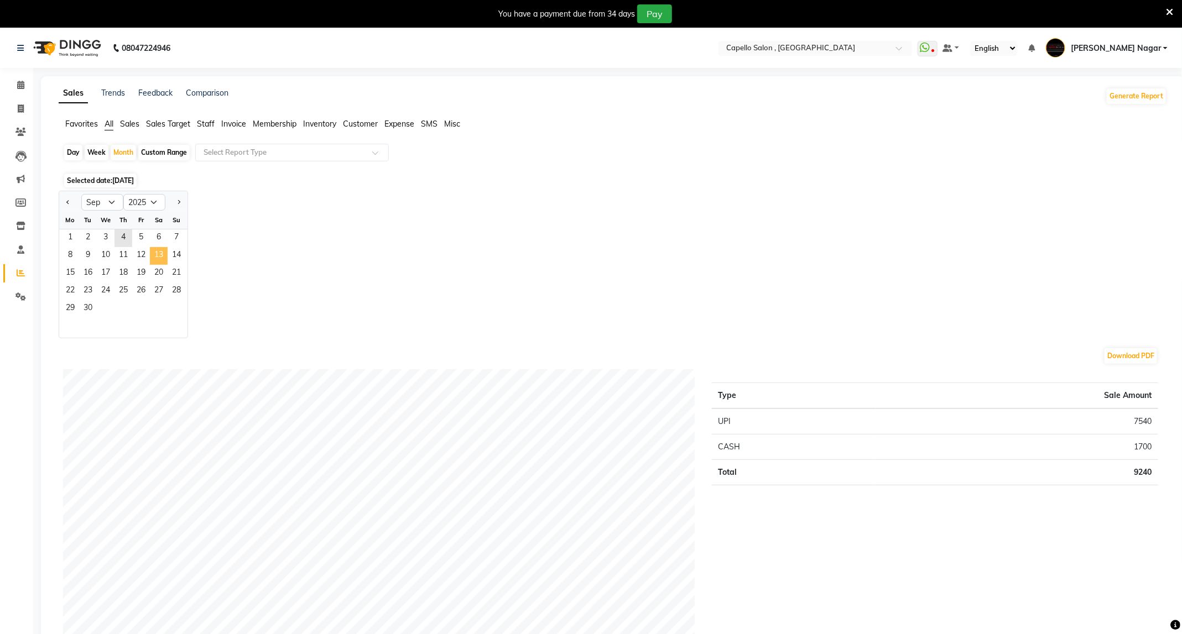
click at [157, 248] on span "13" at bounding box center [159, 256] width 18 height 18
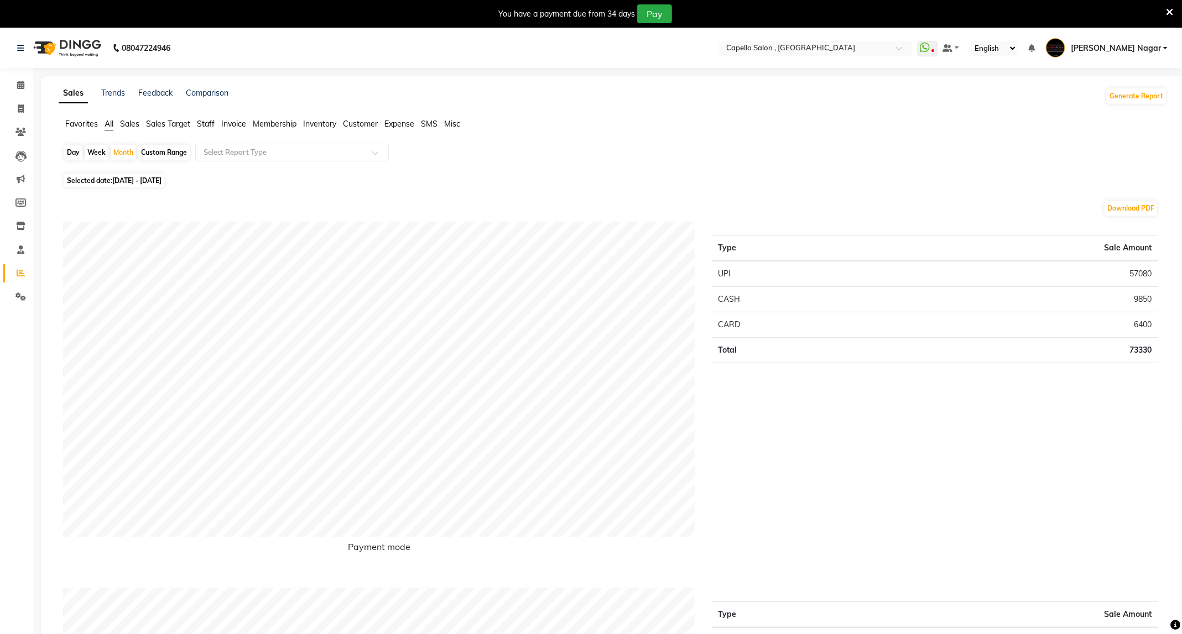
click at [10, 75] on li "Calendar" at bounding box center [16, 86] width 33 height 24
click at [17, 90] on span at bounding box center [20, 85] width 19 height 13
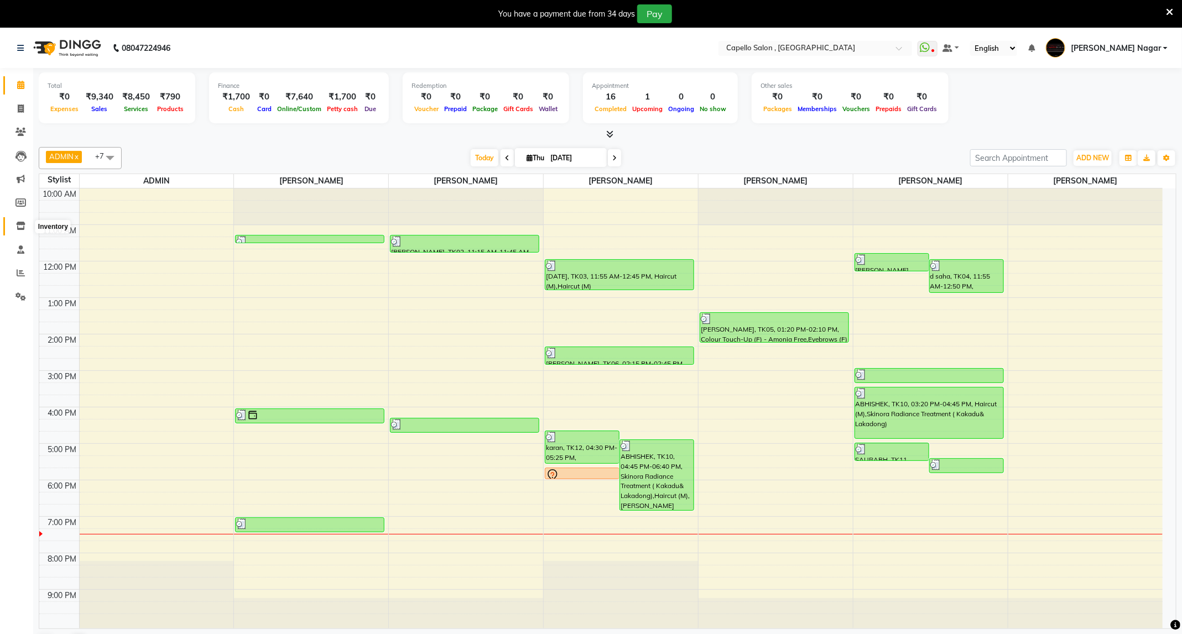
click at [25, 224] on icon at bounding box center [20, 226] width 9 height 8
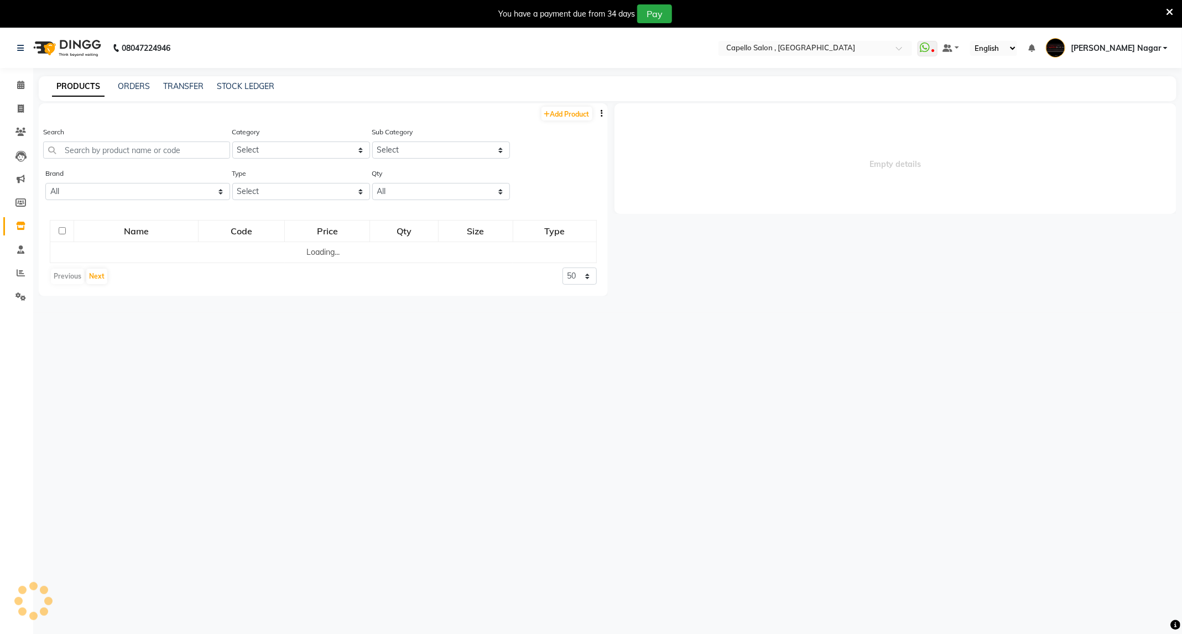
select select
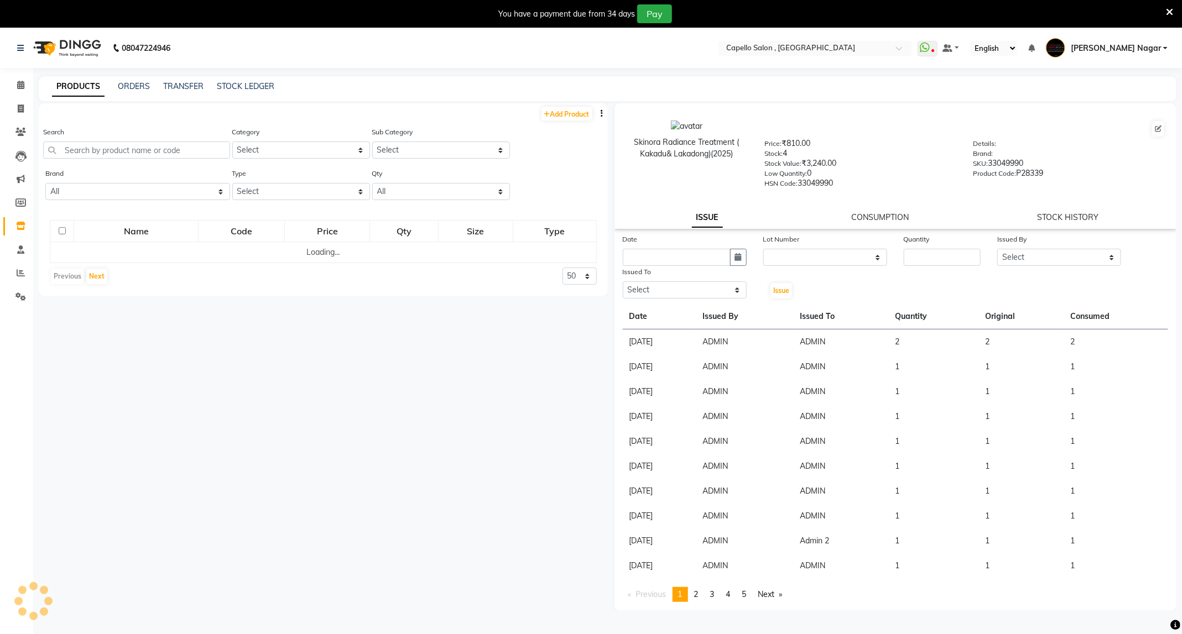
click at [179, 139] on div "Search" at bounding box center [136, 142] width 187 height 33
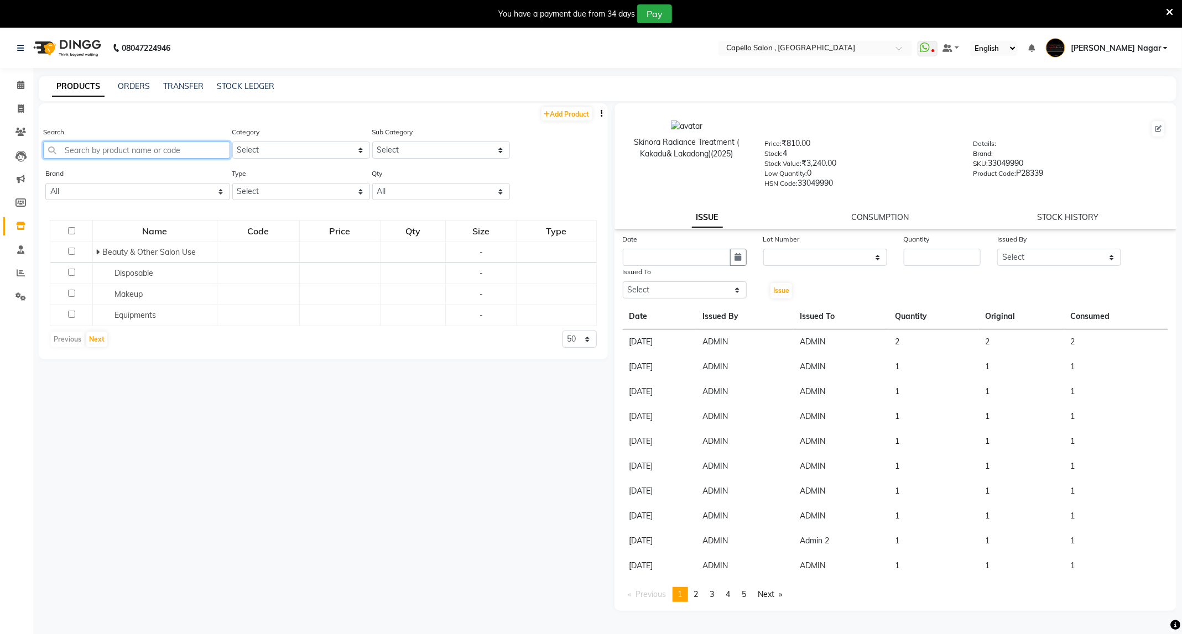
click at [169, 149] on input "text" at bounding box center [136, 150] width 187 height 17
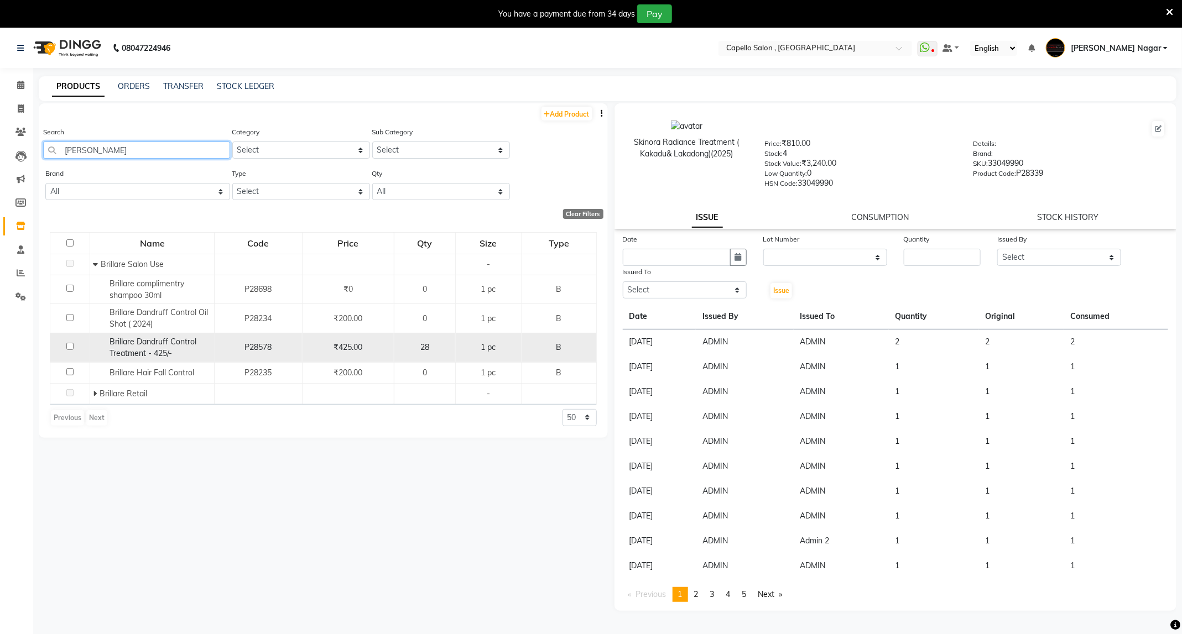
type input "[PERSON_NAME]"
click at [70, 347] on input "checkbox" at bounding box center [69, 346] width 7 height 7
checkbox input "true"
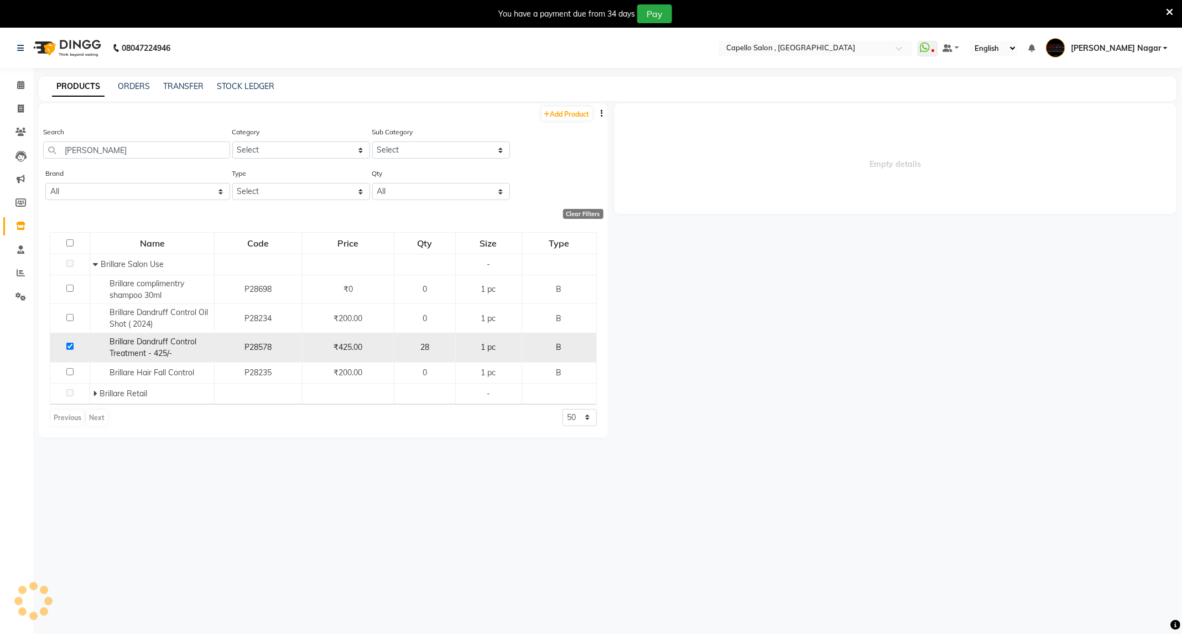
select select
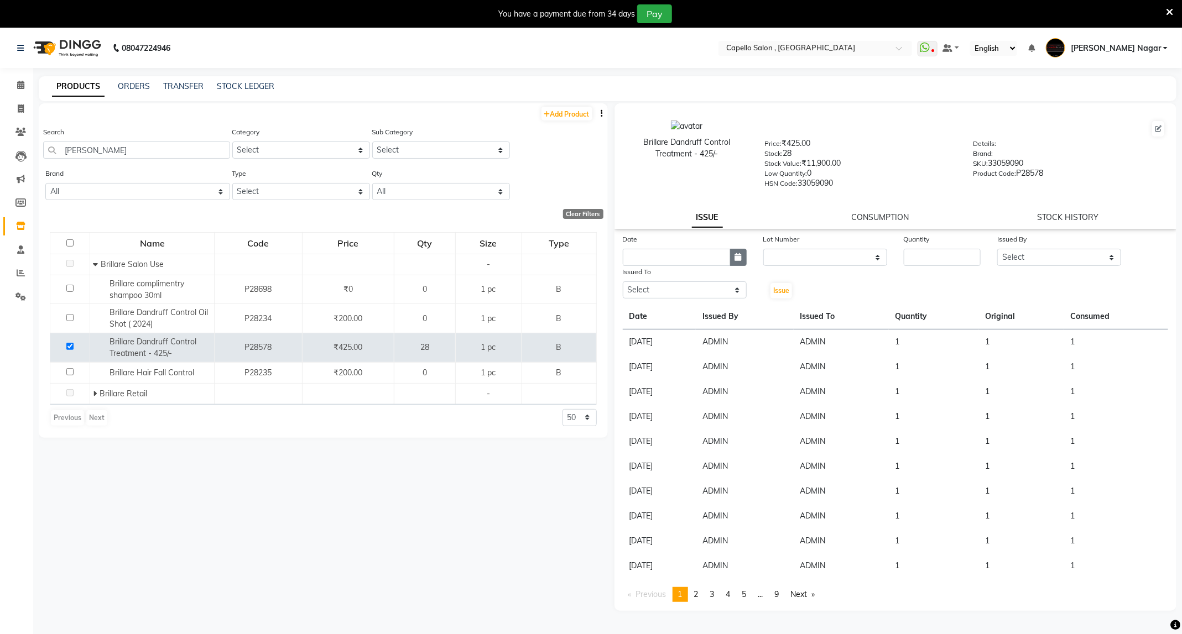
click at [737, 261] on button "button" at bounding box center [738, 257] width 17 height 17
select select "9"
select select "2025"
click at [693, 311] on div "4" at bounding box center [688, 315] width 18 height 18
type input "[DATE]"
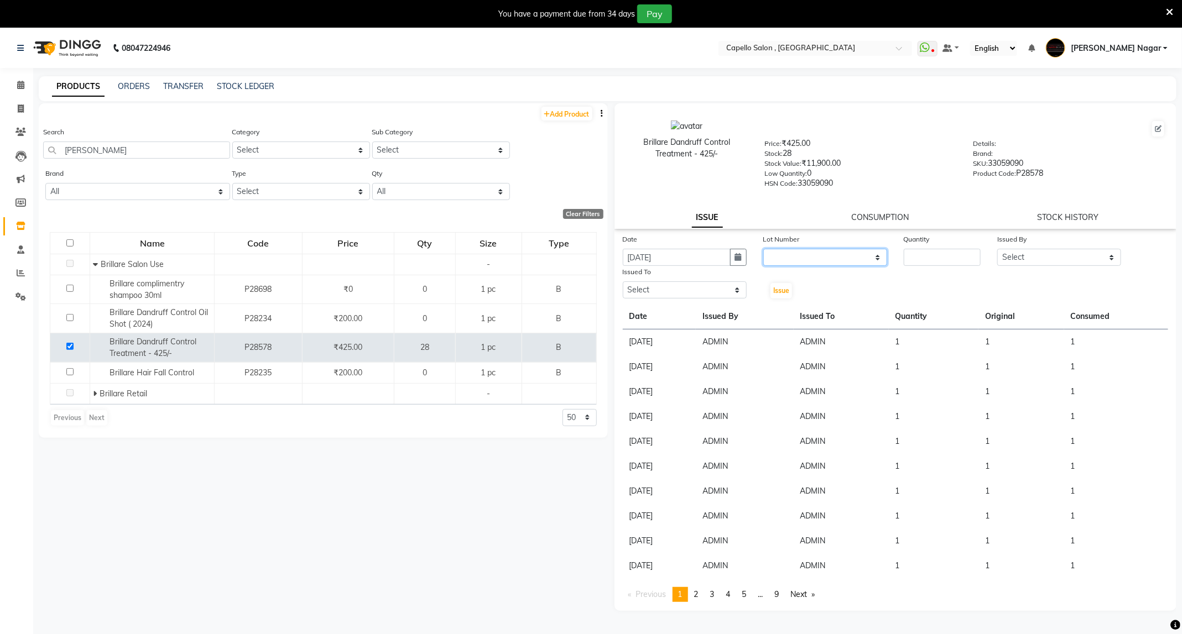
click at [803, 252] on select "None" at bounding box center [825, 257] width 124 height 17
select select "0: null"
click at [763, 249] on select "None" at bounding box center [825, 257] width 124 height 17
click at [922, 259] on input "number" at bounding box center [942, 257] width 77 height 17
type input "1"
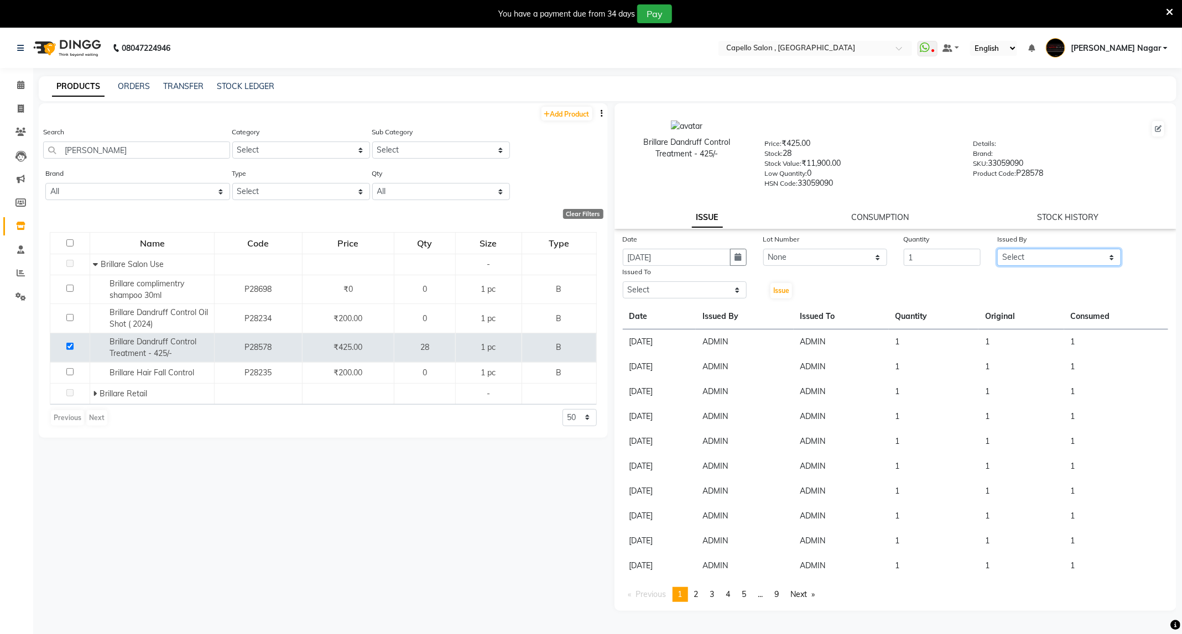
click at [1066, 256] on select "Select ADMIN Admin 2 [PERSON_NAME] [PERSON_NAME] Nagar GAUSHIYA [PERSON_NAME] […" at bounding box center [1059, 257] width 124 height 17
select select "14668"
click at [997, 249] on select "Select ADMIN Admin 2 [PERSON_NAME] [PERSON_NAME] Nagar GAUSHIYA [PERSON_NAME] […" at bounding box center [1059, 257] width 124 height 17
click at [671, 294] on select "Select ADMIN Admin 2 [PERSON_NAME] [PERSON_NAME] Nagar GAUSHIYA [PERSON_NAME] […" at bounding box center [685, 290] width 124 height 17
select select "14668"
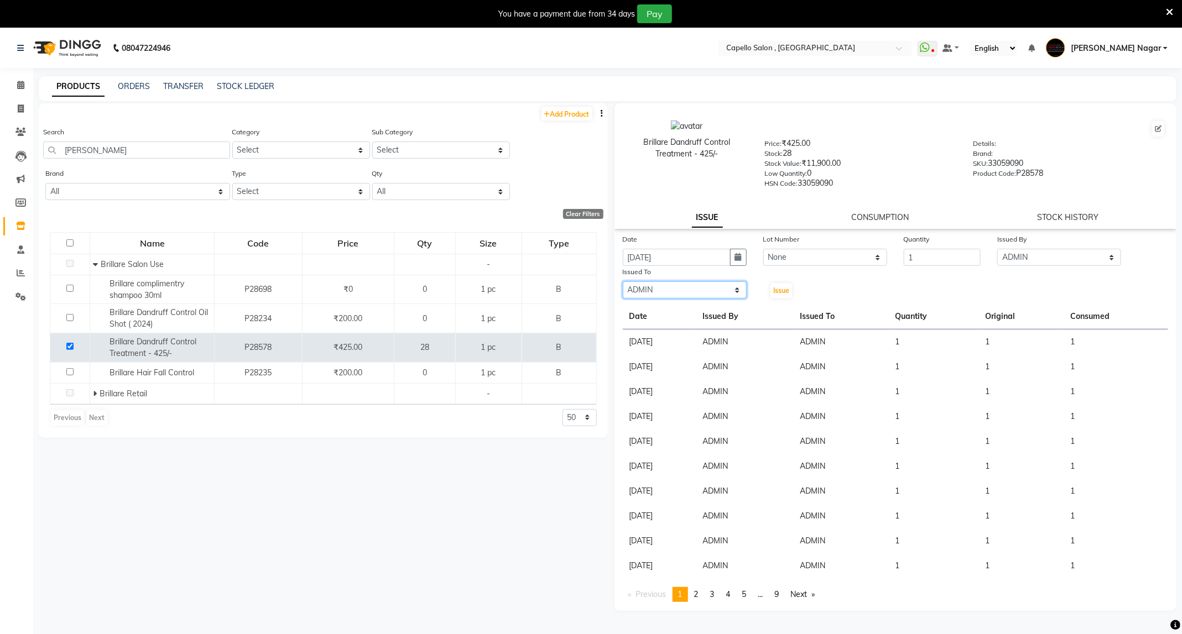
click at [623, 282] on select "Select ADMIN Admin 2 [PERSON_NAME] [PERSON_NAME] Nagar GAUSHIYA [PERSON_NAME] […" at bounding box center [685, 290] width 124 height 17
click at [781, 284] on button "Issue" at bounding box center [782, 290] width 22 height 15
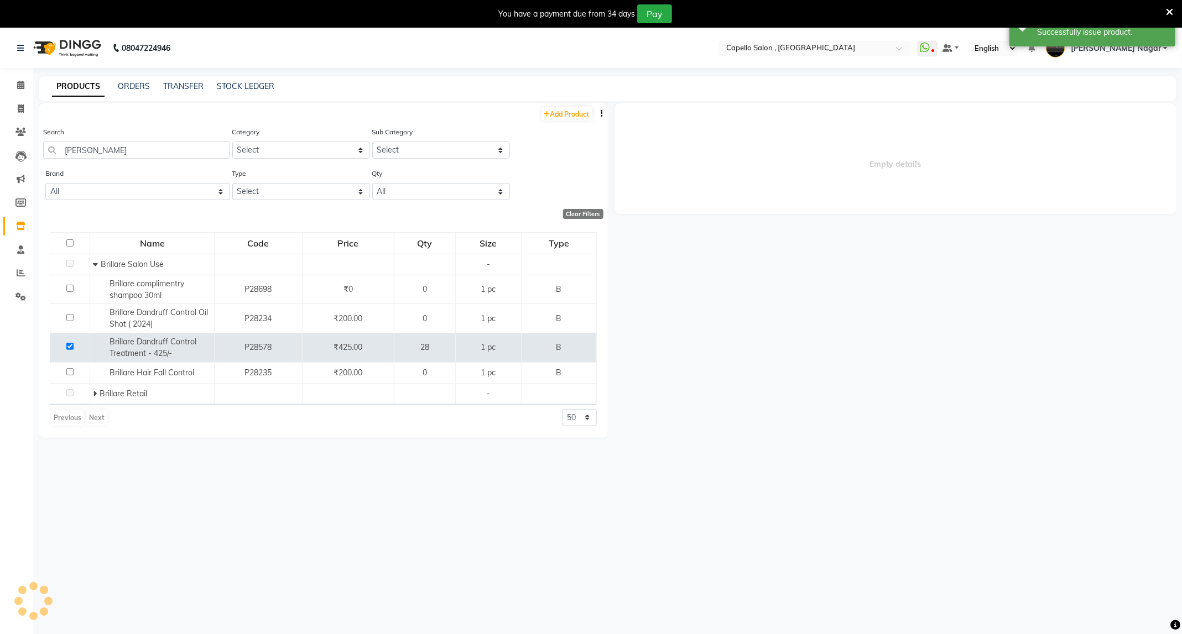
select select
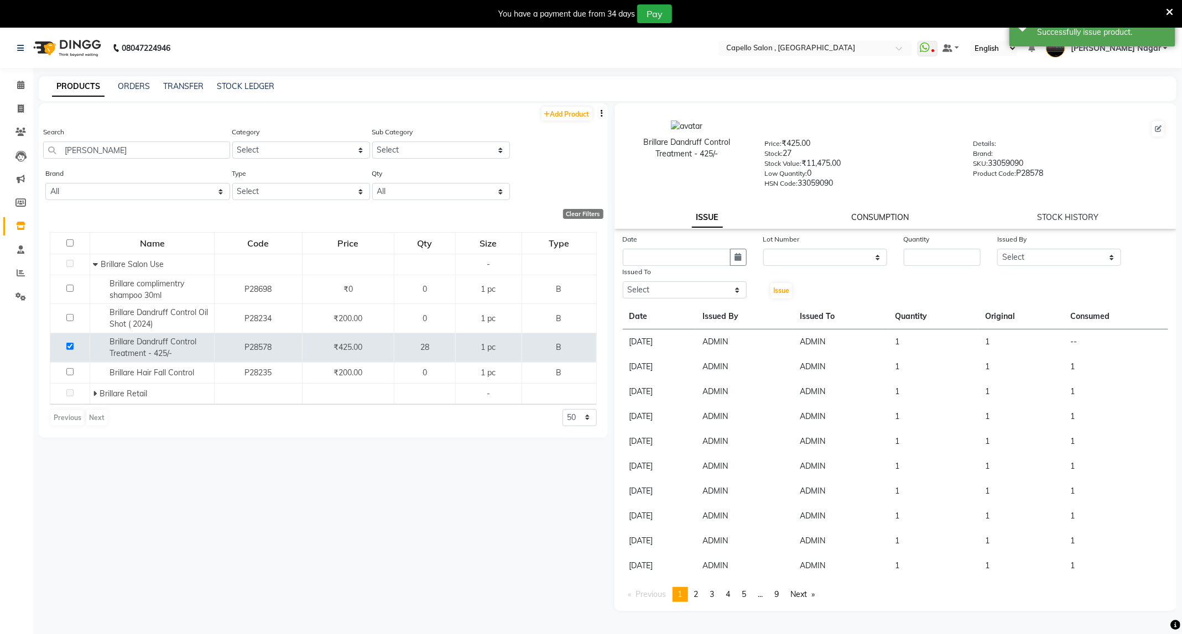
click at [865, 212] on link "CONSUMPTION" at bounding box center [880, 217] width 58 height 10
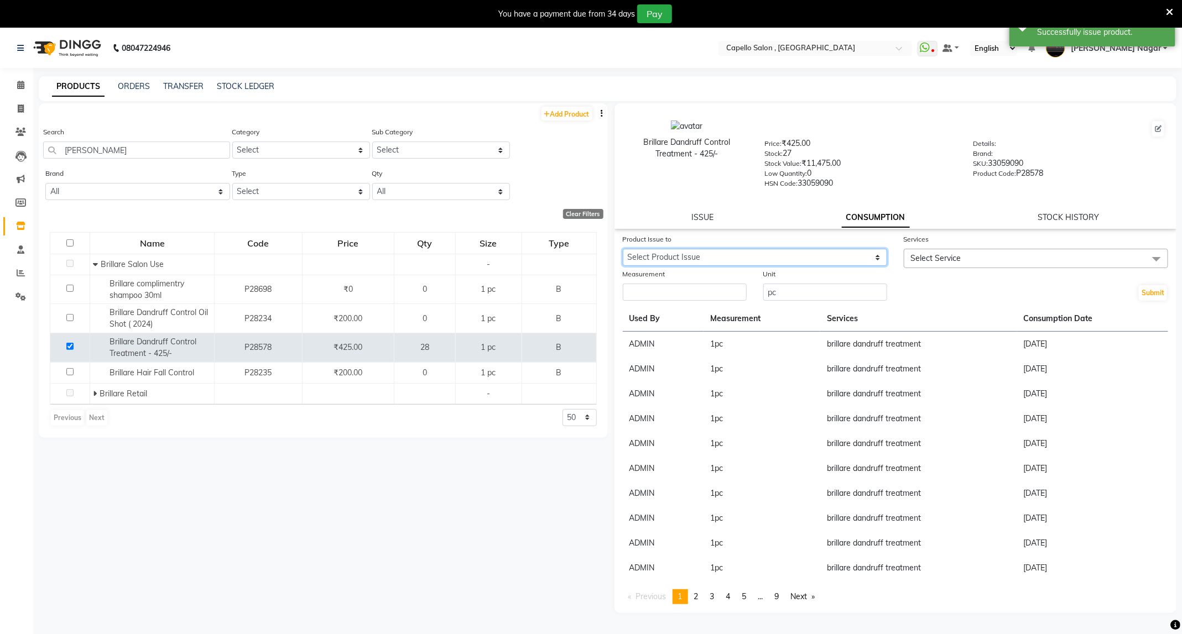
click at [805, 254] on select "Select Product Issue [DATE], Issued to: ADMIN, Balance: 1" at bounding box center [755, 257] width 264 height 17
select select "1205171"
click at [623, 249] on select "Select Product Issue [DATE], Issued to: ADMIN, Balance: 1" at bounding box center [755, 257] width 264 height 17
click at [951, 253] on span "Select Service" at bounding box center [936, 258] width 50 height 10
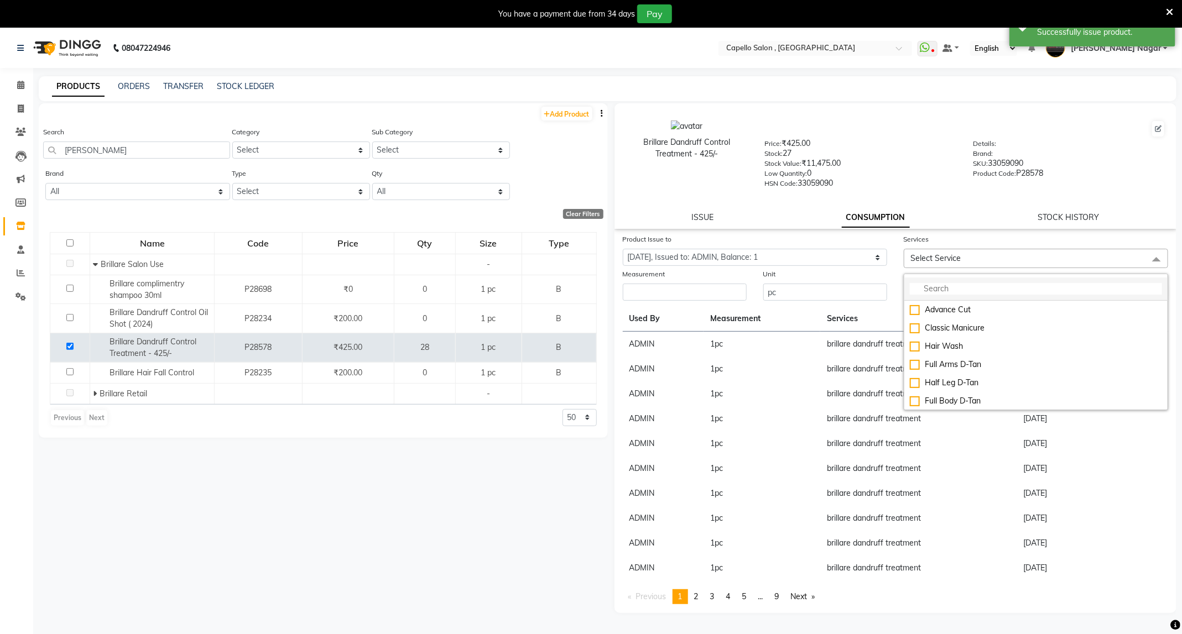
click at [935, 284] on input "multiselect-search" at bounding box center [1036, 289] width 252 height 12
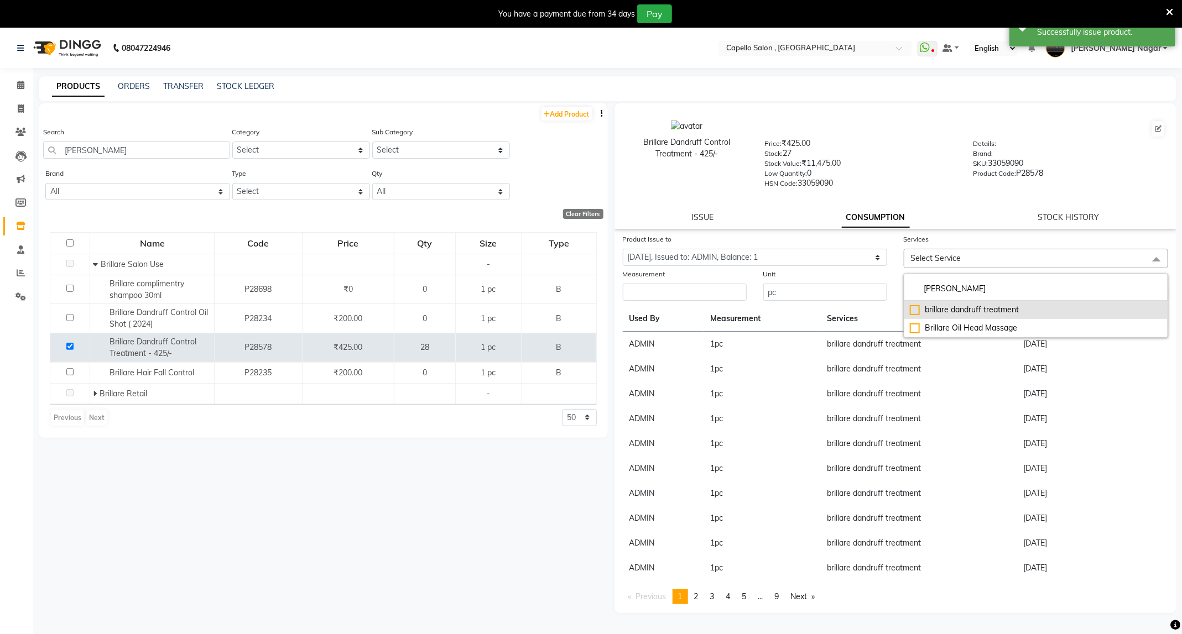
type input "[PERSON_NAME]"
click at [938, 311] on div "brillare dandruff treatment" at bounding box center [1036, 310] width 252 height 12
checkbox input "true"
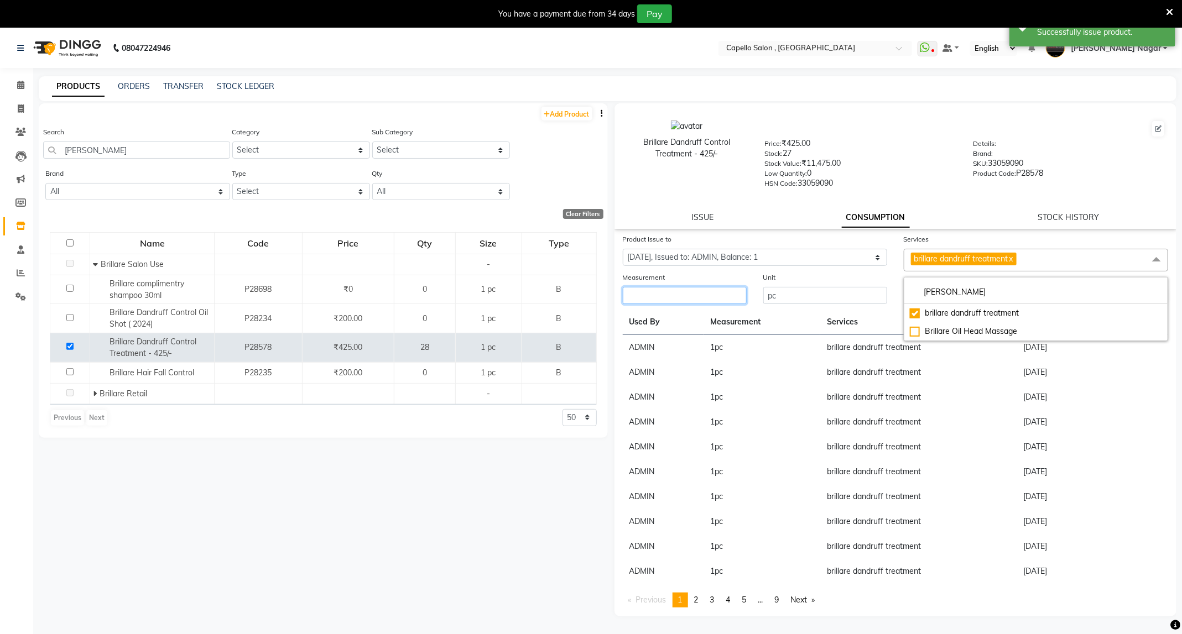
click at [664, 300] on input "number" at bounding box center [685, 295] width 124 height 17
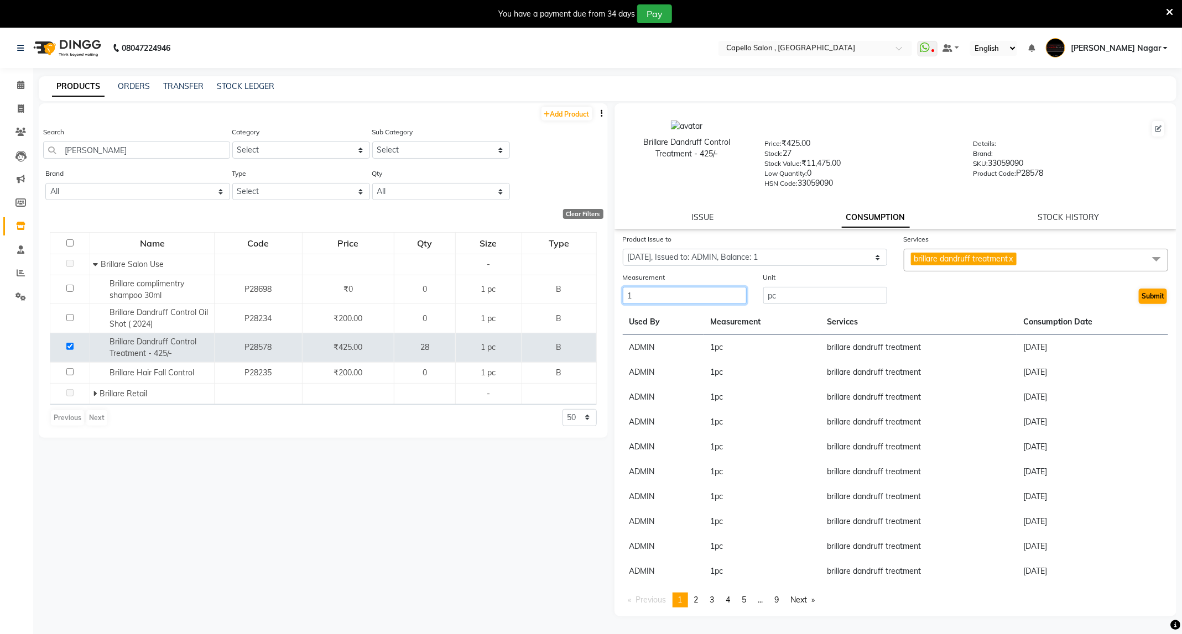
type input "1"
click at [1153, 299] on button "Submit" at bounding box center [1153, 296] width 28 height 15
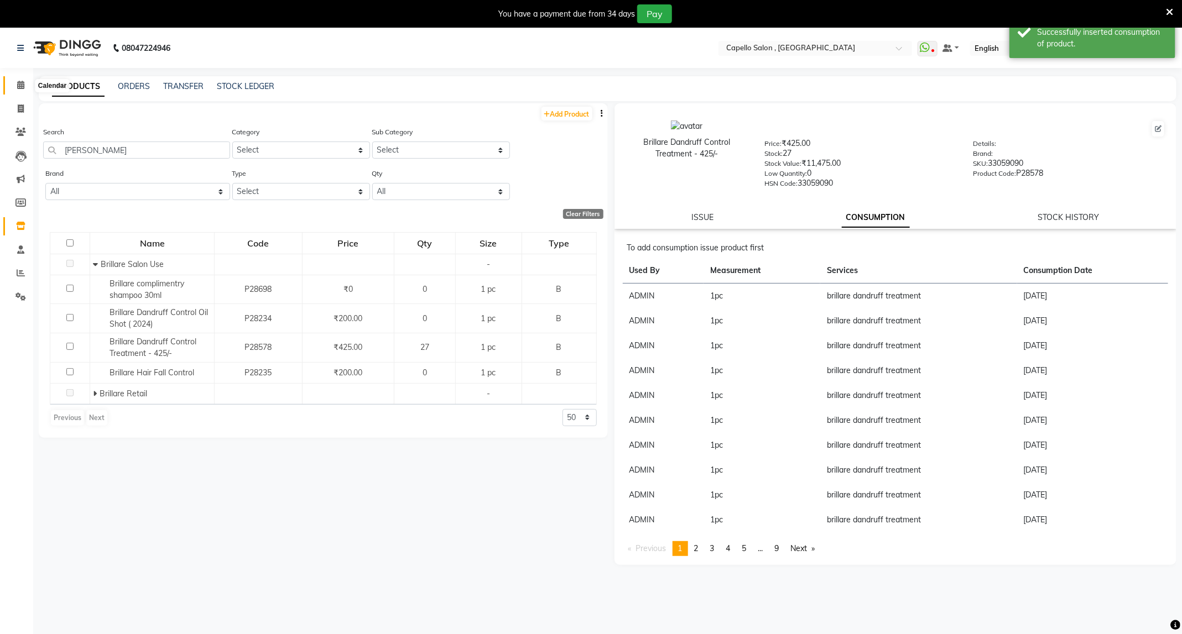
click at [11, 84] on span at bounding box center [20, 85] width 19 height 13
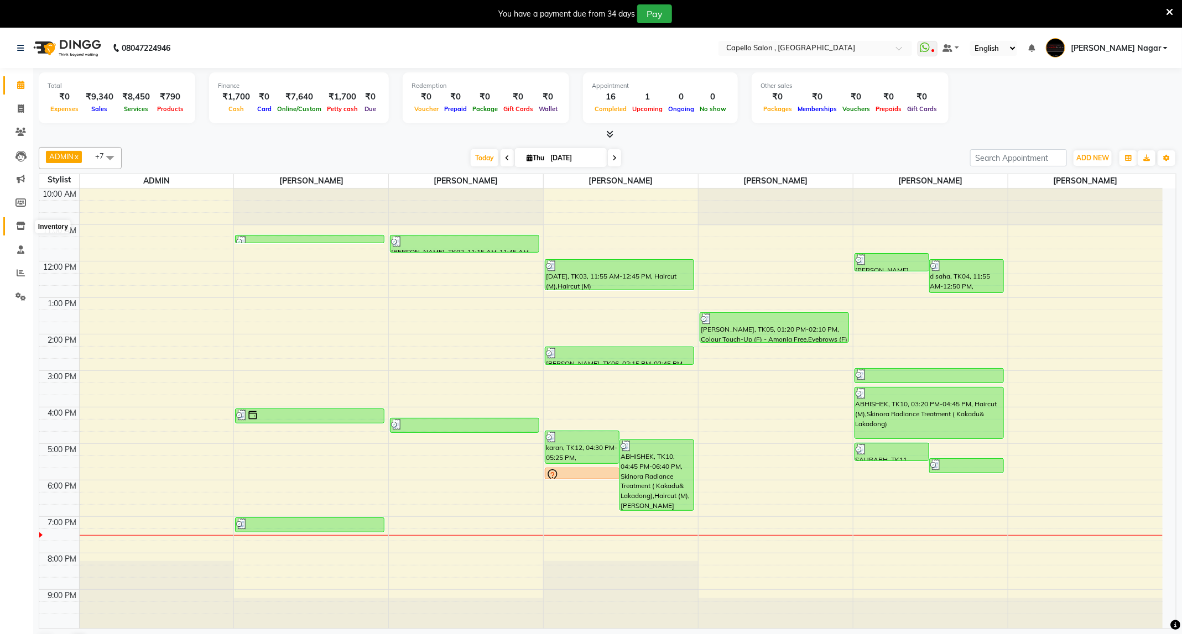
click at [23, 224] on icon at bounding box center [20, 226] width 9 height 8
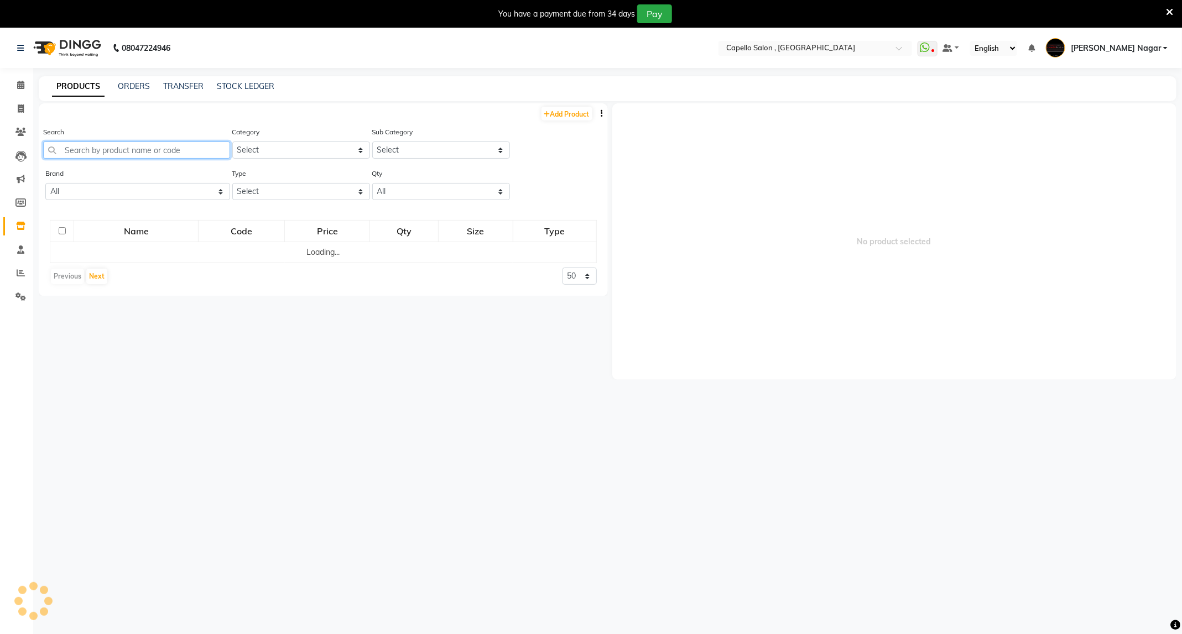
click at [158, 153] on input "text" at bounding box center [136, 150] width 187 height 17
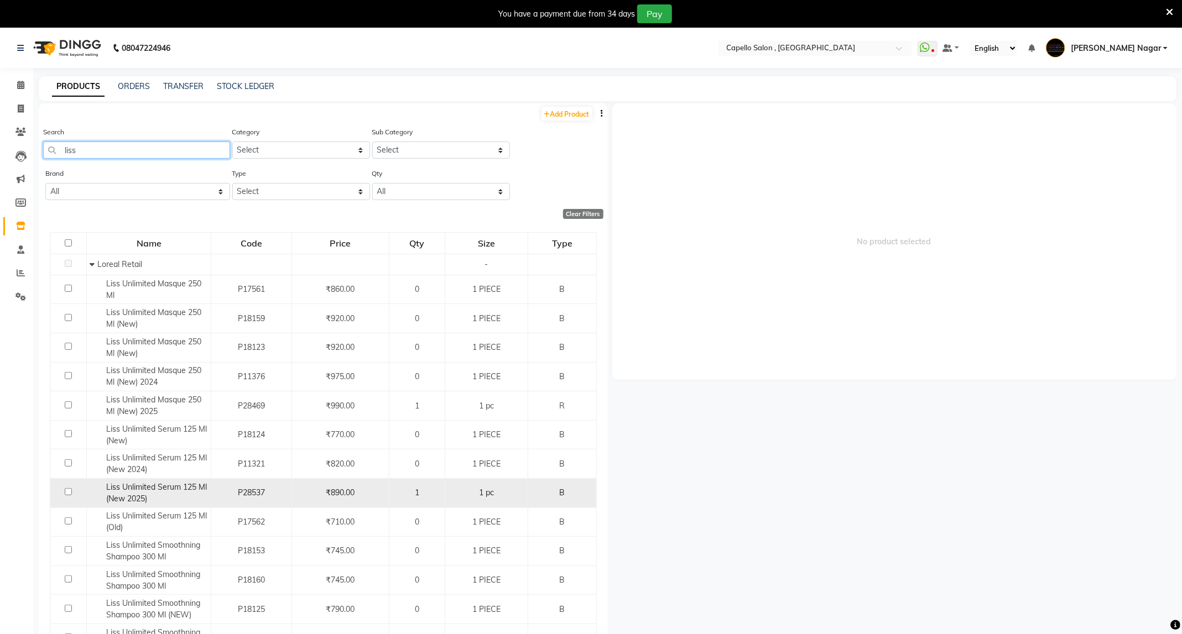
type input "liss"
click at [70, 493] on input "checkbox" at bounding box center [68, 491] width 7 height 7
checkbox input "true"
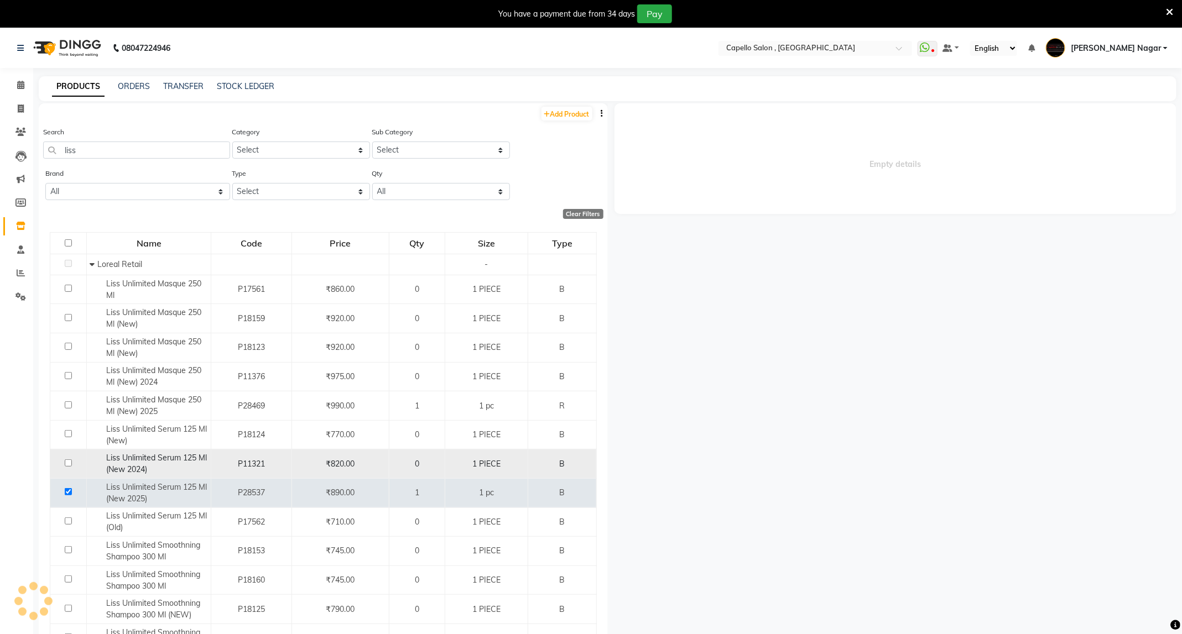
select select
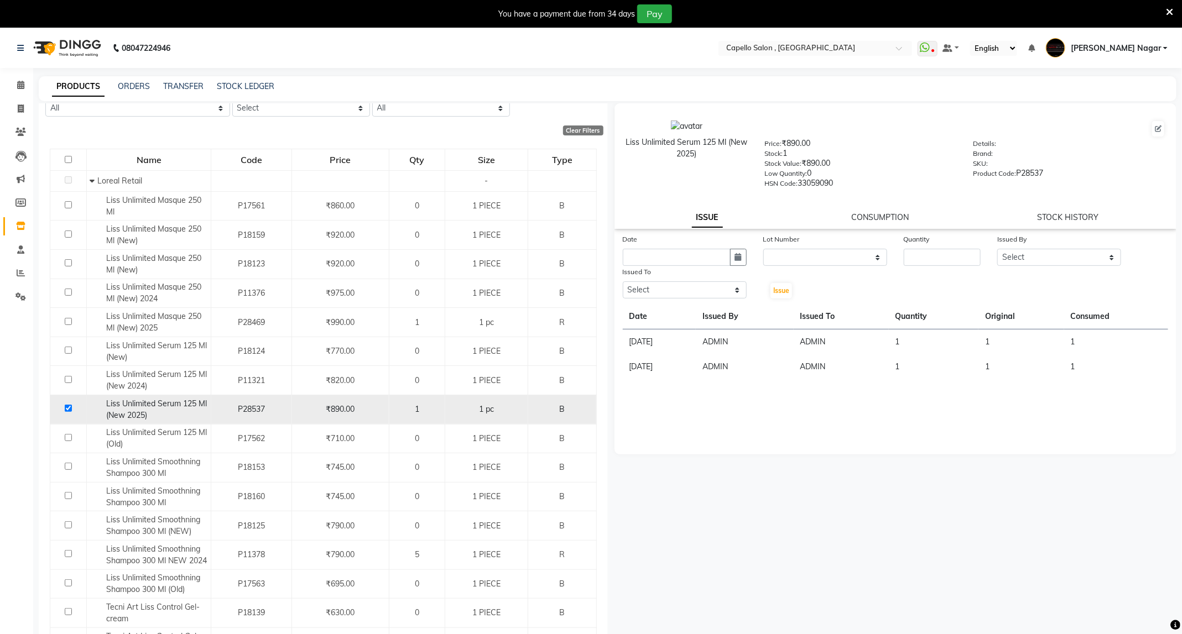
scroll to position [22, 0]
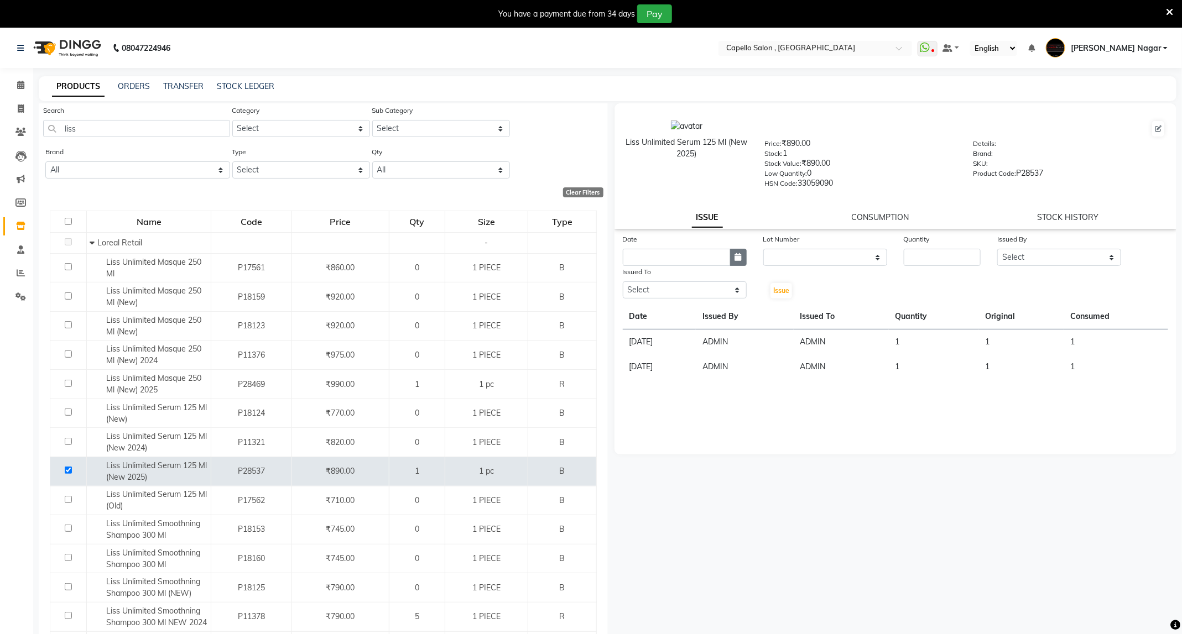
click at [737, 253] on icon "button" at bounding box center [738, 257] width 7 height 8
select select "9"
select select "2025"
click at [681, 314] on div "4" at bounding box center [688, 315] width 18 height 18
type input "[DATE]"
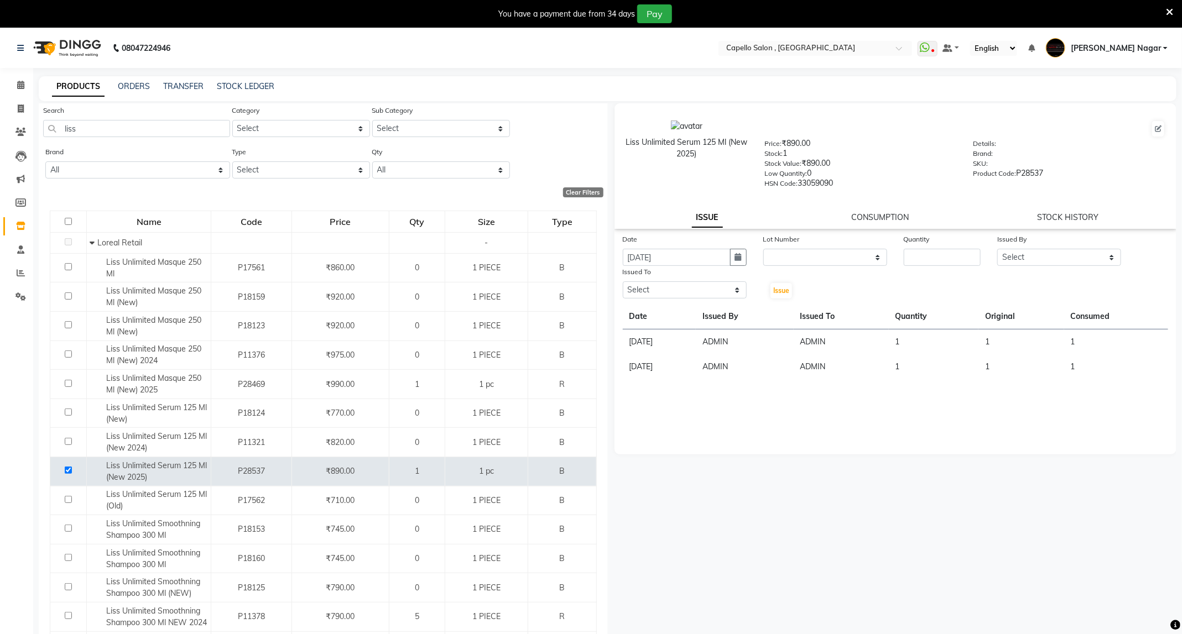
click at [802, 266] on div "Issue" at bounding box center [778, 283] width 47 height 34
click at [807, 258] on select "None" at bounding box center [825, 257] width 124 height 17
select select "0: null"
click at [763, 249] on select "None" at bounding box center [825, 257] width 124 height 17
click at [925, 262] on input "number" at bounding box center [942, 257] width 77 height 17
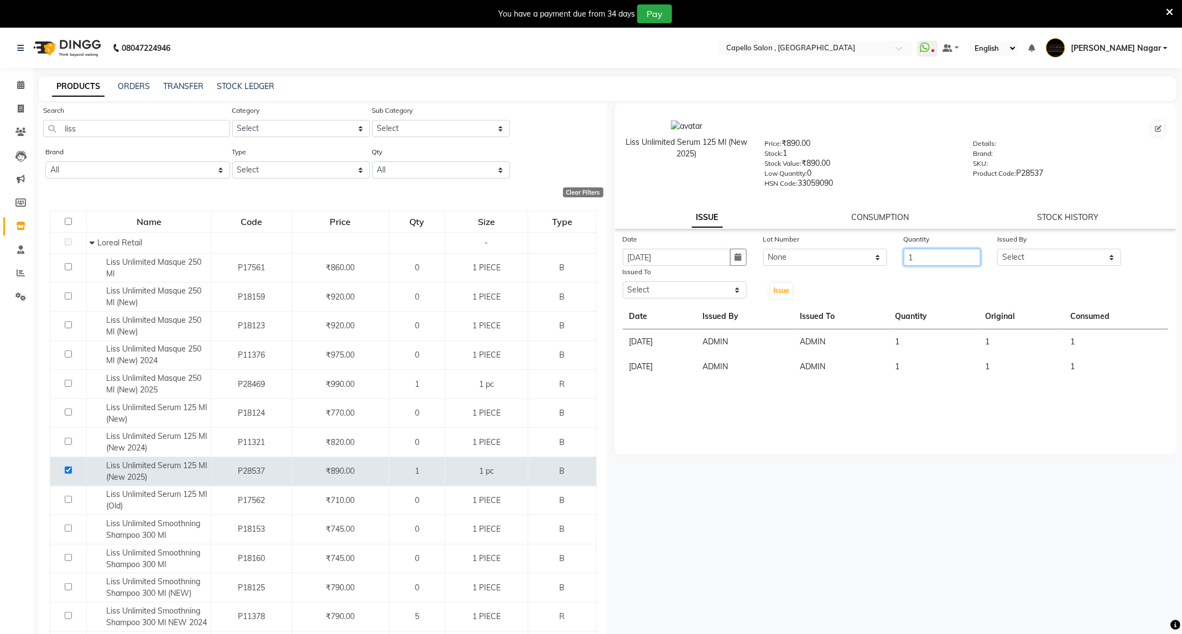
type input "1"
click at [1034, 249] on select "Select ADMIN Admin 2 [PERSON_NAME] [PERSON_NAME] Nagar GAUSHIYA [PERSON_NAME] […" at bounding box center [1059, 257] width 124 height 17
select select "14668"
click at [997, 249] on select "Select ADMIN Admin 2 [PERSON_NAME] [PERSON_NAME] Nagar GAUSHIYA [PERSON_NAME] […" at bounding box center [1059, 257] width 124 height 17
click at [656, 289] on select "Select ADMIN Admin 2 [PERSON_NAME] [PERSON_NAME] Nagar GAUSHIYA [PERSON_NAME] […" at bounding box center [685, 290] width 124 height 17
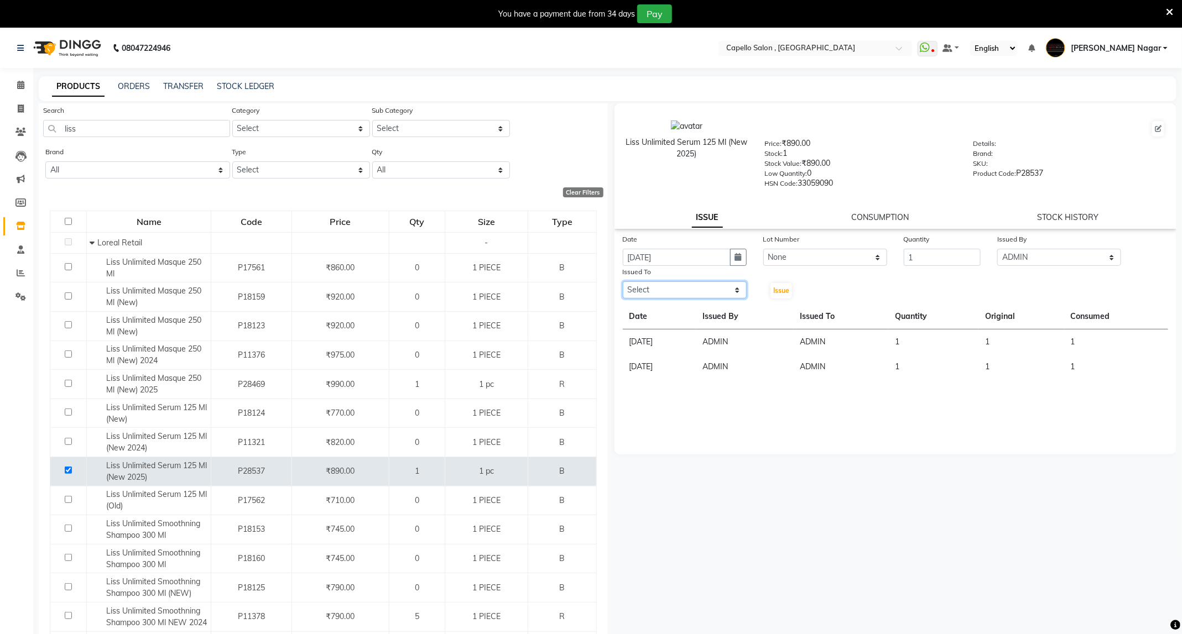
select select "14668"
click at [623, 282] on select "Select ADMIN Admin 2 [PERSON_NAME] [PERSON_NAME] Nagar GAUSHIYA [PERSON_NAME] […" at bounding box center [685, 290] width 124 height 17
click at [778, 289] on span "Issue" at bounding box center [781, 291] width 16 height 8
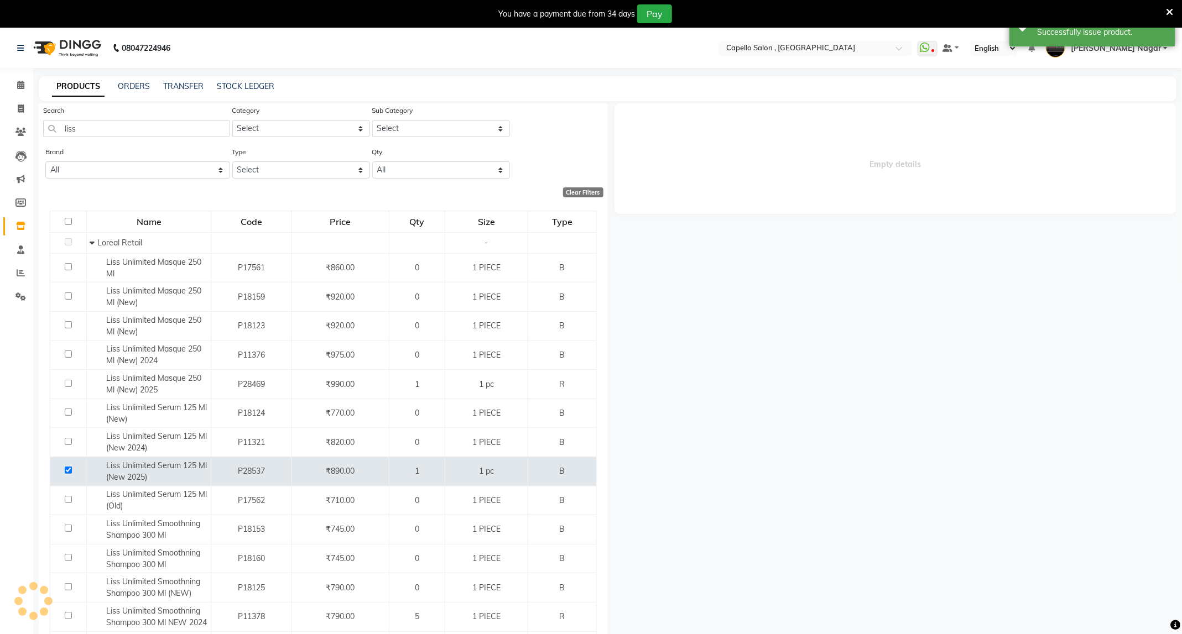
select select
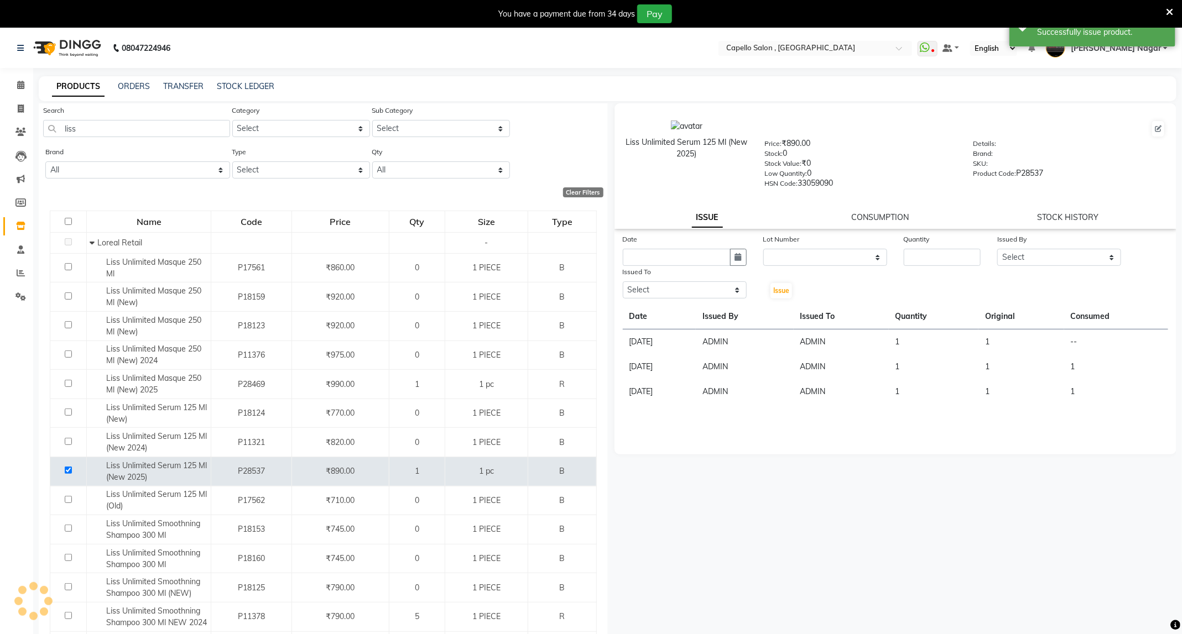
click at [861, 221] on div "CONSUMPTION" at bounding box center [880, 218] width 58 height 12
click at [870, 212] on div "CONSUMPTION" at bounding box center [880, 218] width 58 height 12
click at [881, 215] on link "CONSUMPTION" at bounding box center [880, 217] width 58 height 10
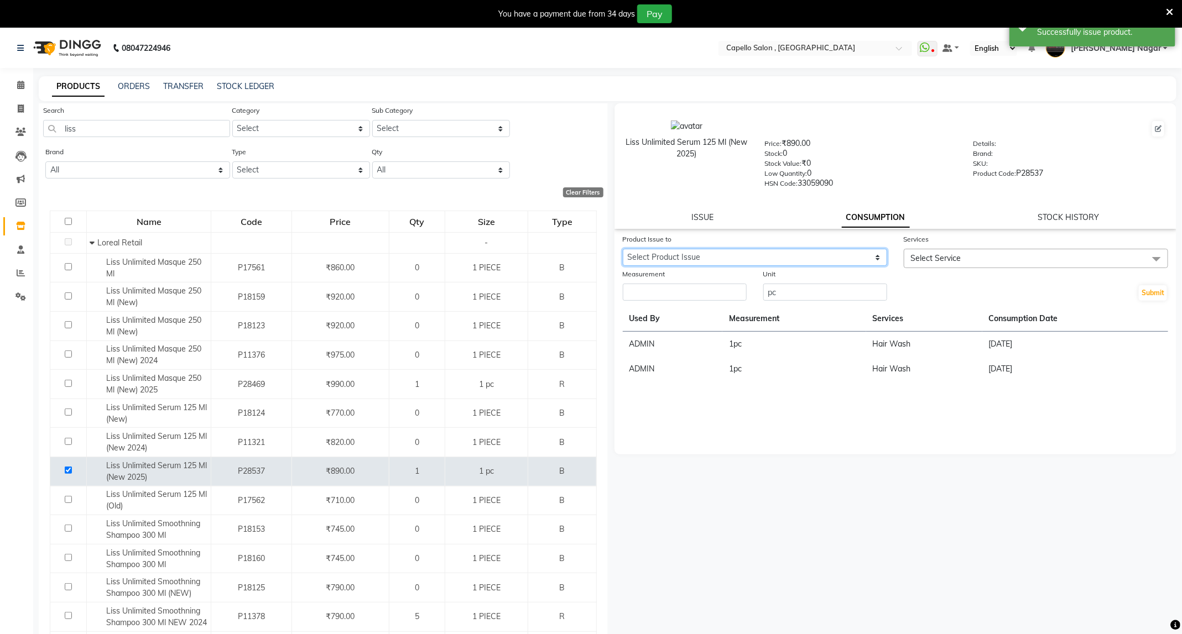
click at [816, 249] on select "Select Product Issue [DATE], Issued to: ADMIN, Balance: 1" at bounding box center [755, 257] width 264 height 17
select select "1205174"
click at [623, 249] on select "Select Product Issue [DATE], Issued to: ADMIN, Balance: 1" at bounding box center [755, 257] width 264 height 17
click at [971, 254] on span "Select Service" at bounding box center [1036, 258] width 264 height 19
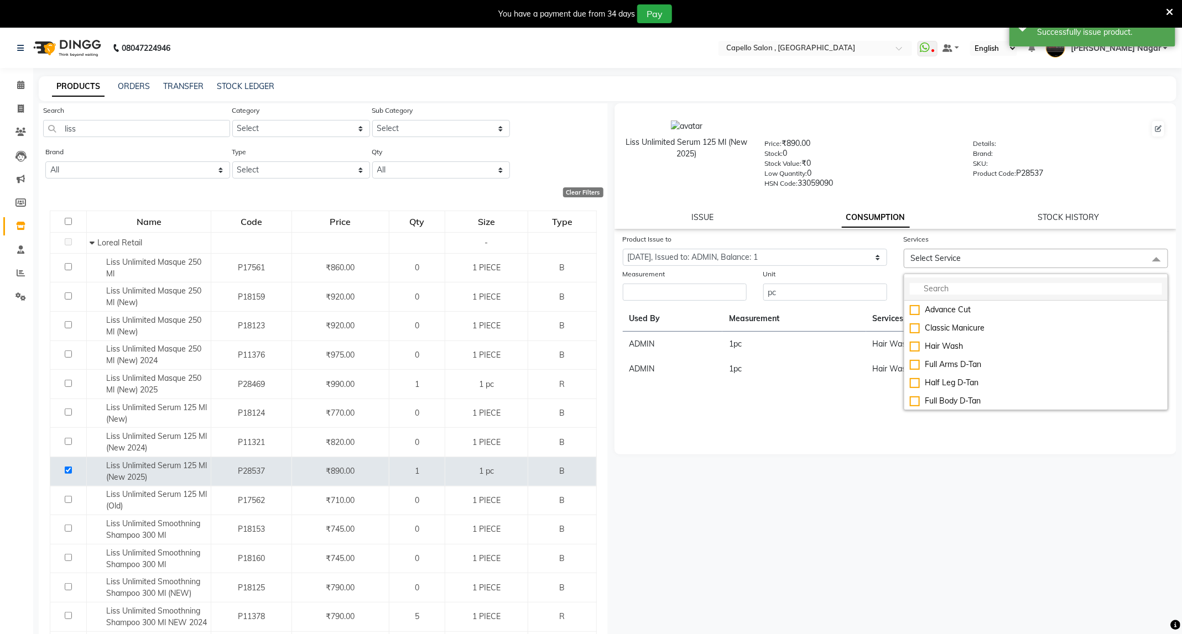
click at [946, 289] on input "multiselect-search" at bounding box center [1036, 289] width 252 height 12
type input "hair"
click at [948, 316] on li "Hair Wash" at bounding box center [1035, 310] width 263 height 18
checkbox input "true"
click at [732, 293] on input "number" at bounding box center [685, 295] width 124 height 17
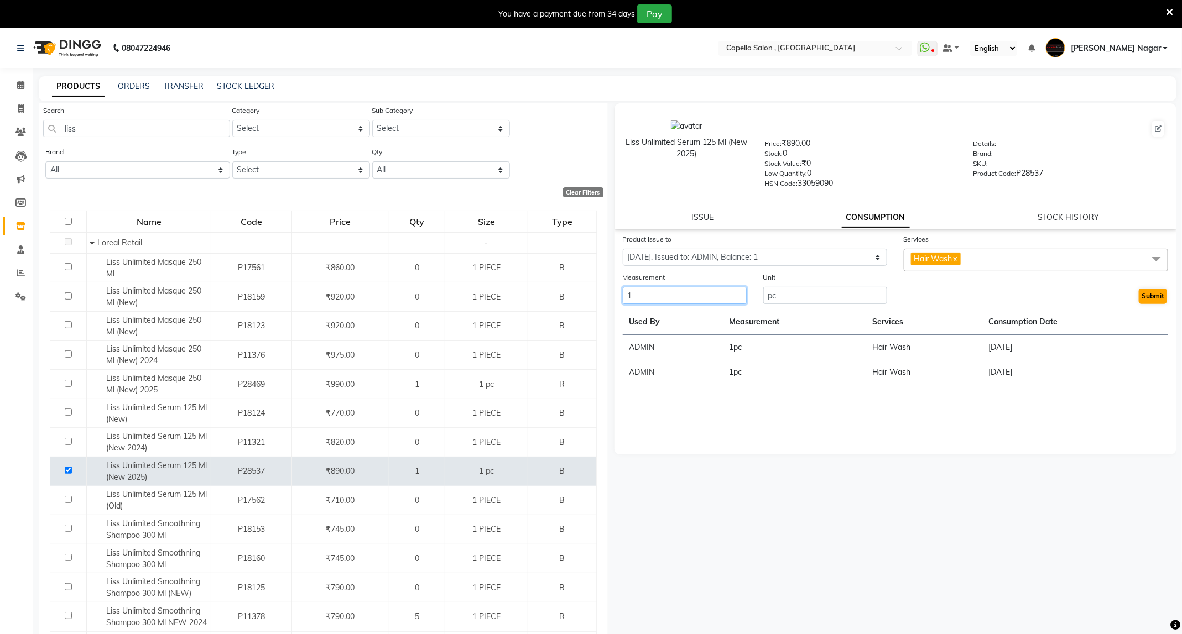
type input "1"
click at [1152, 294] on button "Submit" at bounding box center [1153, 296] width 28 height 15
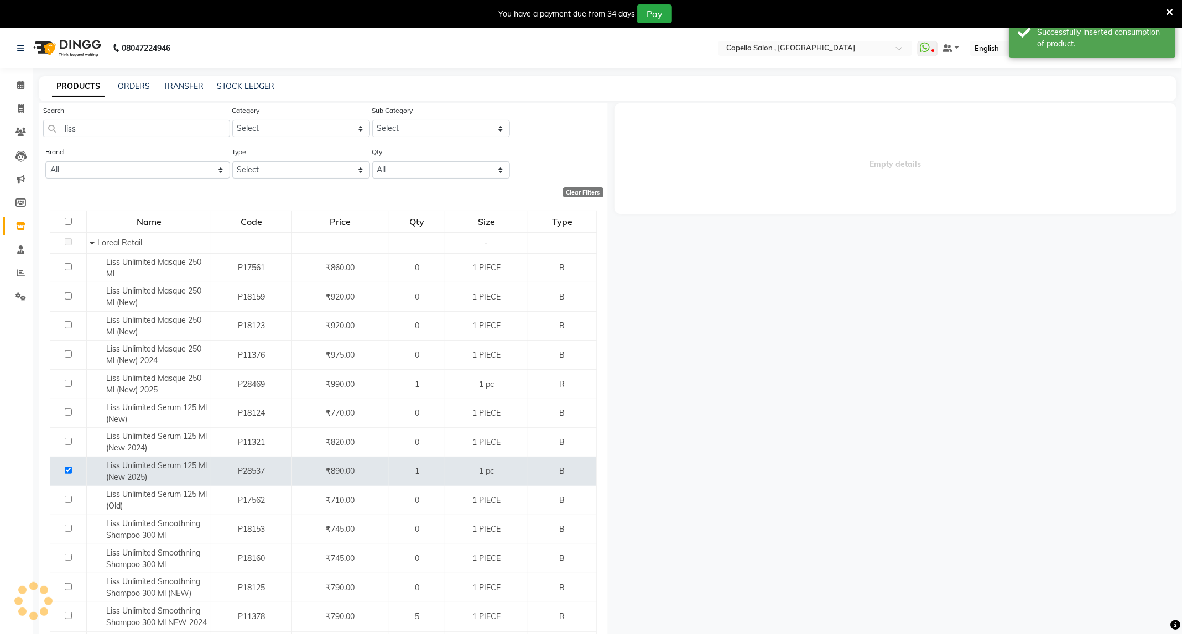
scroll to position [0, 0]
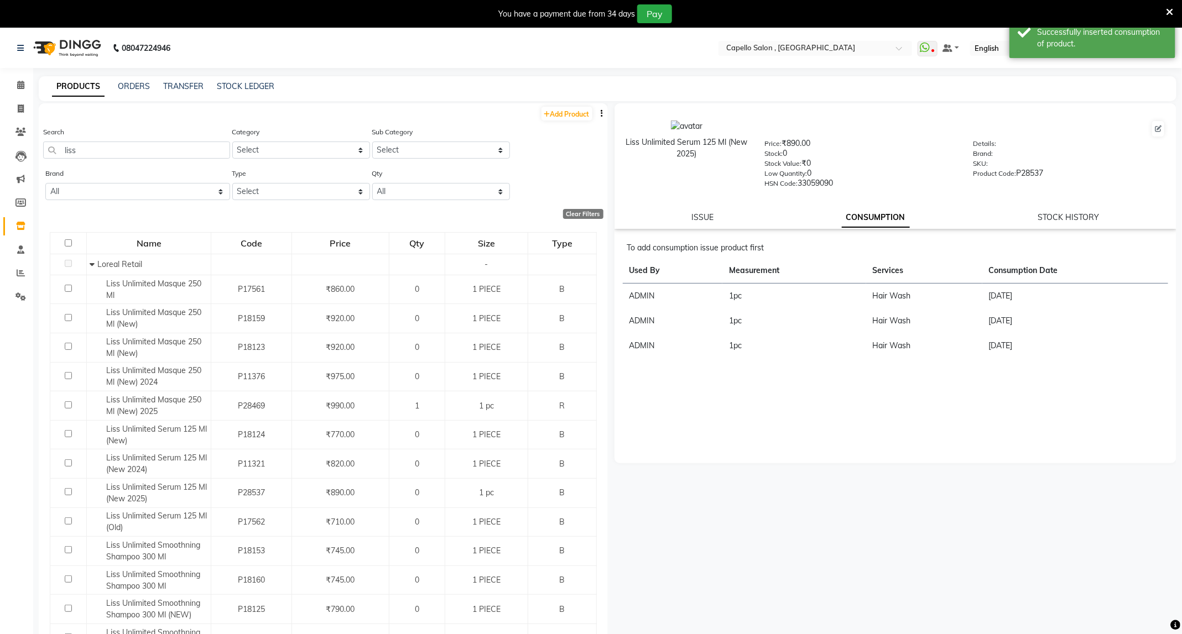
click at [696, 209] on div "Liss Unlimited Serum 125 Ml (New 2025) Price: ₹890.00 Stock: 0 Stock Value: ₹0 …" at bounding box center [896, 166] width 563 height 126
click at [696, 213] on link "ISSUE" at bounding box center [702, 217] width 22 height 10
select select
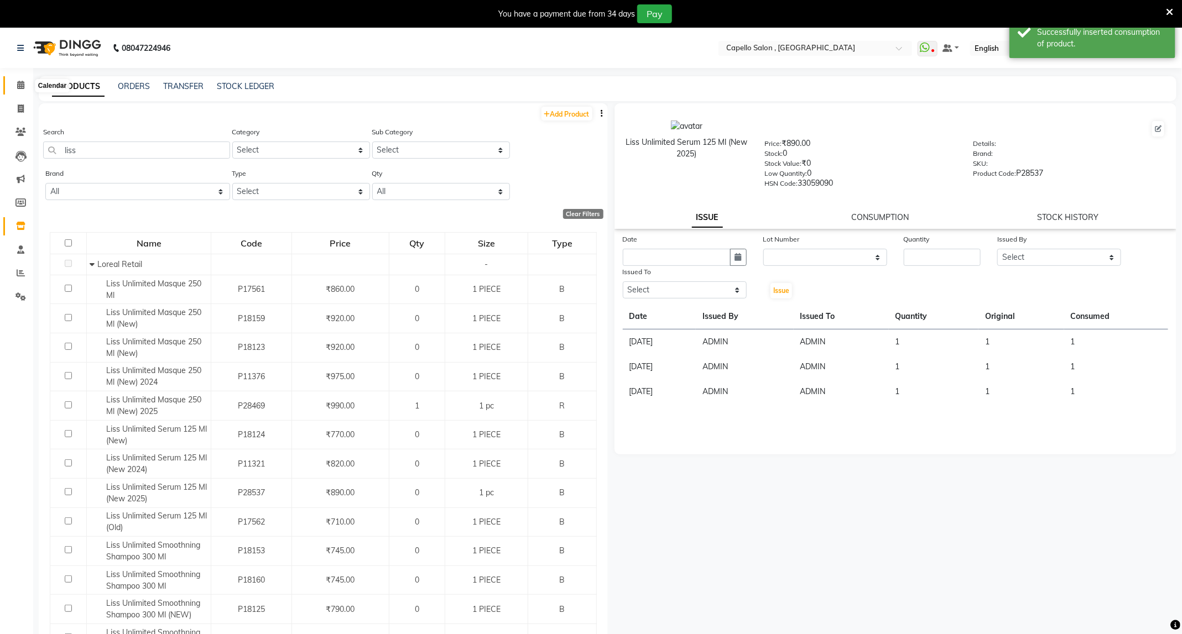
click at [27, 81] on span at bounding box center [20, 85] width 19 height 13
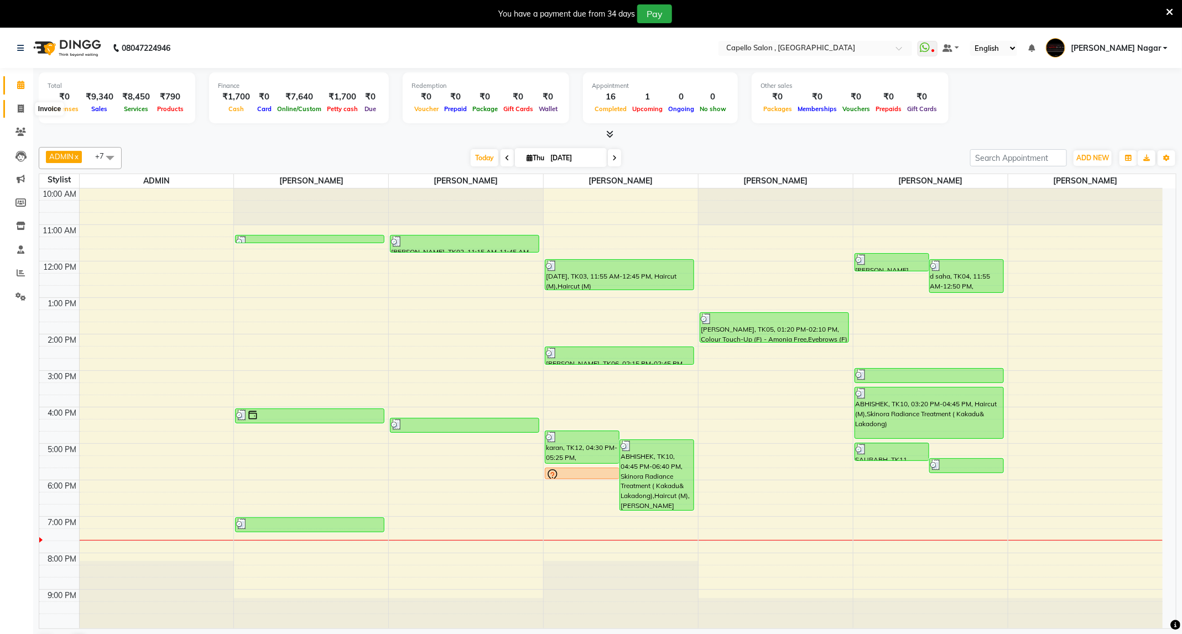
click at [23, 110] on icon at bounding box center [21, 109] width 6 height 8
select select "service"
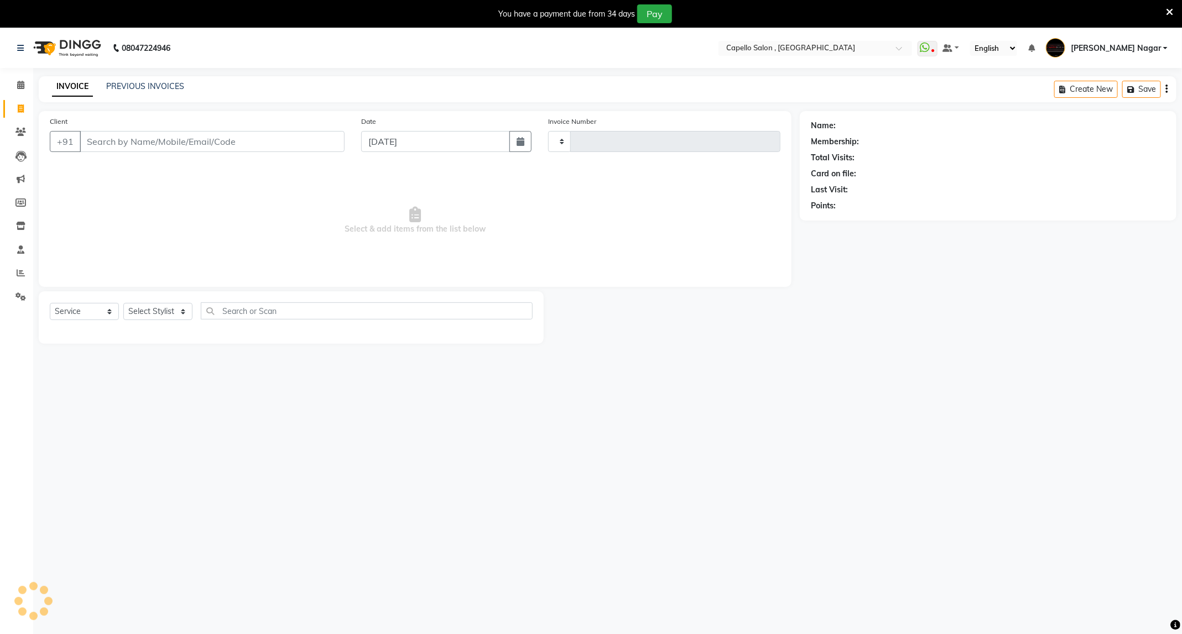
type input "4240"
select select "833"
click at [150, 319] on select "Select Stylist ADMIN Admin 2 [PERSON_NAME] [PERSON_NAME] Nagar GAUSHIYA [PERSON…" at bounding box center [159, 311] width 72 height 17
select select "68046"
click at [123, 304] on select "Select Stylist ADMIN Admin 2 [PERSON_NAME] [PERSON_NAME] Nagar GAUSHIYA [PERSON…" at bounding box center [159, 311] width 72 height 17
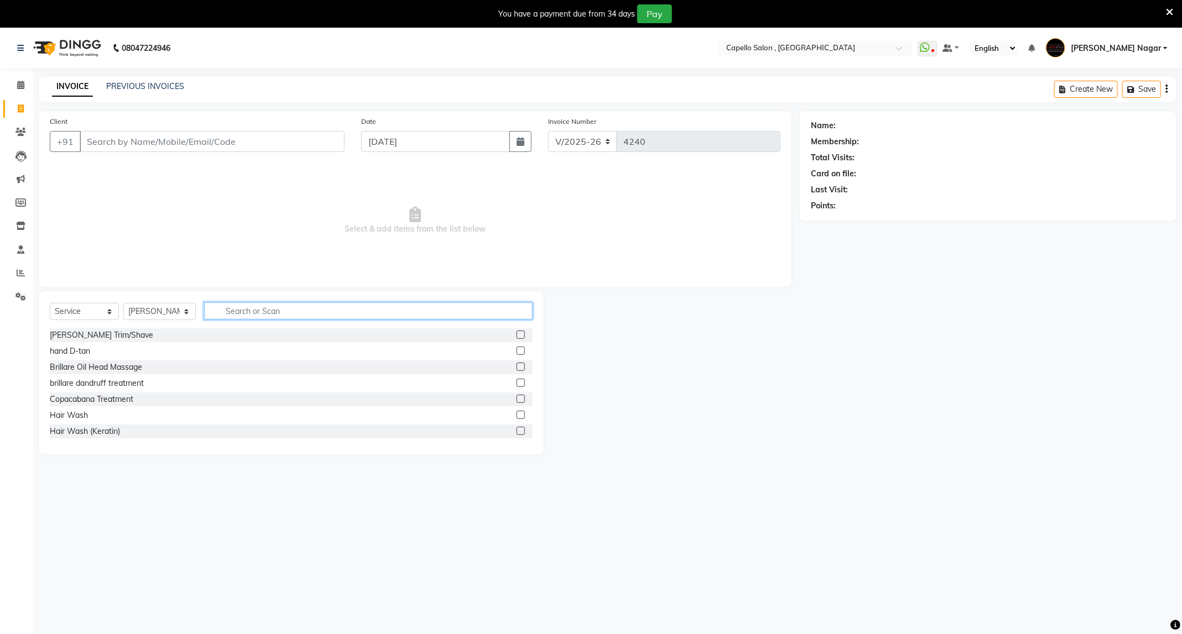
click at [364, 312] on input "text" at bounding box center [368, 311] width 329 height 17
type input "ey"
click at [517, 337] on label at bounding box center [521, 335] width 8 height 8
click at [517, 337] on input "checkbox" at bounding box center [520, 335] width 7 height 7
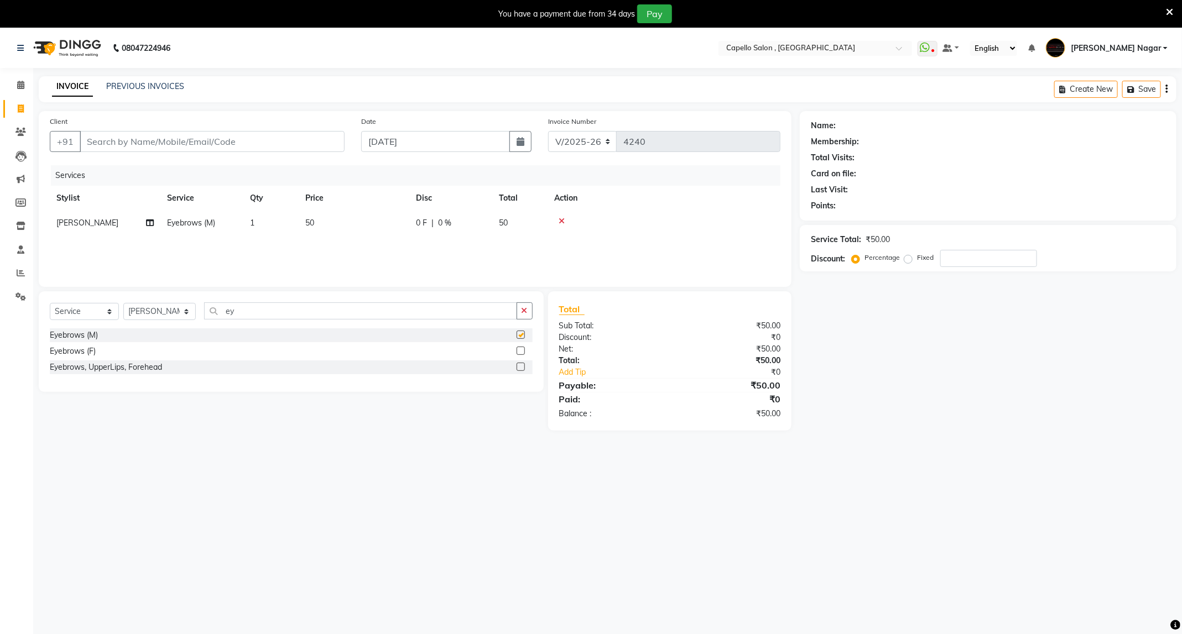
checkbox input "false"
click at [216, 150] on input "Client" at bounding box center [212, 141] width 265 height 21
type input "m"
type input "0"
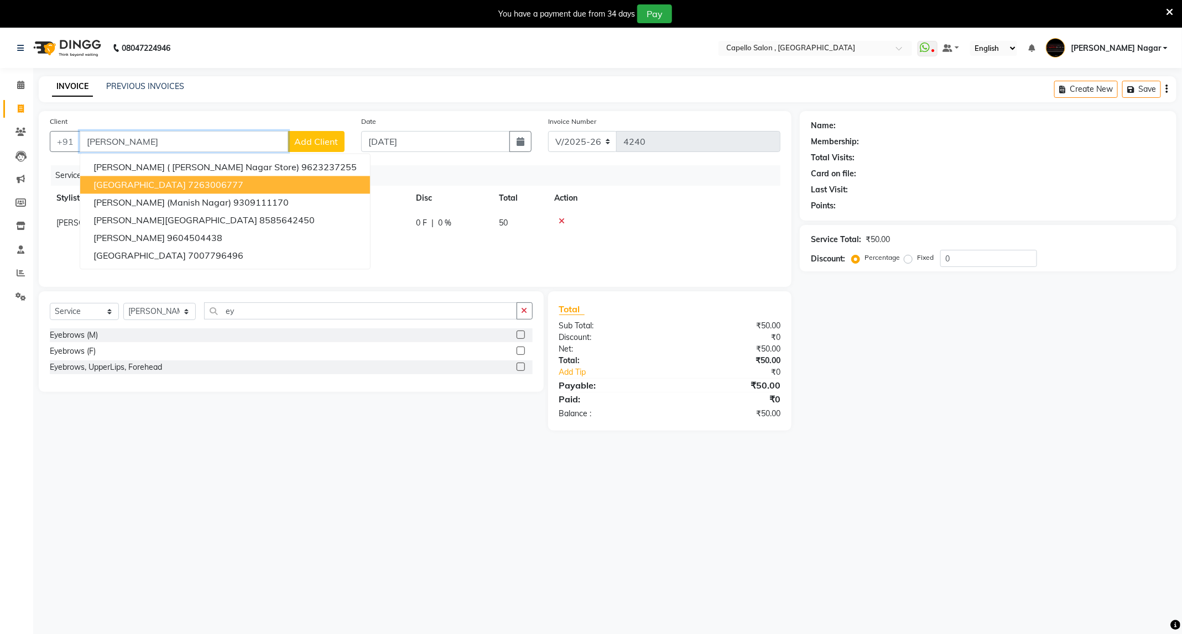
click at [142, 188] on span "[GEOGRAPHIC_DATA]" at bounding box center [139, 185] width 92 height 11
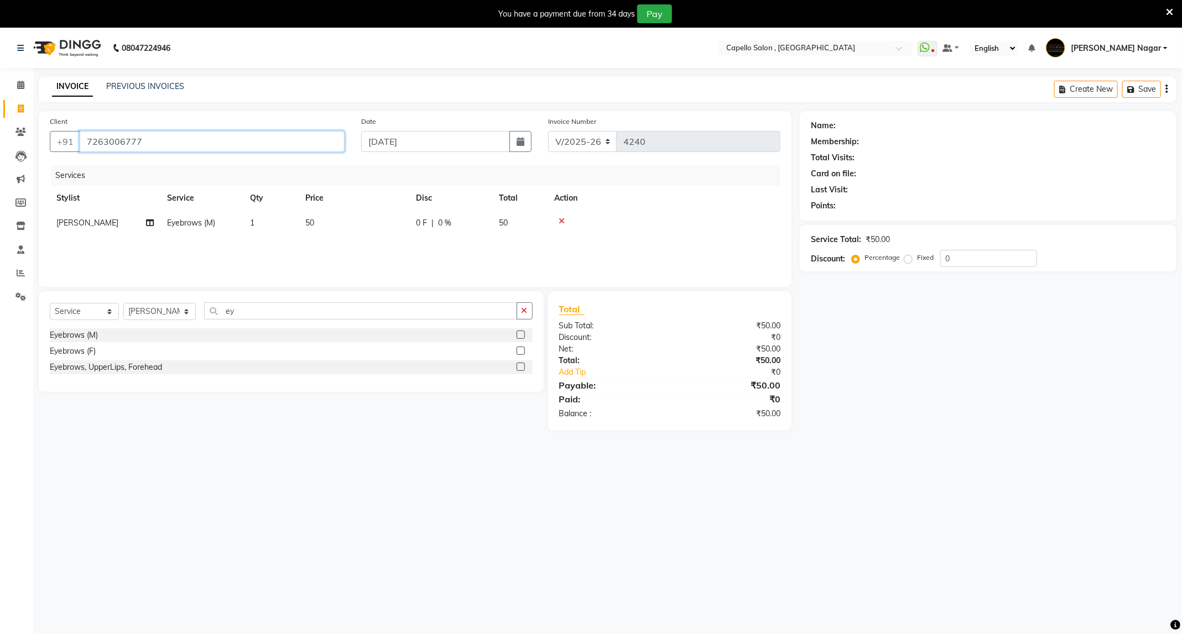
type input "7263006777"
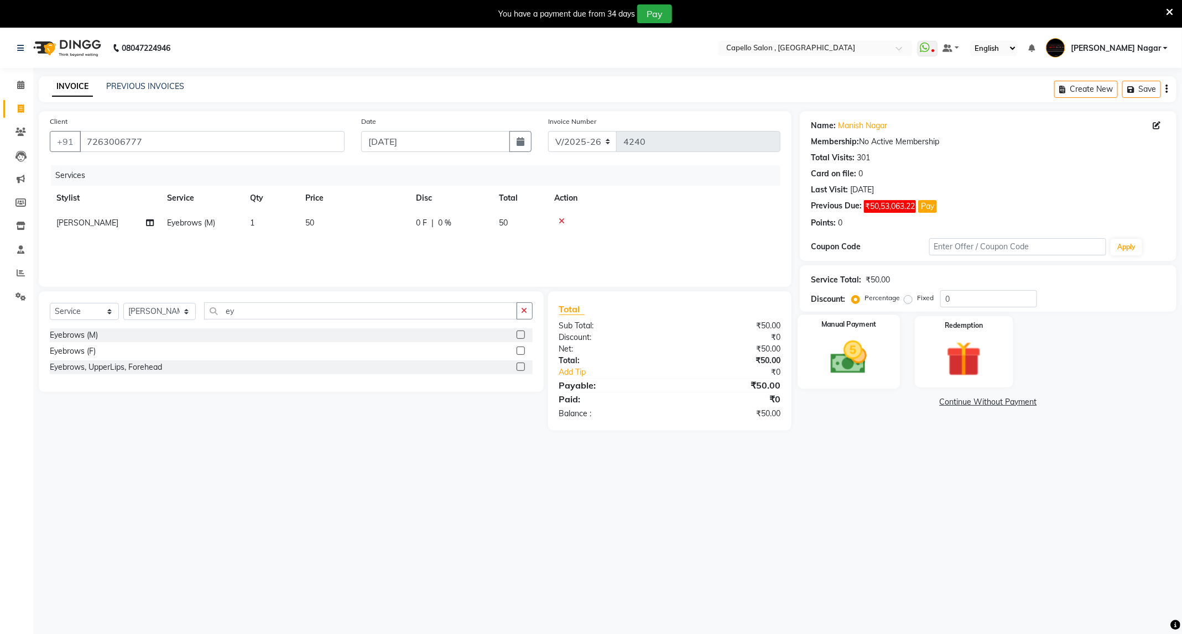
click at [870, 360] on img at bounding box center [848, 358] width 59 height 42
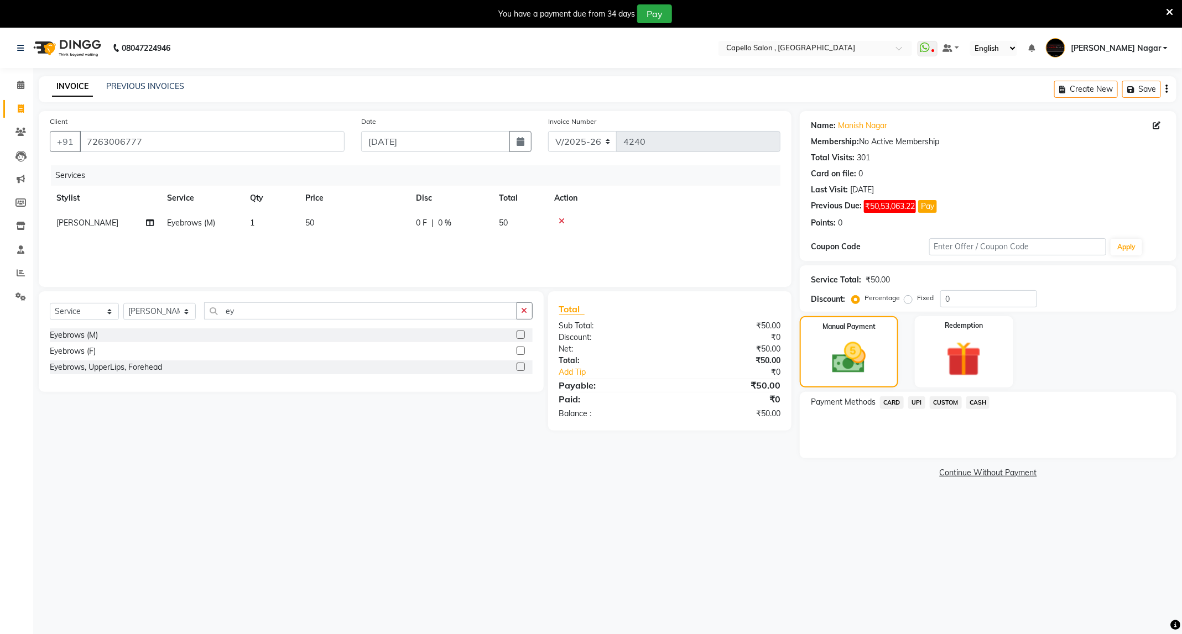
click at [976, 405] on span "CASH" at bounding box center [978, 403] width 24 height 13
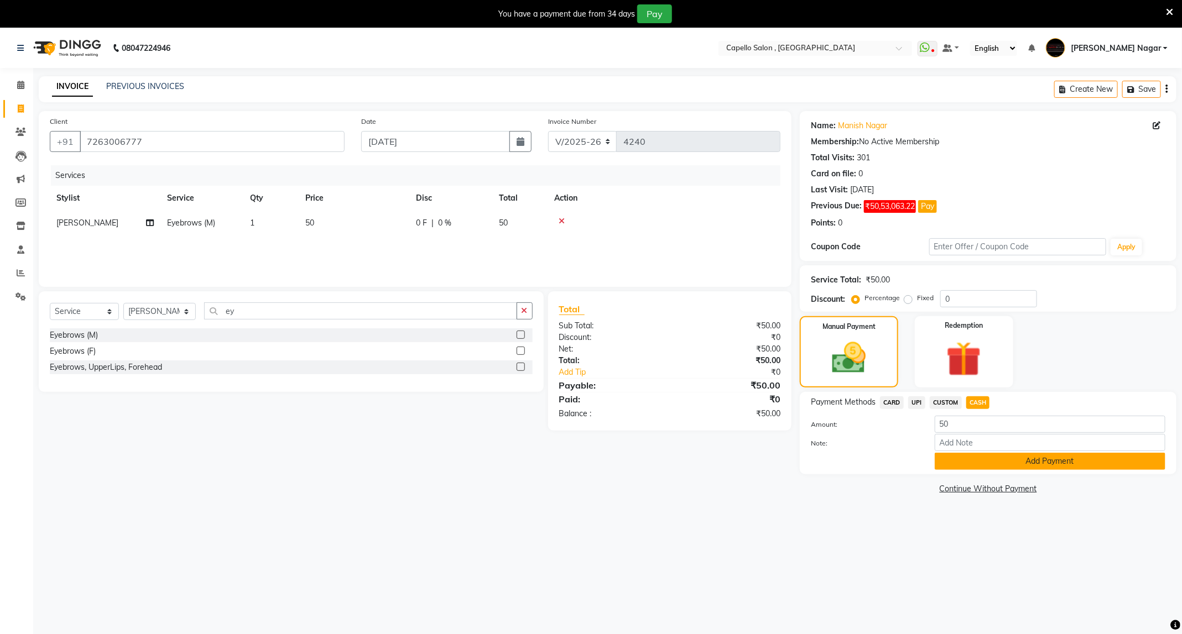
click at [970, 464] on button "Add Payment" at bounding box center [1050, 461] width 231 height 17
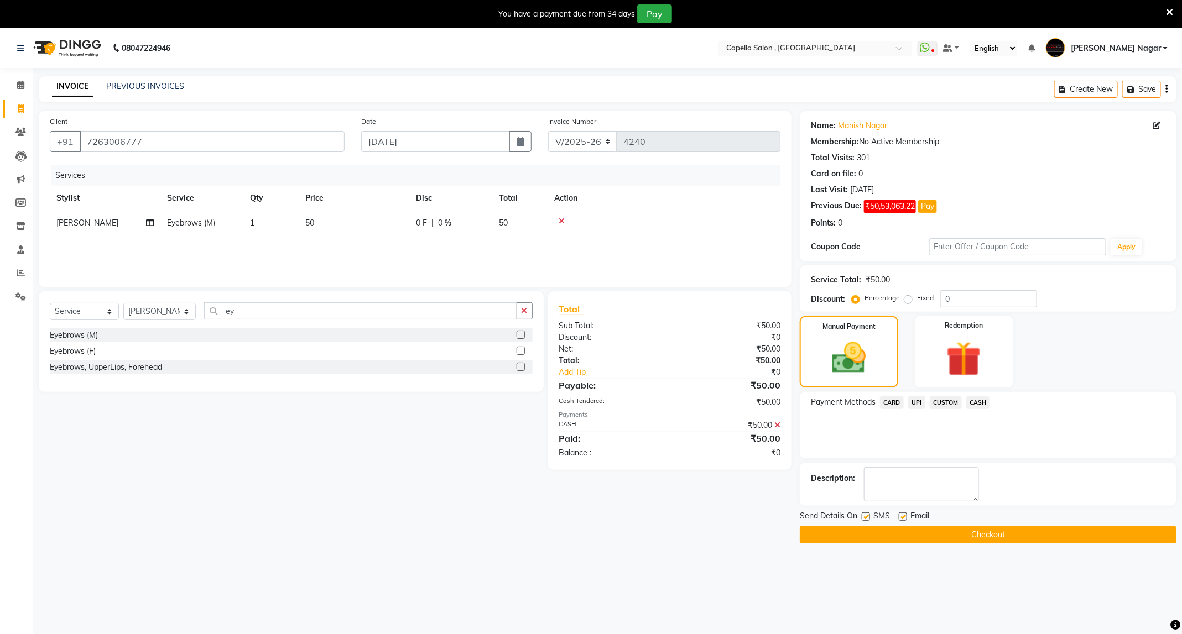
click at [950, 532] on button "Checkout" at bounding box center [988, 535] width 377 height 17
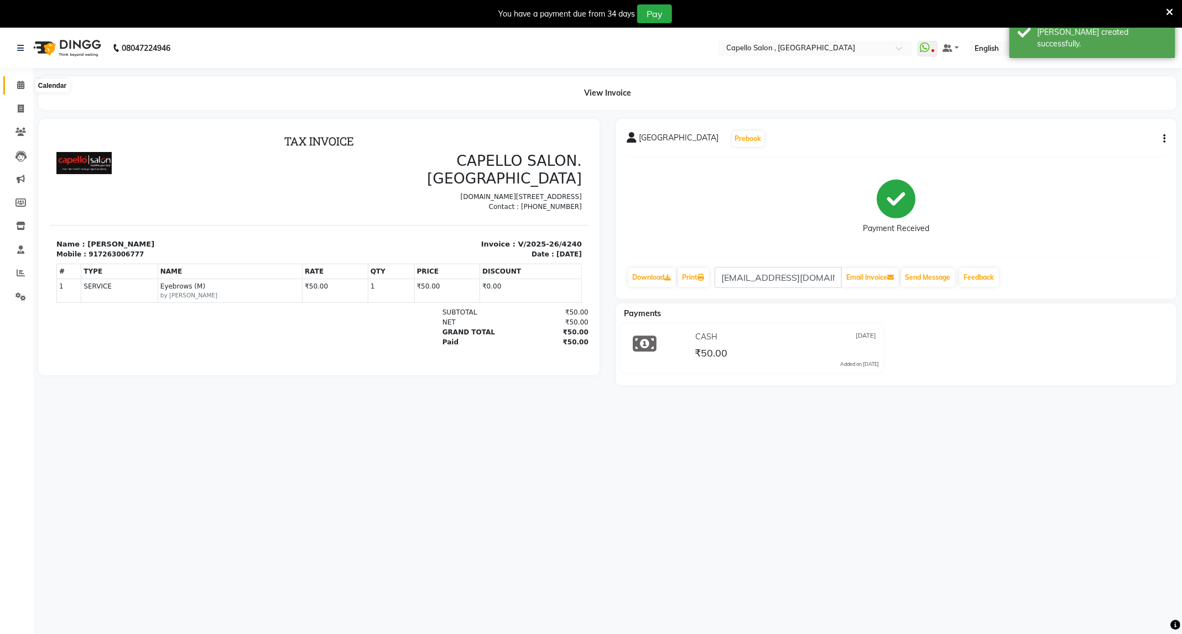
click at [25, 83] on span at bounding box center [20, 85] width 19 height 13
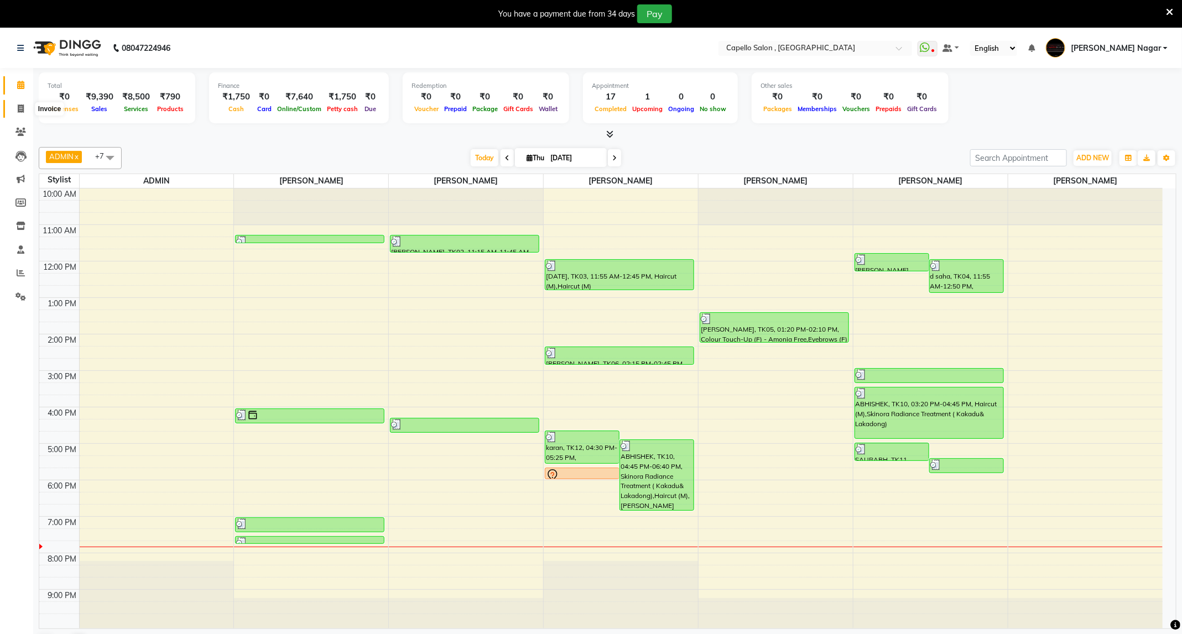
click at [25, 110] on span at bounding box center [20, 109] width 19 height 13
select select "service"
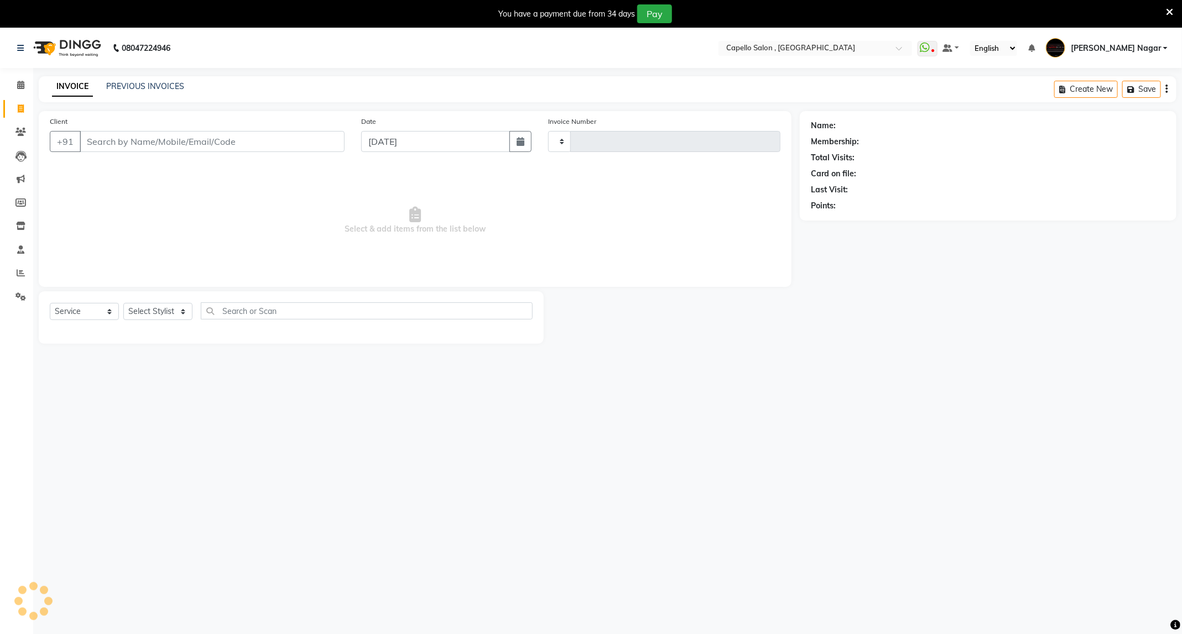
type input "4241"
select select "833"
click at [136, 309] on select "Select Stylist ADMIN Admin 2 [PERSON_NAME] [PERSON_NAME] Nagar GAUSHIYA [PERSON…" at bounding box center [159, 311] width 72 height 17
select select "88868"
click at [123, 304] on select "Select Stylist ADMIN Admin 2 [PERSON_NAME] [PERSON_NAME] Nagar GAUSHIYA [PERSON…" at bounding box center [159, 311] width 72 height 17
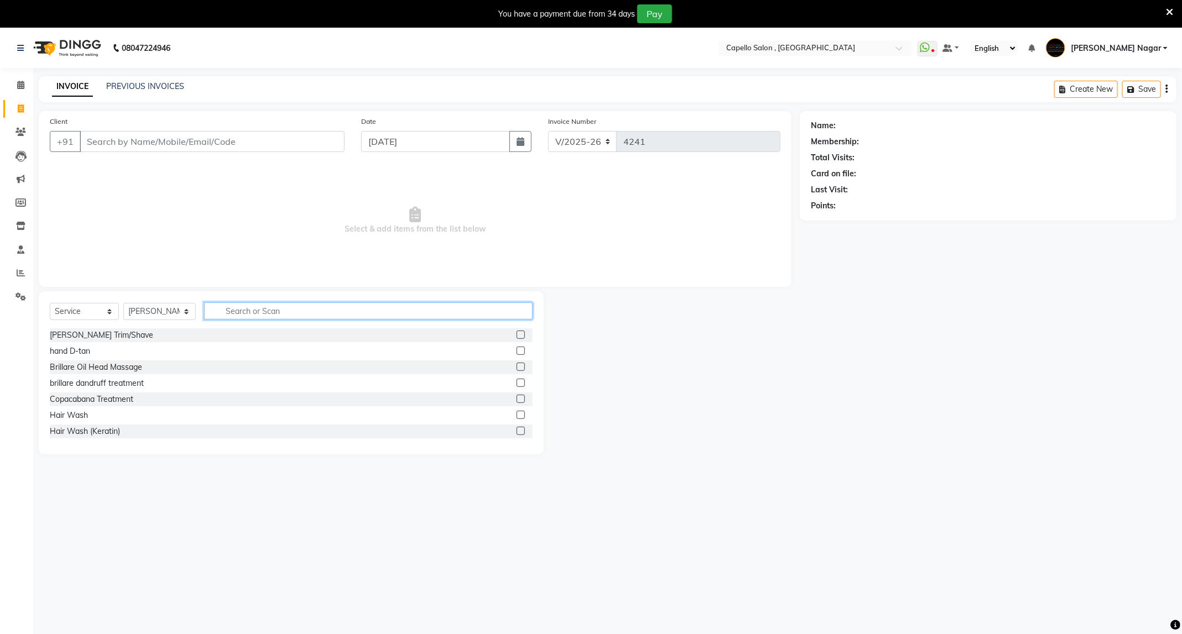
click at [222, 309] on input "text" at bounding box center [368, 311] width 329 height 17
type input "bril"
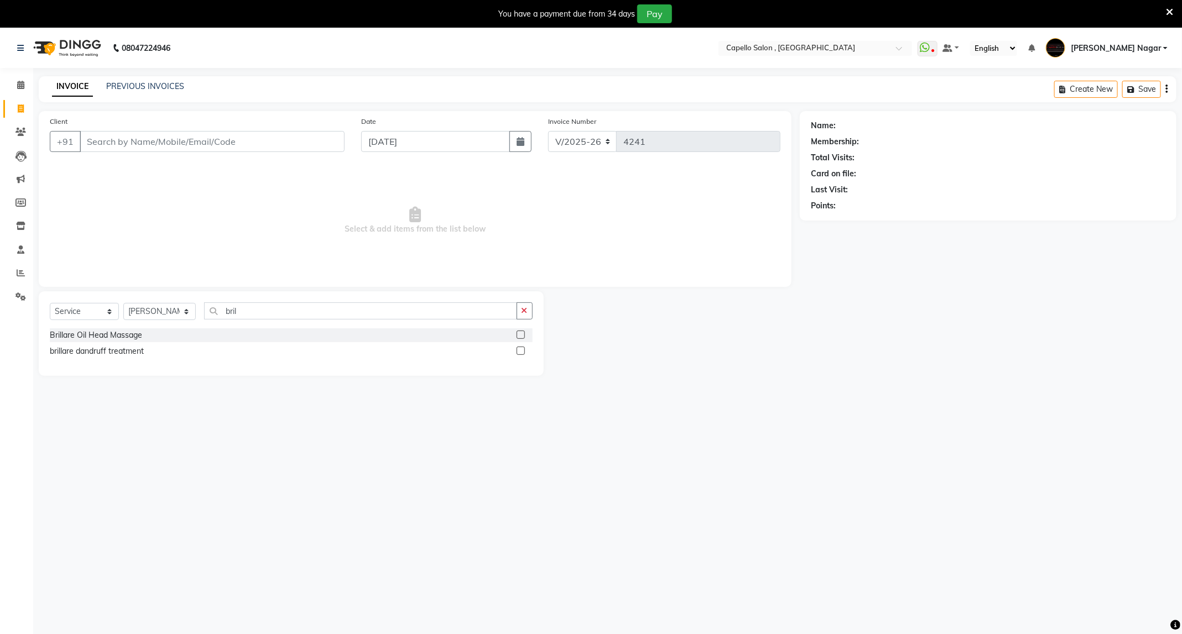
click at [519, 354] on label at bounding box center [521, 351] width 8 height 8
click at [519, 354] on input "checkbox" at bounding box center [520, 351] width 7 height 7
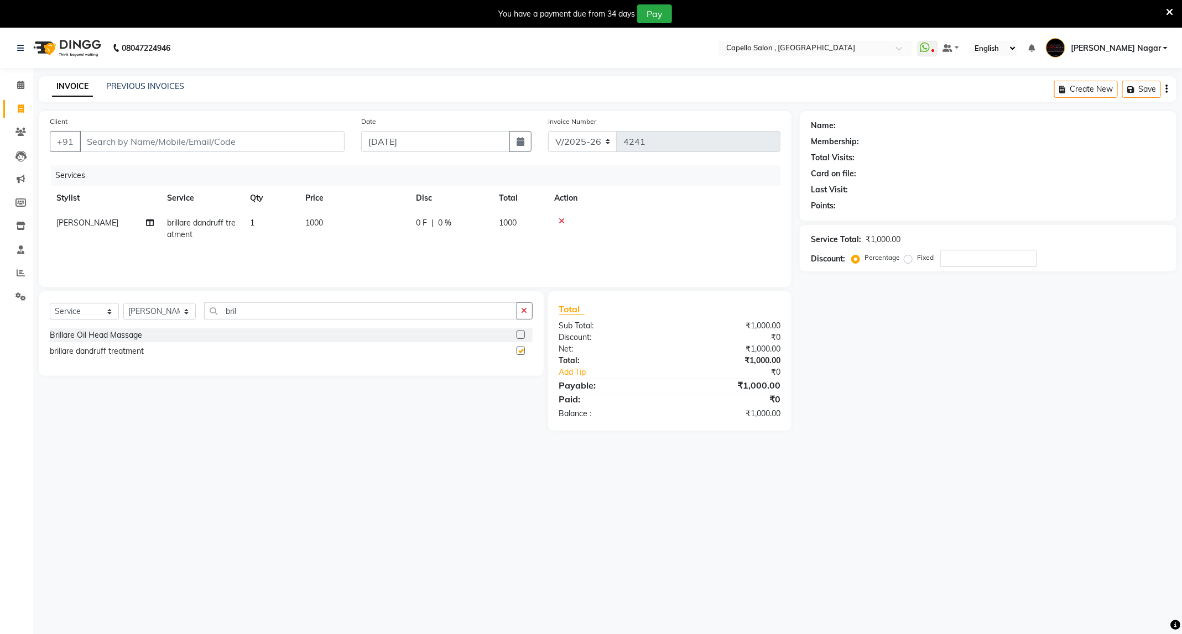
checkbox input "false"
click at [344, 321] on div "Select Service Product Membership Package Voucher Prepaid Gift Card Select Styl…" at bounding box center [291, 316] width 483 height 26
click at [371, 304] on input "bril" at bounding box center [360, 311] width 313 height 17
type input "b"
type input "hair"
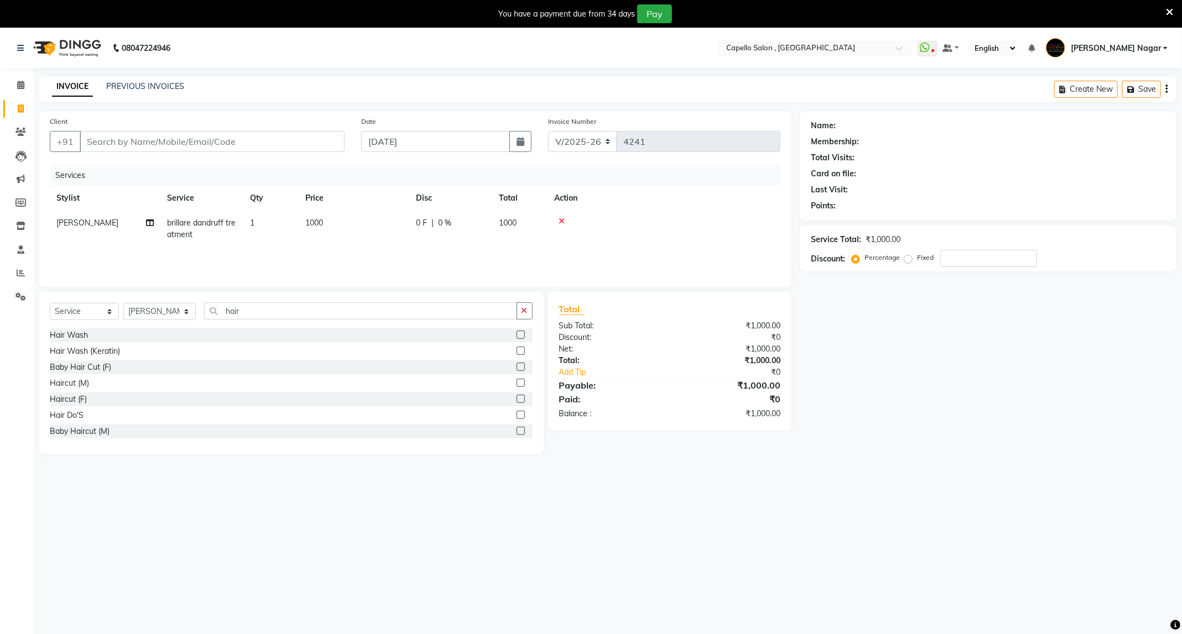
click at [517, 382] on label at bounding box center [521, 383] width 8 height 8
click at [517, 382] on input "checkbox" at bounding box center [520, 383] width 7 height 7
checkbox input "false"
click at [563, 258] on icon at bounding box center [562, 258] width 6 height 8
click at [517, 402] on label at bounding box center [521, 399] width 8 height 8
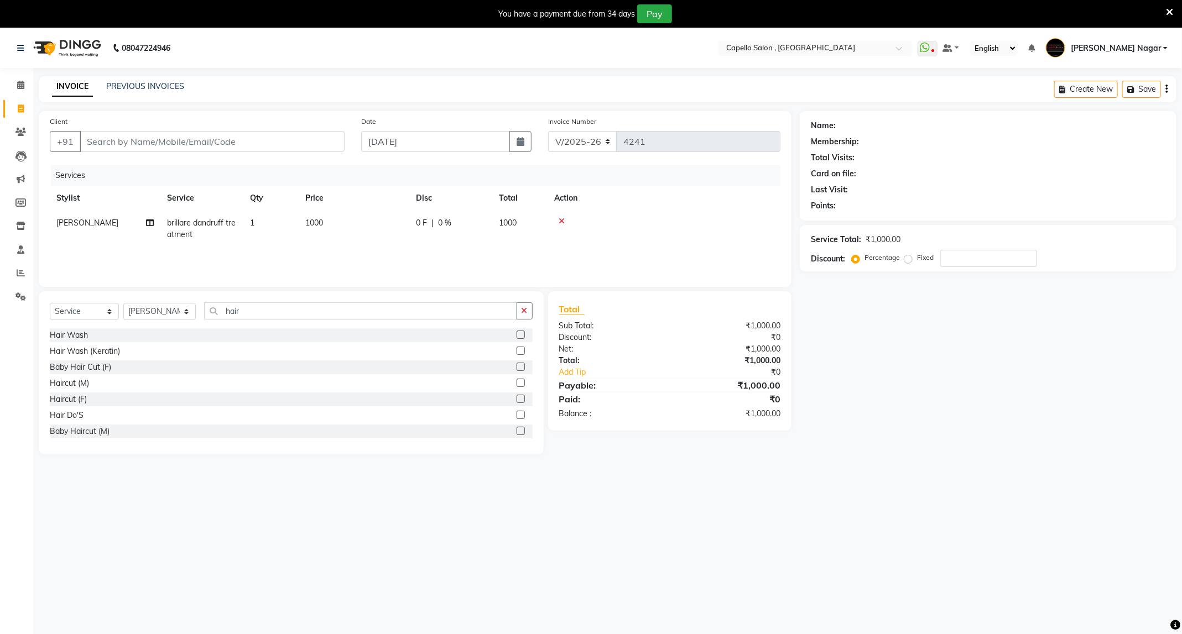
click at [517, 402] on input "checkbox" at bounding box center [520, 399] width 7 height 7
checkbox input "false"
click at [324, 263] on td "400" at bounding box center [354, 259] width 111 height 25
select select "88868"
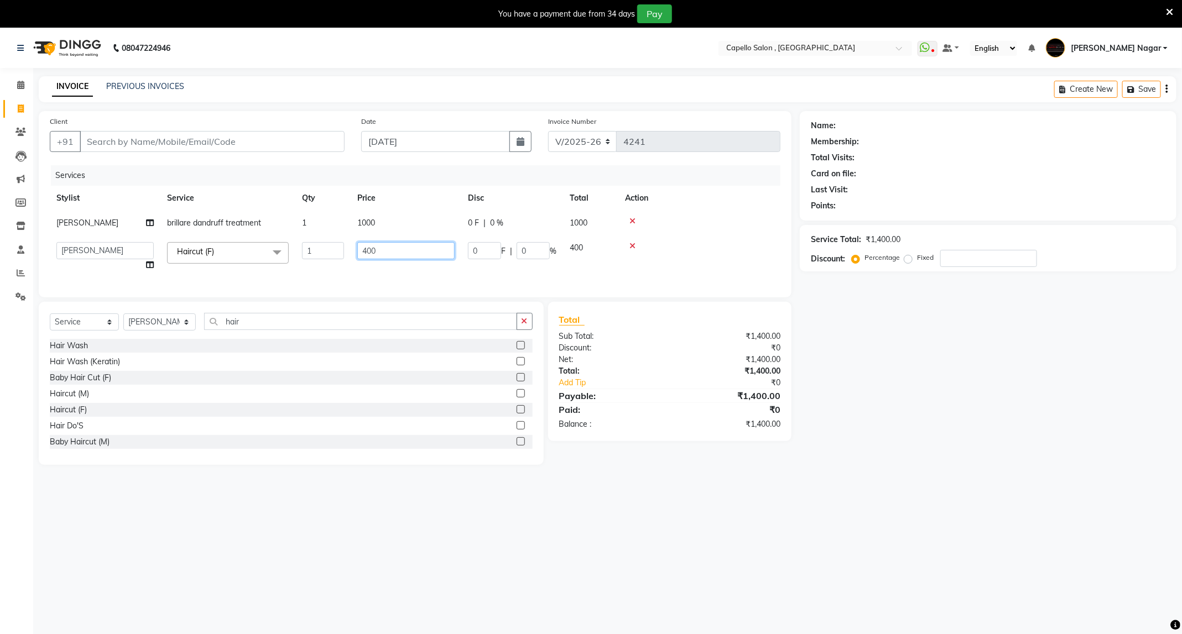
drag, startPoint x: 412, startPoint y: 249, endPoint x: 342, endPoint y: 251, distance: 70.3
click at [342, 251] on tr "ADMIN Admin 2 [PERSON_NAME] [PERSON_NAME] Nagar GAUSHIYA [PERSON_NAME] [PERSON_…" at bounding box center [415, 257] width 731 height 42
type input "500"
click at [525, 330] on button "button" at bounding box center [525, 321] width 16 height 17
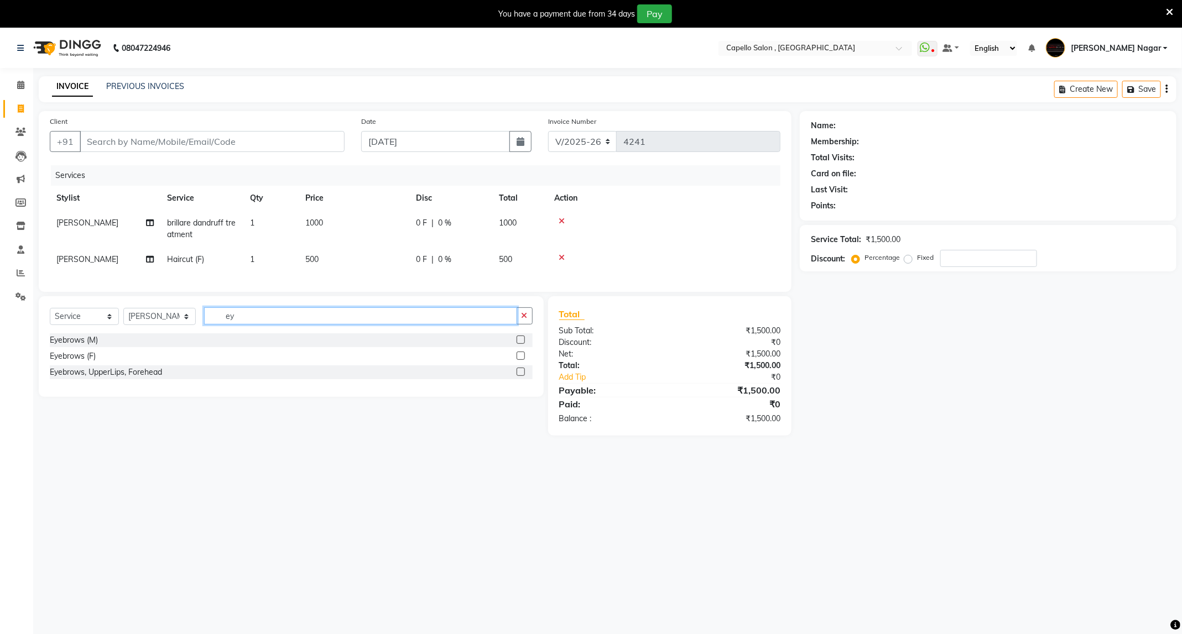
type input "ey"
click at [518, 360] on label at bounding box center [521, 356] width 8 height 8
click at [518, 360] on input "checkbox" at bounding box center [520, 356] width 7 height 7
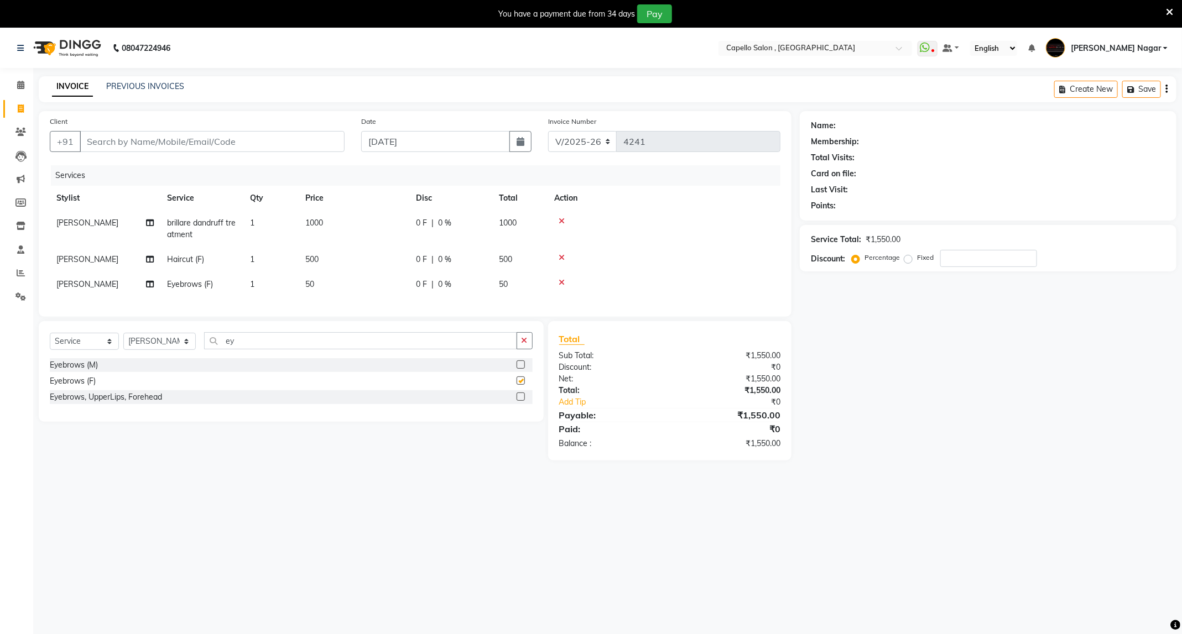
checkbox input "false"
click at [526, 345] on icon "button" at bounding box center [525, 341] width 6 height 8
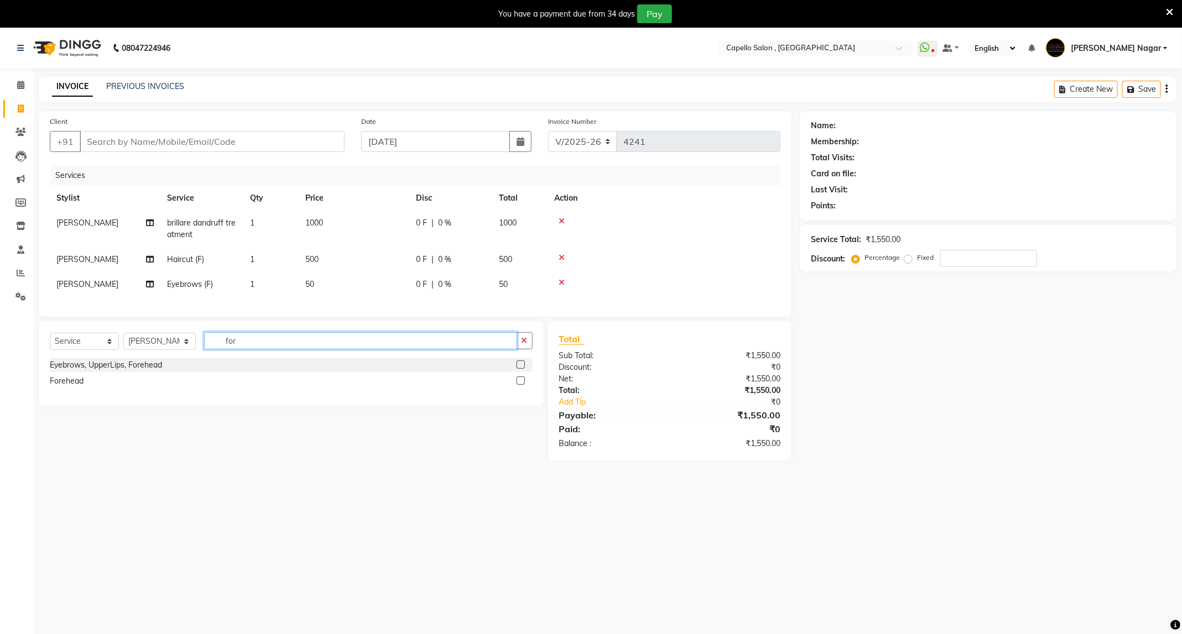
type input "for"
click at [521, 385] on label at bounding box center [521, 381] width 8 height 8
click at [521, 385] on input "checkbox" at bounding box center [520, 381] width 7 height 7
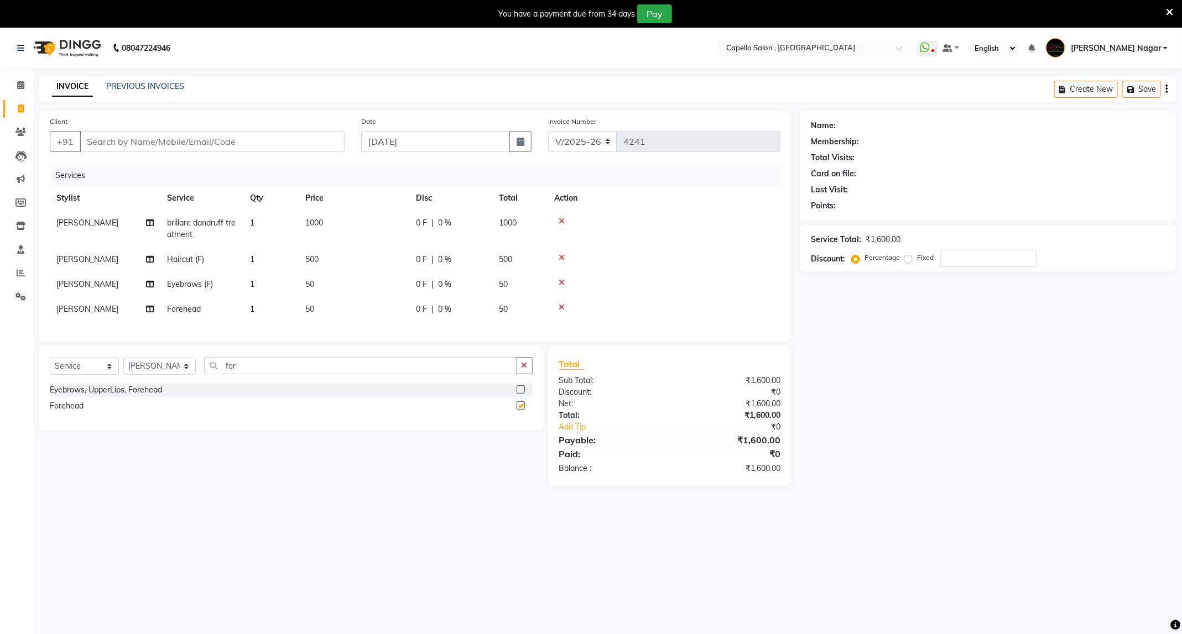
checkbox input "false"
click at [244, 152] on input "Client" at bounding box center [212, 141] width 265 height 21
type input "9"
type input "0"
type input "9"
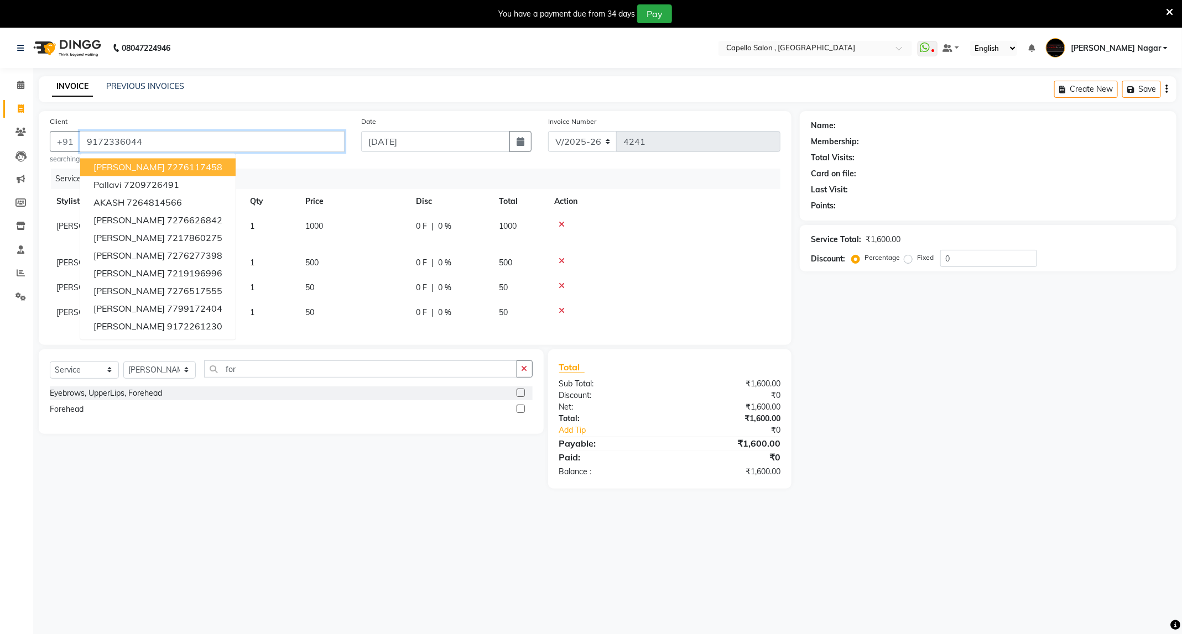
type input "9172336044"
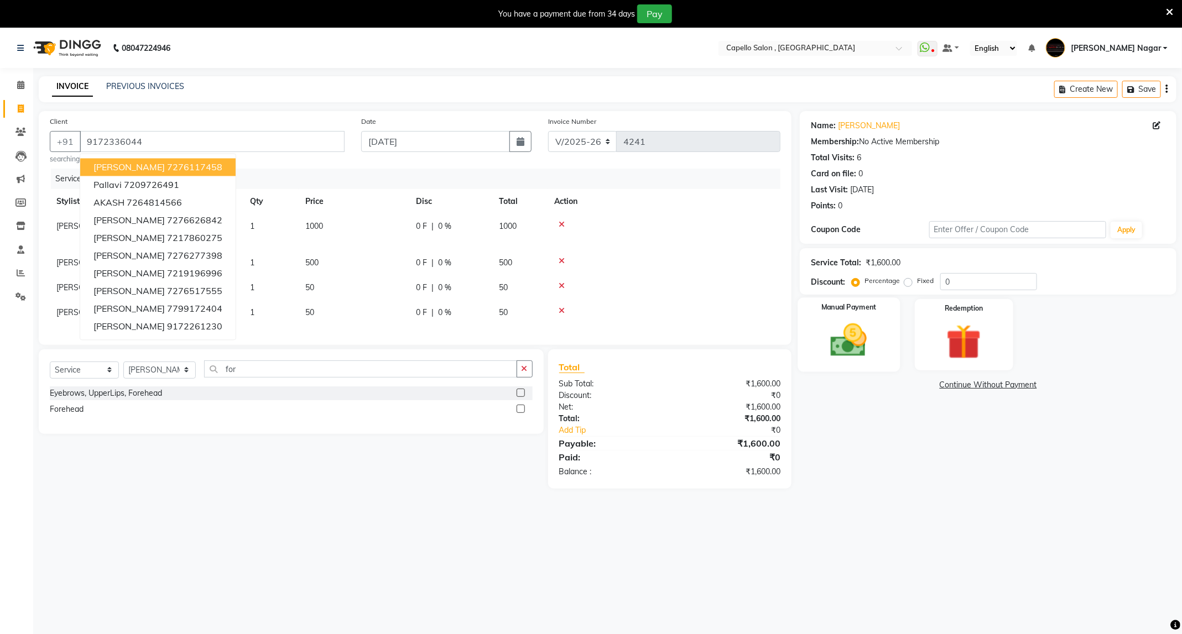
click at [840, 351] on img at bounding box center [848, 341] width 59 height 42
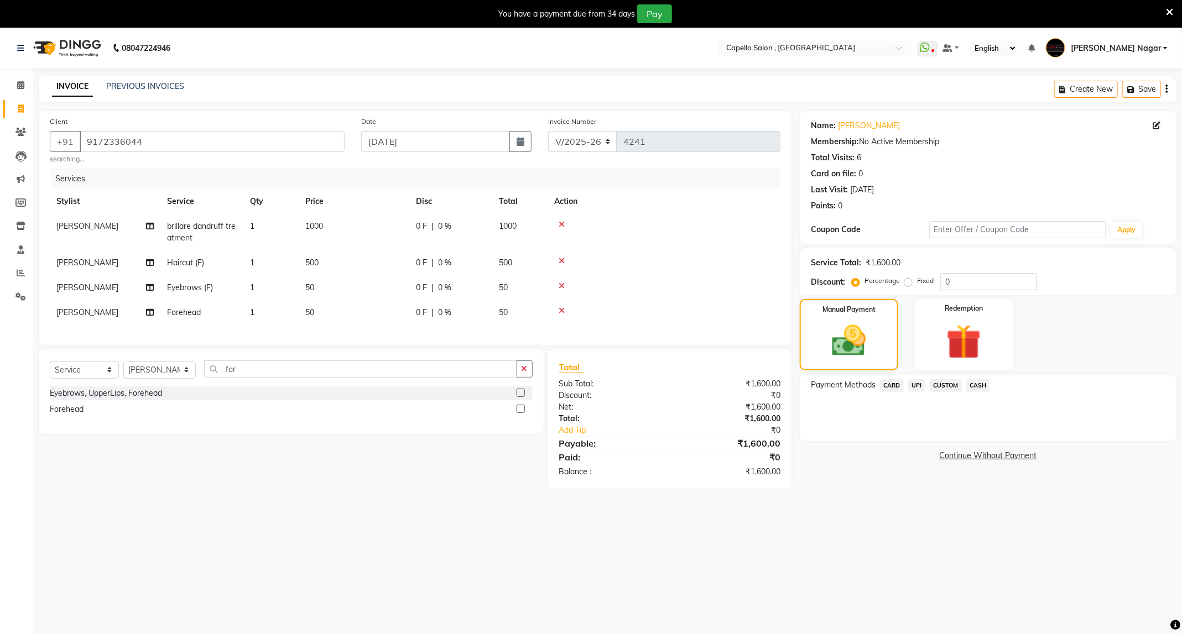
click at [913, 384] on span "UPI" at bounding box center [916, 385] width 17 height 13
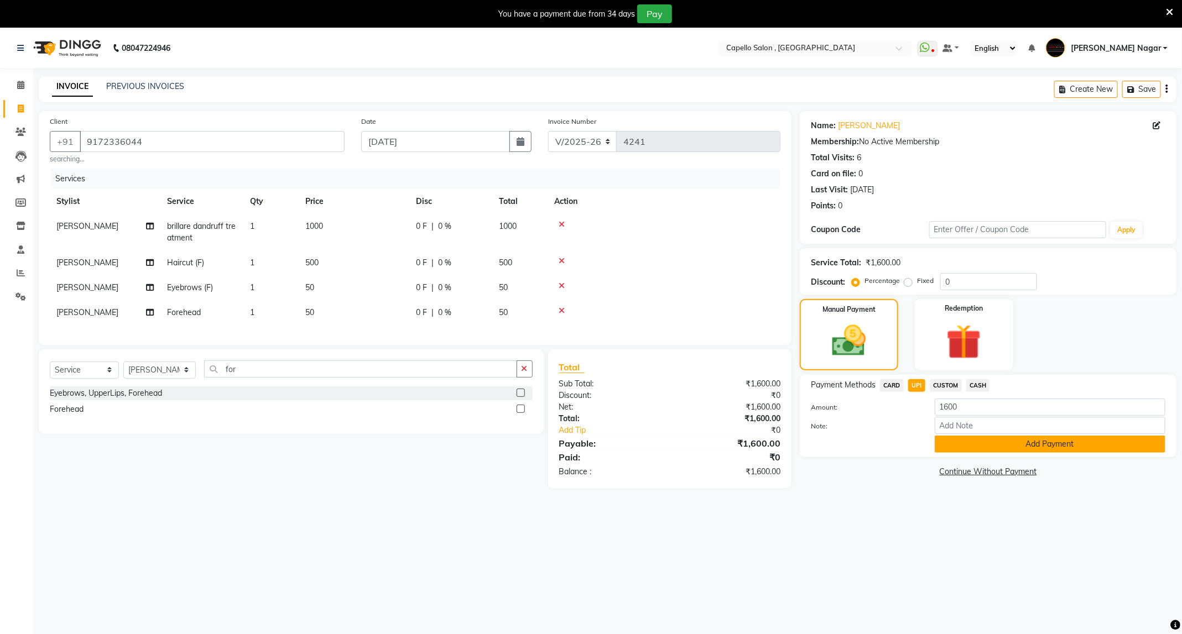
click at [1038, 453] on button "Add Payment" at bounding box center [1050, 444] width 231 height 17
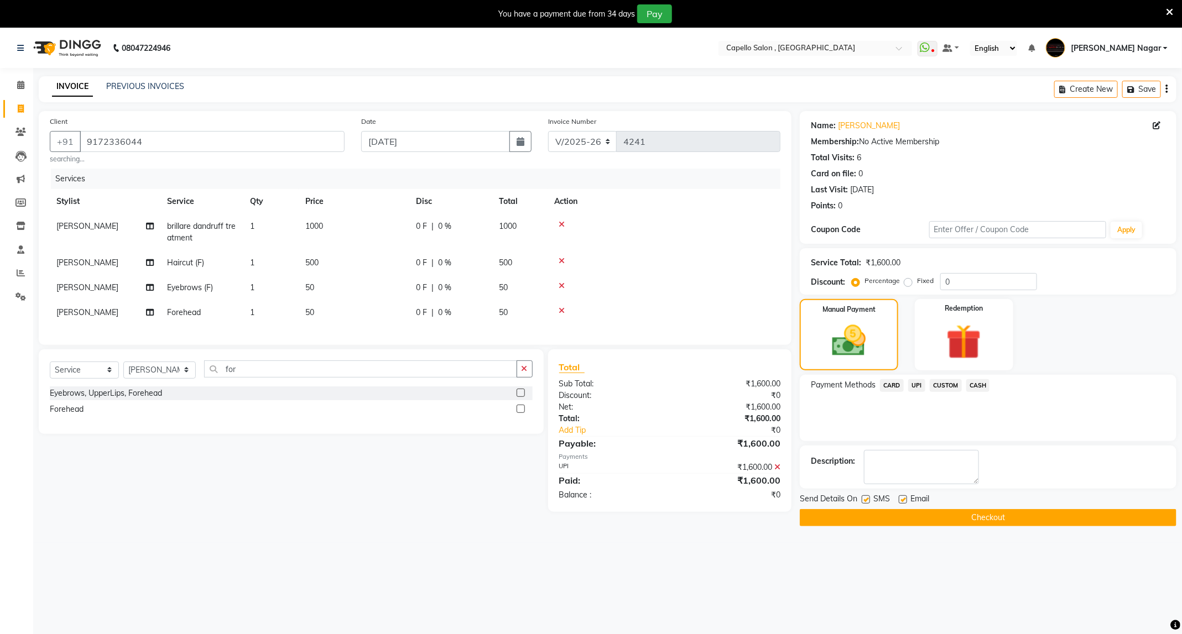
click at [976, 518] on button "Checkout" at bounding box center [988, 517] width 377 height 17
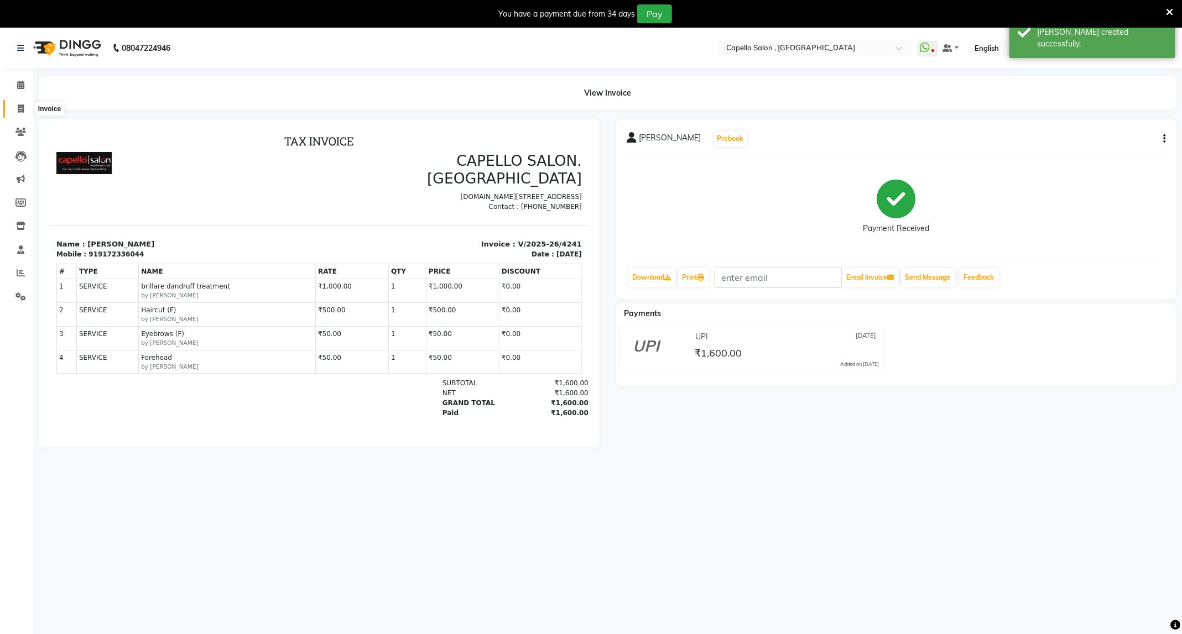
click at [20, 105] on icon at bounding box center [21, 109] width 6 height 8
select select "service"
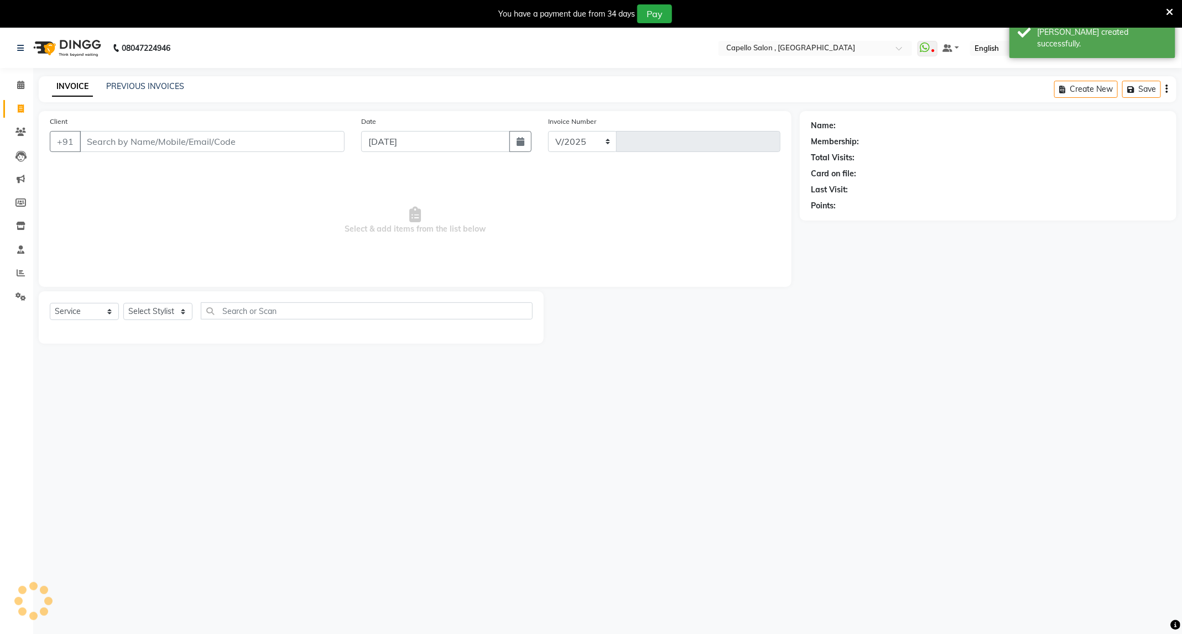
select select "833"
type input "4242"
click at [167, 143] on input "Client" at bounding box center [212, 141] width 265 height 21
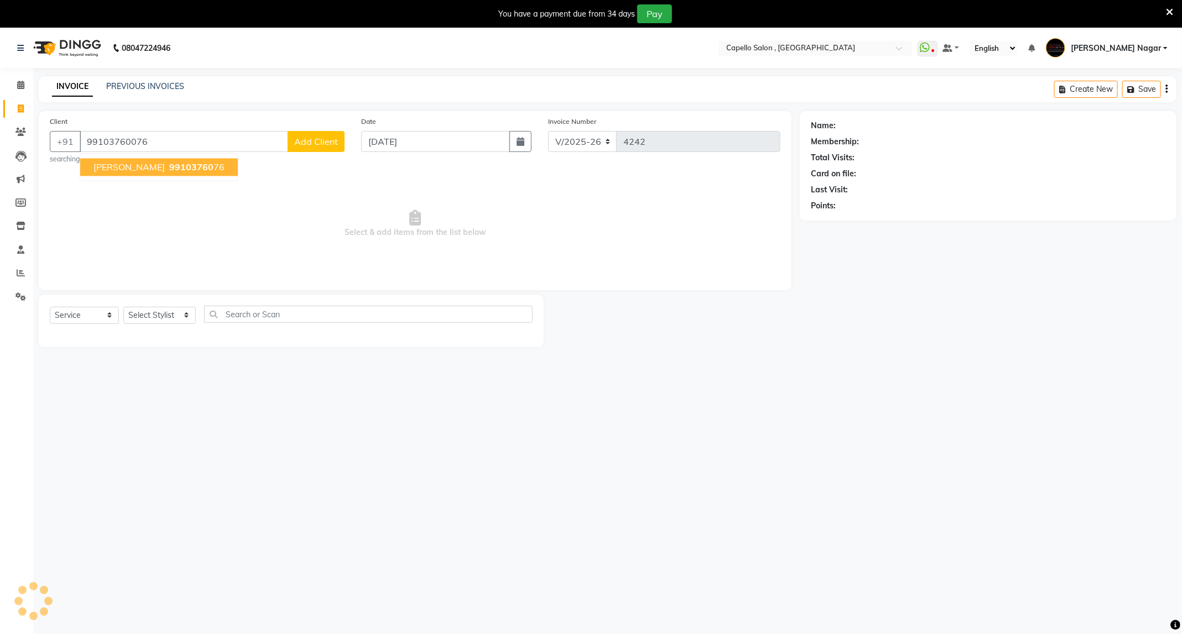
click at [158, 160] on button "[PERSON_NAME] 99103760 76" at bounding box center [159, 168] width 158 height 18
type input "9910376076"
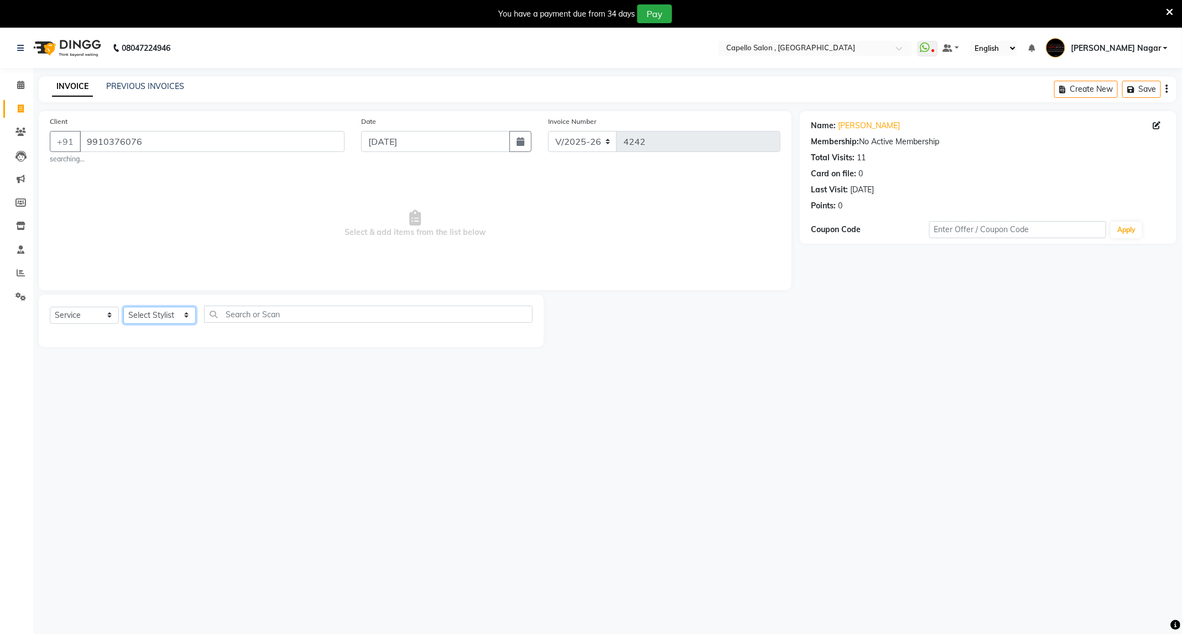
click at [169, 324] on select "Select Stylist ADMIN Admin 2 [PERSON_NAME] [PERSON_NAME] Nagar GAUSHIYA [PERSON…" at bounding box center [159, 315] width 72 height 17
select select "14415"
click at [123, 308] on select "Select Stylist ADMIN Admin 2 [PERSON_NAME] [PERSON_NAME] Nagar GAUSHIYA [PERSON…" at bounding box center [159, 315] width 72 height 17
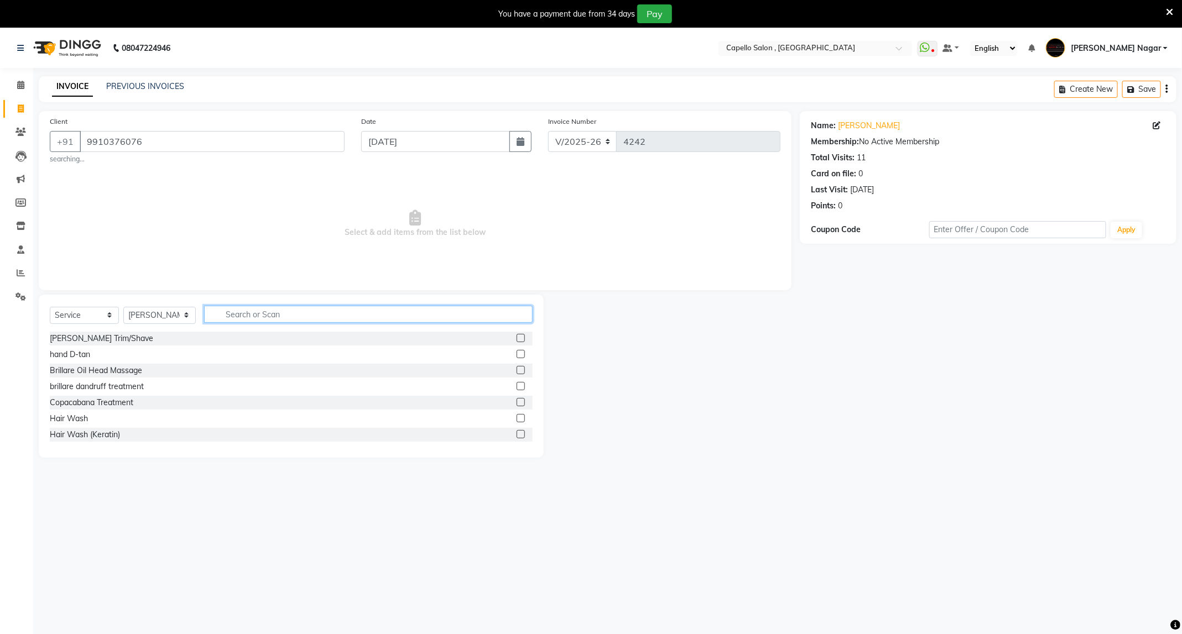
click at [267, 314] on input "text" at bounding box center [368, 314] width 329 height 17
type input "hair"
click at [517, 369] on label at bounding box center [521, 370] width 8 height 8
click at [517, 369] on input "checkbox" at bounding box center [520, 370] width 7 height 7
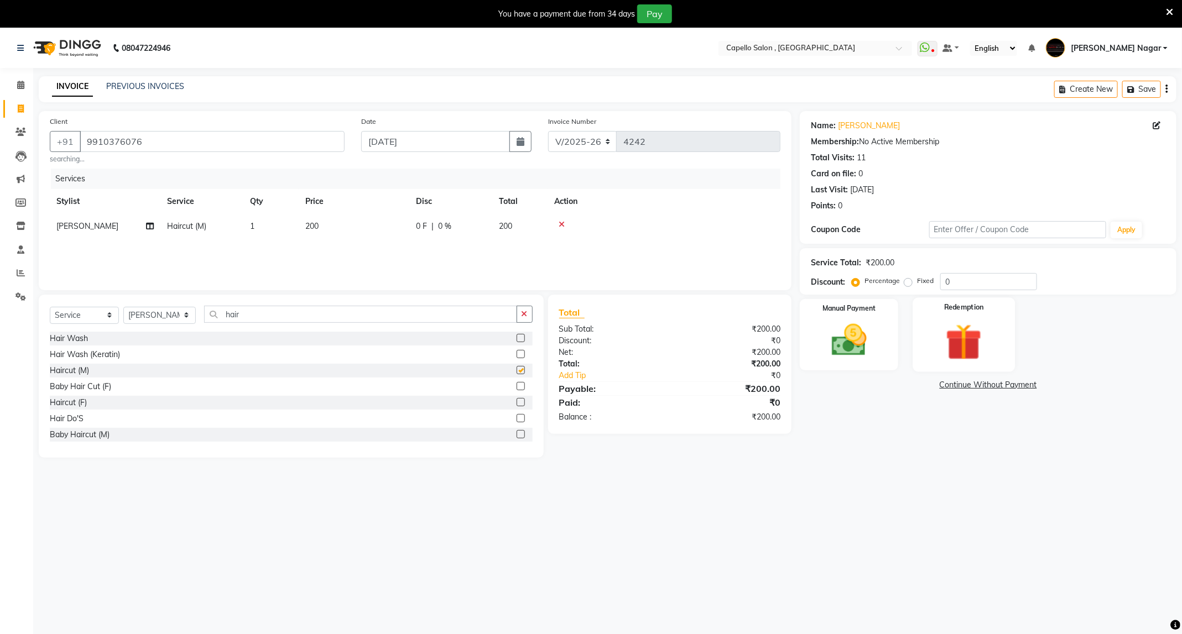
checkbox input "false"
click at [843, 344] on img at bounding box center [848, 341] width 59 height 42
click at [920, 382] on span "UPI" at bounding box center [916, 385] width 17 height 13
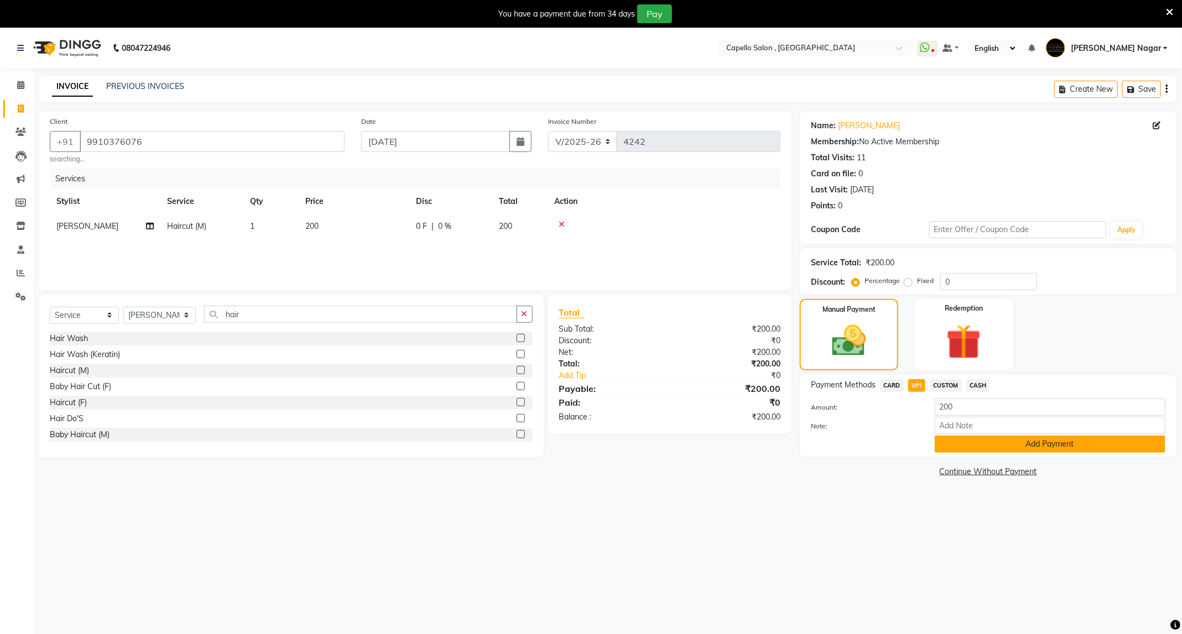
click at [1036, 448] on button "Add Payment" at bounding box center [1050, 444] width 231 height 17
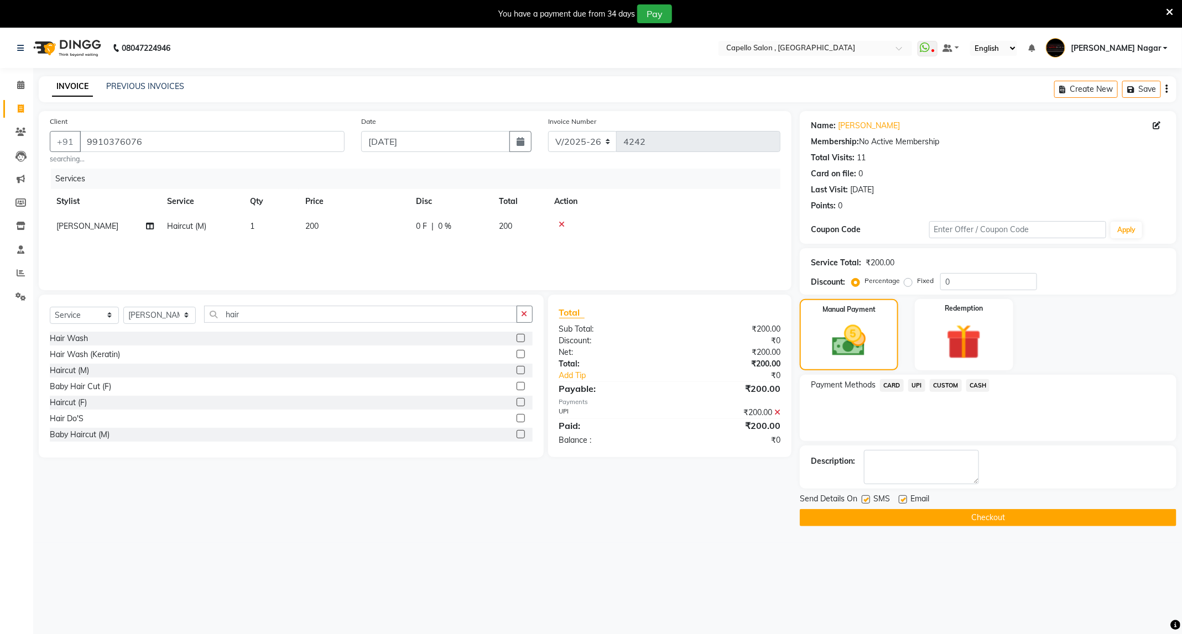
click at [1026, 515] on button "Checkout" at bounding box center [988, 517] width 377 height 17
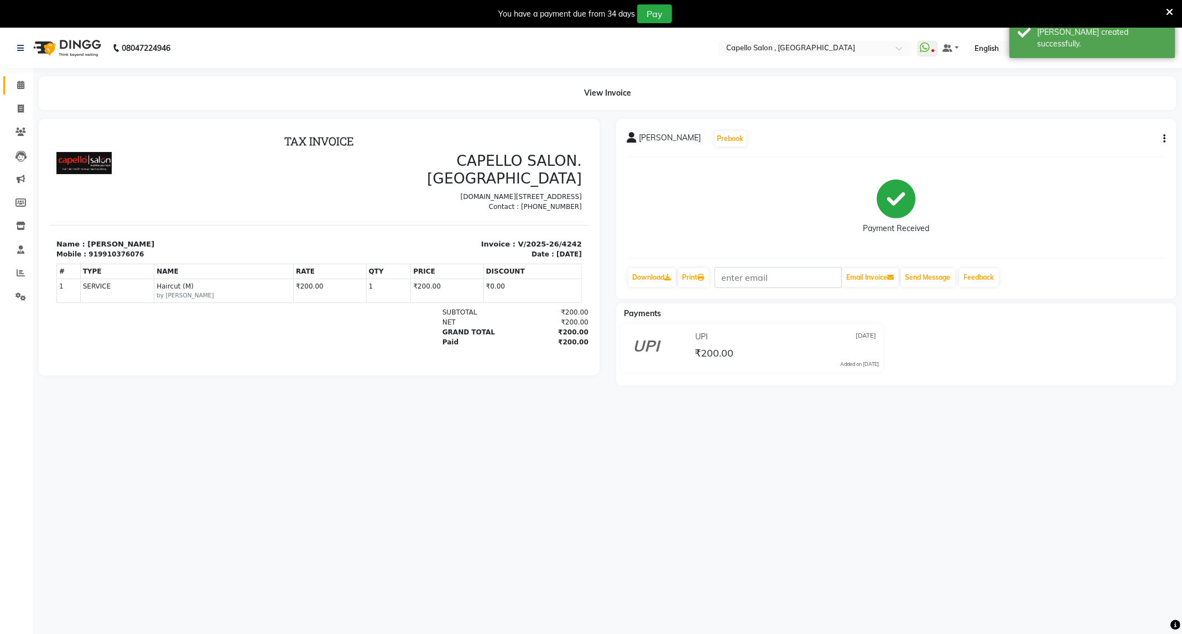
click at [20, 76] on link "Calendar" at bounding box center [16, 85] width 27 height 18
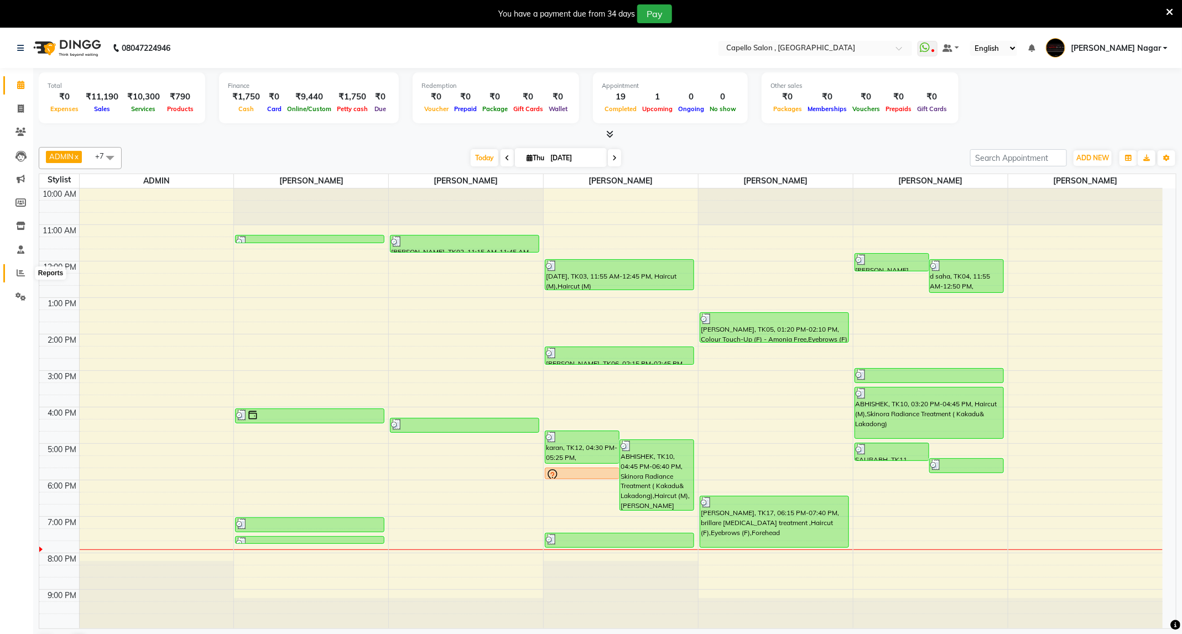
click at [22, 267] on span at bounding box center [20, 273] width 19 height 13
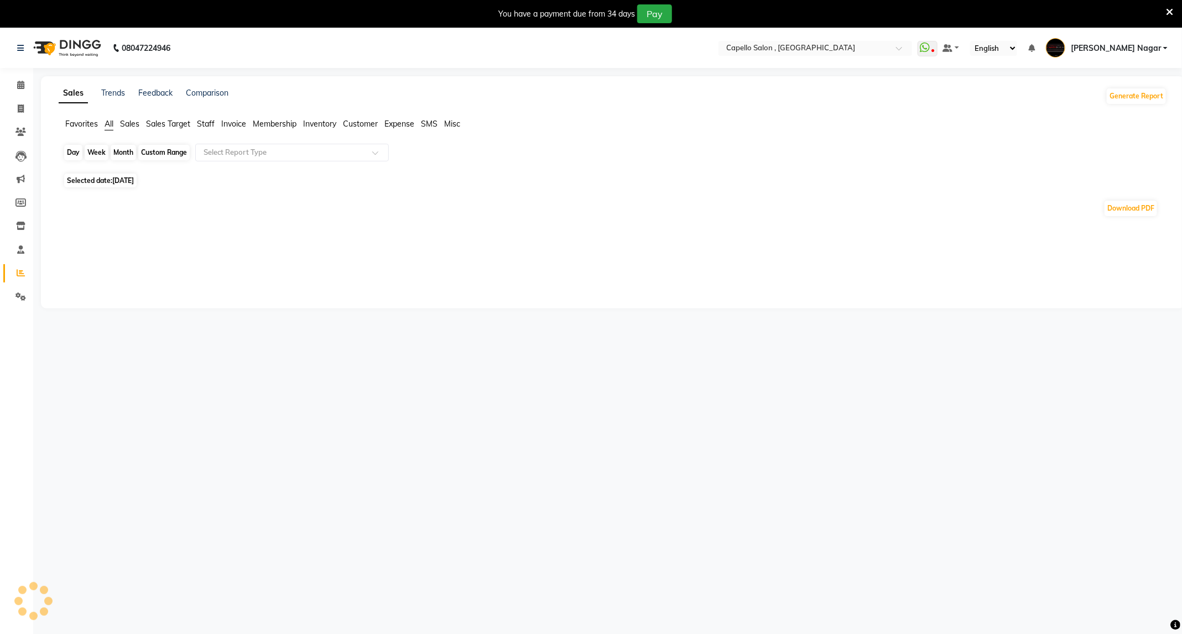
click at [78, 153] on div "Day" at bounding box center [73, 152] width 18 height 15
select select "9"
select select "2025"
click at [78, 153] on div "Day" at bounding box center [73, 152] width 18 height 15
select select "9"
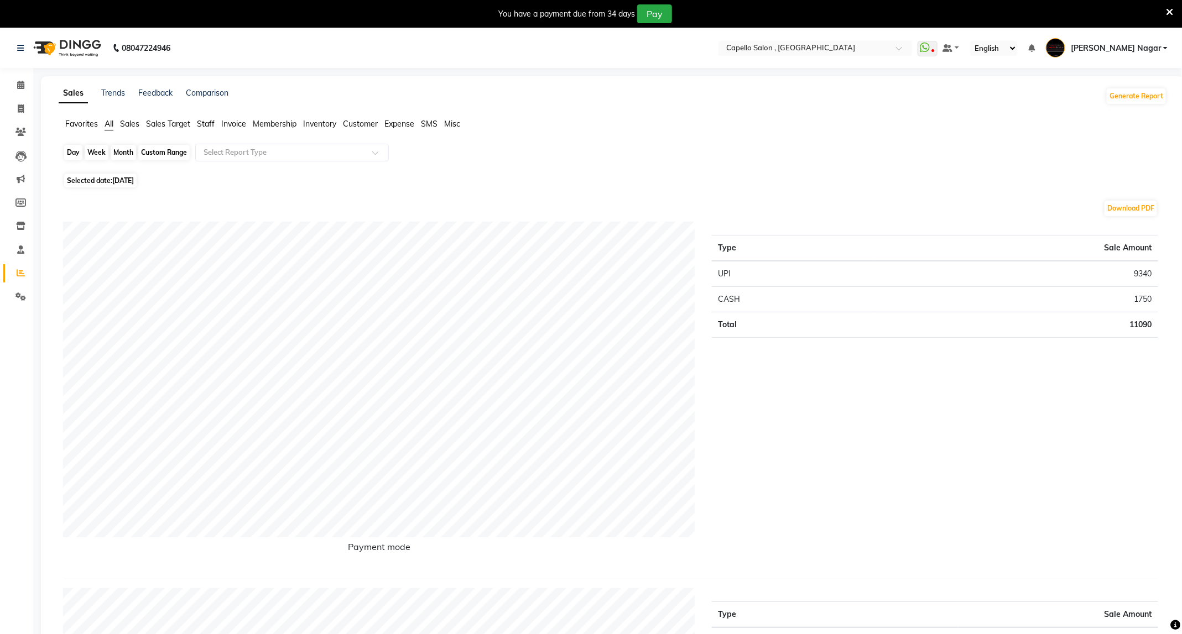
select select "2025"
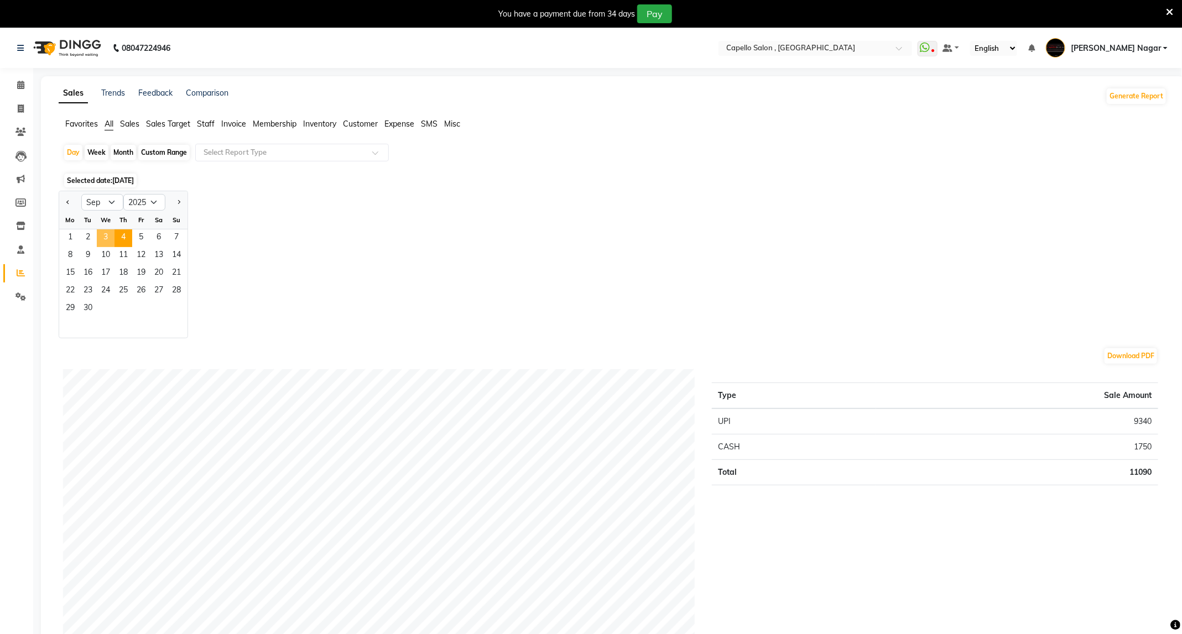
click at [105, 236] on span "3" at bounding box center [106, 239] width 18 height 18
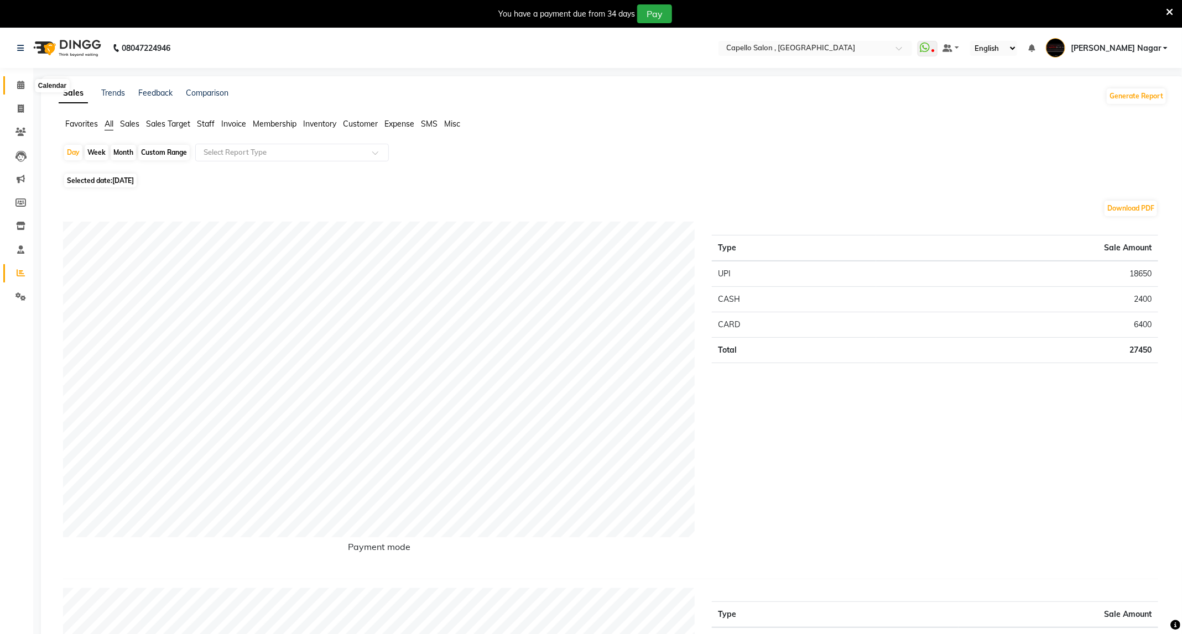
click at [19, 85] on icon at bounding box center [20, 85] width 7 height 8
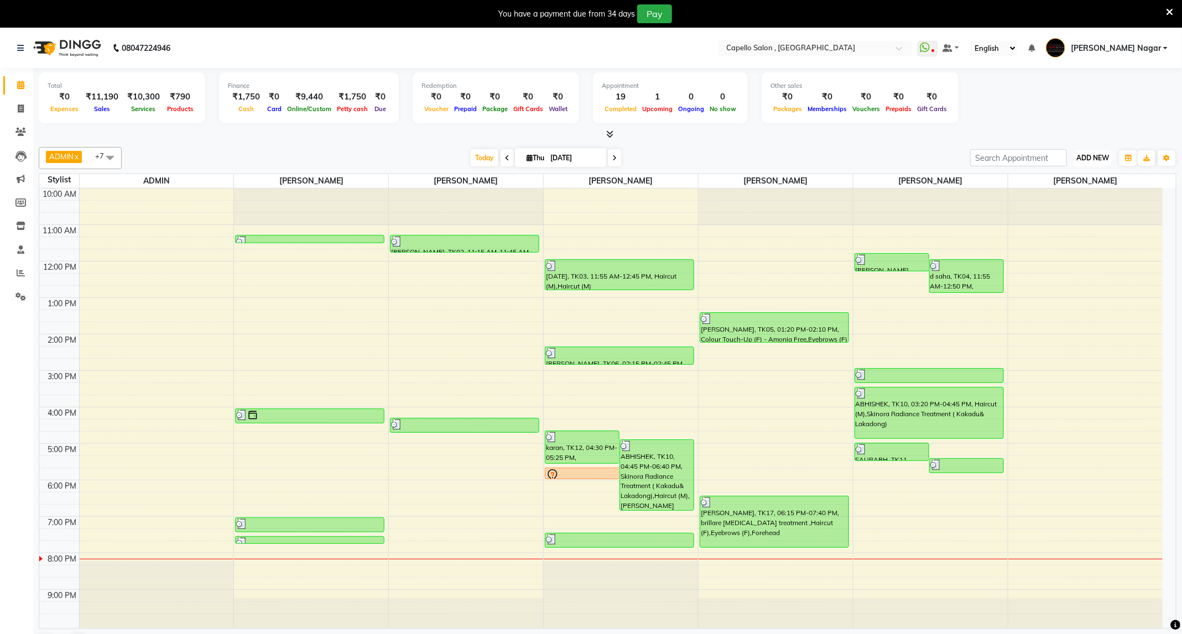
click at [1102, 158] on span "ADD NEW" at bounding box center [1092, 158] width 33 height 8
click at [1060, 211] on link "Add Expense" at bounding box center [1067, 208] width 87 height 14
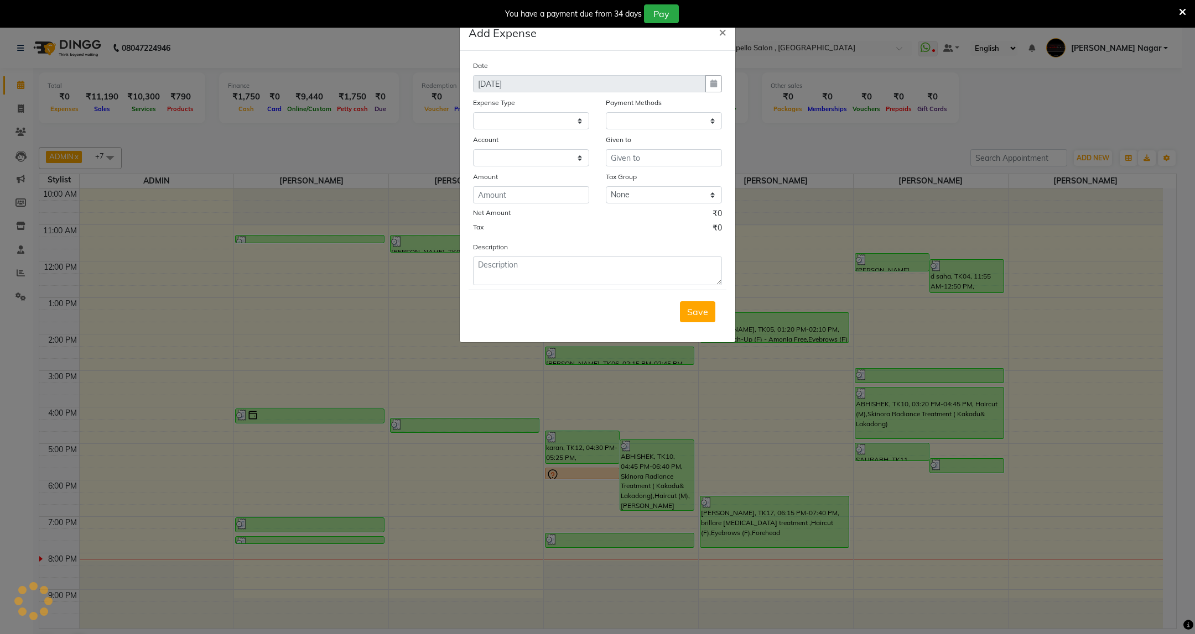
select select
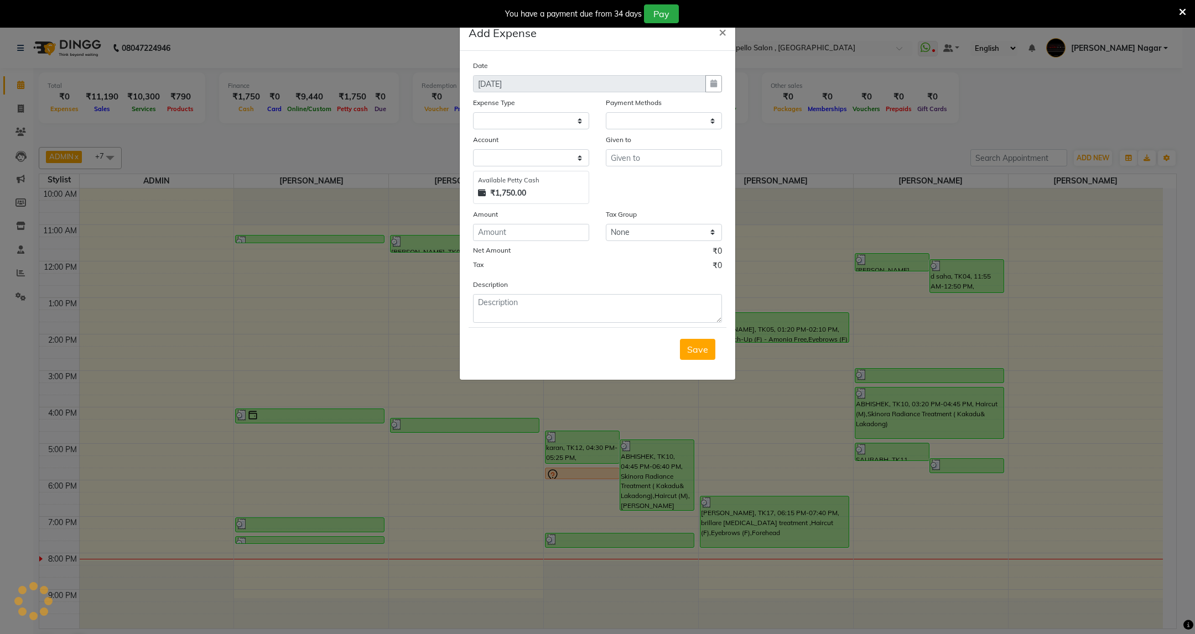
select select "1"
select select "2486"
click at [541, 112] on select "Select Advance Salary Annual Lift Maintenance Charges BUILDING MAINTANANCE EXP …" at bounding box center [531, 120] width 116 height 17
select select "1478"
click at [473, 112] on select "Select Advance Salary Annual Lift Maintenance Charges BUILDING MAINTANANCE EXP …" at bounding box center [531, 120] width 116 height 17
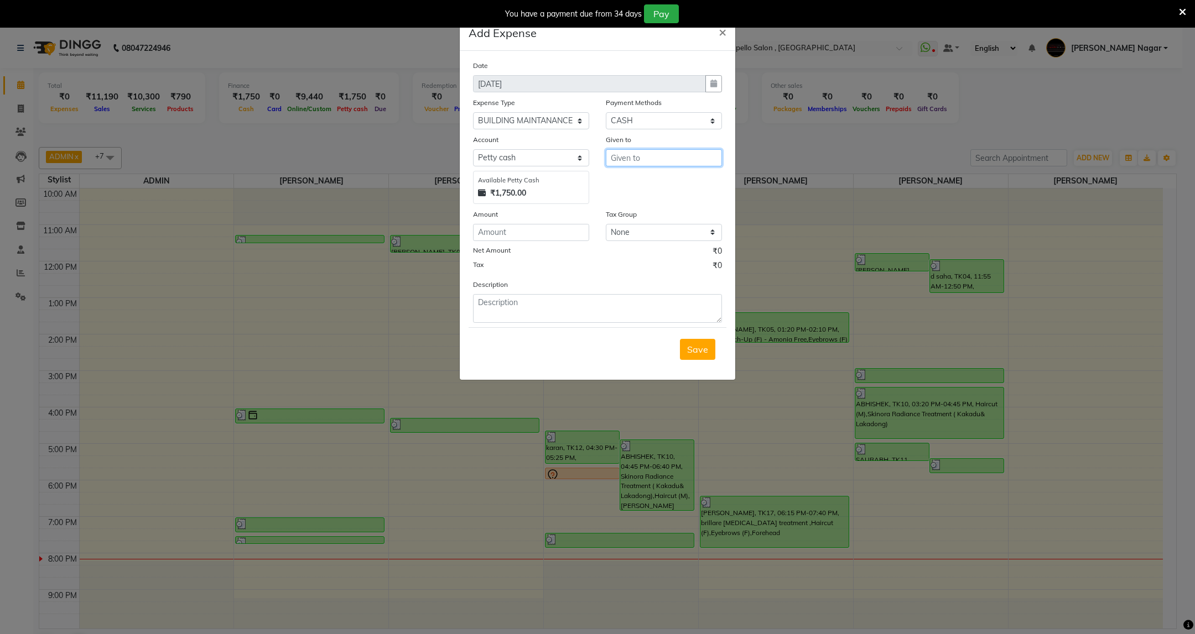
click at [636, 158] on input "text" at bounding box center [664, 157] width 116 height 17
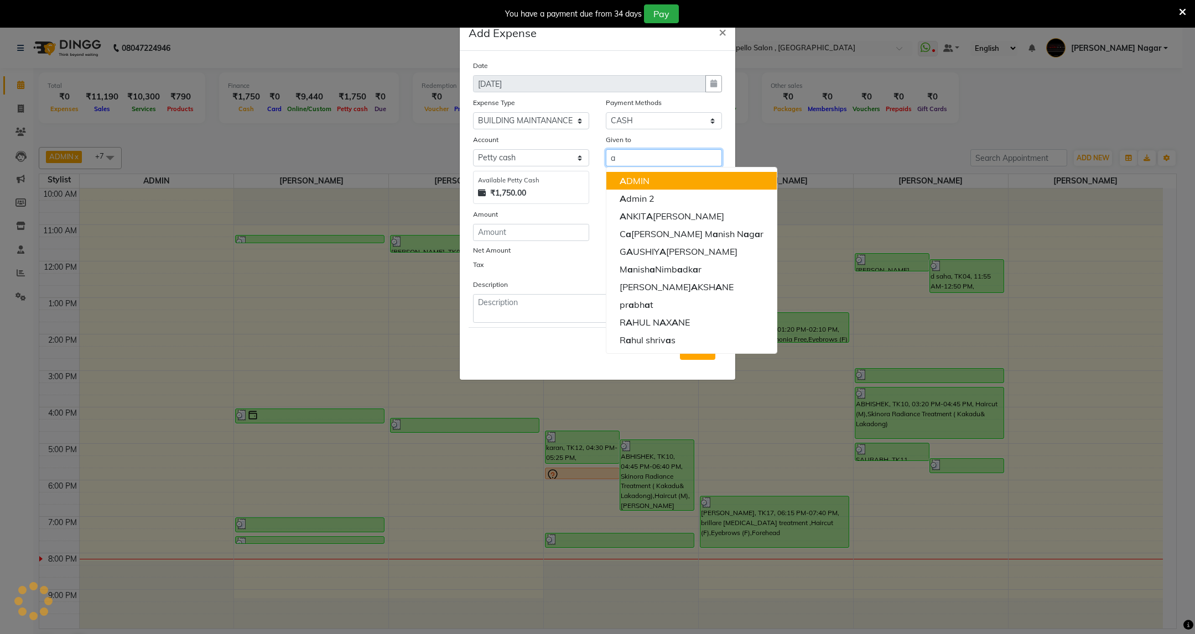
click at [637, 178] on ngb-highlight "A DMIN" at bounding box center [635, 180] width 30 height 11
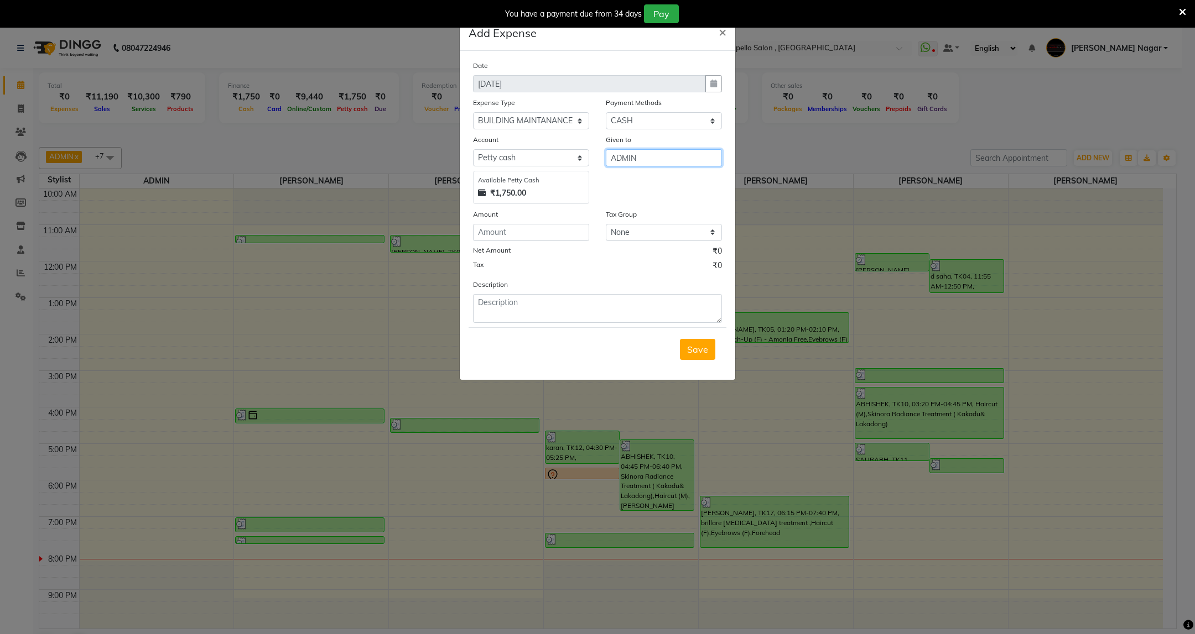
type input "ADMIN"
click at [535, 238] on input "number" at bounding box center [531, 232] width 116 height 17
type input "1500"
click at [508, 305] on textarea at bounding box center [597, 308] width 249 height 29
type textarea "For Maintenance expenses"
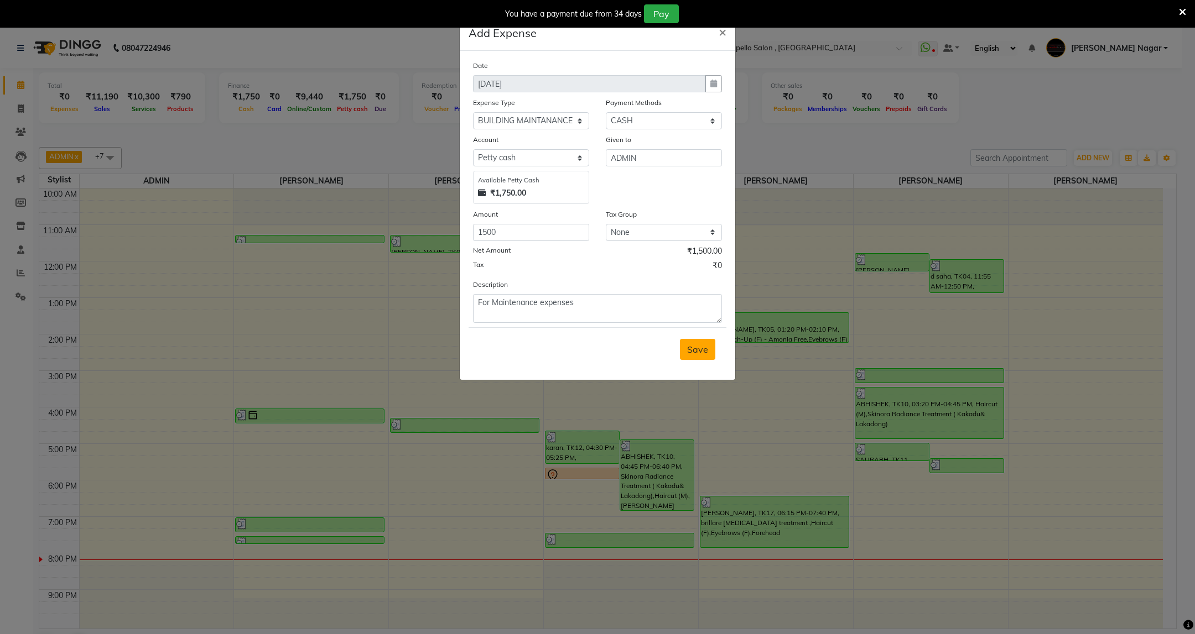
click at [696, 357] on button "Save" at bounding box center [697, 349] width 35 height 21
